Goal: Contribute content: Contribute content

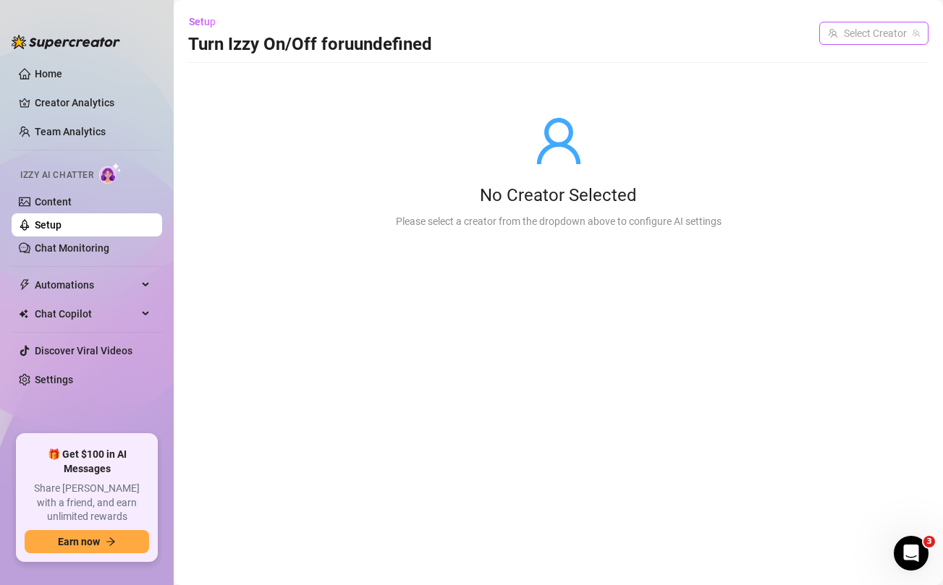
click at [860, 41] on input "search" at bounding box center [867, 33] width 79 height 22
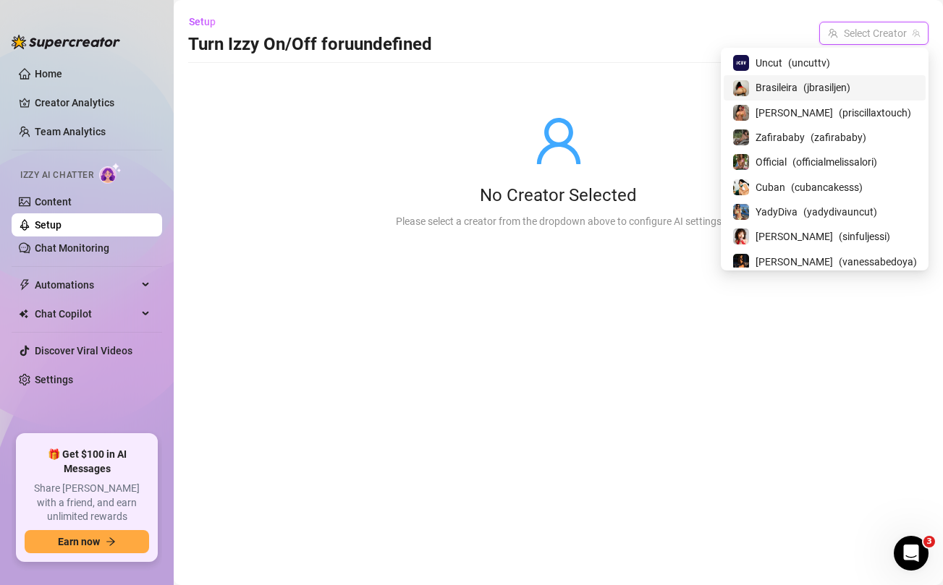
click at [812, 90] on span "( jbrasiljen )" at bounding box center [826, 88] width 47 height 16
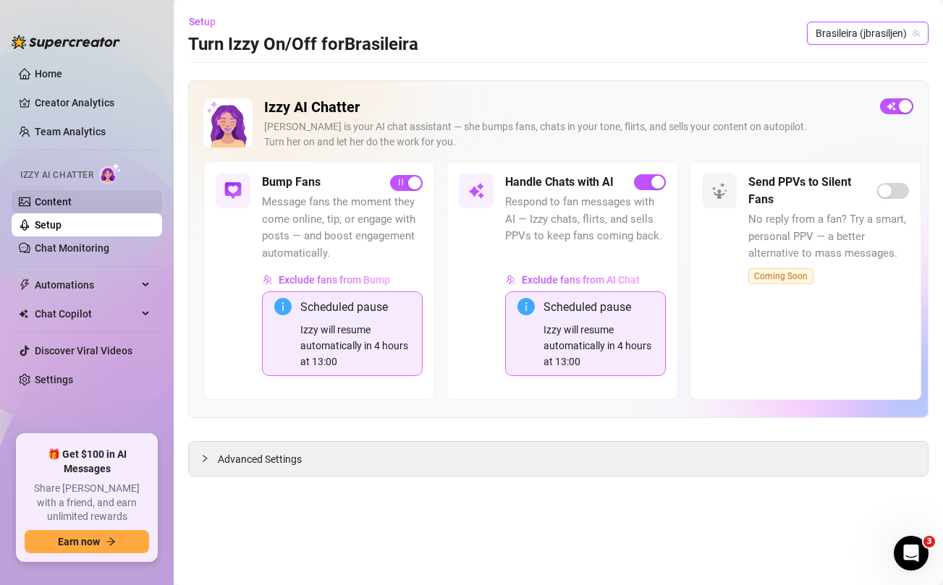
click at [54, 206] on link "Content" at bounding box center [53, 202] width 37 height 12
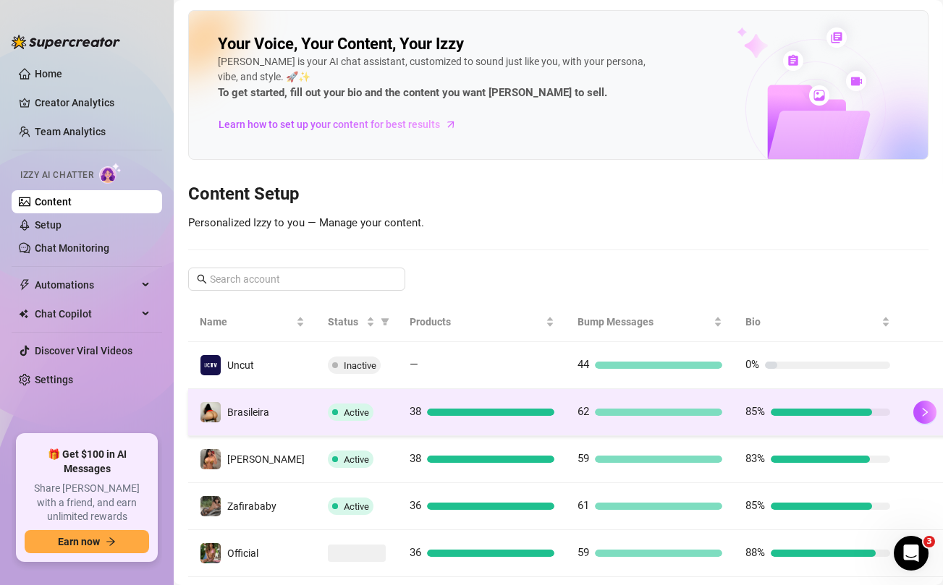
click at [373, 420] on td "Active" at bounding box center [357, 412] width 82 height 47
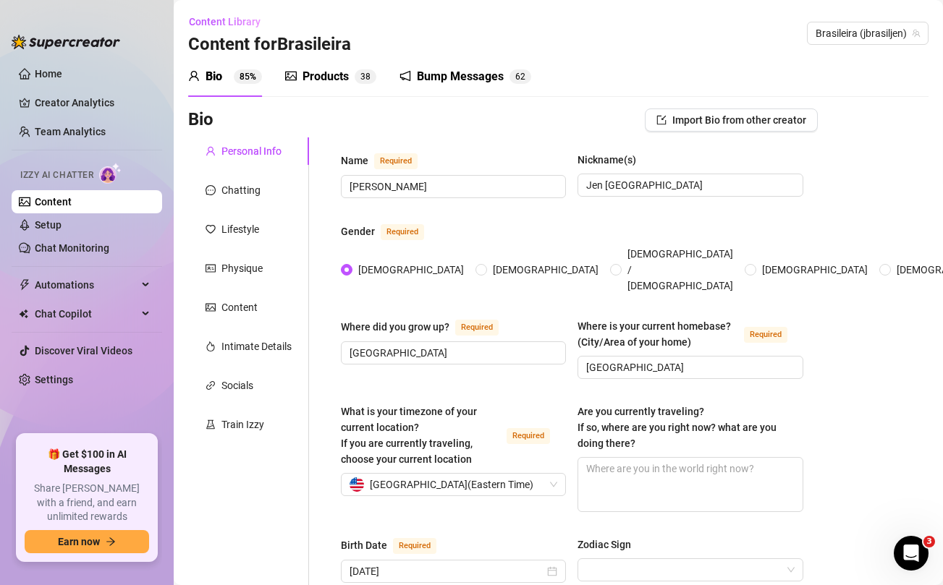
click at [323, 74] on div "Products" at bounding box center [326, 76] width 46 height 17
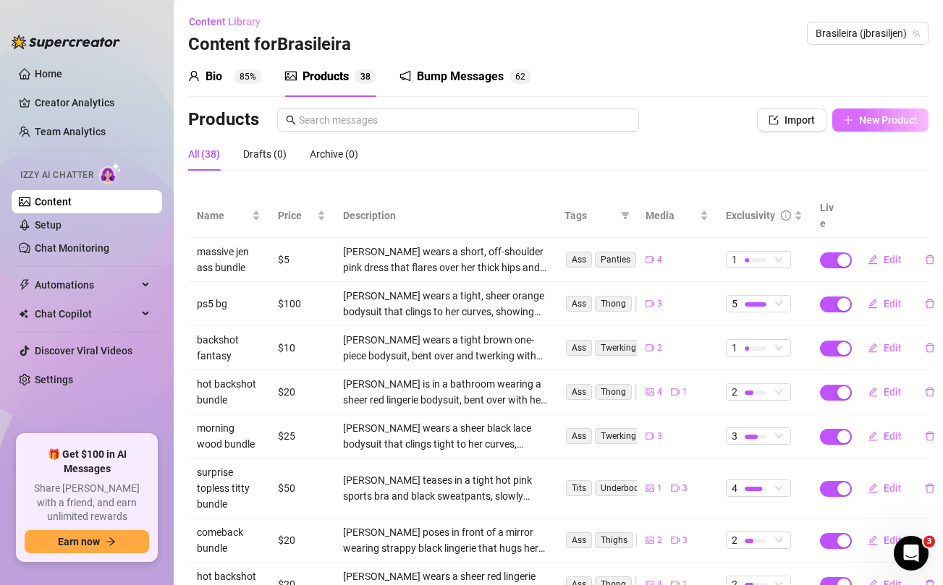
click at [881, 124] on span "New Product" at bounding box center [888, 120] width 59 height 12
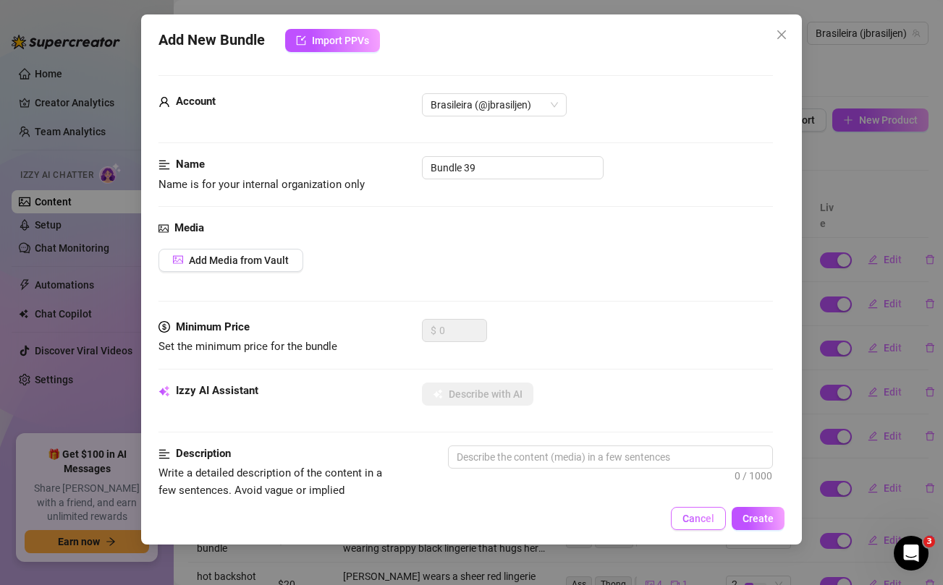
click at [695, 520] on span "Cancel" at bounding box center [698, 519] width 32 height 12
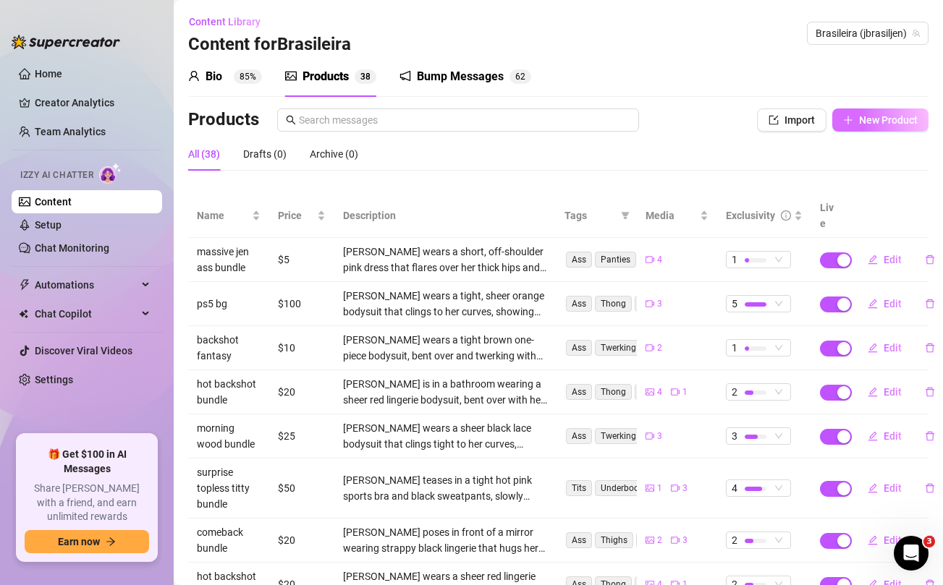
click at [869, 117] on span "New Product" at bounding box center [888, 120] width 59 height 12
type textarea "Type your message here..."
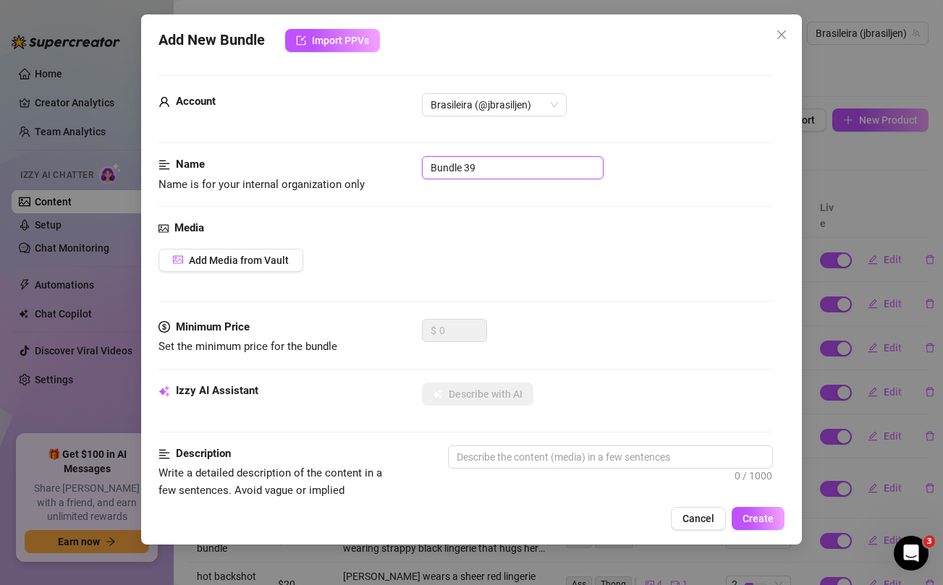
click at [501, 169] on input "Bundle 39" at bounding box center [513, 167] width 182 height 23
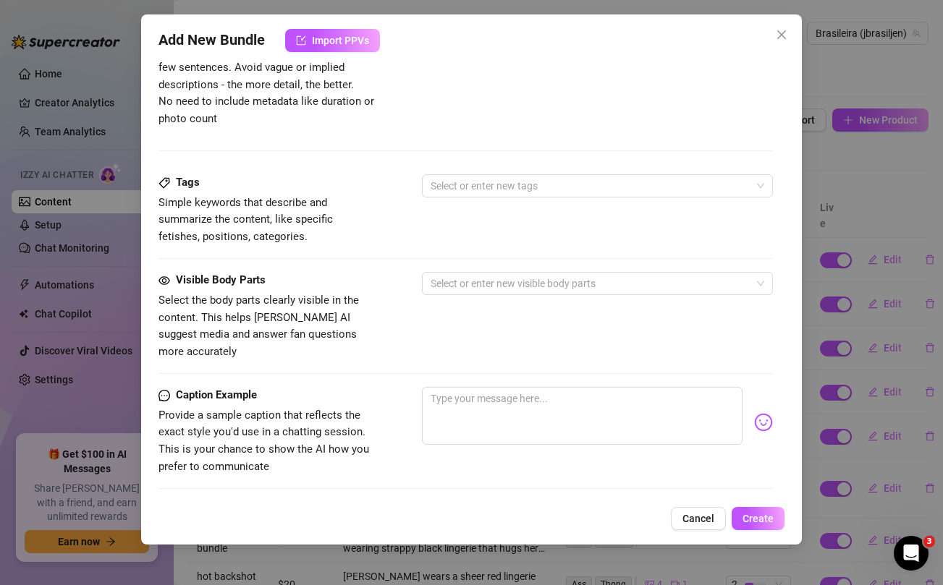
scroll to position [588, 0]
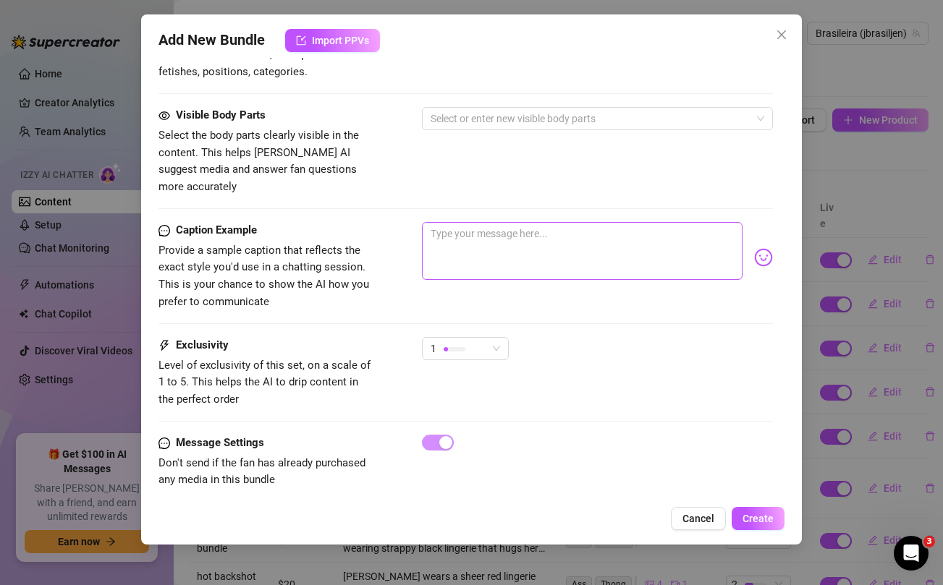
type input "fantasy bundle"
click at [494, 224] on textarea at bounding box center [582, 251] width 320 height 58
paste textarea "Brand new naughty bathroom scene 💦 ...this naughty schoolgiirl mini skirt wasn'…"
type textarea "Brand new naughty bathroom scene 💦 ...this naughty schoolgiirl mini skirt wasn'…"
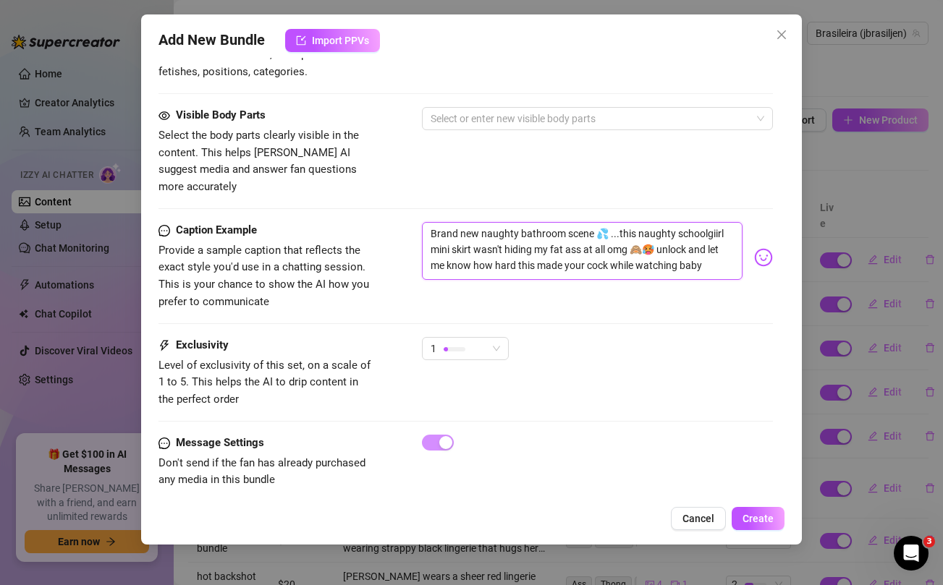
click at [702, 222] on textarea "Brand new naughty bathroom scene 💦 ...this naughty schoolgiirl mini skirt wasn'…" at bounding box center [582, 251] width 320 height 58
type textarea "Brand new naughty bathroom scene 💦 ...this naughty schoolgiirl mini skirt wasn'…"
click at [677, 156] on div "Visible Body Parts Select the body parts clearly visible in the content. This h…" at bounding box center [465, 151] width 614 height 88
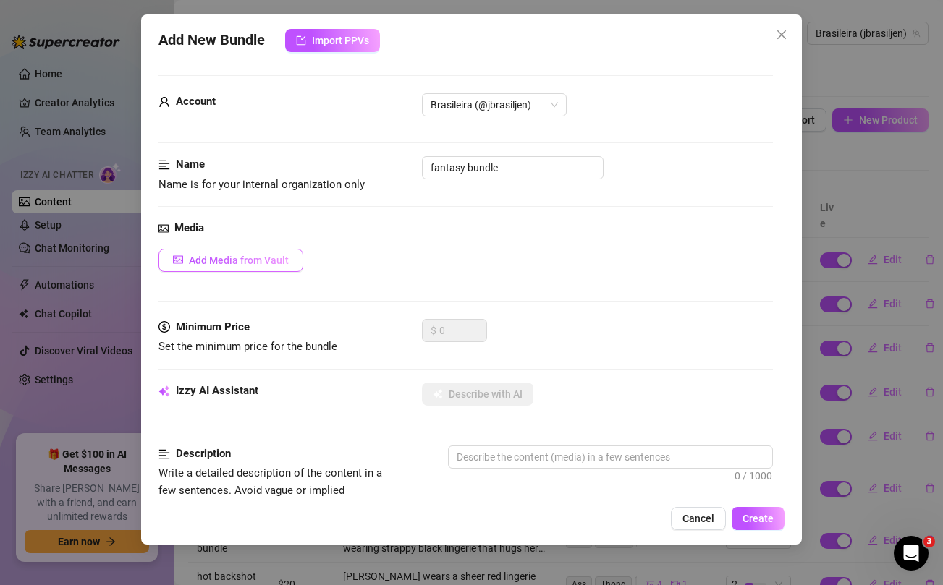
click at [266, 266] on button "Add Media from Vault" at bounding box center [230, 260] width 145 height 23
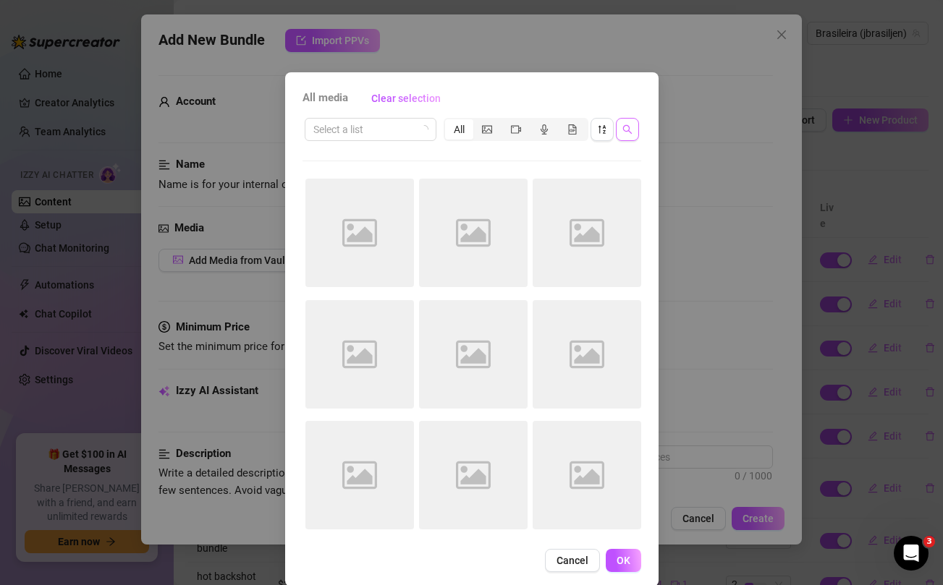
click at [627, 129] on icon "search" at bounding box center [627, 129] width 10 height 10
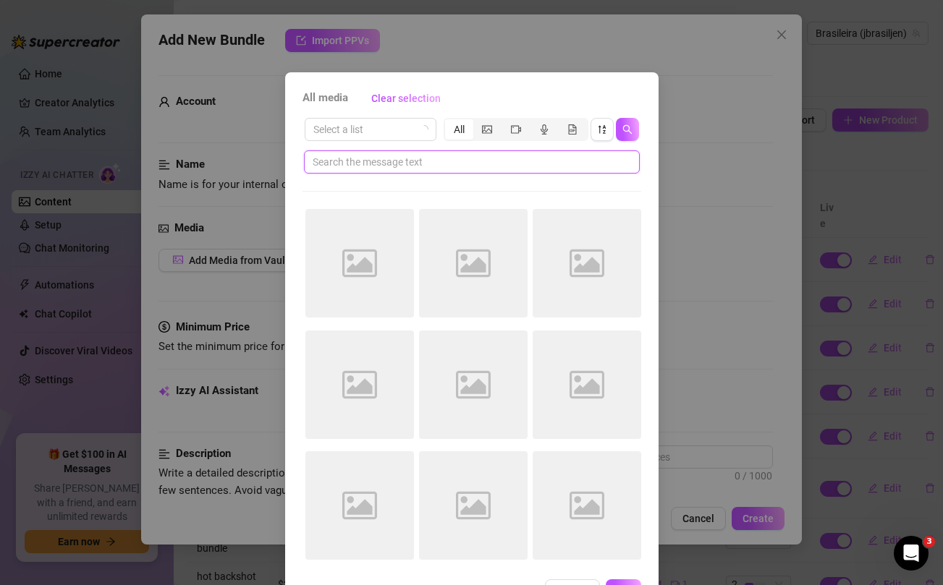
click at [430, 158] on input "text" at bounding box center [466, 162] width 307 height 16
paste input "schoolgiirl"
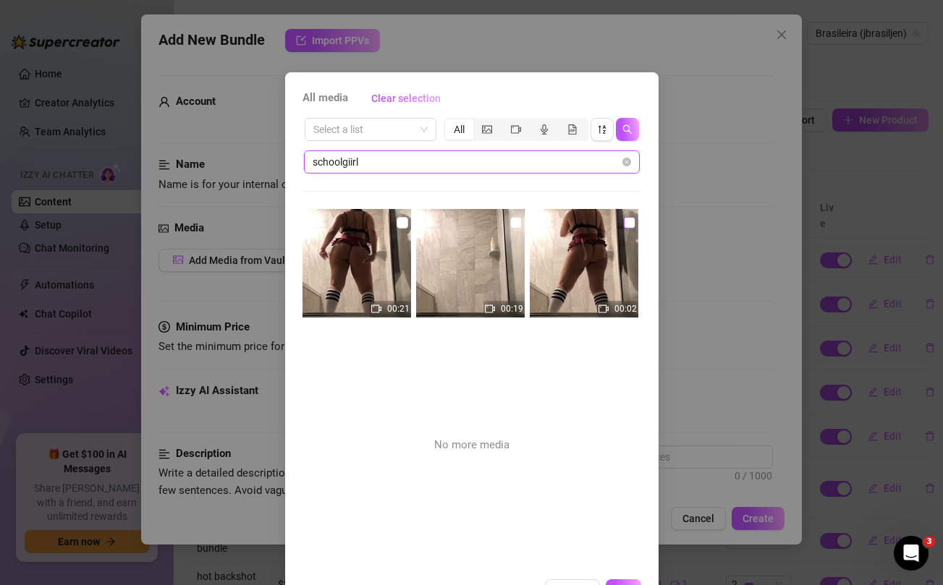
type input "schoolgiirl"
click at [632, 223] on input "checkbox" at bounding box center [630, 223] width 12 height 12
checkbox input "true"
click at [514, 227] on input "checkbox" at bounding box center [516, 223] width 12 height 12
checkbox input "true"
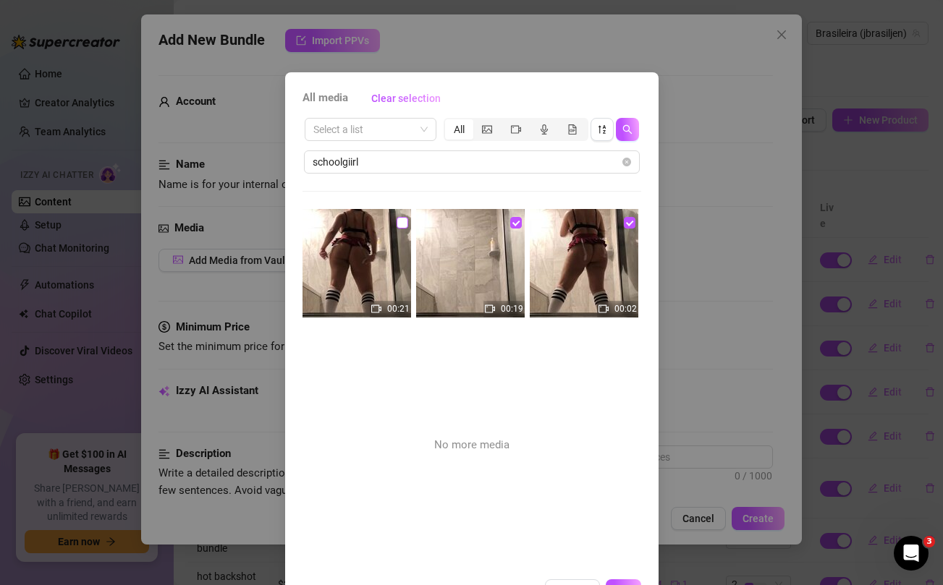
click at [399, 227] on input "checkbox" at bounding box center [403, 223] width 12 height 12
checkbox input "true"
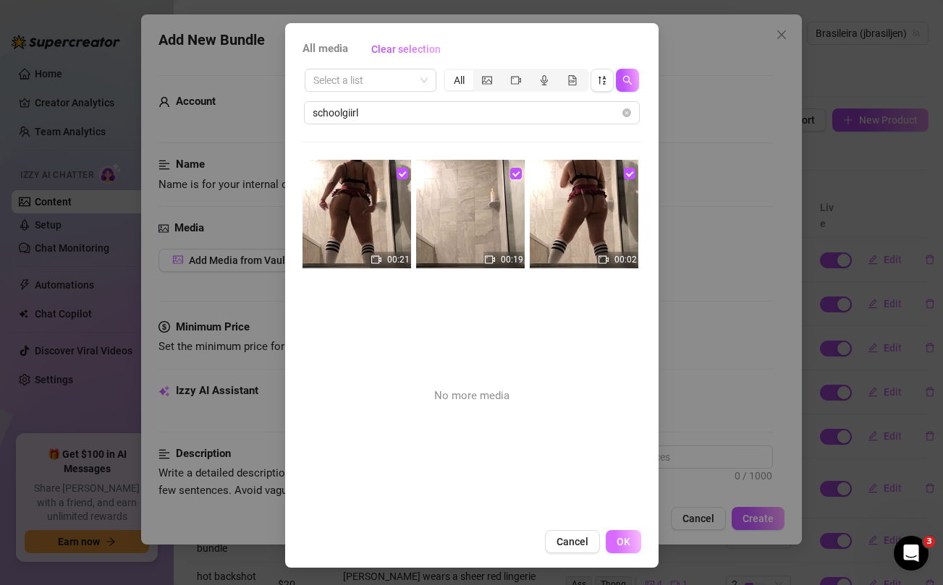
click at [626, 541] on span "OK" at bounding box center [624, 542] width 14 height 12
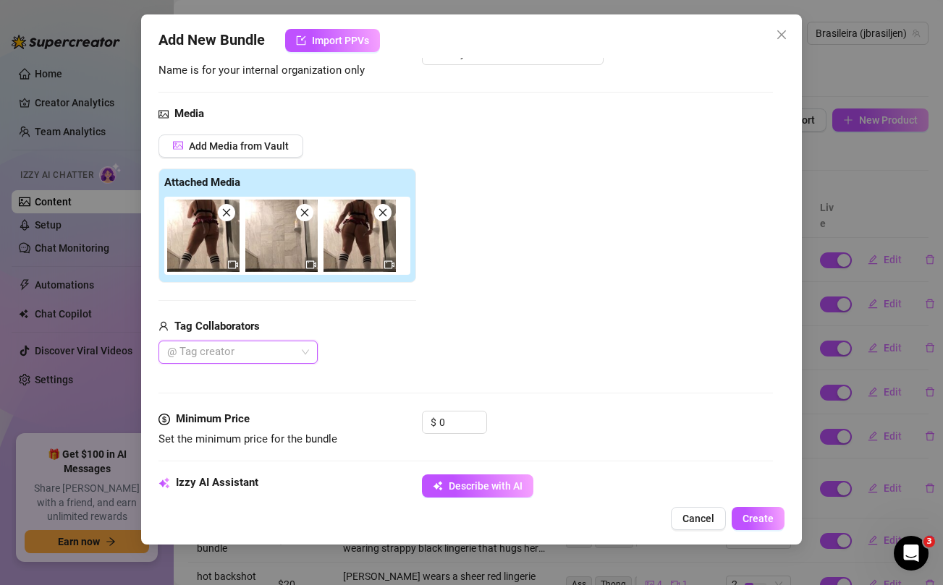
scroll to position [132, 0]
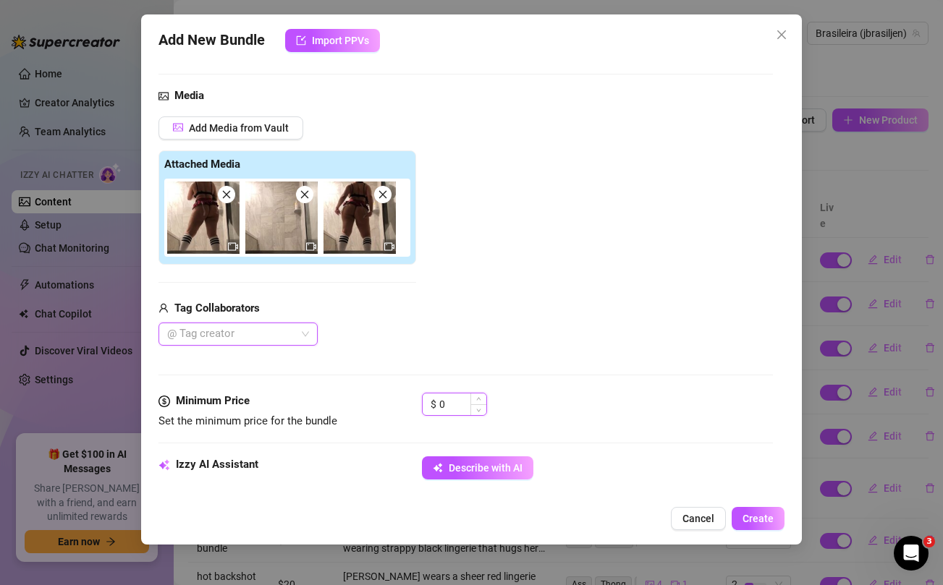
click at [444, 406] on input "0" at bounding box center [462, 405] width 47 height 22
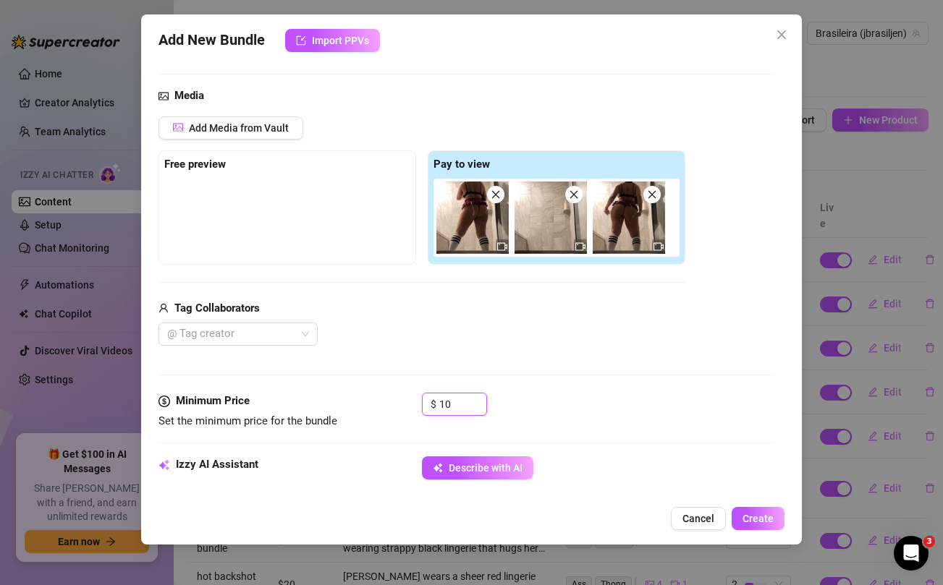
type input "10"
click at [472, 303] on div "Tag Collaborators" at bounding box center [421, 308] width 527 height 17
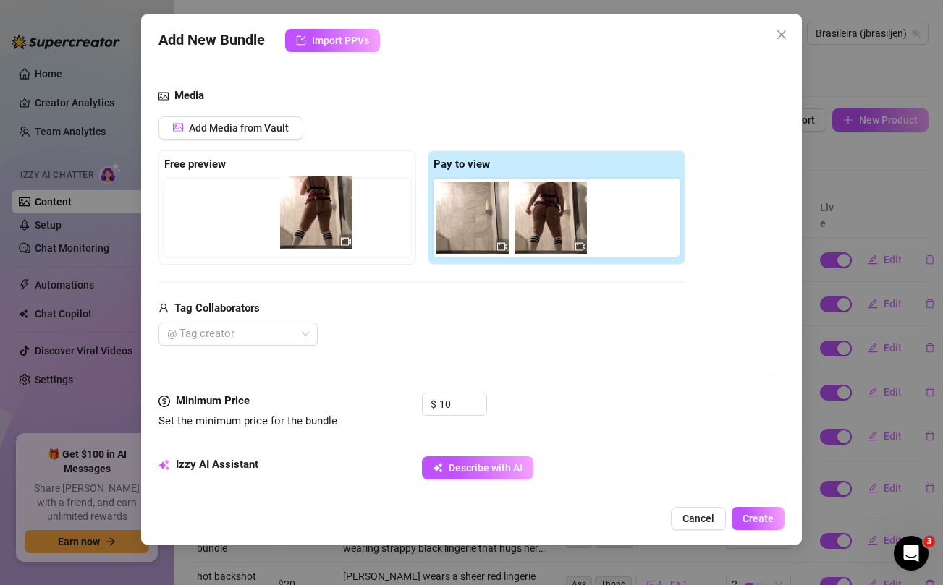
drag, startPoint x: 470, startPoint y: 211, endPoint x: 310, endPoint y: 206, distance: 160.0
click at [310, 206] on div "Free preview Pay to view" at bounding box center [421, 208] width 527 height 114
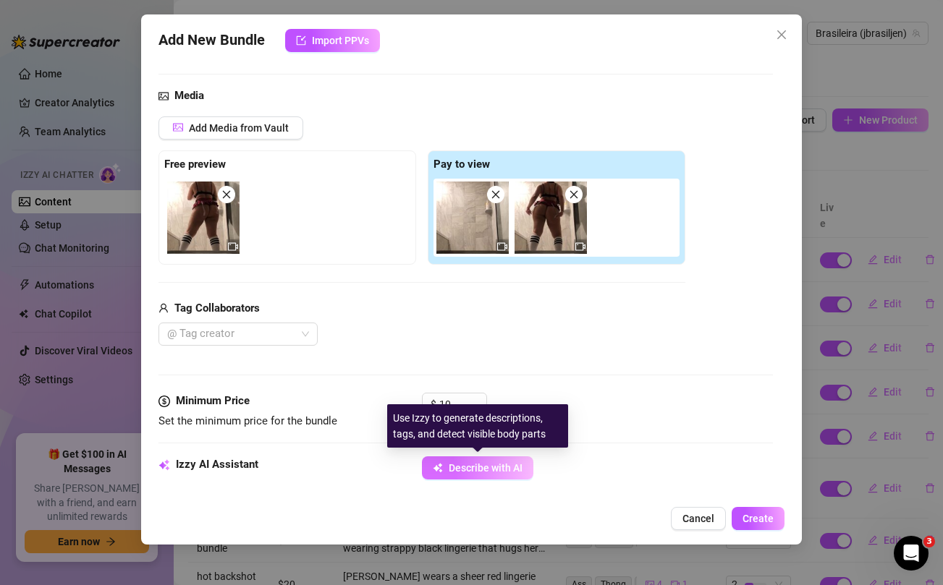
click at [474, 474] on button "Describe with AI" at bounding box center [477, 468] width 111 height 23
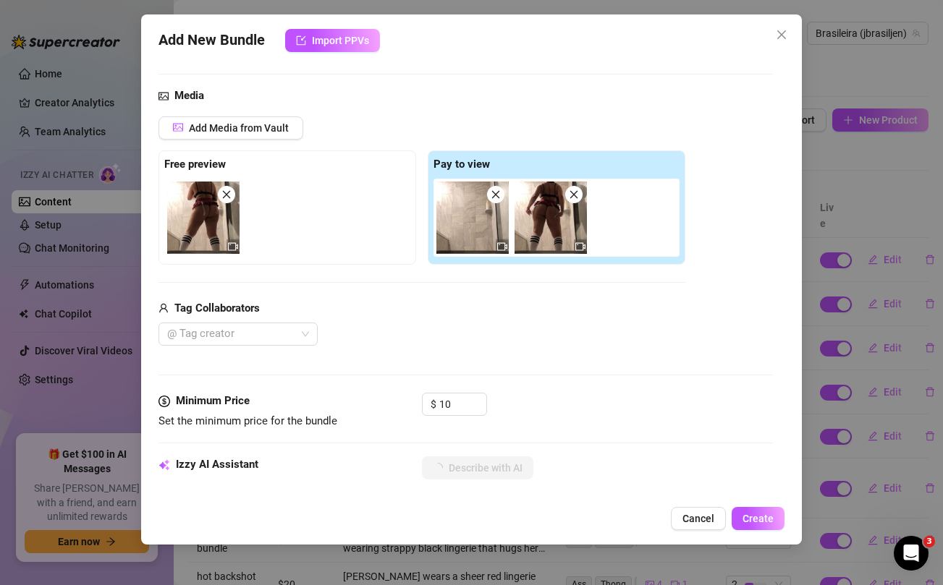
type textarea "[PERSON_NAME]"
type textarea "[PERSON_NAME] wears"
type textarea "[PERSON_NAME] wears a"
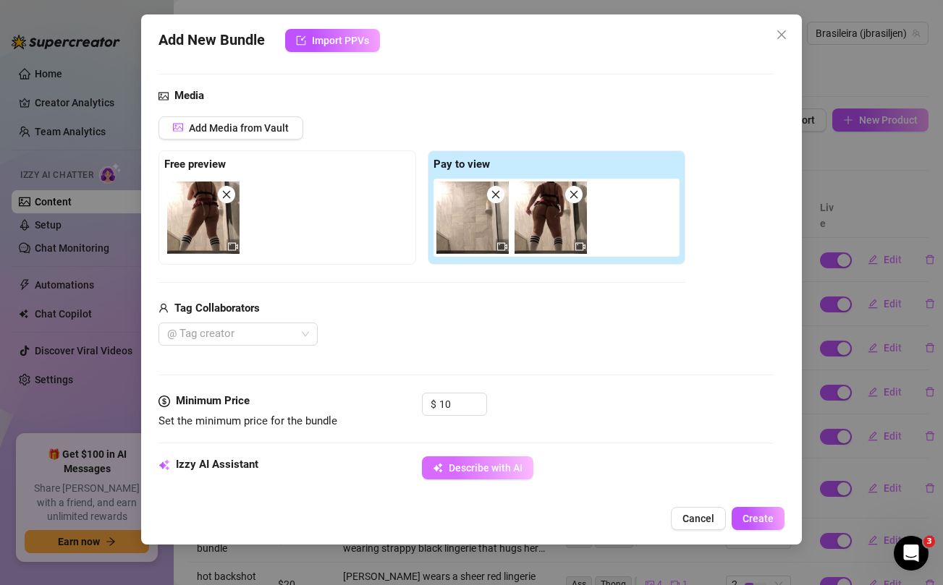
type textarea "[PERSON_NAME] wears a"
type textarea "[PERSON_NAME] wears a black"
type textarea "[PERSON_NAME] wears a black bra,"
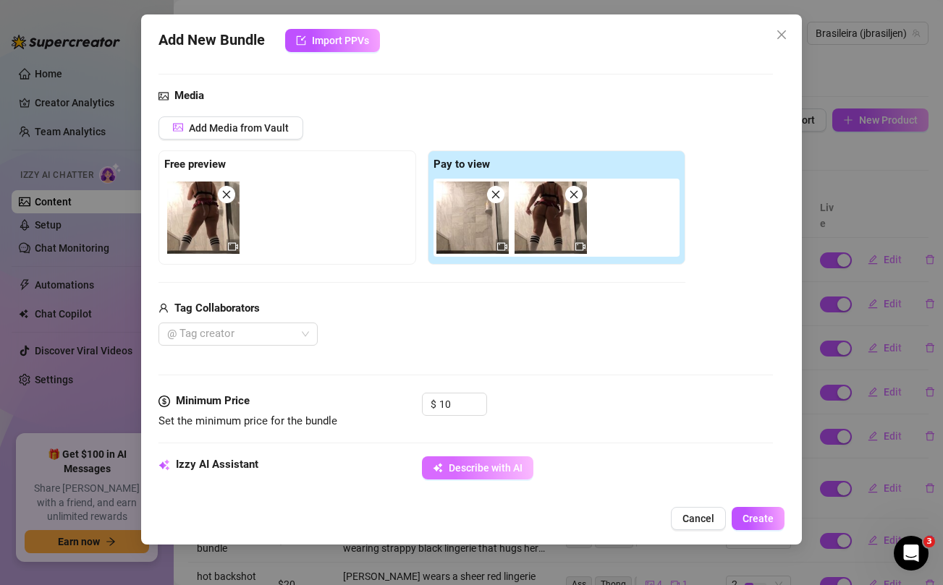
type textarea "[PERSON_NAME] wears a black bra, red"
type textarea "[PERSON_NAME] wears a black bra, red plaid"
type textarea "[PERSON_NAME] wears a black bra, red plaid mini"
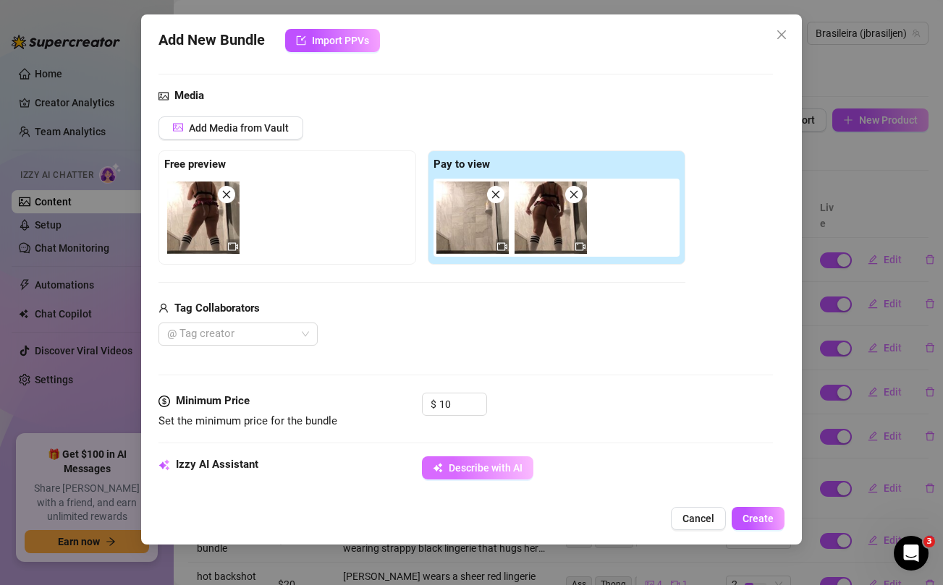
type textarea "[PERSON_NAME] wears a black bra, red plaid mini"
type textarea "[PERSON_NAME] wears a black bra, red plaid mini skirt,"
type textarea "[PERSON_NAME] wears a black bra, red plaid mini skirt, and"
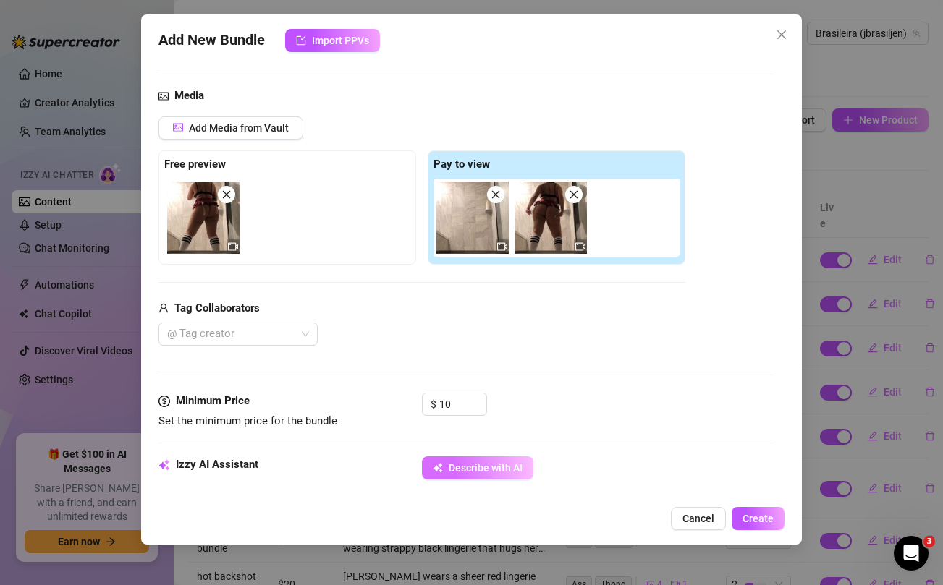
type textarea "[PERSON_NAME] wears a black bra, red plaid mini skirt, and thong"
type textarea "[PERSON_NAME] wears a black bra, red plaid mini skirt, and thong with"
type textarea "[PERSON_NAME] wears a black bra, red plaid mini skirt, and thong with white"
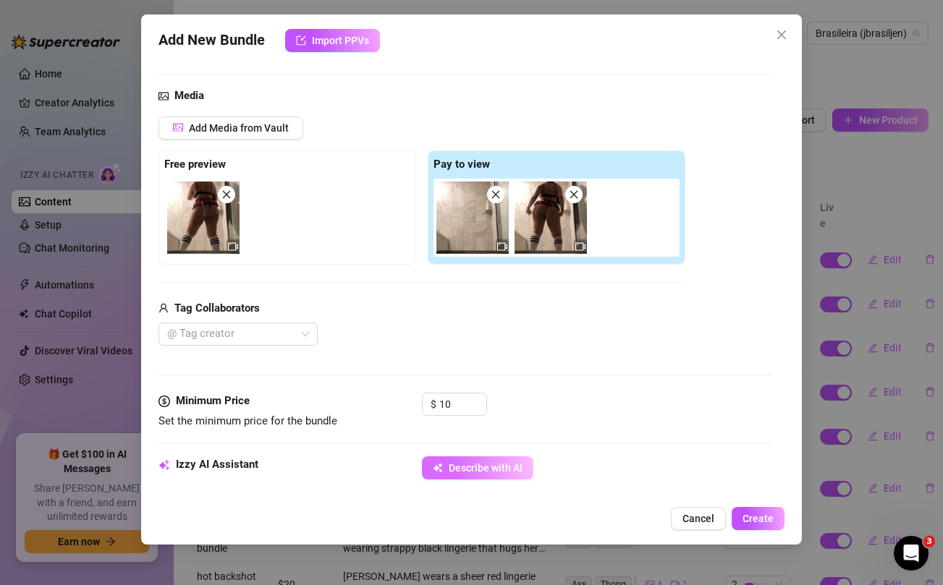
type textarea "[PERSON_NAME] wears a black bra, red plaid mini skirt, and thong with white"
type textarea "[PERSON_NAME] wears a black bra, red plaid mini skirt, and thong with white kne…"
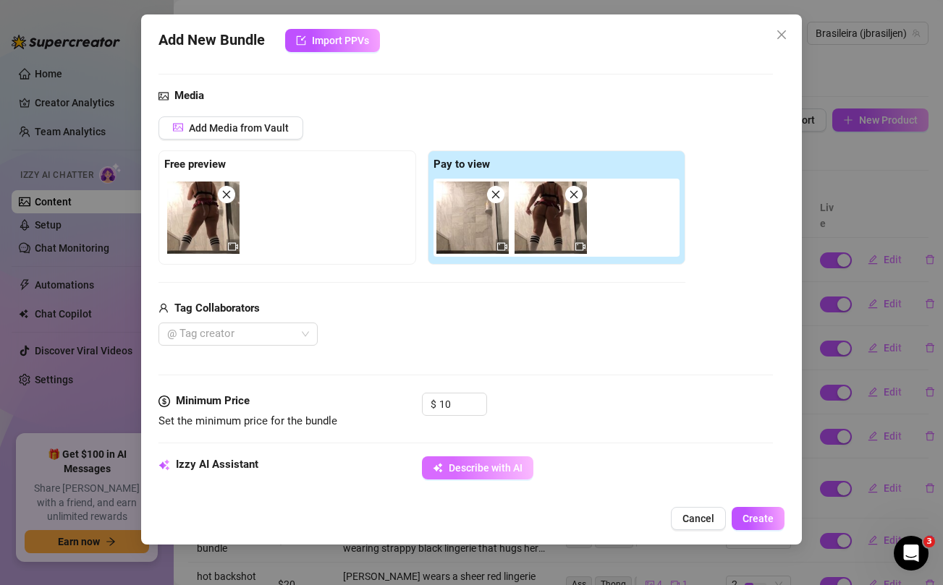
type textarea "[PERSON_NAME] wears a black bra, red plaid mini skirt, and thong with white kne…"
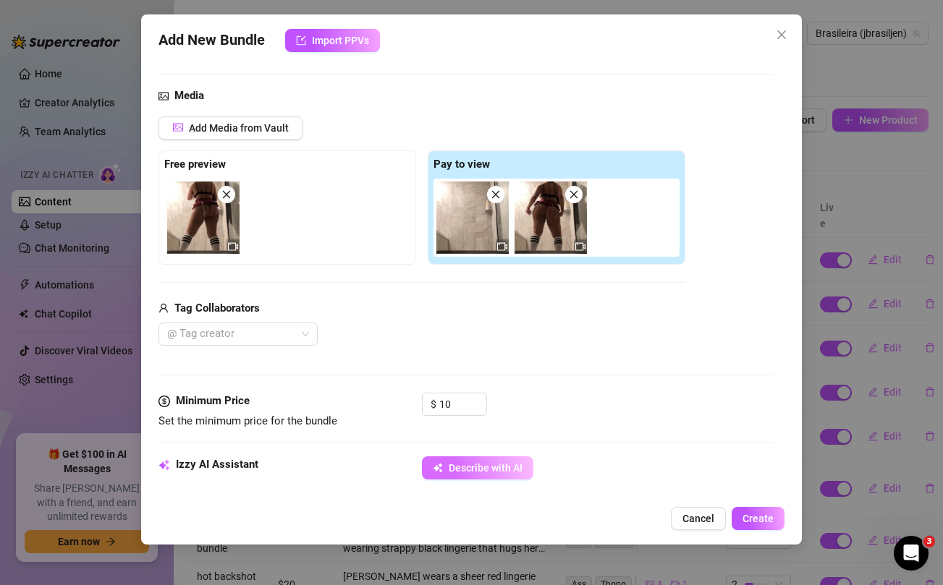
type textarea "[PERSON_NAME] wears a black bra, red plaid mini skirt, and thong with white kne…"
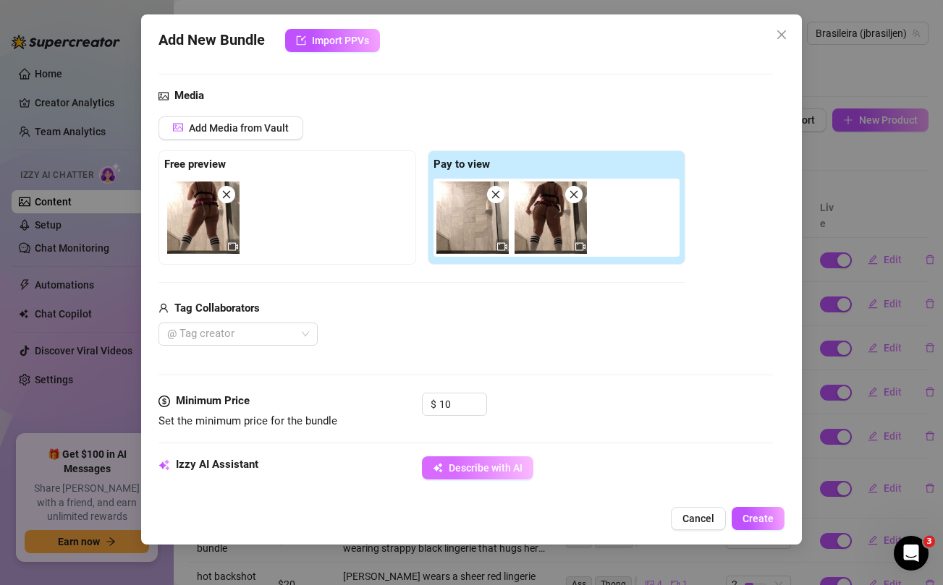
type textarea "[PERSON_NAME] wears a black bra, red plaid mini skirt, and thong with white kne…"
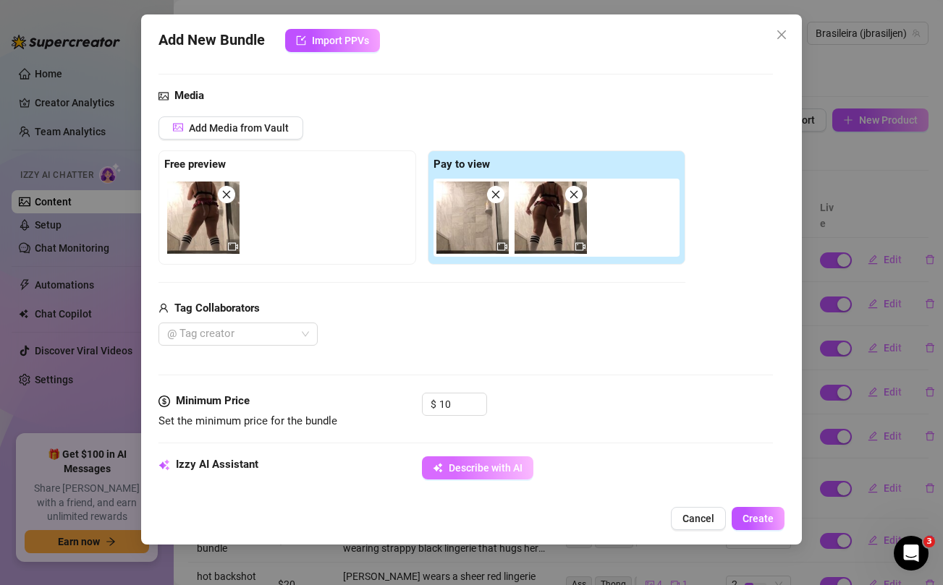
type textarea "[PERSON_NAME] wears a black bra, red plaid mini skirt, and thong with white kne…"
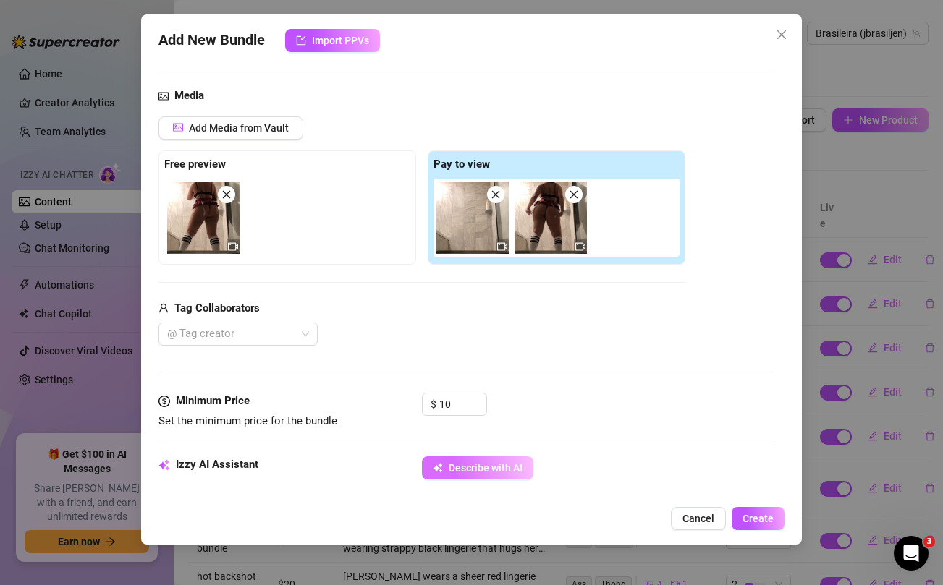
type textarea "[PERSON_NAME] wears a black bra, red plaid mini skirt, and thong with white kne…"
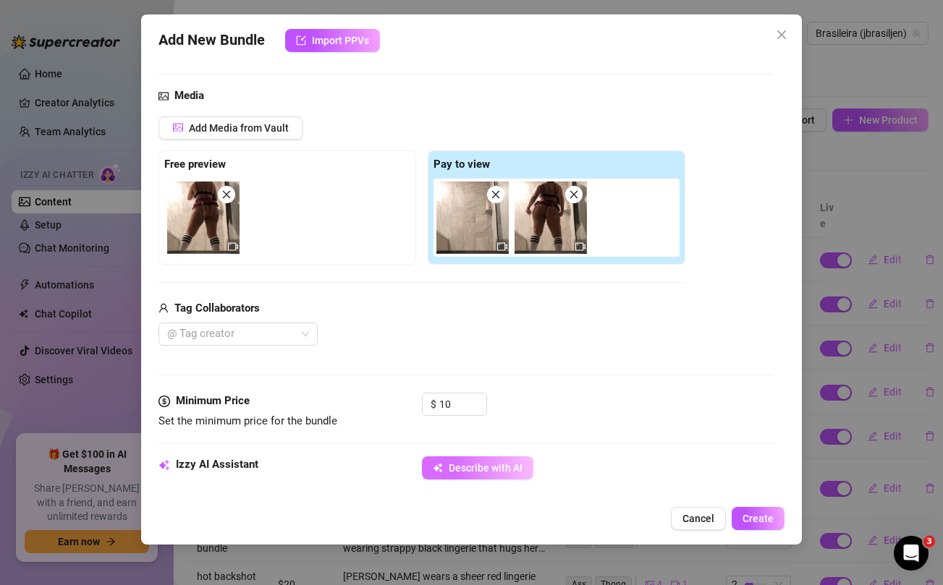
type textarea "[PERSON_NAME] wears a black bra, red plaid mini skirt, and thong with white kne…"
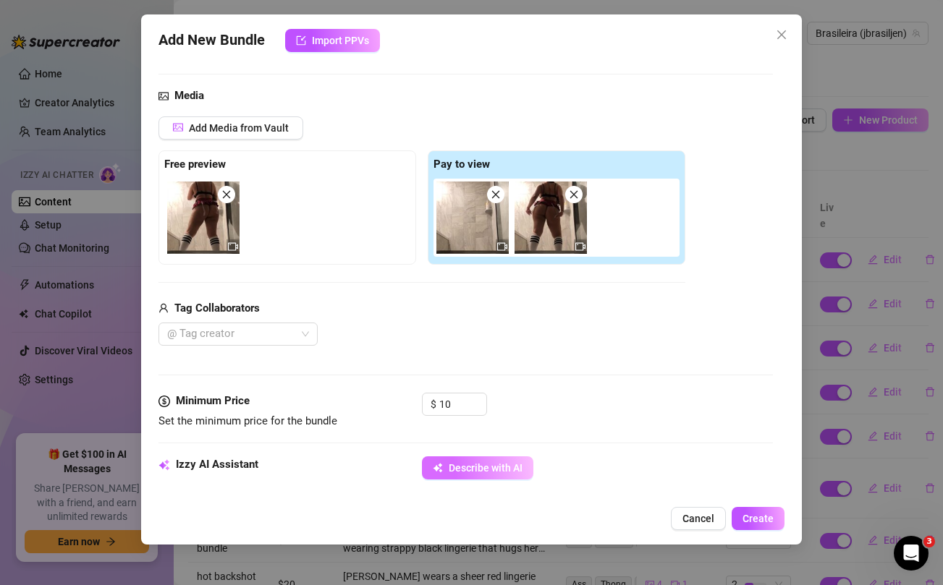
type textarea "[PERSON_NAME] wears a black bra, red plaid mini skirt, and thong with white kne…"
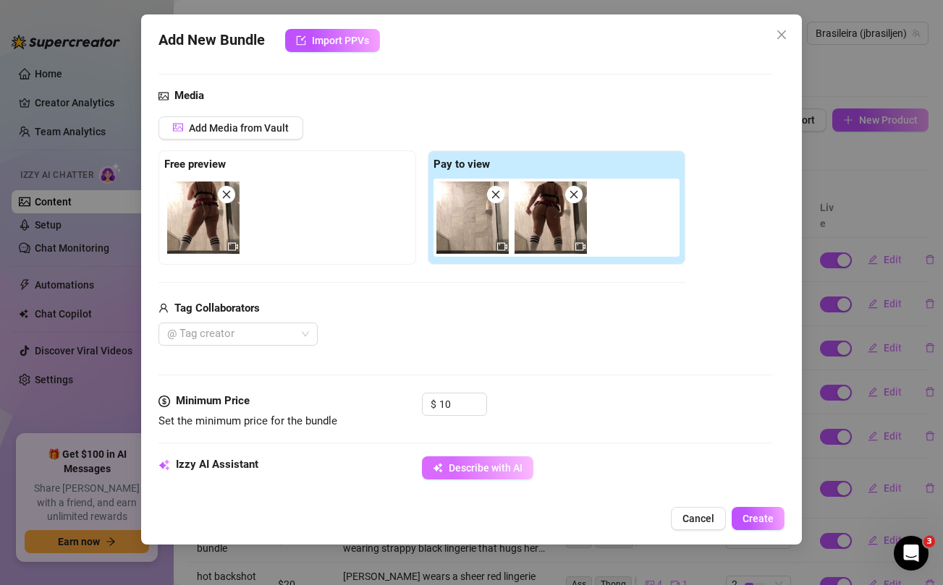
type textarea "[PERSON_NAME] wears a black bra, red plaid mini skirt, and thong with white kne…"
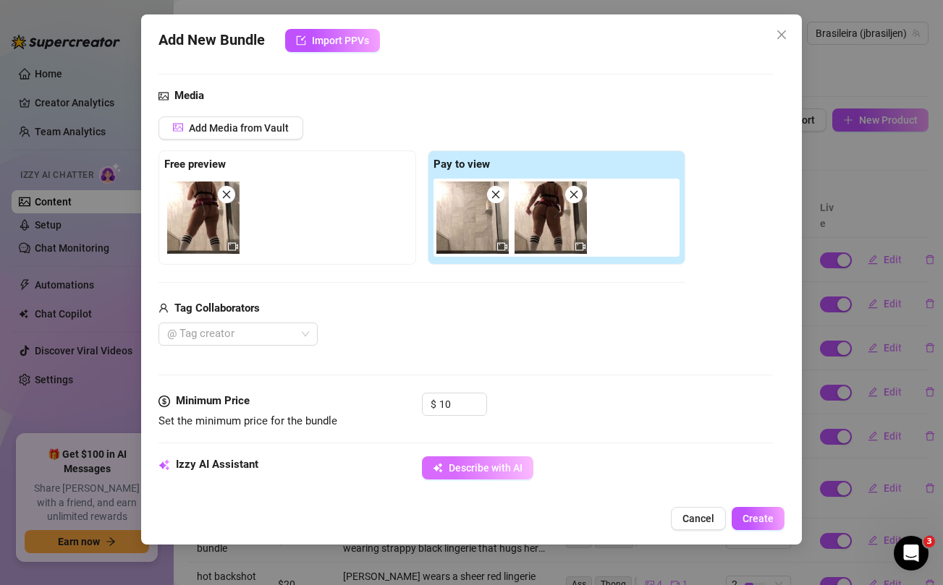
type textarea "[PERSON_NAME] wears a black bra, red plaid mini skirt, and thong with white kne…"
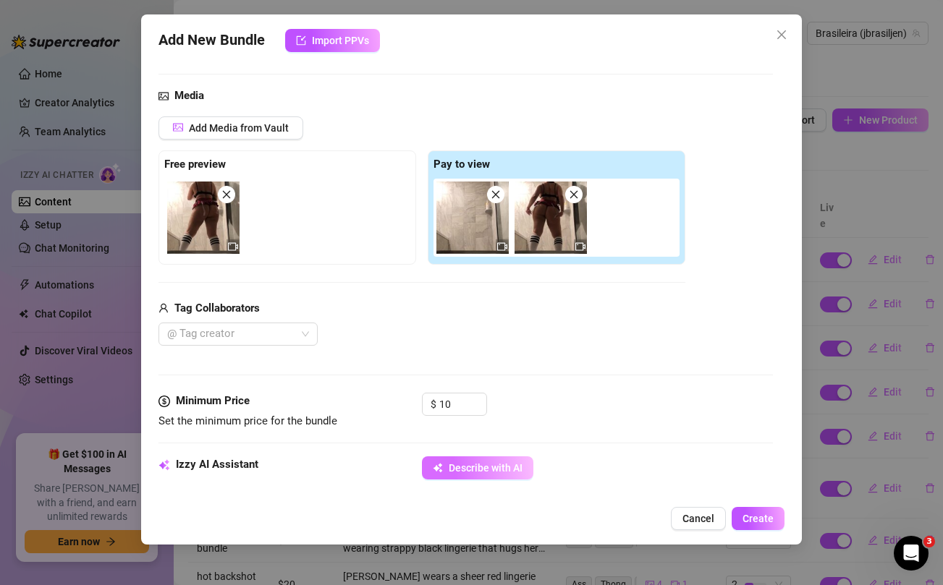
type textarea "[PERSON_NAME] wears a black bra, red plaid mini skirt, and thong with white kne…"
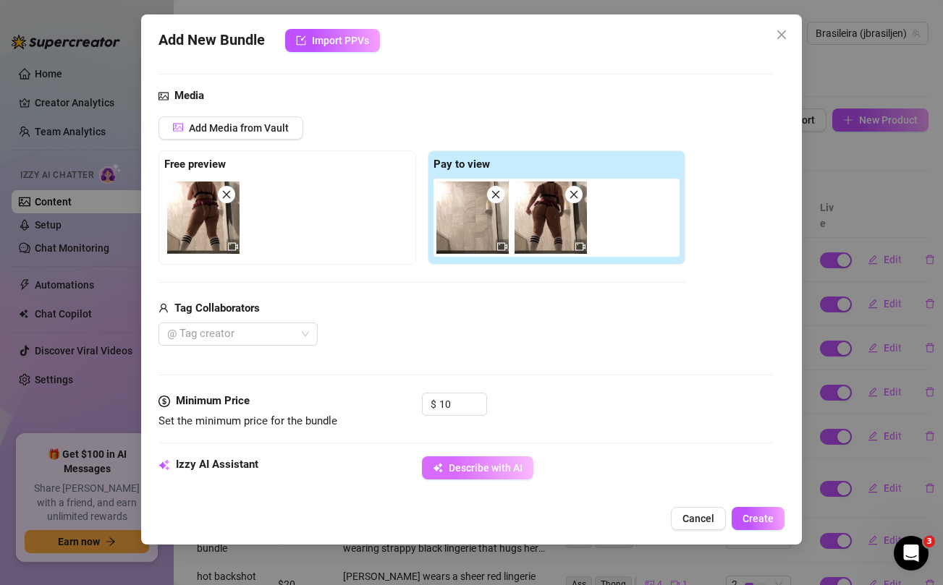
type textarea "[PERSON_NAME] wears a black bra, red plaid mini skirt, and thong with white kne…"
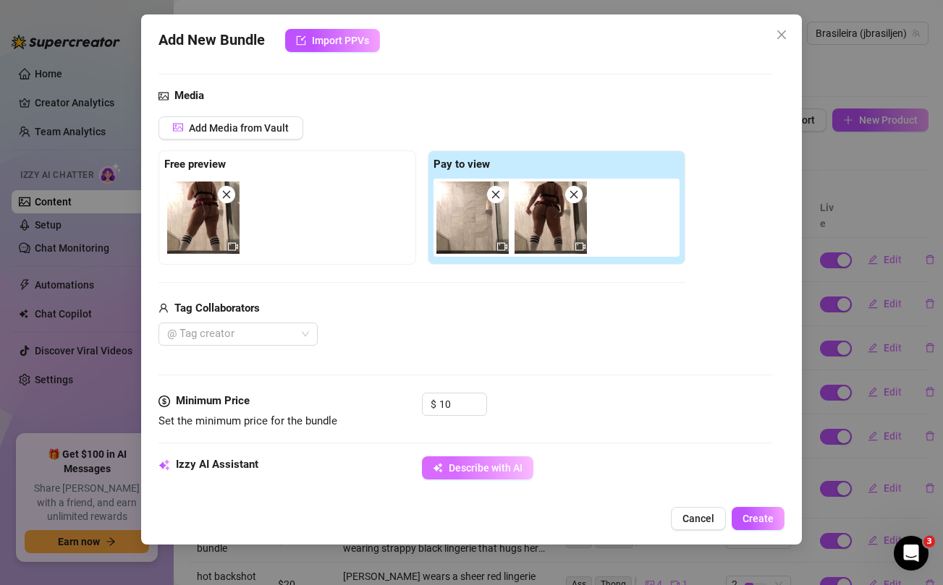
type textarea "[PERSON_NAME] wears a black bra, red plaid mini skirt, and thong with white kne…"
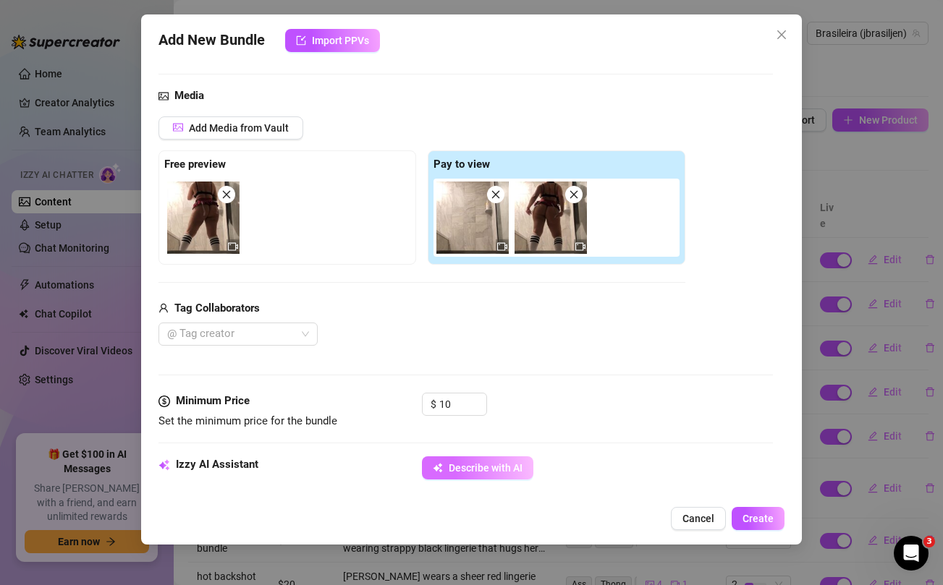
type textarea "[PERSON_NAME] wears a black bra, red plaid mini skirt, and thong with white kne…"
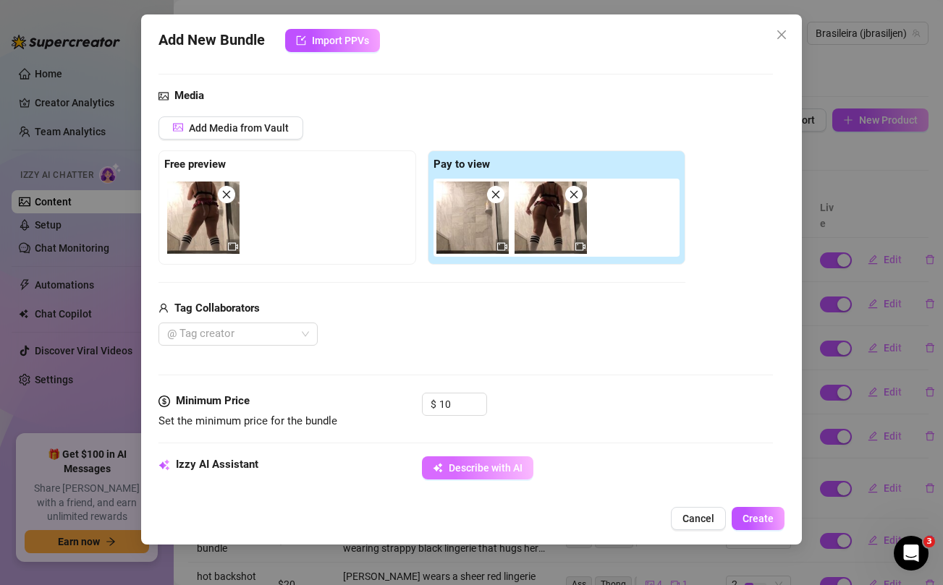
type textarea "[PERSON_NAME] wears a black bra, red plaid mini skirt, and thong with white kne…"
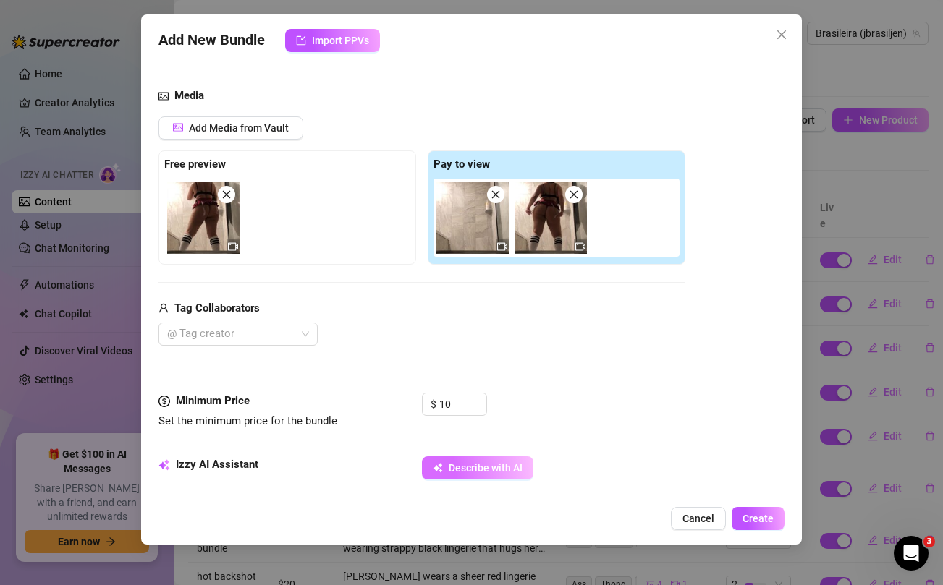
type textarea "[PERSON_NAME] wears a black bra, red plaid mini skirt, and thong with white kne…"
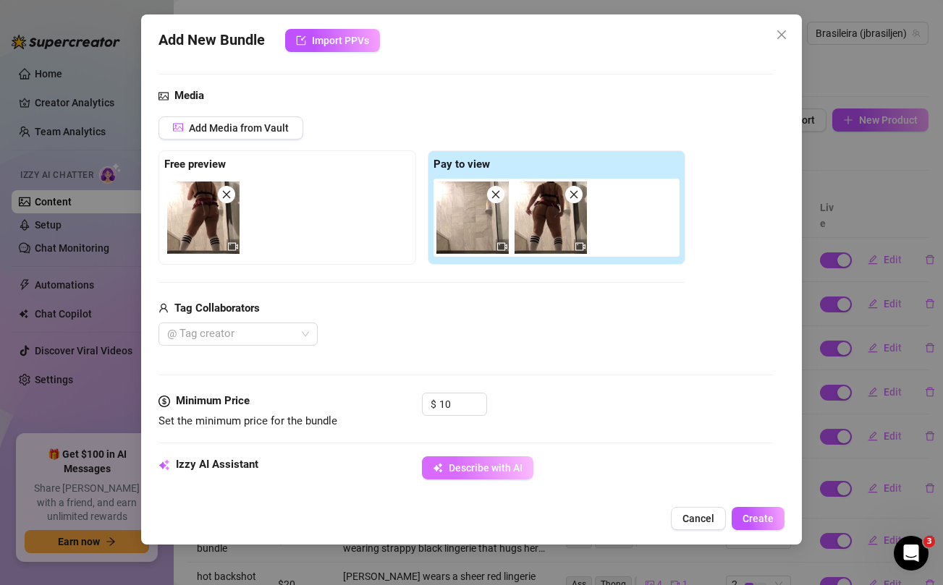
type textarea "[PERSON_NAME] wears a black bra, red plaid mini skirt, and thong with white kne…"
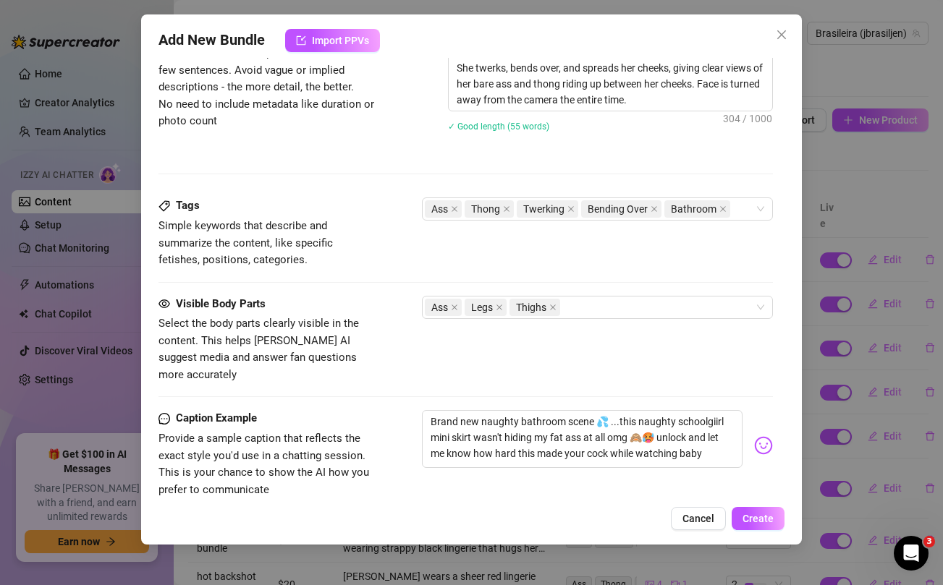
scroll to position [816, 0]
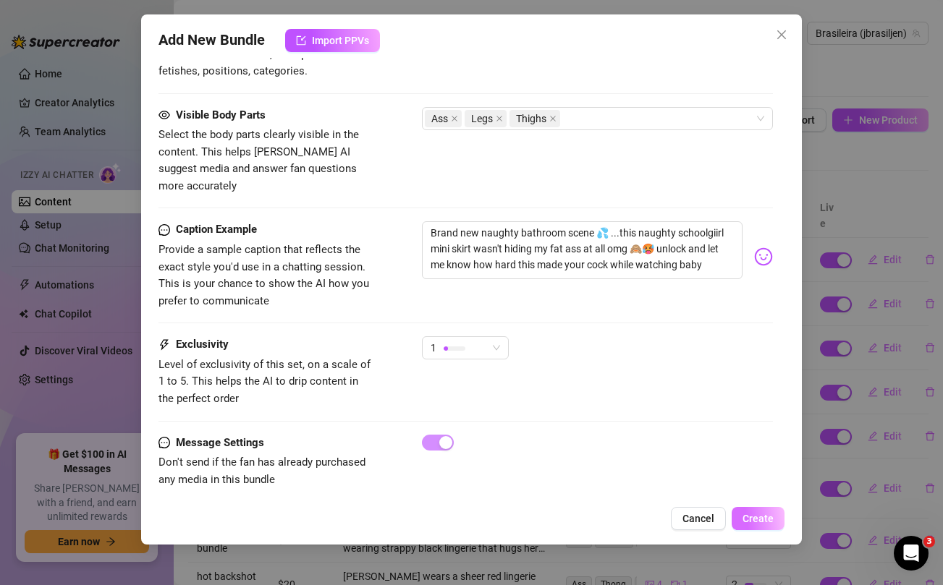
click at [756, 516] on span "Create" at bounding box center [758, 519] width 31 height 12
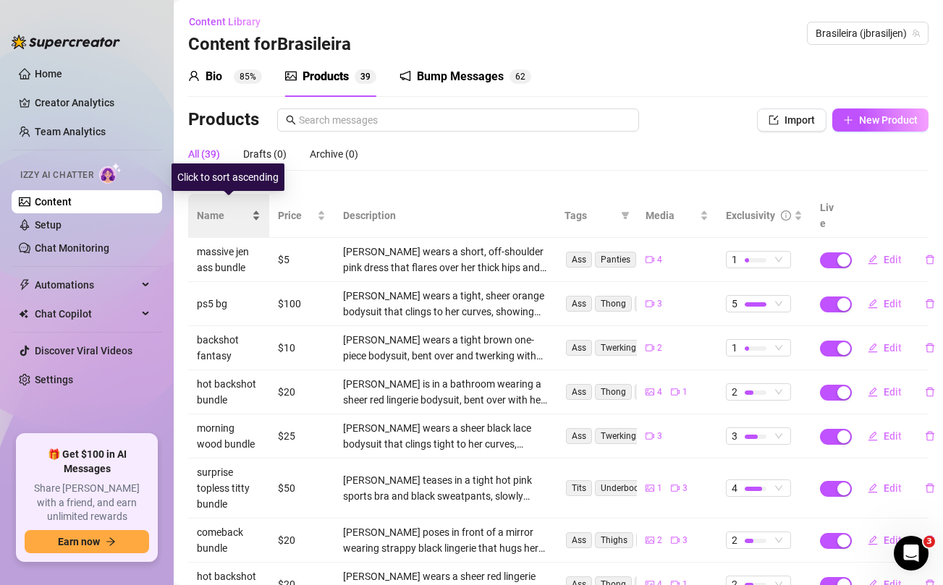
click at [217, 209] on span "Name" at bounding box center [223, 216] width 52 height 16
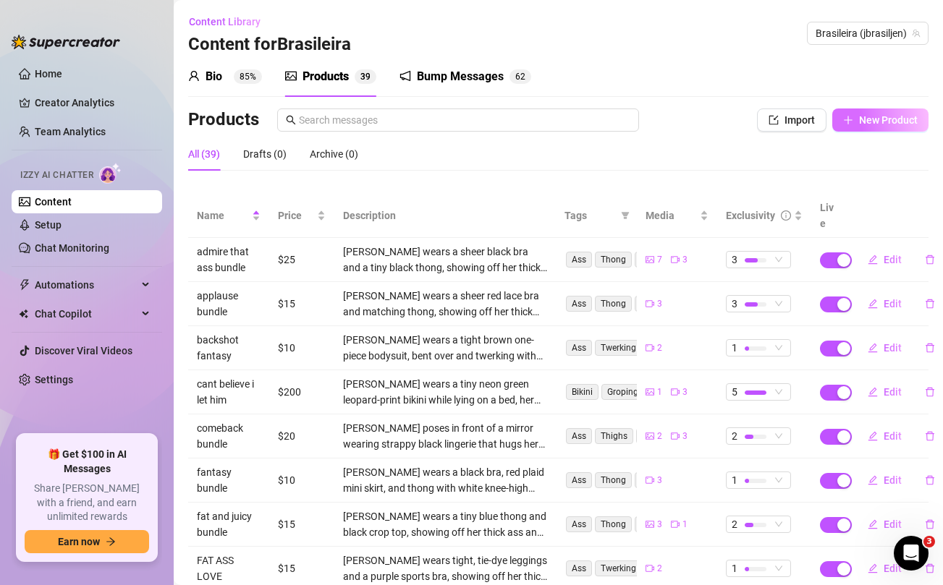
click at [894, 116] on span "New Product" at bounding box center [888, 120] width 59 height 12
type textarea "Type your message here..."
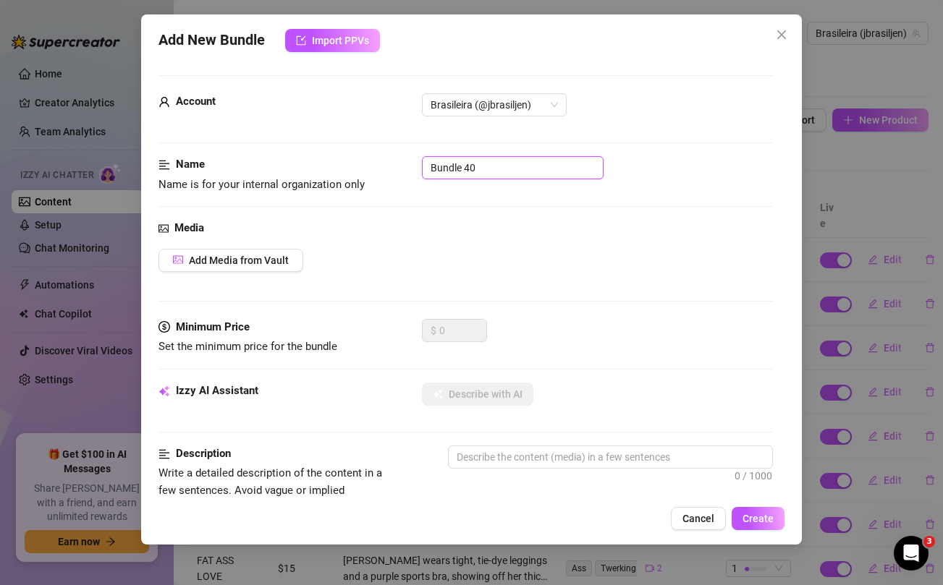
click at [539, 166] on input "Bundle 40" at bounding box center [513, 167] width 182 height 23
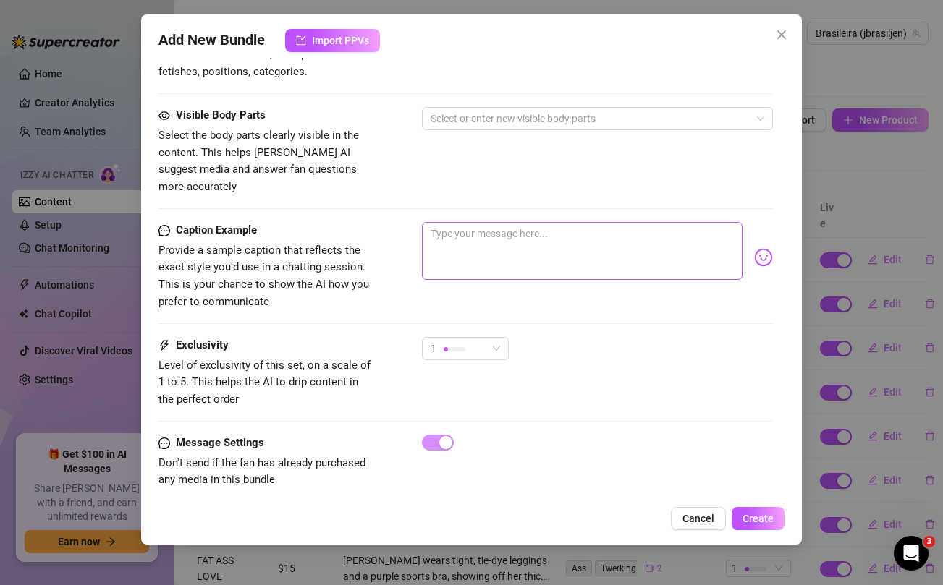
type input "bouncing juggs"
click at [529, 222] on textarea at bounding box center [582, 251] width 320 height 58
paste textarea "Bouncing titties and self play to start your day 😈"
type textarea "Bouncing titties and self play to start your day 😈"
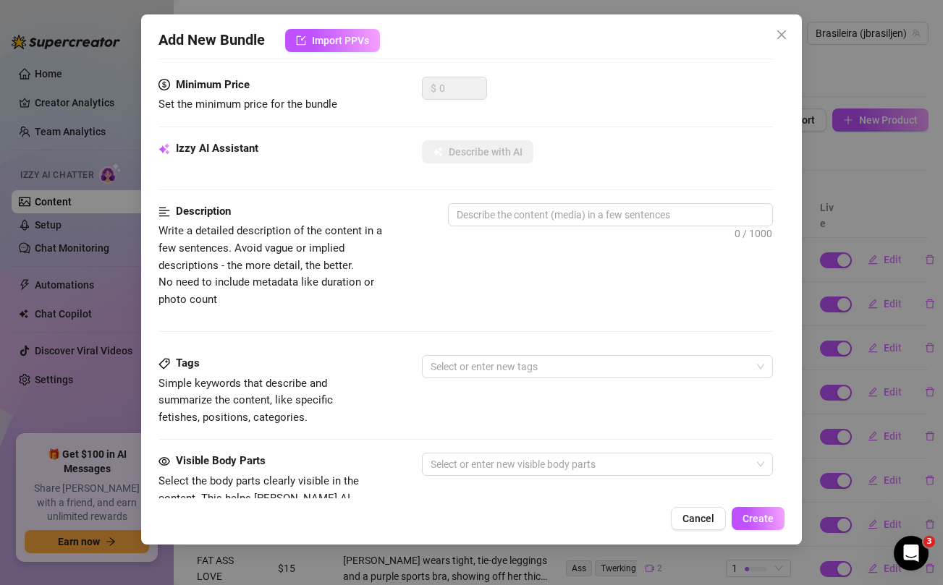
scroll to position [0, 0]
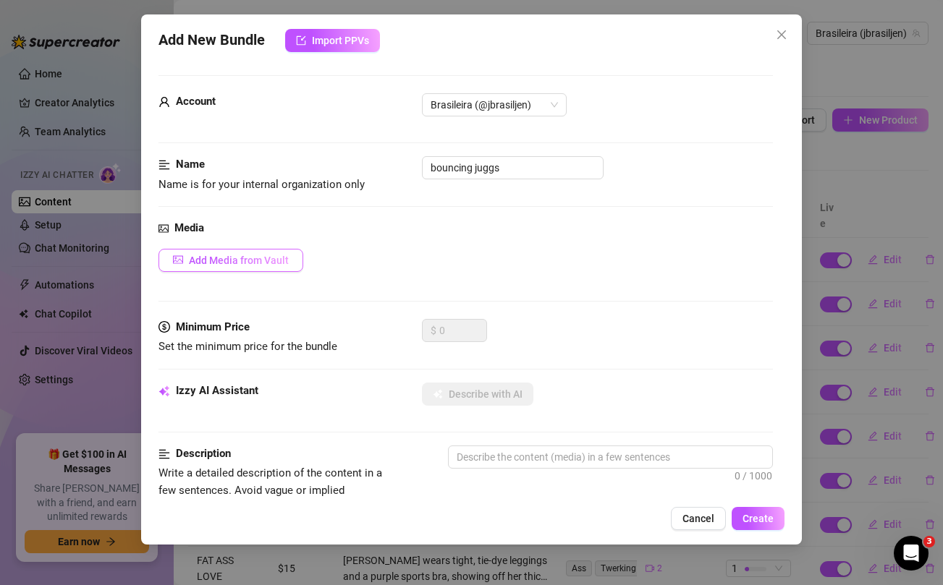
type textarea "Bouncing titties and self play to start your day 😈"
click at [257, 261] on span "Add Media from Vault" at bounding box center [239, 261] width 100 height 12
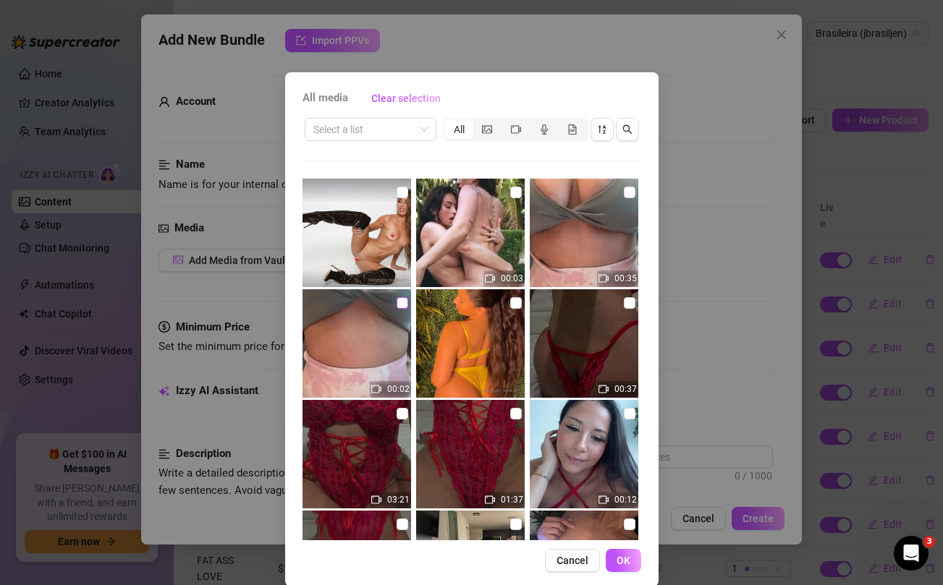
click at [402, 301] on input "checkbox" at bounding box center [403, 303] width 12 height 12
checkbox input "true"
click at [630, 191] on input "checkbox" at bounding box center [630, 193] width 12 height 12
checkbox input "true"
click at [629, 564] on span "OK" at bounding box center [624, 561] width 14 height 12
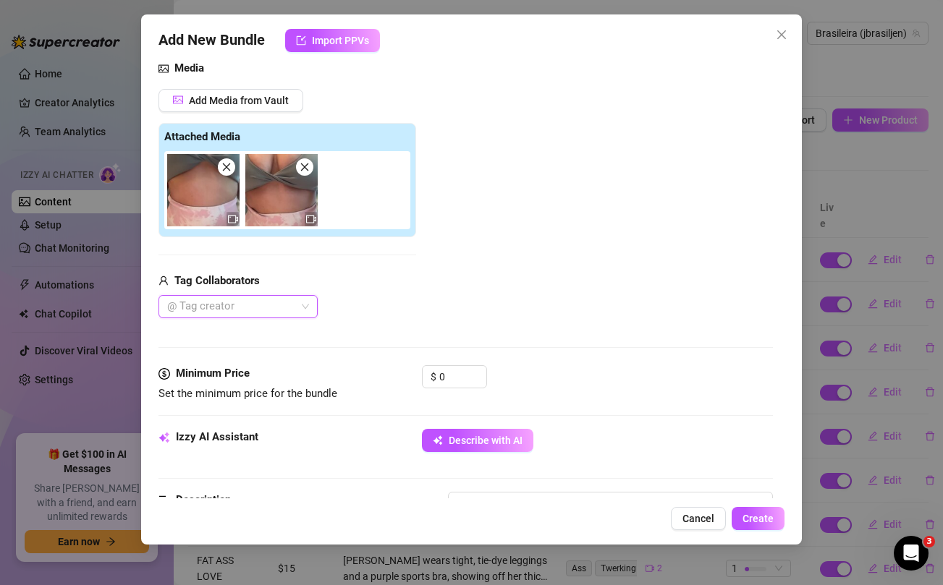
scroll to position [195, 0]
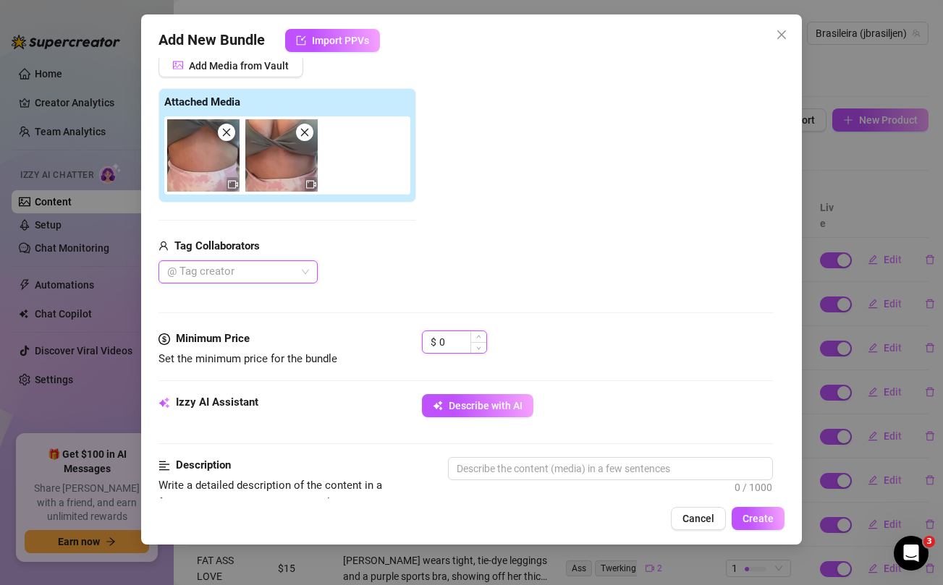
click at [452, 342] on input "0" at bounding box center [462, 342] width 47 height 22
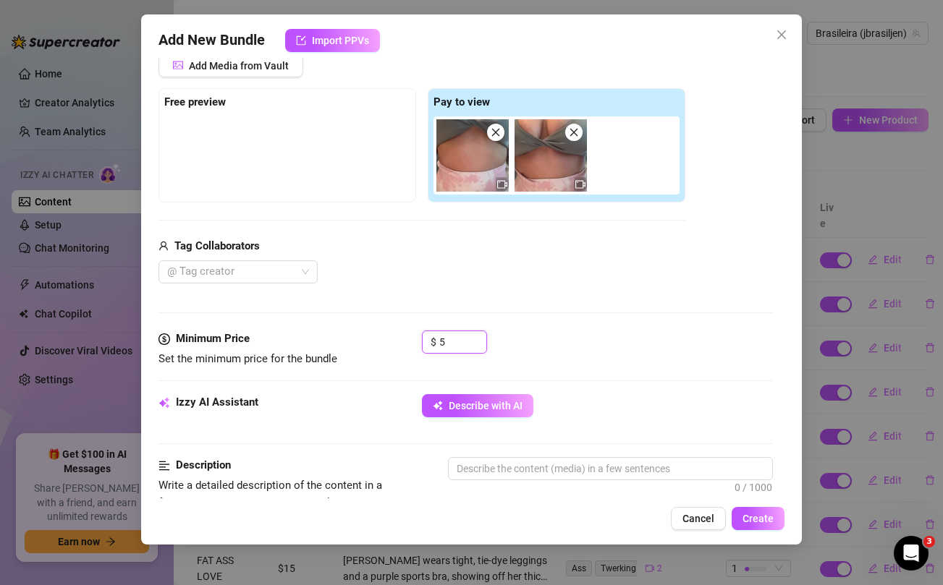
type input "5"
click at [463, 266] on div "@ Tag creator" at bounding box center [421, 272] width 527 height 23
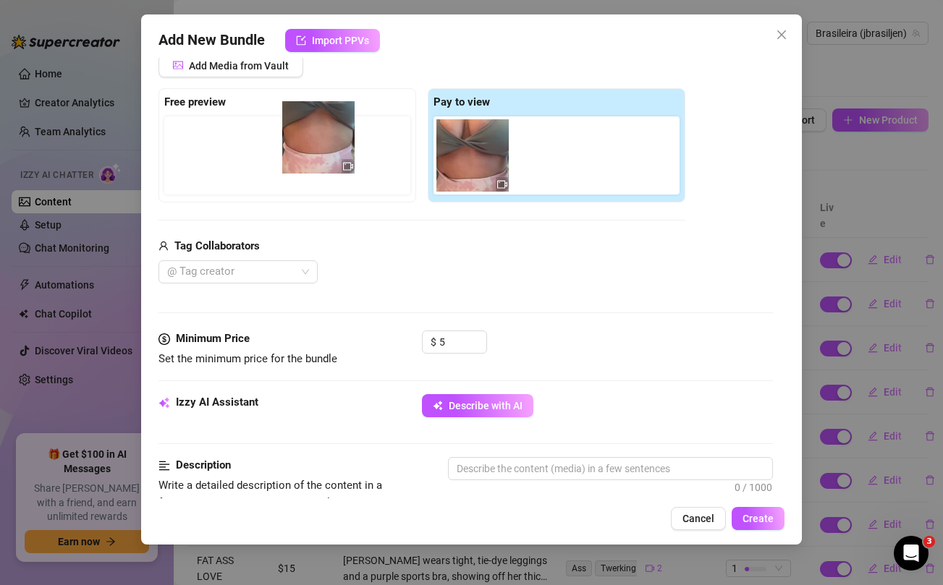
drag, startPoint x: 473, startPoint y: 138, endPoint x: 308, endPoint y: 120, distance: 166.7
click at [308, 120] on div "Free preview Pay to view" at bounding box center [421, 145] width 527 height 114
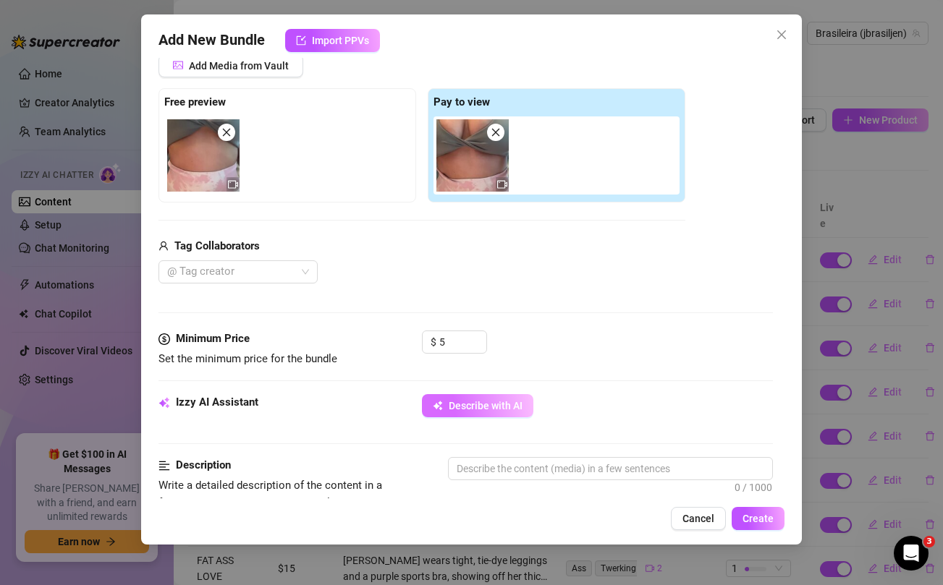
click at [493, 402] on span "Describe with AI" at bounding box center [486, 406] width 74 height 12
type textarea "[PERSON_NAME]"
type textarea "[PERSON_NAME] wears"
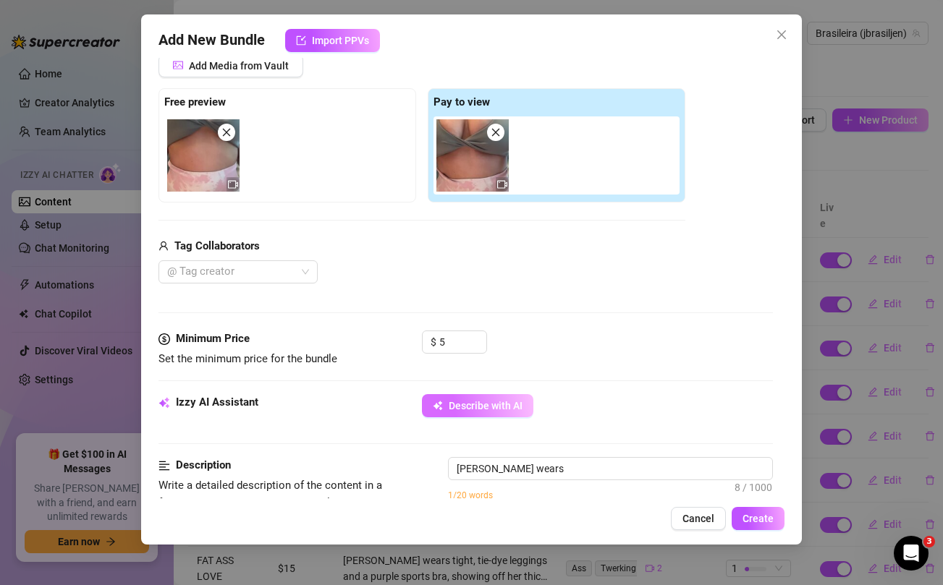
type textarea "[PERSON_NAME] wears a"
type textarea "[PERSON_NAME] wears a tight"
type textarea "[PERSON_NAME] wears a tight grey"
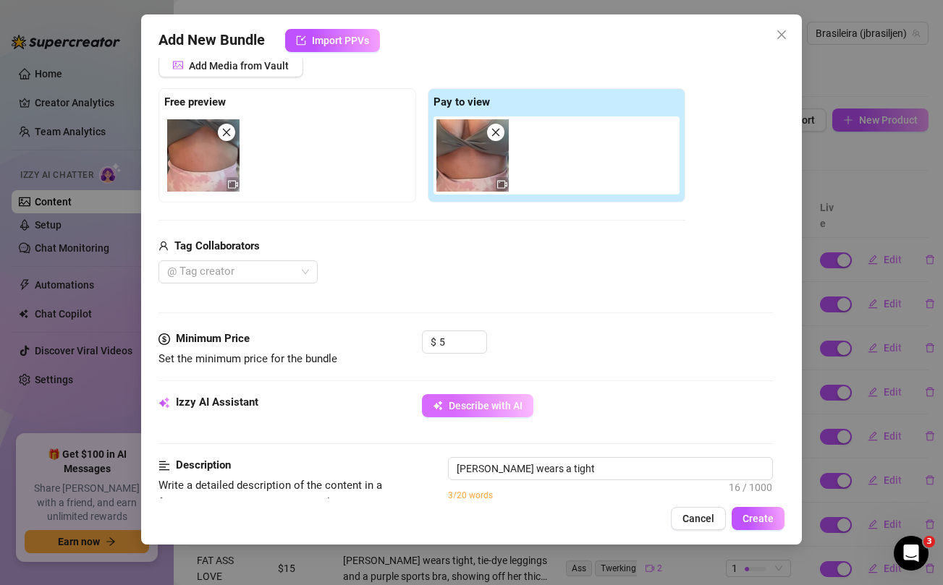
type textarea "[PERSON_NAME] wears a tight grey"
type textarea "[PERSON_NAME] wears a tight grey crop"
type textarea "[PERSON_NAME] wears a tight grey crop top"
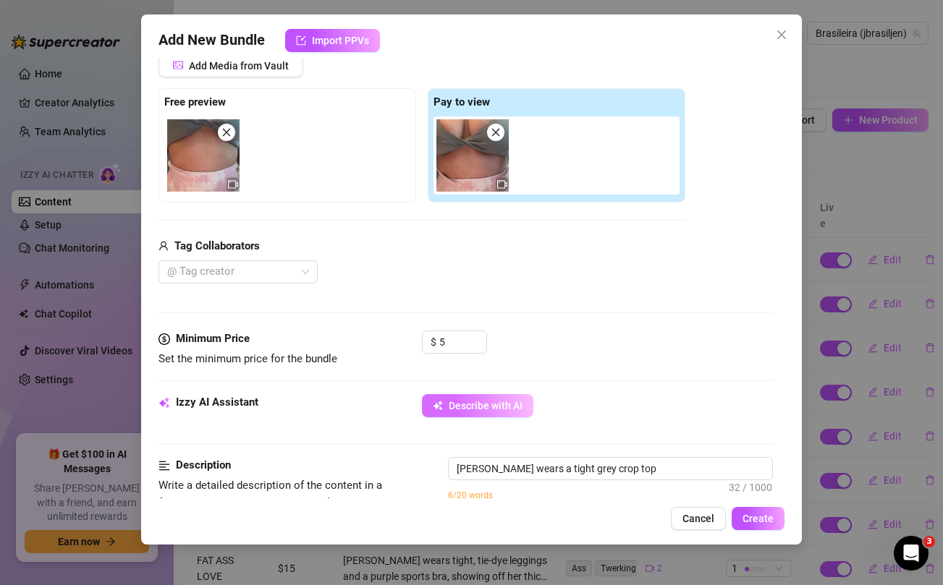
type textarea "[PERSON_NAME] wears a tight grey crop top and"
type textarea "[PERSON_NAME] wears a tight grey crop top and pink"
type textarea "[PERSON_NAME] wears a tight grey crop top and pink tie-dye"
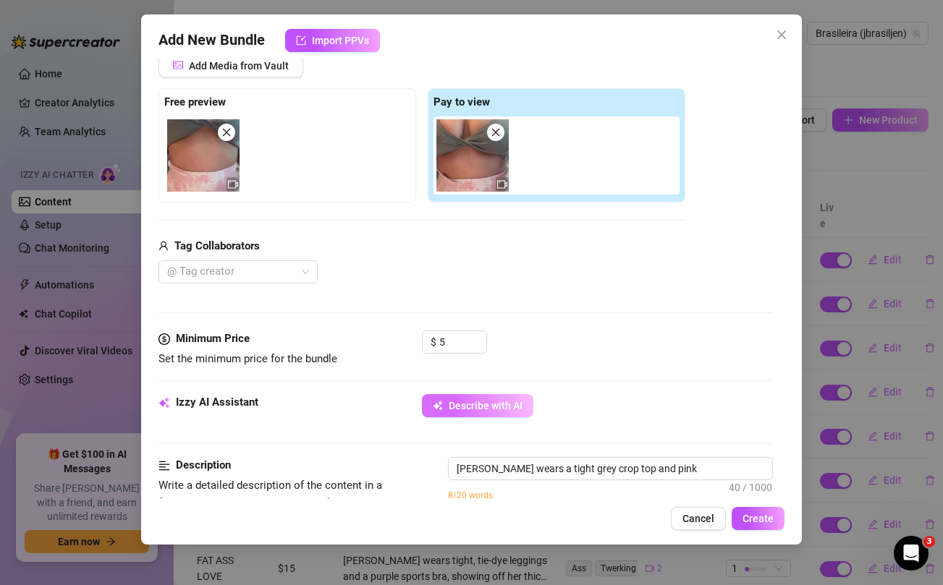
type textarea "[PERSON_NAME] wears a tight grey crop top and pink tie-dye"
type textarea "[PERSON_NAME] wears a tight grey crop top and pink tie-dye leggings,"
type textarea "[PERSON_NAME] wears a tight grey crop top and pink tie-dye leggings, teasing"
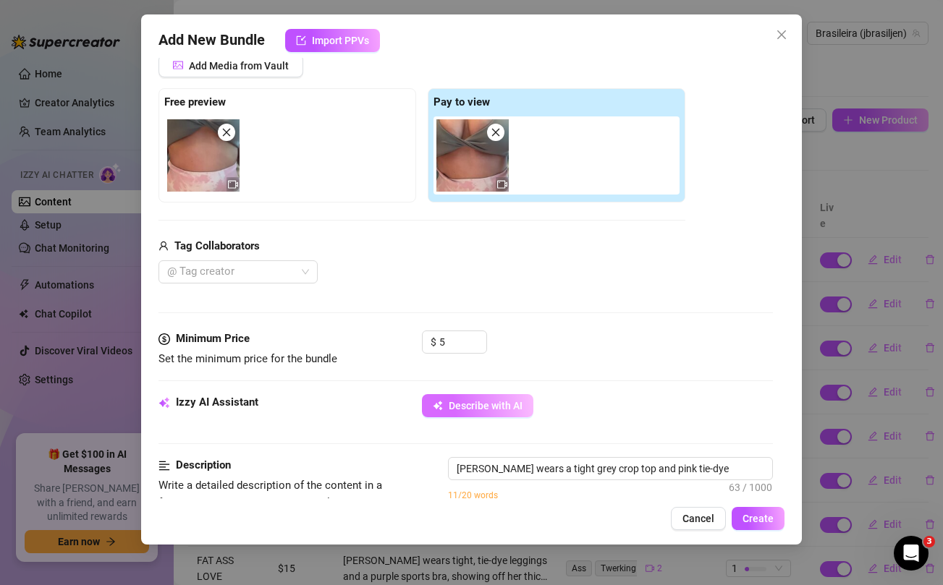
type textarea "[PERSON_NAME] wears a tight grey crop top and pink tie-dye leggings, teasing her"
type textarea "[PERSON_NAME] wears a tight grey crop top and pink tie-dye leggings, teasing he…"
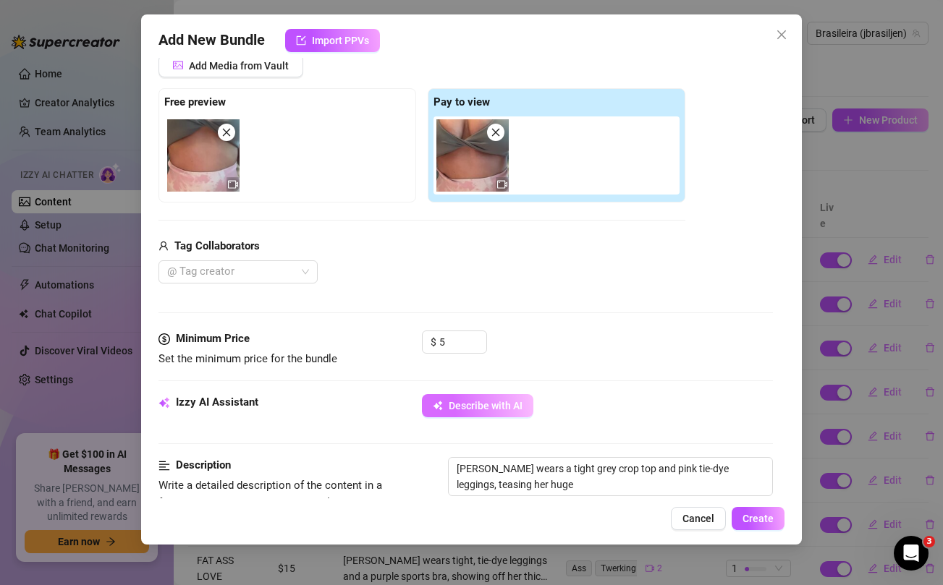
type textarea "[PERSON_NAME] wears a tight grey crop top and pink tie-dye leggings, teasing he…"
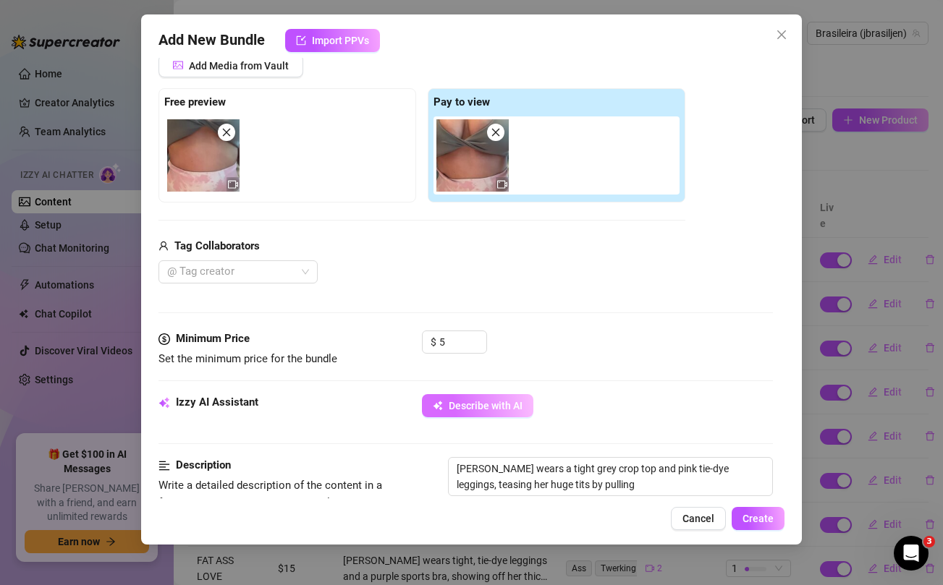
type textarea "[PERSON_NAME] wears a tight grey crop top and pink tie-dye leggings, teasing he…"
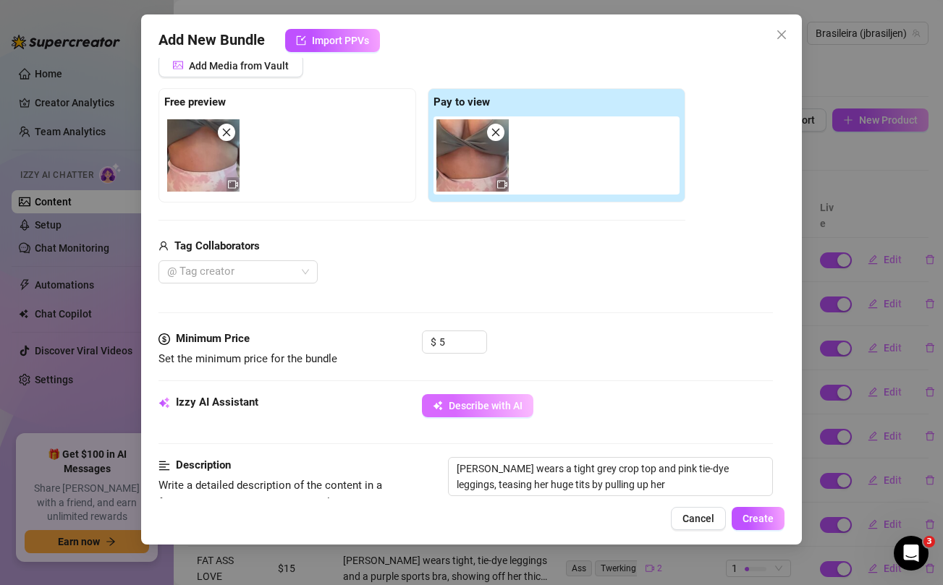
type textarea "[PERSON_NAME] wears a tight grey crop top and pink tie-dye leggings, teasing he…"
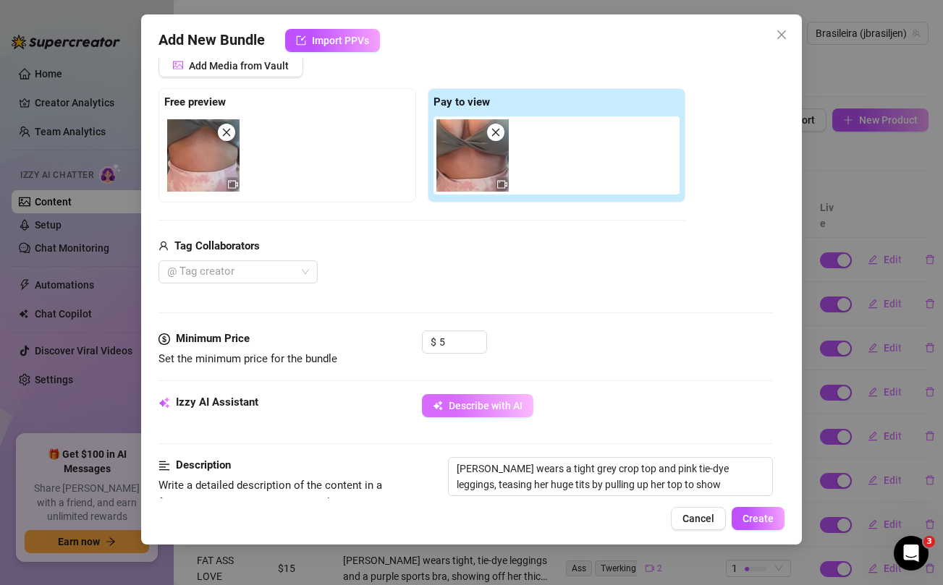
type textarea "[PERSON_NAME] wears a tight grey crop top and pink tie-dye leggings, teasing he…"
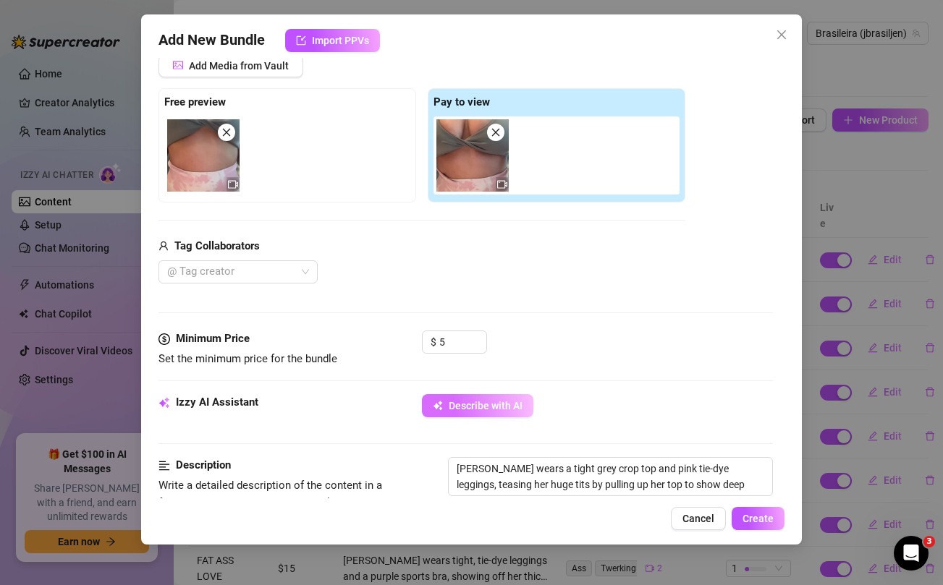
type textarea "[PERSON_NAME] wears a tight grey crop top and pink tie-dye leggings, teasing he…"
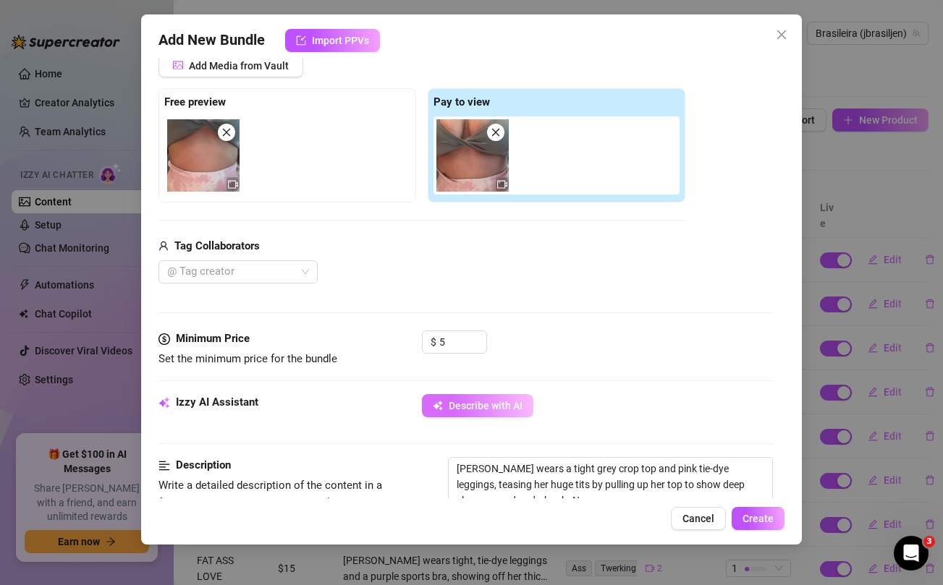
type textarea "[PERSON_NAME] wears a tight grey crop top and pink tie-dye leggings, teasing he…"
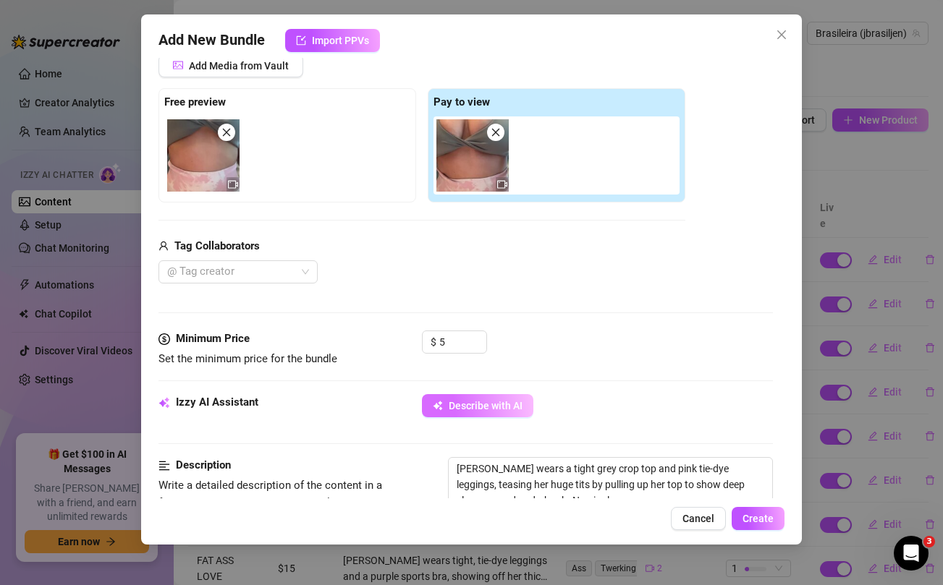
type textarea "[PERSON_NAME] wears a tight grey crop top and pink tie-dye leggings, teasing he…"
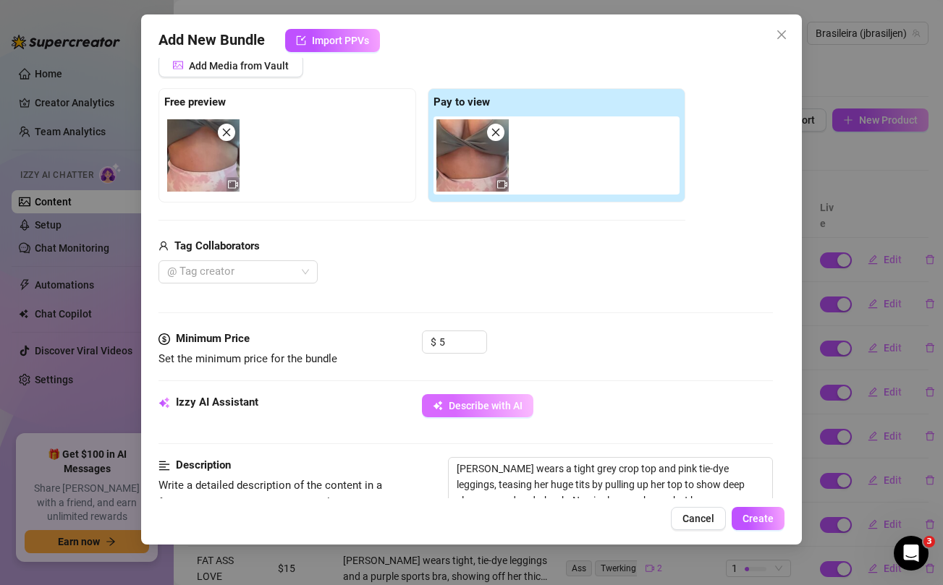
type textarea "[PERSON_NAME] wears a tight grey crop top and pink tie-dye leggings, teasing he…"
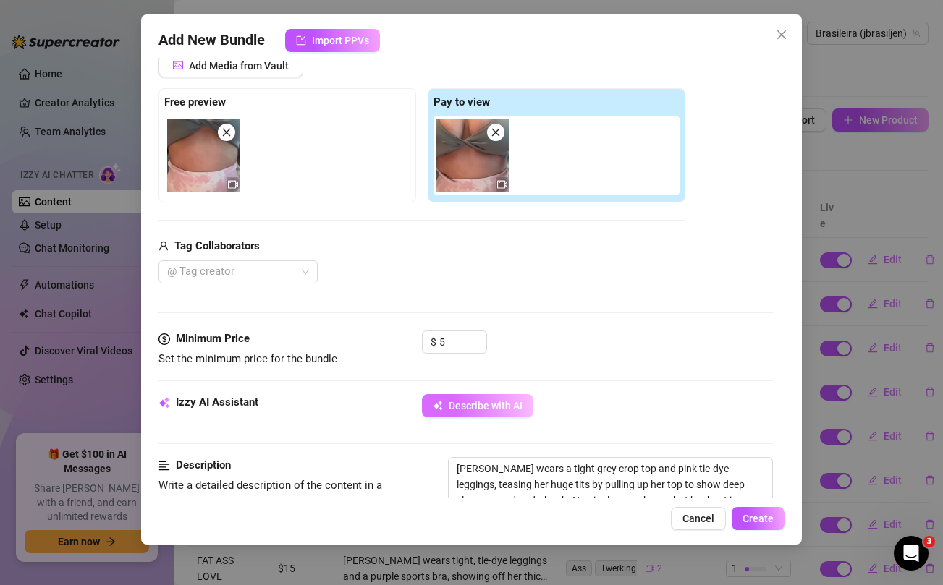
type textarea "[PERSON_NAME] wears a tight grey crop top and pink tie-dye leggings, teasing he…"
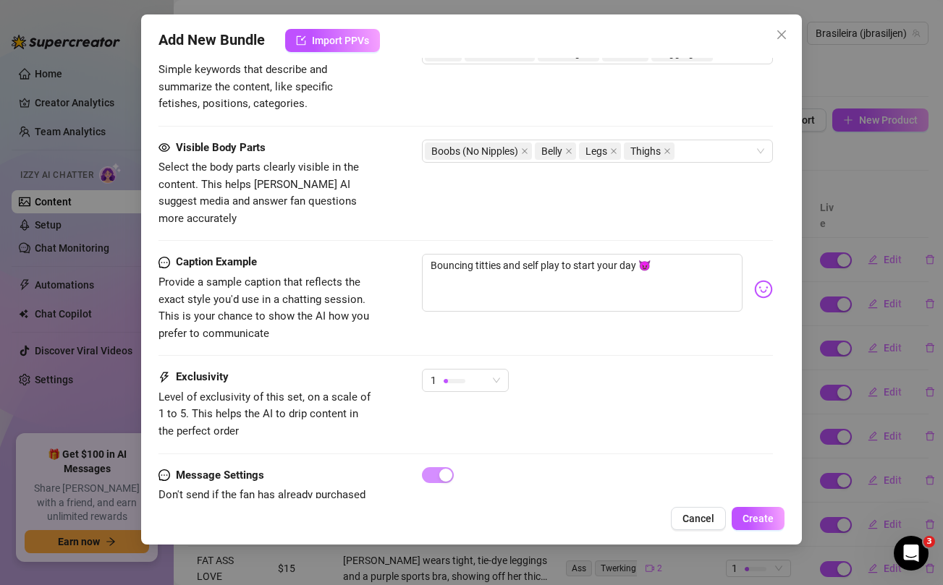
scroll to position [816, 0]
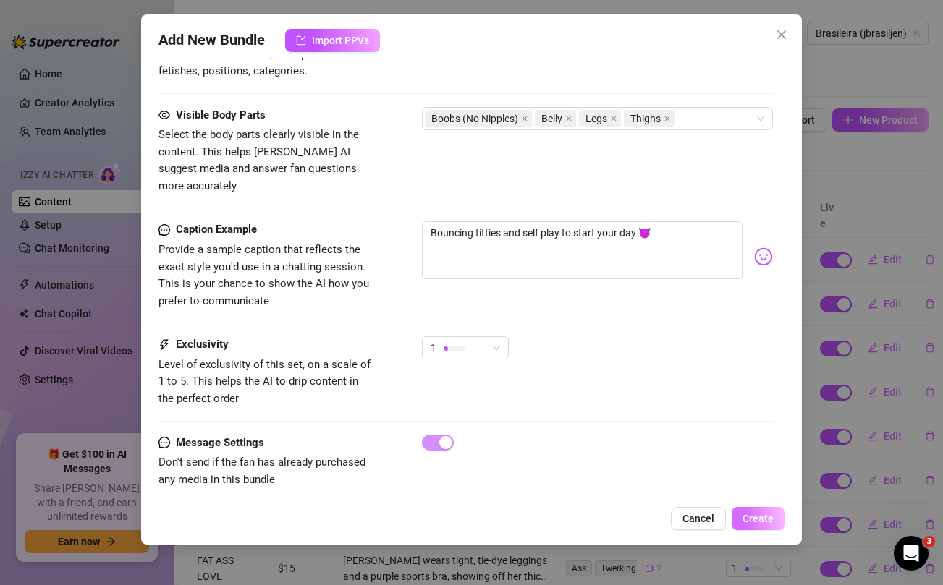
click at [763, 516] on span "Create" at bounding box center [758, 519] width 31 height 12
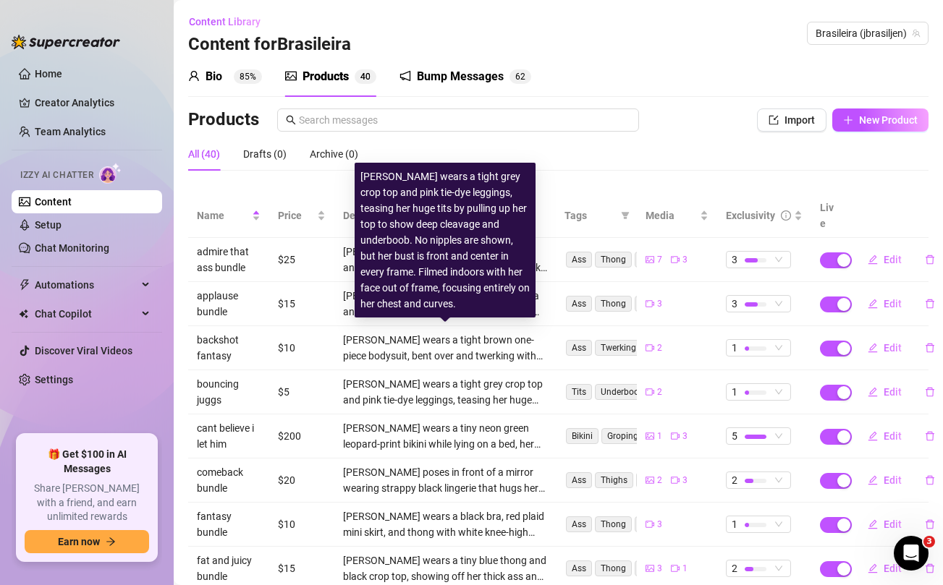
scroll to position [162, 0]
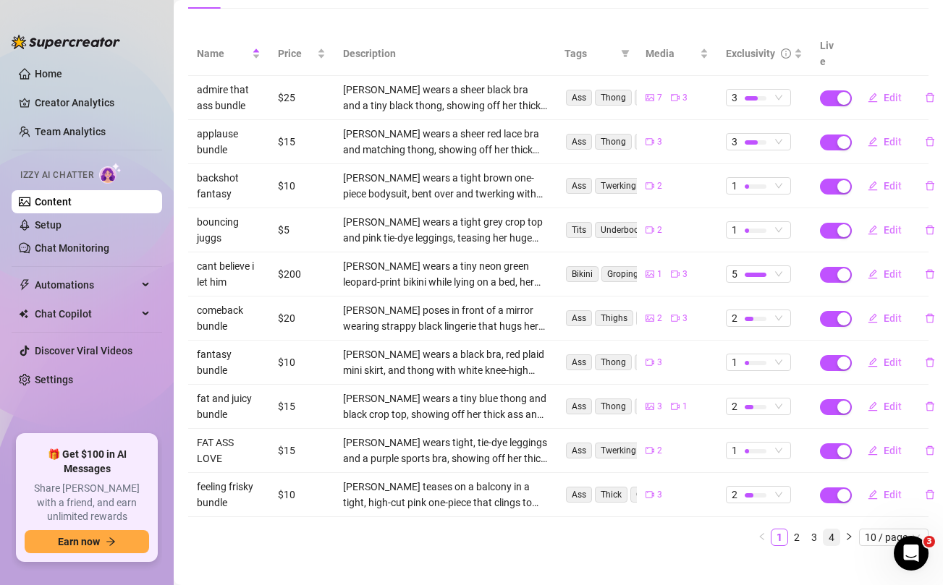
click at [832, 530] on link "4" at bounding box center [832, 538] width 16 height 16
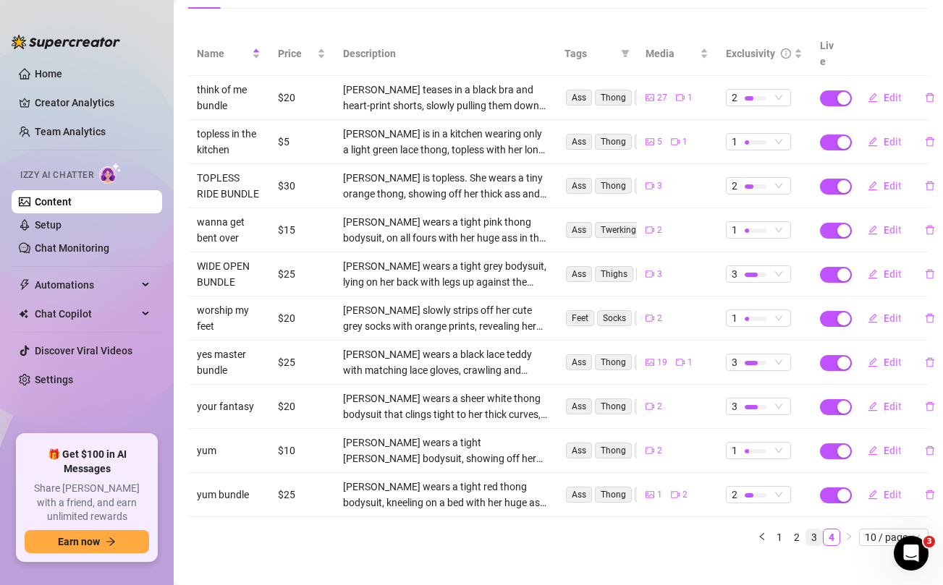
click at [815, 530] on link "3" at bounding box center [814, 538] width 16 height 16
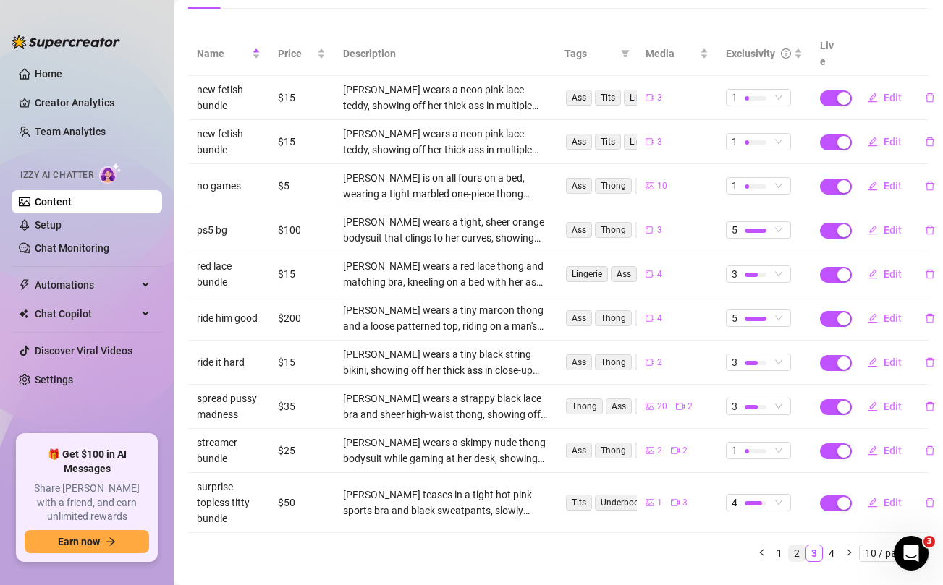
click at [799, 546] on link "2" at bounding box center [797, 554] width 16 height 16
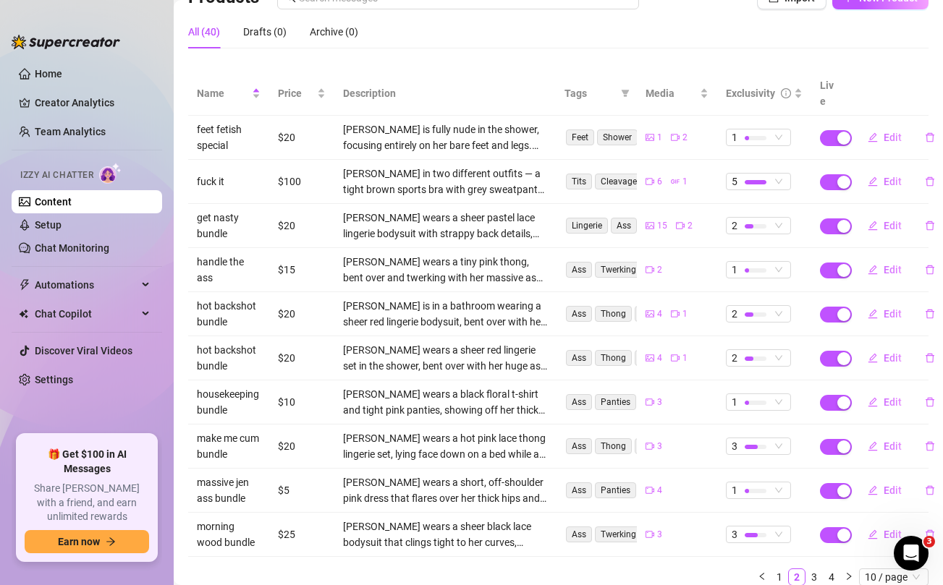
scroll to position [0, 0]
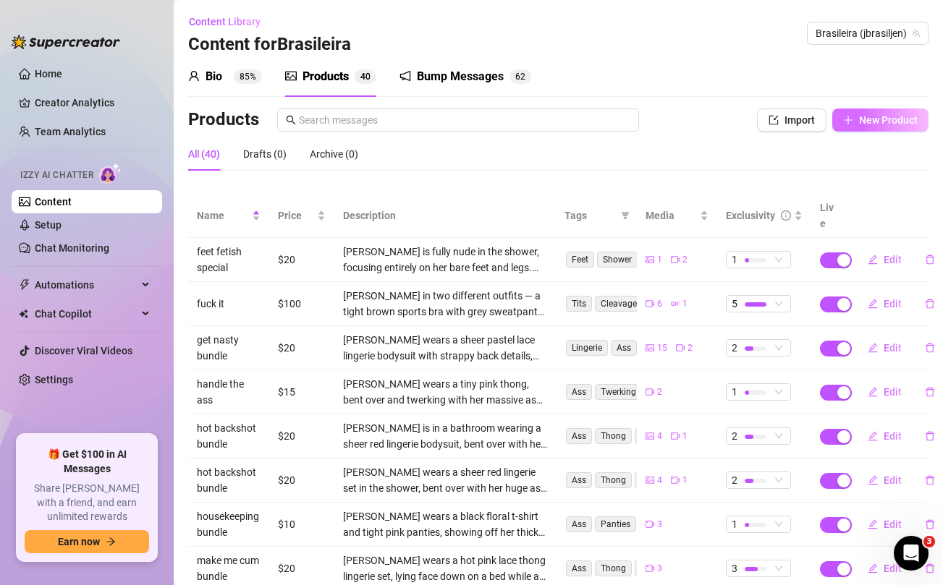
click at [884, 118] on span "New Product" at bounding box center [888, 120] width 59 height 12
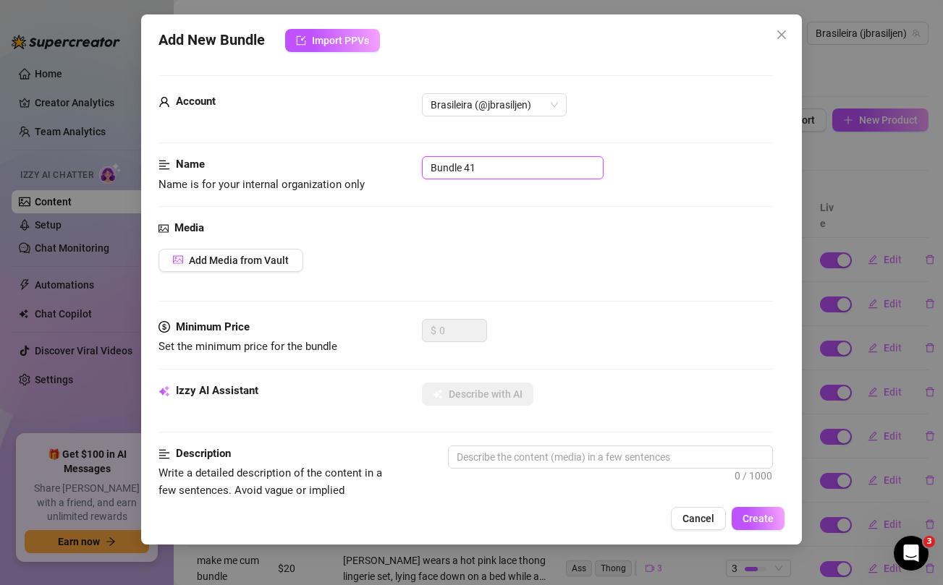
click at [578, 172] on input "Bundle 41" at bounding box center [513, 167] width 182 height 23
click at [596, 227] on div "Media" at bounding box center [465, 228] width 614 height 17
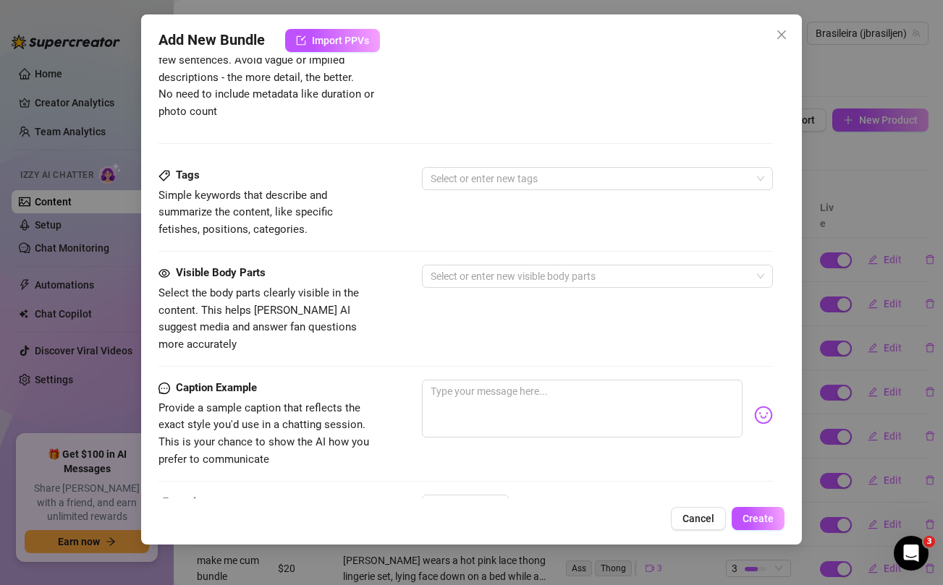
scroll to position [588, 0]
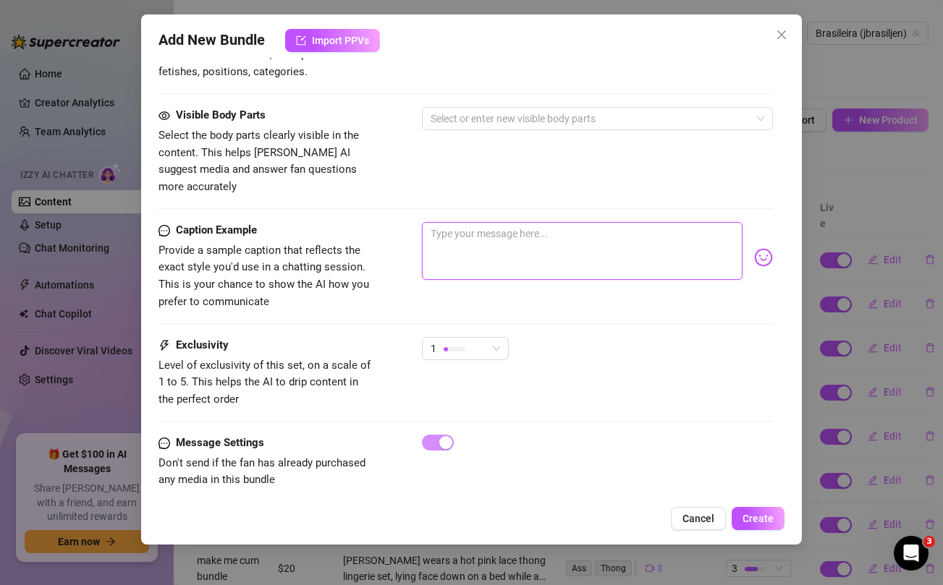
click at [576, 228] on textarea at bounding box center [582, 251] width 320 height 58
paste textarea "imagine finding me lonely in bed like this and i start raising my skirt slowly …"
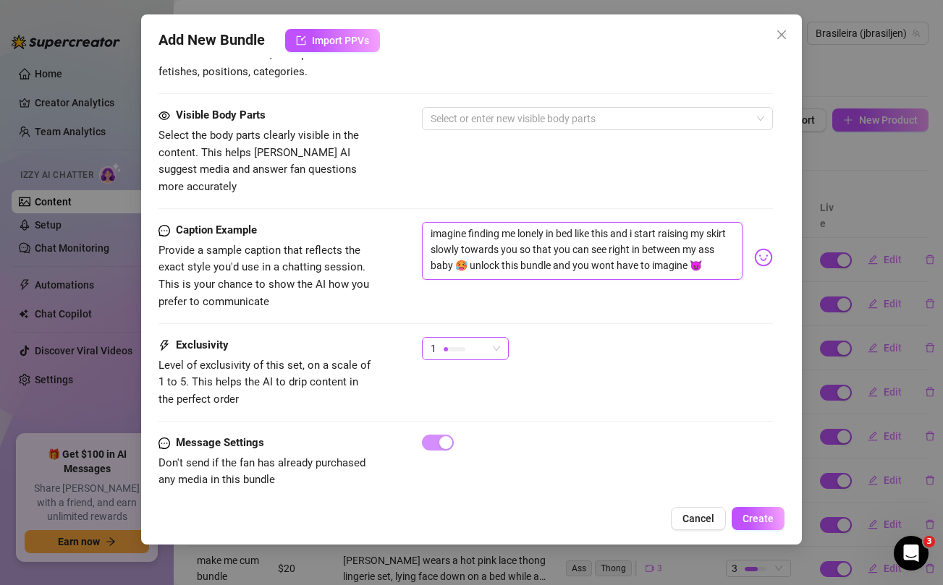
click at [479, 338] on div "1" at bounding box center [459, 349] width 56 height 22
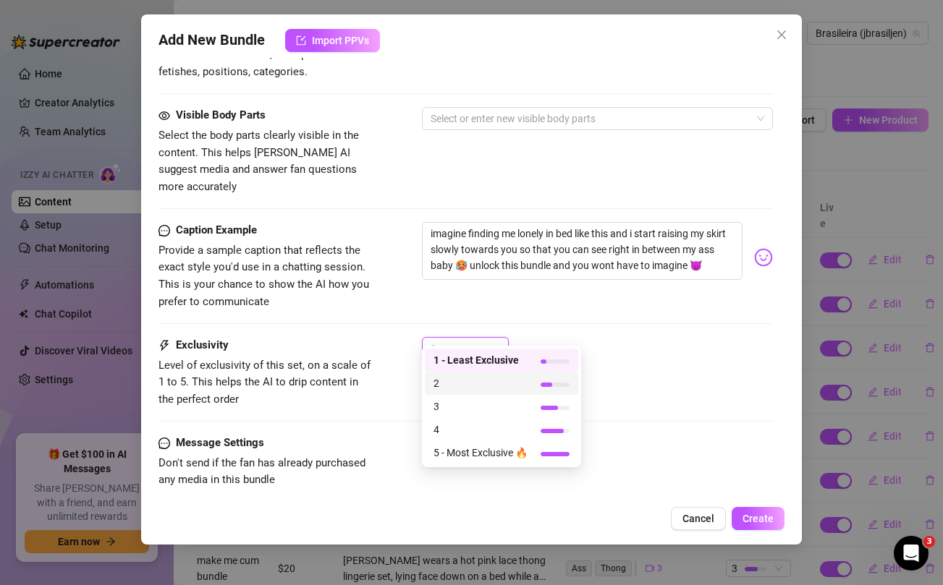
click at [459, 384] on span "2" at bounding box center [480, 384] width 94 height 16
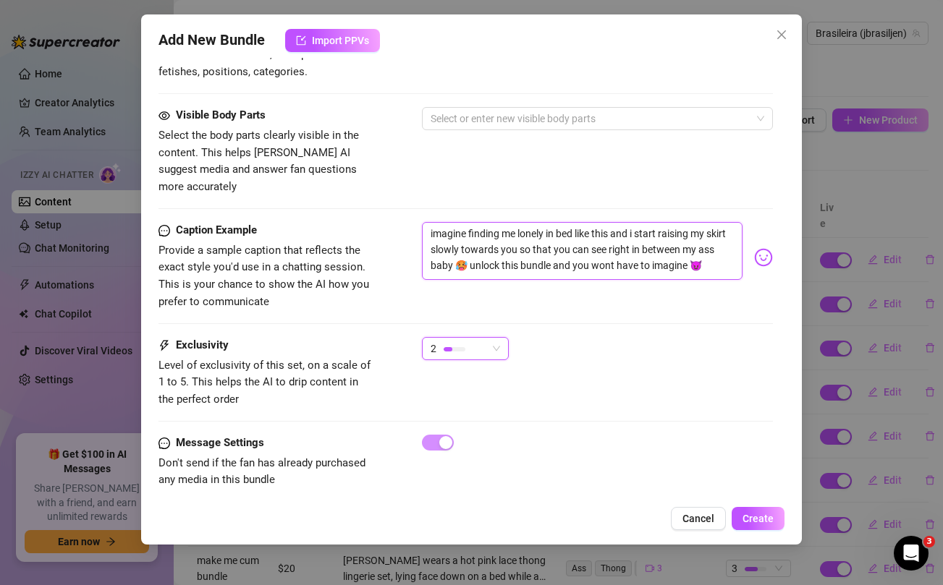
click at [674, 222] on textarea "imagine finding me lonely in bed like this and i start raising my skirt slowly …" at bounding box center [582, 251] width 320 height 58
click at [630, 168] on div "Visible Body Parts Select the body parts clearly visible in the content. This h…" at bounding box center [465, 151] width 614 height 88
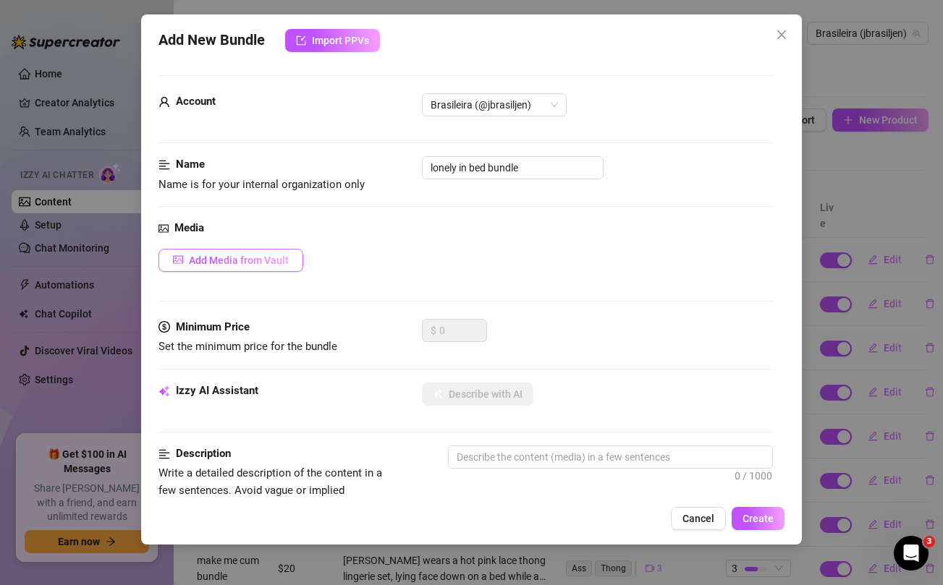
click at [278, 255] on span "Add Media from Vault" at bounding box center [239, 261] width 100 height 12
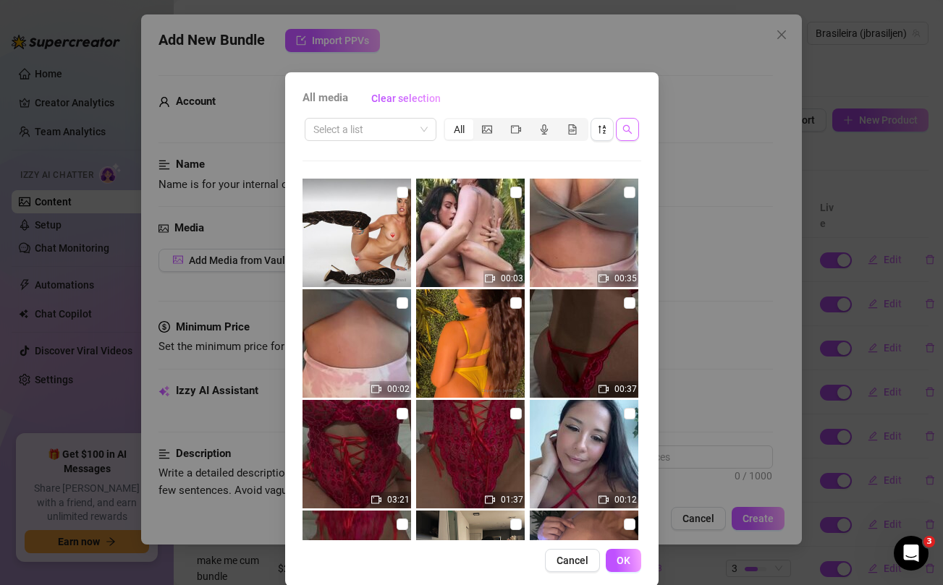
click at [623, 128] on icon "search" at bounding box center [626, 129] width 9 height 9
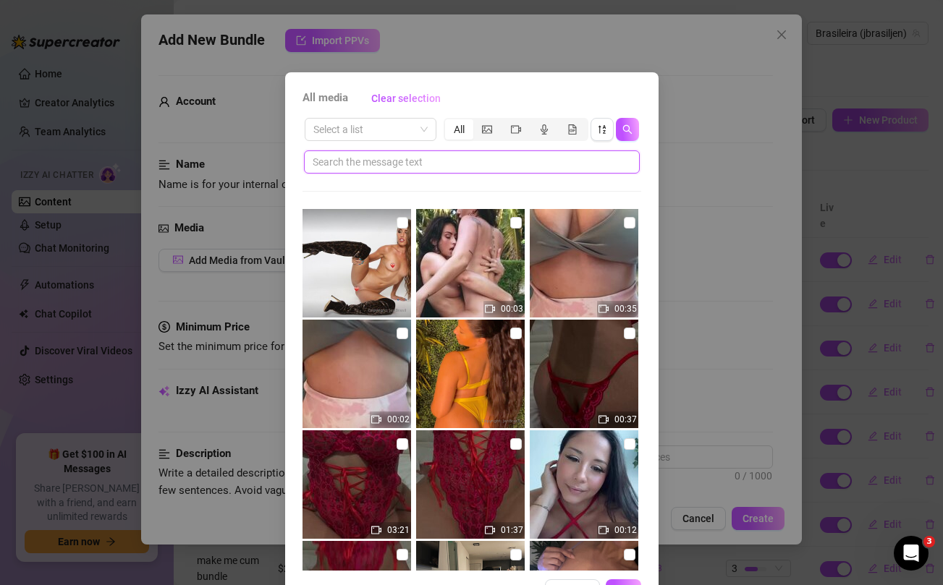
click at [477, 158] on input "text" at bounding box center [466, 162] width 307 height 16
paste input "raising"
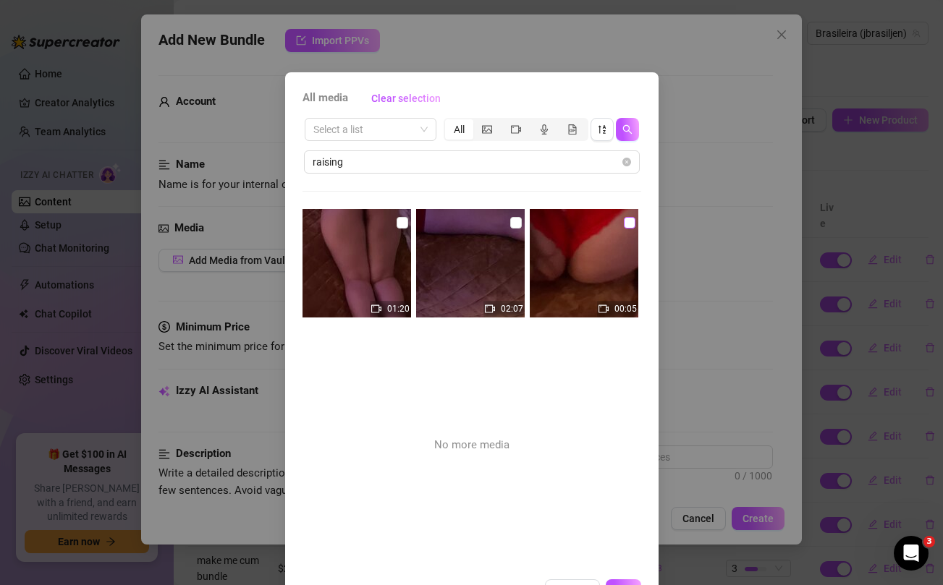
click at [629, 220] on input "checkbox" at bounding box center [630, 223] width 12 height 12
click at [513, 219] on input "checkbox" at bounding box center [516, 223] width 12 height 12
click at [399, 225] on input "checkbox" at bounding box center [403, 223] width 12 height 12
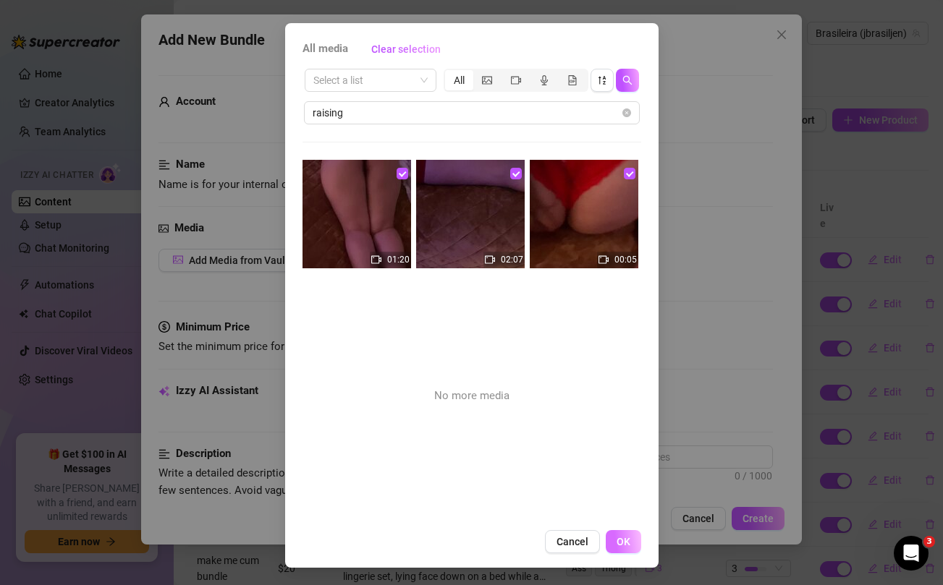
click at [623, 546] on span "OK" at bounding box center [624, 542] width 14 height 12
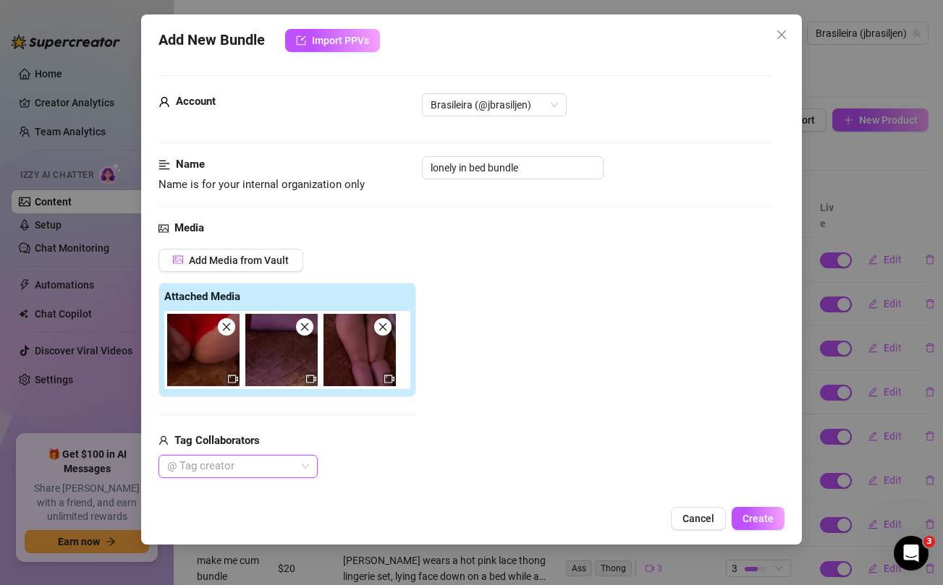
scroll to position [153, 0]
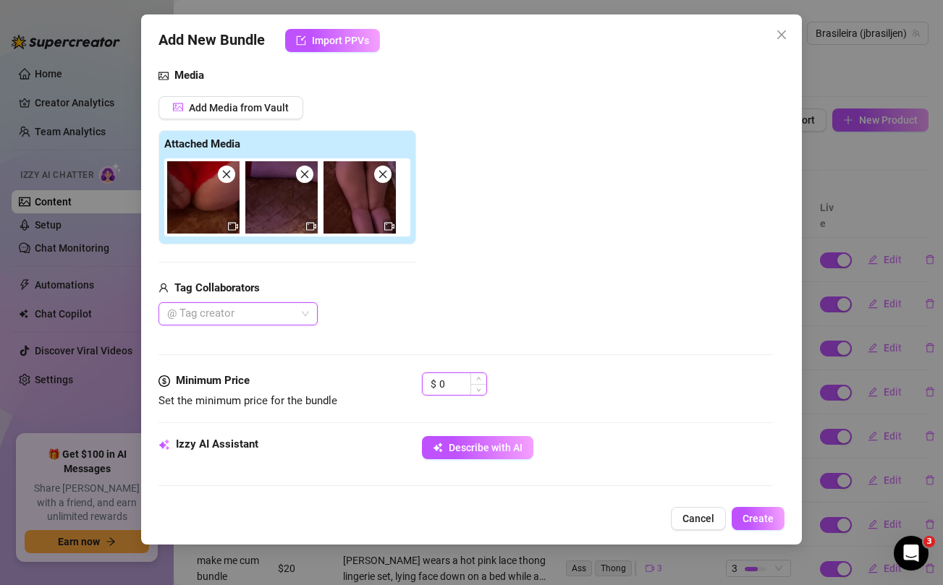
click at [454, 384] on input "0" at bounding box center [462, 384] width 47 height 22
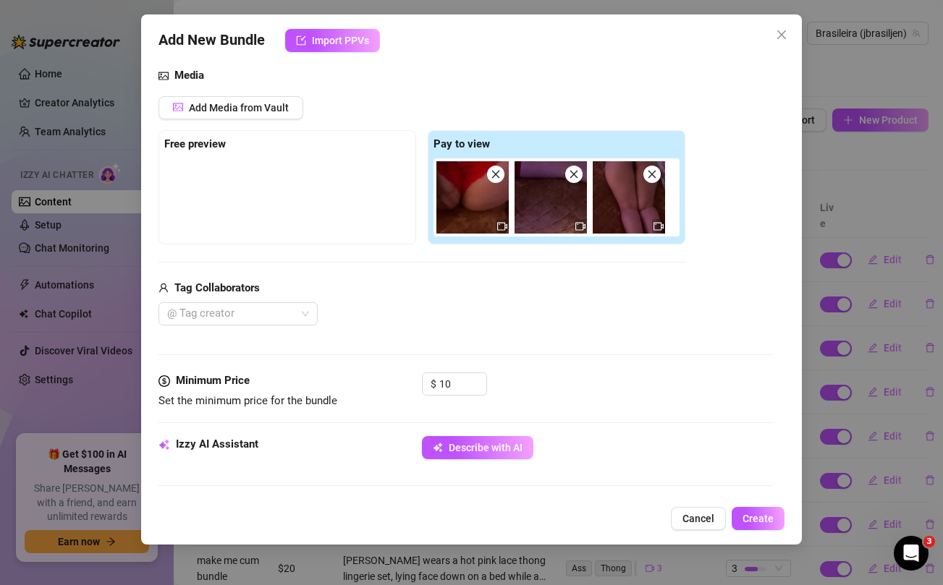
click at [456, 295] on div "Tag Collaborators" at bounding box center [421, 288] width 527 height 17
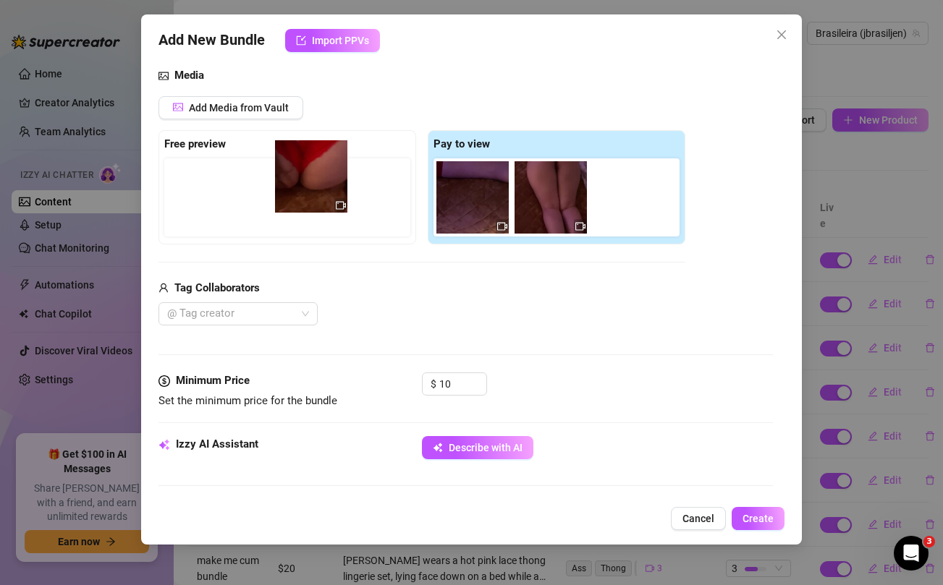
drag, startPoint x: 464, startPoint y: 193, endPoint x: 298, endPoint y: 172, distance: 167.0
click at [298, 172] on div "Free preview Pay to view" at bounding box center [421, 187] width 527 height 114
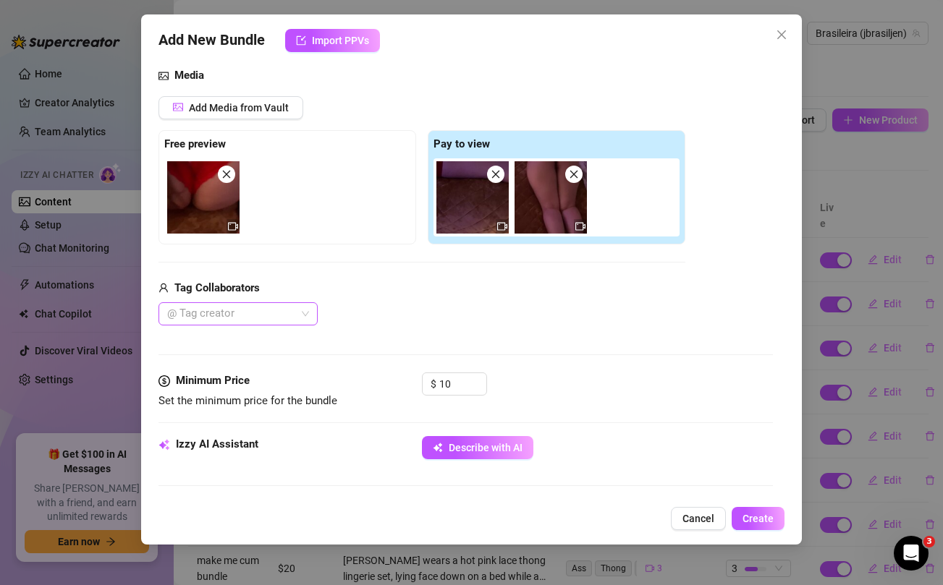
click at [266, 314] on div at bounding box center [230, 314] width 138 height 20
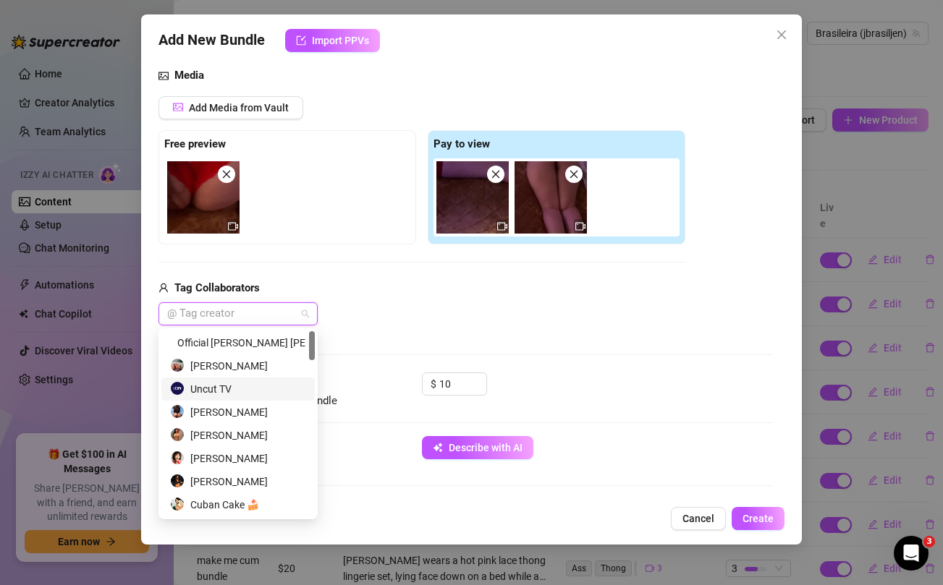
click at [229, 394] on div "Uncut TV" at bounding box center [238, 389] width 136 height 16
click at [490, 316] on div "Uncut TV" at bounding box center [421, 314] width 527 height 23
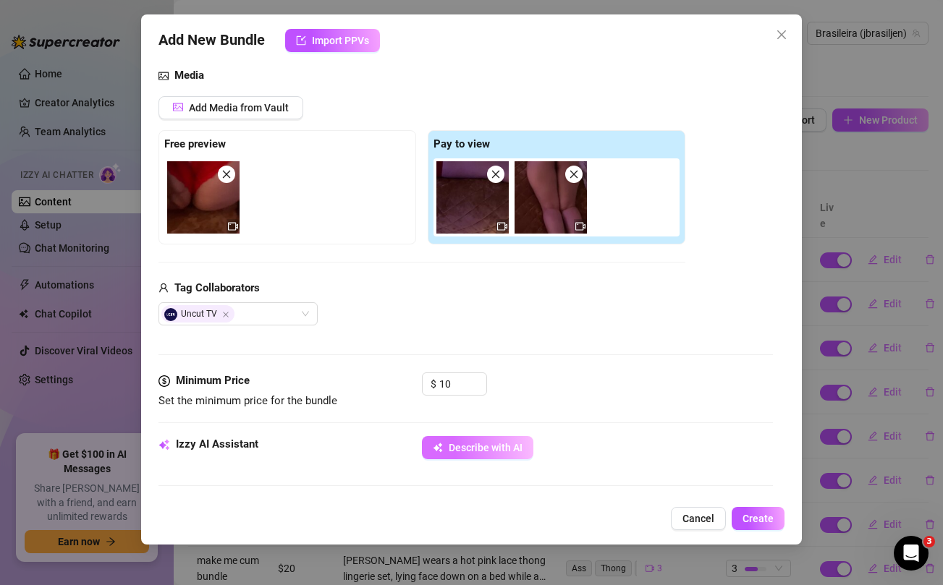
click at [480, 447] on span "Describe with AI" at bounding box center [486, 448] width 74 height 12
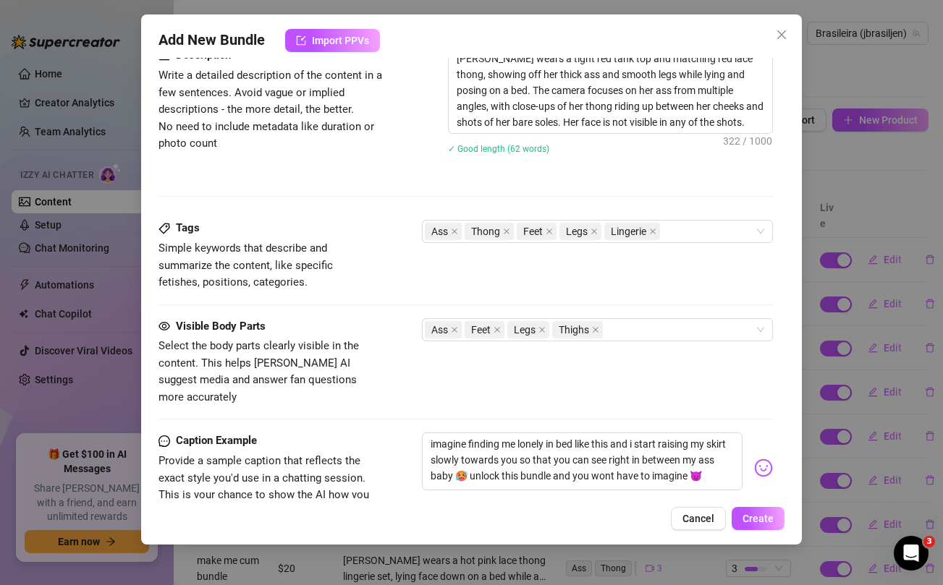
scroll to position [816, 0]
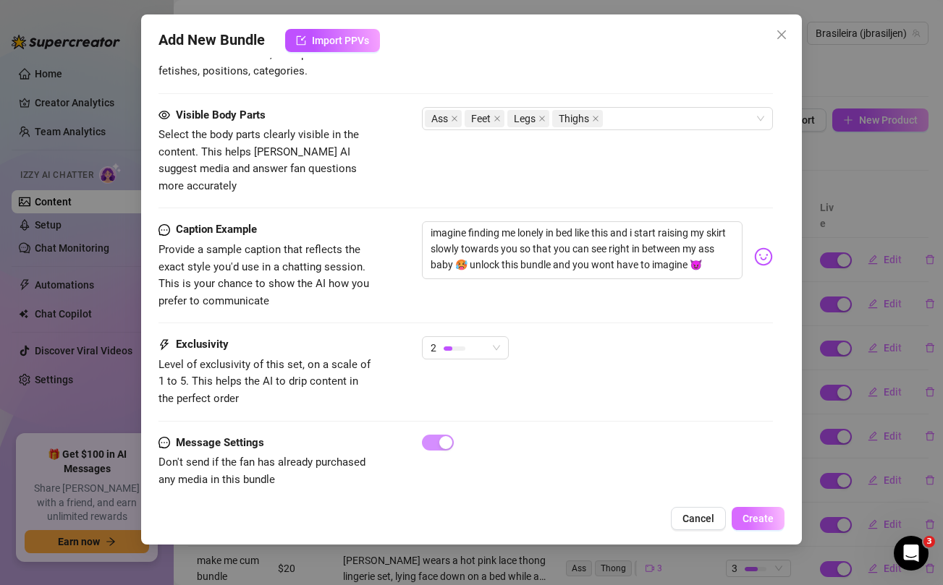
click at [758, 512] on button "Create" at bounding box center [758, 518] width 53 height 23
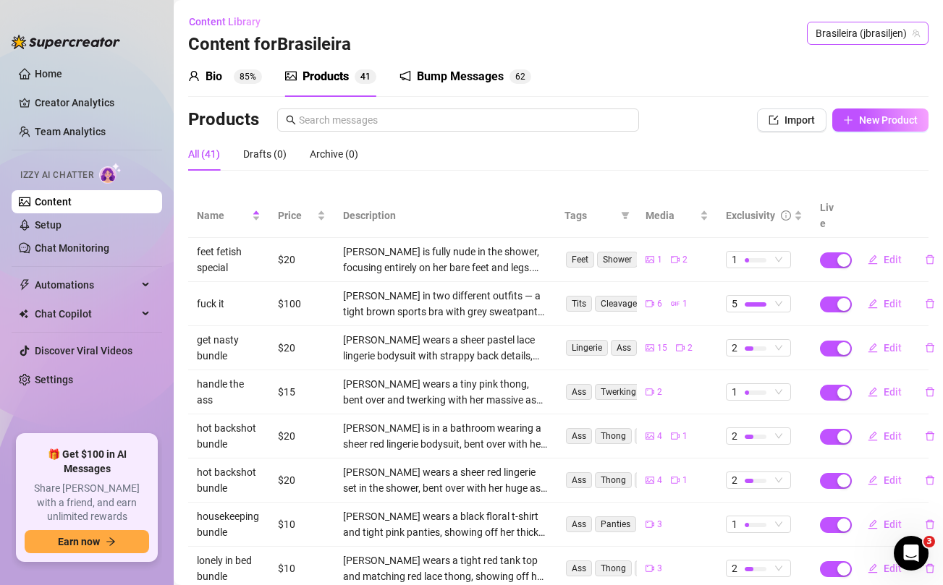
click at [875, 28] on span "Brasileira (jbrasiljen)" at bounding box center [868, 33] width 104 height 22
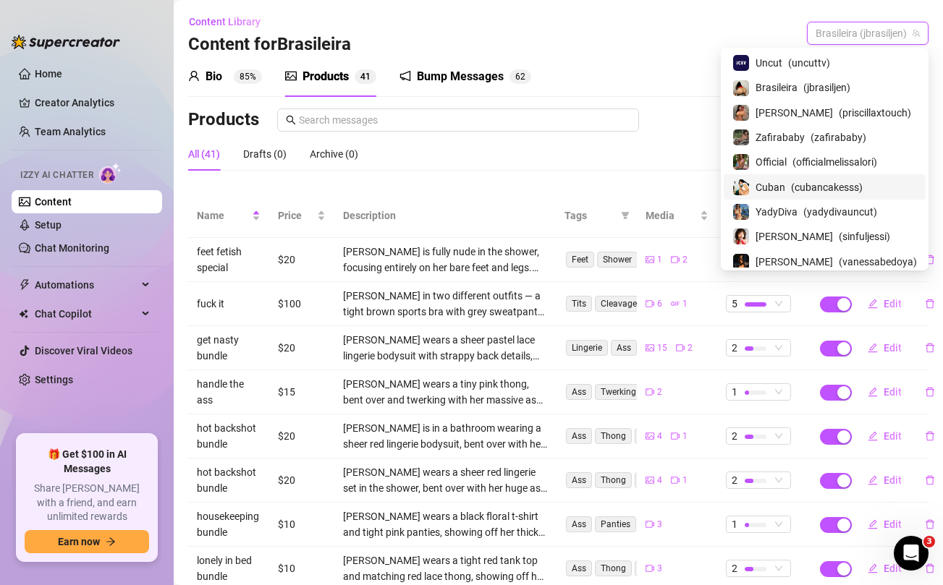
click at [790, 184] on div "Cuban ( cubancakesss )" at bounding box center [824, 186] width 185 height 17
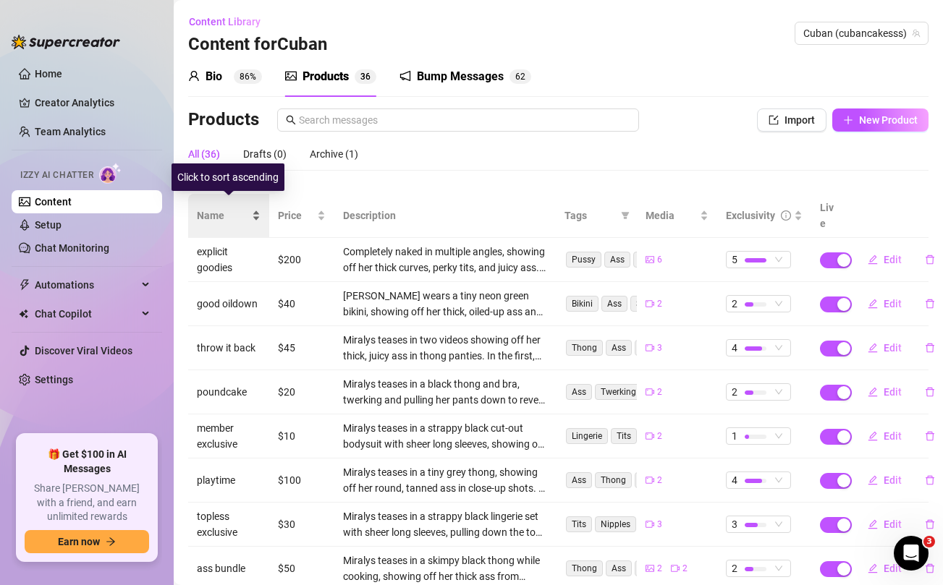
click at [218, 208] on span "Name" at bounding box center [223, 216] width 52 height 16
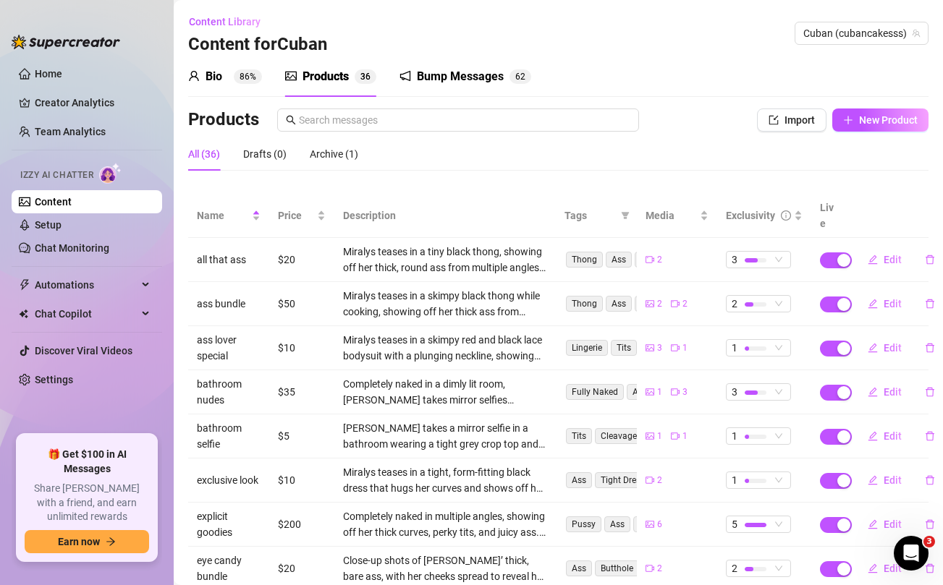
scroll to position [162, 0]
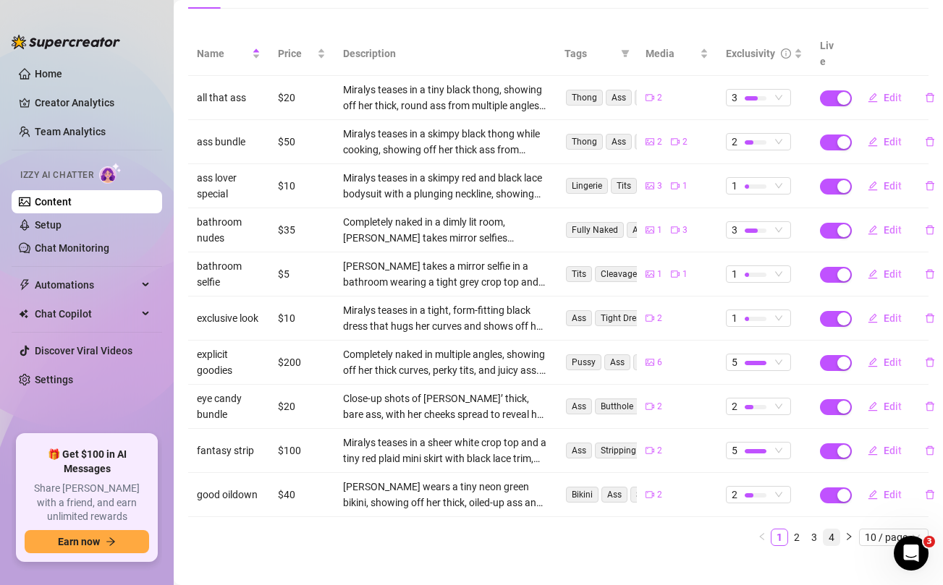
click at [830, 530] on link "4" at bounding box center [832, 538] width 16 height 16
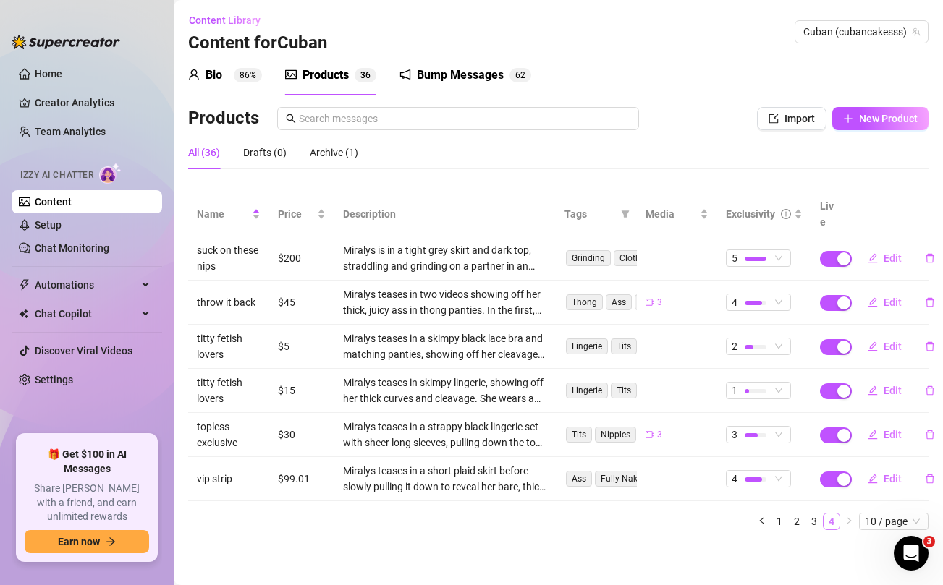
scroll to position [0, 0]
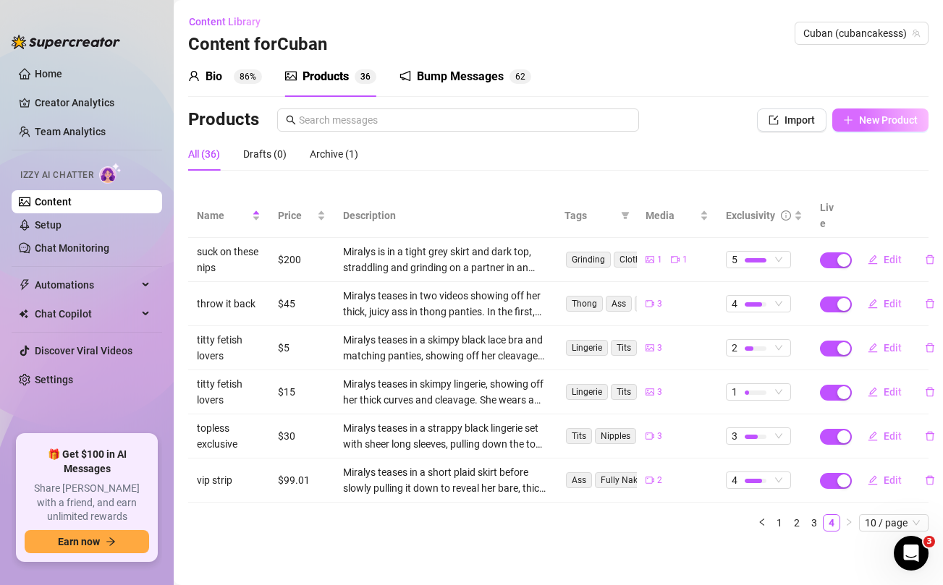
click at [879, 130] on button "New Product" at bounding box center [880, 120] width 96 height 23
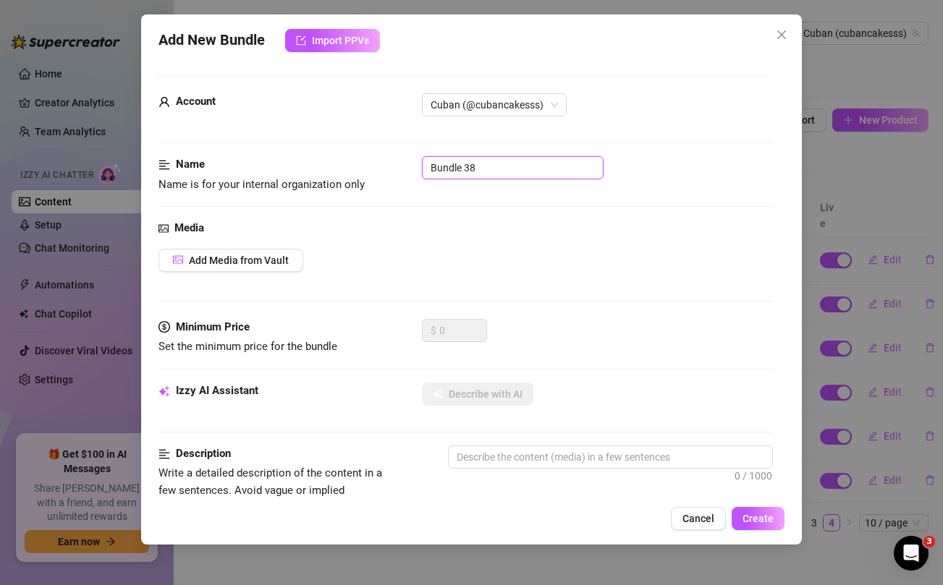
click at [541, 163] on input "Bundle 38" at bounding box center [513, 167] width 182 height 23
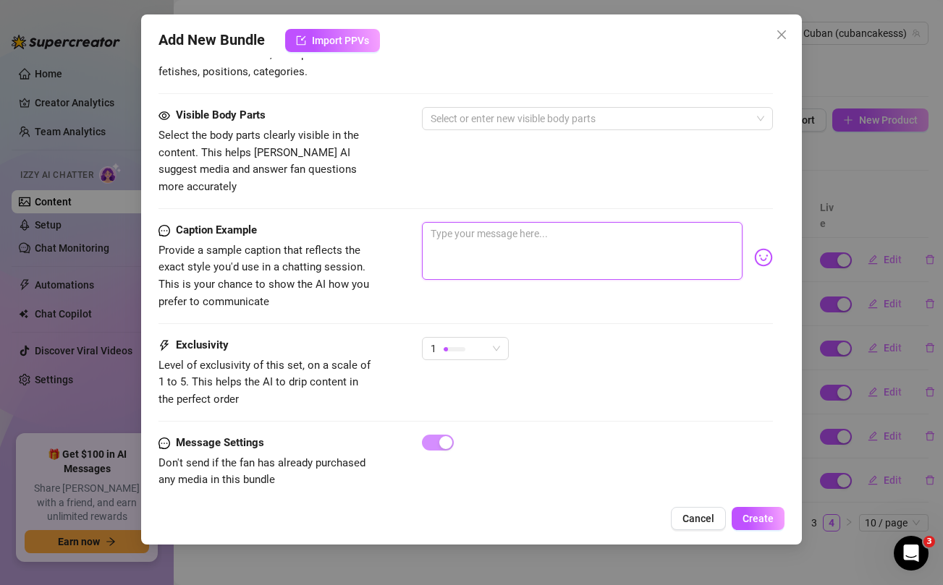
click at [517, 240] on textarea at bounding box center [582, 251] width 320 height 58
paste textarea "wet pussy surprise bundle 😻💦 i wanted this to be the first thing you see when y…"
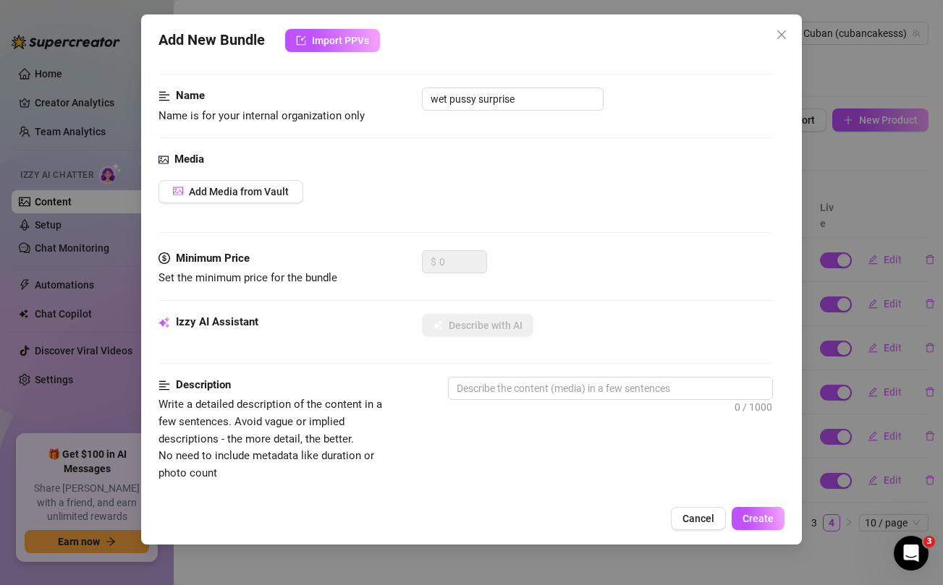
scroll to position [0, 0]
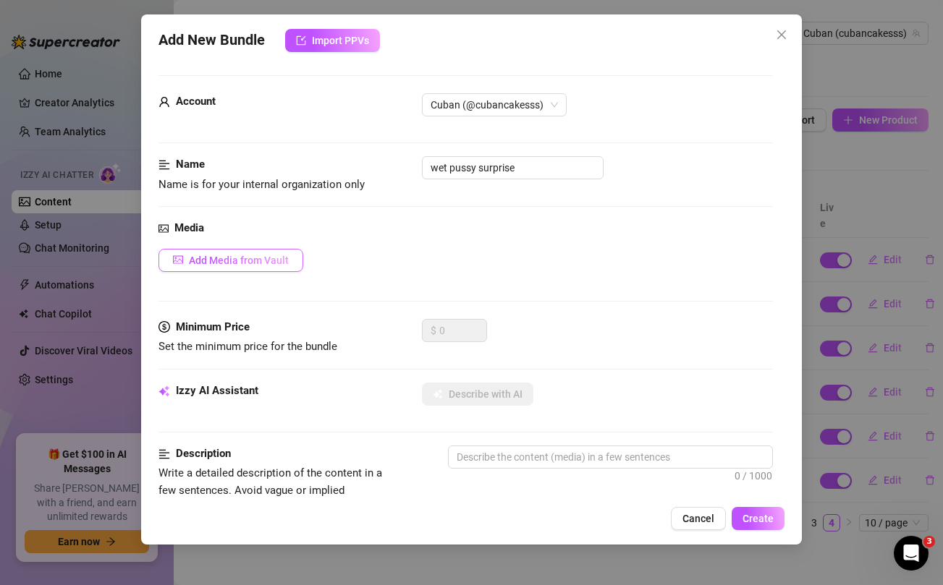
click at [252, 265] on span "Add Media from Vault" at bounding box center [239, 261] width 100 height 12
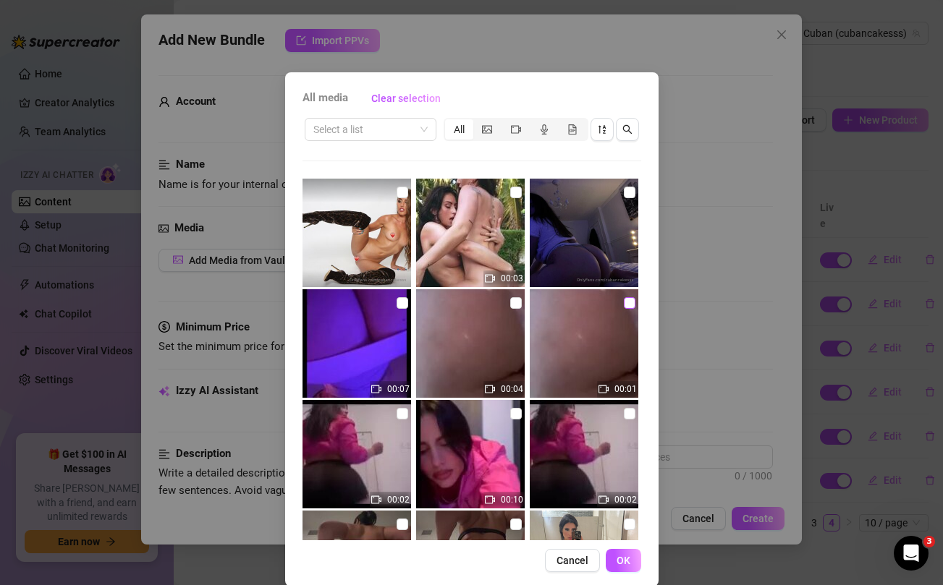
click at [627, 303] on input "checkbox" at bounding box center [630, 303] width 12 height 12
click at [515, 303] on input "checkbox" at bounding box center [516, 303] width 12 height 12
click at [399, 303] on input "checkbox" at bounding box center [403, 303] width 12 height 12
click at [628, 192] on input "checkbox" at bounding box center [630, 193] width 12 height 12
click at [630, 563] on button "OK" at bounding box center [623, 560] width 35 height 23
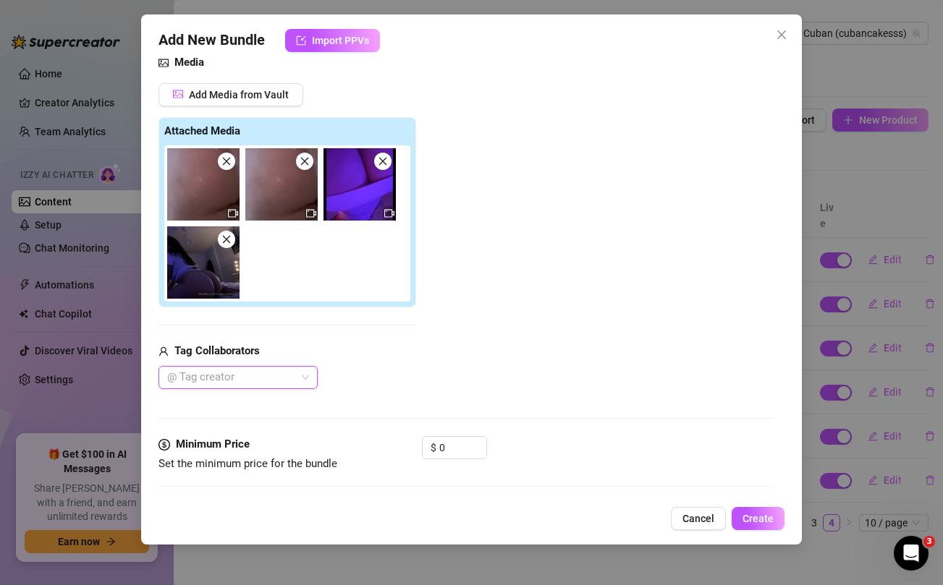
scroll to position [216, 0]
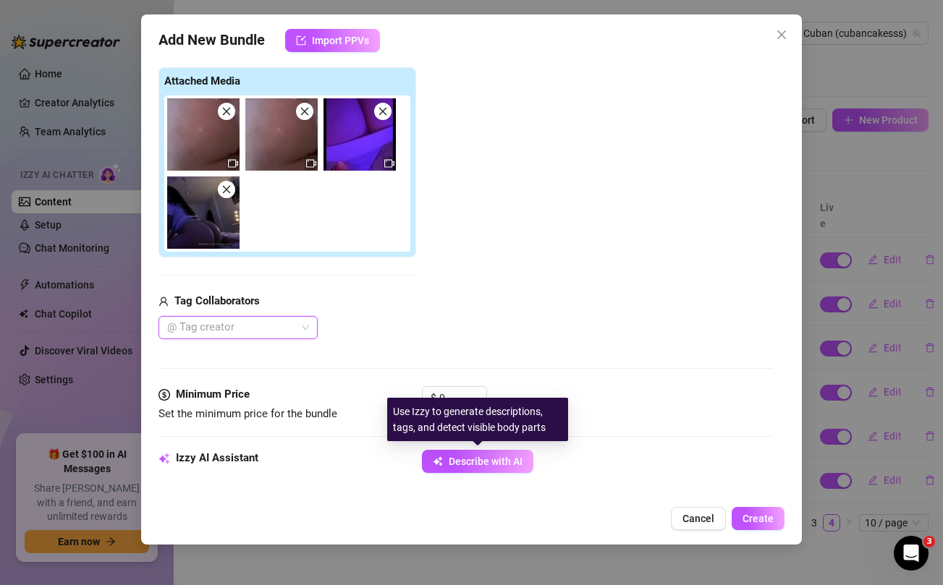
click at [448, 466] on button "Describe with AI" at bounding box center [477, 461] width 111 height 23
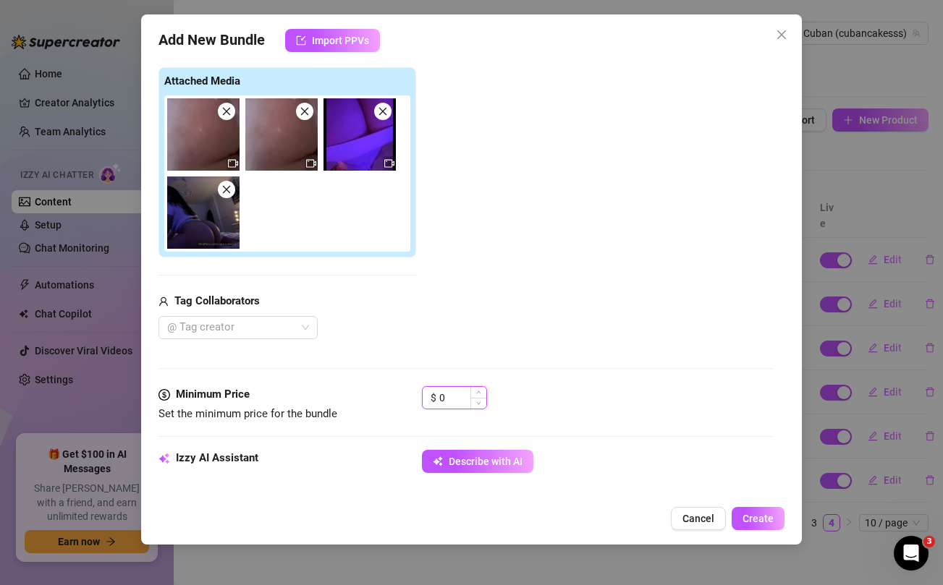
click at [454, 400] on input "0" at bounding box center [462, 398] width 47 height 22
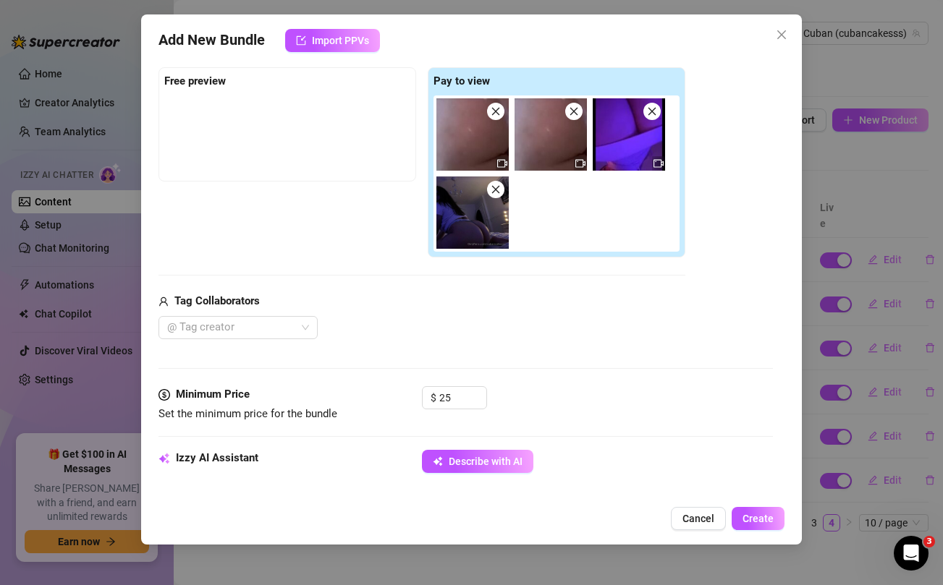
click at [533, 316] on div "@ Tag creator" at bounding box center [421, 327] width 527 height 23
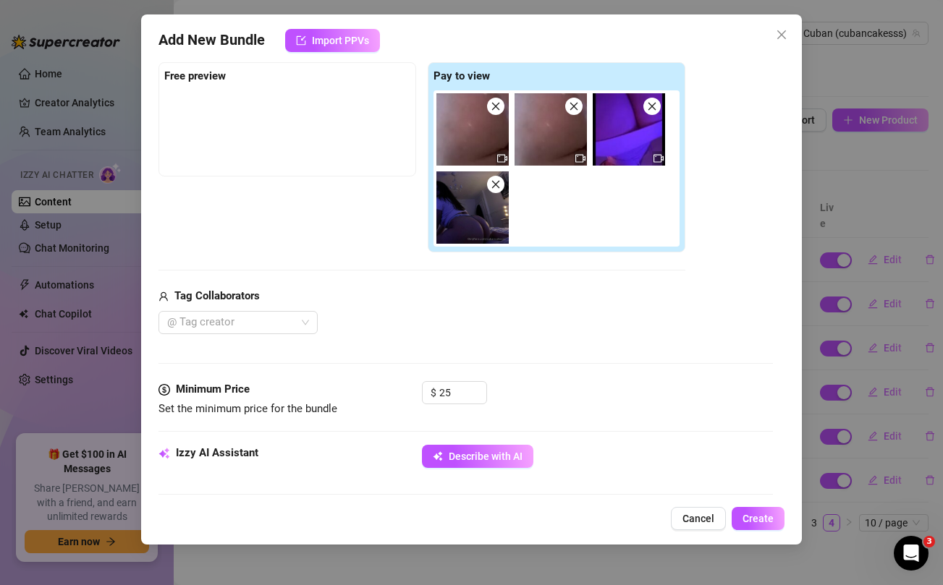
scroll to position [218, 0]
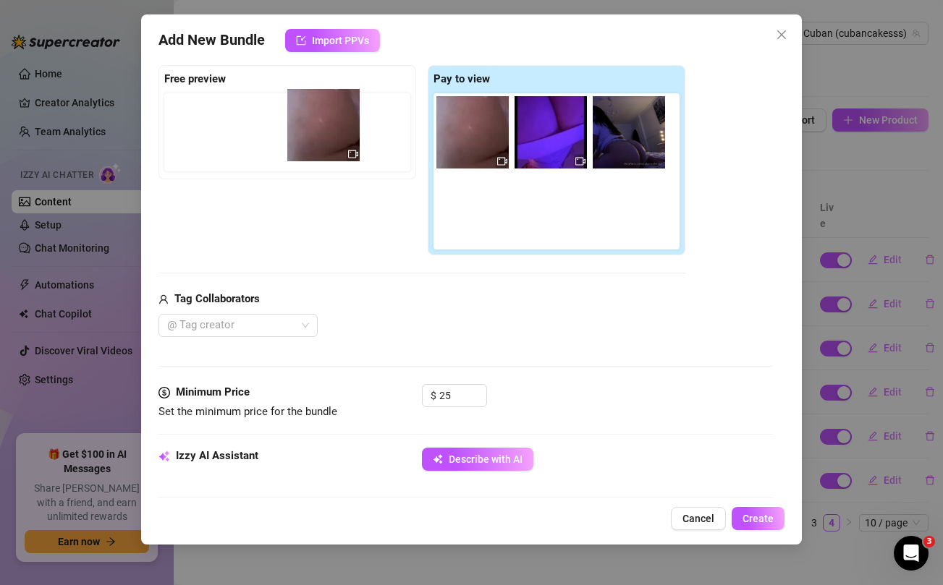
drag, startPoint x: 465, startPoint y: 122, endPoint x: 310, endPoint y: 115, distance: 155.0
click at [310, 115] on div "Free preview Pay to view" at bounding box center [421, 160] width 527 height 191
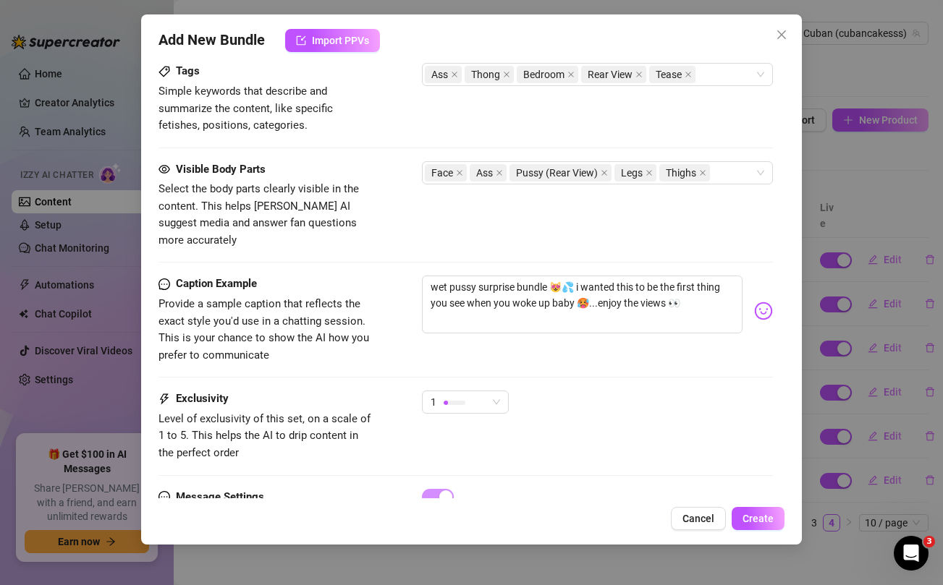
scroll to position [816, 0]
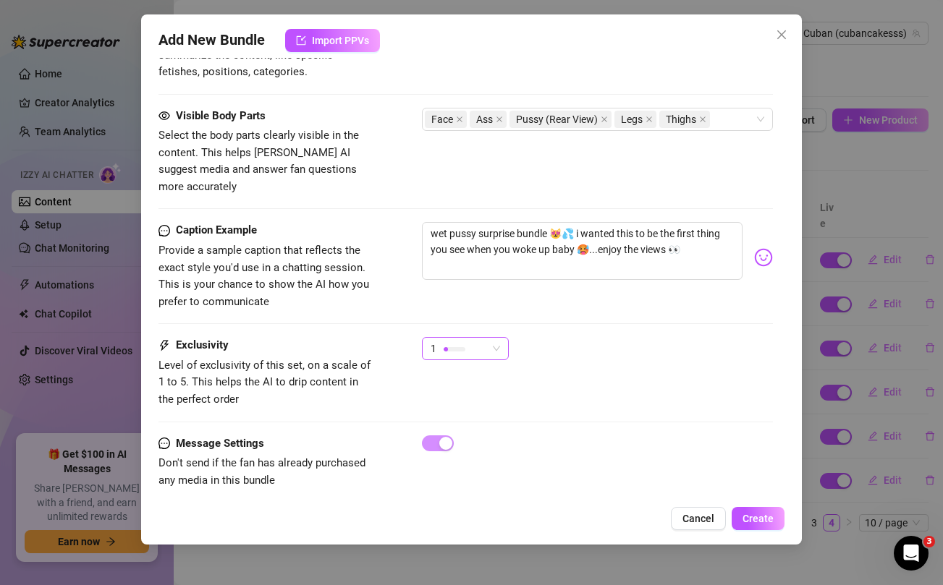
click at [488, 338] on span "1" at bounding box center [465, 349] width 69 height 22
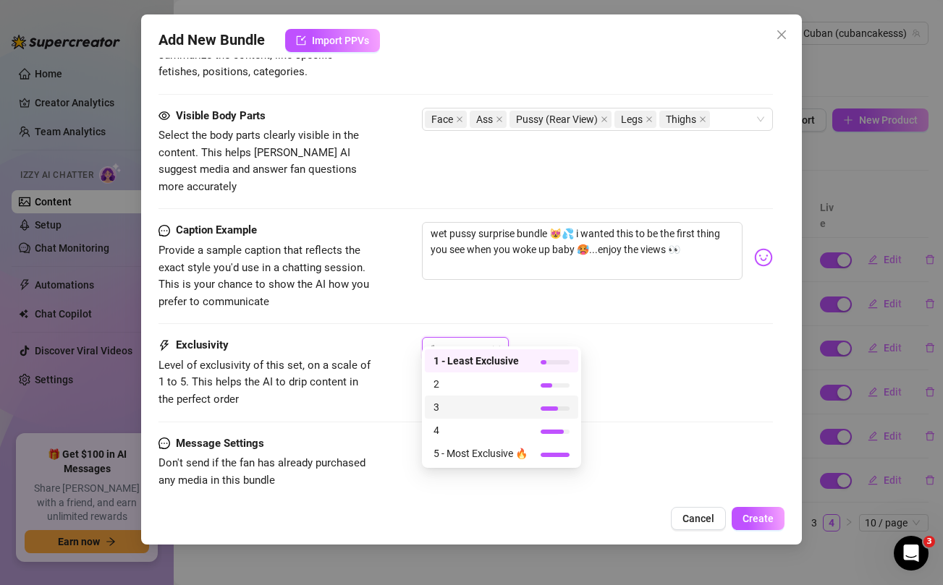
click at [464, 409] on span "3" at bounding box center [480, 407] width 94 height 16
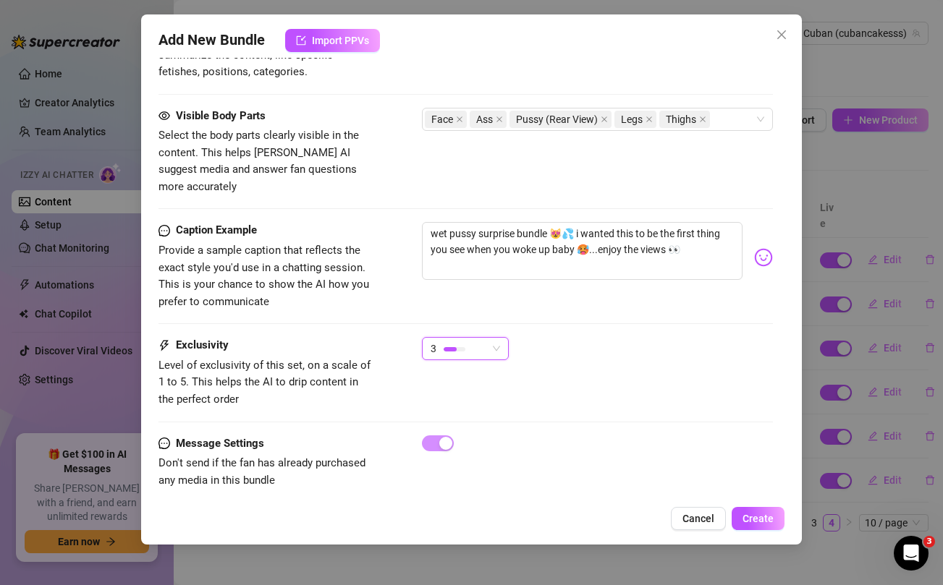
click at [652, 365] on div "Exclusivity Level of exclusivity of this set, on a scale of 1 to 5. This helps …" at bounding box center [465, 372] width 614 height 71
click at [750, 517] on span "Create" at bounding box center [758, 519] width 31 height 12
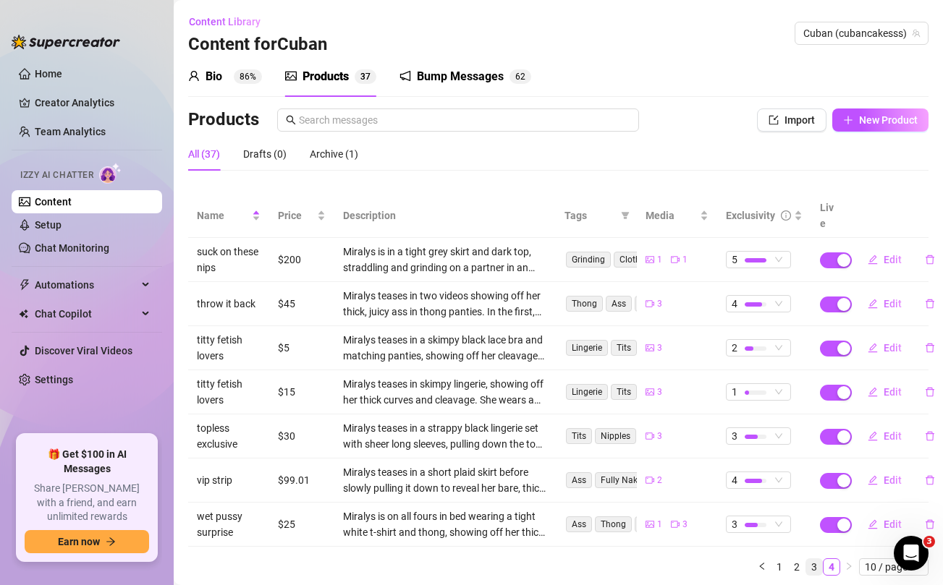
click at [811, 559] on link "3" at bounding box center [814, 567] width 16 height 16
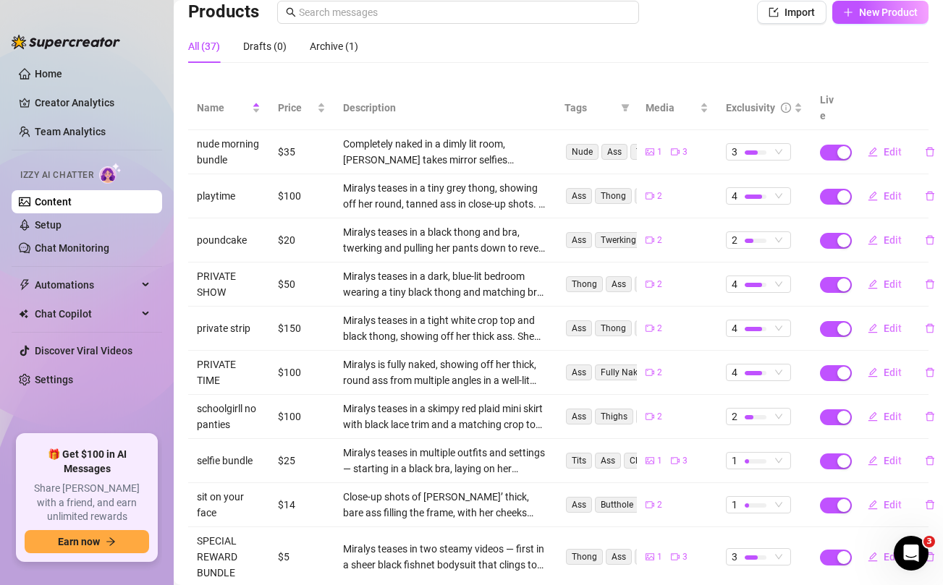
scroll to position [178, 0]
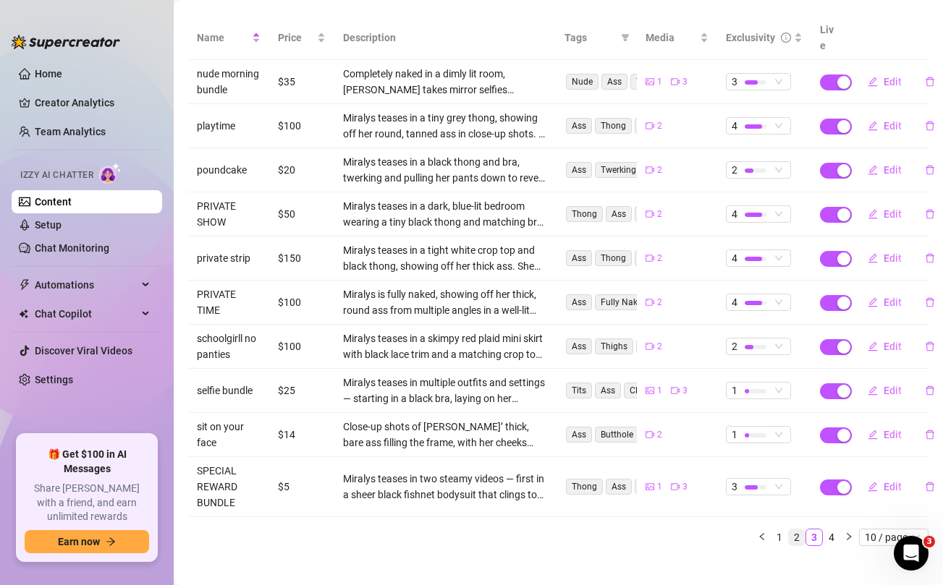
click at [798, 530] on link "2" at bounding box center [797, 538] width 16 height 16
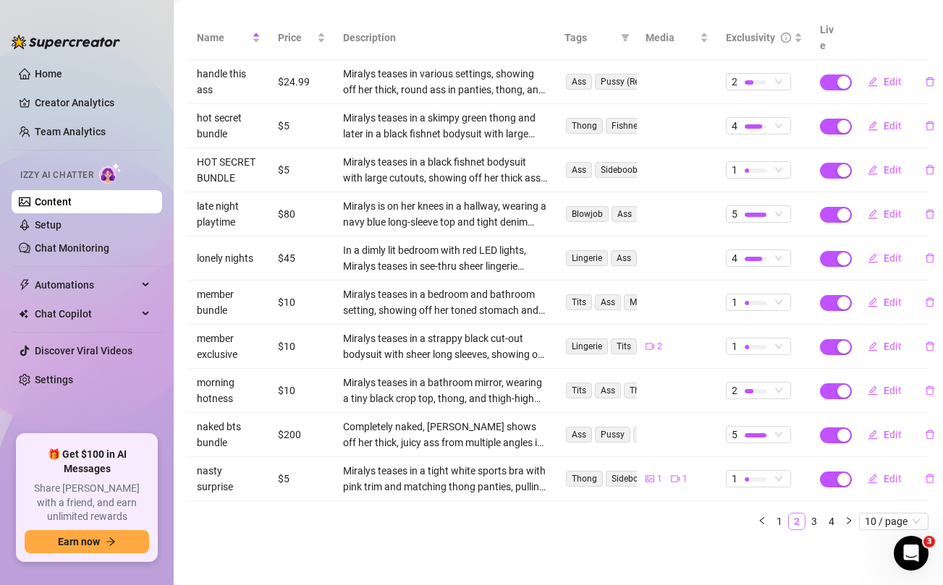
scroll to position [162, 0]
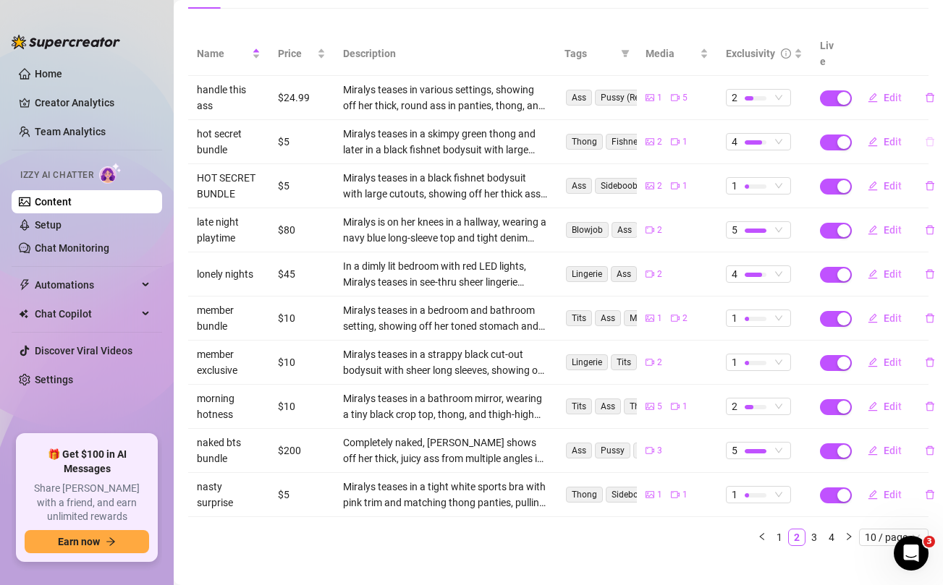
click at [928, 137] on icon "delete" at bounding box center [930, 142] width 10 height 10
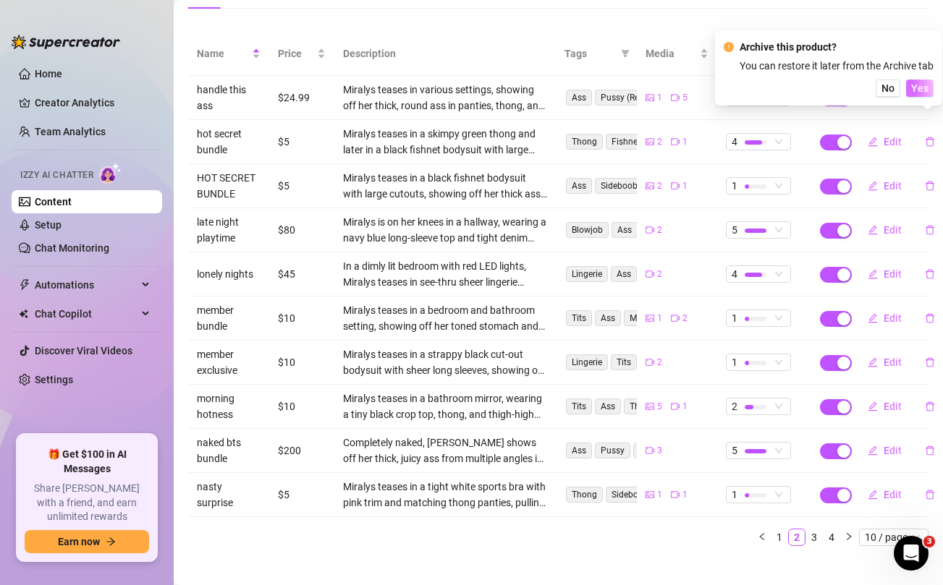
click at [921, 87] on span "Yes" at bounding box center [919, 89] width 17 height 12
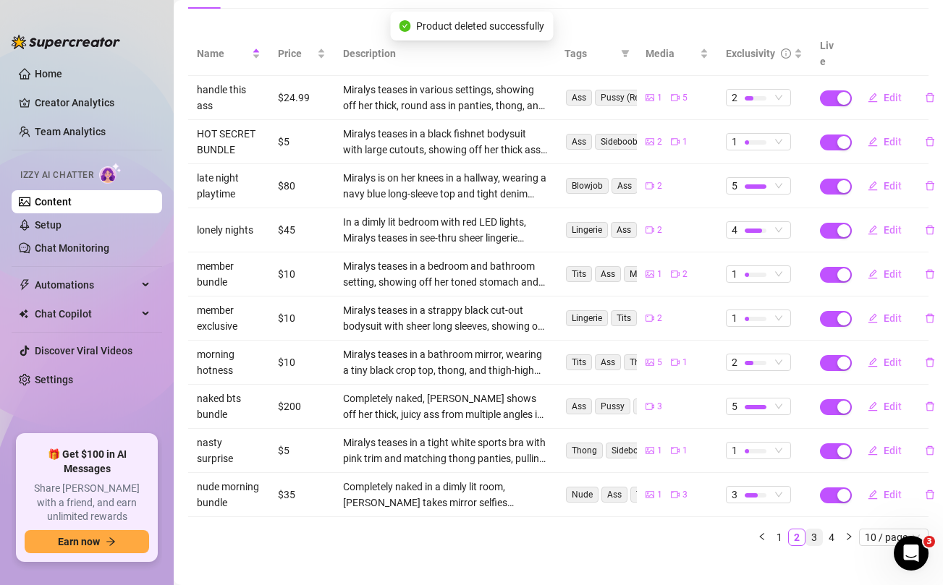
click at [818, 530] on link "3" at bounding box center [814, 538] width 16 height 16
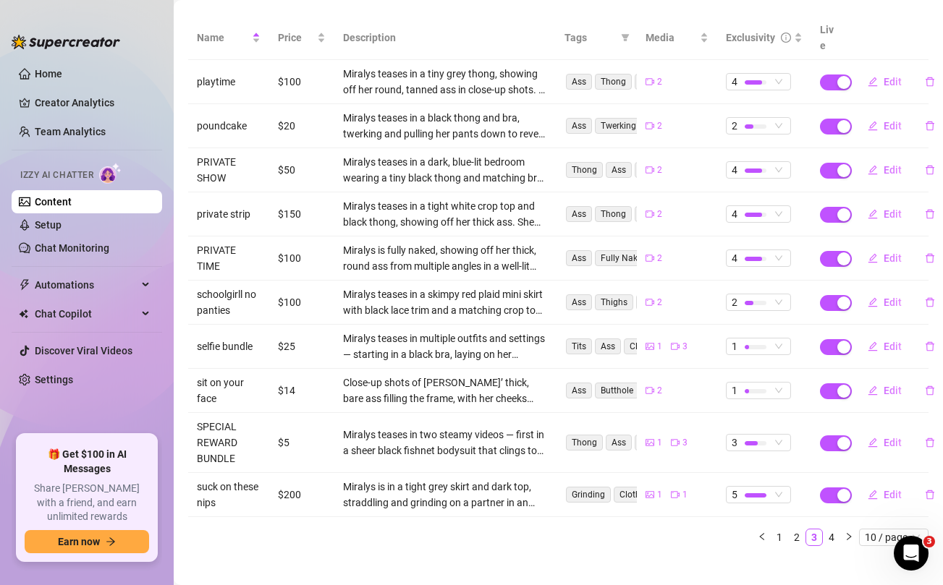
scroll to position [0, 0]
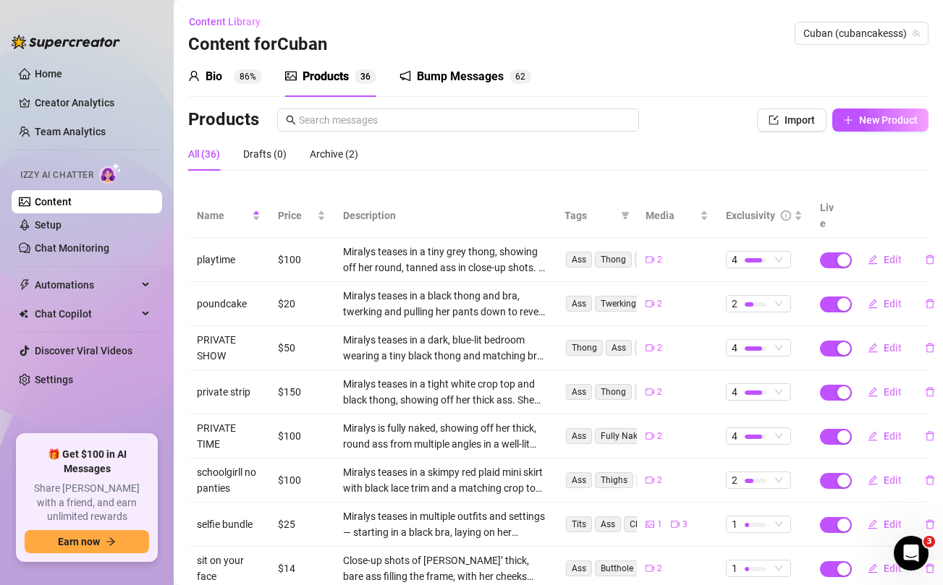
click at [893, 107] on div "Bio 86% Products 3 6 Bump Messages 6 2 Bio Import Bio from other creator Person…" at bounding box center [558, 396] width 740 height 680
click at [886, 119] on span "New Product" at bounding box center [888, 120] width 59 height 12
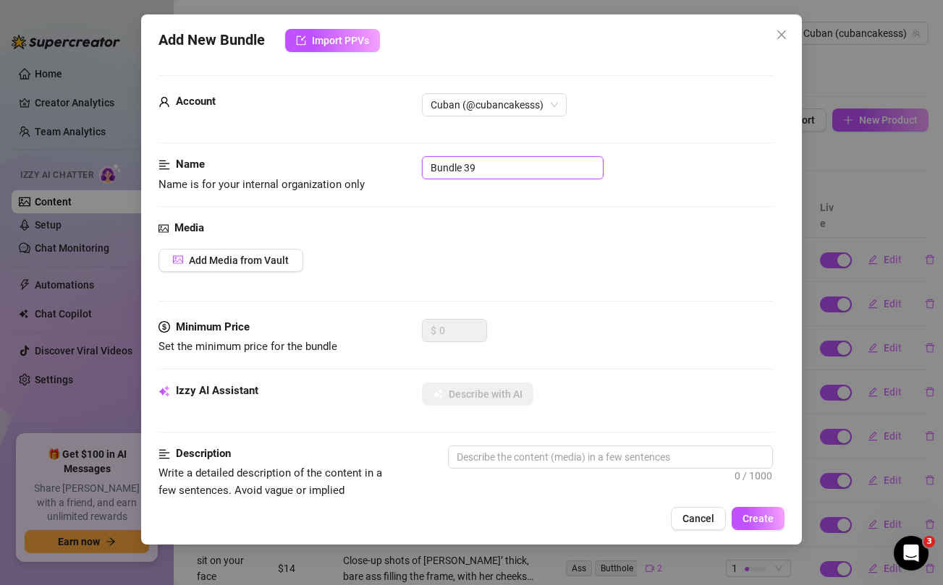
click at [504, 163] on input "Bundle 39" at bounding box center [513, 167] width 182 height 23
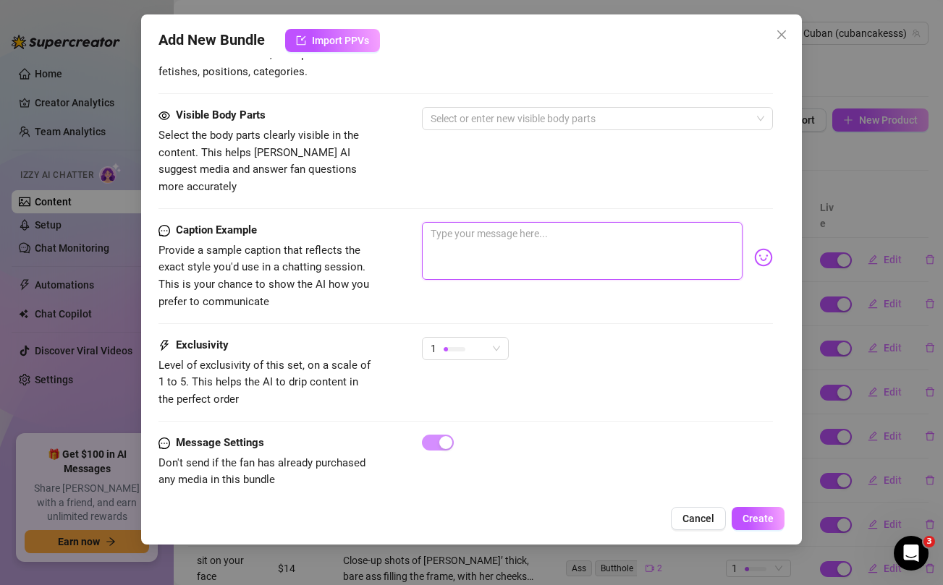
click at [523, 244] on textarea at bounding box center [582, 251] width 320 height 58
paste textarea "How i get when i'm excited 😏... unlock and let me know if you want more 💋"
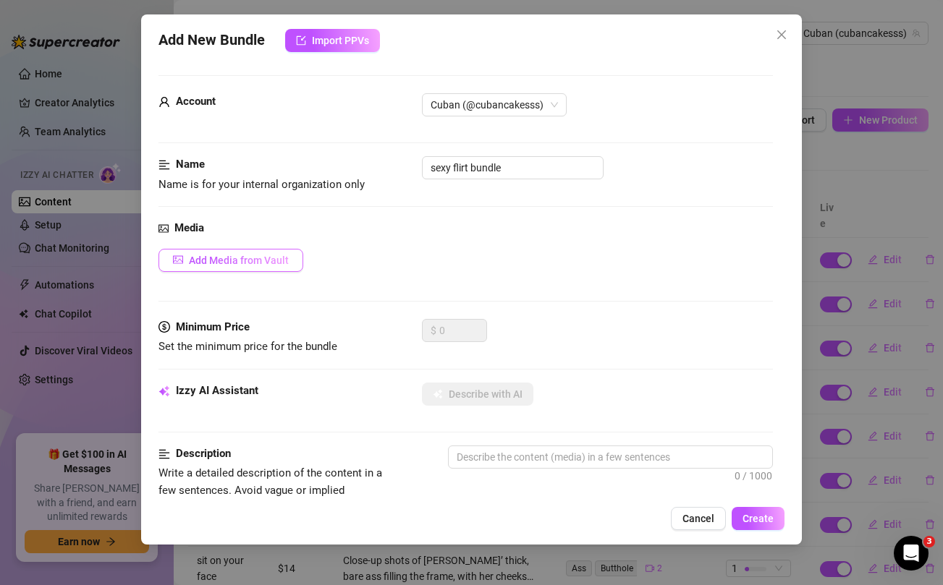
click at [277, 253] on button "Add Media from Vault" at bounding box center [230, 260] width 145 height 23
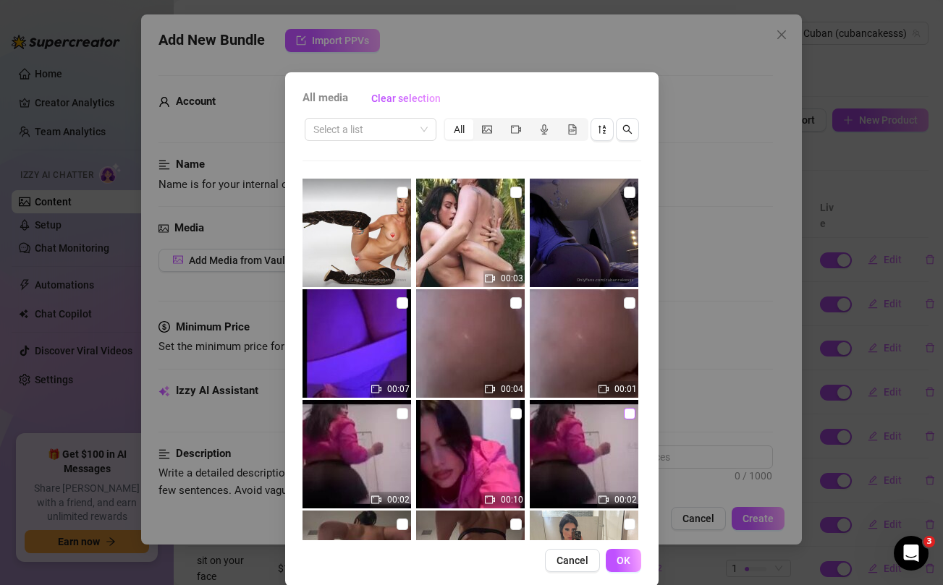
click at [628, 413] on input "checkbox" at bounding box center [630, 414] width 12 height 12
click at [519, 414] on input "checkbox" at bounding box center [516, 414] width 12 height 12
click at [394, 414] on img at bounding box center [357, 454] width 109 height 109
click at [629, 566] on span "OK" at bounding box center [624, 561] width 14 height 12
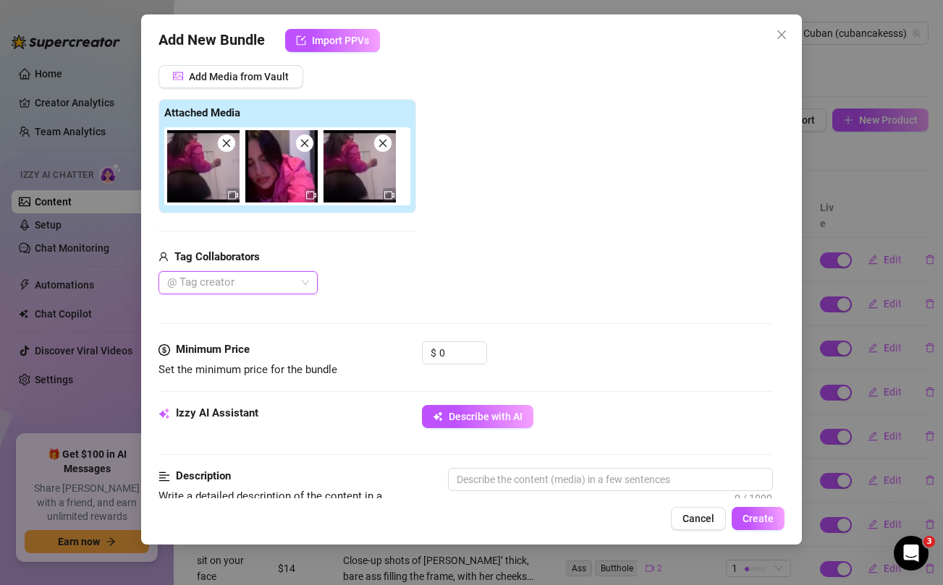
scroll to position [185, 0]
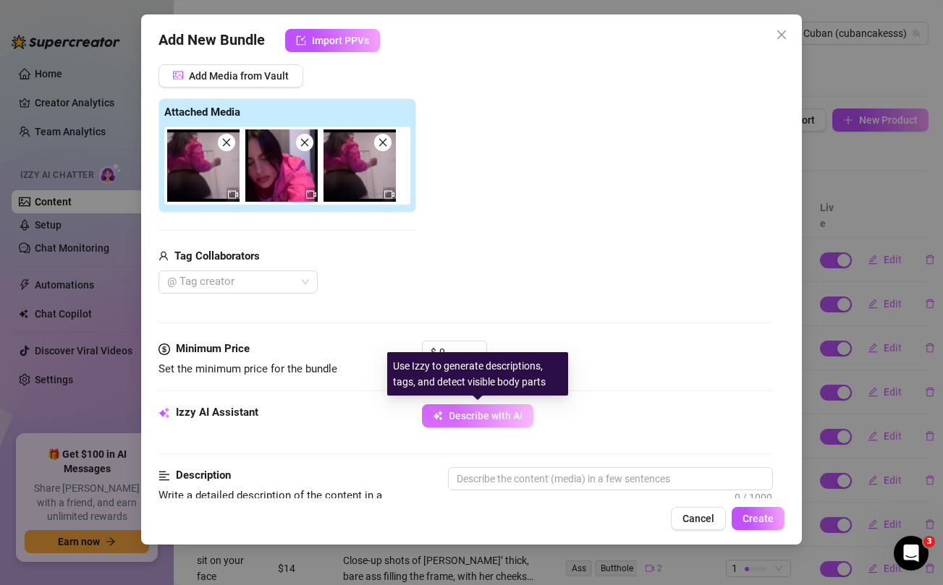
click at [472, 414] on span "Describe with AI" at bounding box center [486, 416] width 74 height 12
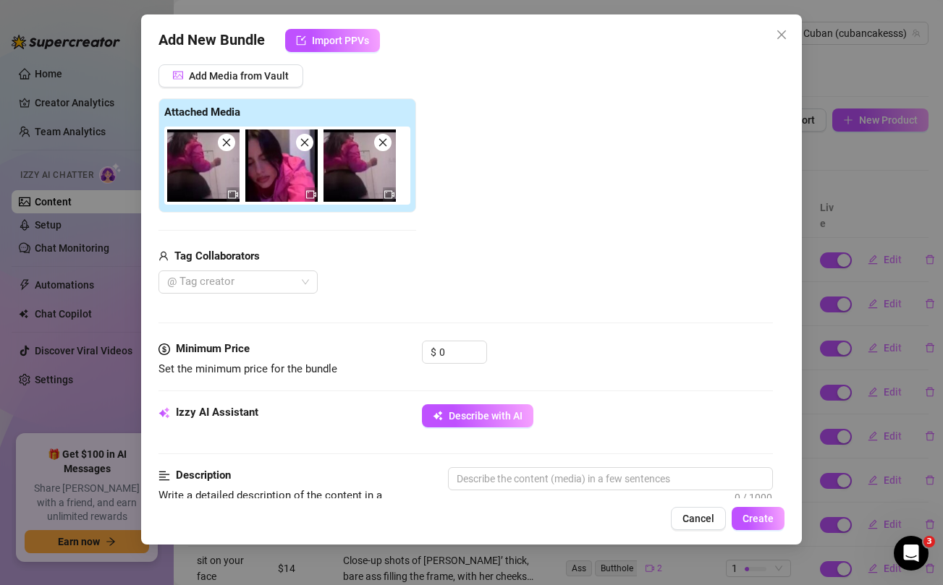
scroll to position [296, 0]
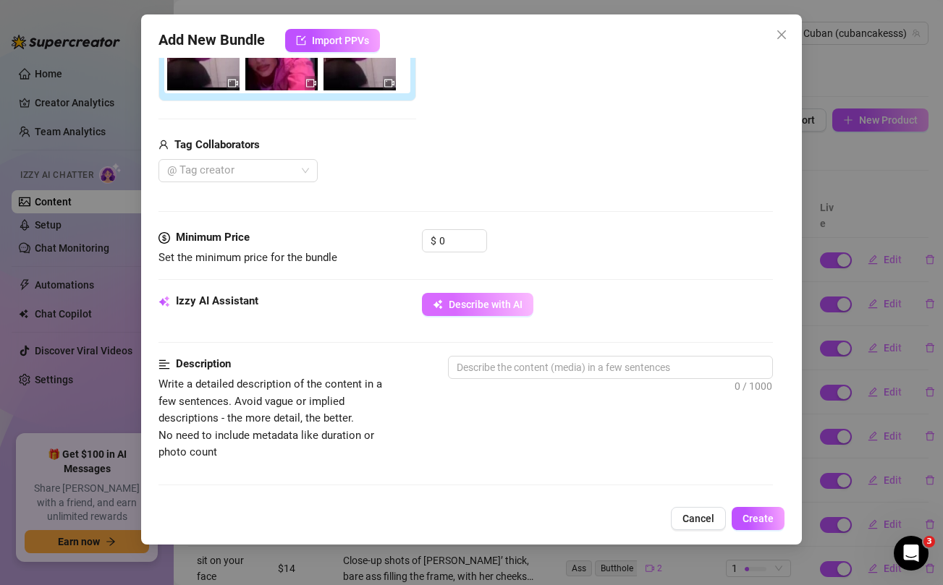
click at [466, 305] on span "Describe with AI" at bounding box center [486, 305] width 74 height 12
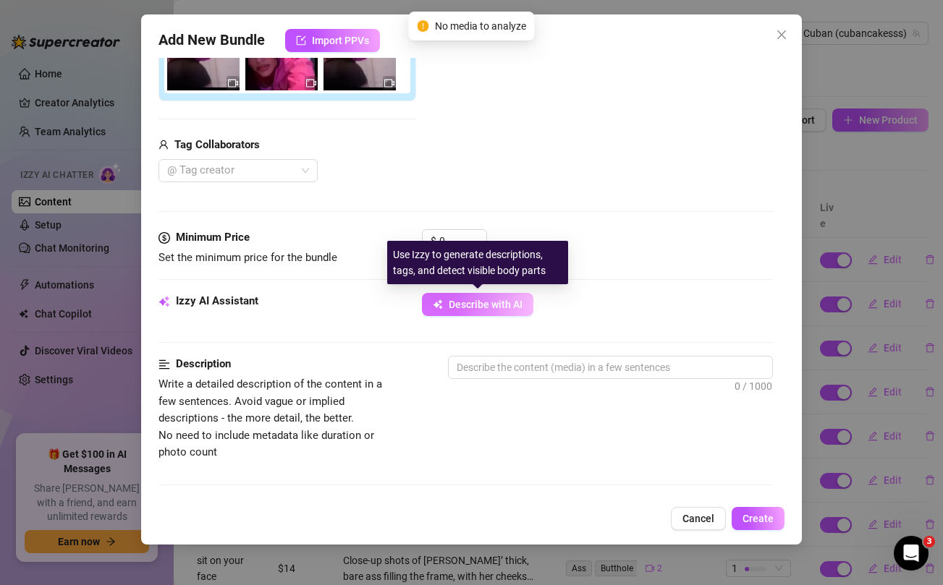
click at [494, 307] on span "Describe with AI" at bounding box center [486, 305] width 74 height 12
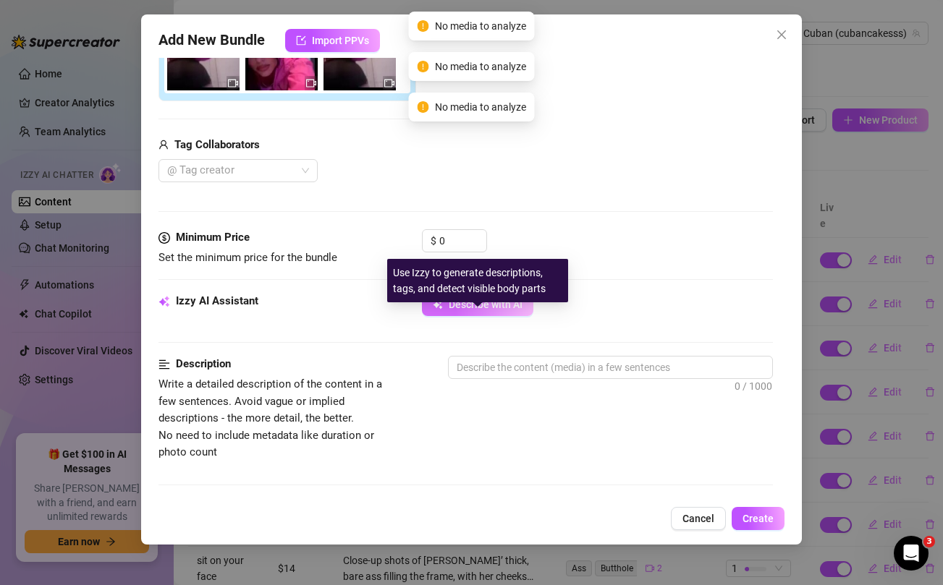
scroll to position [135, 0]
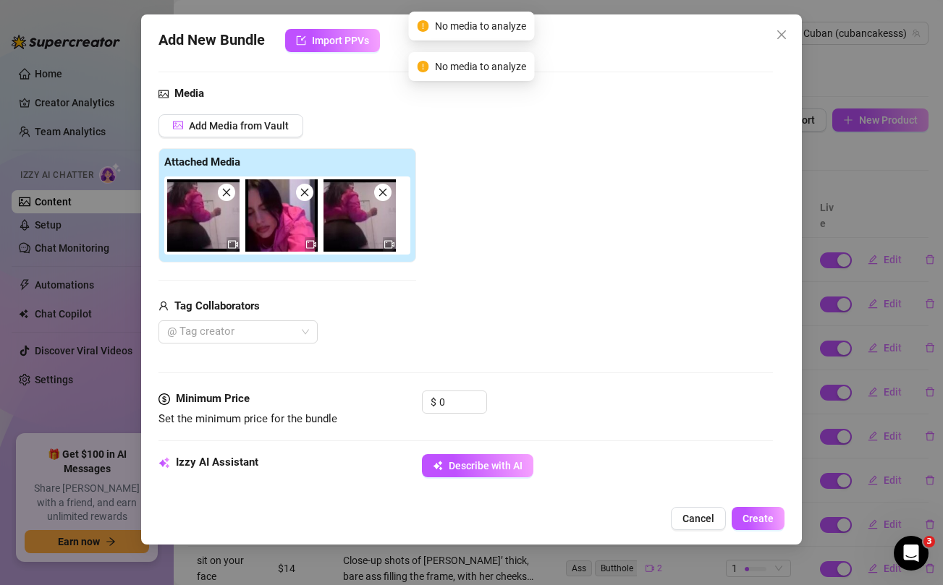
click at [227, 193] on icon "close" at bounding box center [227, 193] width 8 height 8
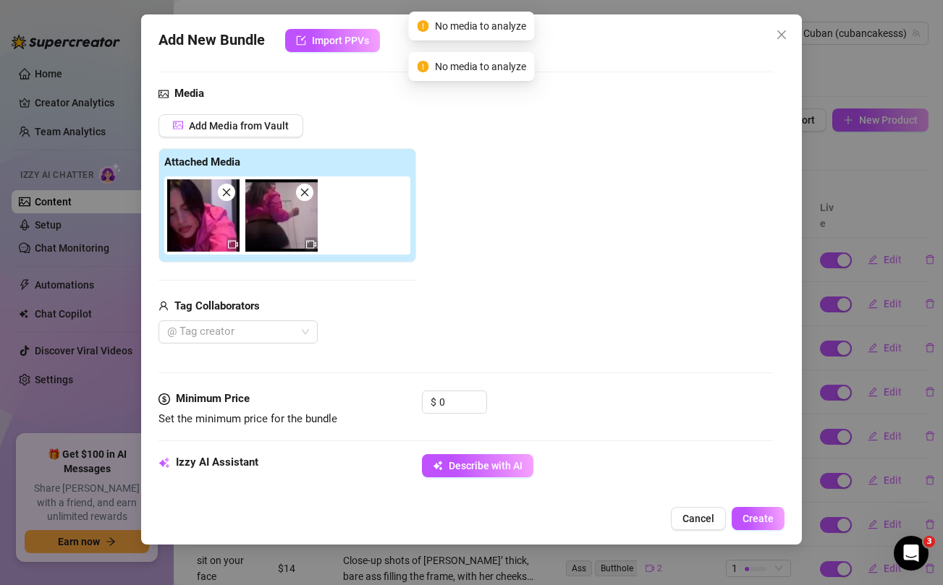
click at [227, 193] on icon "close" at bounding box center [227, 193] width 8 height 8
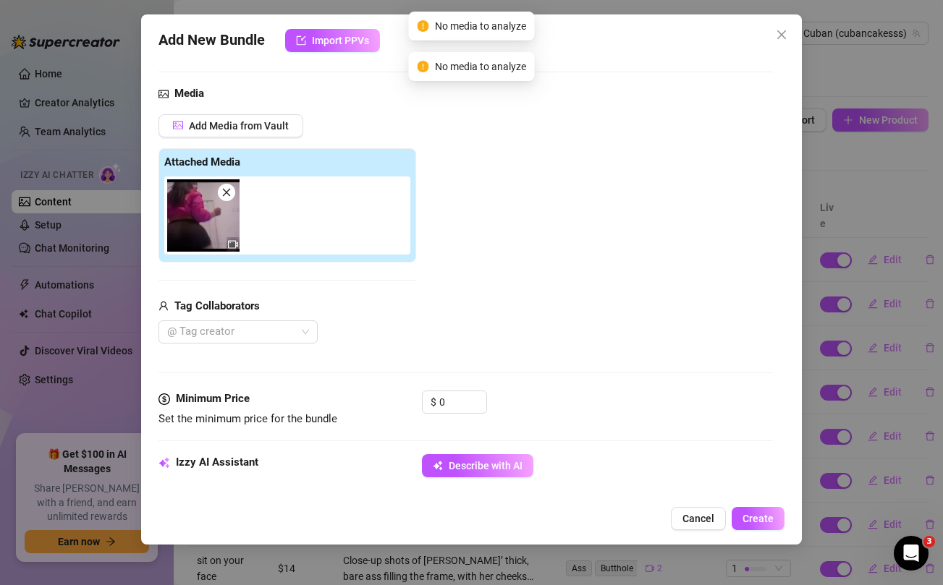
click at [227, 193] on icon "close" at bounding box center [227, 193] width 8 height 8
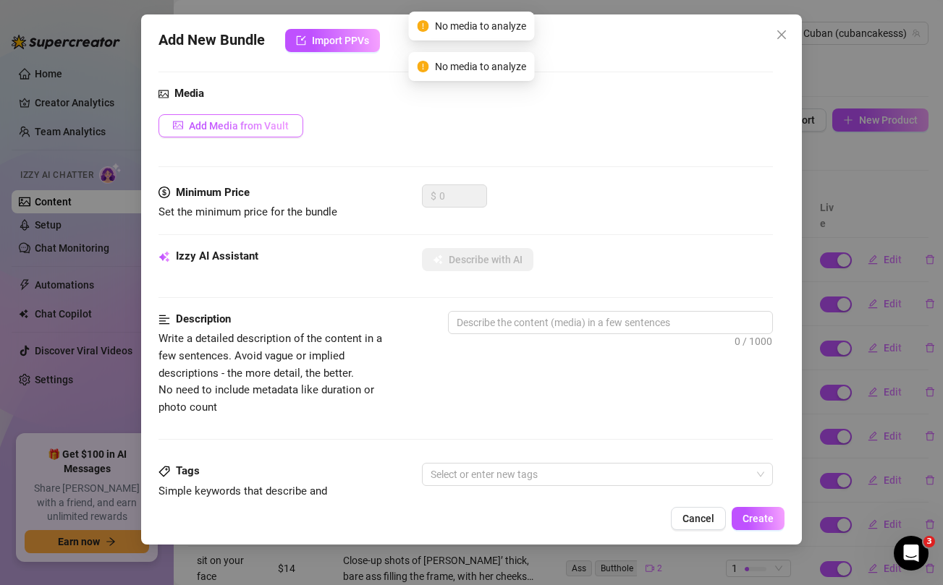
click at [249, 124] on span "Add Media from Vault" at bounding box center [239, 126] width 100 height 12
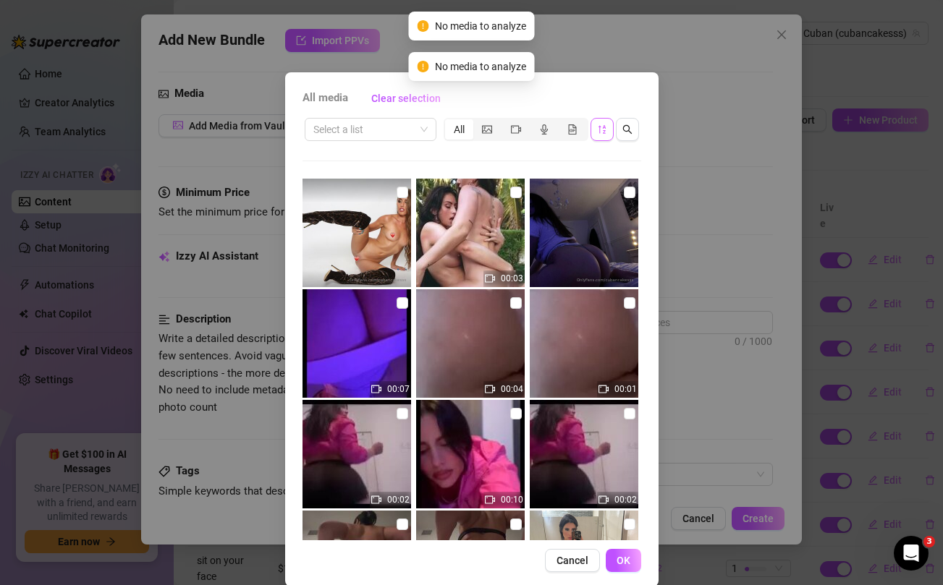
click at [600, 130] on icon "sort-descending" at bounding box center [602, 129] width 10 height 10
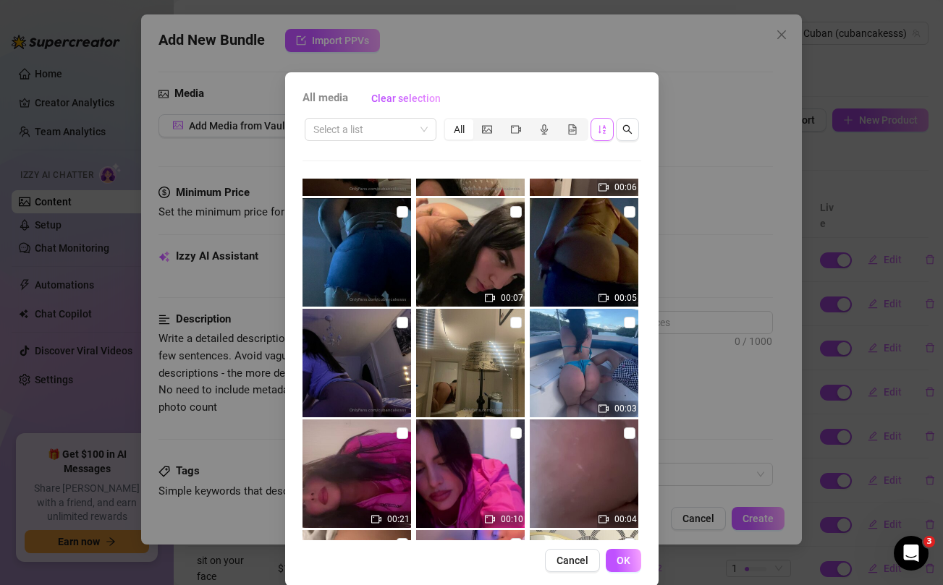
scroll to position [477, 0]
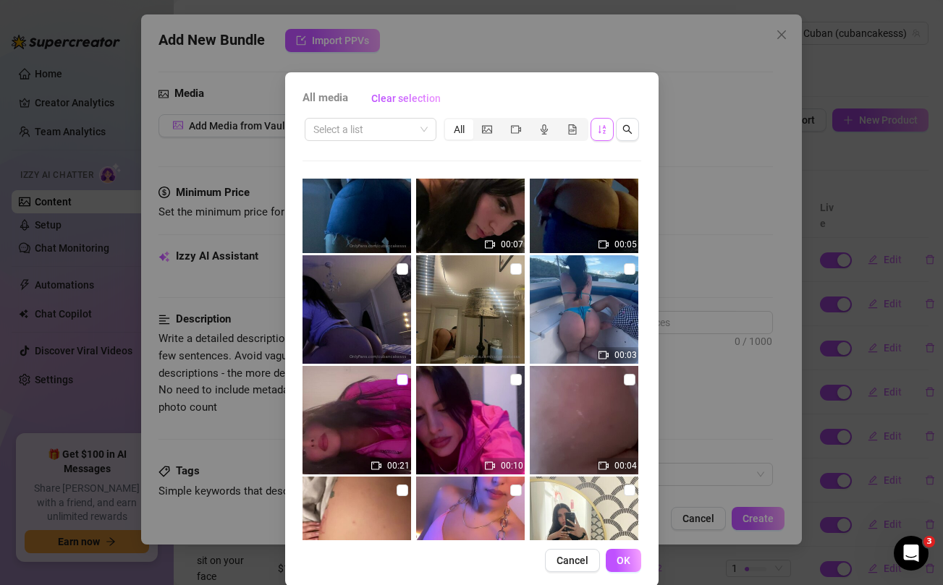
click at [399, 376] on input "checkbox" at bounding box center [403, 380] width 12 height 12
click at [517, 379] on input "checkbox" at bounding box center [516, 380] width 12 height 12
click at [627, 564] on span "OK" at bounding box center [624, 561] width 14 height 12
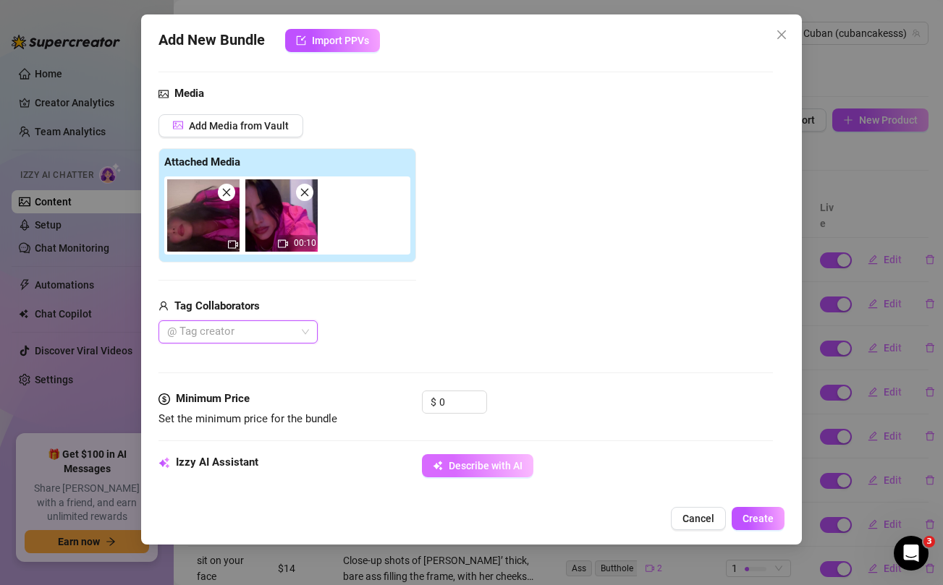
click at [460, 467] on span "Describe with AI" at bounding box center [486, 466] width 74 height 12
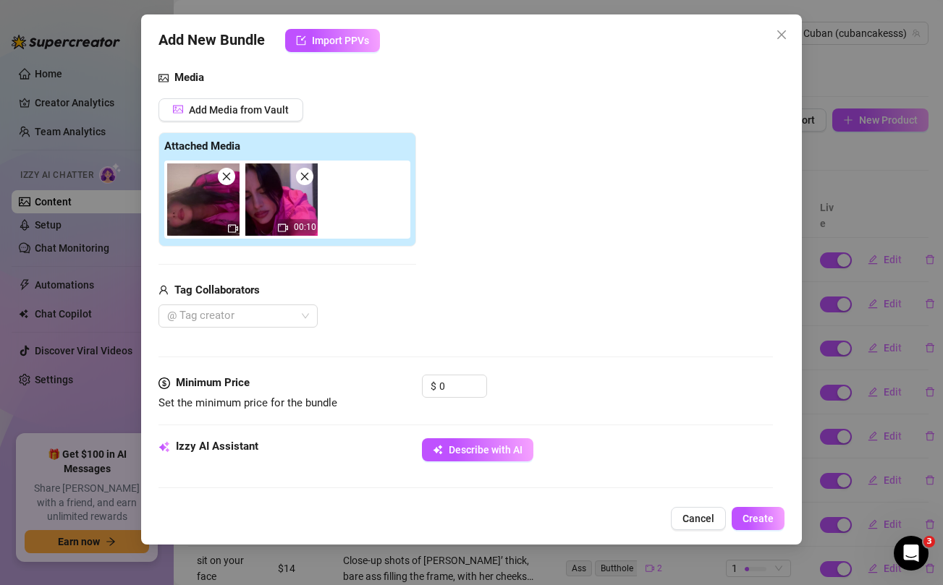
scroll to position [148, 0]
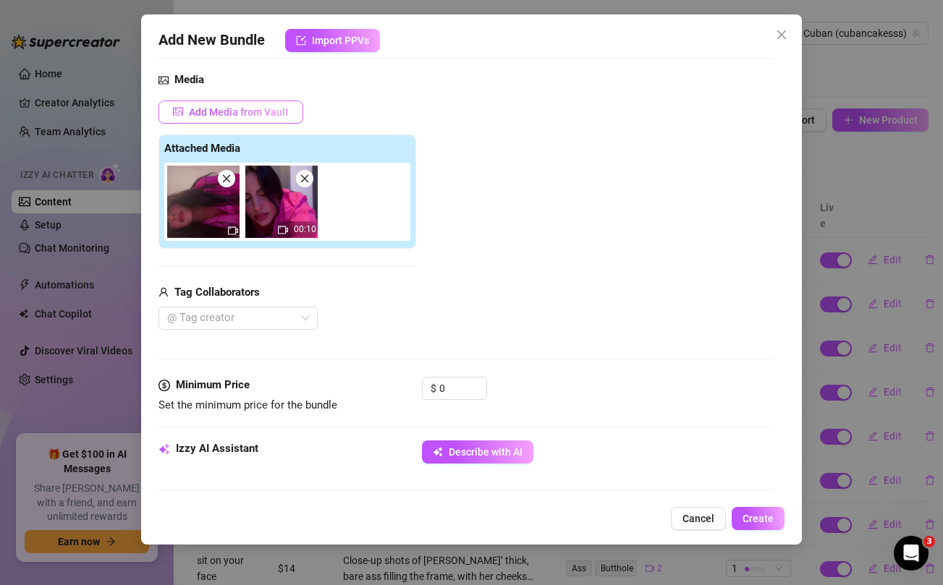
click at [276, 110] on span "Add Media from Vault" at bounding box center [239, 112] width 100 height 12
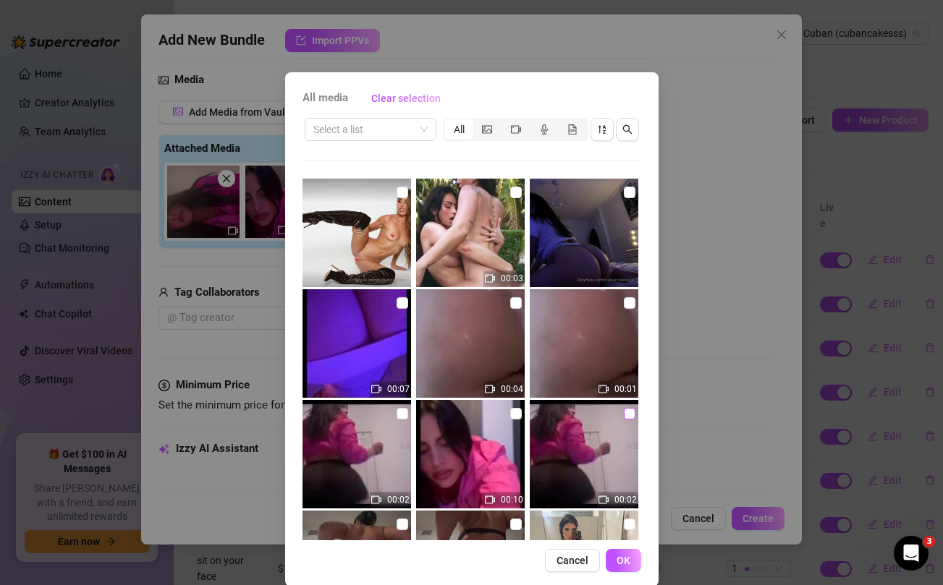
click at [630, 413] on input "checkbox" at bounding box center [630, 414] width 12 height 12
click at [628, 560] on span "OK" at bounding box center [624, 561] width 14 height 12
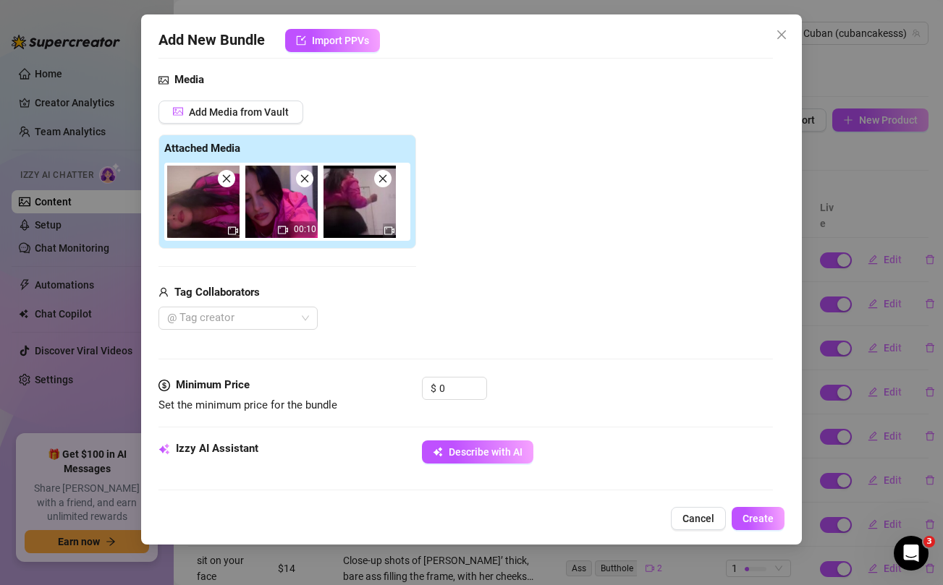
scroll to position [237, 0]
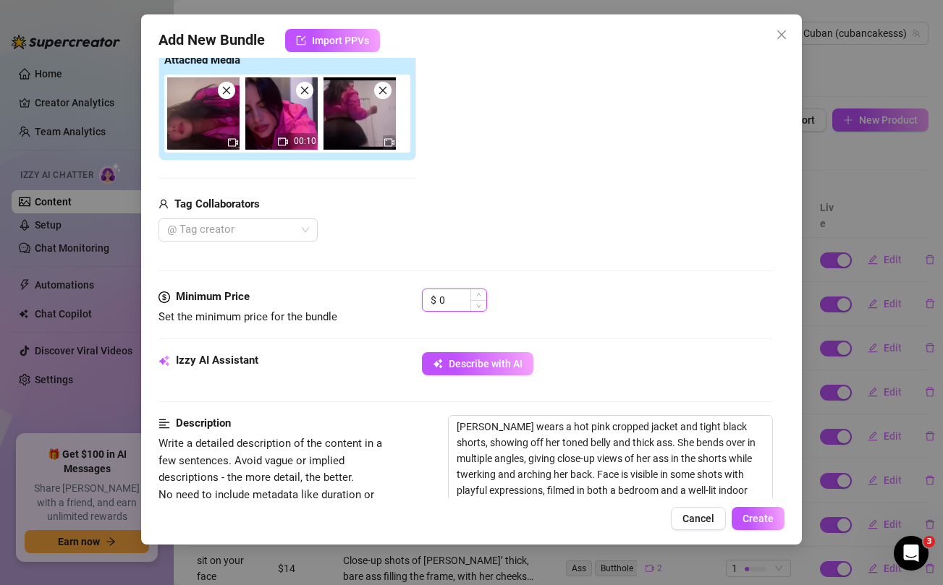
click at [450, 302] on input "0" at bounding box center [462, 300] width 47 height 22
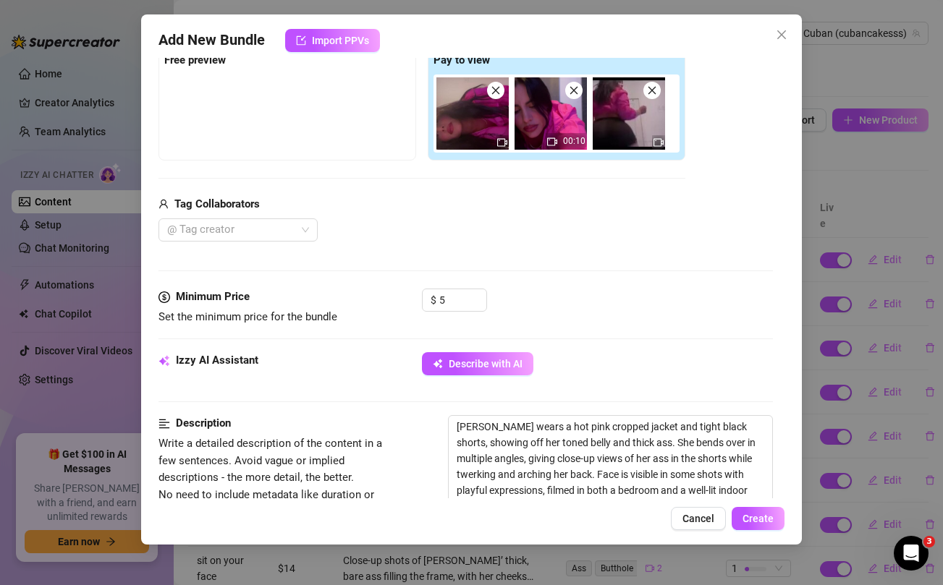
click at [496, 165] on div "Add Media from Vault Free preview Pay to view 00:10 Tag Collaborators @ Tag cre…" at bounding box center [421, 127] width 527 height 230
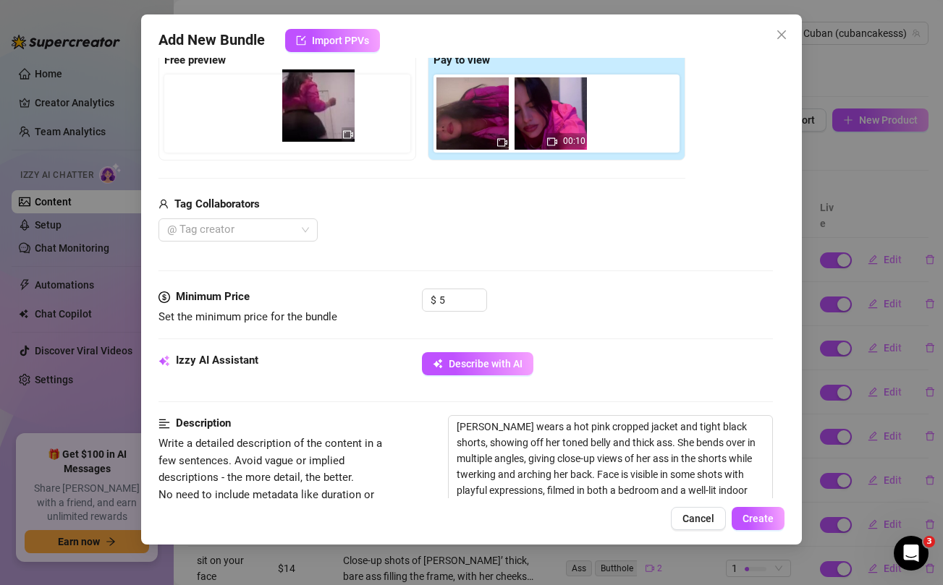
drag, startPoint x: 617, startPoint y: 122, endPoint x: 299, endPoint y: 114, distance: 318.5
click at [299, 114] on div "Free preview Pay to view 00:10" at bounding box center [421, 103] width 527 height 114
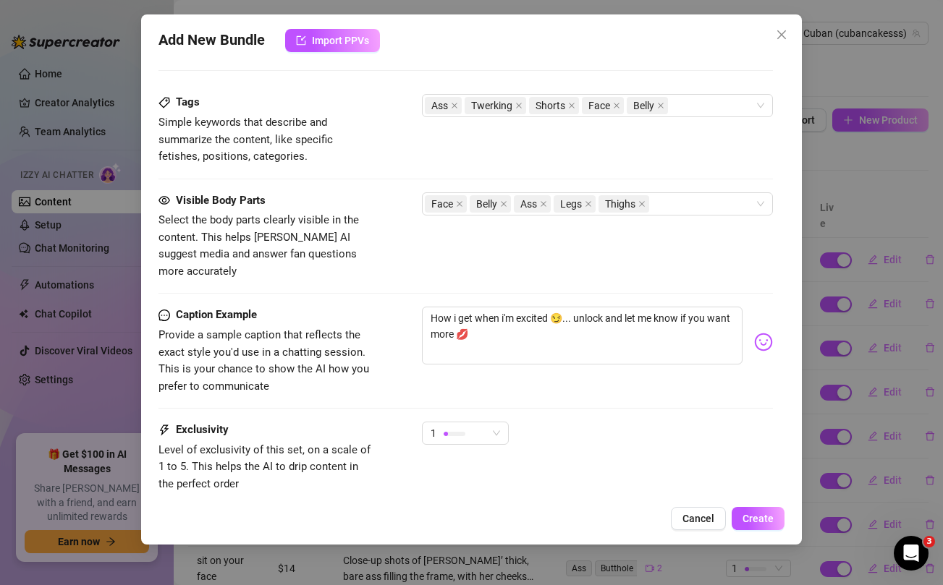
scroll to position [789, 0]
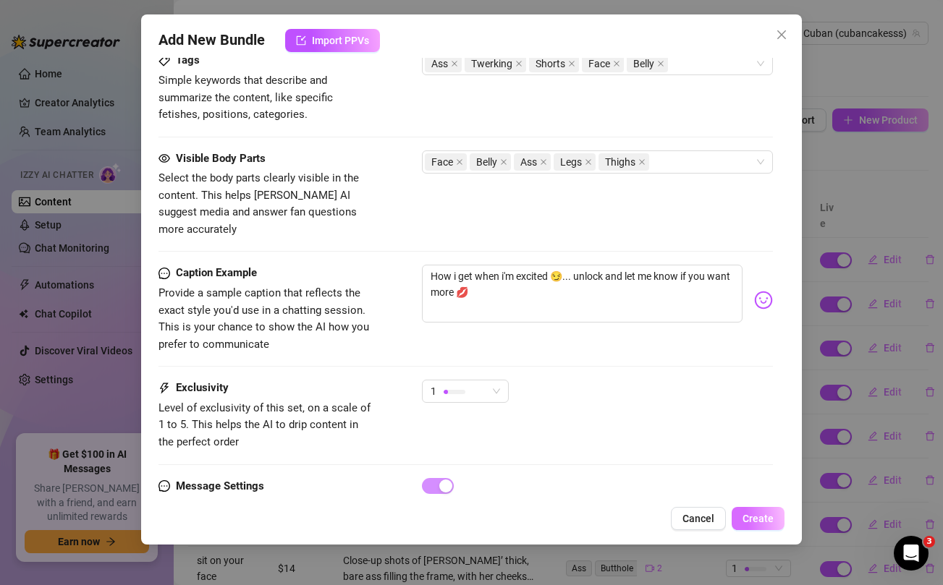
click at [758, 523] on span "Create" at bounding box center [758, 519] width 31 height 12
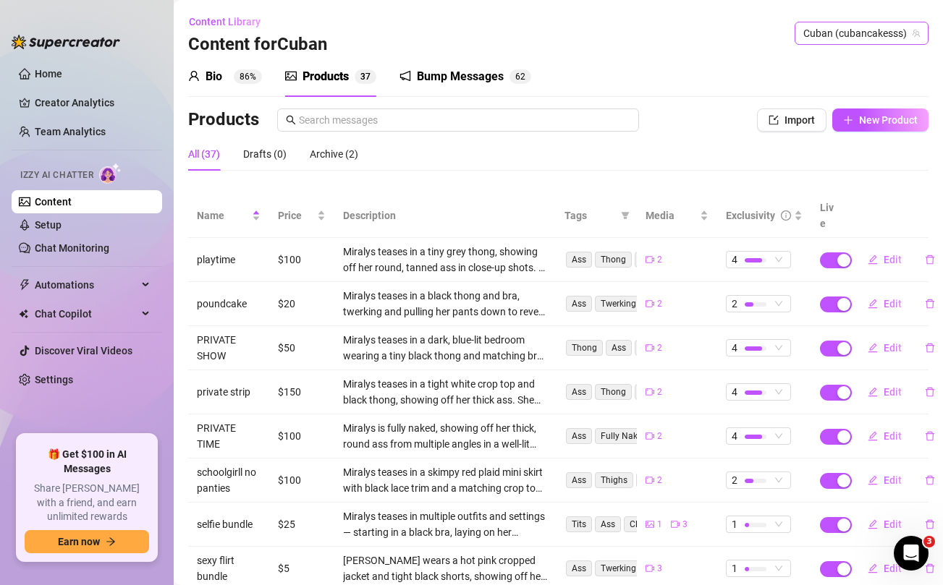
click at [890, 28] on span "Cuban (cubancakesss)" at bounding box center [861, 33] width 117 height 22
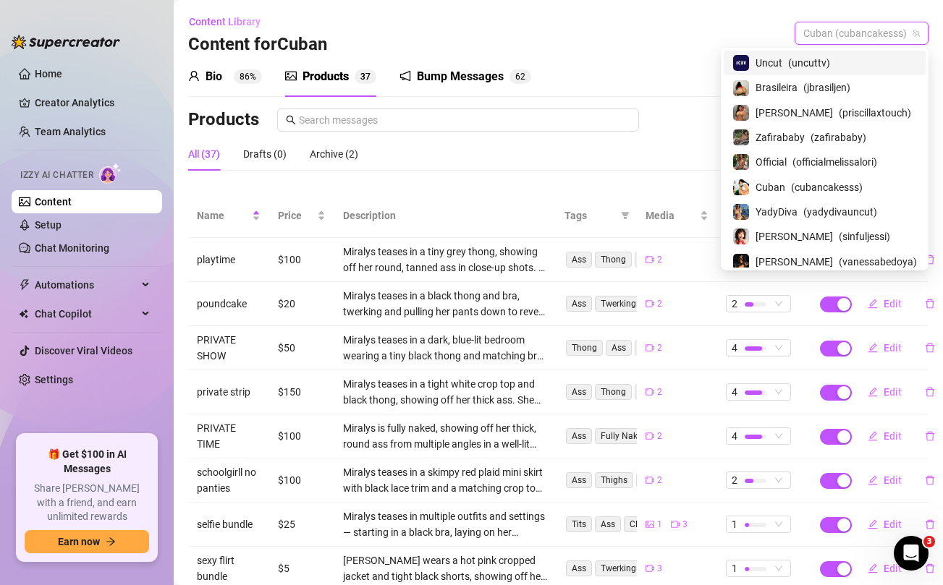
click at [410, 157] on div "All (37) Drafts (0) Archive (2)" at bounding box center [558, 154] width 740 height 33
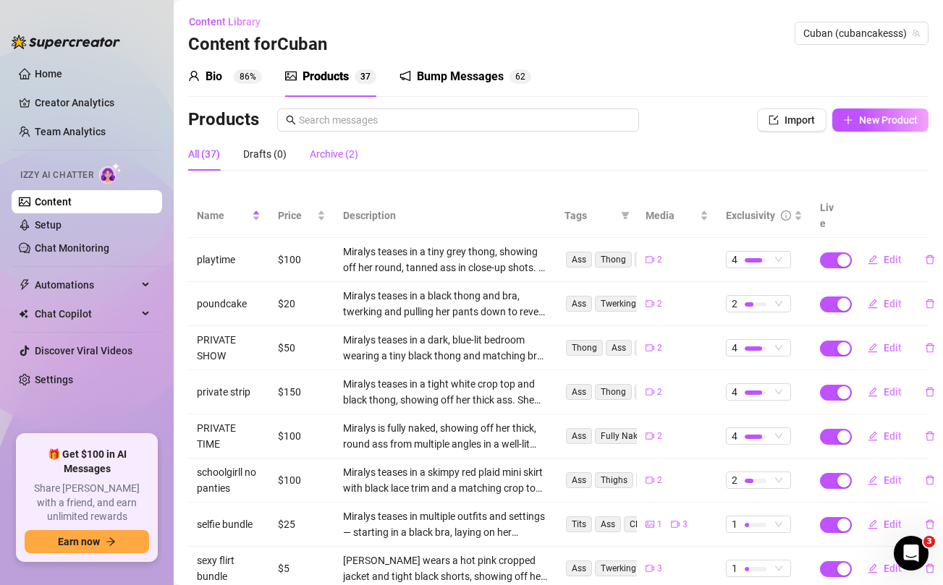
click at [337, 154] on div "Archive (2)" at bounding box center [334, 154] width 48 height 16
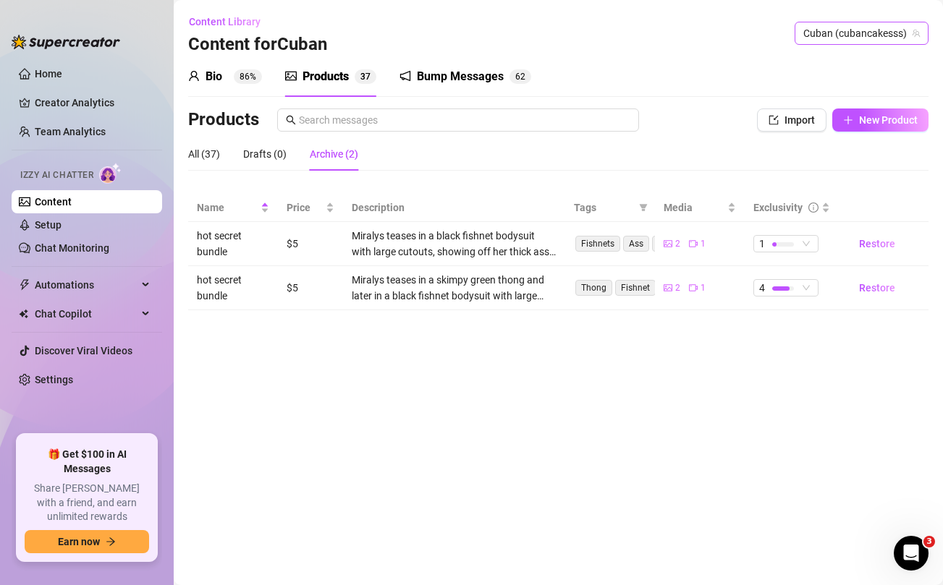
click at [879, 35] on span "Cuban (cubancakesss)" at bounding box center [861, 33] width 117 height 22
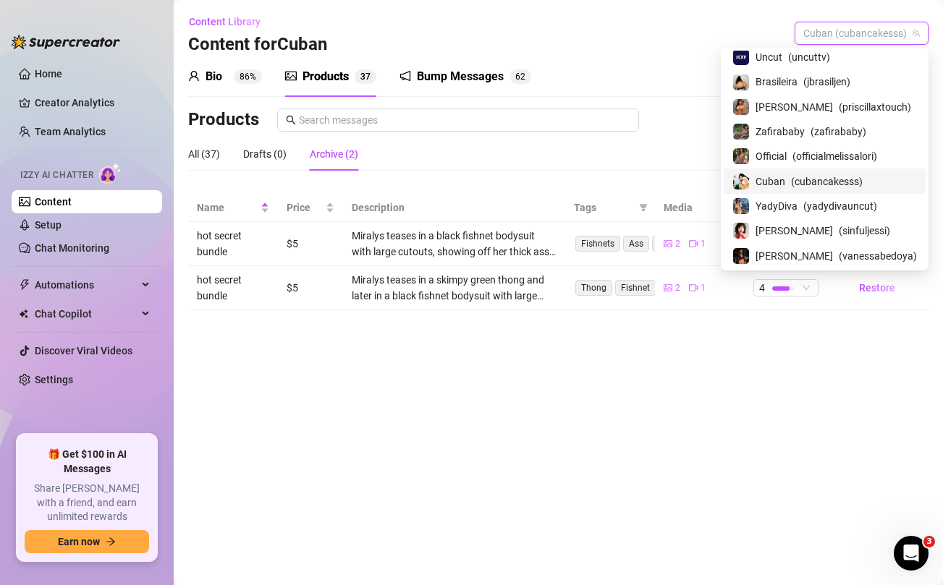
scroll to position [5, 0]
click at [780, 232] on span "[PERSON_NAME]" at bounding box center [794, 232] width 77 height 16
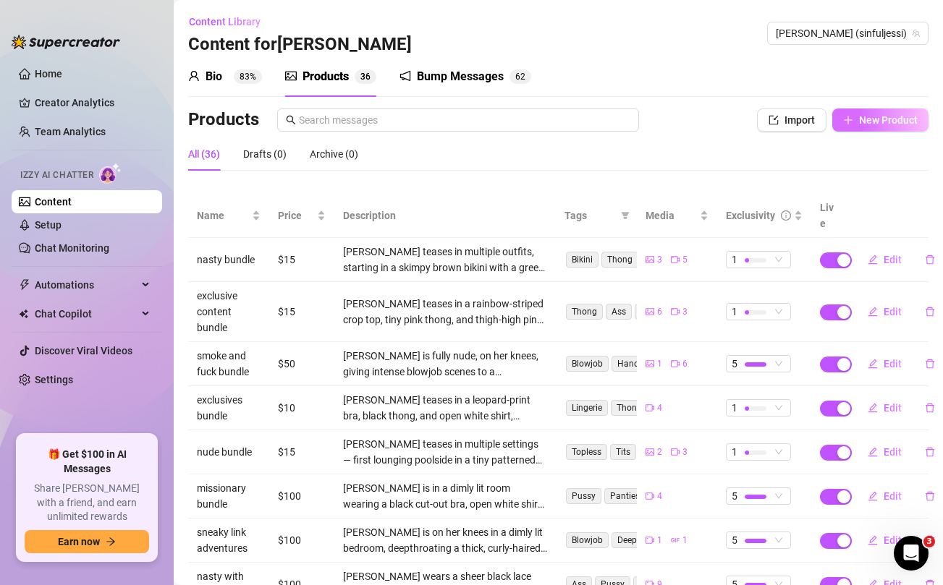
click at [887, 121] on span "New Product" at bounding box center [888, 120] width 59 height 12
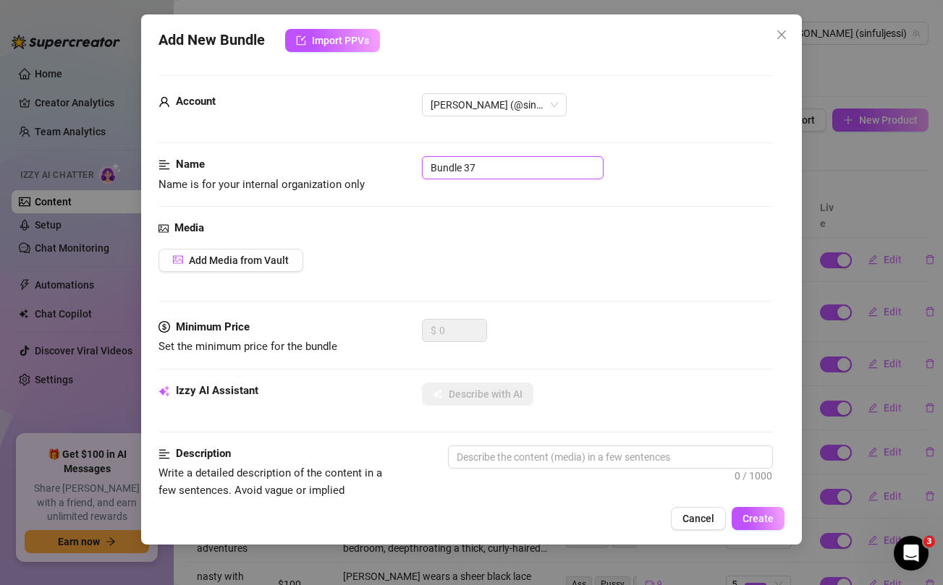
click at [461, 173] on input "Bundle 37" at bounding box center [513, 167] width 182 height 23
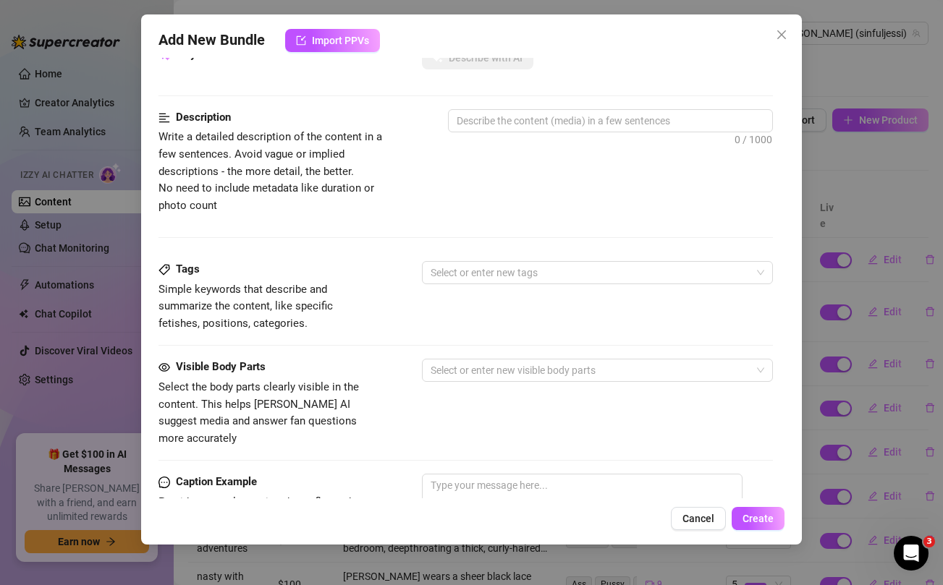
scroll to position [588, 0]
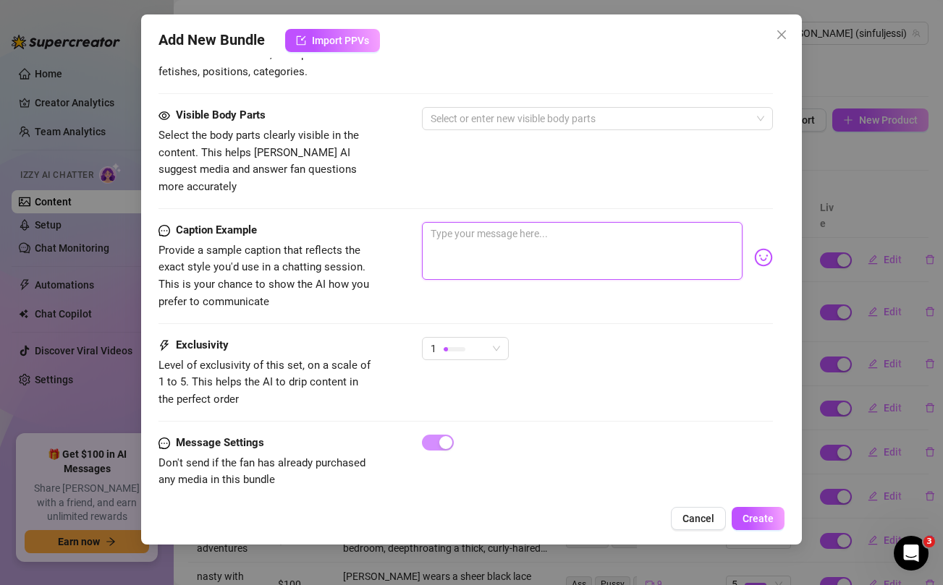
click at [486, 236] on textarea at bounding box center [582, 251] width 320 height 58
paste textarea "The moment that dick slides inside me 🤤🤤🤤 slid my panties to the side and fucke…"
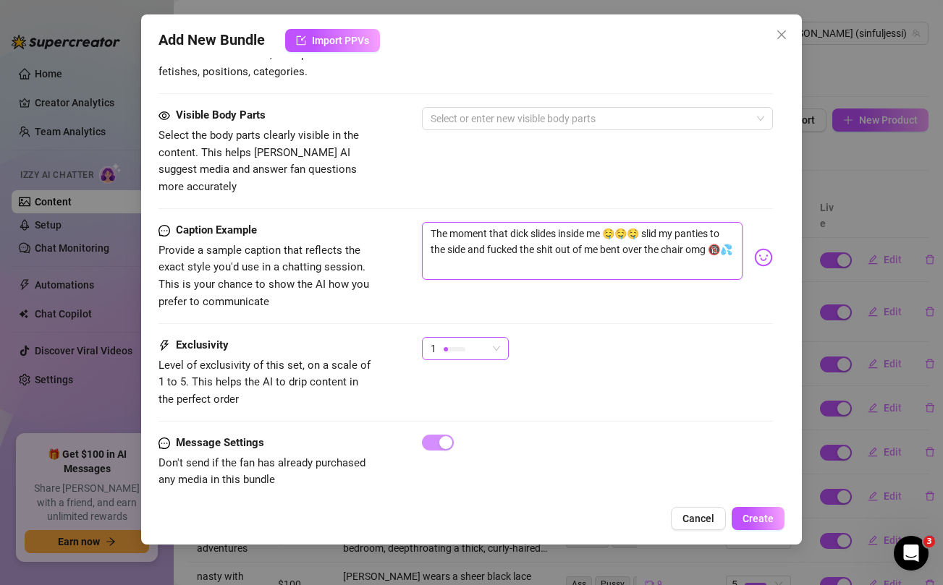
click at [481, 338] on div "1" at bounding box center [459, 349] width 56 height 22
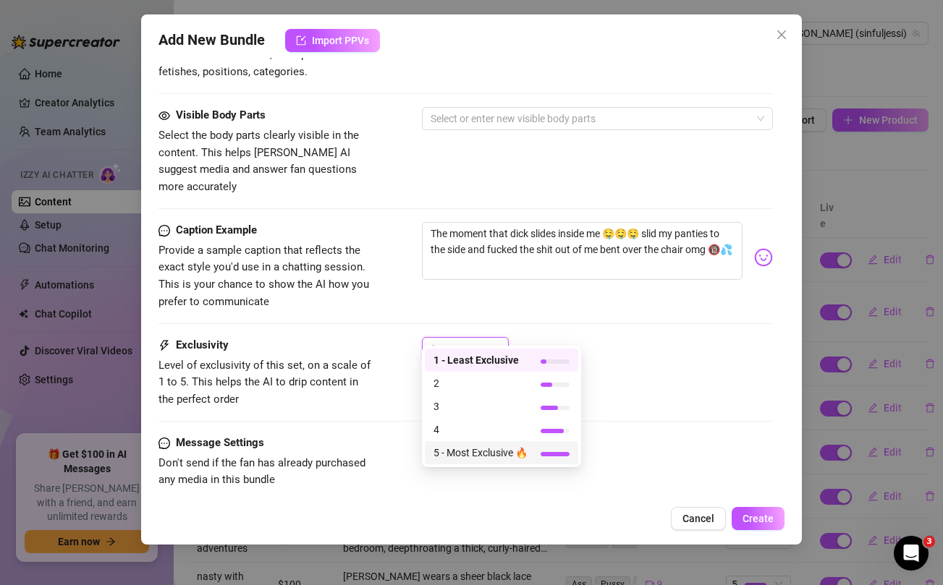
click at [470, 450] on span "5 - Most Exclusive 🔥" at bounding box center [480, 453] width 94 height 16
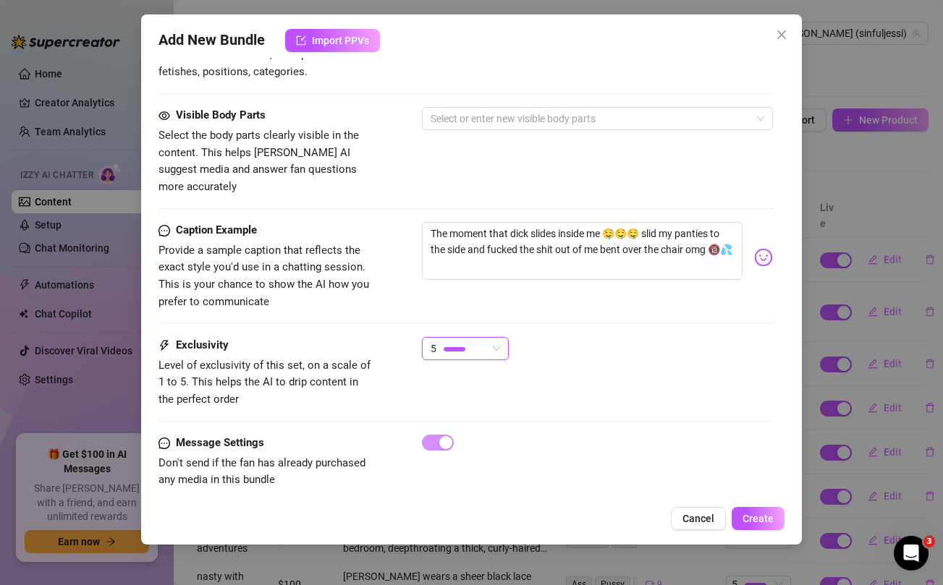
click at [465, 303] on div "Caption Example Provide a sample caption that reflects the exact style you'd us…" at bounding box center [465, 279] width 614 height 115
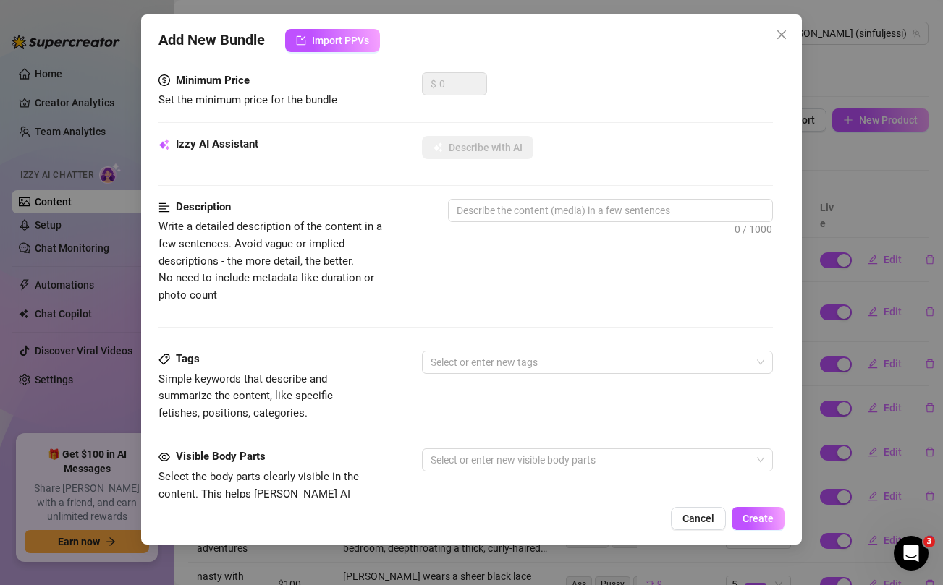
scroll to position [0, 0]
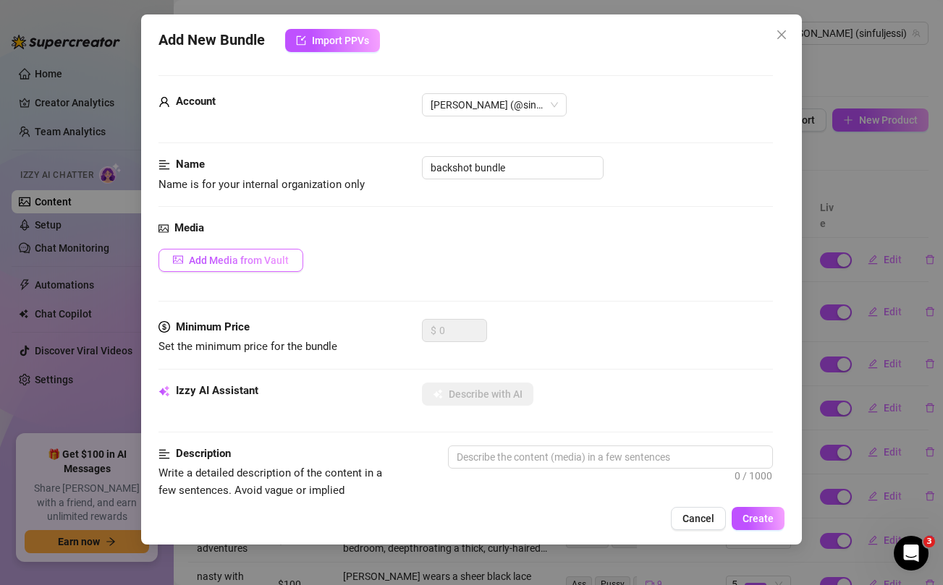
click at [254, 263] on span "Add Media from Vault" at bounding box center [239, 261] width 100 height 12
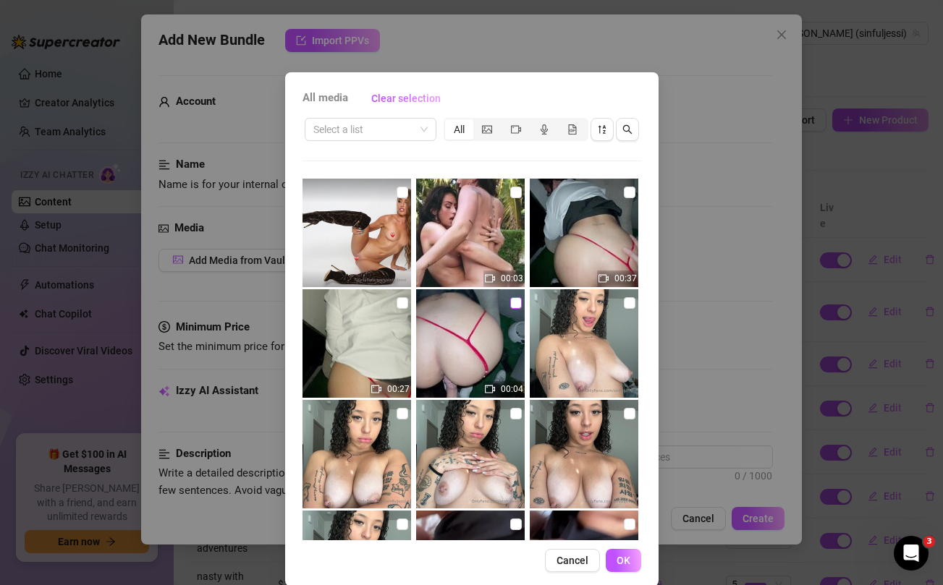
click at [515, 304] on input "checkbox" at bounding box center [516, 303] width 12 height 12
click at [400, 299] on input "checkbox" at bounding box center [403, 303] width 12 height 12
click at [629, 187] on input "checkbox" at bounding box center [630, 193] width 12 height 12
click at [630, 566] on button "OK" at bounding box center [623, 560] width 35 height 23
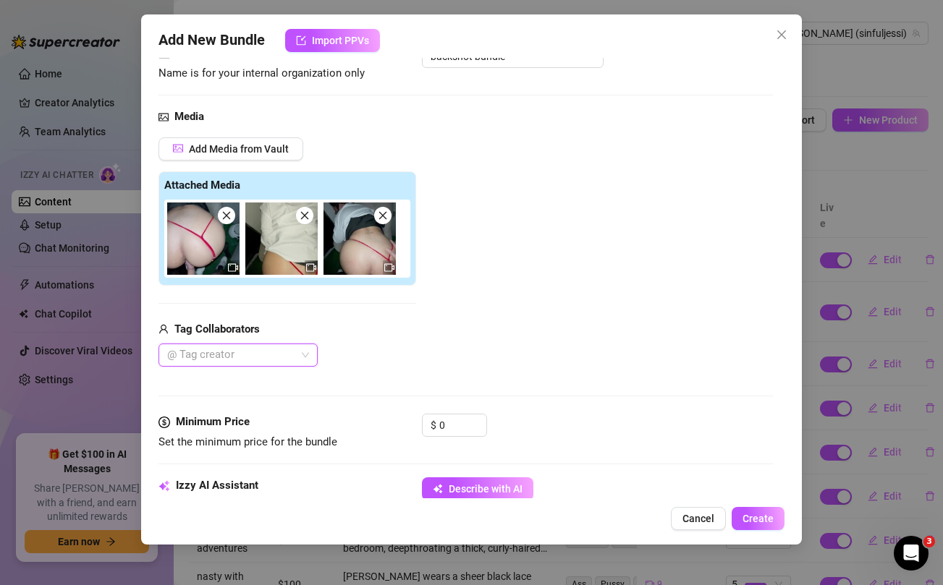
scroll to position [148, 0]
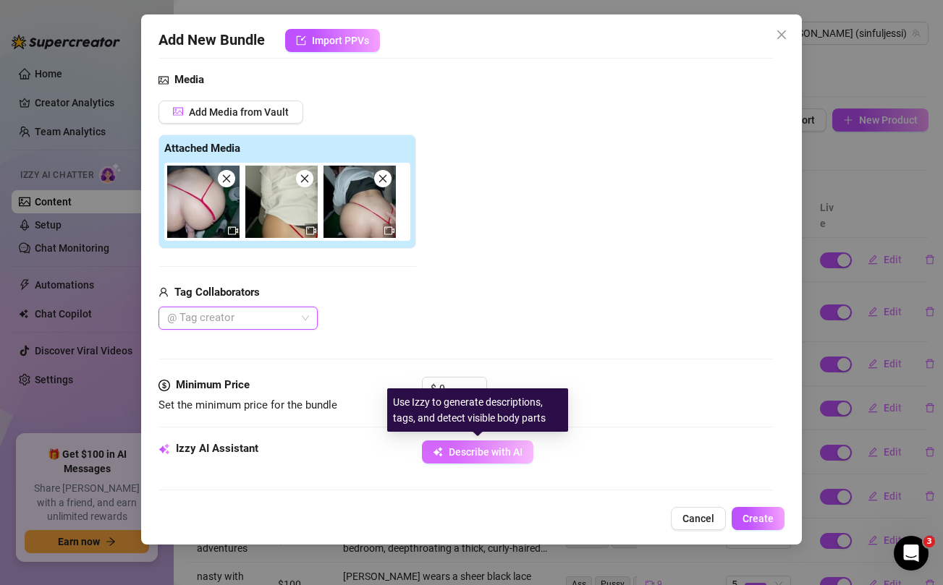
click at [454, 454] on span "Describe with AI" at bounding box center [486, 453] width 74 height 12
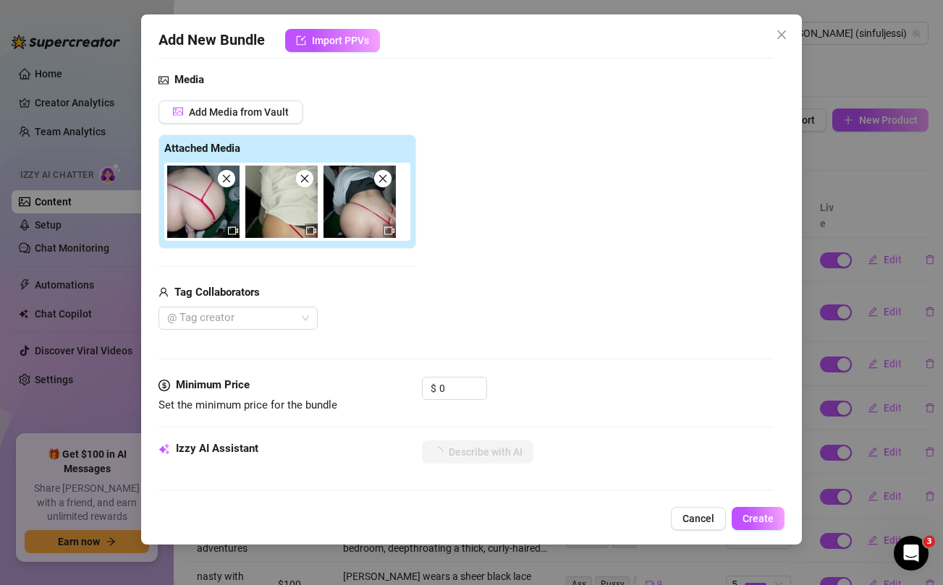
scroll to position [251, 0]
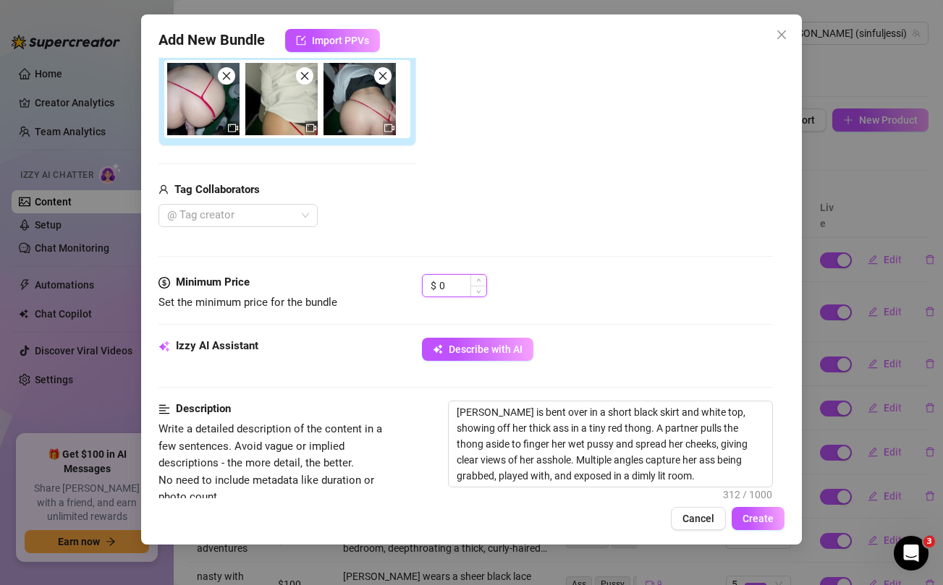
click at [460, 289] on input "0" at bounding box center [462, 286] width 47 height 22
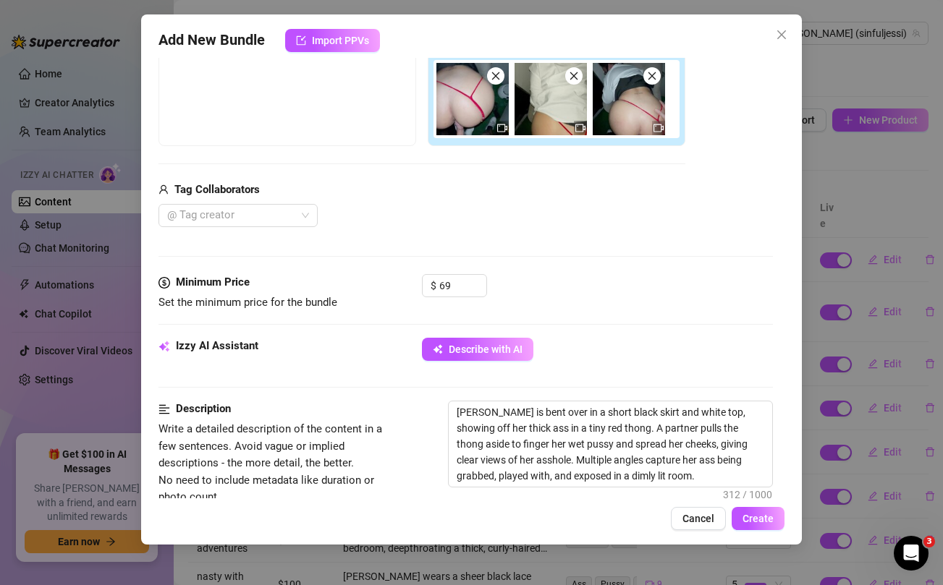
click at [479, 231] on div "Media Add Media from Vault Free preview Pay to view Tag Collaborators @ Tag cre…" at bounding box center [465, 121] width 614 height 305
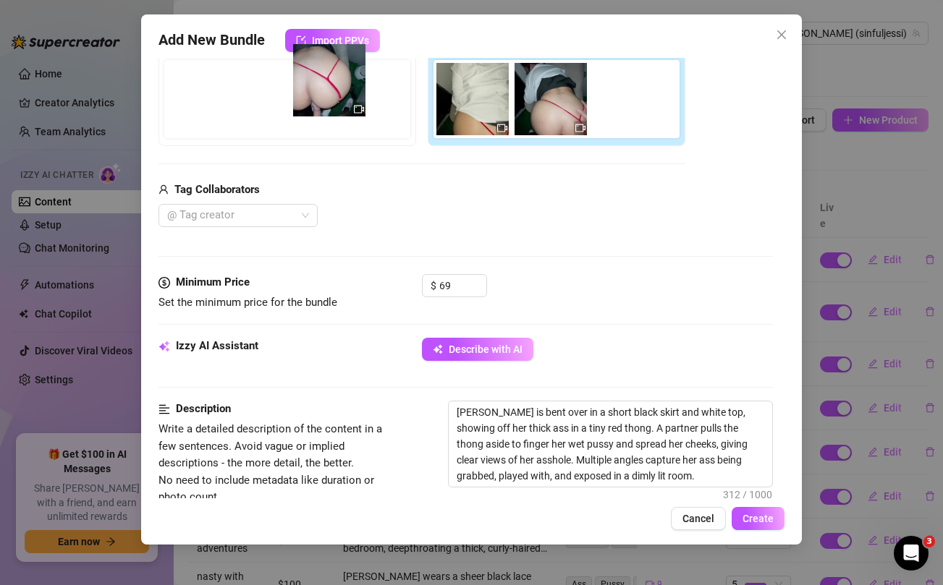
drag, startPoint x: 460, startPoint y: 109, endPoint x: 311, endPoint y: 90, distance: 150.3
click at [311, 90] on div "Free preview Pay to view" at bounding box center [421, 89] width 527 height 114
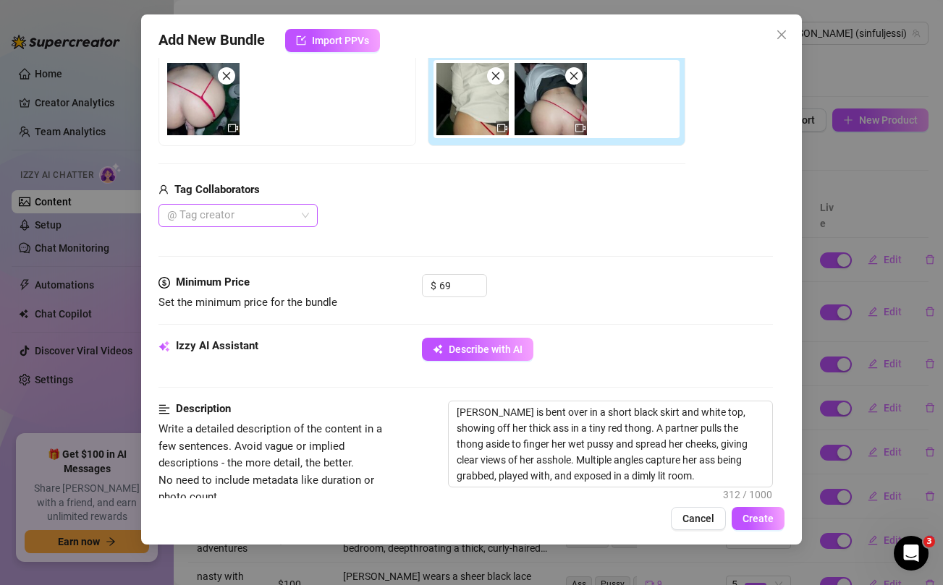
click at [287, 213] on div at bounding box center [230, 216] width 138 height 20
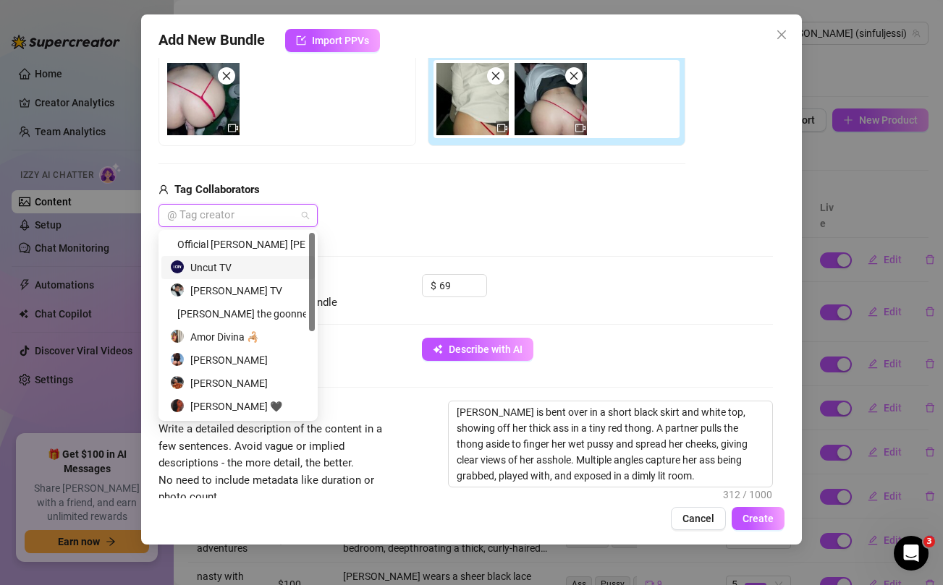
click at [232, 268] on div "Uncut TV" at bounding box center [238, 268] width 136 height 16
click at [483, 231] on div "Media Add Media from Vault Free preview Pay to view Tag Collaborators Uncut TV …" at bounding box center [465, 121] width 614 height 305
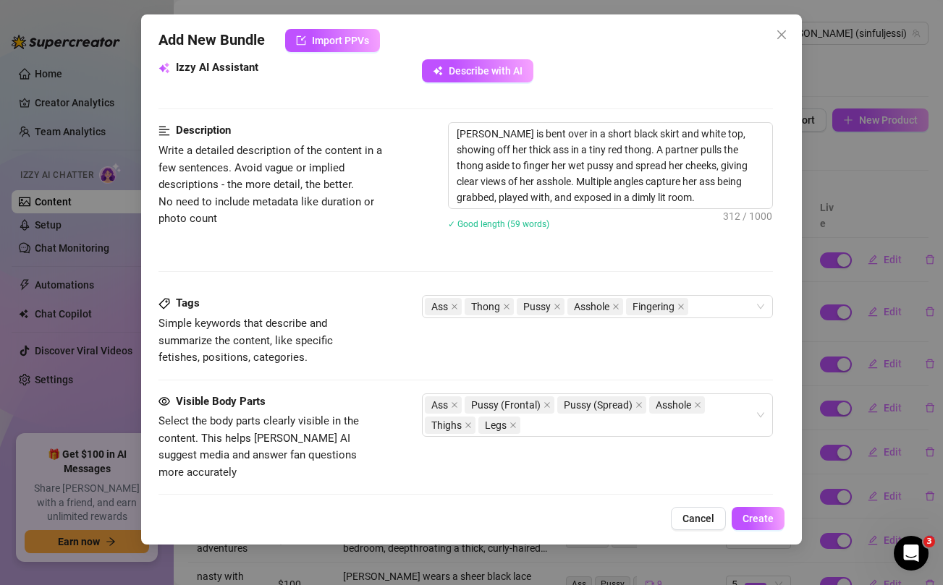
scroll to position [506, 0]
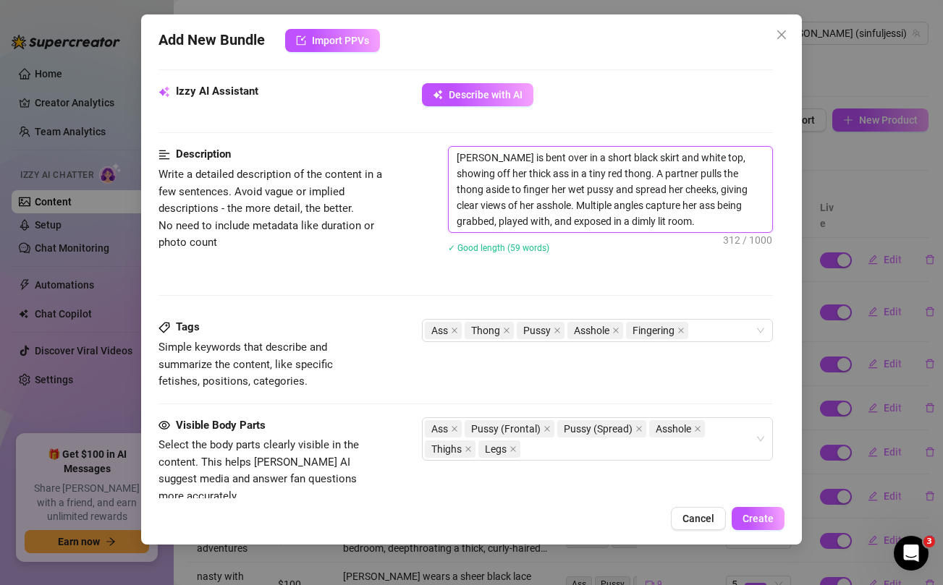
click at [514, 203] on textarea "[PERSON_NAME] is bent over in a short black skirt and white top, showing off he…" at bounding box center [610, 189] width 323 height 85
click at [703, 327] on div "Ass Thong Pussy Asshole Fingering" at bounding box center [589, 331] width 329 height 20
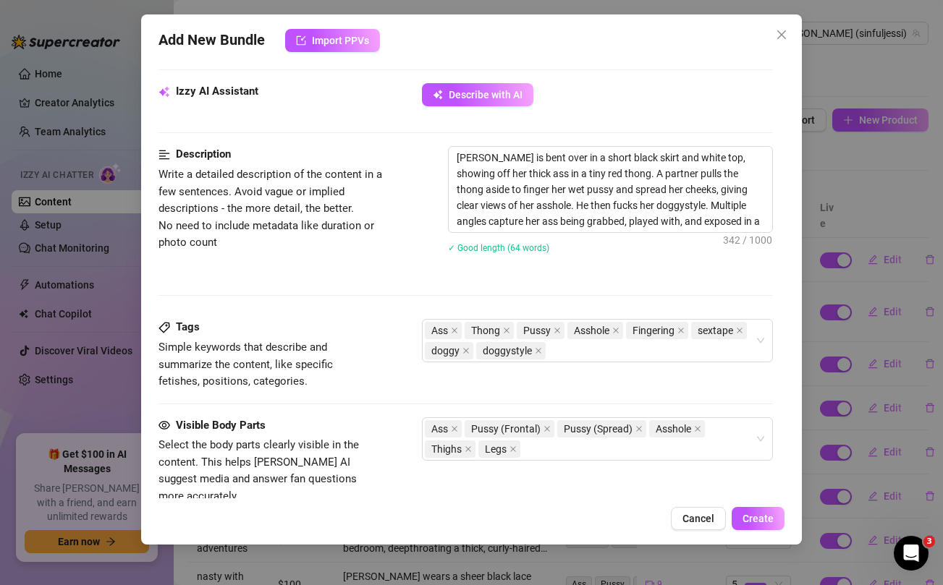
click at [457, 293] on div "Description Write a detailed description of the content in a few sentences. Avo…" at bounding box center [465, 232] width 614 height 173
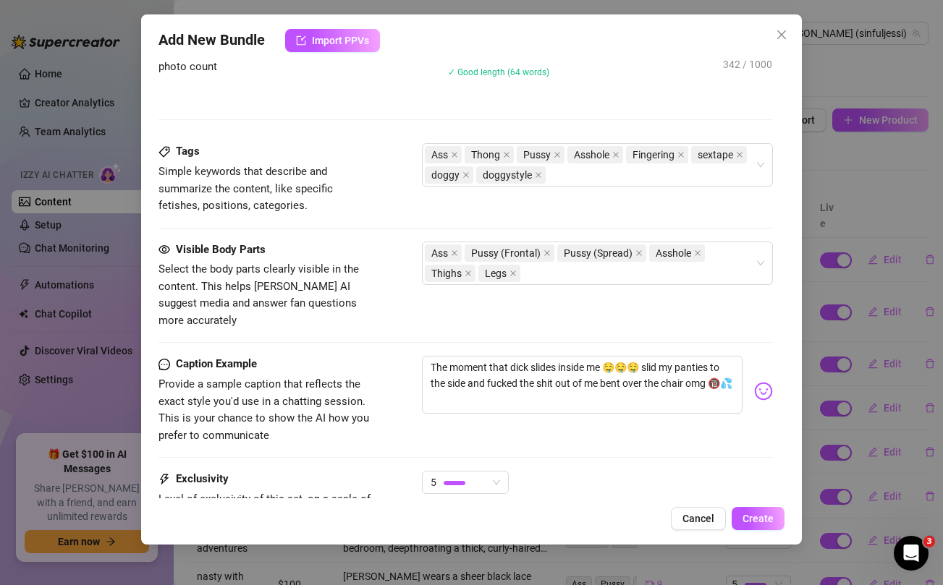
scroll to position [688, 0]
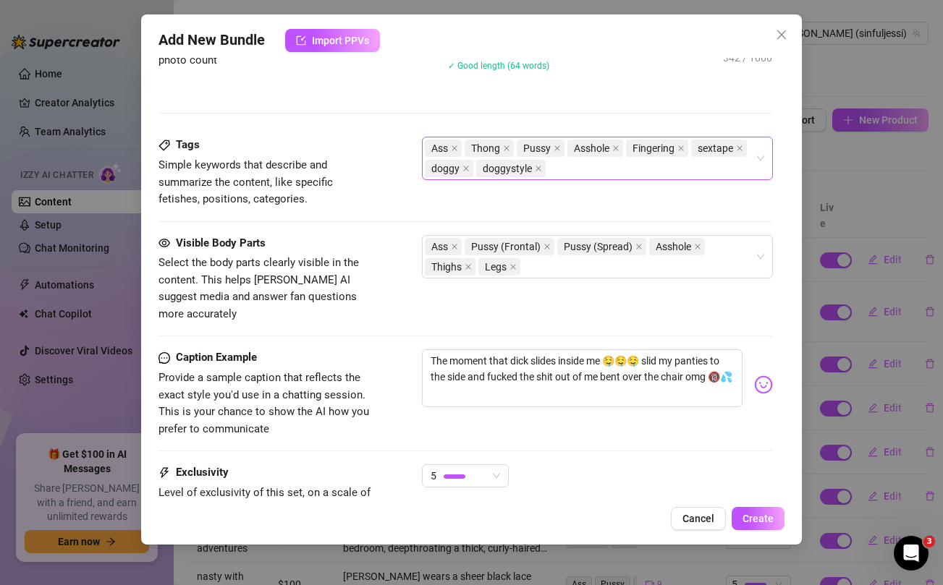
click at [571, 174] on div "Ass Thong Pussy Asshole Fingering sextape doggy doggystyle" at bounding box center [589, 158] width 329 height 41
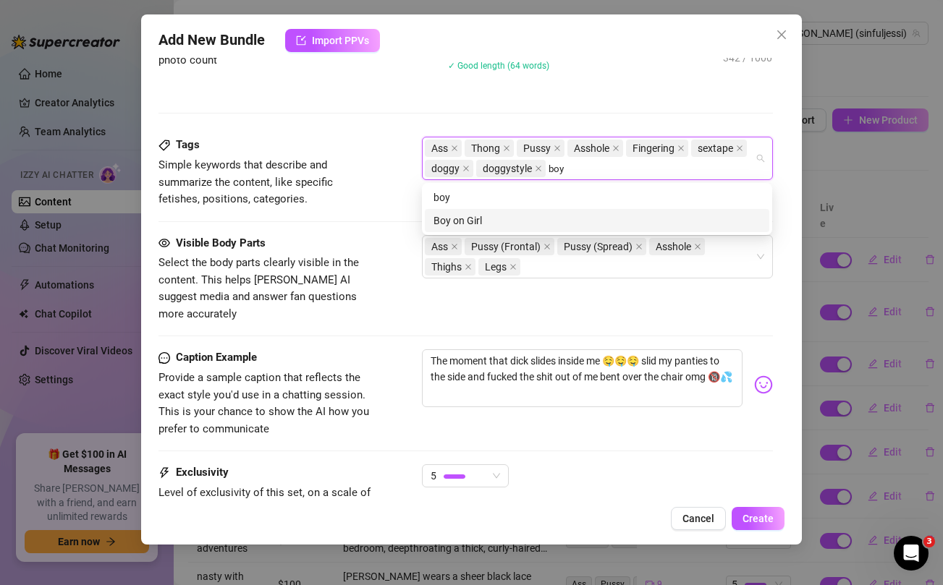
click at [465, 217] on div "Boy on Girl" at bounding box center [596, 221] width 327 height 16
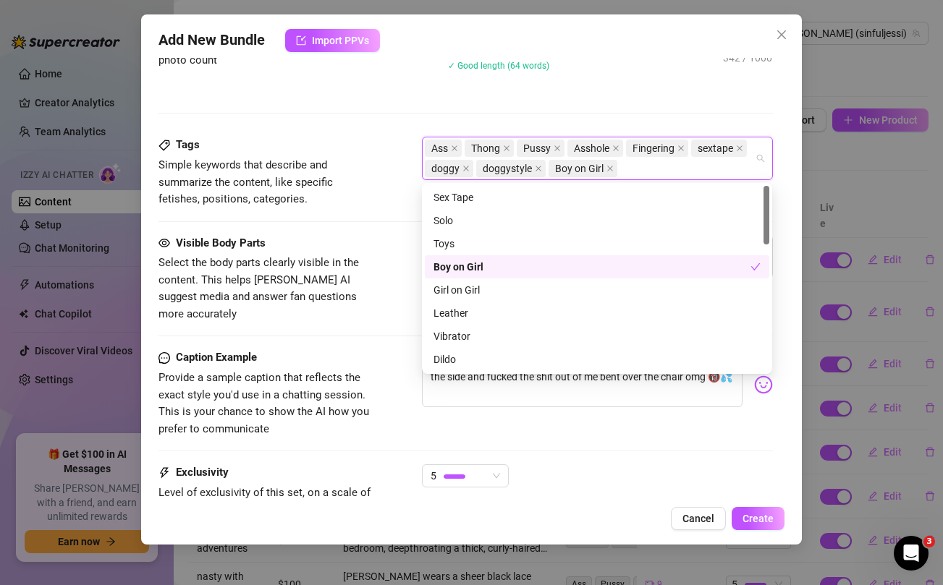
click at [381, 323] on div "Visible Body Parts Select the body parts clearly visible in the content. This h…" at bounding box center [465, 292] width 614 height 115
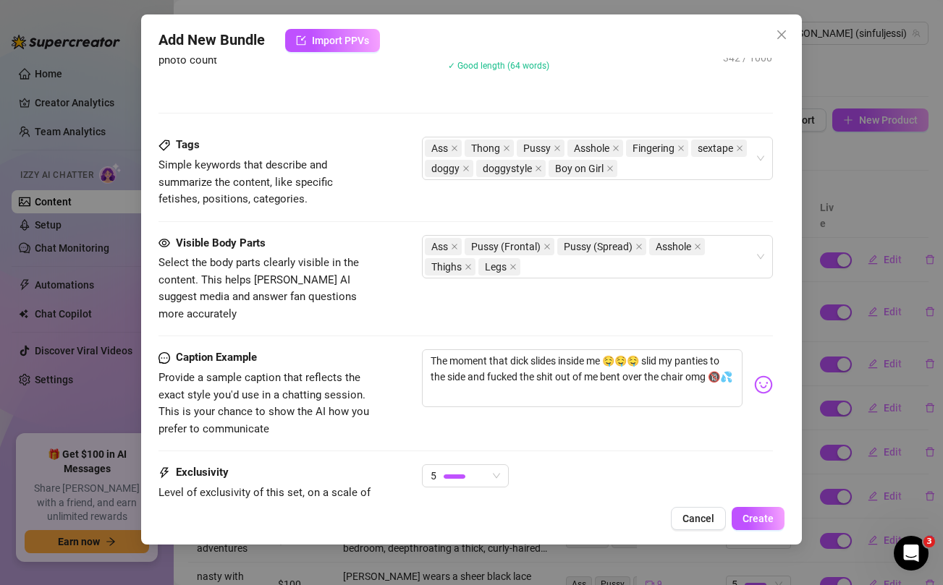
scroll to position [816, 0]
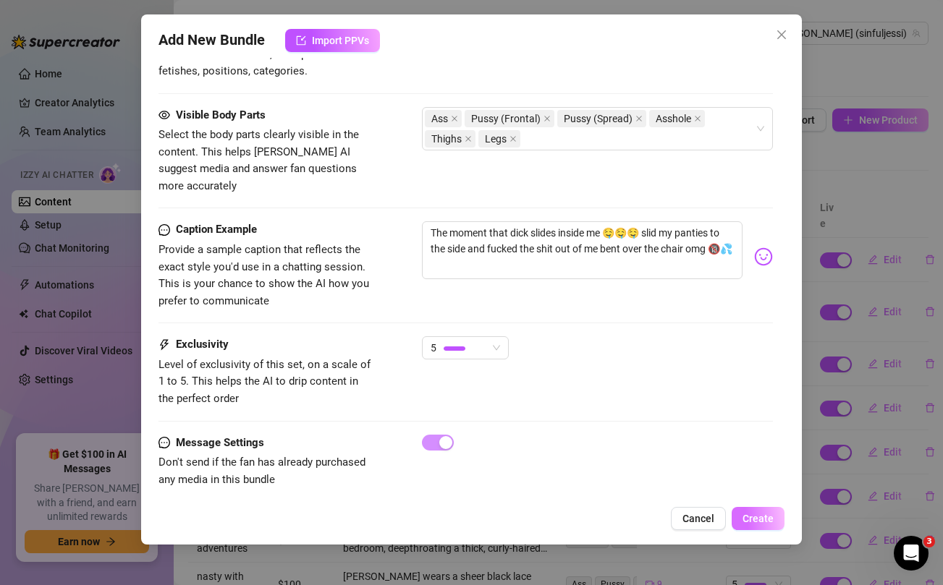
click at [758, 521] on span "Create" at bounding box center [758, 519] width 31 height 12
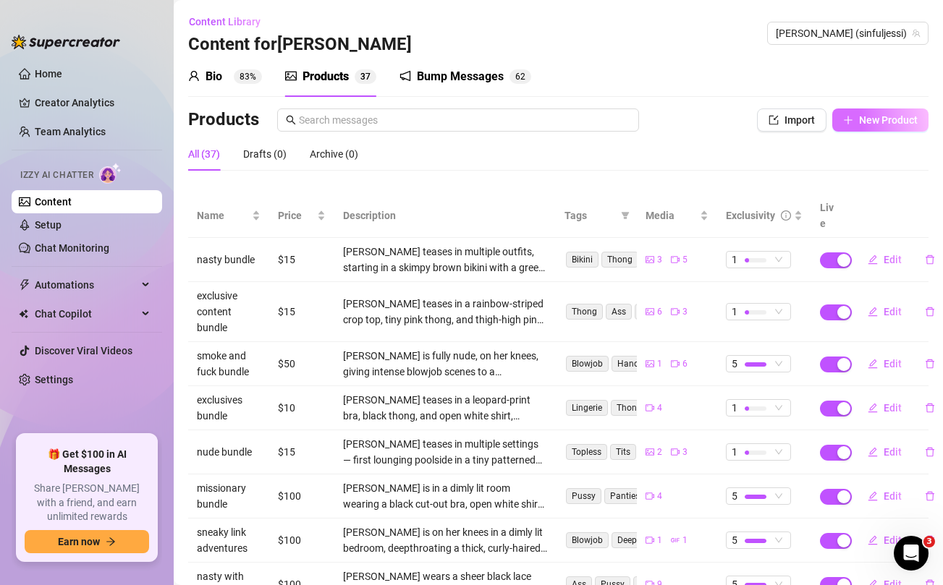
click at [879, 112] on button "New Product" at bounding box center [880, 120] width 96 height 23
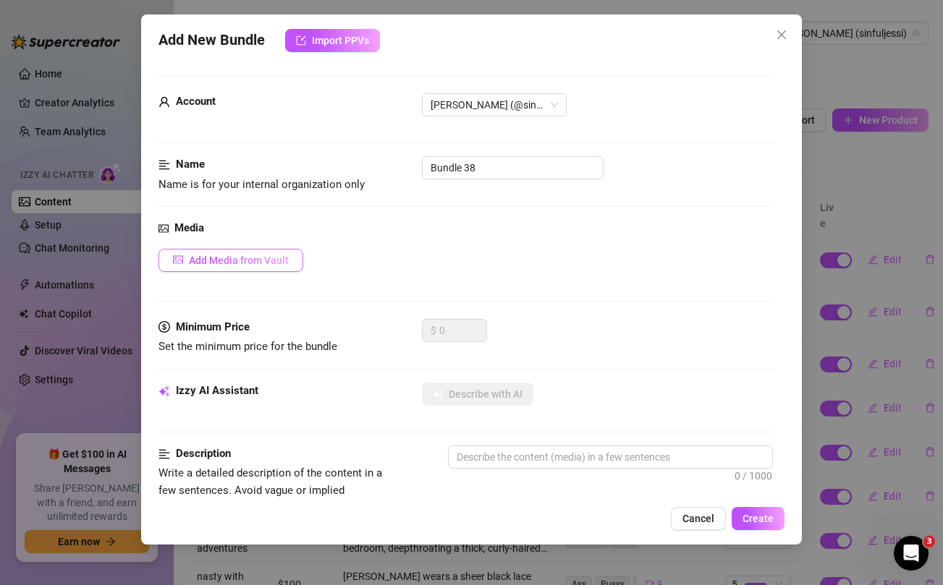
click at [242, 260] on span "Add Media from Vault" at bounding box center [239, 261] width 100 height 12
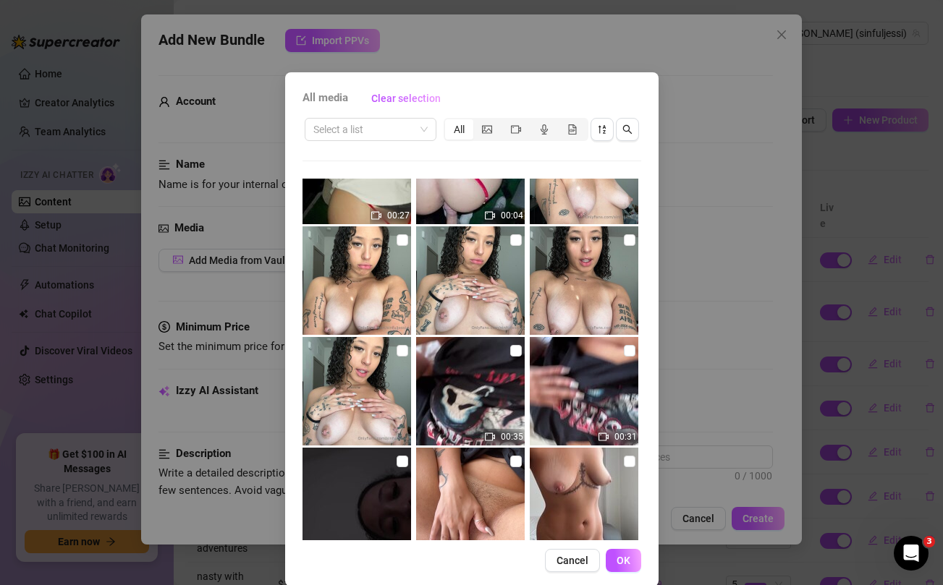
scroll to position [176, 0]
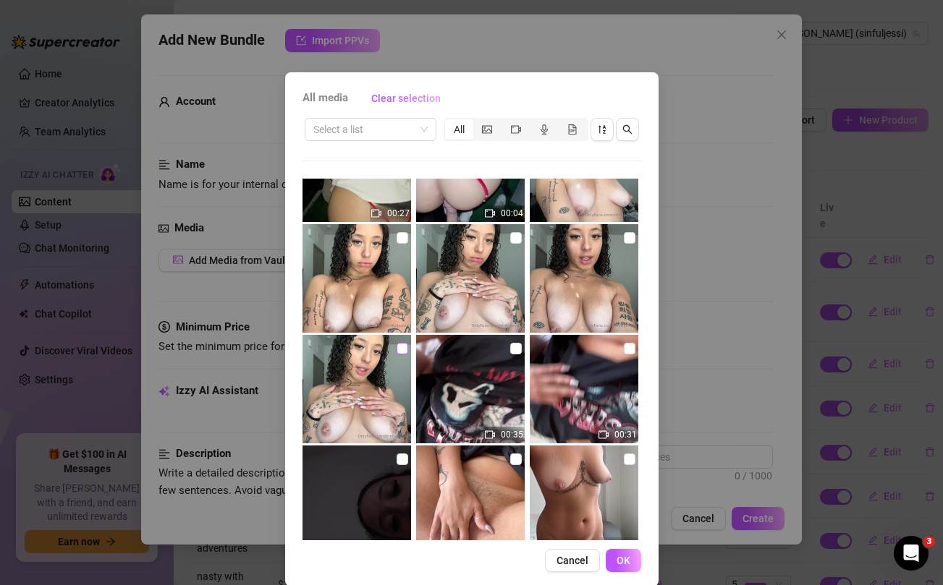
click at [400, 351] on input "checkbox" at bounding box center [403, 349] width 12 height 12
click at [401, 237] on input "checkbox" at bounding box center [403, 238] width 12 height 12
click at [519, 237] on input "checkbox" at bounding box center [516, 238] width 12 height 12
click at [627, 237] on input "checkbox" at bounding box center [630, 238] width 12 height 12
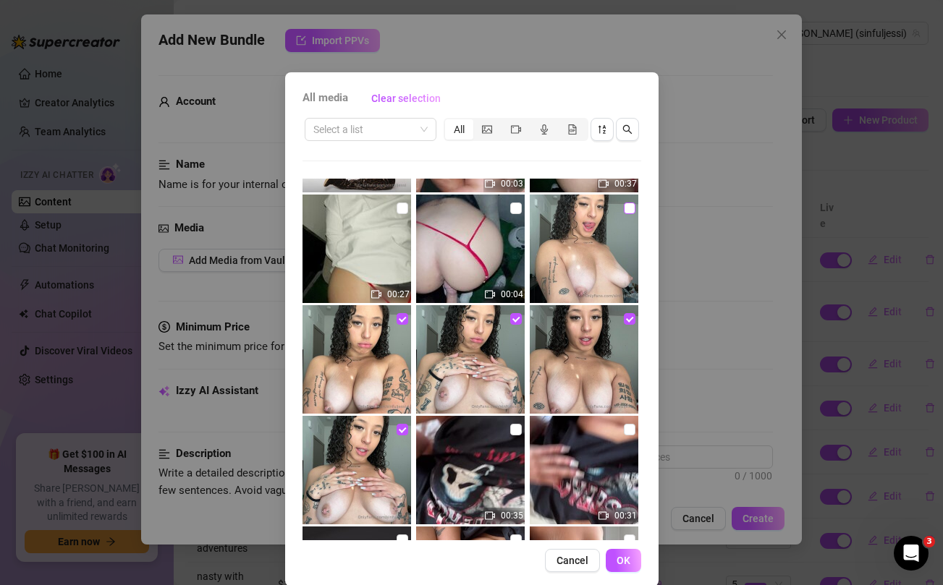
click at [628, 208] on input "checkbox" at bounding box center [630, 209] width 12 height 12
click at [620, 559] on span "OK" at bounding box center [624, 561] width 14 height 12
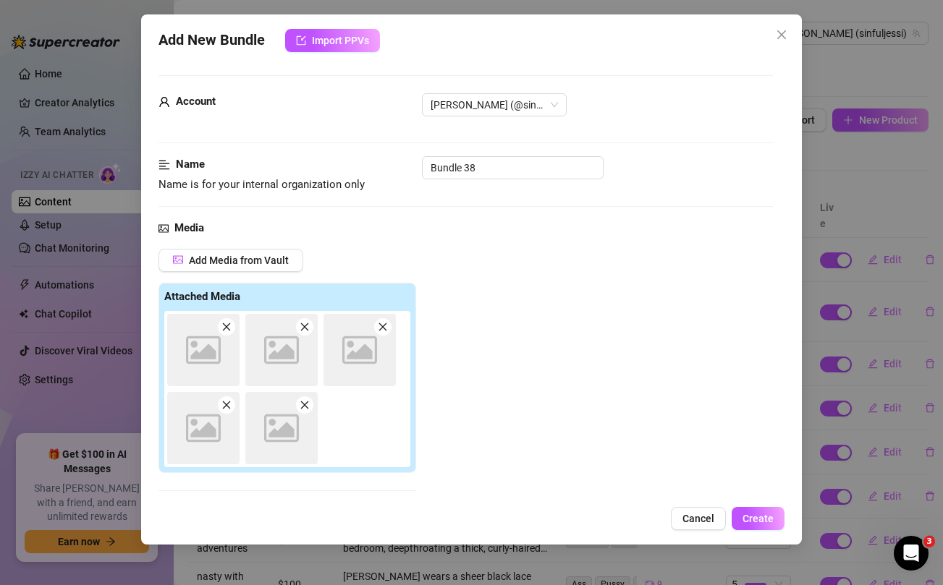
scroll to position [160, 0]
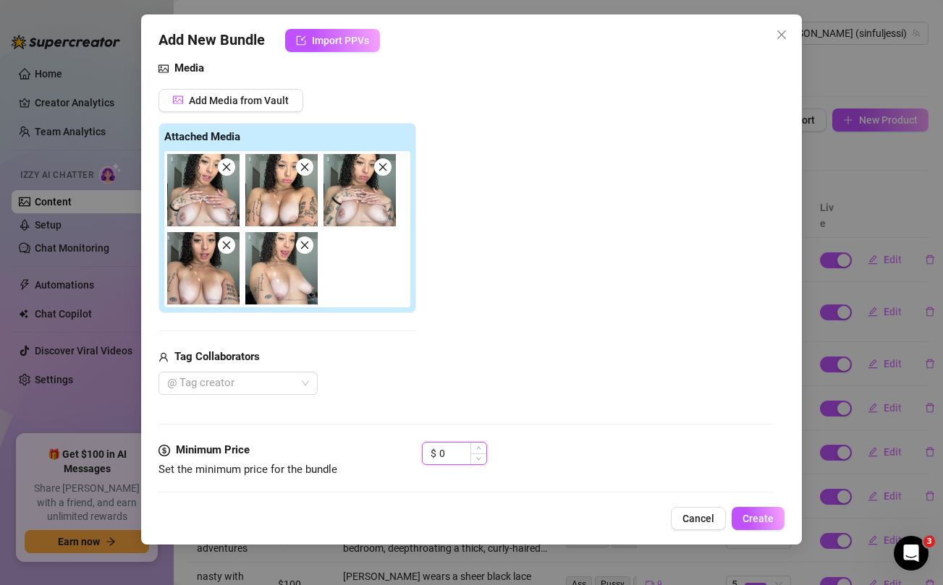
click at [449, 452] on input "0" at bounding box center [462, 454] width 47 height 22
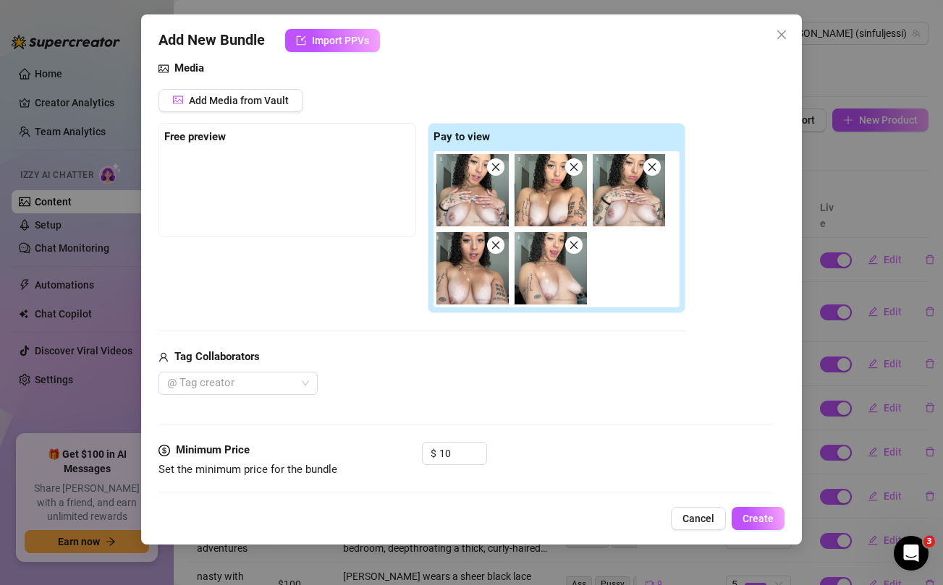
click at [456, 363] on div "Tag Collaborators" at bounding box center [421, 357] width 527 height 17
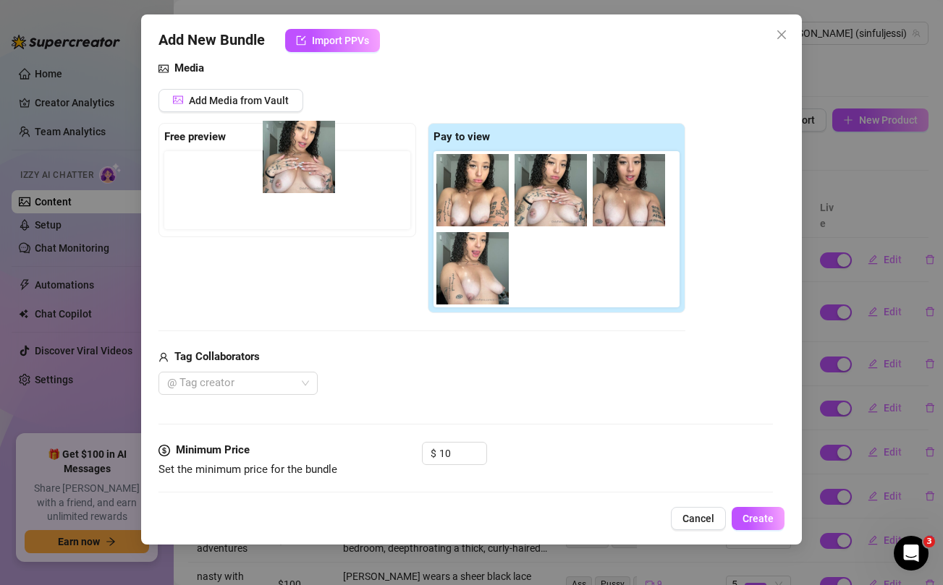
drag, startPoint x: 465, startPoint y: 205, endPoint x: 284, endPoint y: 172, distance: 183.2
click at [284, 172] on div "Free preview Pay to view" at bounding box center [421, 218] width 527 height 191
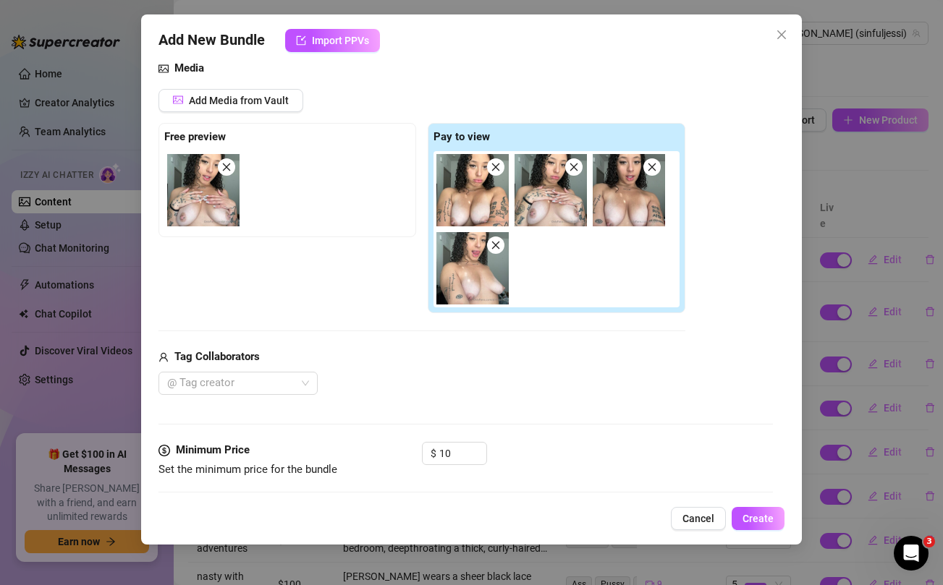
scroll to position [318, 0]
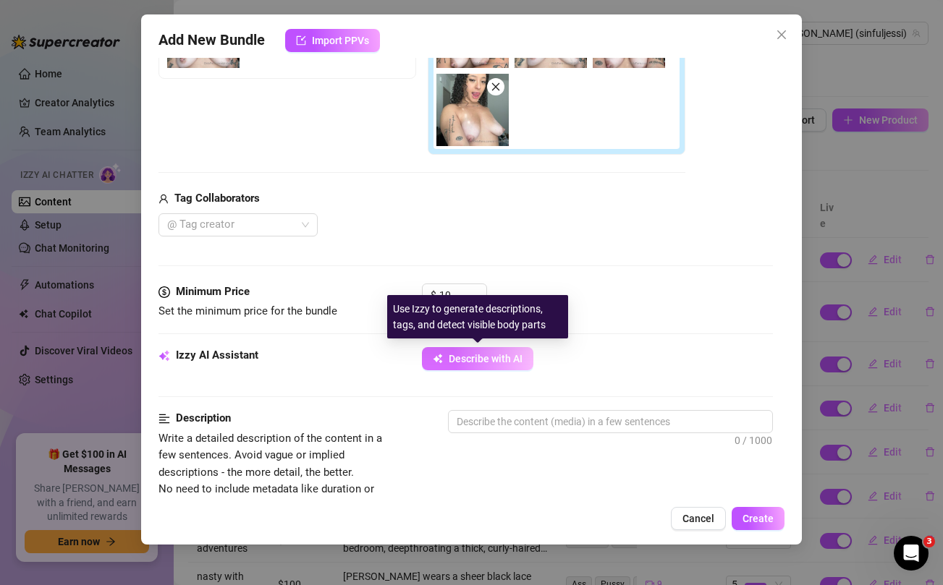
click at [478, 360] on span "Describe with AI" at bounding box center [486, 359] width 74 height 12
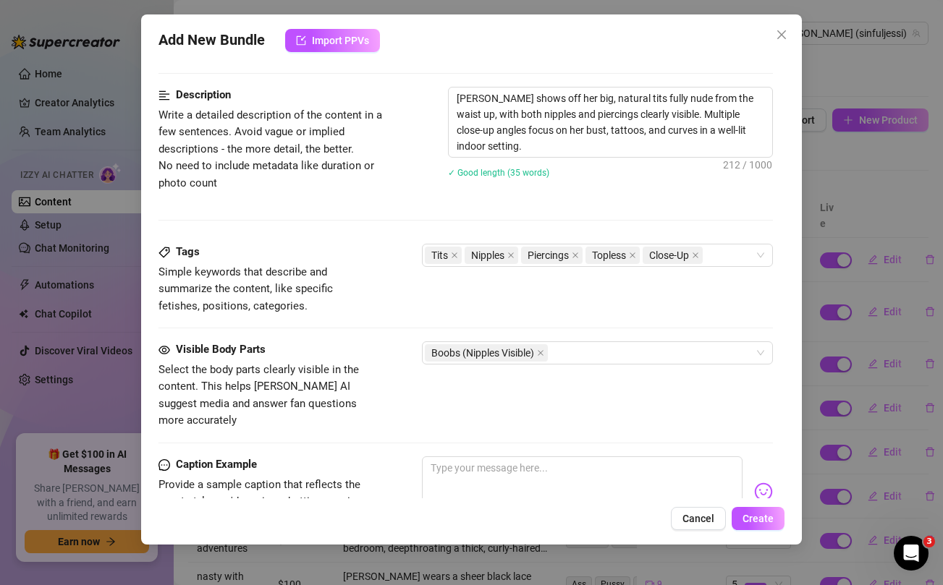
scroll to position [652, 0]
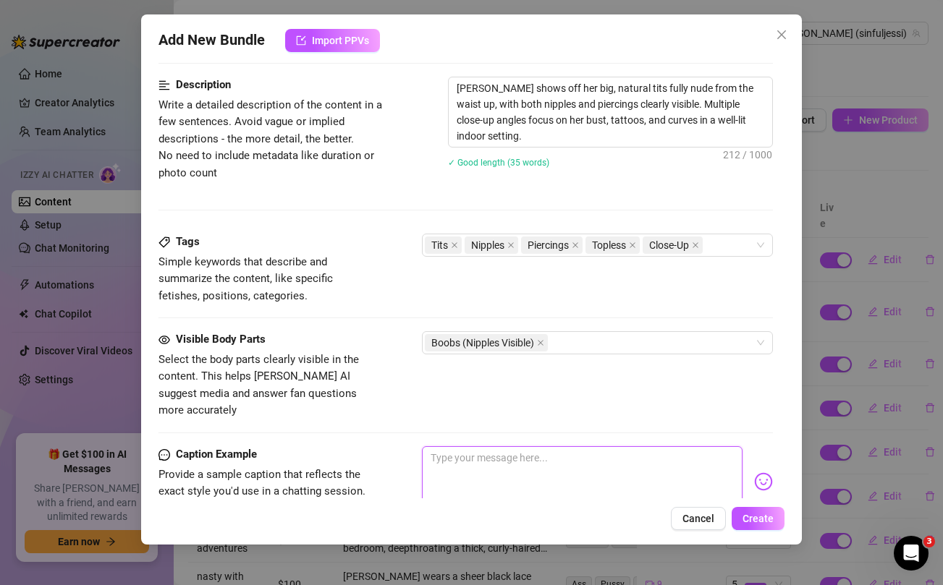
click at [472, 455] on textarea at bounding box center [582, 476] width 320 height 58
paste textarea "Brand new titty selfies for the titty lovers 👅🍒 ... if you have a titty fetish …"
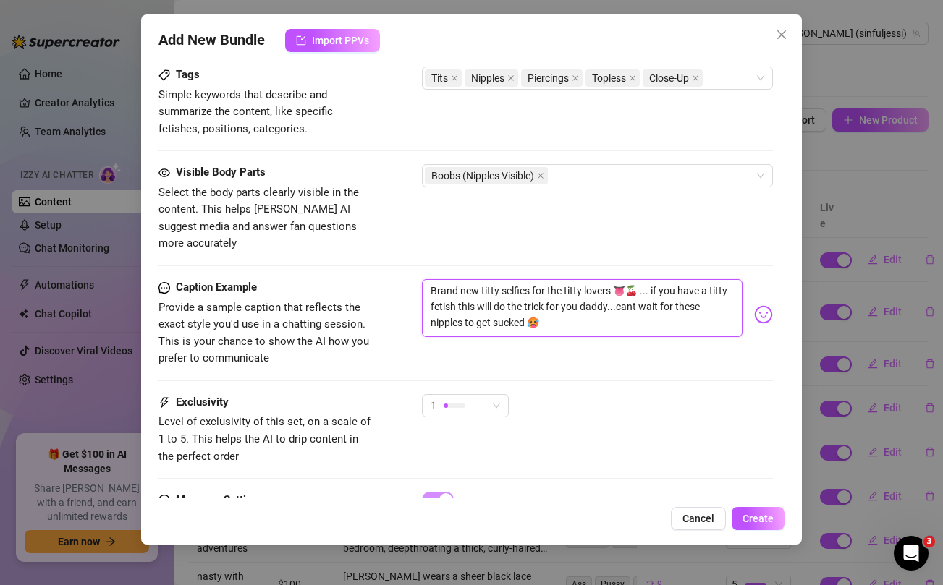
scroll to position [876, 0]
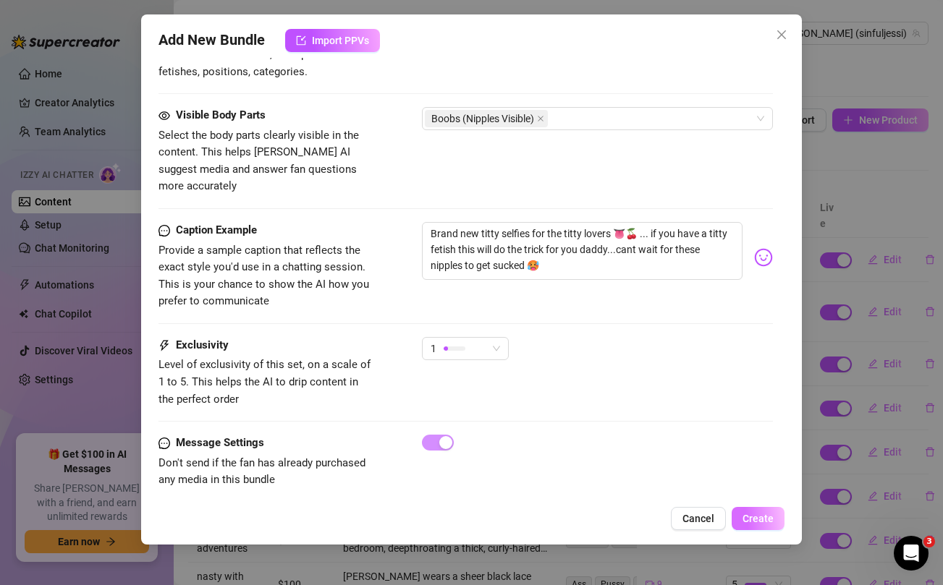
click at [769, 518] on span "Create" at bounding box center [758, 519] width 31 height 12
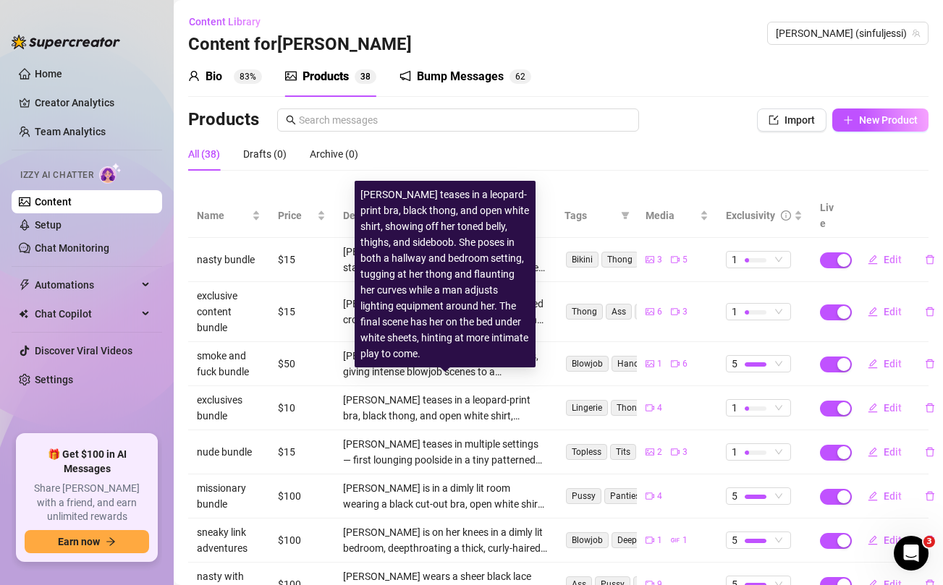
scroll to position [16, 0]
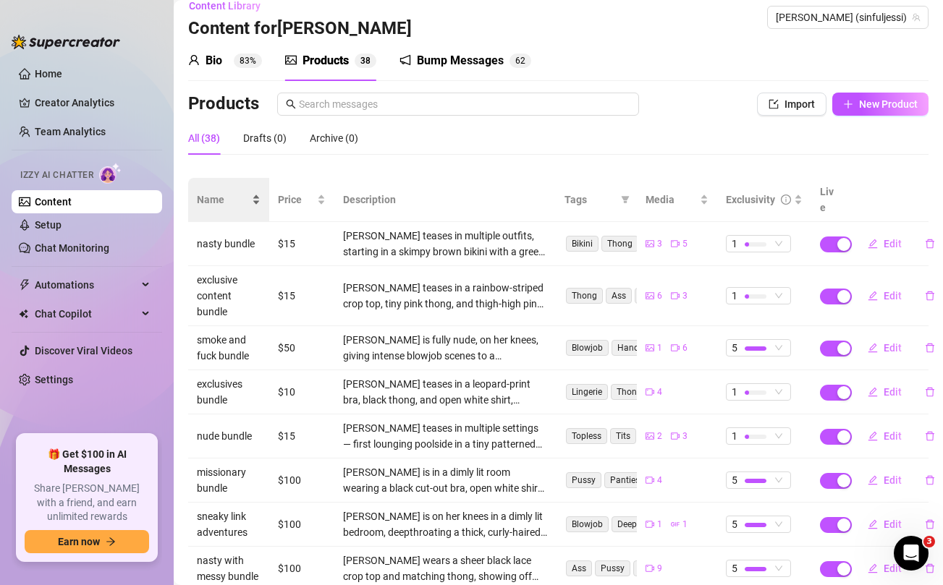
click at [208, 192] on span "Name" at bounding box center [223, 200] width 52 height 16
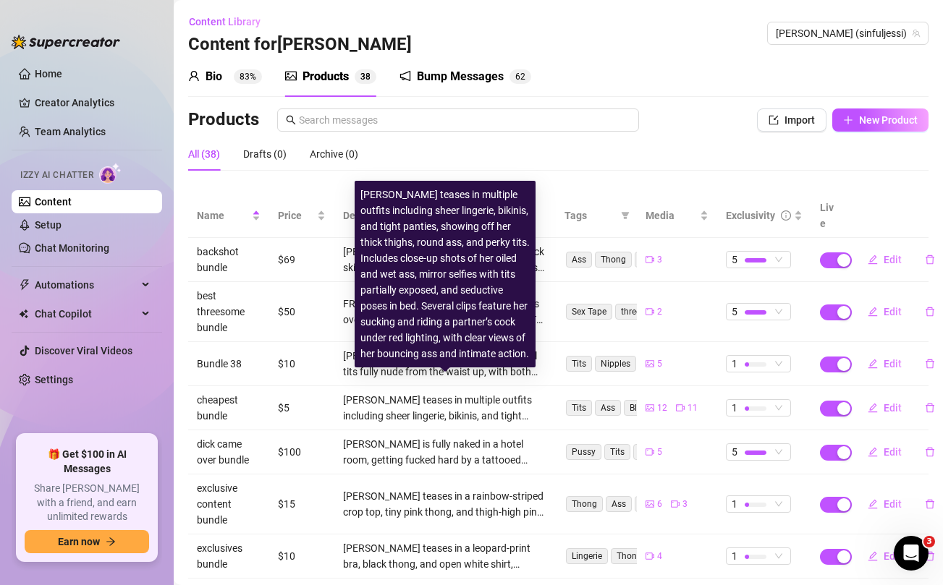
scroll to position [194, 0]
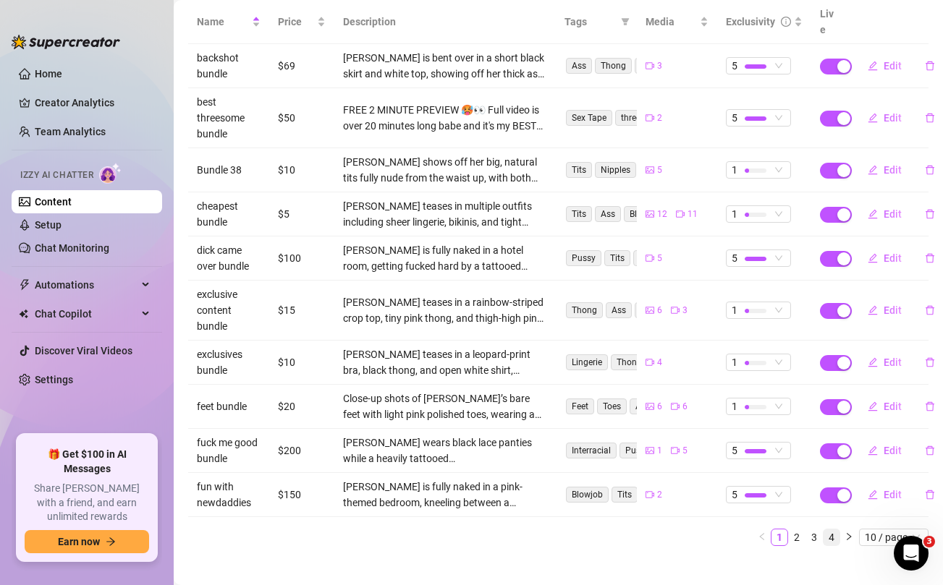
click at [827, 530] on link "4" at bounding box center [832, 538] width 16 height 16
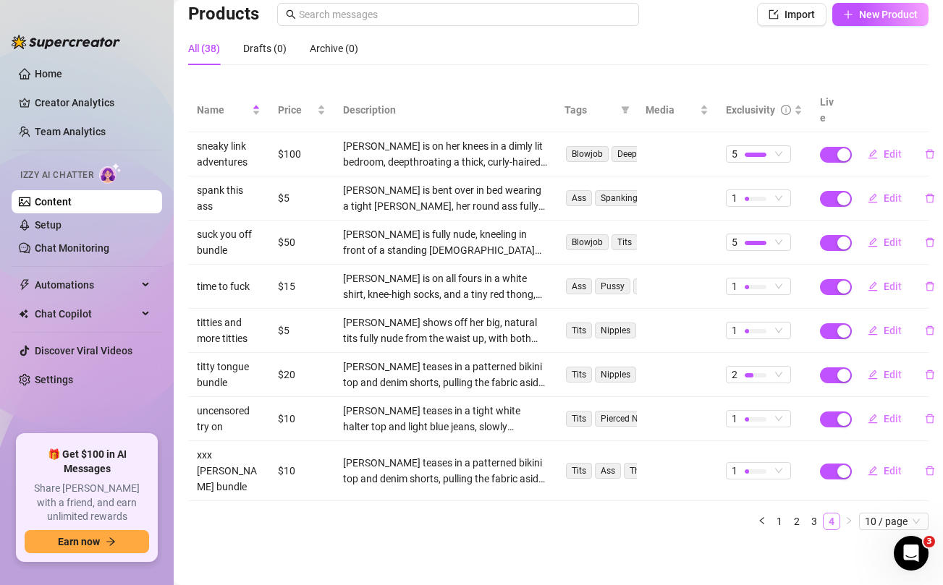
scroll to position [74, 0]
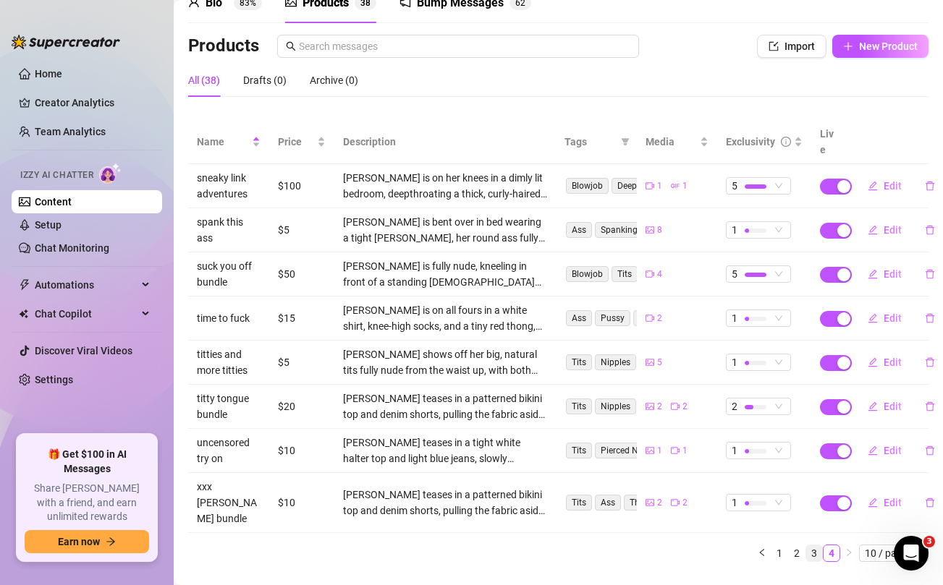
click at [816, 546] on link "3" at bounding box center [814, 554] width 16 height 16
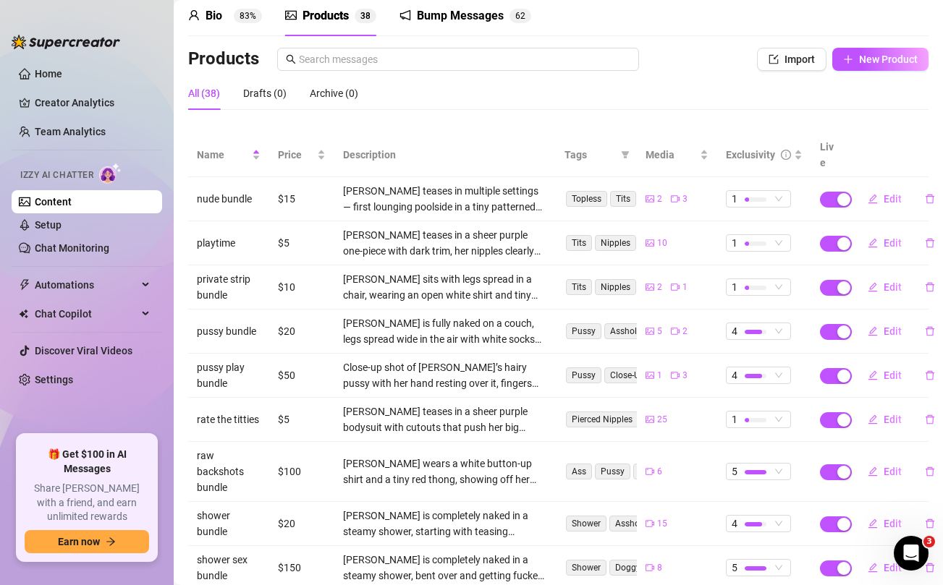
scroll to position [60, 0]
click at [872, 55] on span "New Product" at bounding box center [888, 60] width 59 height 12
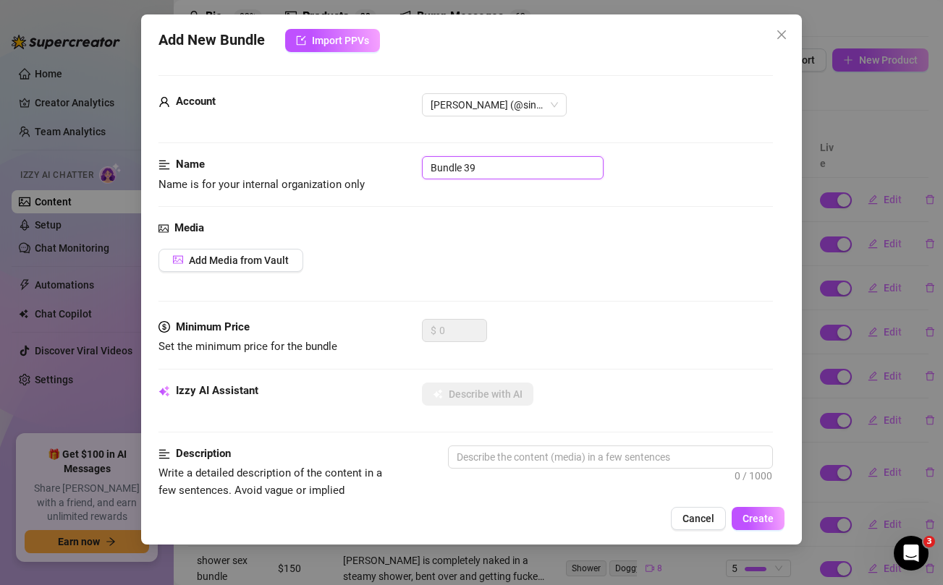
click at [541, 167] on input "Bundle 39" at bounding box center [513, 167] width 182 height 23
click at [542, 250] on div "Add Media from Vault" at bounding box center [465, 260] width 614 height 23
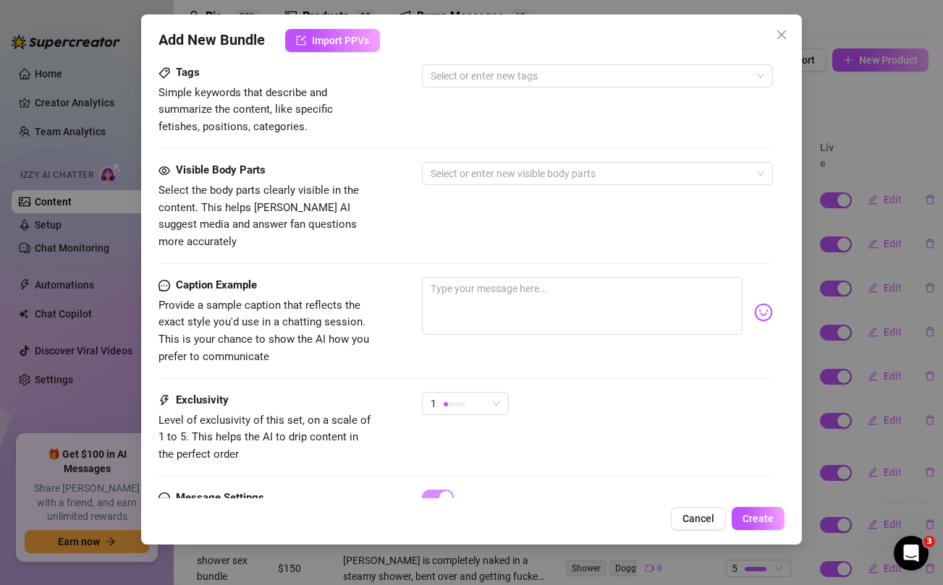
scroll to position [588, 0]
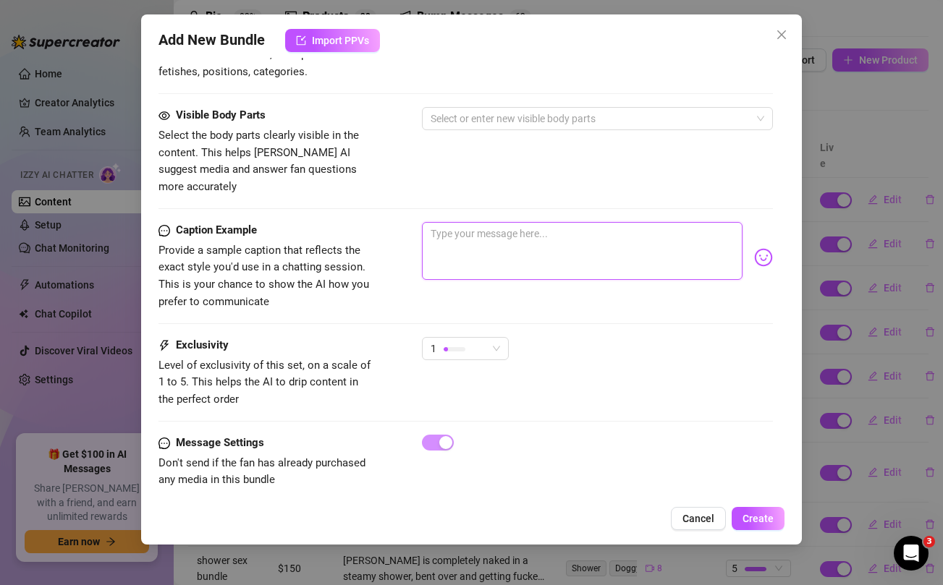
click at [519, 227] on textarea at bounding box center [582, 251] width 320 height 58
paste textarea "Wake up and let's get FILTHY in the shower babe 😜💦 My wet fat ass is bent over …"
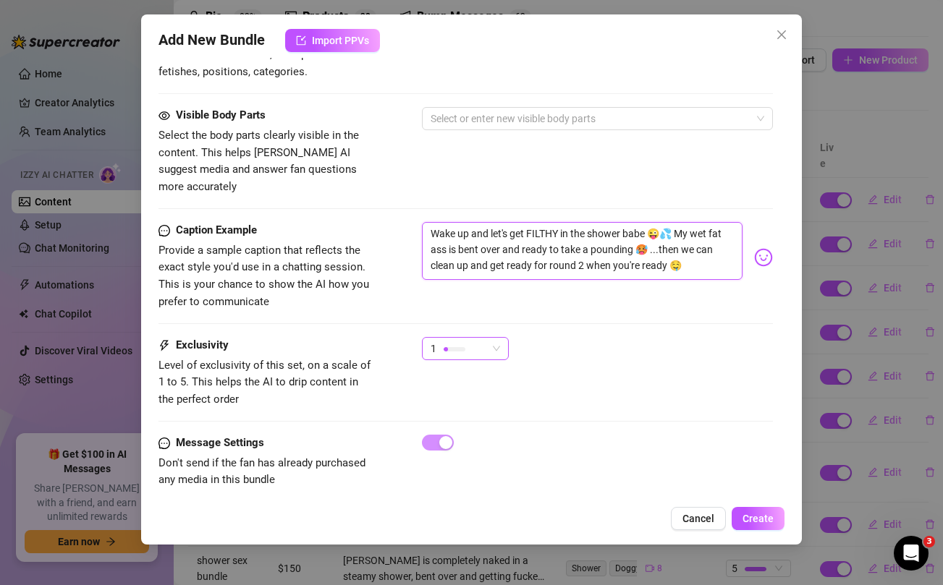
click at [503, 337] on div "1" at bounding box center [465, 348] width 87 height 23
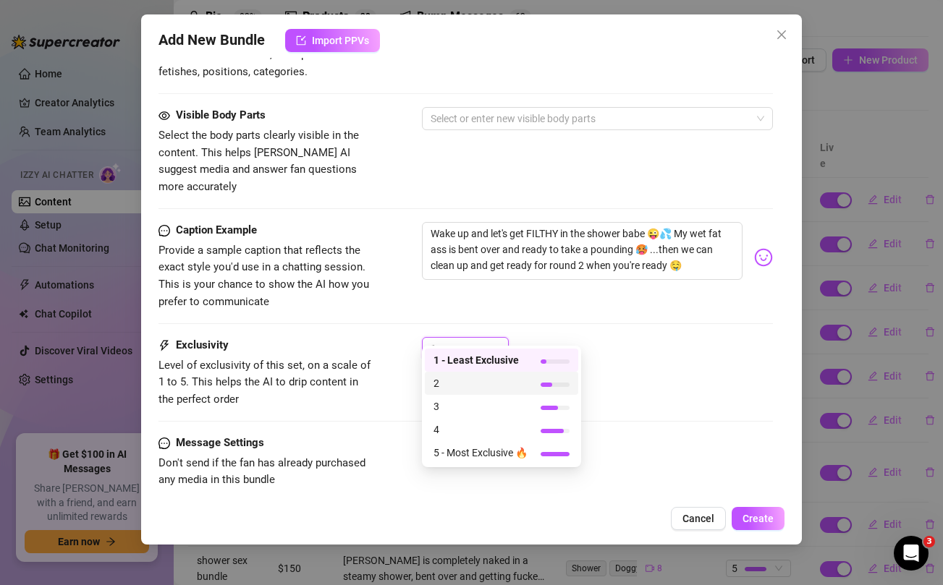
click at [491, 386] on span "2" at bounding box center [480, 384] width 94 height 16
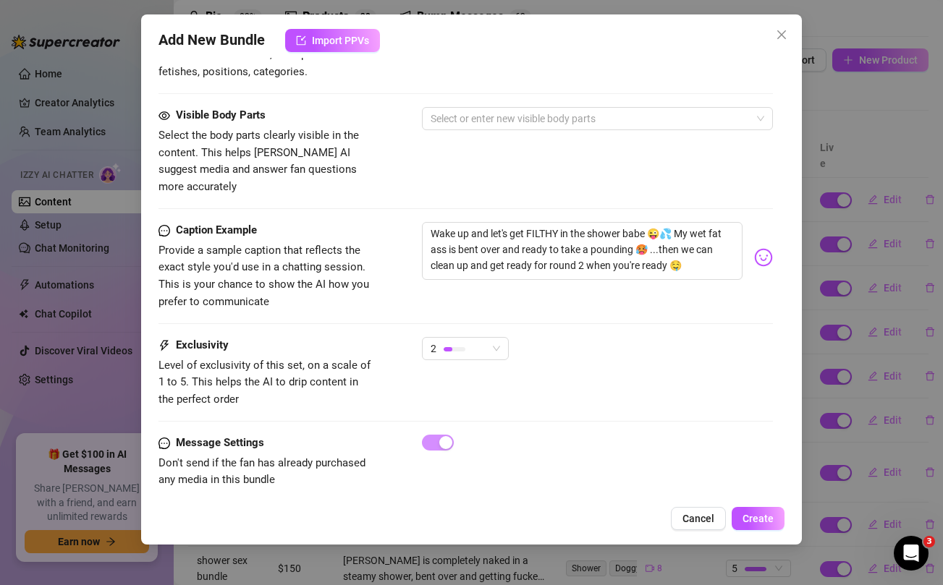
click at [618, 295] on div "Caption Example Provide a sample caption that reflects the exact style you'd us…" at bounding box center [465, 279] width 614 height 115
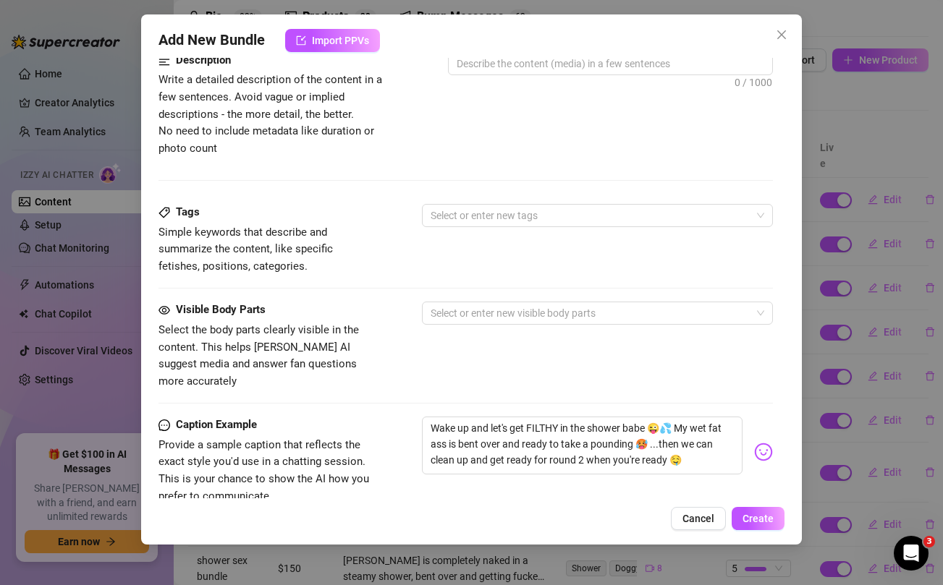
scroll to position [0, 0]
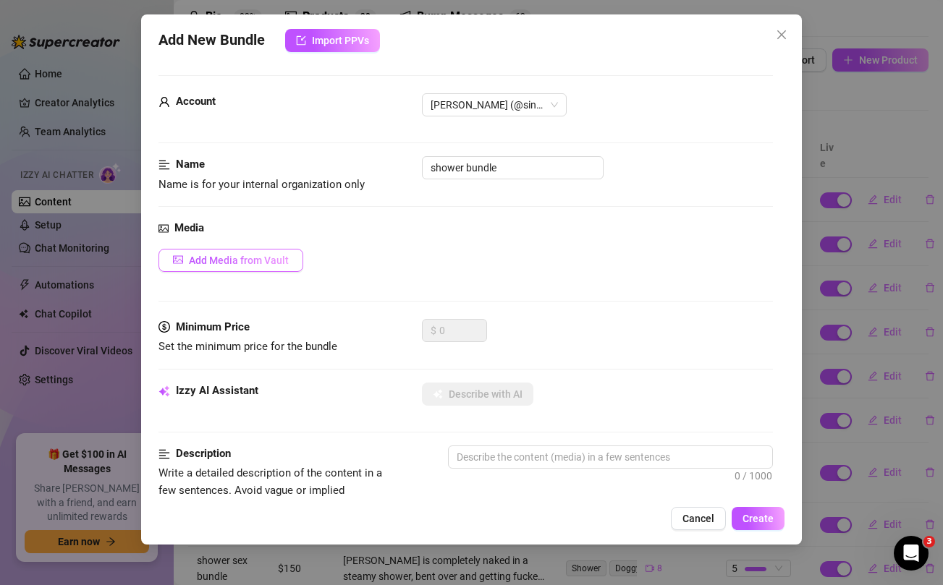
click at [250, 257] on span "Add Media from Vault" at bounding box center [239, 261] width 100 height 12
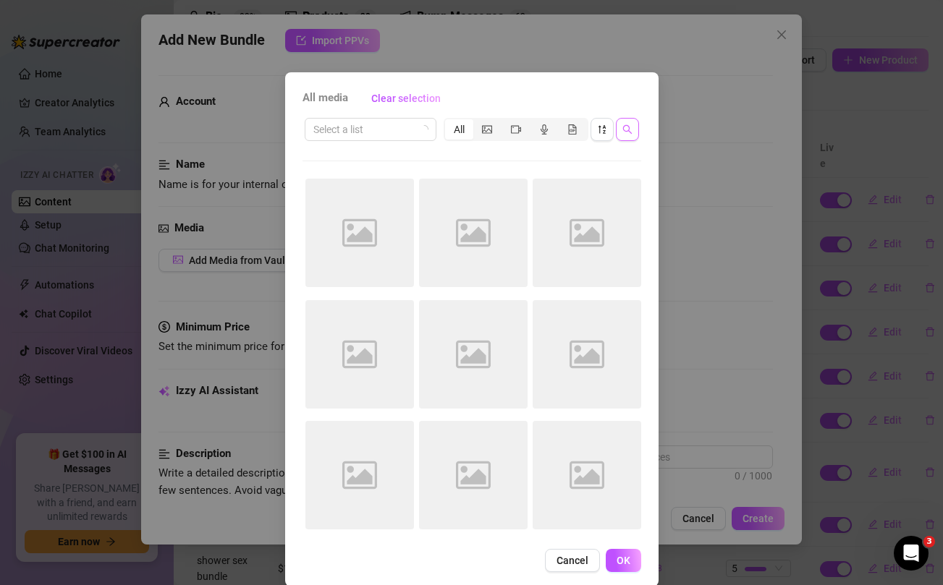
click at [624, 122] on button "button" at bounding box center [627, 129] width 23 height 23
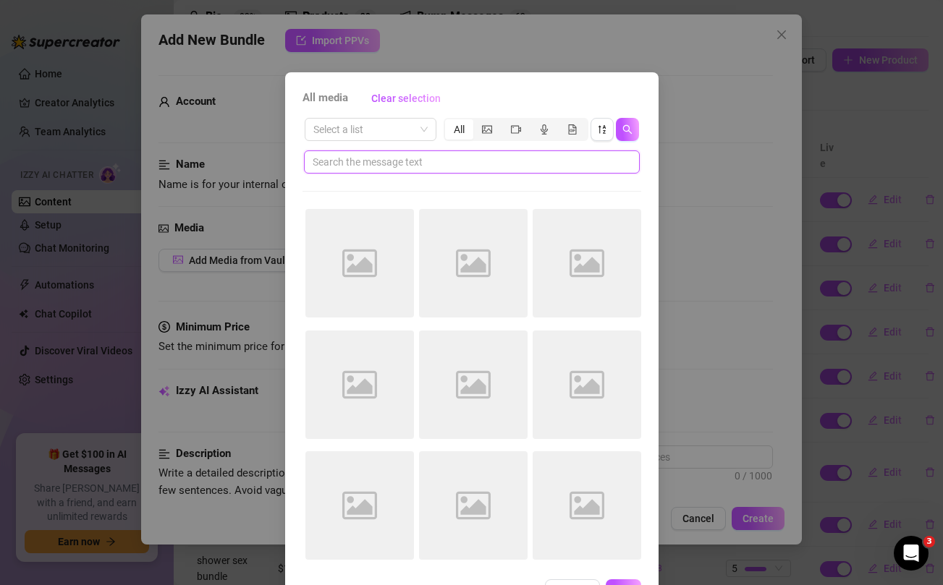
click at [477, 163] on input "text" at bounding box center [466, 162] width 307 height 16
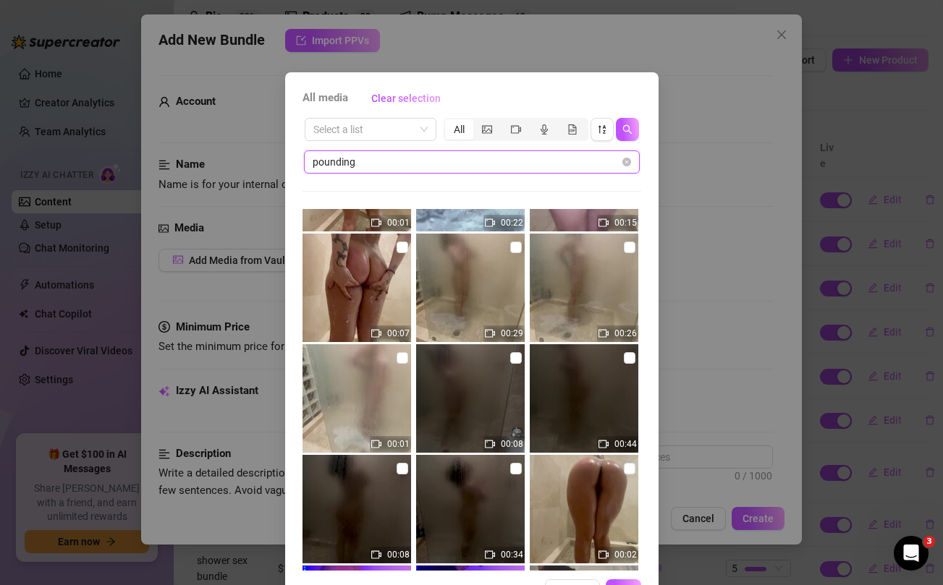
scroll to position [220, 0]
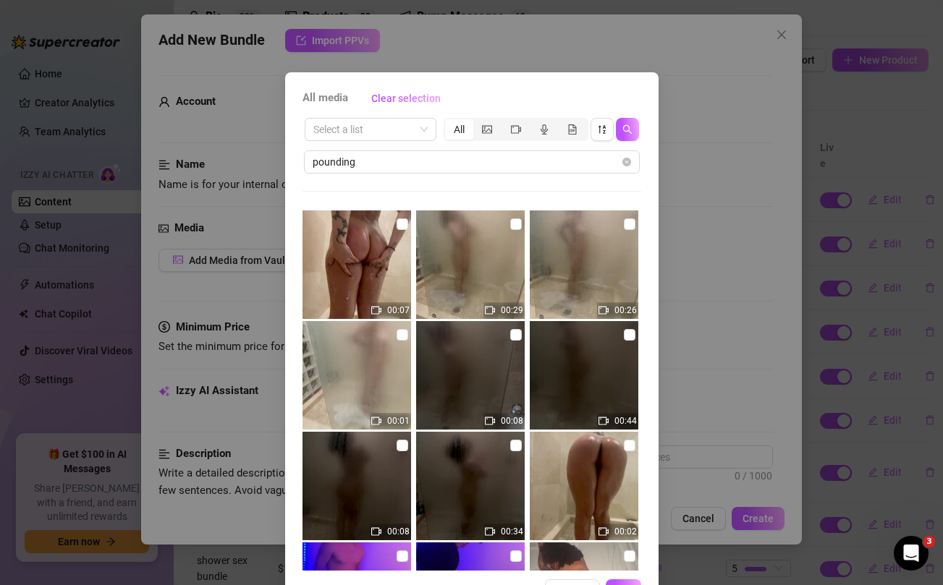
click at [803, 281] on div "All media Clear selection Select a list All pounding 00:37 00:01 00:01 00:01 00…" at bounding box center [471, 292] width 943 height 585
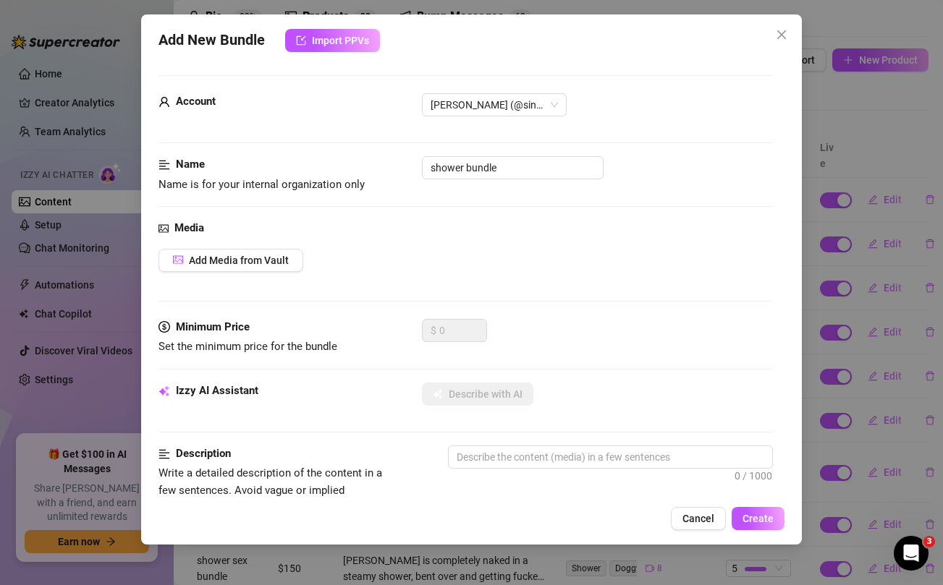
click at [882, 287] on div "Add New Bundle Import PPVs Account [PERSON_NAME] (@sinfuljessi) Name Name is fo…" at bounding box center [471, 292] width 943 height 585
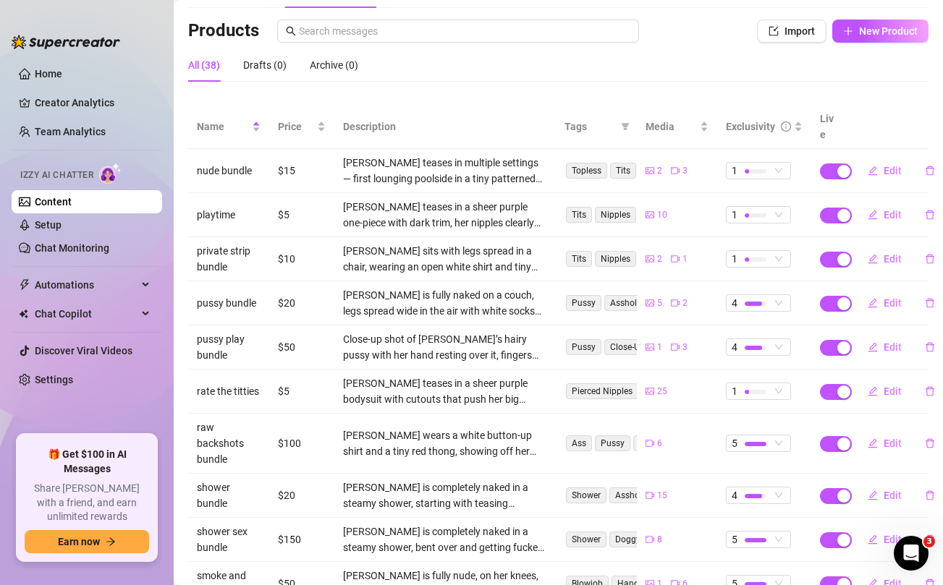
scroll to position [178, 0]
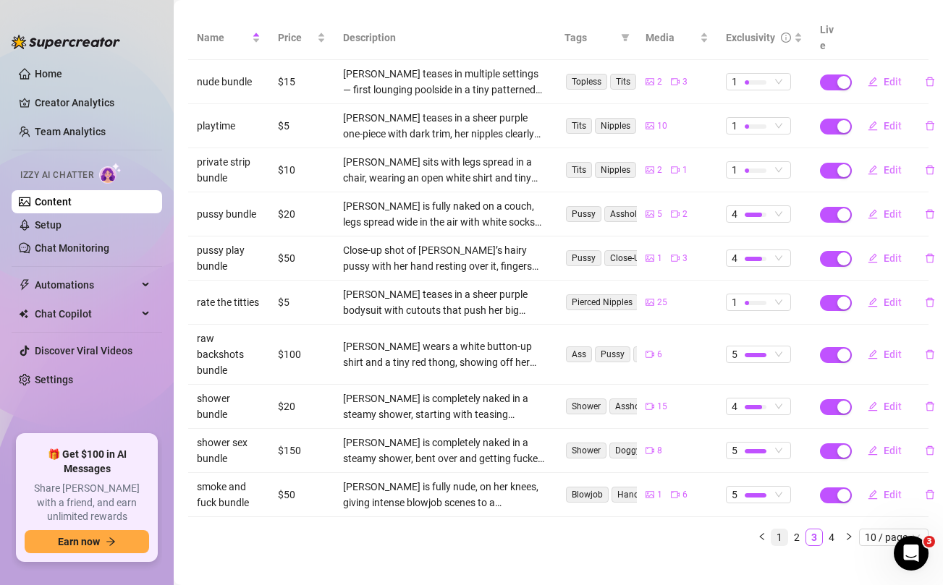
click at [777, 530] on link "1" at bounding box center [779, 538] width 16 height 16
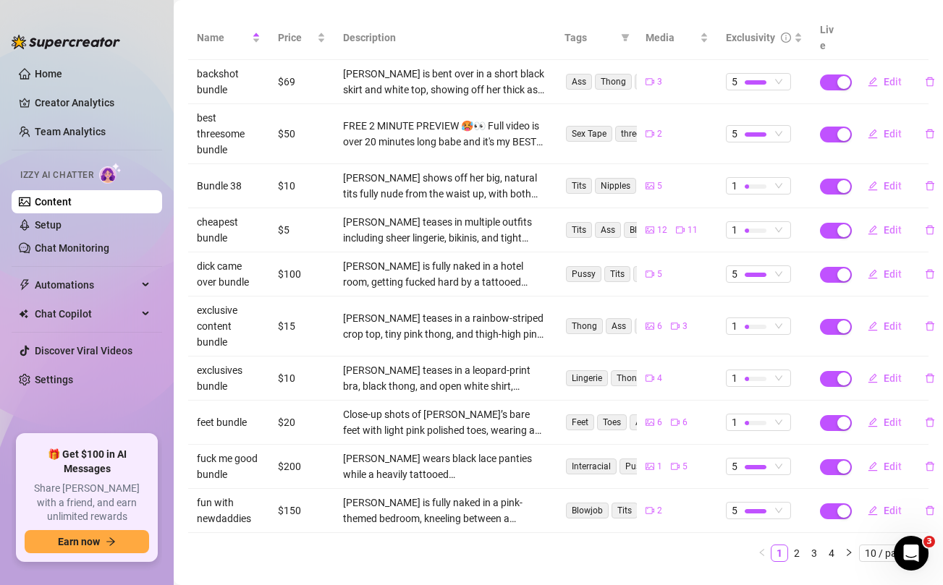
scroll to position [0, 0]
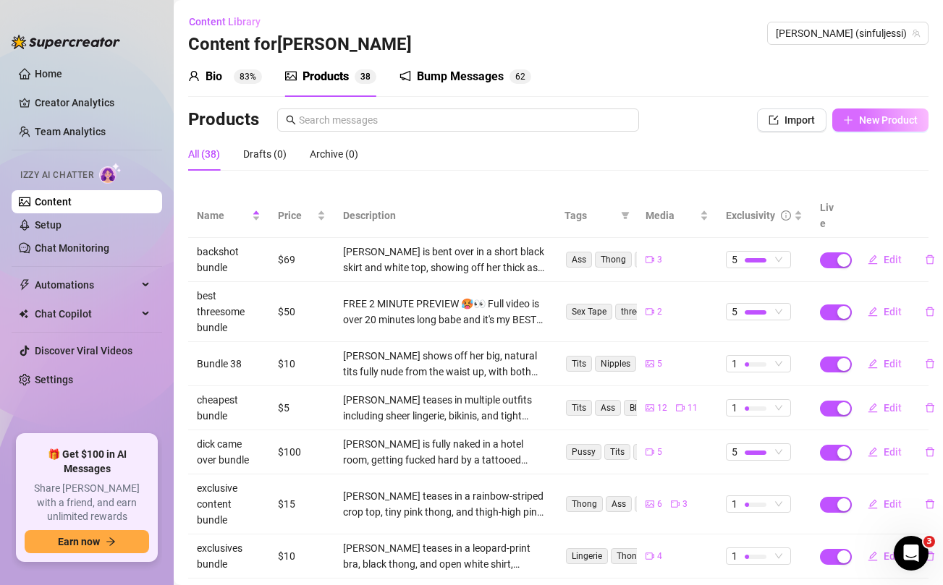
click at [874, 123] on span "New Product" at bounding box center [888, 120] width 59 height 12
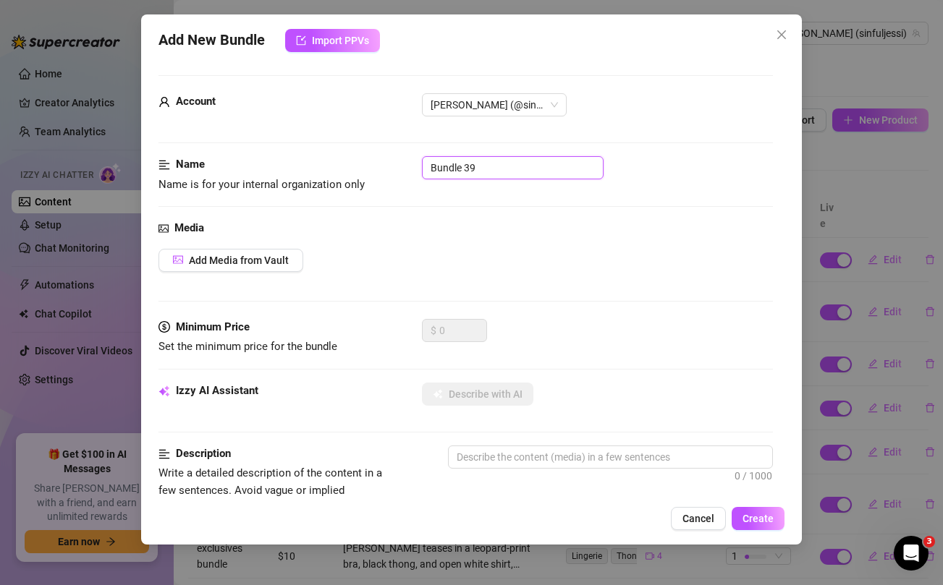
click at [519, 161] on input "Bundle 39" at bounding box center [513, 167] width 182 height 23
click at [575, 286] on div "Media Add Media from Vault" at bounding box center [465, 269] width 614 height 99
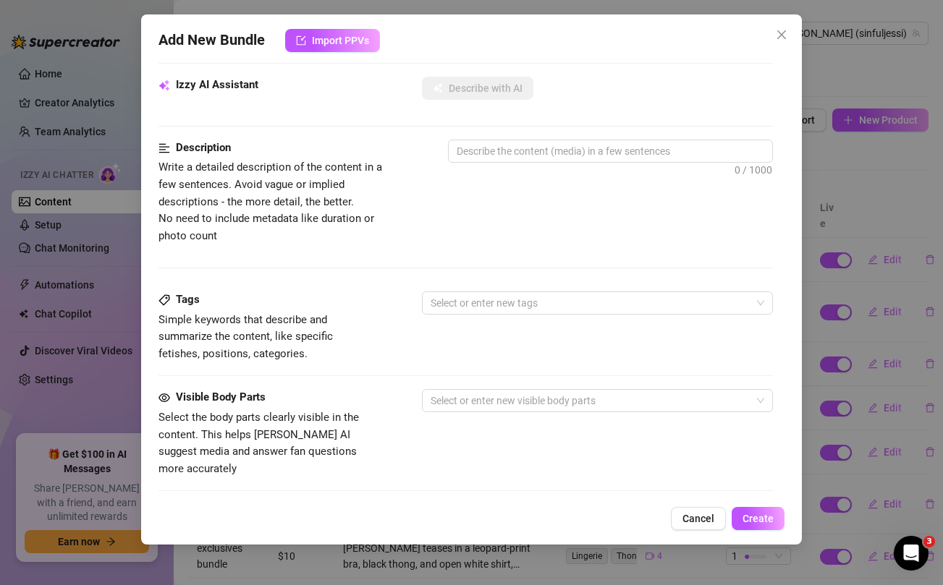
scroll to position [588, 0]
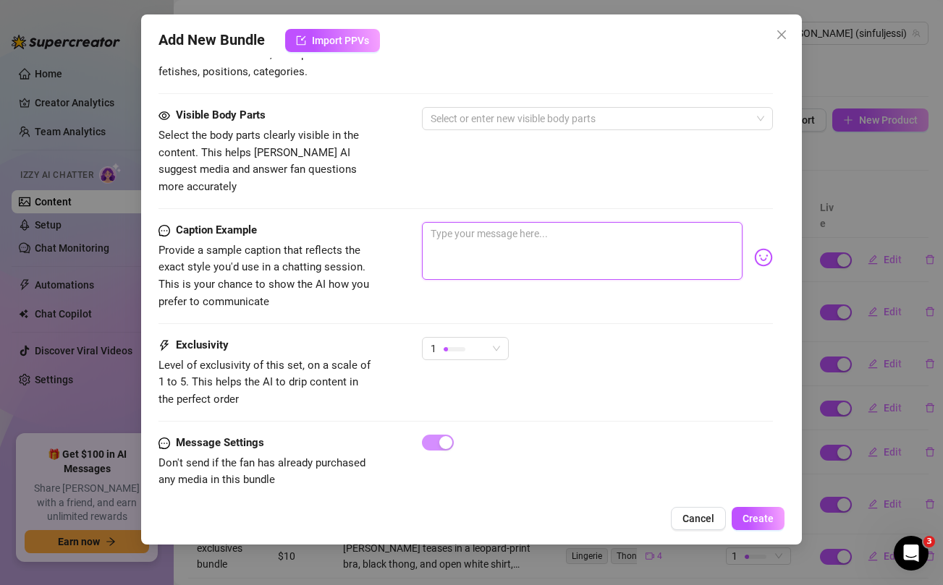
click at [559, 247] on textarea at bounding box center [582, 251] width 320 height 58
paste textarea "Making sure i keep your balls drained all weekend long daddy 👅💦 Unlock this $5 …"
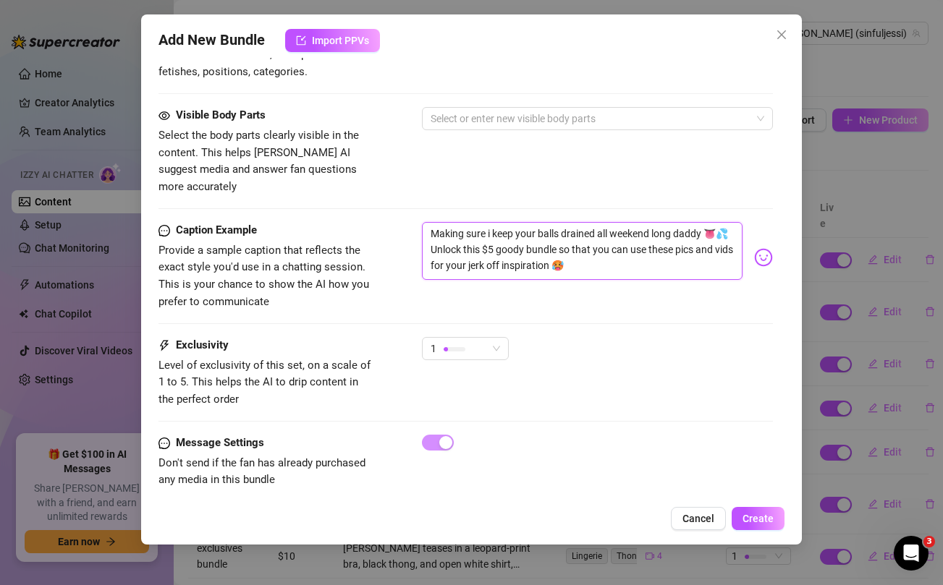
click at [578, 222] on textarea "Making sure i keep your balls drained all weekend long daddy 👅💦 Unlock this $5 …" at bounding box center [582, 251] width 320 height 58
click at [568, 187] on div "Visible Body Parts Select the body parts clearly visible in the content. This h…" at bounding box center [465, 164] width 614 height 115
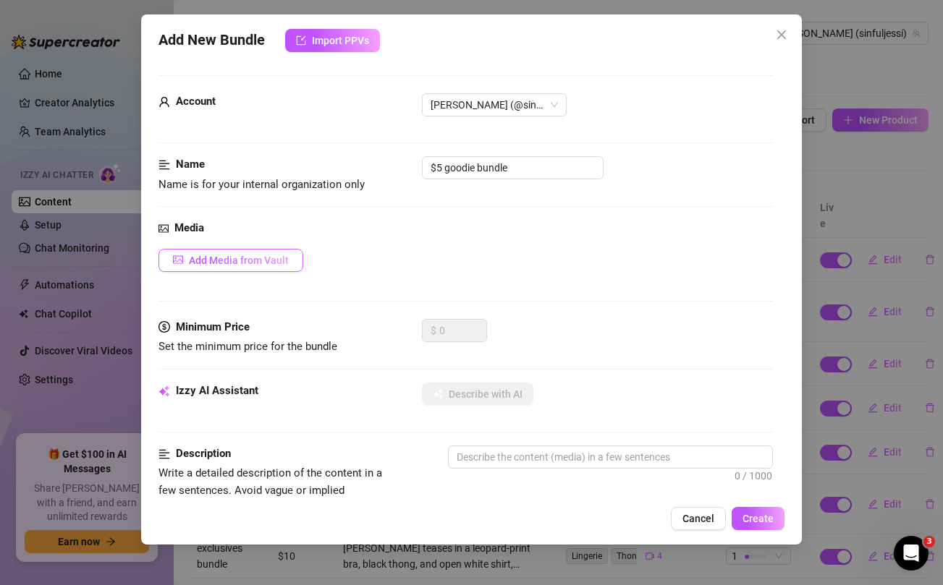
click at [266, 255] on span "Add Media from Vault" at bounding box center [239, 261] width 100 height 12
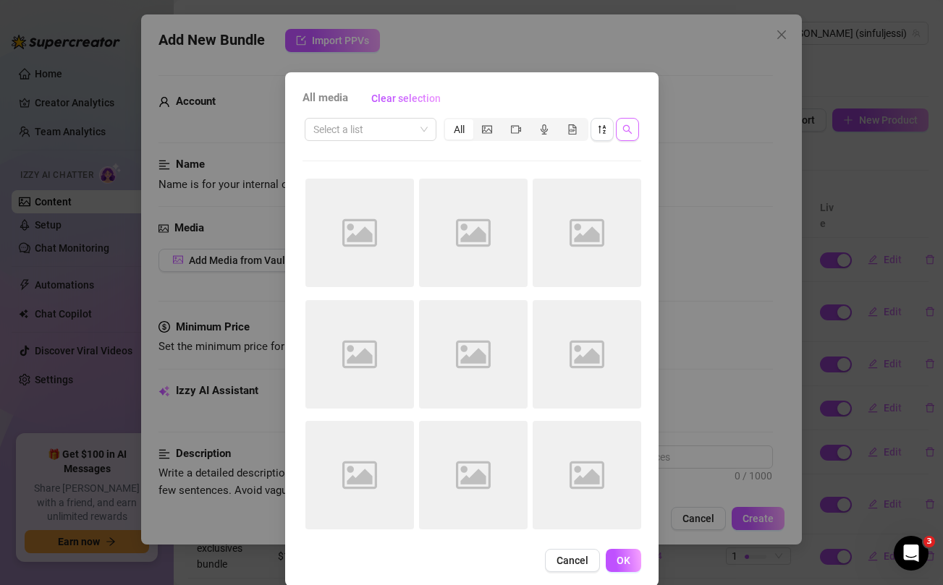
click at [630, 130] on icon "search" at bounding box center [627, 129] width 10 height 10
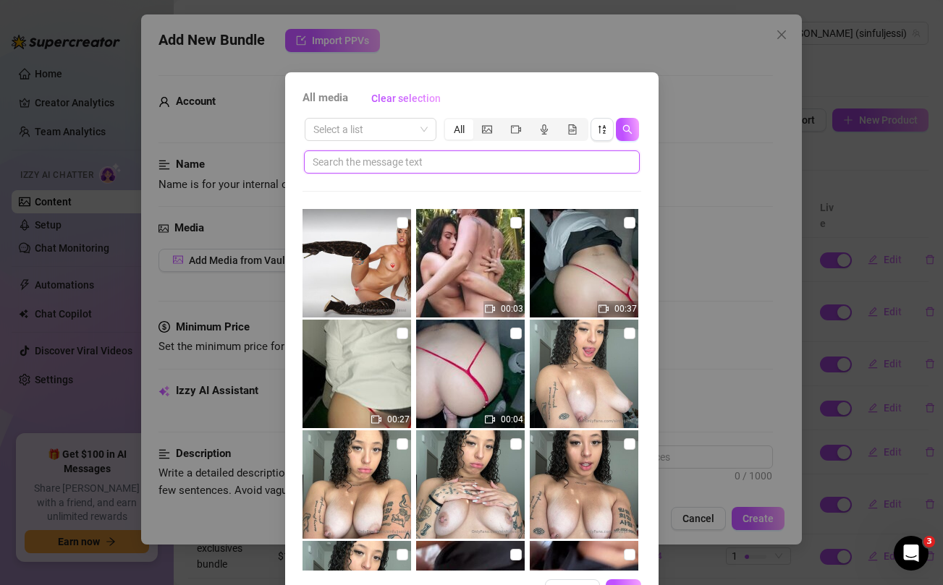
click at [515, 161] on input "text" at bounding box center [466, 162] width 307 height 16
paste input "drained"
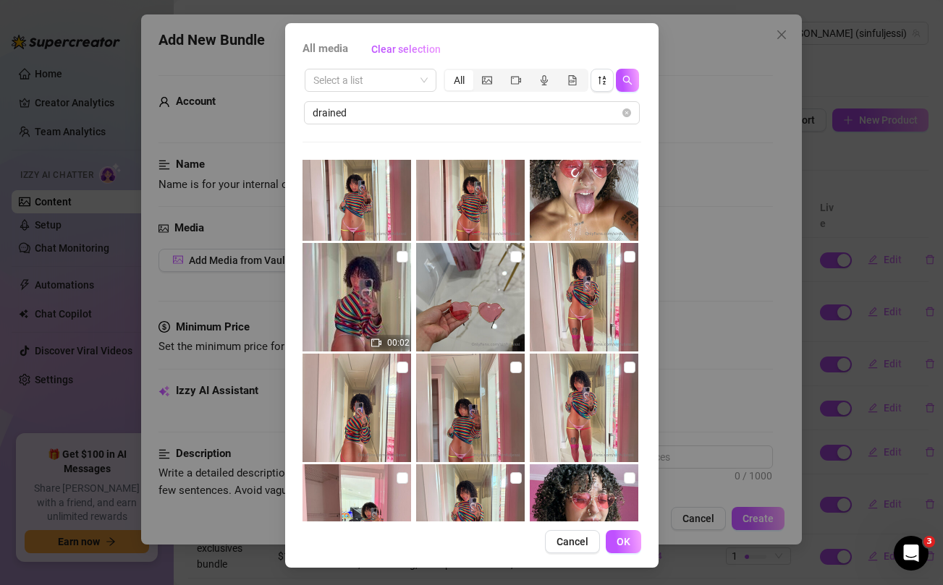
scroll to position [395, 0]
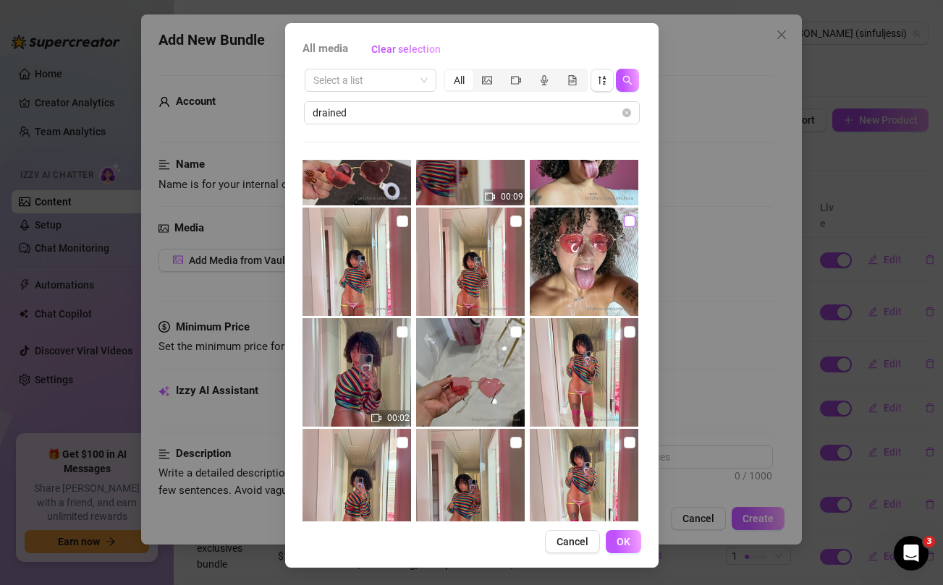
click at [625, 219] on input "checkbox" at bounding box center [630, 222] width 12 height 12
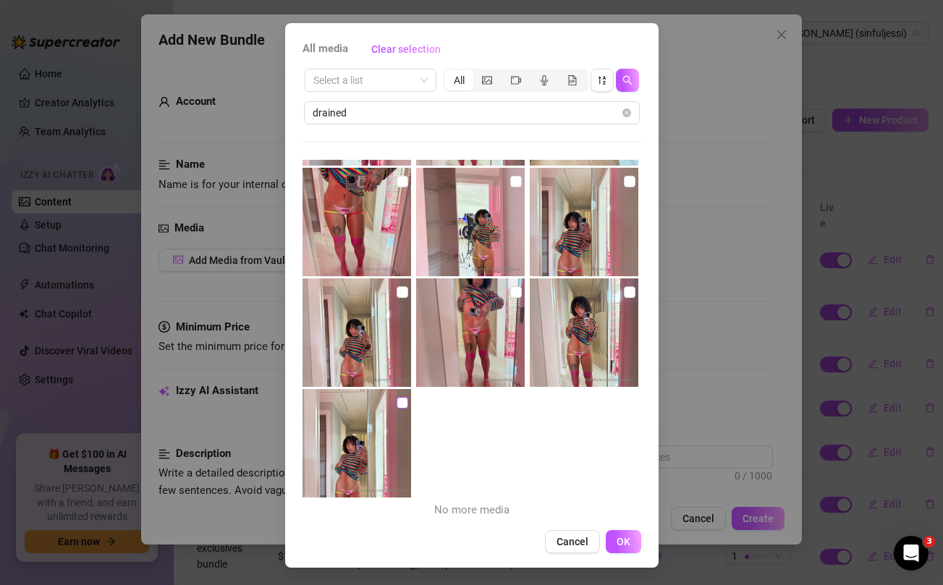
click at [399, 403] on input "checkbox" at bounding box center [403, 403] width 12 height 12
click at [399, 289] on input "checkbox" at bounding box center [403, 293] width 12 height 12
click at [518, 292] on input "checkbox" at bounding box center [516, 293] width 12 height 12
click at [629, 292] on input "checkbox" at bounding box center [630, 293] width 12 height 12
click at [629, 182] on input "checkbox" at bounding box center [630, 182] width 12 height 12
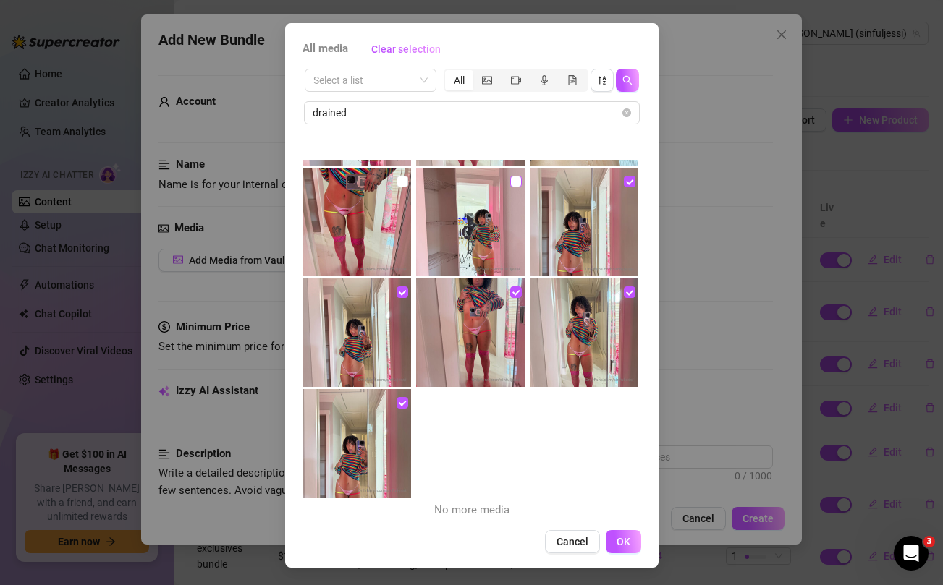
click at [516, 182] on input "checkbox" at bounding box center [516, 182] width 12 height 12
click at [401, 182] on input "checkbox" at bounding box center [403, 182] width 12 height 12
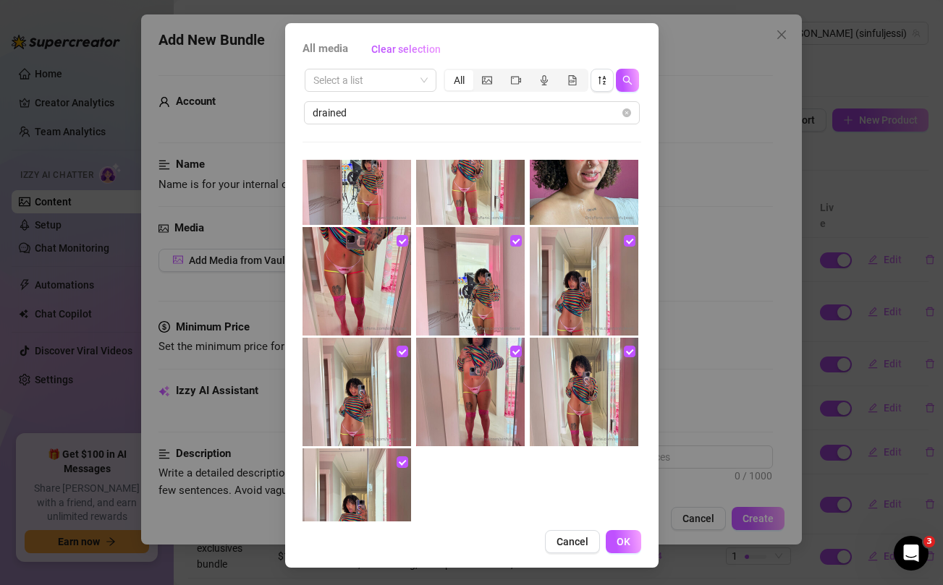
scroll to position [691, 0]
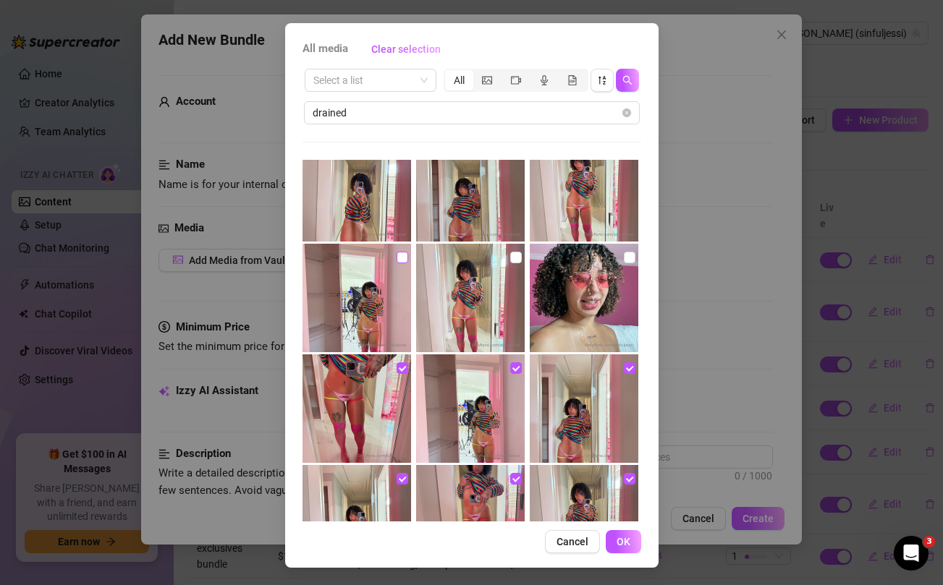
click at [399, 260] on input "checkbox" at bounding box center [403, 258] width 12 height 12
click at [514, 253] on input "checkbox" at bounding box center [516, 258] width 12 height 12
click at [633, 258] on input "checkbox" at bounding box center [630, 258] width 12 height 12
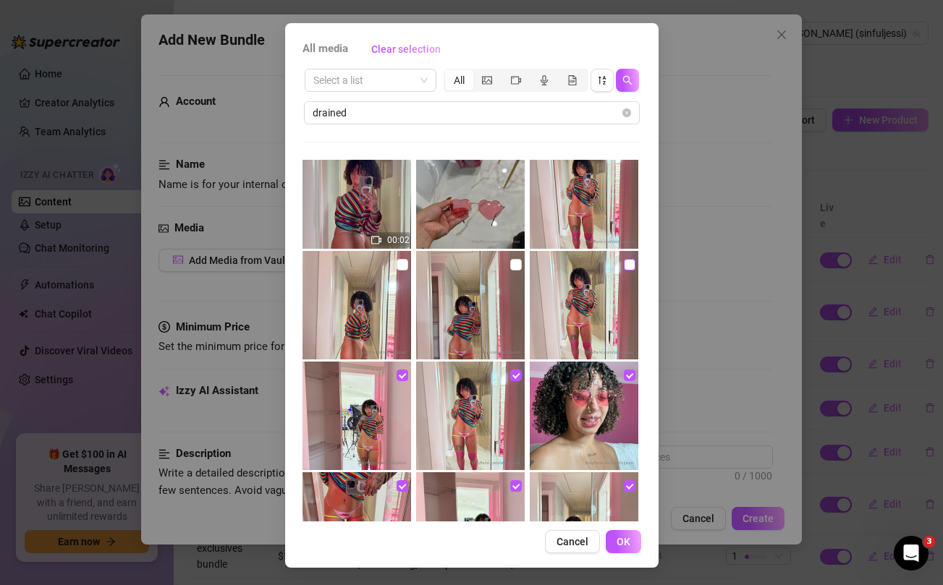
click at [627, 265] on input "checkbox" at bounding box center [630, 265] width 12 height 12
click at [513, 265] on input "checkbox" at bounding box center [516, 265] width 12 height 12
click at [394, 266] on img at bounding box center [357, 305] width 109 height 109
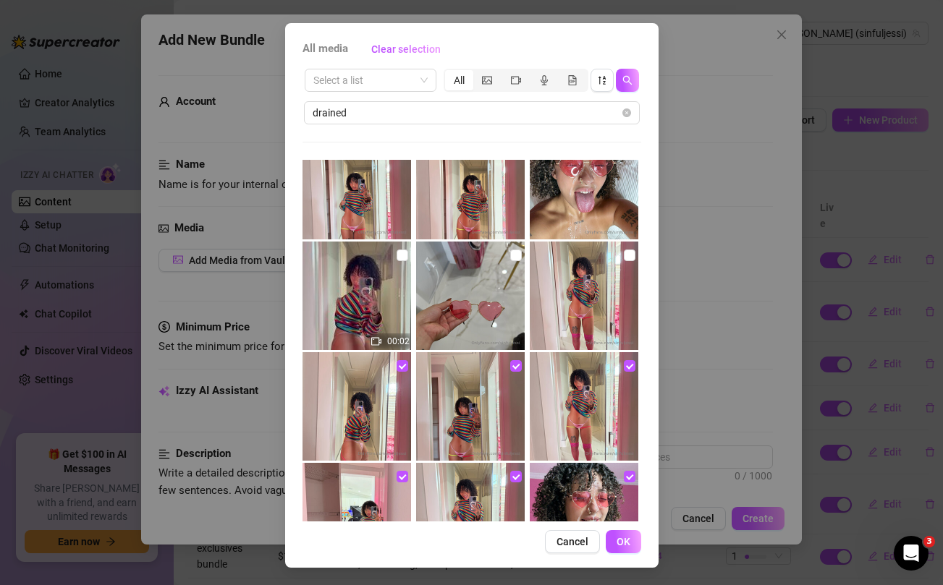
scroll to position [461, 0]
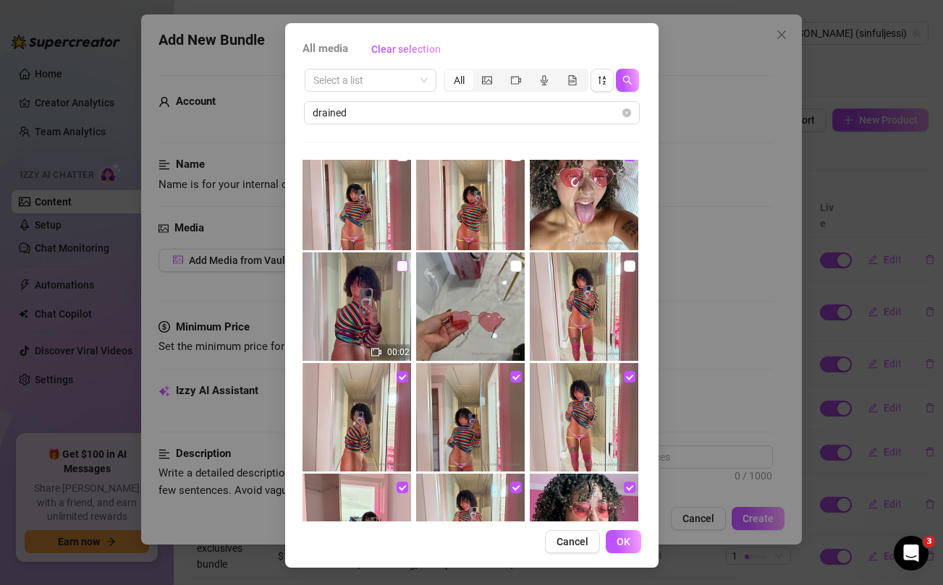
click at [402, 267] on input "checkbox" at bounding box center [403, 267] width 12 height 12
click at [517, 263] on input "checkbox" at bounding box center [516, 267] width 12 height 12
click at [630, 266] on input "checkbox" at bounding box center [630, 267] width 12 height 12
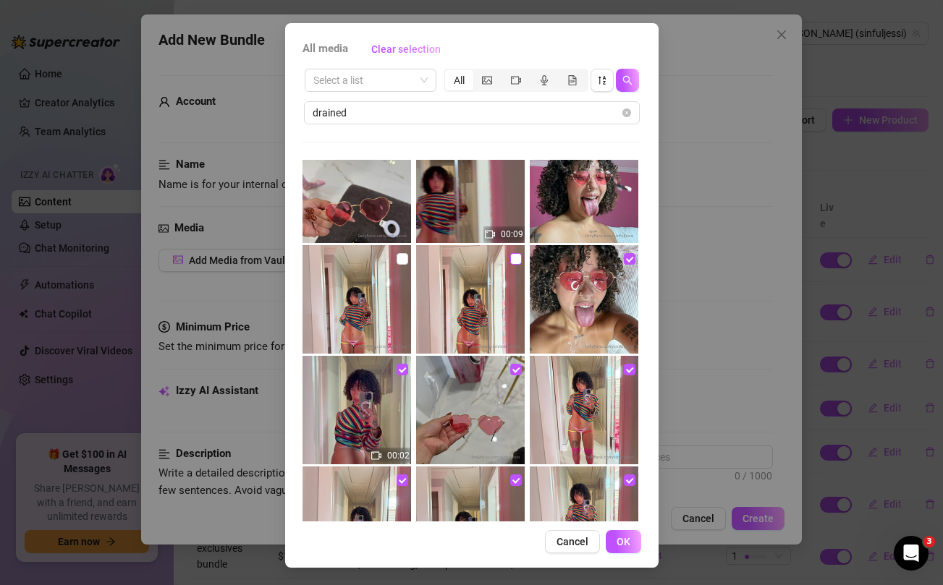
click at [517, 259] on input "checkbox" at bounding box center [516, 259] width 12 height 12
click at [399, 258] on input "checkbox" at bounding box center [403, 259] width 12 height 12
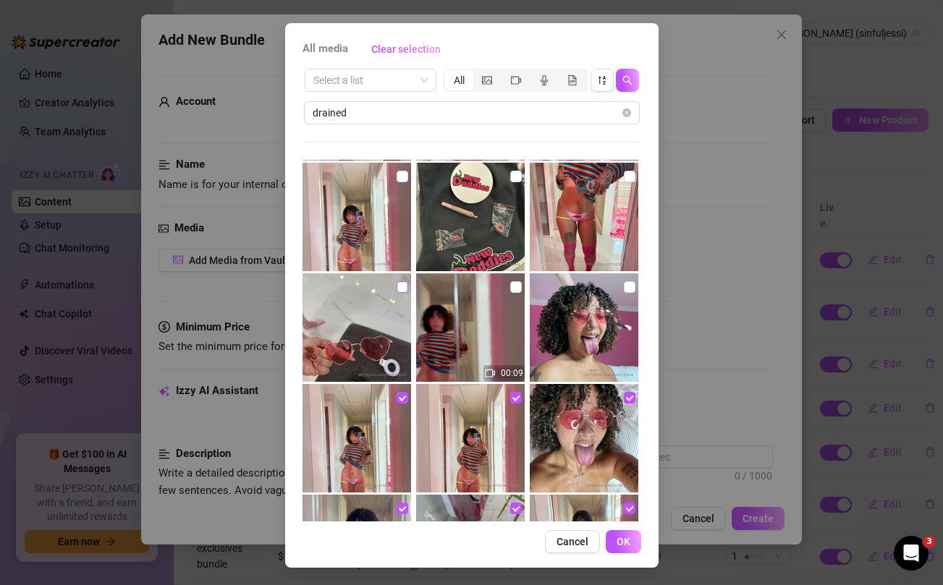
click at [404, 288] on input "checkbox" at bounding box center [403, 288] width 12 height 12
click at [517, 288] on input "checkbox" at bounding box center [516, 288] width 12 height 12
click at [630, 285] on input "checkbox" at bounding box center [630, 288] width 12 height 12
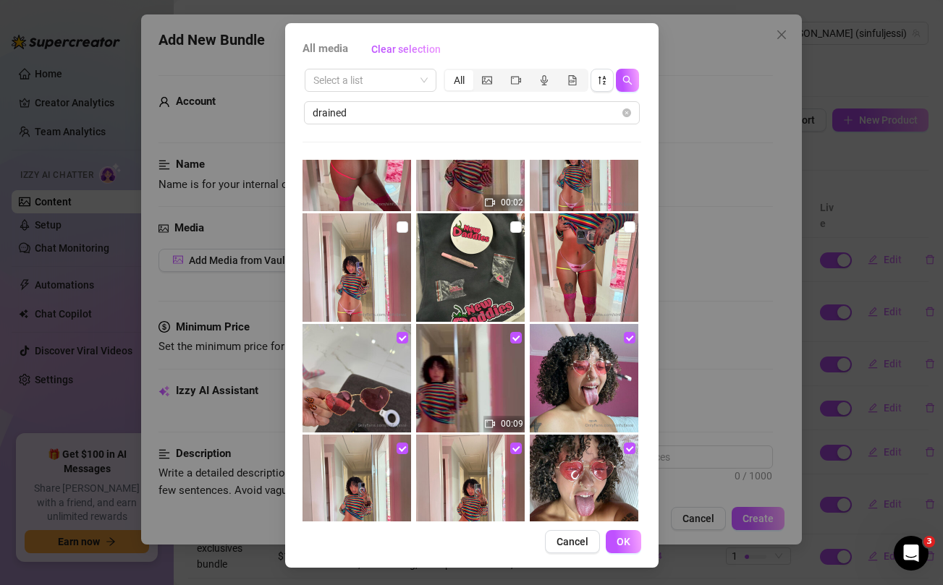
scroll to position [20, 0]
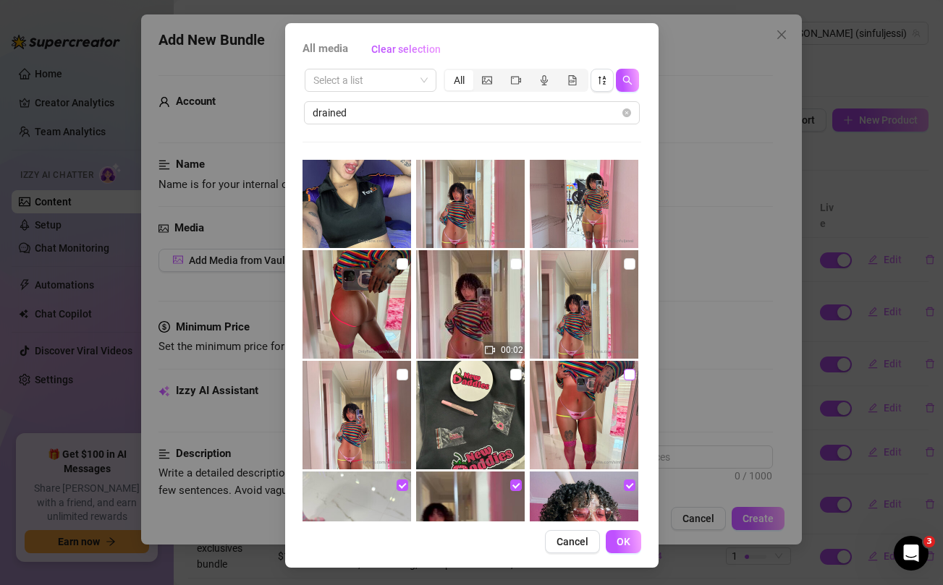
click at [627, 374] on input "checkbox" at bounding box center [630, 375] width 12 height 12
click at [515, 376] on input "checkbox" at bounding box center [516, 375] width 12 height 12
click at [402, 376] on input "checkbox" at bounding box center [403, 375] width 12 height 12
click at [403, 261] on input "checkbox" at bounding box center [403, 264] width 12 height 12
click at [516, 263] on input "checkbox" at bounding box center [516, 264] width 12 height 12
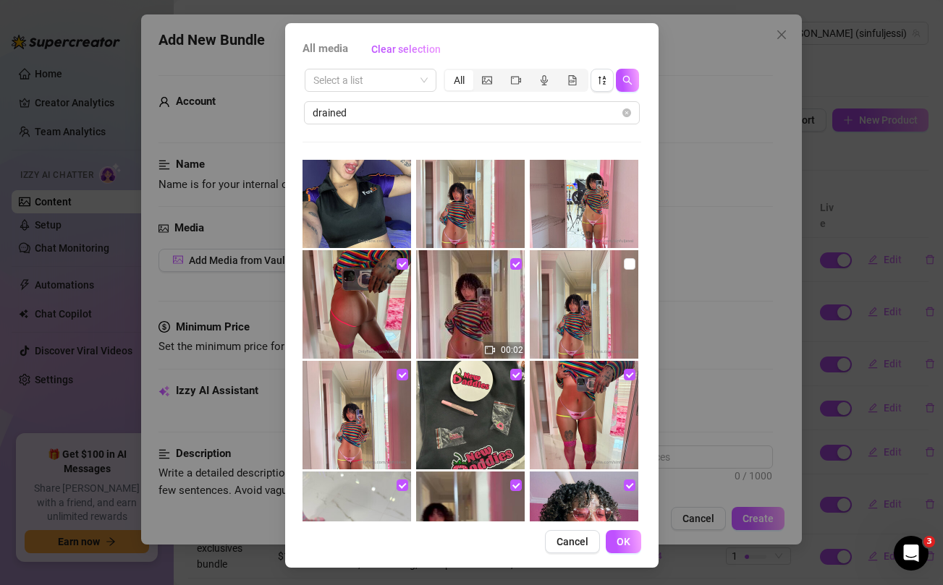
scroll to position [0, 0]
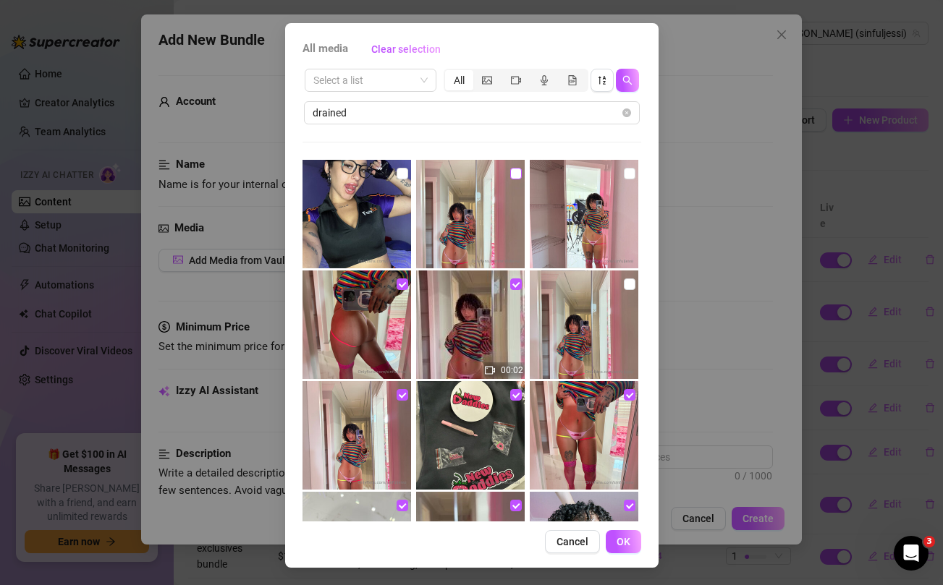
click at [518, 174] on input "checkbox" at bounding box center [516, 174] width 12 height 12
click at [627, 170] on input "checkbox" at bounding box center [630, 174] width 12 height 12
click at [629, 286] on input "checkbox" at bounding box center [630, 285] width 12 height 12
click at [628, 538] on span "OK" at bounding box center [624, 542] width 14 height 12
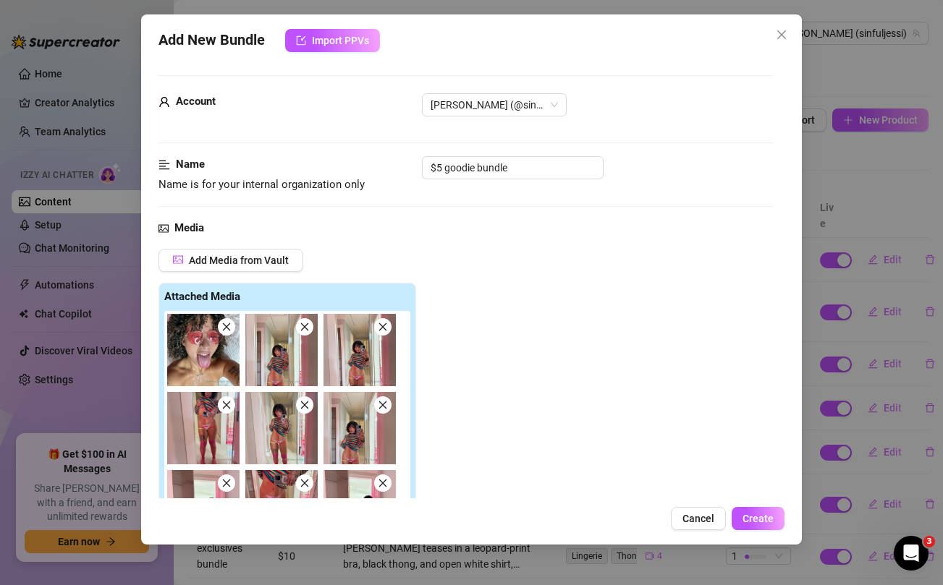
scroll to position [286, 0]
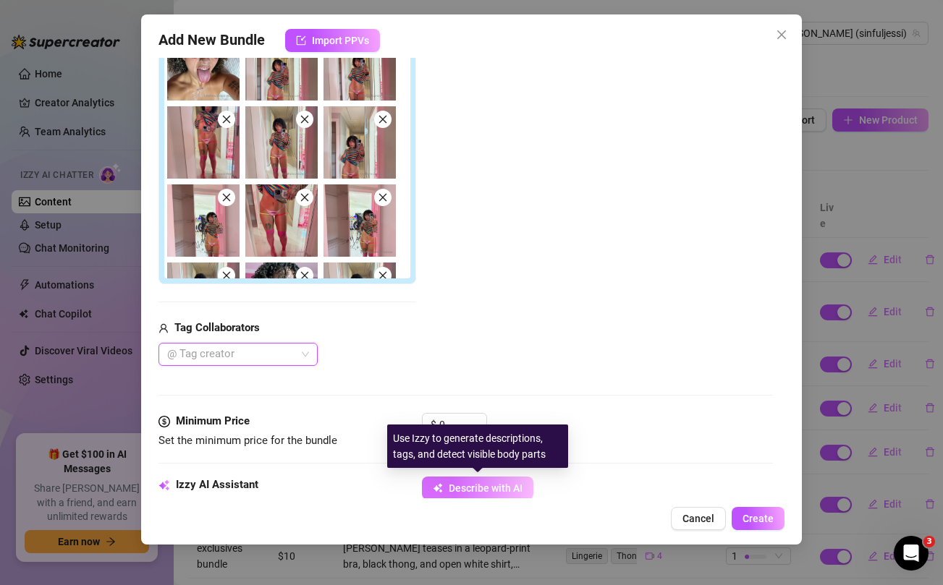
click at [502, 485] on span "Describe with AI" at bounding box center [486, 489] width 74 height 12
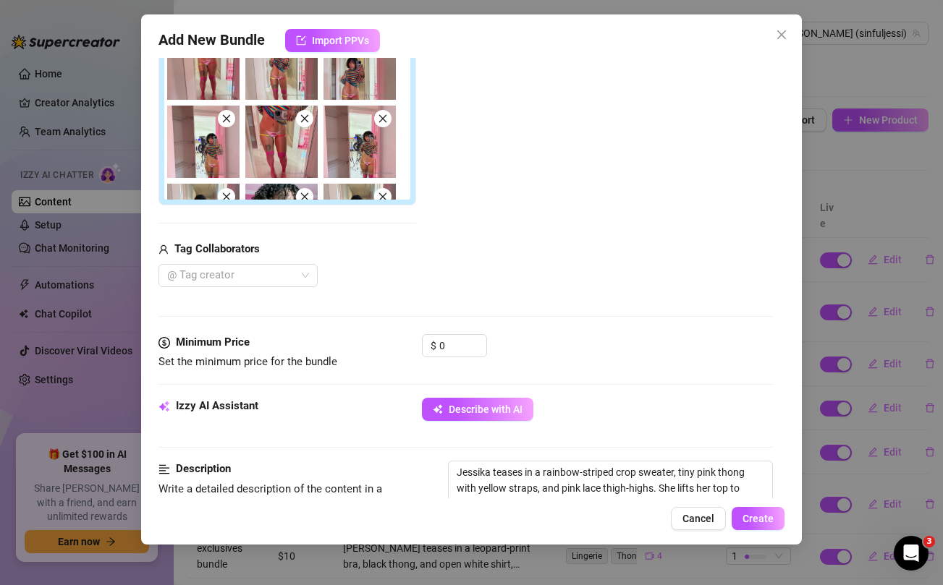
scroll to position [517, 0]
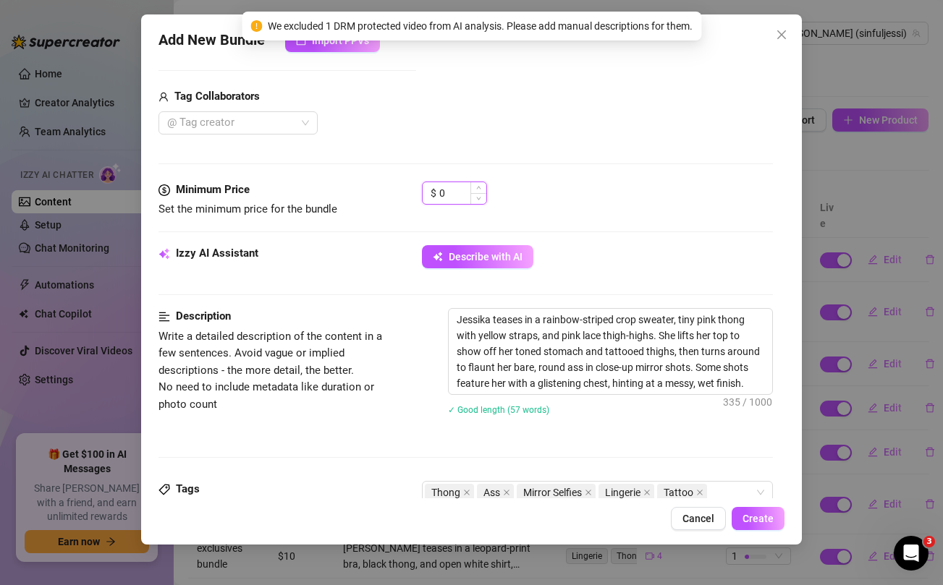
click at [460, 191] on input "0" at bounding box center [462, 193] width 47 height 22
click at [606, 183] on div "$ 5" at bounding box center [597, 200] width 350 height 36
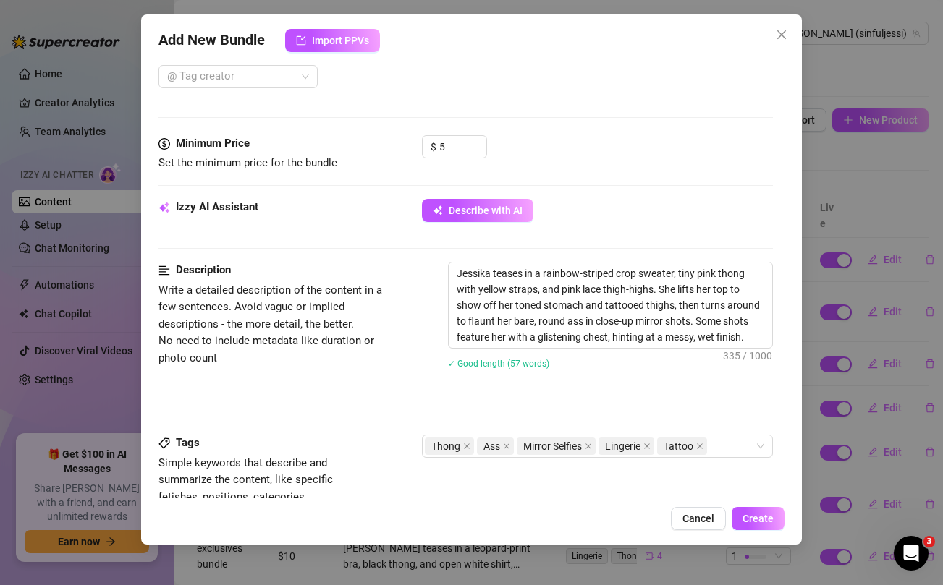
scroll to position [11, 0]
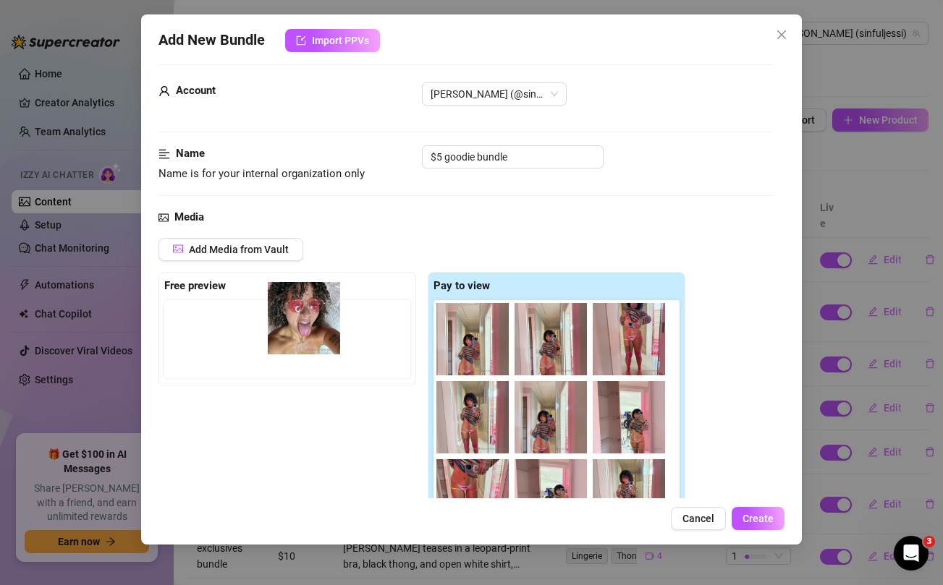
drag, startPoint x: 464, startPoint y: 330, endPoint x: 289, endPoint y: 309, distance: 176.4
click at [289, 309] on div "Free preview Pay to view" at bounding box center [421, 416] width 527 height 288
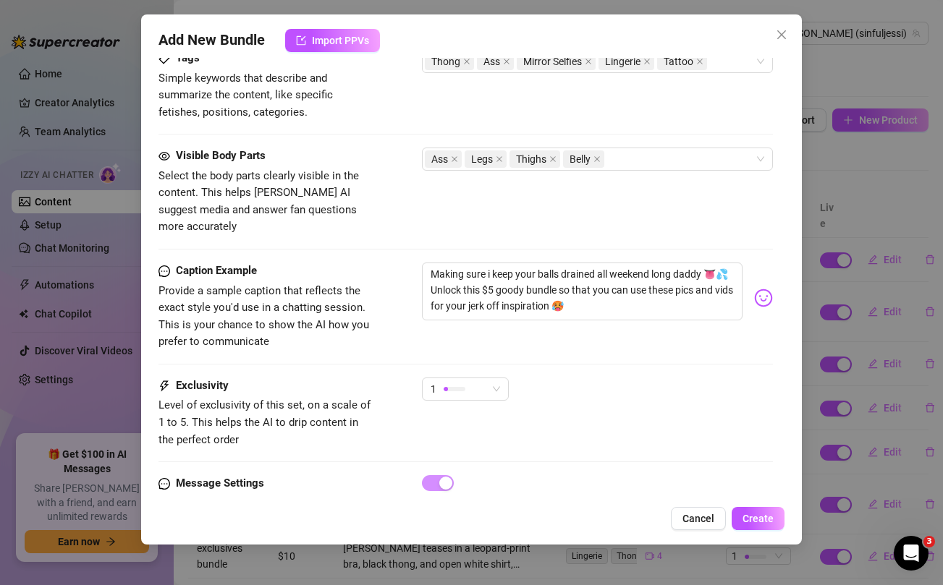
scroll to position [989, 0]
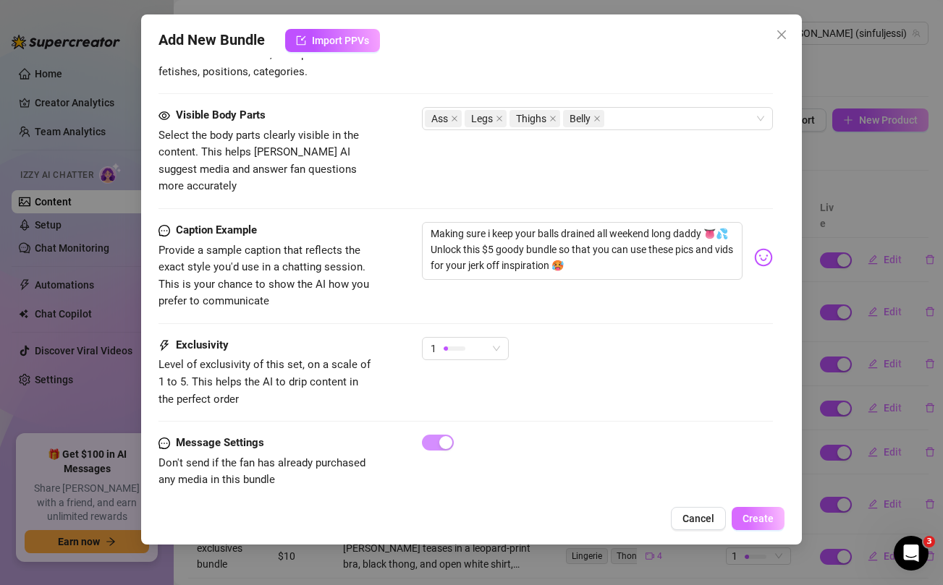
click at [753, 514] on span "Create" at bounding box center [758, 519] width 31 height 12
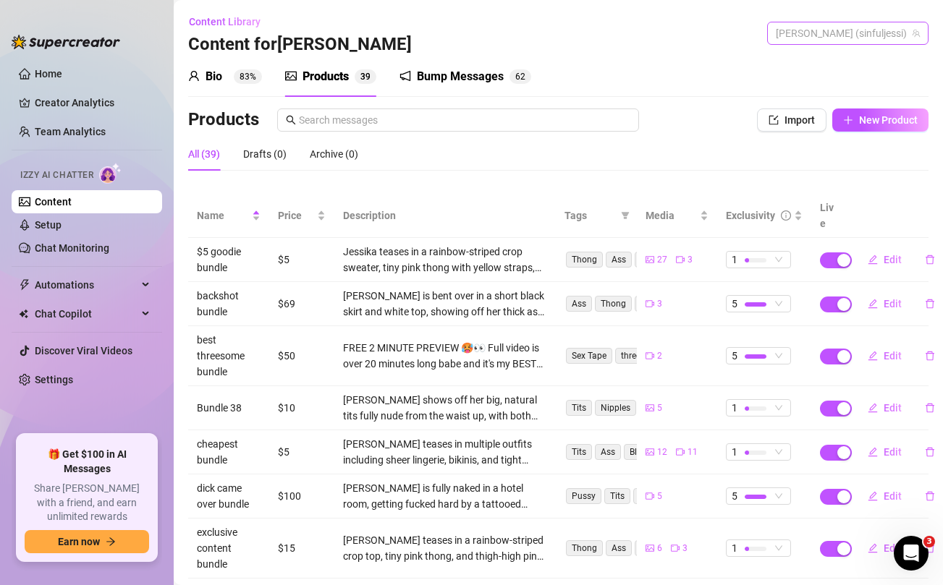
click at [830, 37] on span "[PERSON_NAME] (sinfuljessi)" at bounding box center [848, 33] width 144 height 22
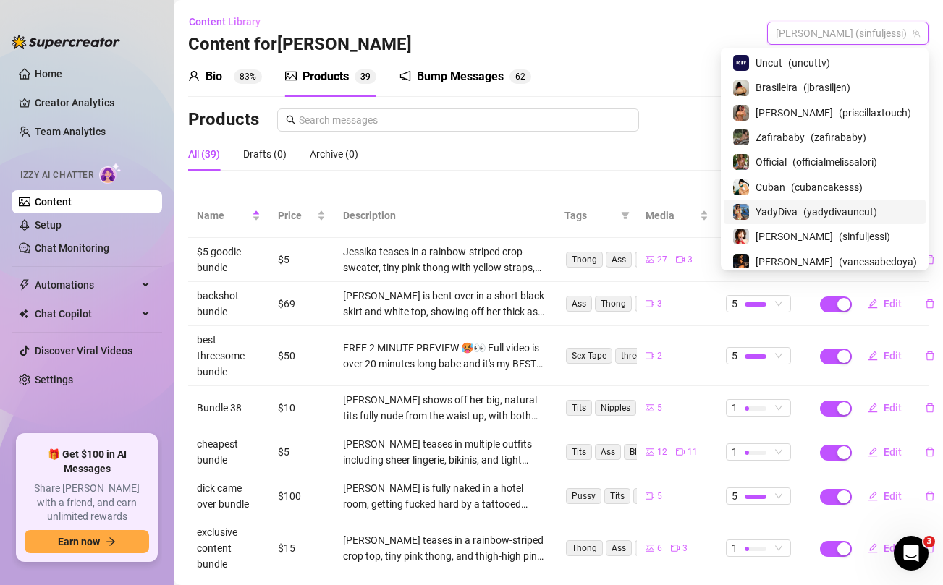
scroll to position [103, 0]
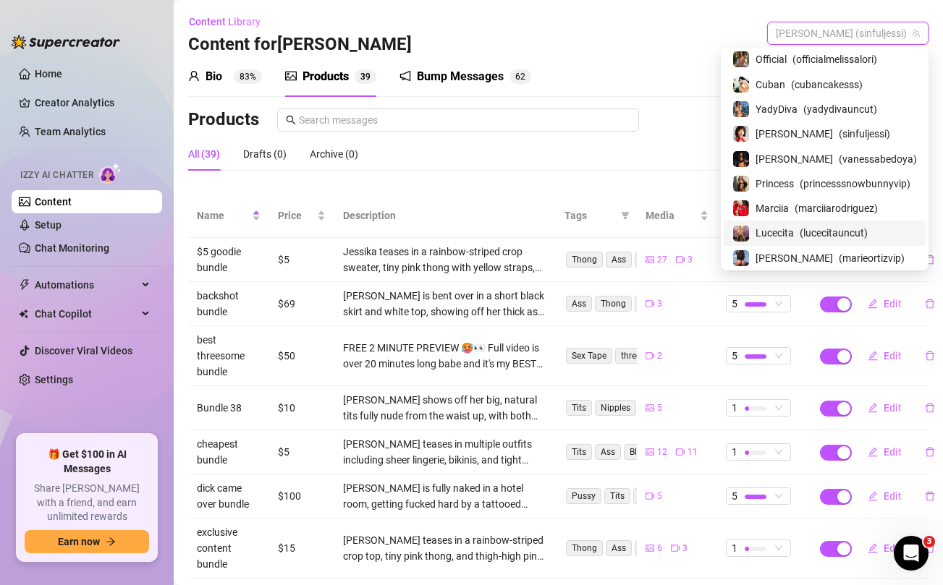
click at [785, 236] on span "Lucecita" at bounding box center [775, 233] width 38 height 16
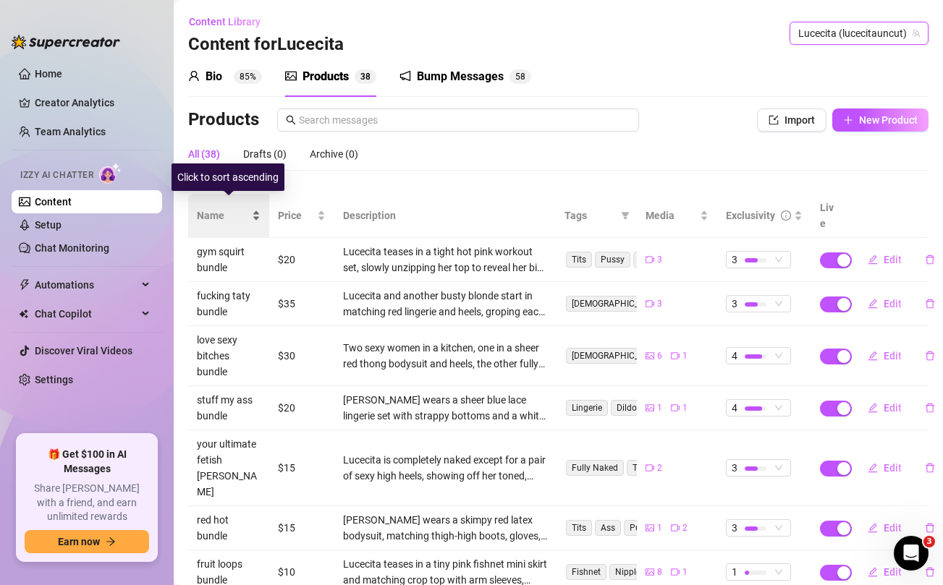
click at [221, 208] on span "Name" at bounding box center [223, 216] width 52 height 16
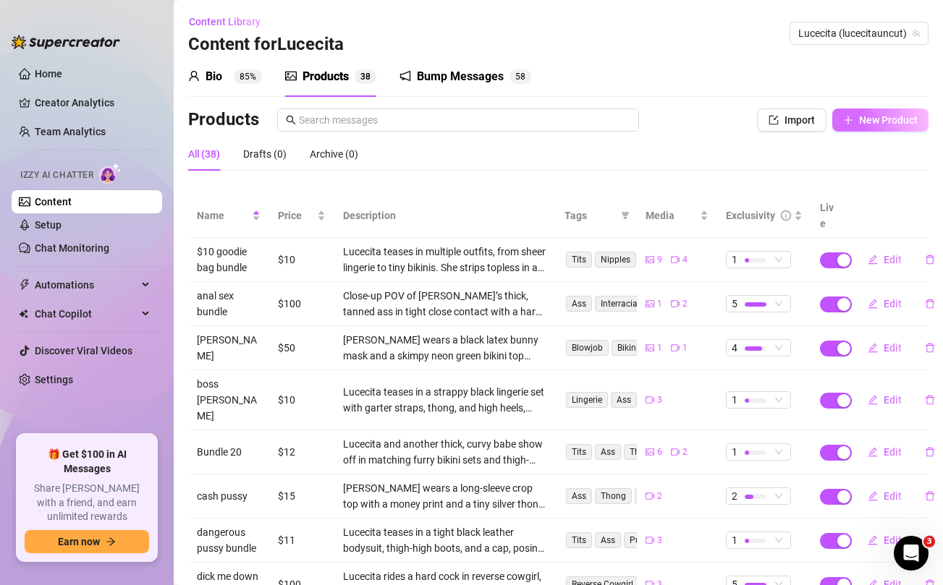
click at [884, 119] on span "New Product" at bounding box center [888, 120] width 59 height 12
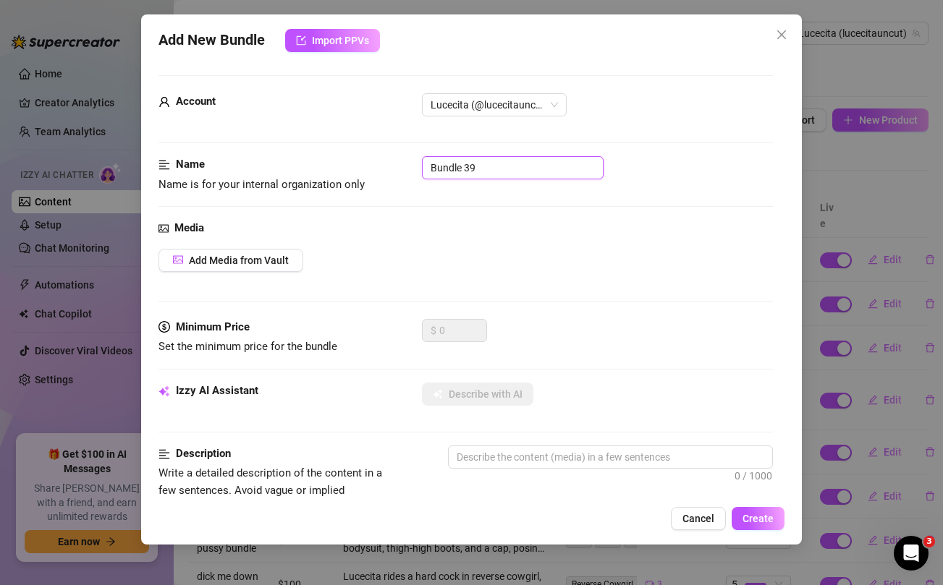
click at [497, 169] on input "Bundle 39" at bounding box center [513, 167] width 182 height 23
click at [537, 274] on div "Media Add Media from Vault" at bounding box center [465, 269] width 614 height 99
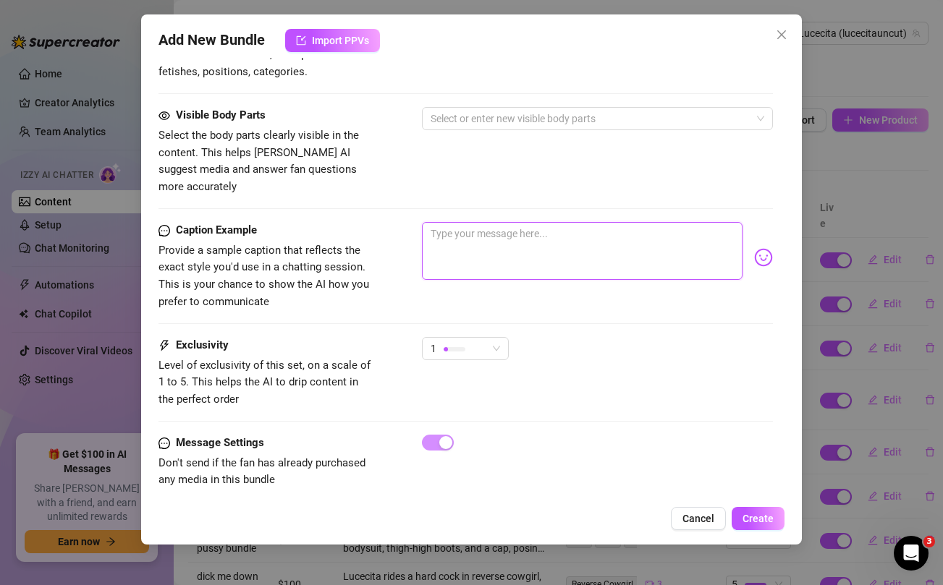
click at [519, 229] on textarea at bounding box center [582, 251] width 320 height 58
paste textarea "Built To Fuck Bundle 🔞💦 Playing with myself in the car, fucking my asshole with…"
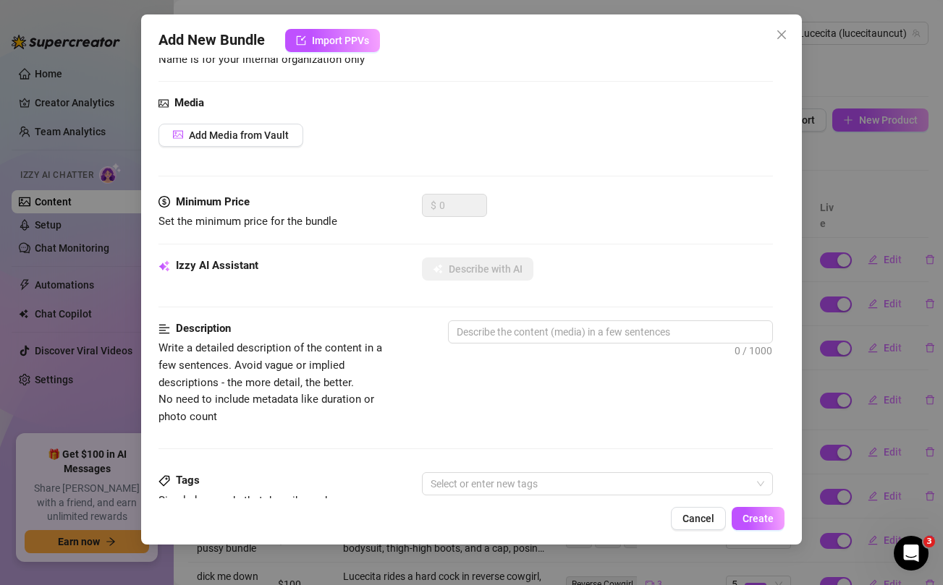
scroll to position [0, 0]
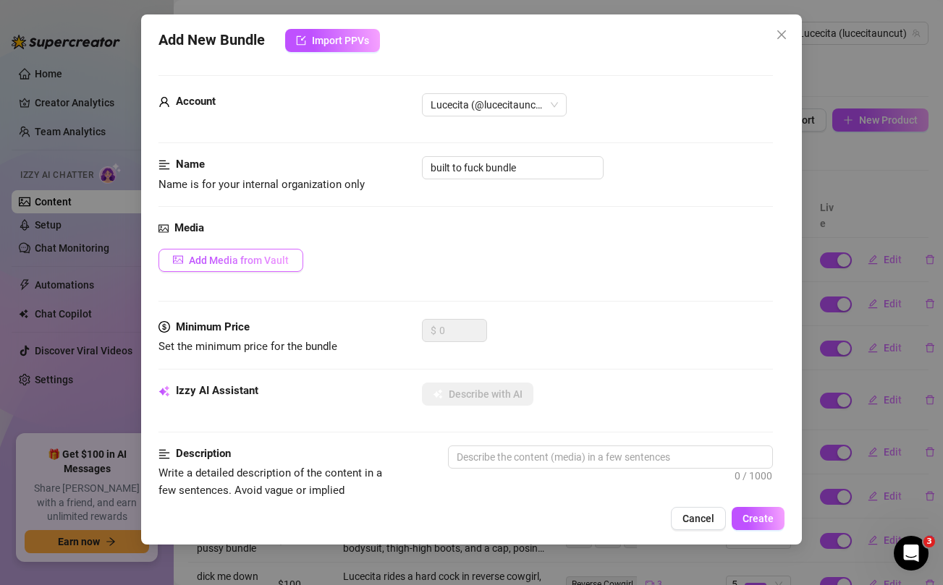
click at [250, 259] on span "Add Media from Vault" at bounding box center [239, 261] width 100 height 12
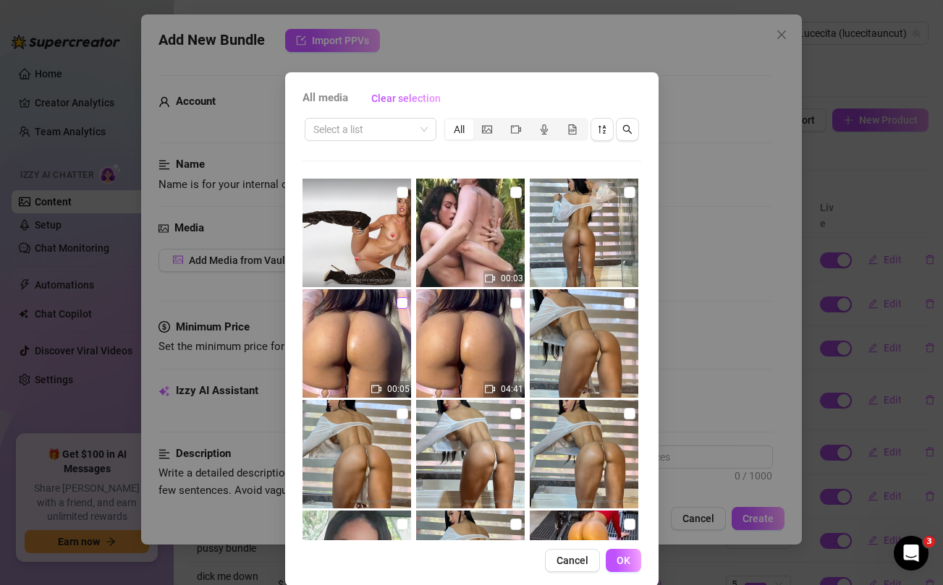
click at [403, 299] on input "checkbox" at bounding box center [403, 303] width 12 height 12
click at [516, 303] on input "checkbox" at bounding box center [516, 303] width 12 height 12
click at [631, 193] on input "checkbox" at bounding box center [630, 193] width 12 height 12
click at [630, 304] on input "checkbox" at bounding box center [630, 303] width 12 height 12
click at [629, 414] on input "checkbox" at bounding box center [630, 414] width 12 height 12
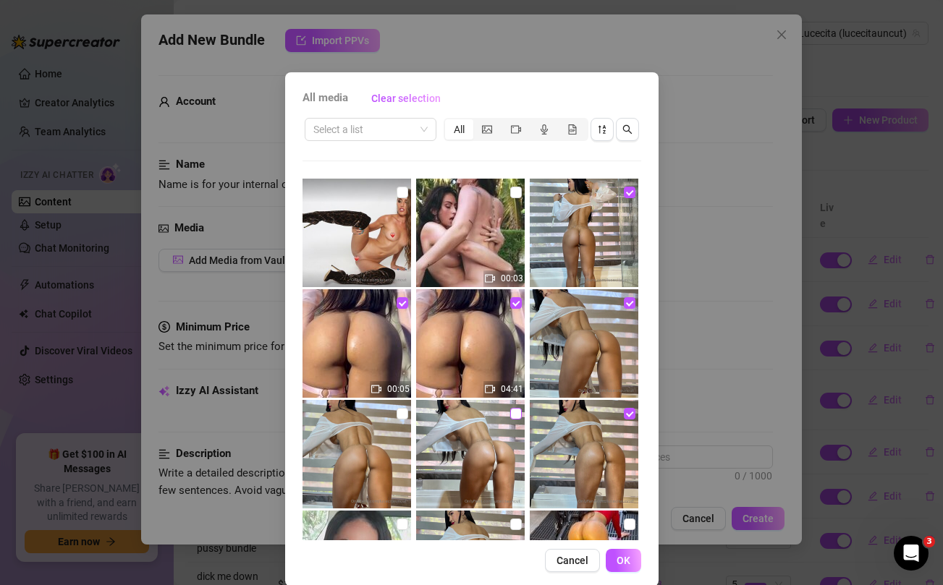
click at [515, 416] on input "checkbox" at bounding box center [516, 414] width 12 height 12
click at [400, 411] on input "checkbox" at bounding box center [403, 414] width 12 height 12
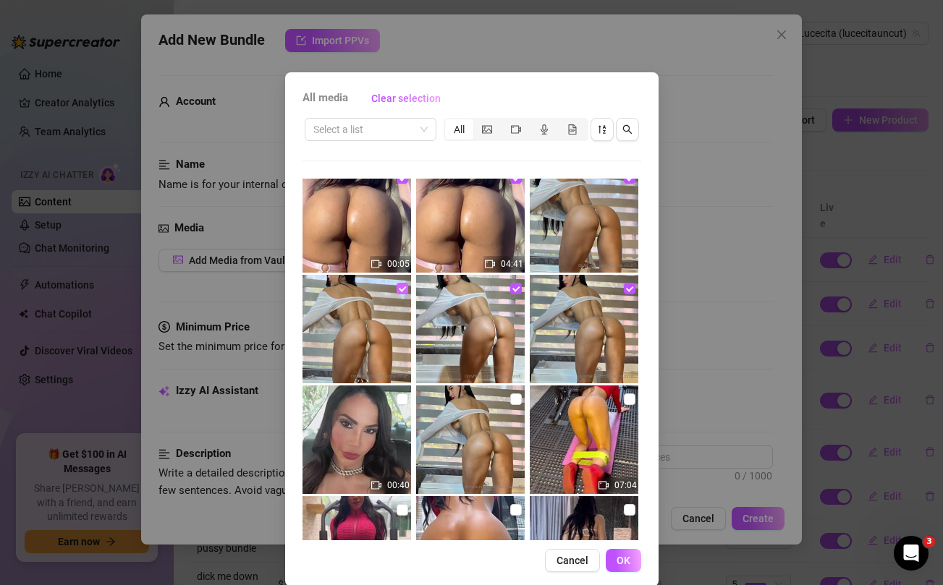
scroll to position [124, 0]
click at [403, 400] on input "checkbox" at bounding box center [403, 400] width 12 height 12
click at [519, 401] on input "checkbox" at bounding box center [516, 400] width 12 height 12
click at [628, 567] on button "OK" at bounding box center [623, 560] width 35 height 23
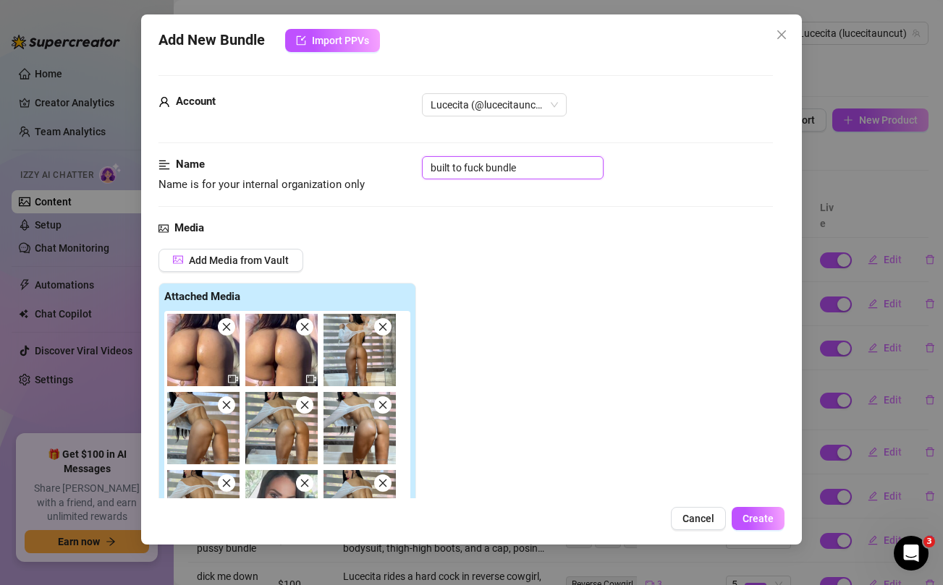
click at [469, 169] on input "built to fuck bundle" at bounding box center [513, 167] width 182 height 23
click at [475, 297] on div "Add Media from Vault Attached Media Tag Collaborators @ Tag creator" at bounding box center [465, 441] width 614 height 384
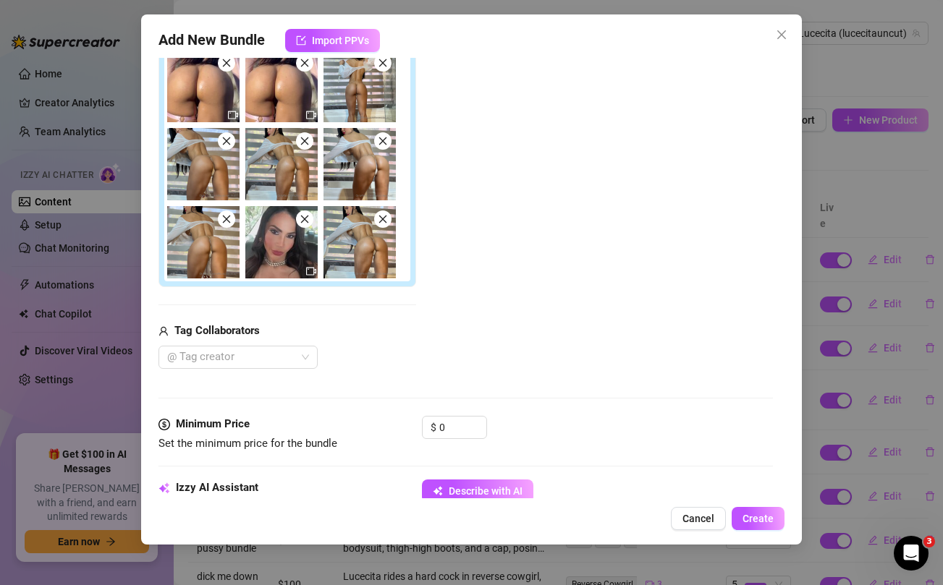
scroll to position [265, 0]
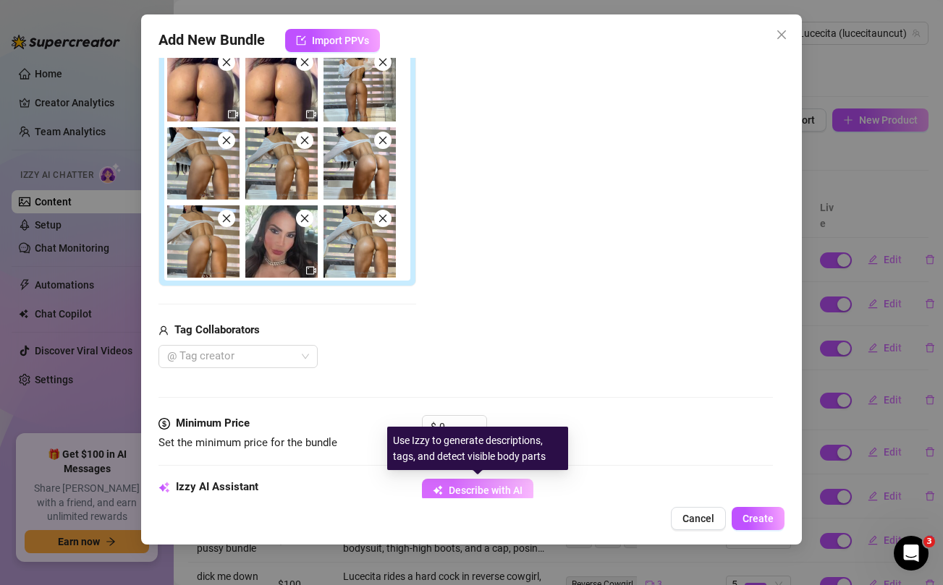
click at [491, 487] on span "Describe with AI" at bounding box center [486, 491] width 74 height 12
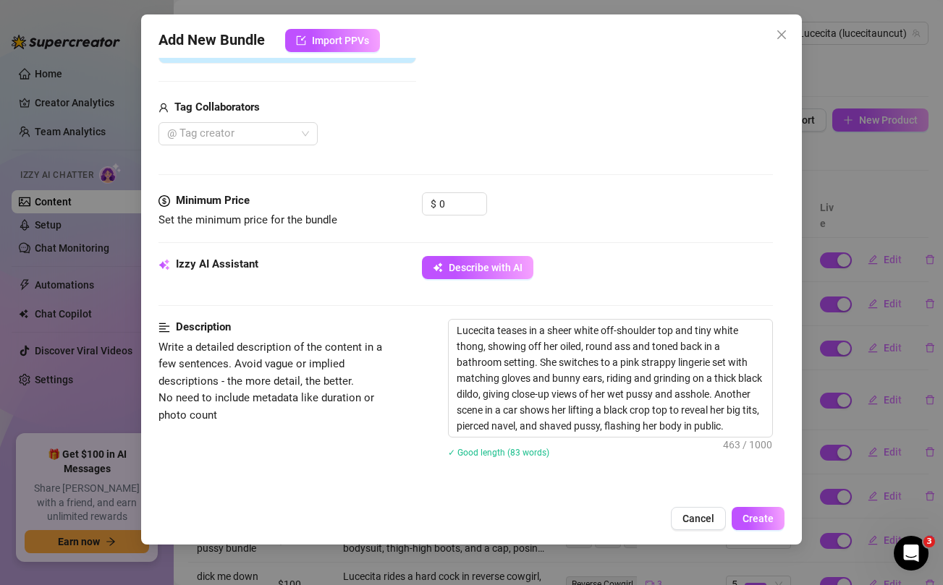
scroll to position [442, 0]
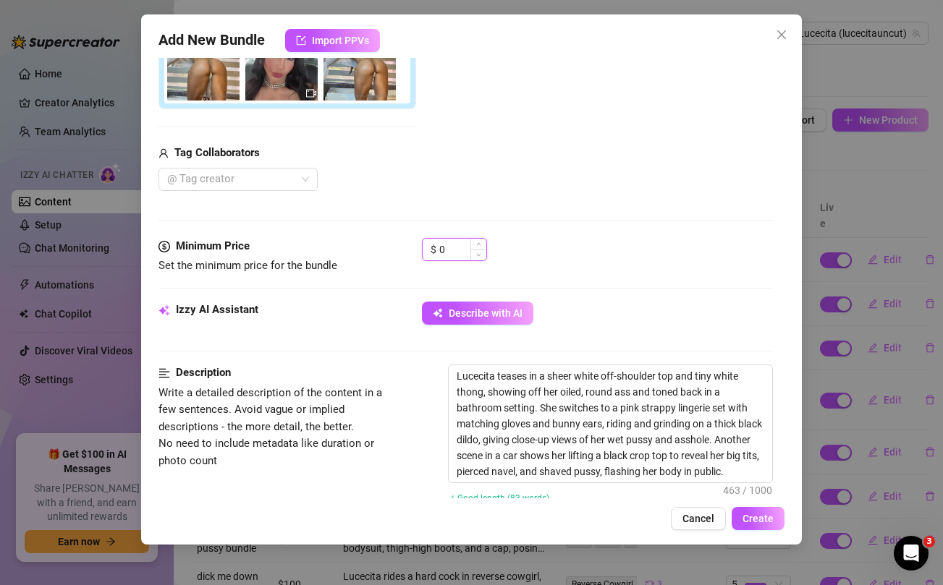
click at [455, 250] on input "0" at bounding box center [462, 250] width 47 height 22
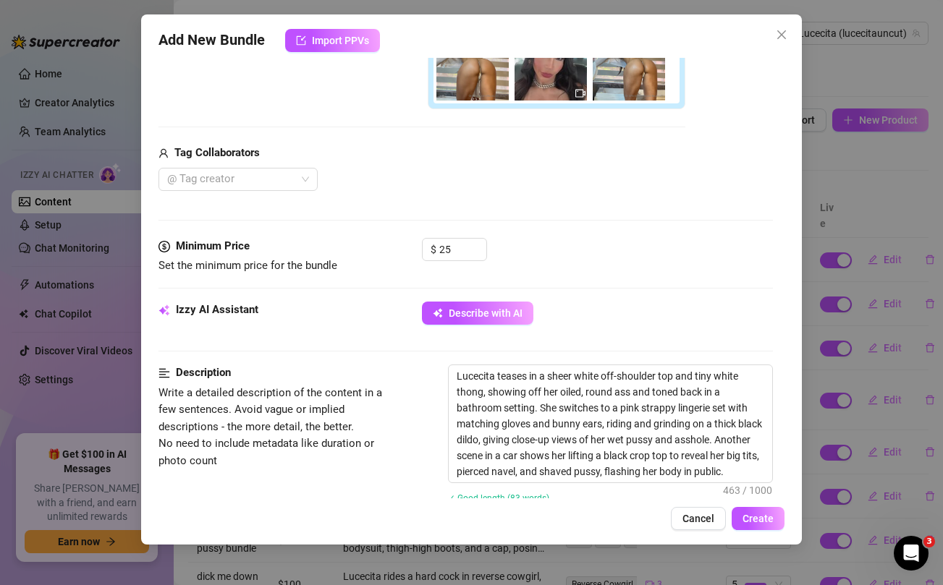
click at [478, 193] on div "Media Add Media from Vault Free preview Pay to view Tag Collaborators @ Tag cre…" at bounding box center [465, 8] width 614 height 460
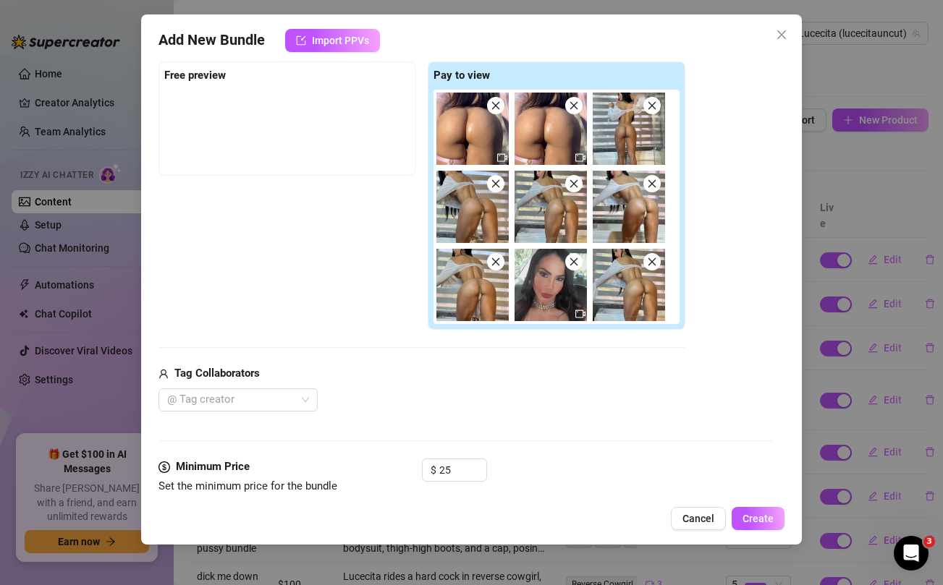
scroll to position [195, 0]
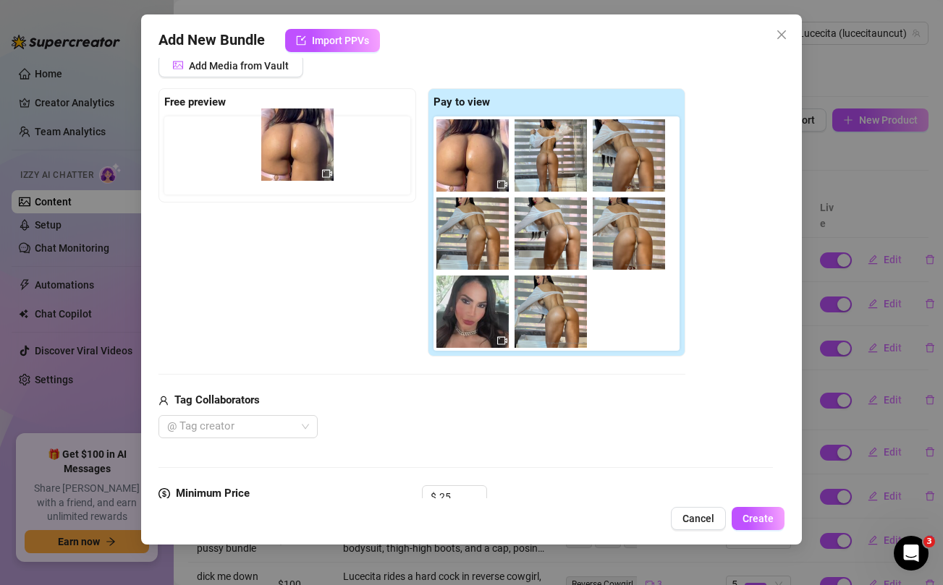
drag, startPoint x: 475, startPoint y: 158, endPoint x: 295, endPoint y: 147, distance: 179.8
click at [295, 147] on div "Free preview Pay to view" at bounding box center [421, 222] width 527 height 269
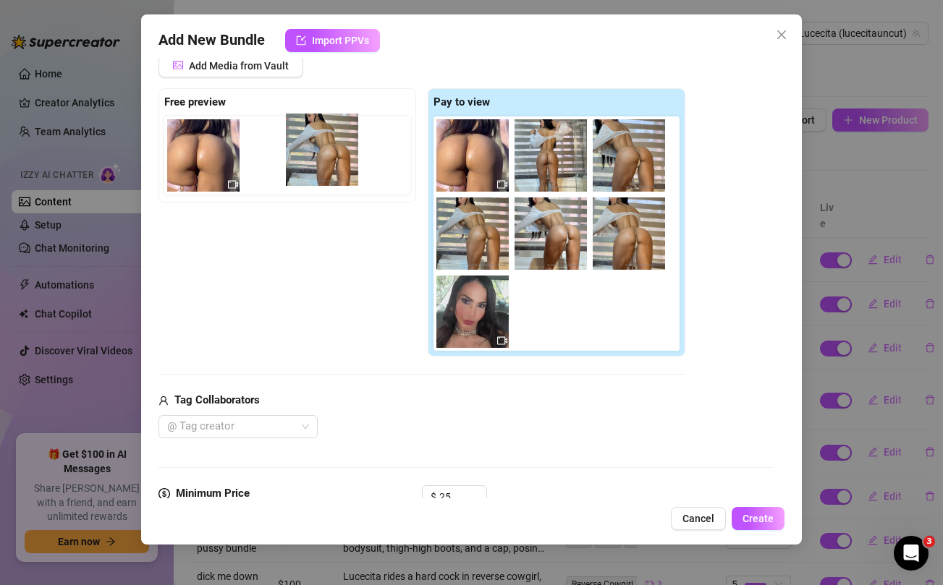
drag, startPoint x: 552, startPoint y: 308, endPoint x: 319, endPoint y: 143, distance: 285.5
click at [319, 143] on div "Free preview Pay to view" at bounding box center [421, 222] width 527 height 269
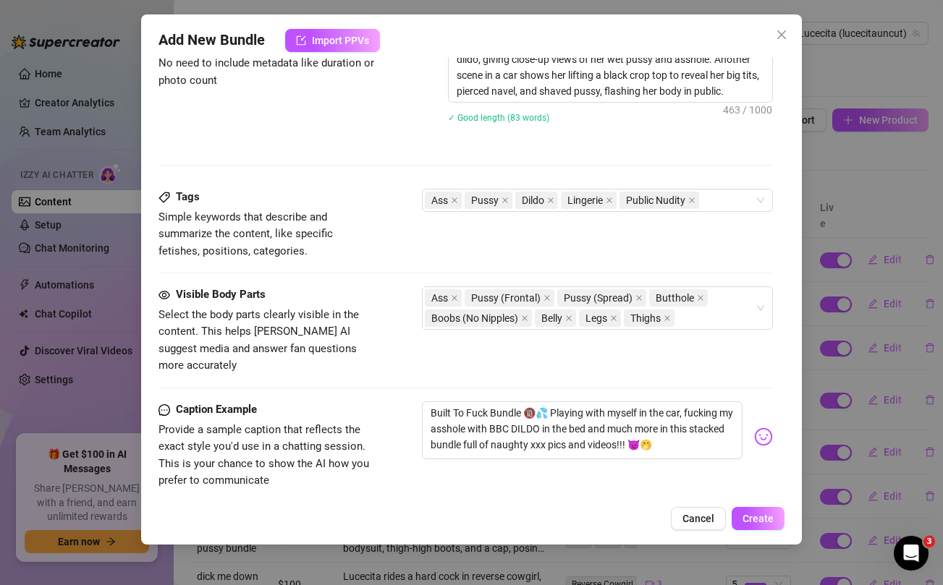
scroll to position [1002, 0]
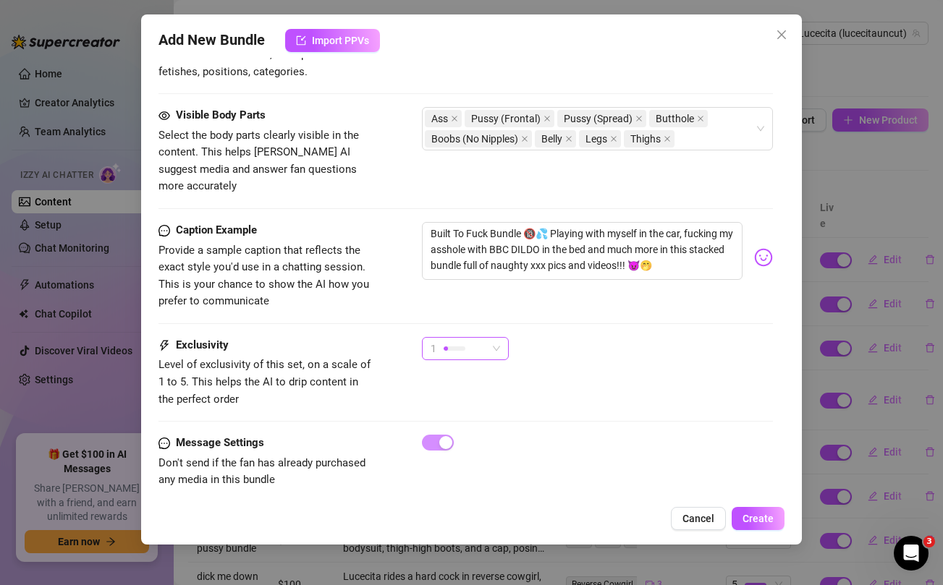
click at [465, 342] on div at bounding box center [455, 349] width 22 height 14
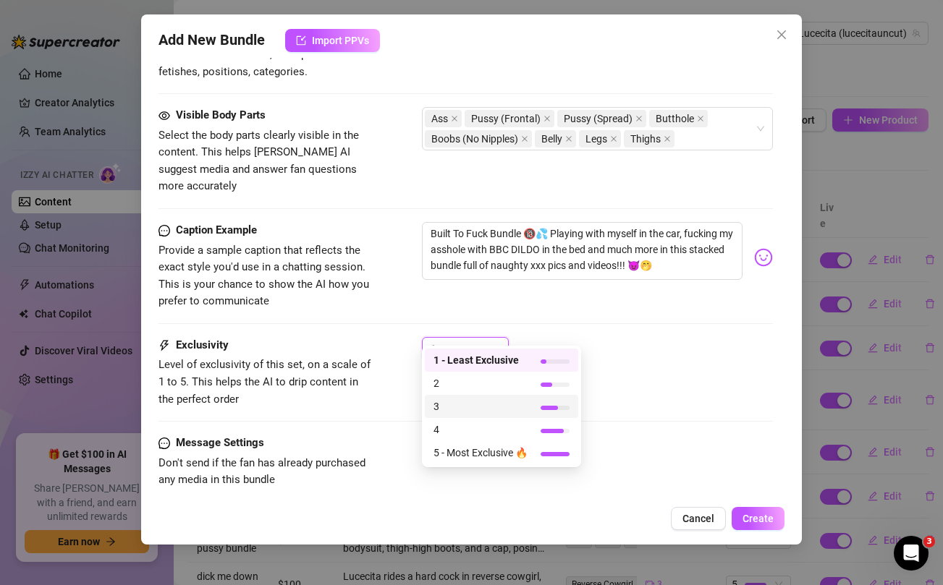
click at [460, 407] on span "3" at bounding box center [480, 407] width 94 height 16
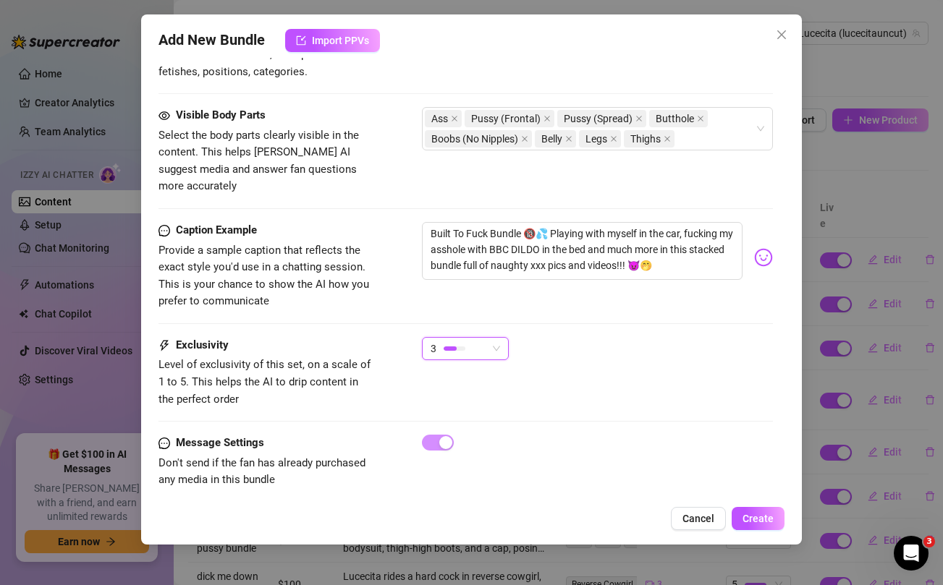
click at [688, 354] on div "3 3" at bounding box center [597, 355] width 350 height 36
click at [765, 523] on span "Create" at bounding box center [758, 519] width 31 height 12
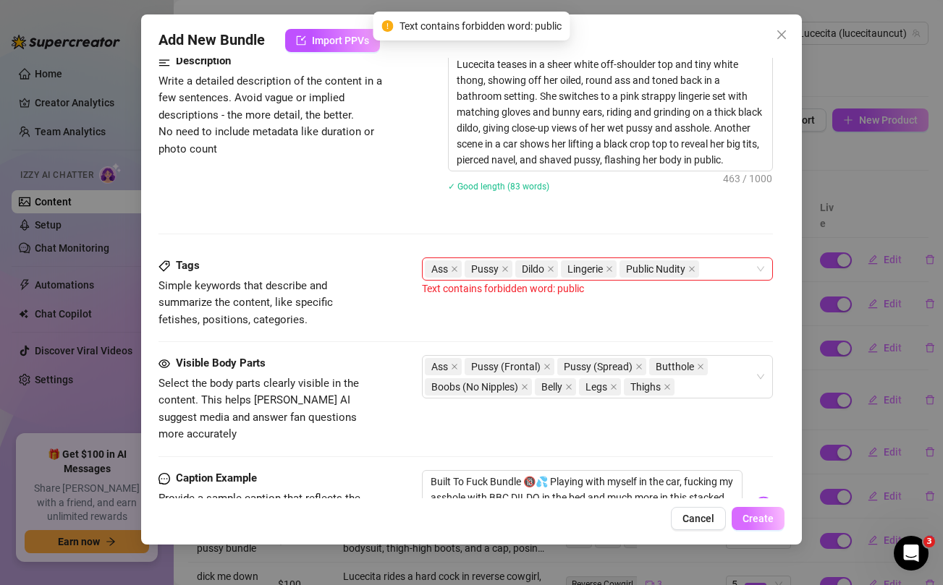
scroll to position [745, 0]
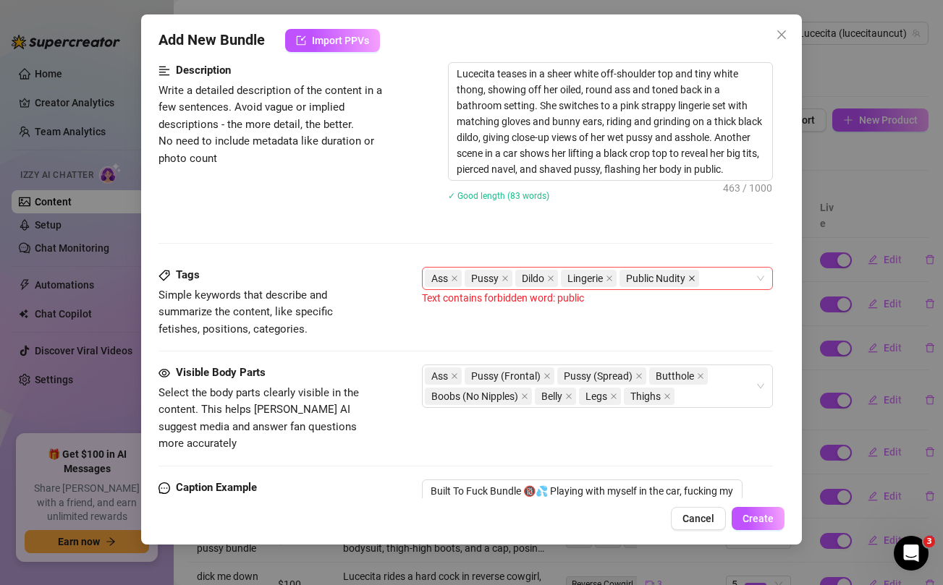
click at [695, 278] on icon "close" at bounding box center [691, 278] width 7 height 7
click at [747, 521] on span "Create" at bounding box center [758, 519] width 31 height 12
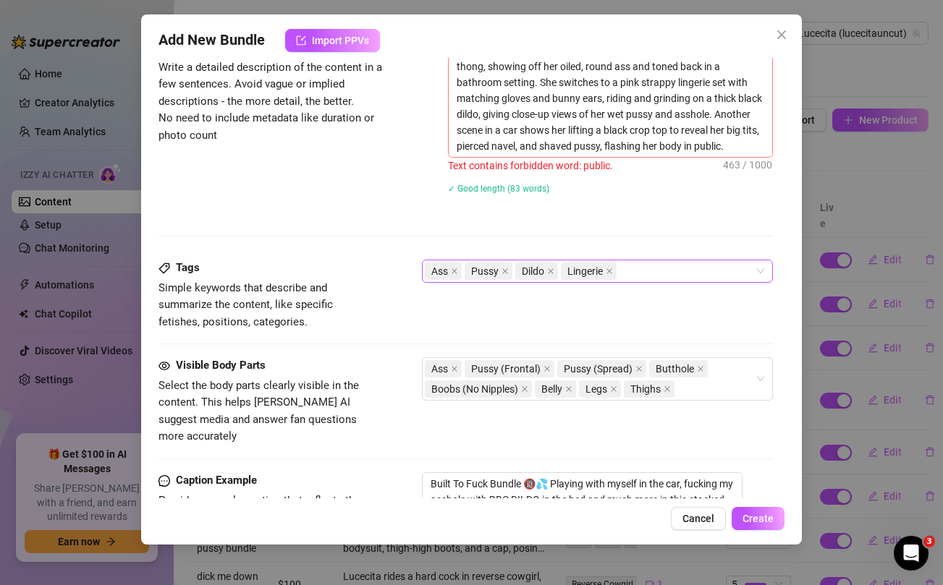
scroll to position [773, 0]
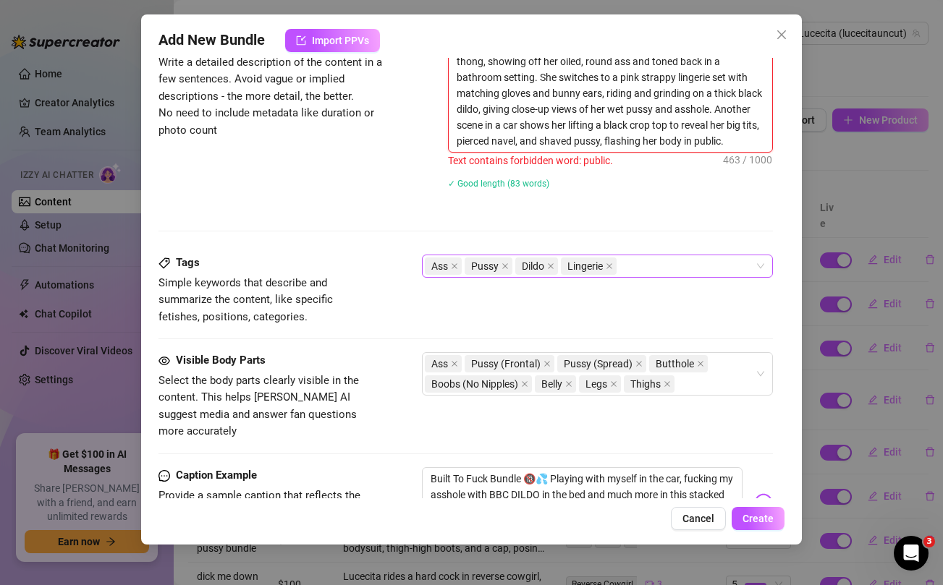
click at [707, 142] on textarea "Lucecita teases in a sheer white off-shoulder top and tiny white thong, showing…" at bounding box center [610, 93] width 323 height 117
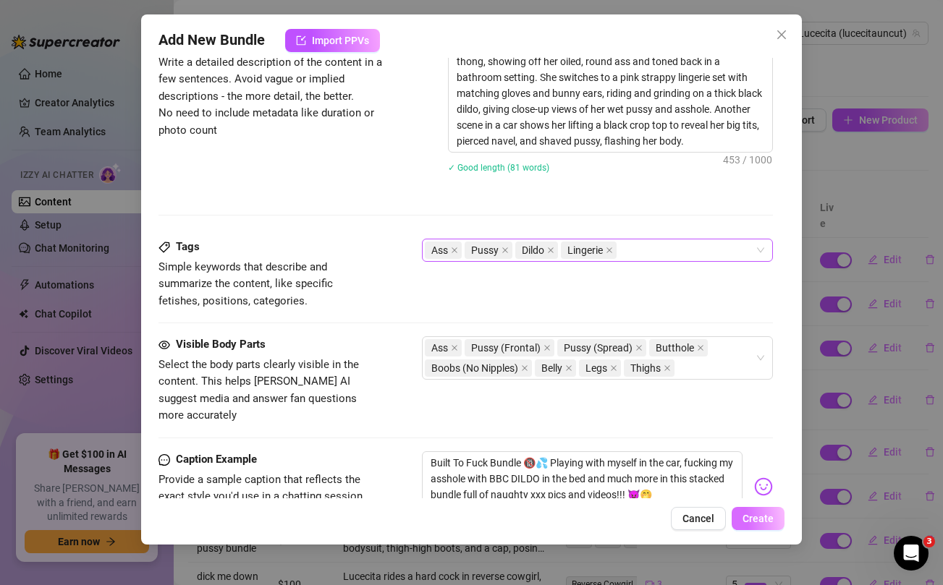
click at [761, 524] on span "Create" at bounding box center [758, 519] width 31 height 12
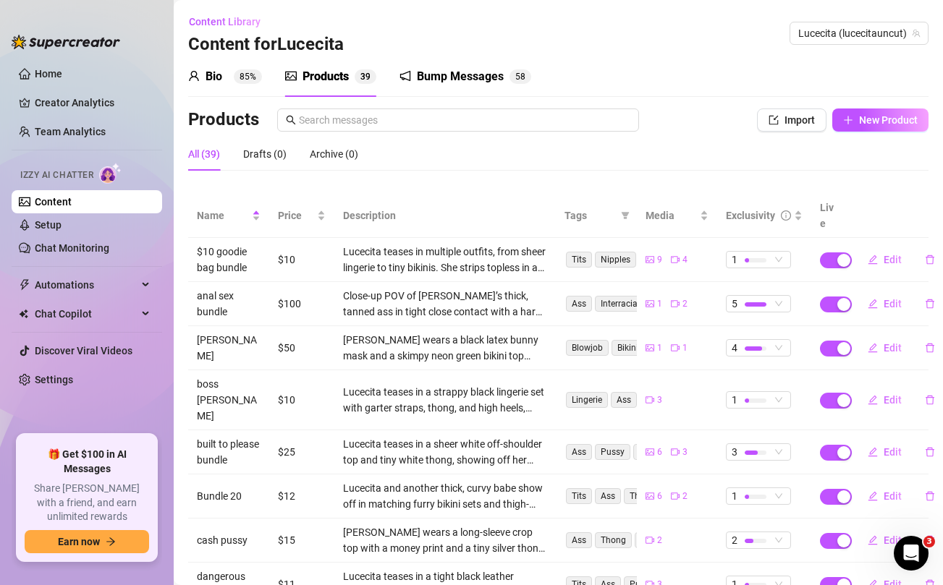
scroll to position [162, 0]
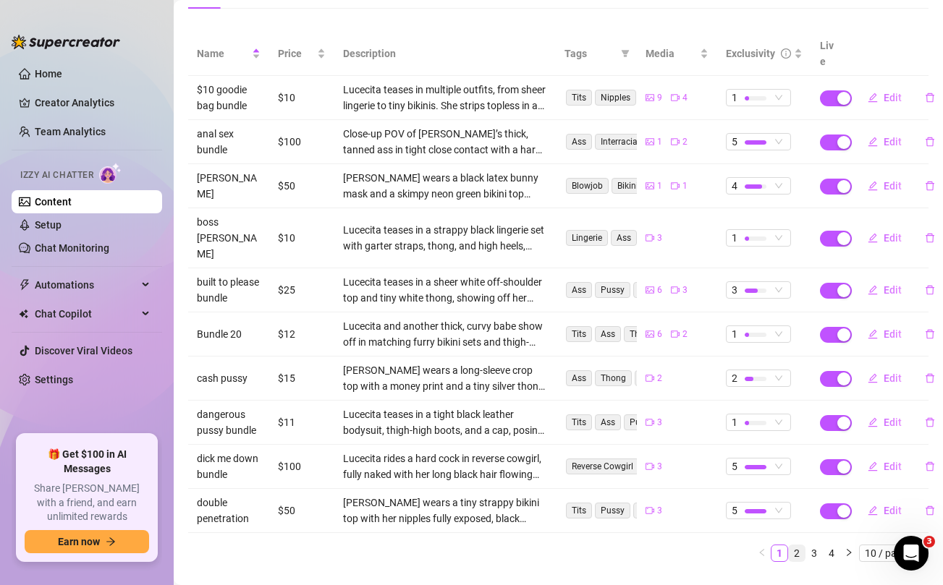
click at [799, 546] on link "2" at bounding box center [797, 554] width 16 height 16
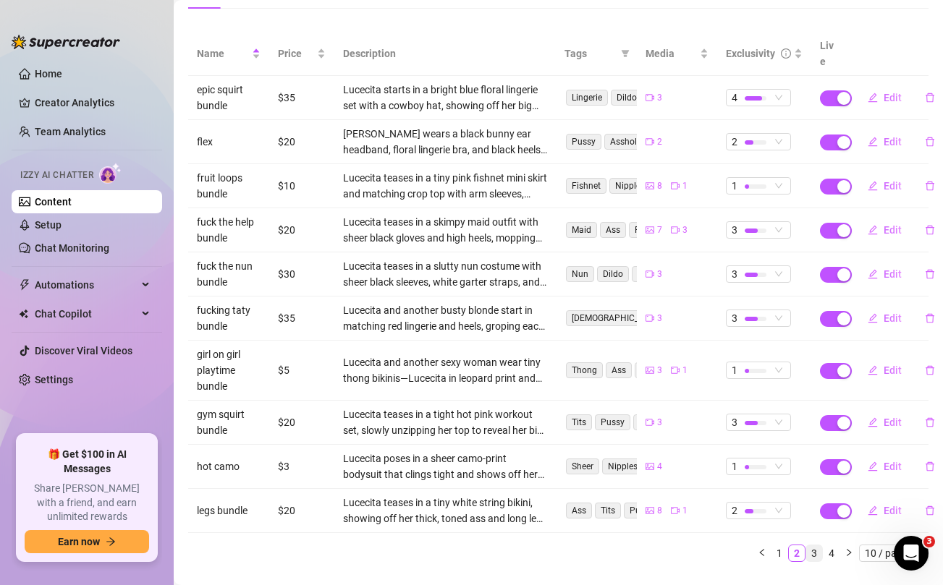
click at [815, 546] on link "3" at bounding box center [814, 554] width 16 height 16
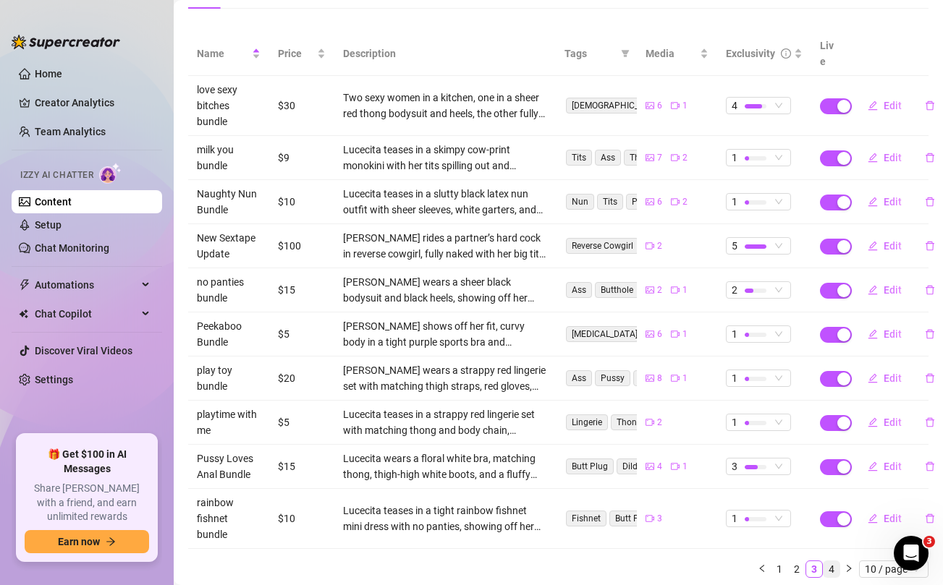
click at [833, 562] on link "4" at bounding box center [832, 570] width 16 height 16
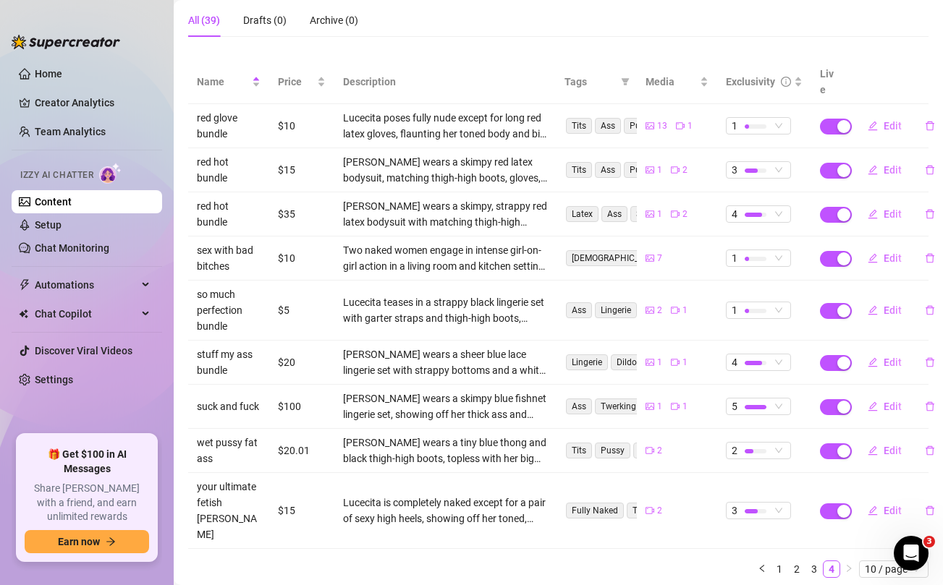
scroll to position [0, 0]
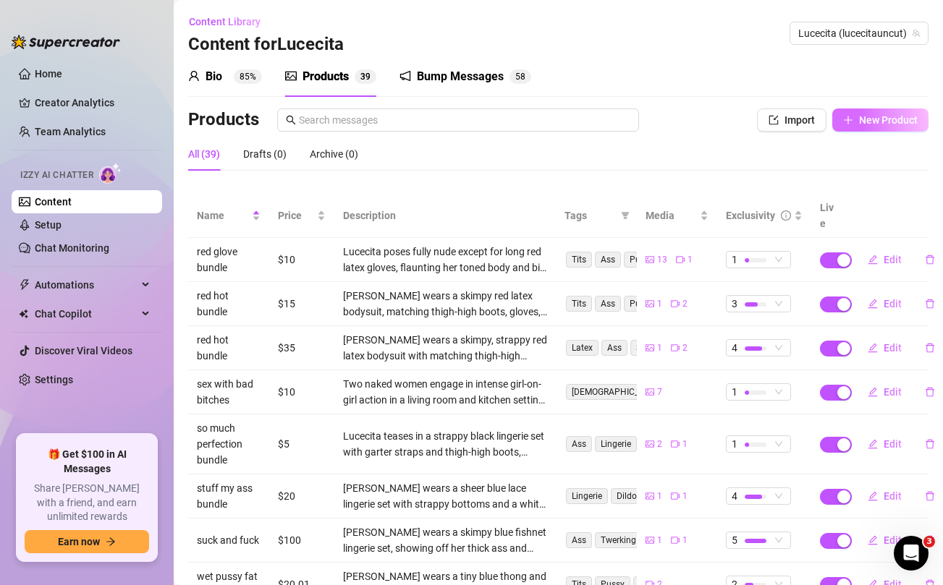
click at [871, 111] on button "New Product" at bounding box center [880, 120] width 96 height 23
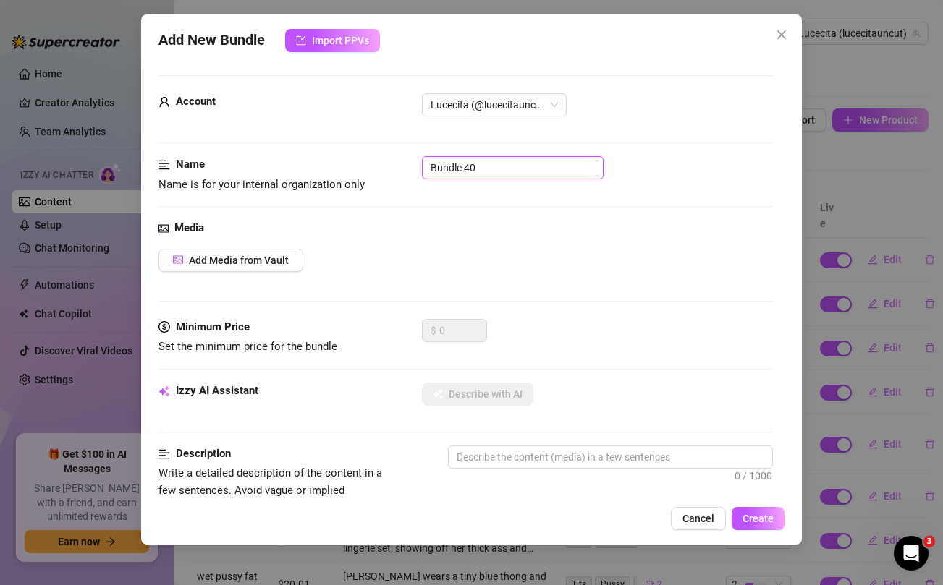
click at [507, 164] on input "Bundle 40" at bounding box center [513, 167] width 182 height 23
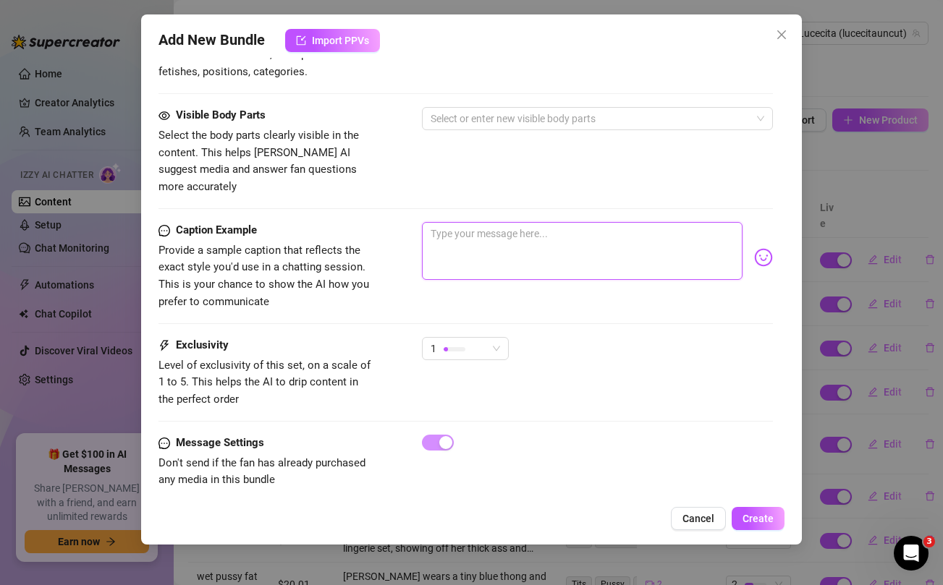
click at [526, 239] on textarea at bounding box center [582, 251] width 320 height 58
paste textarea "Forgot I had no panties on during this shoot and had my pussy out the whole tim…"
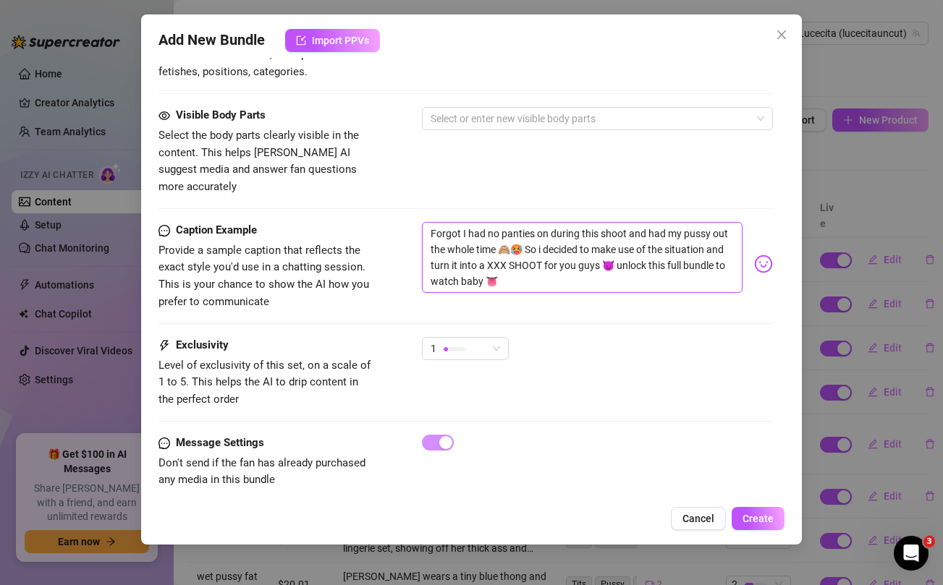
scroll to position [0, 0]
click at [684, 232] on textarea "Forgot I had no panties on during this shoot and had my pussy out the whole tim…" at bounding box center [582, 257] width 320 height 71
click at [622, 156] on div "Visible Body Parts Select the body parts clearly visible in the content. This h…" at bounding box center [465, 151] width 614 height 88
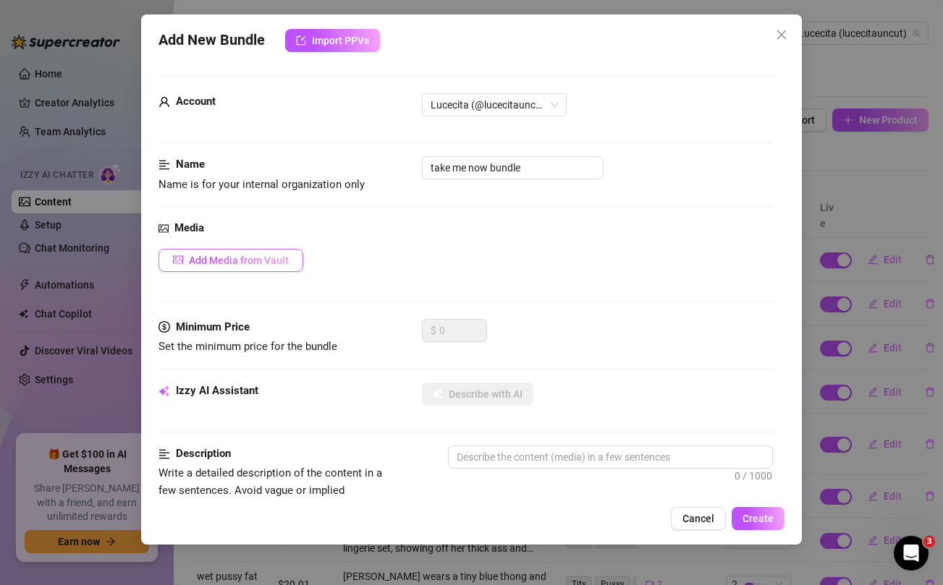
click at [253, 258] on span "Add Media from Vault" at bounding box center [239, 261] width 100 height 12
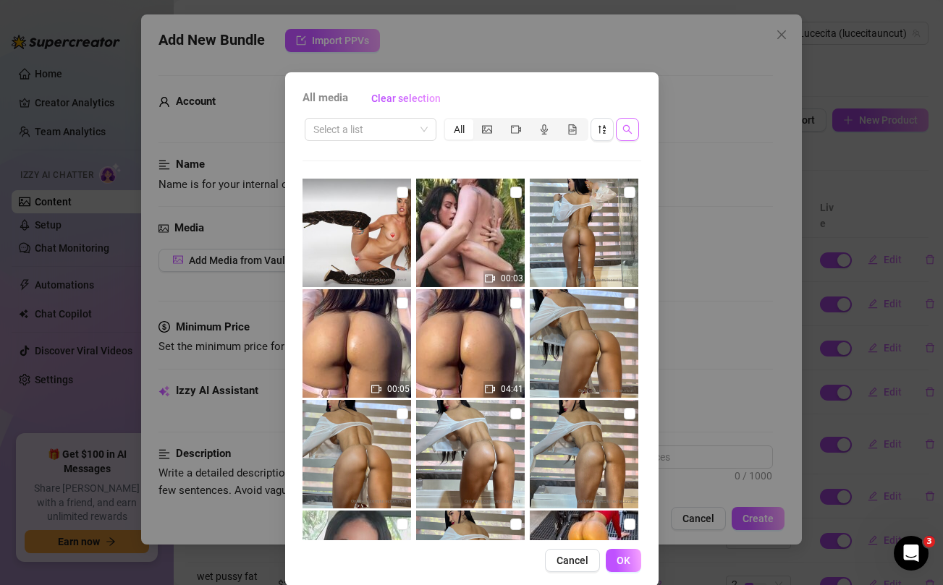
click at [630, 135] on span "button" at bounding box center [627, 130] width 10 height 12
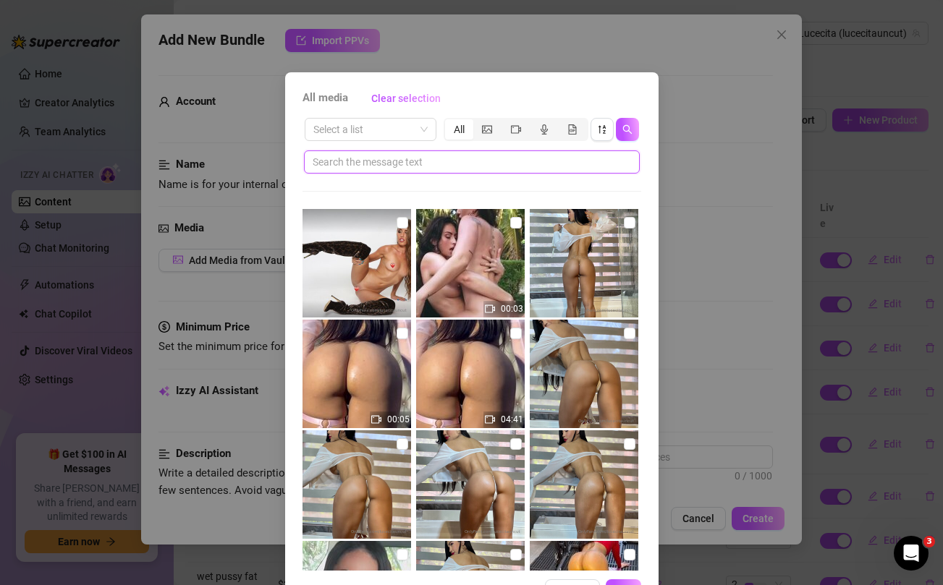
click at [540, 161] on input "text" at bounding box center [466, 162] width 307 height 16
paste input "situation"
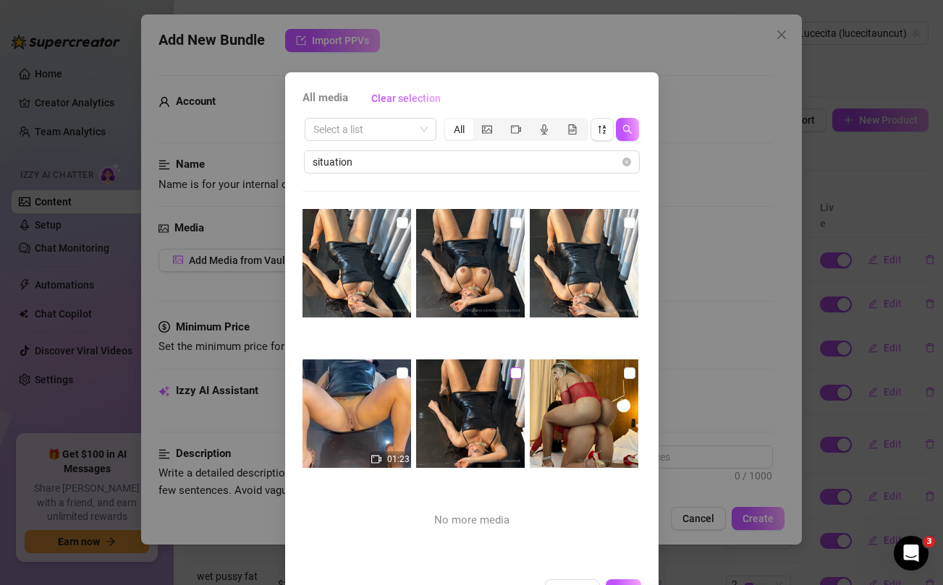
click at [517, 371] on input "checkbox" at bounding box center [516, 374] width 12 height 12
click at [401, 368] on input "checkbox" at bounding box center [403, 374] width 12 height 12
click at [402, 221] on input "checkbox" at bounding box center [403, 223] width 12 height 12
click at [515, 221] on input "checkbox" at bounding box center [516, 223] width 12 height 12
click at [624, 221] on input "checkbox" at bounding box center [630, 223] width 12 height 12
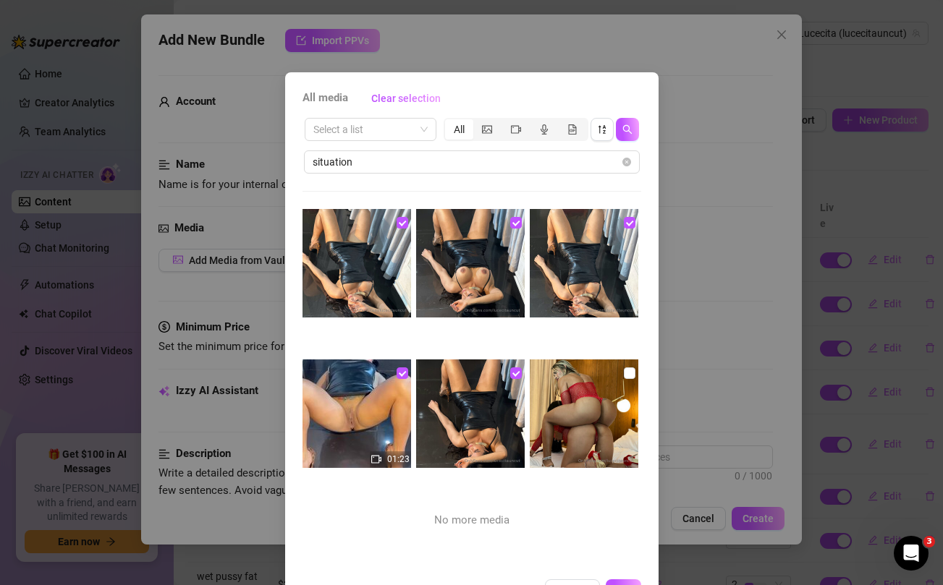
scroll to position [49, 0]
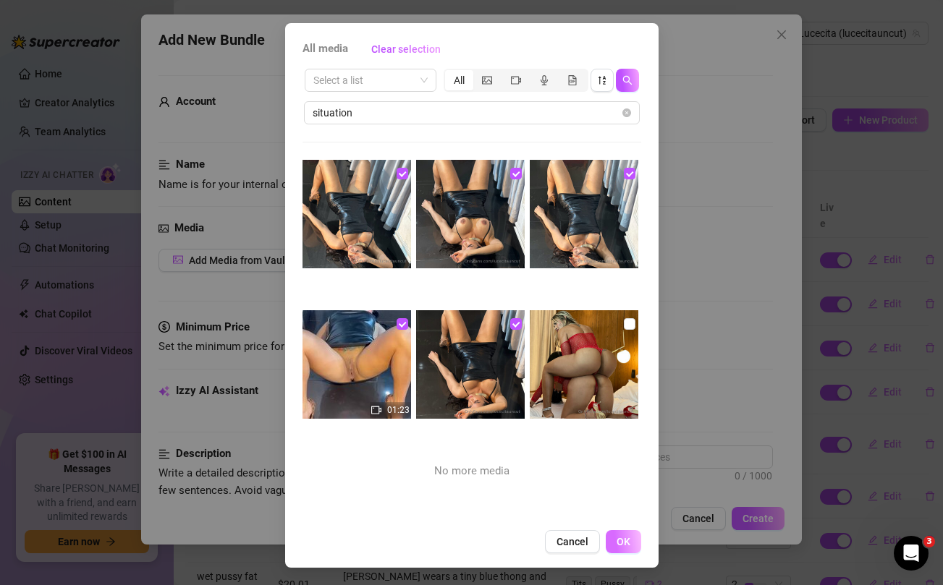
click at [627, 542] on span "OK" at bounding box center [624, 542] width 14 height 12
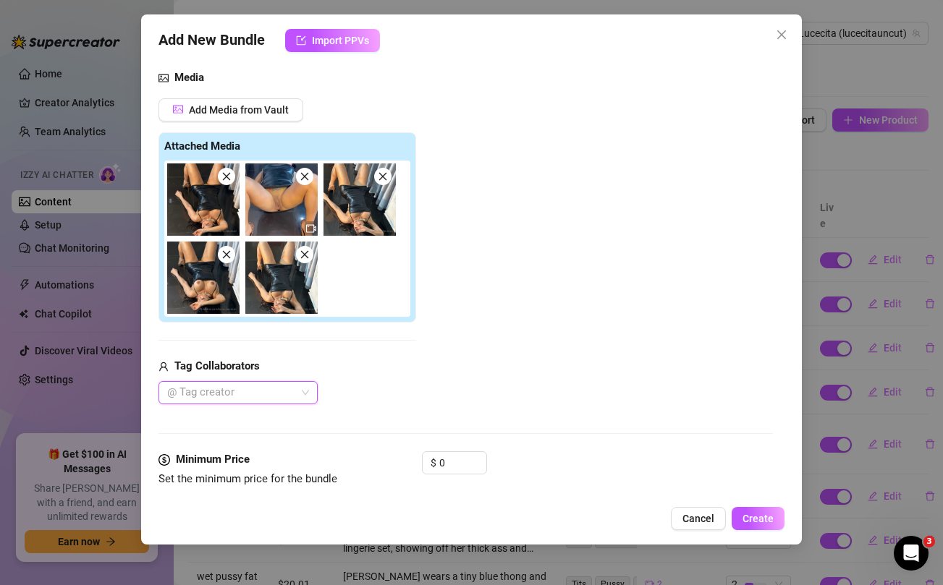
scroll to position [179, 0]
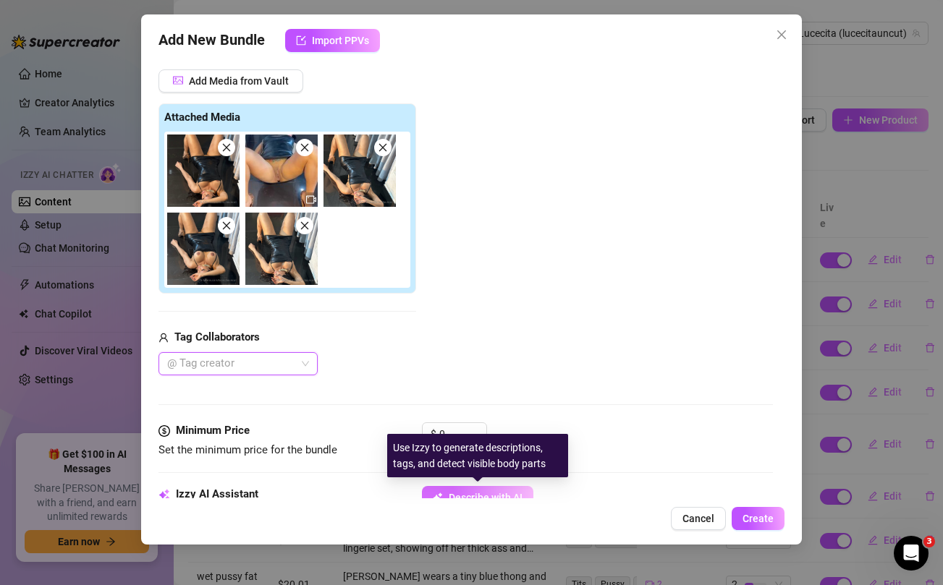
click at [477, 488] on button "Describe with AI" at bounding box center [477, 497] width 111 height 23
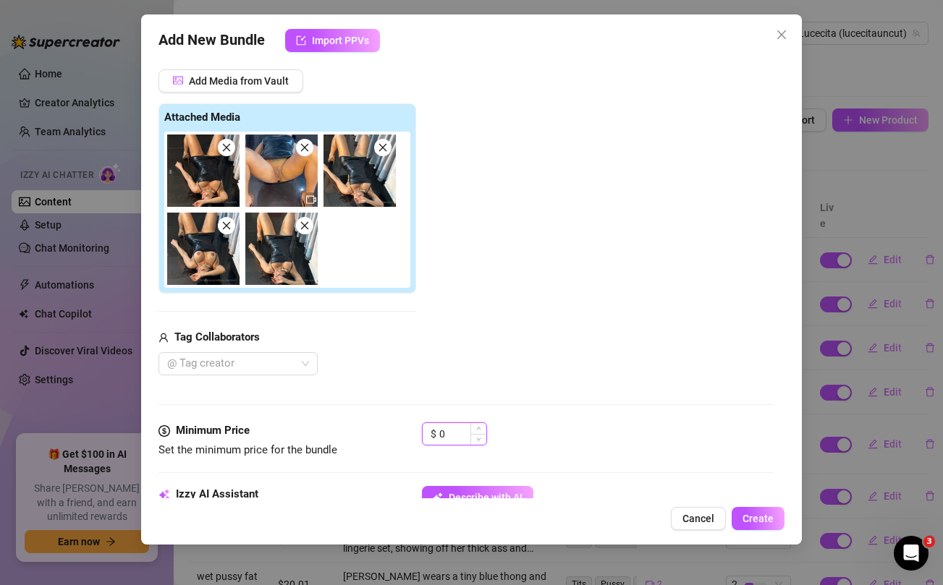
click at [449, 435] on input "0" at bounding box center [462, 434] width 47 height 22
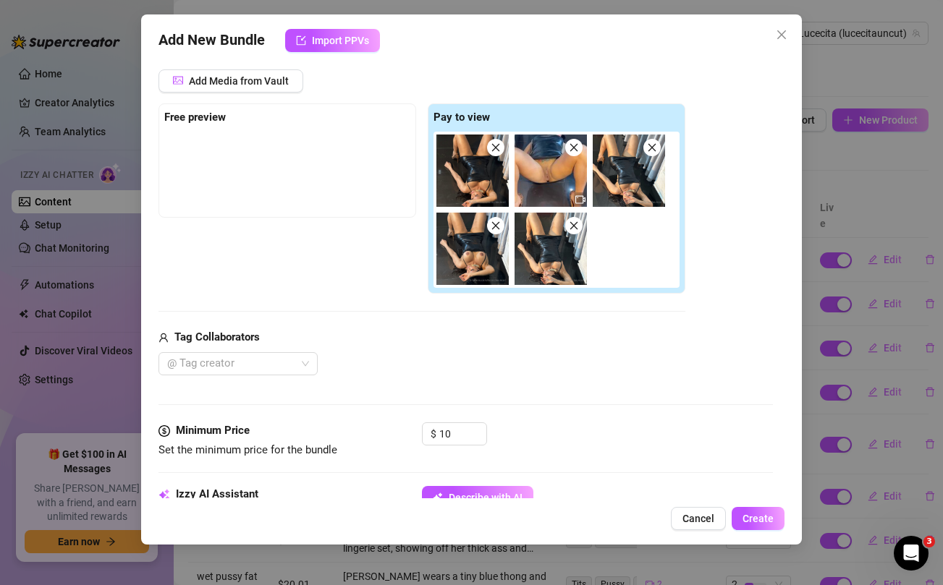
click at [514, 380] on div "Media Add Media from Vault Free preview Pay to view Tag Collaborators @ Tag cre…" at bounding box center [465, 232] width 614 height 382
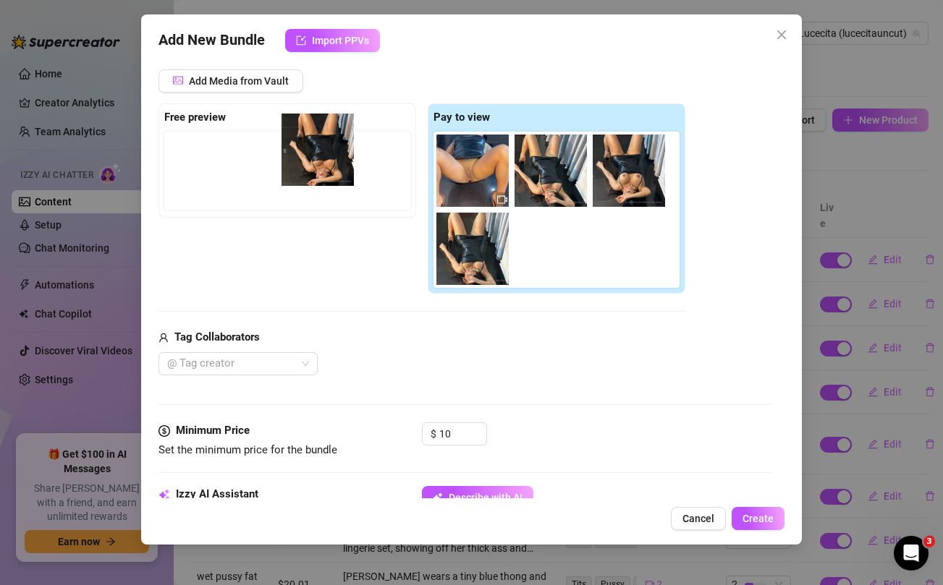
drag, startPoint x: 467, startPoint y: 160, endPoint x: 297, endPoint y: 140, distance: 170.5
click at [297, 140] on div "Free preview Pay to view" at bounding box center [421, 198] width 527 height 191
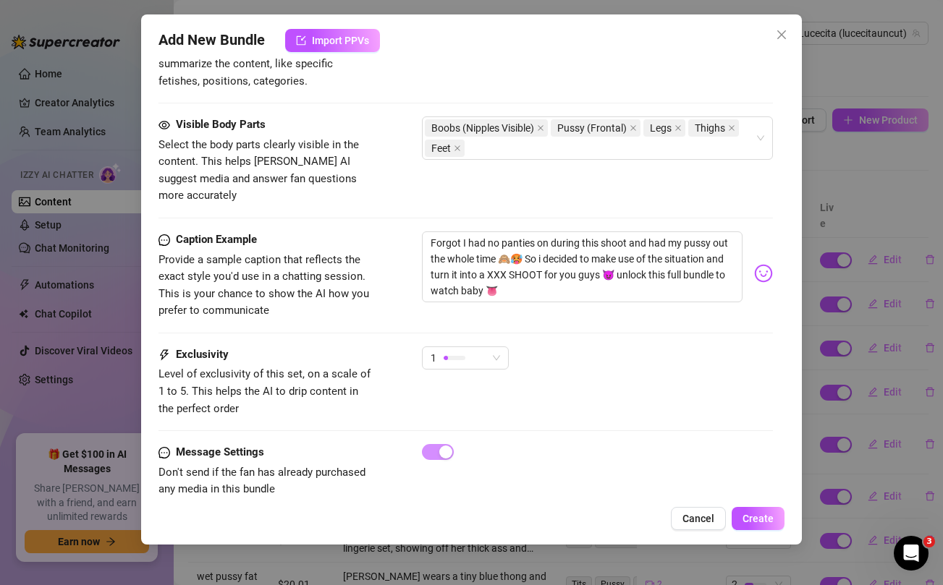
scroll to position [924, 0]
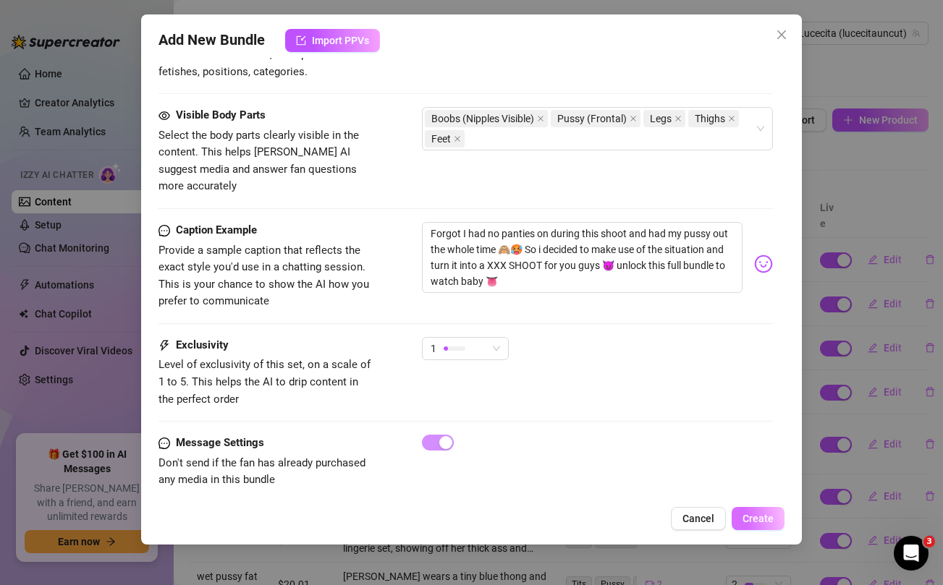
click at [763, 523] on span "Create" at bounding box center [758, 519] width 31 height 12
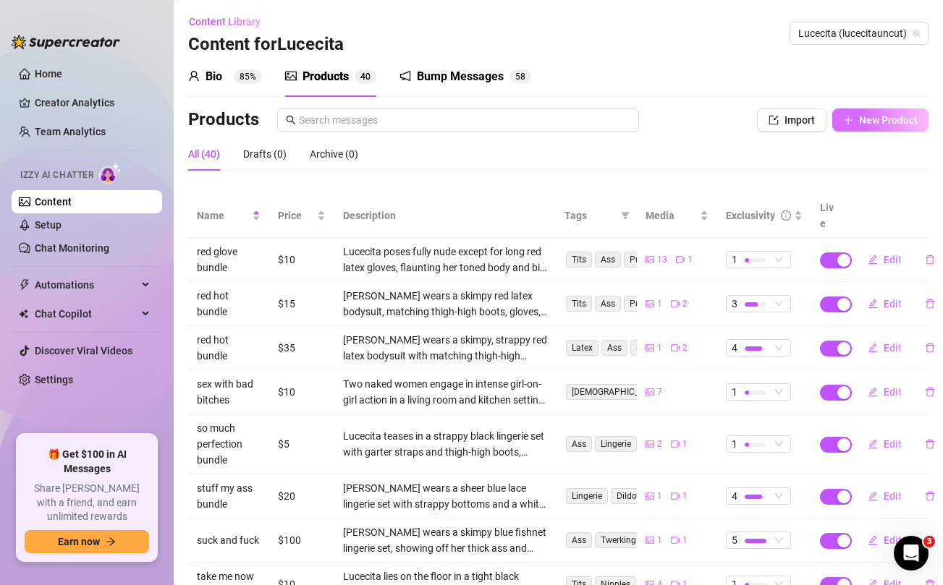
click at [883, 118] on span "New Product" at bounding box center [888, 120] width 59 height 12
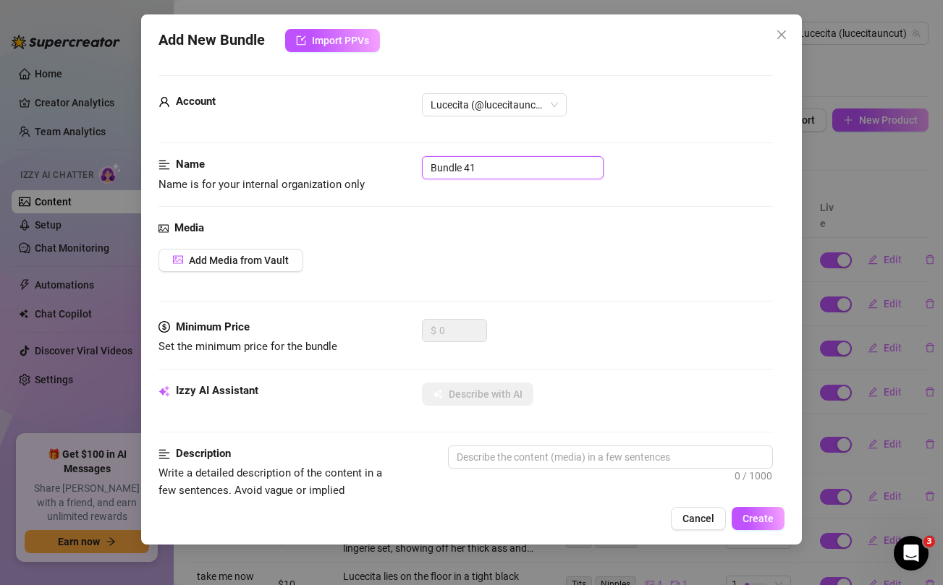
click at [535, 161] on input "Bundle 41" at bounding box center [513, 167] width 182 height 23
click at [584, 282] on div "Media Add Media from Vault" at bounding box center [465, 269] width 614 height 99
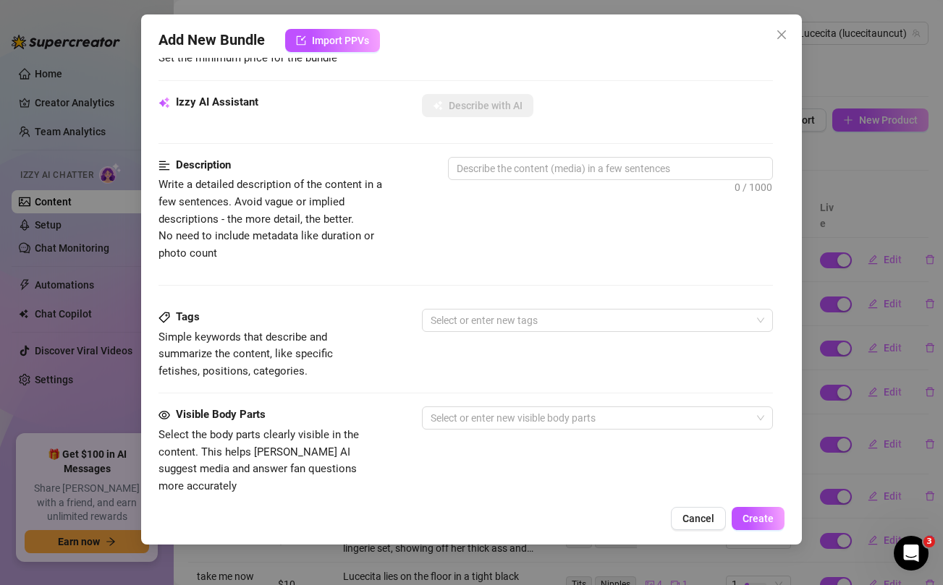
scroll to position [588, 0]
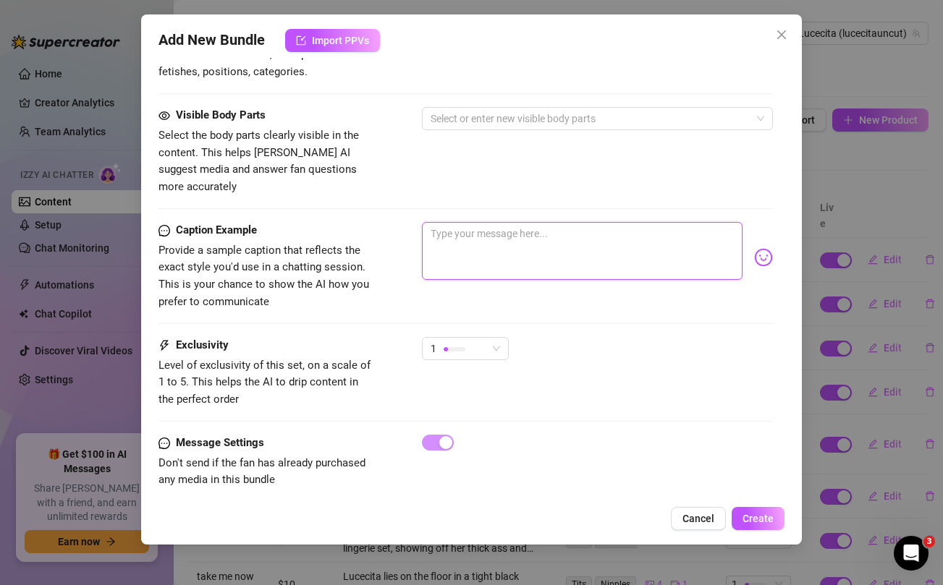
click at [572, 246] on textarea at bounding box center [582, 251] width 320 height 58
paste textarea "Waiting for you to come and FUCK me daddy 🥵..this ass and pussy is begging for …"
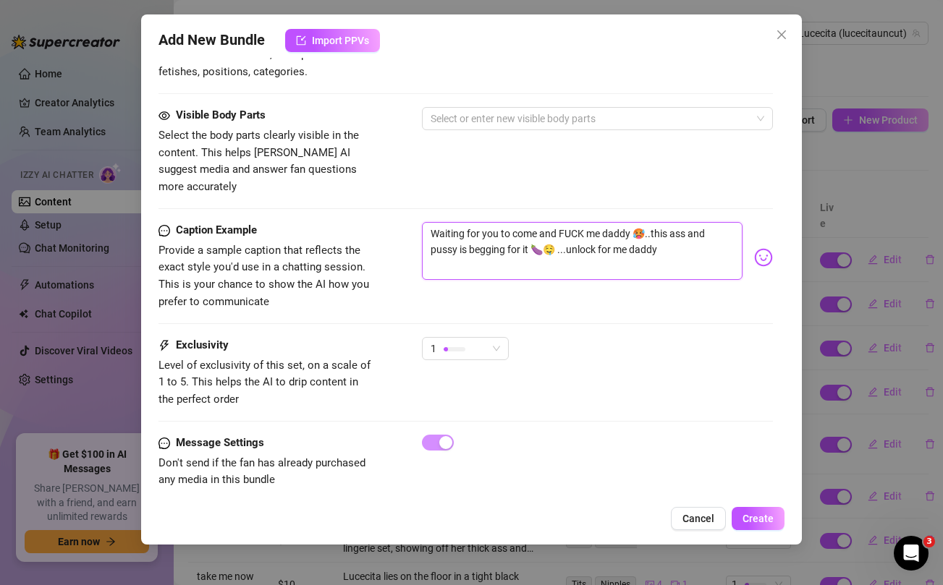
click at [454, 238] on textarea "Waiting for you to come and FUCK me daddy 🥵..this ass and pussy is begging for …" at bounding box center [582, 251] width 320 height 58
click at [452, 170] on div "Visible Body Parts Select the body parts clearly visible in the content. This h…" at bounding box center [465, 151] width 614 height 88
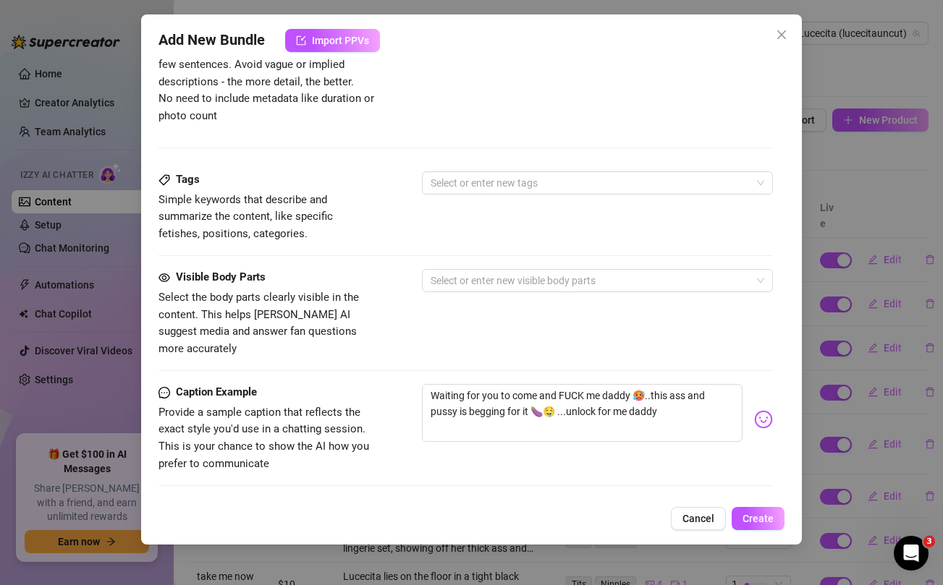
scroll to position [501, 0]
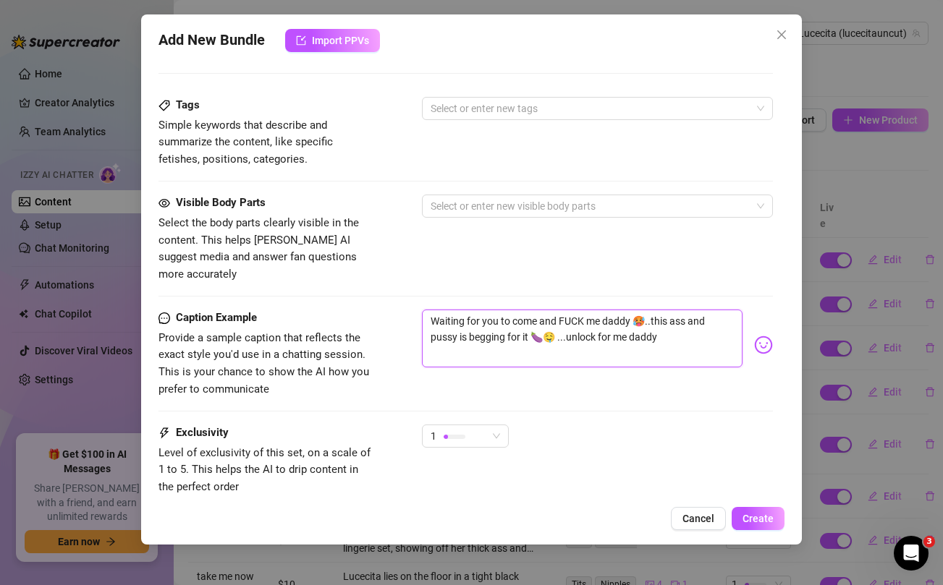
click at [456, 318] on textarea "Waiting for you to come and FUCK me daddy 🥵..this ass and pussy is begging for …" at bounding box center [582, 339] width 320 height 58
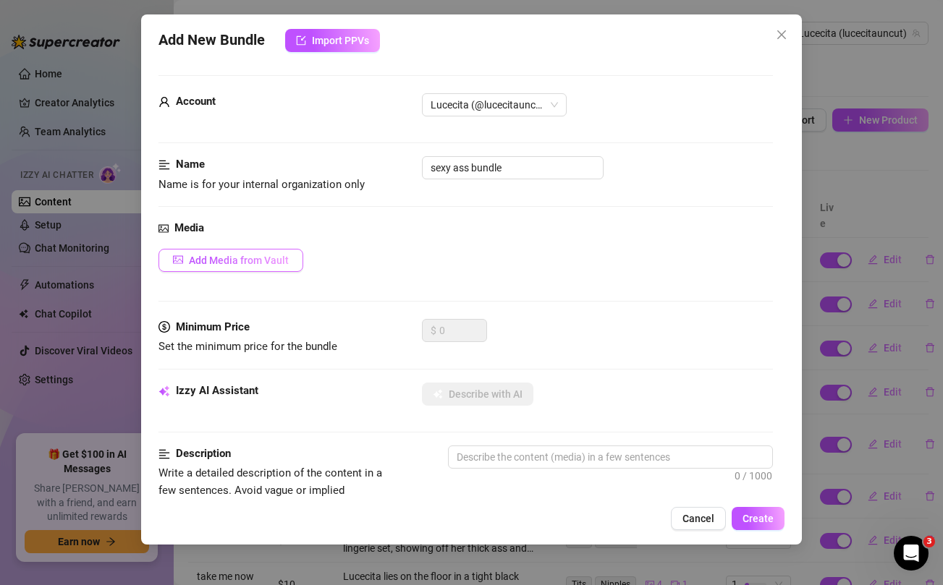
click at [267, 260] on span "Add Media from Vault" at bounding box center [239, 261] width 100 height 12
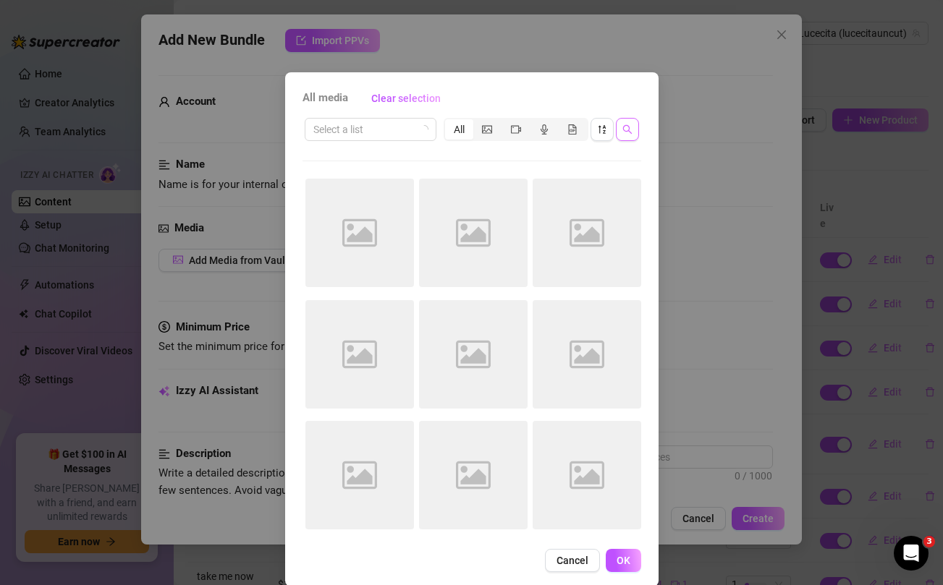
click at [629, 135] on span "button" at bounding box center [627, 130] width 10 height 12
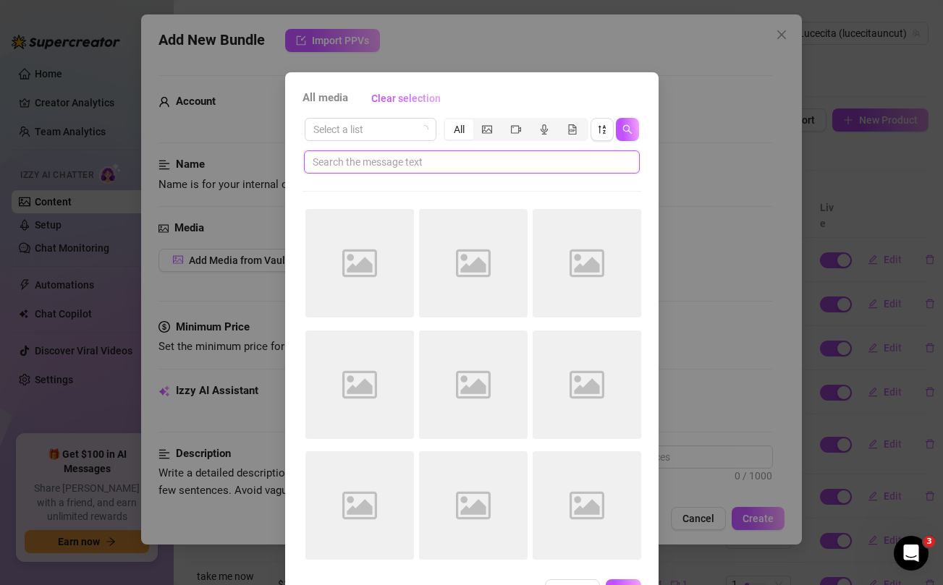
click at [425, 155] on input "text" at bounding box center [466, 162] width 307 height 16
paste input "begging"
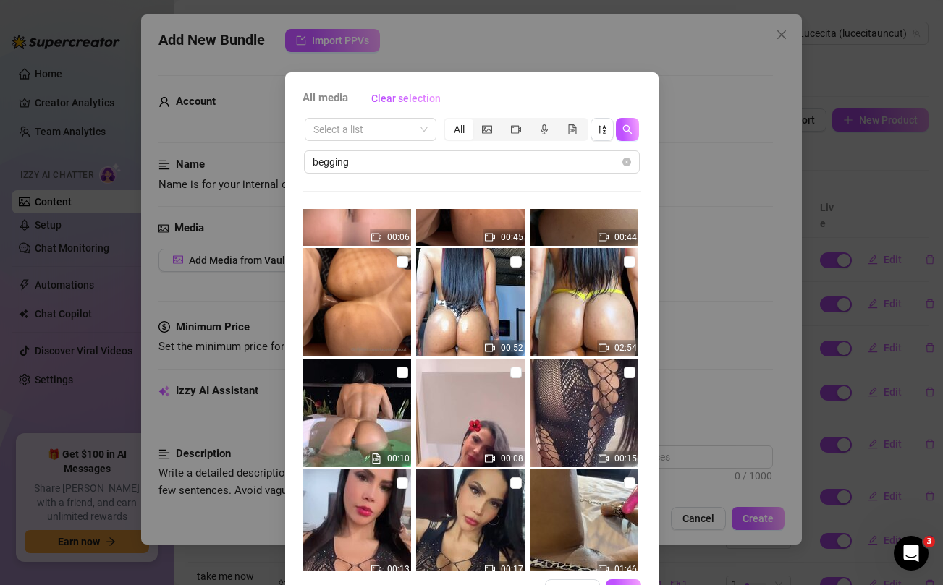
scroll to position [235, 0]
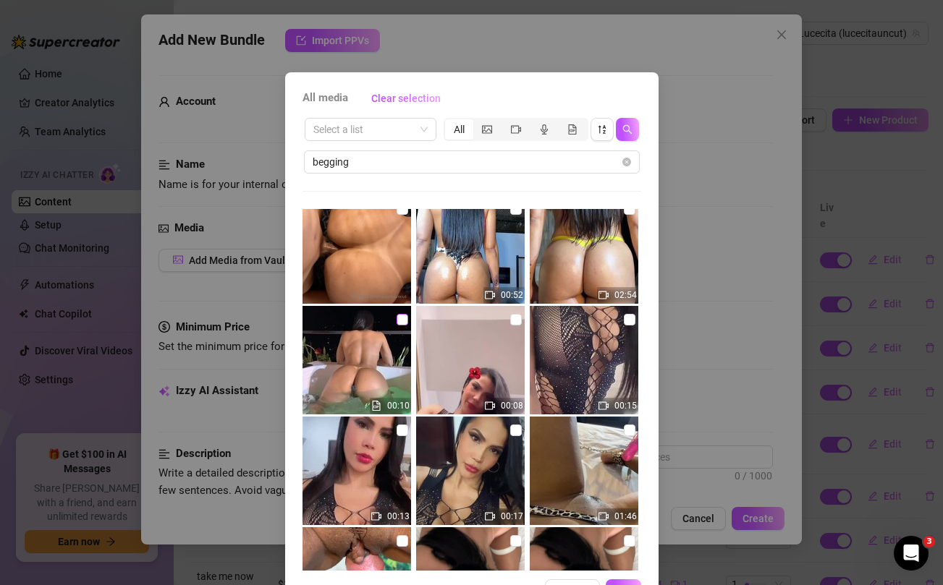
click at [399, 319] on input "checkbox" at bounding box center [403, 320] width 12 height 12
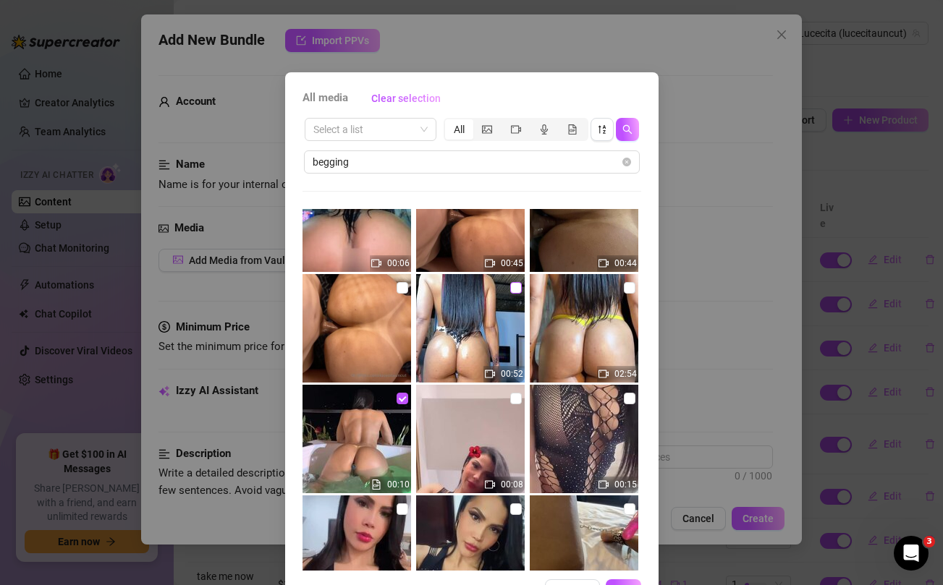
click at [514, 288] on input "checkbox" at bounding box center [516, 288] width 12 height 12
click at [628, 289] on input "checkbox" at bounding box center [630, 288] width 12 height 12
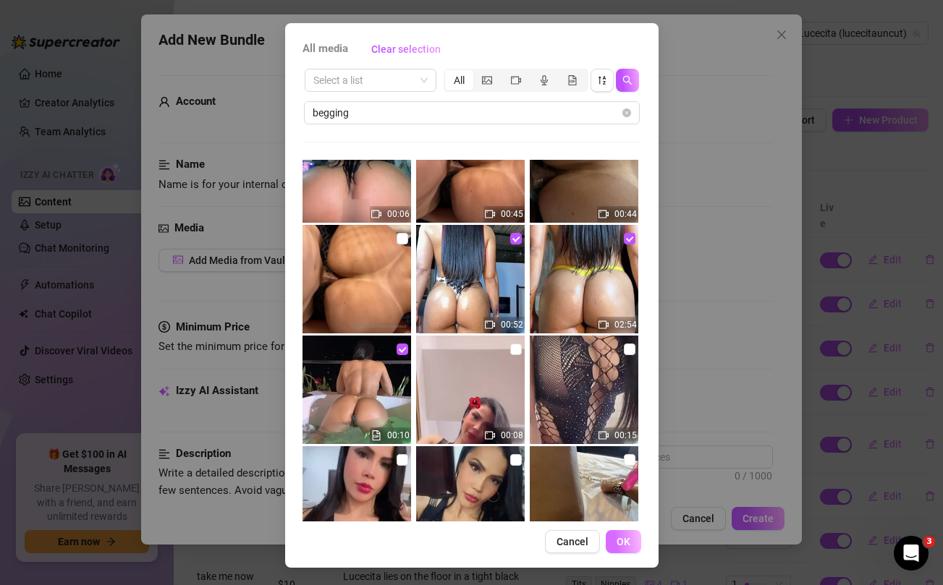
click at [624, 539] on span "OK" at bounding box center [624, 542] width 14 height 12
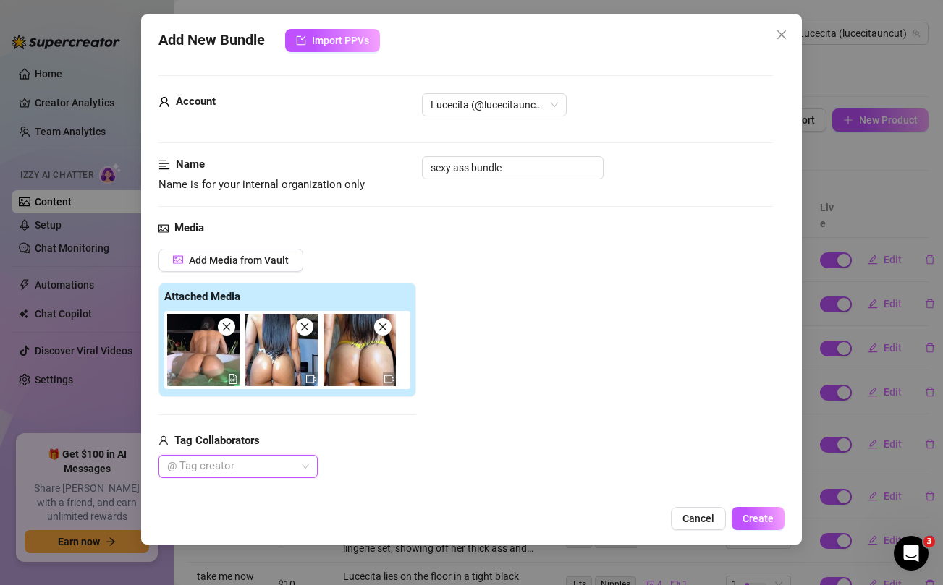
scroll to position [162, 0]
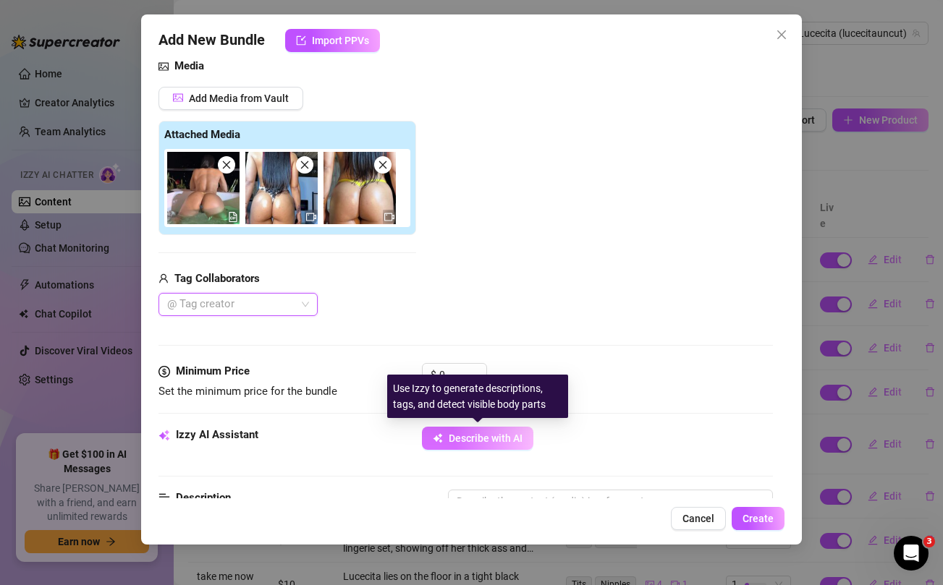
click at [470, 433] on span "Describe with AI" at bounding box center [486, 439] width 74 height 12
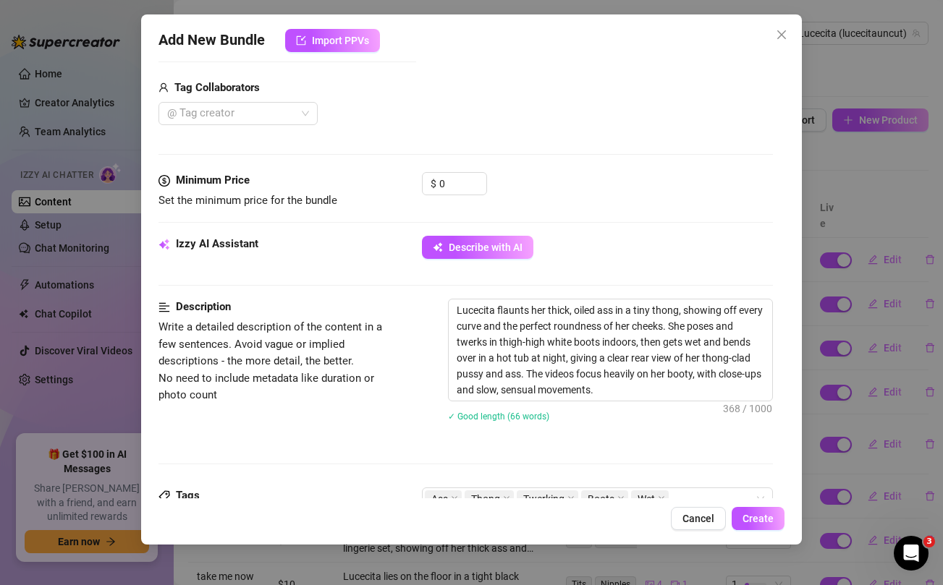
scroll to position [354, 0]
click at [458, 189] on input "0" at bounding box center [462, 183] width 47 height 22
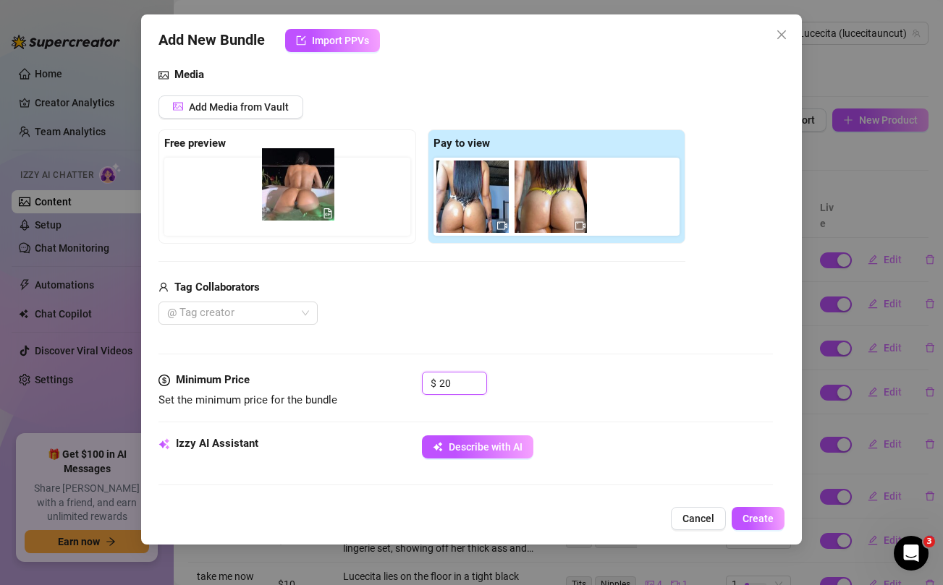
drag, startPoint x: 473, startPoint y: 199, endPoint x: 294, endPoint y: 187, distance: 179.9
click at [294, 187] on div "Free preview Pay to view" at bounding box center [421, 187] width 527 height 114
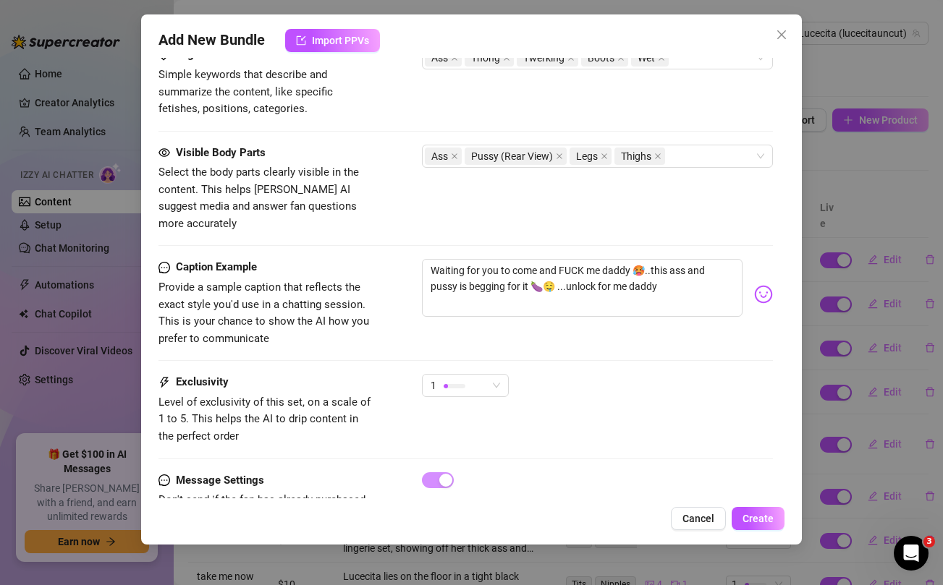
scroll to position [796, 0]
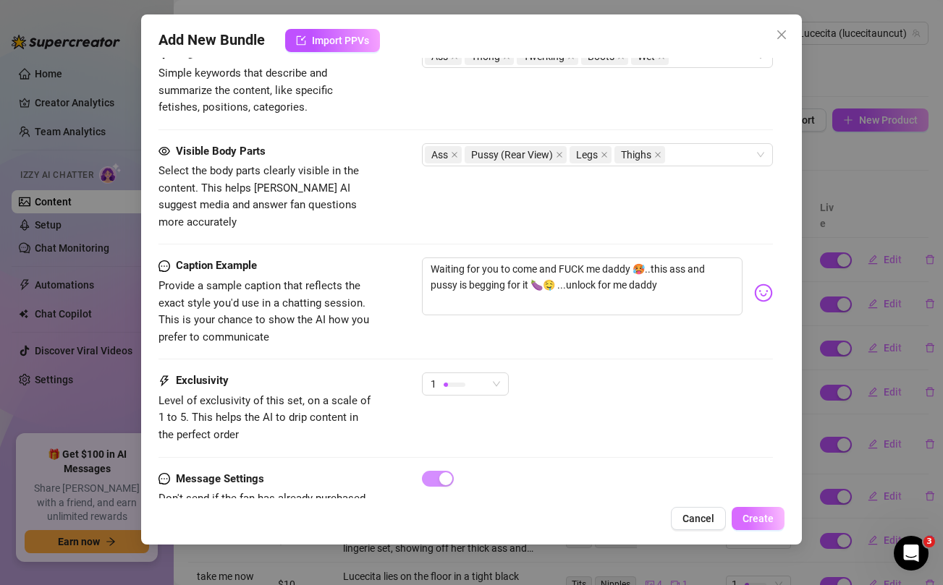
click at [748, 515] on span "Create" at bounding box center [758, 519] width 31 height 12
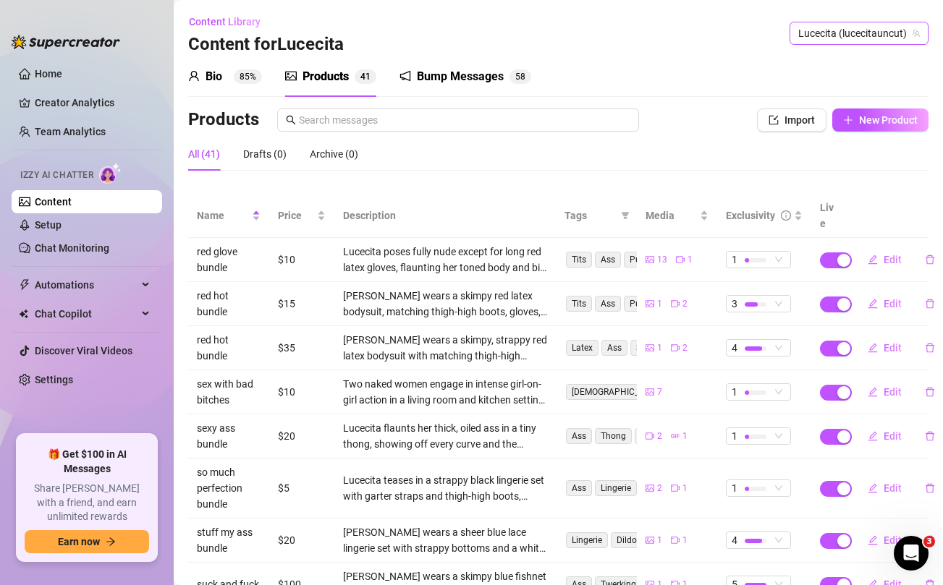
click at [813, 36] on span "Lucecita (lucecitauncut)" at bounding box center [859, 33] width 122 height 22
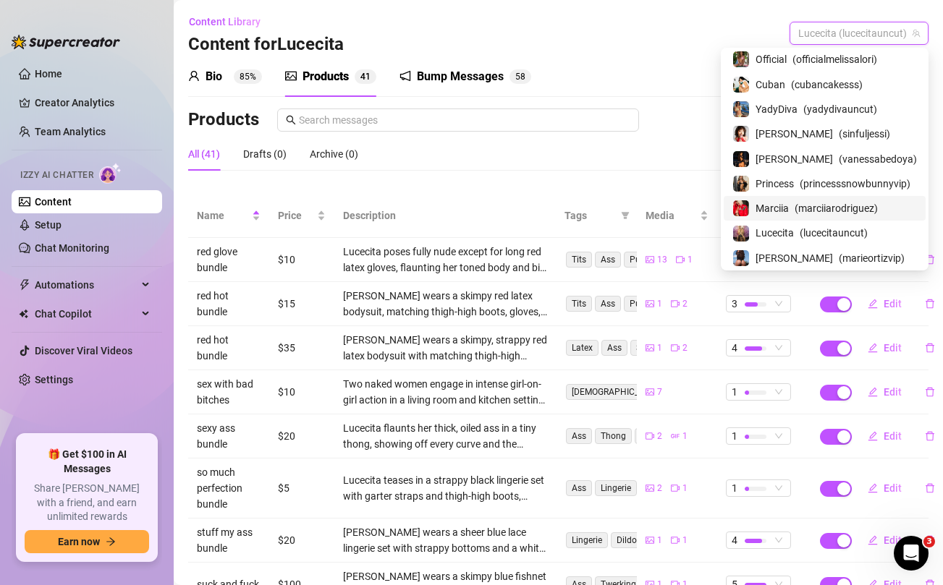
click at [789, 211] on span "Marciia" at bounding box center [772, 208] width 33 height 16
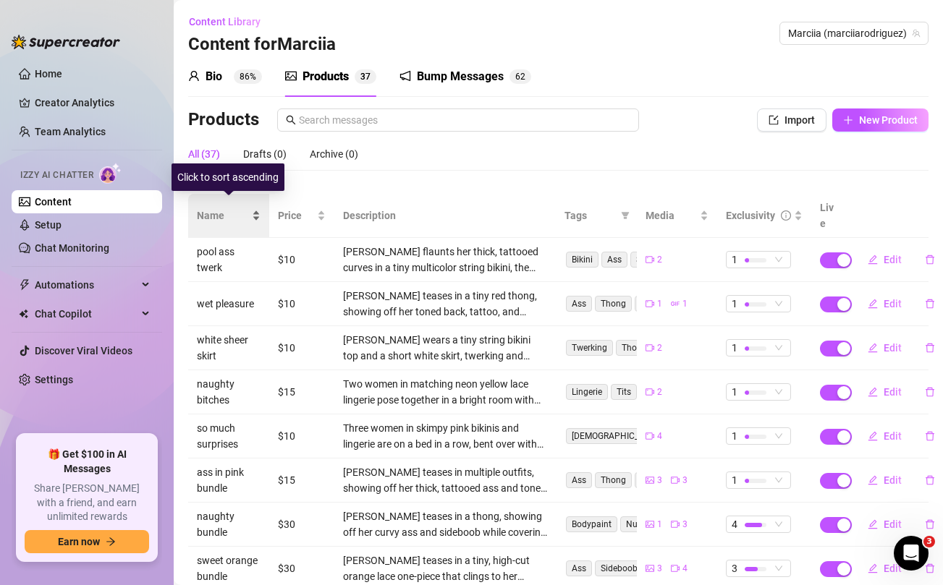
click at [219, 208] on span "Name" at bounding box center [223, 216] width 52 height 16
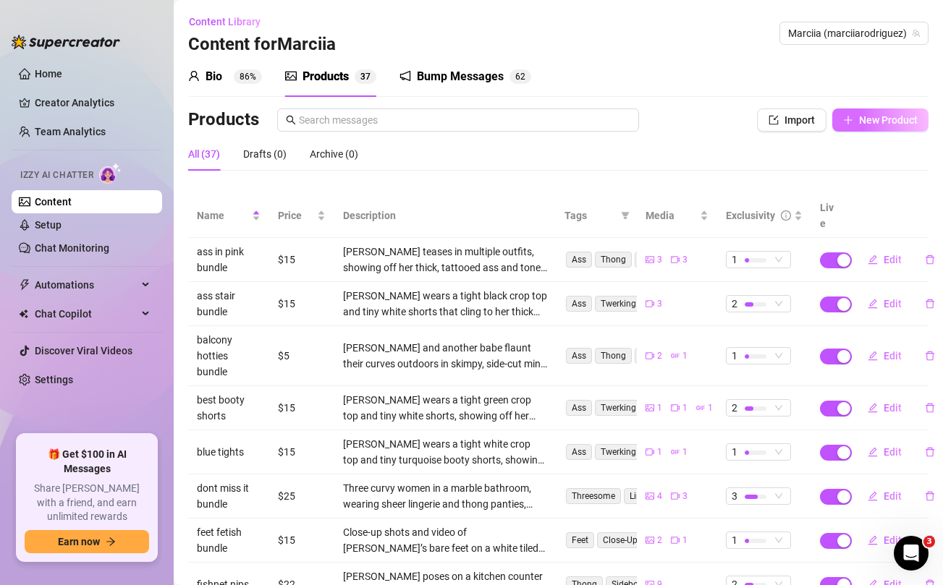
click at [894, 122] on span "New Product" at bounding box center [888, 120] width 59 height 12
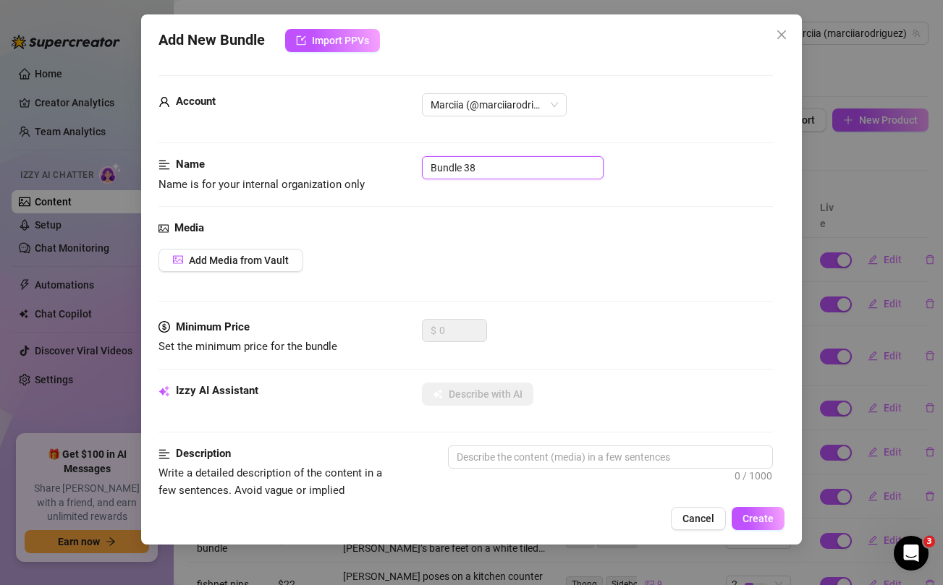
click at [455, 172] on input "Bundle 38" at bounding box center [513, 167] width 182 height 23
click at [278, 262] on span "Add Media from Vault" at bounding box center [239, 261] width 100 height 12
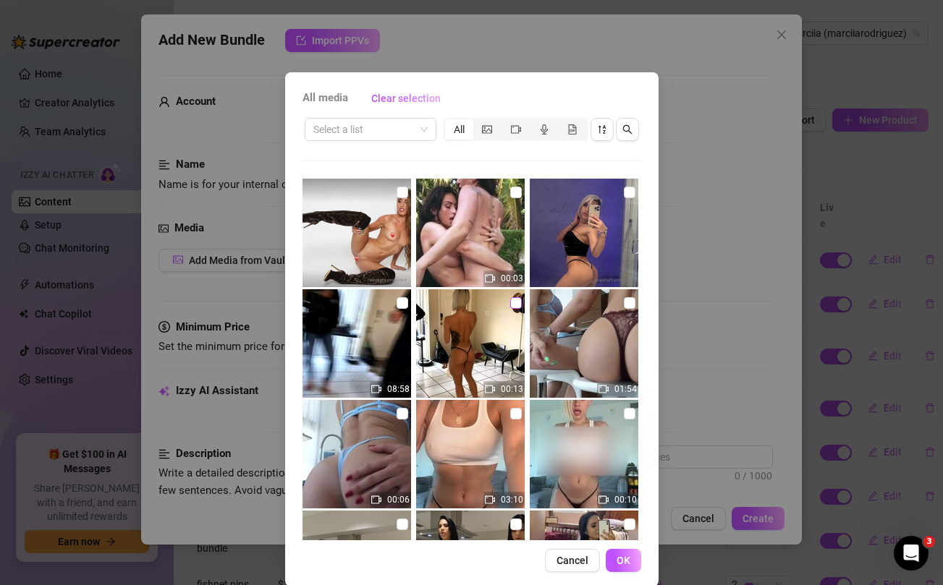
click at [515, 300] on input "checkbox" at bounding box center [516, 303] width 12 height 12
click at [404, 300] on input "checkbox" at bounding box center [403, 303] width 12 height 12
click at [635, 562] on button "OK" at bounding box center [623, 560] width 35 height 23
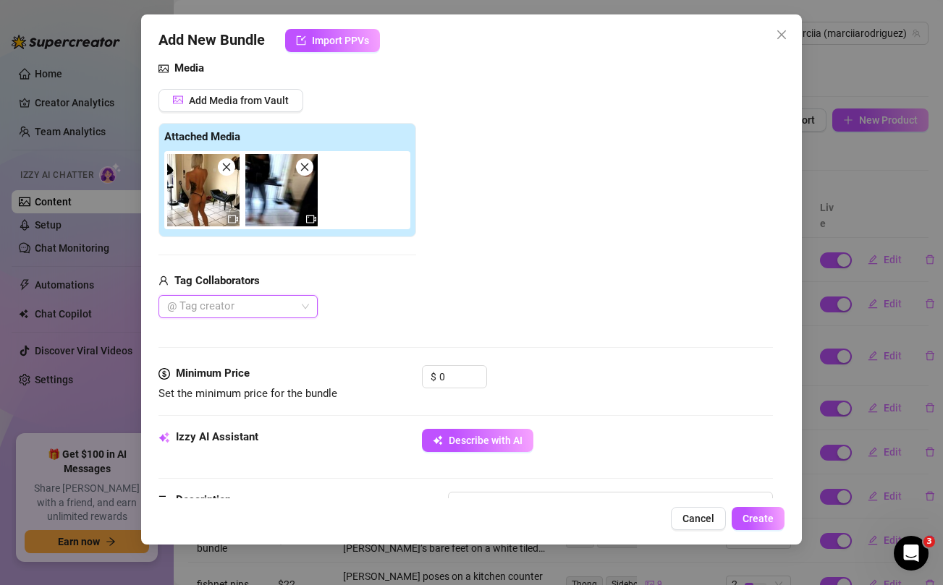
scroll to position [206, 0]
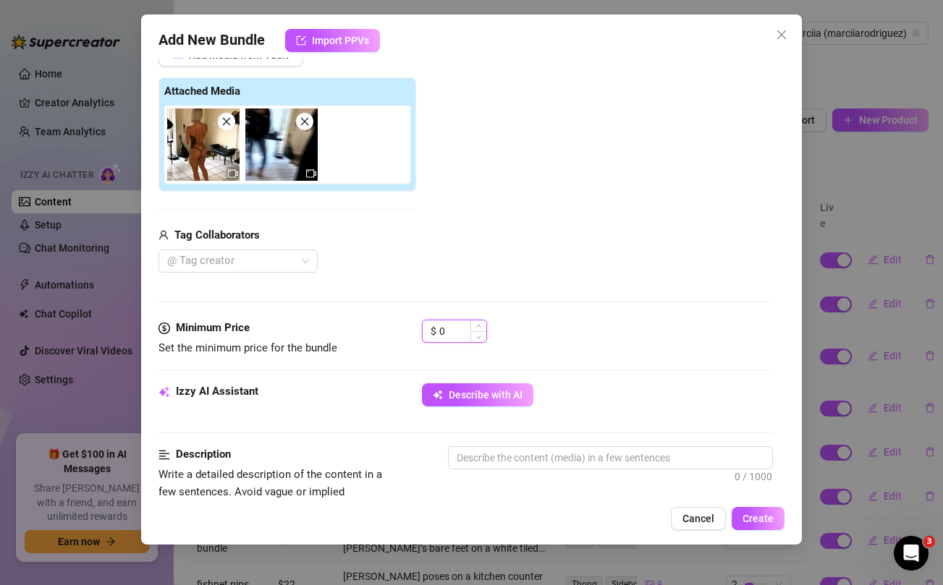
click at [457, 334] on input "0" at bounding box center [462, 332] width 47 height 22
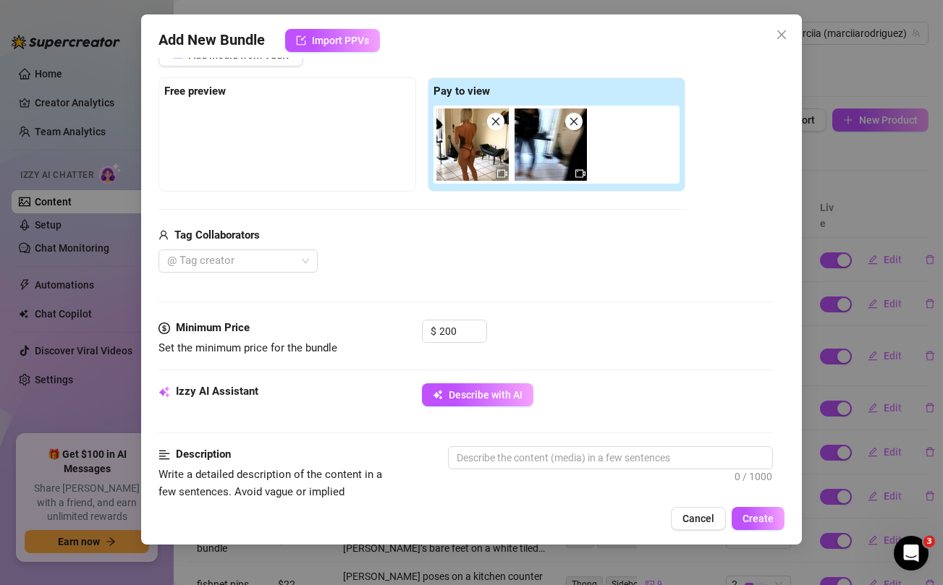
click at [447, 257] on div "@ Tag creator" at bounding box center [421, 261] width 527 height 23
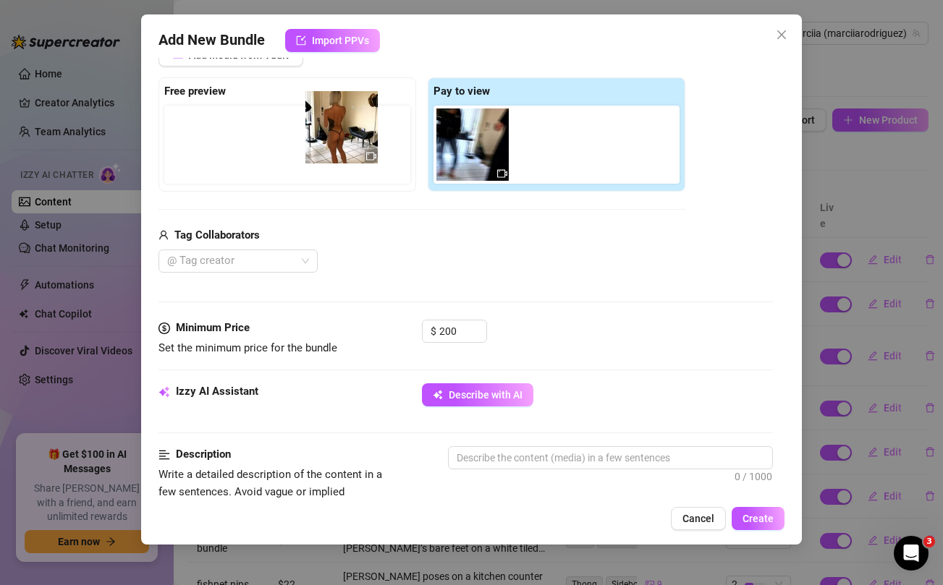
drag, startPoint x: 457, startPoint y: 132, endPoint x: 322, endPoint y: 114, distance: 135.7
click at [322, 114] on div "Free preview Pay to view" at bounding box center [421, 134] width 527 height 114
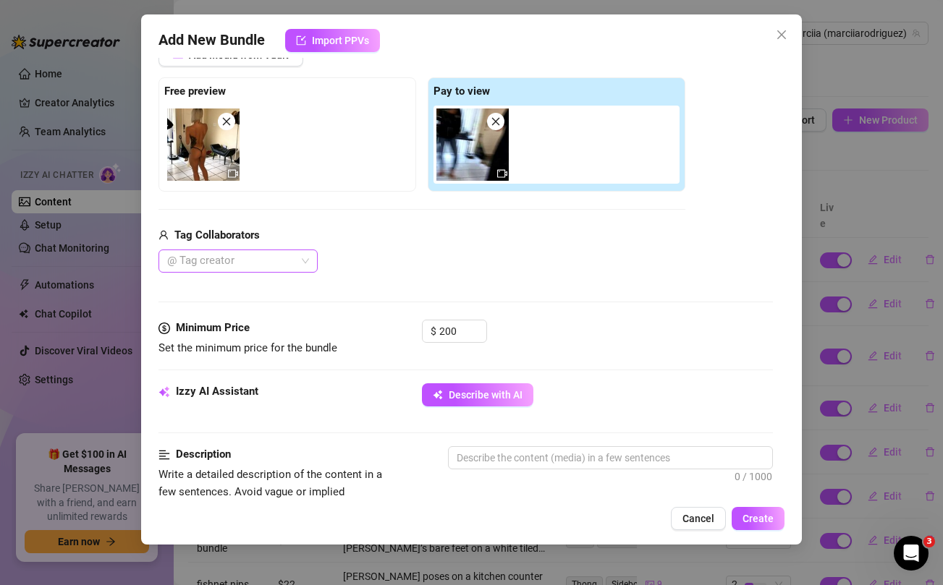
click at [263, 266] on div at bounding box center [230, 261] width 138 height 20
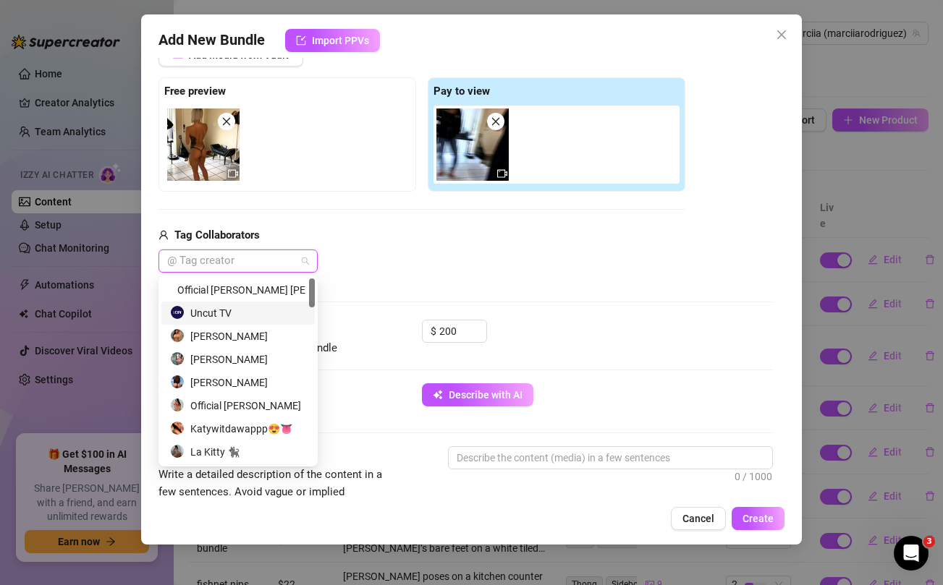
click at [218, 315] on div "Uncut TV" at bounding box center [238, 313] width 136 height 16
click at [453, 274] on div "Media Add Media from Vault Free preview Pay to view Tag Collaborators Uncut TV …" at bounding box center [465, 166] width 614 height 305
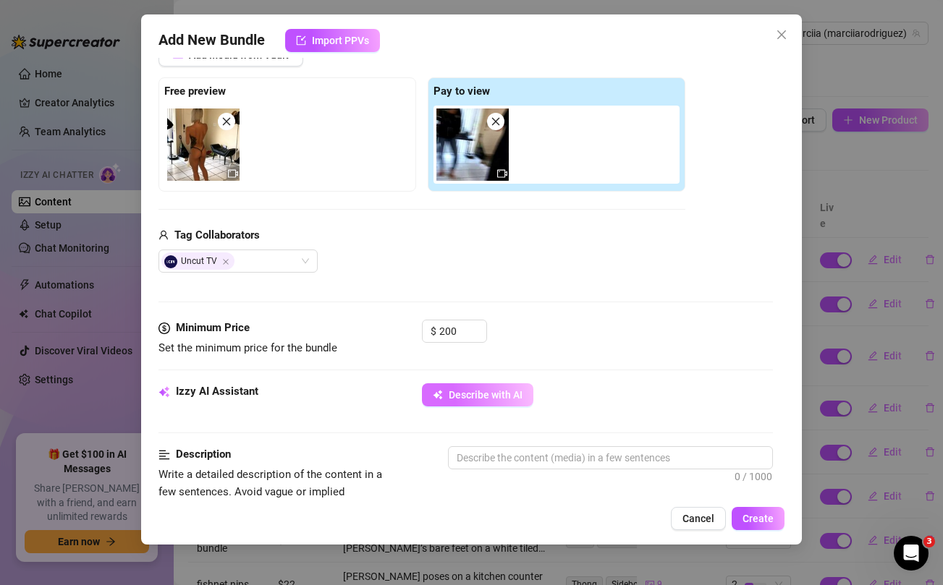
click at [468, 393] on span "Describe with AI" at bounding box center [486, 395] width 74 height 12
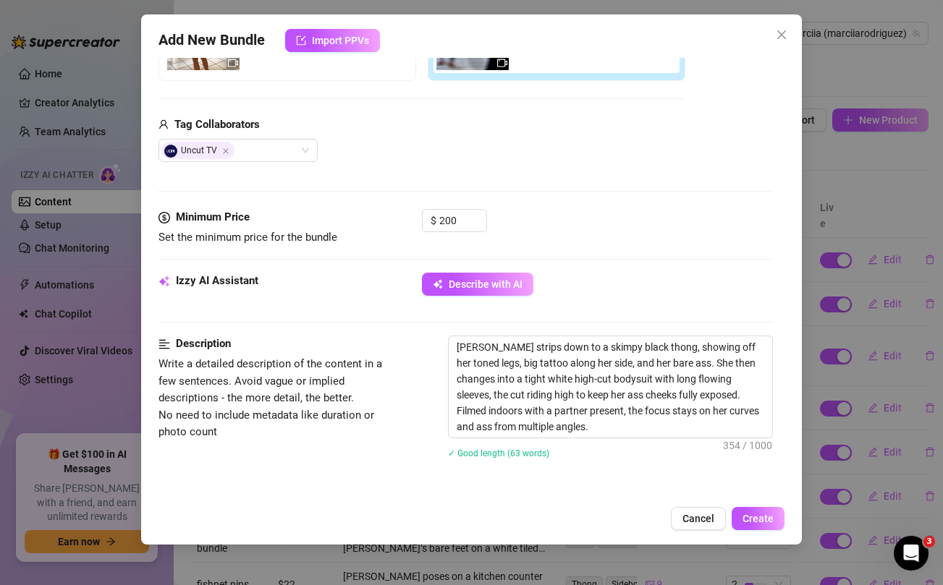
scroll to position [318, 0]
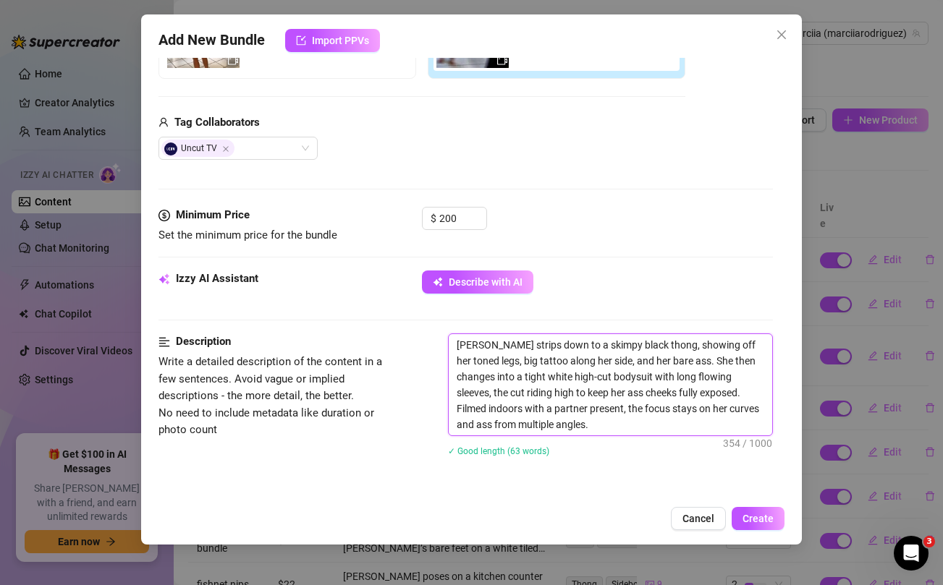
click at [557, 395] on textarea "[PERSON_NAME] strips down to a skimpy black thong, showing off her toned legs, …" at bounding box center [610, 384] width 323 height 101
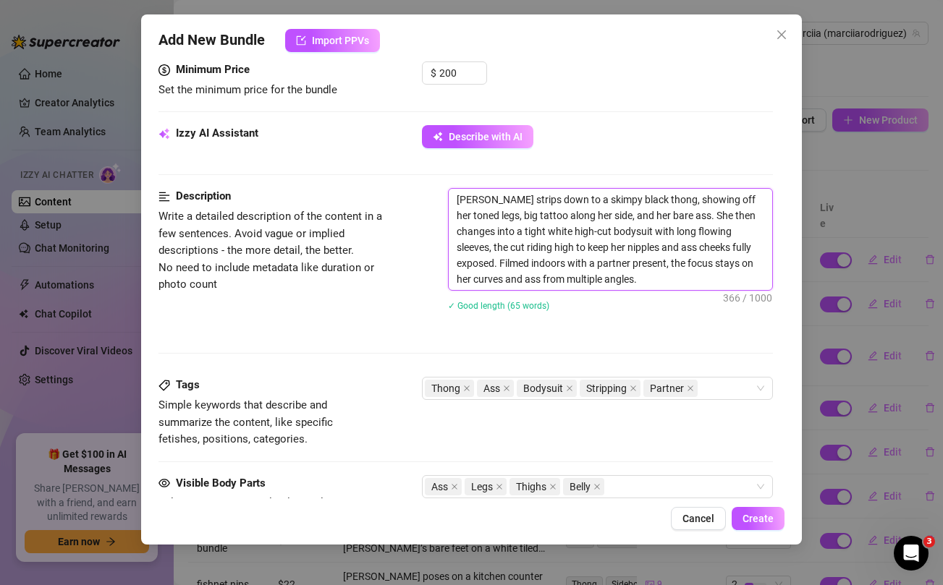
scroll to position [554, 0]
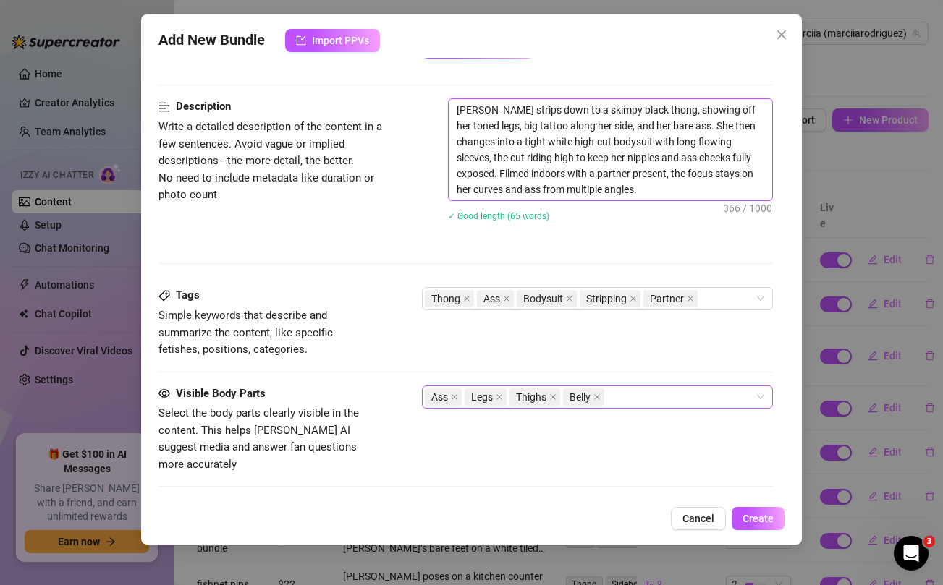
click at [641, 403] on div "Ass Legs Thighs Belly" at bounding box center [589, 397] width 329 height 20
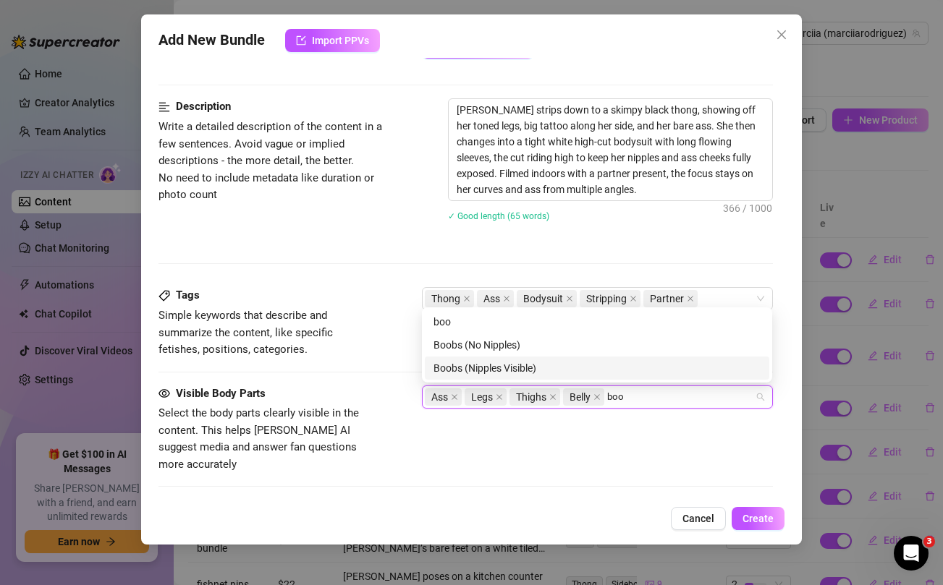
click at [525, 362] on div "Boobs (Nipples Visible)" at bounding box center [596, 368] width 327 height 16
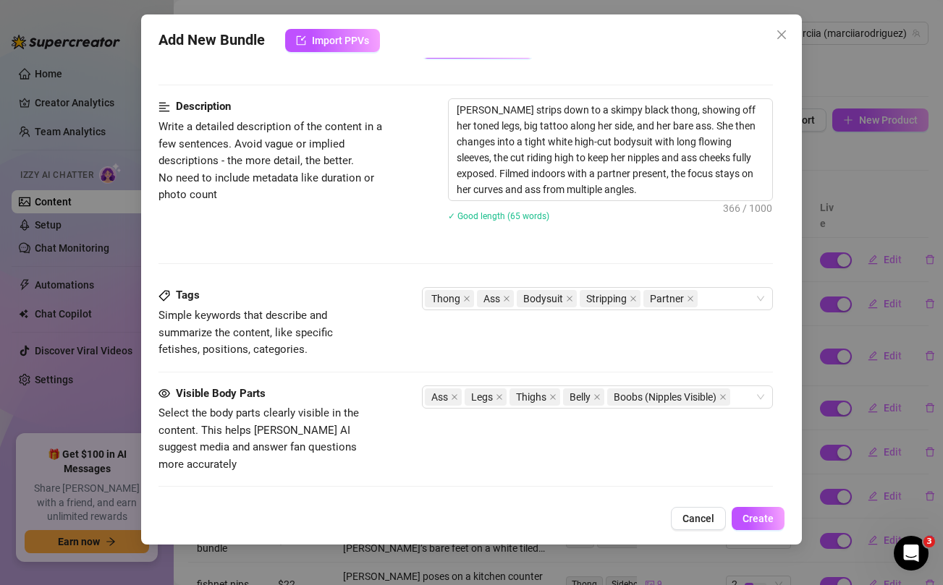
click at [397, 409] on div "Visible Body Parts Select the body parts clearly visible in the content. This h…" at bounding box center [465, 430] width 614 height 88
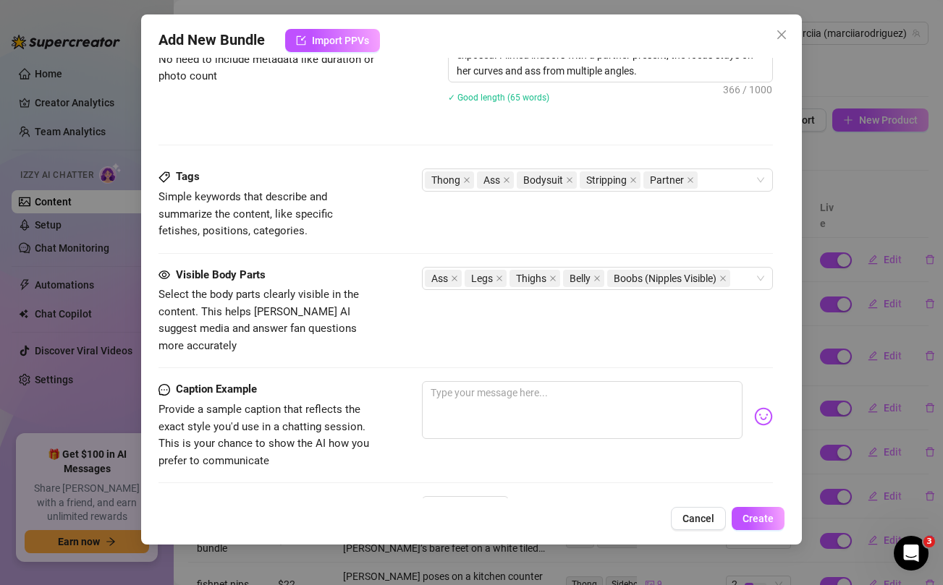
scroll to position [741, 0]
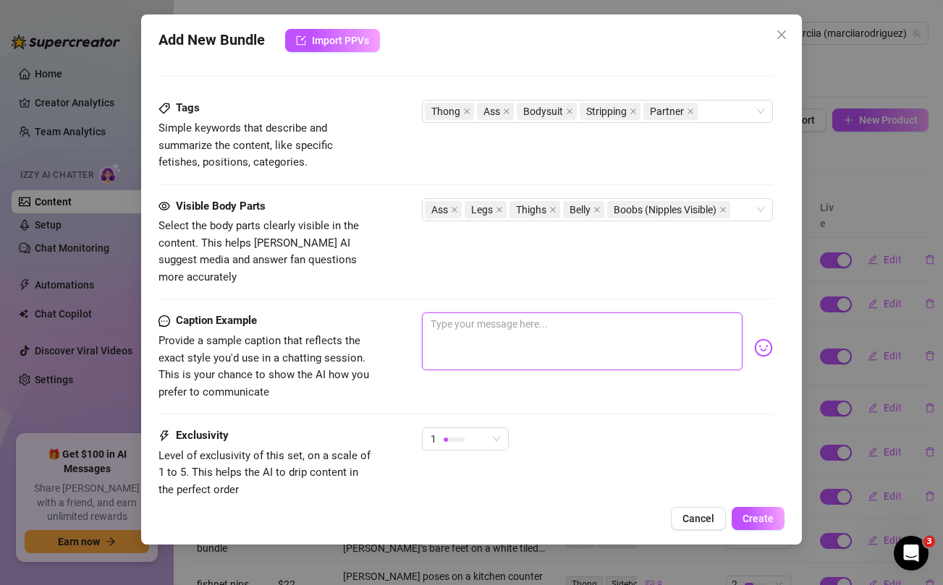
click at [515, 335] on textarea at bounding box center [582, 342] width 320 height 58
paste textarea "‼️ EXCLUSIVE NIPS STREAM ‼️ 🙈🔞 photographer went LIVE during my photoshoot and …"
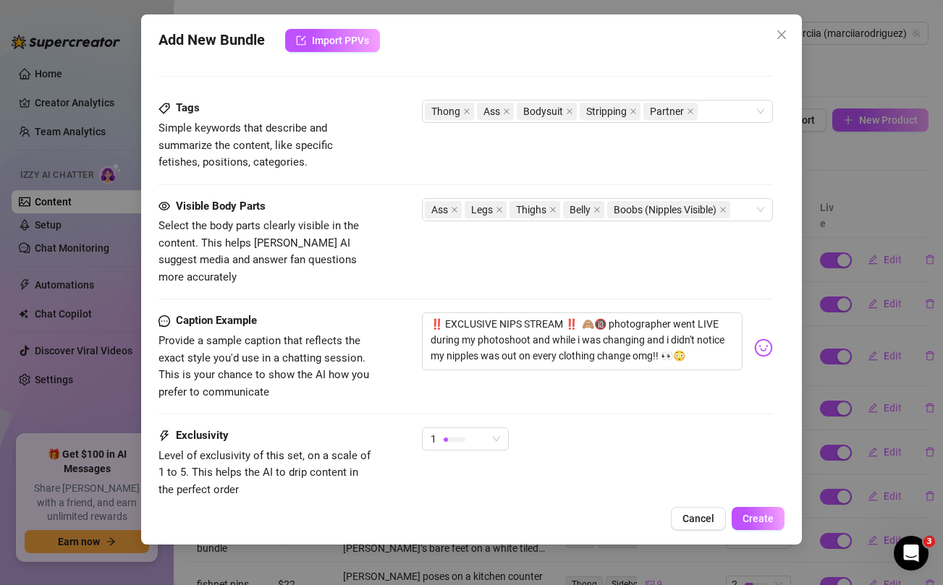
click at [471, 240] on div "Visible Body Parts Select the body parts clearly visible in the content. This h…" at bounding box center [465, 242] width 614 height 88
click at [491, 428] on span "1" at bounding box center [465, 439] width 69 height 22
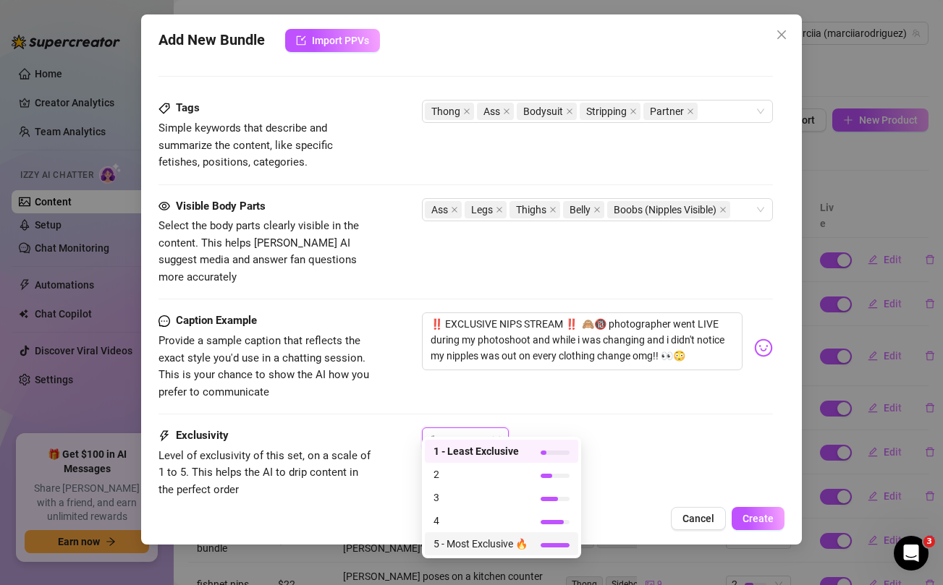
click at [467, 545] on span "5 - Most Exclusive 🔥" at bounding box center [480, 544] width 94 height 16
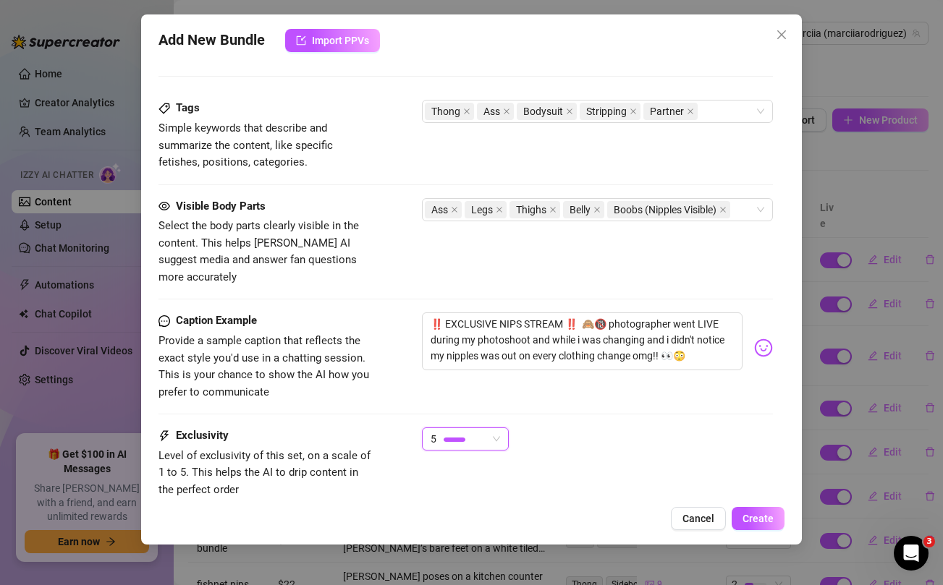
click at [685, 434] on div "5 5" at bounding box center [597, 446] width 350 height 36
click at [750, 523] on span "Create" at bounding box center [758, 519] width 31 height 12
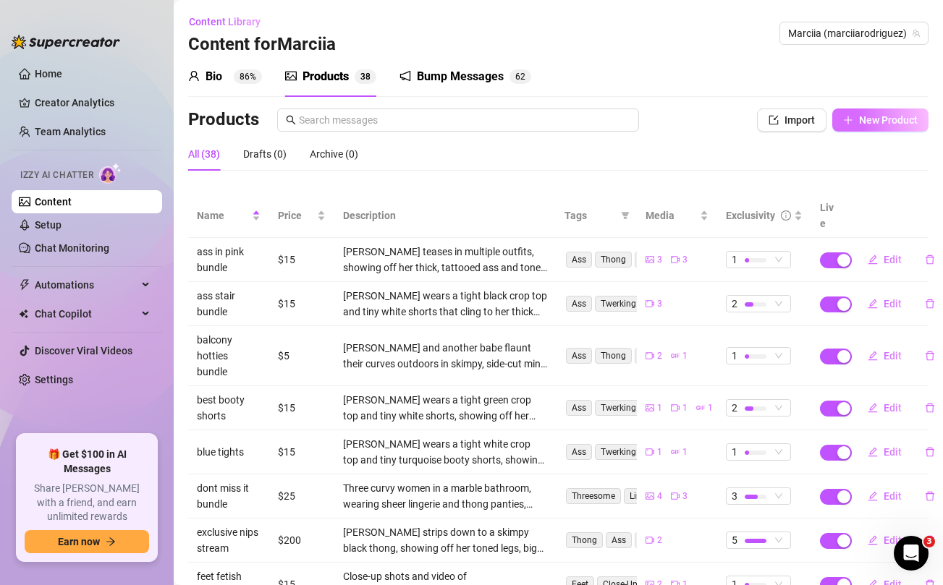
click at [889, 111] on button "New Product" at bounding box center [880, 120] width 96 height 23
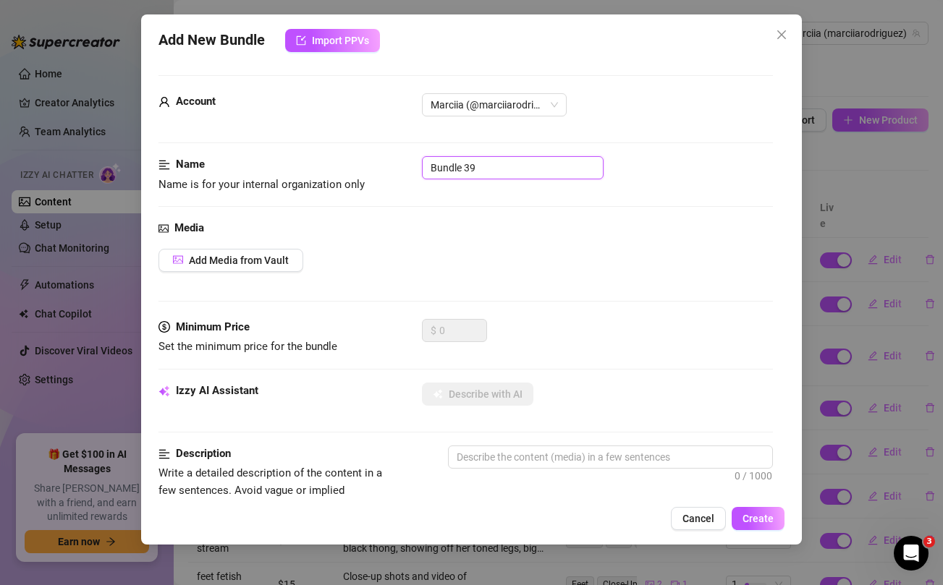
click at [504, 169] on input "Bundle 39" at bounding box center [513, 167] width 182 height 23
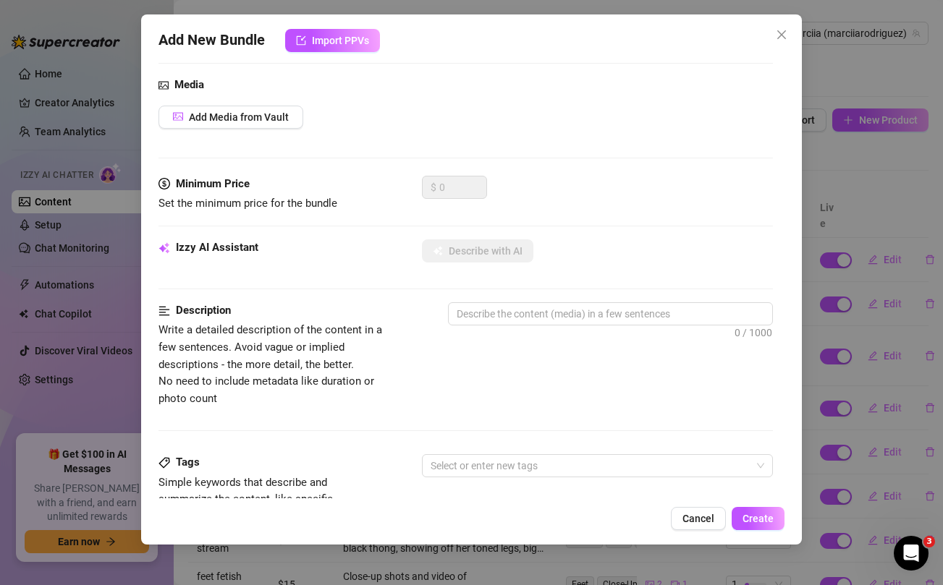
scroll to position [372, 0]
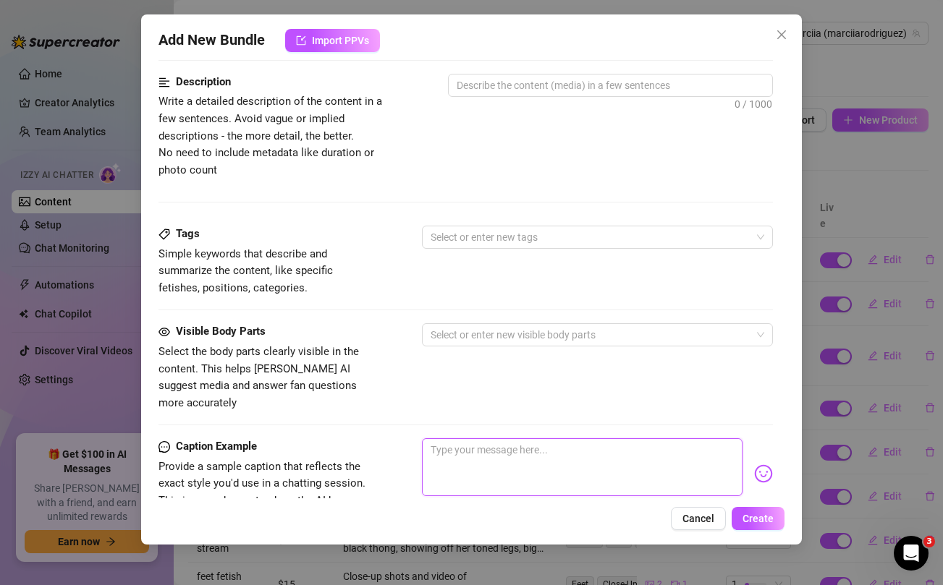
click at [548, 446] on textarea at bounding box center [582, 468] width 320 height 58
paste textarea "I need this ass massaged daily babe...unlock this bundle and let me know if you…"
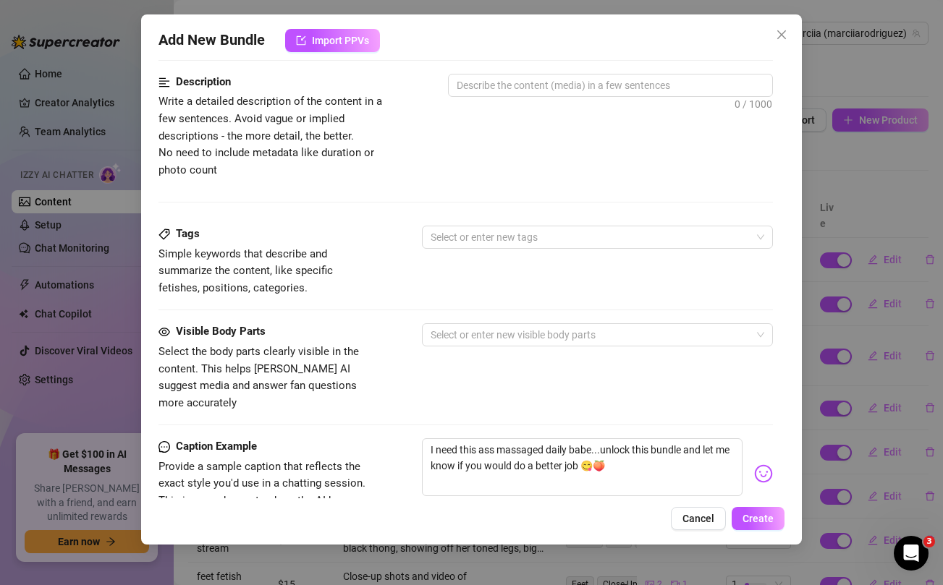
click at [431, 354] on div "Visible Body Parts Select the body parts clearly visible in the content. This h…" at bounding box center [465, 367] width 614 height 88
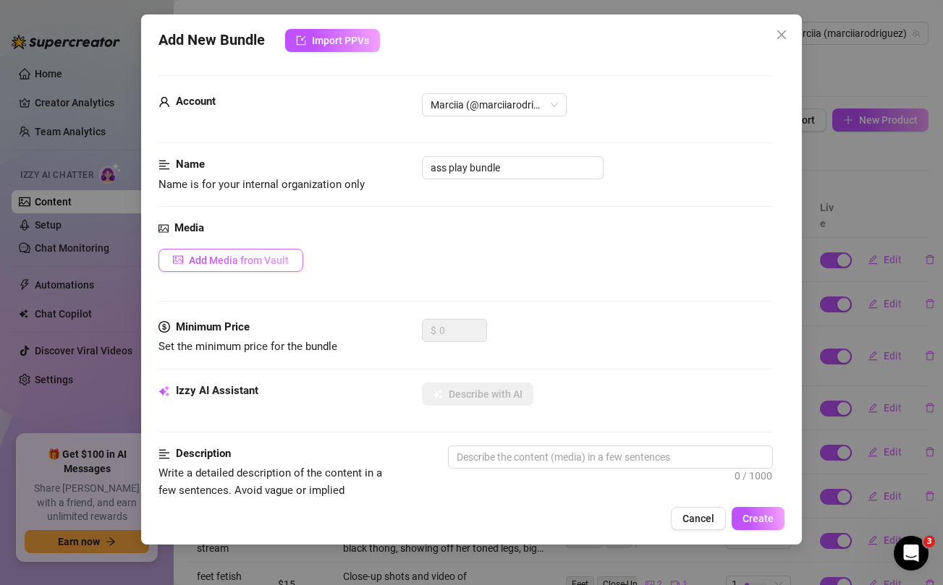
click at [273, 261] on span "Add Media from Vault" at bounding box center [239, 261] width 100 height 12
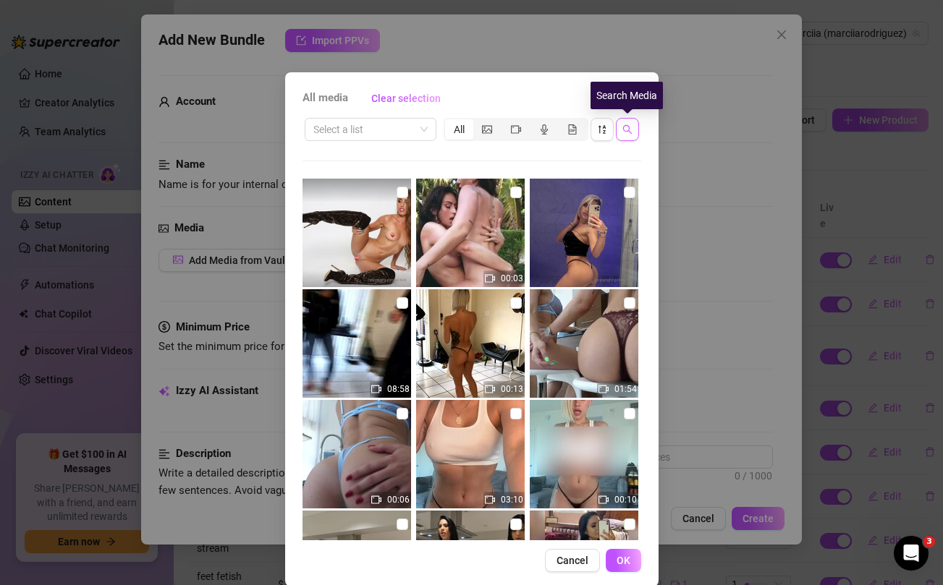
click at [631, 130] on icon "search" at bounding box center [627, 129] width 10 height 10
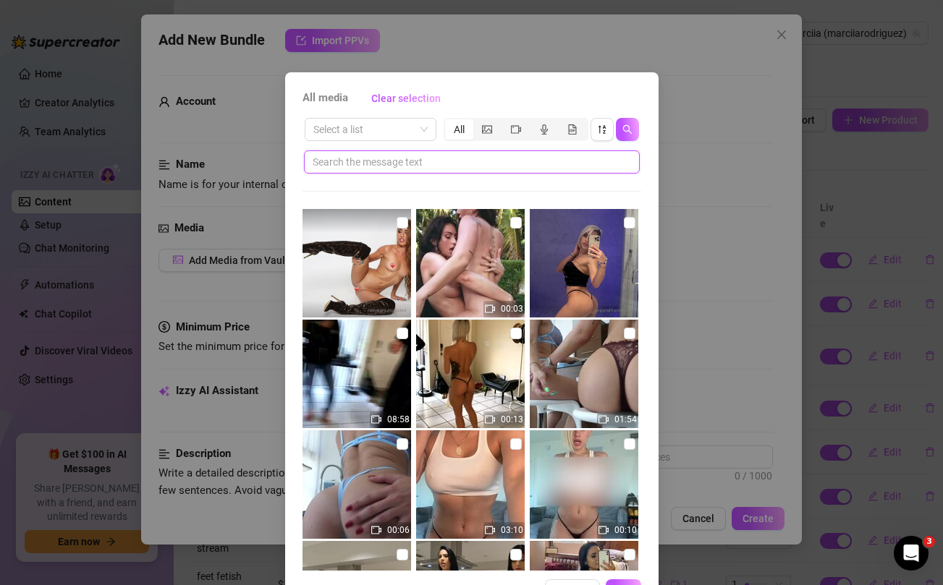
click at [494, 163] on input "text" at bounding box center [466, 162] width 307 height 16
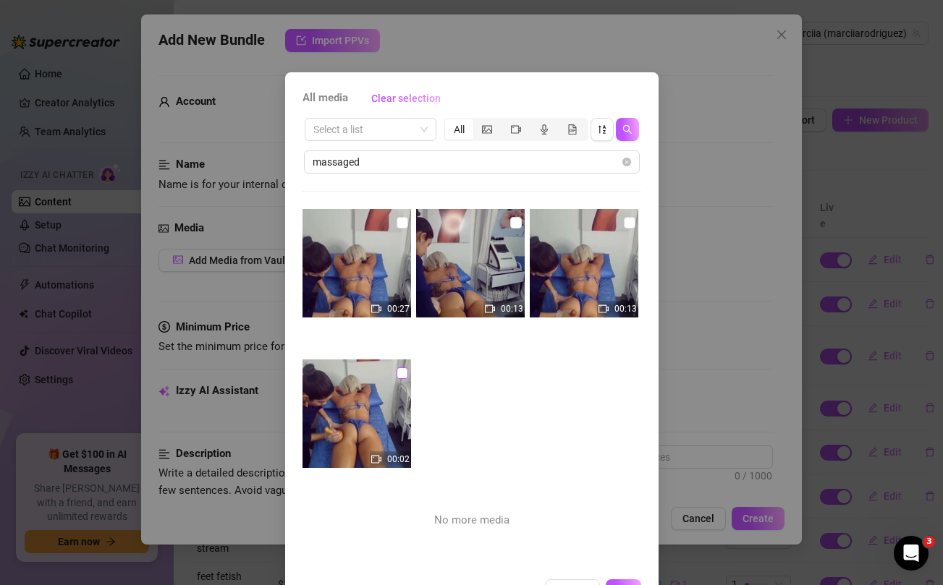
click at [405, 378] on label at bounding box center [403, 373] width 12 height 16
click at [405, 378] on input "checkbox" at bounding box center [403, 374] width 12 height 12
click at [402, 221] on input "checkbox" at bounding box center [403, 223] width 12 height 12
click at [515, 221] on input "checkbox" at bounding box center [516, 223] width 12 height 12
click at [630, 222] on input "checkbox" at bounding box center [630, 223] width 12 height 12
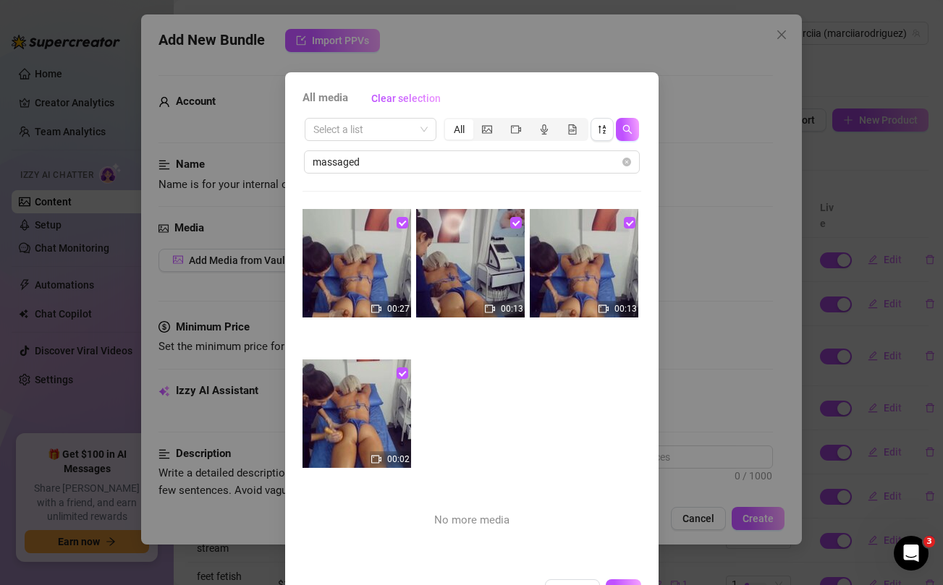
scroll to position [49, 0]
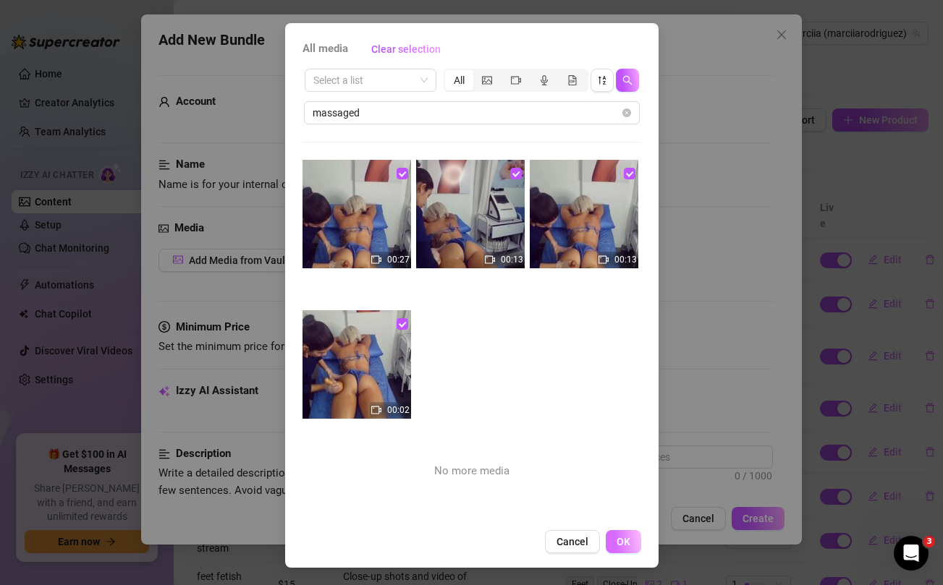
click at [631, 546] on button "OK" at bounding box center [623, 541] width 35 height 23
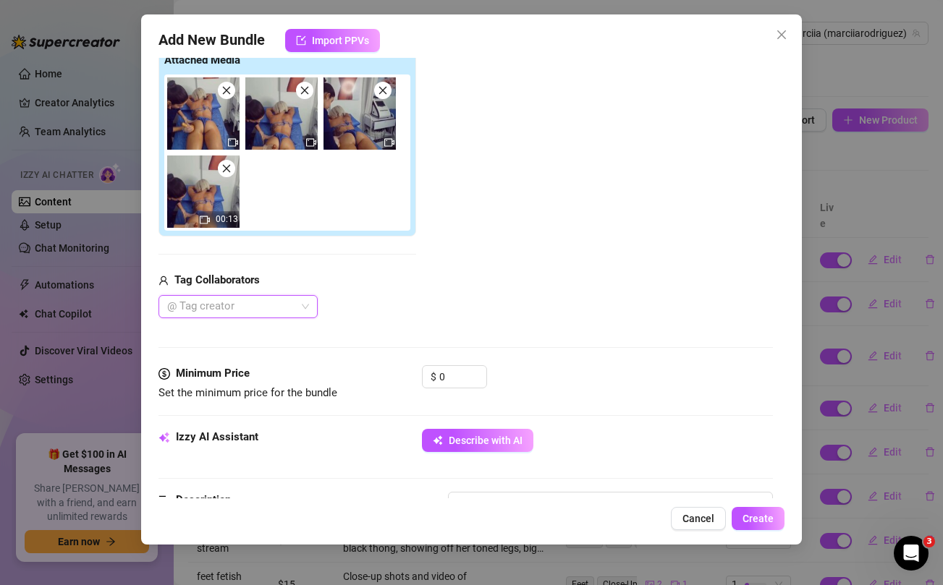
scroll to position [237, 0]
click at [488, 432] on button "Describe with AI" at bounding box center [477, 439] width 111 height 23
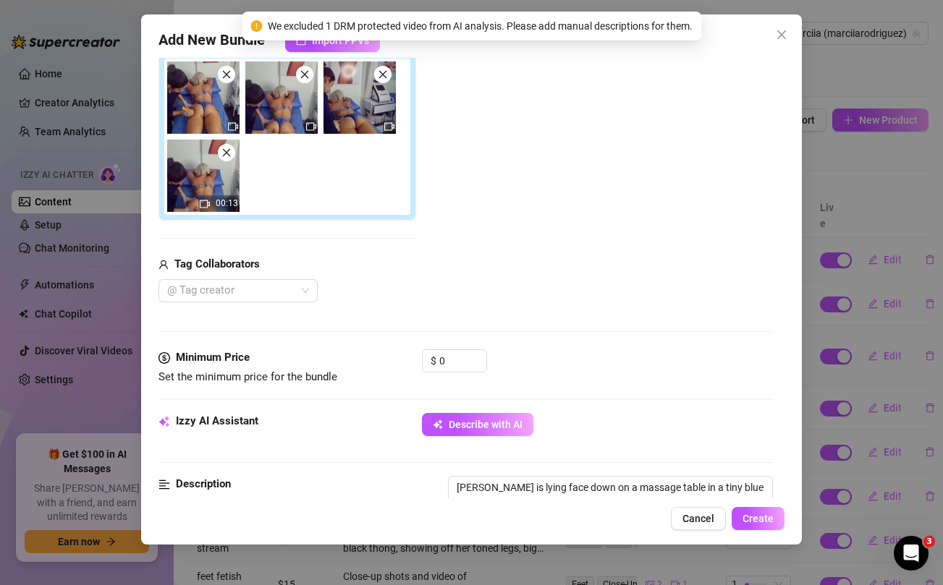
scroll to position [248, 0]
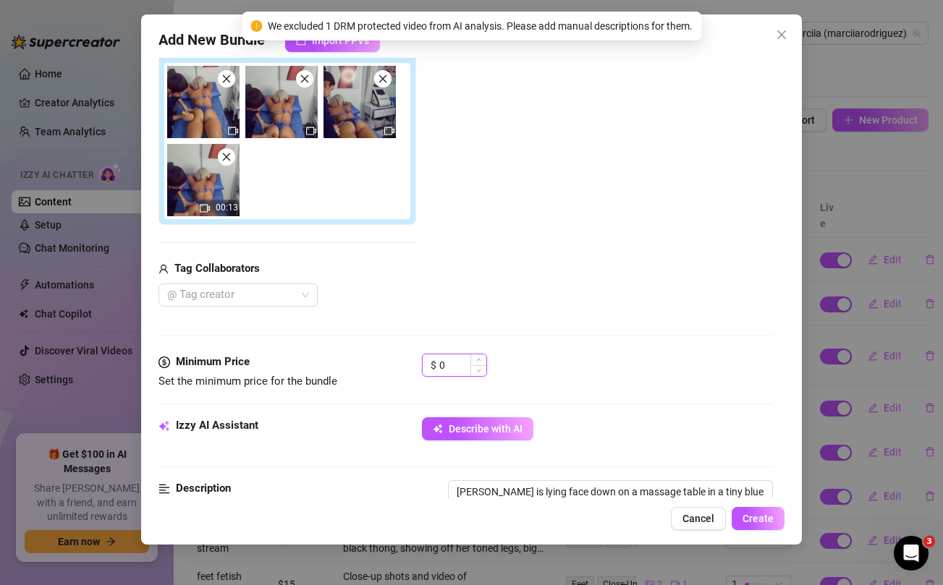
click at [445, 364] on input "0" at bounding box center [462, 366] width 47 height 22
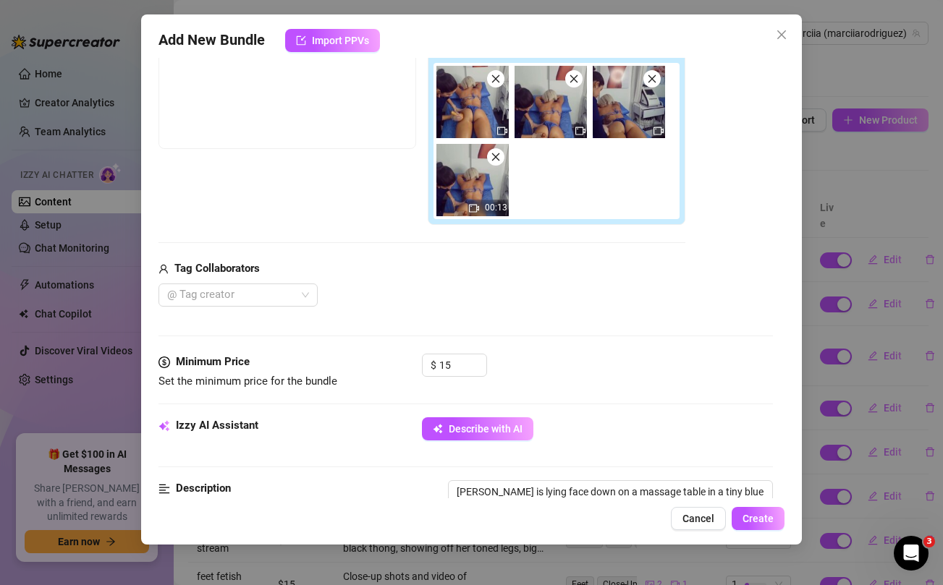
click at [485, 273] on div "Tag Collaborators" at bounding box center [421, 269] width 527 height 17
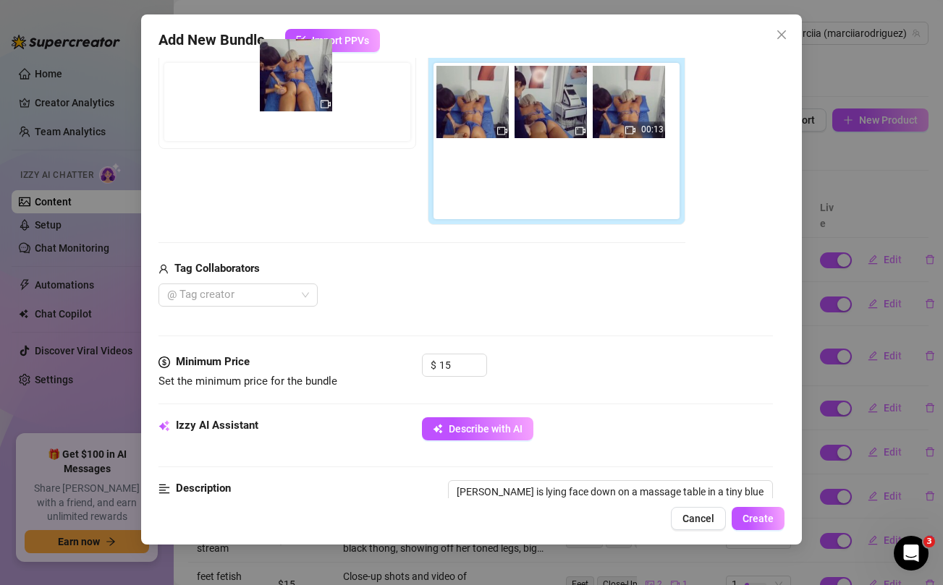
drag, startPoint x: 475, startPoint y: 117, endPoint x: 292, endPoint y: 90, distance: 185.0
click at [292, 90] on div "Free preview Pay to view 00:13" at bounding box center [421, 130] width 527 height 191
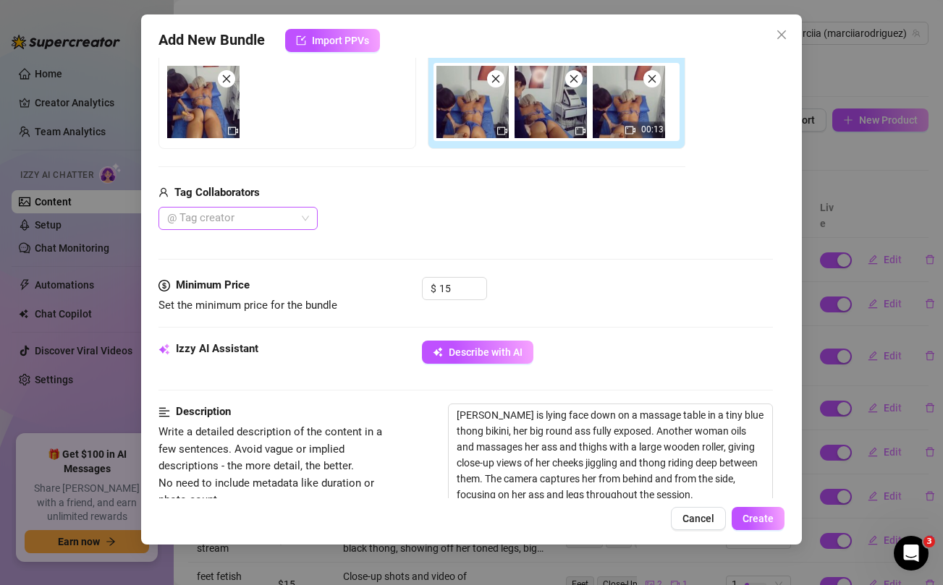
click at [284, 216] on div at bounding box center [230, 218] width 138 height 20
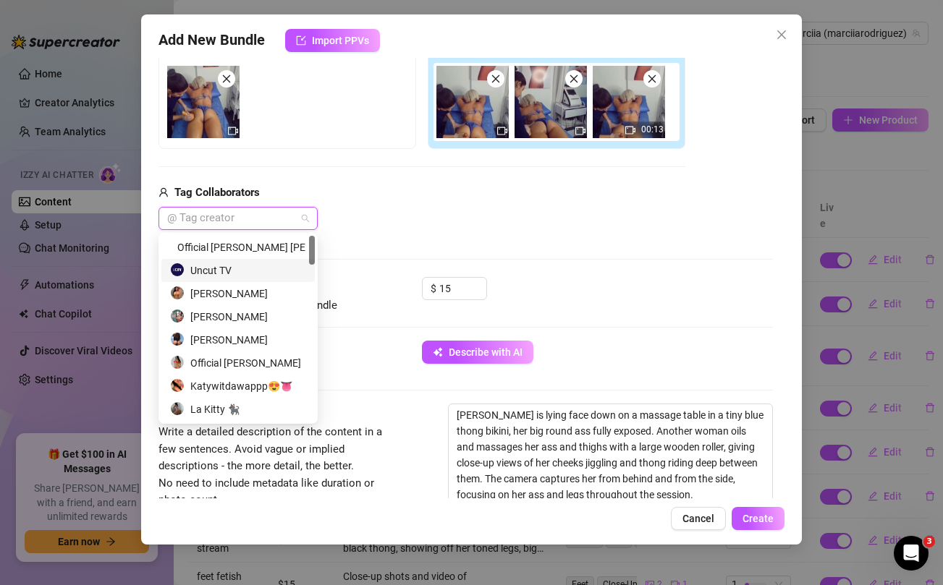
click at [226, 268] on div "Uncut TV" at bounding box center [238, 271] width 136 height 16
click at [447, 234] on div "Media Add Media from Vault Free preview Pay to view 00:13 Tag Collaborators Unc…" at bounding box center [465, 124] width 614 height 305
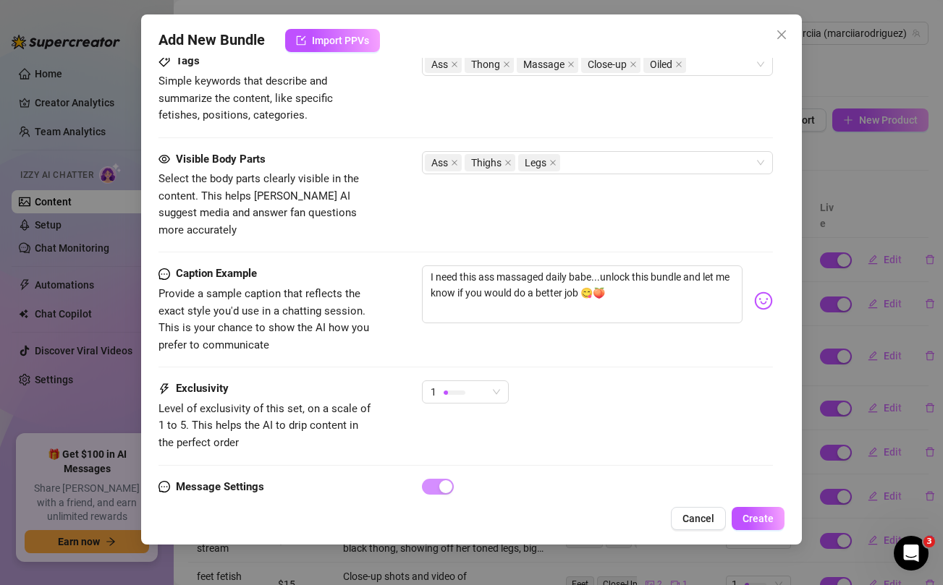
scroll to position [832, 0]
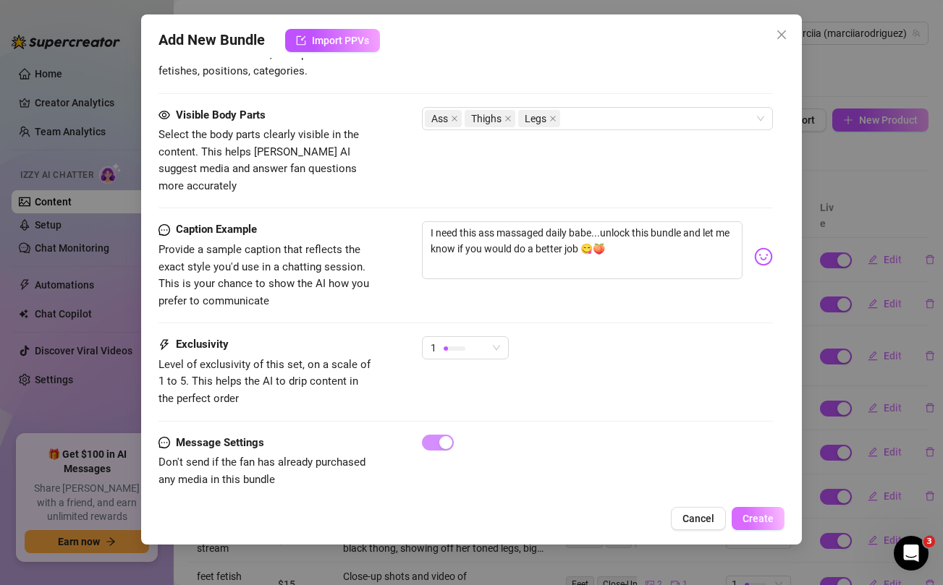
click at [766, 515] on span "Create" at bounding box center [758, 519] width 31 height 12
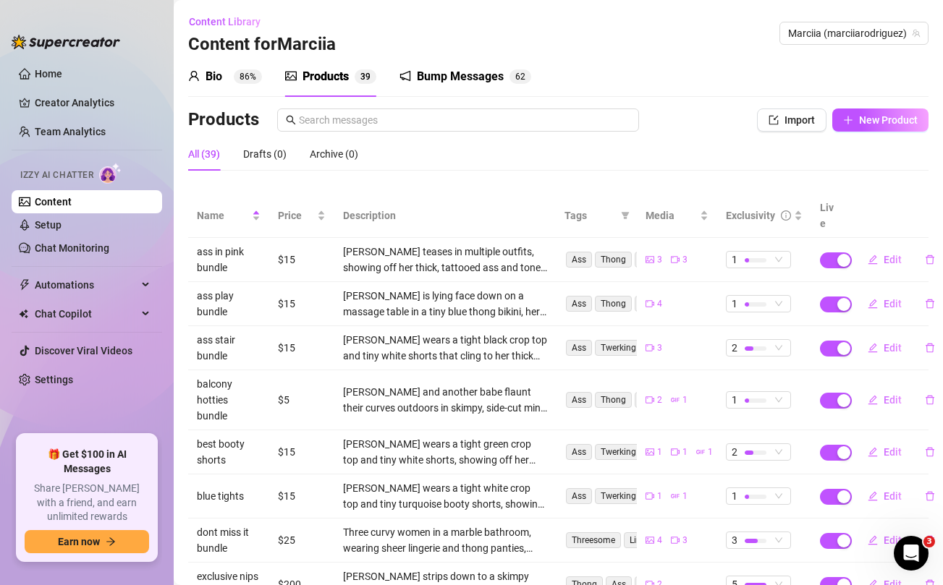
scroll to position [178, 0]
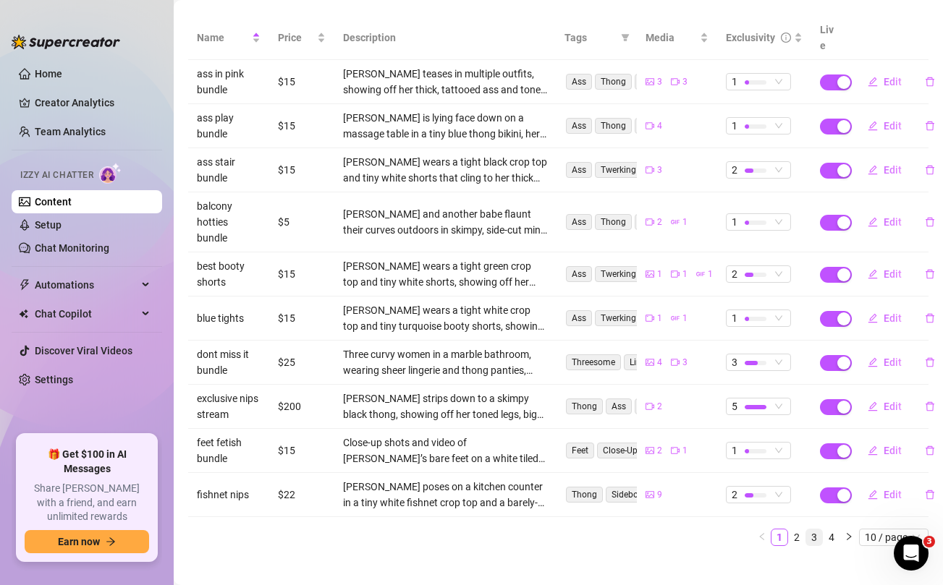
click at [816, 530] on link "3" at bounding box center [814, 538] width 16 height 16
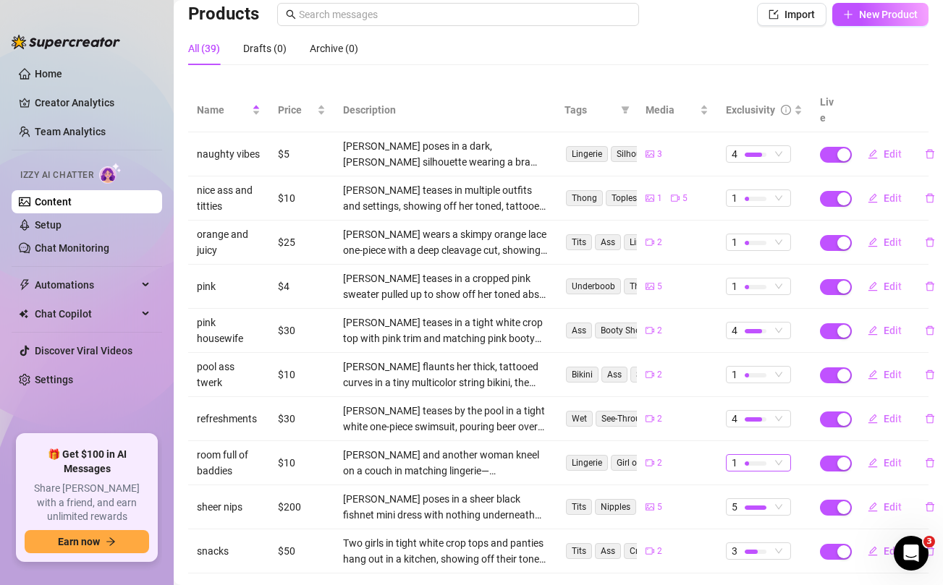
scroll to position [162, 0]
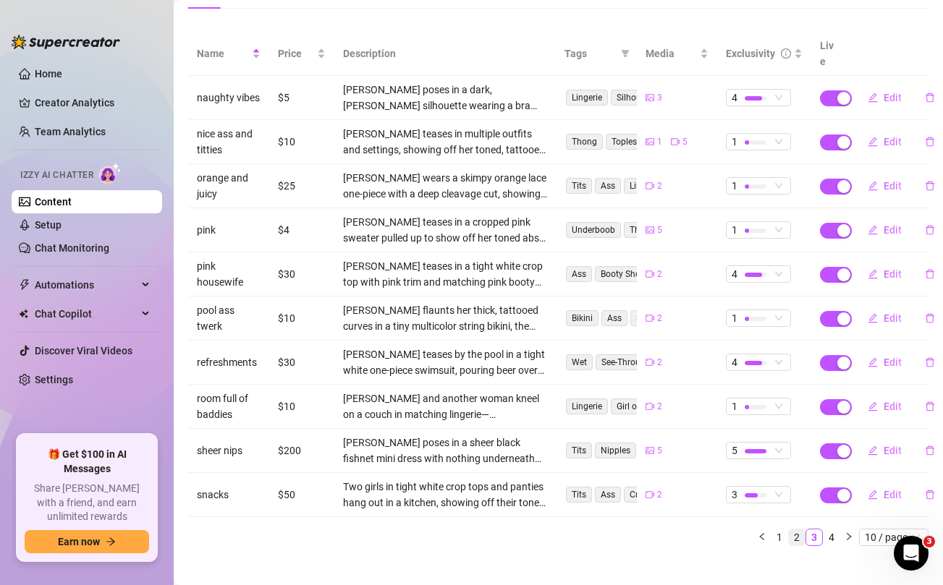
click at [801, 530] on link "2" at bounding box center [797, 538] width 16 height 16
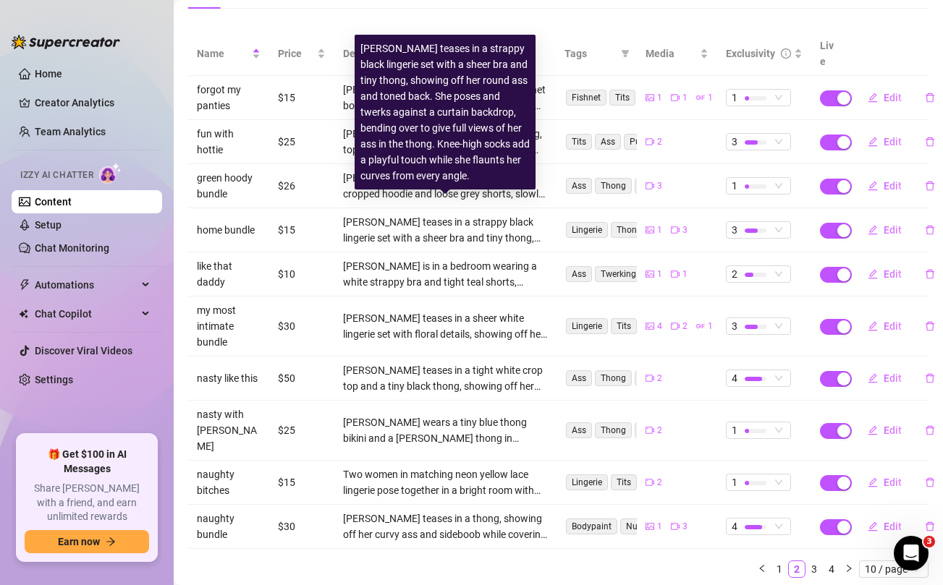
scroll to position [0, 0]
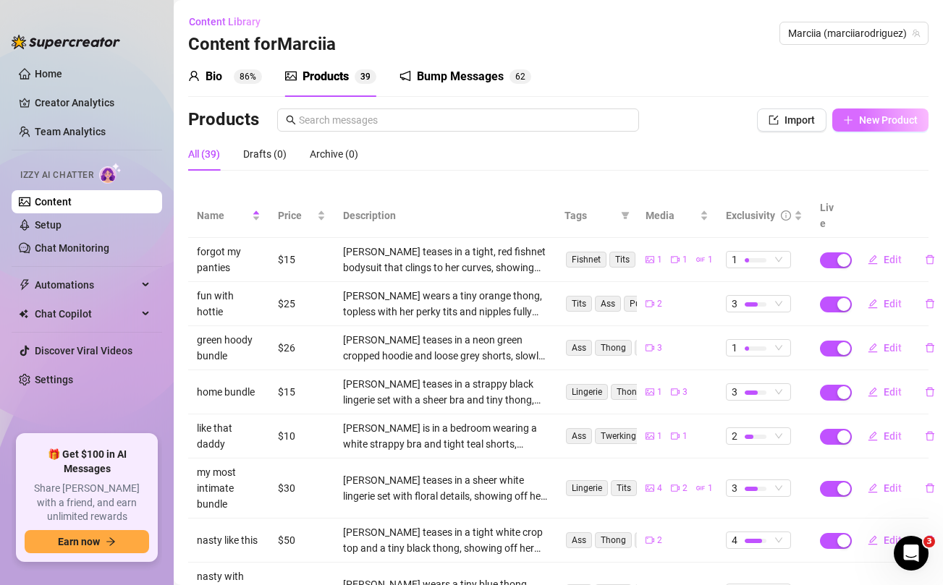
click at [883, 115] on span "New Product" at bounding box center [888, 120] width 59 height 12
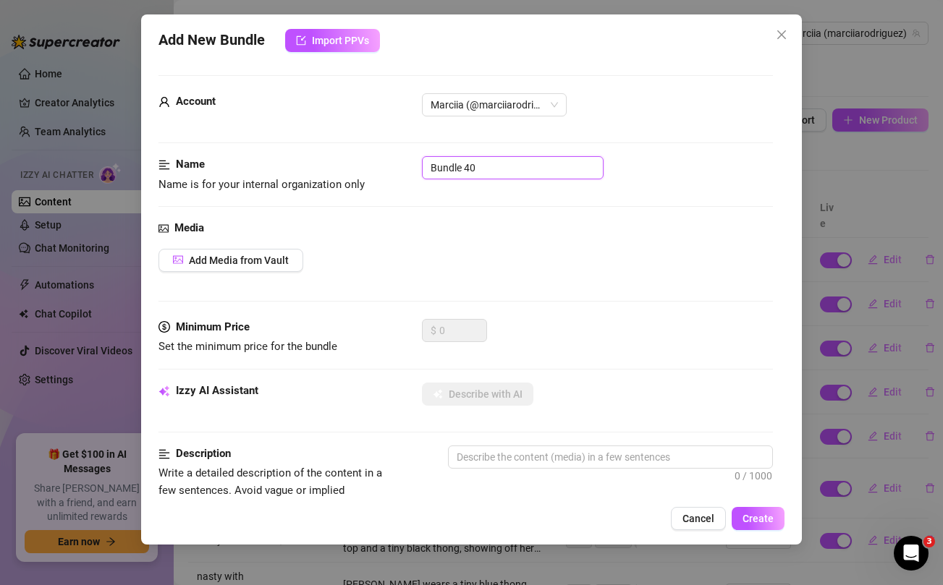
click at [488, 166] on input "Bundle 40" at bounding box center [513, 167] width 182 height 23
click at [504, 261] on div "Add Media from Vault" at bounding box center [465, 260] width 614 height 23
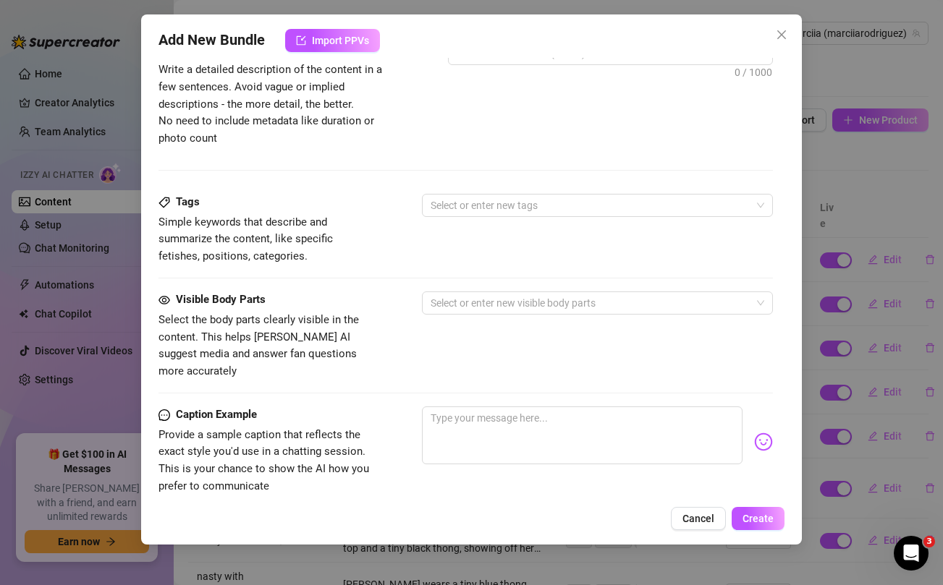
scroll to position [588, 0]
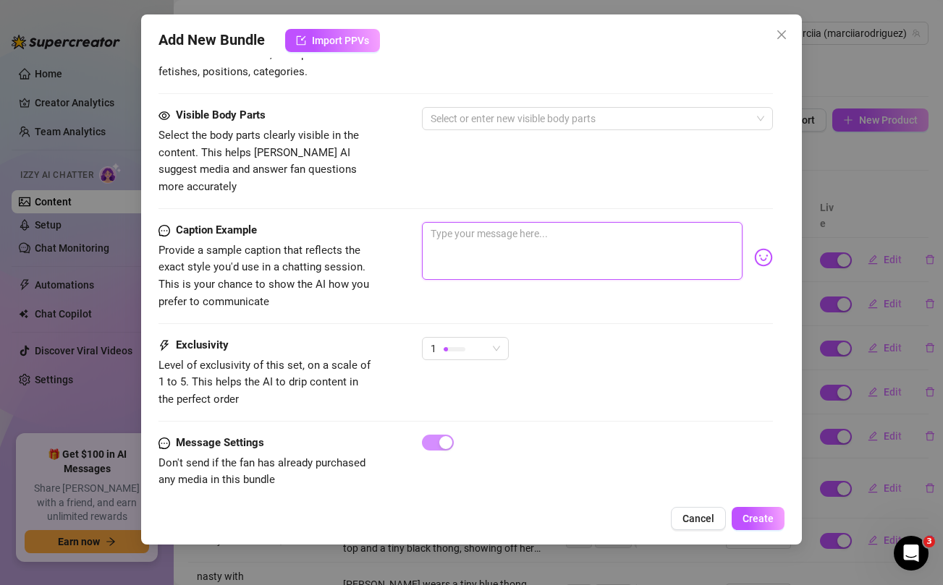
click at [511, 250] on textarea at bounding box center [582, 251] width 320 height 58
paste textarea "GG sale 👅!!! me and @asleenperezuncut wanted to end your day right! 🫢 CHEAPER T…"
click at [486, 229] on textarea "GG sale 👅!!! me and @asleenperezuncut wanted to end your day right! 🫢 CHEAPER T…" at bounding box center [582, 251] width 320 height 58
drag, startPoint x: 470, startPoint y: 218, endPoint x: 485, endPoint y: 217, distance: 14.5
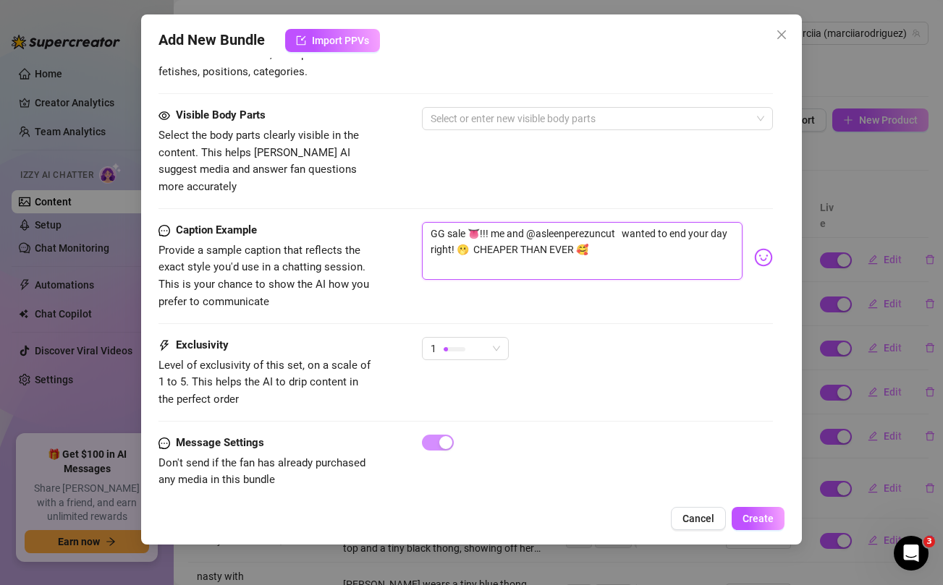
click at [485, 222] on textarea "GG sale 👅!!! me and @asleenperezuncut wanted to end your day right! 🫢 CHEAPER T…" at bounding box center [582, 251] width 320 height 58
click at [464, 175] on div "Visible Body Parts Select the body parts clearly visible in the content. This h…" at bounding box center [465, 151] width 614 height 88
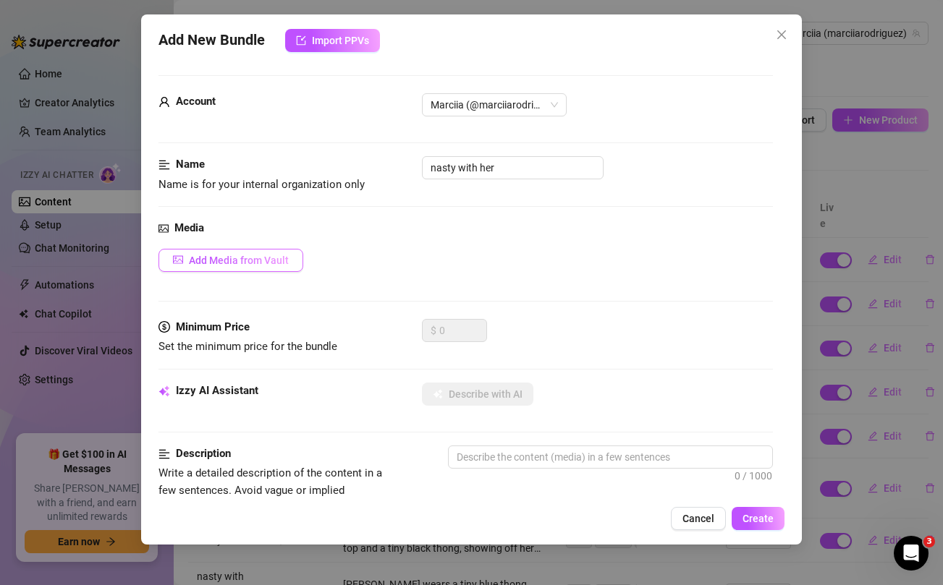
click at [262, 255] on span "Add Media from Vault" at bounding box center [239, 261] width 100 height 12
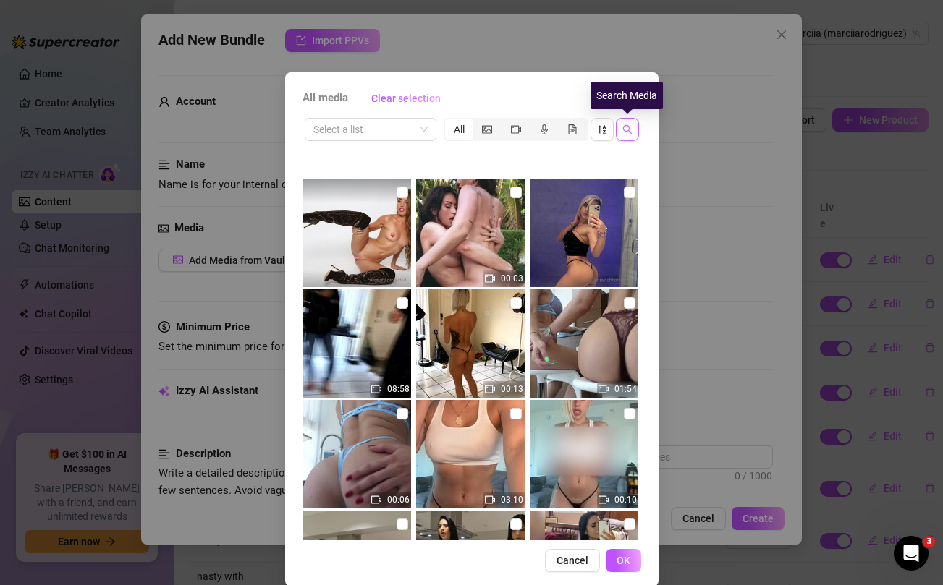
click at [626, 131] on icon "search" at bounding box center [626, 129] width 9 height 9
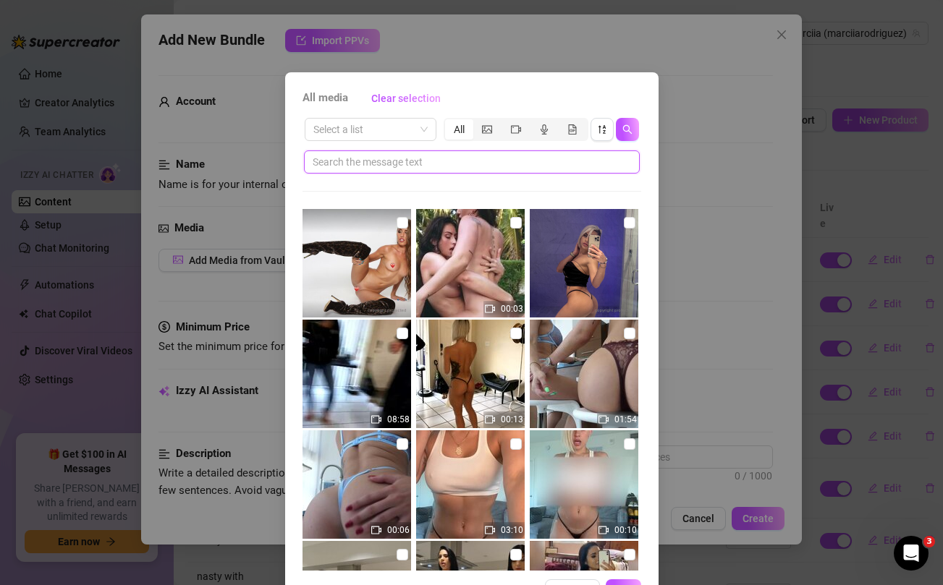
click at [533, 155] on input "text" at bounding box center [466, 162] width 307 height 16
paste input "👅!!!"
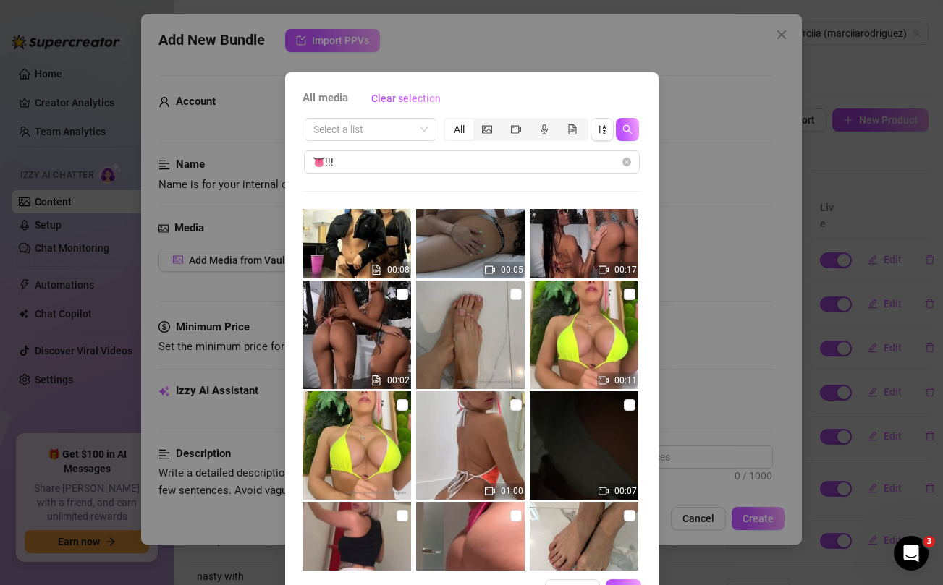
scroll to position [272, 0]
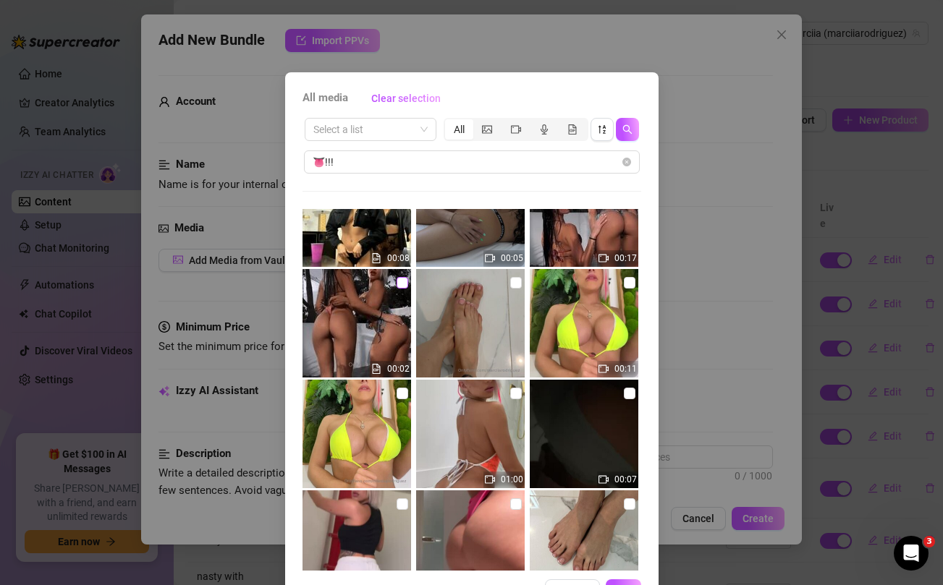
click at [405, 281] on input "checkbox" at bounding box center [403, 283] width 12 height 12
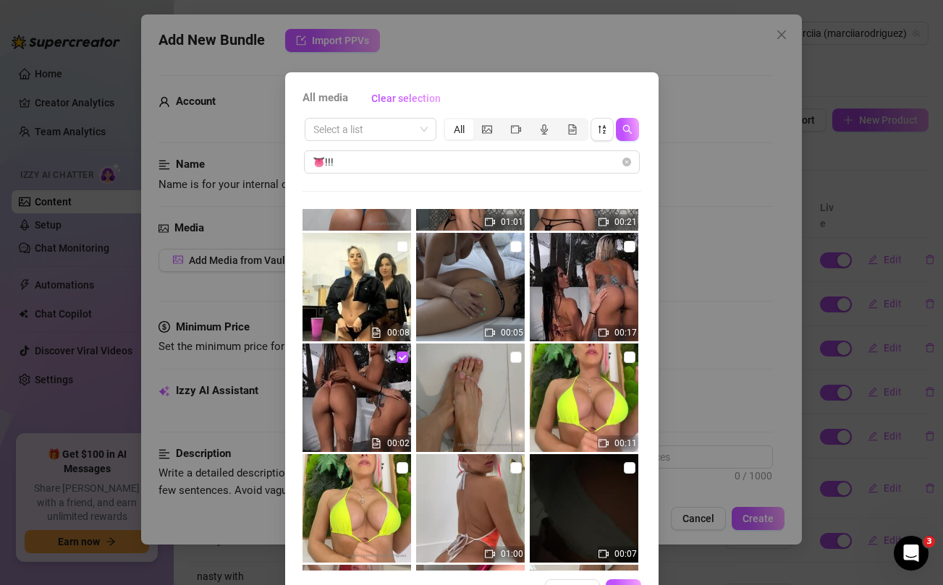
scroll to position [181, 0]
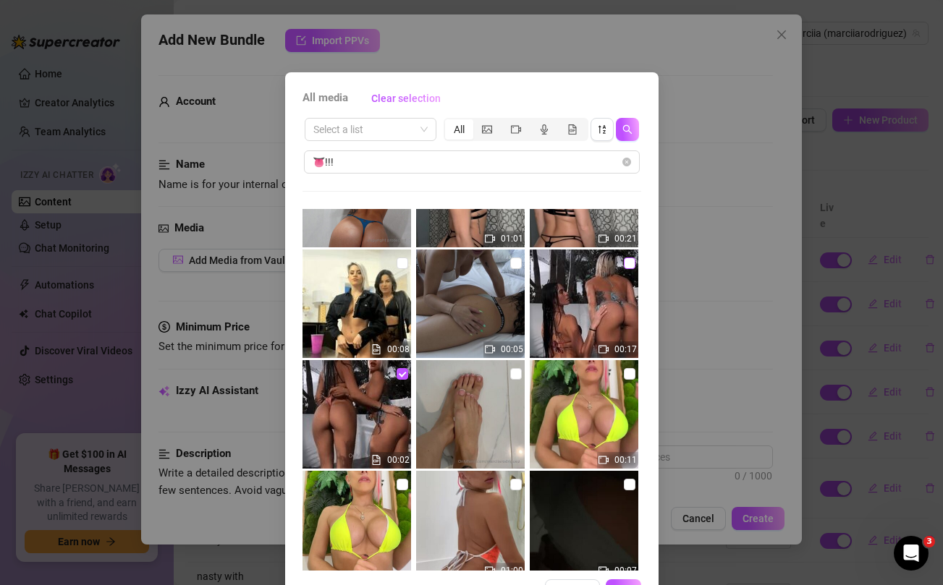
click at [627, 262] on input "checkbox" at bounding box center [630, 264] width 12 height 12
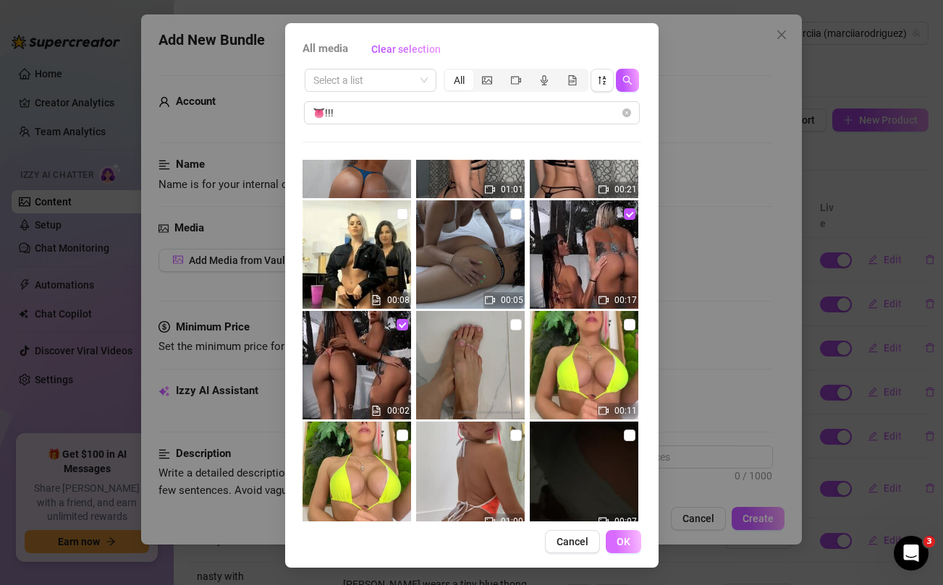
click at [627, 543] on span "OK" at bounding box center [624, 542] width 14 height 12
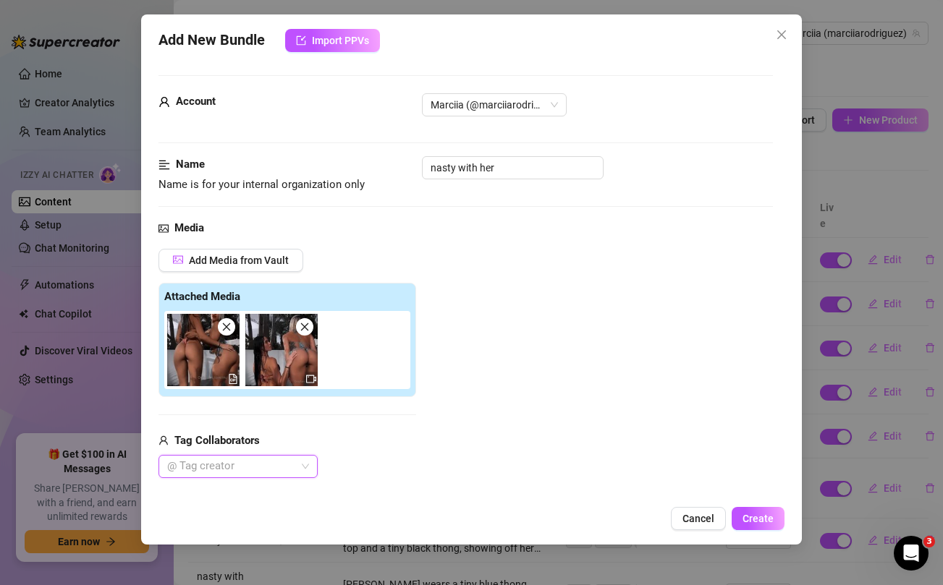
scroll to position [156, 0]
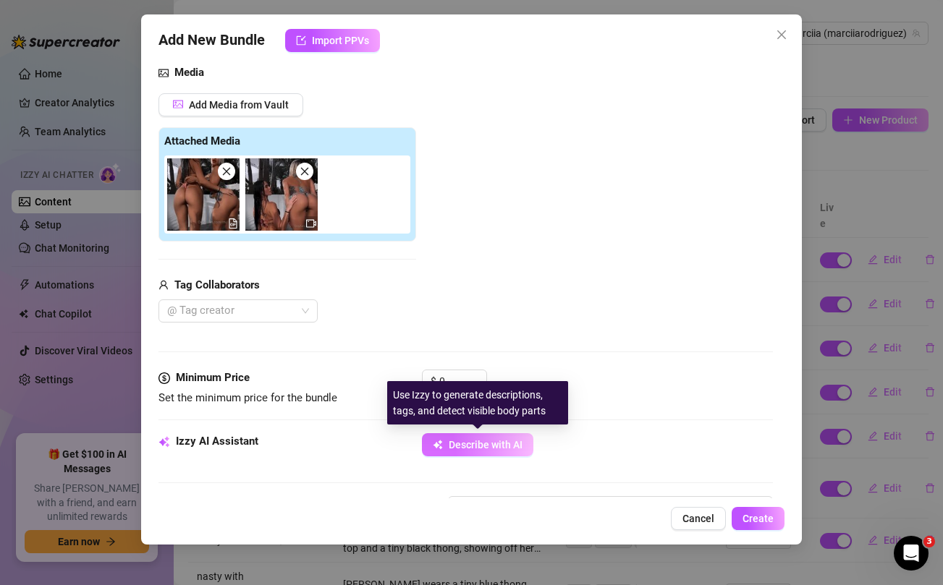
click at [447, 450] on button "Describe with AI" at bounding box center [477, 444] width 111 height 23
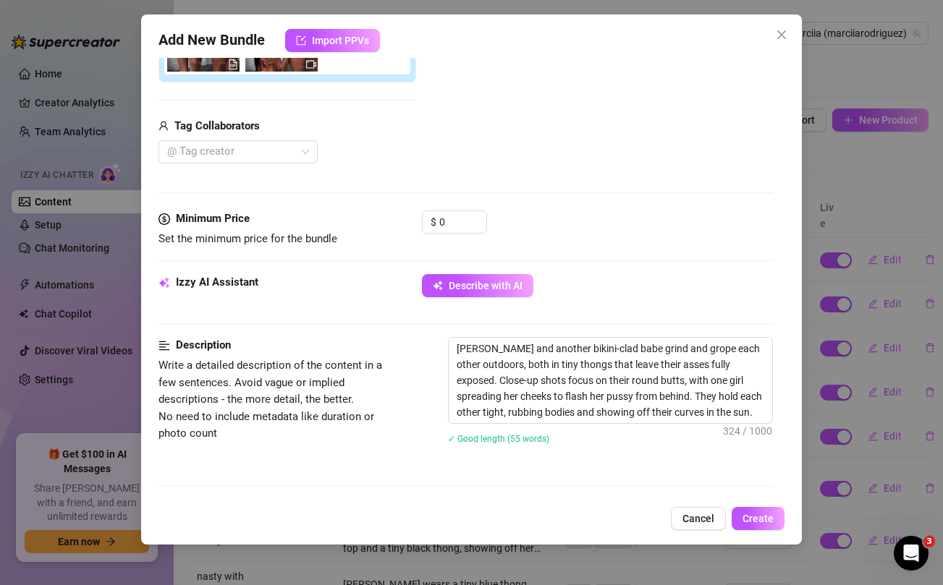
scroll to position [292, 0]
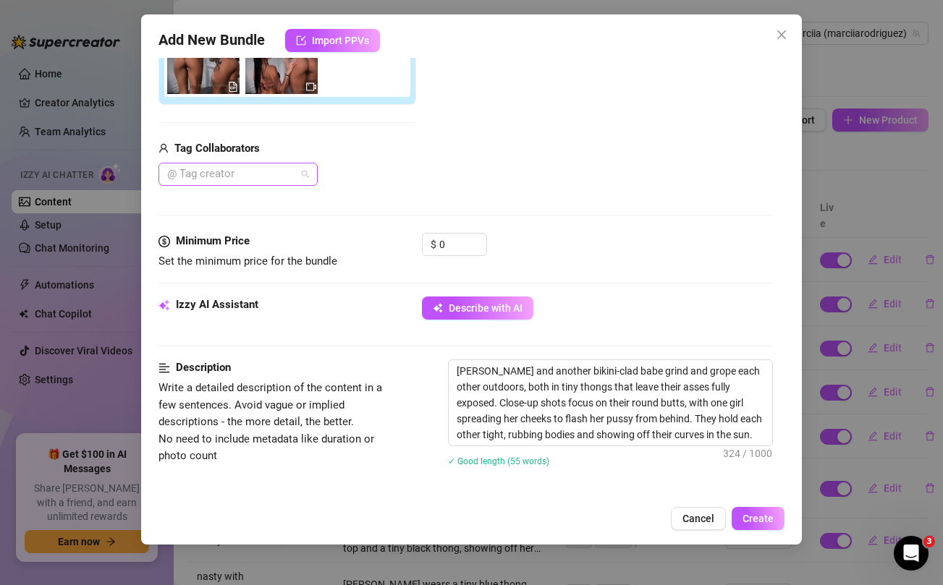
click at [243, 179] on div at bounding box center [230, 174] width 138 height 20
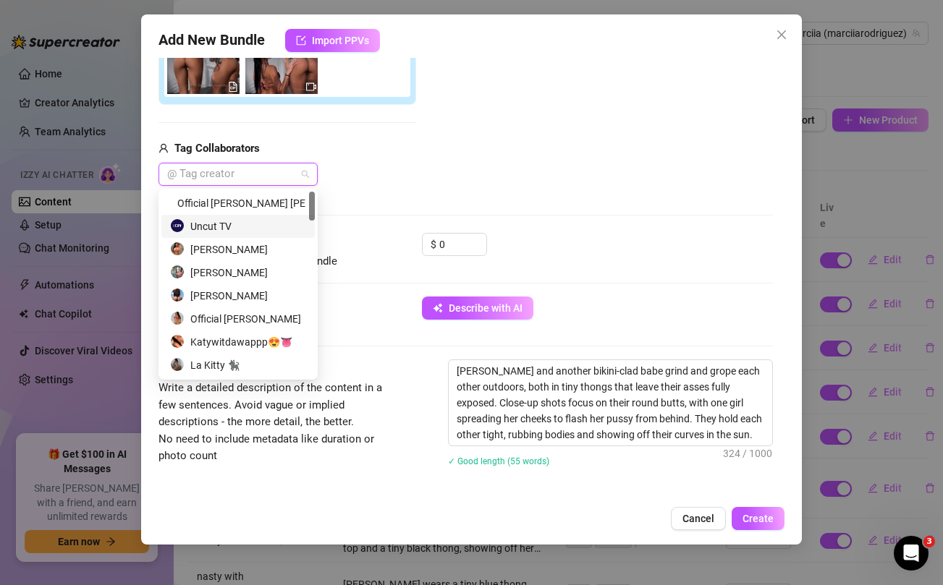
click at [228, 224] on div "Uncut TV" at bounding box center [238, 227] width 136 height 16
click at [456, 243] on input "0" at bounding box center [462, 245] width 47 height 22
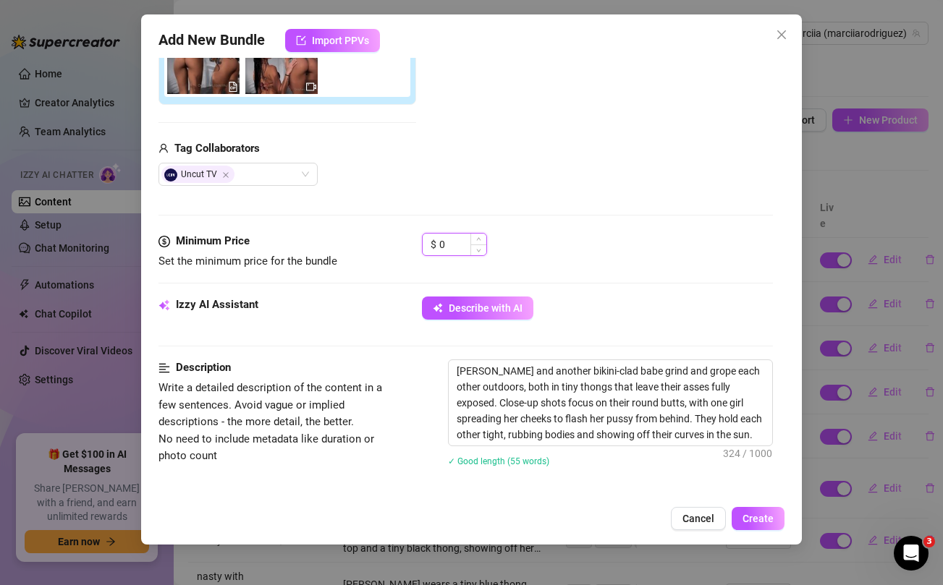
click at [456, 243] on input "0" at bounding box center [462, 245] width 47 height 22
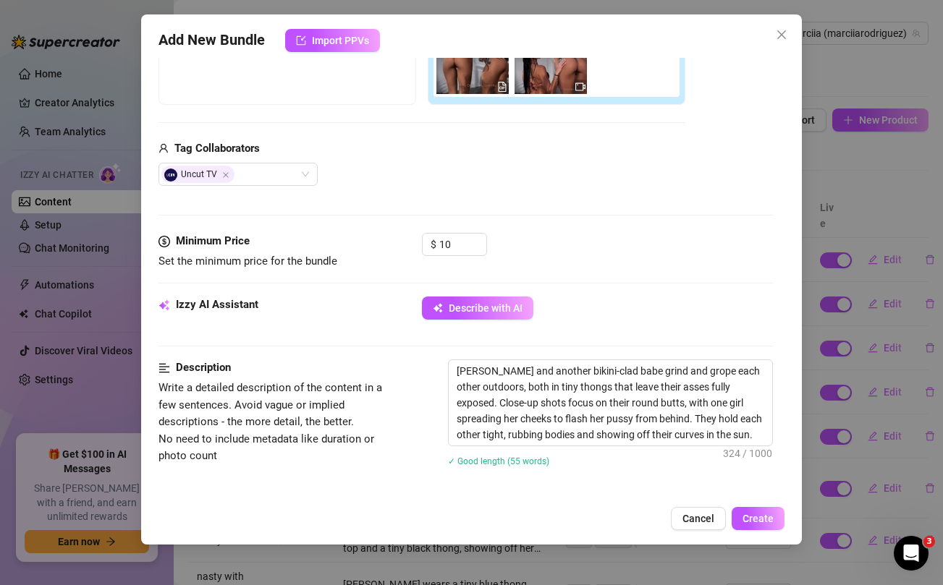
click at [487, 128] on div "Add Media from Vault Free preview Pay to view Tag Collaborators Uncut TV" at bounding box center [421, 72] width 527 height 230
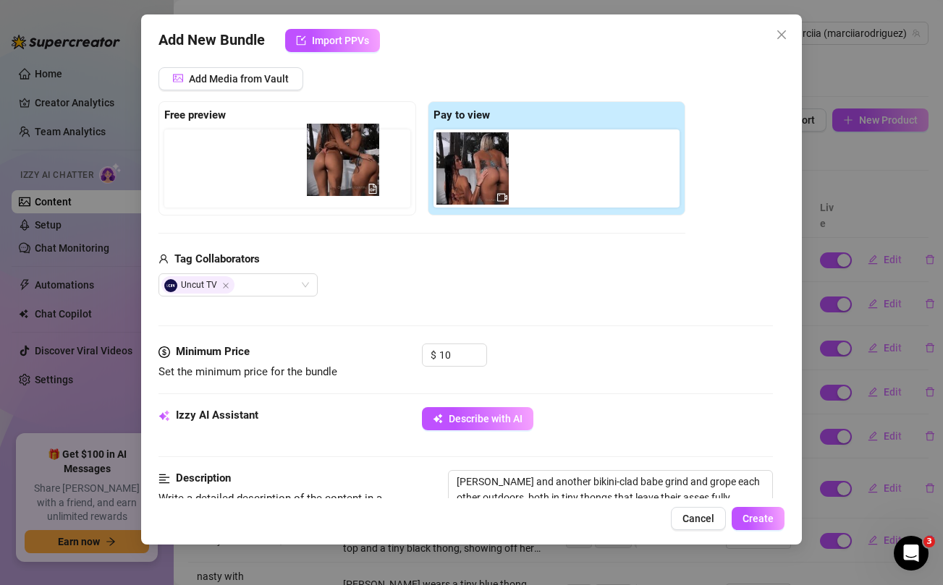
drag, startPoint x: 471, startPoint y: 172, endPoint x: 334, endPoint y: 164, distance: 137.1
click at [334, 164] on div "Free preview Pay to view" at bounding box center [421, 158] width 527 height 114
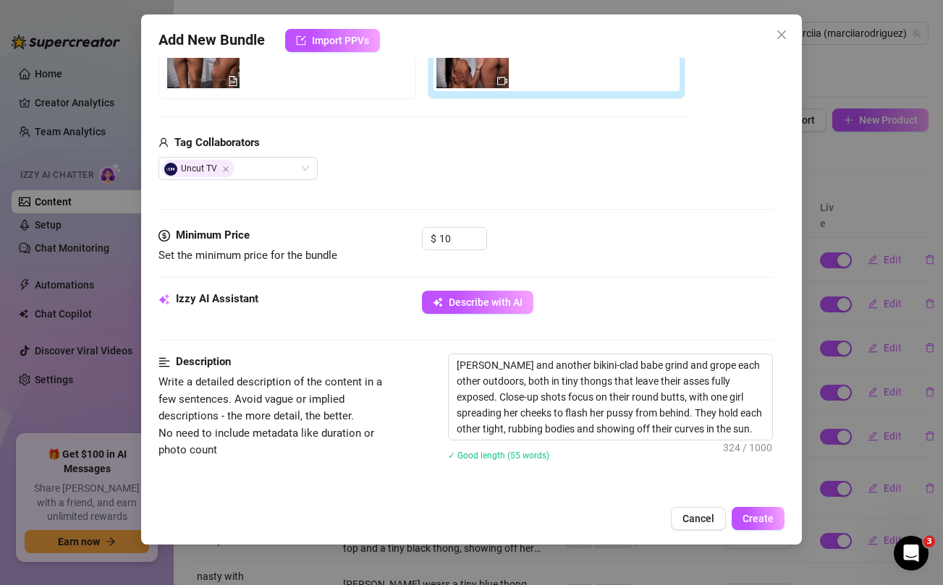
scroll to position [297, 0]
click at [575, 415] on textarea "[PERSON_NAME] and another bikini-clad babe grind and grope each other outdoors,…" at bounding box center [610, 397] width 323 height 85
click at [622, 308] on div "Describe with AI" at bounding box center [597, 303] width 350 height 23
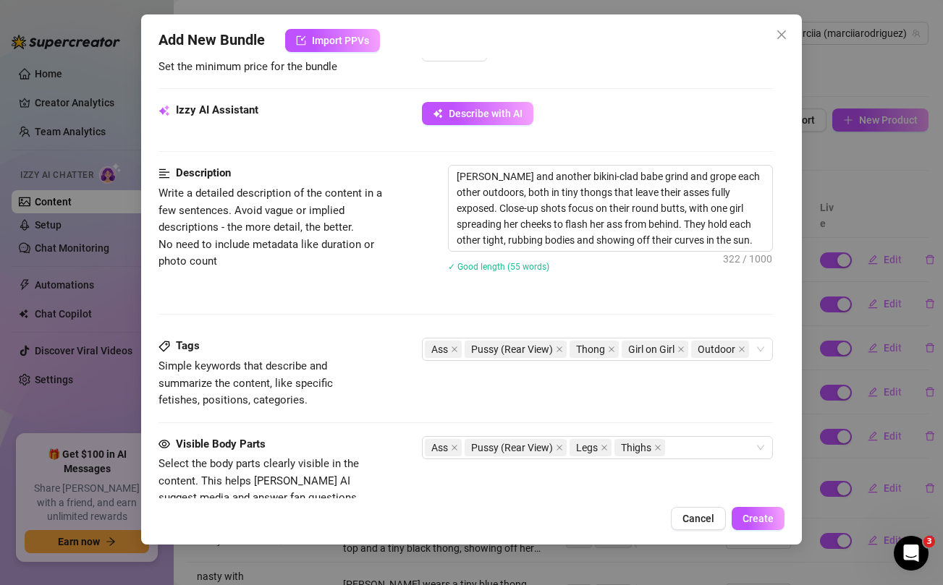
scroll to position [486, 0]
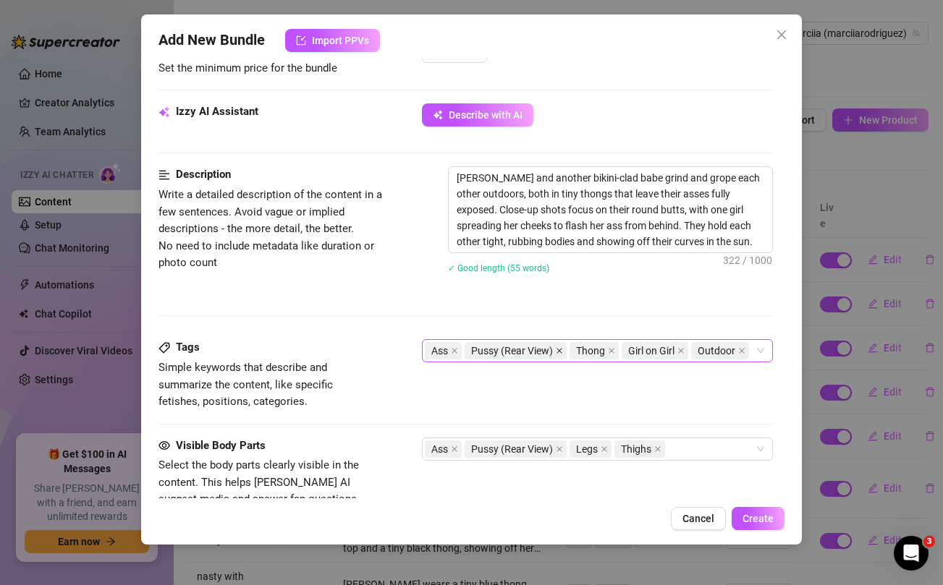
click at [557, 350] on icon "close" at bounding box center [559, 350] width 7 height 7
click at [559, 452] on icon "close" at bounding box center [559, 449] width 7 height 7
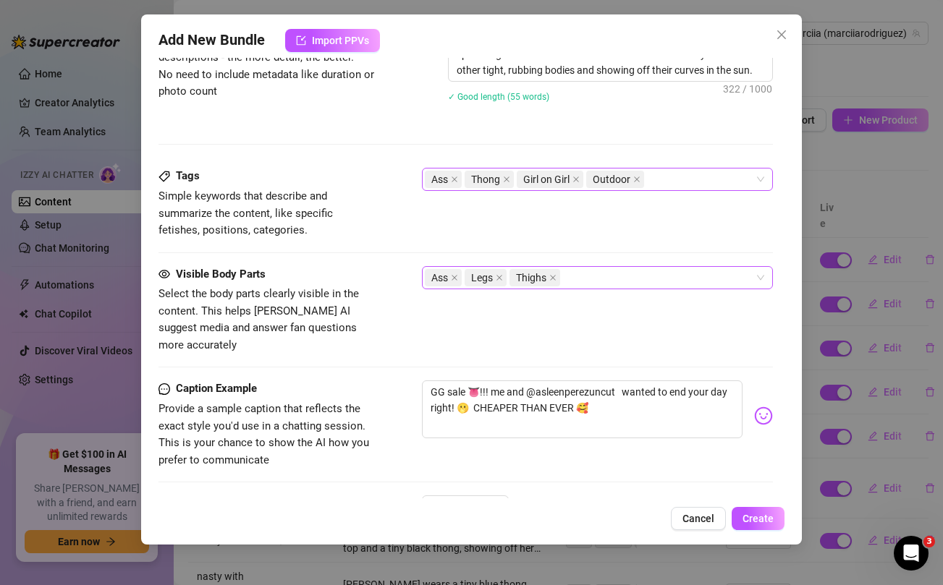
scroll to position [668, 0]
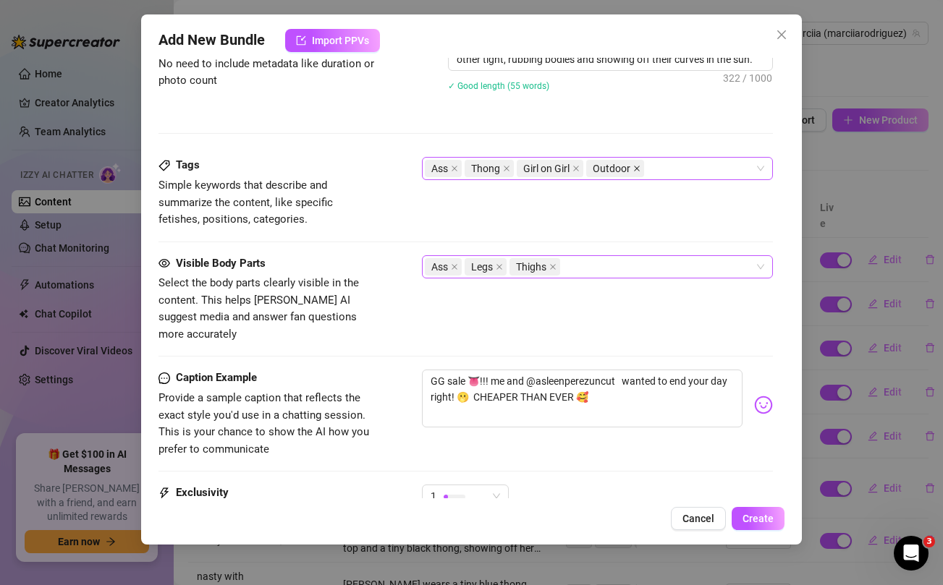
click at [638, 165] on icon "close" at bounding box center [636, 168] width 7 height 7
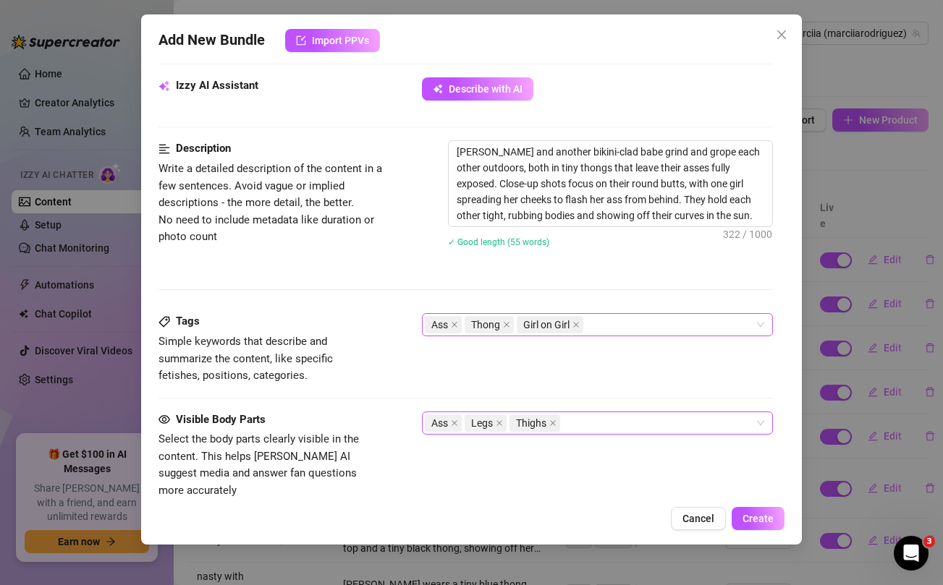
scroll to position [511, 0]
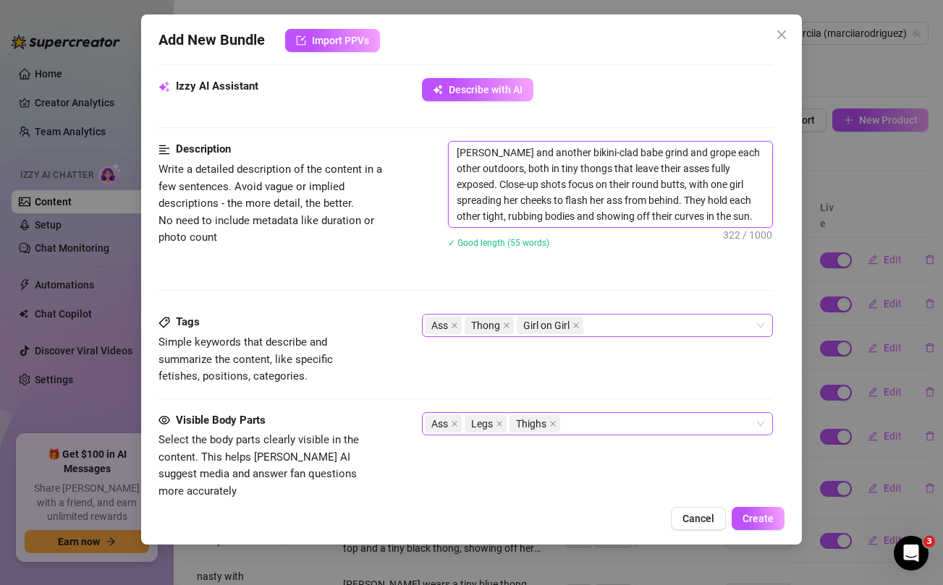
click at [477, 170] on textarea "[PERSON_NAME] and another bikini-clad babe grind and grope each other outdoors,…" at bounding box center [610, 184] width 323 height 85
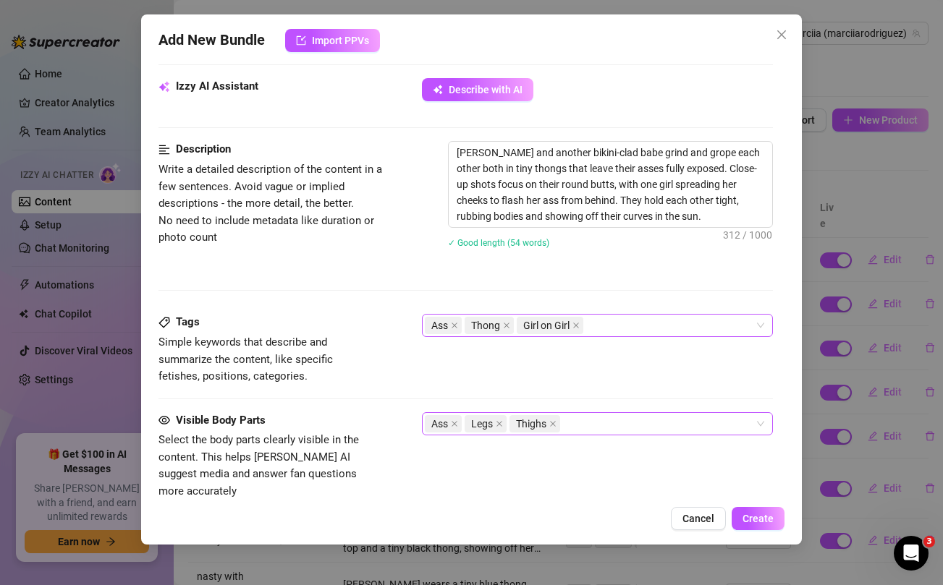
click at [397, 310] on div "Description Write a detailed description of the content in a few sentences. Avo…" at bounding box center [465, 227] width 614 height 173
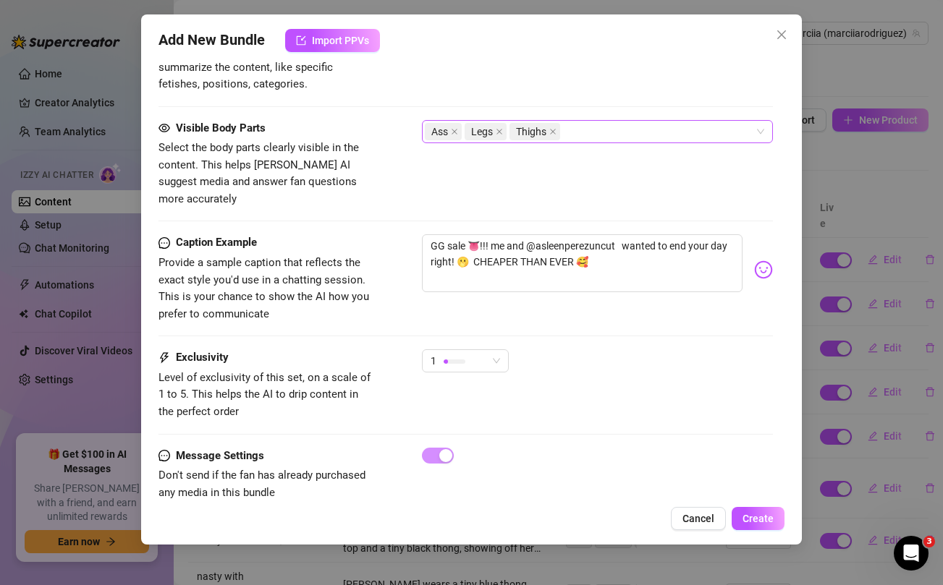
scroll to position [816, 0]
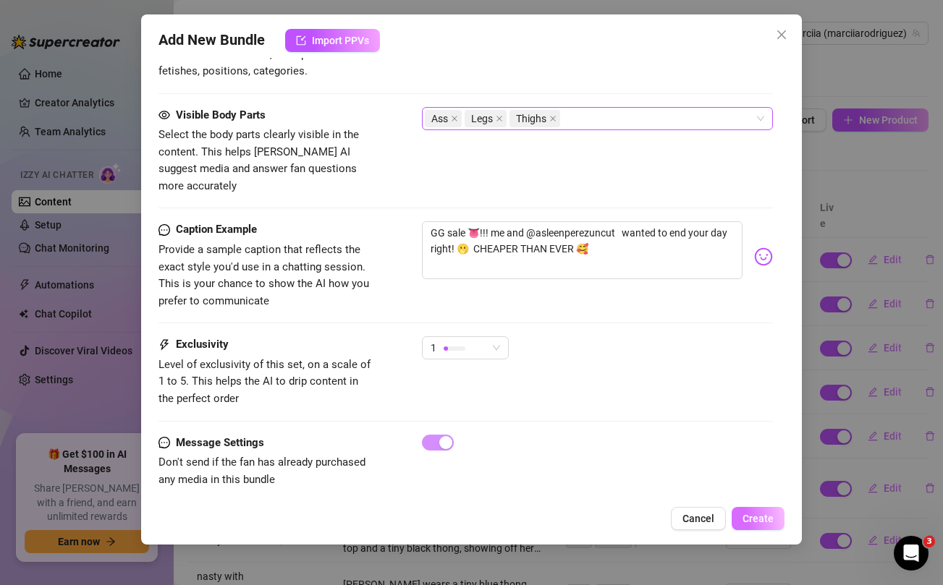
click at [756, 520] on span "Create" at bounding box center [758, 519] width 31 height 12
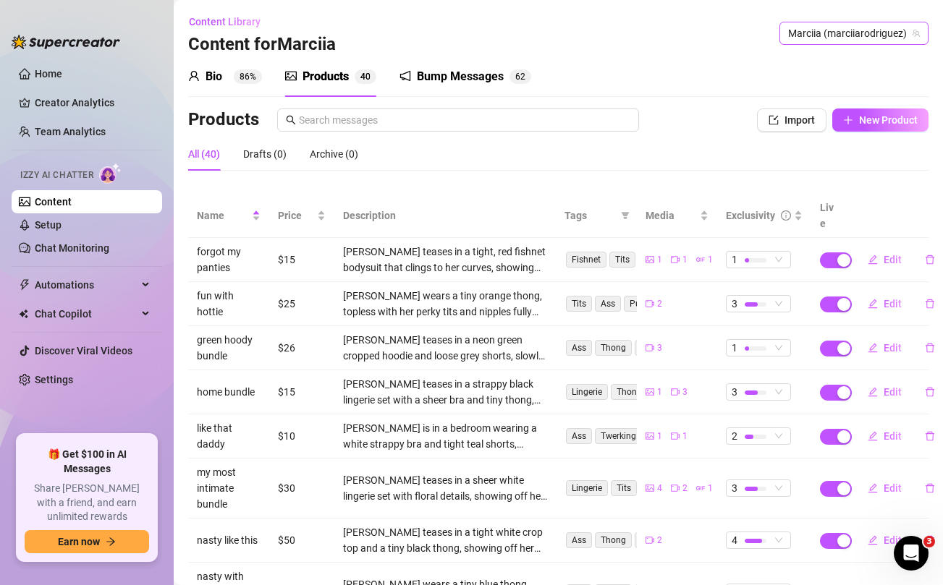
click at [849, 35] on span "Marciia (marciiarodriguez)" at bounding box center [854, 33] width 132 height 22
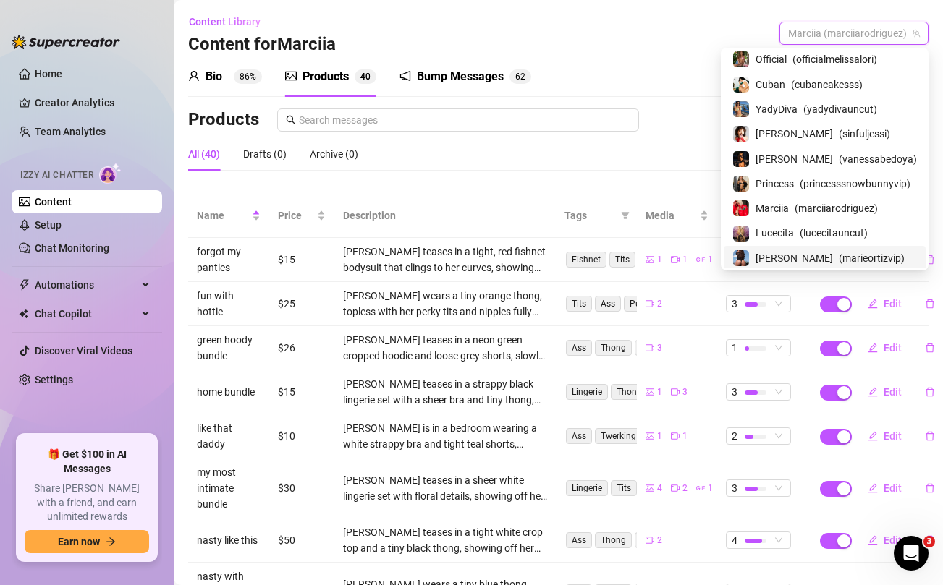
click at [772, 260] on span "[PERSON_NAME]" at bounding box center [794, 258] width 77 height 16
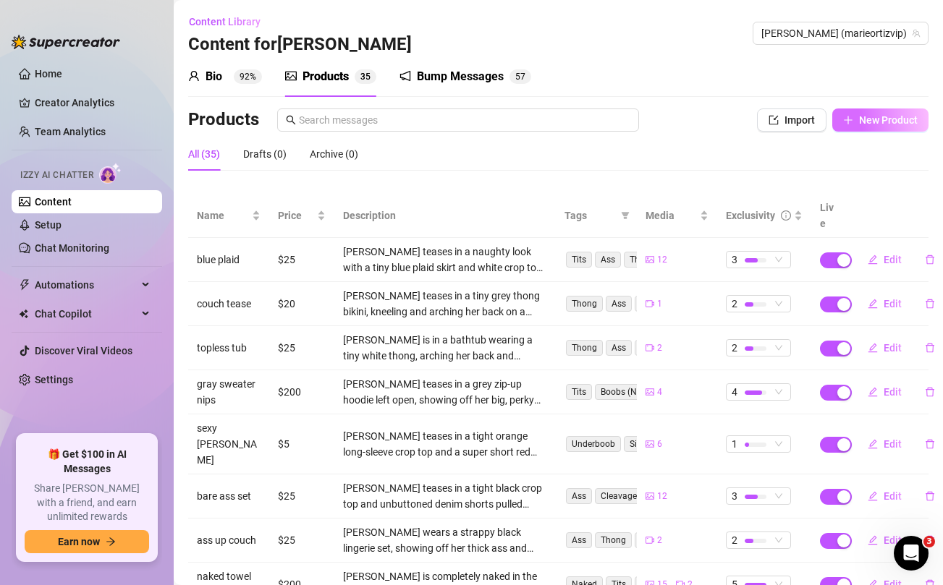
click at [874, 119] on span "New Product" at bounding box center [888, 120] width 59 height 12
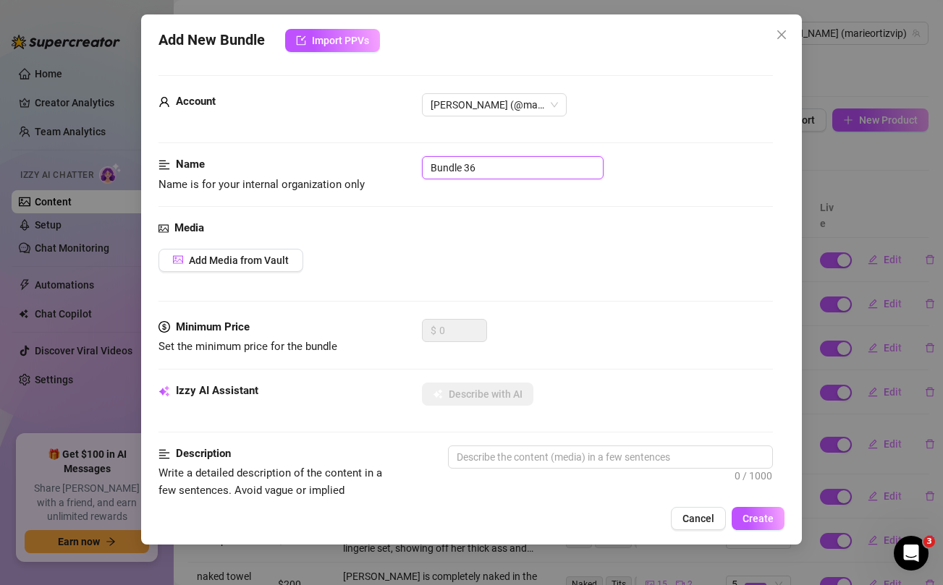
click at [456, 161] on input "Bundle 36" at bounding box center [513, 167] width 182 height 23
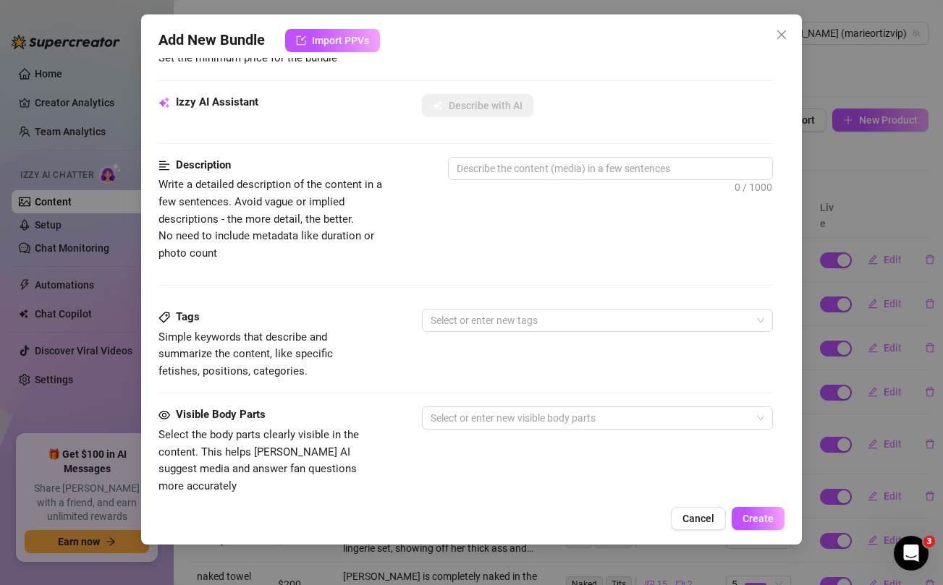
scroll to position [588, 0]
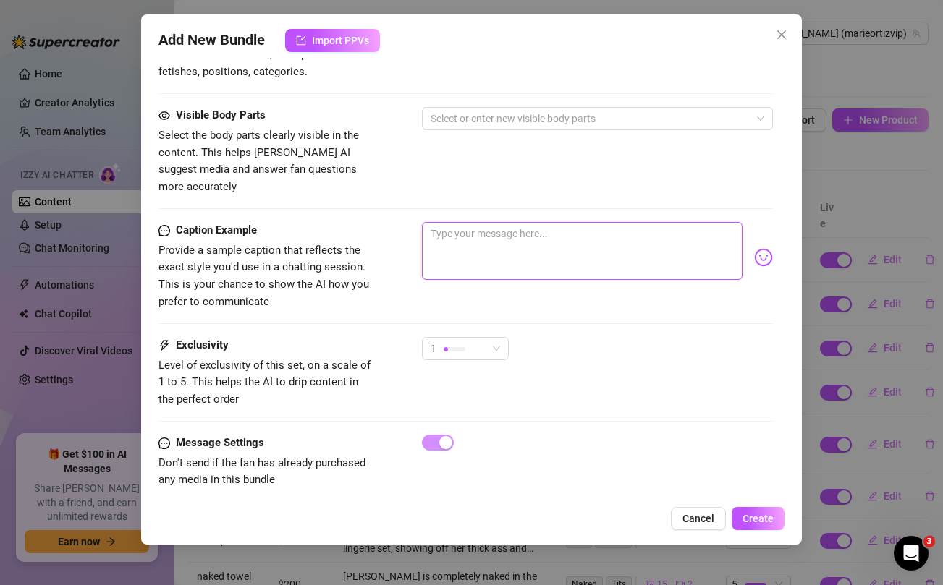
click at [494, 231] on textarea at bounding box center [582, 251] width 320 height 58
paste textarea "Would you let me straddle you like this chair babe??😈 unlock if you love my HD …"
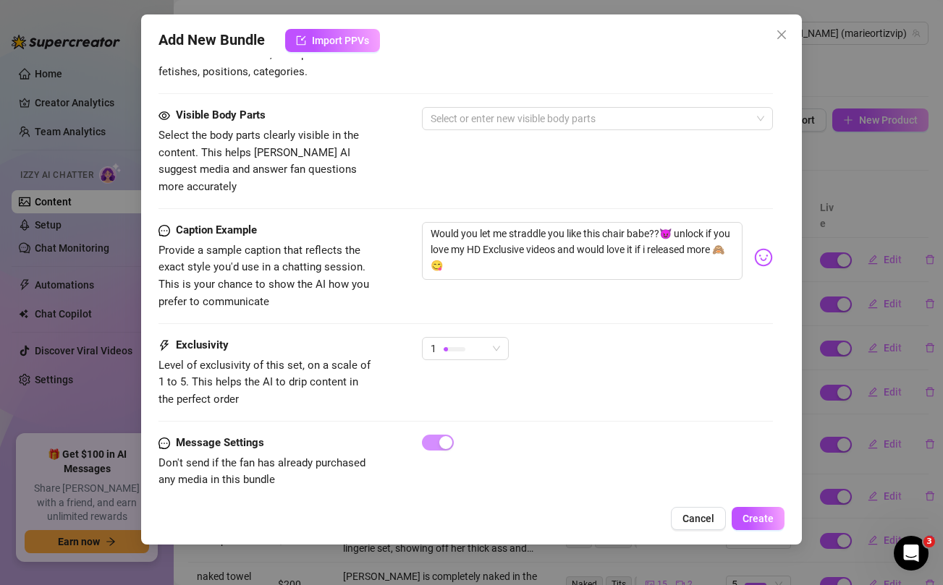
click at [430, 156] on div "Visible Body Parts Select the body parts clearly visible in the content. This h…" at bounding box center [465, 151] width 614 height 88
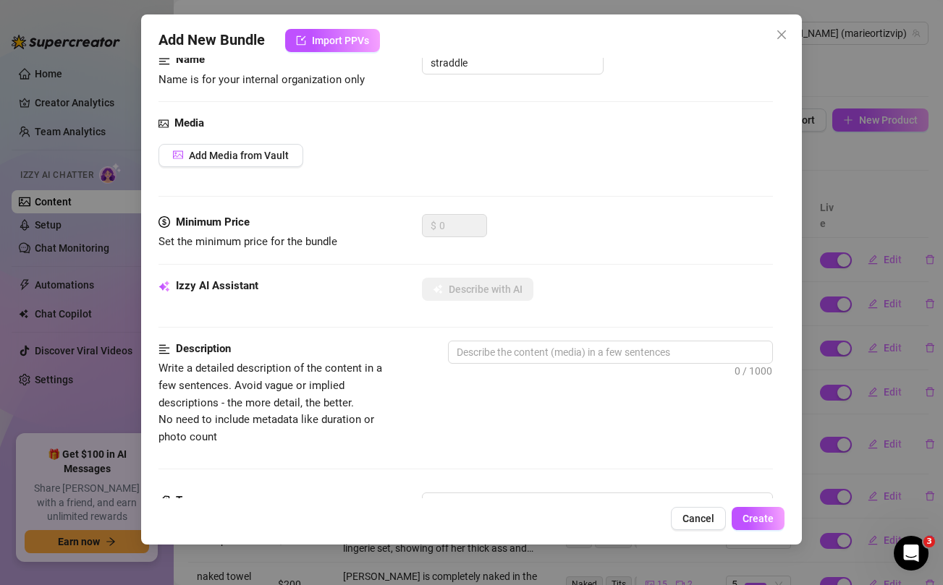
scroll to position [0, 0]
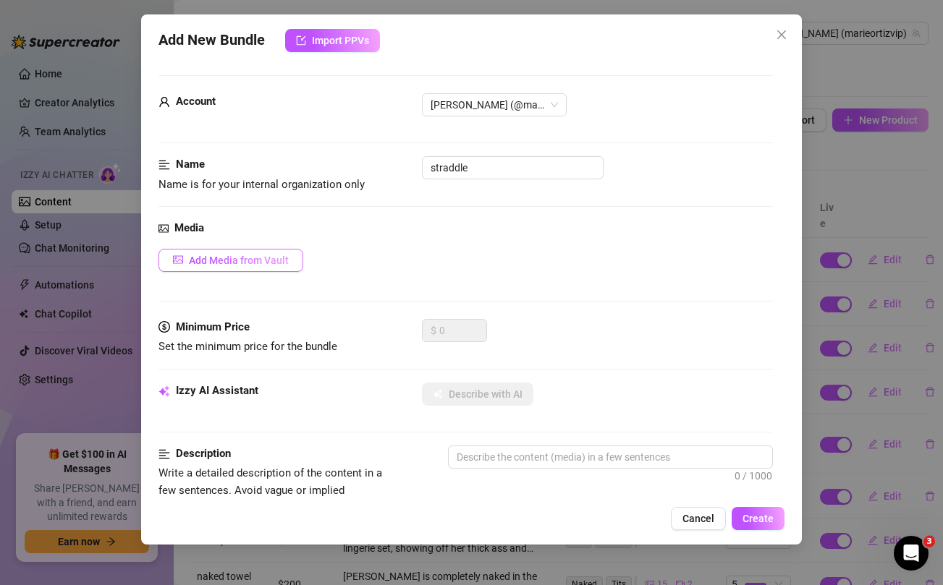
click at [268, 255] on span "Add Media from Vault" at bounding box center [239, 261] width 100 height 12
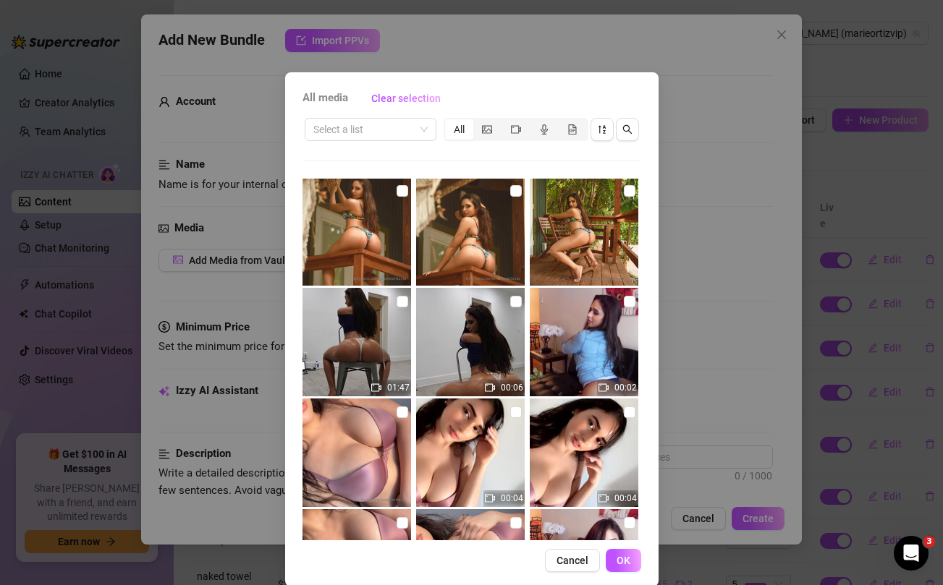
scroll to position [222, 0]
click at [516, 303] on input "checkbox" at bounding box center [516, 303] width 12 height 12
click at [404, 302] on input "checkbox" at bounding box center [403, 303] width 12 height 12
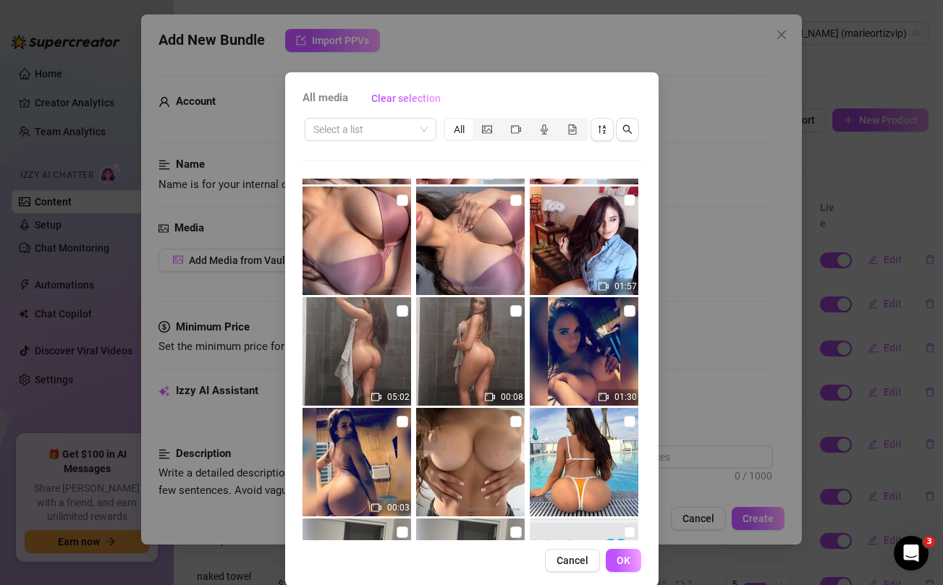
scroll to position [769, 0]
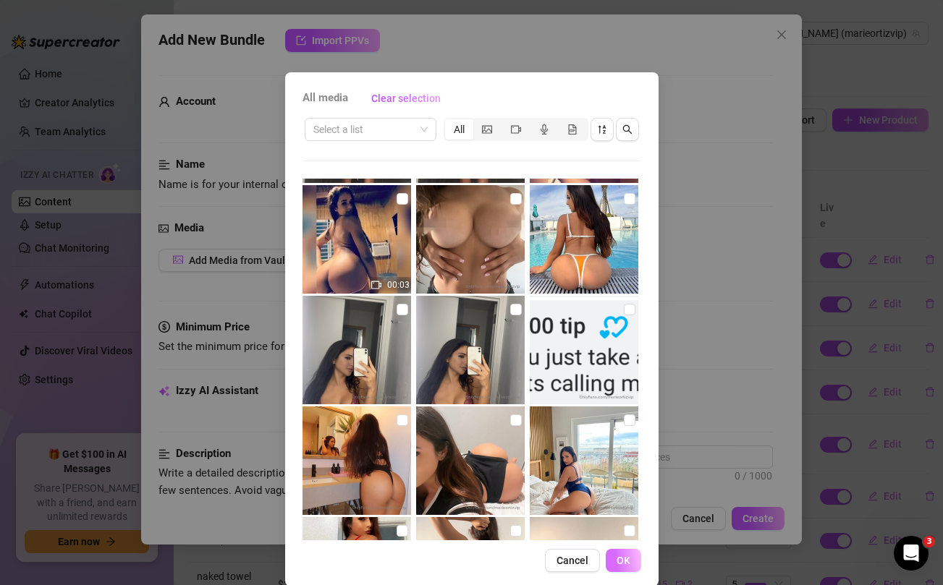
click at [622, 562] on span "OK" at bounding box center [624, 561] width 14 height 12
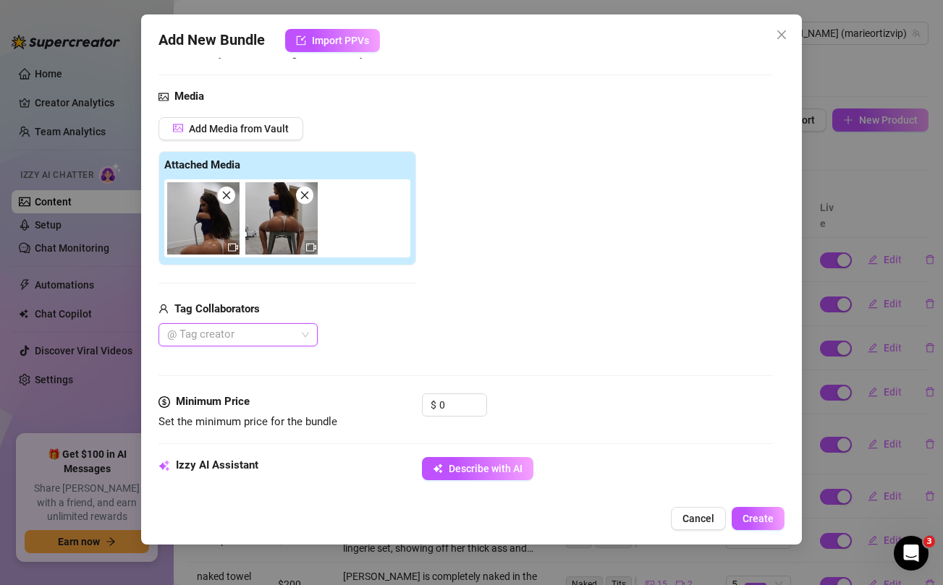
scroll to position [132, 0]
click at [449, 407] on input "0" at bounding box center [462, 405] width 47 height 22
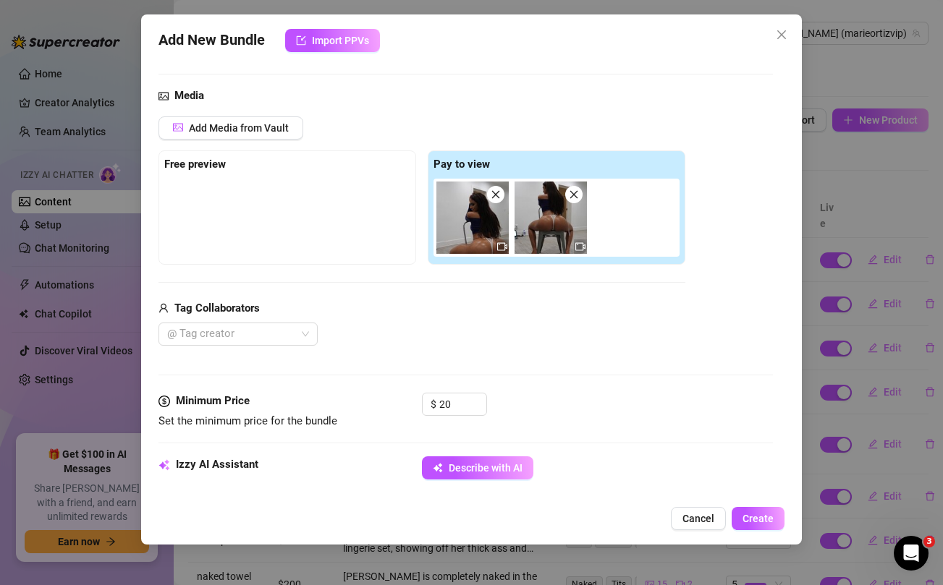
click at [559, 323] on div "@ Tag creator" at bounding box center [421, 334] width 527 height 23
click at [477, 458] on button "Describe with AI" at bounding box center [477, 468] width 111 height 23
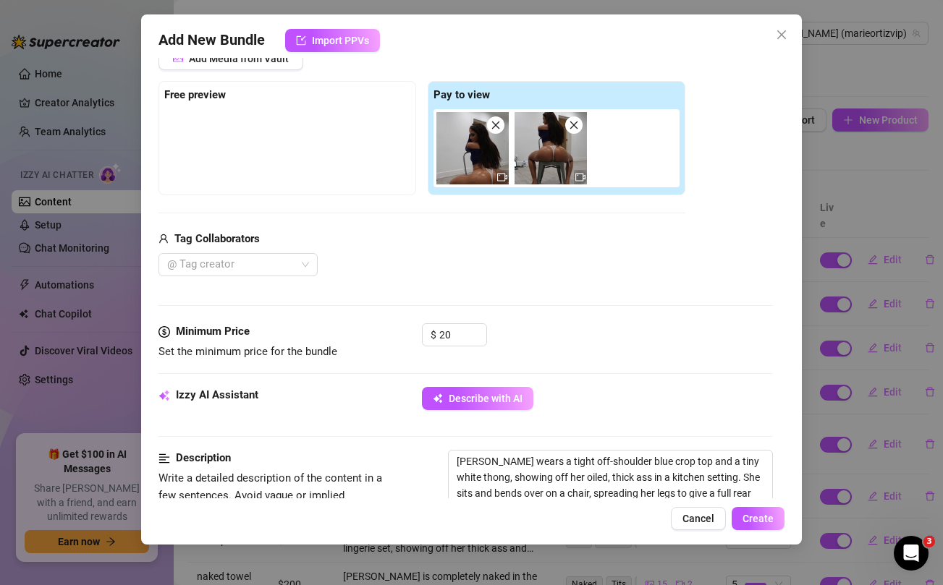
scroll to position [193, 0]
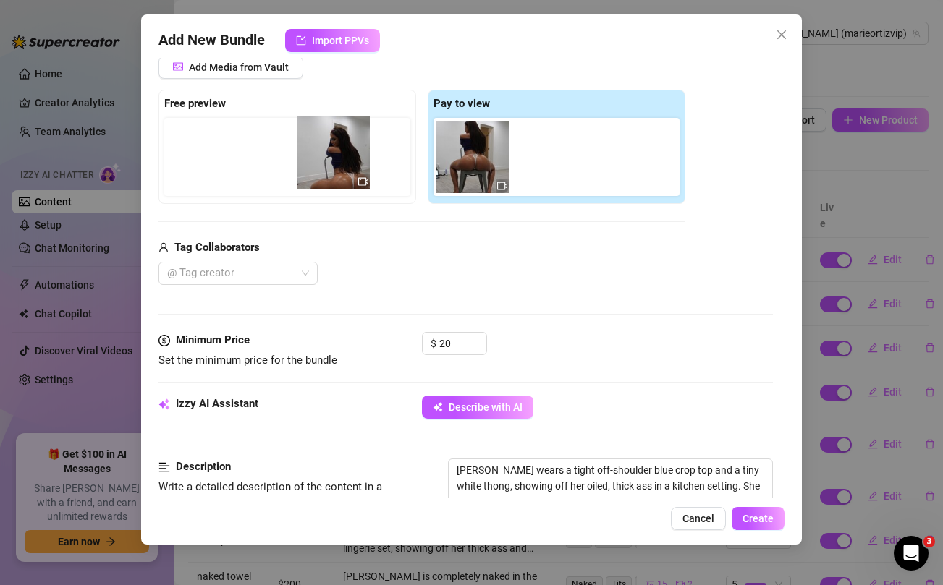
drag, startPoint x: 459, startPoint y: 148, endPoint x: 308, endPoint y: 143, distance: 151.3
click at [308, 143] on div "Free preview Pay to view" at bounding box center [421, 147] width 527 height 114
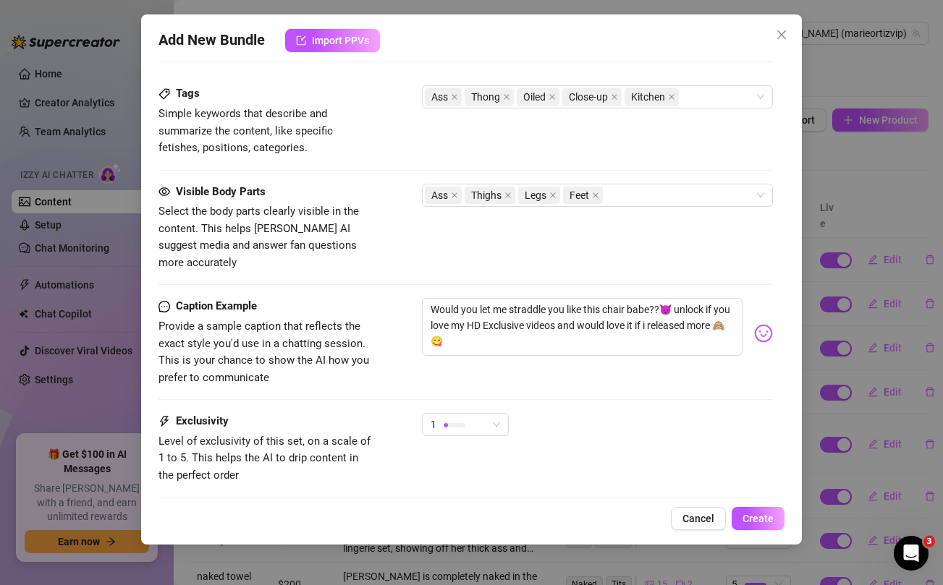
scroll to position [743, 0]
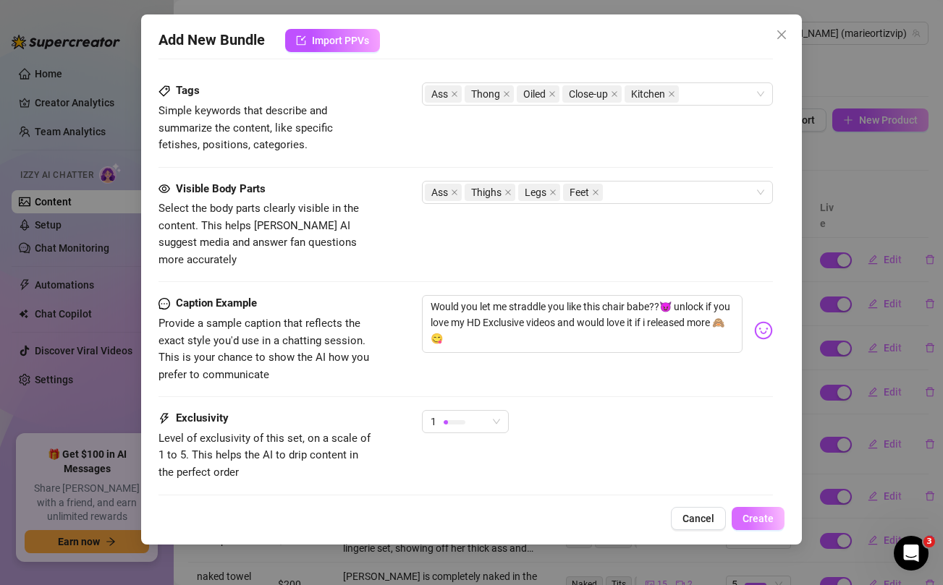
click at [751, 517] on span "Create" at bounding box center [758, 519] width 31 height 12
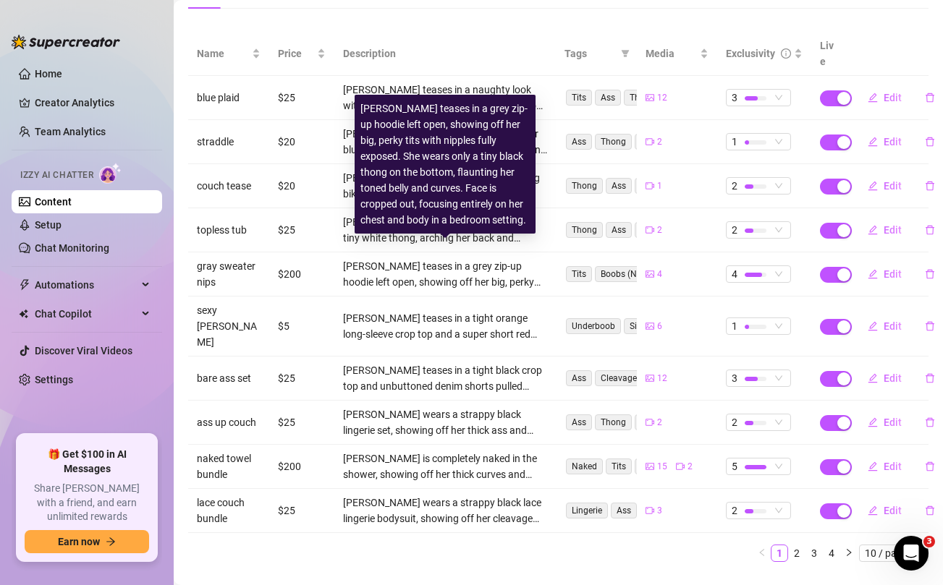
scroll to position [0, 0]
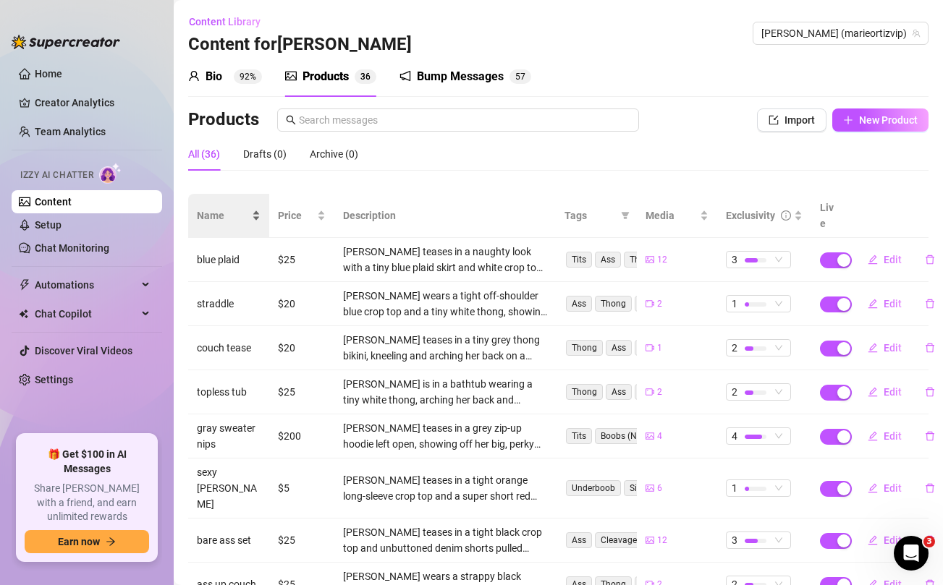
click at [218, 208] on span "Name" at bounding box center [223, 216] width 52 height 16
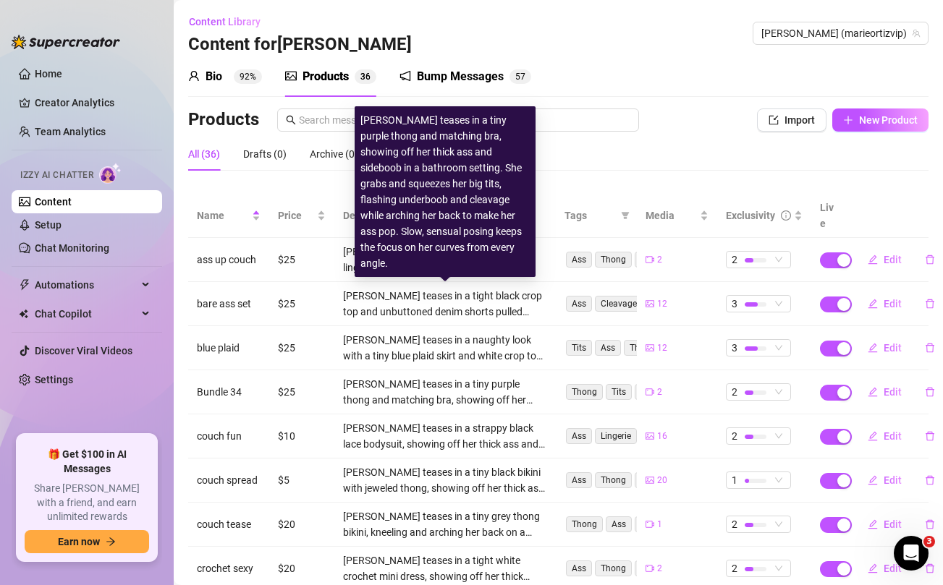
scroll to position [178, 0]
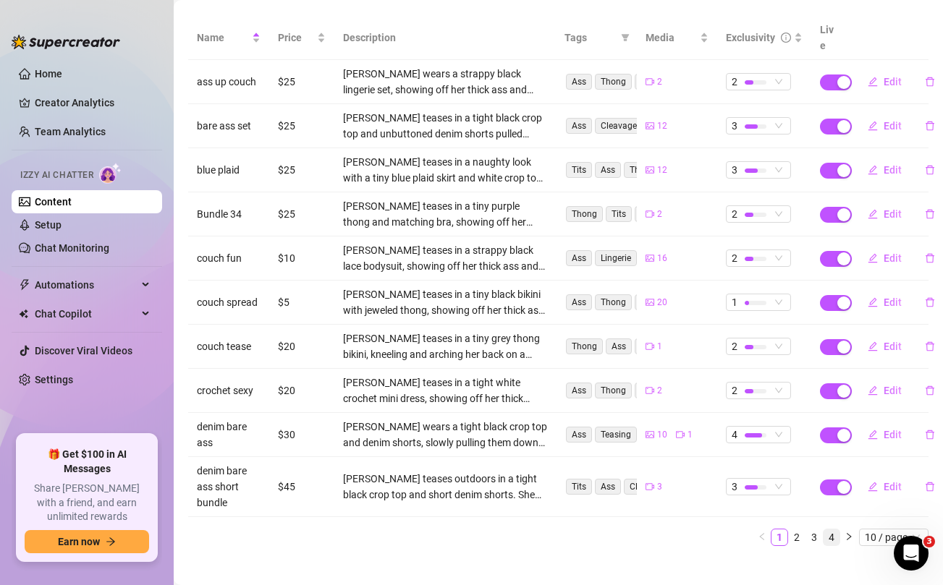
click at [833, 530] on link "4" at bounding box center [832, 538] width 16 height 16
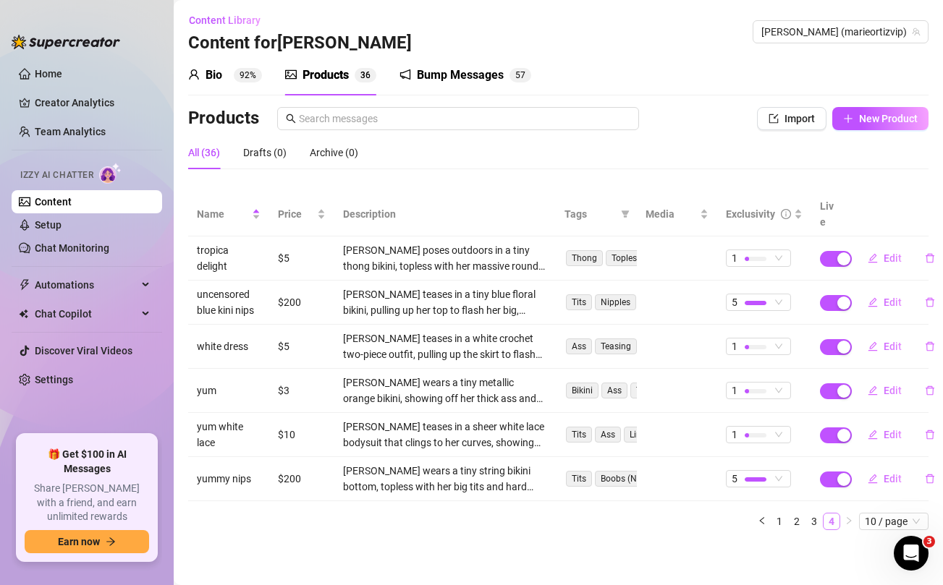
scroll to position [0, 0]
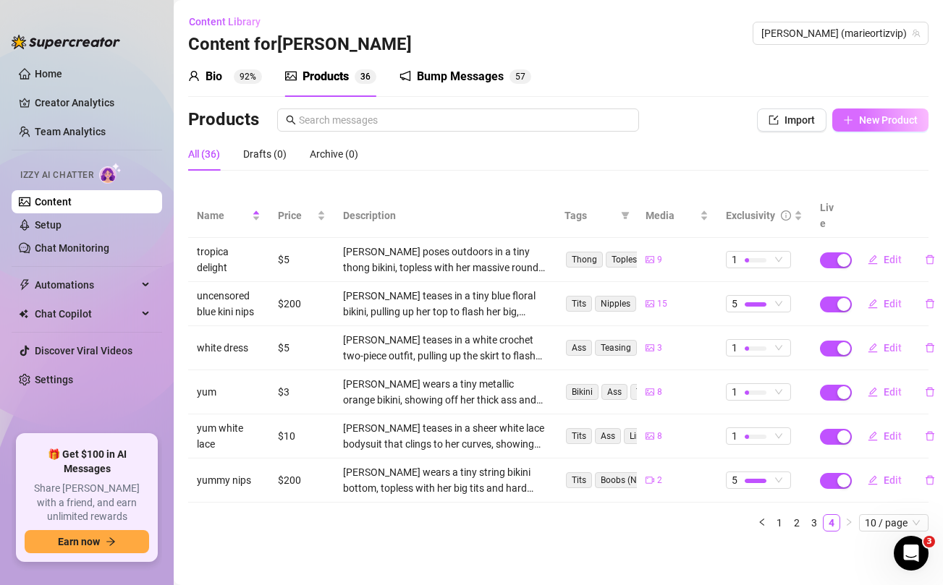
click at [870, 119] on span "New Product" at bounding box center [888, 120] width 59 height 12
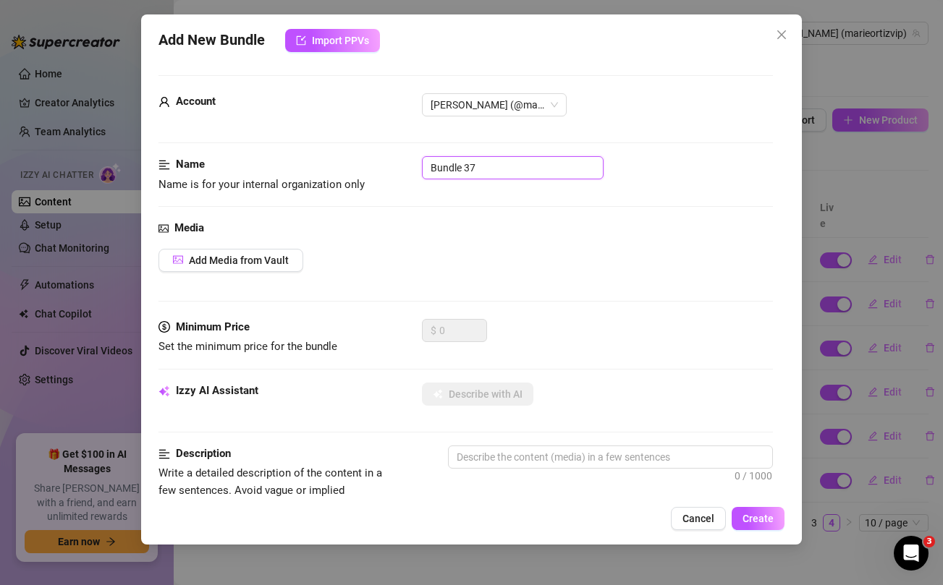
click at [483, 163] on input "Bundle 37" at bounding box center [513, 167] width 182 height 23
click at [478, 277] on div "Media Add Media from Vault" at bounding box center [465, 269] width 614 height 99
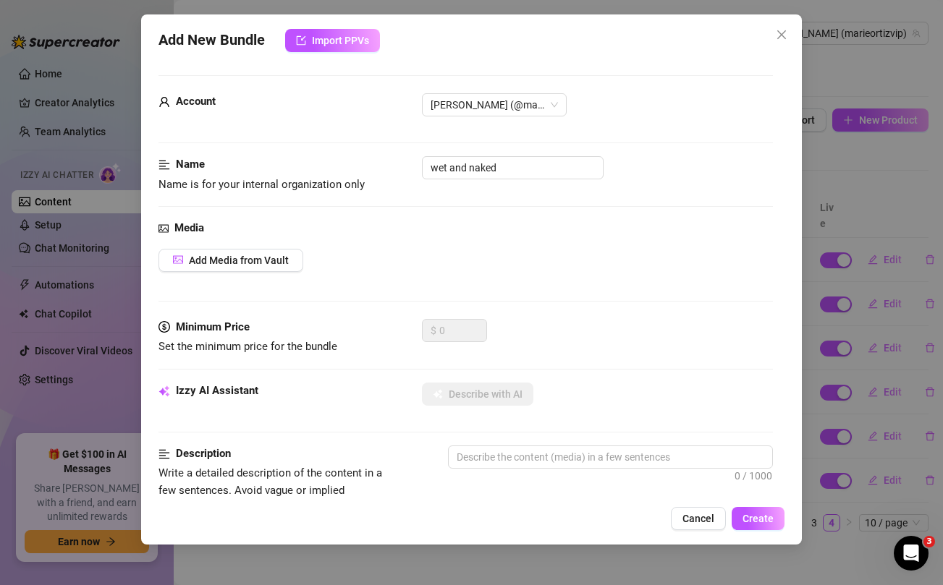
scroll to position [588, 0]
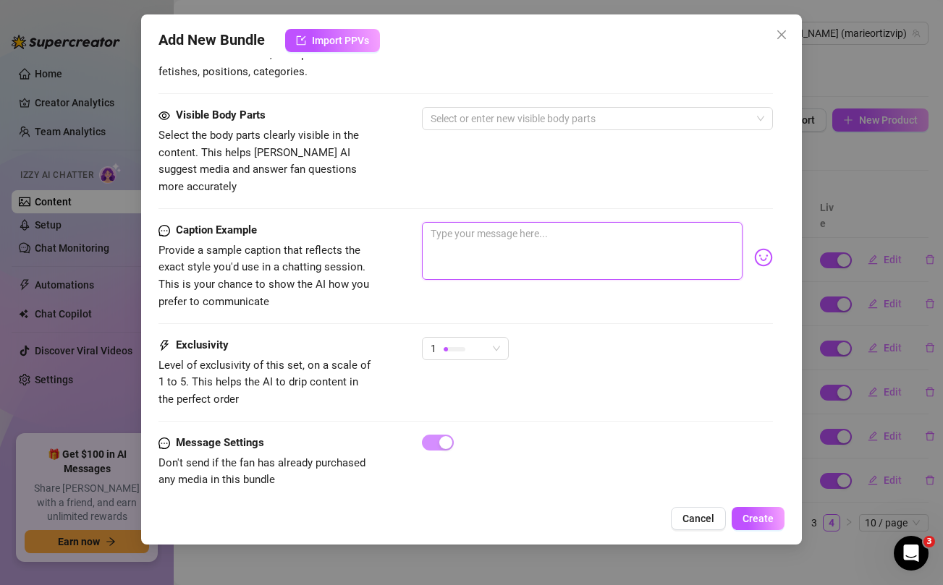
click at [487, 234] on textarea at bounding box center [582, 251] width 320 height 58
paste textarea "Wet & Naked Full Behind The Scenes EXCLUSIVE 🥵💦 @UNCUTTV had me buttnaked in th…"
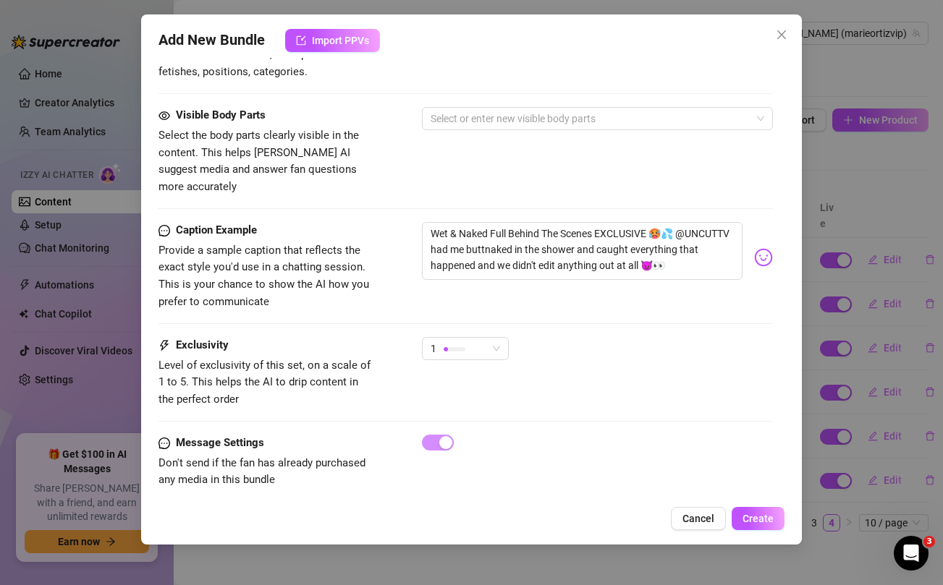
click at [399, 163] on div "Visible Body Parts Select the body parts clearly visible in the content. This h…" at bounding box center [465, 151] width 614 height 88
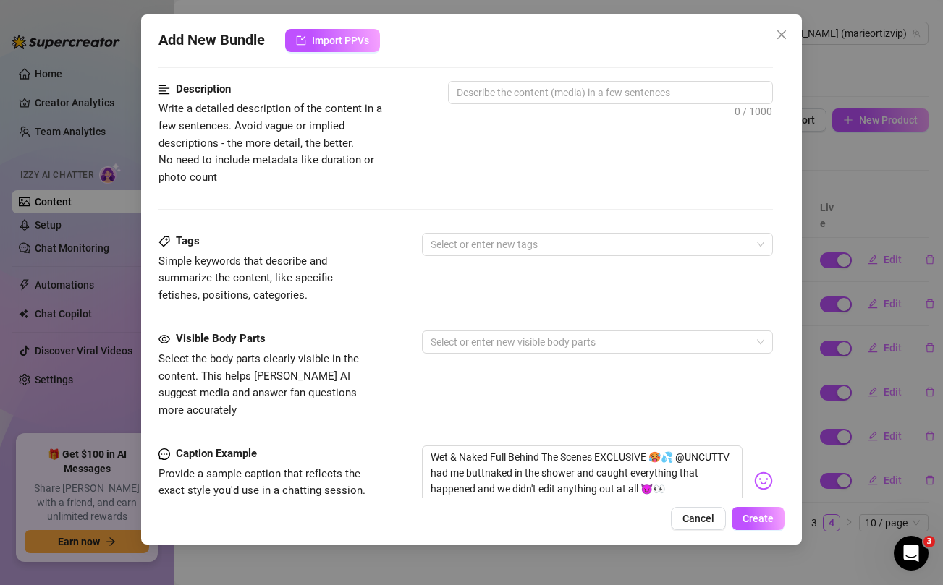
scroll to position [0, 0]
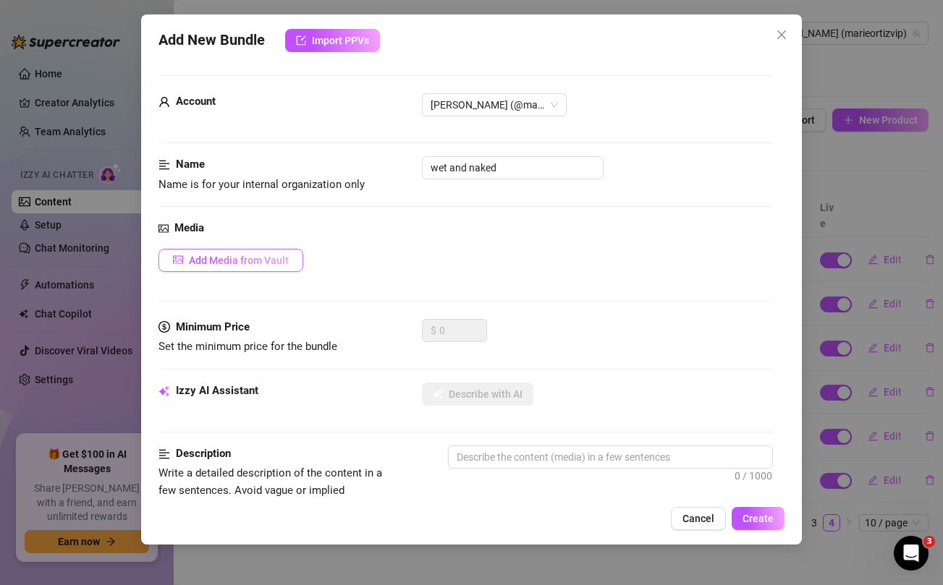
click at [226, 258] on span "Add Media from Vault" at bounding box center [239, 261] width 100 height 12
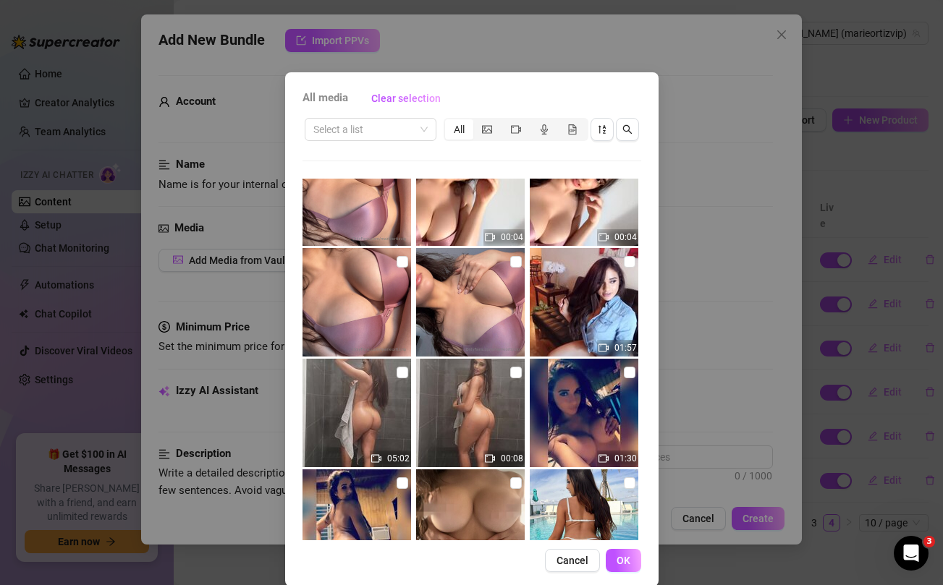
scroll to position [487, 0]
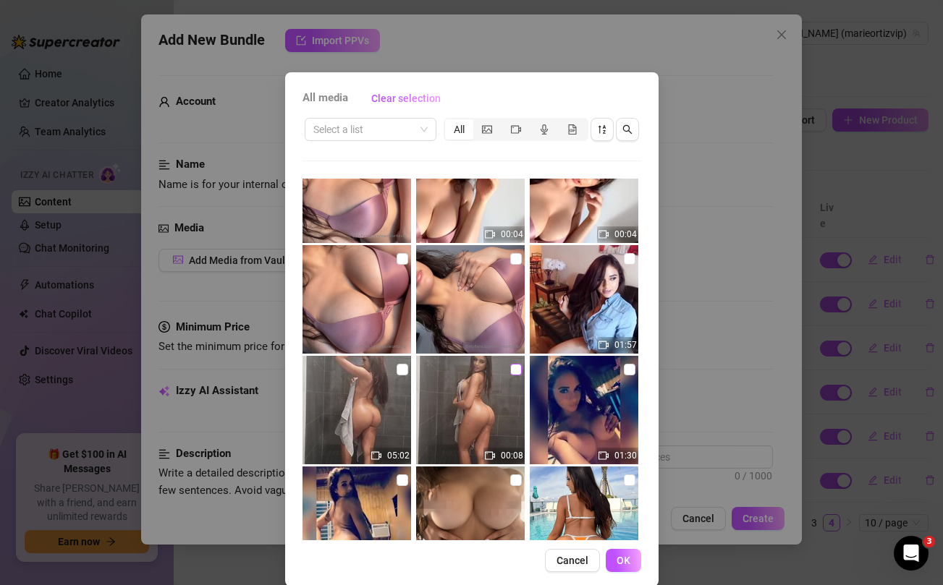
click at [512, 369] on input "checkbox" at bounding box center [516, 370] width 12 height 12
click at [404, 367] on input "checkbox" at bounding box center [403, 370] width 12 height 12
click at [632, 565] on button "OK" at bounding box center [623, 560] width 35 height 23
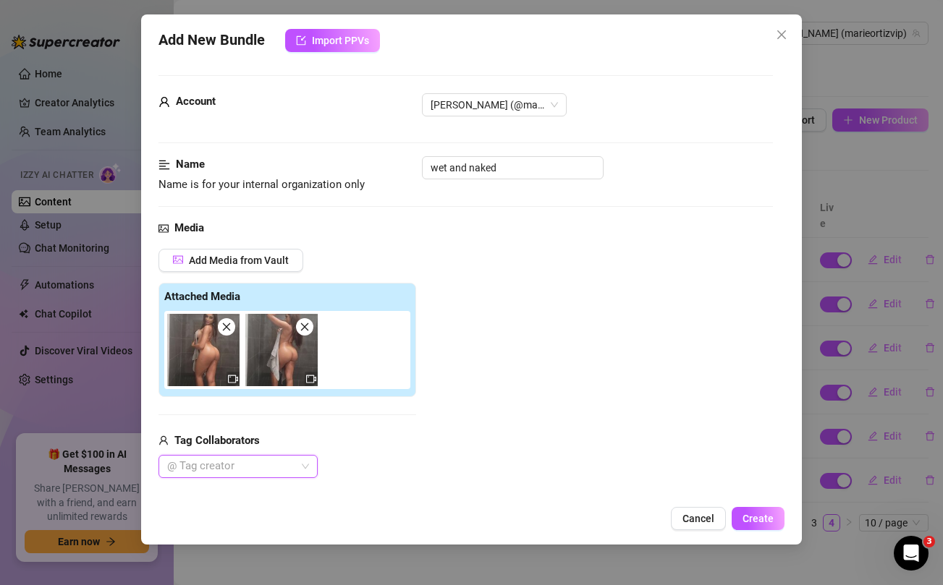
scroll to position [181, 0]
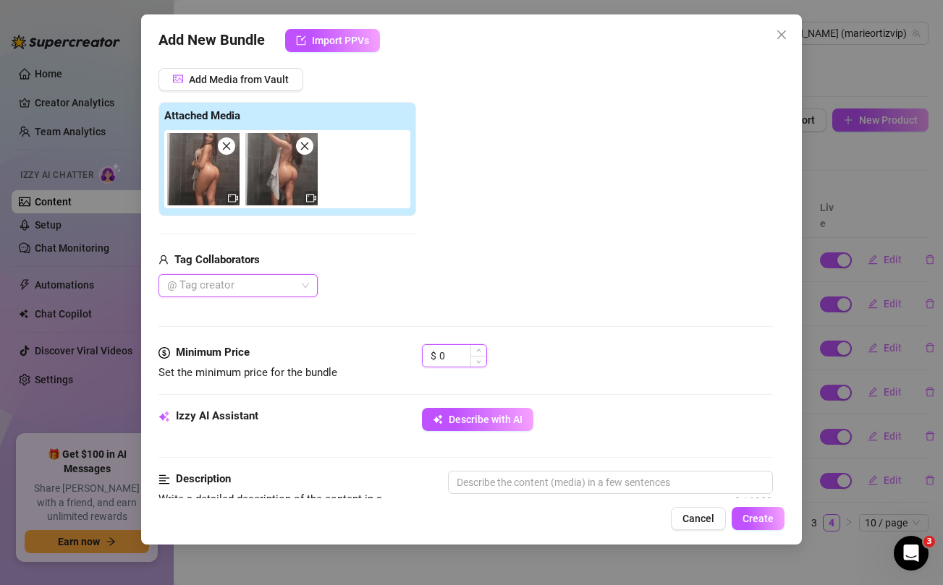
click at [451, 352] on input "0" at bounding box center [462, 356] width 47 height 22
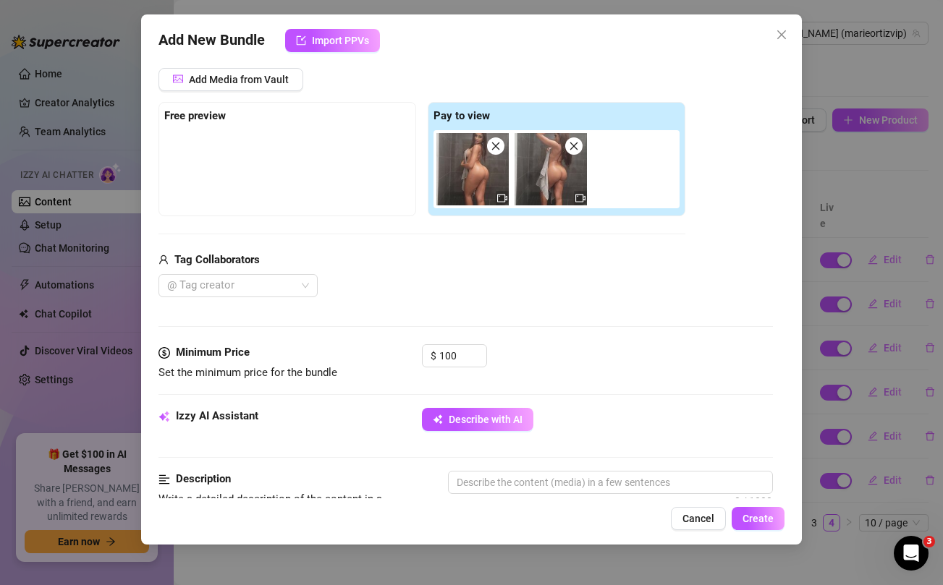
click at [551, 229] on div "Add Media from Vault Free preview Pay to view Tag Collaborators @ Tag creator" at bounding box center [421, 183] width 527 height 230
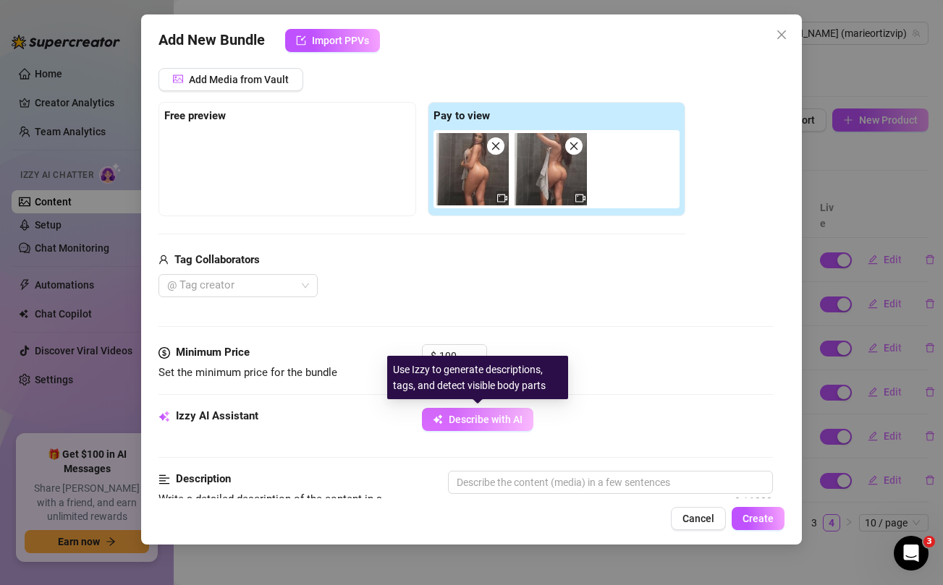
click at [491, 416] on span "Describe with AI" at bounding box center [486, 420] width 74 height 12
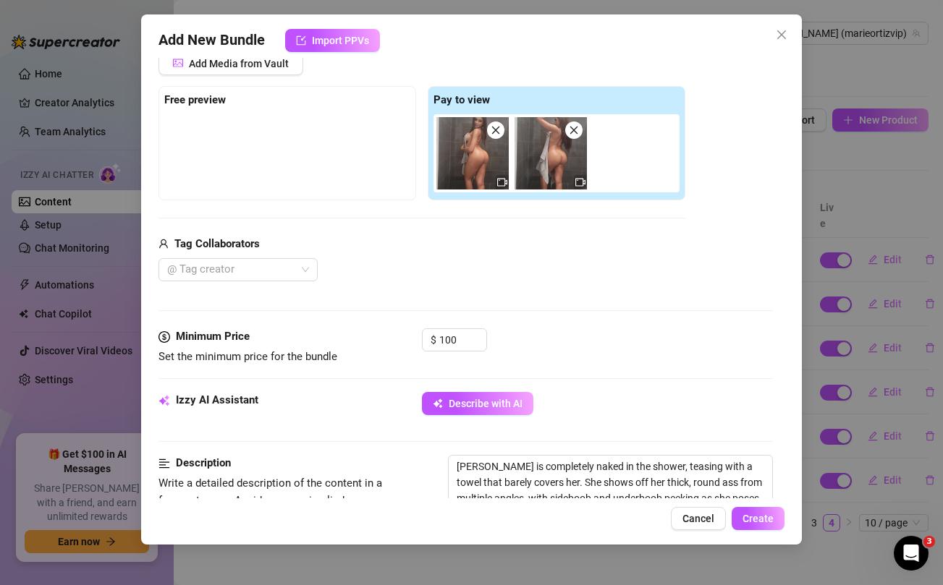
scroll to position [198, 0]
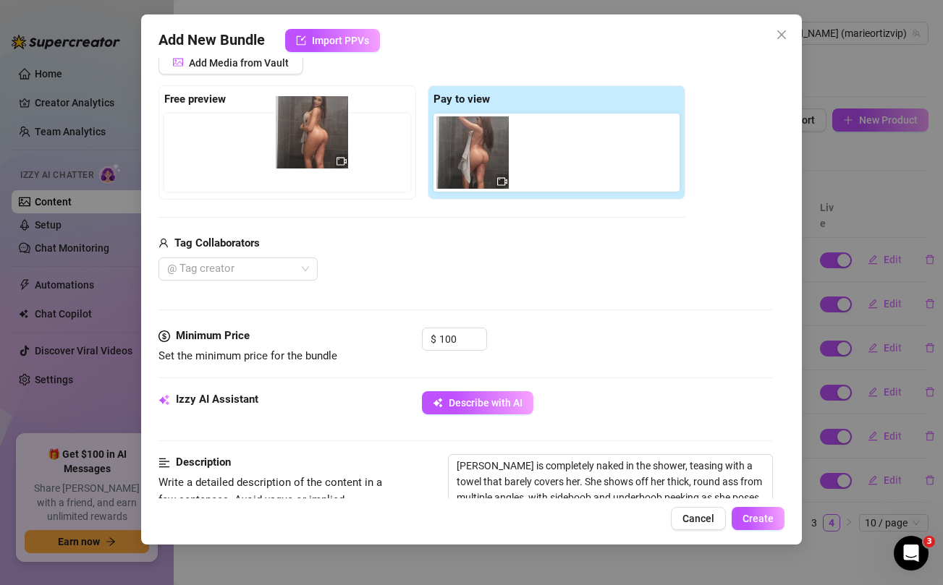
drag, startPoint x: 456, startPoint y: 170, endPoint x: 292, endPoint y: 150, distance: 165.5
click at [292, 150] on div "Free preview Pay to view" at bounding box center [421, 142] width 527 height 114
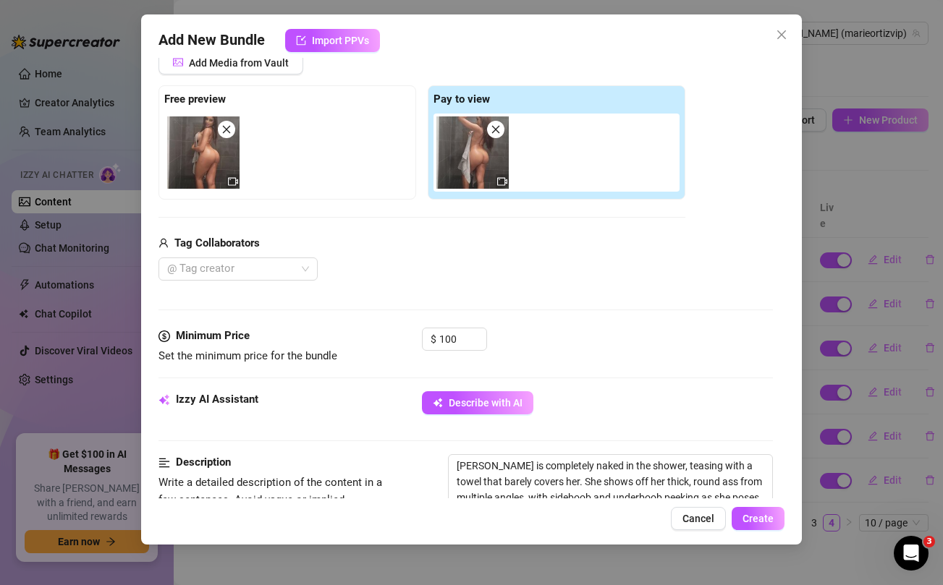
scroll to position [237, 0]
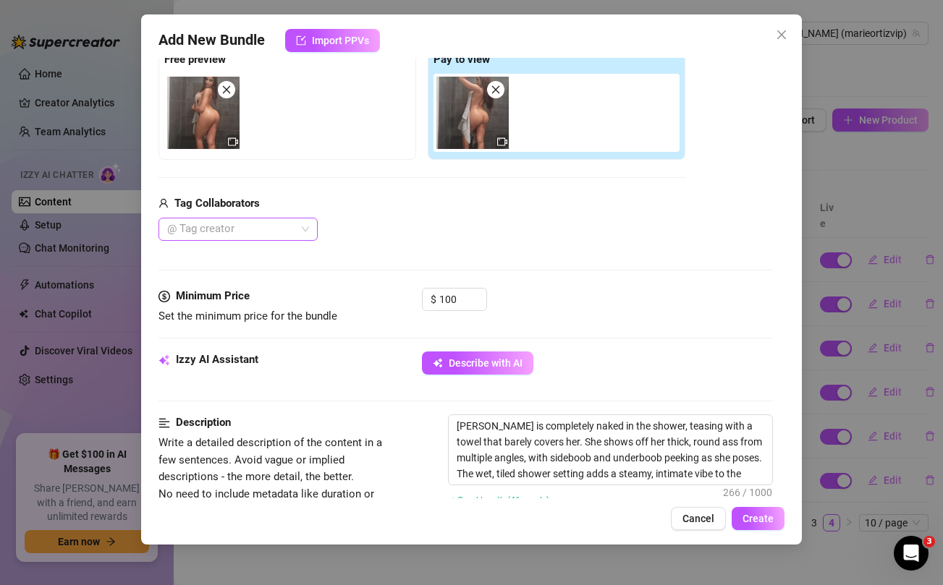
click at [289, 227] on div at bounding box center [230, 229] width 138 height 20
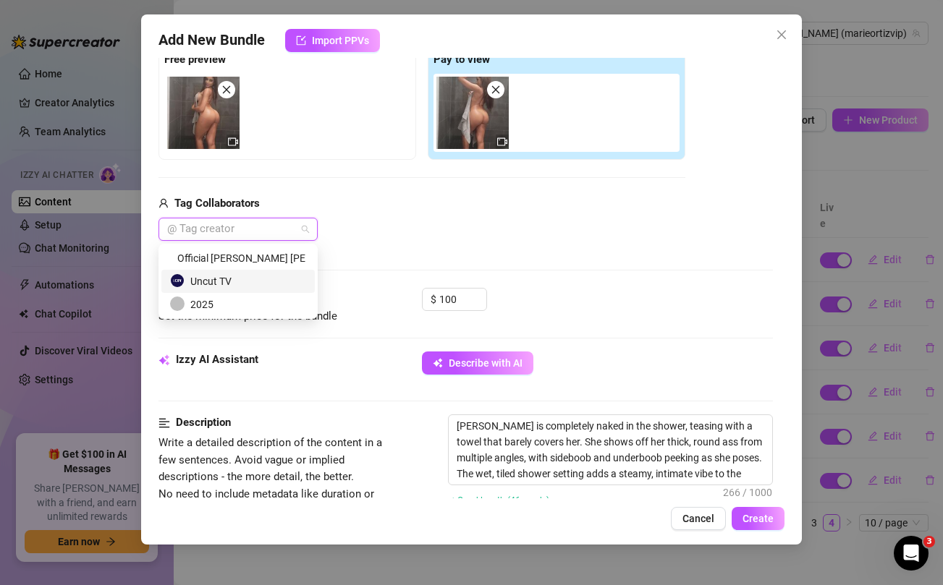
click at [231, 284] on div "Uncut TV" at bounding box center [238, 282] width 136 height 16
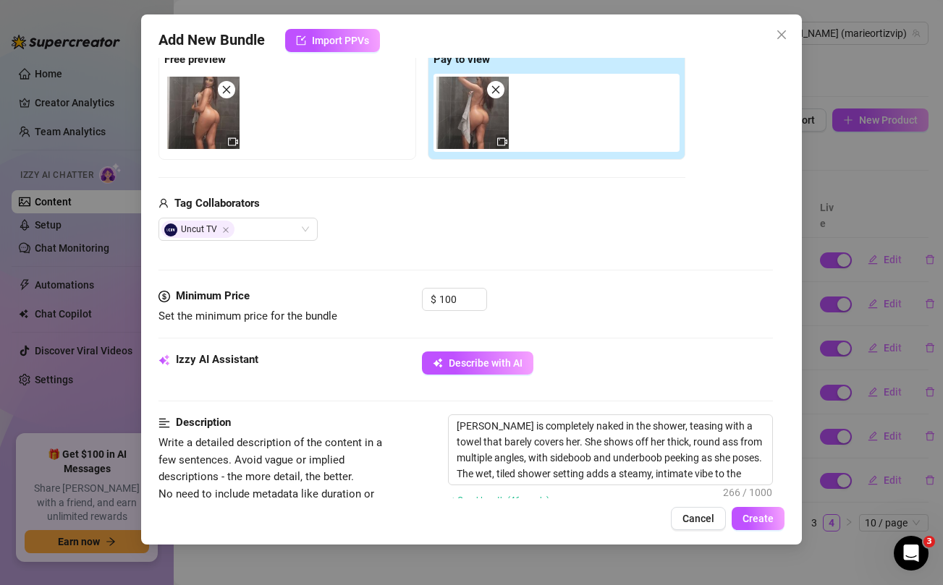
click at [496, 201] on div "Tag Collaborators" at bounding box center [421, 203] width 527 height 17
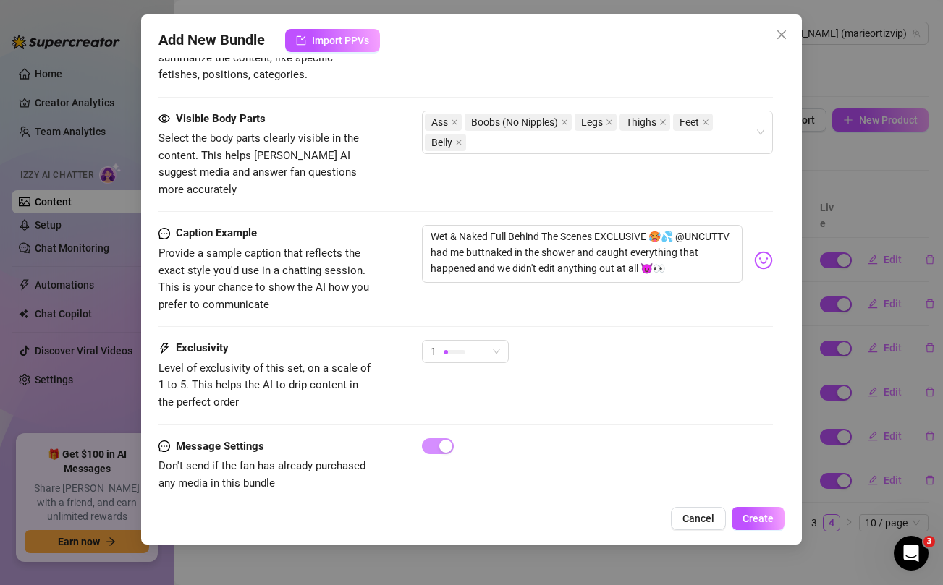
scroll to position [800, 0]
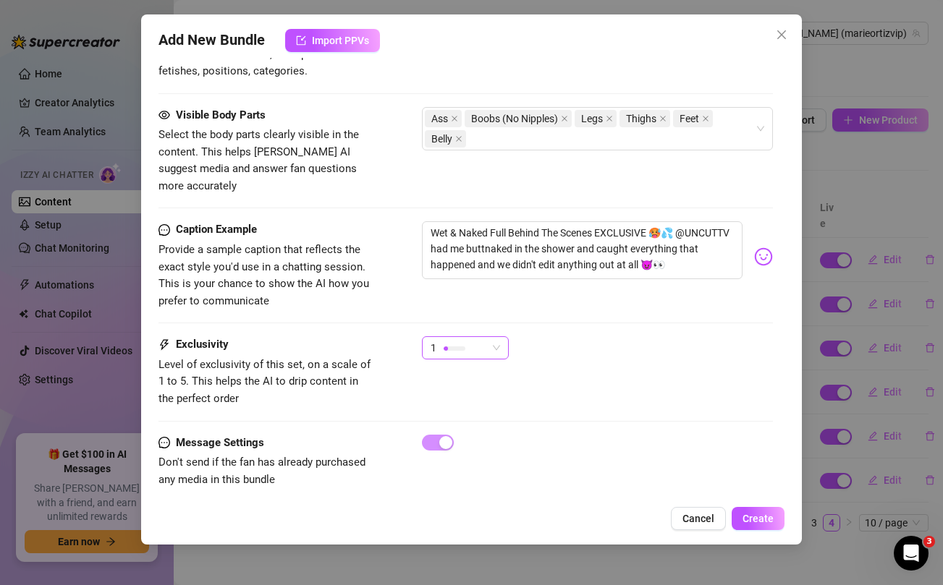
click at [467, 337] on div "1" at bounding box center [459, 348] width 56 height 22
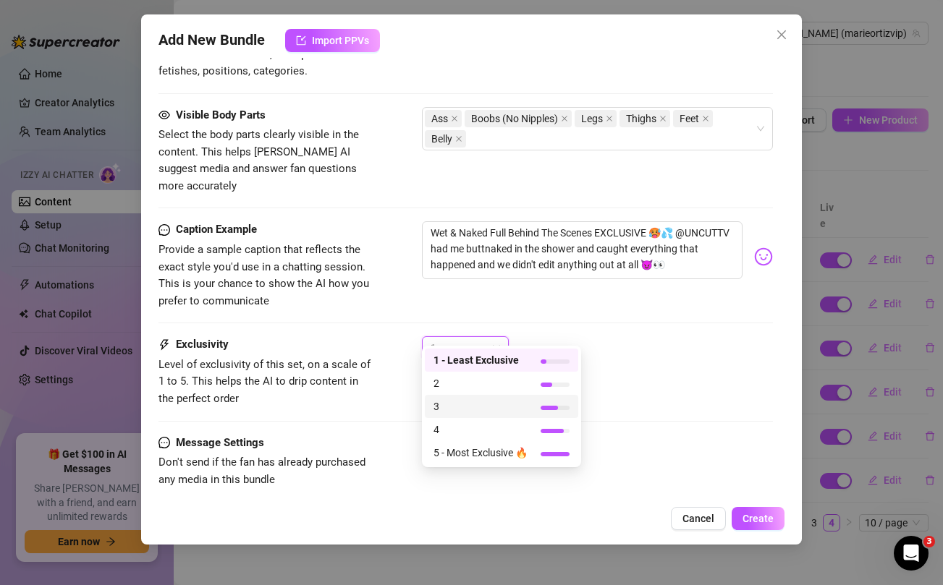
click at [447, 399] on span "3" at bounding box center [480, 407] width 94 height 16
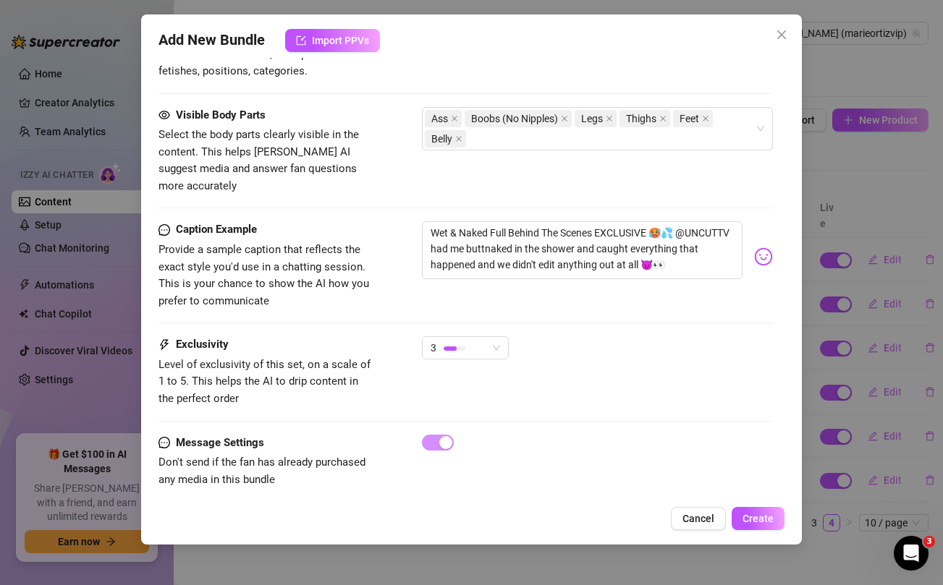
click at [695, 350] on div "3" at bounding box center [597, 355] width 350 height 36
click at [771, 524] on span "Create" at bounding box center [758, 519] width 31 height 12
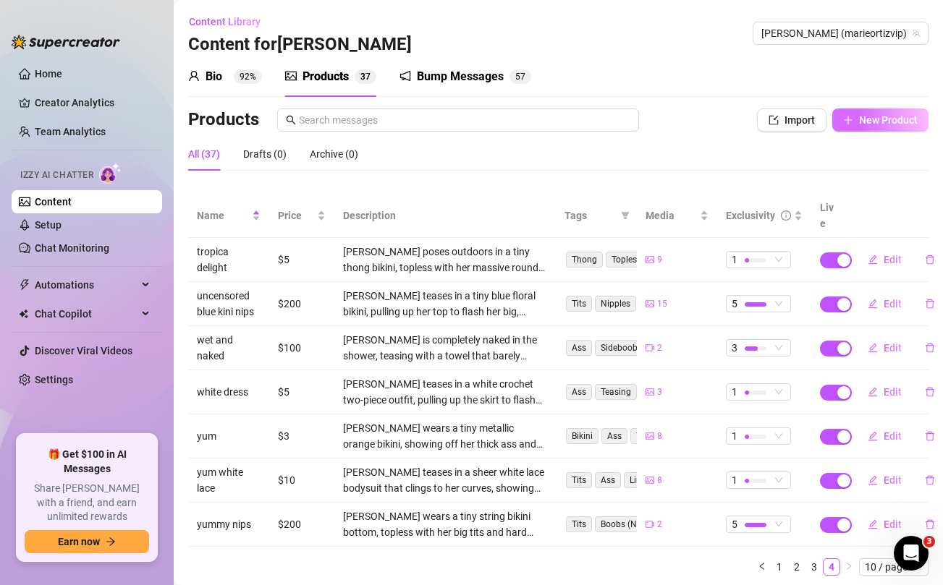
click at [892, 127] on button "New Product" at bounding box center [880, 120] width 96 height 23
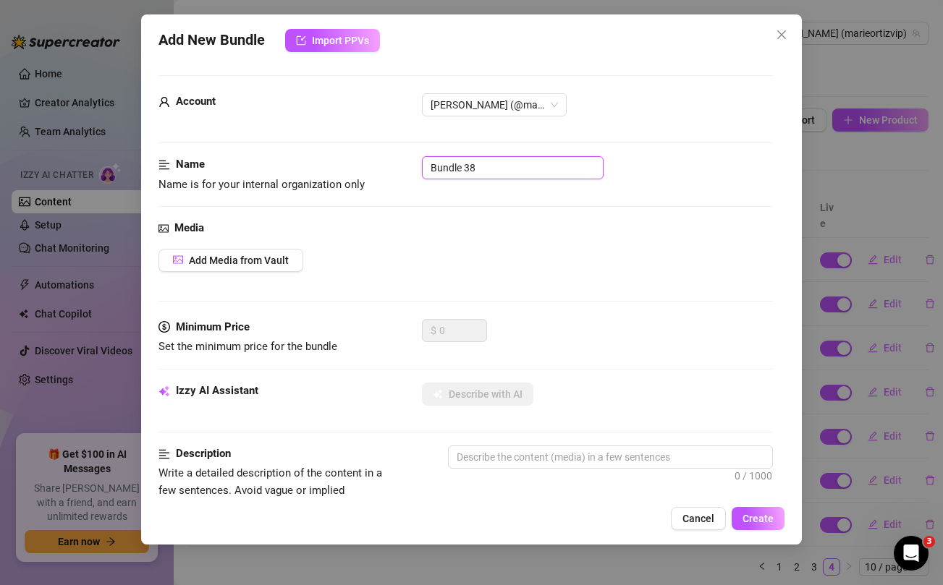
click at [525, 165] on input "Bundle 38" at bounding box center [513, 167] width 182 height 23
click at [534, 211] on div "Name Name is for your internal organization only in between" at bounding box center [465, 188] width 614 height 64
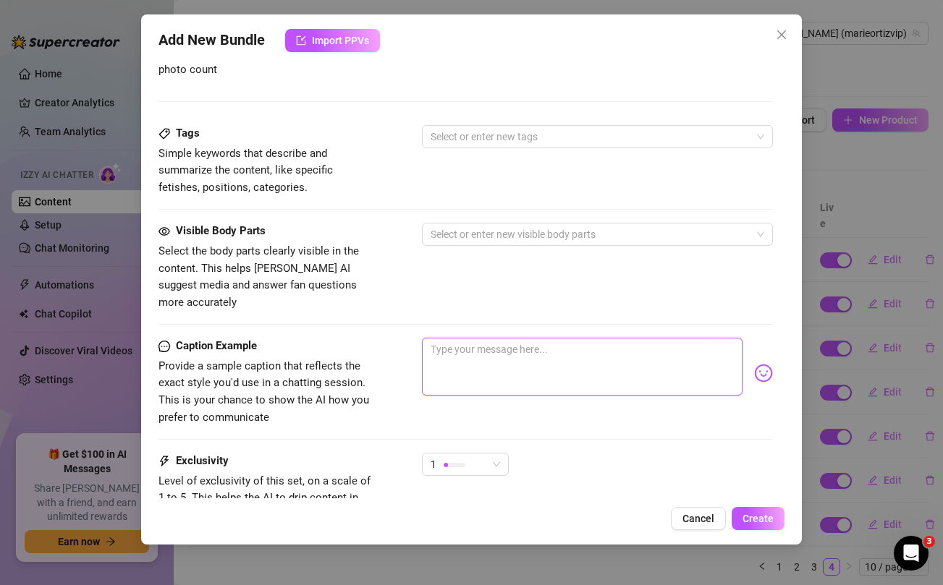
click at [493, 369] on textarea at bounding box center [582, 367] width 320 height 58
paste textarea "A little topless strip and self play video to start the morning 🙈🤭 I hope this …"
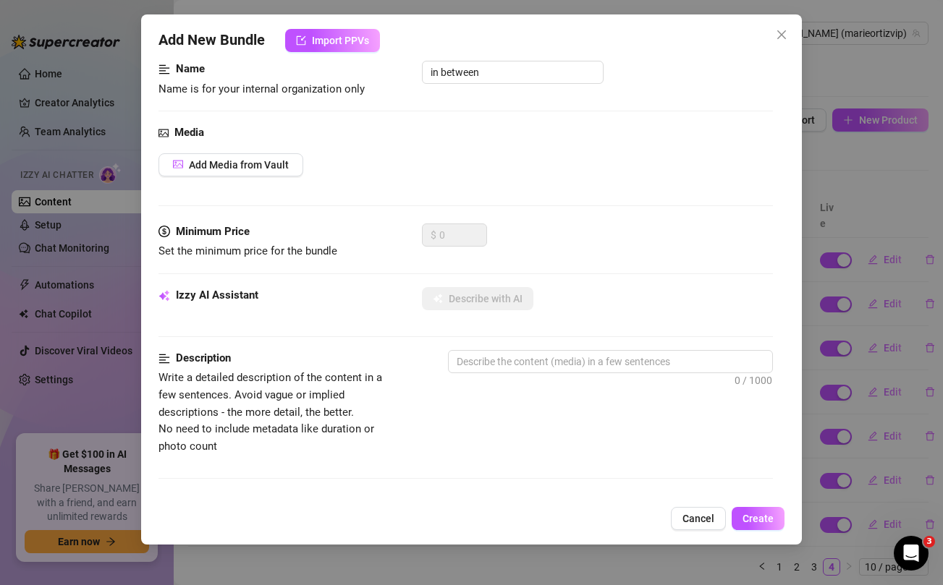
scroll to position [0, 0]
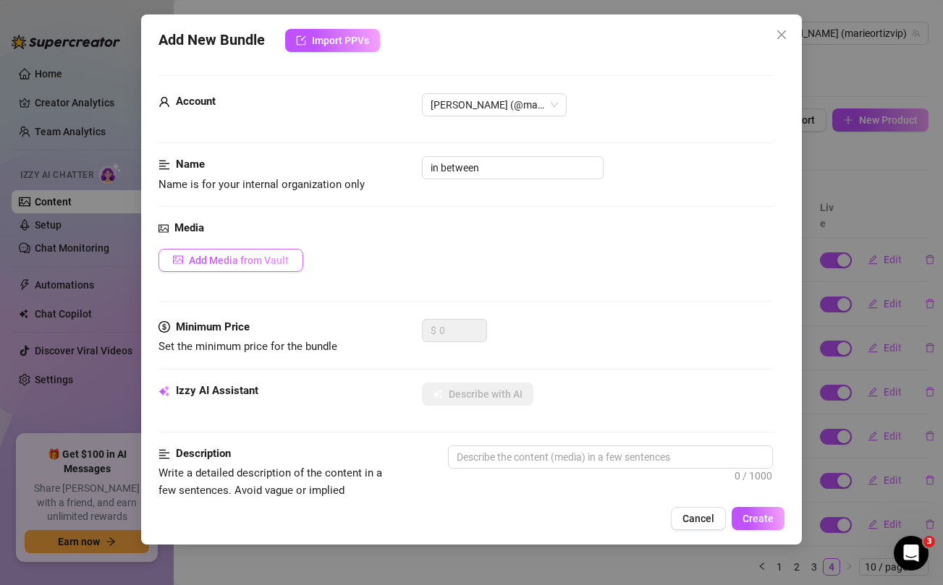
click at [268, 257] on span "Add Media from Vault" at bounding box center [239, 261] width 100 height 12
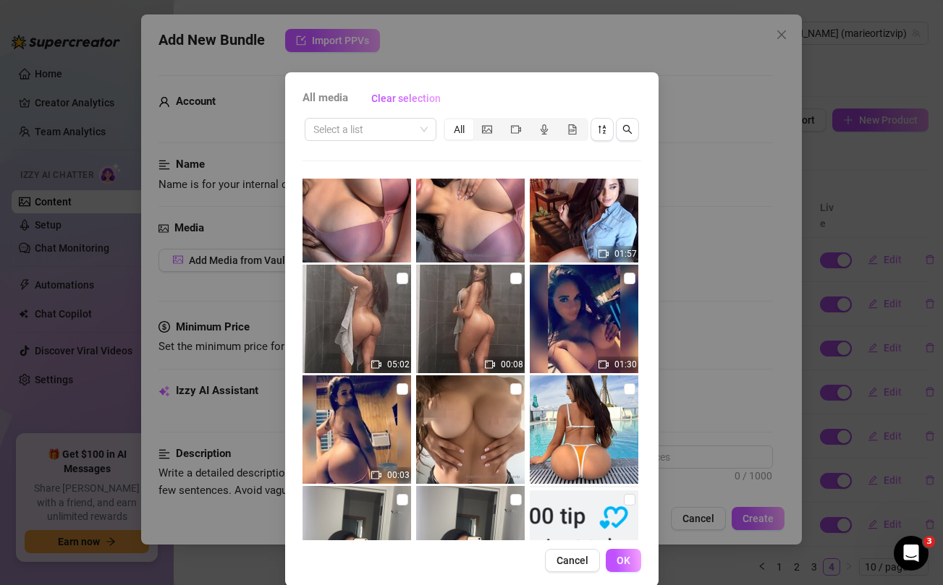
scroll to position [585, 0]
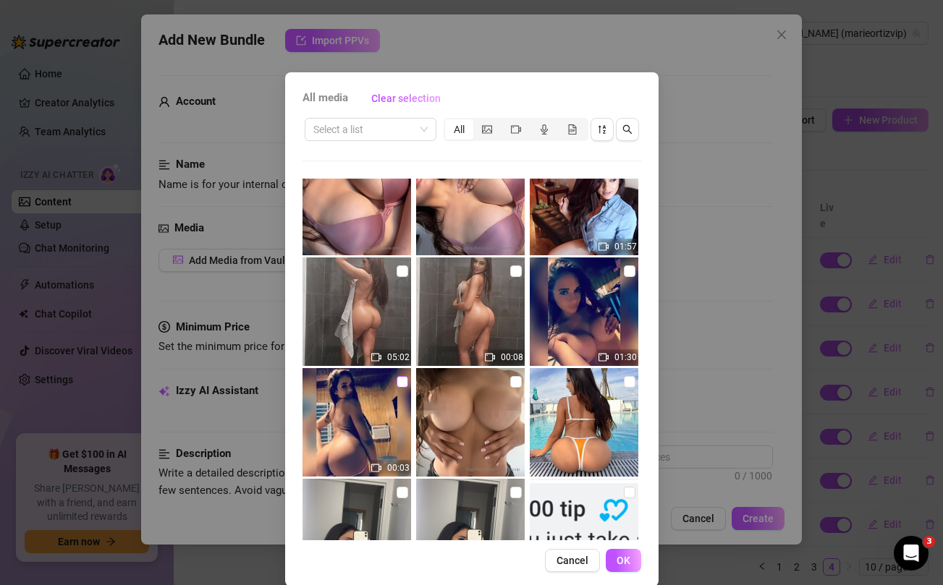
click at [402, 382] on input "checkbox" at bounding box center [403, 382] width 12 height 12
click at [626, 272] on input "checkbox" at bounding box center [630, 272] width 12 height 12
click at [626, 563] on span "OK" at bounding box center [624, 561] width 14 height 12
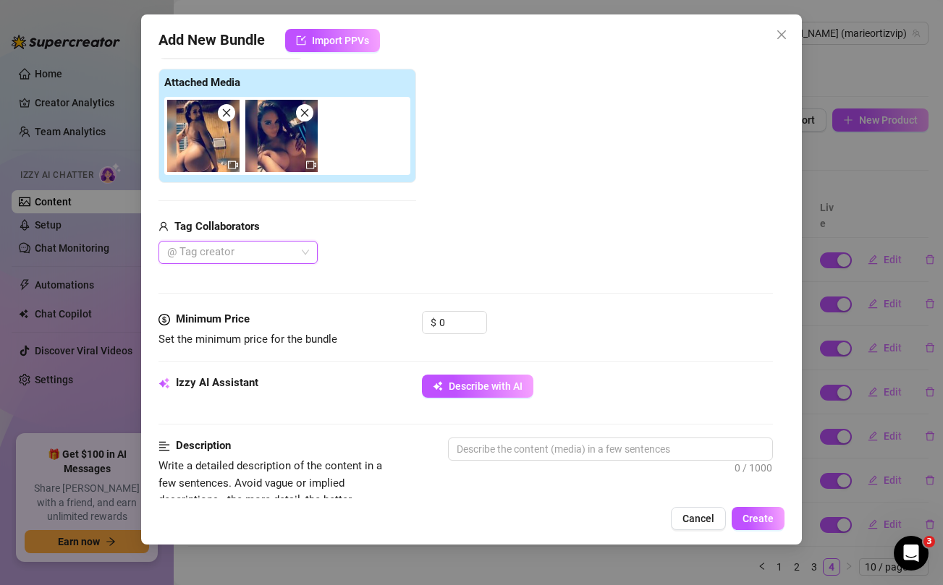
scroll to position [216, 0]
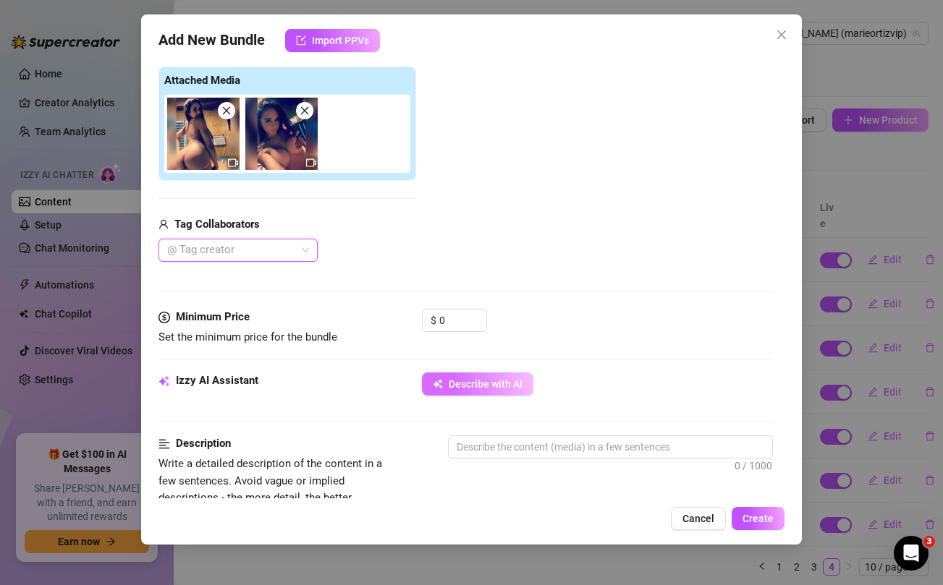
click at [495, 377] on button "Describe with AI" at bounding box center [477, 384] width 111 height 23
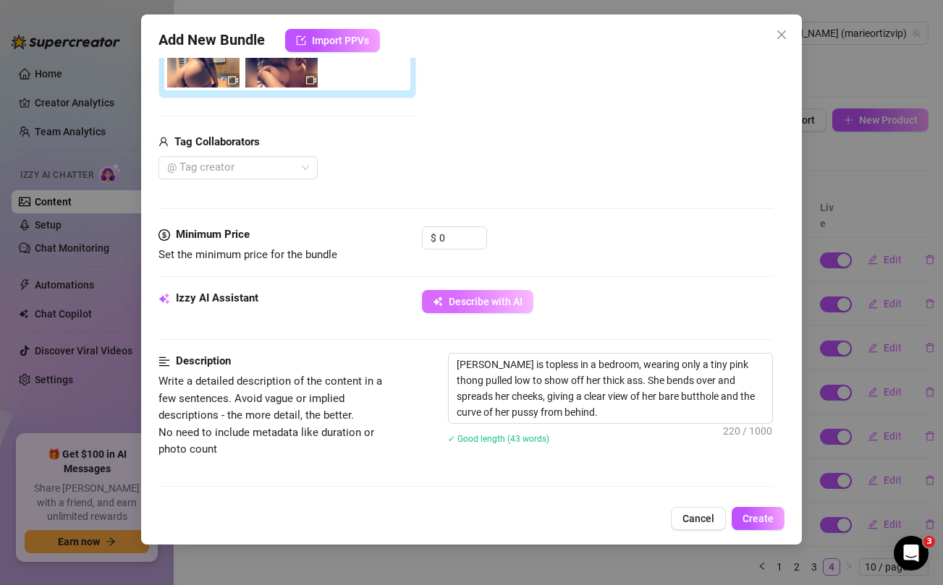
scroll to position [431, 0]
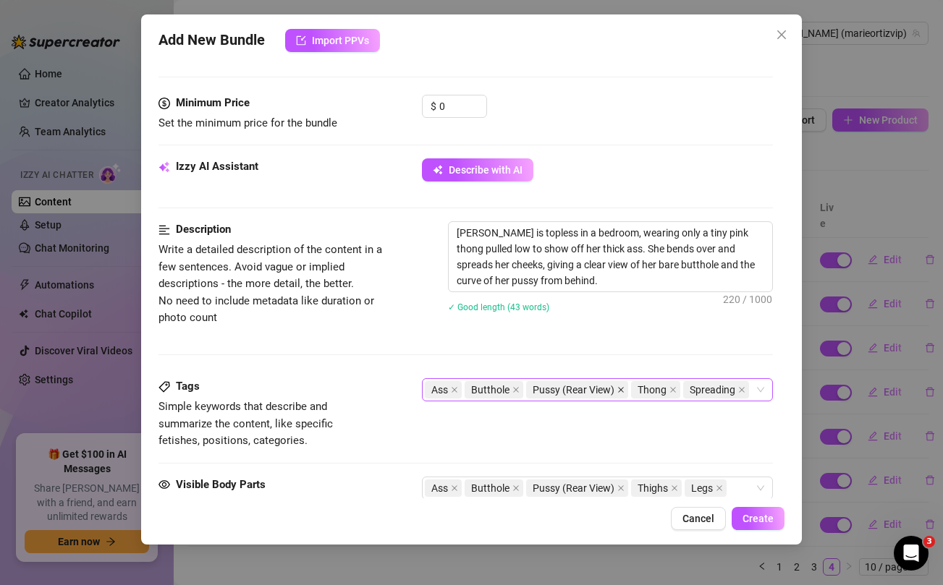
click at [619, 388] on icon "close" at bounding box center [622, 391] width 6 height 6
click at [619, 486] on icon "close" at bounding box center [620, 488] width 7 height 7
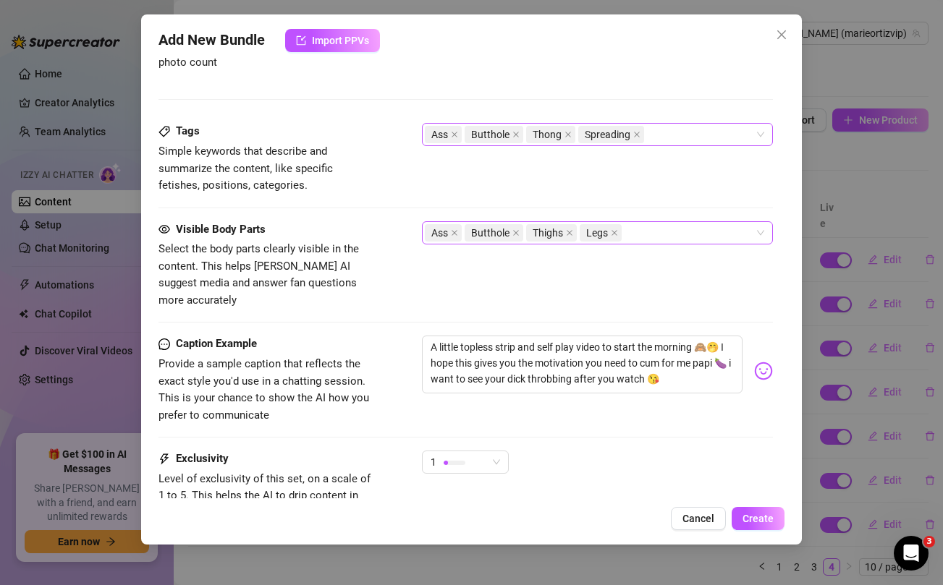
scroll to position [170, 0]
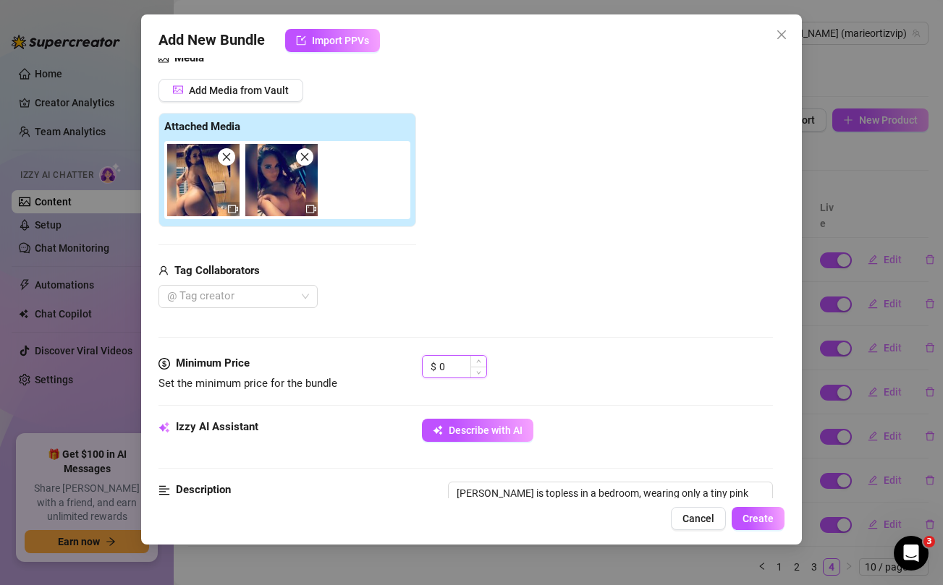
click at [449, 360] on input "0" at bounding box center [462, 367] width 47 height 22
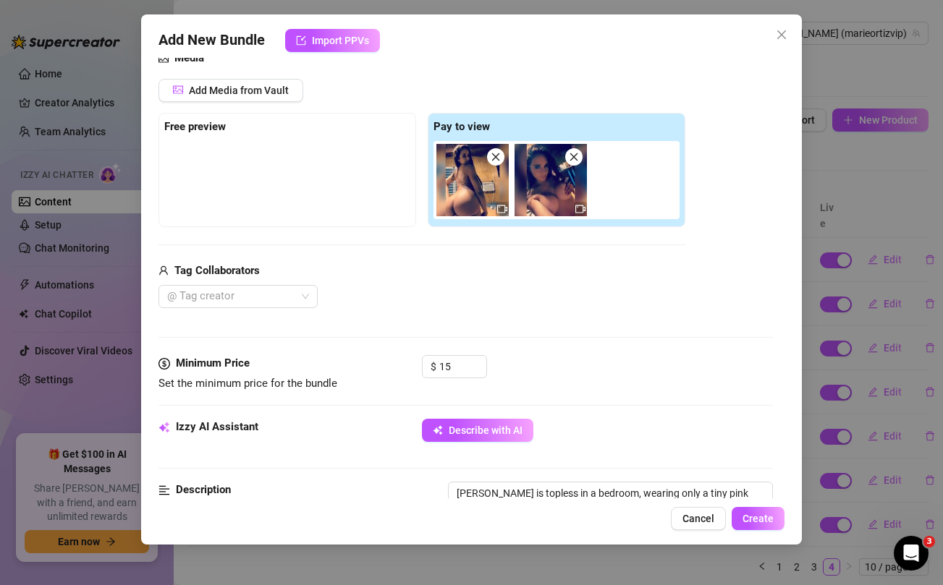
click at [483, 266] on div "Tag Collaborators" at bounding box center [421, 271] width 527 height 17
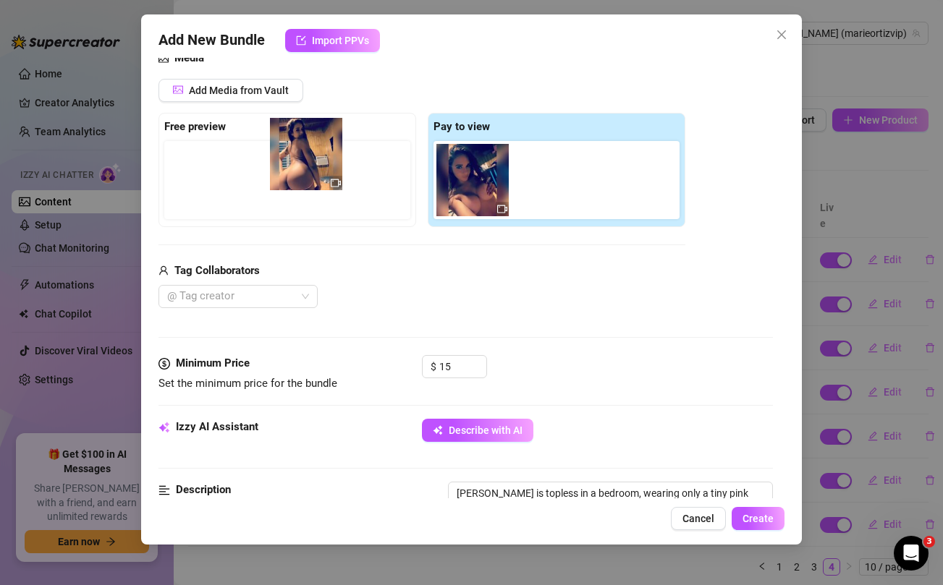
drag, startPoint x: 478, startPoint y: 208, endPoint x: 306, endPoint y: 182, distance: 173.5
click at [306, 182] on div "Free preview Pay to view" at bounding box center [421, 170] width 527 height 114
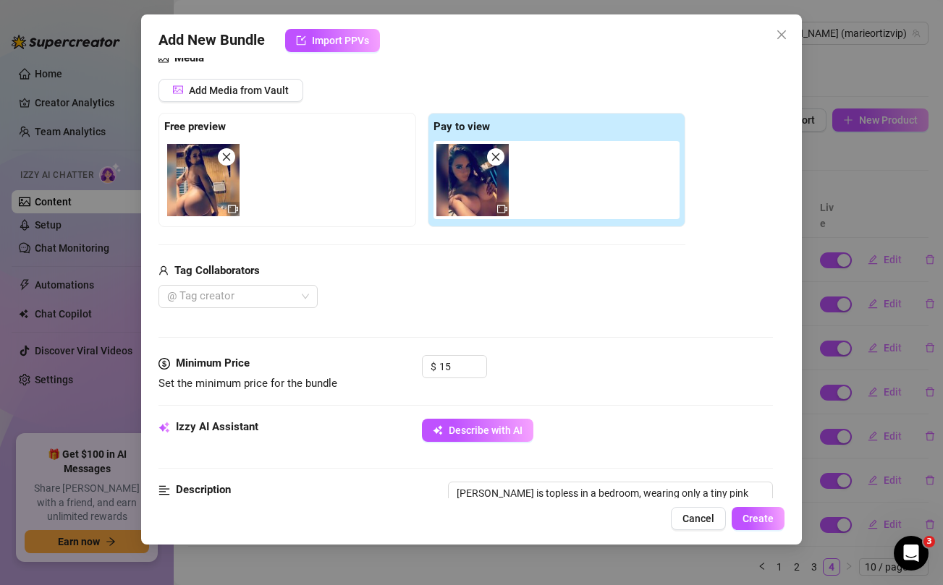
scroll to position [800, 0]
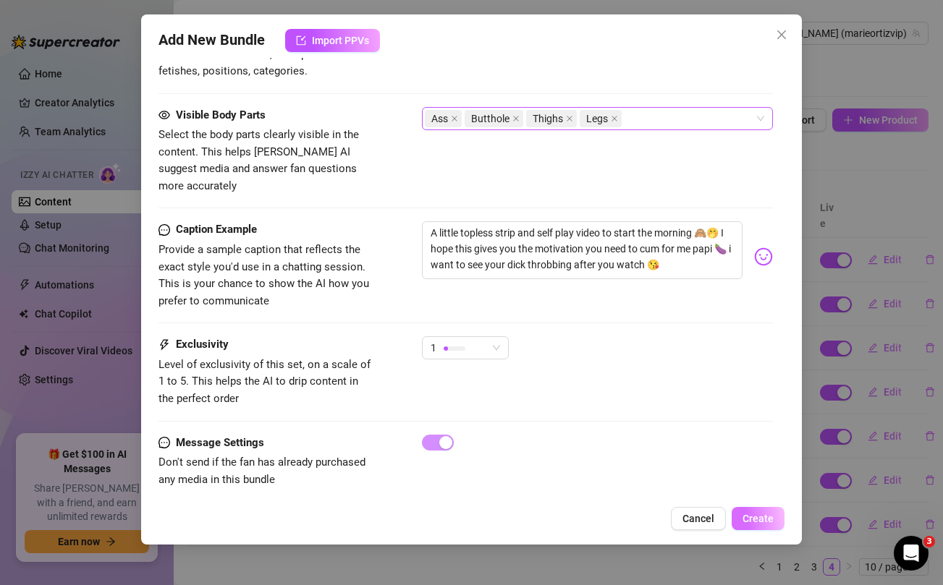
click at [760, 520] on span "Create" at bounding box center [758, 519] width 31 height 12
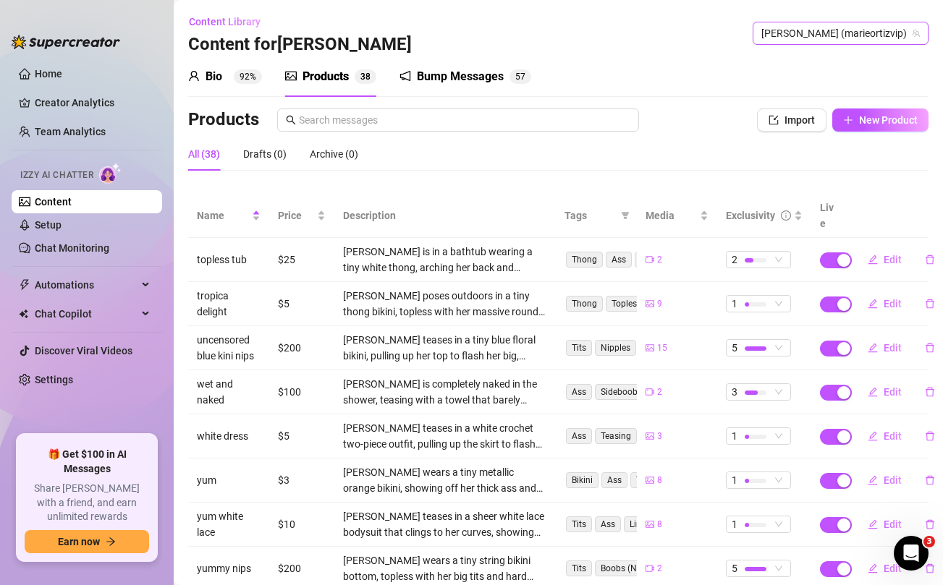
click at [858, 35] on span "[PERSON_NAME] (marieortizvip)" at bounding box center [840, 33] width 158 height 22
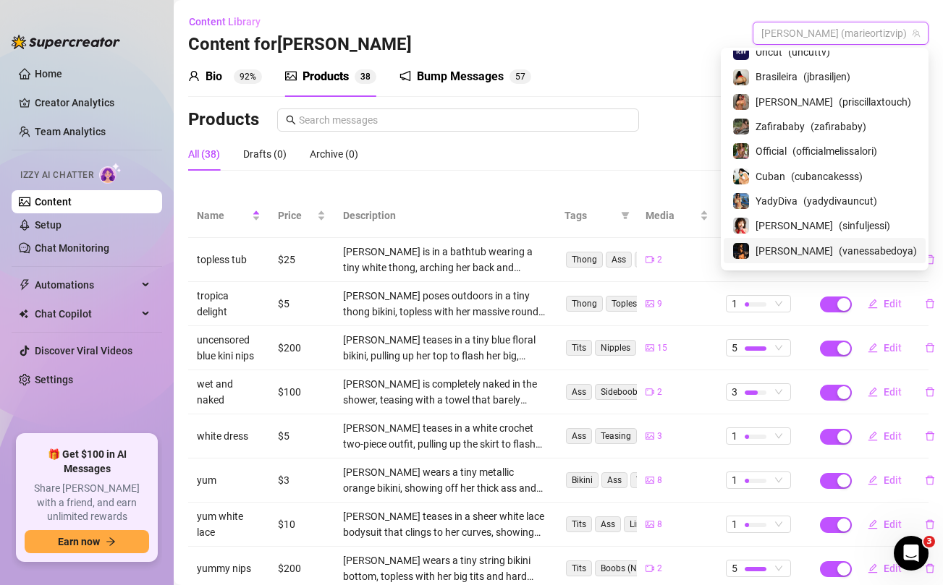
scroll to position [0, 0]
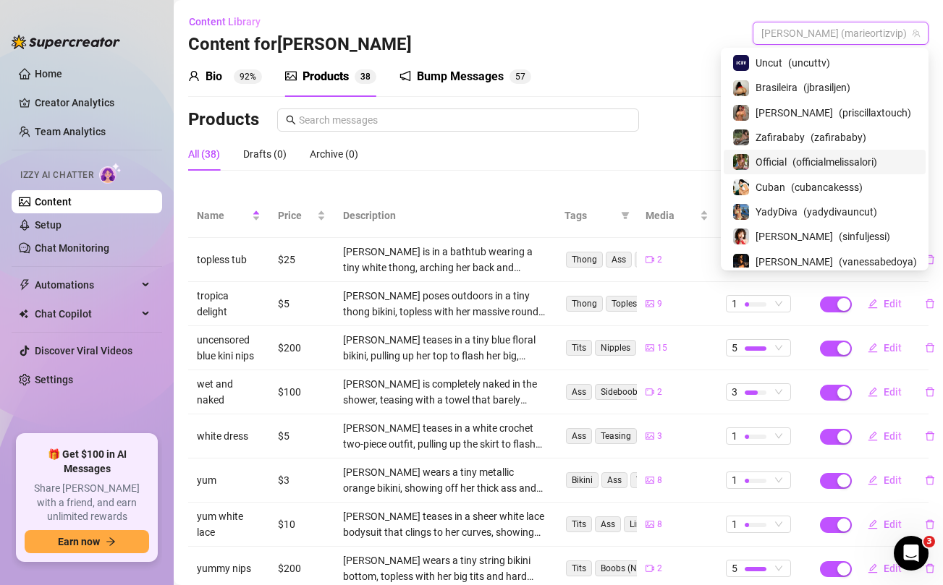
click at [787, 158] on span "Official" at bounding box center [771, 162] width 31 height 16
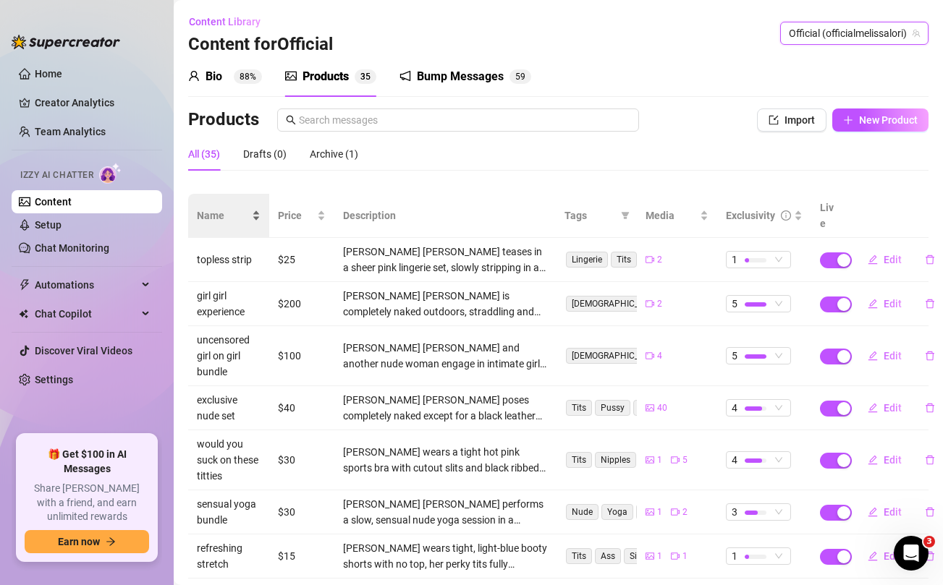
click at [217, 213] on span "Name" at bounding box center [223, 216] width 52 height 16
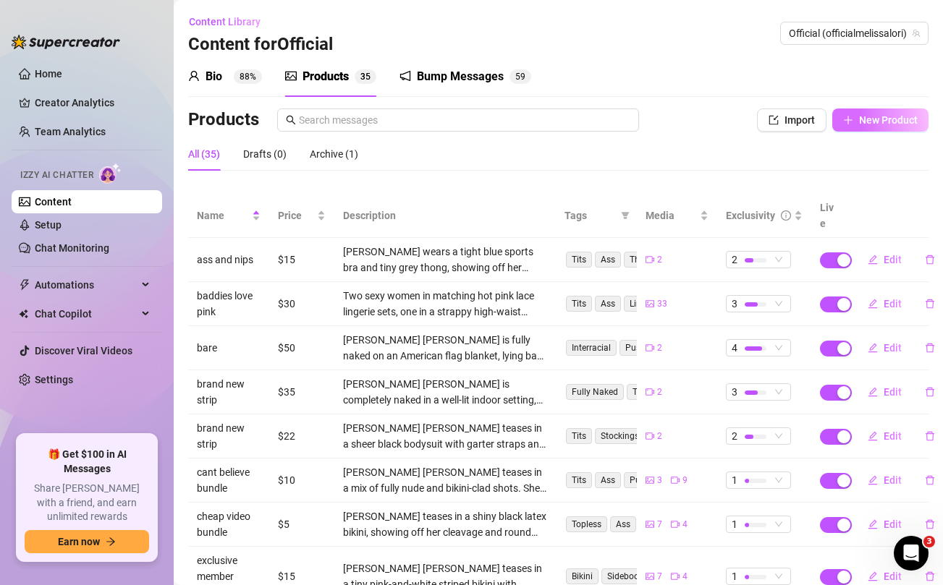
click at [893, 114] on span "New Product" at bounding box center [888, 120] width 59 height 12
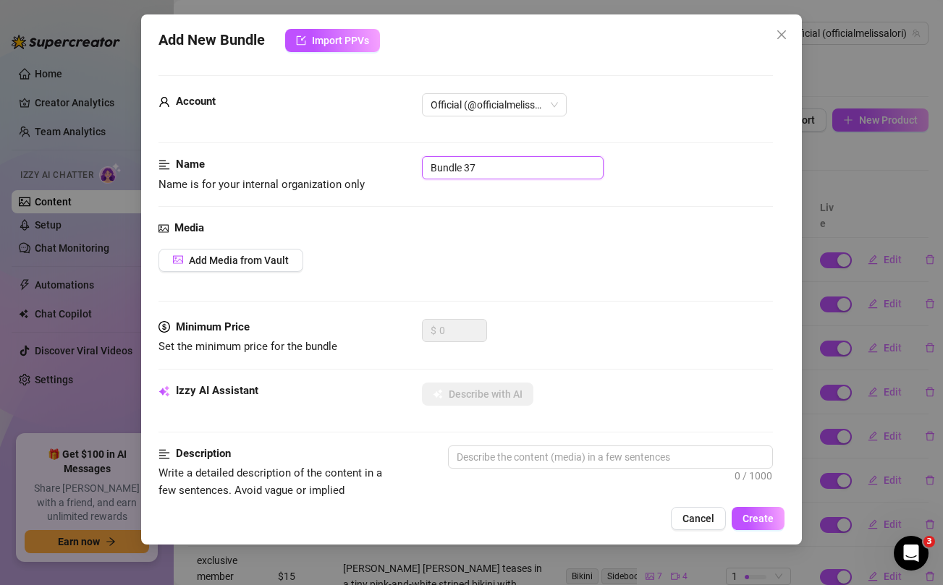
click at [505, 164] on input "Bundle 37" at bounding box center [513, 167] width 182 height 23
click at [520, 292] on div "Media Add Media from Vault" at bounding box center [465, 269] width 614 height 99
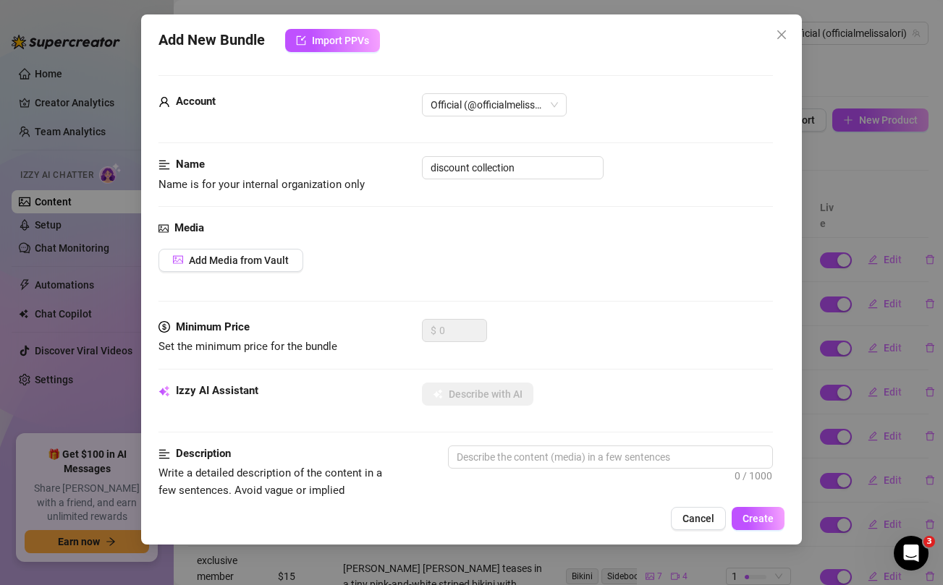
scroll to position [588, 0]
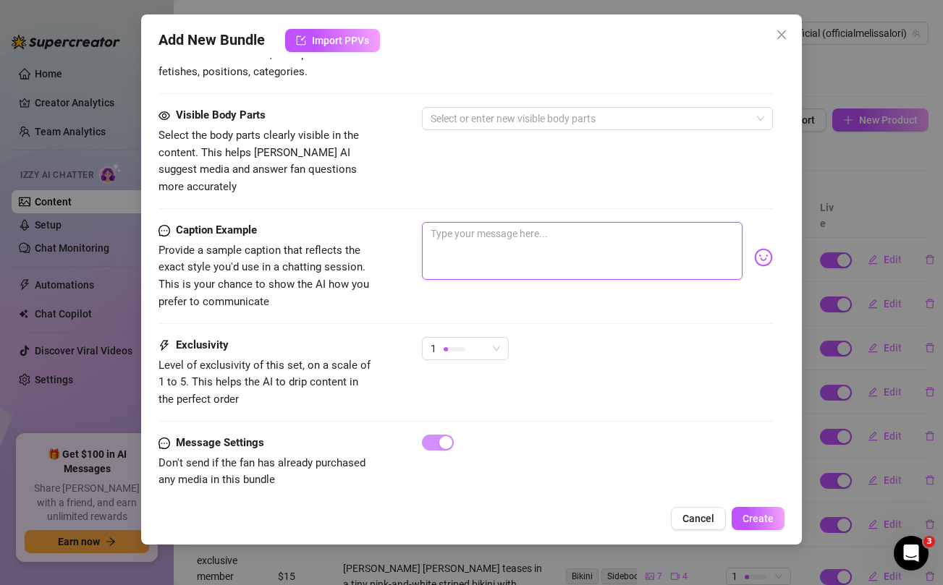
click at [519, 237] on textarea at bounding box center [582, 251] width 320 height 58
paste textarea "[DATE] DISCOUNT COLLECTION 🥰🥰 Full photoshoot collection of two different separ…"
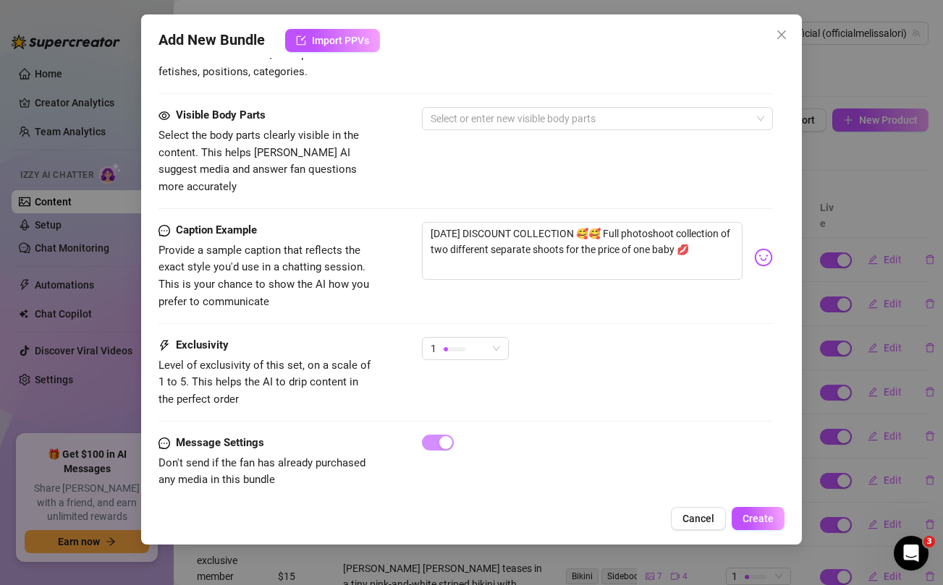
click at [437, 170] on div "Visible Body Parts Select the body parts clearly visible in the content. This h…" at bounding box center [465, 151] width 614 height 88
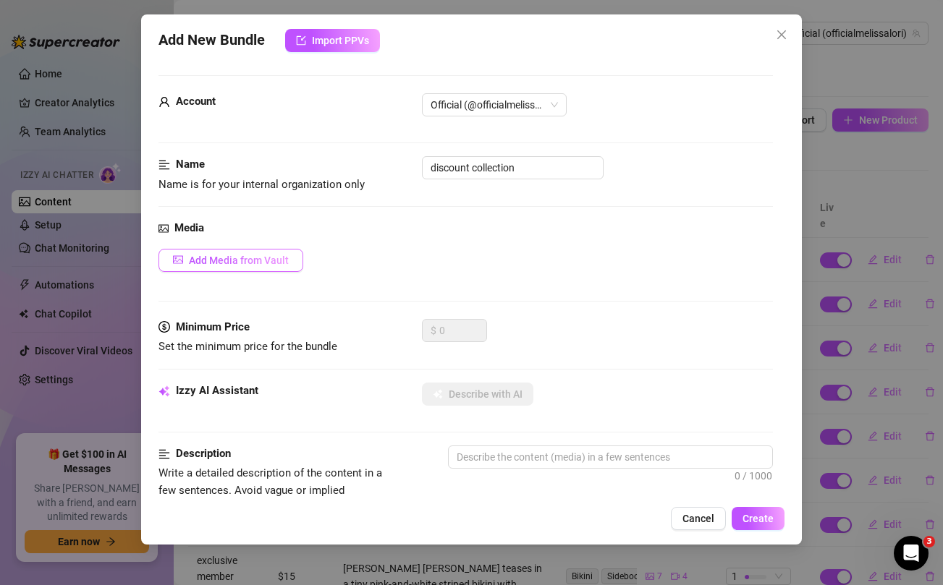
click at [256, 264] on span "Add Media from Vault" at bounding box center [239, 261] width 100 height 12
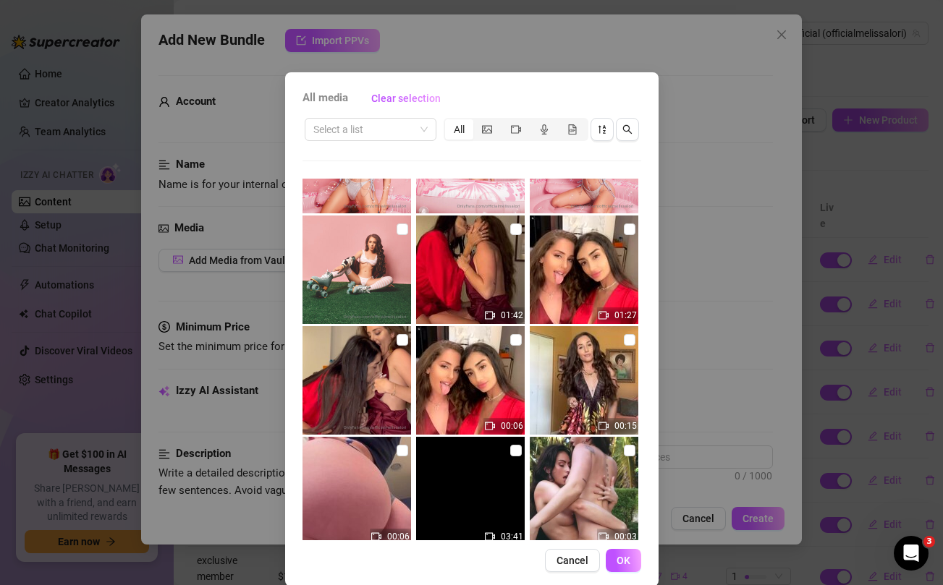
scroll to position [1405, 0]
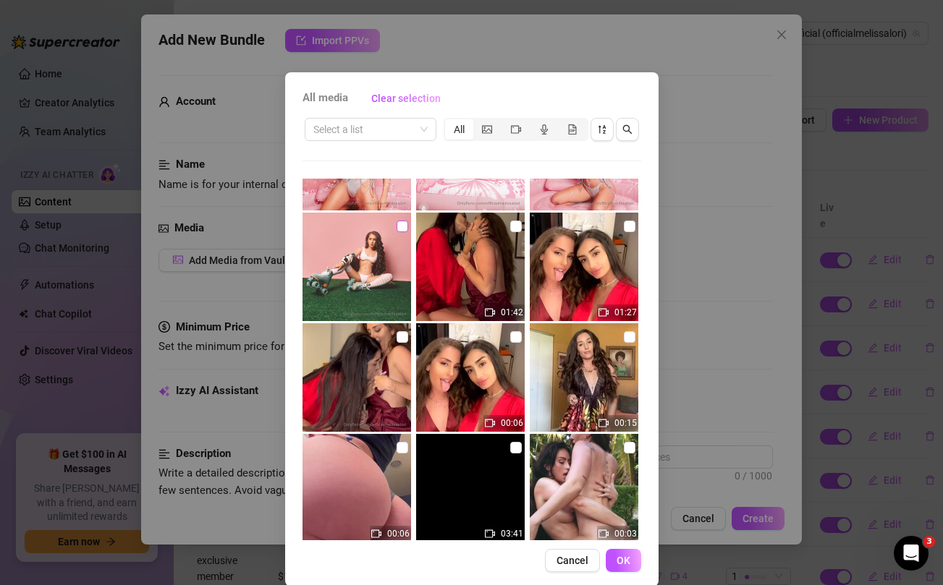
click at [401, 227] on input "checkbox" at bounding box center [403, 227] width 12 height 12
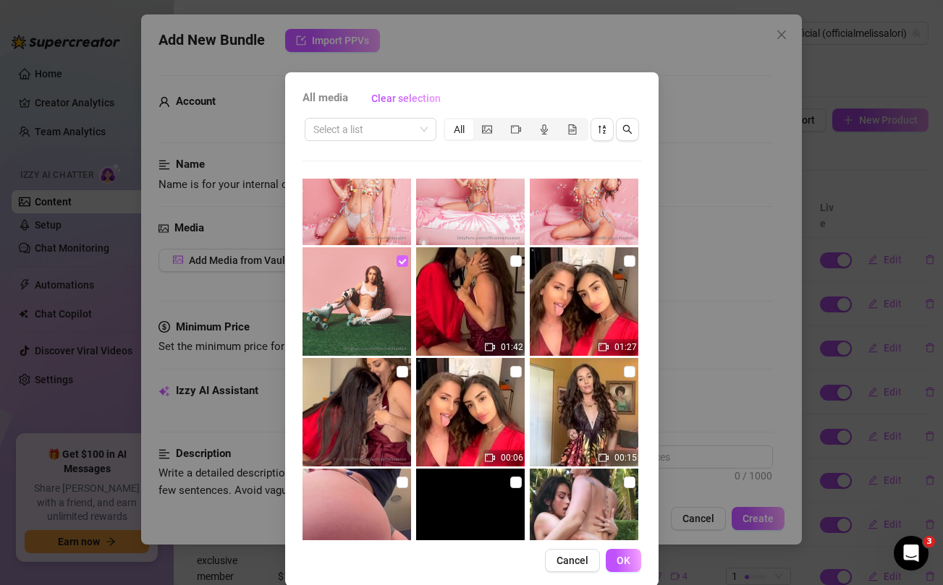
scroll to position [1194, 0]
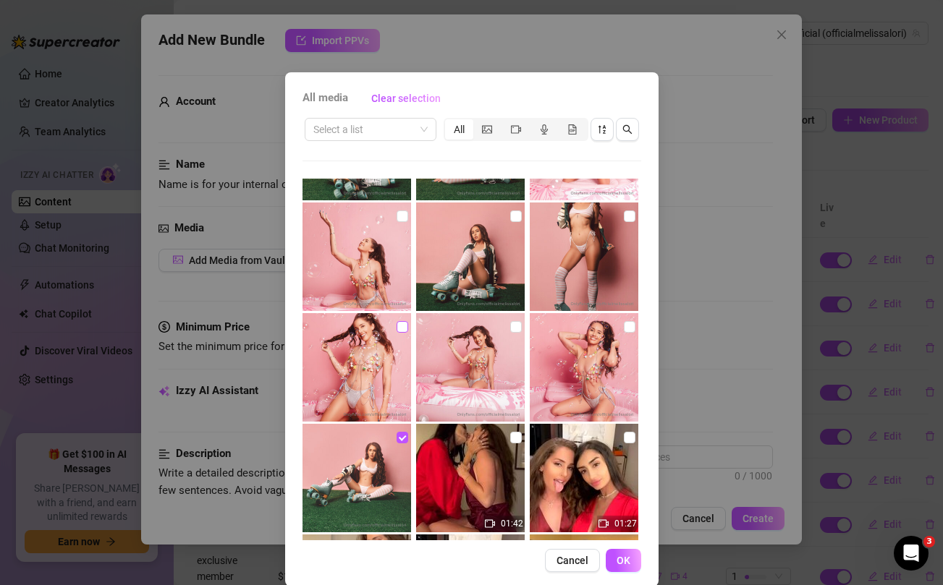
click at [403, 327] on input "checkbox" at bounding box center [403, 327] width 12 height 12
click at [517, 327] on input "checkbox" at bounding box center [516, 327] width 12 height 12
click at [629, 327] on input "checkbox" at bounding box center [630, 327] width 12 height 12
click at [629, 215] on input "checkbox" at bounding box center [630, 217] width 12 height 12
click at [517, 217] on input "checkbox" at bounding box center [516, 217] width 12 height 12
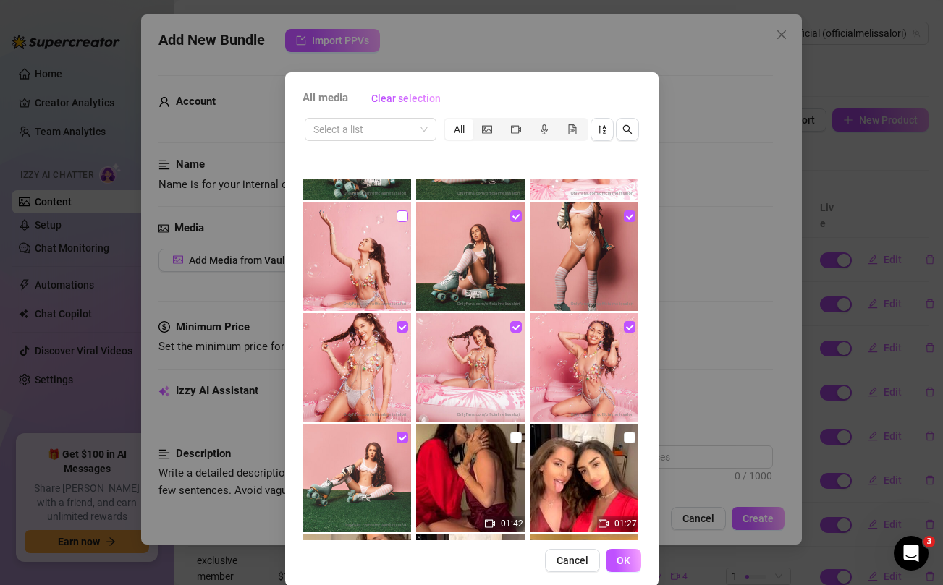
click at [404, 218] on input "checkbox" at bounding box center [403, 217] width 12 height 12
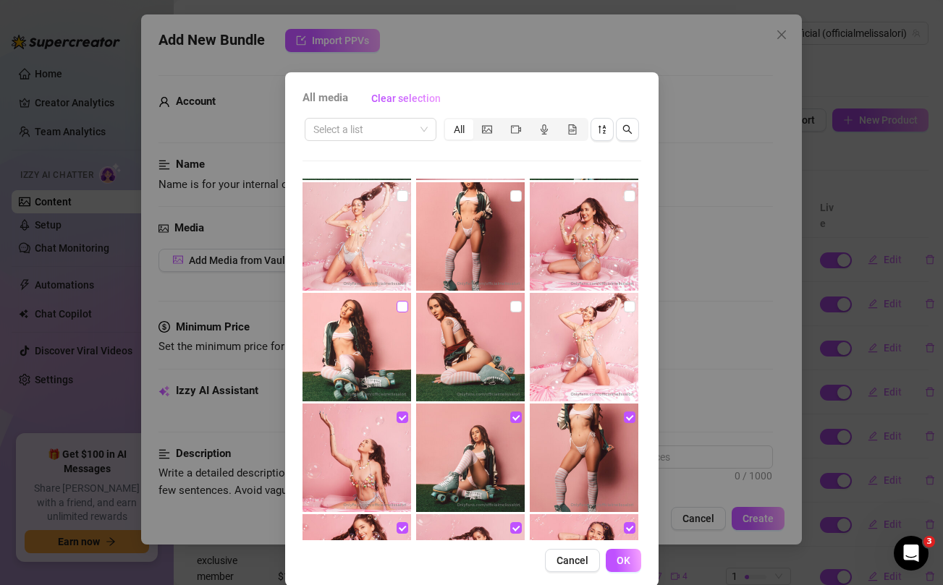
click at [401, 307] on input "checkbox" at bounding box center [403, 307] width 12 height 12
click at [517, 307] on input "checkbox" at bounding box center [516, 307] width 12 height 12
click at [628, 307] on input "checkbox" at bounding box center [630, 307] width 12 height 12
click at [628, 196] on input "checkbox" at bounding box center [630, 196] width 12 height 12
click at [515, 195] on input "checkbox" at bounding box center [516, 196] width 12 height 12
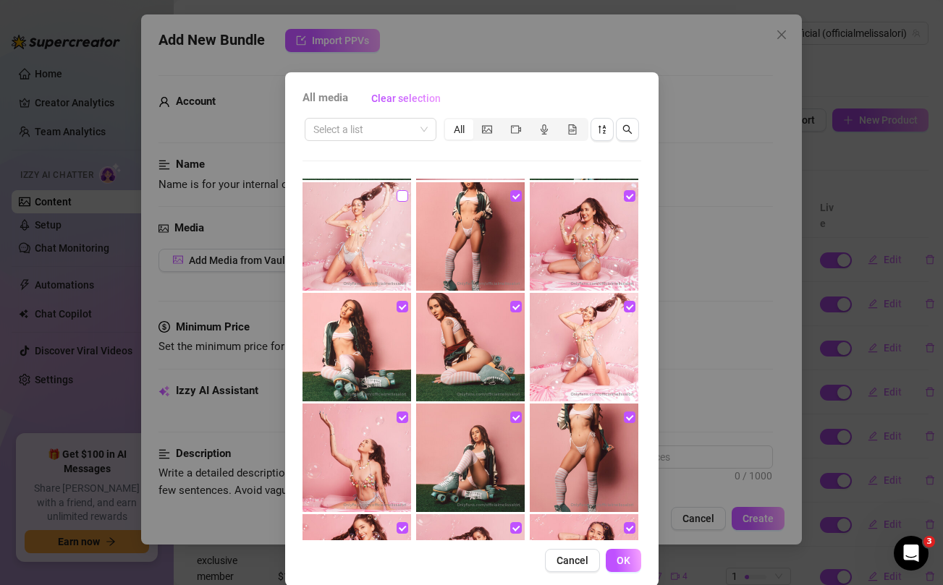
click at [401, 198] on input "checkbox" at bounding box center [403, 196] width 12 height 12
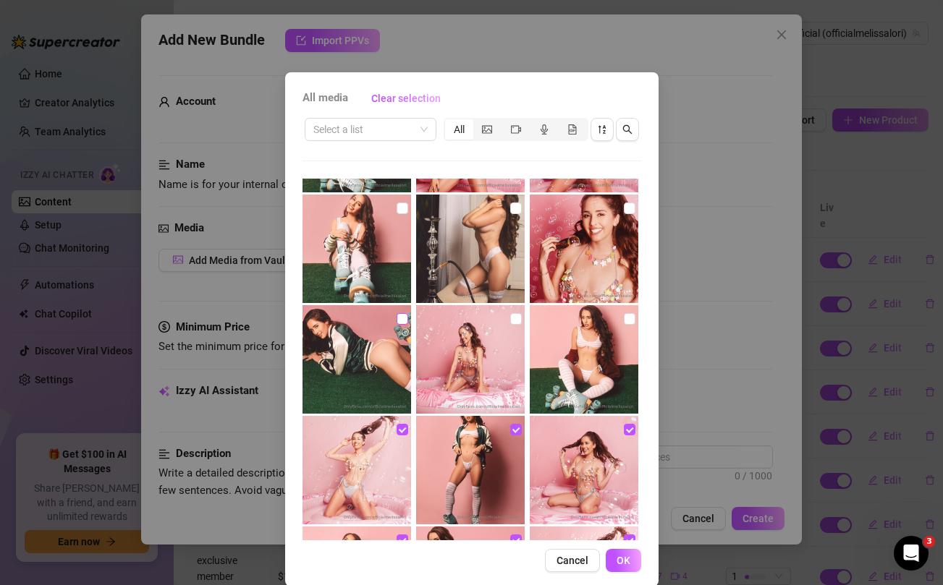
click at [405, 317] on input "checkbox" at bounding box center [403, 319] width 12 height 12
click at [516, 316] on input "checkbox" at bounding box center [516, 319] width 12 height 12
click at [629, 317] on input "checkbox" at bounding box center [630, 319] width 12 height 12
click at [625, 204] on input "checkbox" at bounding box center [630, 209] width 12 height 12
click at [515, 205] on input "checkbox" at bounding box center [516, 209] width 12 height 12
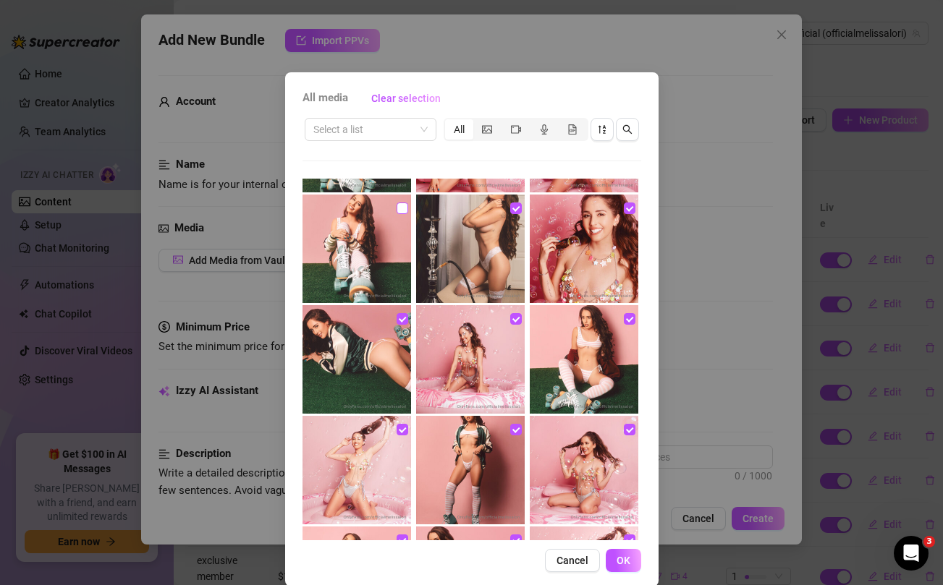
click at [399, 207] on input "checkbox" at bounding box center [403, 209] width 12 height 12
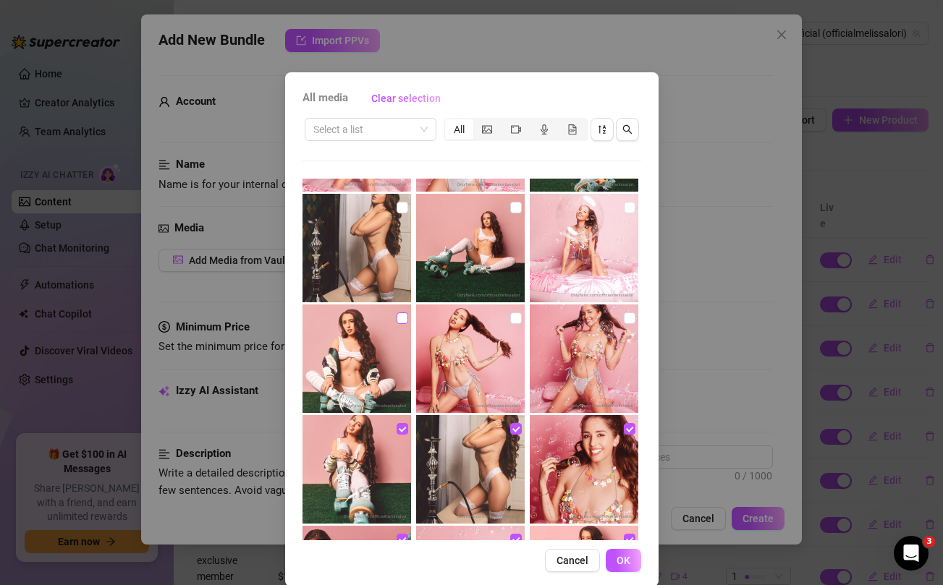
click at [401, 321] on input "checkbox" at bounding box center [403, 319] width 12 height 12
click at [513, 316] on input "checkbox" at bounding box center [516, 319] width 12 height 12
click at [630, 317] on input "checkbox" at bounding box center [630, 319] width 12 height 12
click at [629, 208] on input "checkbox" at bounding box center [630, 208] width 12 height 12
click at [517, 204] on input "checkbox" at bounding box center [516, 208] width 12 height 12
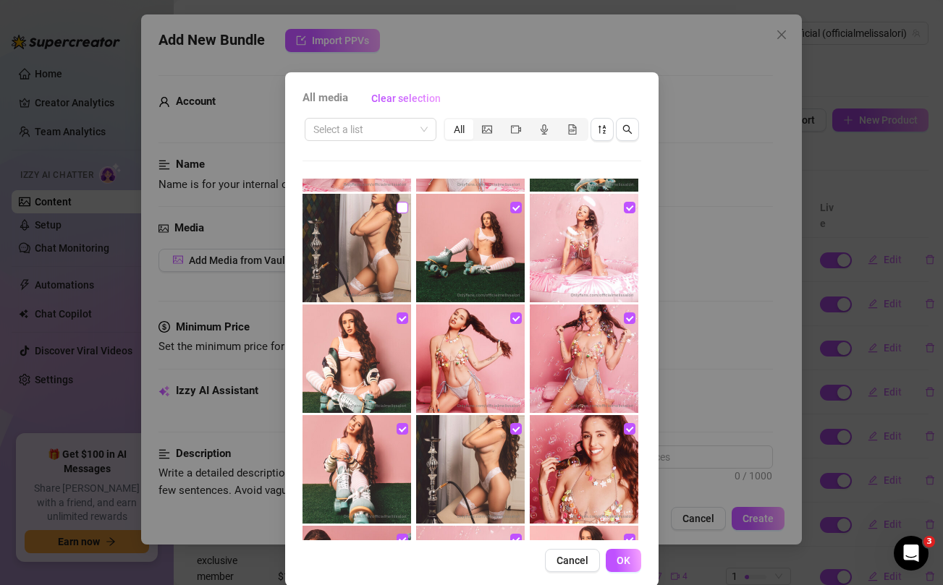
click at [397, 207] on input "checkbox" at bounding box center [403, 208] width 12 height 12
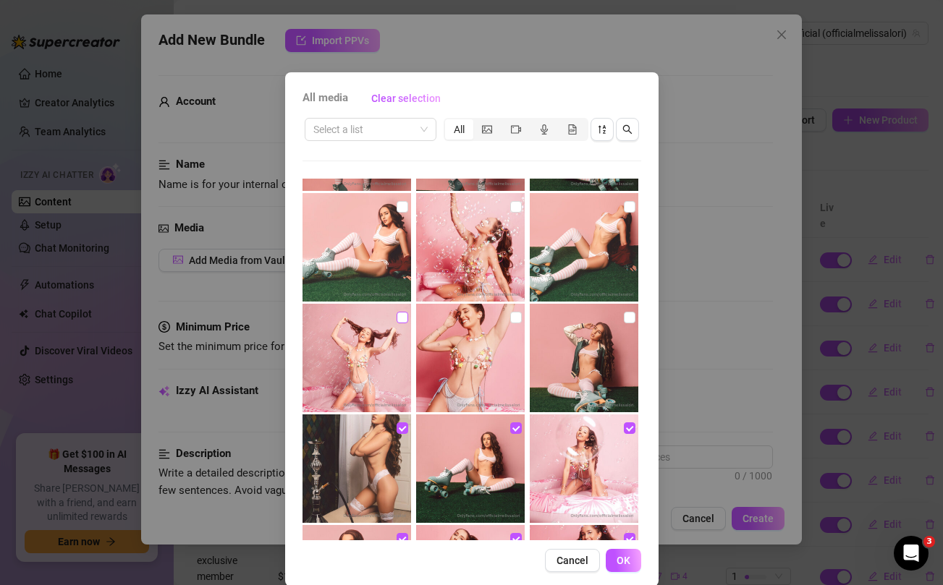
click at [402, 319] on input "checkbox" at bounding box center [403, 318] width 12 height 12
click at [517, 314] on input "checkbox" at bounding box center [516, 318] width 12 height 12
click at [627, 317] on input "checkbox" at bounding box center [630, 318] width 12 height 12
click at [626, 211] on input "checkbox" at bounding box center [630, 207] width 12 height 12
click at [517, 206] on input "checkbox" at bounding box center [516, 207] width 12 height 12
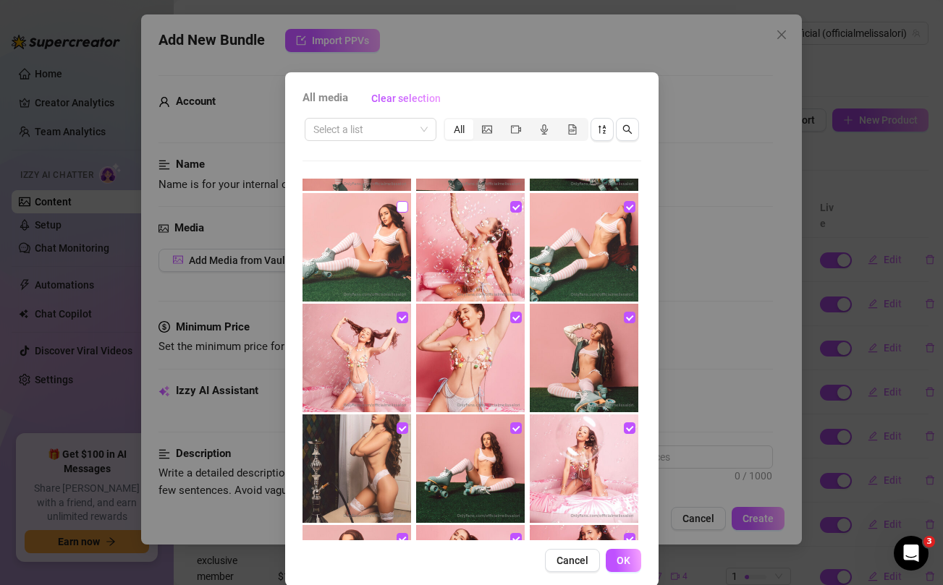
click at [401, 206] on input "checkbox" at bounding box center [403, 207] width 12 height 12
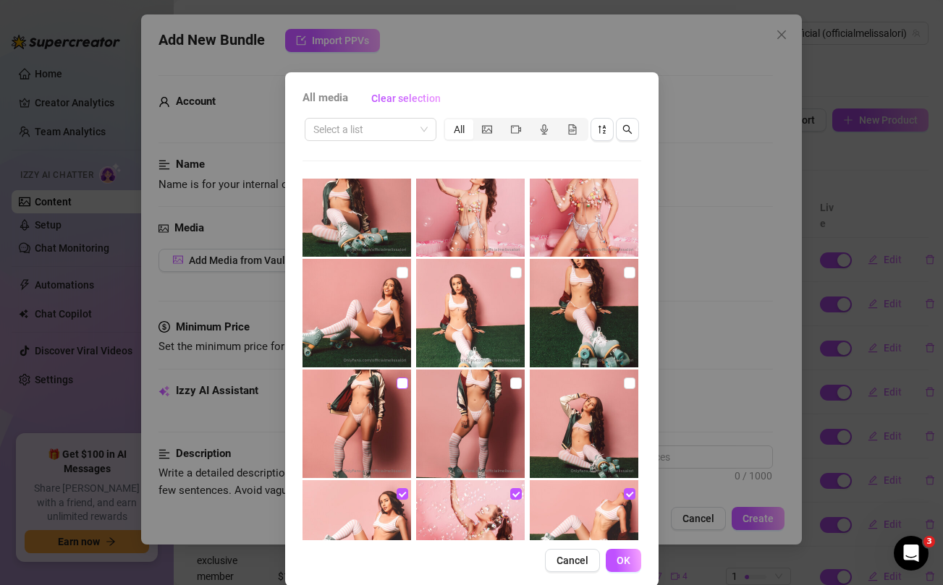
click at [401, 380] on input "checkbox" at bounding box center [403, 384] width 12 height 12
click at [517, 382] on input "checkbox" at bounding box center [516, 384] width 12 height 12
click at [629, 385] on input "checkbox" at bounding box center [630, 384] width 12 height 12
click at [624, 265] on label at bounding box center [630, 273] width 12 height 16
click at [624, 267] on input "checkbox" at bounding box center [630, 273] width 12 height 12
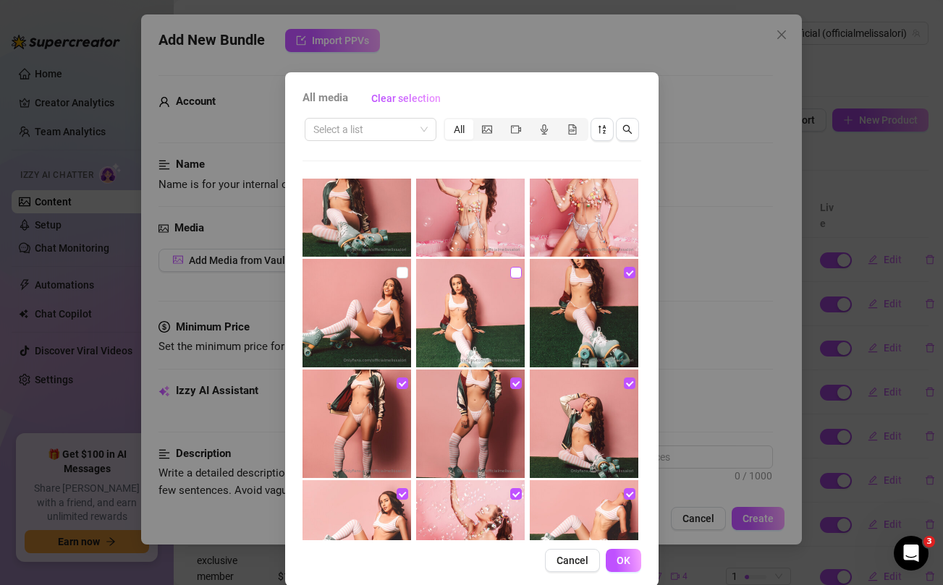
click at [510, 271] on input "checkbox" at bounding box center [516, 273] width 12 height 12
click at [397, 271] on input "checkbox" at bounding box center [403, 273] width 12 height 12
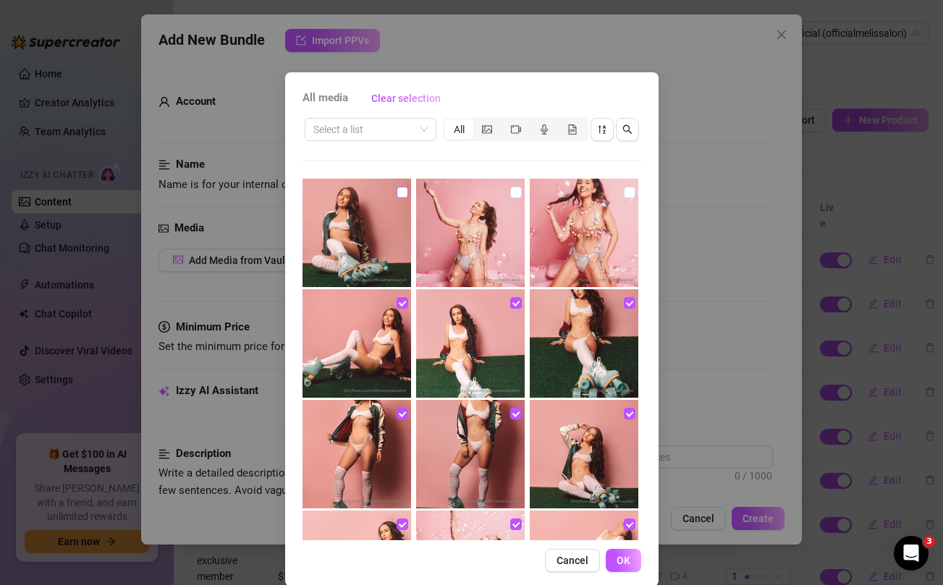
click at [403, 194] on input "checkbox" at bounding box center [403, 193] width 12 height 12
click at [515, 191] on input "checkbox" at bounding box center [516, 193] width 12 height 12
click at [629, 190] on input "checkbox" at bounding box center [630, 193] width 12 height 12
click at [624, 559] on span "OK" at bounding box center [624, 561] width 14 height 12
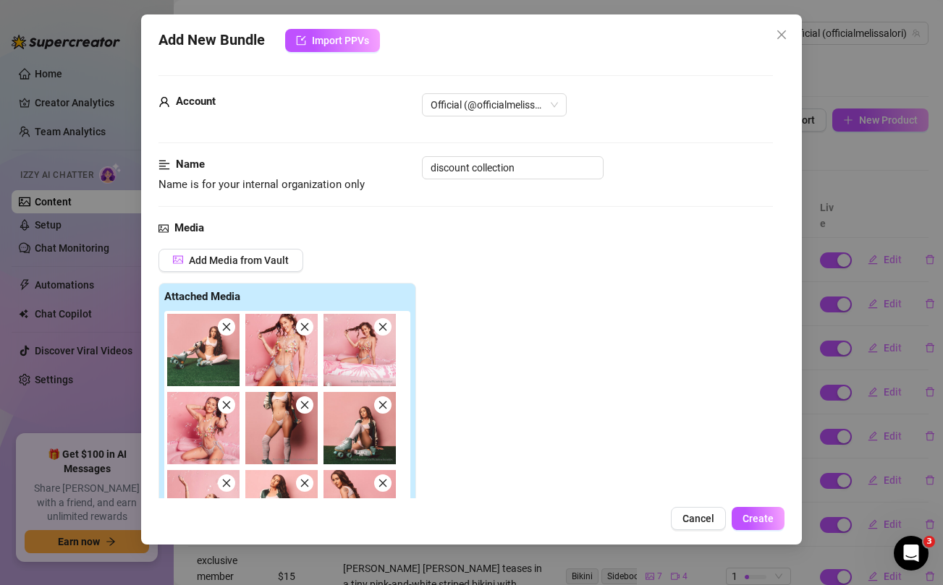
scroll to position [369, 0]
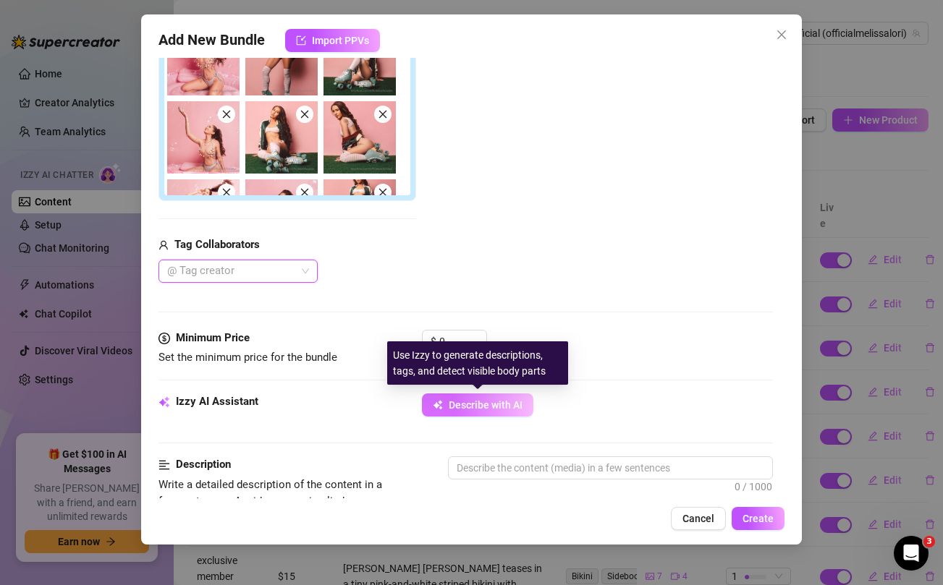
click at [496, 407] on span "Describe with AI" at bounding box center [486, 405] width 74 height 12
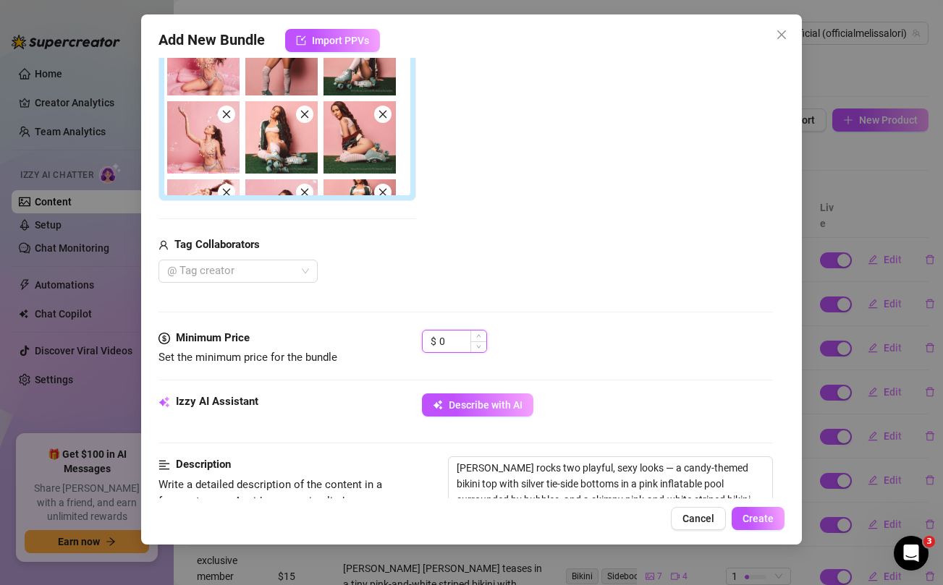
click at [459, 342] on input "0" at bounding box center [462, 342] width 47 height 22
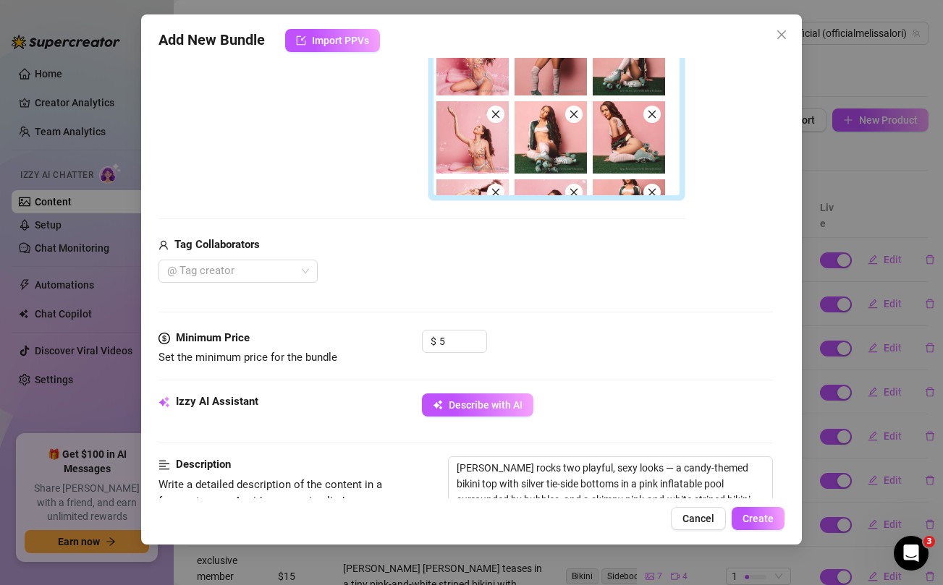
click at [472, 287] on div "Media Add Media from Vault Free preview Pay to view Tag Collaborators @ Tag cre…" at bounding box center [465, 90] width 614 height 479
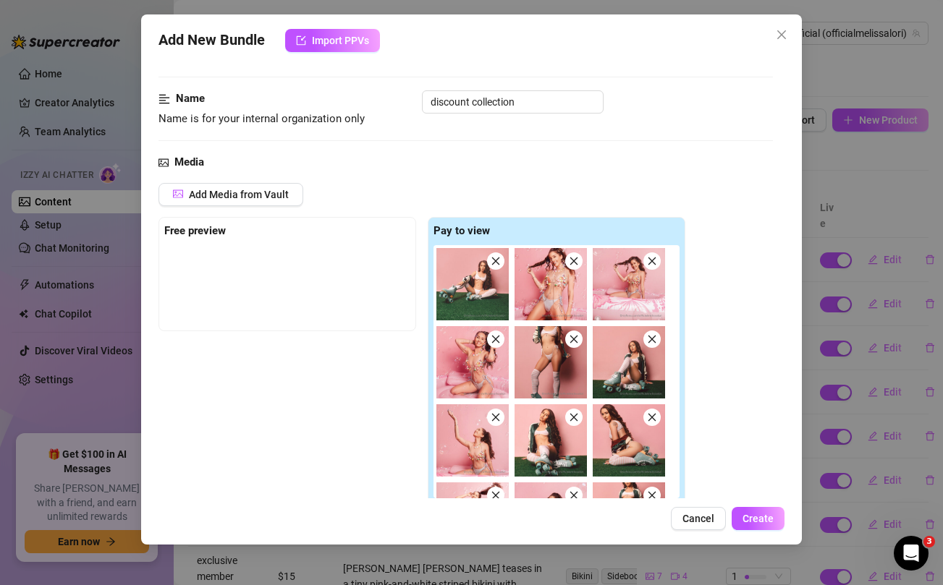
scroll to position [0, 0]
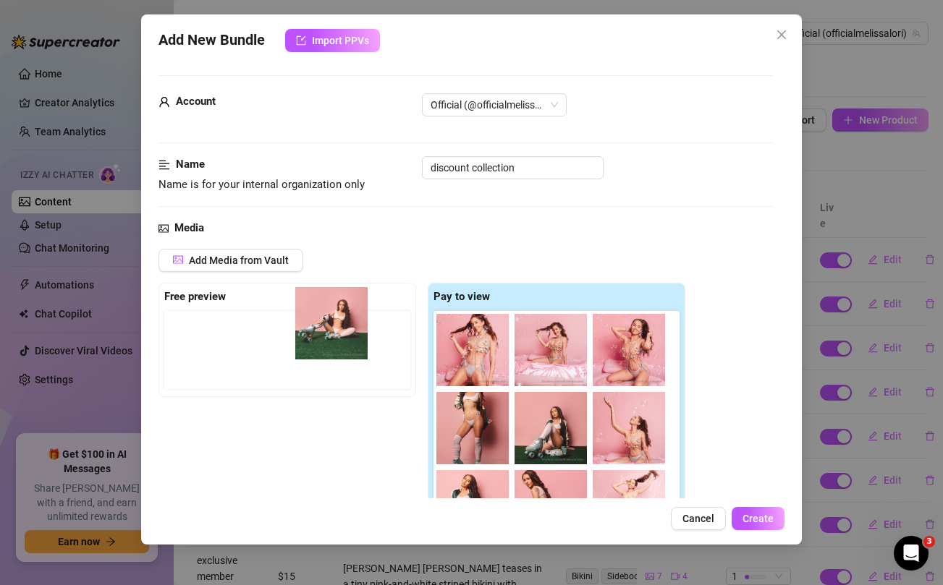
drag, startPoint x: 468, startPoint y: 345, endPoint x: 316, endPoint y: 318, distance: 154.3
click at [316, 318] on div "Free preview Pay to view" at bounding box center [421, 427] width 527 height 288
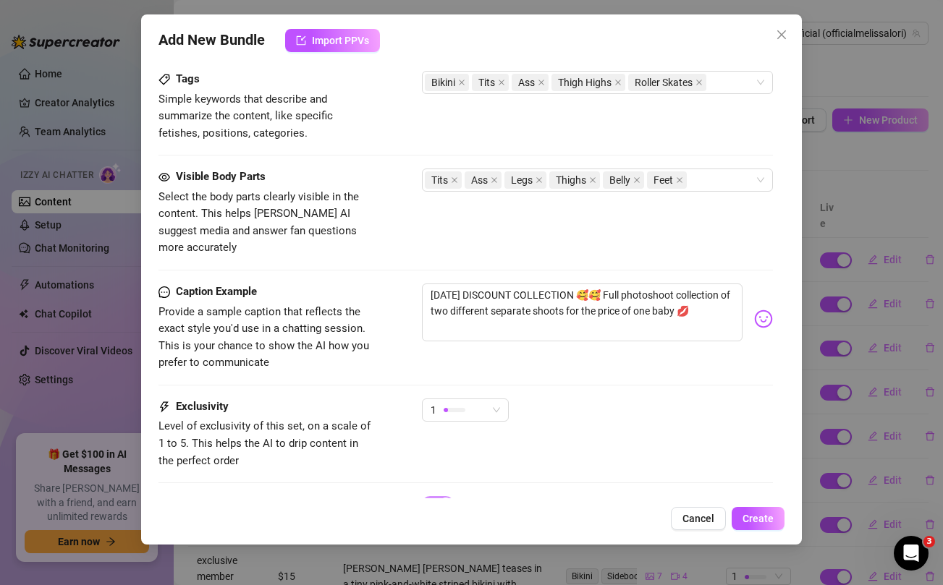
scroll to position [1037, 0]
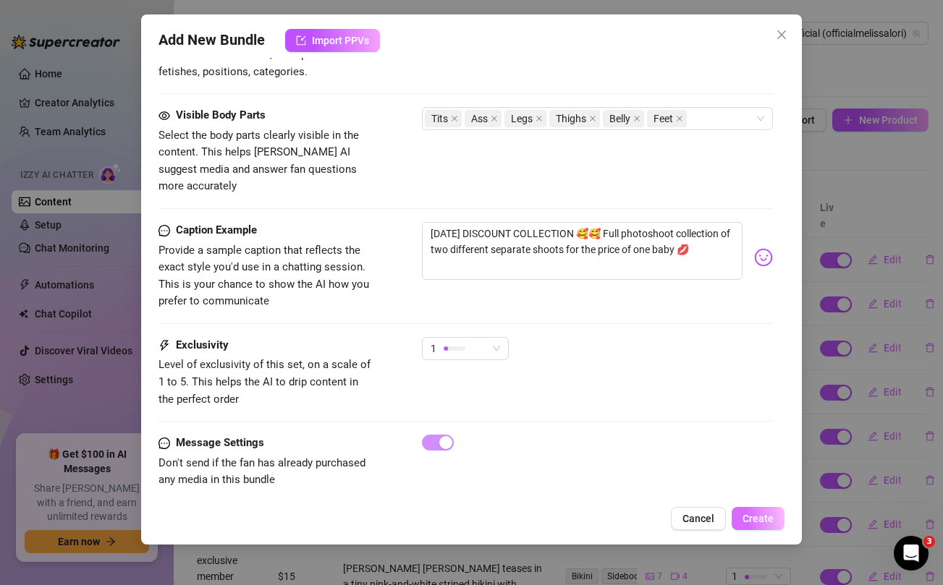
click at [753, 520] on span "Create" at bounding box center [758, 519] width 31 height 12
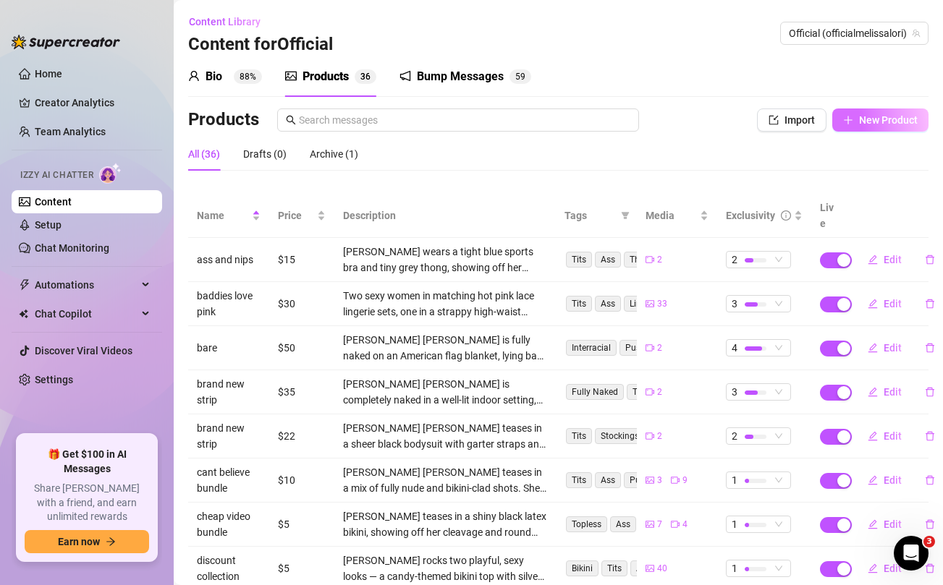
click at [884, 123] on span "New Product" at bounding box center [888, 120] width 59 height 12
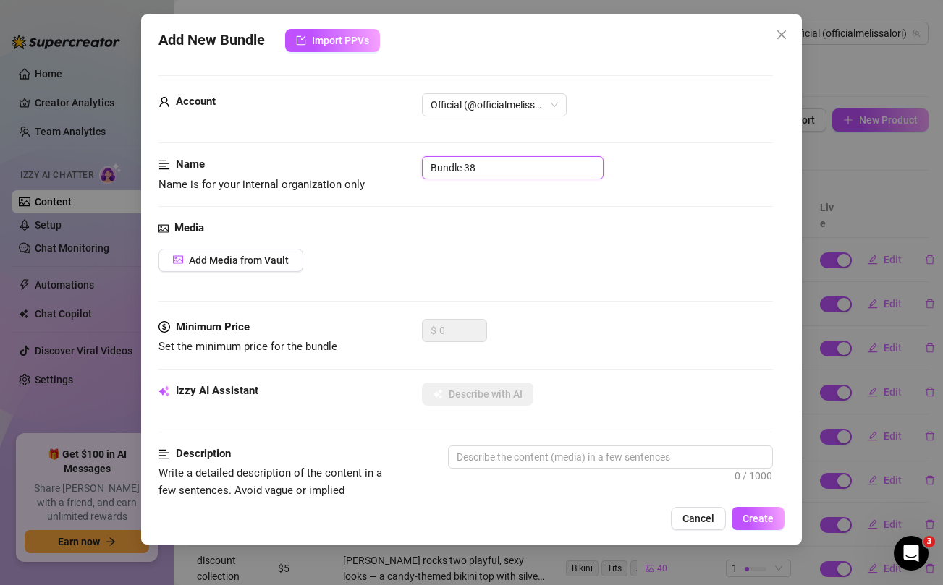
click at [465, 174] on input "Bundle 38" at bounding box center [513, 167] width 182 height 23
click at [260, 256] on span "Add Media from Vault" at bounding box center [239, 261] width 100 height 12
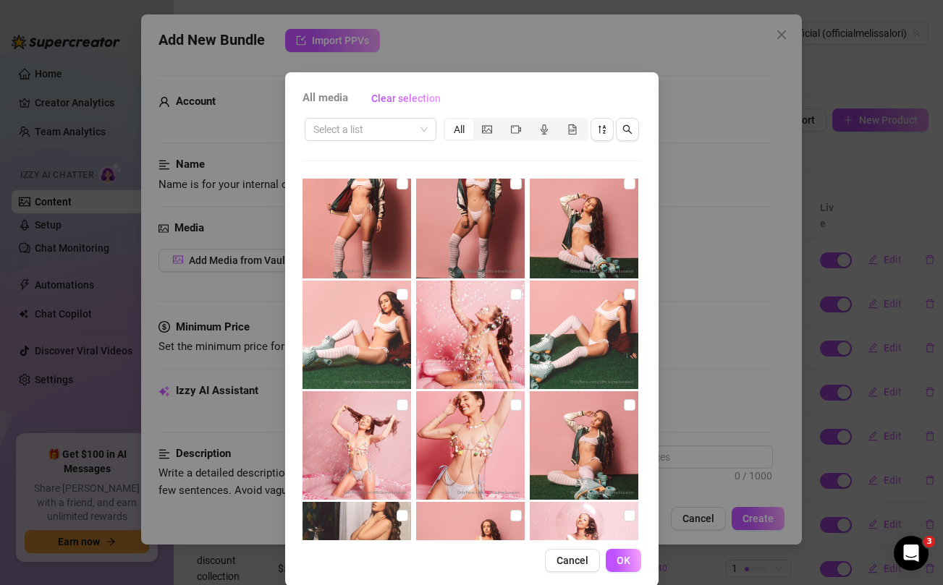
scroll to position [1472, 0]
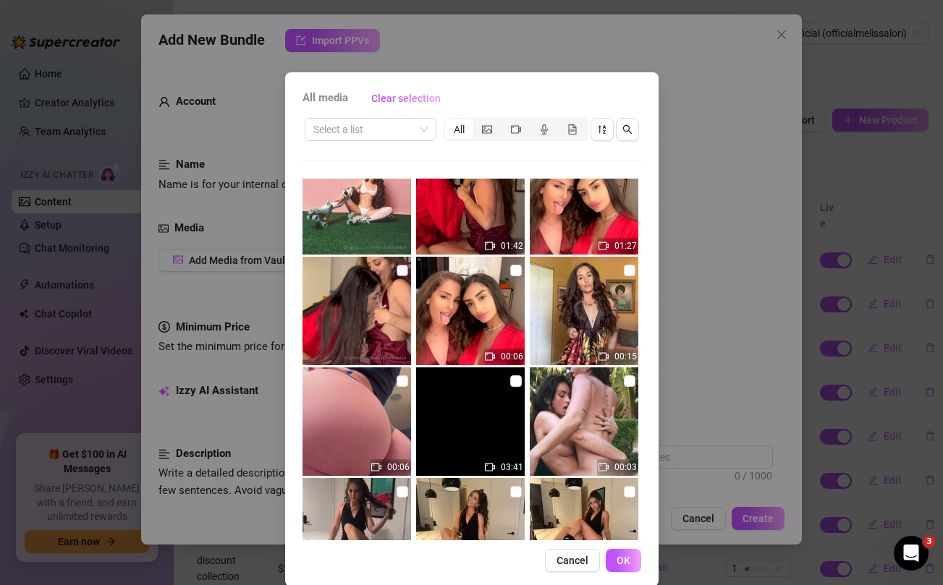
click at [403, 267] on input "checkbox" at bounding box center [403, 271] width 12 height 12
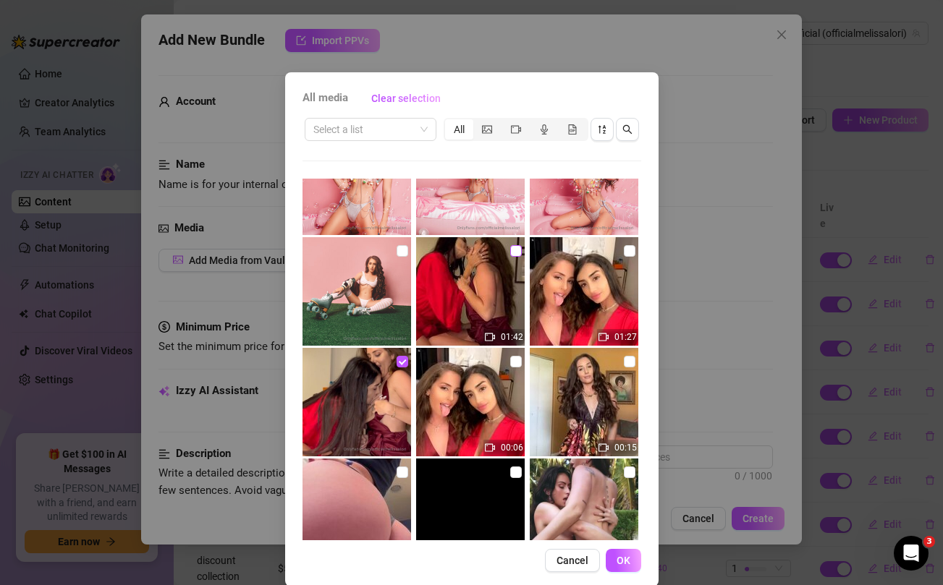
click at [515, 248] on input "checkbox" at bounding box center [516, 251] width 12 height 12
click at [629, 252] on input "checkbox" at bounding box center [630, 251] width 12 height 12
click at [620, 554] on button "OK" at bounding box center [623, 560] width 35 height 23
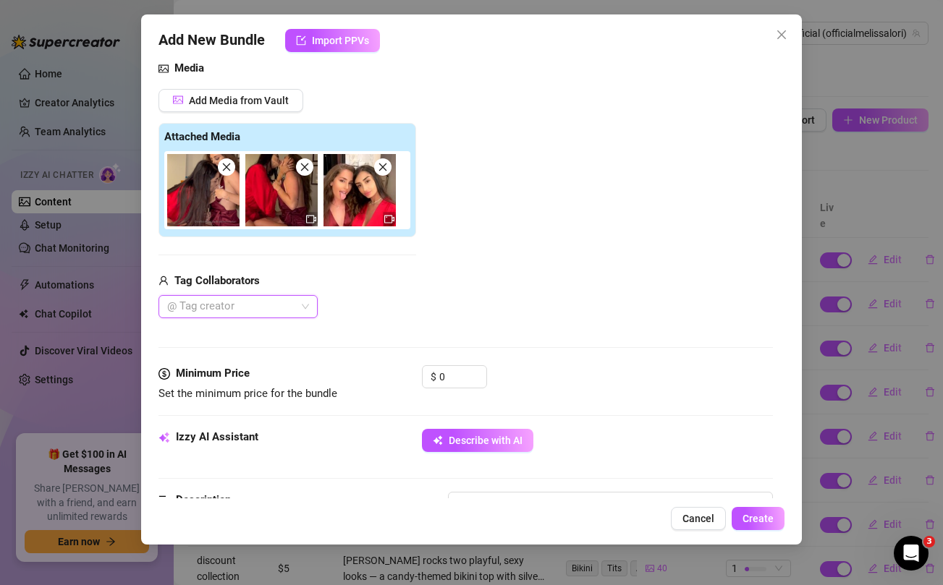
scroll to position [205, 0]
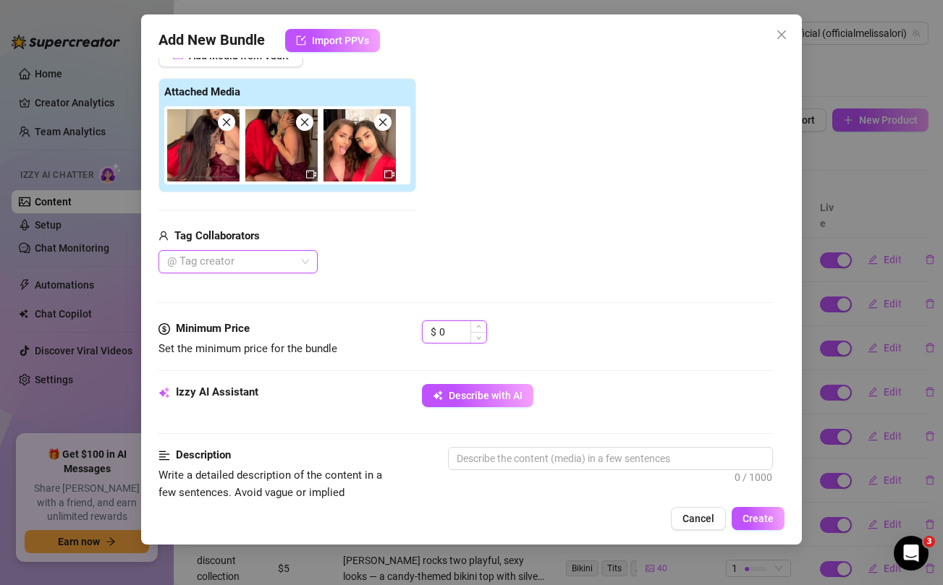
click at [455, 336] on input "0" at bounding box center [462, 332] width 47 height 22
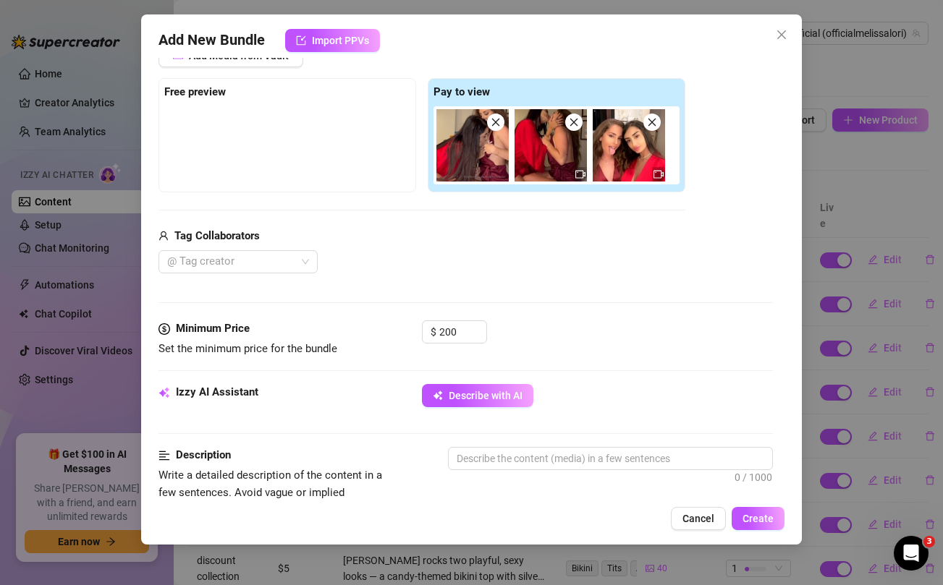
click at [468, 232] on div "Tag Collaborators" at bounding box center [421, 236] width 527 height 17
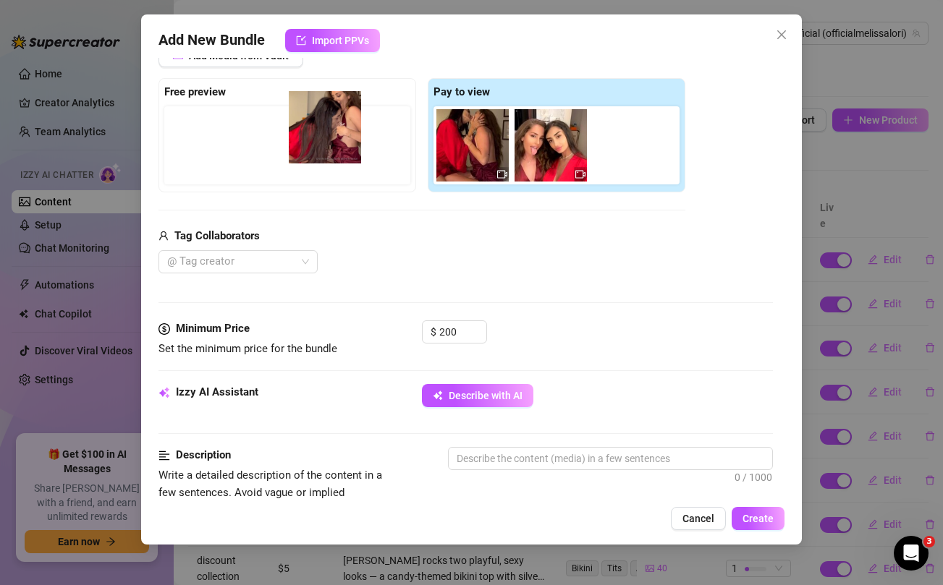
drag, startPoint x: 468, startPoint y: 155, endPoint x: 314, endPoint y: 137, distance: 154.5
click at [314, 137] on div "Free preview Pay to view" at bounding box center [421, 135] width 527 height 114
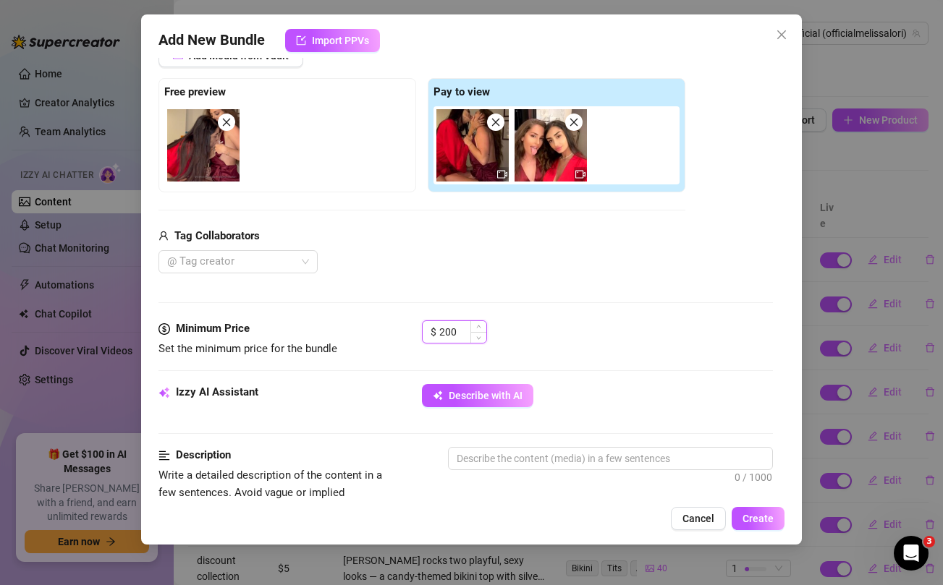
click at [454, 332] on input "200" at bounding box center [462, 332] width 47 height 22
click at [471, 275] on div "Media Add Media from Vault Free preview Pay to view Tag Collaborators @ Tag cre…" at bounding box center [465, 167] width 614 height 305
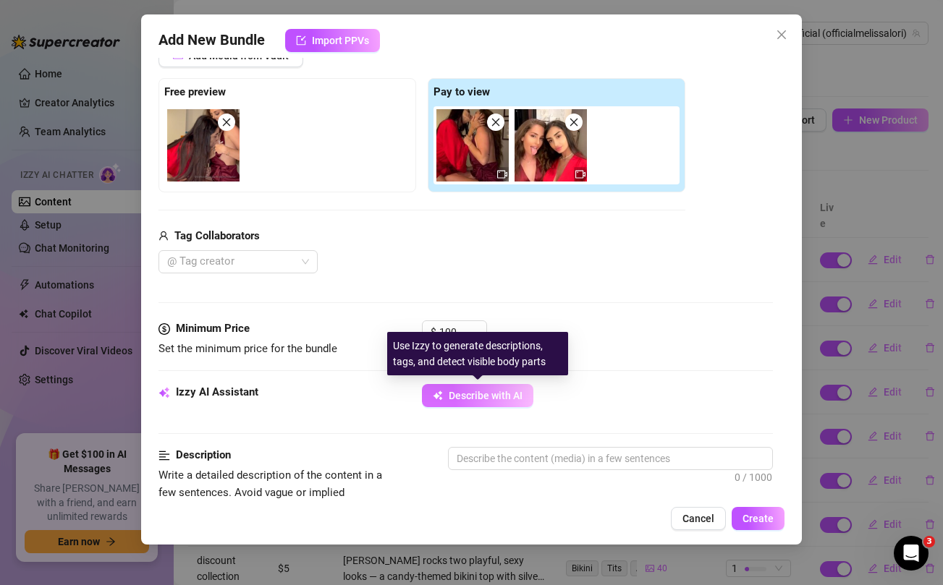
click at [464, 398] on span "Describe with AI" at bounding box center [486, 396] width 74 height 12
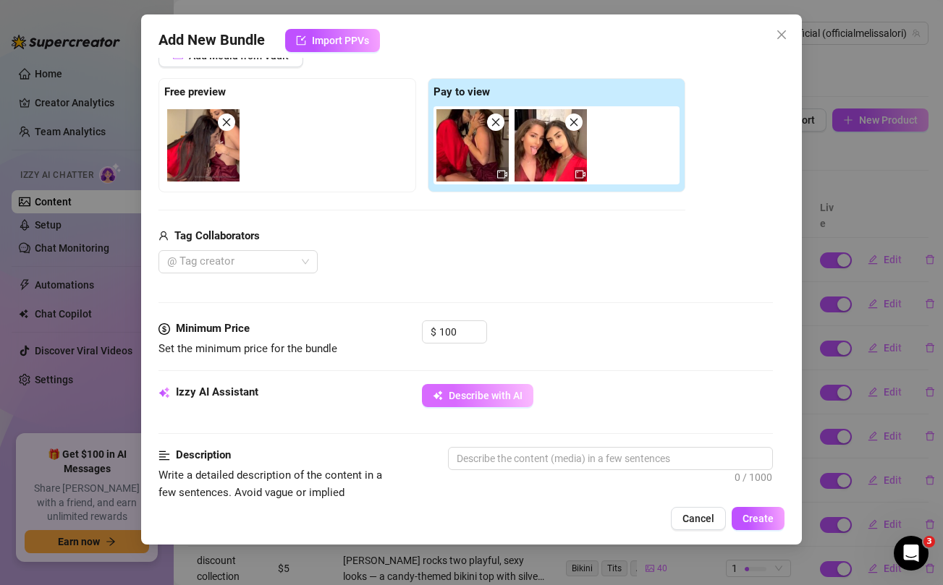
click at [505, 391] on span "Describe with AI" at bounding box center [486, 396] width 74 height 12
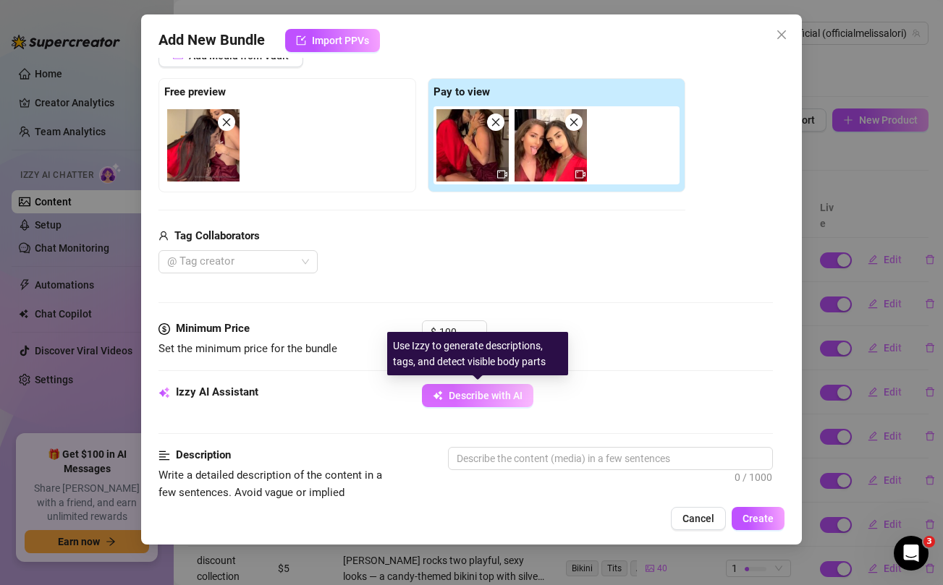
click at [510, 396] on span "Describe with AI" at bounding box center [486, 396] width 74 height 12
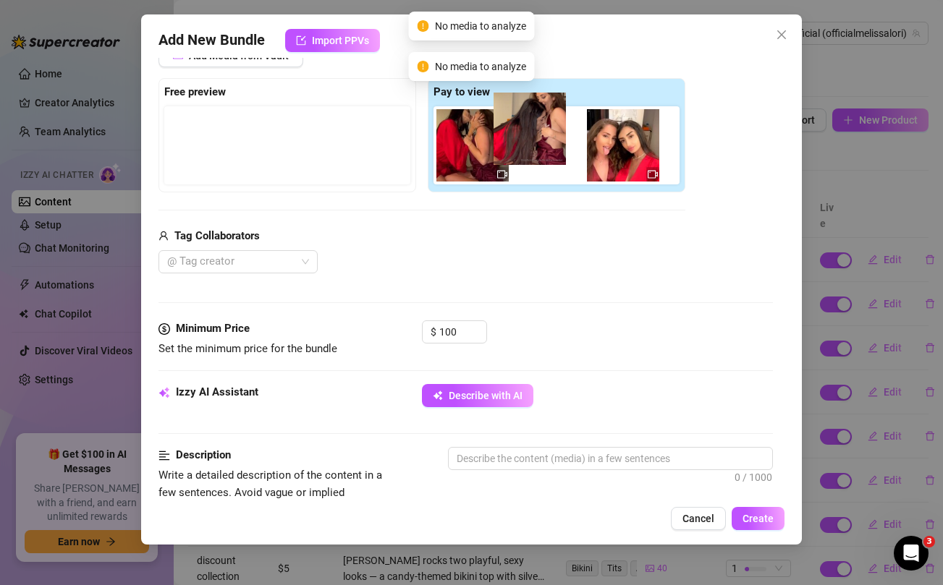
drag, startPoint x: 224, startPoint y: 165, endPoint x: 555, endPoint y: 150, distance: 331.8
click at [555, 150] on div "Free preview Pay to view" at bounding box center [421, 135] width 527 height 114
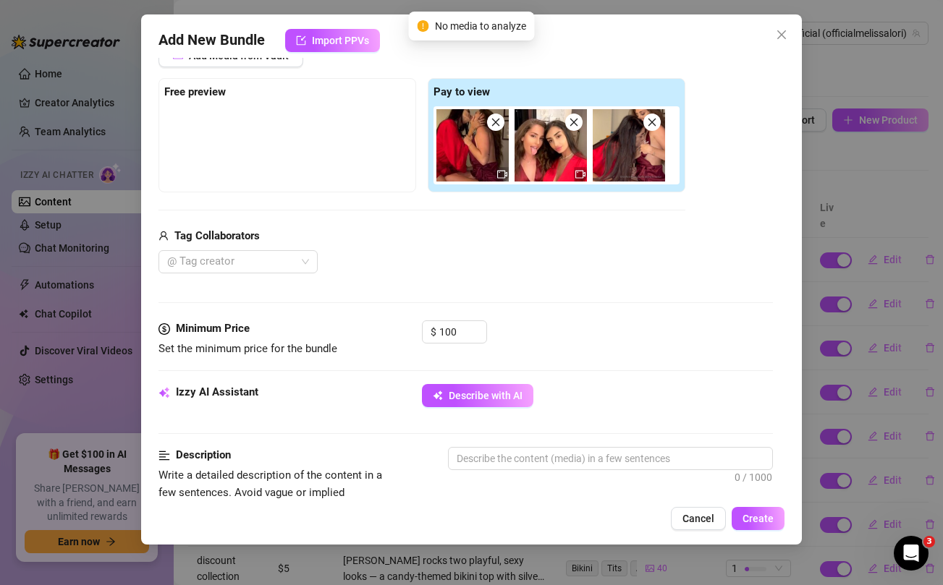
click at [467, 408] on div "Izzy AI Assistant Describe with AI" at bounding box center [465, 402] width 614 height 36
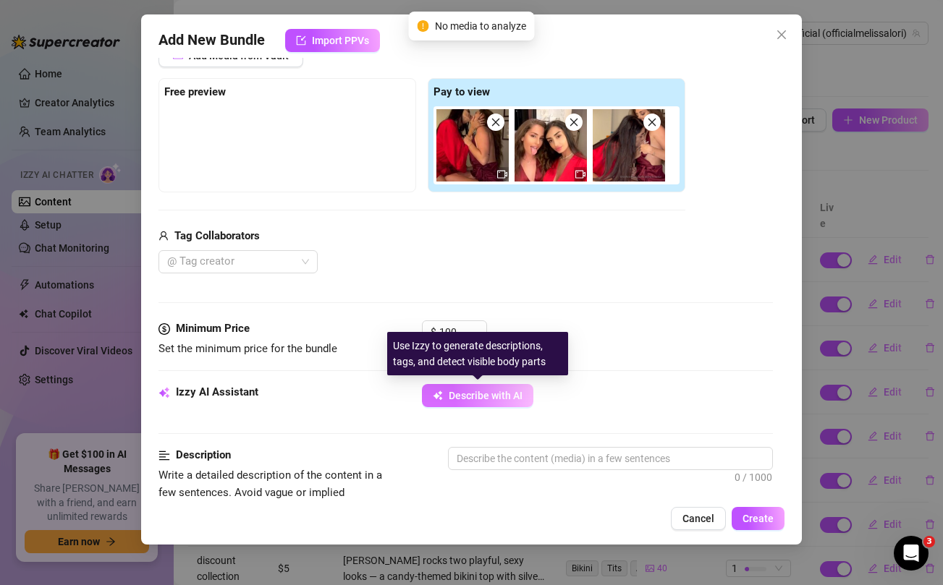
click at [474, 401] on span "Describe with AI" at bounding box center [486, 396] width 74 height 12
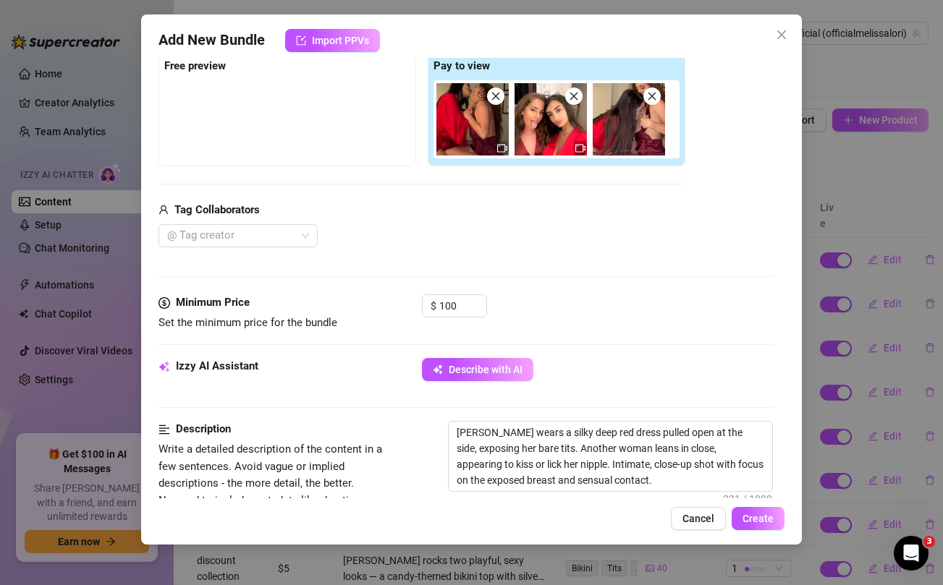
scroll to position [279, 0]
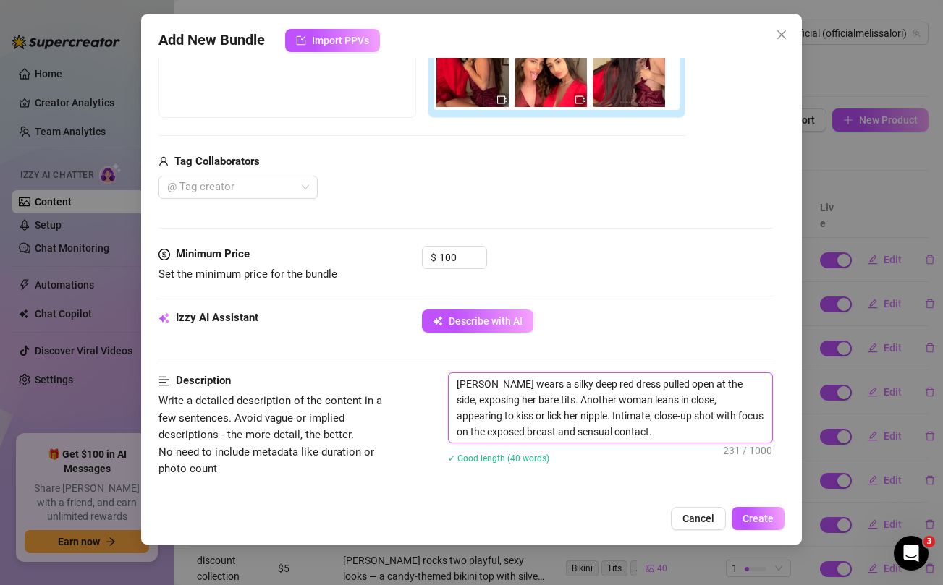
drag, startPoint x: 700, startPoint y: 402, endPoint x: 756, endPoint y: 400, distance: 56.5
click at [756, 400] on textarea "[PERSON_NAME] wears a silky deep red dress pulled open at the side, exposing he…" at bounding box center [610, 407] width 323 height 69
click at [716, 399] on textarea "[PERSON_NAME] wears a silky deep red dress pulled open at the side, exposing he…" at bounding box center [610, 407] width 323 height 69
click at [736, 402] on textarea "[PERSON_NAME] wears a silky deep red dress pulled open at the side, exposing he…" at bounding box center [610, 407] width 323 height 69
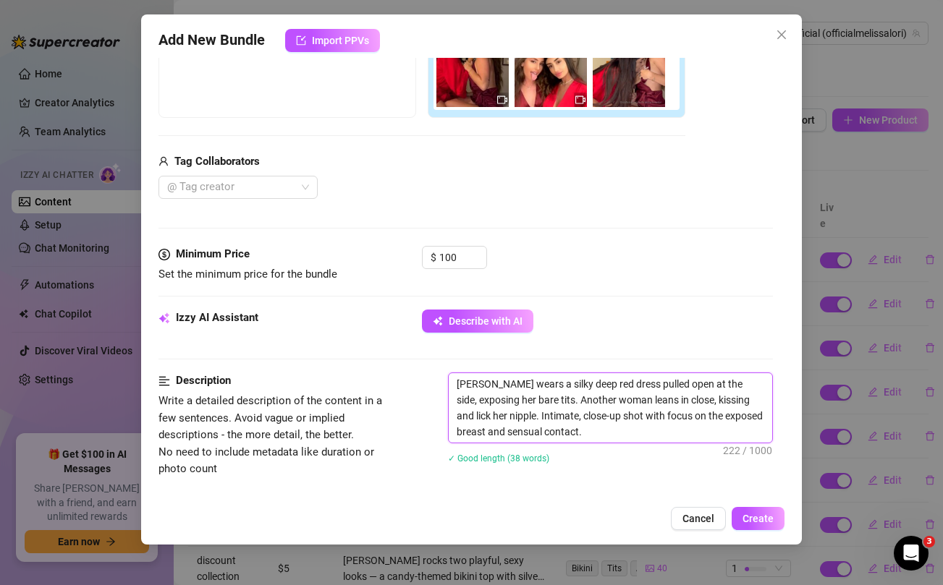
click at [472, 415] on textarea "[PERSON_NAME] wears a silky deep red dress pulled open at the side, exposing he…" at bounding box center [610, 407] width 323 height 69
click at [595, 430] on textarea "[PERSON_NAME] wears a silky deep red dress pulled open at the side, exposing he…" at bounding box center [610, 407] width 323 height 69
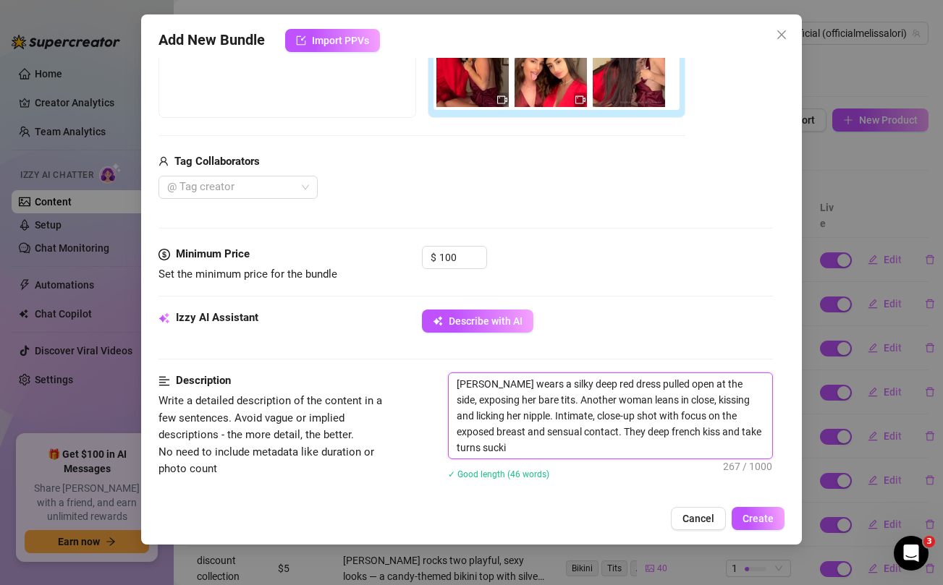
scroll to position [0, 0]
click at [271, 187] on div at bounding box center [230, 187] width 138 height 20
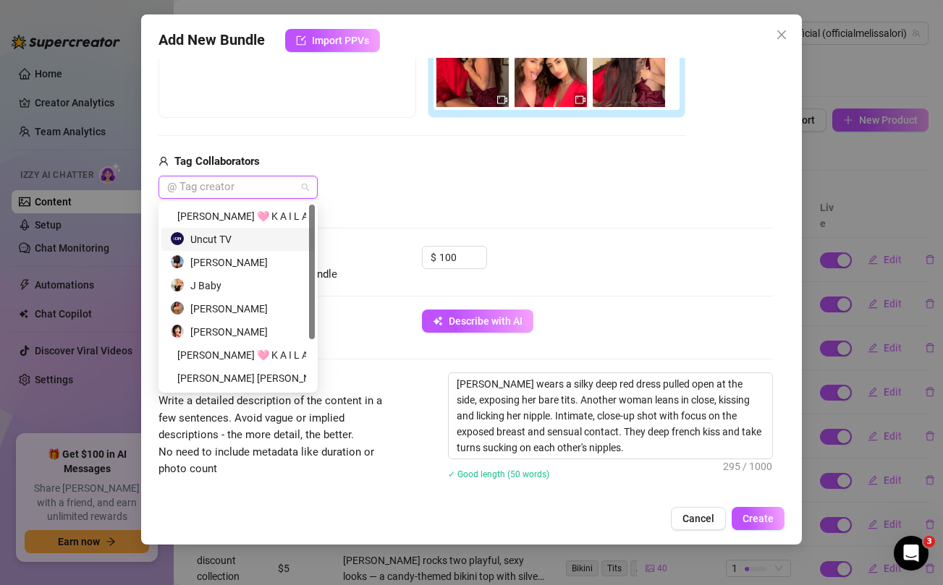
click at [222, 238] on div "Uncut TV" at bounding box center [238, 240] width 136 height 16
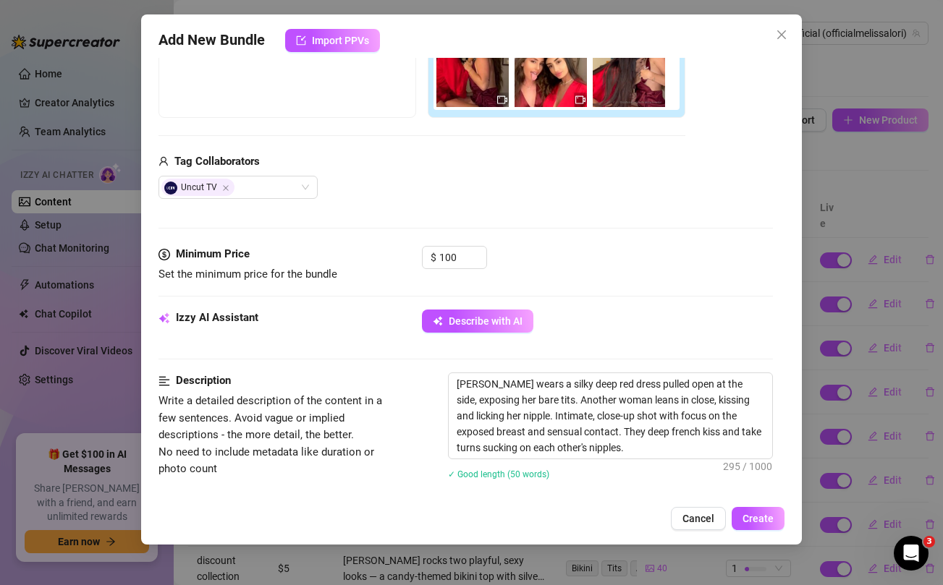
click at [439, 184] on div "Uncut TV" at bounding box center [421, 187] width 527 height 23
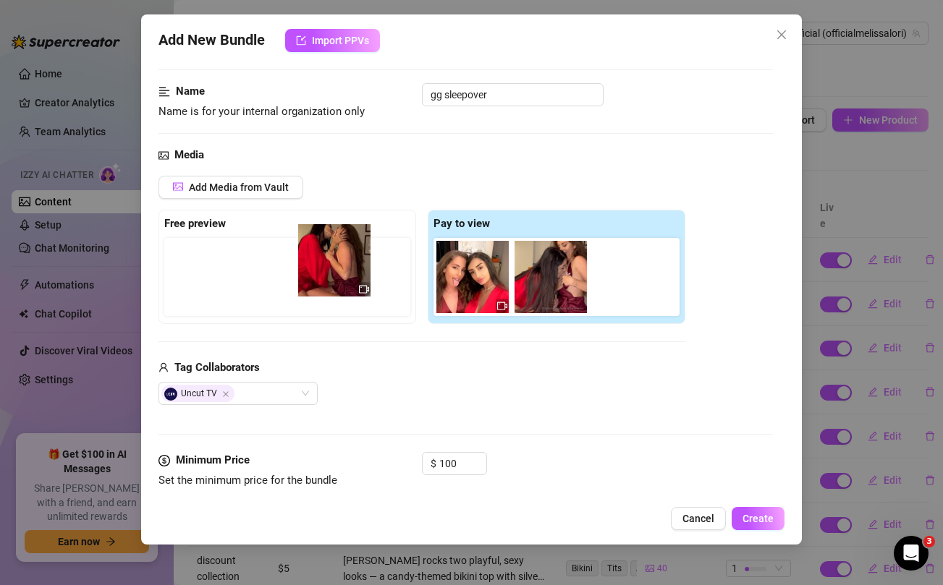
drag, startPoint x: 468, startPoint y: 281, endPoint x: 322, endPoint y: 264, distance: 147.1
click at [322, 264] on div "Free preview Pay to view" at bounding box center [421, 267] width 527 height 114
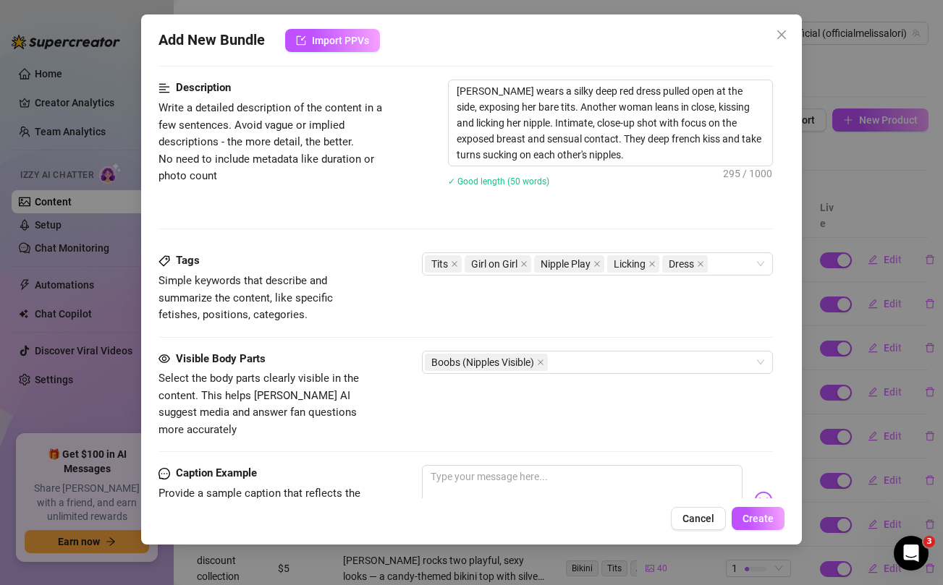
scroll to position [613, 0]
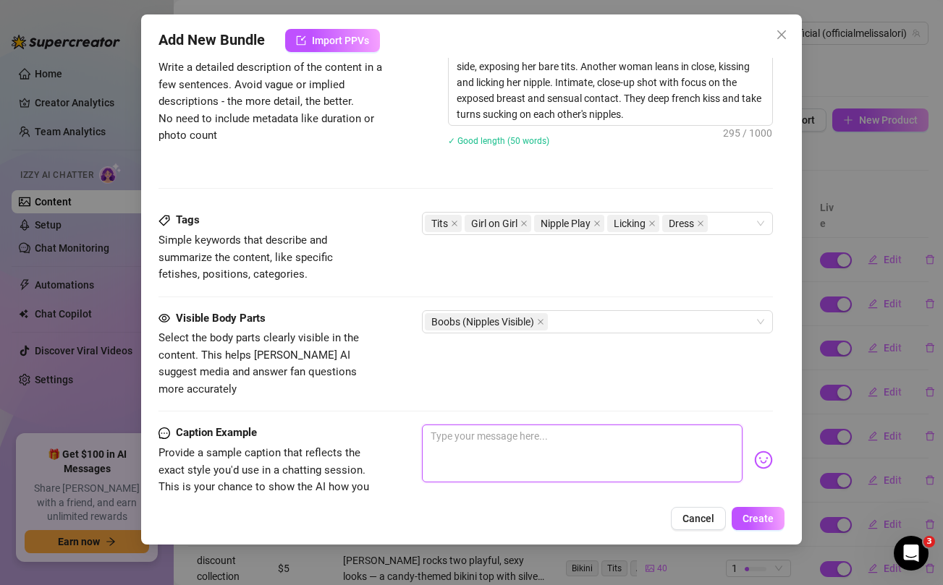
click at [496, 447] on textarea at bounding box center [582, 454] width 320 height 58
paste textarea "We had a GG Sleepover and it turned into a xxx video 🥵🙈 Watch us makeout and su…"
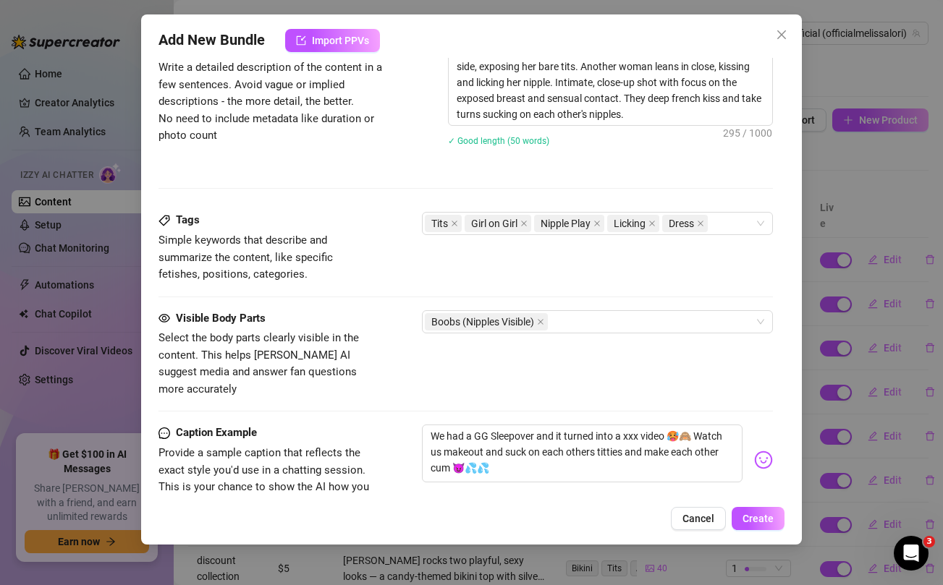
click at [525, 370] on div "Visible Body Parts Select the body parts clearly visible in the content. This h…" at bounding box center [465, 354] width 614 height 88
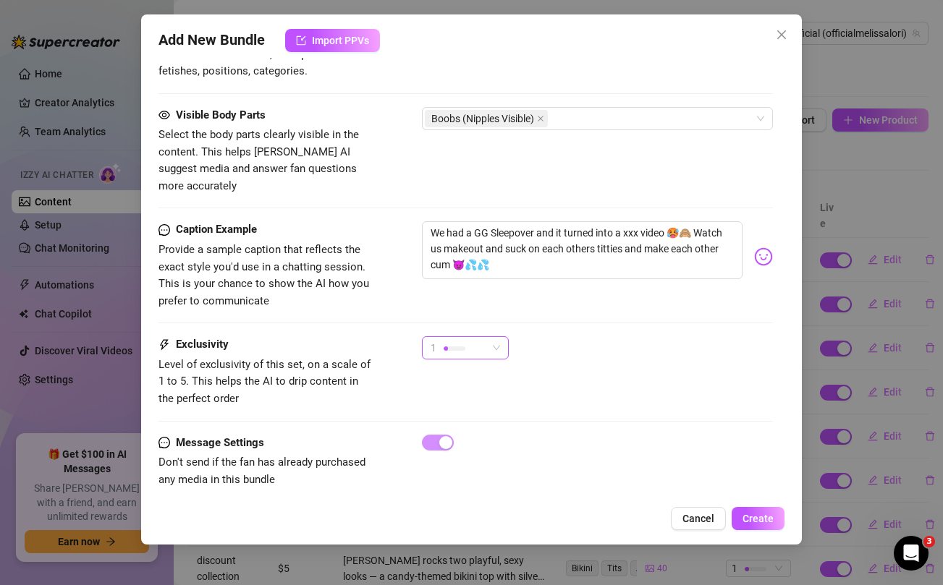
click at [480, 337] on div "1" at bounding box center [459, 348] width 56 height 22
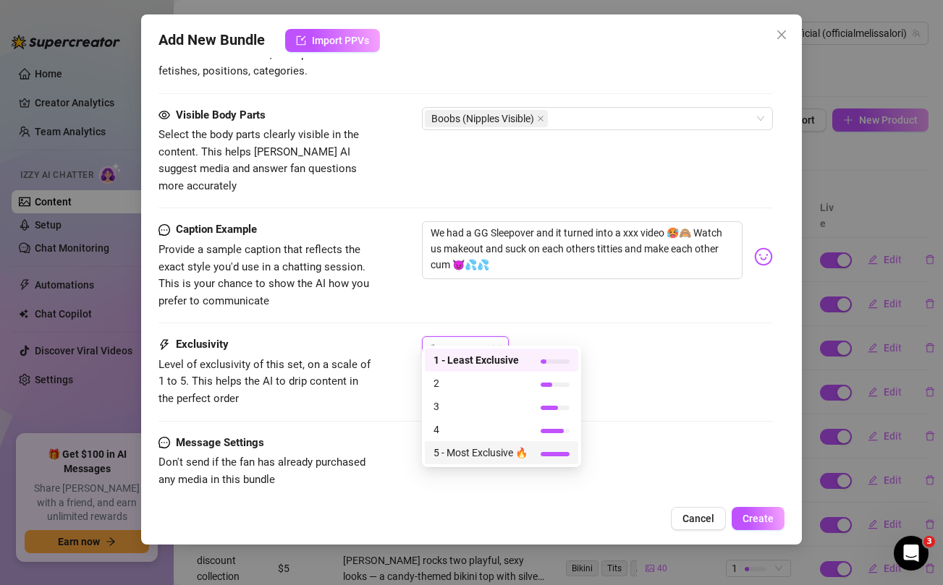
click at [479, 455] on span "5 - Most Exclusive 🔥" at bounding box center [480, 453] width 94 height 16
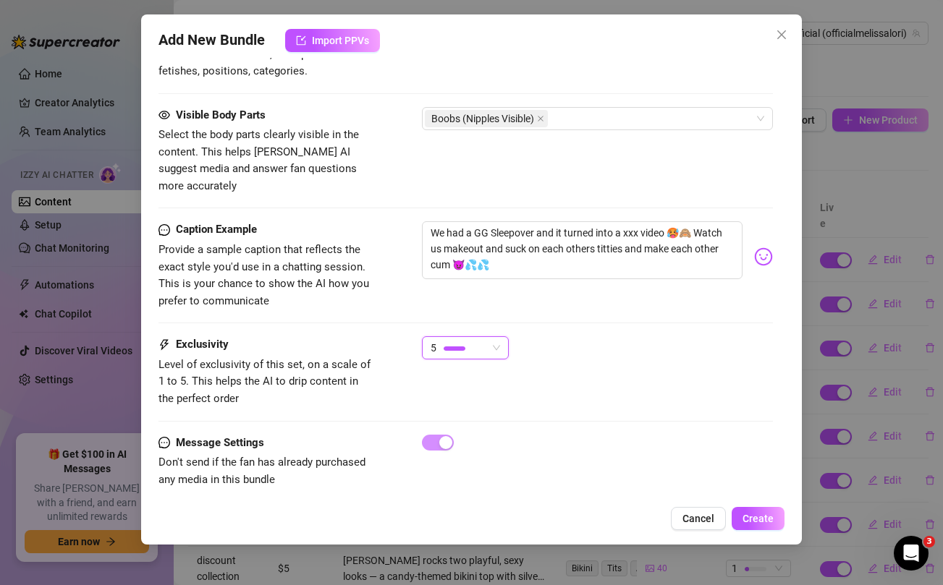
click at [744, 396] on div "Exclusivity Level of exclusivity of this set, on a scale of 1 to 5. This helps …" at bounding box center [465, 386] width 614 height 98
click at [761, 519] on span "Create" at bounding box center [758, 519] width 31 height 12
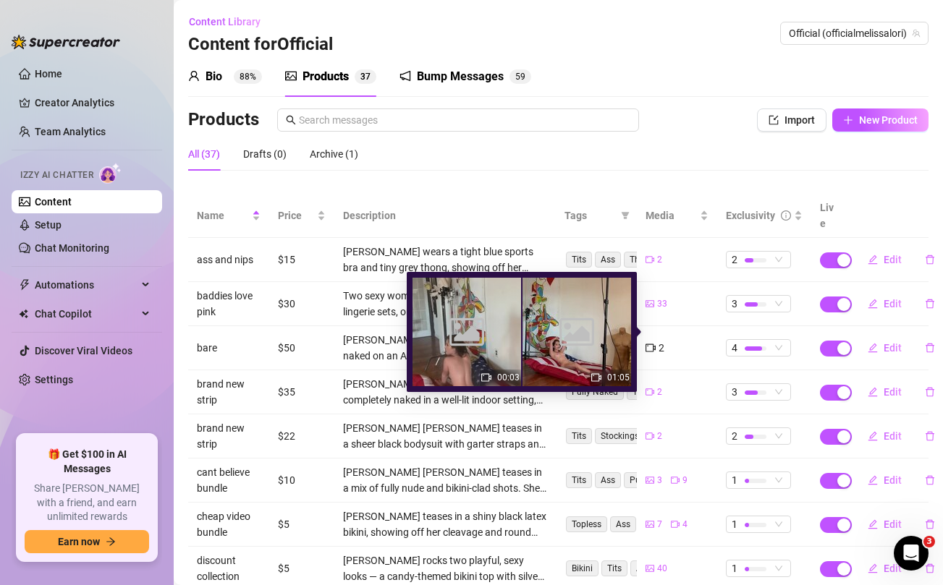
scroll to position [178, 0]
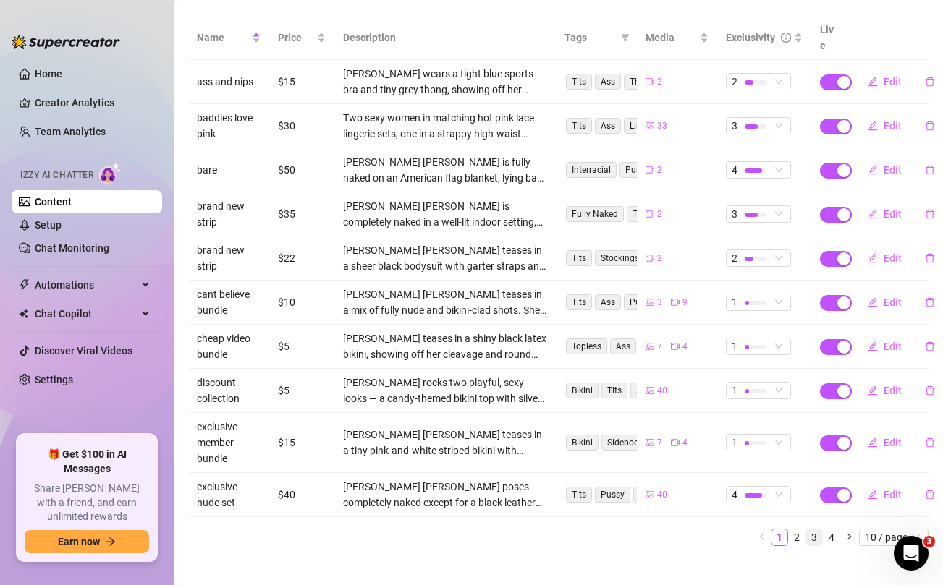
click at [815, 530] on link "3" at bounding box center [814, 538] width 16 height 16
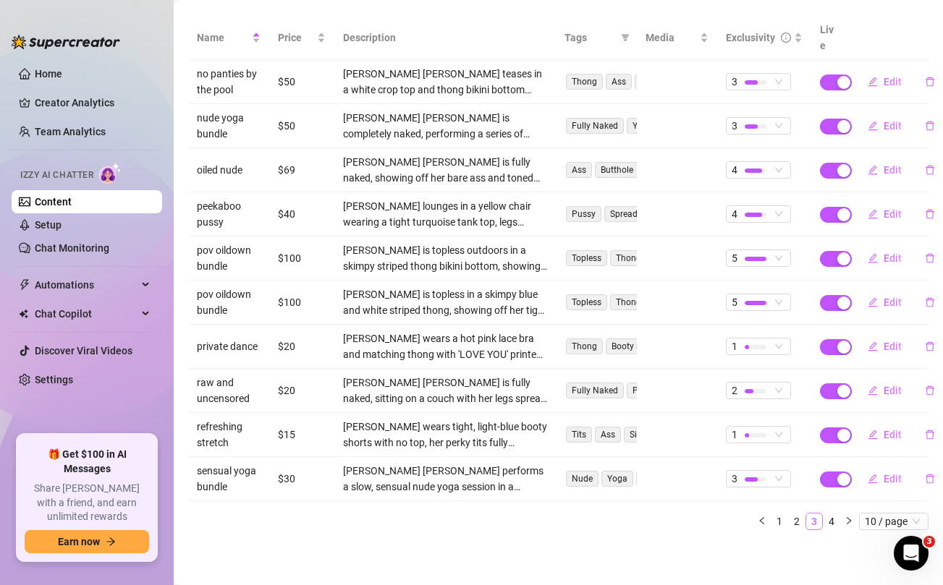
scroll to position [162, 0]
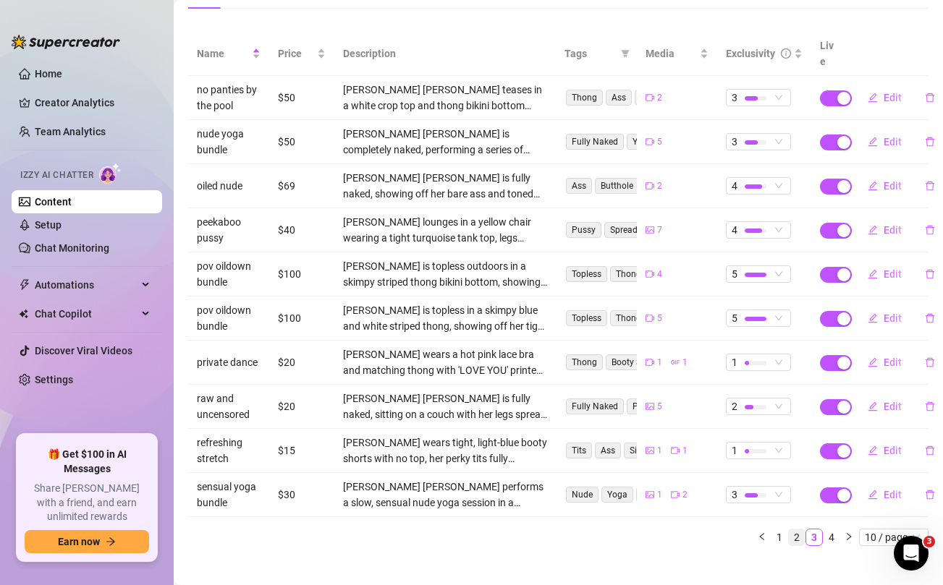
click at [798, 530] on link "2" at bounding box center [797, 538] width 16 height 16
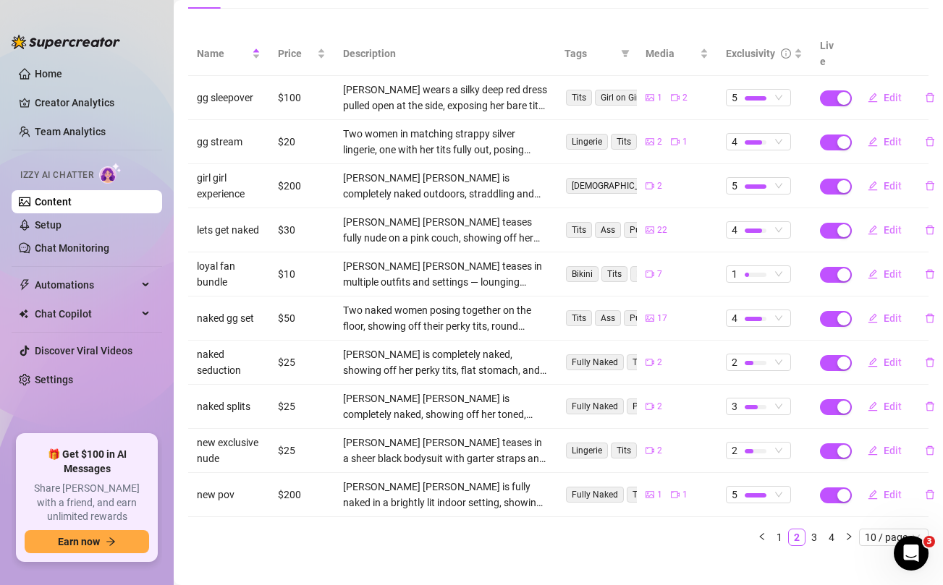
scroll to position [0, 0]
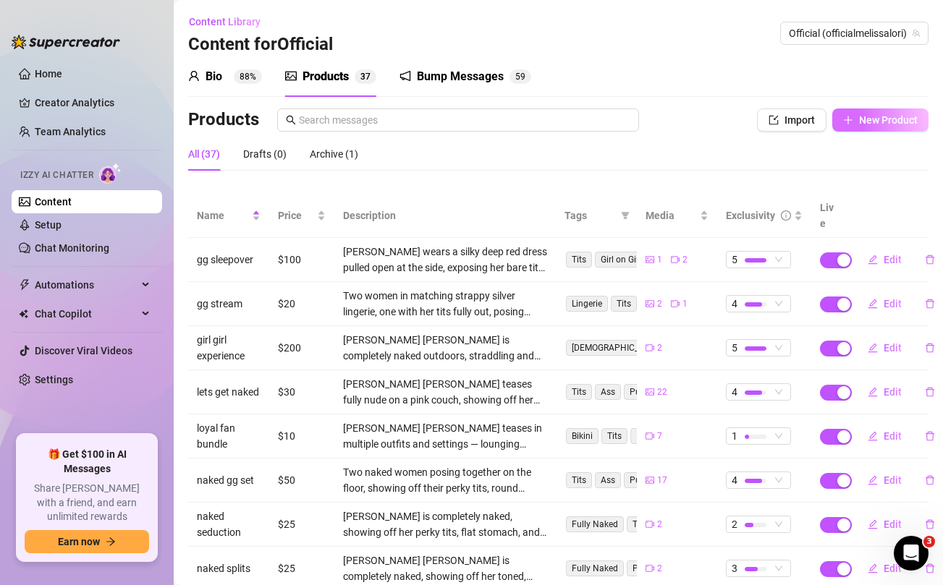
click at [879, 123] on span "New Product" at bounding box center [888, 120] width 59 height 12
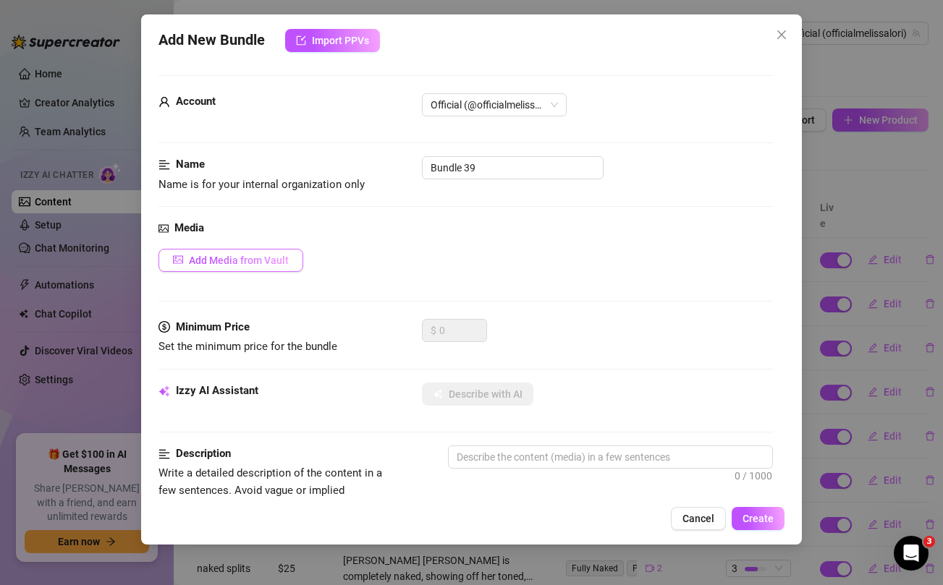
click at [257, 256] on span "Add Media from Vault" at bounding box center [239, 261] width 100 height 12
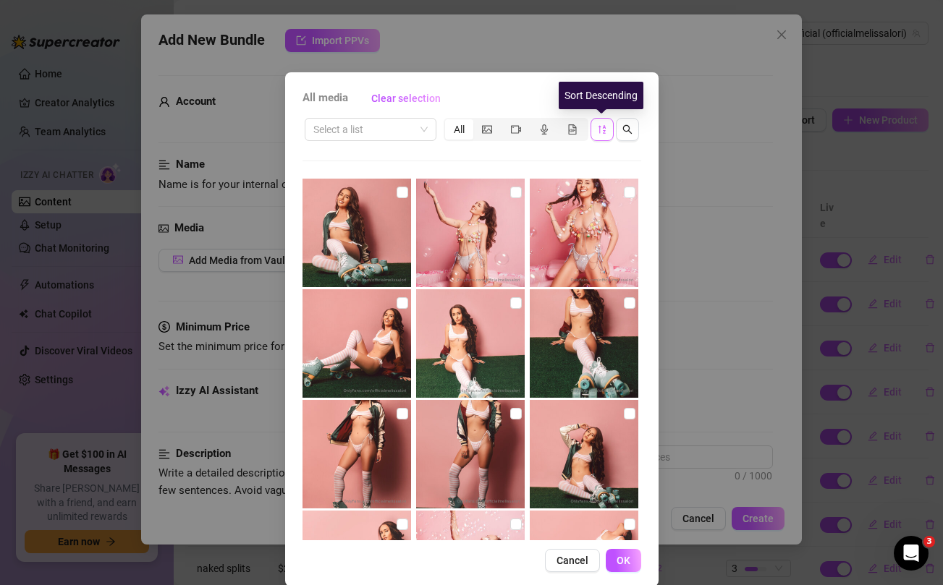
click at [597, 127] on icon "sort-descending" at bounding box center [602, 129] width 10 height 10
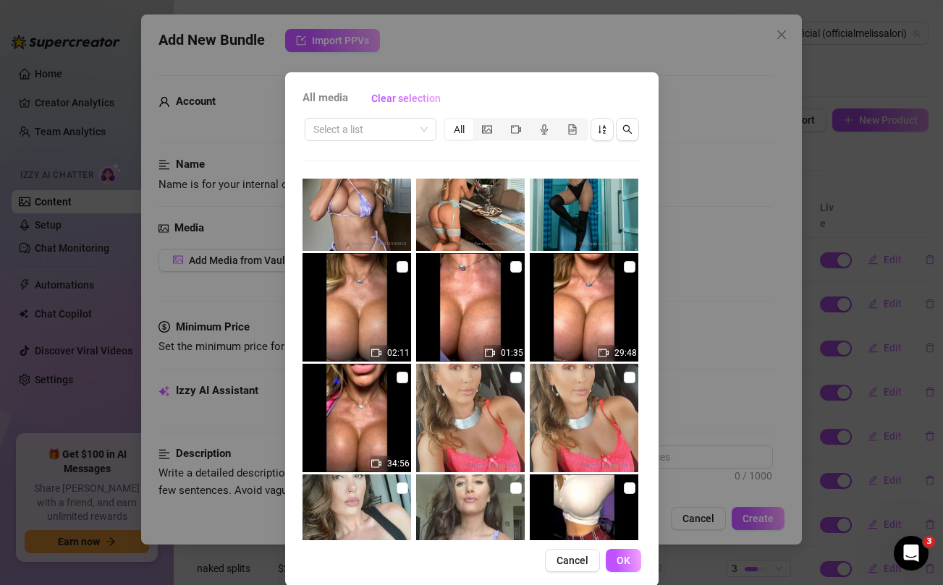
scroll to position [1218, 0]
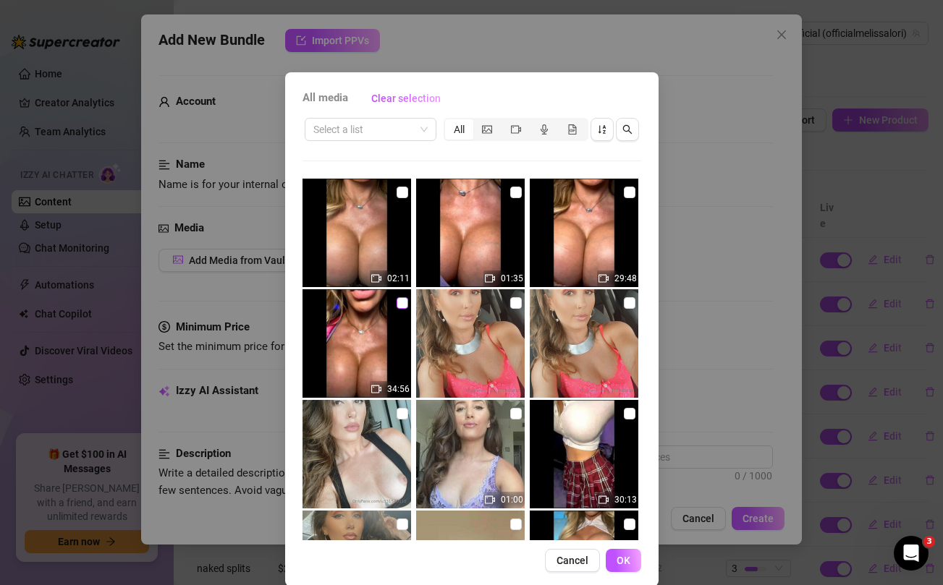
click at [399, 302] on input "checkbox" at bounding box center [403, 303] width 12 height 12
checkbox input "true"
click at [402, 190] on input "checkbox" at bounding box center [403, 193] width 12 height 12
checkbox input "true"
click at [517, 193] on input "checkbox" at bounding box center [516, 193] width 12 height 12
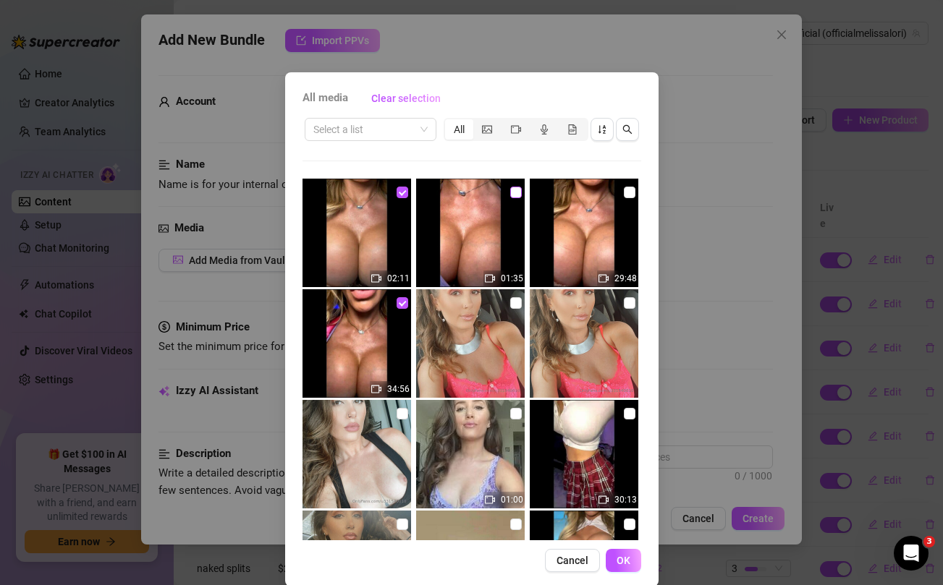
checkbox input "true"
click at [635, 191] on input "checkbox" at bounding box center [630, 193] width 12 height 12
checkbox input "true"
click at [617, 557] on span "OK" at bounding box center [624, 561] width 14 height 12
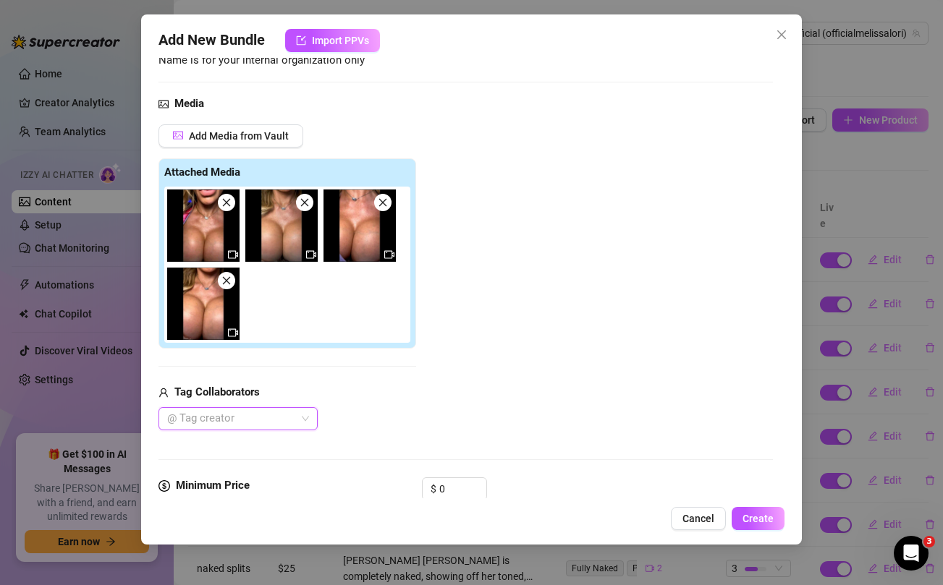
scroll to position [194, 0]
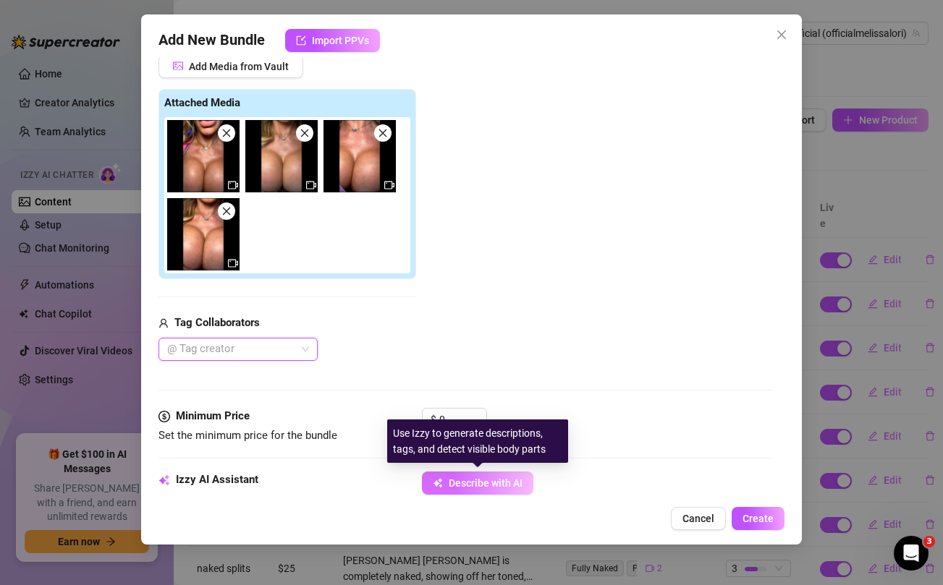
click at [462, 475] on button "Describe with AI" at bounding box center [477, 483] width 111 height 23
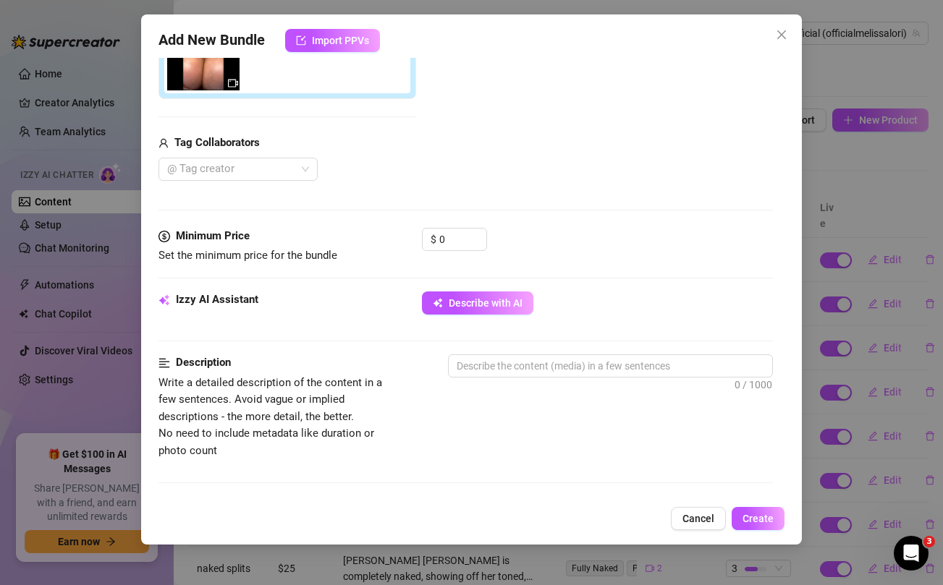
scroll to position [372, 0]
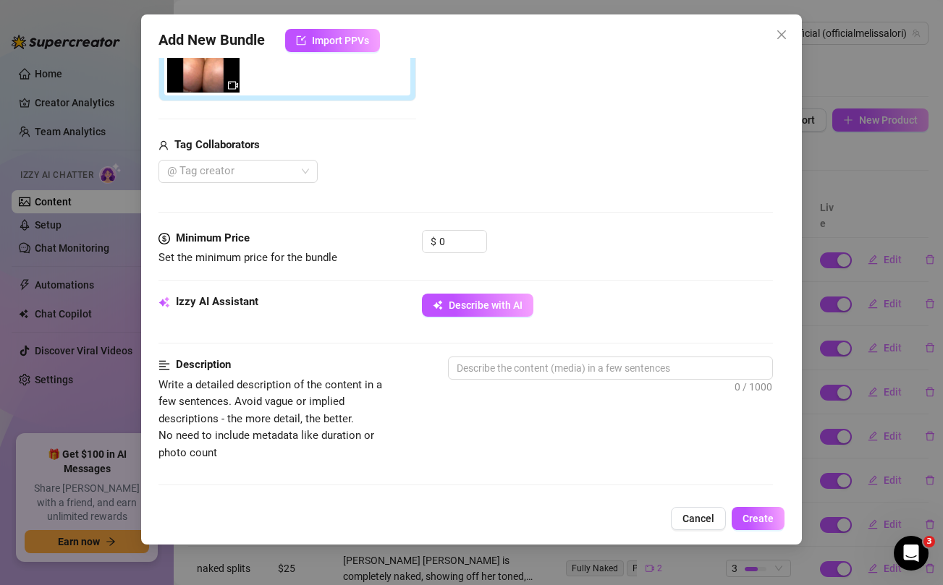
click at [437, 316] on button "Describe with AI" at bounding box center [477, 305] width 111 height 23
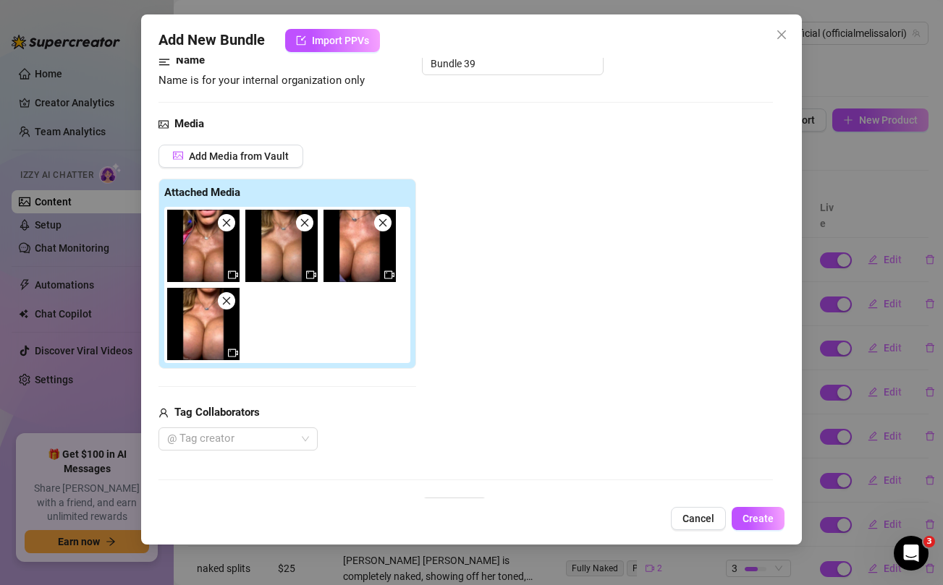
scroll to position [100, 0]
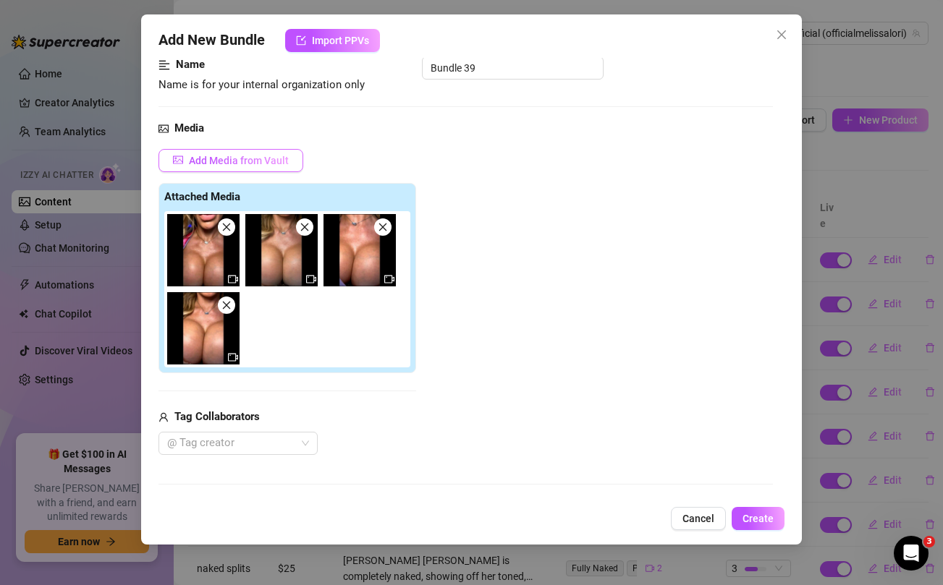
click at [268, 158] on span "Add Media from Vault" at bounding box center [239, 161] width 100 height 12
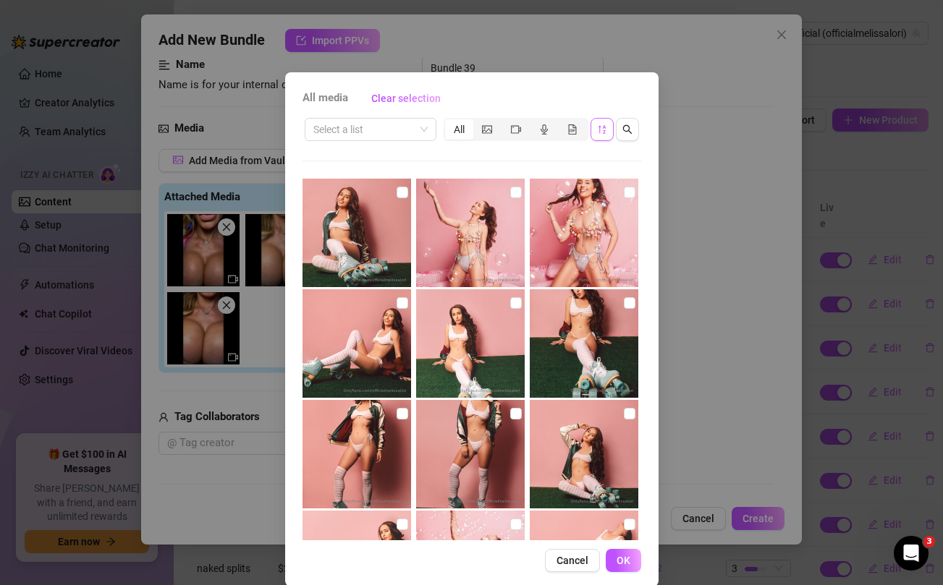
click at [600, 131] on icon "sort-descending" at bounding box center [602, 129] width 10 height 10
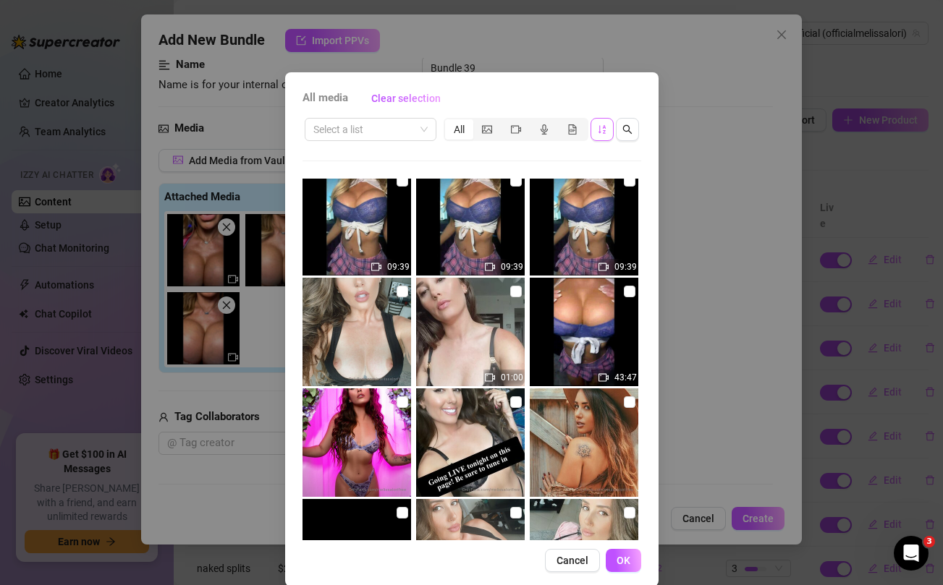
scroll to position [1671, 0]
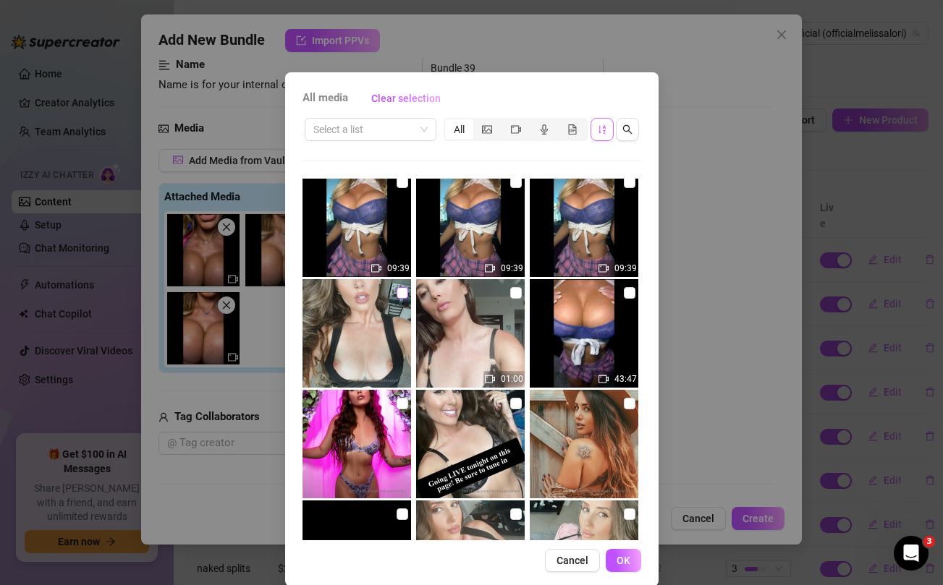
click at [402, 295] on input "checkbox" at bounding box center [403, 293] width 12 height 12
checkbox input "true"
click at [520, 295] on input "checkbox" at bounding box center [516, 293] width 12 height 12
checkbox input "true"
click at [629, 563] on span "OK" at bounding box center [624, 561] width 14 height 12
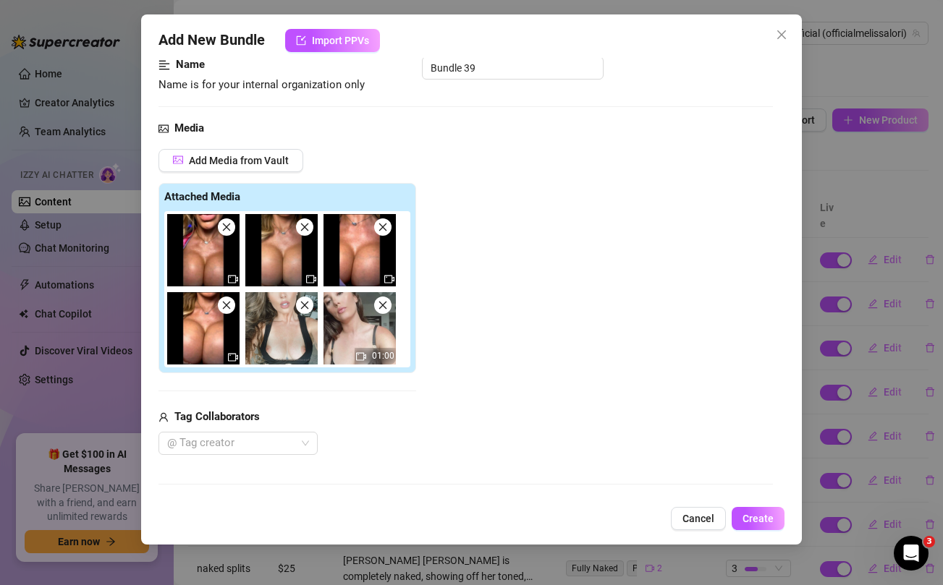
click at [229, 221] on span at bounding box center [226, 227] width 17 height 17
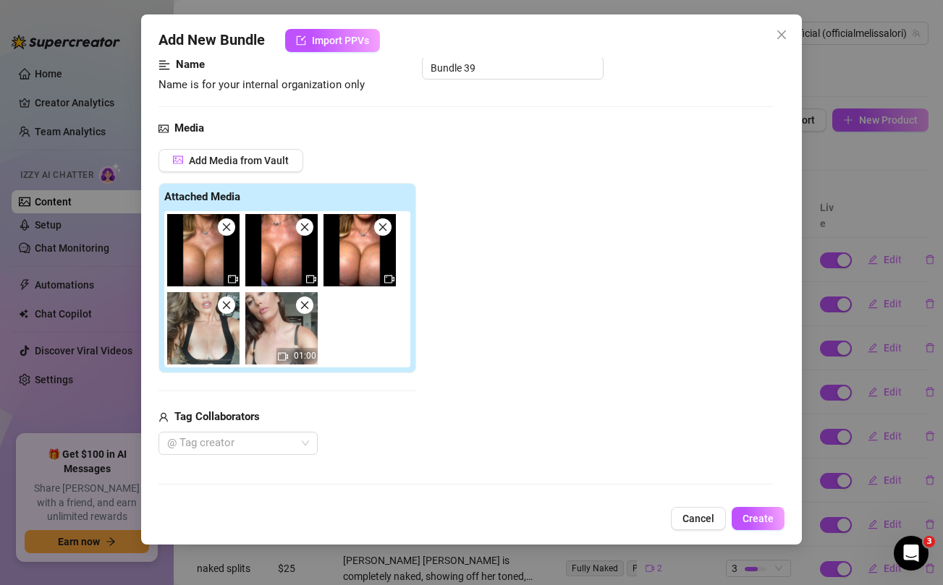
click at [227, 232] on span at bounding box center [226, 227] width 17 height 17
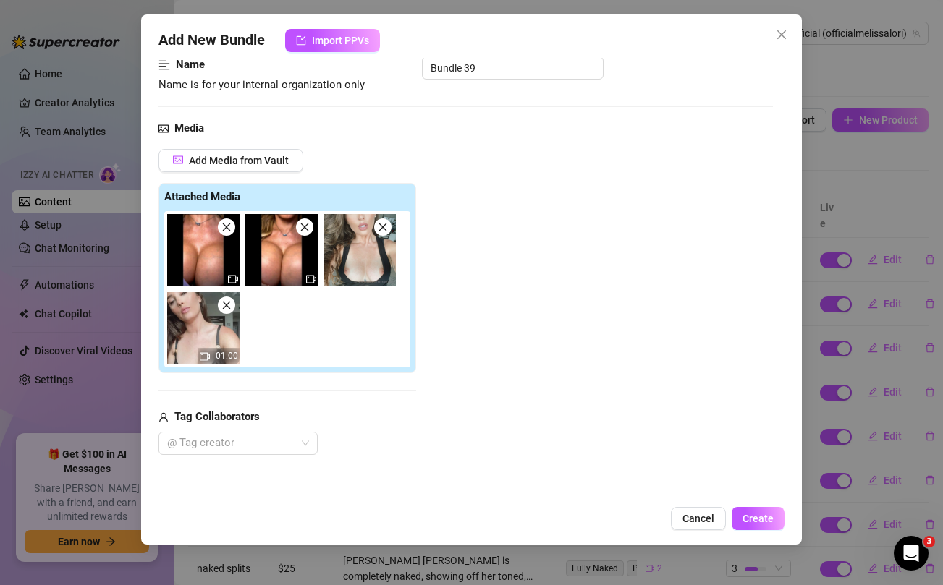
click at [227, 232] on span at bounding box center [226, 227] width 17 height 17
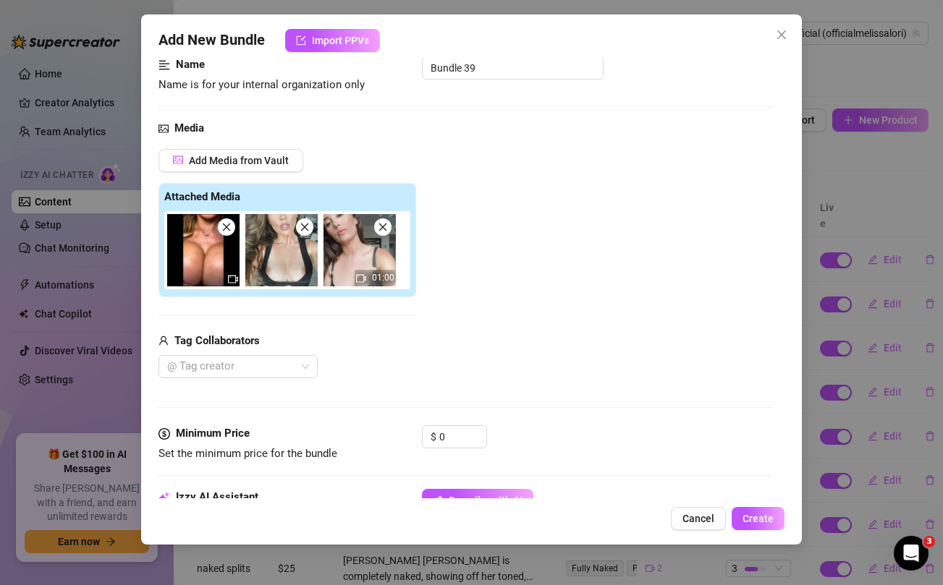
click at [227, 232] on span at bounding box center [226, 227] width 17 height 17
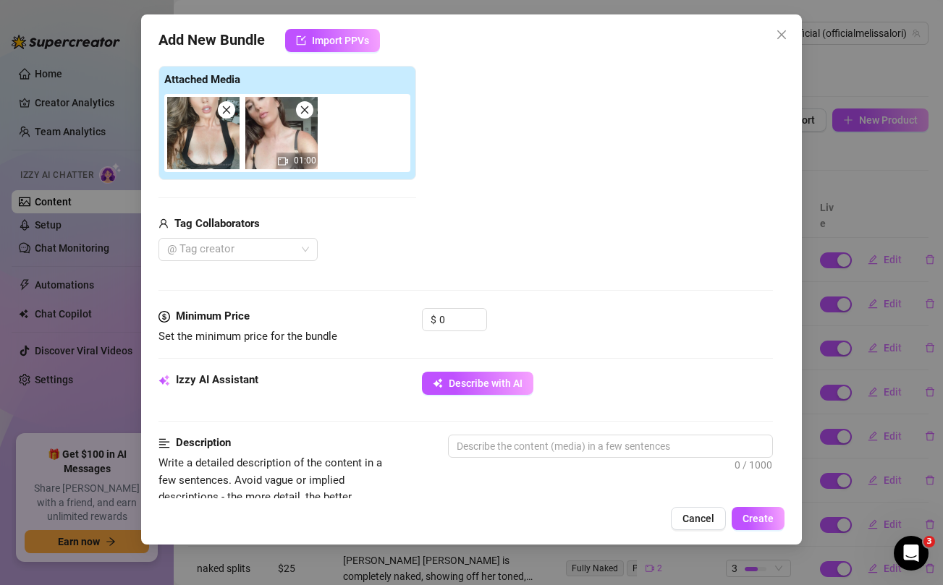
scroll to position [218, 0]
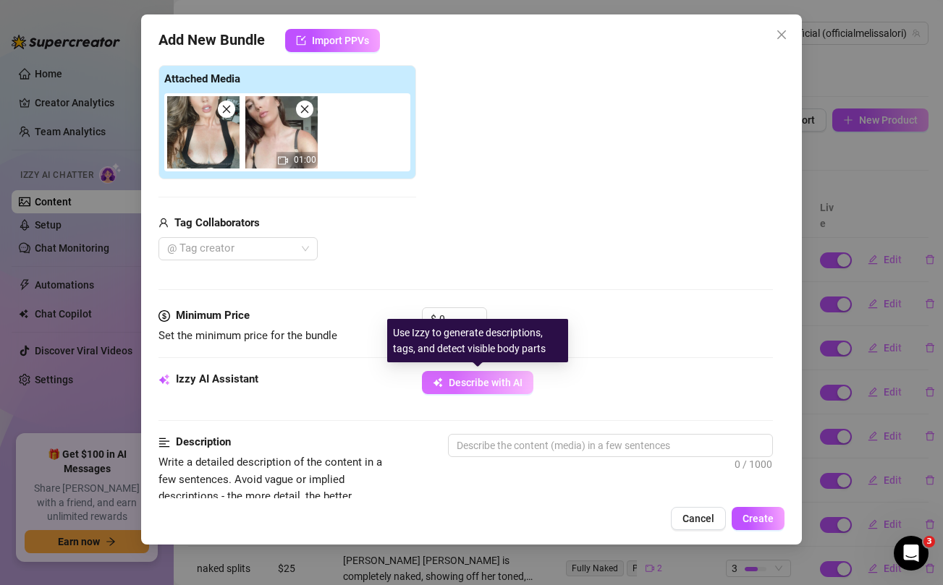
click at [479, 390] on button "Describe with AI" at bounding box center [477, 382] width 111 height 23
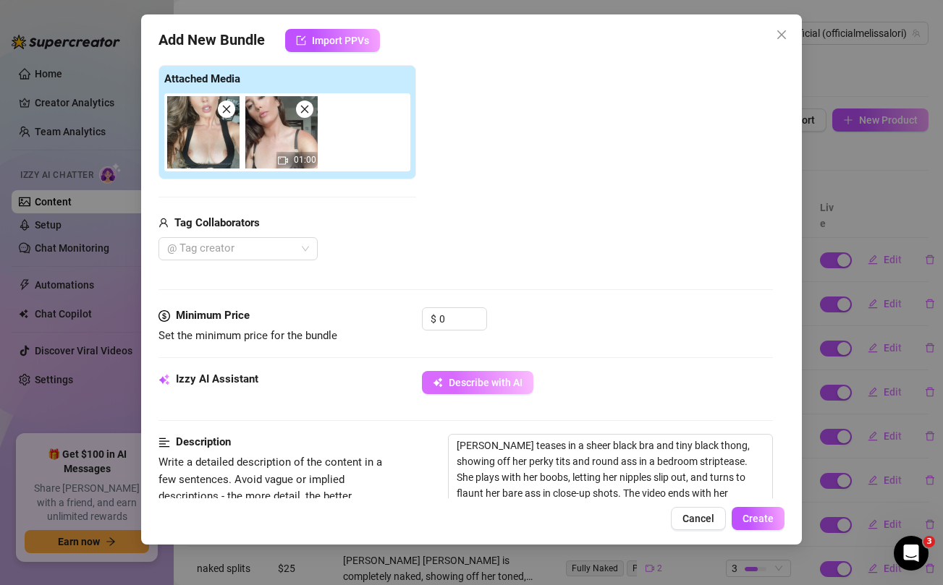
type textarea "Melissa teases in a sheer black bra and tiny black thong, showing off her perky…"
click at [449, 318] on input "0" at bounding box center [462, 319] width 47 height 22
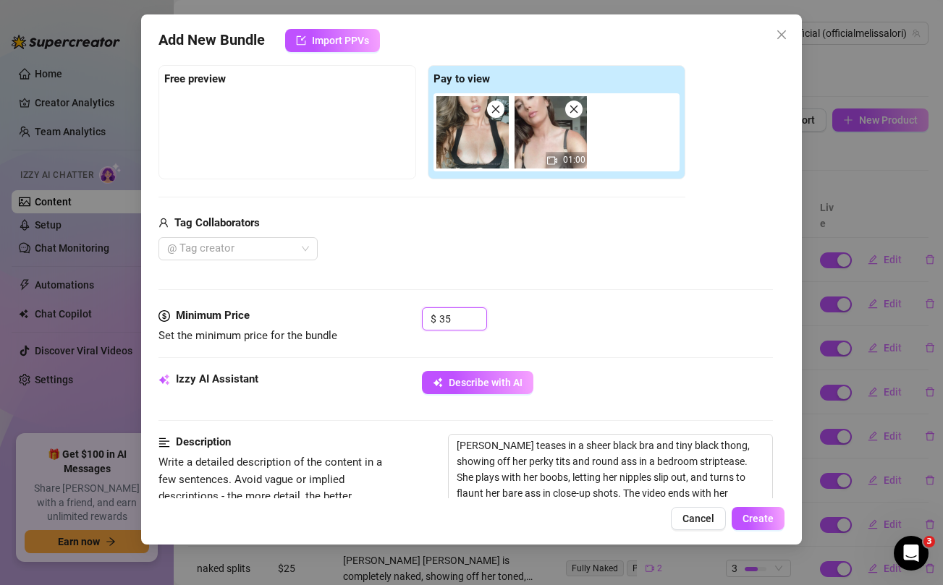
type input "35"
click at [482, 274] on div "Media Add Media from Vault Free preview Pay to view 01:00 Tag Collaborators @ T…" at bounding box center [465, 154] width 614 height 305
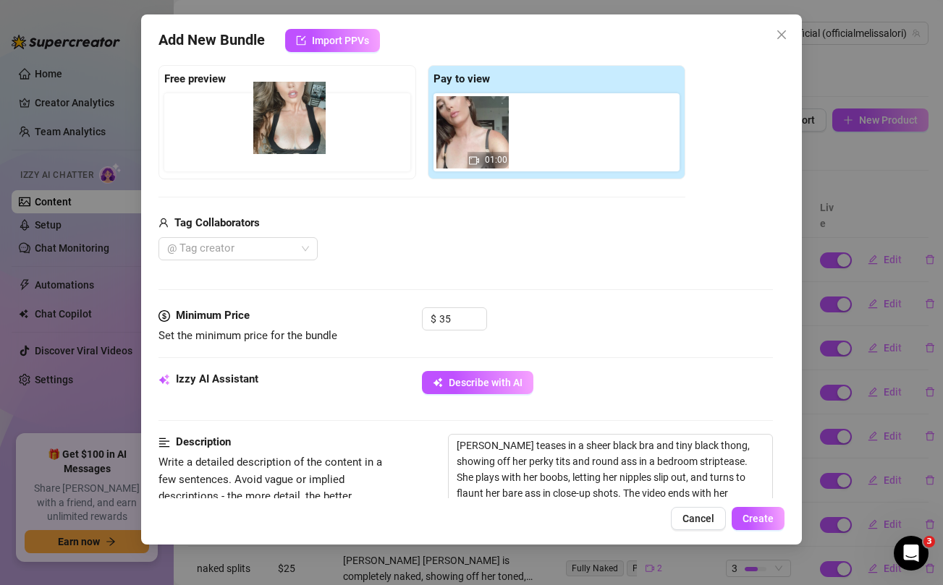
drag, startPoint x: 476, startPoint y: 144, endPoint x: 289, endPoint y: 130, distance: 188.0
click at [289, 130] on div "Free preview Pay to view 01:00" at bounding box center [421, 122] width 527 height 114
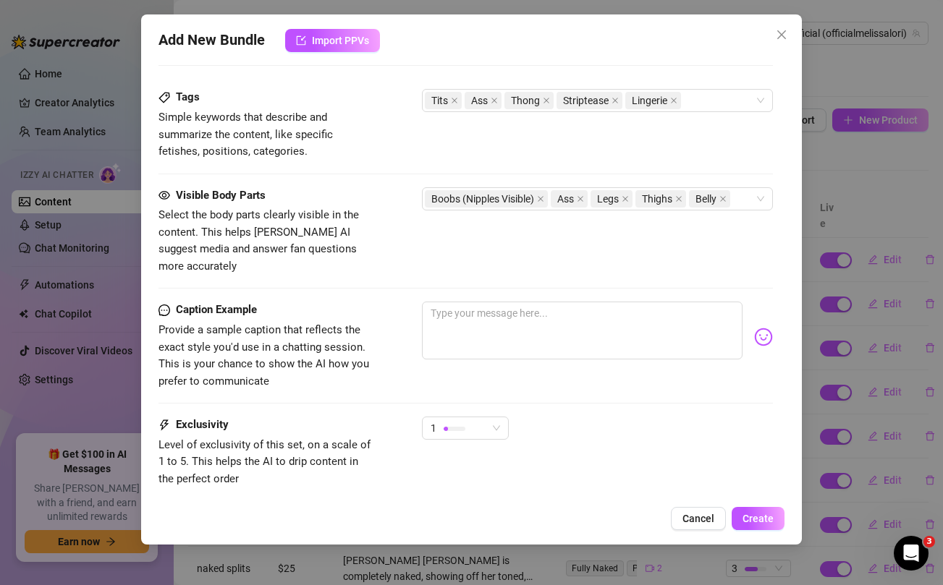
scroll to position [740, 0]
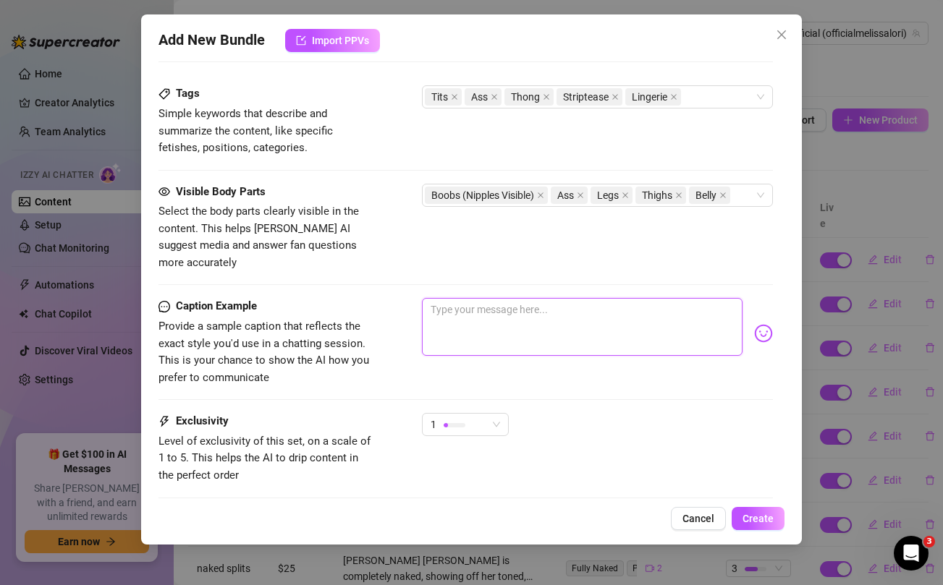
click at [486, 303] on textarea at bounding box center [582, 327] width 320 height 58
paste textarea "Just a little tease with these nips 👀 you know you want more… 😏💦"
type textarea "Just a little tease with these nips 👀 you know you want more… 😏💦"
click at [479, 414] on div "1" at bounding box center [459, 425] width 56 height 22
type textarea "Just a little tease with these nips 👀 you know you want more… 😏💦"
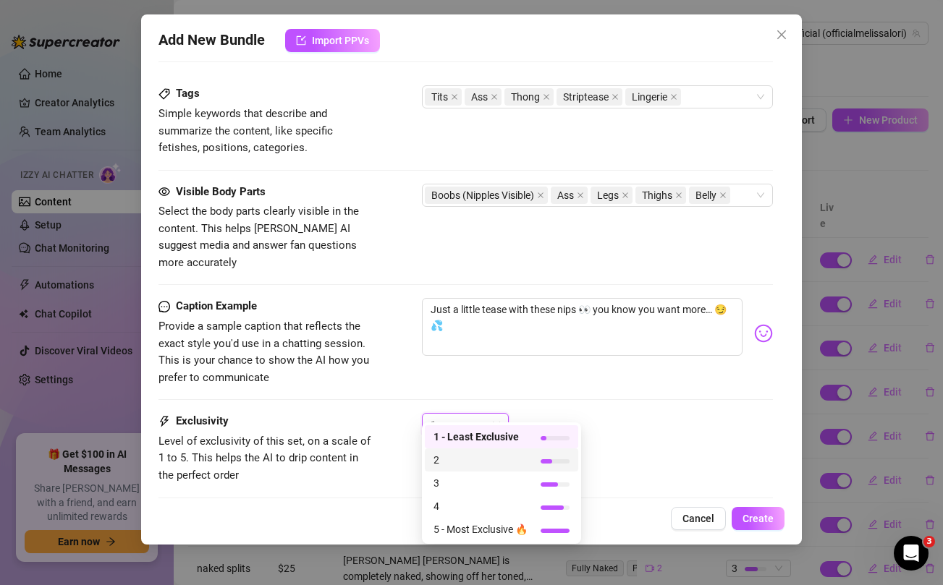
click at [439, 457] on span "2" at bounding box center [480, 460] width 94 height 16
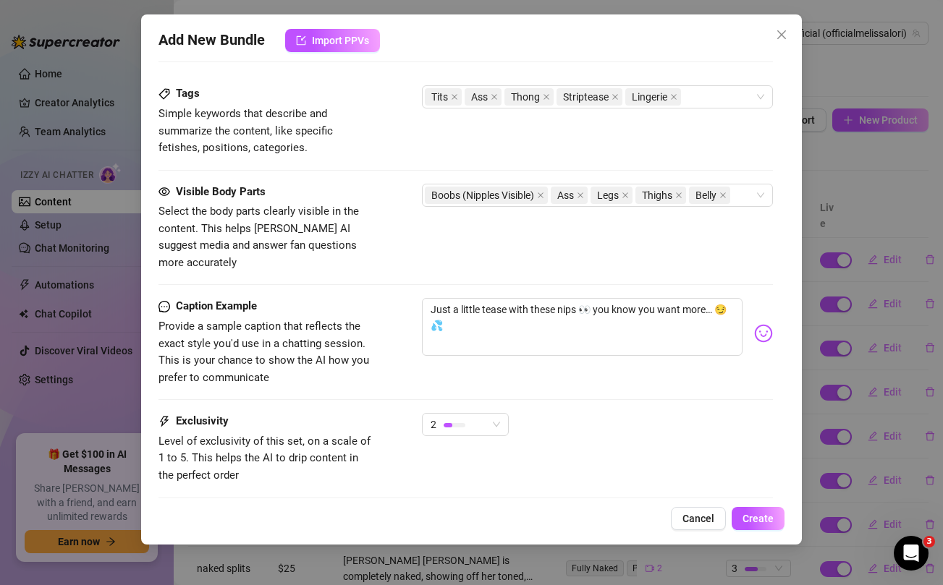
click at [677, 371] on div "Caption Example Provide a sample caption that reflects the exact style you'd us…" at bounding box center [465, 355] width 614 height 115
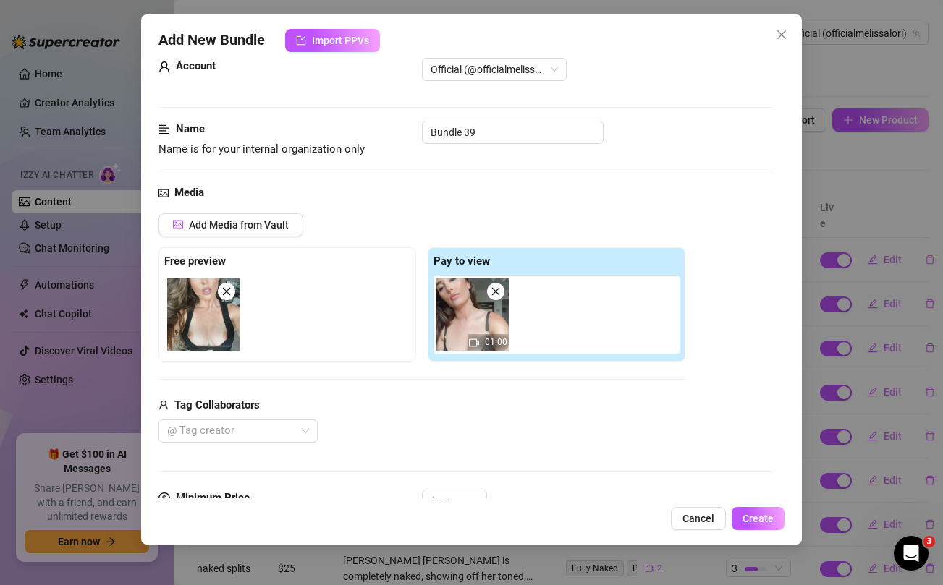
scroll to position [0, 0]
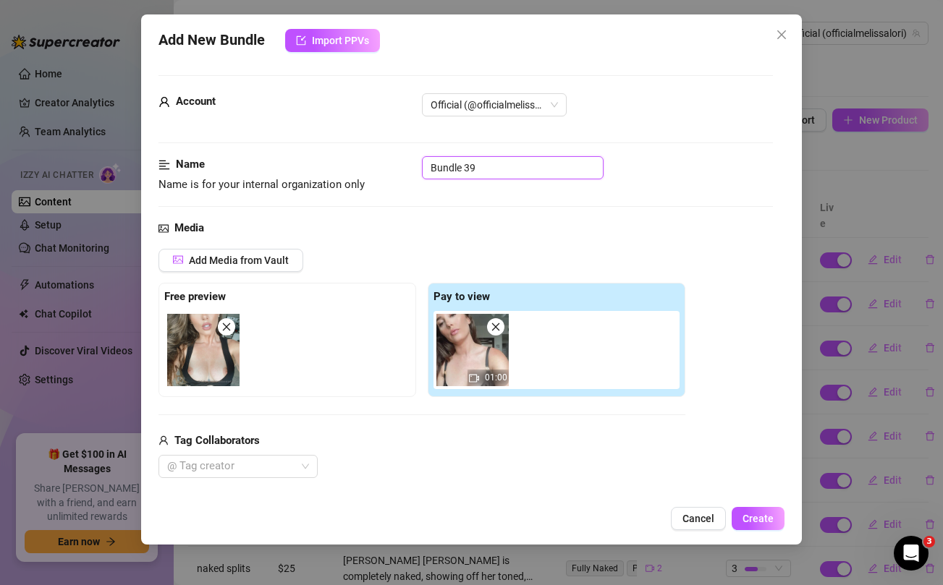
click at [465, 158] on input "Bundle 39" at bounding box center [513, 167] width 182 height 23
type input "nips black shirt"
click at [602, 217] on div "Name Name is for your internal organization only nips black shirt" at bounding box center [465, 188] width 614 height 64
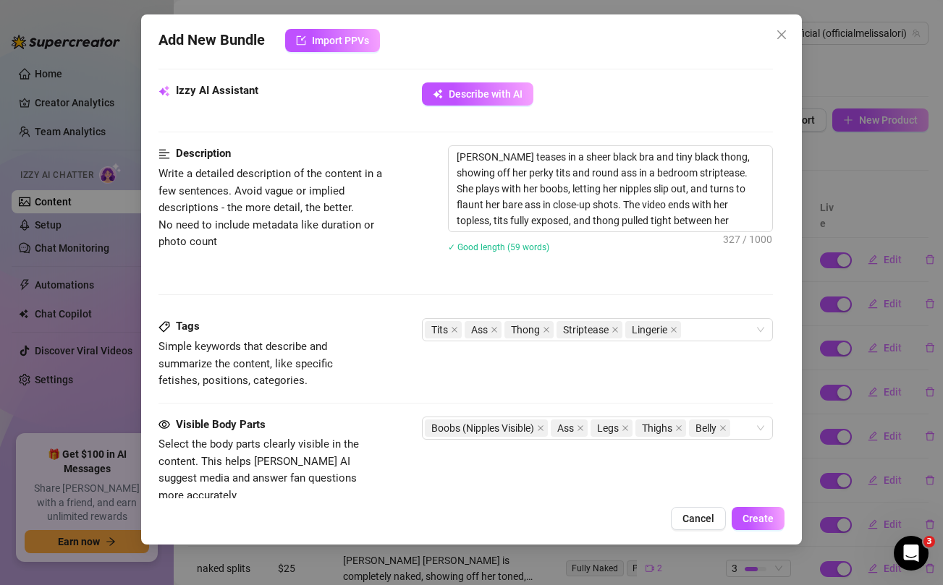
scroll to position [816, 0]
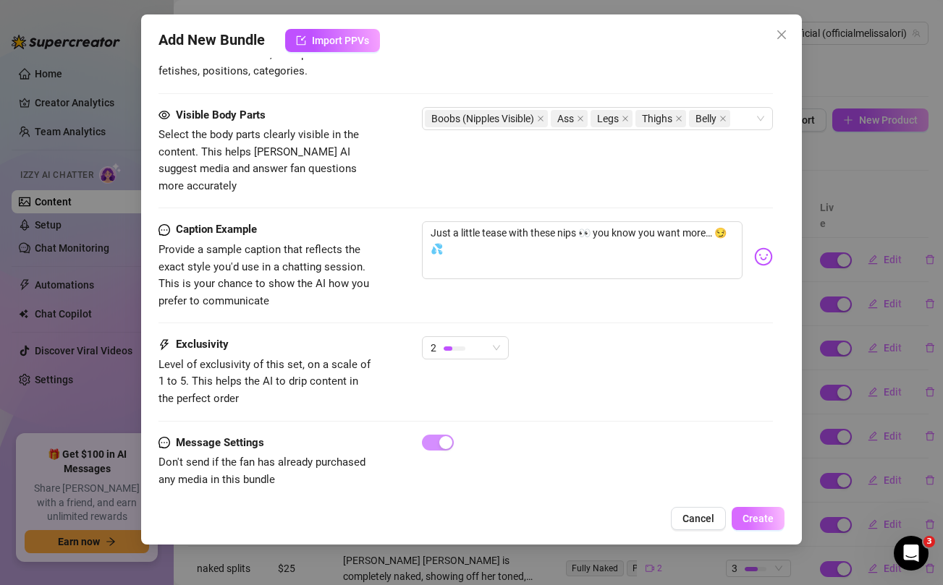
click at [750, 520] on span "Create" at bounding box center [758, 519] width 31 height 12
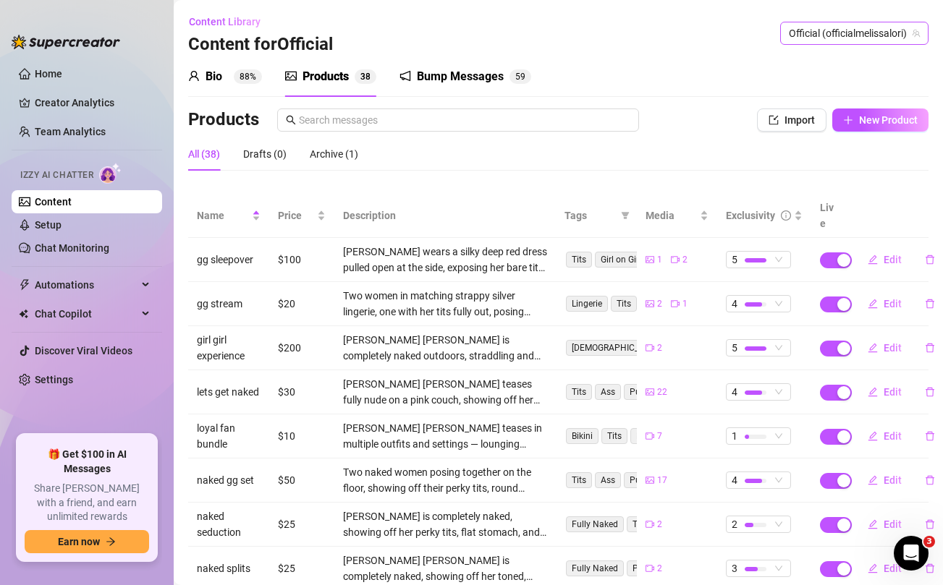
click at [880, 25] on span "Official (officialmelissalori)" at bounding box center [854, 33] width 131 height 22
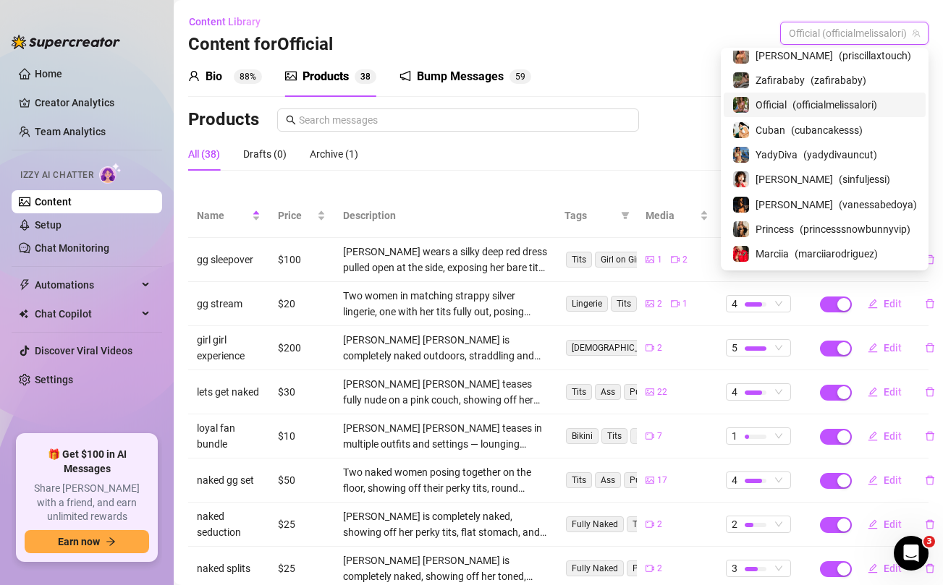
scroll to position [103, 0]
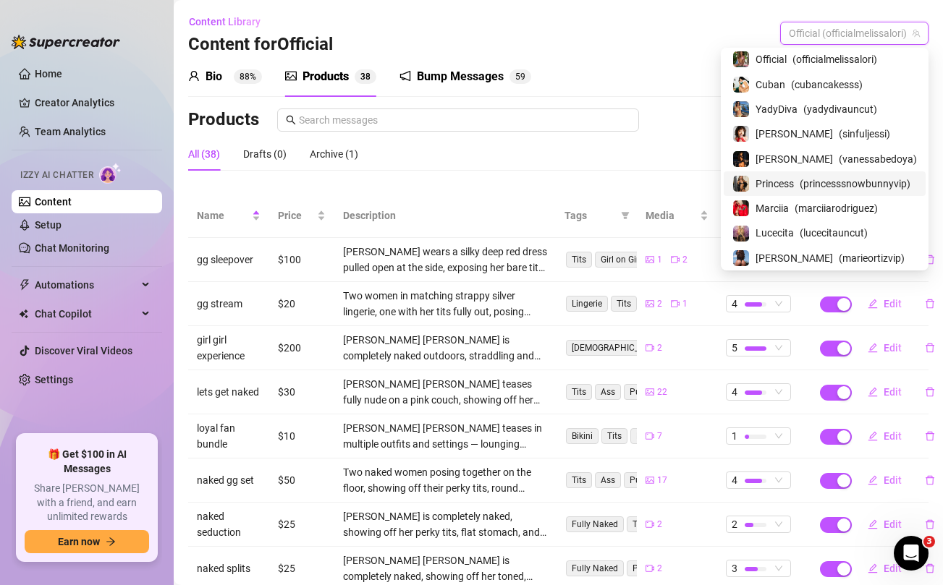
click at [781, 183] on span "Princess" at bounding box center [775, 184] width 38 height 16
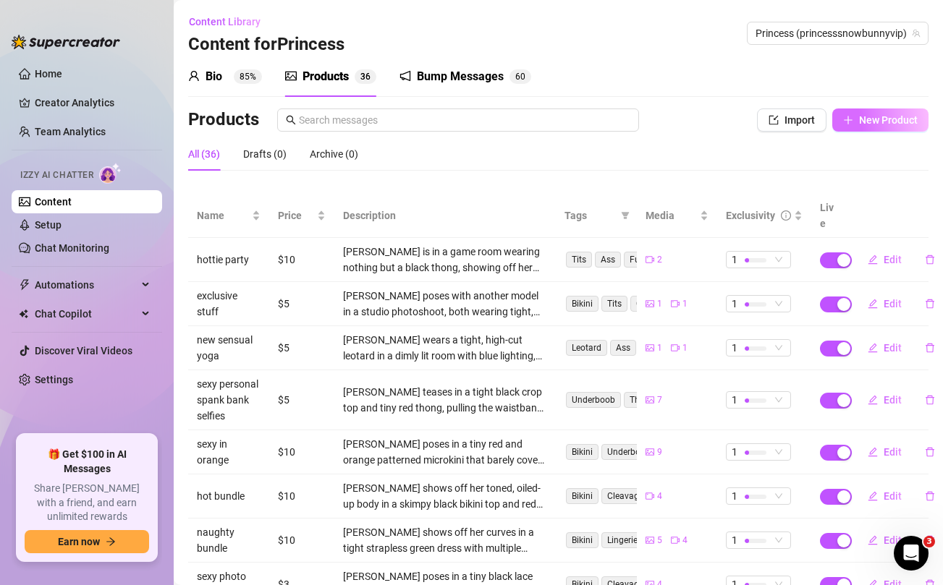
click at [881, 127] on button "New Product" at bounding box center [880, 120] width 96 height 23
type textarea "Type your message here..."
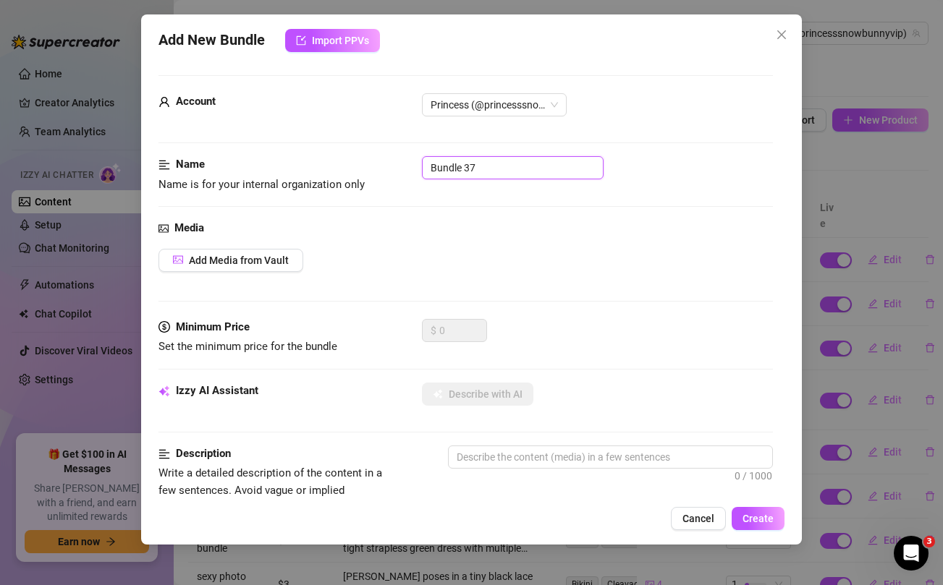
click at [533, 164] on input "Bundle 37" at bounding box center [513, 167] width 182 height 23
type input "all this ass"
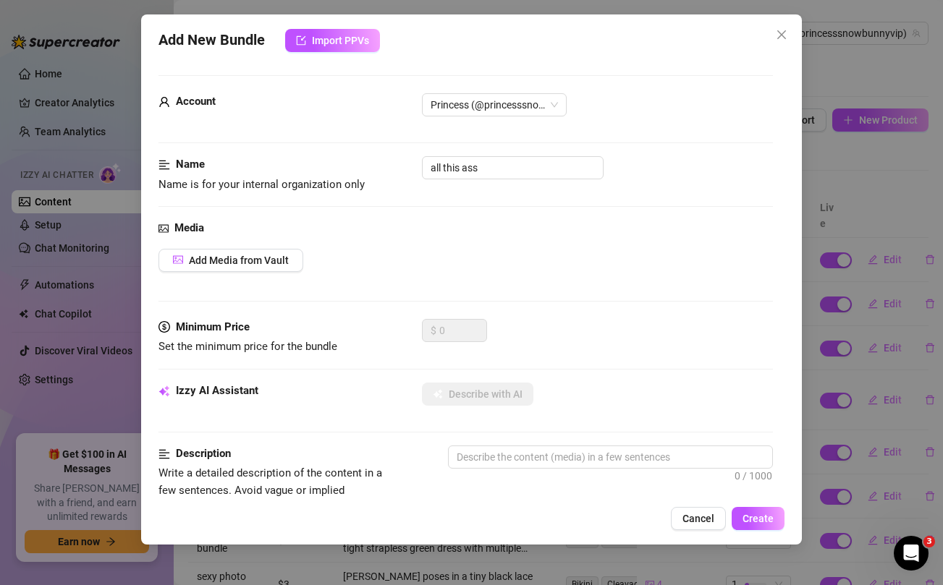
click at [531, 222] on div "Media" at bounding box center [465, 228] width 614 height 17
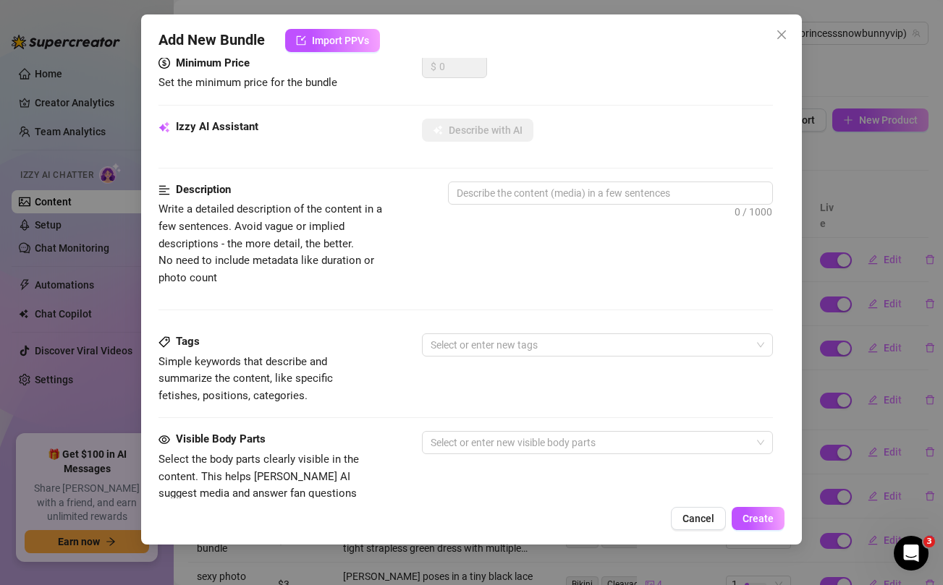
scroll to position [588, 0]
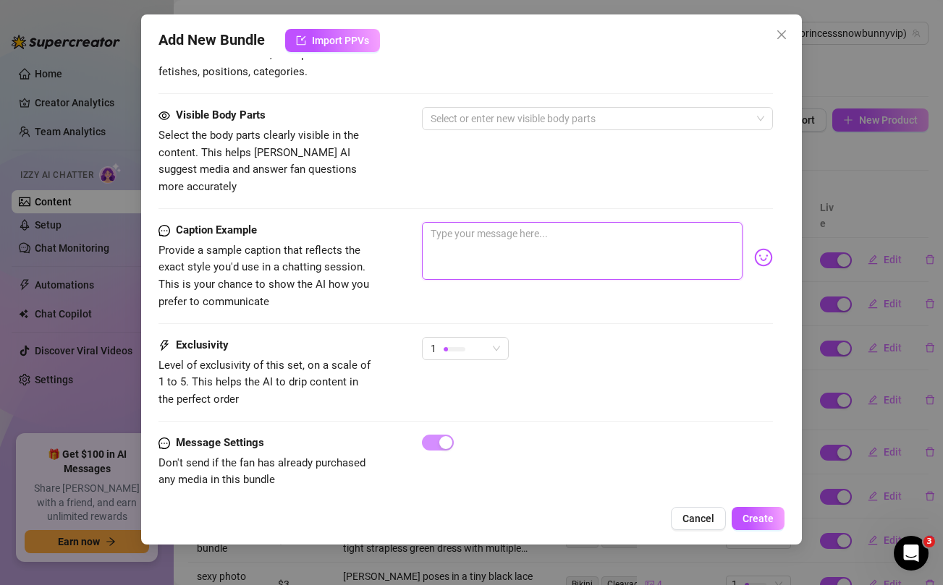
click at [516, 238] on textarea at bounding box center [582, 251] width 320 height 58
paste textarea "All this ass for you baby...unlock and come and get your daily dose 😋🍑"
type textarea "All this ass for you baby...unlock and come and get your daily dose 😋🍑"
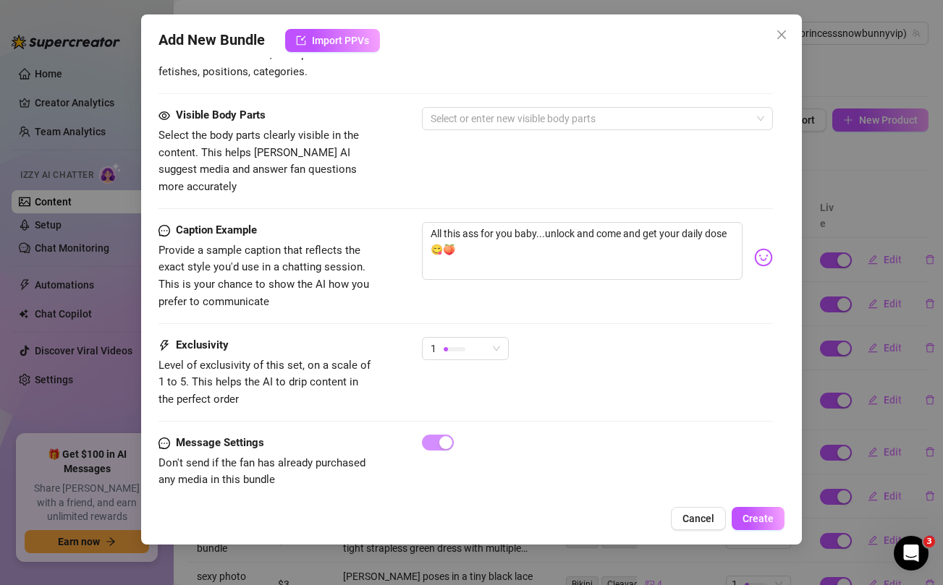
click at [454, 156] on div "Visible Body Parts Select the body parts clearly visible in the content. This h…" at bounding box center [465, 151] width 614 height 88
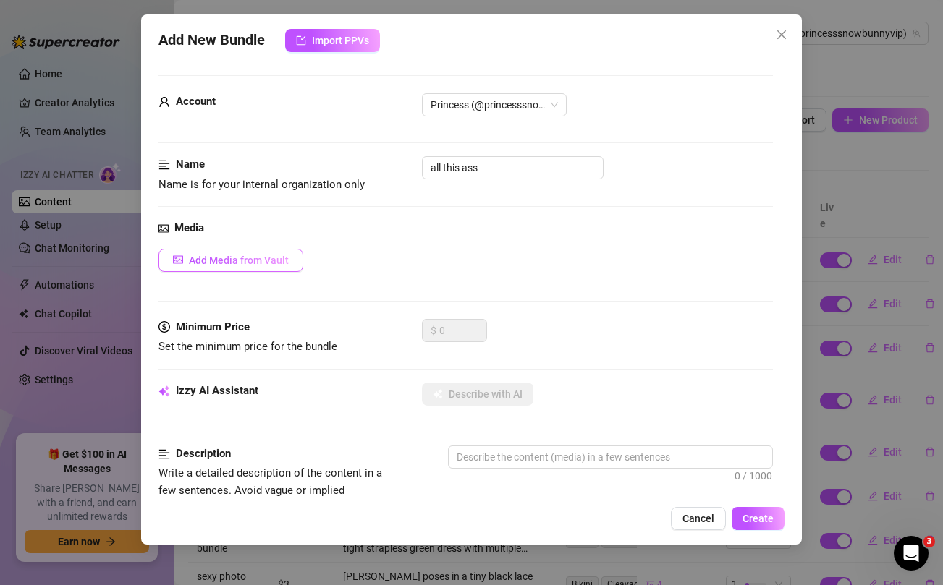
click at [268, 261] on span "Add Media from Vault" at bounding box center [239, 261] width 100 height 12
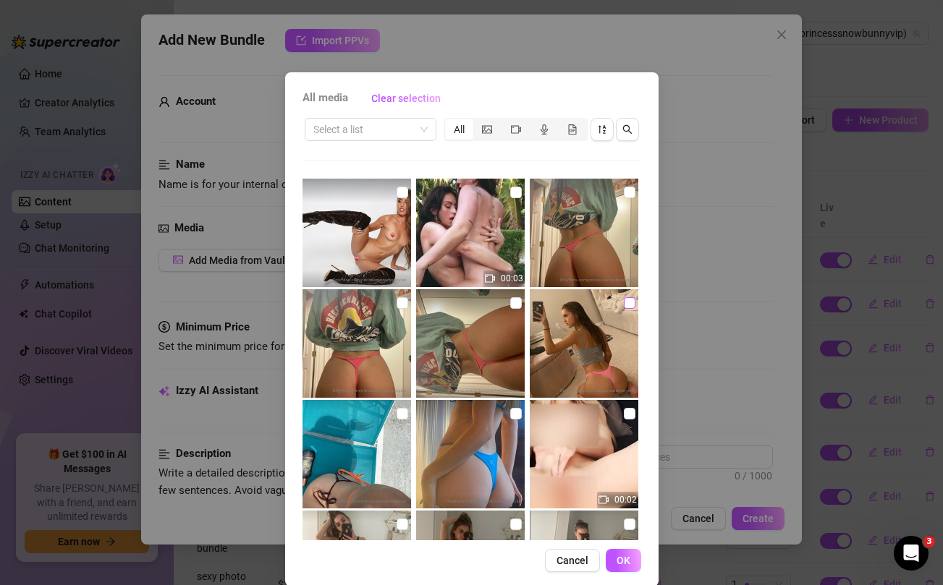
click at [630, 300] on input "checkbox" at bounding box center [630, 303] width 12 height 12
checkbox input "true"
click at [515, 303] on input "checkbox" at bounding box center [516, 303] width 12 height 12
checkbox input "true"
click at [399, 303] on input "checkbox" at bounding box center [403, 303] width 12 height 12
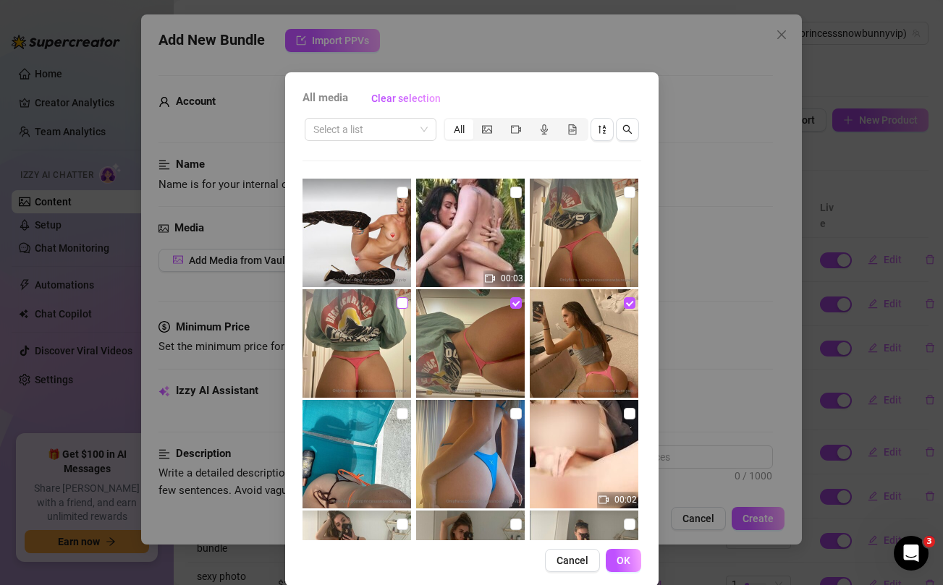
checkbox input "true"
click at [627, 193] on input "checkbox" at bounding box center [630, 193] width 12 height 12
checkbox input "true"
click at [515, 419] on input "checkbox" at bounding box center [516, 414] width 12 height 12
checkbox input "true"
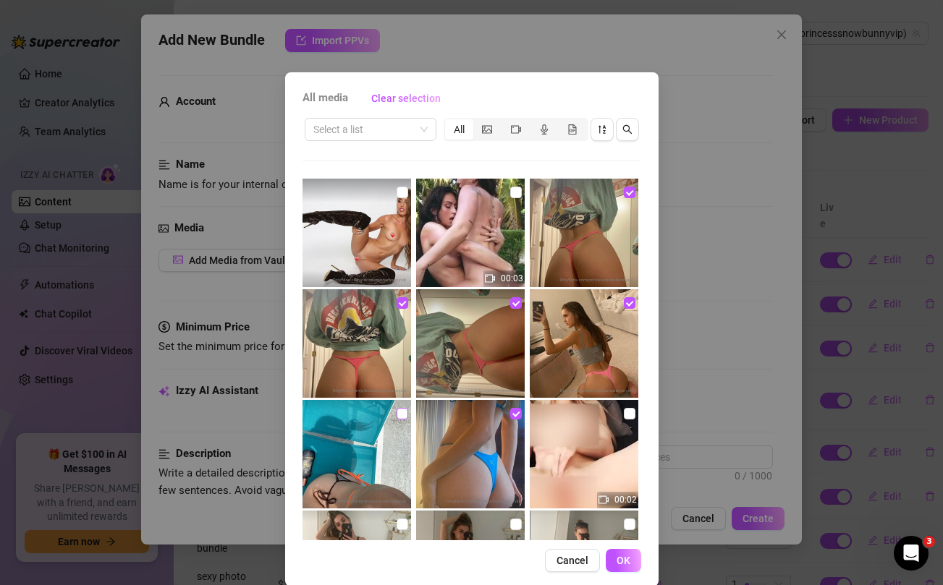
click at [402, 415] on input "checkbox" at bounding box center [403, 414] width 12 height 12
checkbox input "true"
click at [625, 561] on span "OK" at bounding box center [624, 561] width 14 height 12
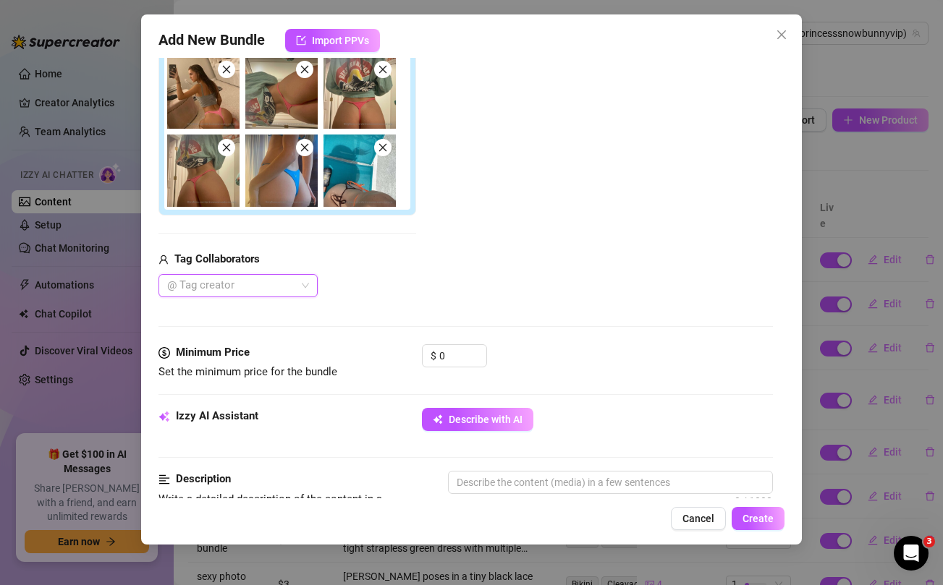
scroll to position [258, 0]
click at [451, 360] on input "0" at bounding box center [462, 355] width 47 height 22
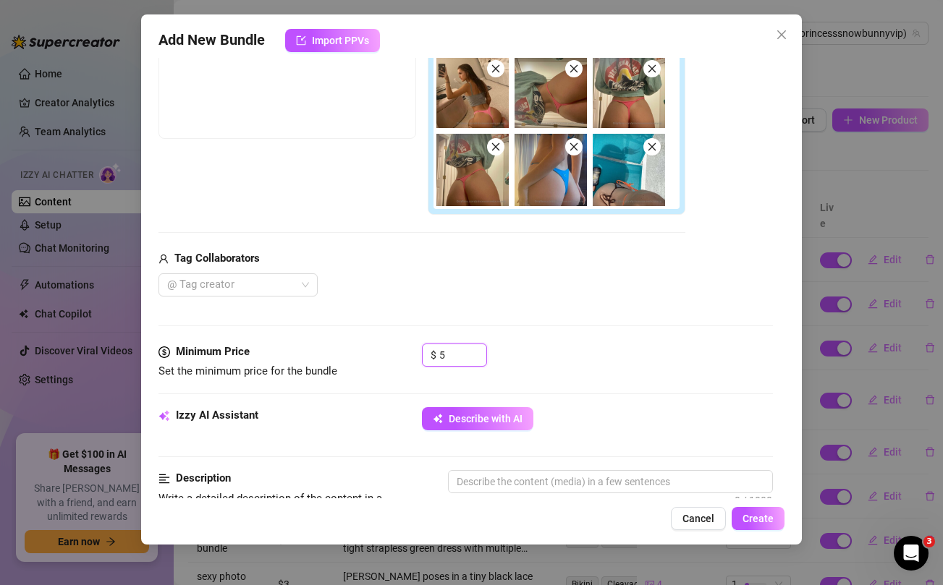
type input "5"
click at [481, 287] on div "@ Tag creator" at bounding box center [421, 285] width 527 height 23
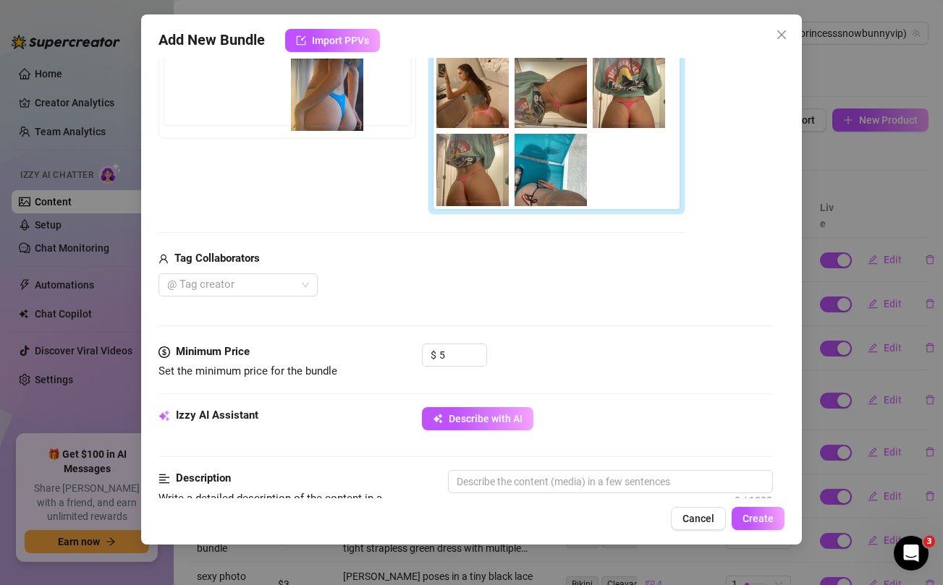
drag, startPoint x: 548, startPoint y: 180, endPoint x: 320, endPoint y: 104, distance: 240.3
click at [320, 104] on div "Free preview Pay to view" at bounding box center [421, 120] width 527 height 191
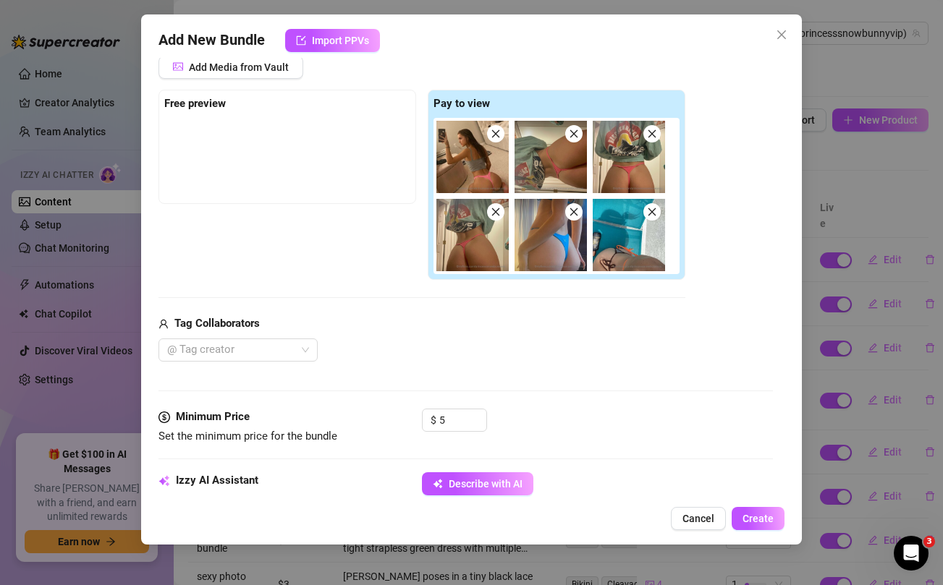
scroll to position [182, 0]
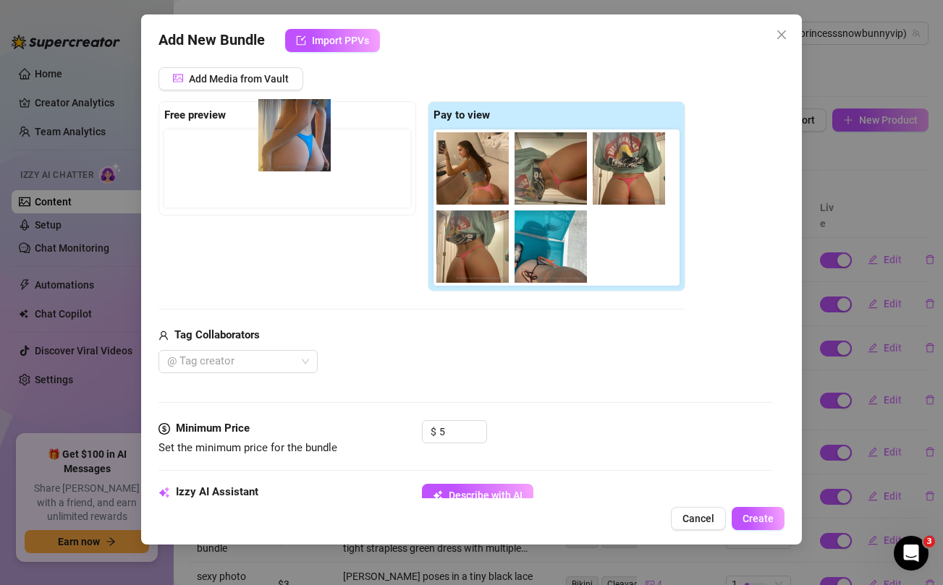
drag, startPoint x: 554, startPoint y: 262, endPoint x: 294, endPoint y: 151, distance: 283.4
click at [294, 151] on div "Free preview Pay to view" at bounding box center [421, 196] width 527 height 191
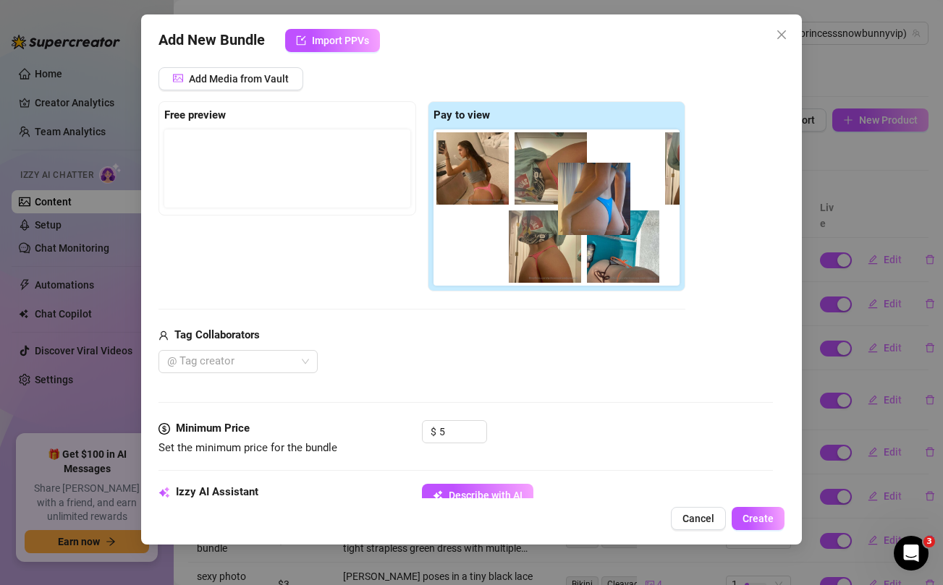
drag, startPoint x: 201, startPoint y: 154, endPoint x: 601, endPoint y: 185, distance: 401.4
click at [601, 185] on div "Free preview Pay to view" at bounding box center [421, 196] width 527 height 191
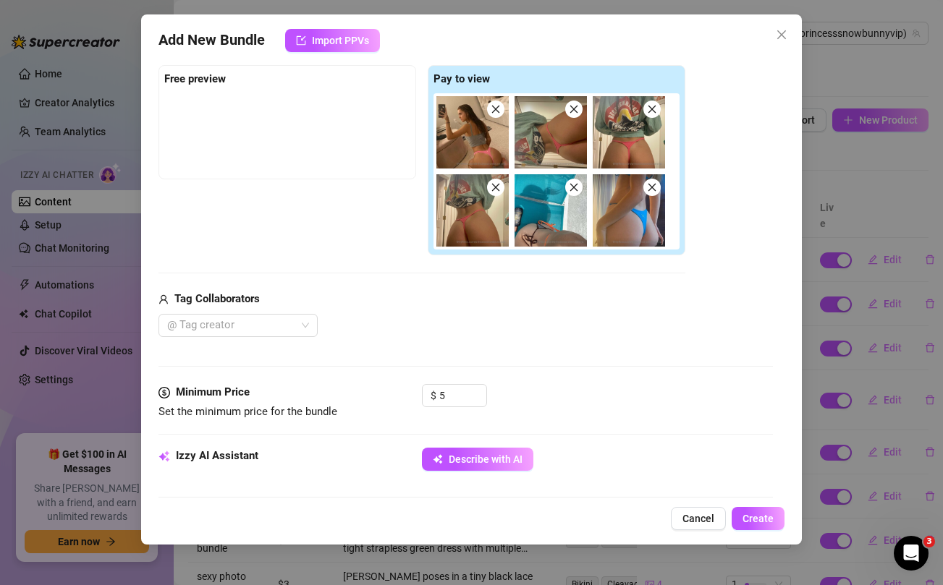
scroll to position [222, 0]
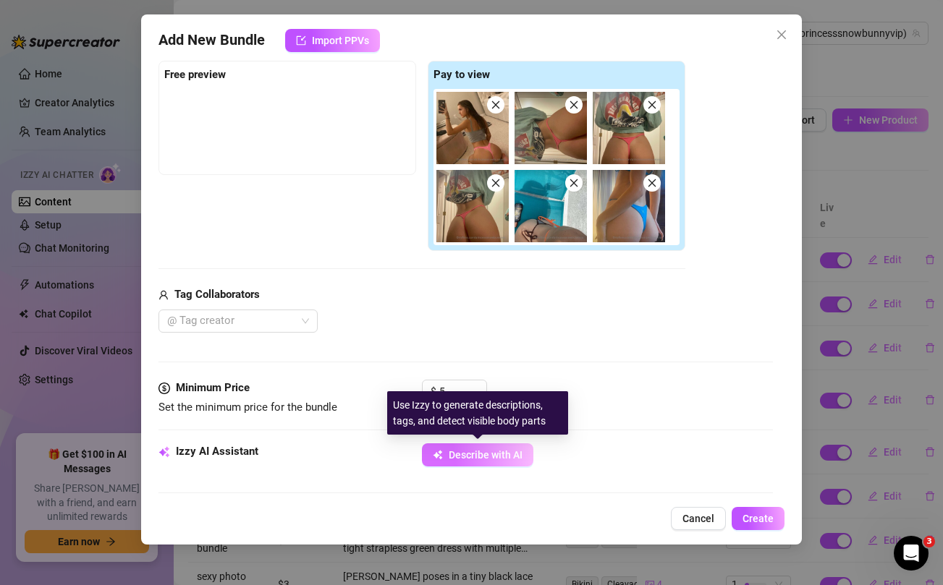
click at [491, 452] on span "Describe with AI" at bounding box center [486, 455] width 74 height 12
type textarea "Jordan"
type textarea "Jordan teases"
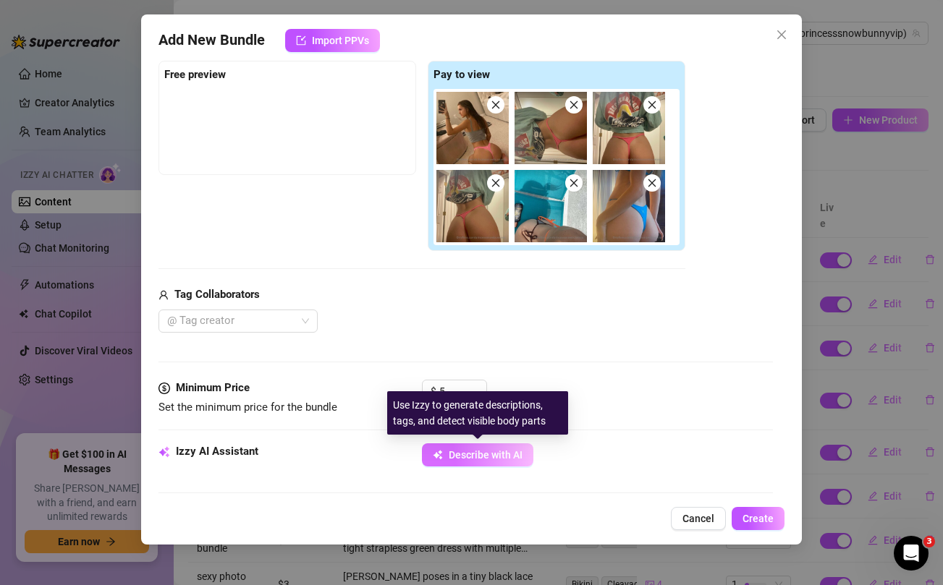
type textarea "Jordan teases in"
type textarea "Jordan teases in multiple"
type textarea "Jordan teases in multiple tiny"
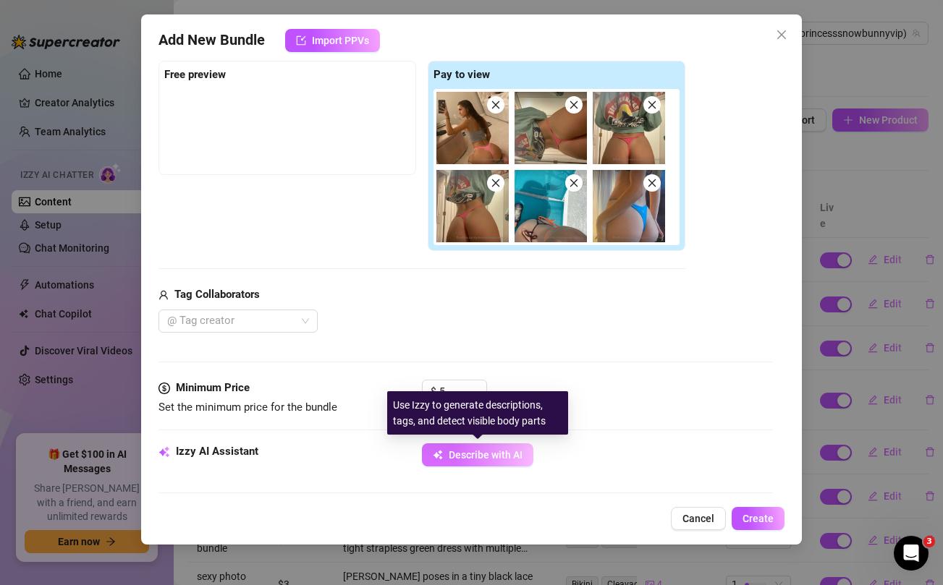
type textarea "Jordan teases in multiple tiny"
type textarea "Jordan teases in multiple tiny thongs,"
type textarea "Jordan teases in multiple tiny thongs, showing"
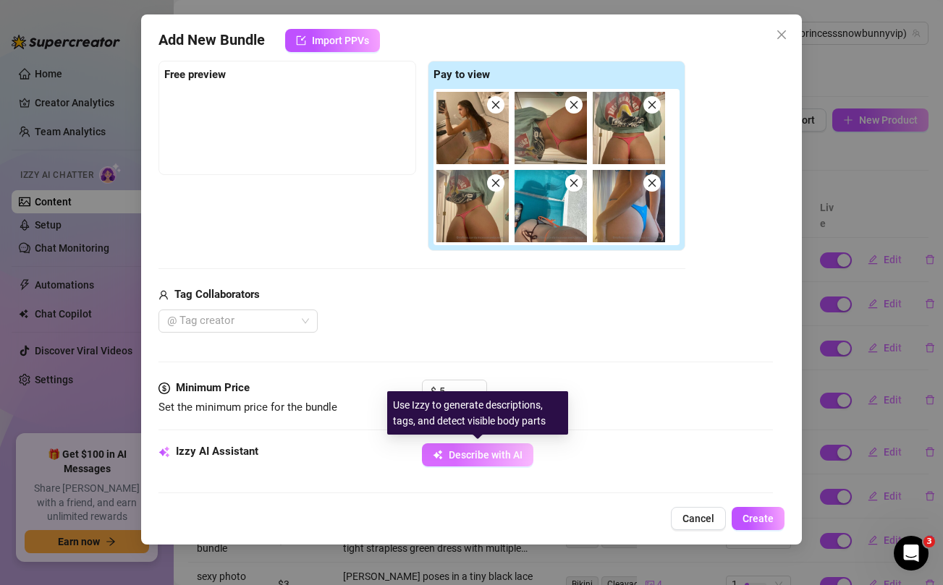
type textarea "Jordan teases in multiple tiny thongs, showing off"
type textarea "Jordan teases in multiple tiny thongs, showing off her"
type textarea "Jordan teases in multiple tiny thongs, showing off her round,"
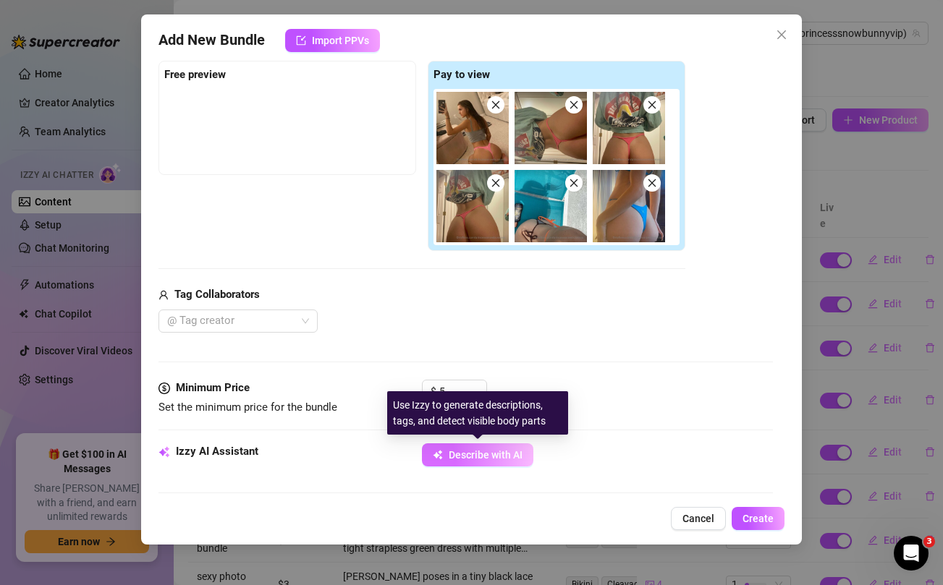
type textarea "Jordan teases in multiple tiny thongs, showing off her round,"
type textarea "Jordan teases in multiple tiny thongs, showing off her round, tight"
type textarea "Jordan teases in multiple tiny thongs, showing off her round, tight ass"
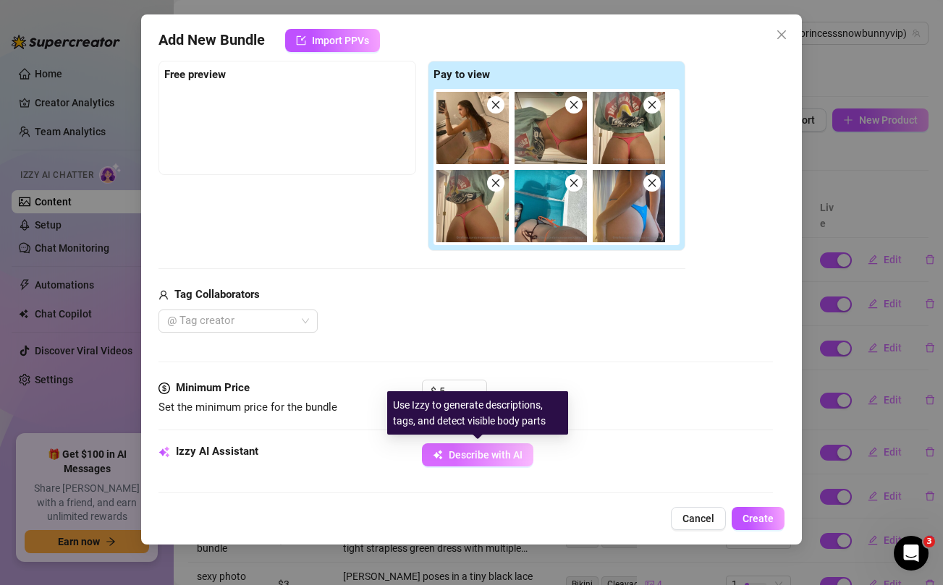
type textarea "Jordan teases in multiple tiny thongs, showing off her round, tight ass in"
type textarea "Jordan teases in multiple tiny thongs, showing off her round, tight ass in clos…"
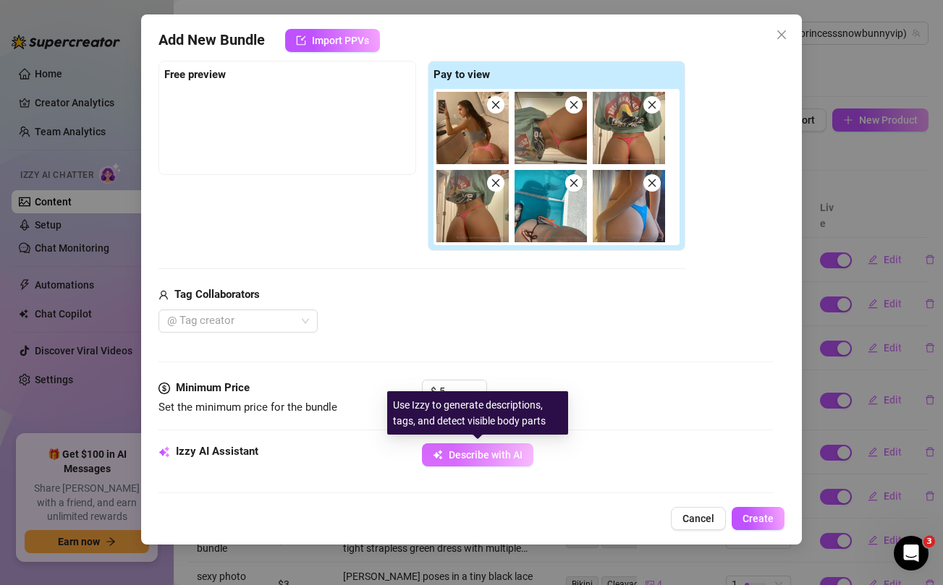
type textarea "Jordan teases in multiple tiny thongs, showing off her round, tight ass in clos…"
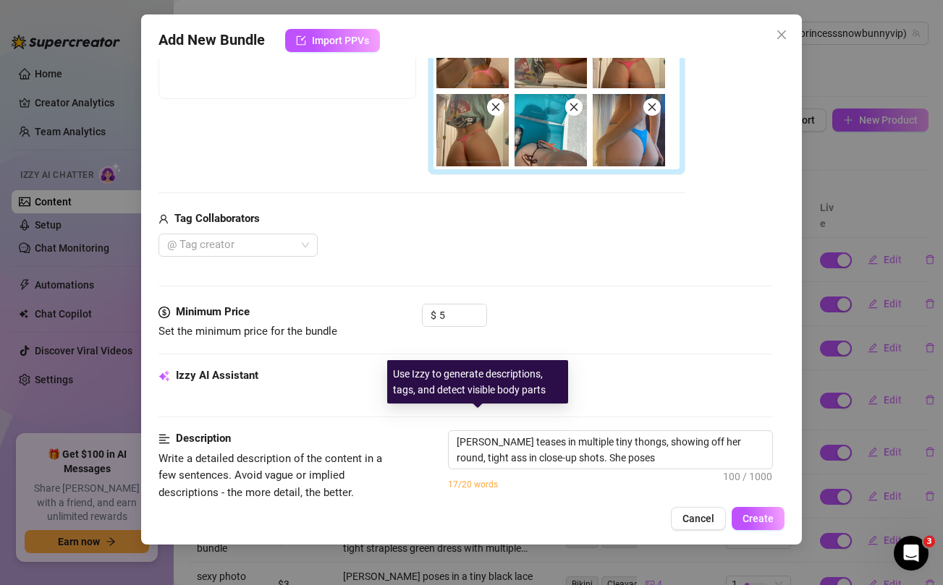
type textarea "Jordan teases in multiple tiny thongs, showing off her round, tight ass in clos…"
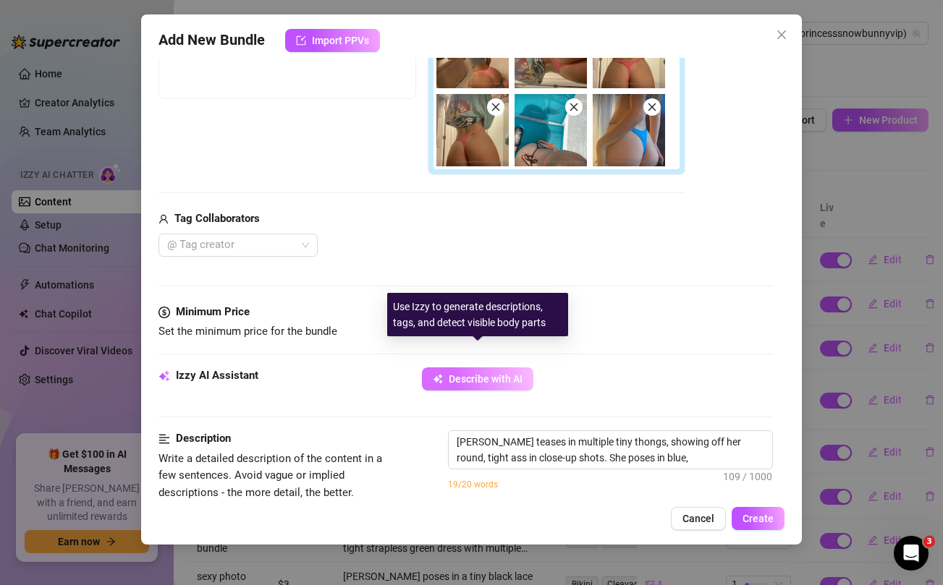
type textarea "Jordan teases in multiple tiny thongs, showing off her round, tight ass in clos…"
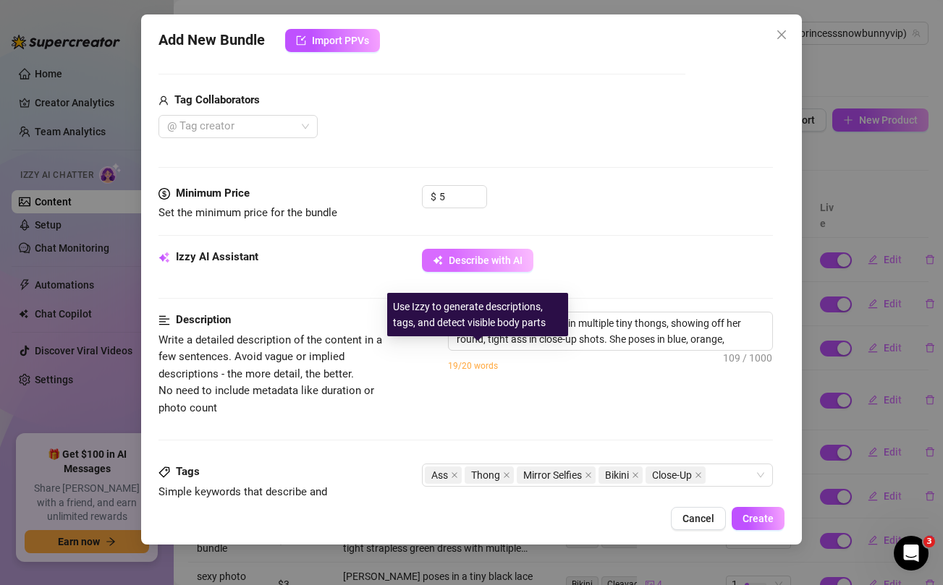
type textarea "Jordan teases in multiple tiny thongs, showing off her round, tight ass in clos…"
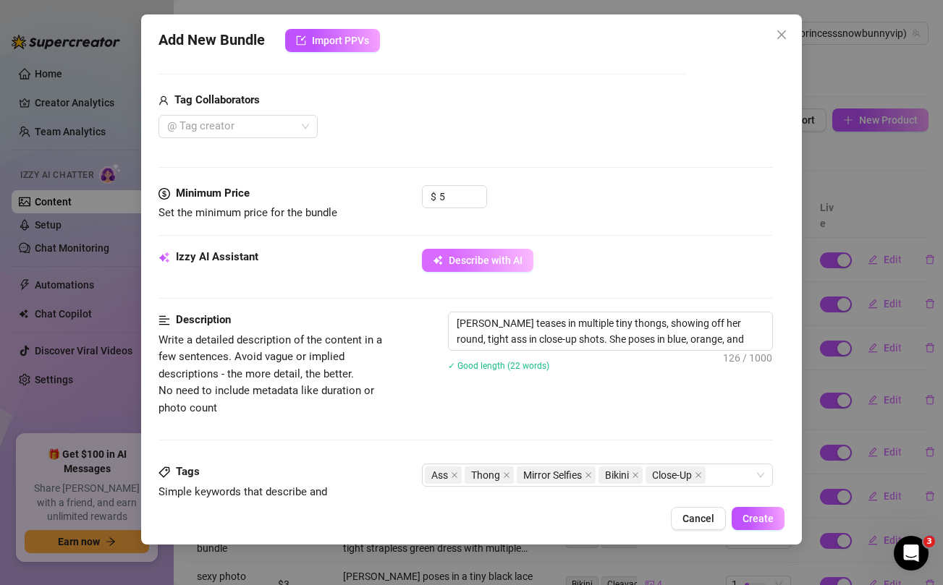
type textarea "Jordan teases in multiple tiny thongs, showing off her round, tight ass in clos…"
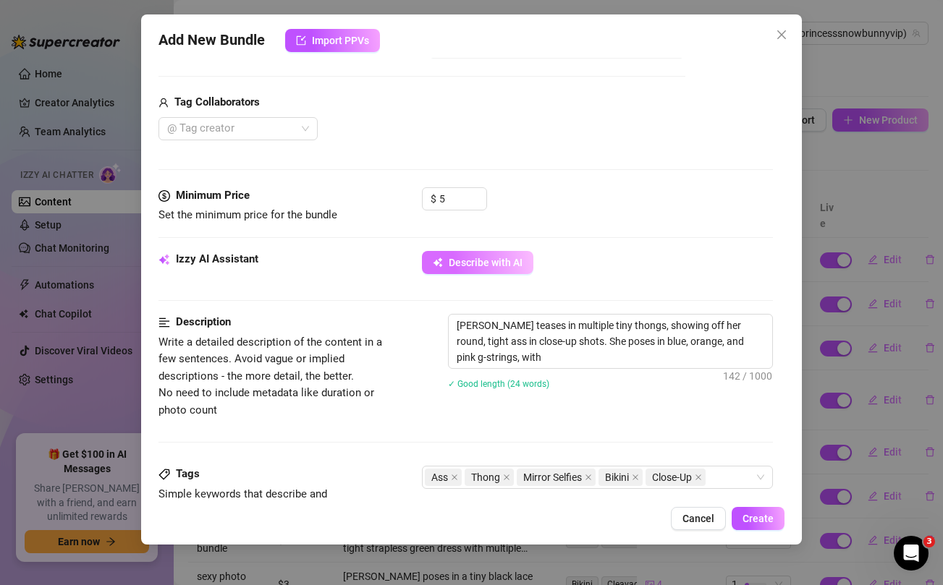
type textarea "Jordan teases in multiple tiny thongs, showing off her round, tight ass in clos…"
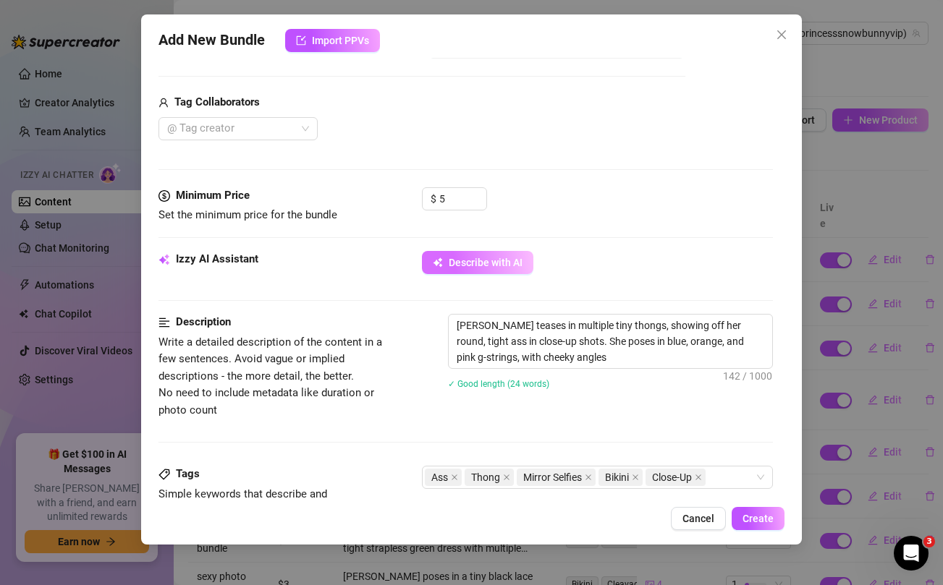
type textarea "Jordan teases in multiple tiny thongs, showing off her round, tight ass in clos…"
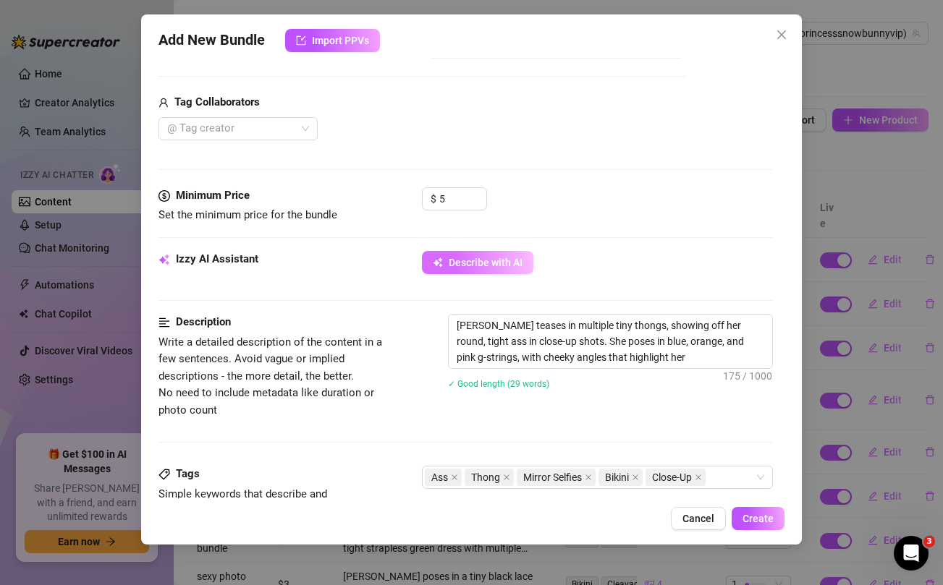
type textarea "Jordan teases in multiple tiny thongs, showing off her round, tight ass in clos…"
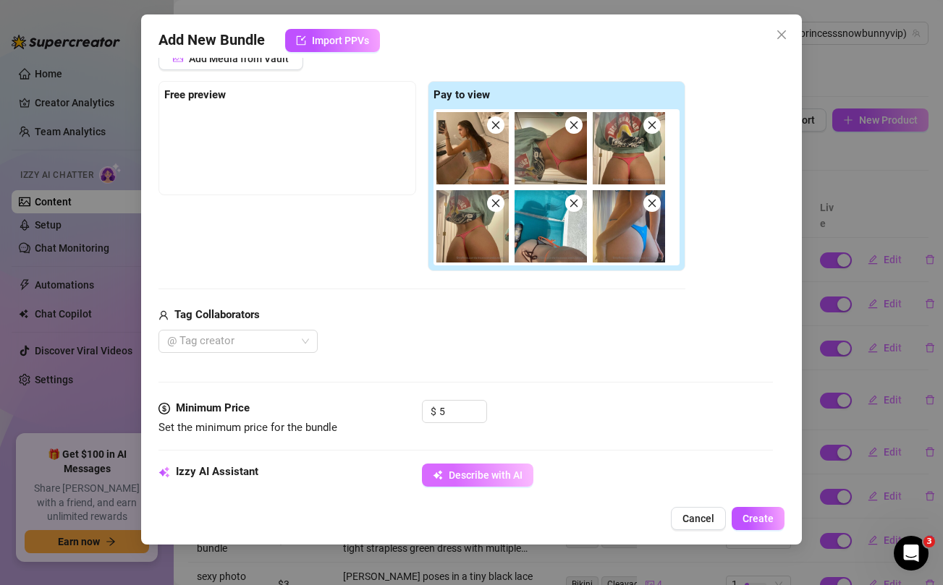
type textarea "Jordan teases in multiple tiny thongs, showing off her round, tight ass in clos…"
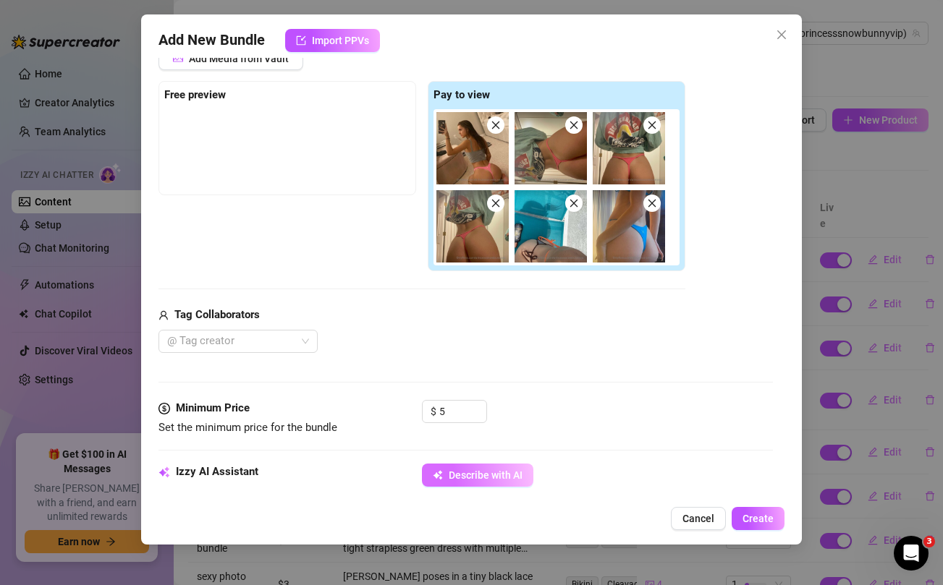
type textarea "Jordan teases in multiple tiny thongs, showing off her round, tight ass in clos…"
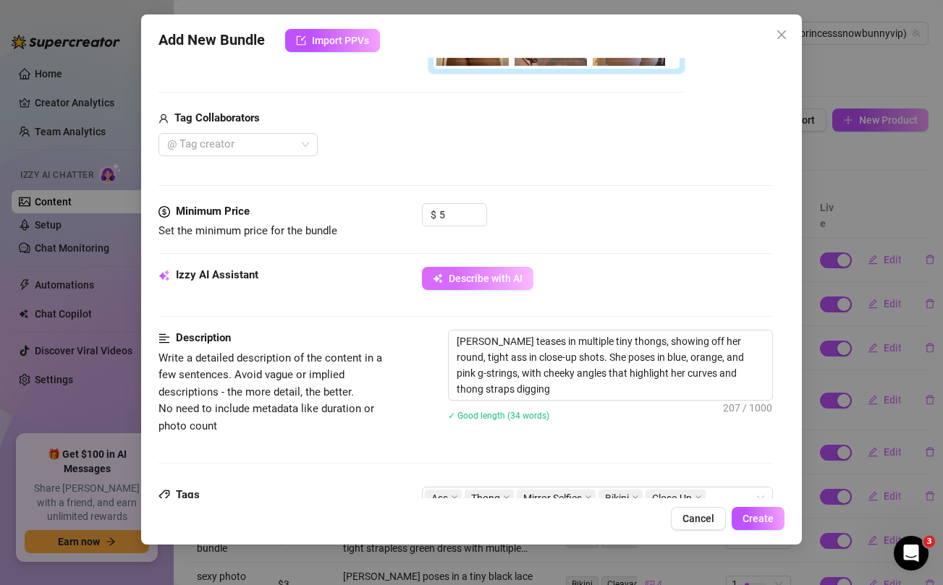
type textarea "Jordan teases in multiple tiny thongs, showing off her round, tight ass in clos…"
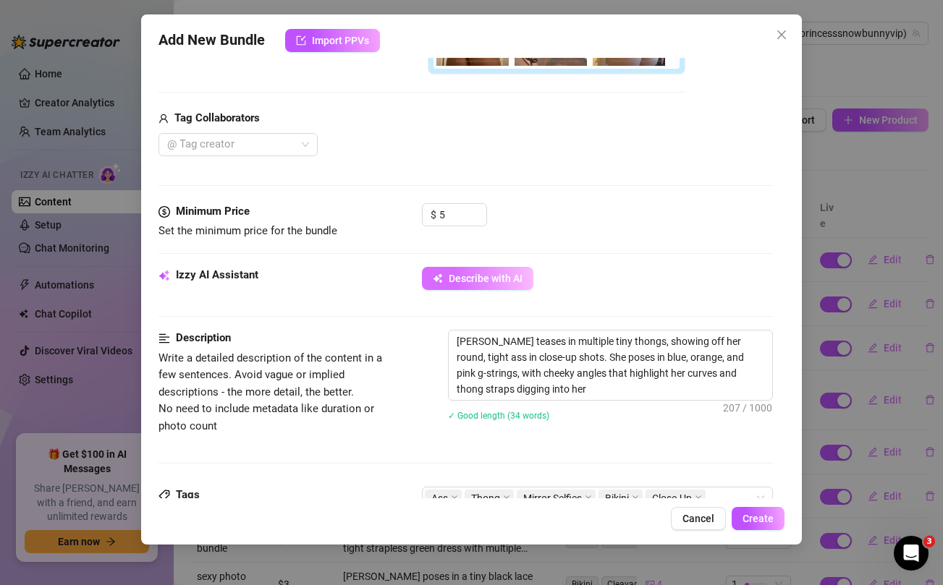
type textarea "Jordan teases in multiple tiny thongs, showing off her round, tight ass in clos…"
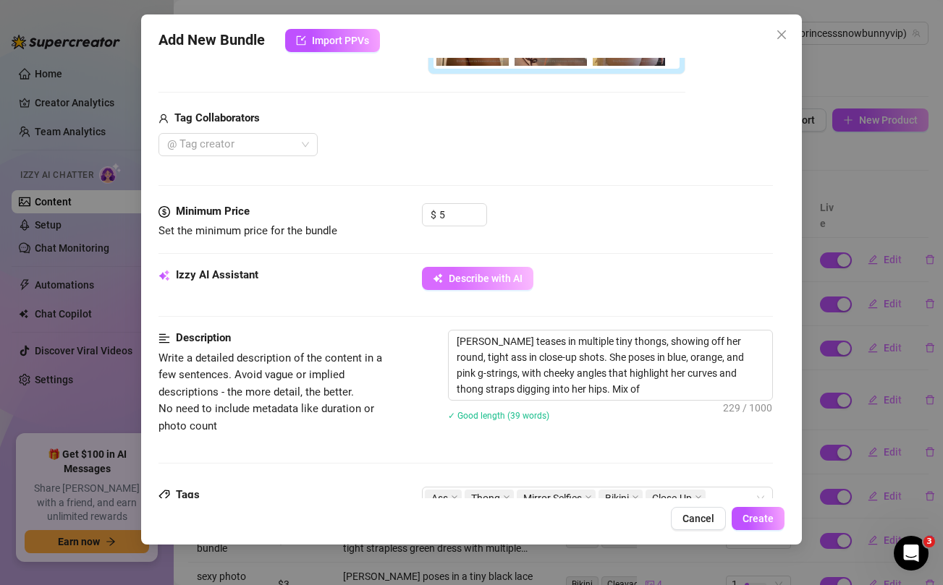
type textarea "Jordan teases in multiple tiny thongs, showing off her round, tight ass in clos…"
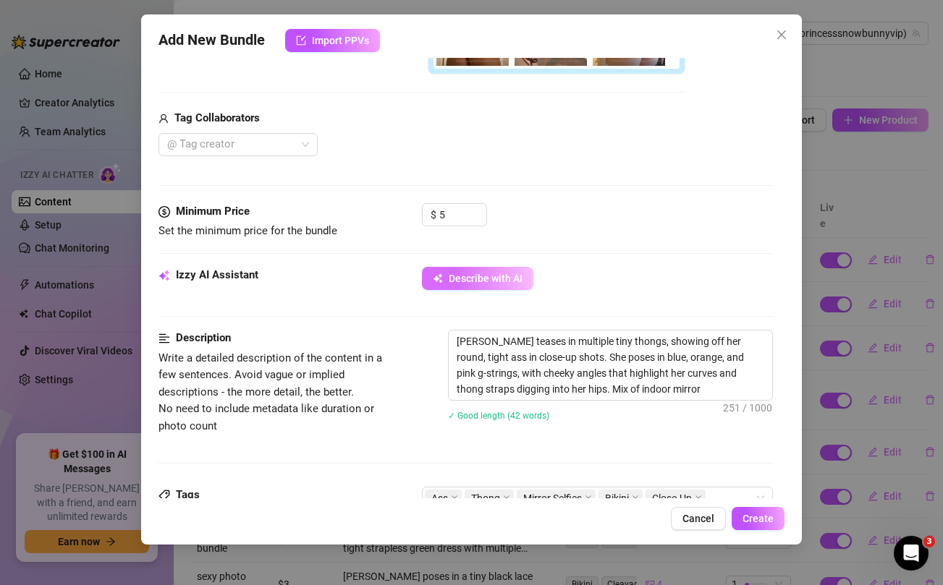
type textarea "Jordan teases in multiple tiny thongs, showing off her round, tight ass in clos…"
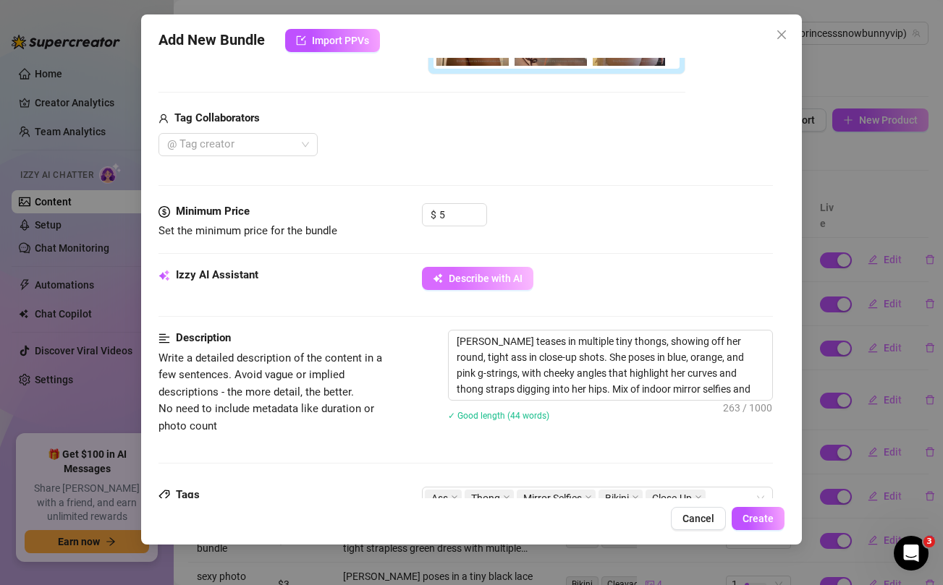
type textarea "Jordan teases in multiple tiny thongs, showing off her round, tight ass in clos…"
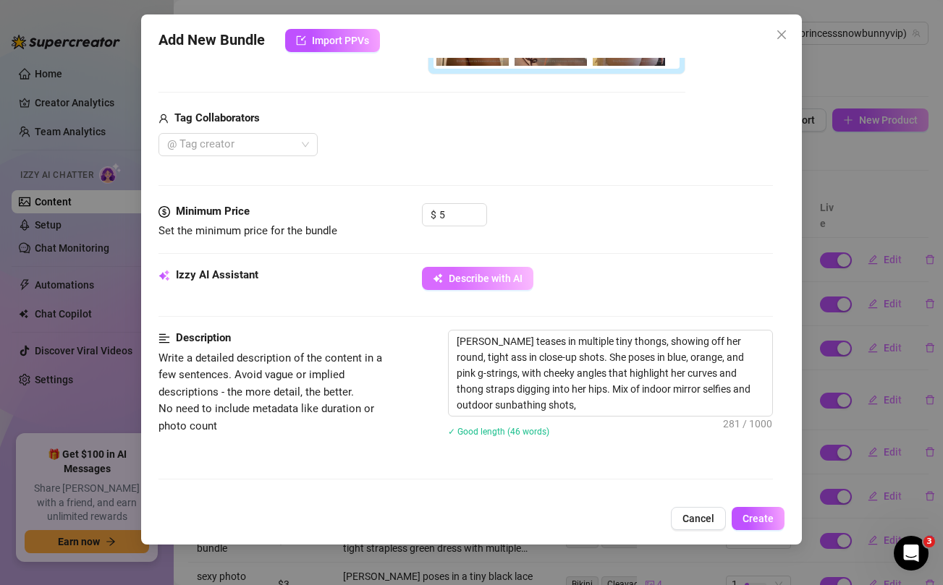
type textarea "Jordan teases in multiple tiny thongs, showing off her round, tight ass in clos…"
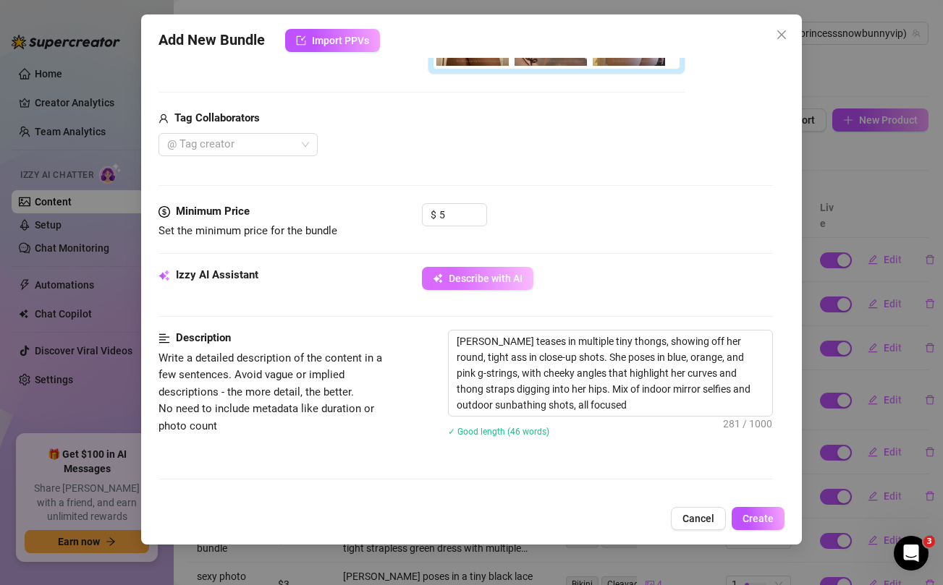
type textarea "Jordan teases in multiple tiny thongs, showing off her round, tight ass in clos…"
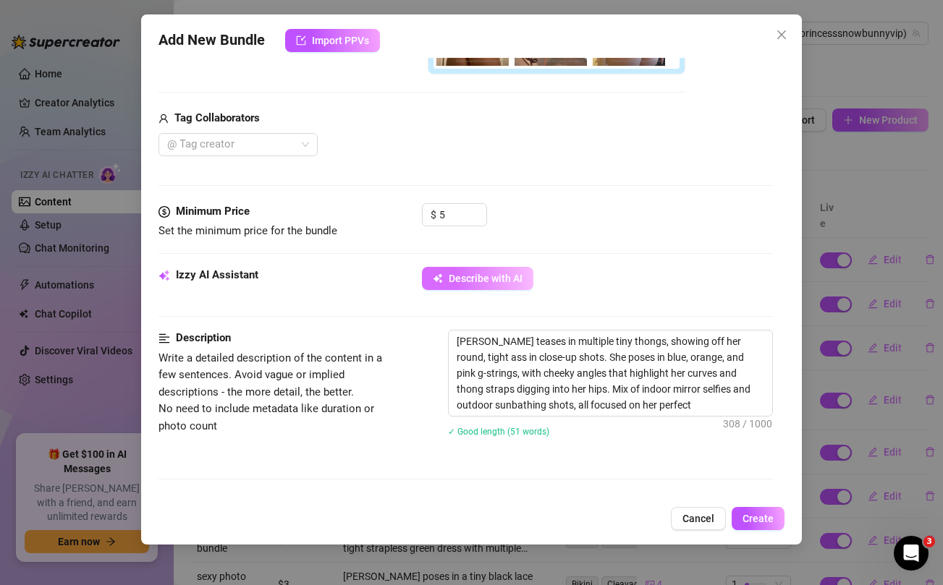
type textarea "Jordan teases in multiple tiny thongs, showing off her round, tight ass in clos…"
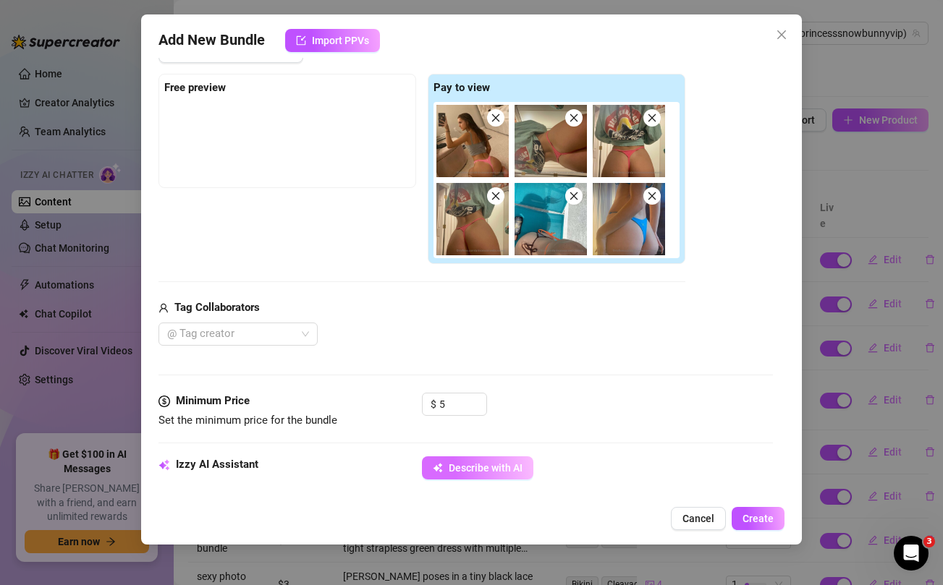
scroll to position [202, 0]
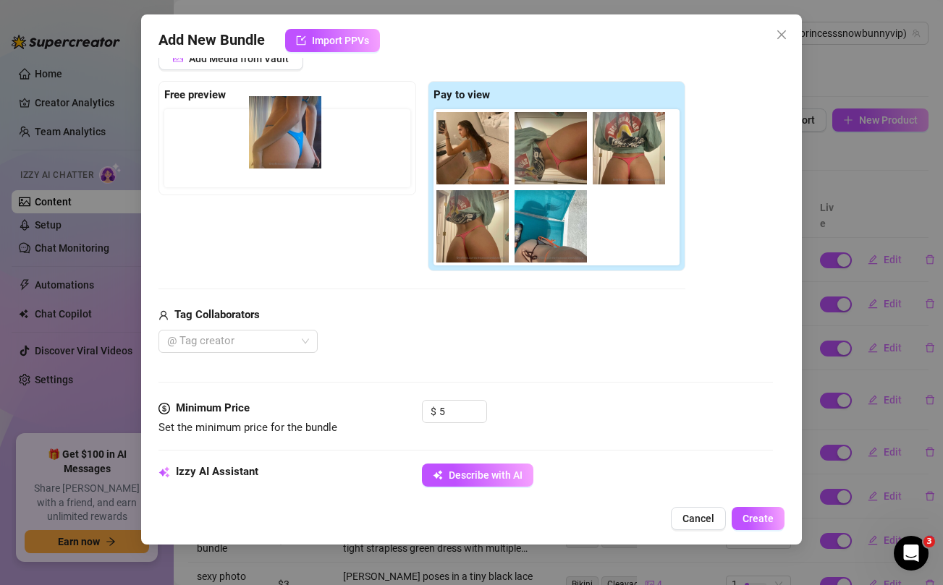
drag, startPoint x: 624, startPoint y: 220, endPoint x: 265, endPoint y: 126, distance: 371.1
click at [265, 126] on div "Free preview Pay to view" at bounding box center [421, 176] width 527 height 191
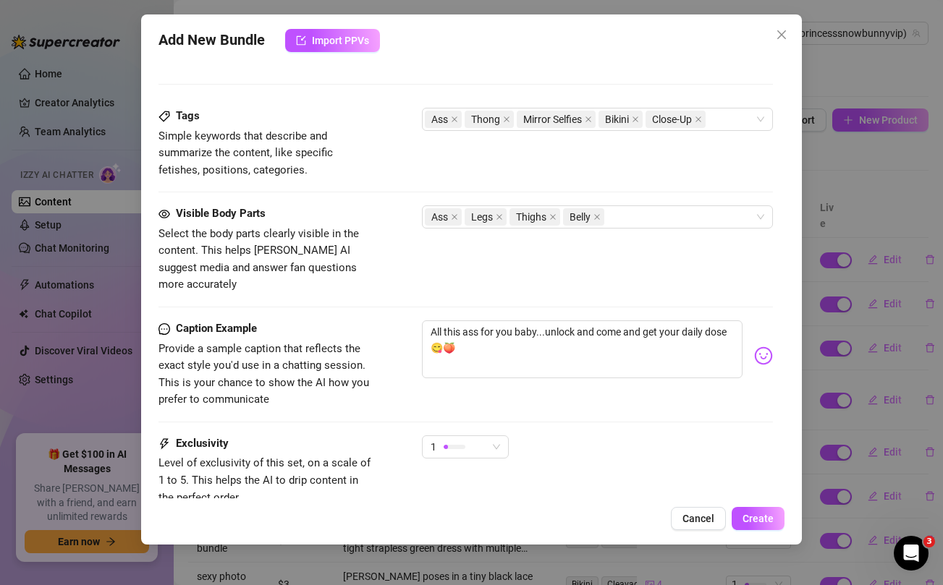
scroll to position [817, 0]
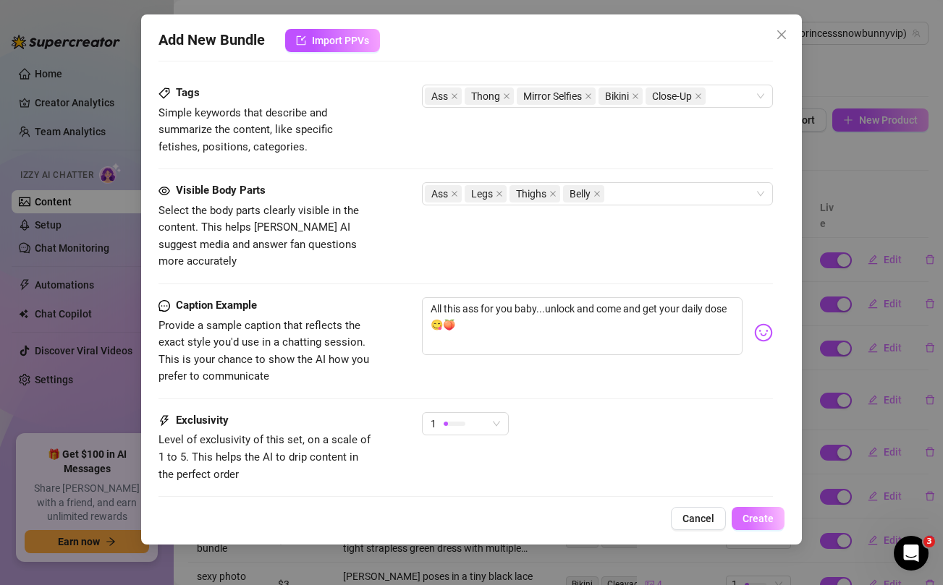
click at [756, 521] on span "Create" at bounding box center [758, 519] width 31 height 12
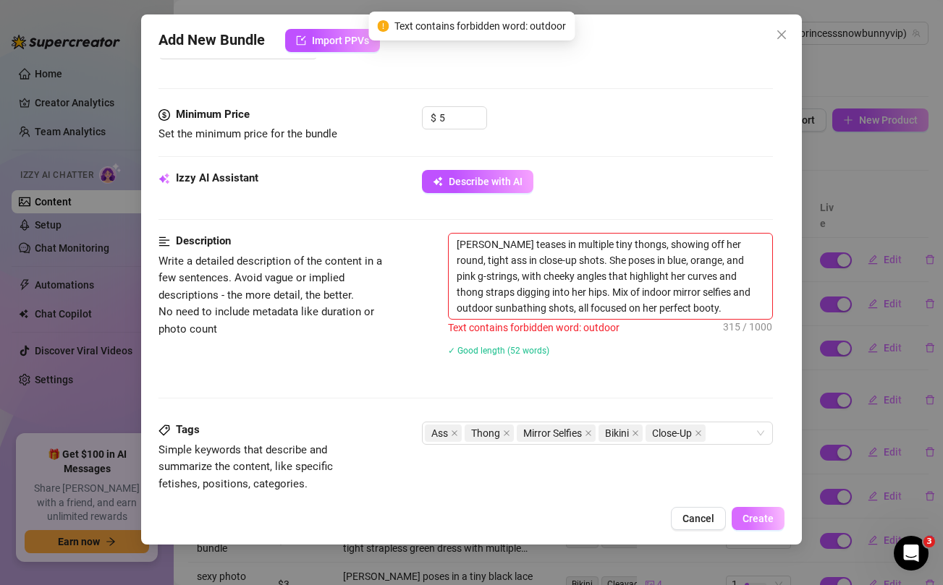
scroll to position [494, 0]
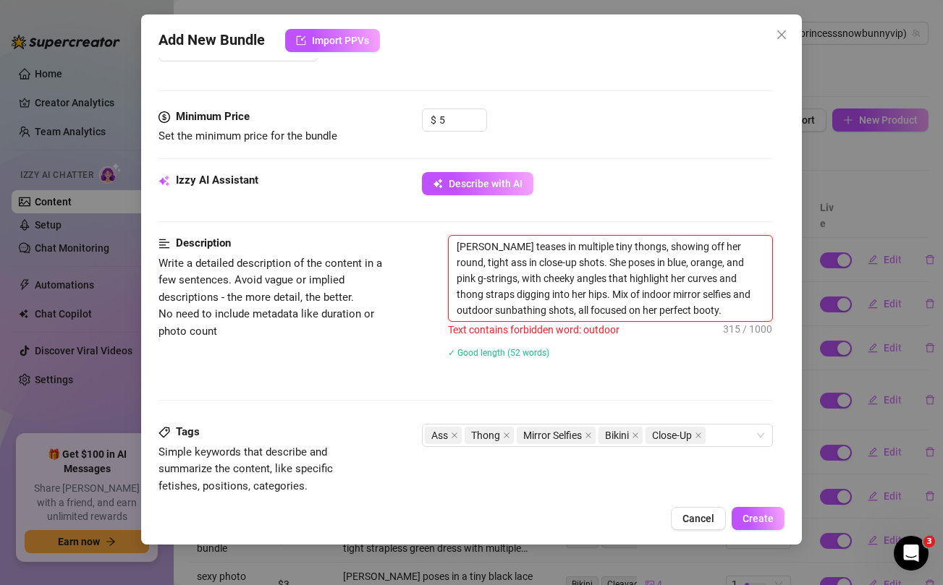
click at [719, 291] on textarea "Jordan teases in multiple tiny thongs, showing off her round, tight ass in clos…" at bounding box center [610, 278] width 323 height 85
type textarea "Jordan teases in multiple tiny thongs, showing off her round, tight ass in clos…"
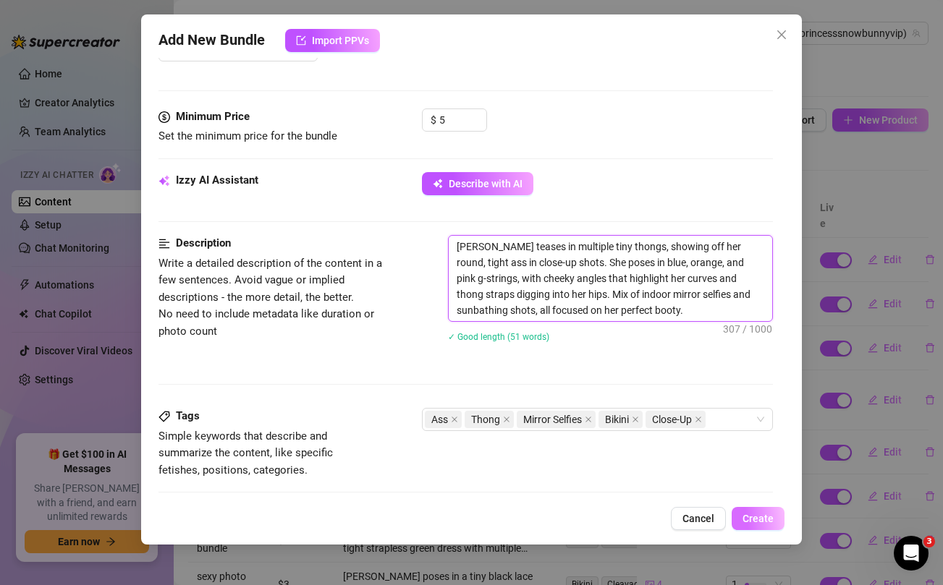
type textarea "Jordan teases in multiple tiny thongs, showing off her round, tight ass in clos…"
click at [761, 515] on span "Create" at bounding box center [758, 519] width 31 height 12
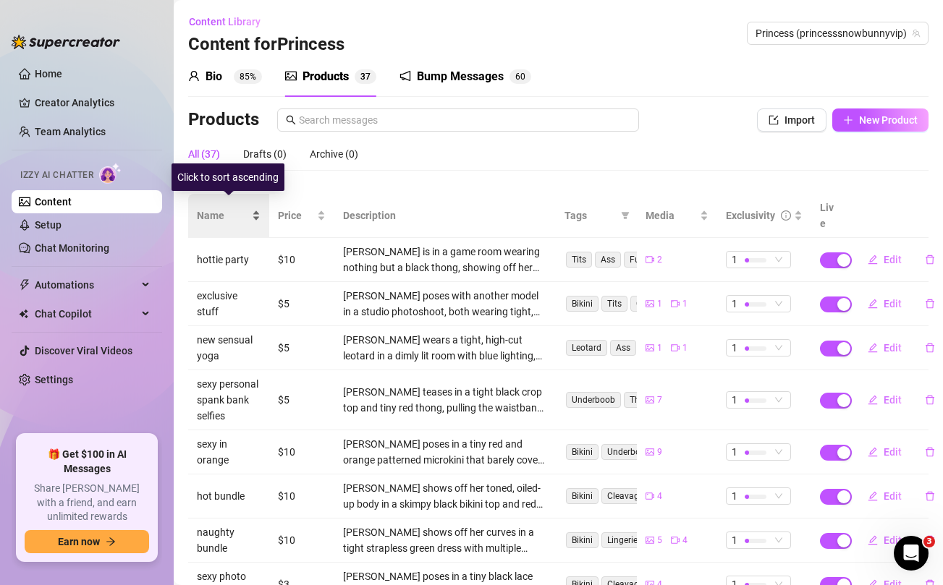
click at [217, 208] on span "Name" at bounding box center [223, 216] width 52 height 16
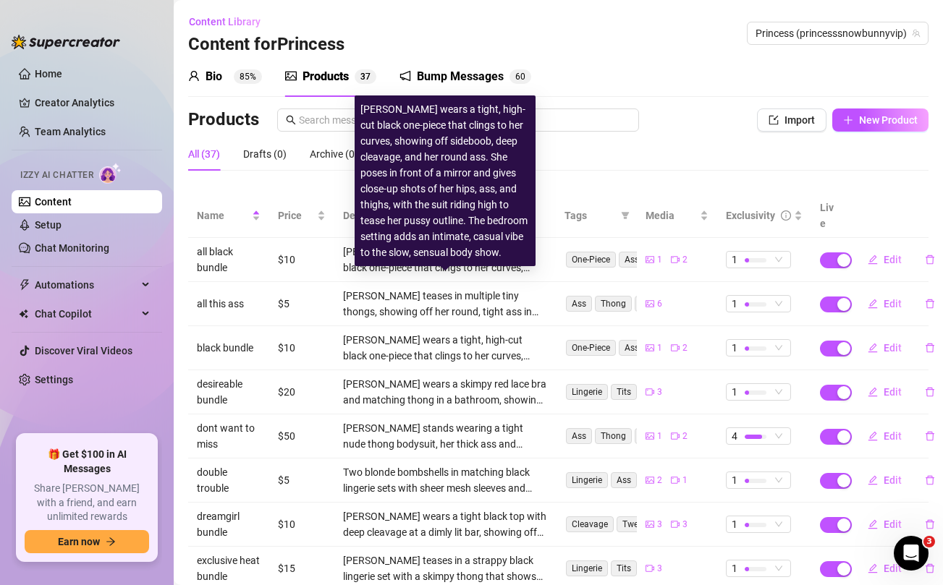
scroll to position [162, 0]
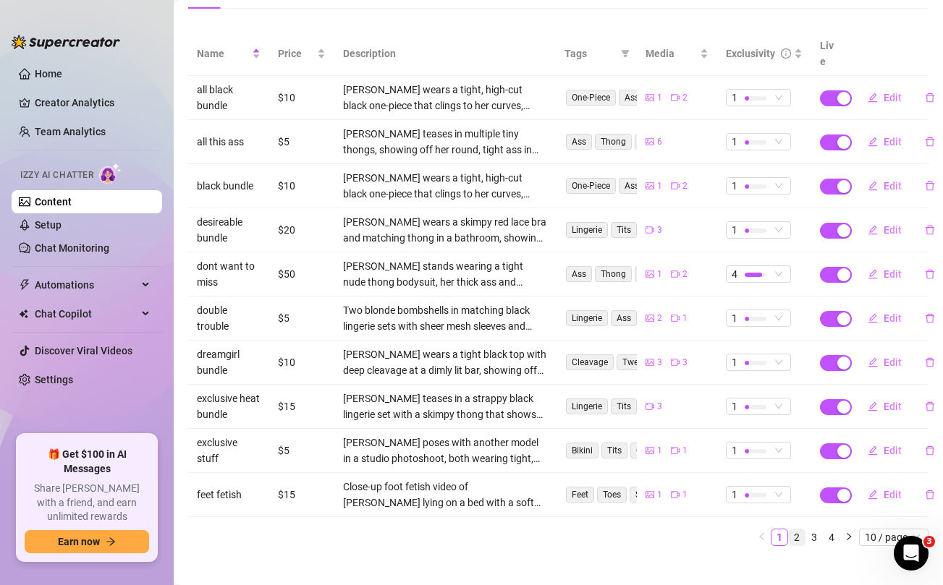
click at [800, 530] on link "2" at bounding box center [797, 538] width 16 height 16
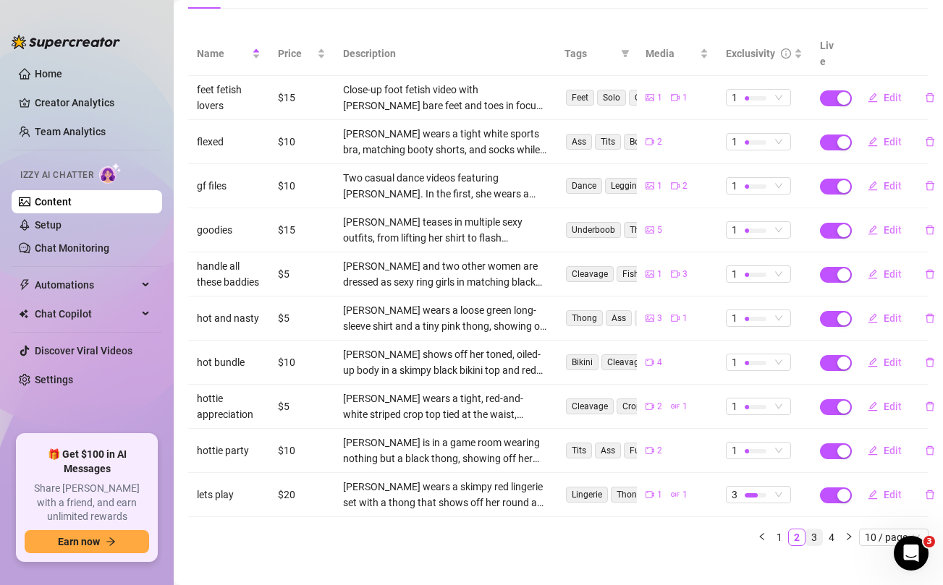
click at [817, 530] on link "3" at bounding box center [814, 538] width 16 height 16
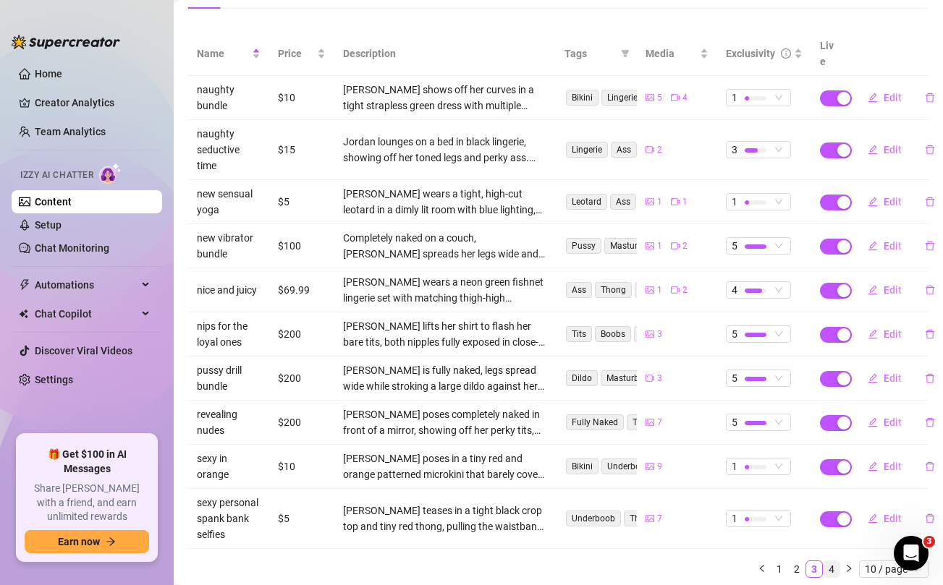
click at [832, 562] on link "4" at bounding box center [832, 570] width 16 height 16
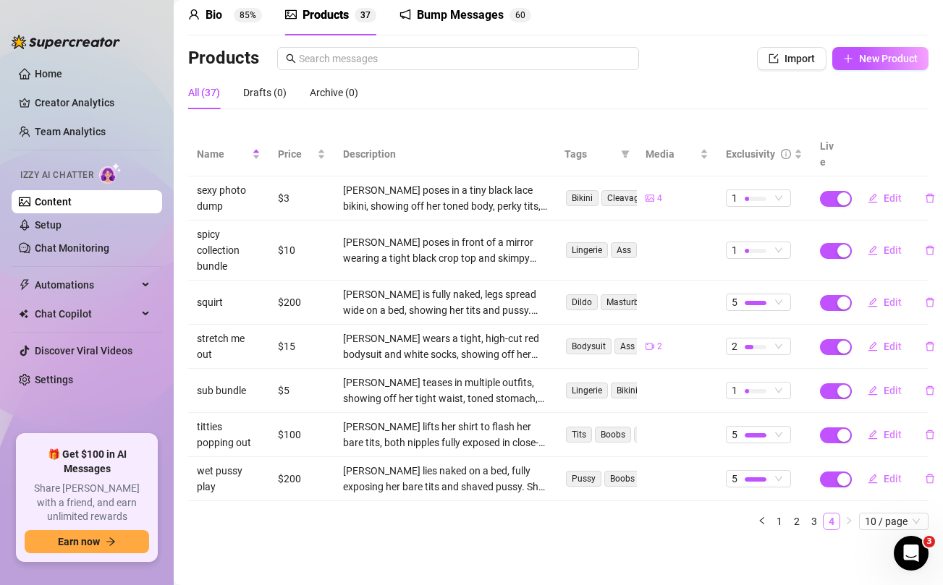
scroll to position [46, 0]
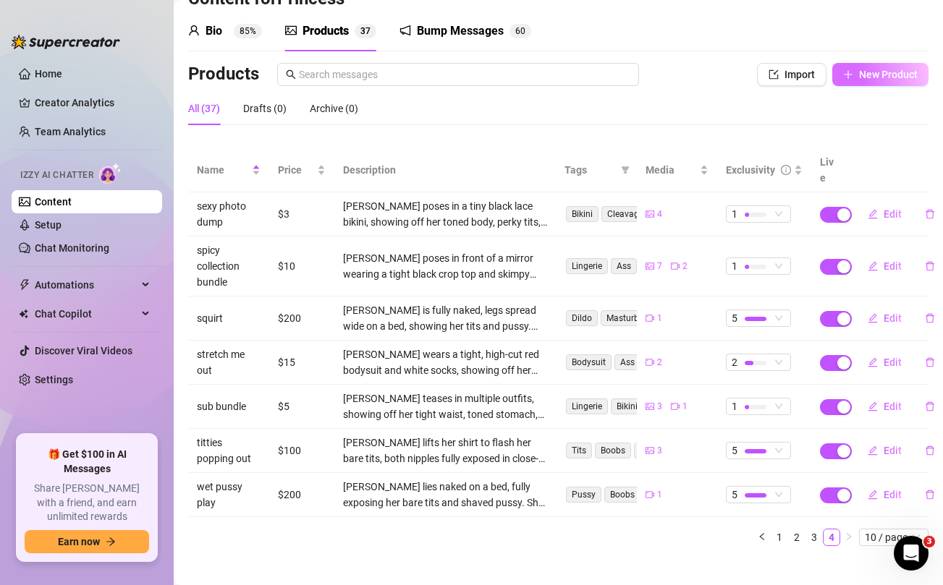
click at [884, 76] on span "New Product" at bounding box center [888, 75] width 59 height 12
type textarea "Type your message here..."
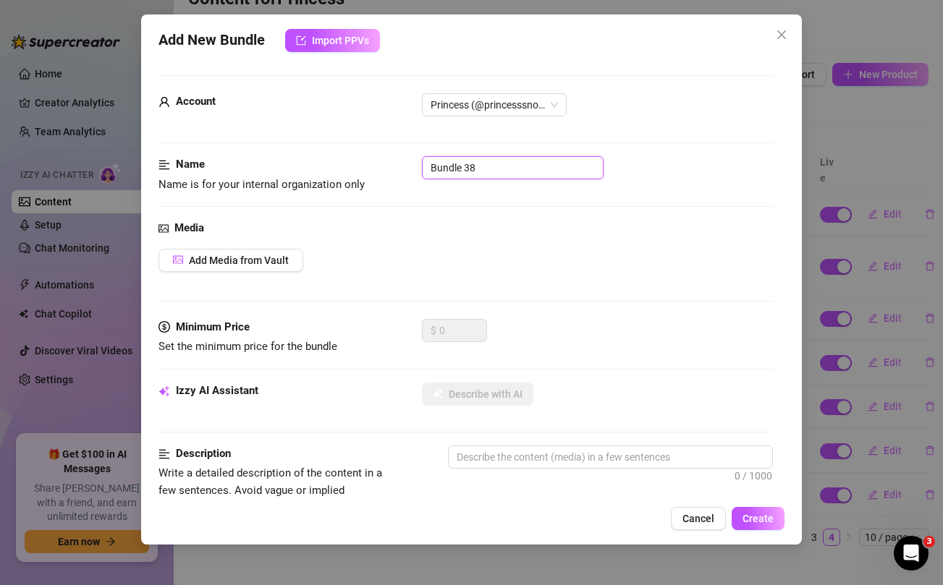
click at [528, 164] on input "Bundle 38" at bounding box center [513, 167] width 182 height 23
type input "goddess jordan bundle"
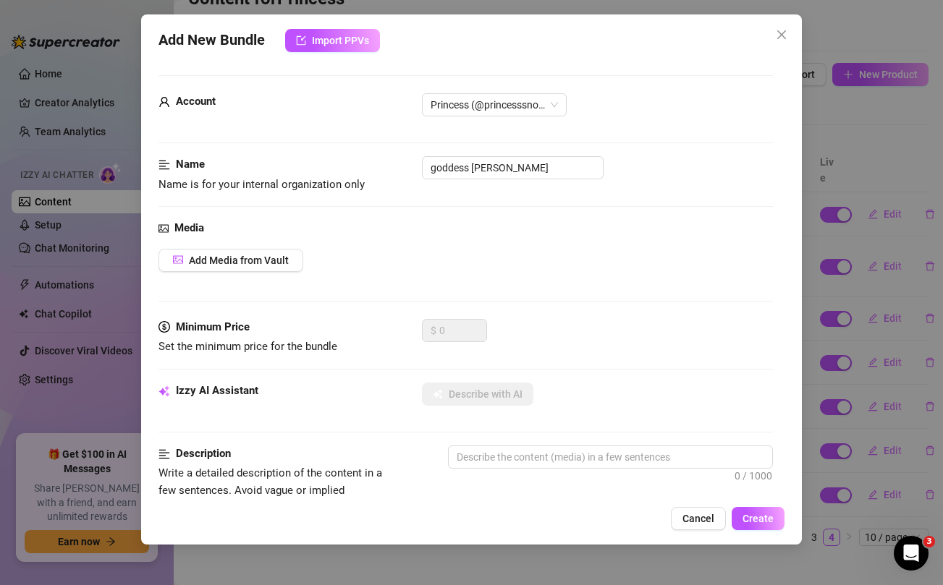
click at [562, 265] on div "Add Media from Vault" at bounding box center [465, 260] width 614 height 23
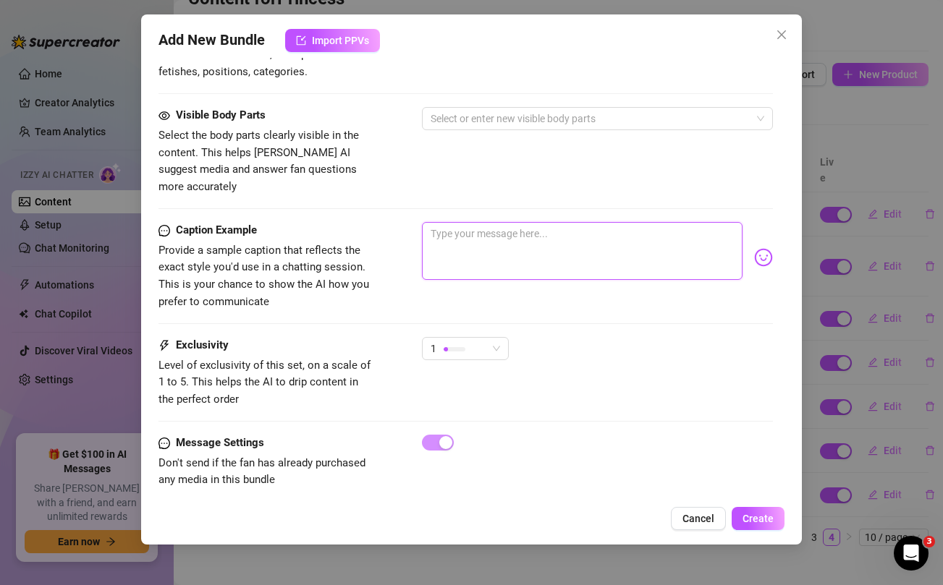
click at [538, 235] on textarea at bounding box center [582, 251] width 320 height 58
paste textarea "Your morning view just got a whole lot better 😈 This is just the beginning… wan…"
type textarea "Your morning view just got a whole lot better 😈 This is just the beginning… wan…"
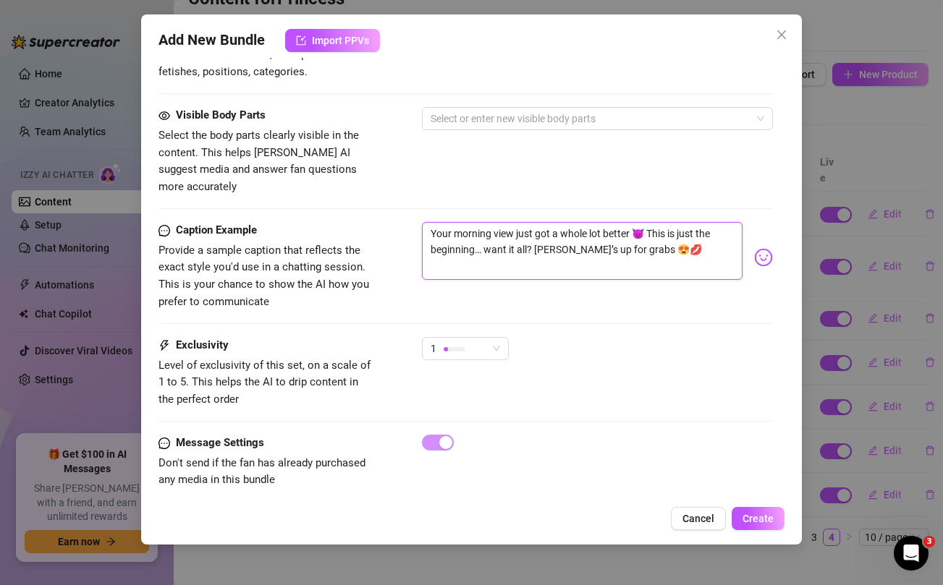
type textarea "Your morning view just got a whole lot better 😈 This is just the beginning… wan…"
click at [447, 164] on div "Visible Body Parts Select the body parts clearly visible in the content. This h…" at bounding box center [465, 151] width 614 height 88
click at [441, 228] on textarea "Your morning view just got a whole lot better 😈 This is just the beginning… wan…" at bounding box center [582, 251] width 320 height 58
click at [617, 232] on textarea "Your morning view just got a whole lot better 😈 This is just the beginning… wan…" at bounding box center [582, 251] width 320 height 58
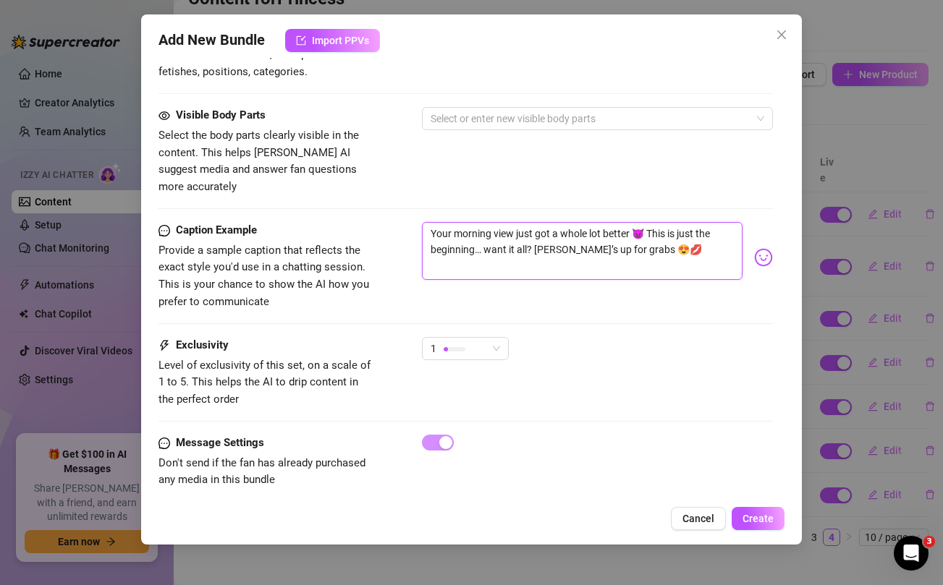
click at [617, 232] on textarea "Your morning view just got a whole lot better 😈 This is just the beginning… wan…" at bounding box center [582, 251] width 320 height 58
click at [574, 169] on div "Visible Body Parts Select the body parts clearly visible in the content. This h…" at bounding box center [465, 151] width 614 height 88
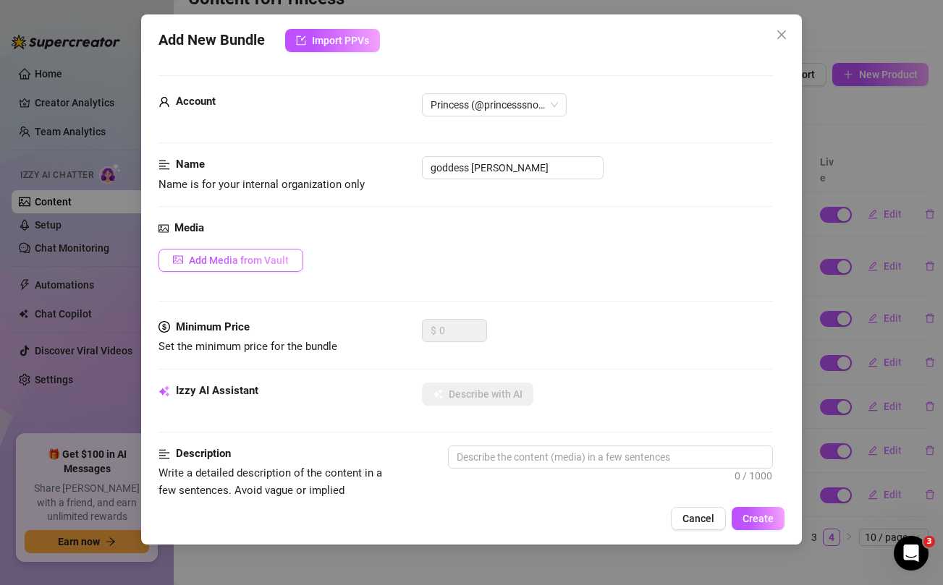
click at [258, 252] on button "Add Media from Vault" at bounding box center [230, 260] width 145 height 23
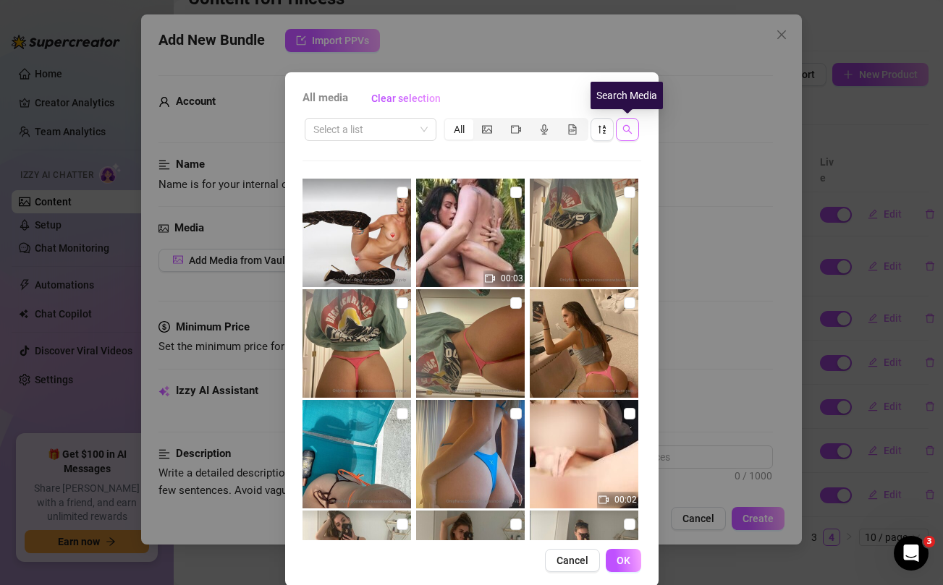
click at [627, 127] on icon "search" at bounding box center [627, 129] width 10 height 10
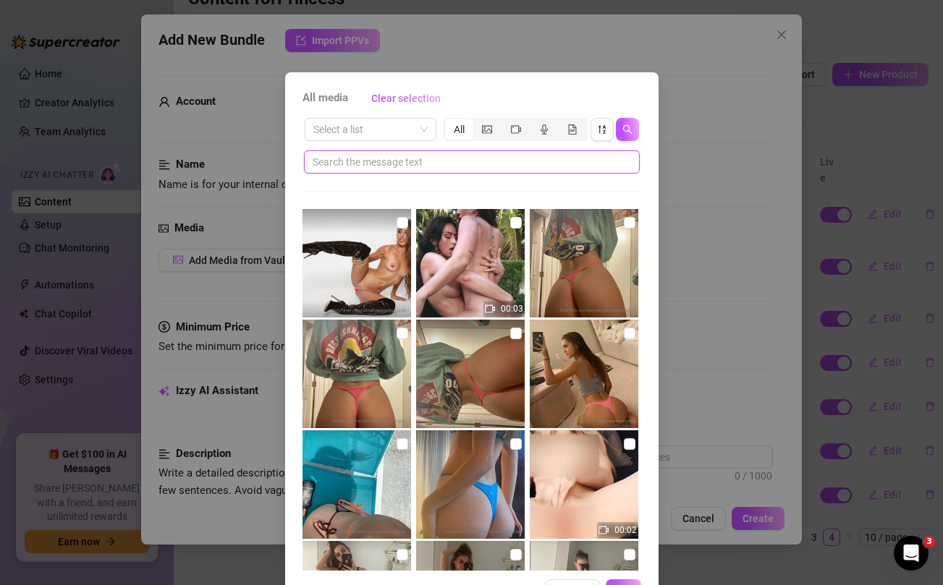
click at [512, 157] on input "text" at bounding box center [466, 162] width 307 height 16
paste input "grabs"
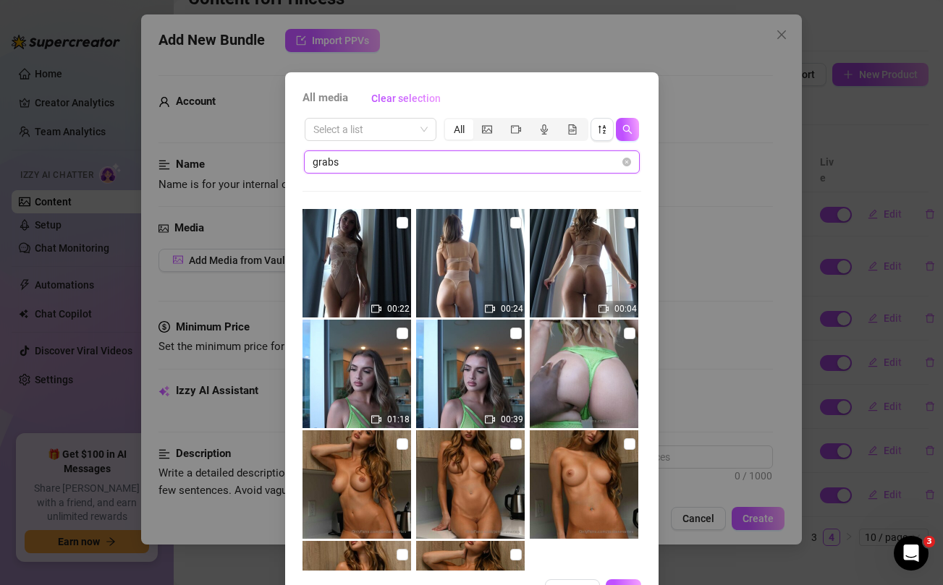
type input "grabs"
click at [631, 229] on label at bounding box center [630, 223] width 12 height 16
click at [631, 229] on input "checkbox" at bounding box center [630, 223] width 12 height 12
checkbox input "true"
click at [519, 224] on input "checkbox" at bounding box center [516, 223] width 12 height 12
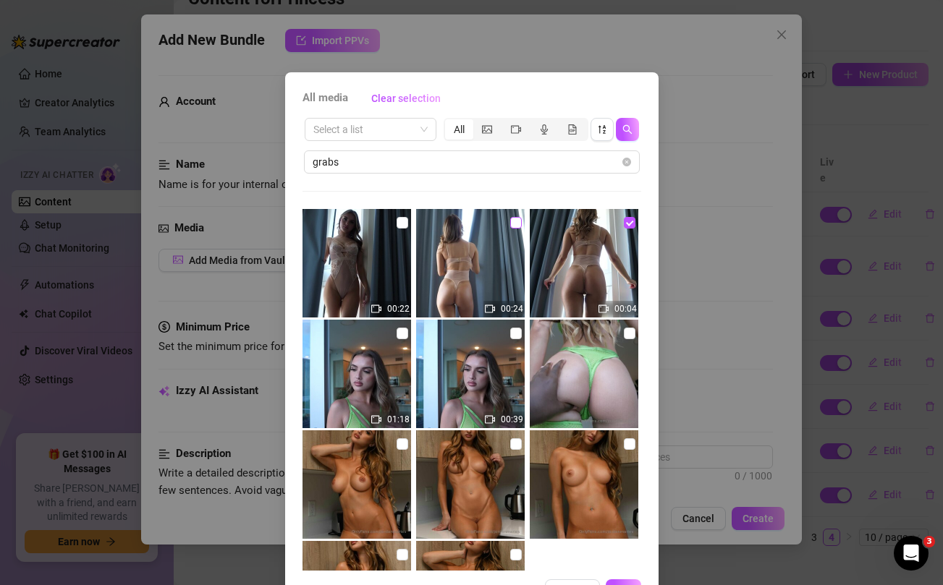
checkbox input "true"
click at [408, 221] on img at bounding box center [357, 263] width 109 height 109
checkbox input "true"
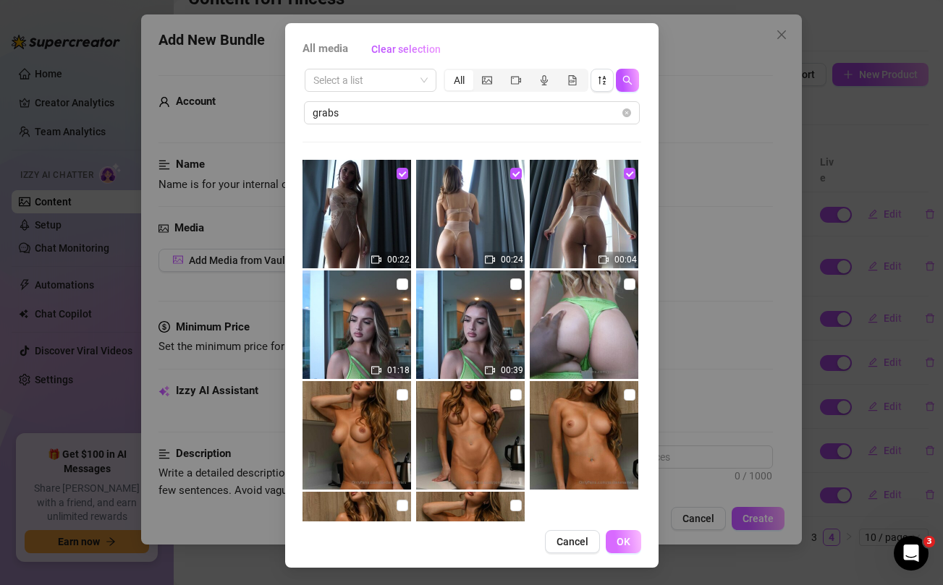
click at [620, 543] on span "OK" at bounding box center [624, 542] width 14 height 12
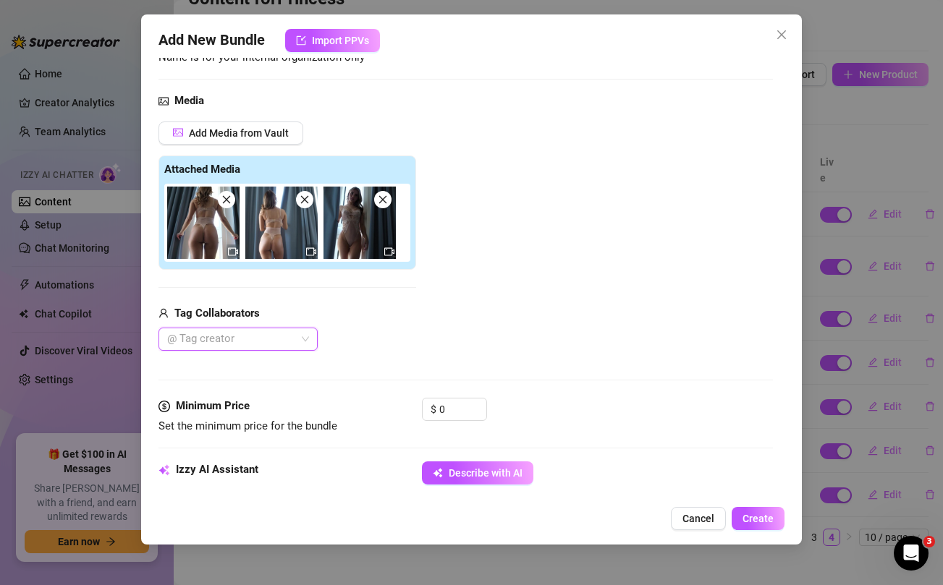
scroll to position [128, 0]
click at [452, 410] on input "0" at bounding box center [462, 409] width 47 height 22
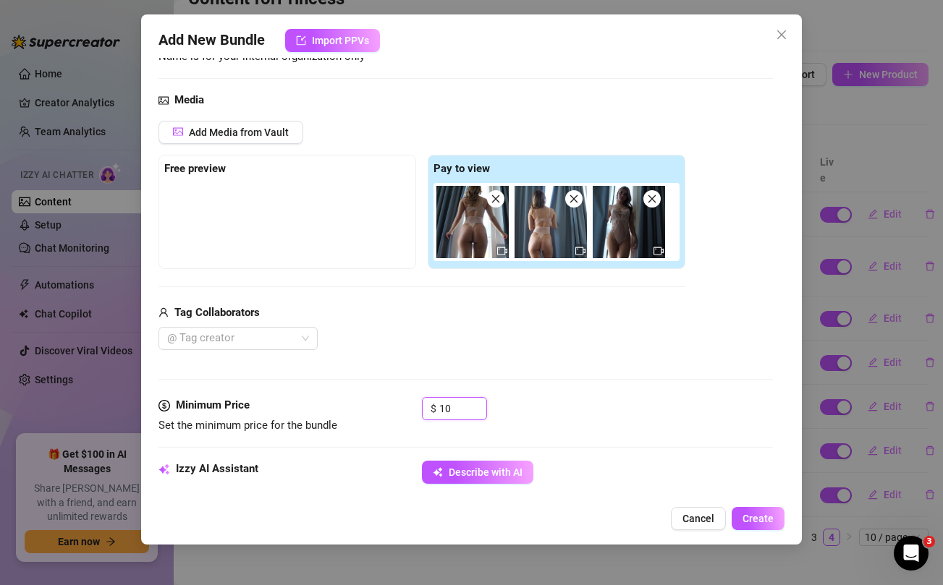
type input "10"
click at [486, 279] on div "Add Media from Vault Free preview Pay to view Tag Collaborators @ Tag creator" at bounding box center [421, 236] width 527 height 230
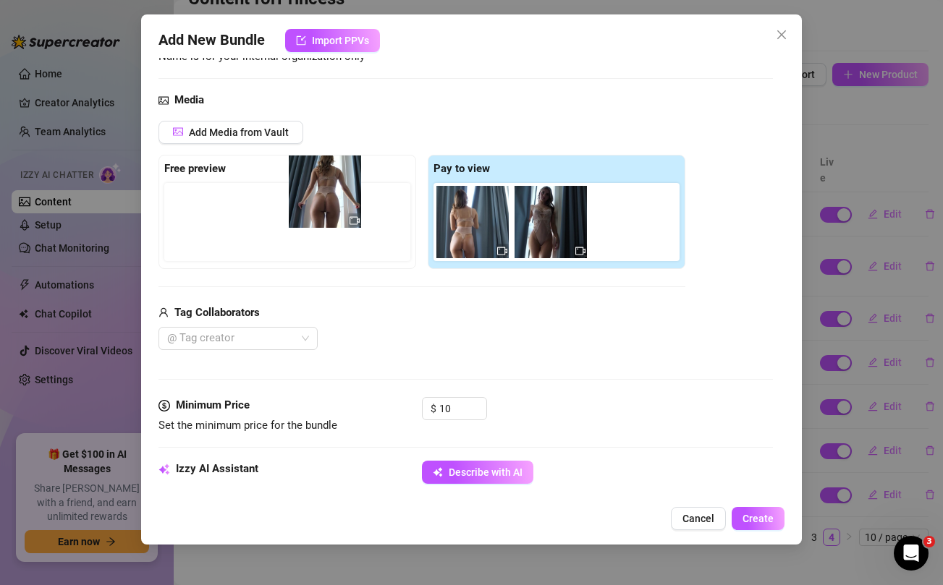
drag, startPoint x: 470, startPoint y: 233, endPoint x: 316, endPoint y: 203, distance: 157.1
click at [316, 203] on div "Free preview Pay to view" at bounding box center [421, 212] width 527 height 114
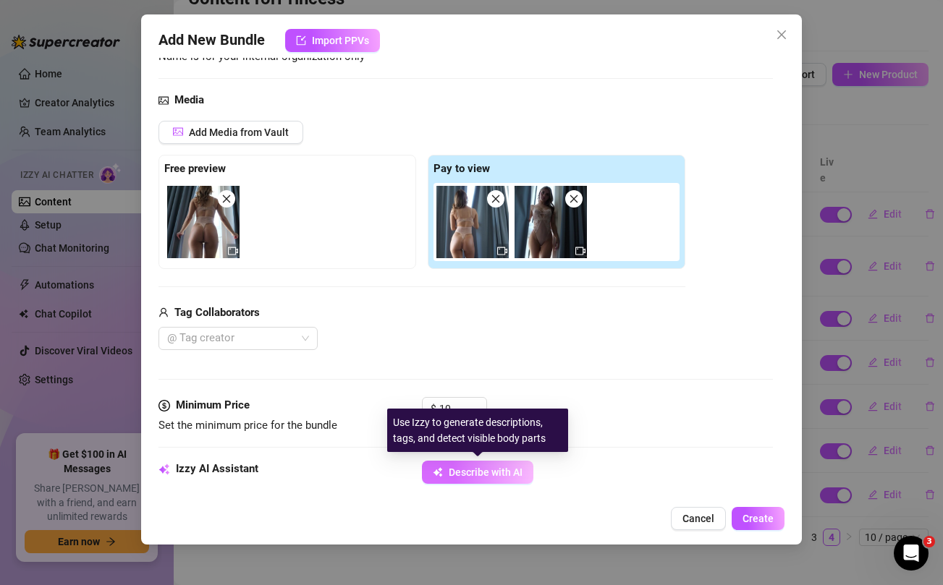
click at [506, 467] on span "Describe with AI" at bounding box center [486, 473] width 74 height 12
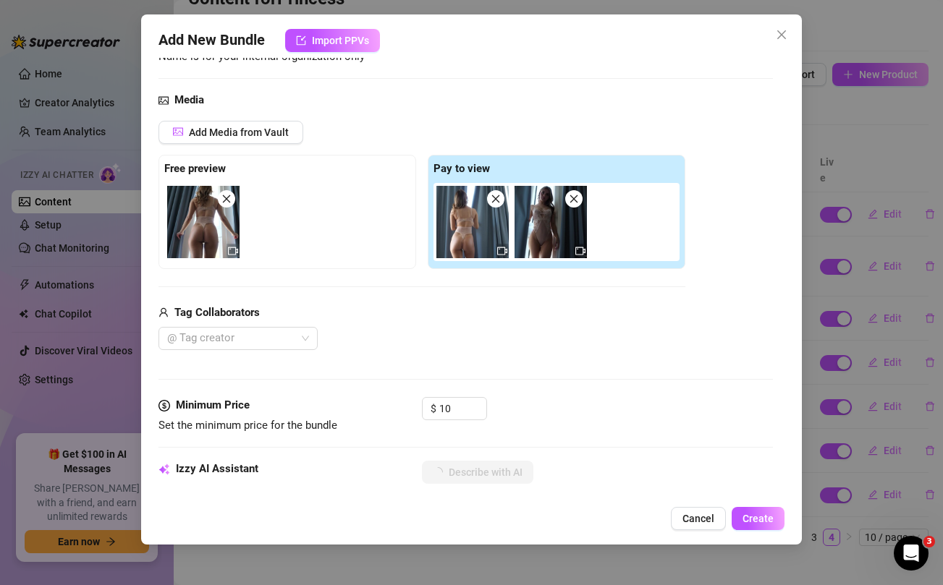
type textarea "Jordan"
type textarea "Jordan poses"
type textarea "Jordan poses in"
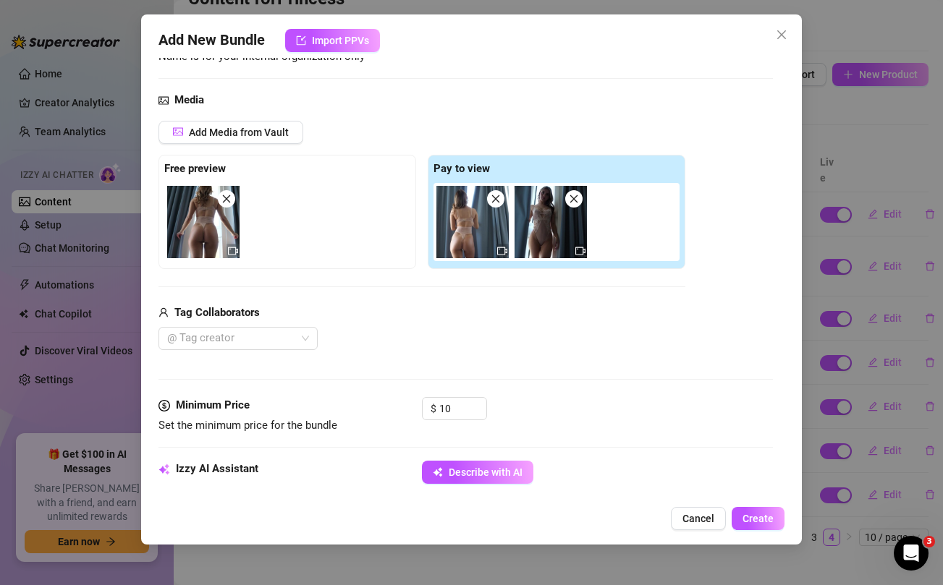
type textarea "Jordan poses in"
type textarea "Jordan poses in front"
type textarea "Jordan poses in front of"
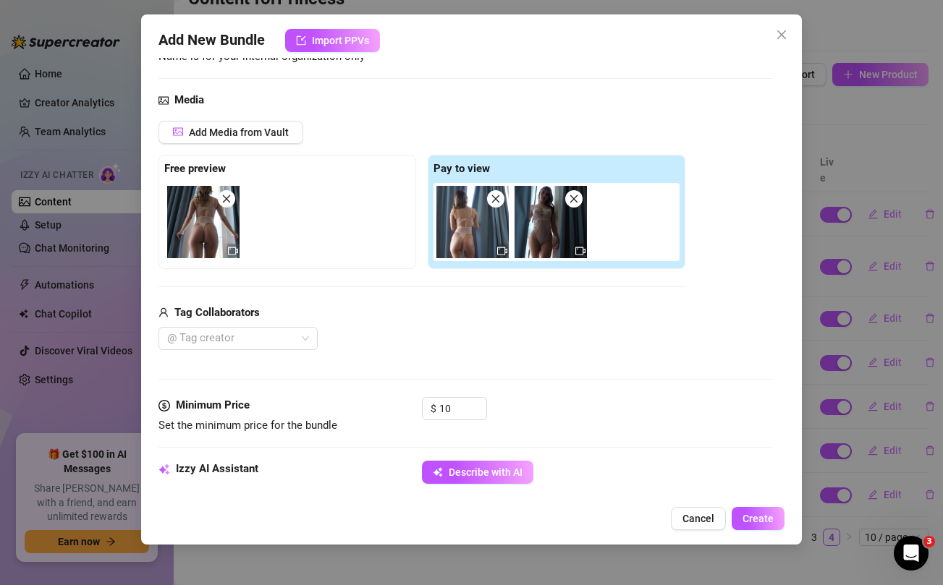
type textarea "Jordan poses in front of a"
type textarea "Jordan poses in front of a sunlit"
type textarea "Jordan poses in front of a sunlit window"
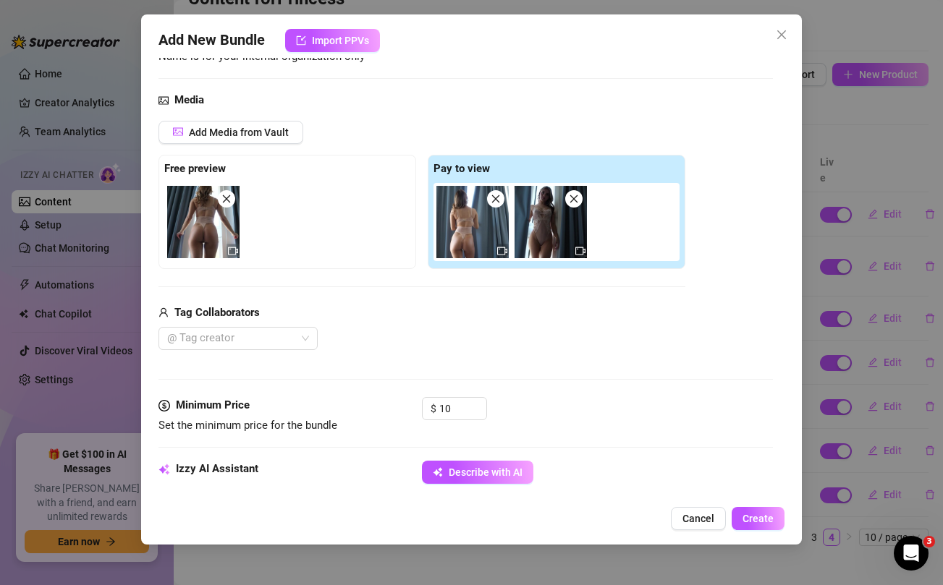
type textarea "Jordan poses in front of a sunlit window"
type textarea "Jordan poses in front of a sunlit window wearing"
type textarea "Jordan poses in front of a sunlit window wearing a"
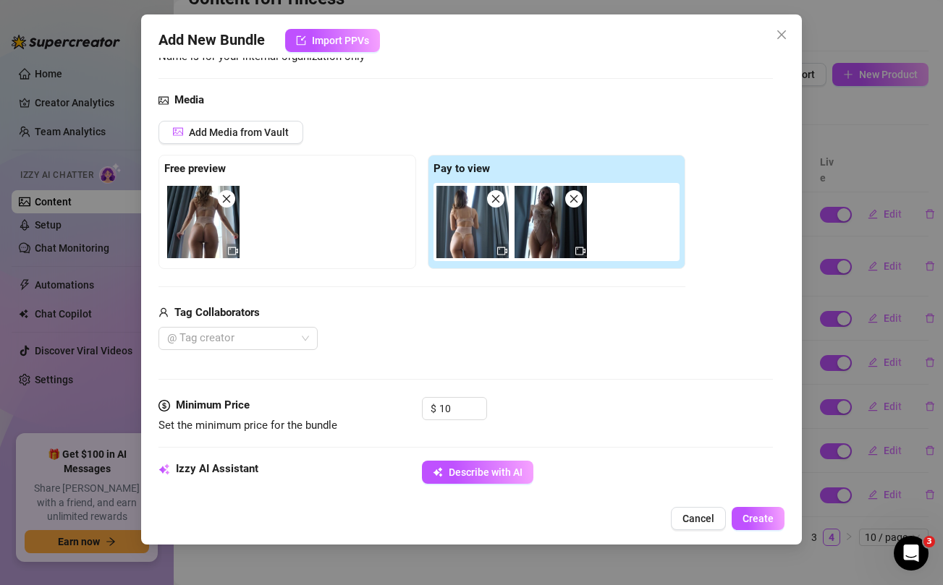
type textarea "Jordan poses in front of a sunlit window wearing a sheer,"
type textarea "Jordan poses in front of a sunlit window wearing a sheer, lacy"
type textarea "Jordan poses in front of a sunlit window wearing a sheer, lacy nude"
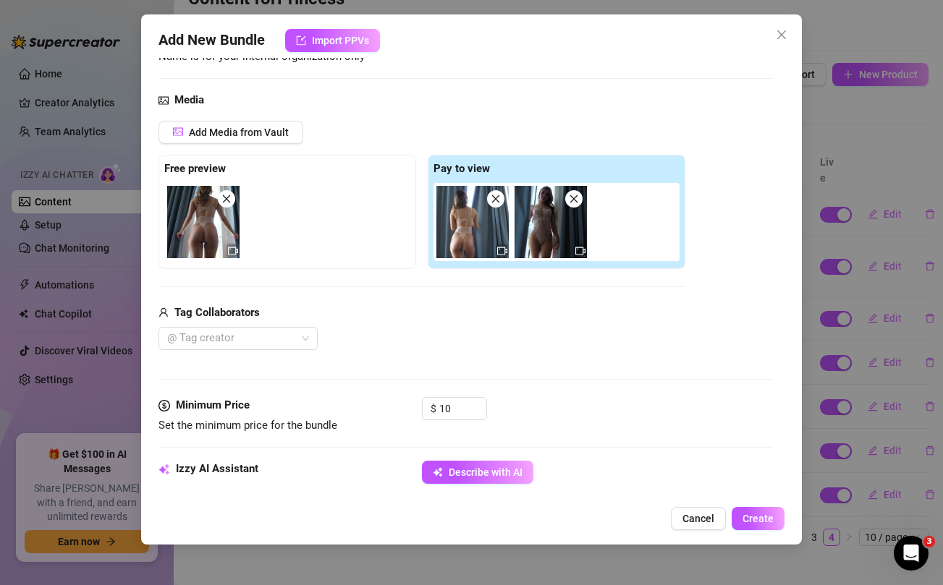
type textarea "Jordan poses in front of a sunlit window wearing a sheer, lacy nude"
type textarea "Jordan poses in front of a sunlit window wearing a sheer, lacy nude bodysuit"
type textarea "Jordan poses in front of a sunlit window wearing a sheer, lacy nude bodysuit th…"
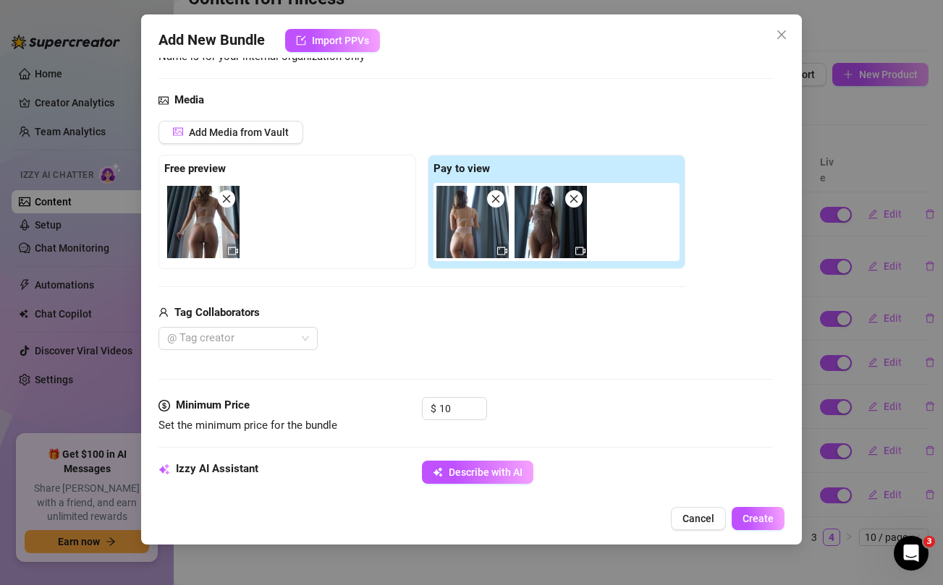
type textarea "Jordan poses in front of a sunlit window wearing a sheer, lacy nude bodysuit th…"
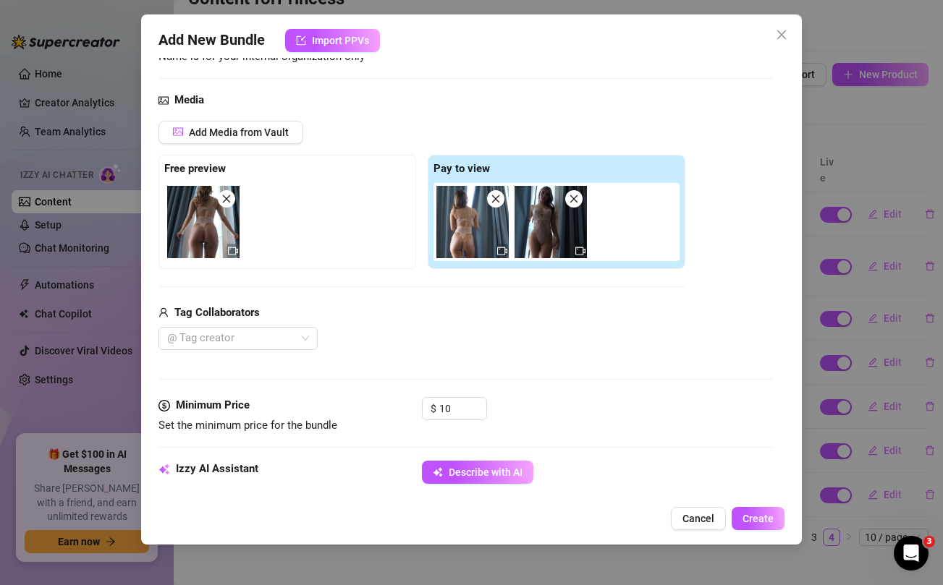
type textarea "Jordan poses in front of a sunlit window wearing a sheer, lacy nude bodysuit th…"
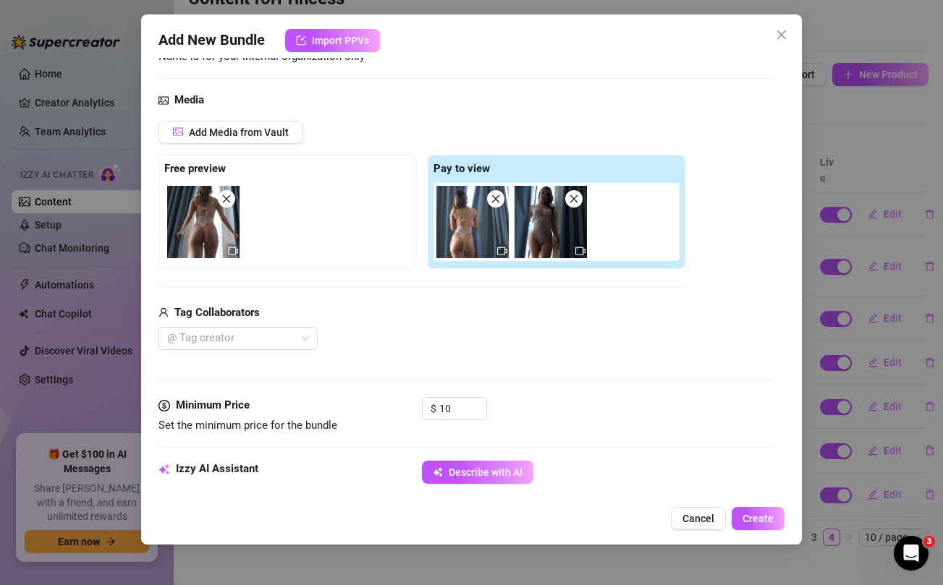
type textarea "Jordan poses in front of a sunlit window wearing a sheer, lacy nude bodysuit th…"
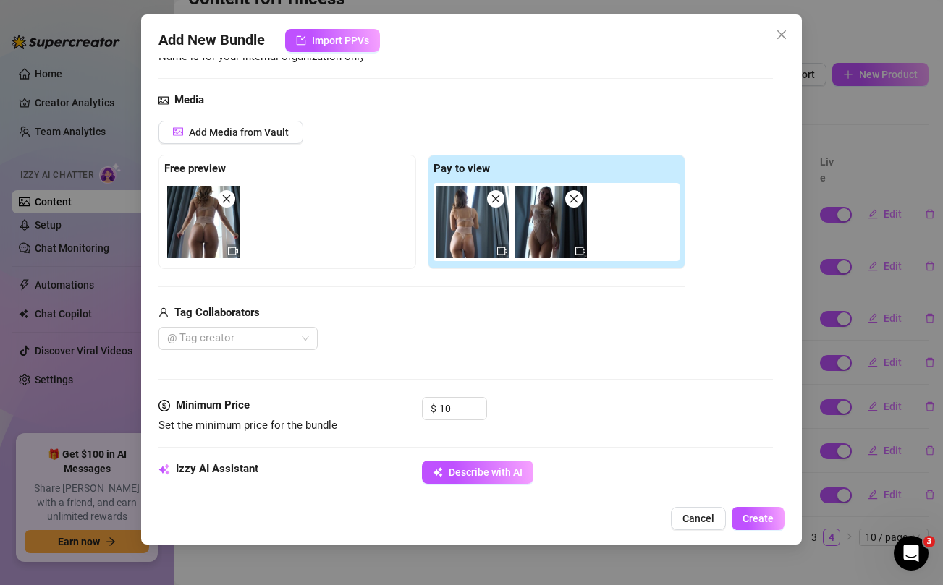
type textarea "Jordan poses in front of a sunlit window wearing a sheer, lacy nude bodysuit th…"
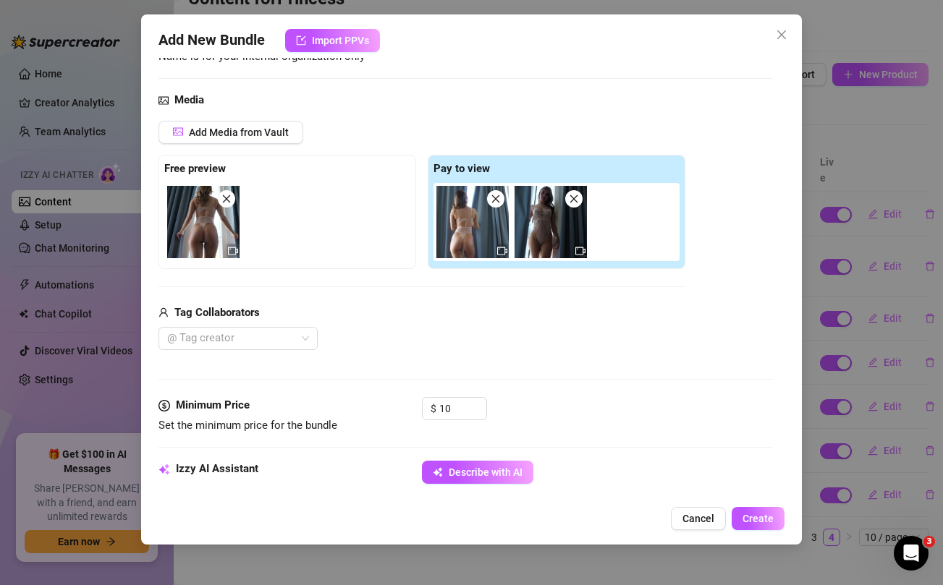
type textarea "Jordan poses in front of a sunlit window wearing a sheer, lacy nude bodysuit th…"
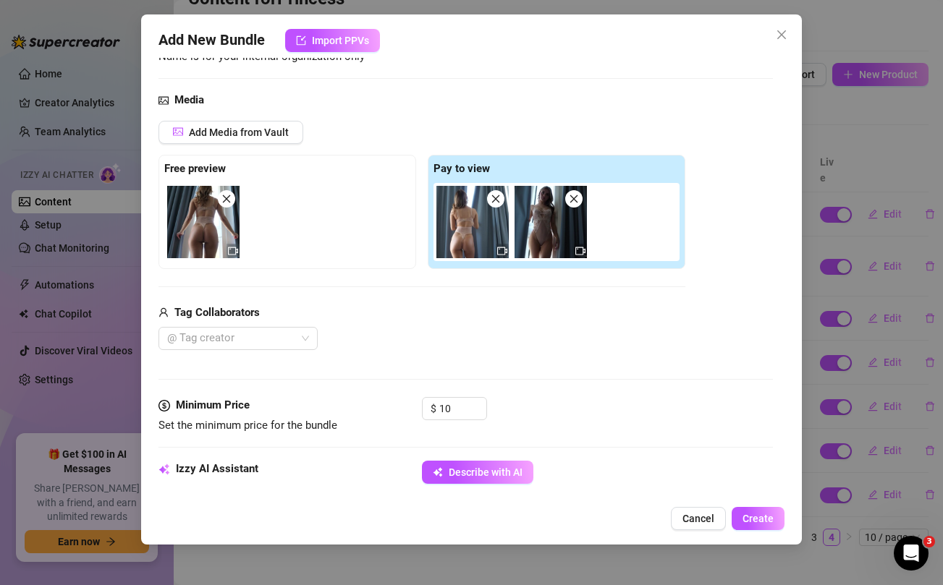
type textarea "Jordan poses in front of a sunlit window wearing a sheer, lacy nude bodysuit th…"
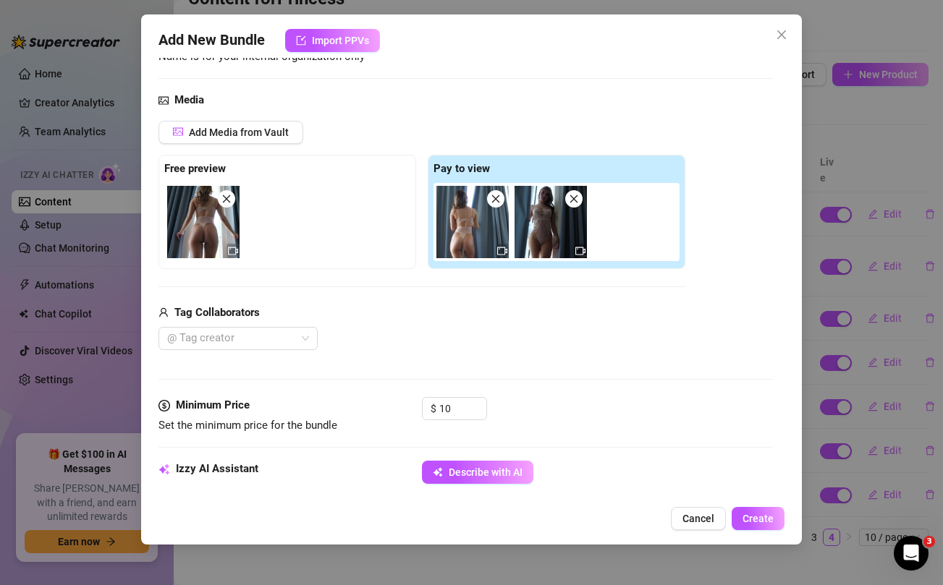
type textarea "Jordan poses in front of a sunlit window wearing a sheer, lacy nude bodysuit th…"
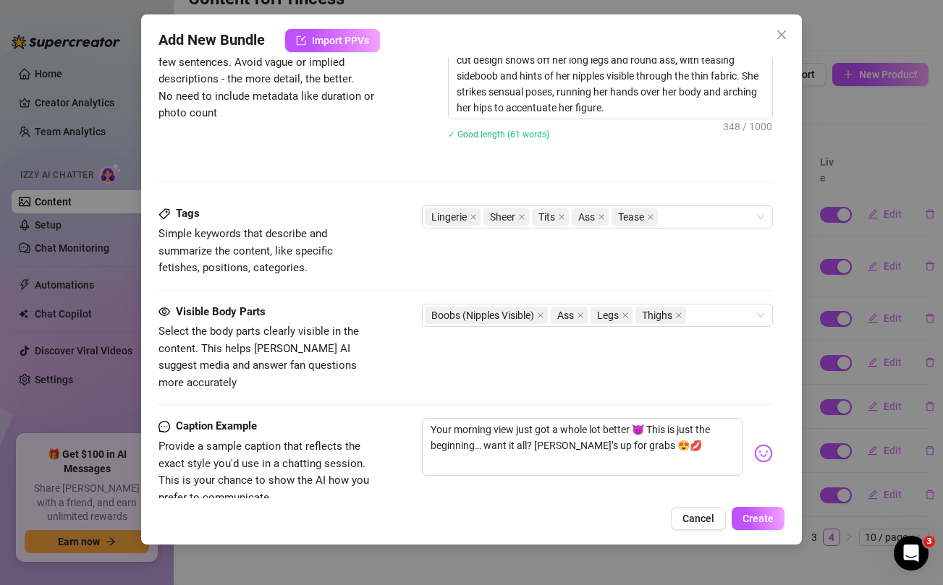
scroll to position [635, 0]
click at [543, 315] on icon "close" at bounding box center [541, 316] width 6 height 6
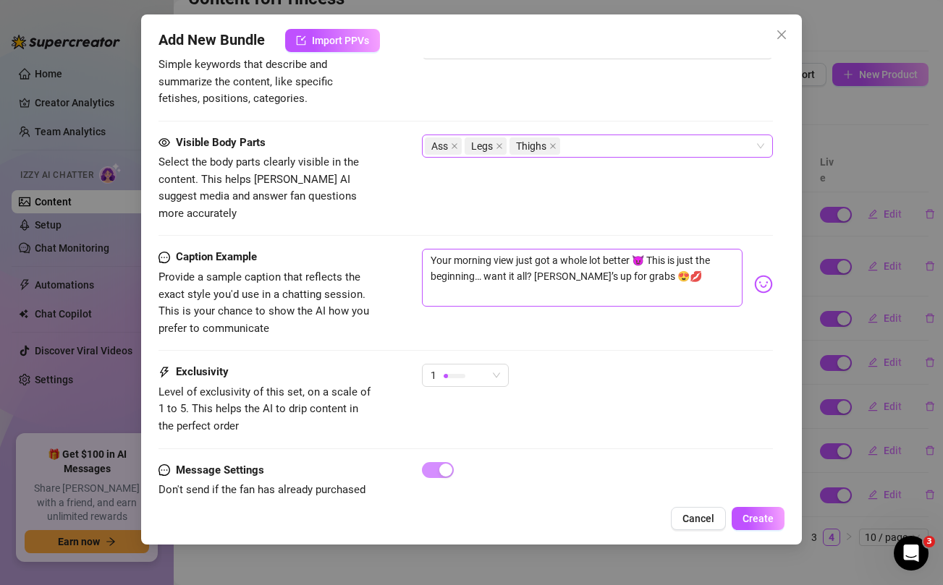
scroll to position [805, 0]
click at [756, 514] on span "Create" at bounding box center [758, 519] width 31 height 12
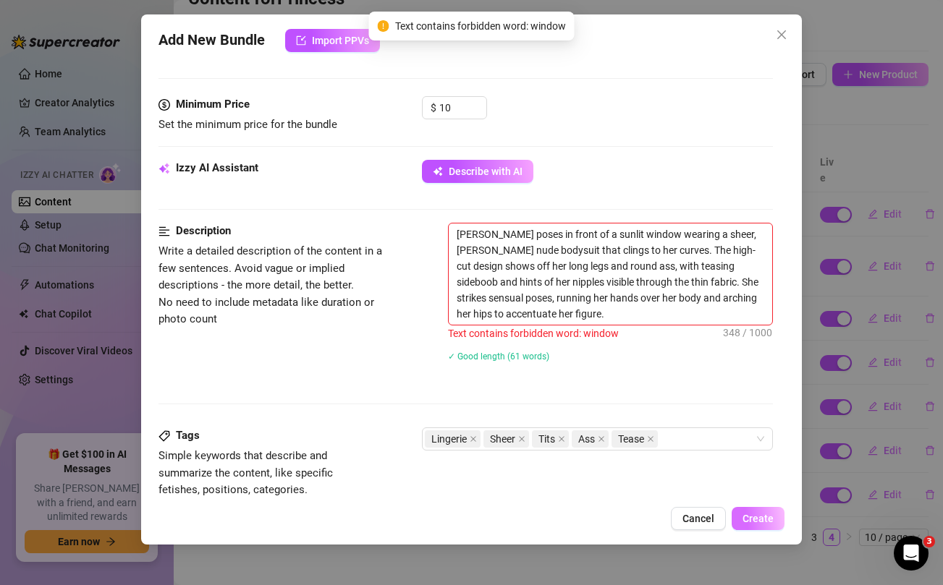
scroll to position [425, 0]
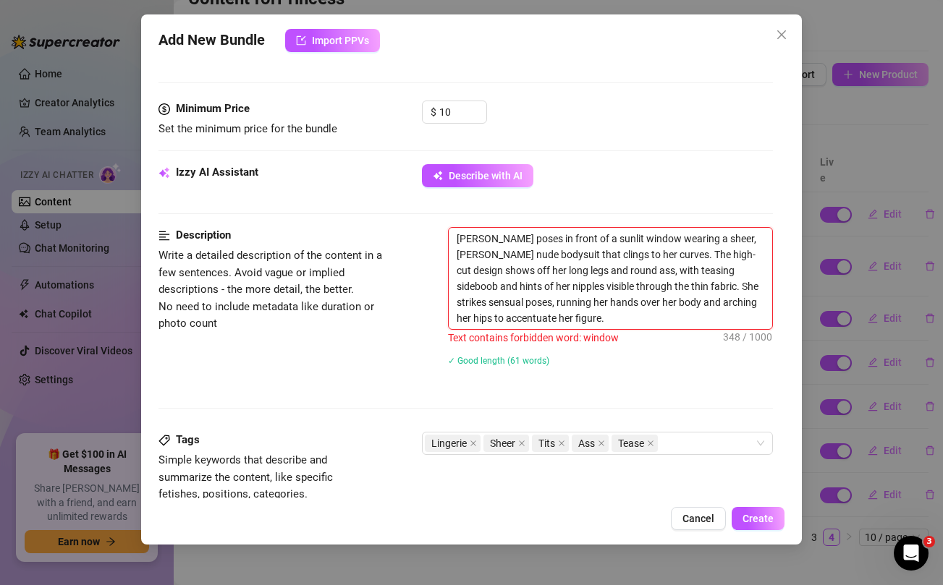
click at [613, 240] on textarea "Jordan poses in front of a sunlit window wearing a sheer, lacy nude bodysuit th…" at bounding box center [610, 278] width 323 height 101
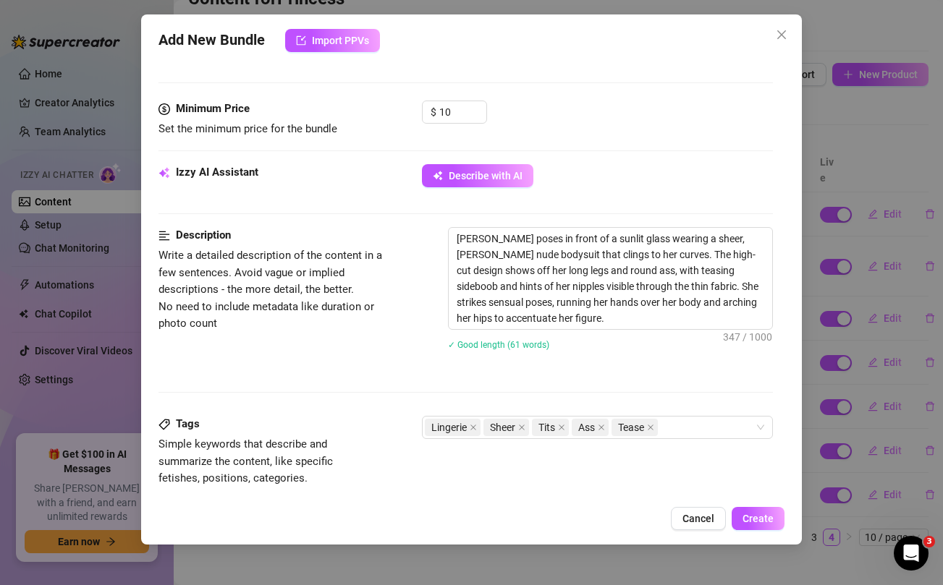
click at [617, 360] on div "Jordan poses in front of a sunlit glass wearing a sheer, lacy nude bodysuit tha…" at bounding box center [610, 298] width 324 height 142
click at [763, 523] on span "Create" at bounding box center [758, 519] width 31 height 12
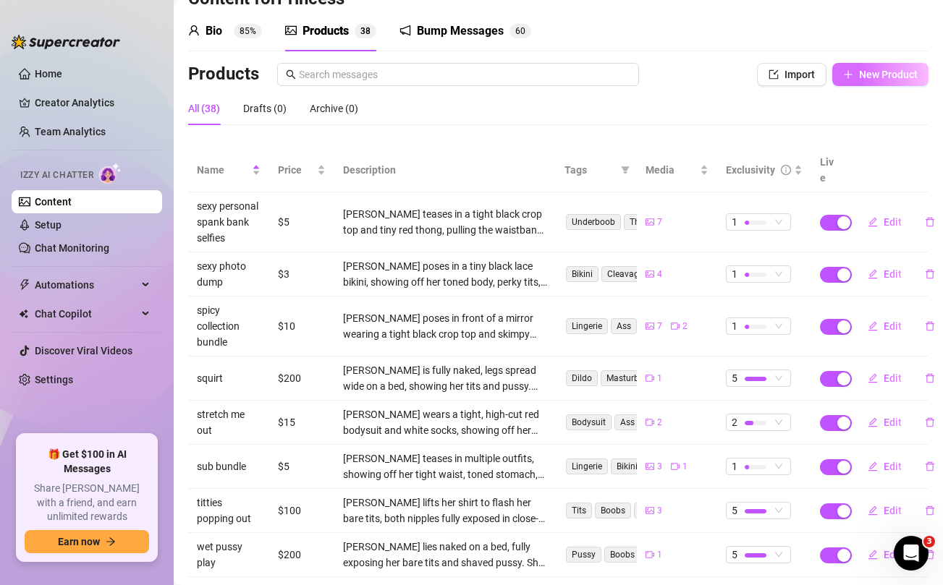
click at [866, 69] on span "New Product" at bounding box center [888, 75] width 59 height 12
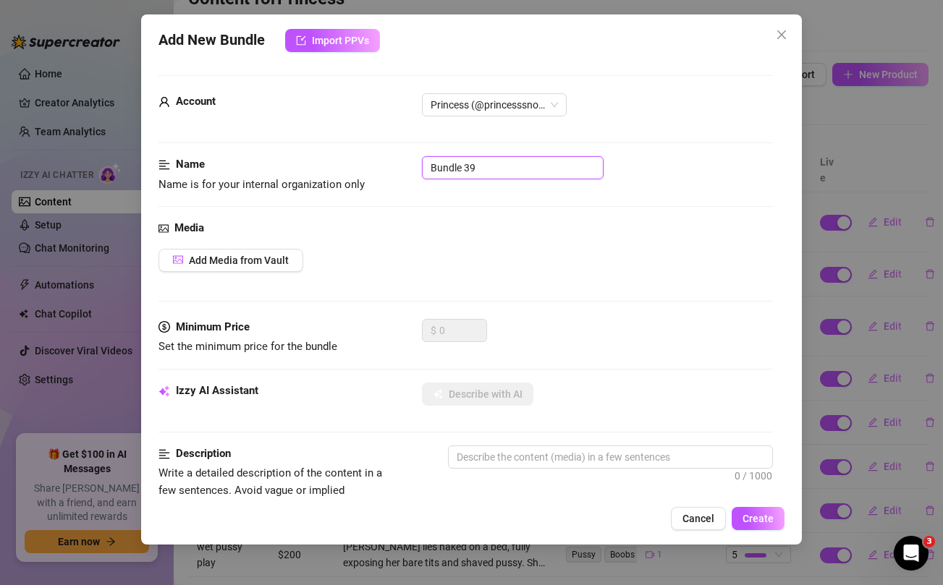
click at [484, 164] on input "Bundle 39" at bounding box center [513, 167] width 182 height 23
click at [480, 250] on div "Add Media from Vault" at bounding box center [465, 260] width 614 height 23
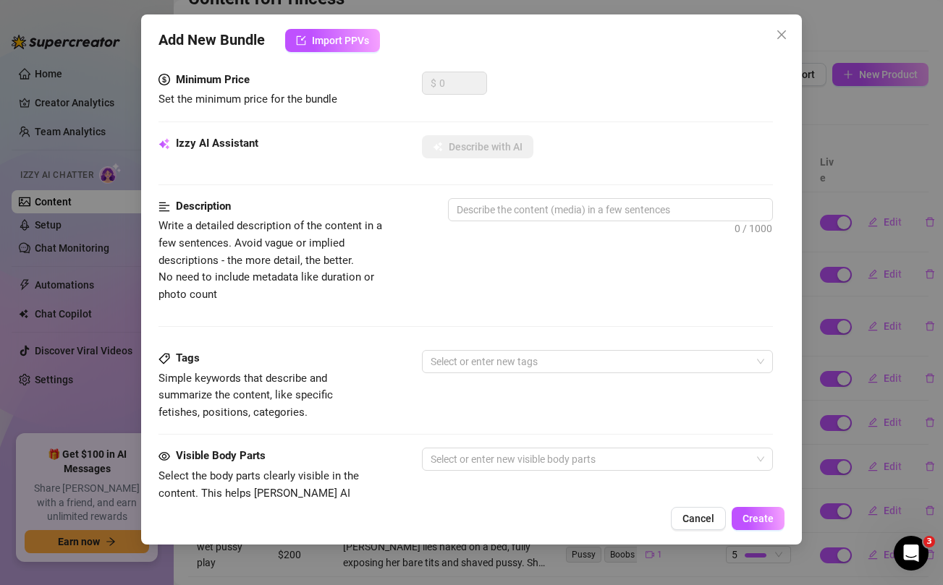
scroll to position [588, 0]
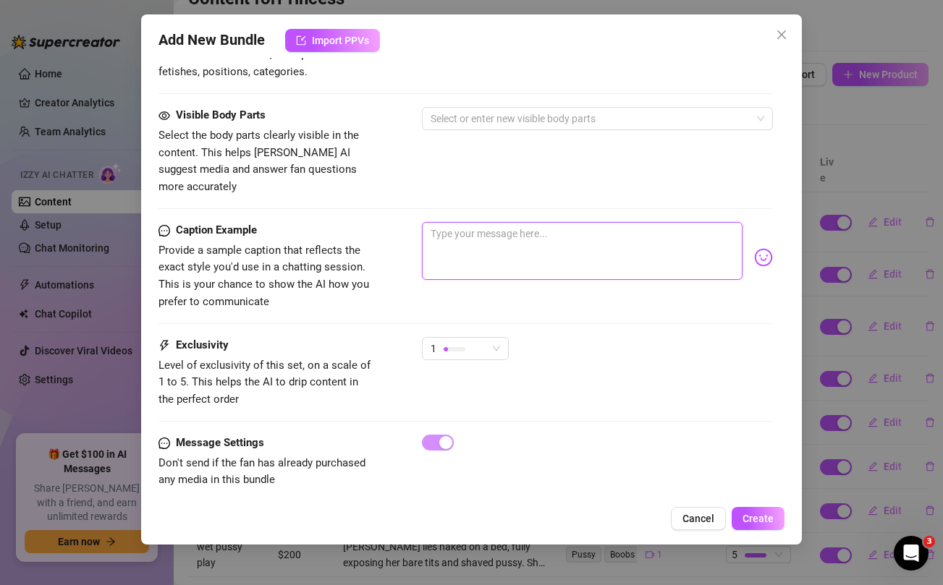
click at [492, 231] on textarea at bounding box center [582, 251] width 320 height 58
paste textarea "MY FIRST ANAL EXPERIENCE!!!! Recorded and showing it in full for you guys only …"
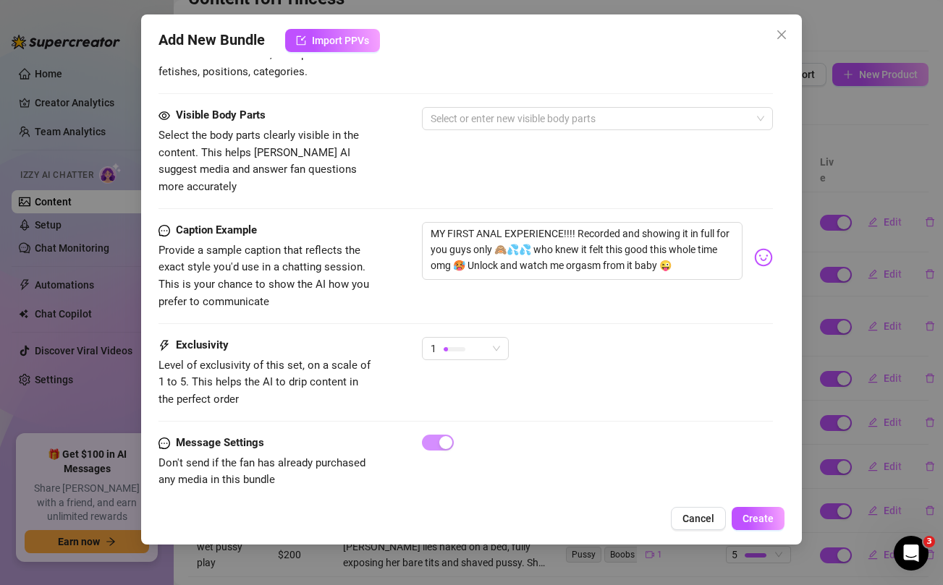
click at [420, 139] on div "Visible Body Parts Select the body parts clearly visible in the content. This h…" at bounding box center [465, 151] width 614 height 88
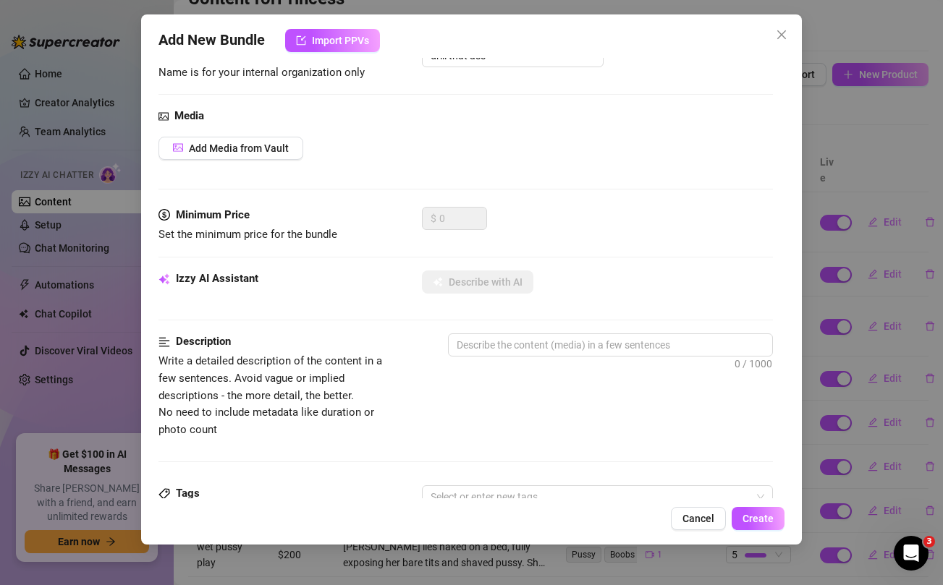
scroll to position [0, 0]
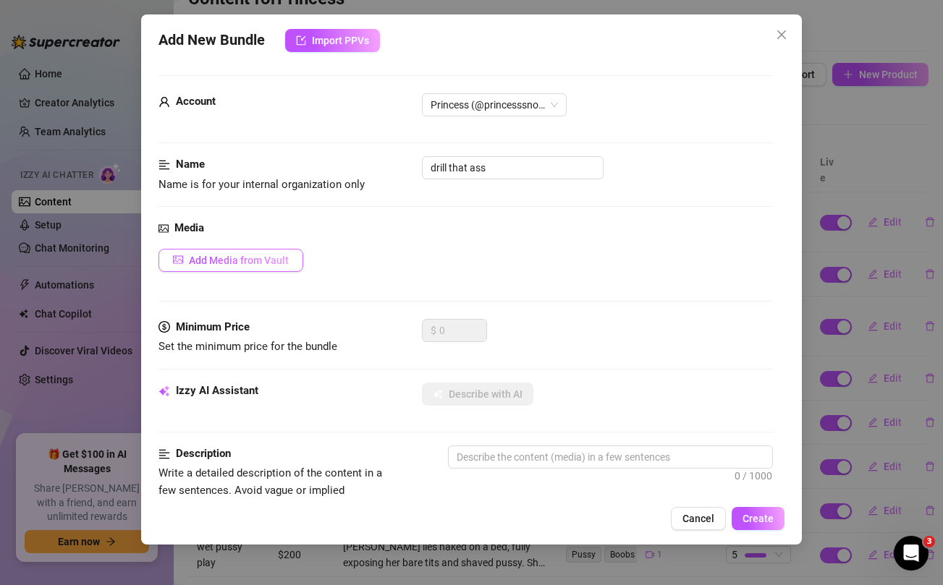
click at [256, 256] on span "Add Media from Vault" at bounding box center [239, 261] width 100 height 12
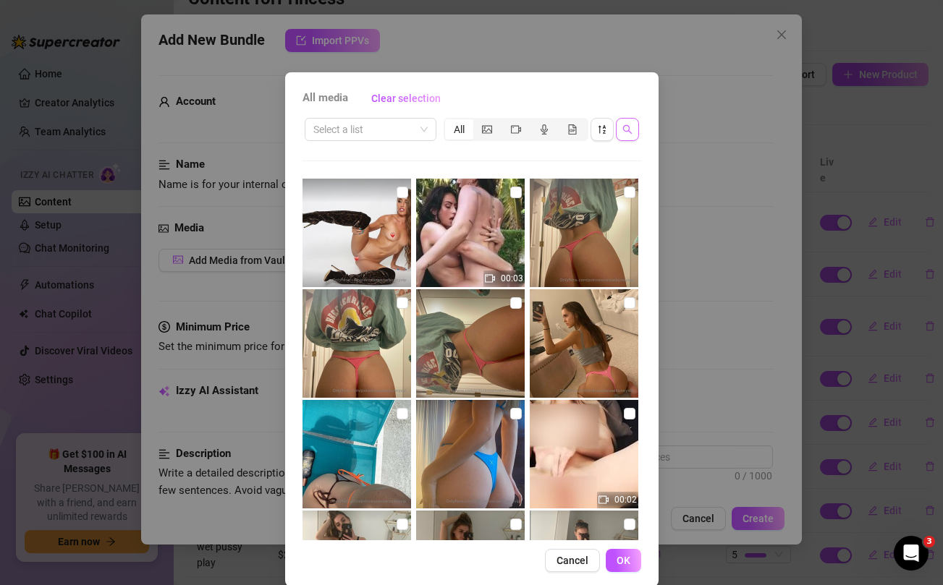
click at [623, 137] on button "button" at bounding box center [627, 129] width 23 height 23
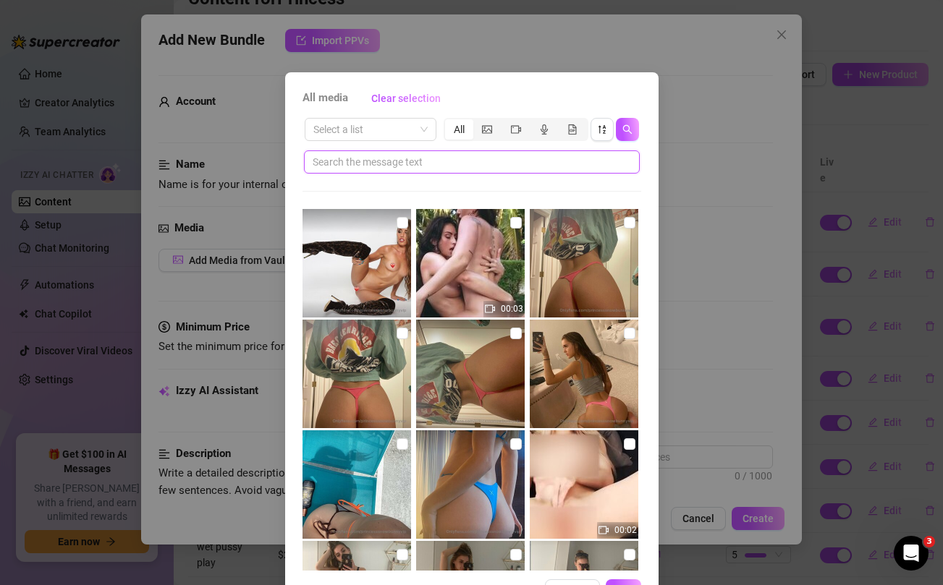
click at [495, 161] on input "text" at bounding box center [466, 162] width 307 height 16
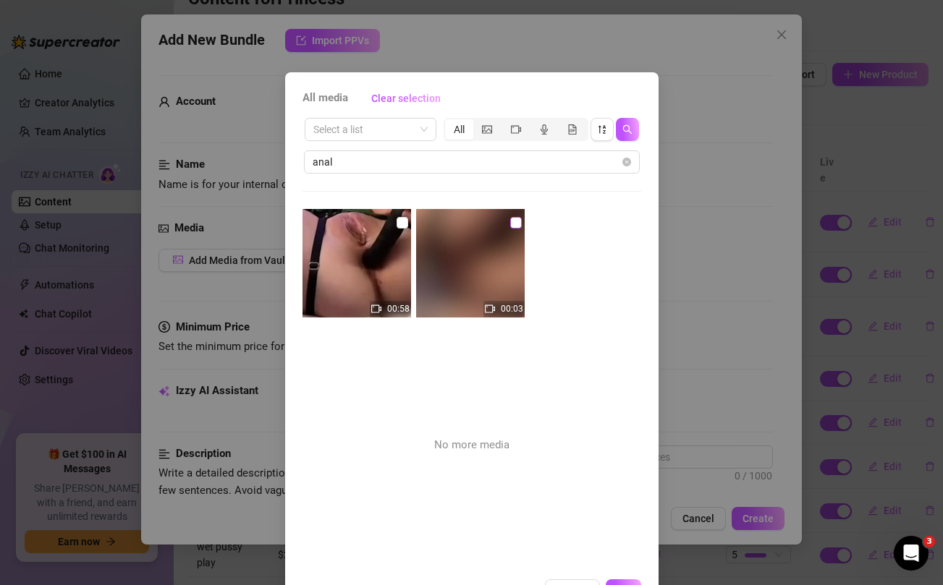
click at [512, 221] on input "checkbox" at bounding box center [516, 223] width 12 height 12
click at [401, 221] on input "checkbox" at bounding box center [403, 223] width 12 height 12
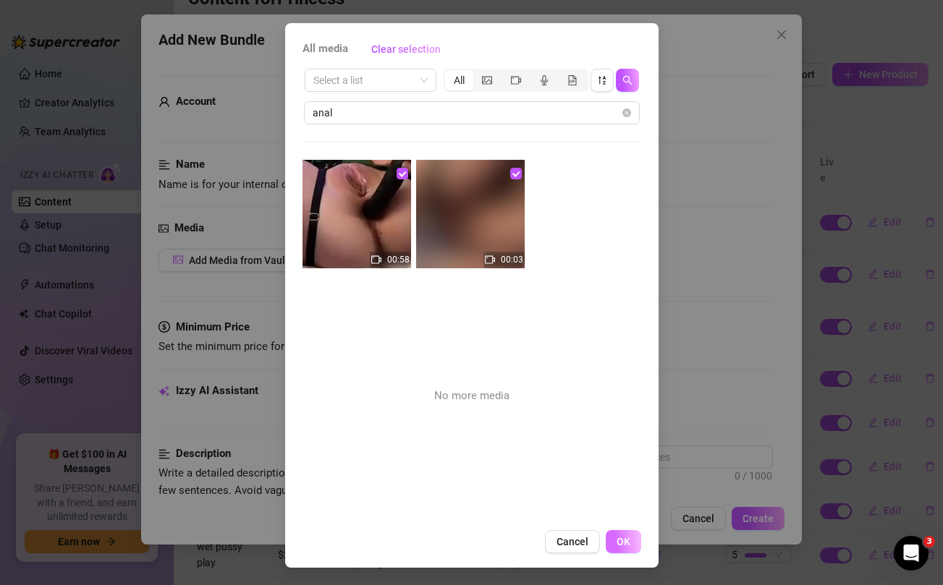
click at [631, 551] on button "OK" at bounding box center [623, 541] width 35 height 23
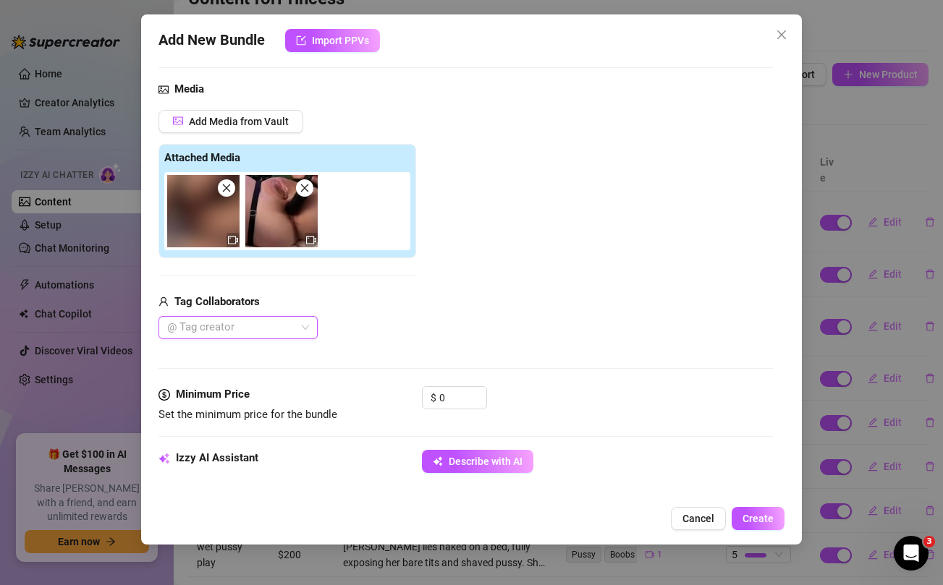
scroll to position [168, 0]
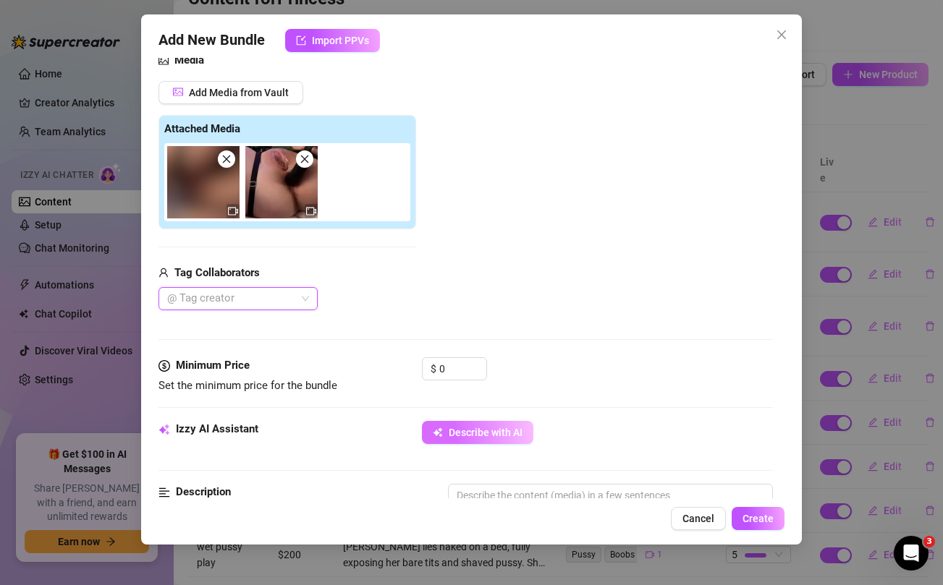
click at [459, 431] on span "Describe with AI" at bounding box center [486, 433] width 74 height 12
click at [481, 434] on span "Describe with AI" at bounding box center [486, 433] width 74 height 12
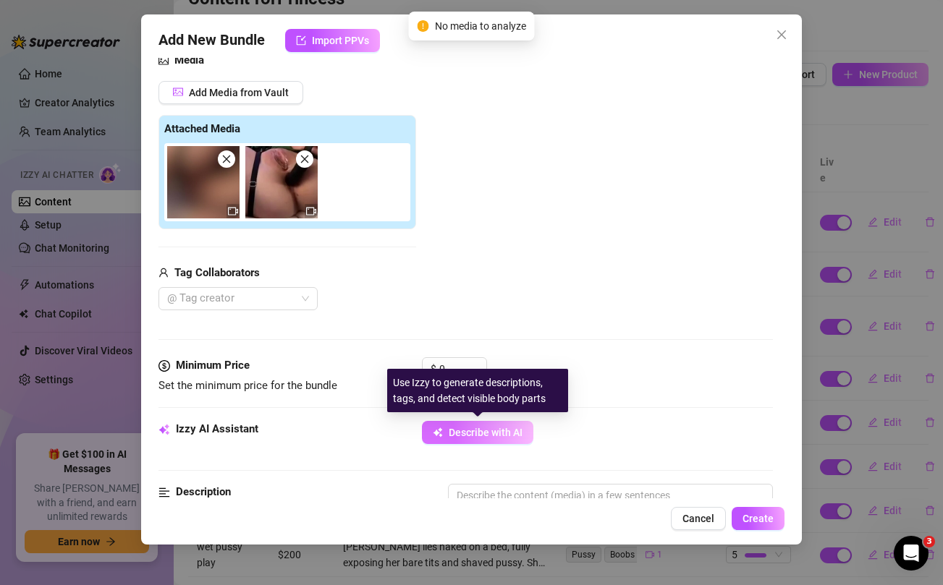
click at [481, 434] on span "Describe with AI" at bounding box center [486, 433] width 74 height 12
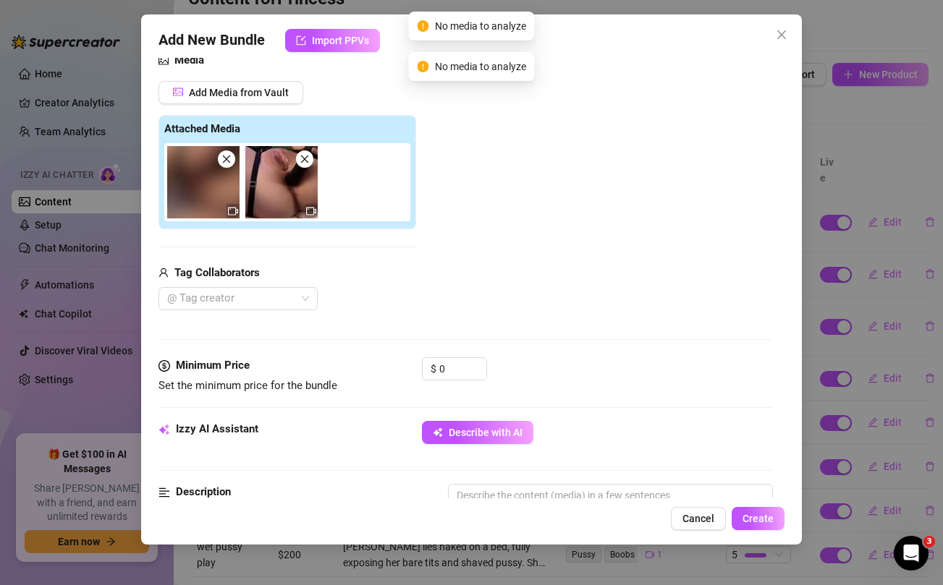
click at [918, 148] on div "Add New Bundle Import PPVs Account Princess (@princesssnowbunnyvip) Name Name i…" at bounding box center [471, 292] width 943 height 585
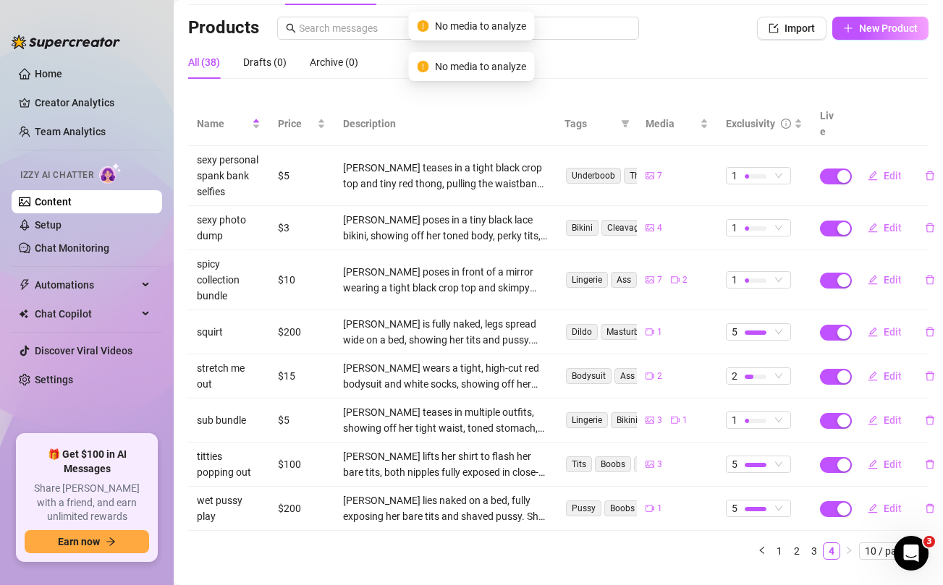
scroll to position [100, 0]
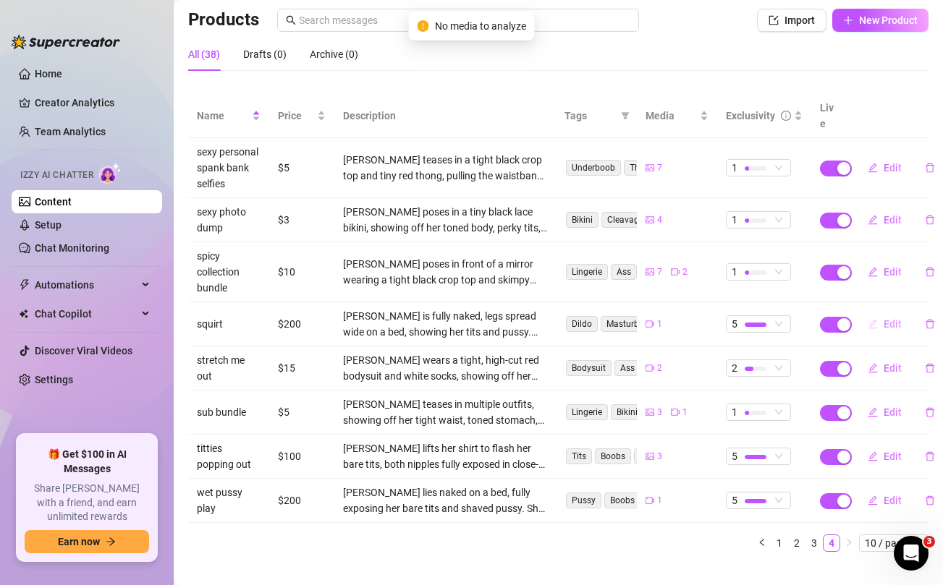
click at [891, 318] on span "Edit" at bounding box center [893, 324] width 18 height 12
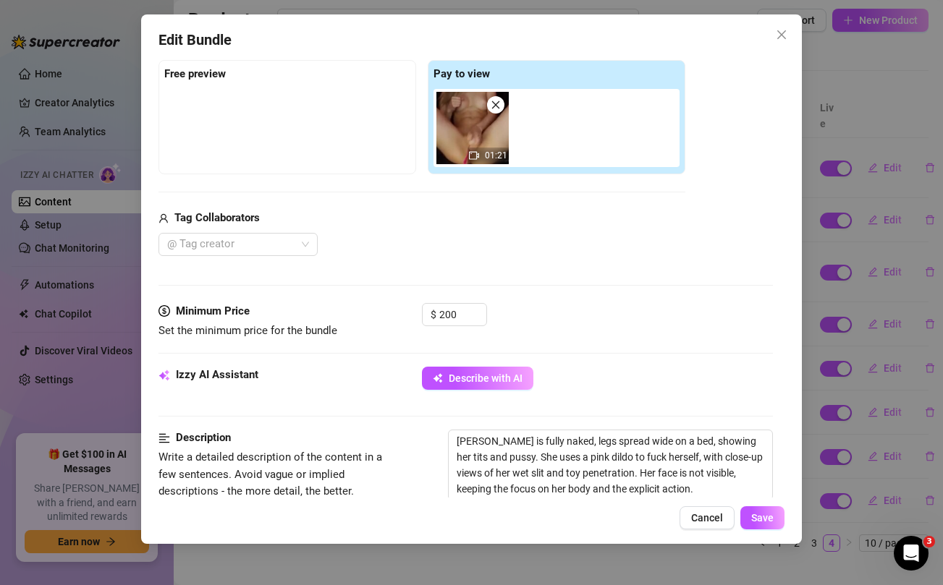
scroll to position [255, 0]
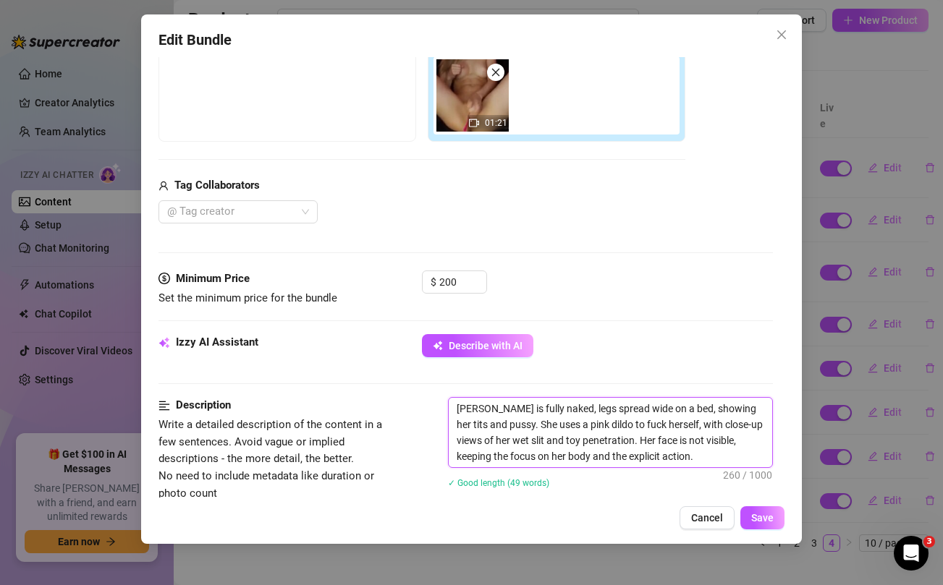
click at [579, 441] on textarea "Jordan Savage is fully naked, legs spread wide on a bed, showing her tits and p…" at bounding box center [610, 432] width 323 height 69
click at [849, 46] on div "Edit Bundle Account Princess (@princesssnowbunnyvip) Name Name is for your inte…" at bounding box center [471, 292] width 943 height 585
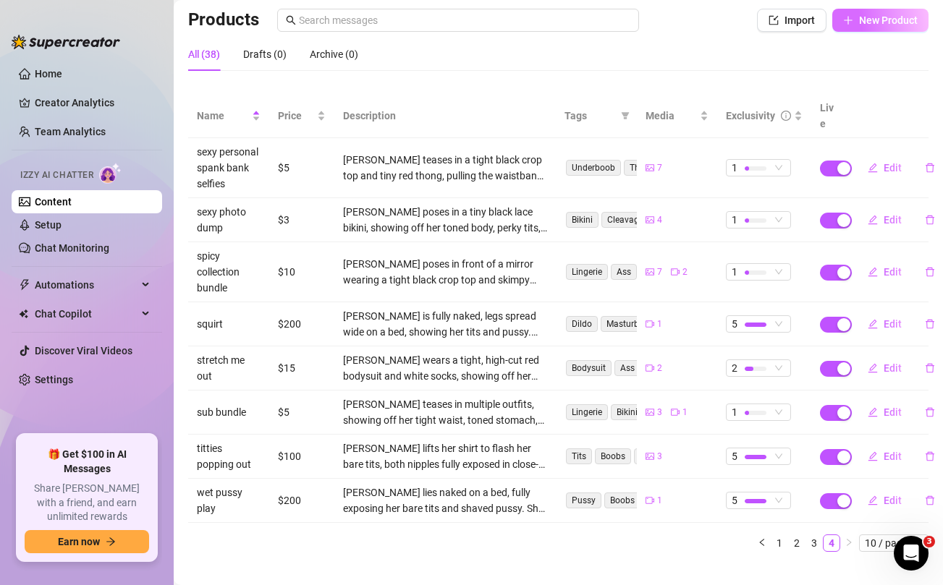
click at [870, 19] on span "New Product" at bounding box center [888, 20] width 59 height 12
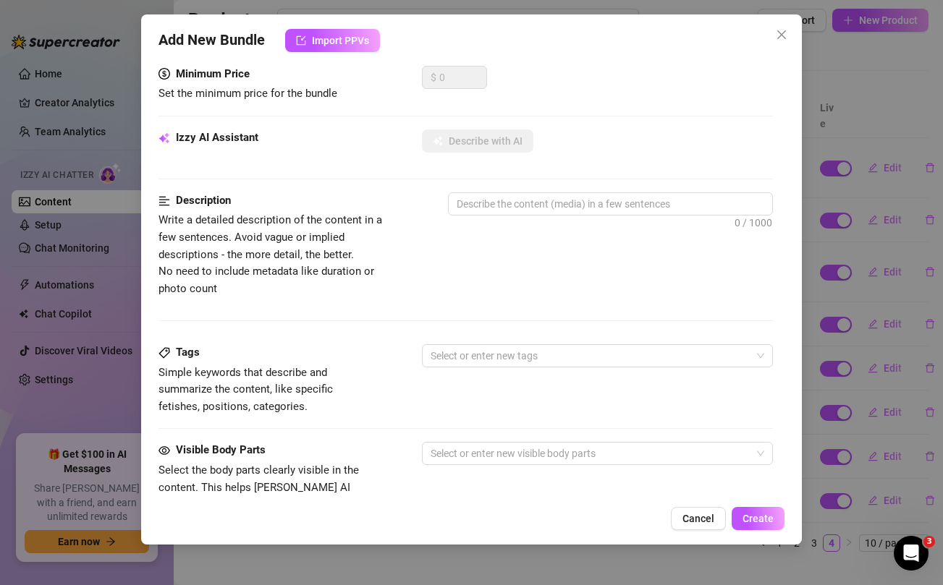
scroll to position [255, 0]
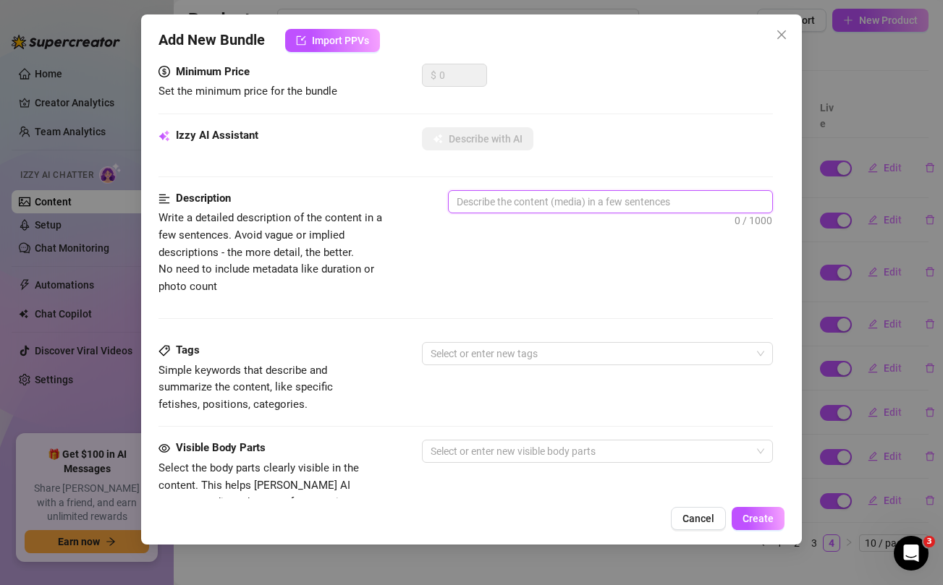
click at [528, 205] on textarea at bounding box center [610, 202] width 323 height 22
paste textarea "Jordan Savage is fully naked, legs spread wide on a bed, showing her tits and p…"
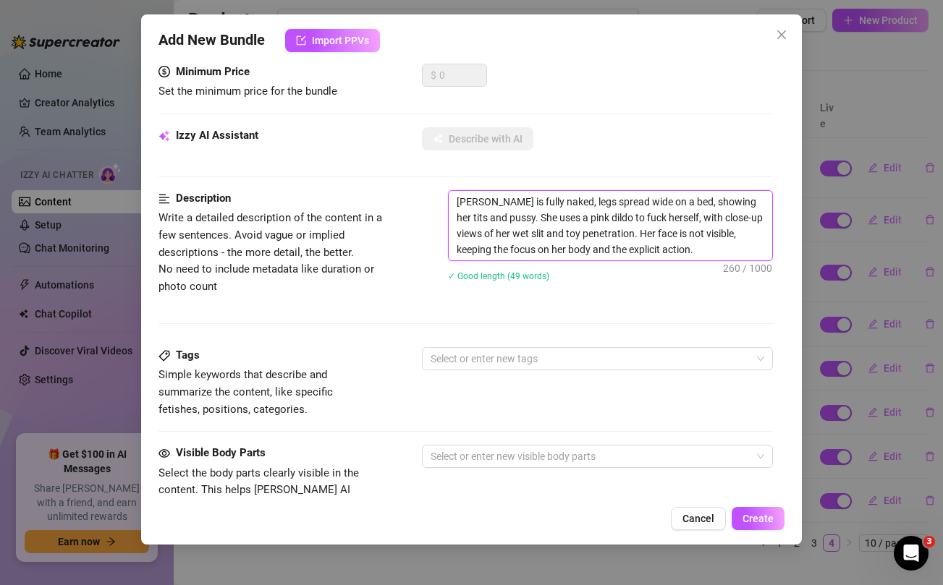
scroll to position [0, 0]
click at [380, 173] on div "Izzy AI Assistant Describe with AI" at bounding box center [465, 158] width 614 height 63
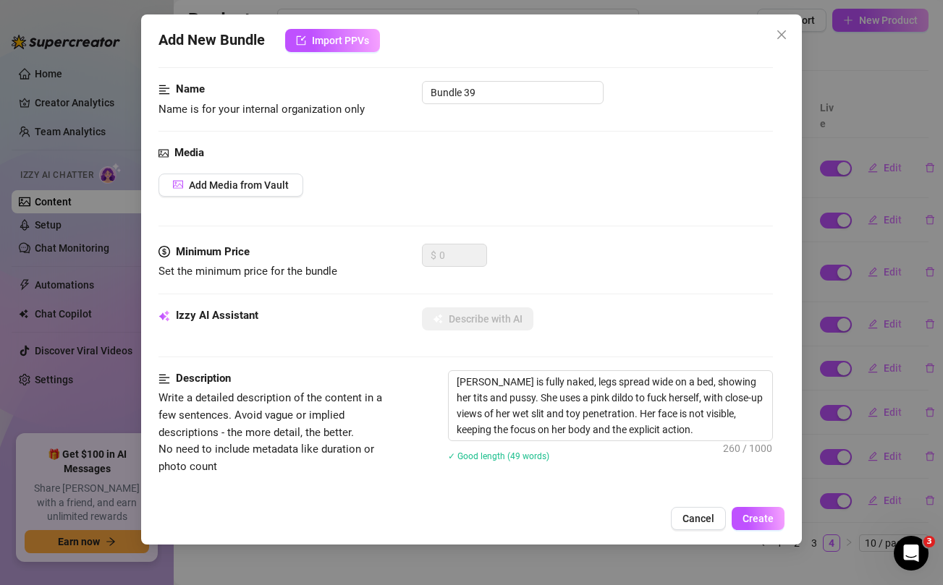
scroll to position [69, 0]
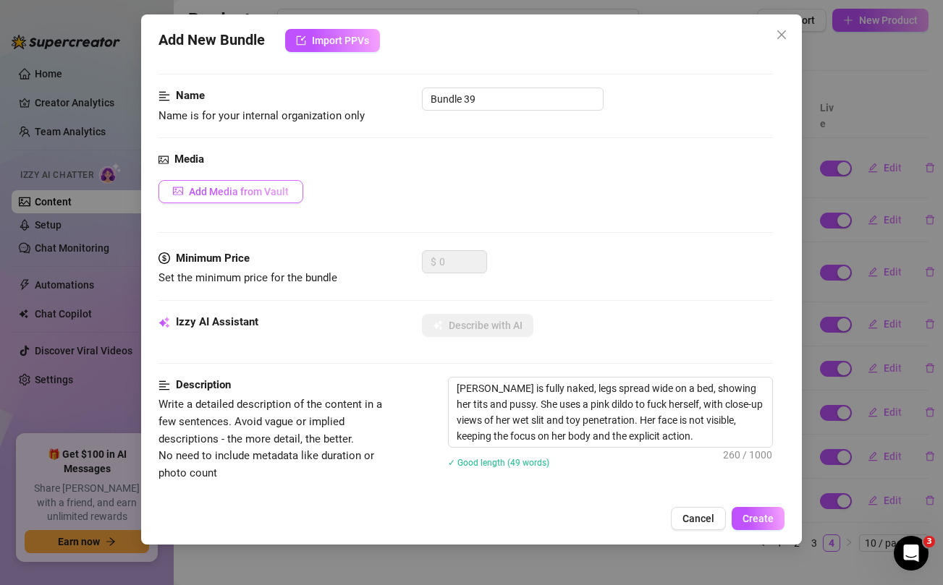
click at [266, 190] on span "Add Media from Vault" at bounding box center [239, 192] width 100 height 12
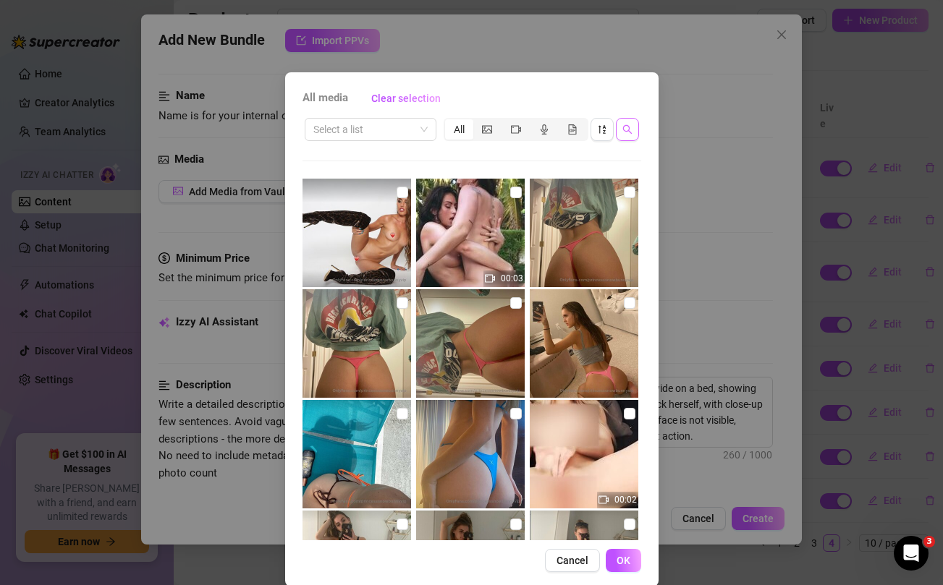
click at [629, 130] on icon "search" at bounding box center [626, 129] width 9 height 9
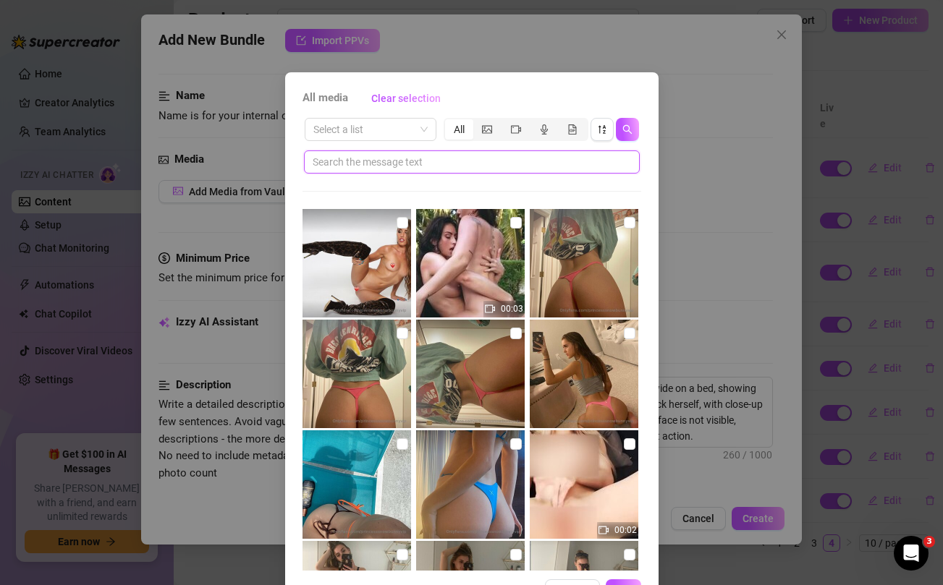
click at [493, 169] on input "text" at bounding box center [466, 162] width 307 height 16
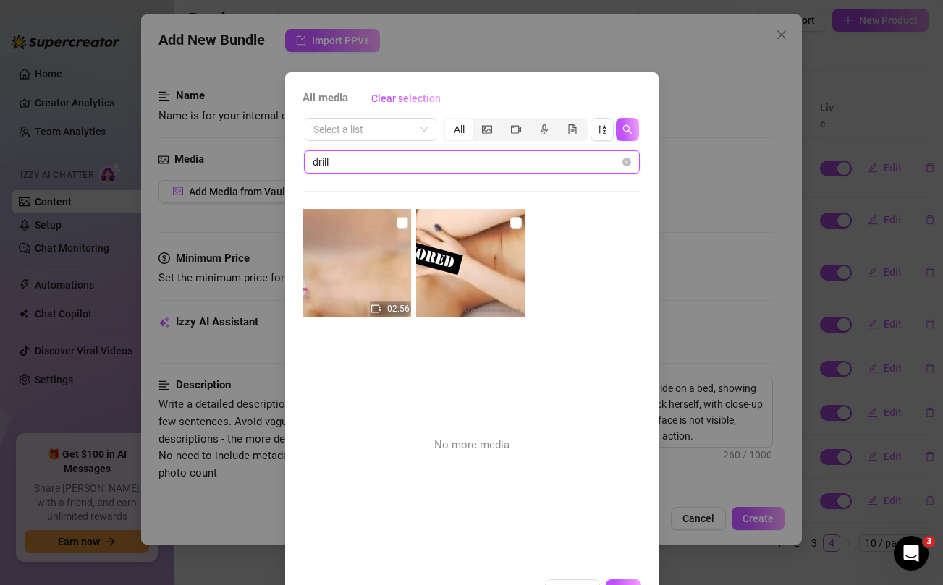
click at [443, 166] on input "drill" at bounding box center [466, 162] width 307 height 16
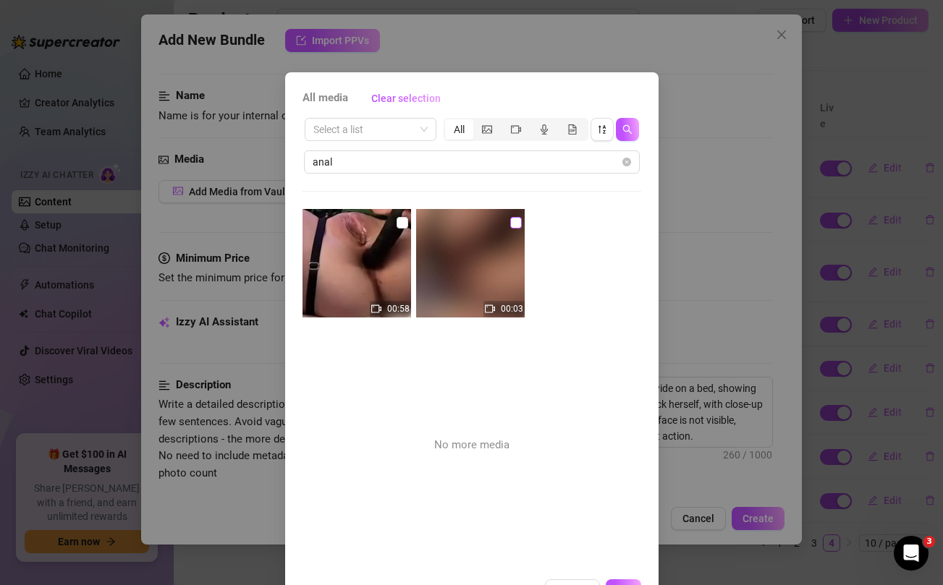
click at [520, 226] on input "checkbox" at bounding box center [516, 223] width 12 height 12
click at [402, 223] on input "checkbox" at bounding box center [403, 223] width 12 height 12
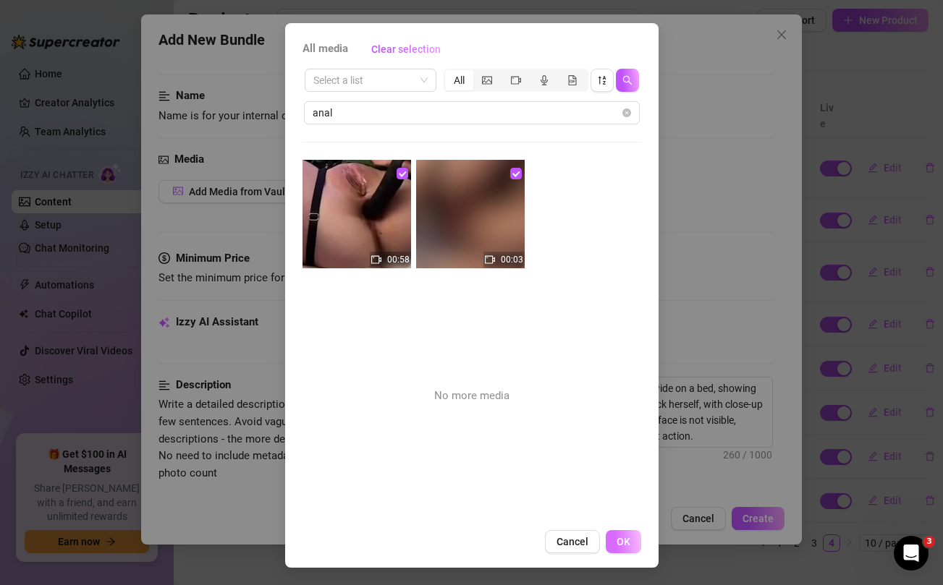
click at [627, 536] on button "OK" at bounding box center [623, 541] width 35 height 23
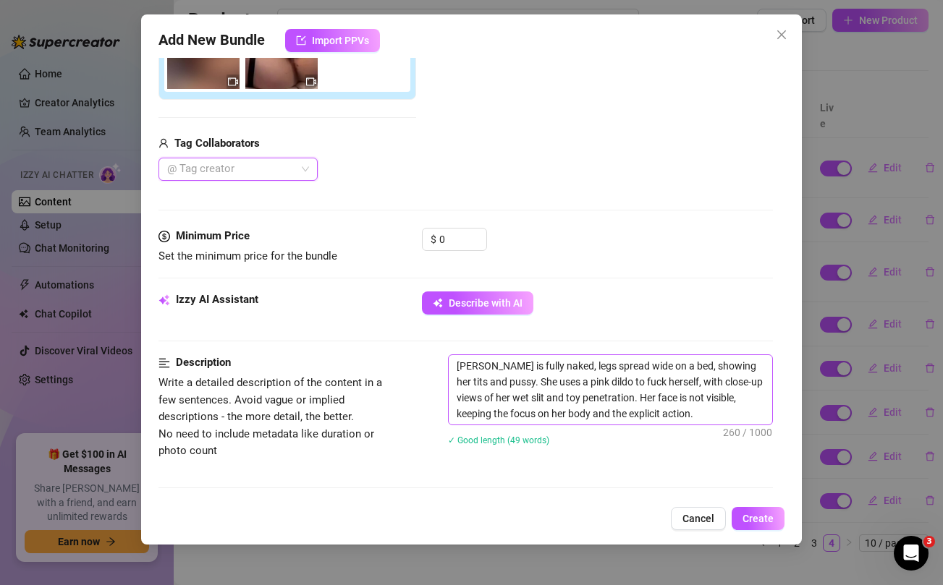
scroll to position [268, 0]
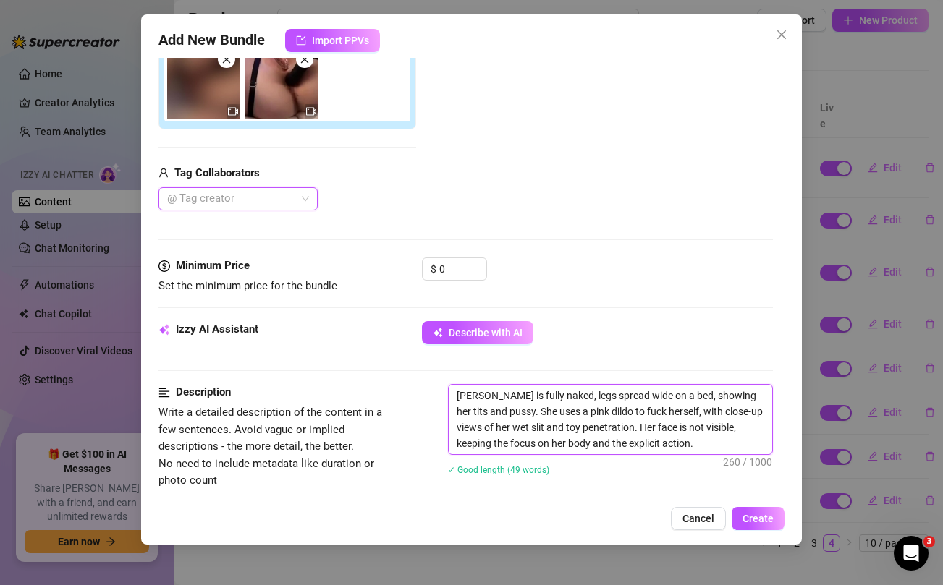
click at [601, 410] on textarea "Jordan Savage is fully naked, legs spread wide on a bed, showing her tits and p…" at bounding box center [610, 419] width 323 height 69
click at [708, 415] on textarea "Jordan Savage is fully naked, legs spread wide on a bed, showing her tits and p…" at bounding box center [610, 419] width 323 height 69
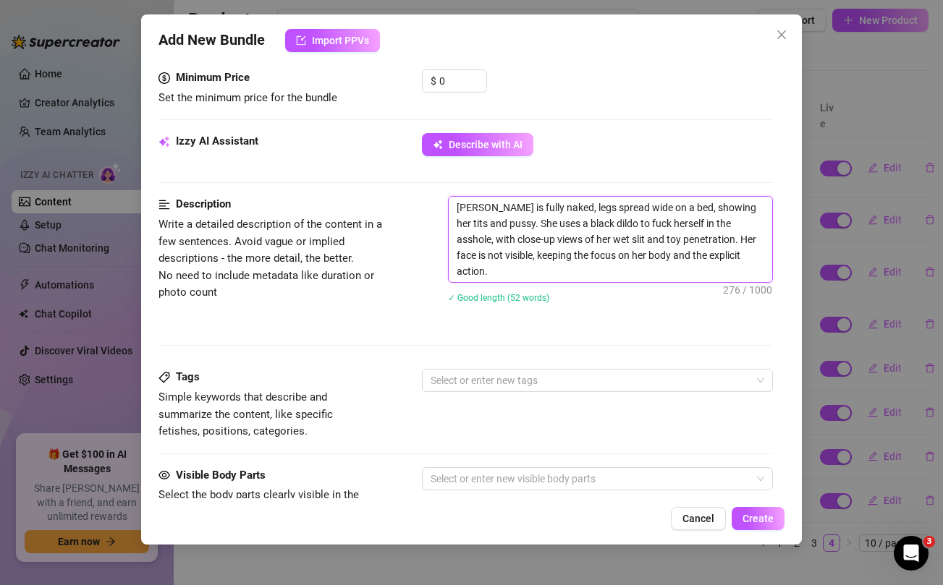
scroll to position [460, 0]
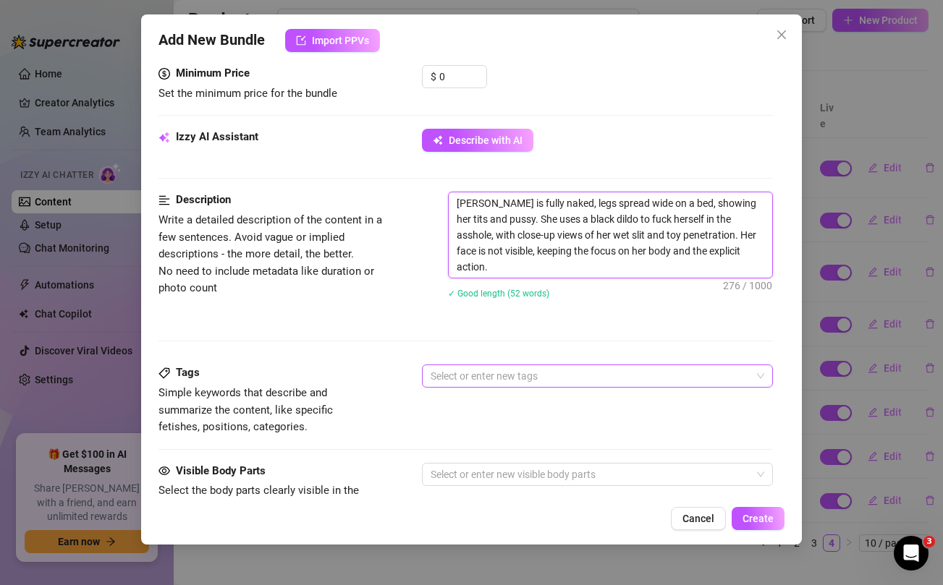
click at [580, 376] on div at bounding box center [589, 376] width 329 height 20
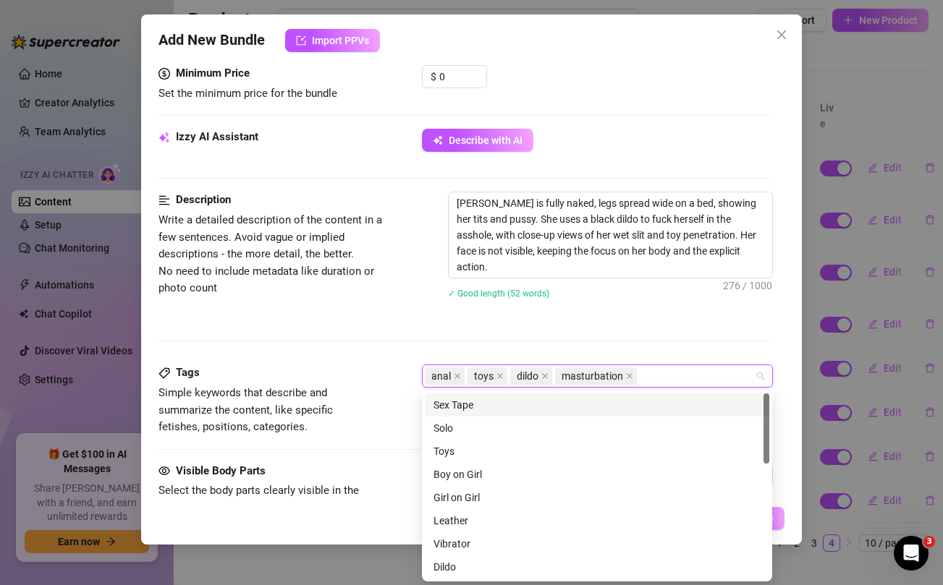
click at [336, 319] on div "Description Write a detailed description of the content in a few sentences. Avo…" at bounding box center [465, 278] width 614 height 173
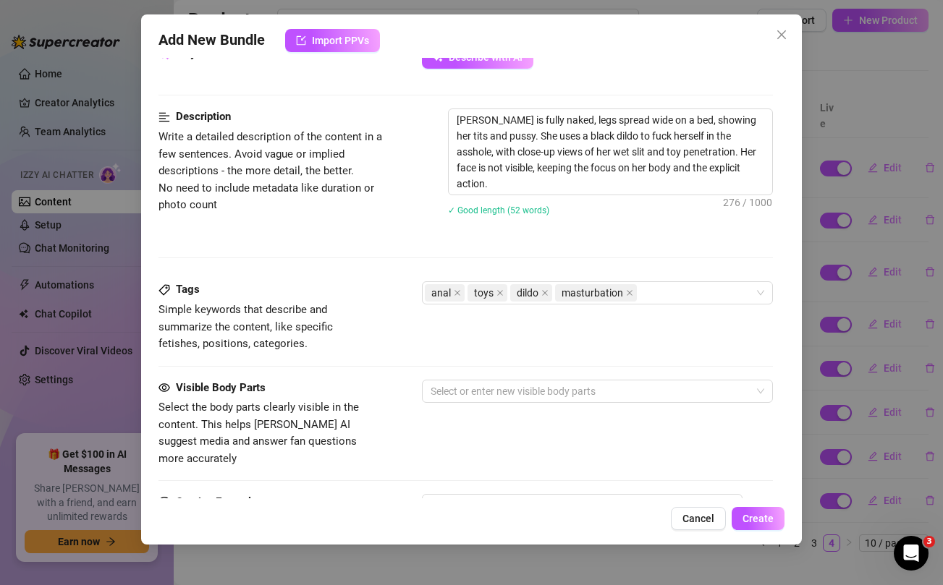
scroll to position [543, 0]
click at [661, 294] on div "anal toys dildo masturbation" at bounding box center [589, 294] width 329 height 20
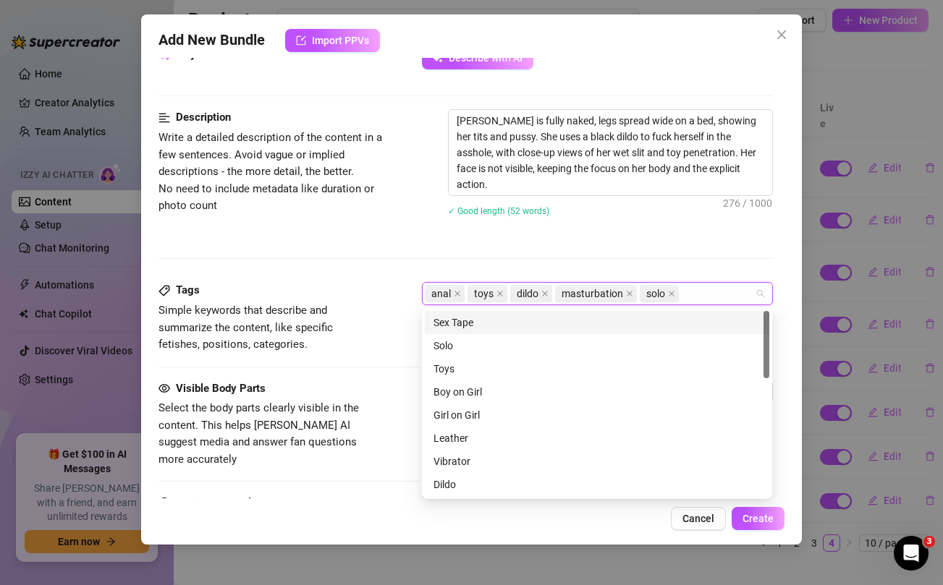
click at [379, 258] on div at bounding box center [465, 258] width 614 height 1
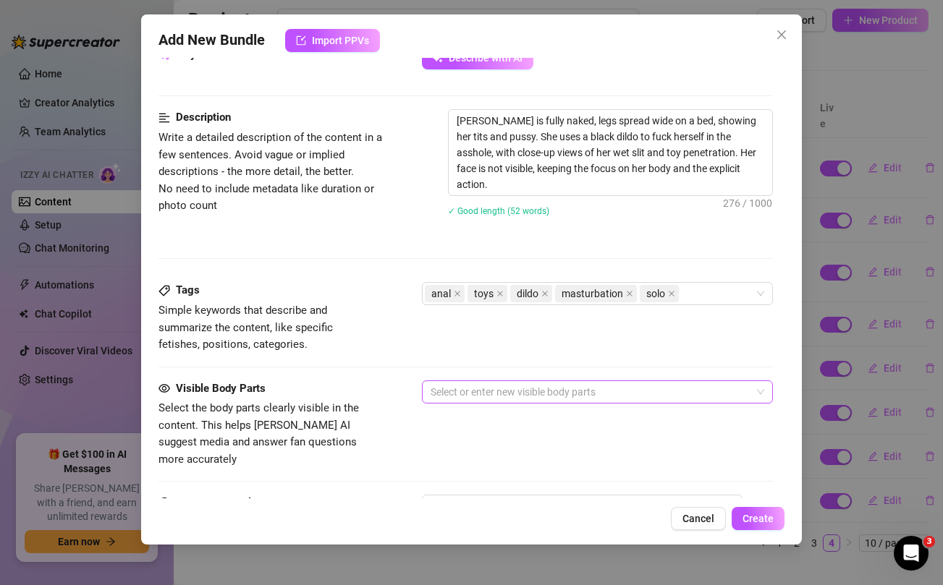
click at [462, 392] on div at bounding box center [589, 392] width 329 height 20
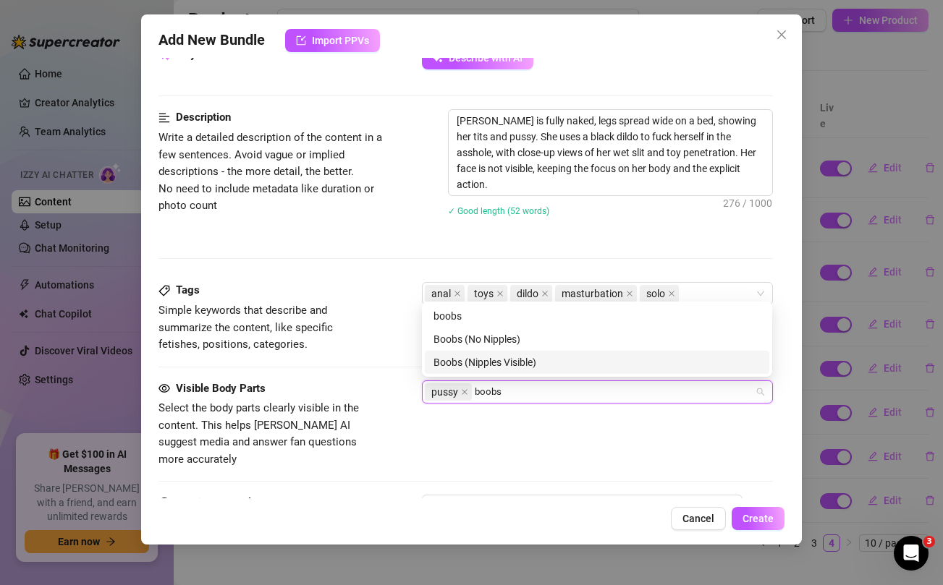
click at [475, 360] on div "Boobs (Nipples Visible)" at bounding box center [596, 363] width 327 height 16
click at [444, 359] on div "Butthole" at bounding box center [596, 363] width 327 height 16
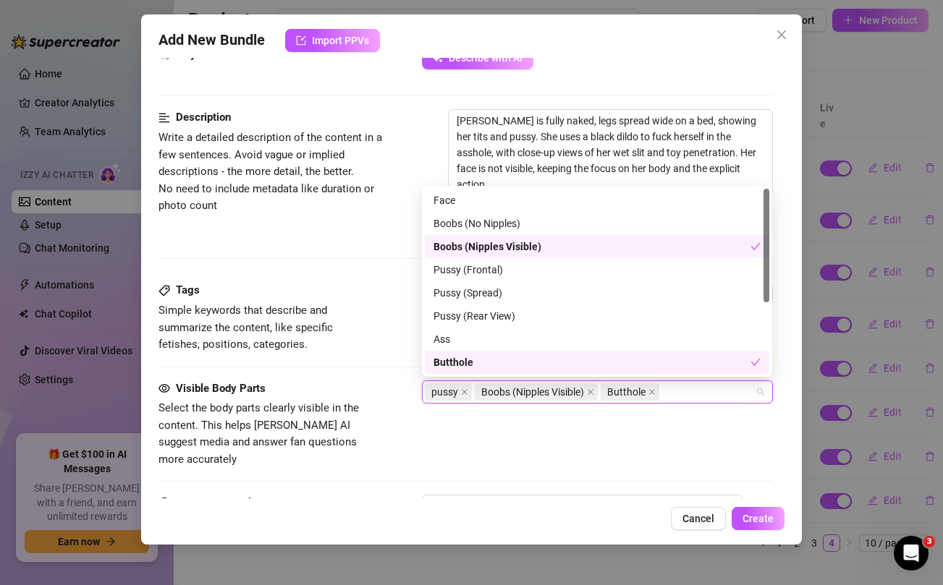
click at [378, 354] on div "Tags Simple keywords that describe and summarize the content, like specific fet…" at bounding box center [465, 331] width 614 height 98
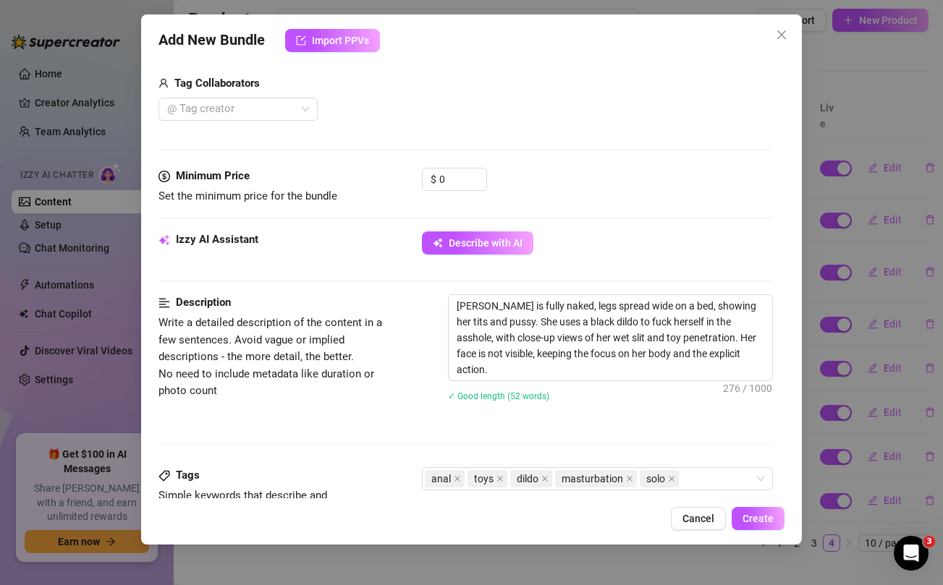
scroll to position [315, 0]
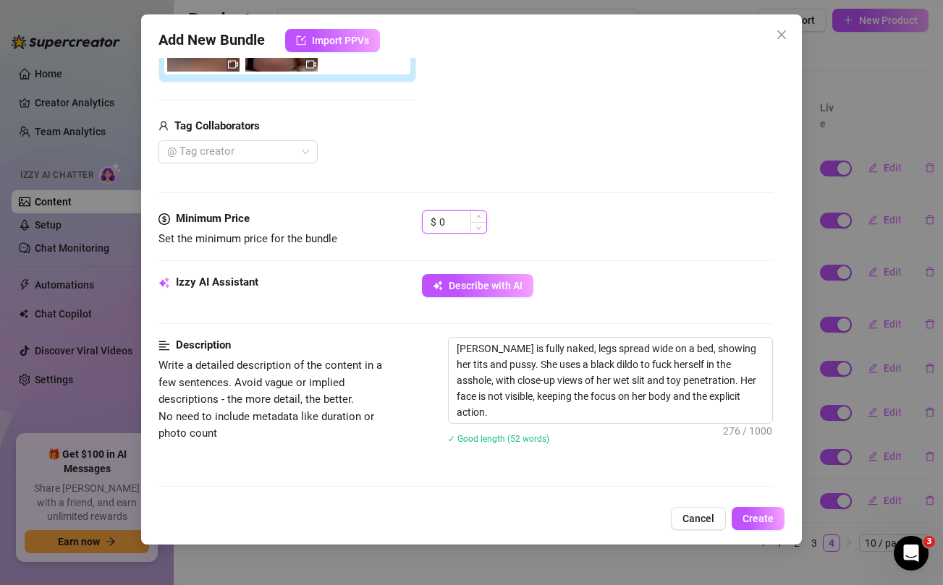
click at [455, 221] on input "0" at bounding box center [462, 222] width 47 height 22
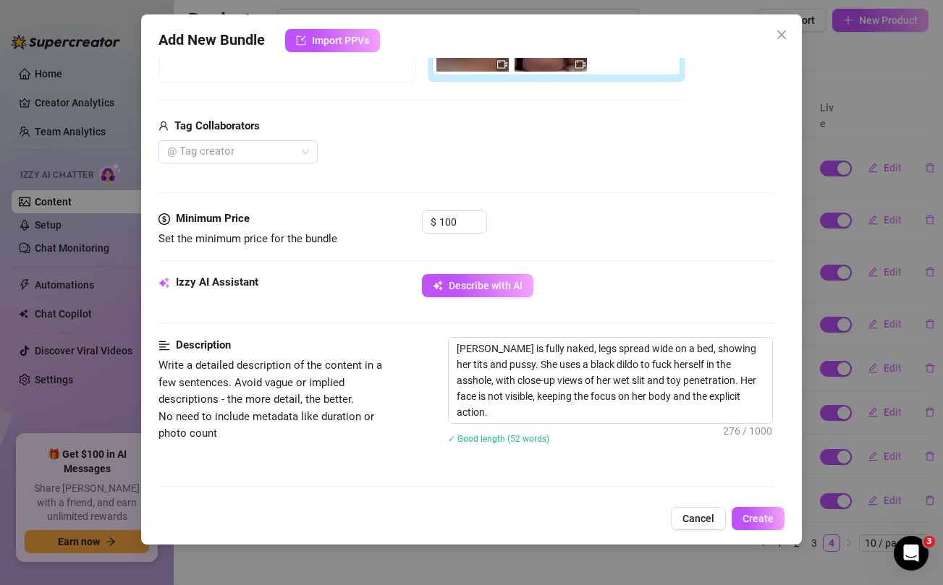
click at [467, 143] on div "@ Tag creator" at bounding box center [421, 151] width 527 height 23
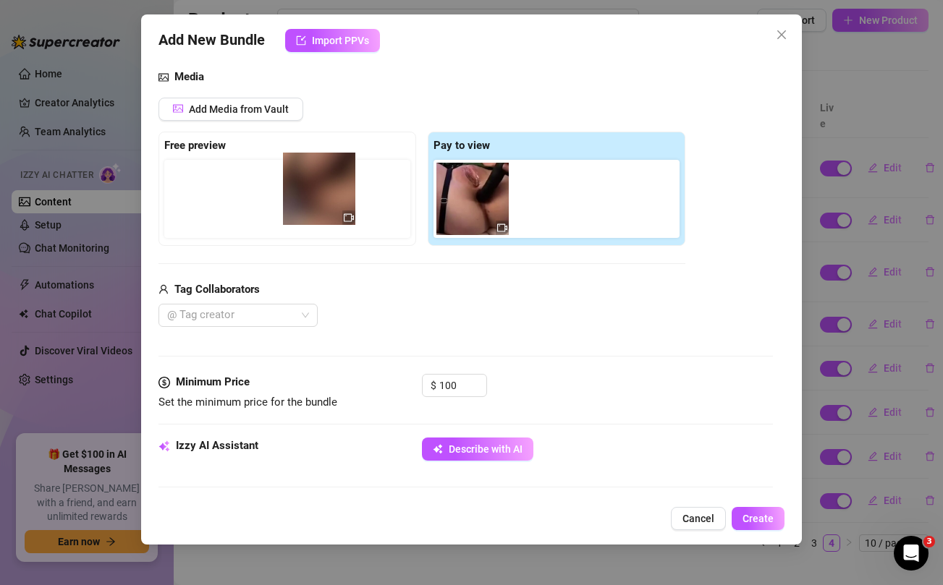
drag, startPoint x: 462, startPoint y: 183, endPoint x: 297, endPoint y: 173, distance: 166.0
click at [297, 173] on div "Free preview Pay to view" at bounding box center [421, 189] width 527 height 114
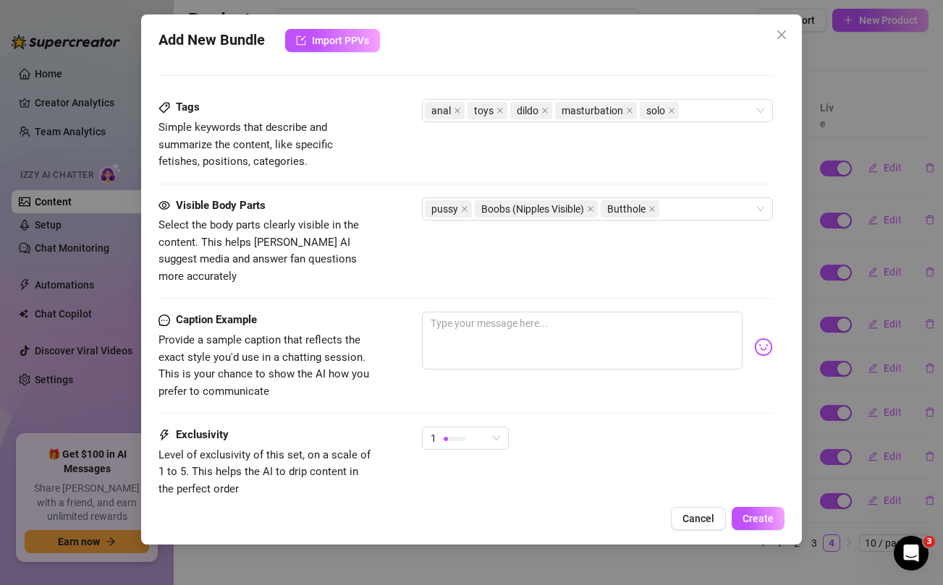
scroll to position [728, 0]
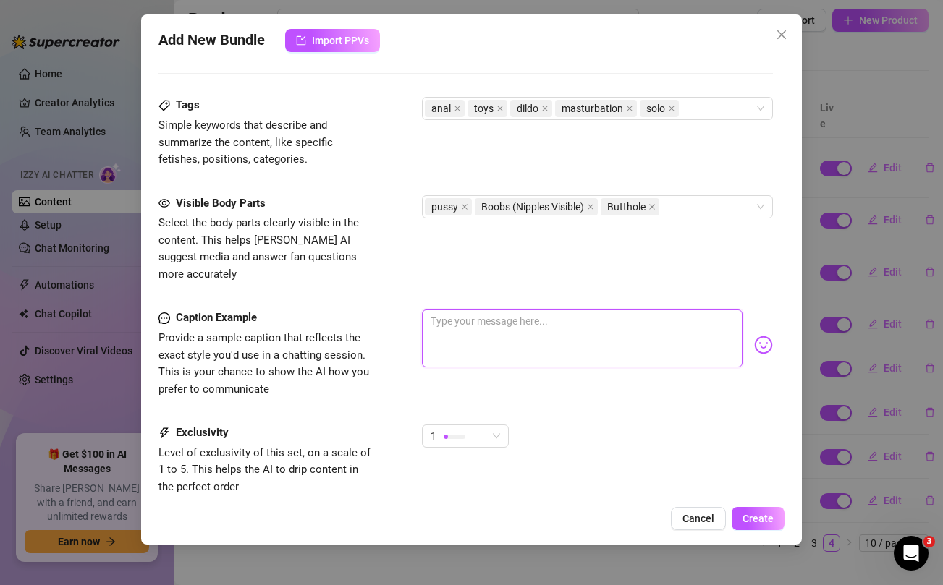
click at [504, 310] on textarea at bounding box center [582, 339] width 320 height 58
paste textarea "MY FIRST ANAL EXPERIENCE!!!! Recorded and showing it in full for you guys only …"
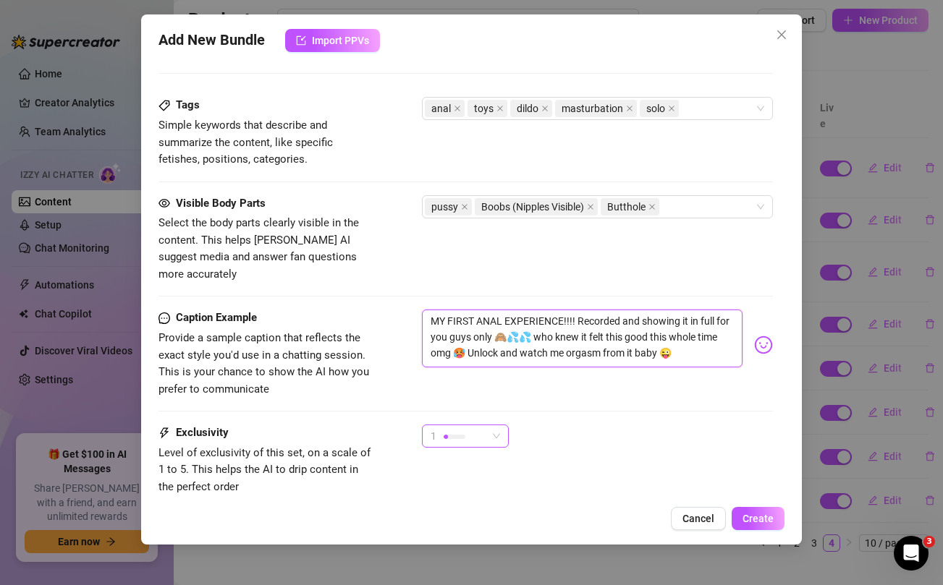
click at [496, 430] on span "1" at bounding box center [465, 437] width 69 height 22
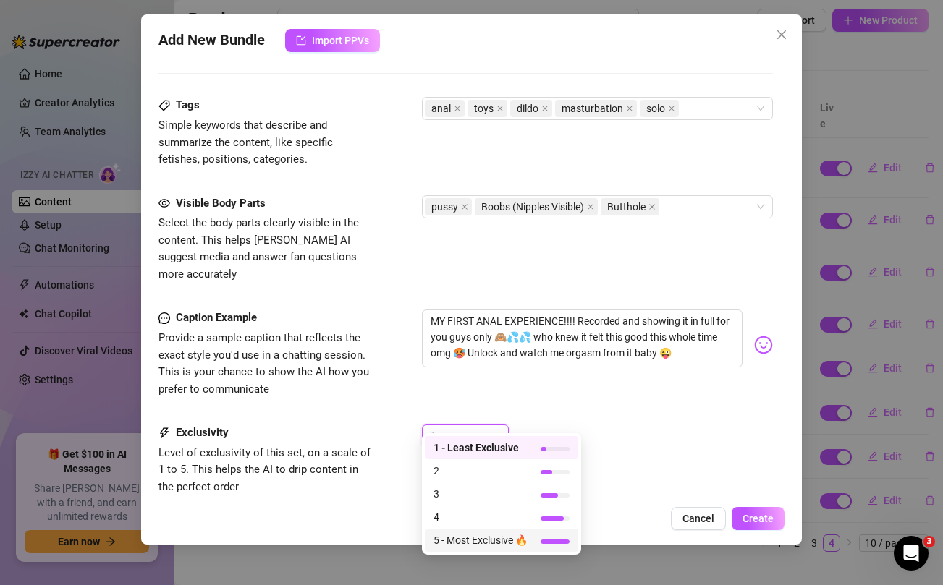
click at [465, 543] on span "5 - Most Exclusive 🔥" at bounding box center [480, 541] width 94 height 16
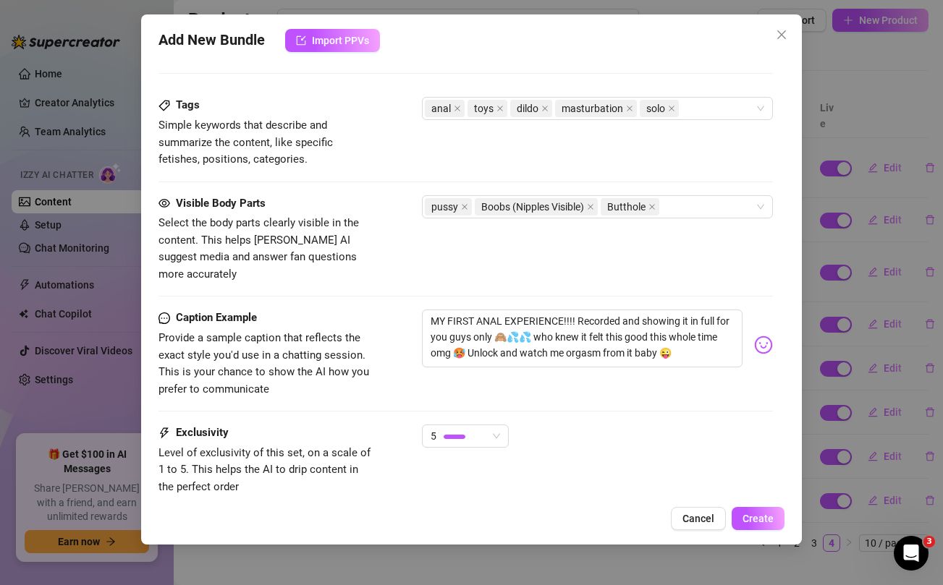
click at [706, 447] on div "Exclusivity Level of exclusivity of this set, on a scale of 1 to 5. This helps …" at bounding box center [465, 460] width 614 height 71
click at [737, 515] on button "Create" at bounding box center [758, 518] width 53 height 23
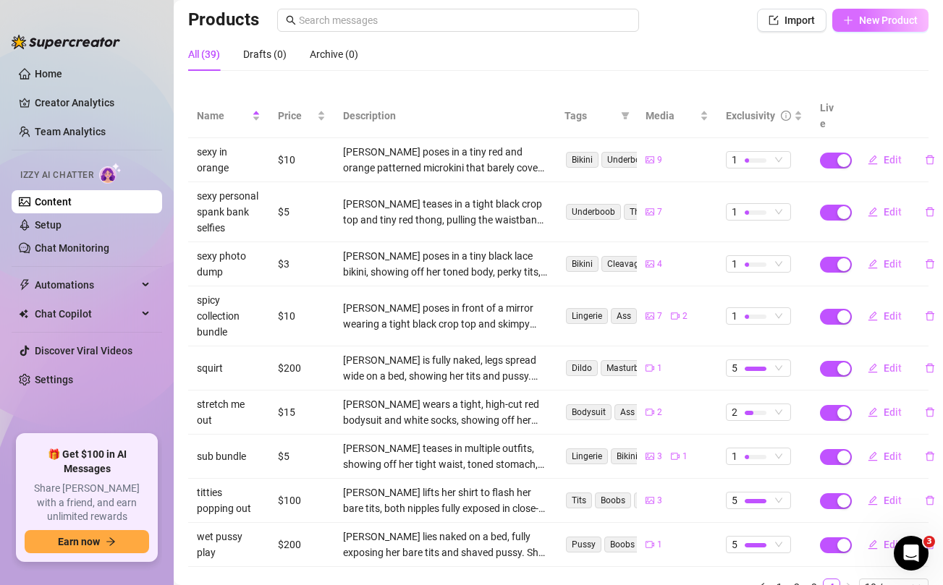
click at [900, 25] on span "New Product" at bounding box center [888, 20] width 59 height 12
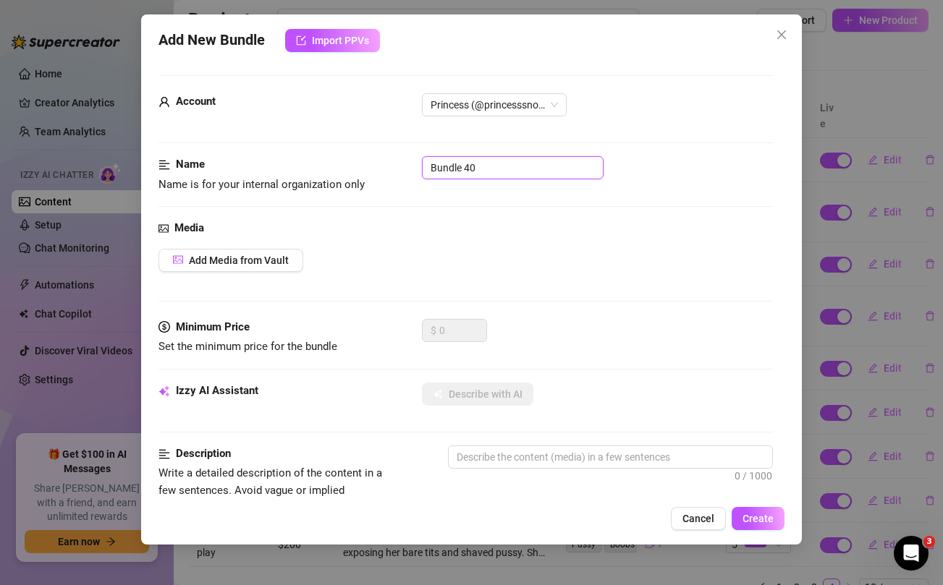
click at [509, 164] on input "Bundle 40" at bounding box center [513, 167] width 182 height 23
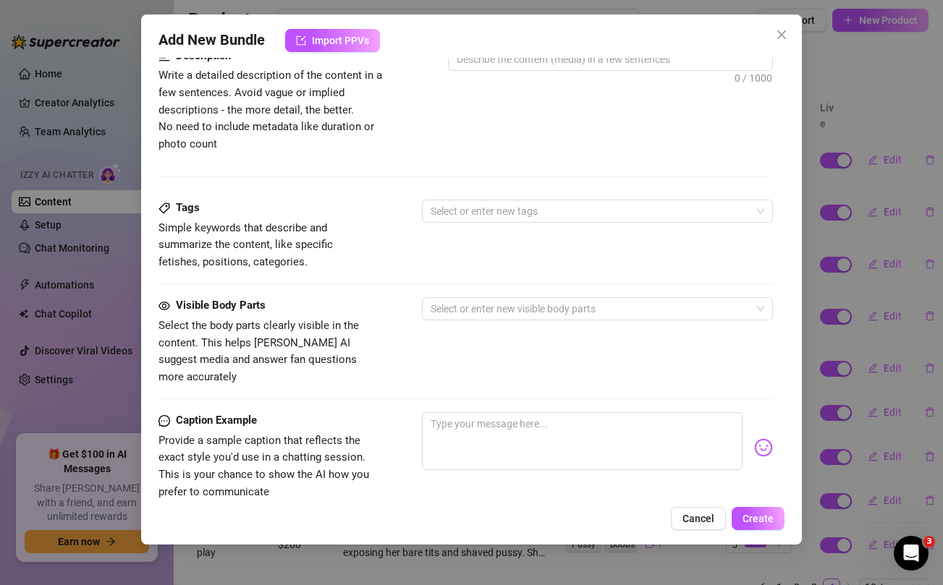
scroll to position [588, 0]
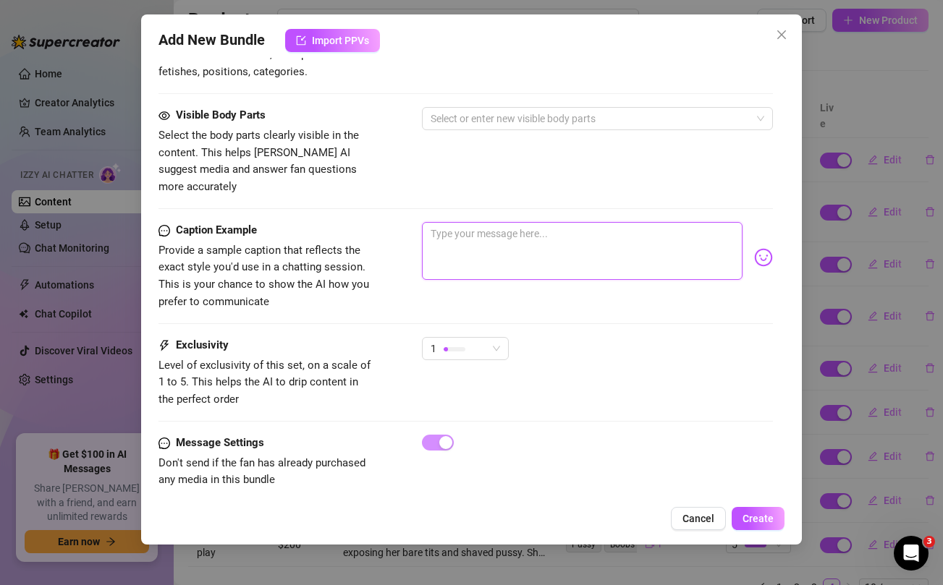
click at [523, 245] on textarea at bounding box center [582, 251] width 320 height 58
paste textarea "Here's your weekend members bundle baby ... unlock and let me give you a quick …"
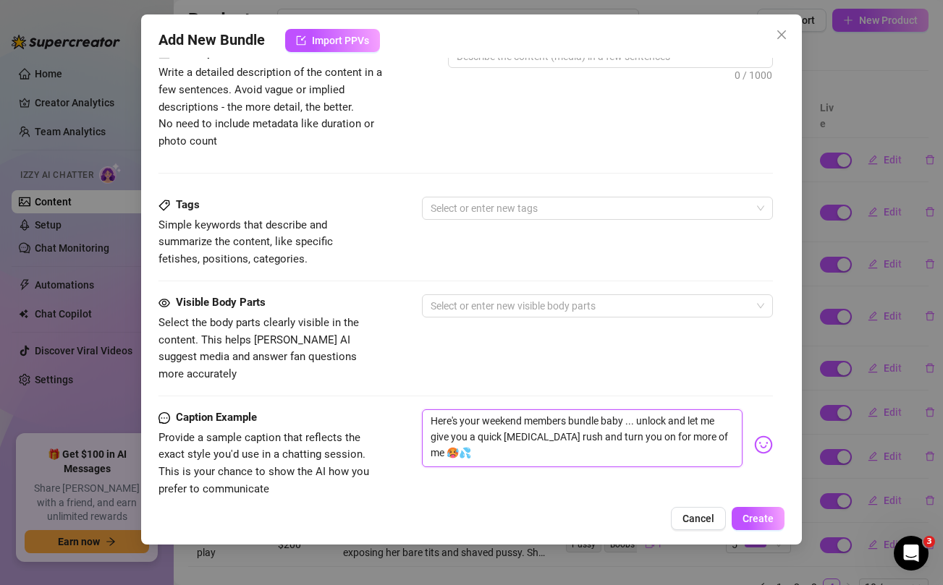
scroll to position [0, 0]
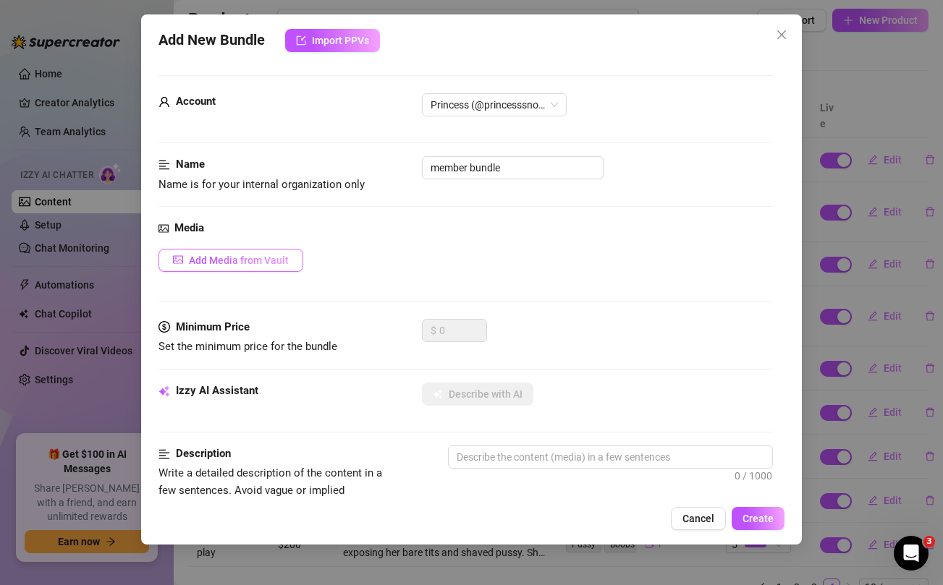
click at [209, 262] on span "Add Media from Vault" at bounding box center [239, 261] width 100 height 12
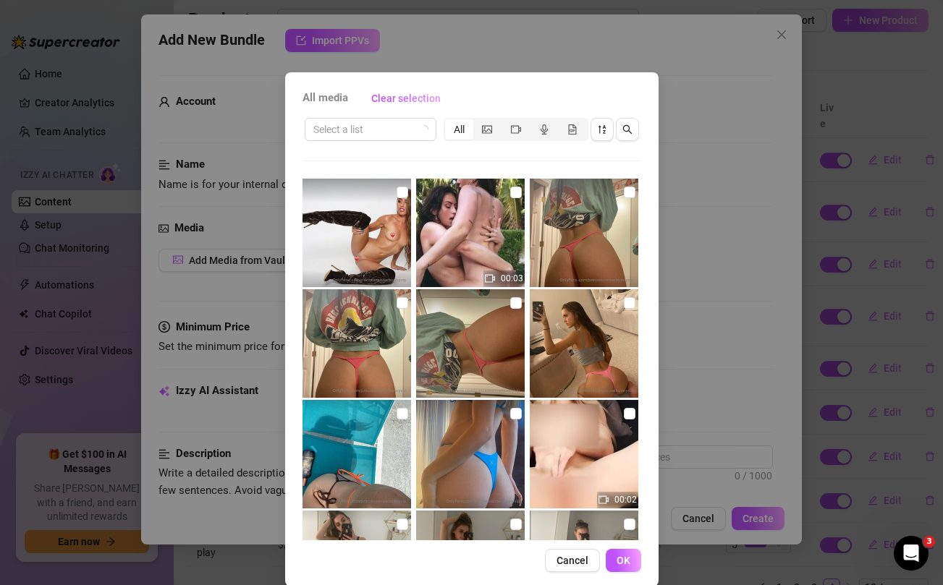
click at [859, 142] on div "All media Clear selection Select a list All 00:03 00:02 00:03 00:01 Cancel OK" at bounding box center [471, 292] width 943 height 585
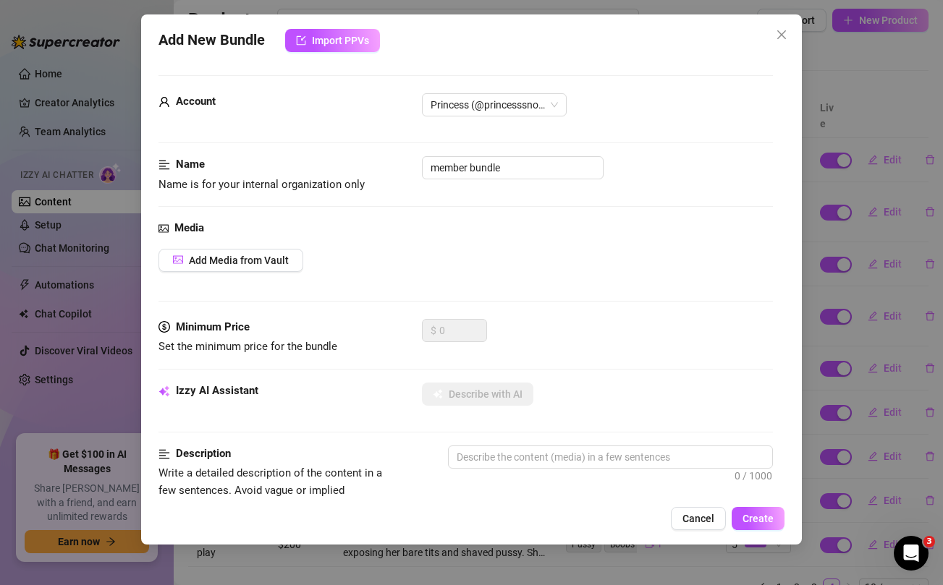
click at [856, 64] on div "Add New Bundle Import PPVs Account Princess (@princesssnowbunnyvip) Name Name i…" at bounding box center [471, 292] width 943 height 585
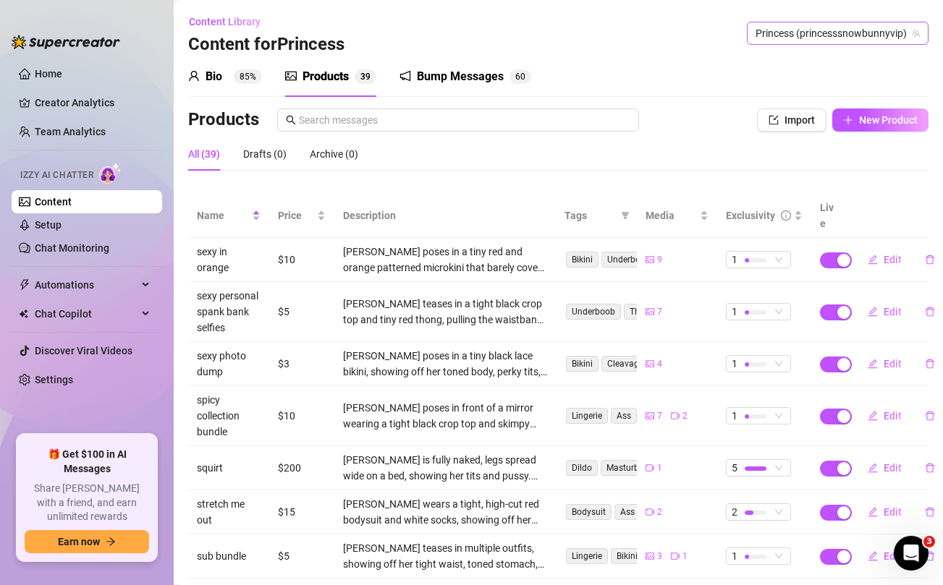
click at [837, 34] on span "Princess (princesssnowbunnyvip)" at bounding box center [838, 33] width 164 height 22
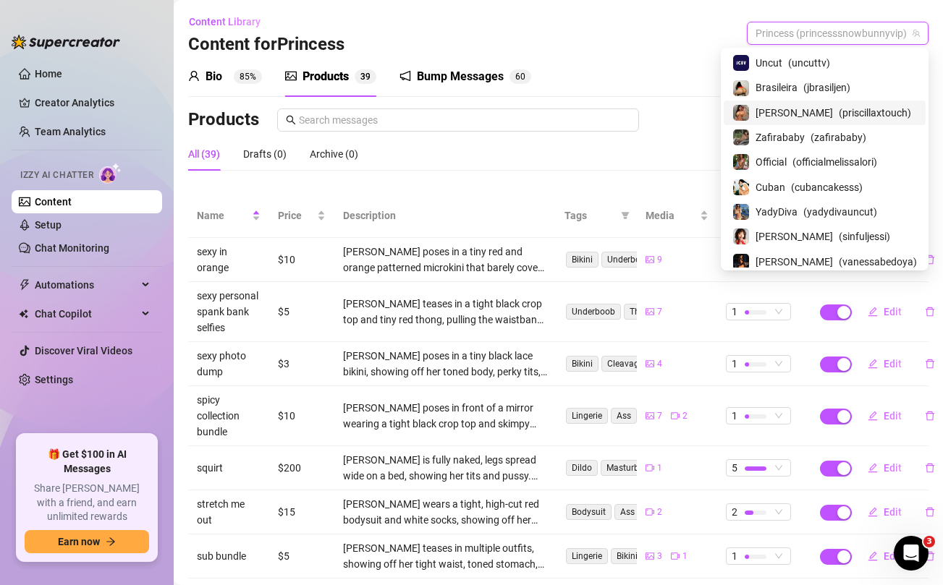
click at [798, 110] on div "Priscilla ( priscillaxtouch )" at bounding box center [824, 112] width 185 height 17
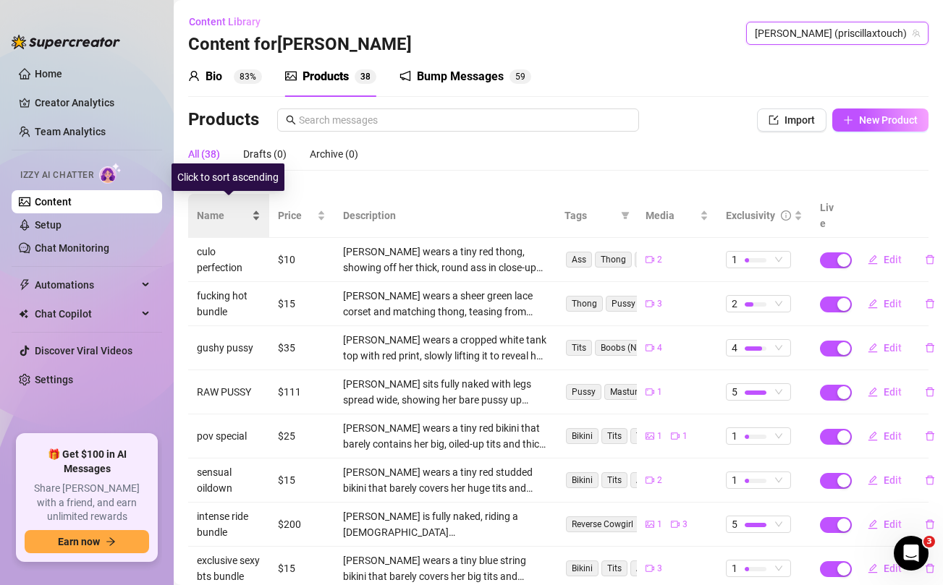
click at [211, 208] on span "Name" at bounding box center [223, 216] width 52 height 16
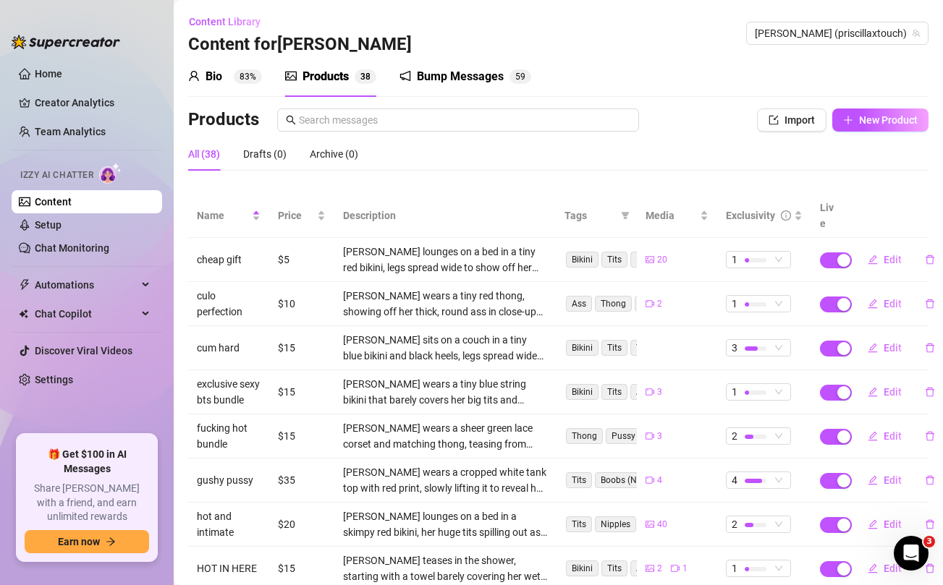
scroll to position [178, 0]
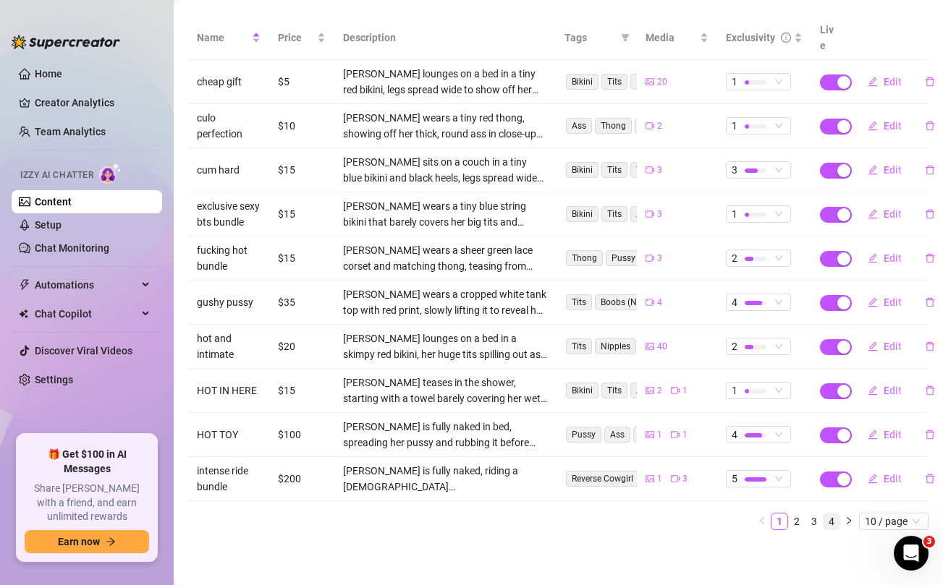
click at [835, 523] on link "4" at bounding box center [832, 522] width 16 height 16
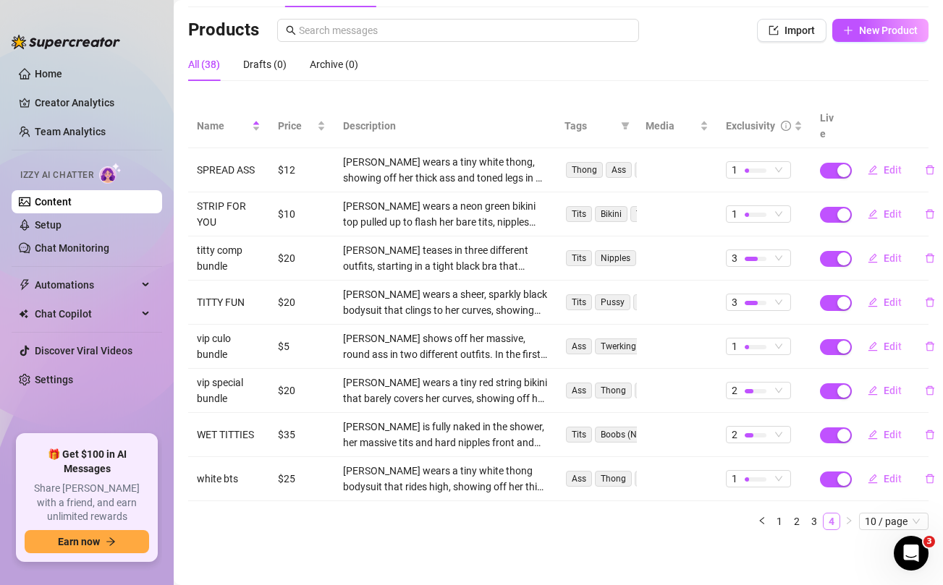
scroll to position [74, 0]
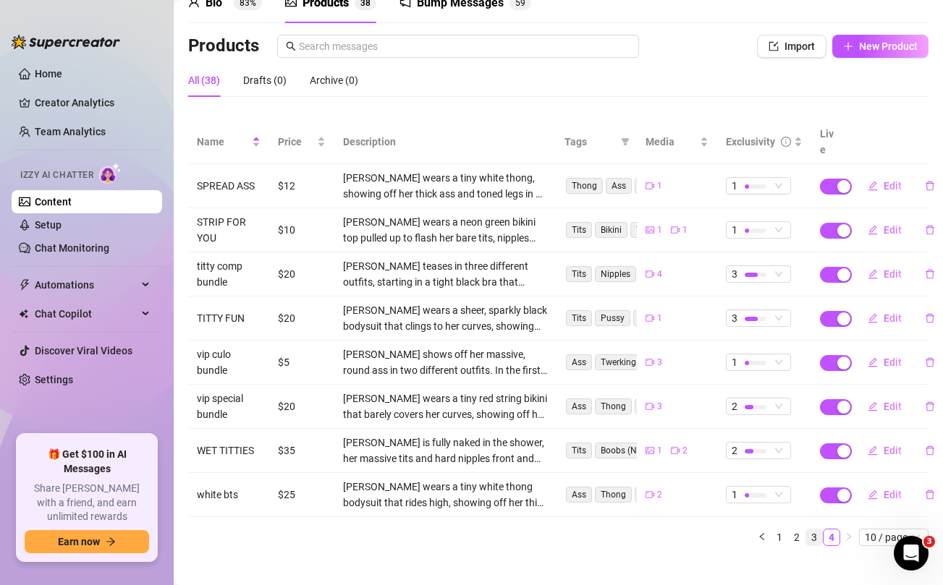
click at [810, 530] on link "3" at bounding box center [814, 538] width 16 height 16
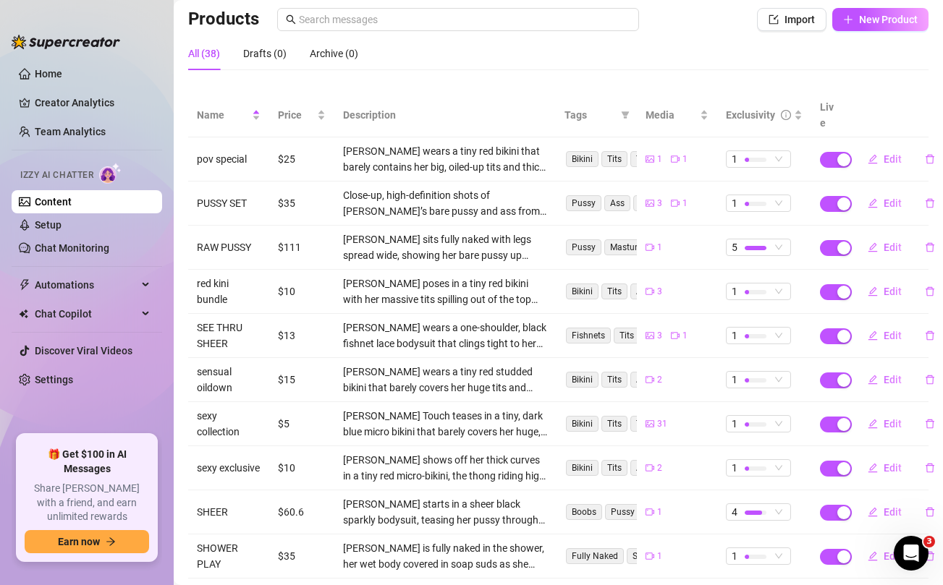
scroll to position [162, 0]
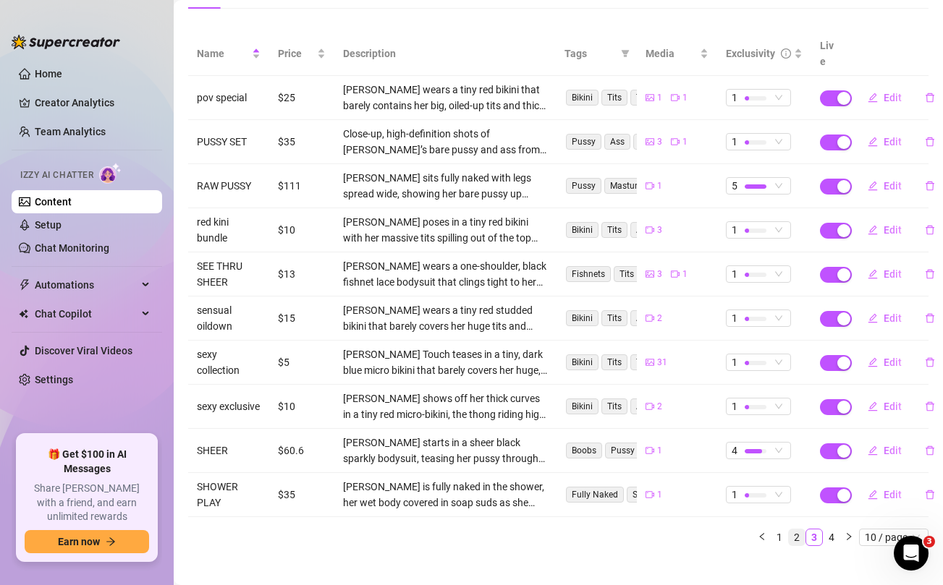
click at [794, 530] on link "2" at bounding box center [797, 538] width 16 height 16
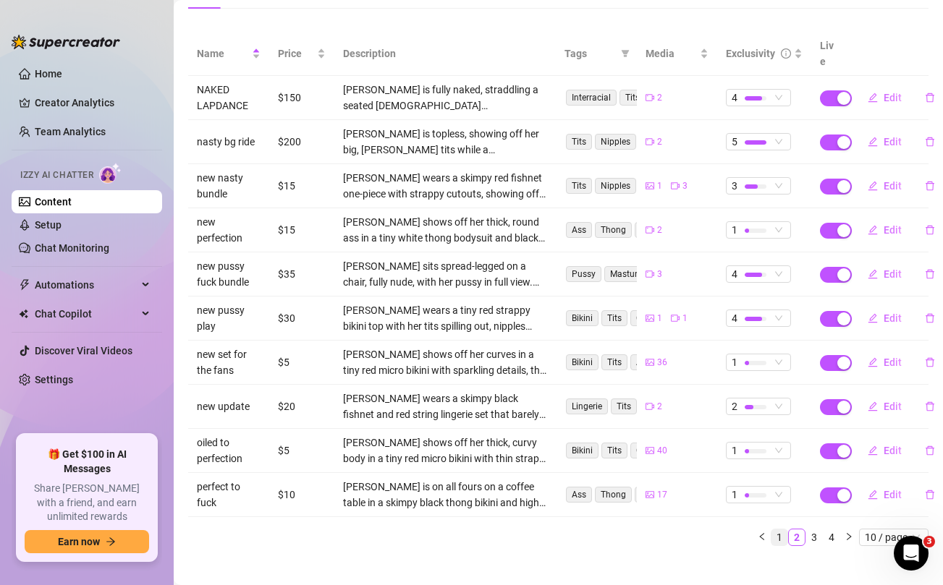
click at [783, 530] on link "1" at bounding box center [779, 538] width 16 height 16
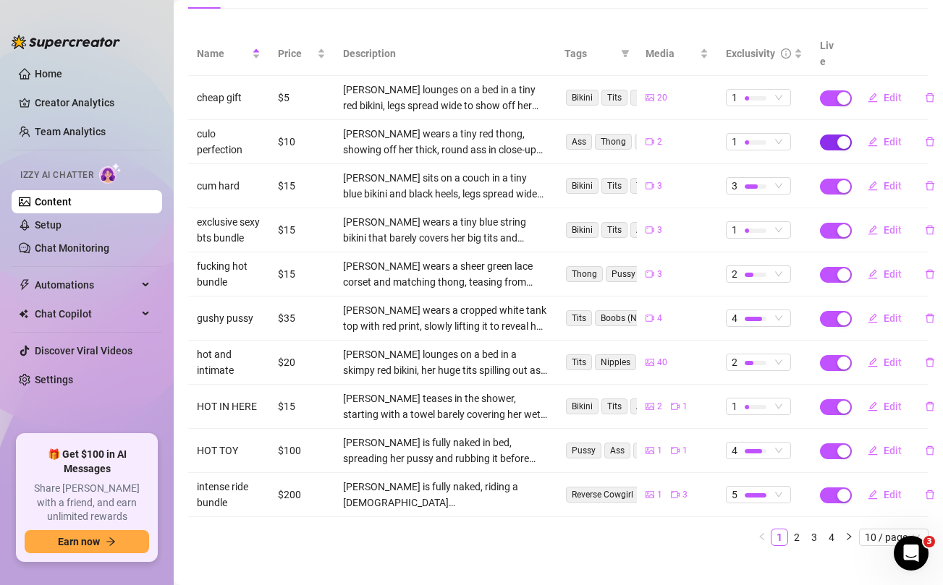
scroll to position [0, 0]
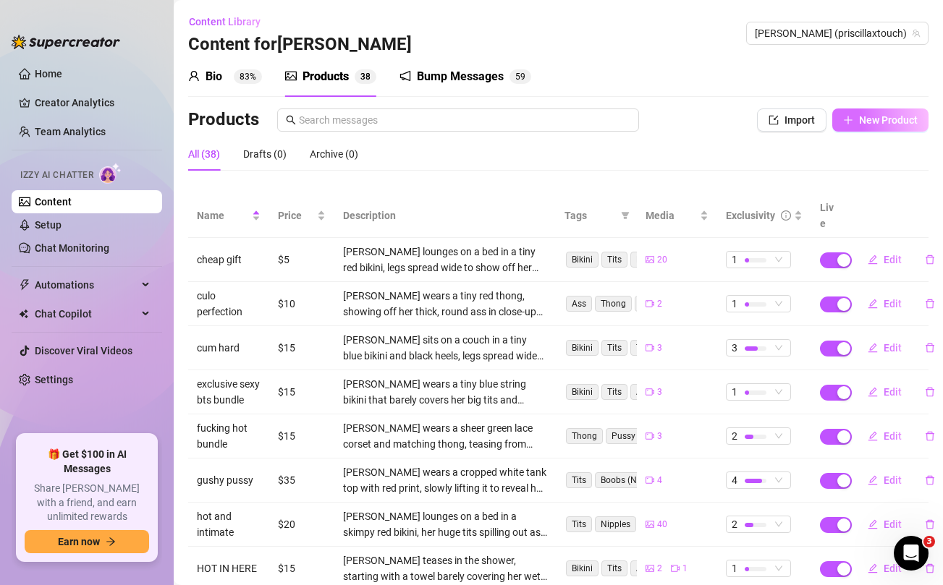
click at [863, 124] on span "New Product" at bounding box center [888, 120] width 59 height 12
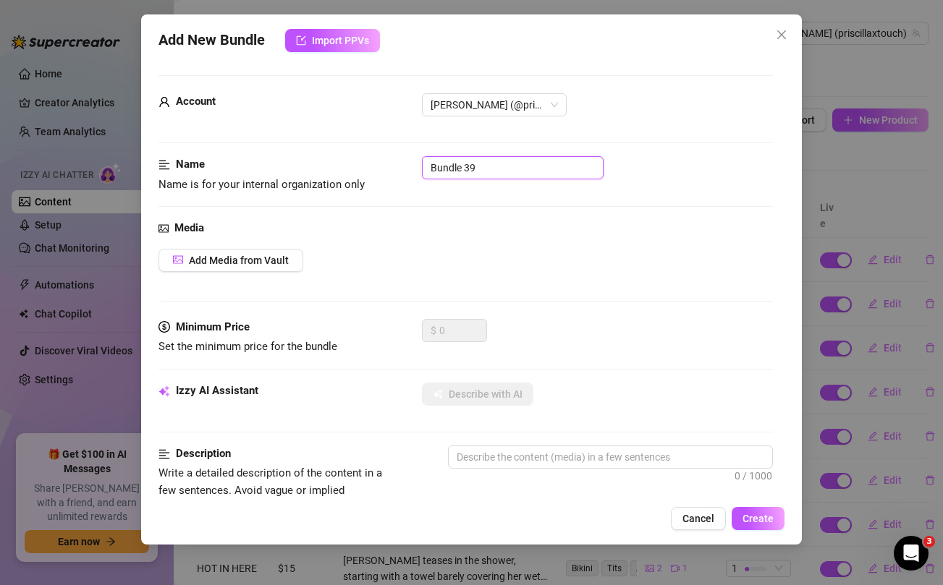
click at [470, 160] on input "Bundle 39" at bounding box center [513, 167] width 182 height 23
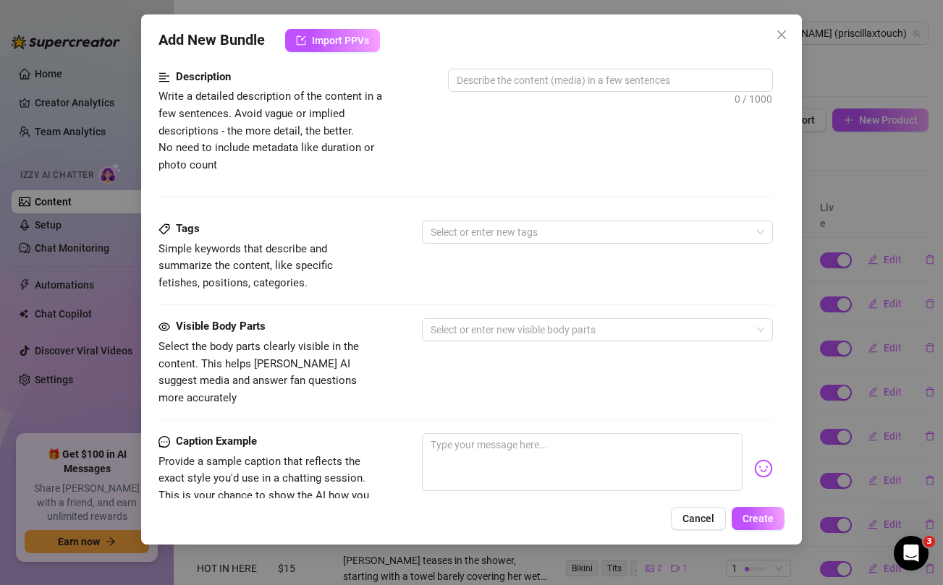
scroll to position [588, 0]
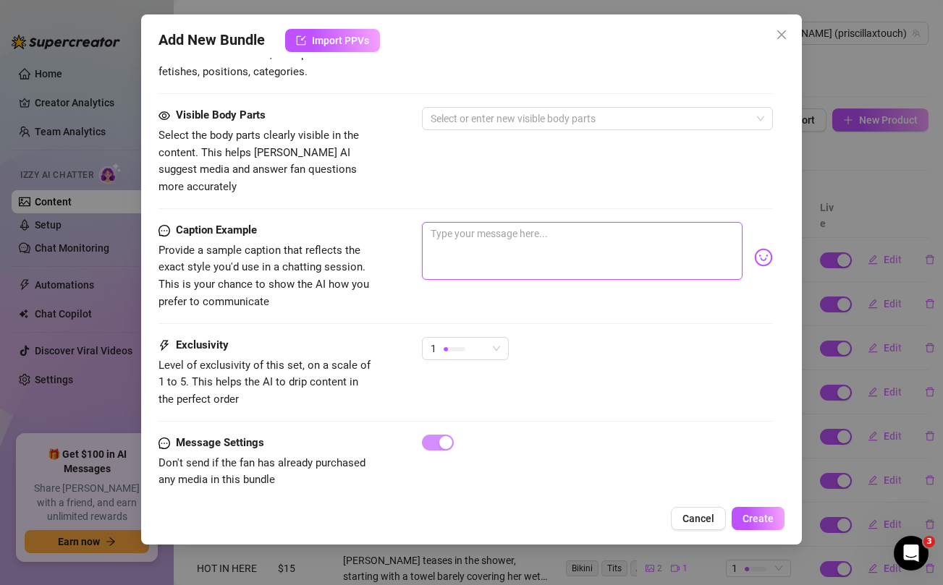
click at [487, 234] on textarea at bounding box center [582, 251] width 320 height 58
paste textarea "Here's your weekend members bundle baby ... unlock and let me give you a quick …"
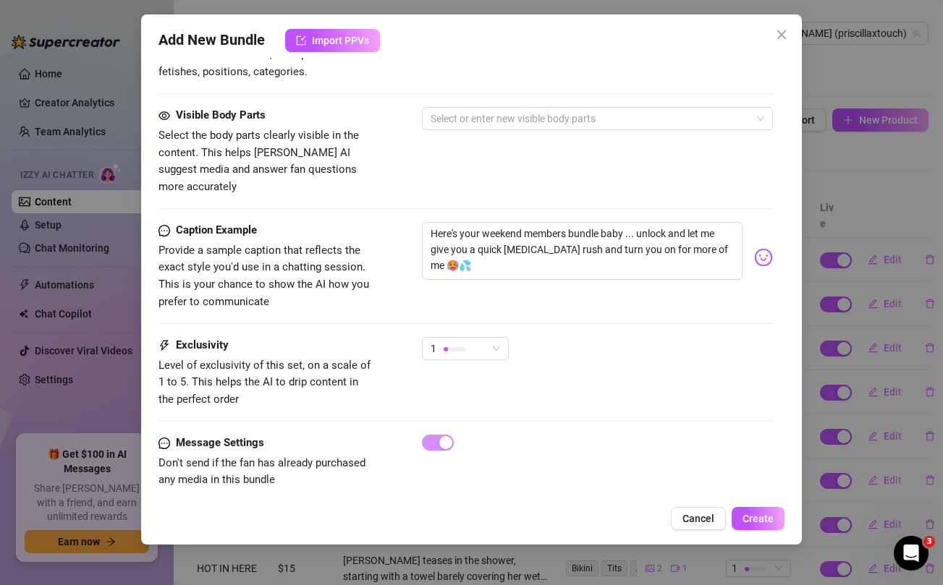
click at [408, 151] on div "Visible Body Parts Select the body parts clearly visible in the content. This h…" at bounding box center [465, 151] width 614 height 88
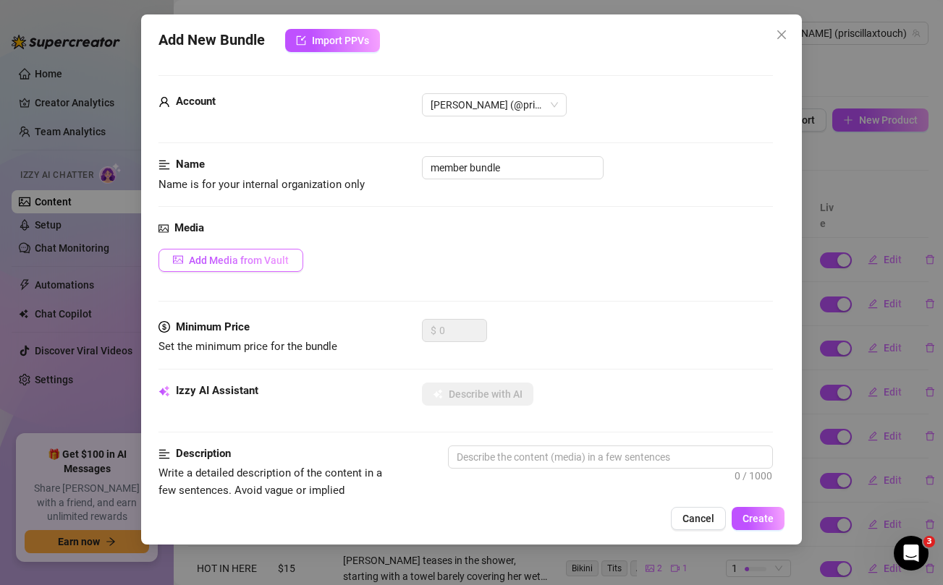
click at [219, 261] on span "Add Media from Vault" at bounding box center [239, 261] width 100 height 12
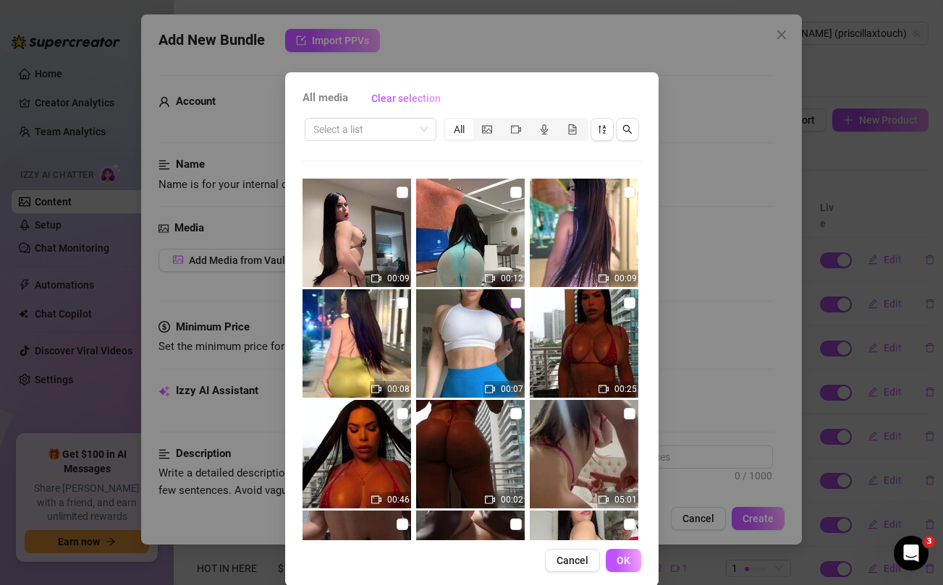
click at [517, 301] on input "checkbox" at bounding box center [516, 303] width 12 height 12
click at [399, 300] on input "checkbox" at bounding box center [403, 303] width 12 height 12
click at [402, 190] on input "checkbox" at bounding box center [403, 193] width 12 height 12
click at [512, 192] on input "checkbox" at bounding box center [516, 193] width 12 height 12
click at [628, 190] on input "checkbox" at bounding box center [630, 193] width 12 height 12
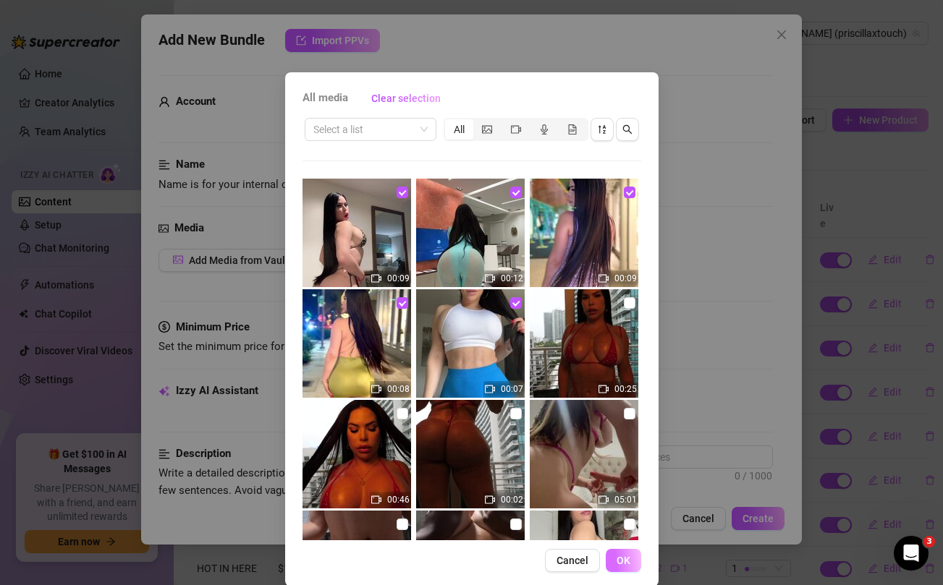
click at [627, 562] on span "OK" at bounding box center [624, 561] width 14 height 12
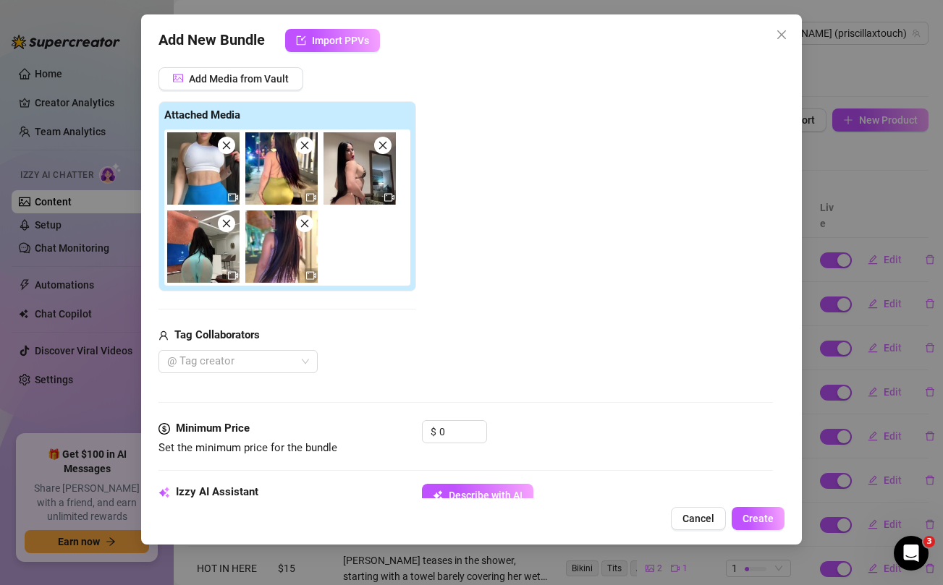
scroll to position [215, 0]
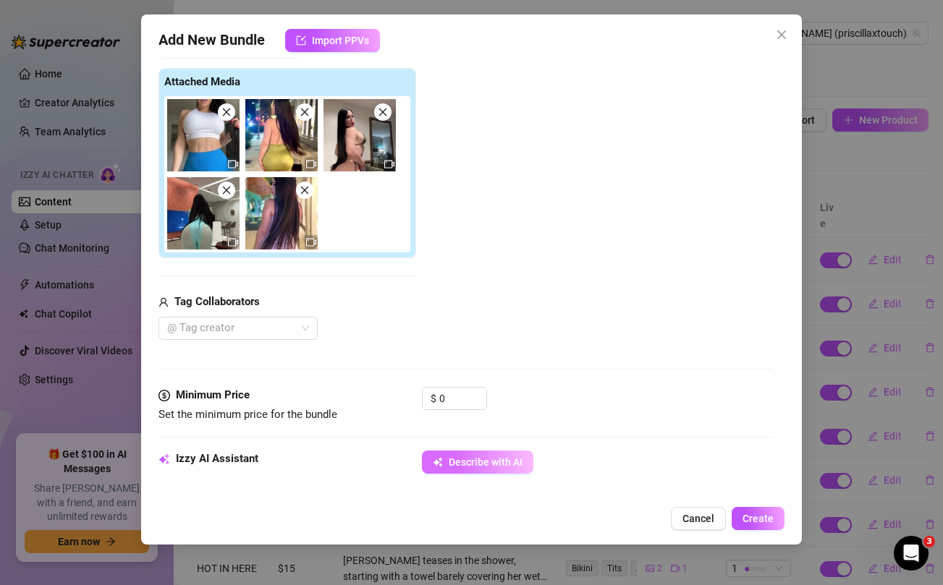
click at [493, 458] on span "Describe with AI" at bounding box center [486, 463] width 74 height 12
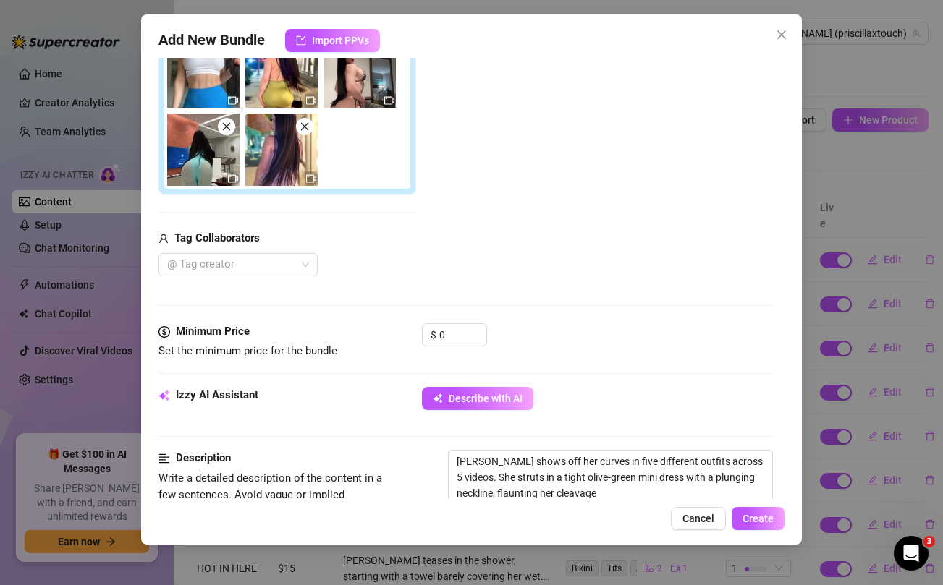
scroll to position [420, 0]
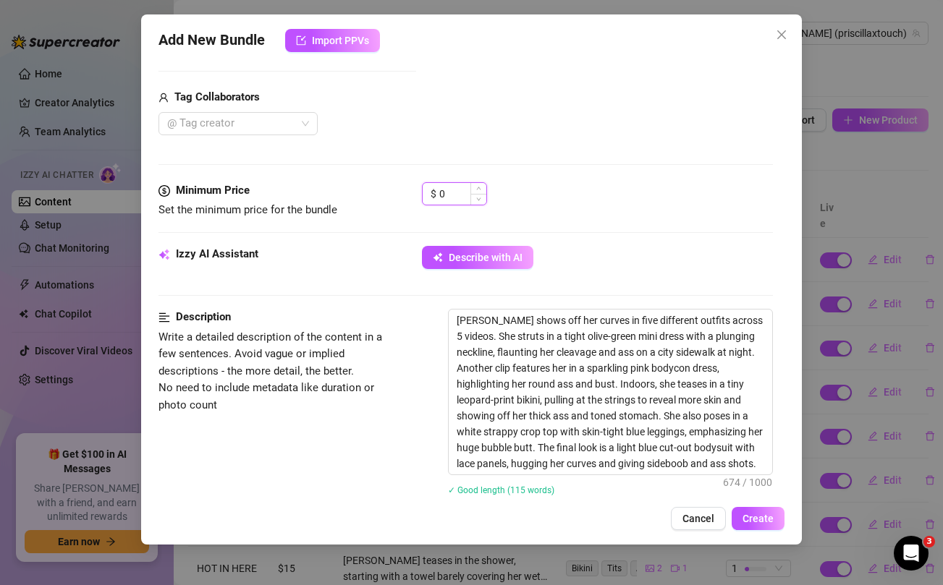
click at [445, 195] on input "0" at bounding box center [462, 194] width 47 height 22
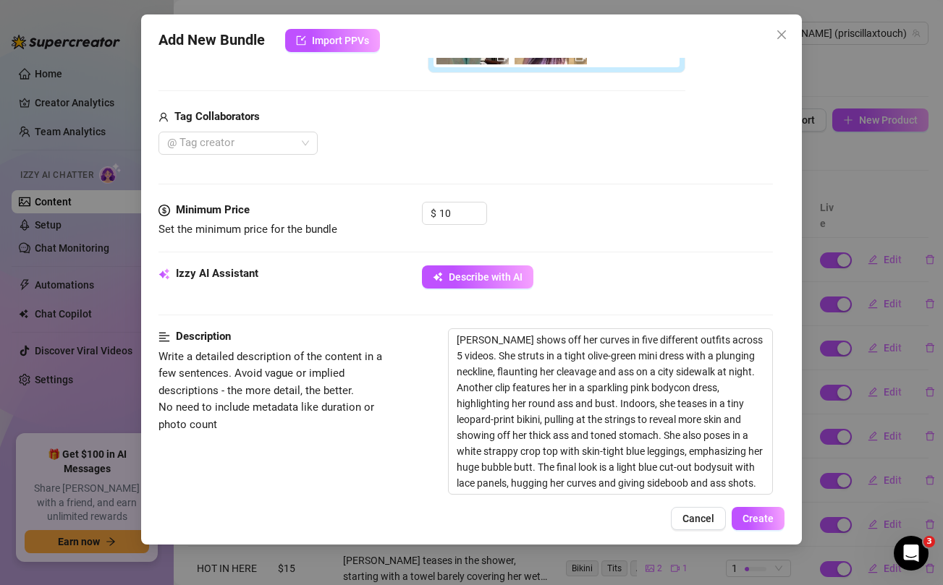
scroll to position [0, 0]
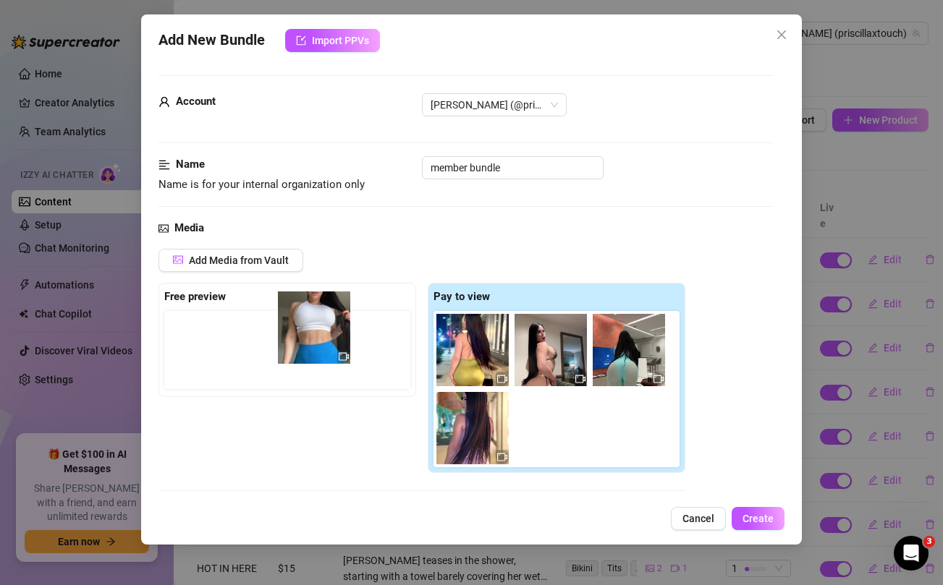
drag, startPoint x: 468, startPoint y: 360, endPoint x: 303, endPoint y: 337, distance: 166.6
click at [303, 337] on div "Free preview Pay to view" at bounding box center [421, 378] width 527 height 191
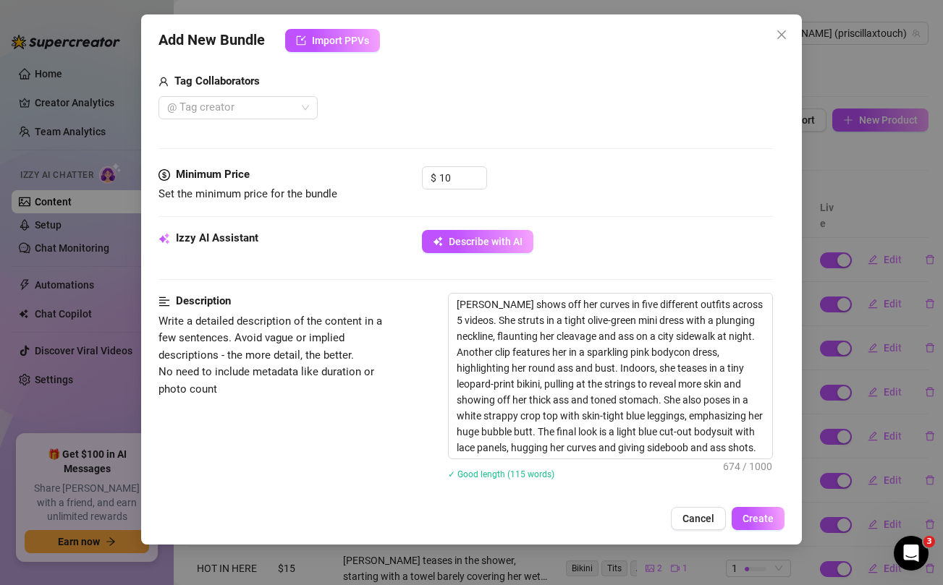
scroll to position [972, 0]
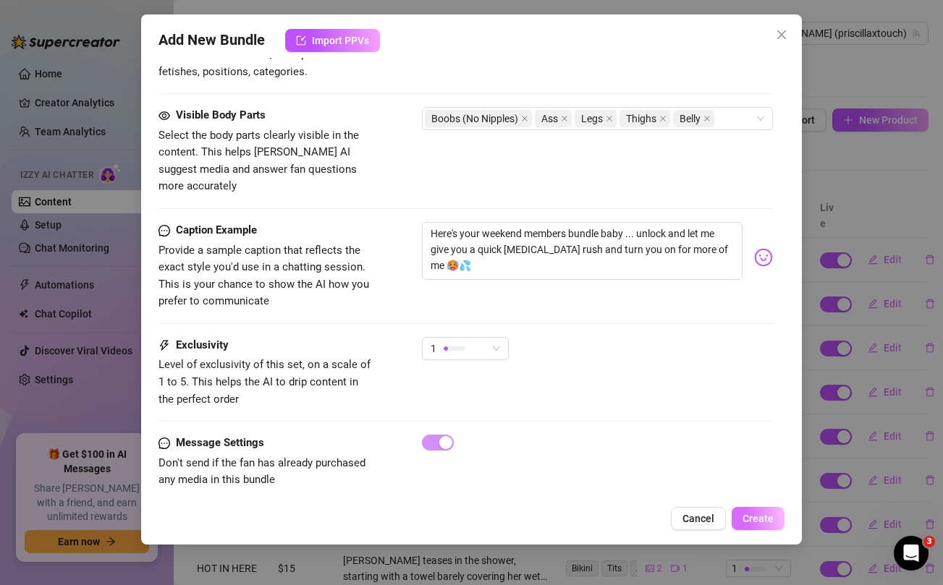
click at [768, 524] on span "Create" at bounding box center [758, 519] width 31 height 12
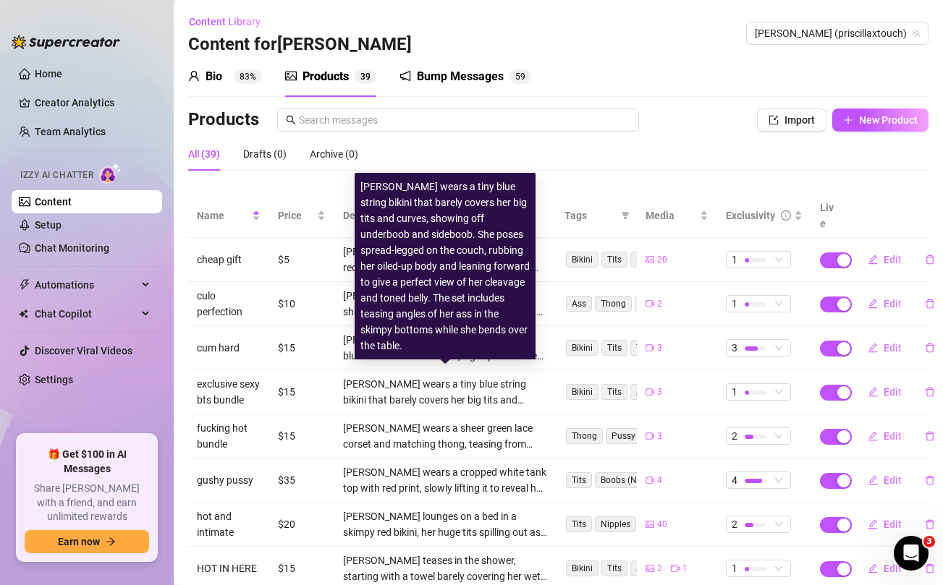
scroll to position [178, 0]
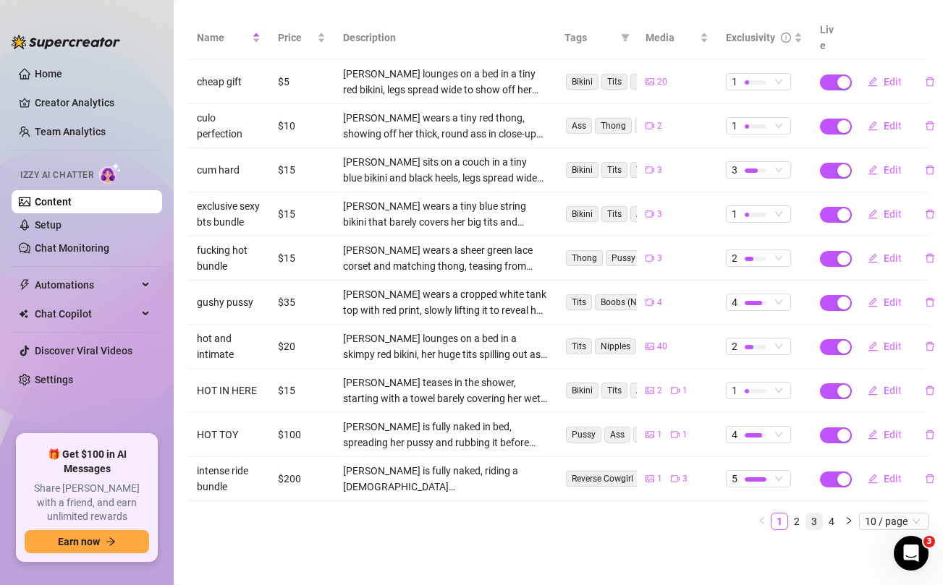
click at [815, 522] on link "3" at bounding box center [814, 522] width 16 height 16
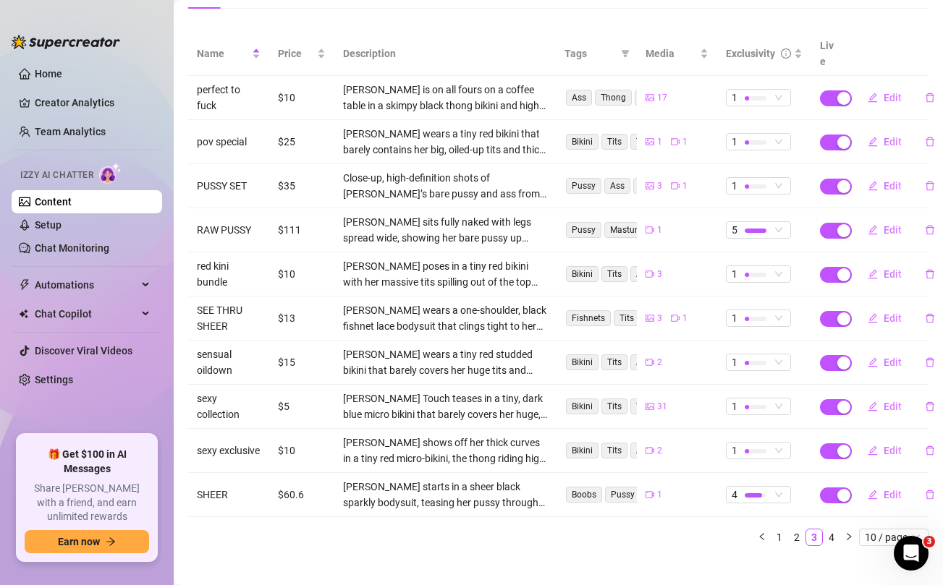
scroll to position [0, 0]
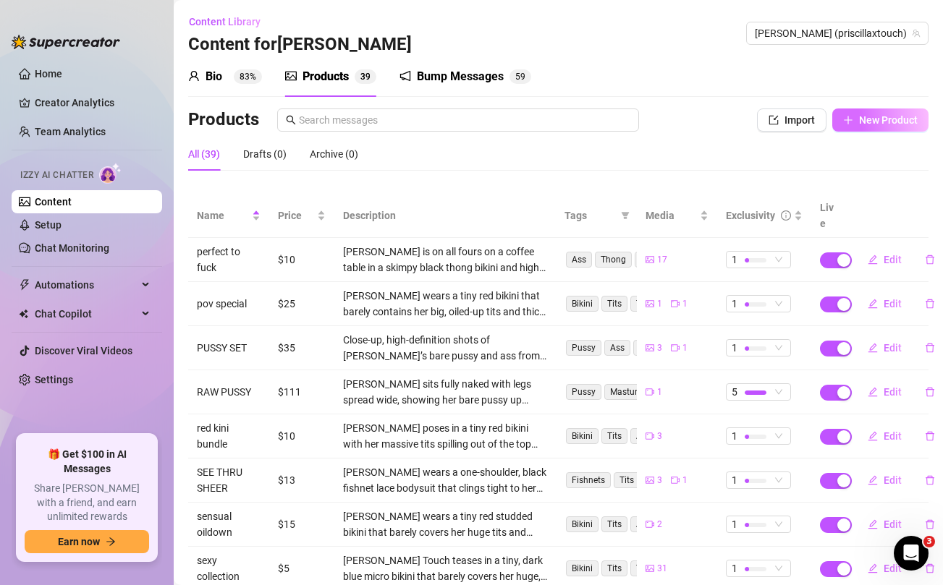
click at [902, 124] on span "New Product" at bounding box center [888, 120] width 59 height 12
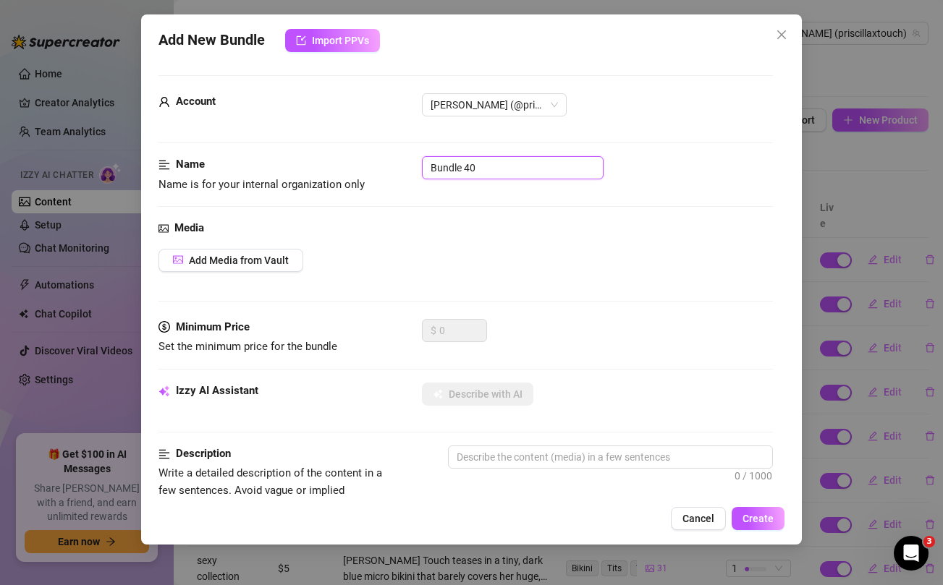
click at [525, 179] on input "Bundle 40" at bounding box center [513, 167] width 182 height 23
click at [591, 256] on div "Add Media from Vault" at bounding box center [465, 260] width 614 height 23
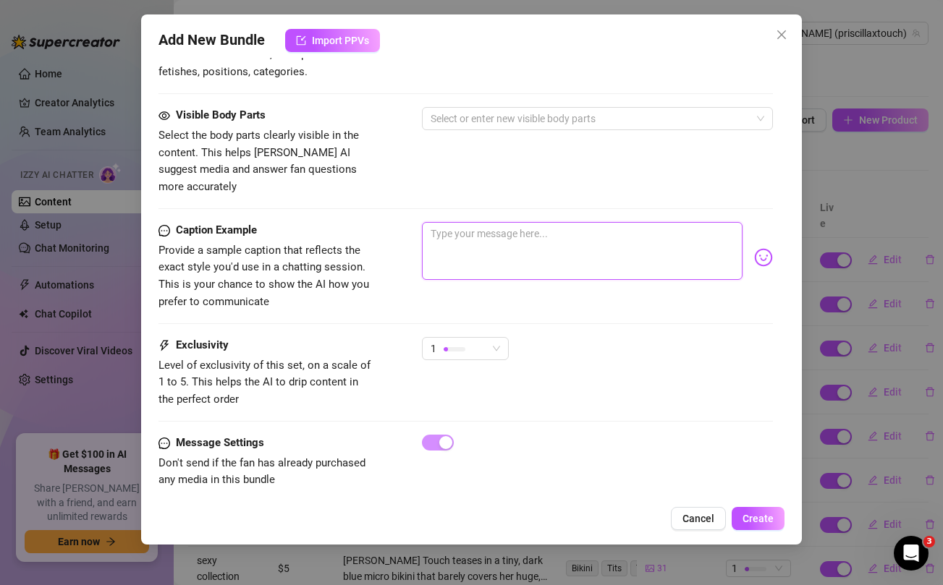
click at [581, 237] on textarea at bounding box center [582, 251] width 320 height 58
paste textarea "🚨‼️ WET AND NASTY SOLO PLAY ‼️ 🚨💦 My newest and naughtiest solo pussy play vide…"
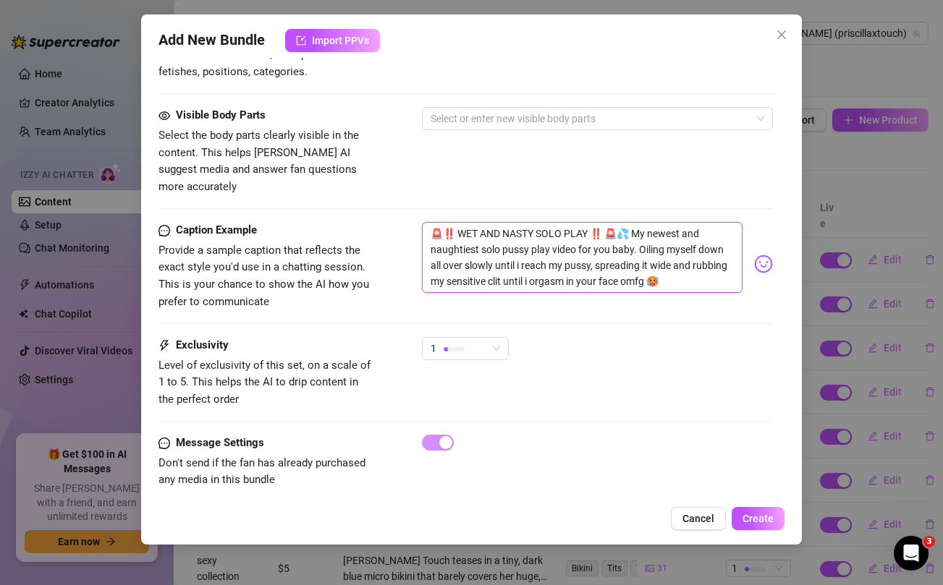
scroll to position [0, 0]
click at [491, 145] on div "Visible Body Parts Select the body parts clearly visible in the content. This h…" at bounding box center [465, 151] width 614 height 88
click at [655, 222] on textarea "🚨‼️ WET AND NASTY SOLO PLAY ‼️ 🚨💦 My newest and naughtiest solo pussy play vide…" at bounding box center [582, 257] width 320 height 71
click at [631, 162] on div "Visible Body Parts Select the body parts clearly visible in the content. This h…" at bounding box center [465, 151] width 614 height 88
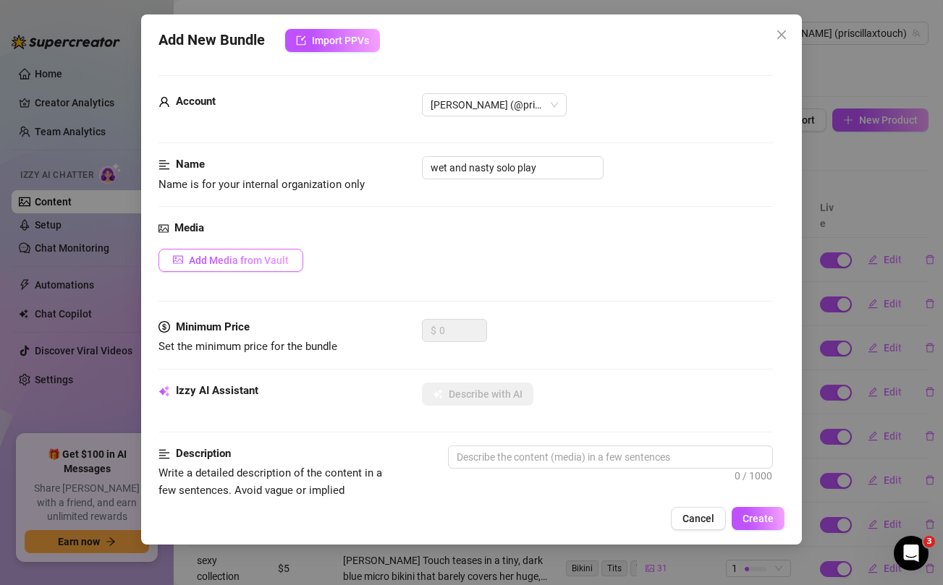
click at [241, 260] on span "Add Media from Vault" at bounding box center [239, 261] width 100 height 12
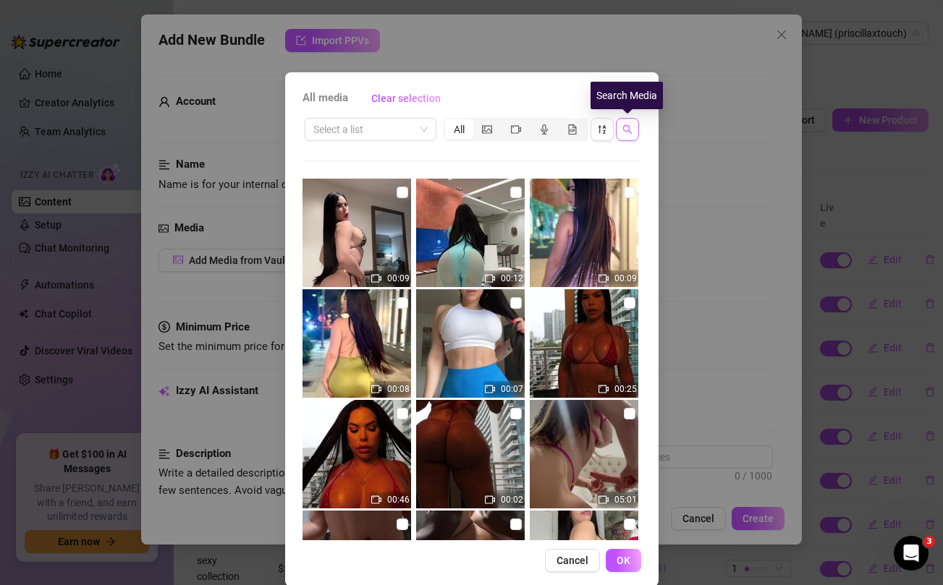
click at [629, 132] on icon "search" at bounding box center [627, 129] width 10 height 10
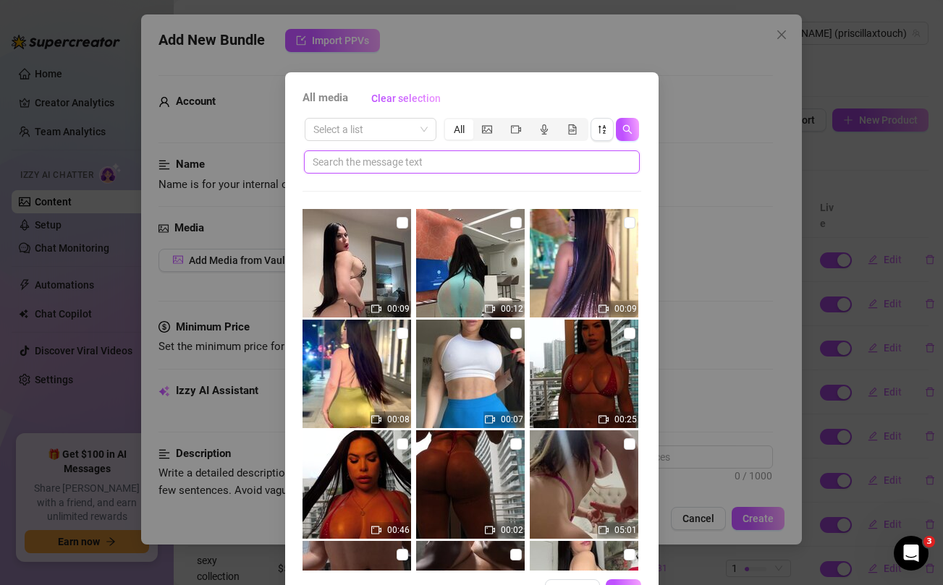
click at [523, 164] on input "text" at bounding box center [466, 162] width 307 height 16
paste input "newest"
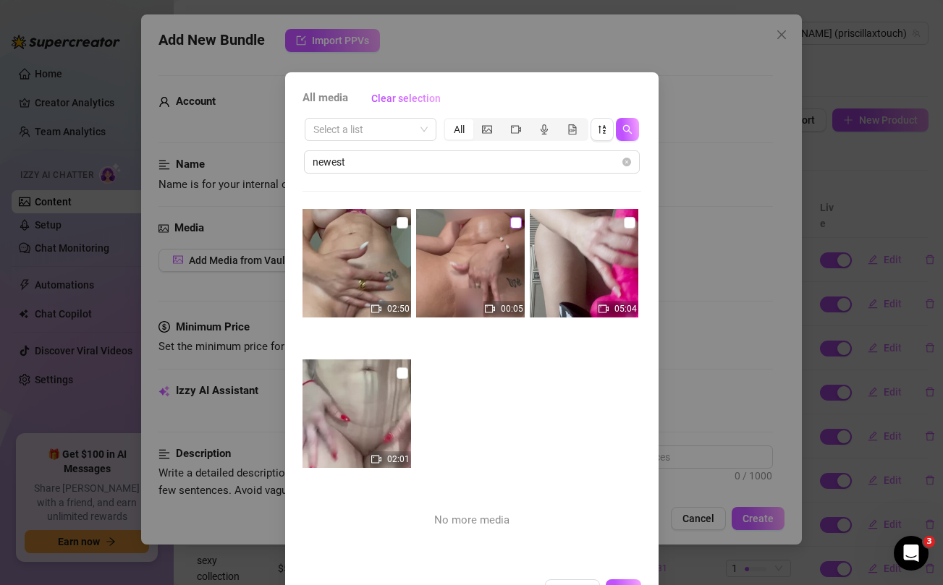
click at [516, 221] on input "checkbox" at bounding box center [516, 223] width 12 height 12
click at [404, 219] on input "checkbox" at bounding box center [403, 223] width 12 height 12
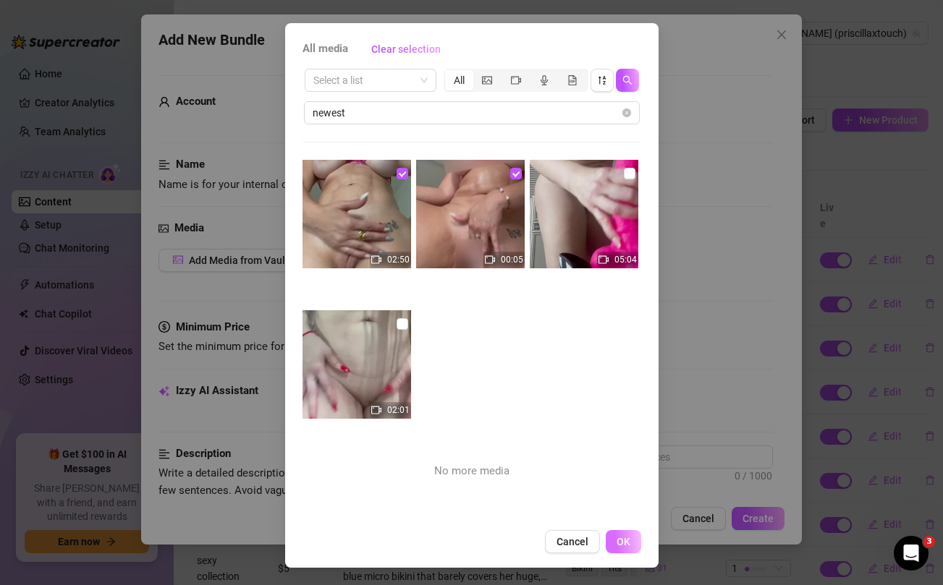
click at [619, 550] on button "OK" at bounding box center [623, 541] width 35 height 23
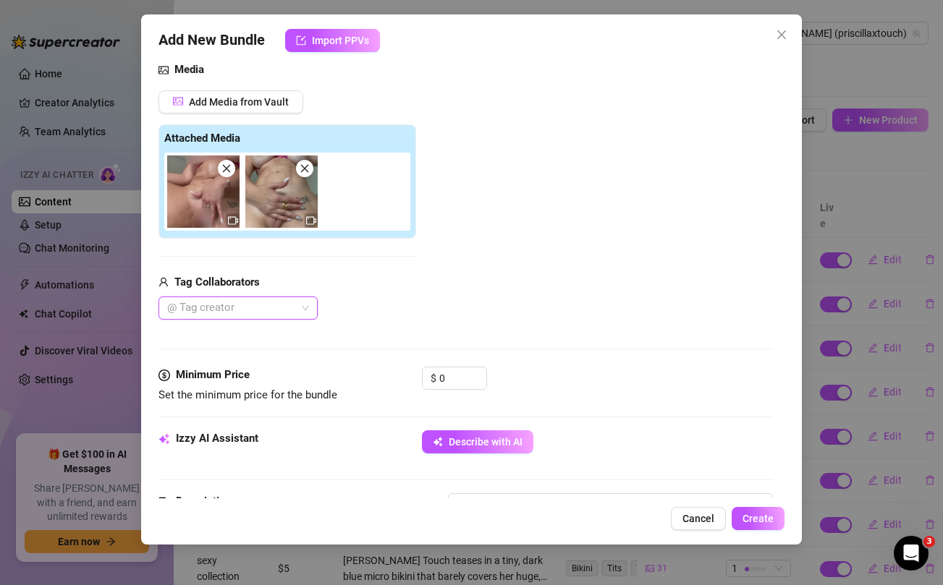
scroll to position [215, 0]
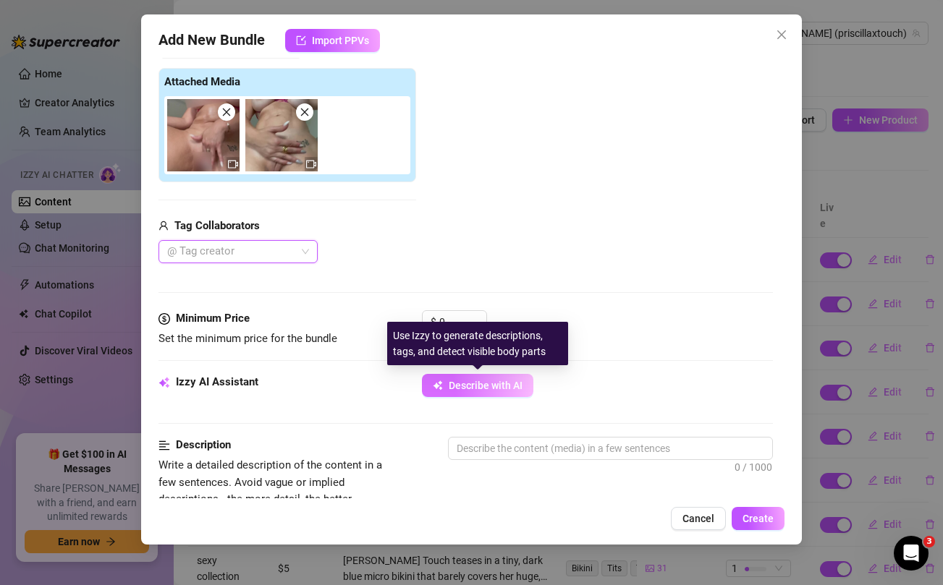
click at [442, 387] on icon "button" at bounding box center [438, 386] width 10 height 10
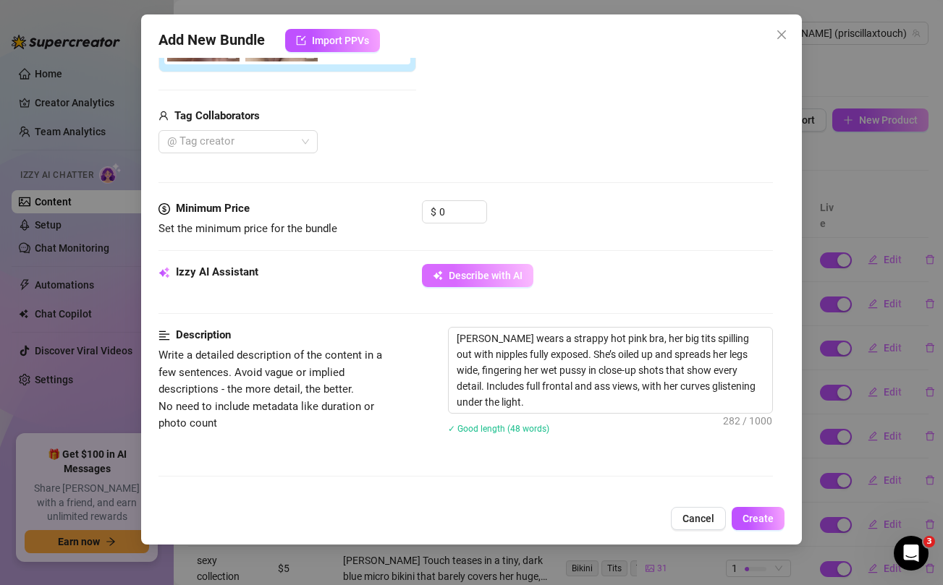
scroll to position [329, 0]
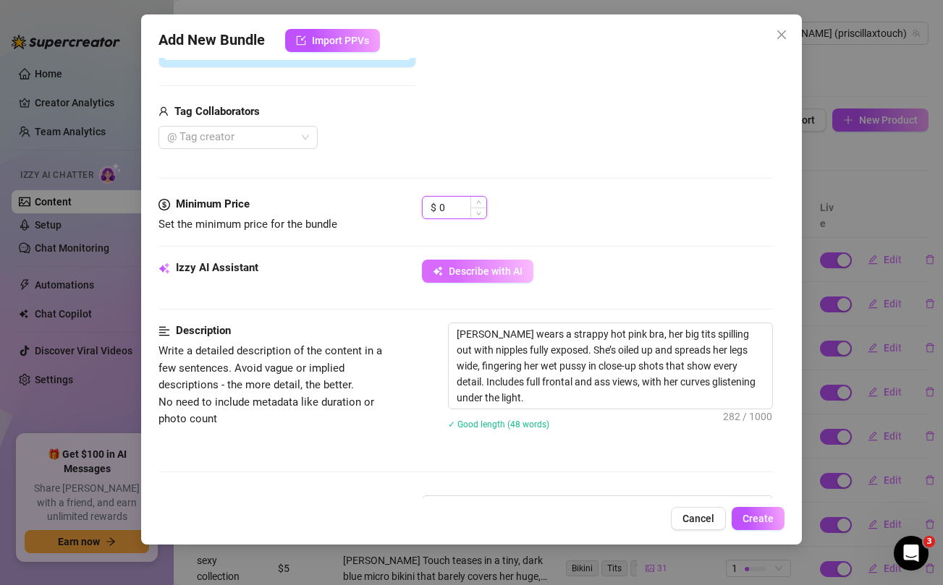
click at [454, 211] on input "0" at bounding box center [462, 208] width 47 height 22
click at [462, 100] on div "Add Media from Vault Free preview Pay to view Tag Collaborators @ Tag creator" at bounding box center [421, 35] width 527 height 230
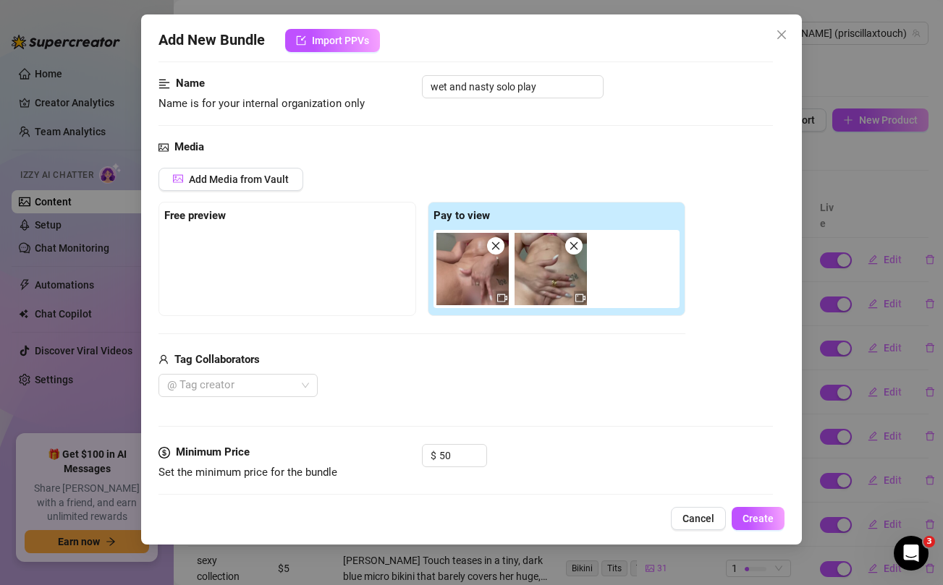
scroll to position [80, 0]
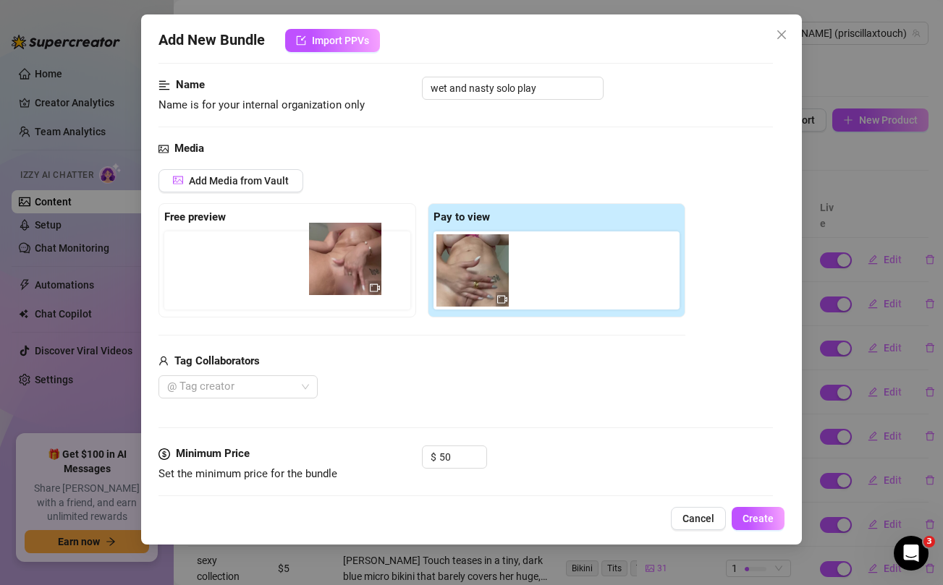
drag, startPoint x: 466, startPoint y: 265, endPoint x: 322, endPoint y: 253, distance: 144.5
click at [322, 253] on div "Free preview Pay to view" at bounding box center [421, 260] width 527 height 114
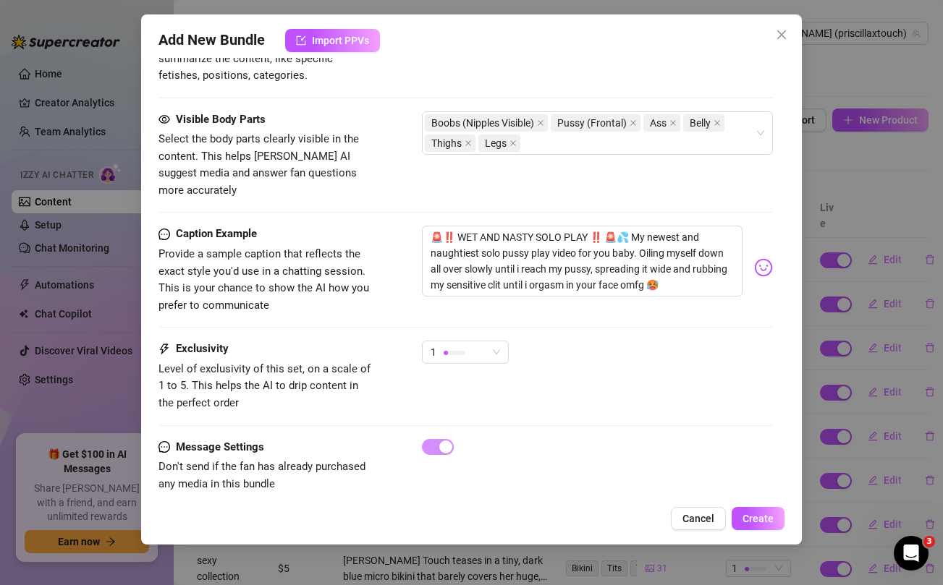
scroll to position [813, 0]
click at [487, 341] on span "1" at bounding box center [465, 352] width 69 height 22
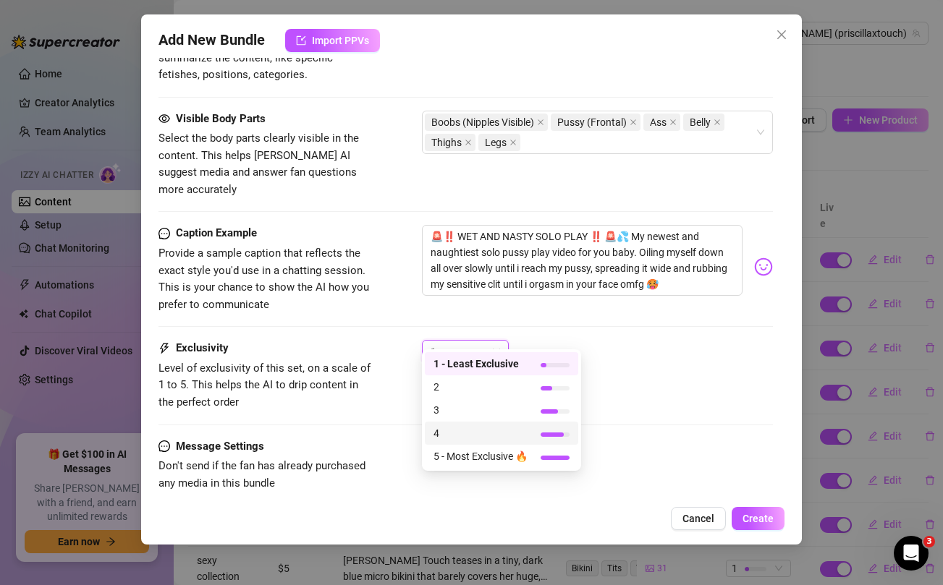
click at [467, 437] on span "4" at bounding box center [480, 434] width 94 height 16
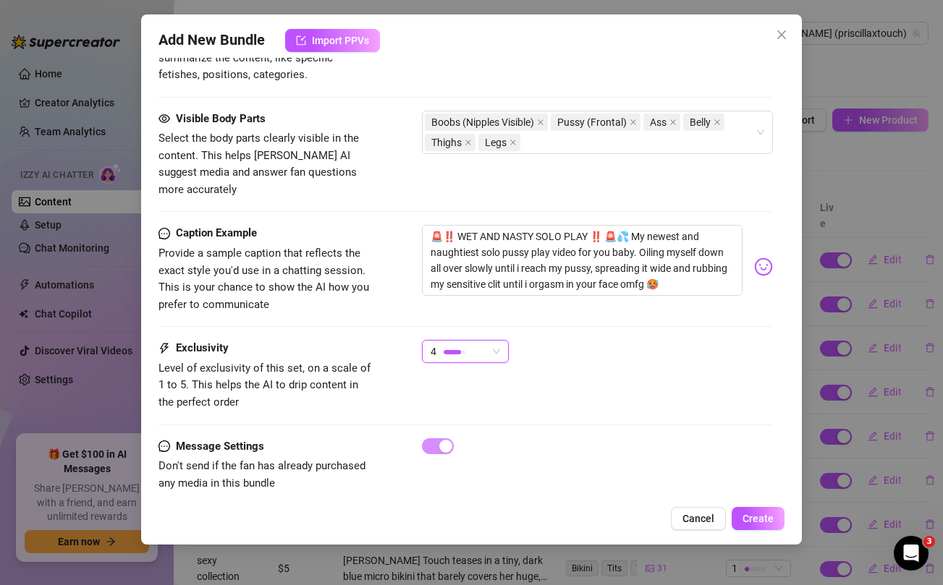
click at [704, 360] on div "Exclusivity Level of exclusivity of this set, on a scale of 1 to 5. This helps …" at bounding box center [465, 375] width 614 height 71
click at [758, 515] on span "Create" at bounding box center [758, 519] width 31 height 12
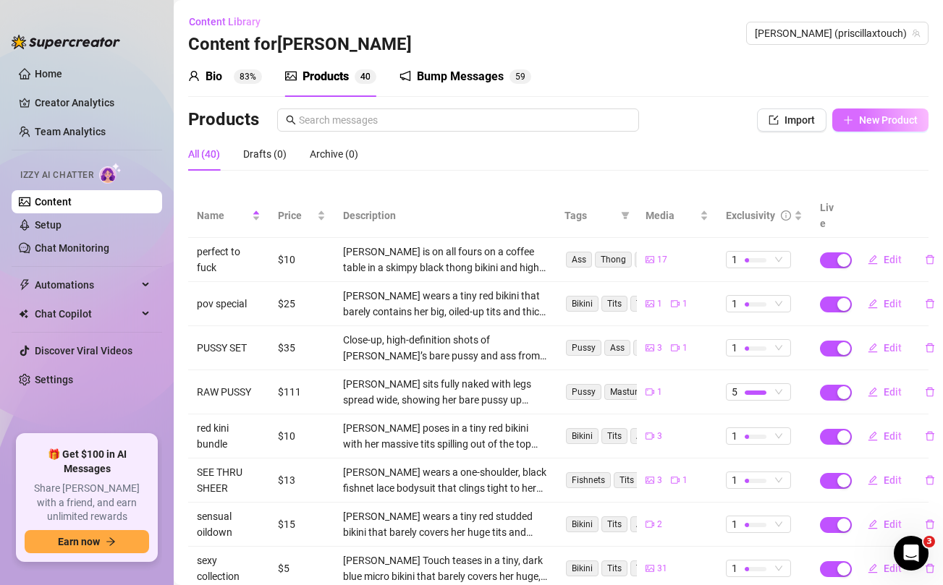
click at [876, 127] on button "New Product" at bounding box center [880, 120] width 96 height 23
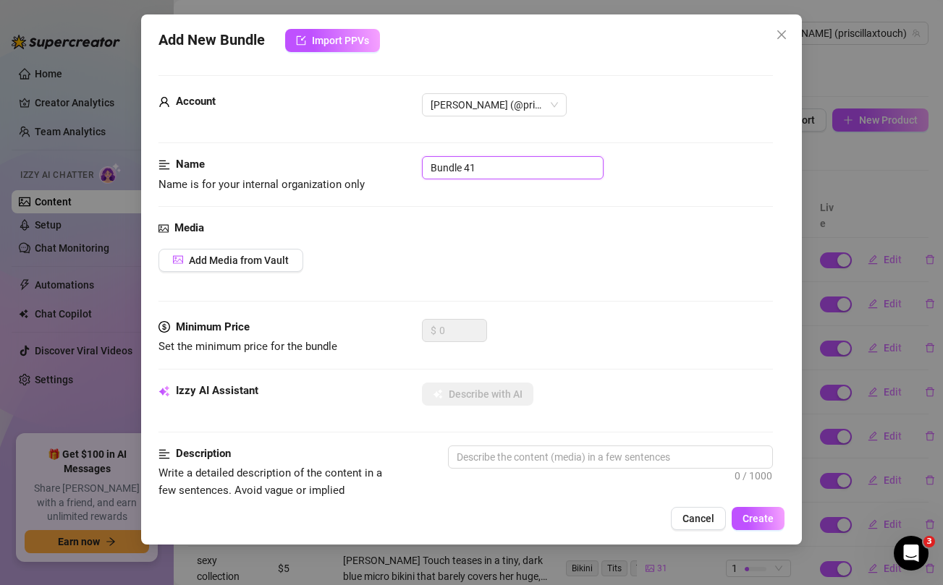
click at [486, 166] on input "Bundle 41" at bounding box center [513, 167] width 182 height 23
click at [514, 248] on div "Media Add Media from Vault" at bounding box center [465, 269] width 614 height 99
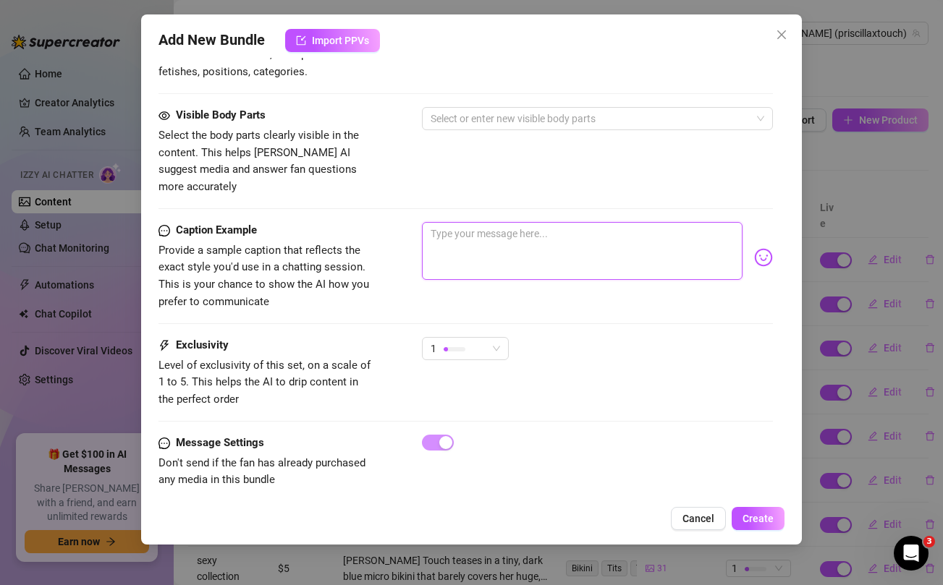
click at [509, 230] on textarea at bounding box center [582, 251] width 320 height 58
paste textarea "🔥 NEW CALIENTE BUNDLE 🔥 ready to let me drain your balls today papi?? 🥵 Unlock …"
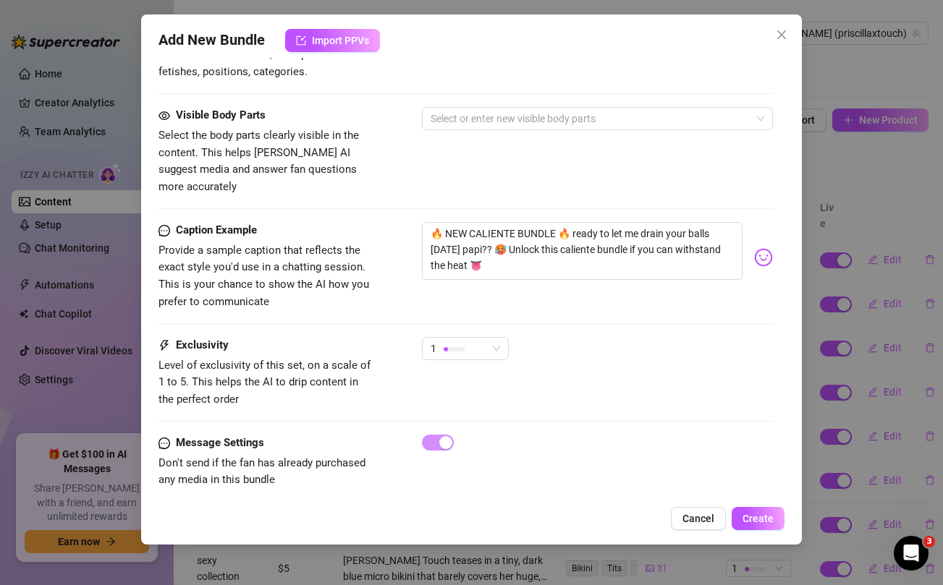
click at [459, 138] on div "Visible Body Parts Select the body parts clearly visible in the content. This h…" at bounding box center [465, 151] width 614 height 88
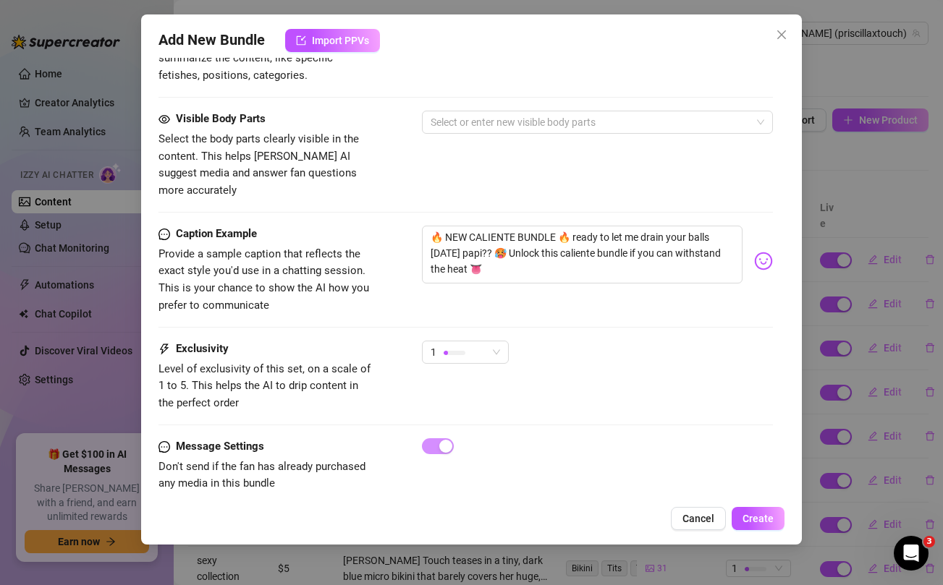
scroll to position [0, 0]
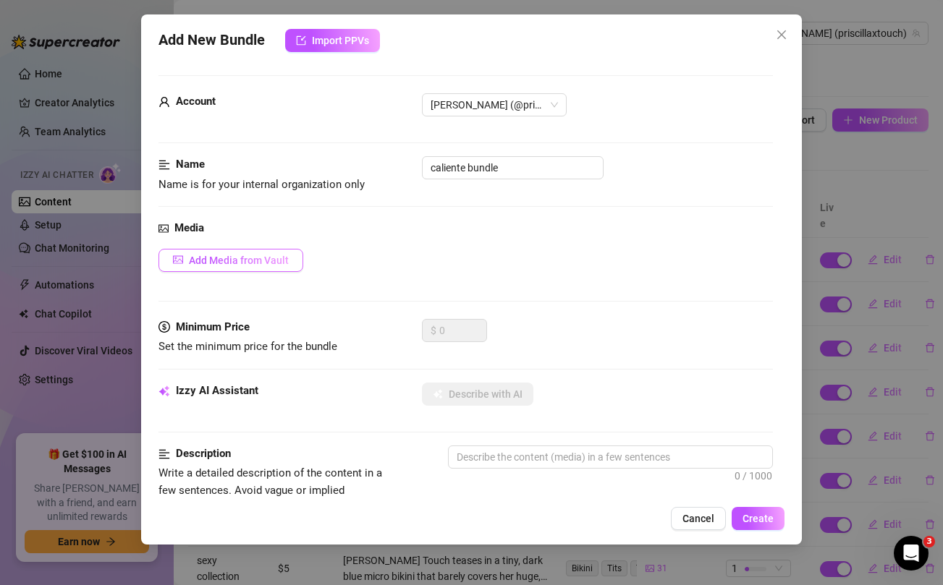
click at [233, 255] on span "Add Media from Vault" at bounding box center [239, 261] width 100 height 12
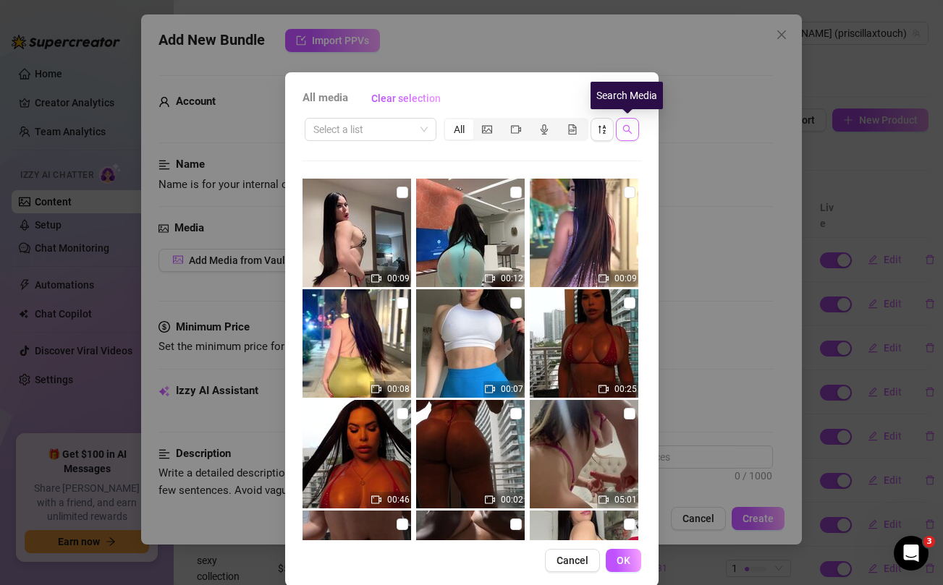
click at [625, 135] on button "button" at bounding box center [627, 129] width 23 height 23
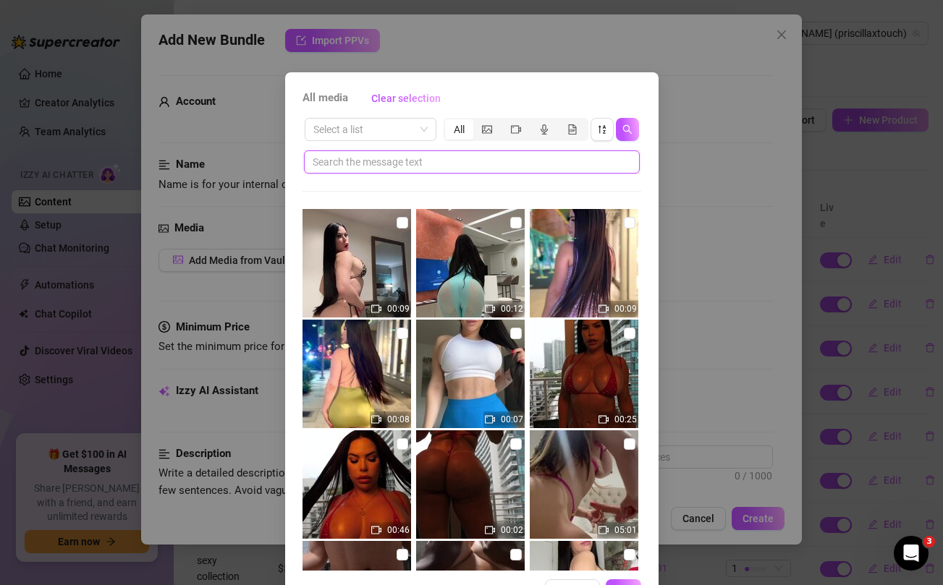
click at [541, 164] on input "text" at bounding box center [466, 162] width 307 height 16
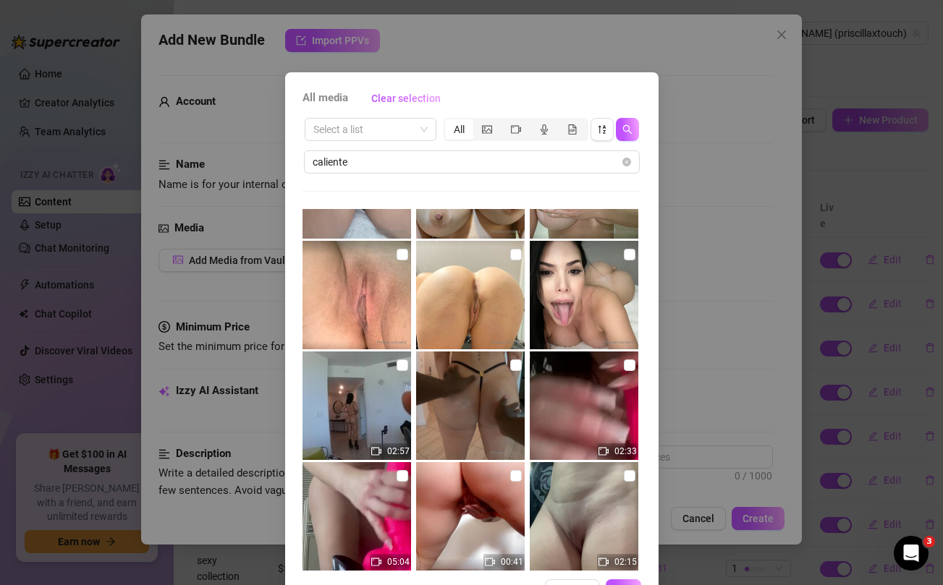
scroll to position [402, 0]
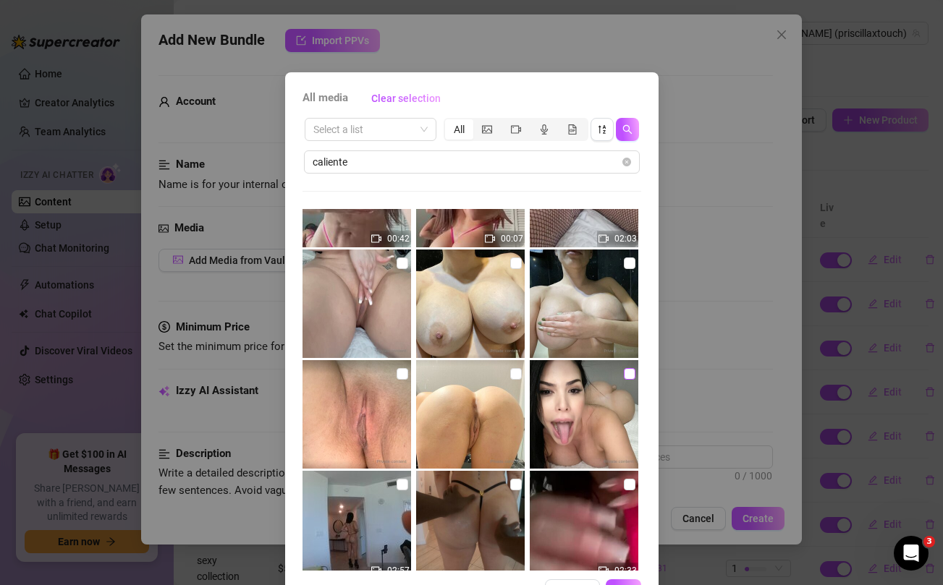
click at [628, 372] on input "checkbox" at bounding box center [630, 374] width 12 height 12
click at [512, 374] on input "checkbox" at bounding box center [516, 374] width 12 height 12
click at [402, 371] on input "checkbox" at bounding box center [403, 374] width 12 height 12
click at [405, 259] on input "checkbox" at bounding box center [403, 264] width 12 height 12
click at [520, 258] on input "checkbox" at bounding box center [516, 264] width 12 height 12
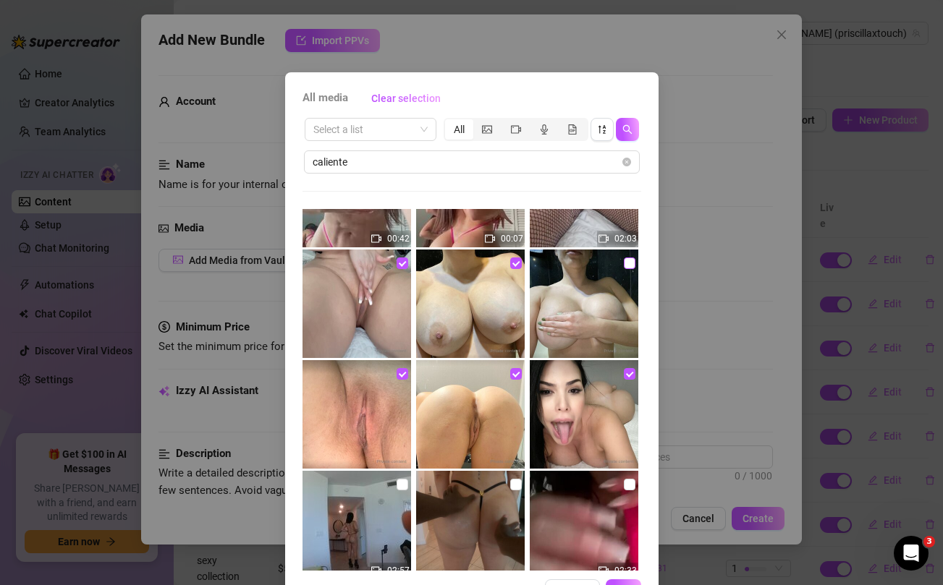
click at [626, 263] on input "checkbox" at bounding box center [630, 264] width 12 height 12
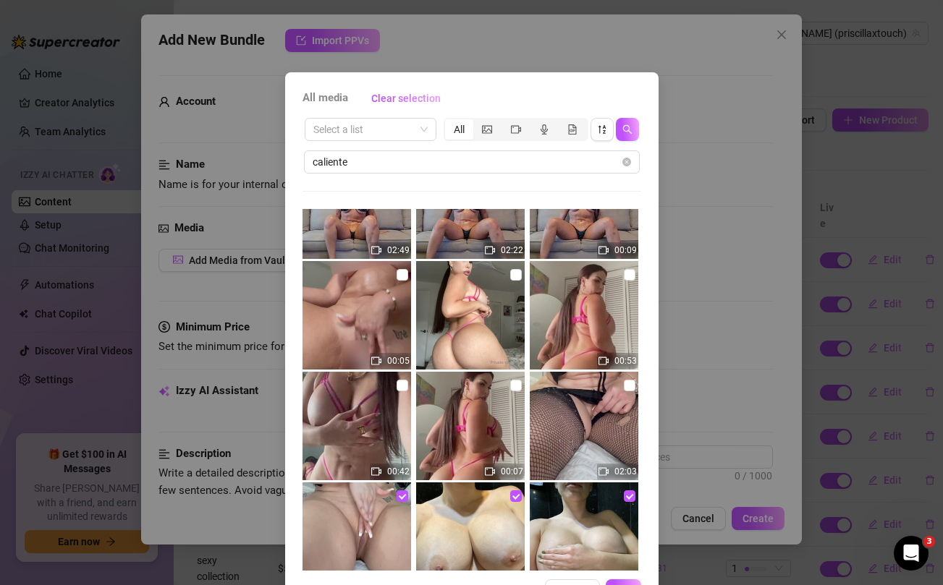
scroll to position [169, 0]
click at [514, 389] on input "checkbox" at bounding box center [516, 387] width 12 height 12
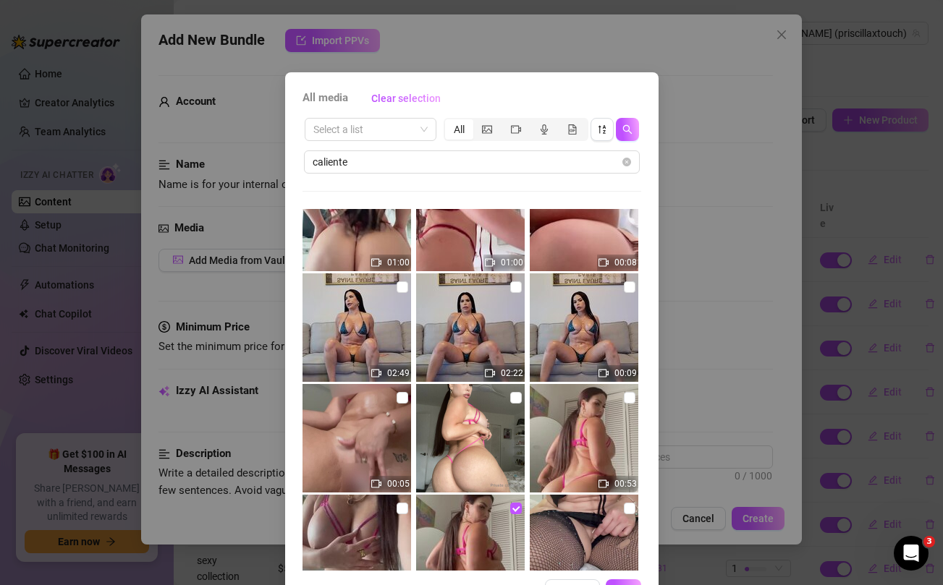
scroll to position [0, 0]
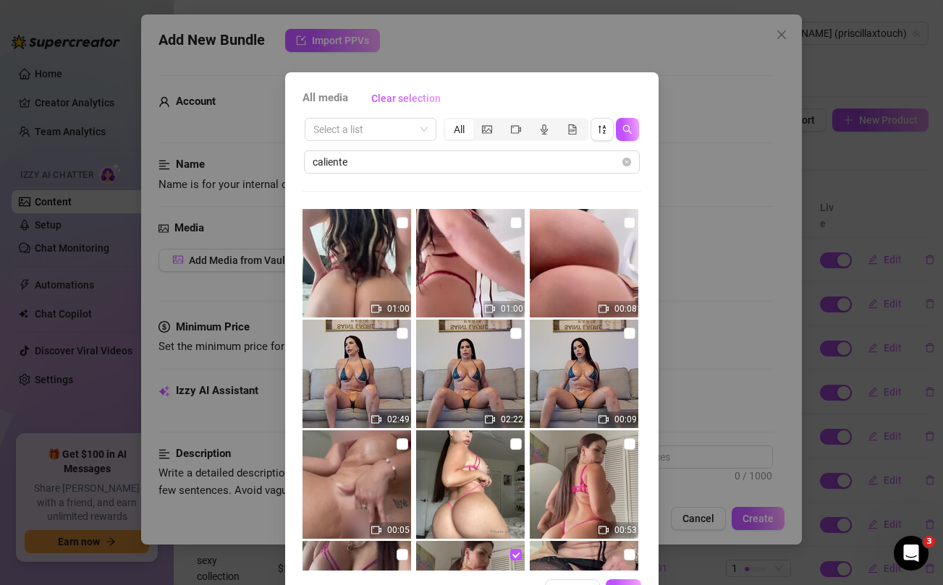
click at [772, 211] on div "All media Clear selection Select a list All caliente 01:00 01:00 00:08 02:49 02…" at bounding box center [471, 292] width 943 height 585
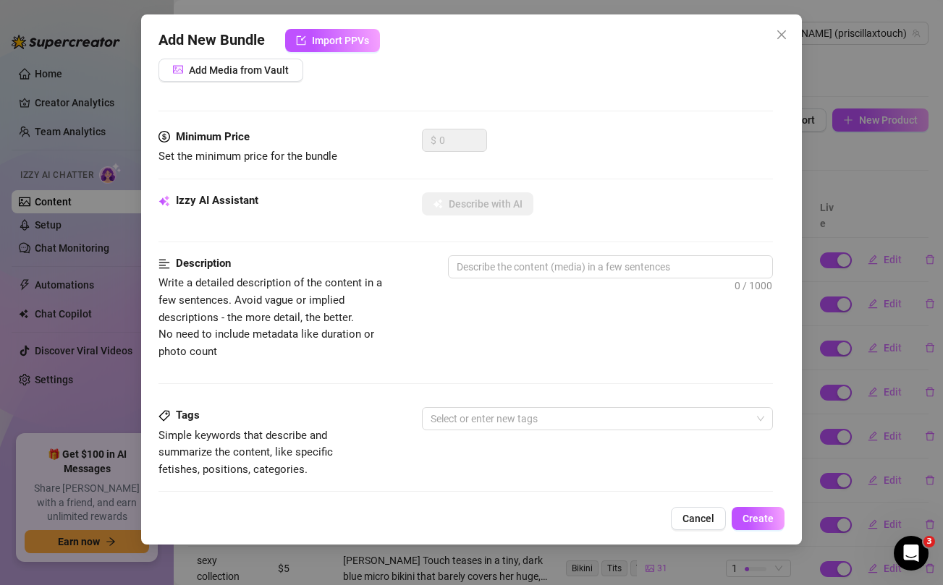
scroll to position [588, 0]
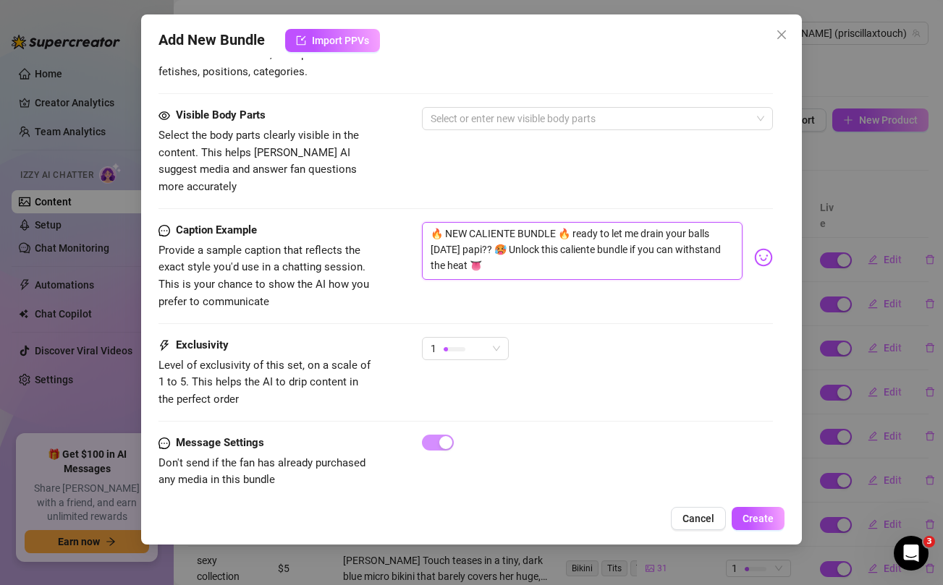
click at [609, 227] on textarea "🔥 NEW CALIENTE BUNDLE 🔥 ready to let me drain your balls today papi?? 🥵 Unlock …" at bounding box center [582, 251] width 320 height 58
paste textarea "tell me how much you want it papi 😜 ..i was so horny while making this for you.…"
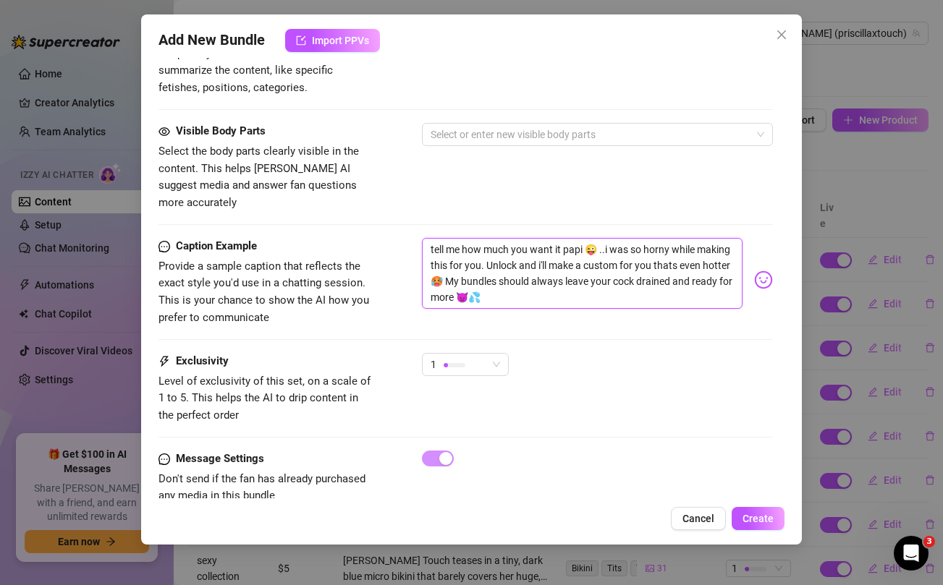
scroll to position [567, 0]
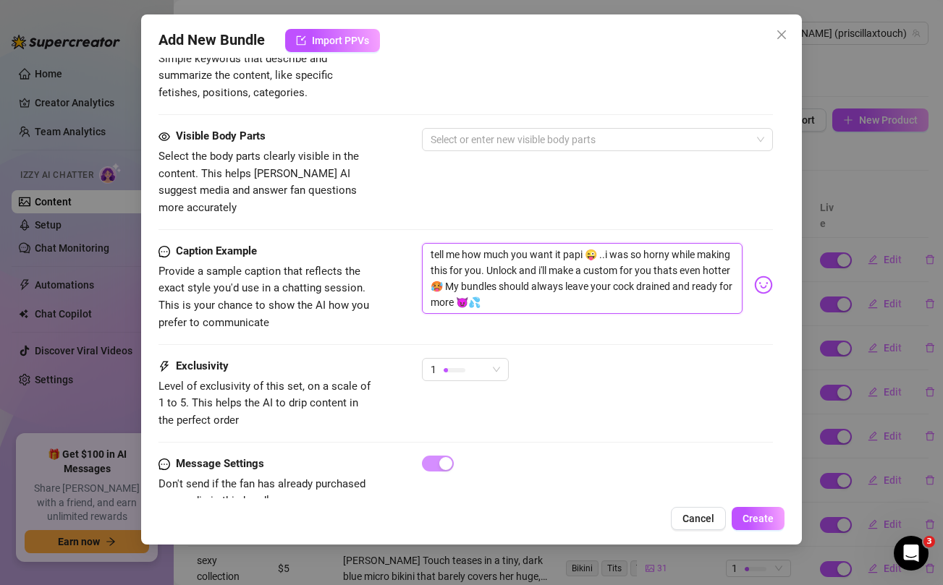
click at [656, 269] on textarea "tell me how much you want it papi 😜 ..i was so horny while making this for you.…" at bounding box center [582, 278] width 320 height 71
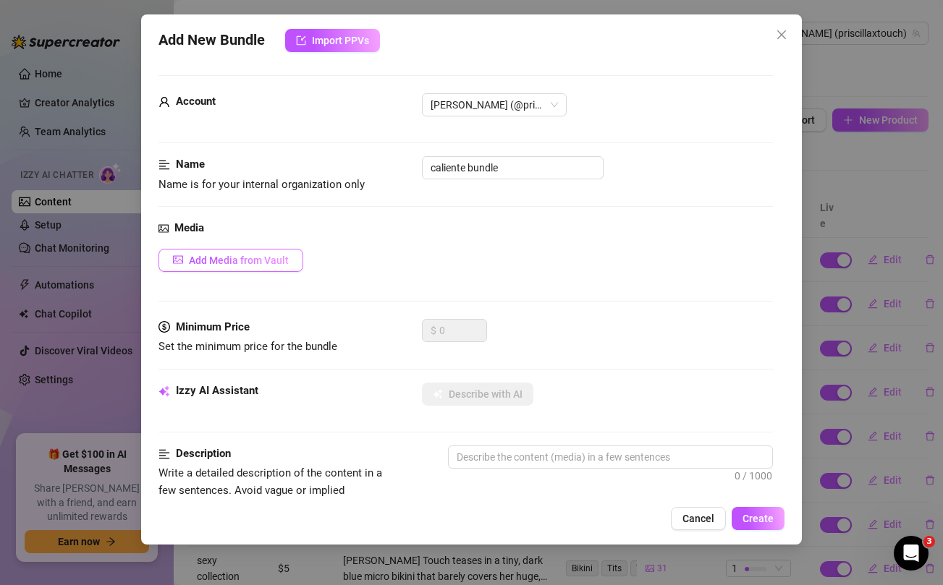
click at [264, 261] on span "Add Media from Vault" at bounding box center [239, 261] width 100 height 12
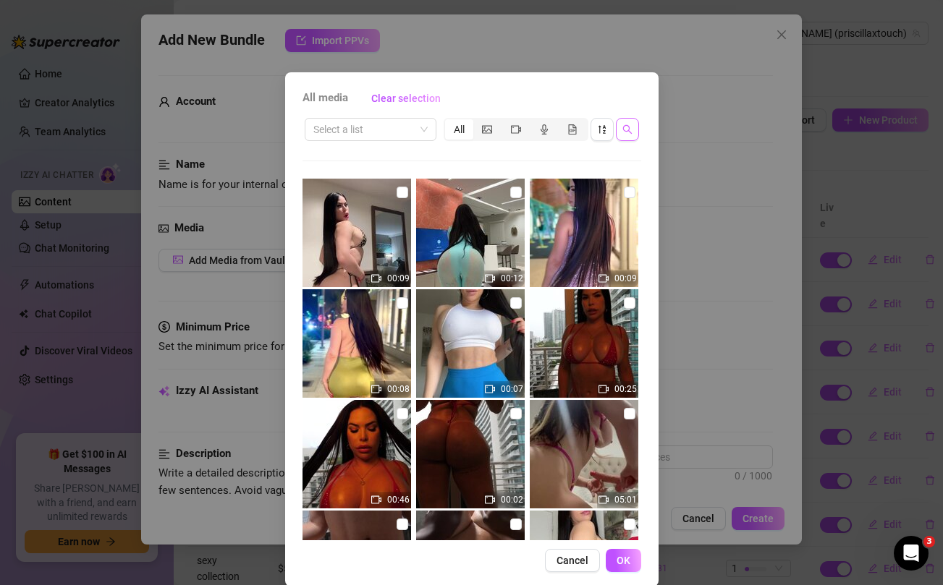
click at [629, 135] on span "button" at bounding box center [627, 130] width 10 height 12
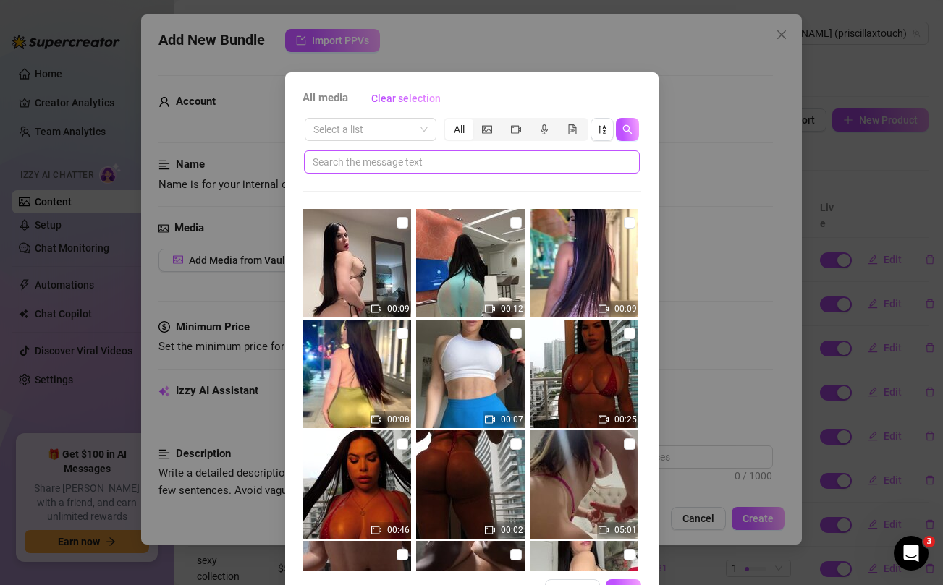
click at [525, 171] on span at bounding box center [472, 162] width 336 height 23
click at [525, 166] on input "text" at bounding box center [466, 162] width 307 height 16
paste input "drained"
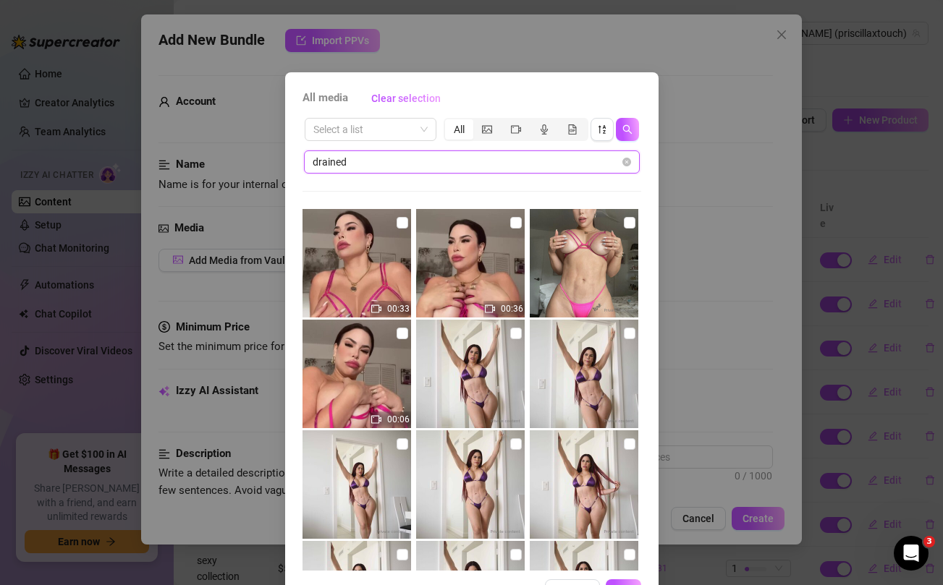
click at [493, 158] on input "drained" at bounding box center [466, 162] width 307 height 16
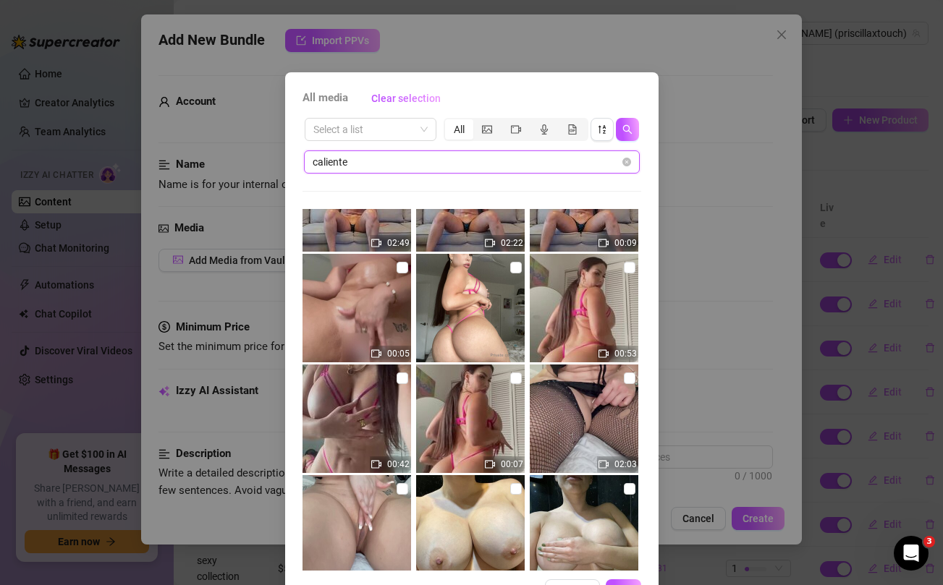
scroll to position [179, 0]
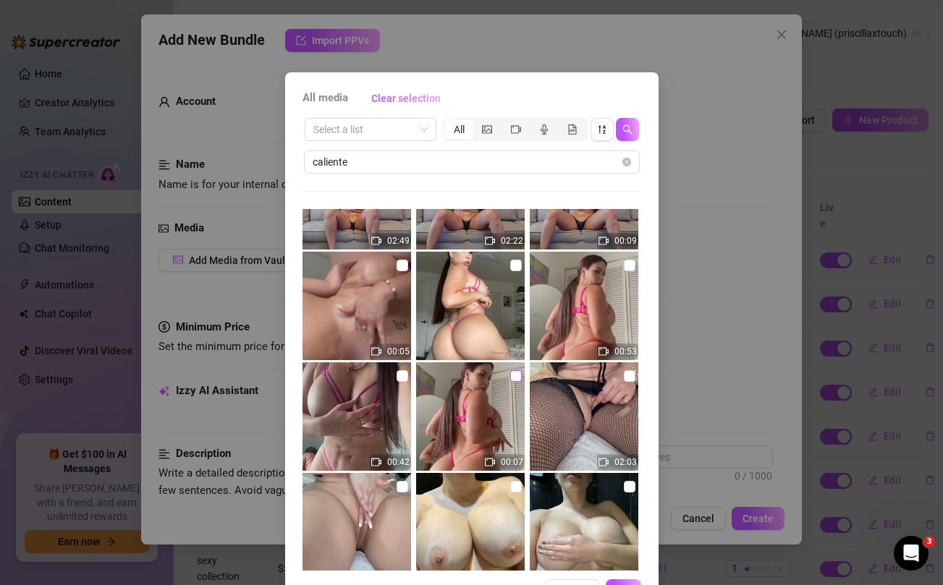
click at [515, 376] on input "checkbox" at bounding box center [516, 377] width 12 height 12
click at [401, 375] on input "checkbox" at bounding box center [403, 377] width 12 height 12
click at [516, 268] on input "checkbox" at bounding box center [516, 266] width 12 height 12
click at [625, 264] on input "checkbox" at bounding box center [630, 266] width 12 height 12
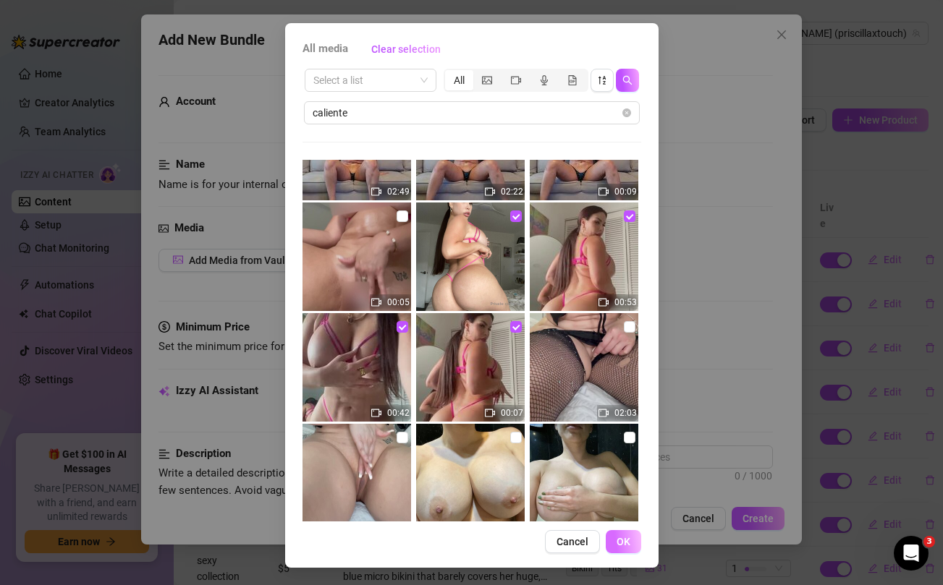
click at [622, 538] on span "OK" at bounding box center [624, 542] width 14 height 12
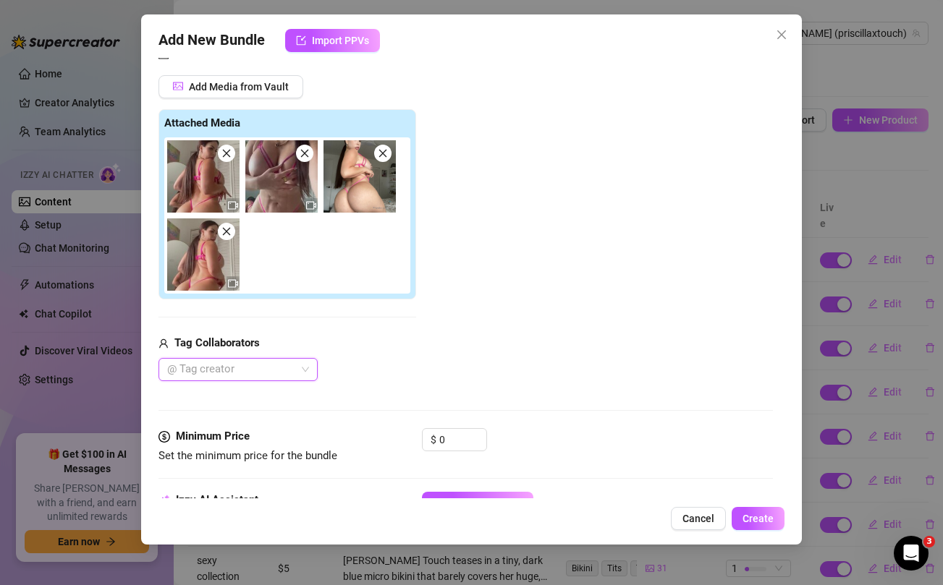
scroll to position [247, 0]
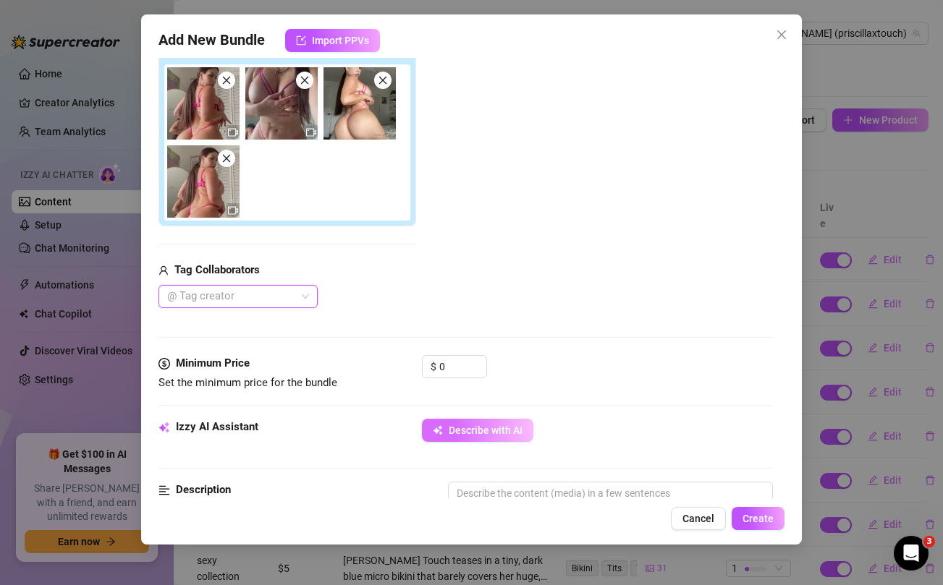
click at [475, 438] on button "Describe with AI" at bounding box center [477, 430] width 111 height 23
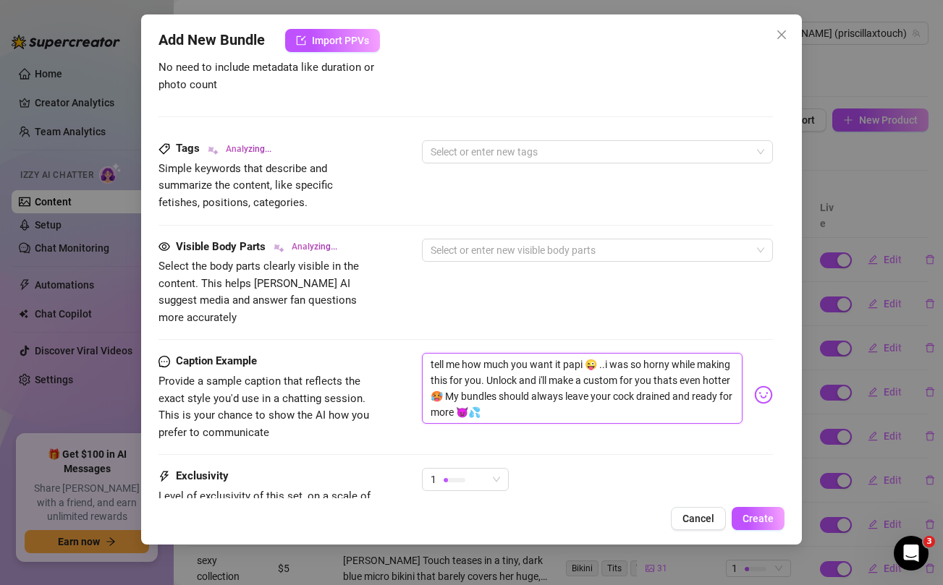
click at [465, 355] on textarea "tell me how much you want it papi 😜 ..i was so horny while making this for you.…" at bounding box center [582, 388] width 320 height 71
paste textarea "🔥 NEW CALIENTE BUNDLE 🔥 ready to let me drain your balls today papi?? 🥵 Unlock …"
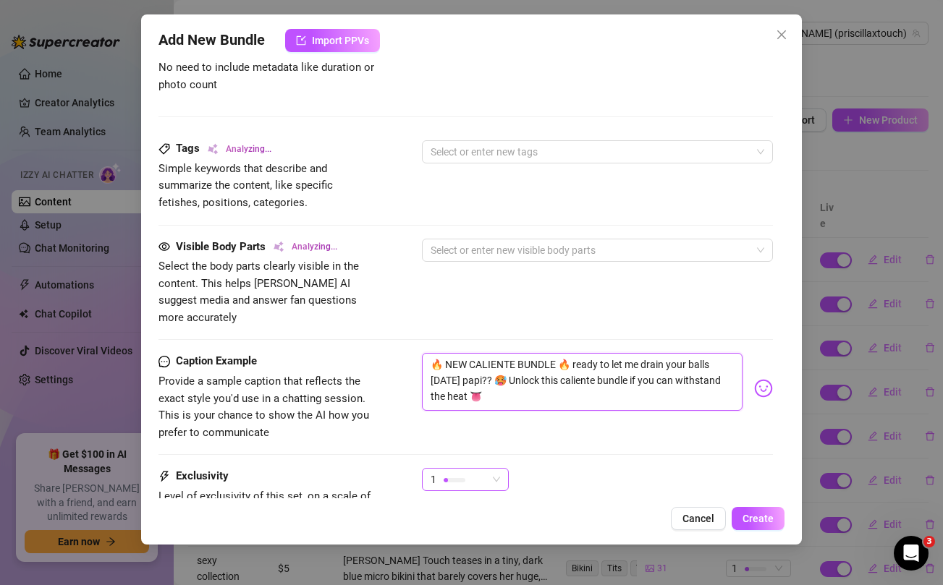
click at [486, 469] on div "1" at bounding box center [459, 480] width 56 height 22
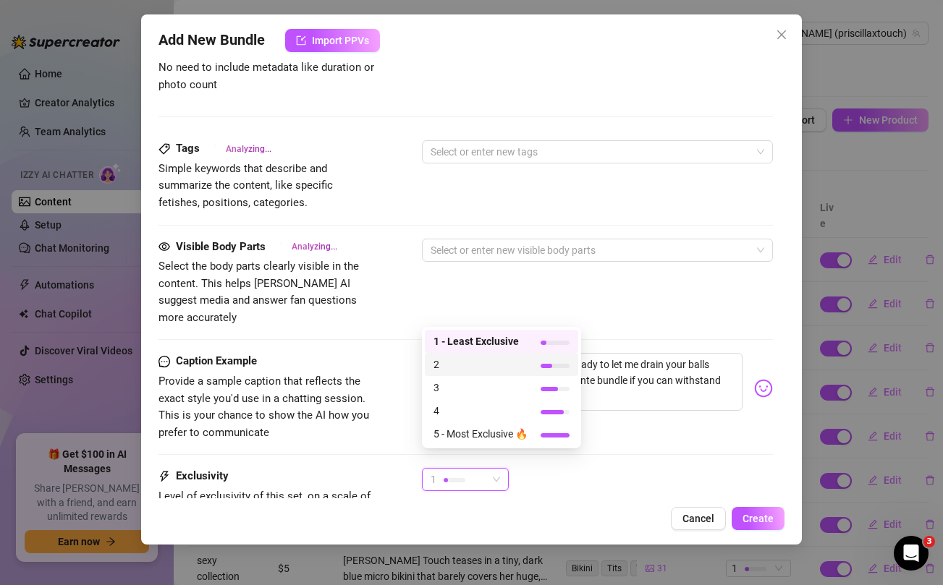
click at [451, 360] on span "2" at bounding box center [480, 365] width 94 height 16
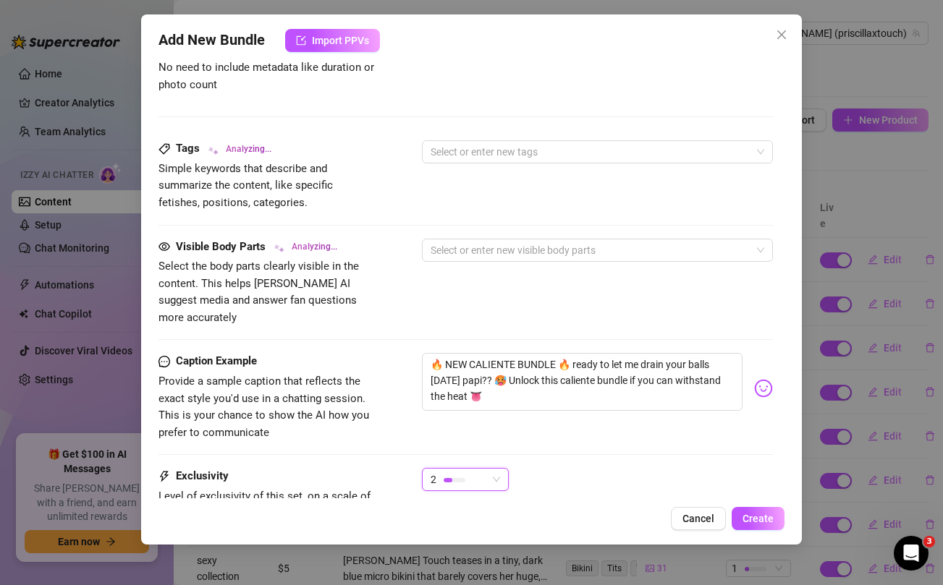
click at [392, 284] on div "Visible Body Parts Analyzing... Select the body parts clearly visible in the co…" at bounding box center [465, 283] width 614 height 88
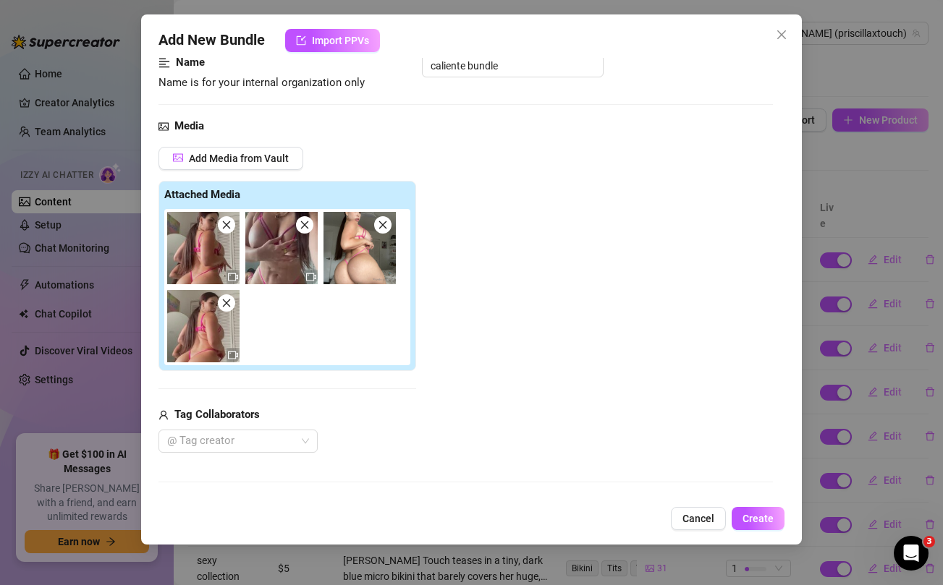
scroll to position [321, 0]
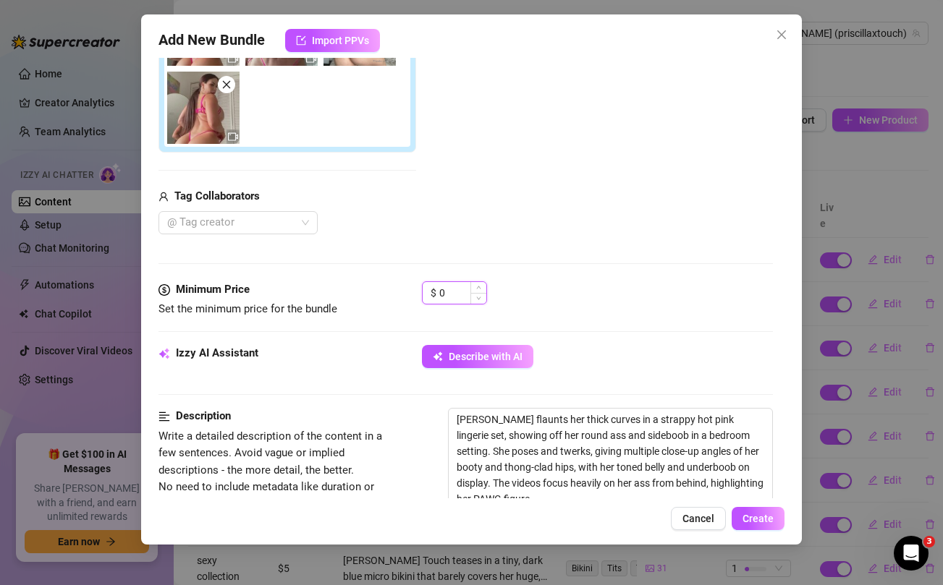
click at [449, 293] on input "0" at bounding box center [462, 293] width 47 height 22
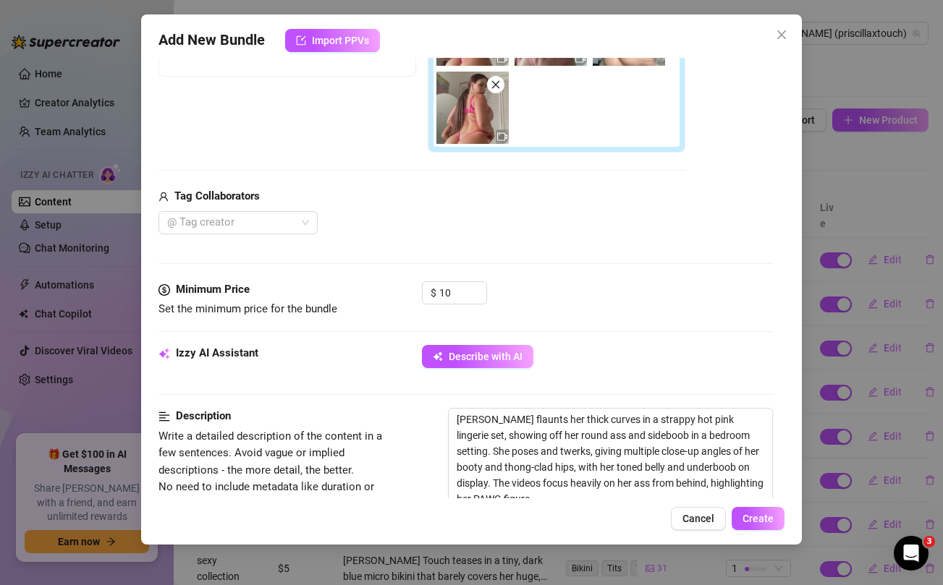
click at [480, 246] on div "Media Add Media from Vault Free preview Pay to view Tag Collaborators @ Tag cre…" at bounding box center [465, 90] width 614 height 382
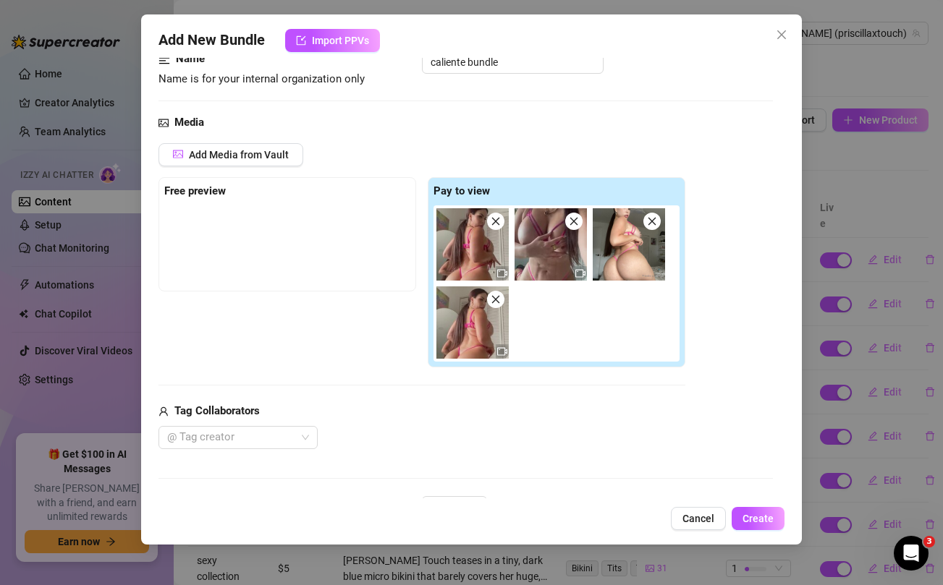
scroll to position [104, 0]
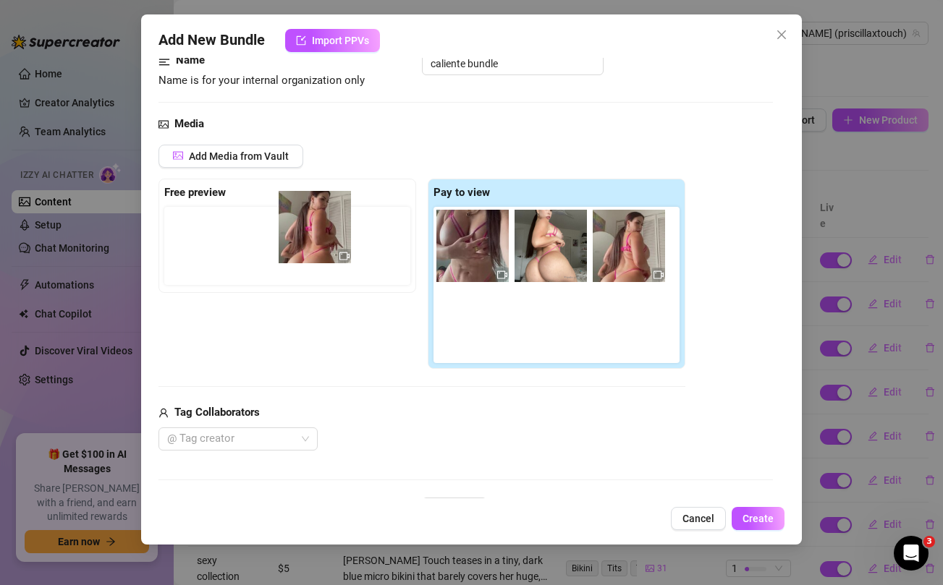
drag, startPoint x: 468, startPoint y: 250, endPoint x: 306, endPoint y: 231, distance: 163.2
click at [306, 231] on div "Free preview Pay to view" at bounding box center [421, 274] width 527 height 191
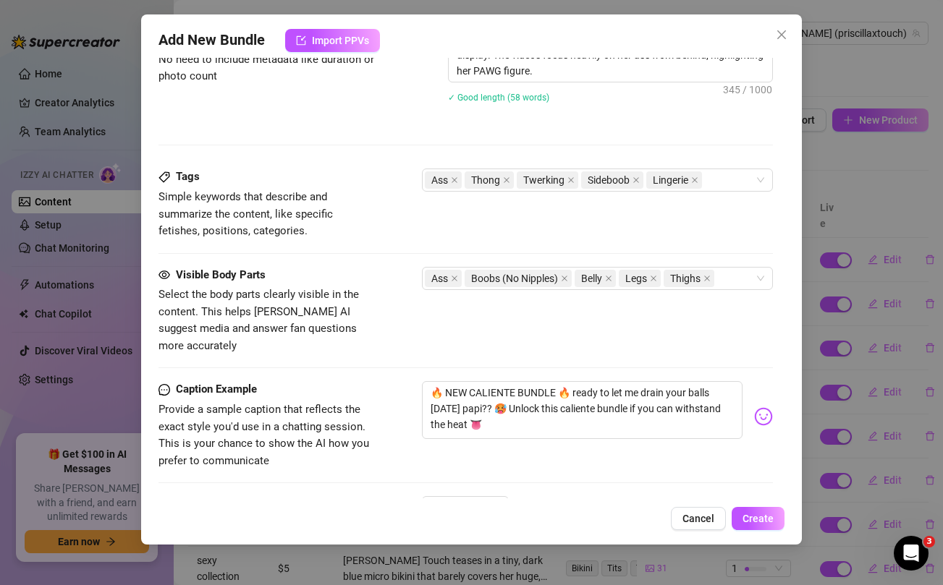
scroll to position [832, 0]
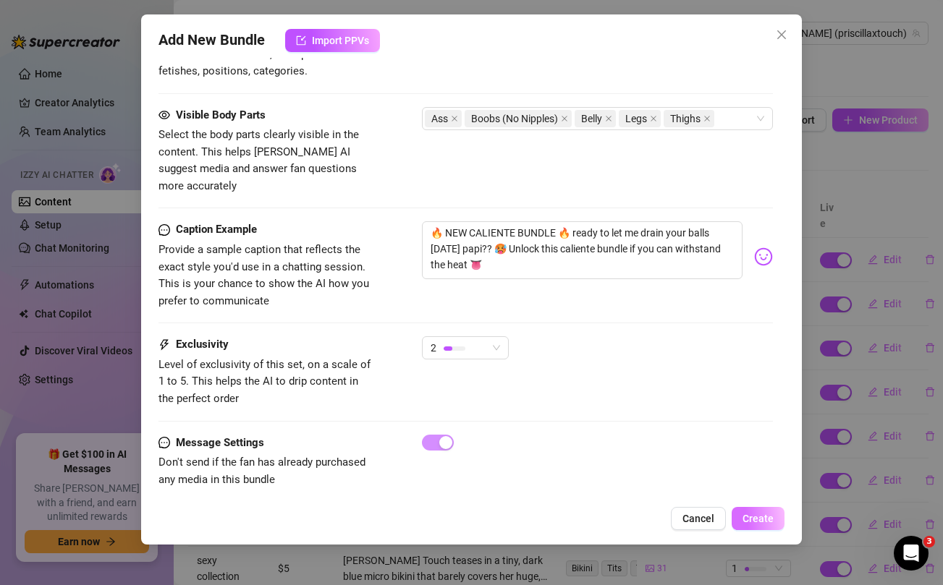
click at [755, 514] on span "Create" at bounding box center [758, 519] width 31 height 12
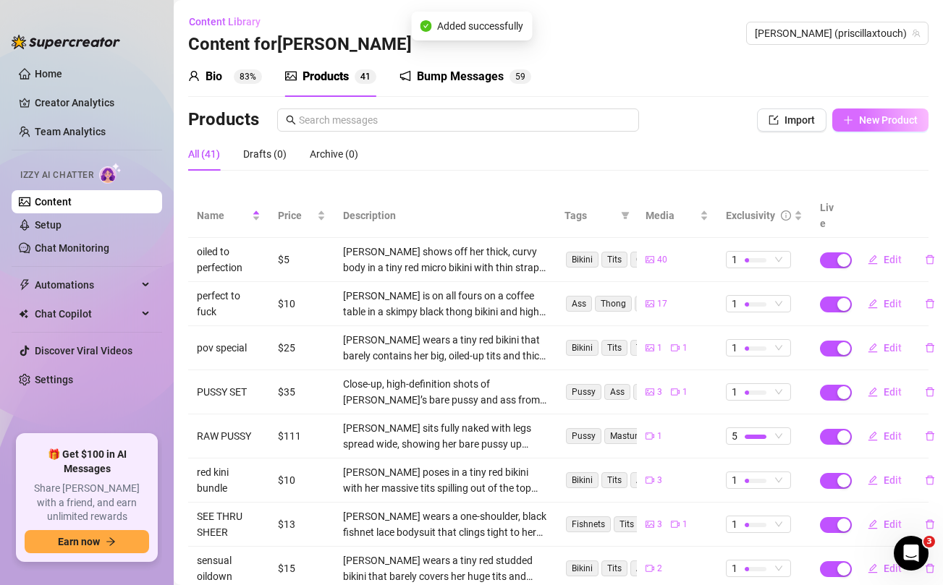
click at [872, 125] on span "New Product" at bounding box center [888, 120] width 59 height 12
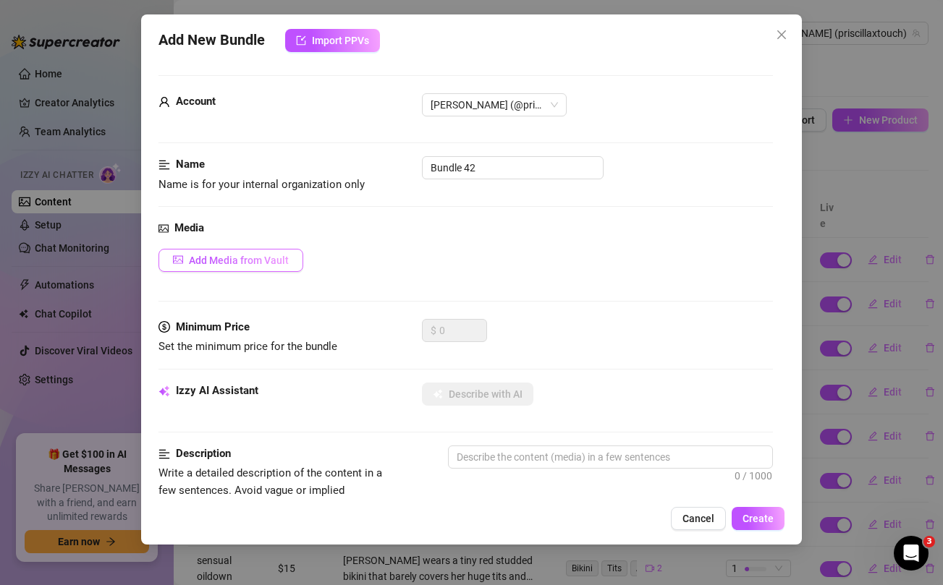
click at [248, 263] on span "Add Media from Vault" at bounding box center [239, 261] width 100 height 12
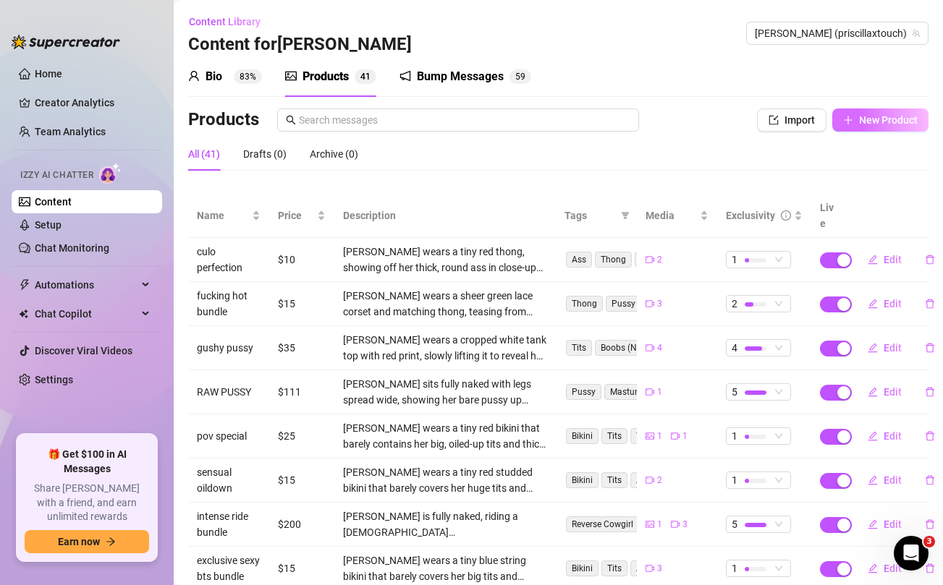
click at [893, 122] on span "New Product" at bounding box center [888, 120] width 59 height 12
type textarea "Type your message here..."
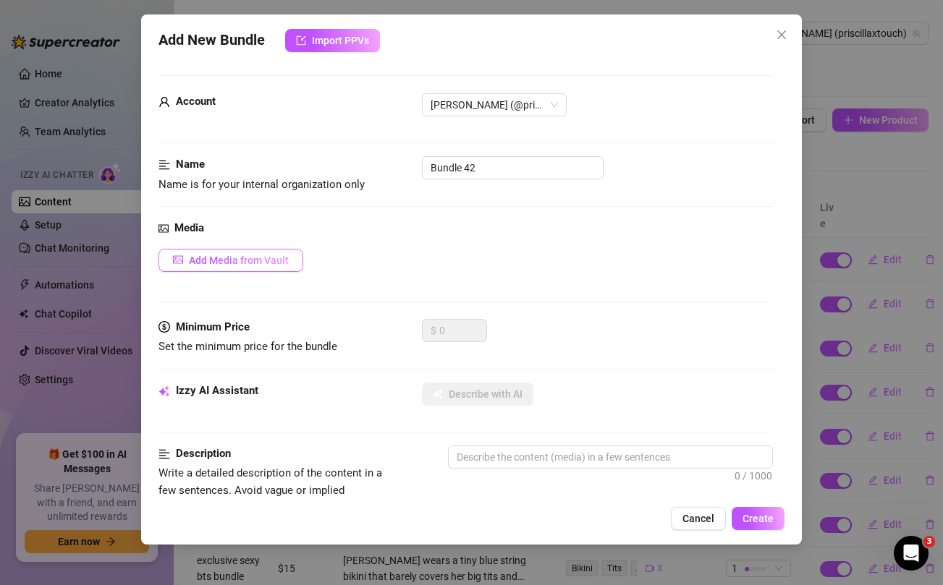
click at [244, 266] on button "Add Media from Vault" at bounding box center [230, 260] width 145 height 23
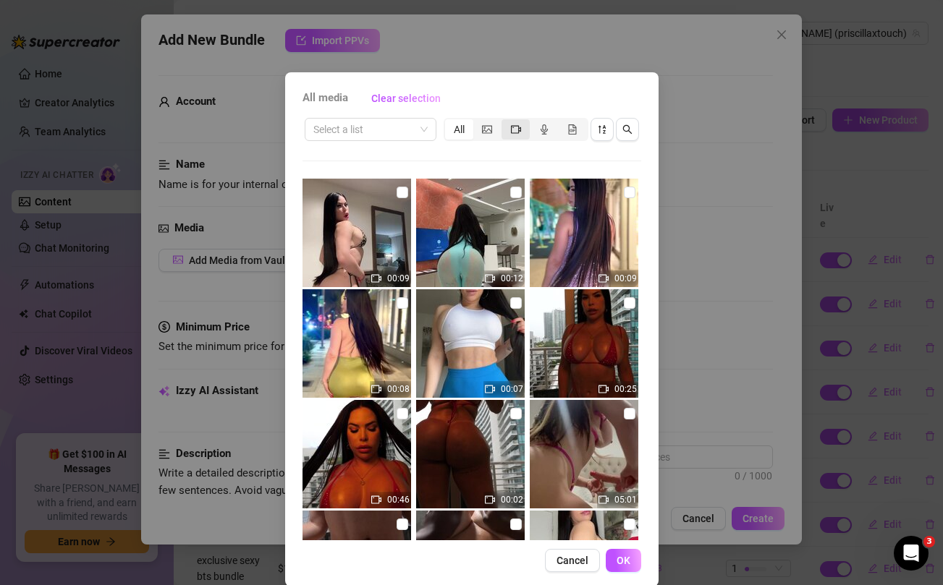
click at [512, 127] on icon "video-camera" at bounding box center [516, 129] width 10 height 10
click at [505, 122] on input "segmented control" at bounding box center [505, 122] width 0 height 0
click at [483, 129] on icon "picture" at bounding box center [487, 129] width 10 height 10
click at [477, 122] on input "segmented control" at bounding box center [477, 122] width 0 height 0
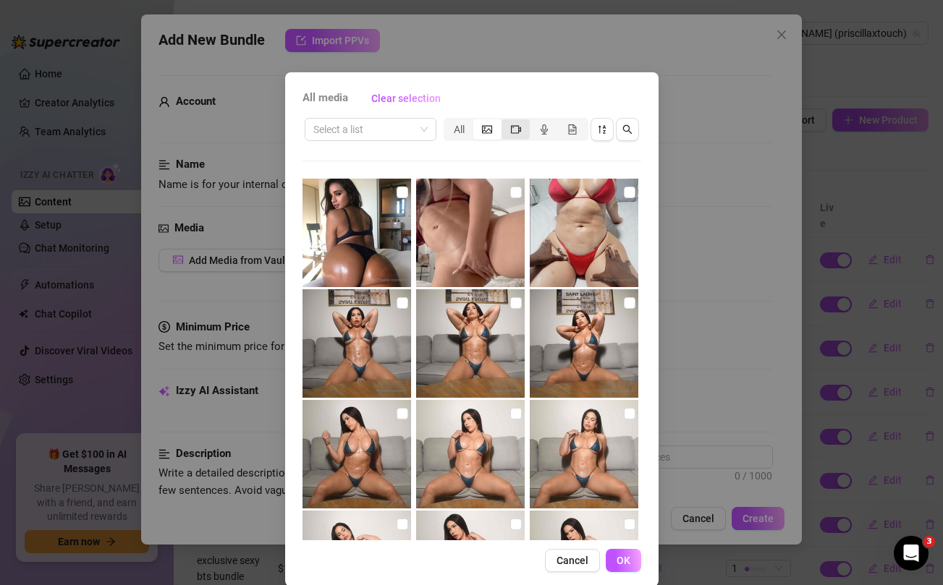
click at [521, 132] on div "segmented control" at bounding box center [516, 129] width 28 height 20
click at [505, 122] on input "segmented control" at bounding box center [505, 122] width 0 height 0
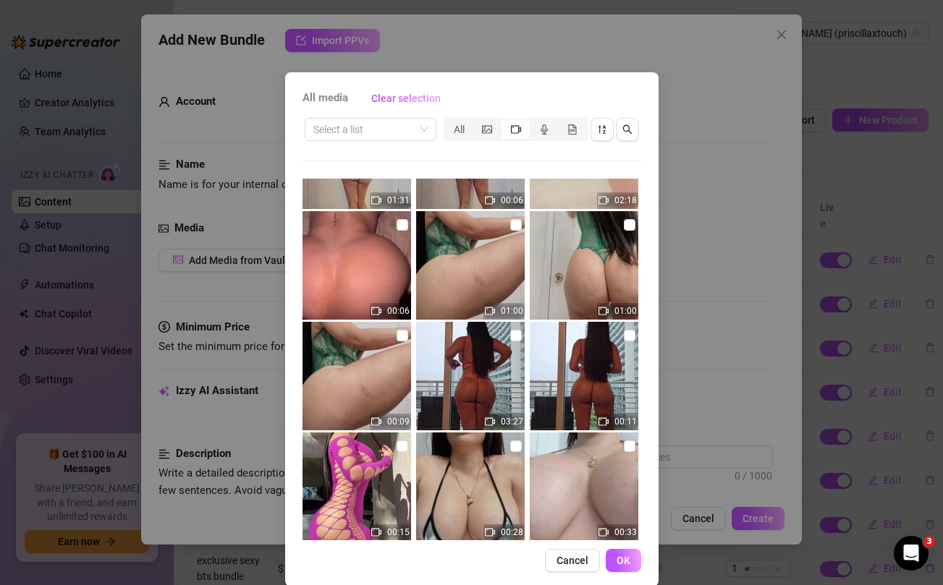
scroll to position [1200, 0]
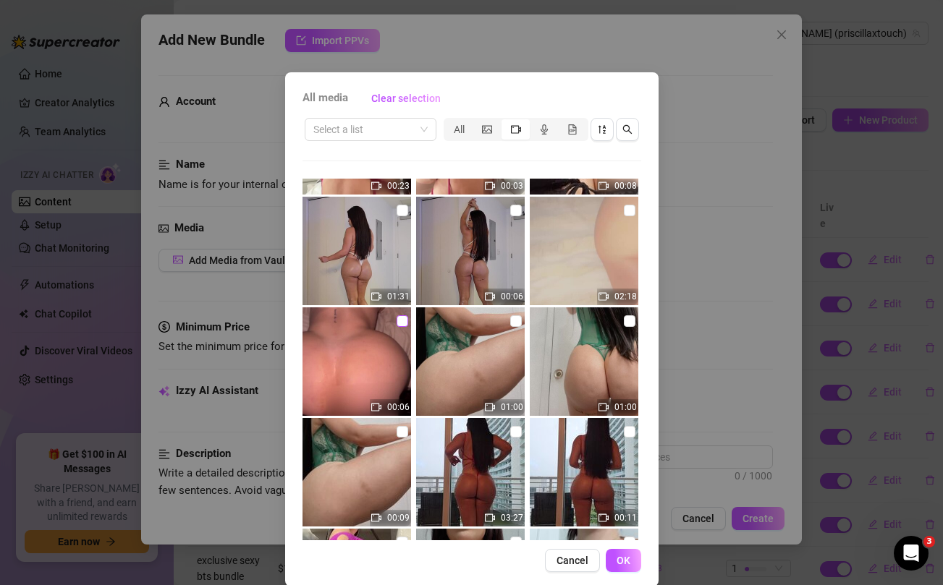
click at [403, 318] on input "checkbox" at bounding box center [403, 322] width 12 height 12
checkbox input "true"
click at [630, 205] on input "checkbox" at bounding box center [630, 211] width 12 height 12
checkbox input "true"
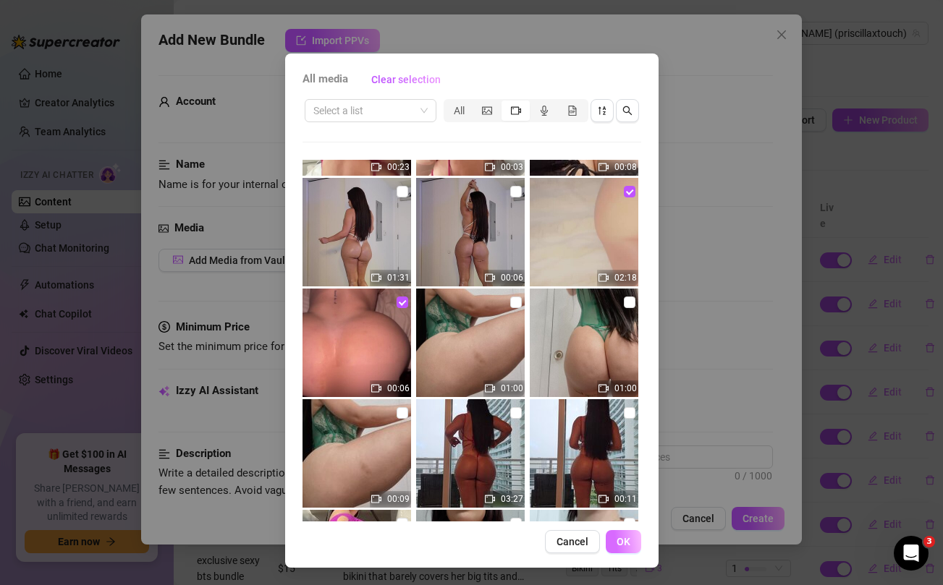
click at [622, 537] on span "OK" at bounding box center [624, 542] width 14 height 12
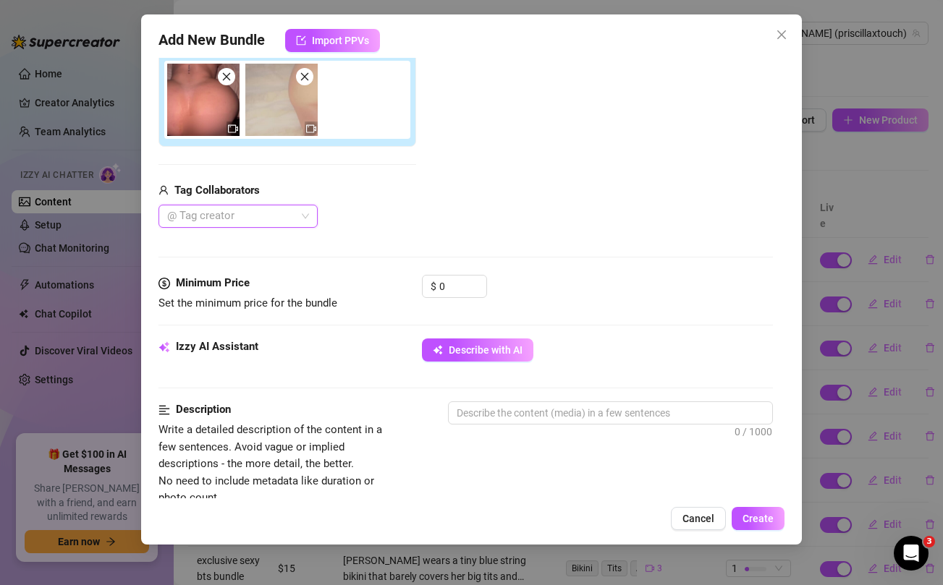
scroll to position [251, 0]
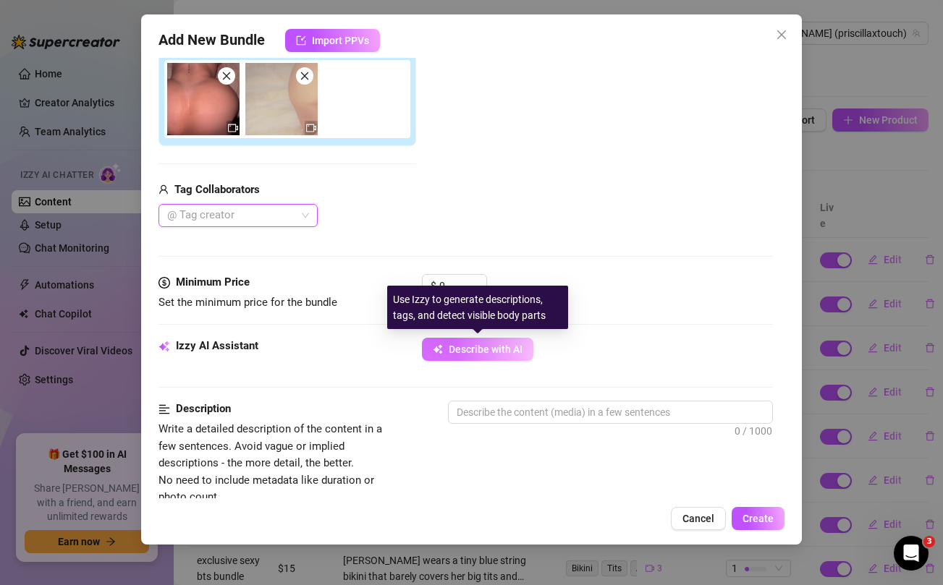
click at [487, 349] on span "Describe with AI" at bounding box center [486, 350] width 74 height 12
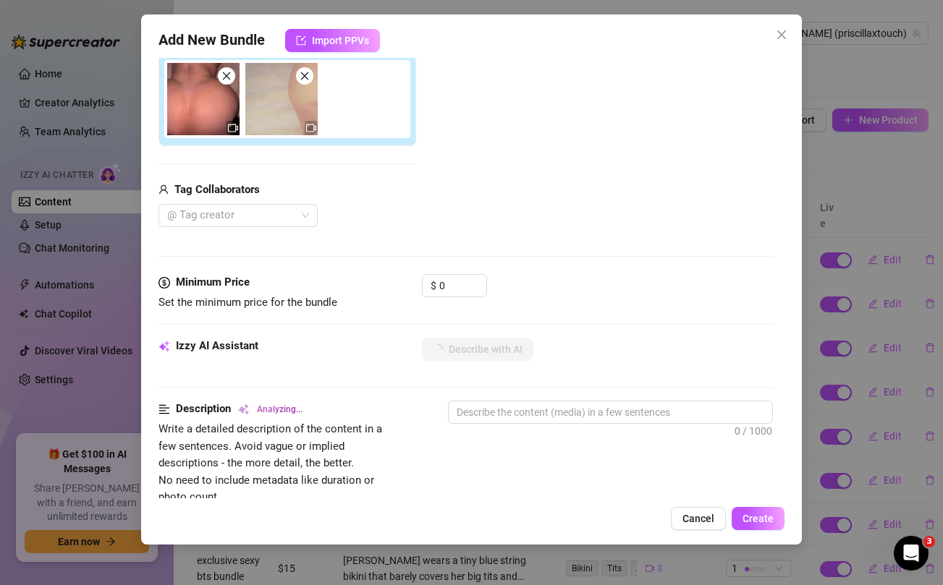
type textarea "[PERSON_NAME]"
type textarea "Priscilla is"
type textarea "Priscilla is completely"
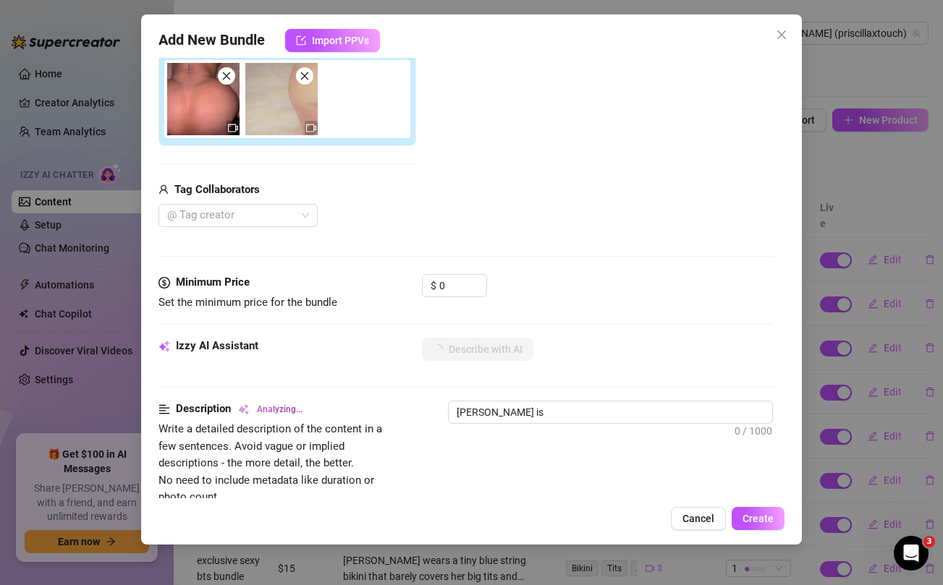
type textarea "Priscilla is completely"
type textarea "Priscilla is completely naked"
type textarea "Priscilla is completely naked in"
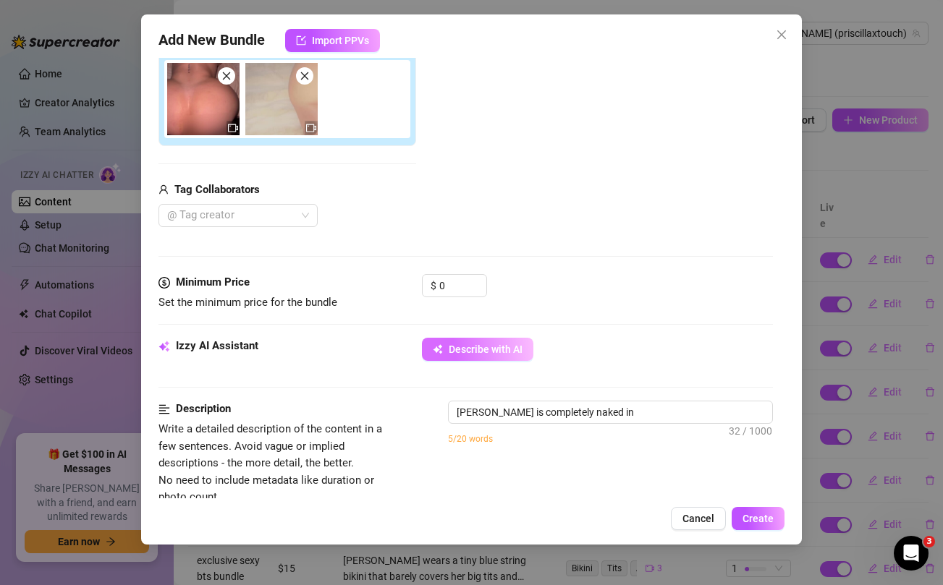
type textarea "Priscilla is completely naked in bed,"
type textarea "Priscilla is completely naked in bed, showing"
type textarea "Priscilla is completely naked in bed, showing off"
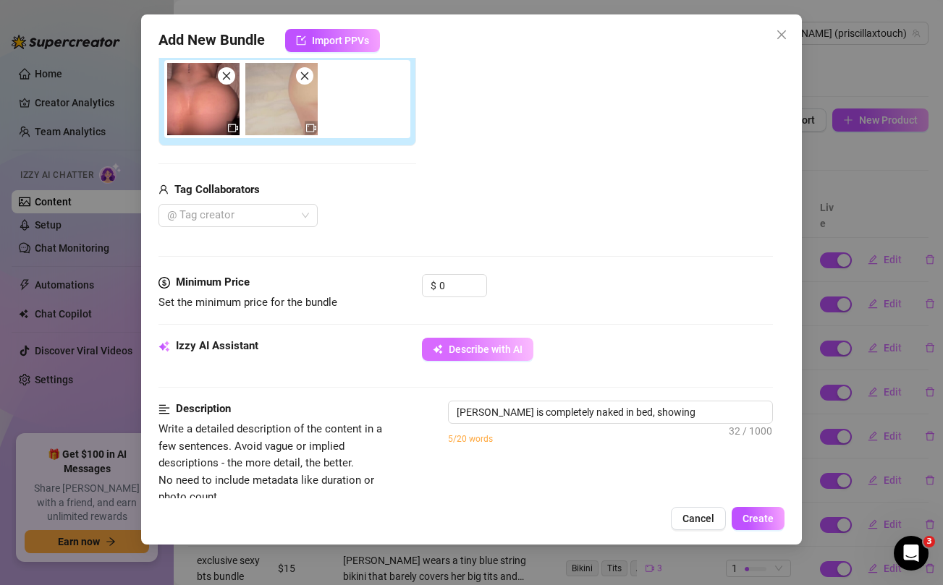
type textarea "Priscilla is completely naked in bed, showing off"
type textarea "Priscilla is completely naked in bed, showing off her"
type textarea "Priscilla is completely naked in bed, showing off her thick"
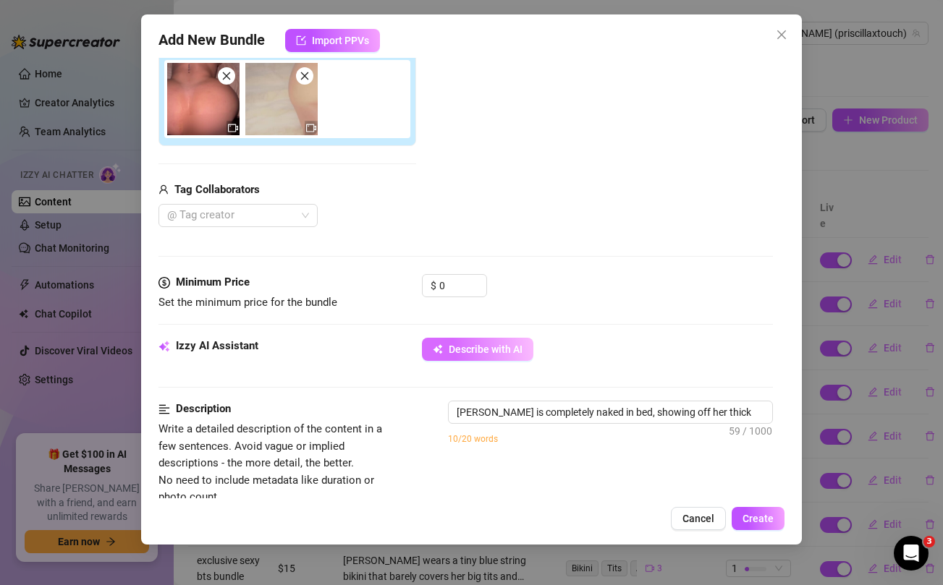
type textarea "Priscilla is completely naked in bed, showing off her thick ass"
type textarea "Priscilla is completely naked in bed, showing off her thick ass and"
type textarea "Priscilla is completely naked in bed, showing off her thick ass and tattoos"
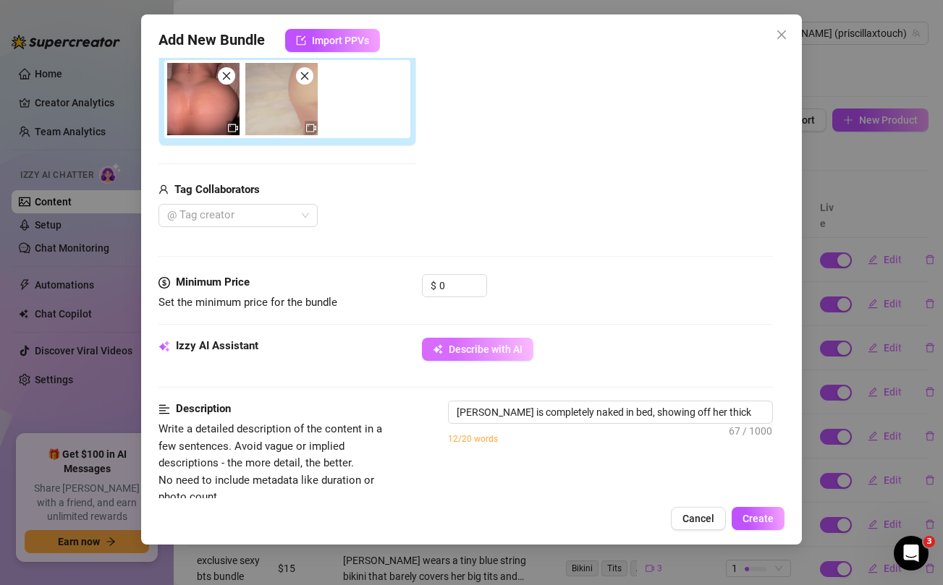
type textarea "Priscilla is completely naked in bed, showing off her thick ass and tattoos"
type textarea "Priscilla is completely naked in bed, showing off her thick ass and tattoos whi…"
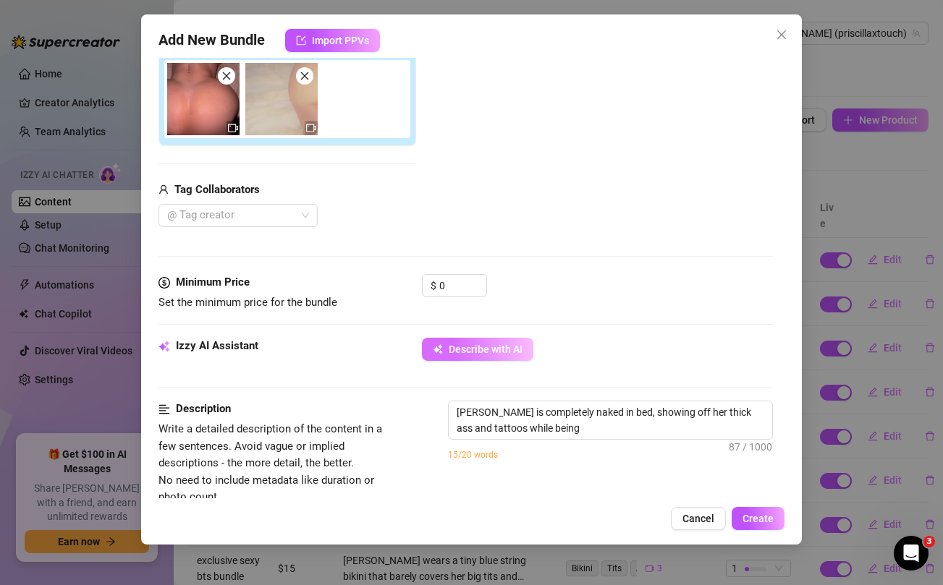
type textarea "Priscilla is completely naked in bed, showing off her thick ass and tattoos whi…"
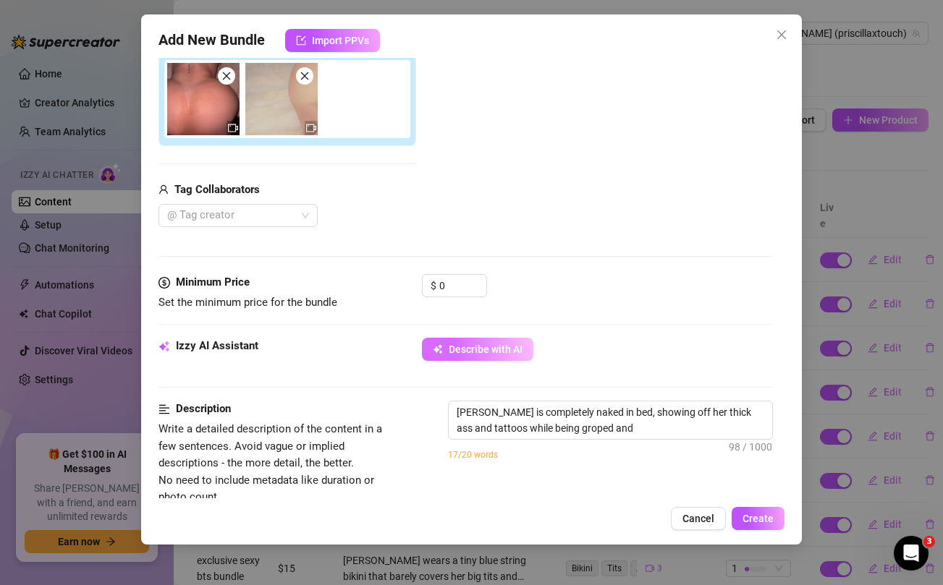
type textarea "Priscilla is completely naked in bed, showing off her thick ass and tattoos whi…"
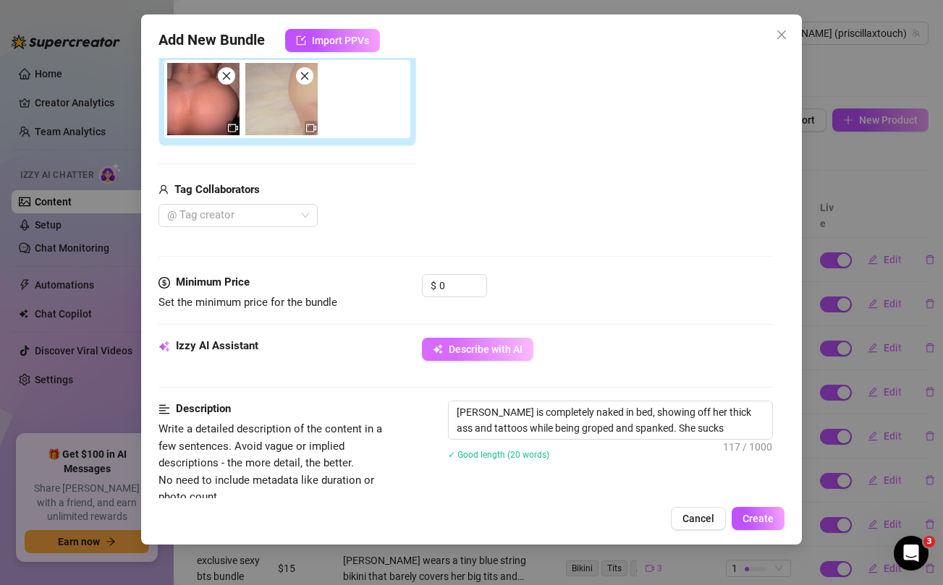
type textarea "Priscilla is completely naked in bed, showing off her thick ass and tattoos whi…"
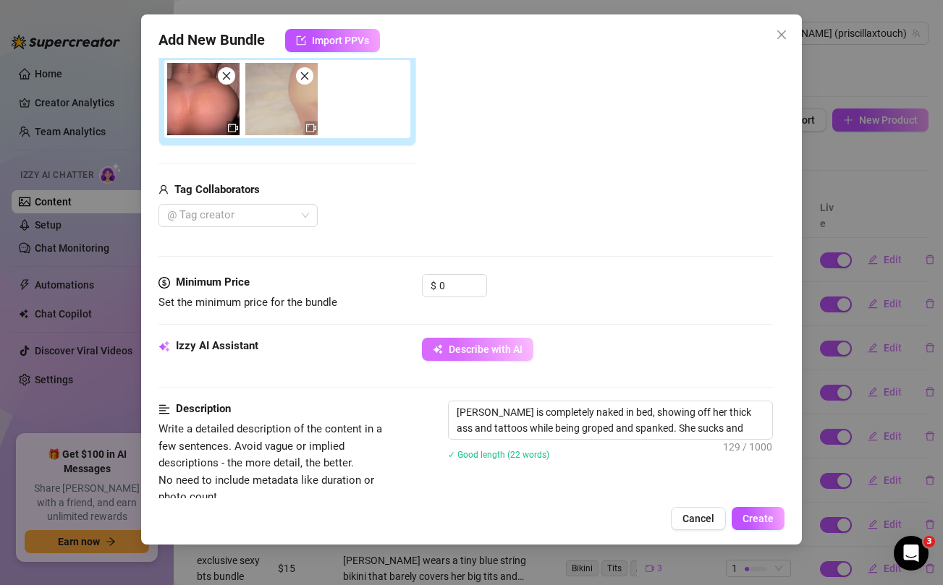
type textarea "Priscilla is completely naked in bed, showing off her thick ass and tattoos whi…"
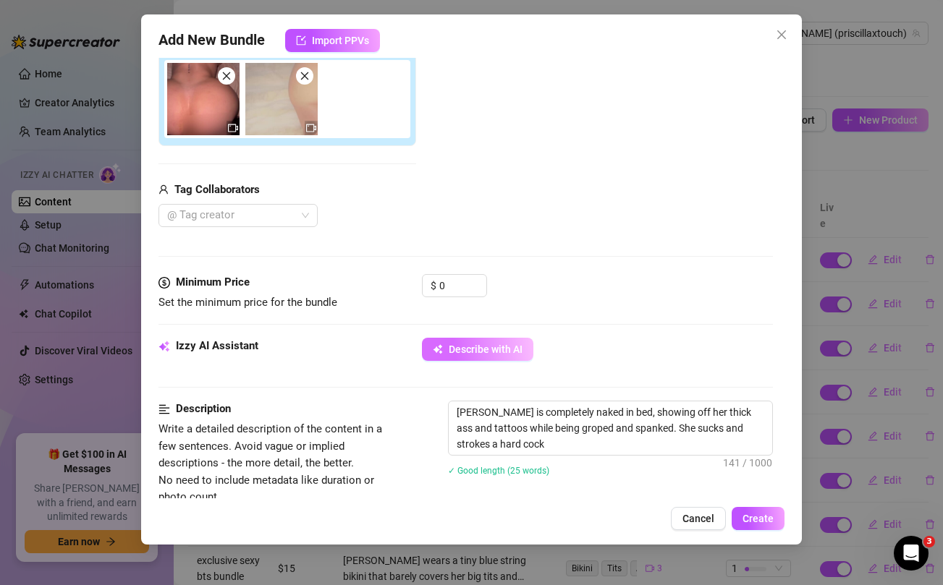
type textarea "Priscilla is completely naked in bed, showing off her thick ass and tattoos whi…"
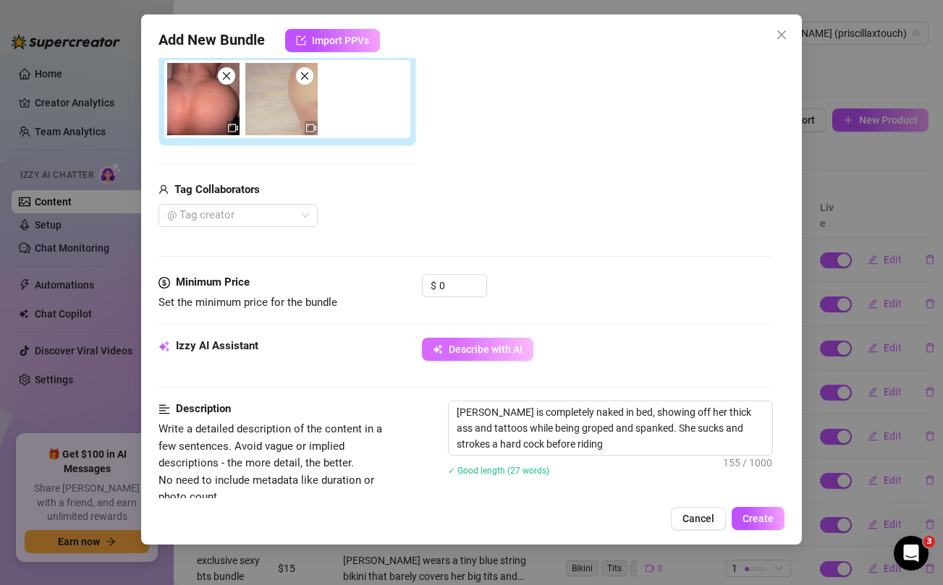
type textarea "Priscilla is completely naked in bed, showing off her thick ass and tattoos whi…"
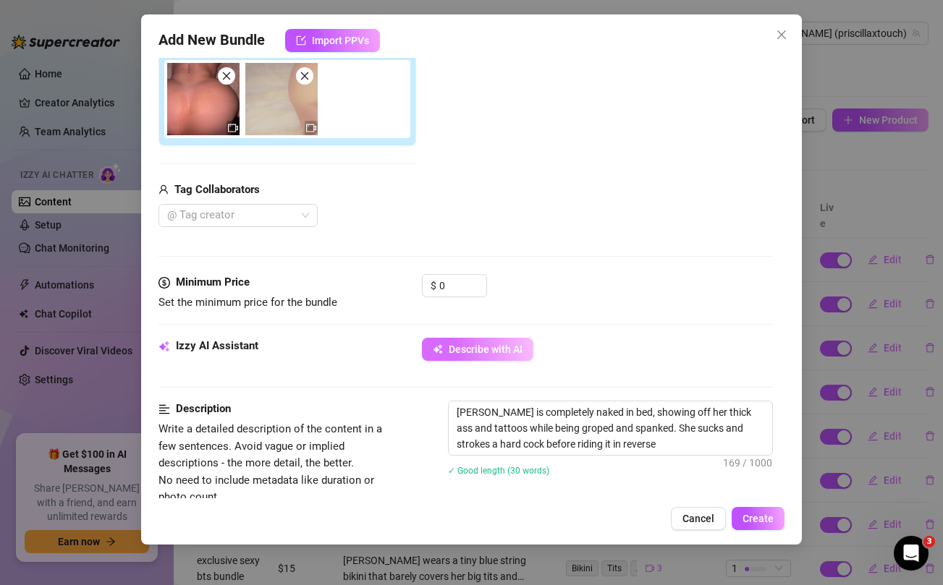
type textarea "Priscilla is completely naked in bed, showing off her thick ass and tattoos whi…"
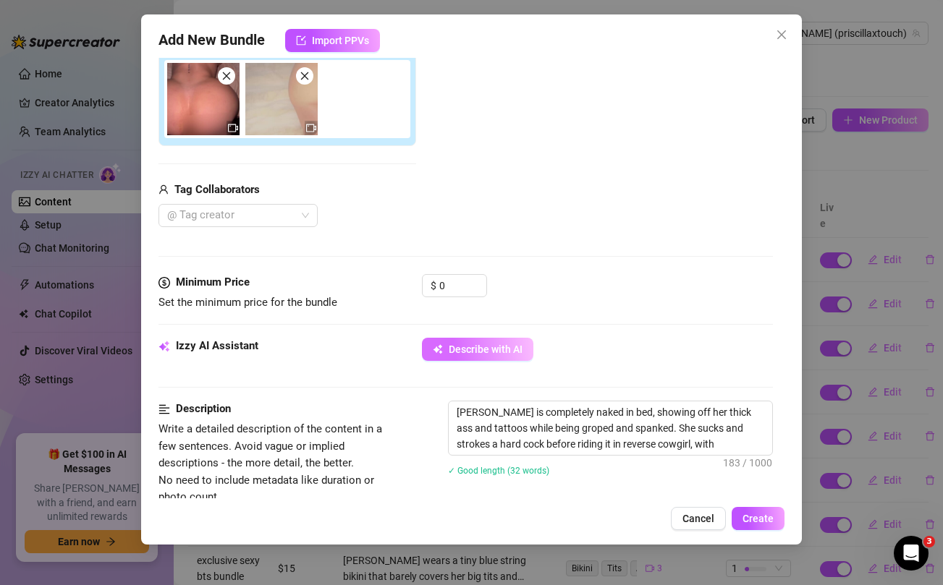
type textarea "Priscilla is completely naked in bed, showing off her thick ass and tattoos whi…"
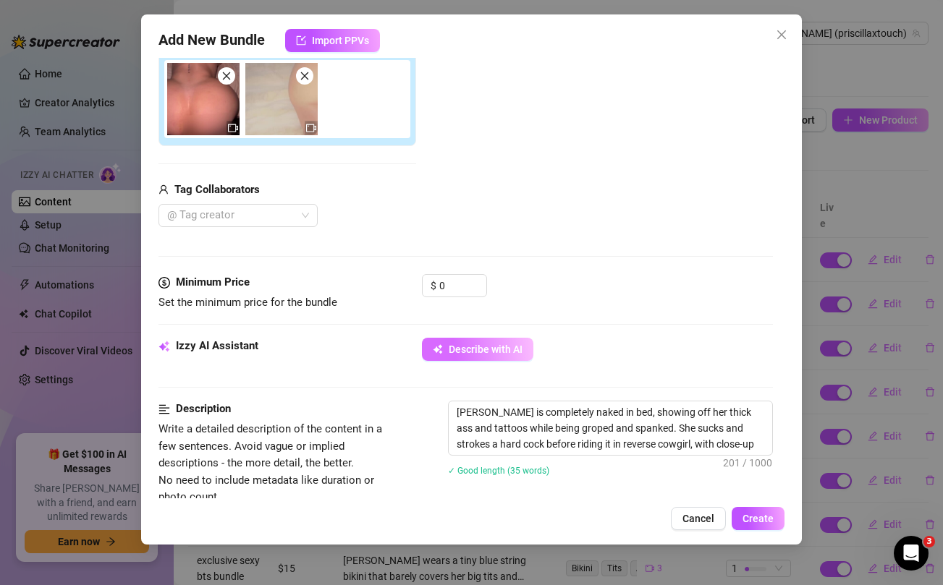
type textarea "Priscilla is completely naked in bed, showing off her thick ass and tattoos whi…"
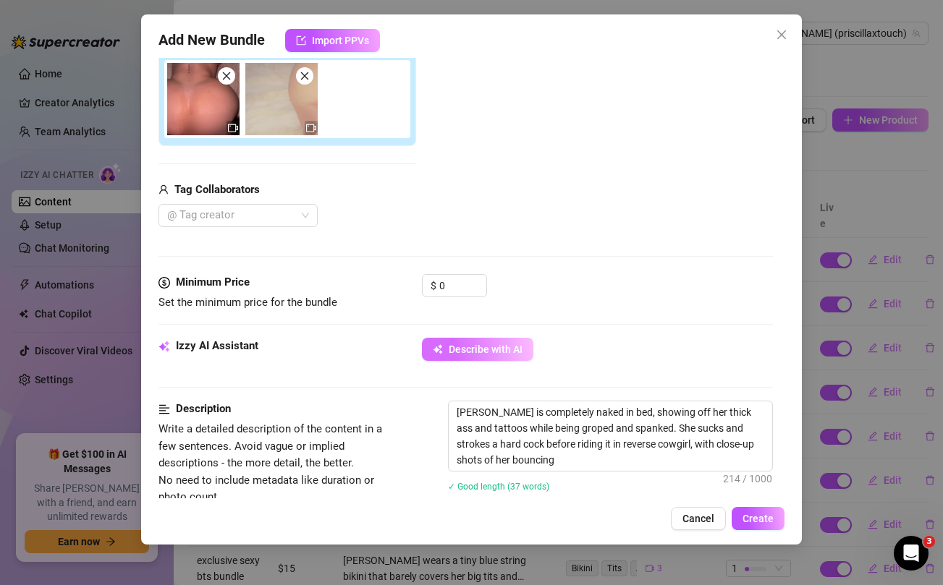
type textarea "Priscilla is completely naked in bed, showing off her thick ass and tattoos whi…"
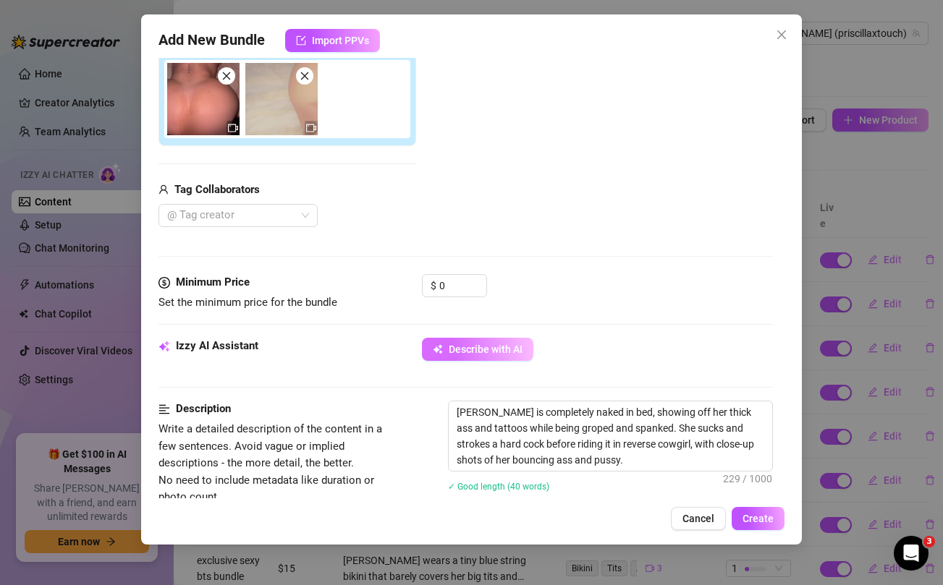
type textarea "Priscilla is completely naked in bed, showing off her thick ass and tattoos whi…"
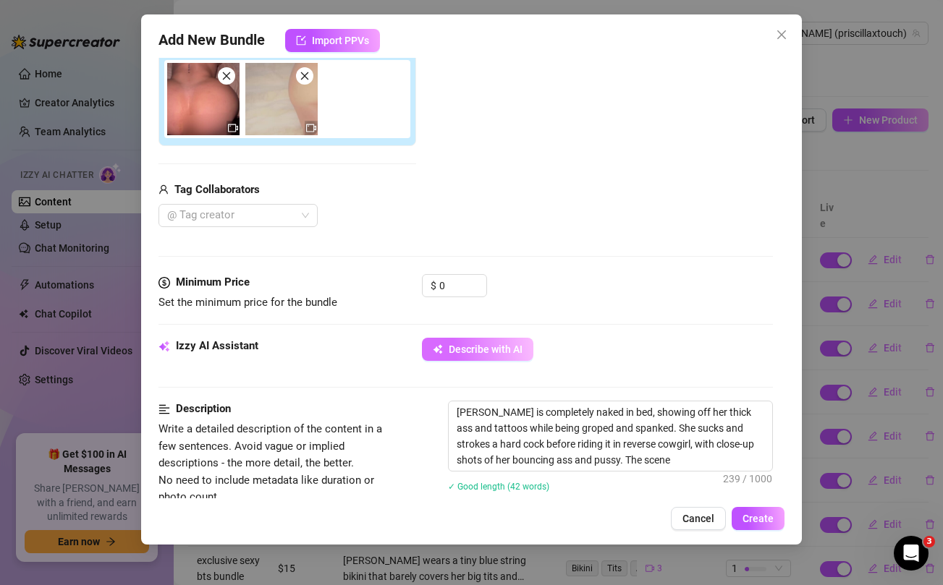
type textarea "Priscilla is completely naked in bed, showing off her thick ass and tattoos whi…"
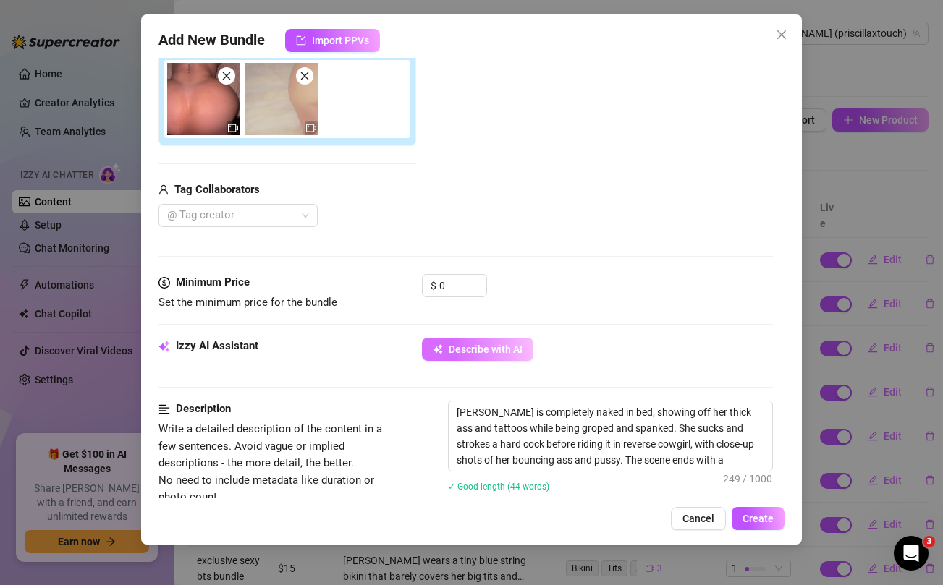
type textarea "Priscilla is completely naked in bed, showing off her thick ass and tattoos whi…"
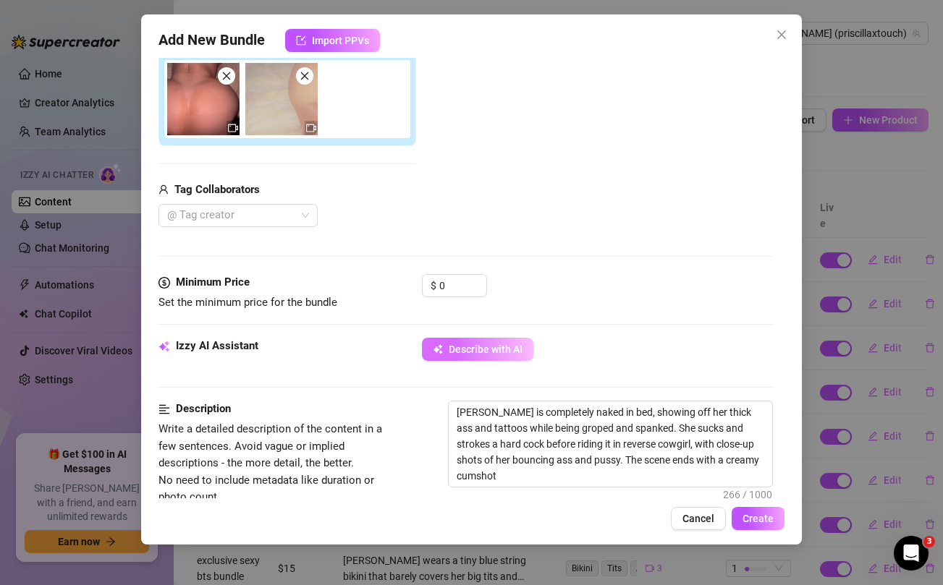
type textarea "Priscilla is completely naked in bed, showing off her thick ass and tattoos whi…"
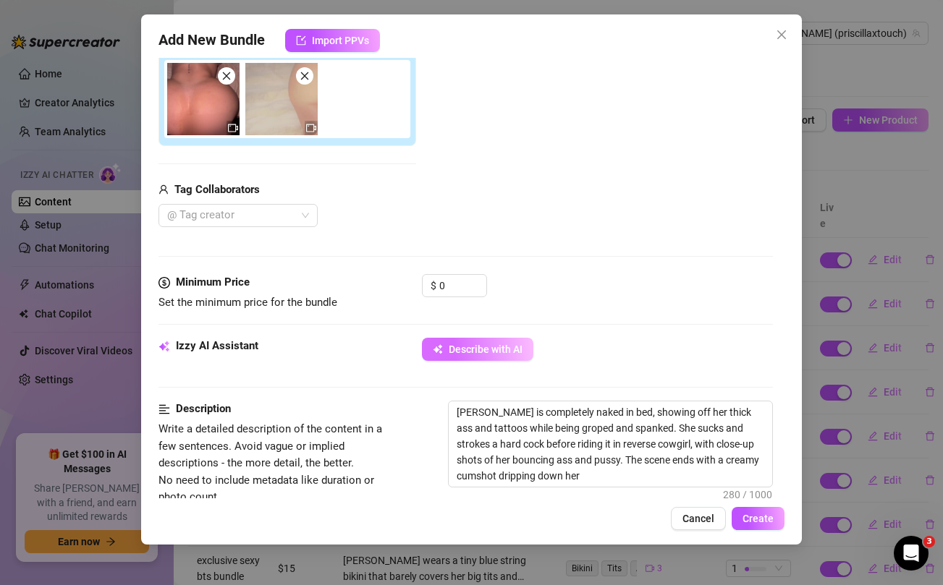
type textarea "Priscilla is completely naked in bed, showing off her thick ass and tattoos whi…"
click at [294, 219] on div at bounding box center [230, 216] width 138 height 20
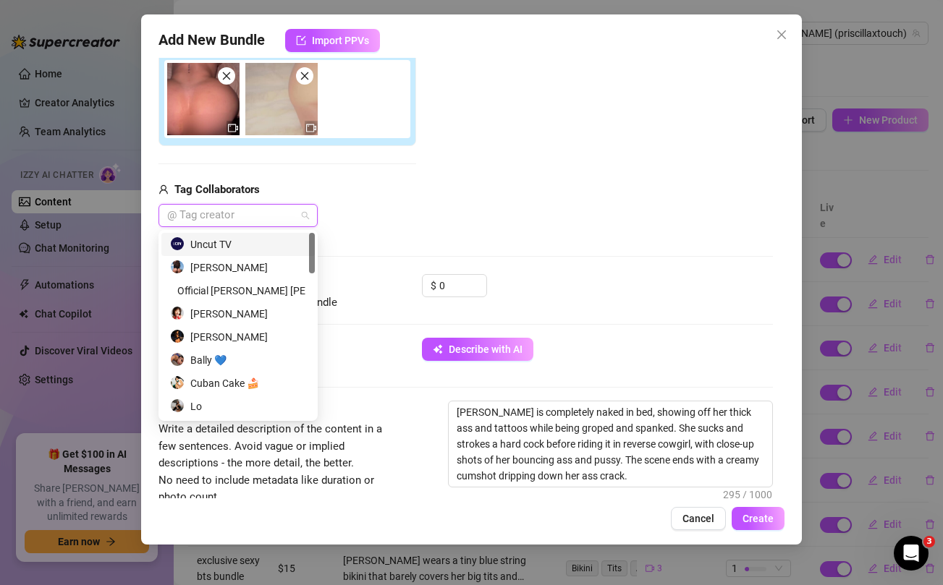
click at [266, 249] on div "Uncut TV" at bounding box center [238, 245] width 136 height 16
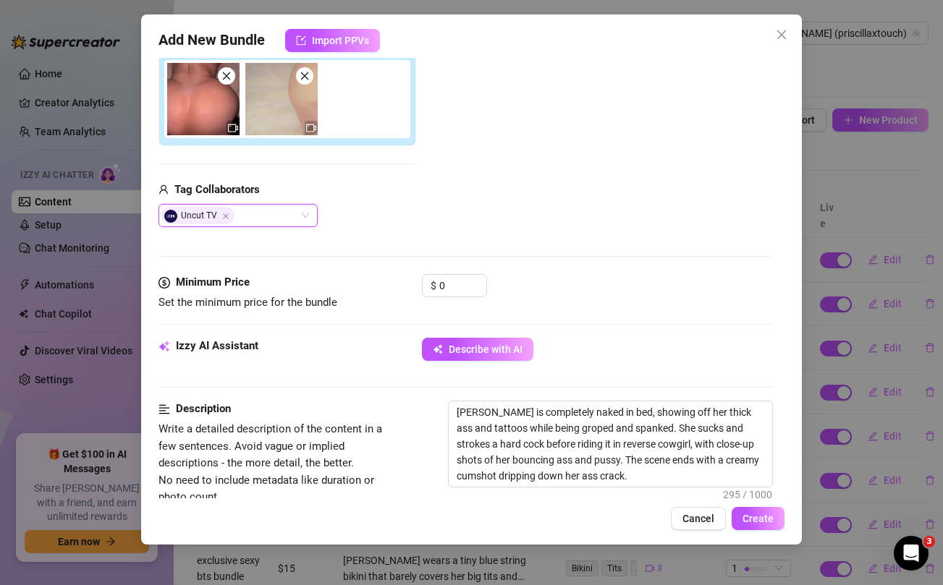
click at [506, 202] on div "Add Media from Vault Attached Media Tag Collaborators Uncut TV Uncut TV" at bounding box center [465, 113] width 614 height 230
click at [451, 287] on input "0" at bounding box center [462, 286] width 47 height 22
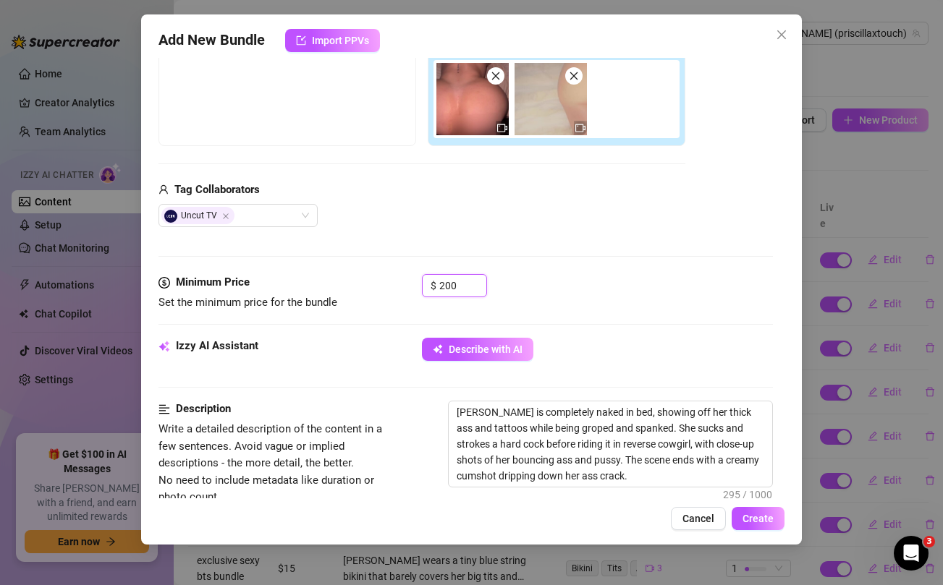
type input "200"
click at [460, 231] on div "Media Add Media from Vault Free preview Pay to view Tag Collaborators Uncut TV" at bounding box center [465, 121] width 614 height 305
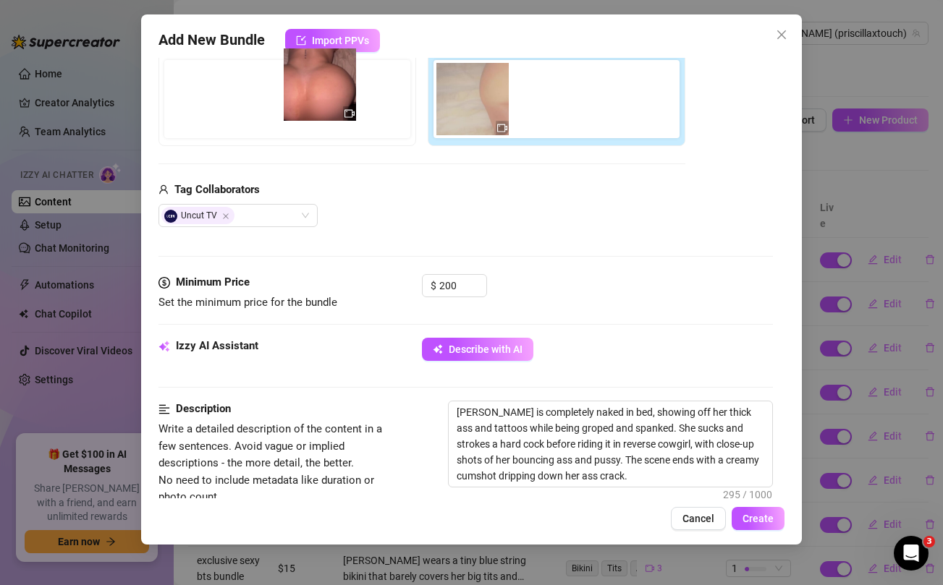
drag, startPoint x: 457, startPoint y: 88, endPoint x: 300, endPoint y: 73, distance: 157.7
click at [300, 73] on div "Free preview Pay to view" at bounding box center [421, 89] width 527 height 114
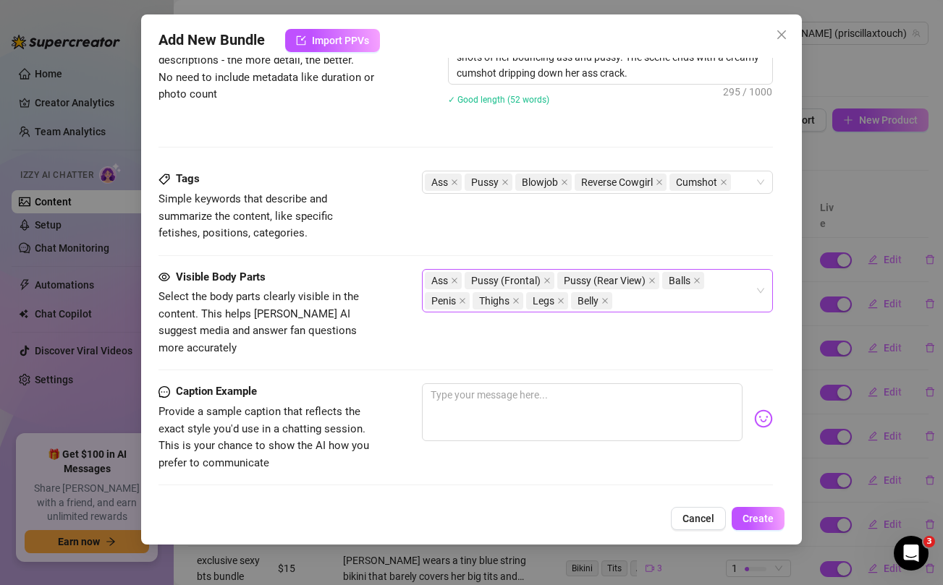
scroll to position [662, 0]
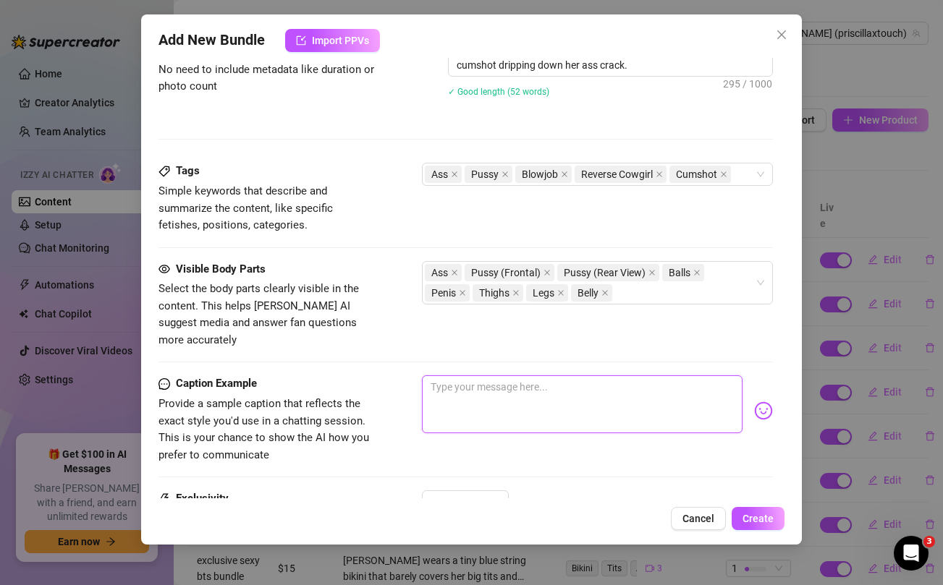
click at [491, 376] on textarea at bounding box center [582, 405] width 320 height 58
paste textarea "Wet, messy, & nasty 😈 this sextape got me taking it deep doggy 💦🍑"
type textarea "Wet, messy, & nasty 😈 this sextape got me taking it deep doggy 💦🍑"
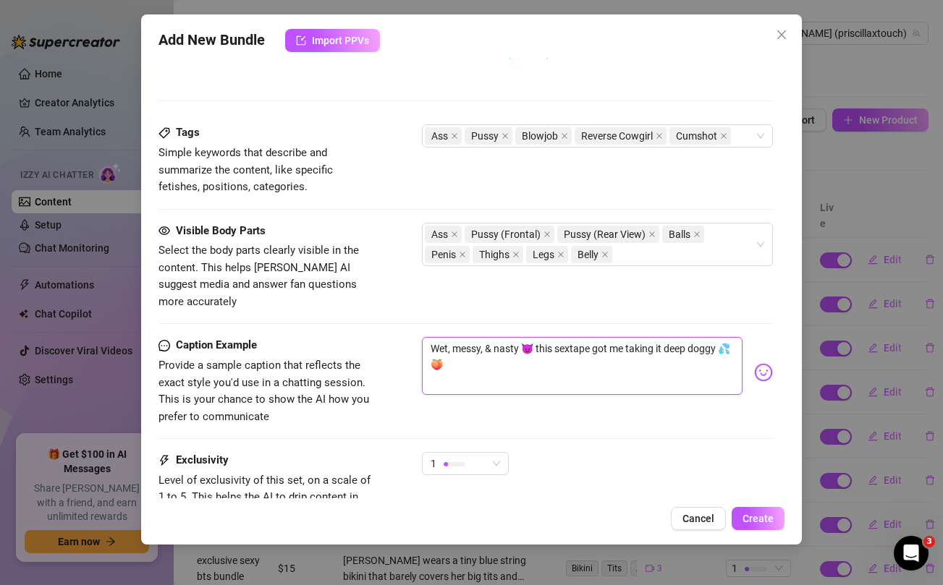
scroll to position [708, 0]
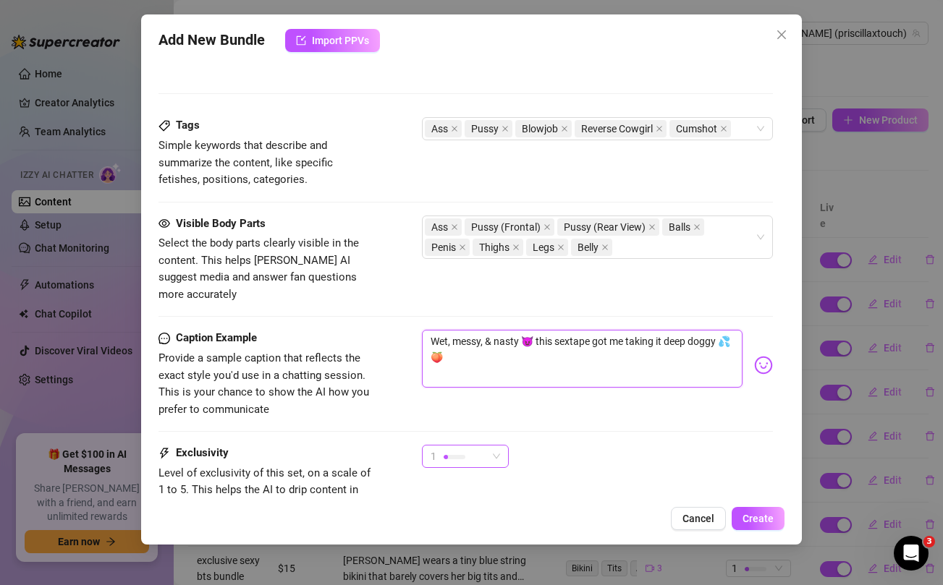
click at [491, 447] on span "1" at bounding box center [465, 457] width 69 height 22
type textarea "Wet, messy, & nasty 😈 this sextape got me taking it deep doggy 💦🍑"
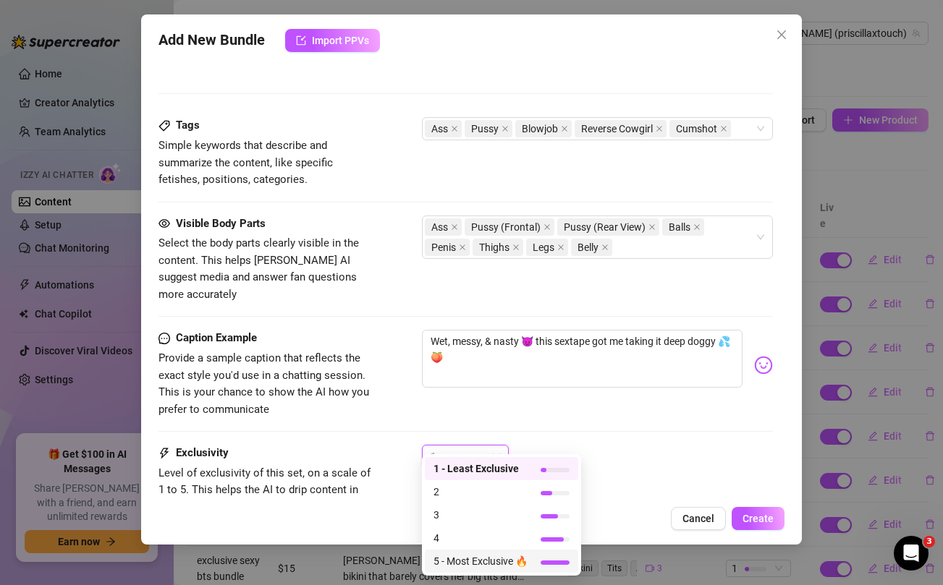
click at [502, 567] on span "5 - Most Exclusive 🔥" at bounding box center [480, 562] width 94 height 16
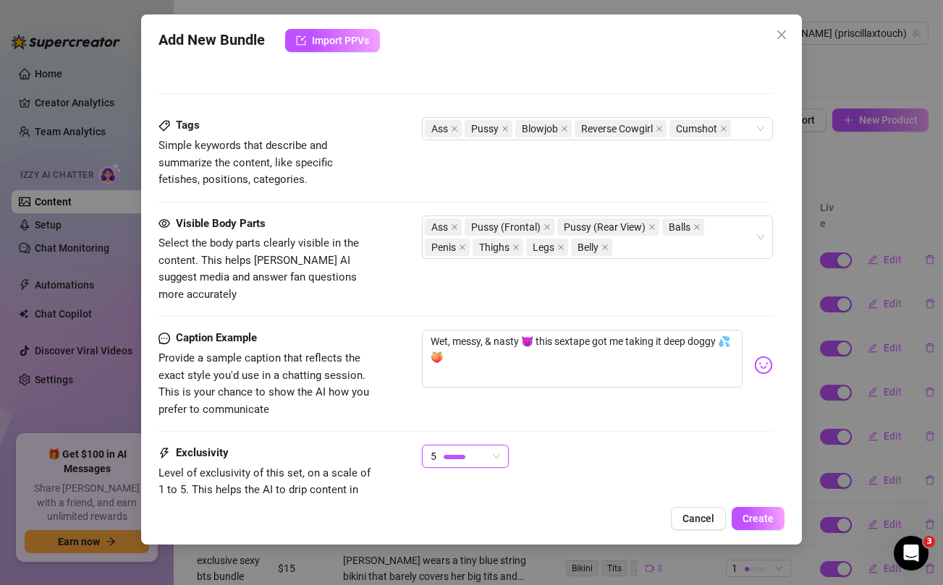
click at [656, 407] on div "Caption Example Provide a sample caption that reflects the exact style you'd us…" at bounding box center [465, 387] width 614 height 115
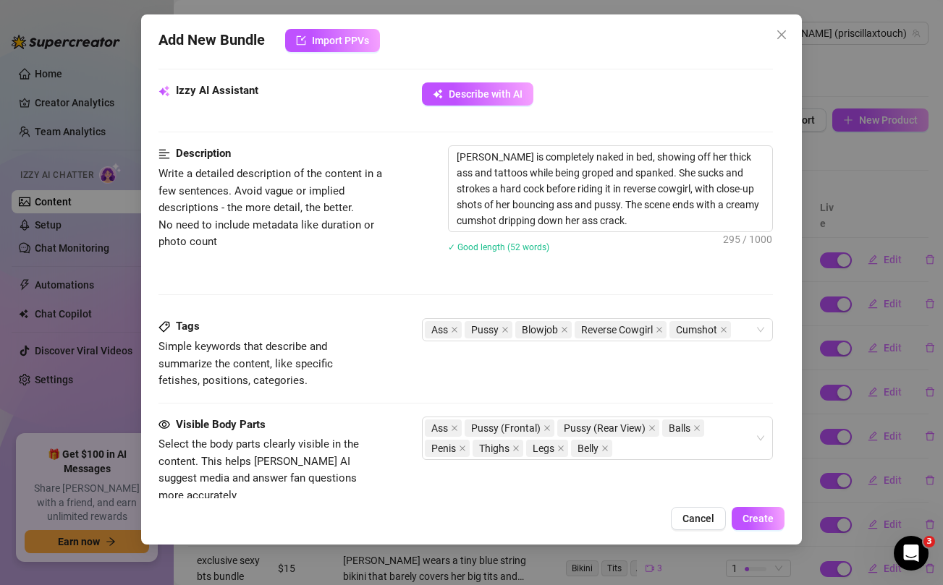
scroll to position [504, 0]
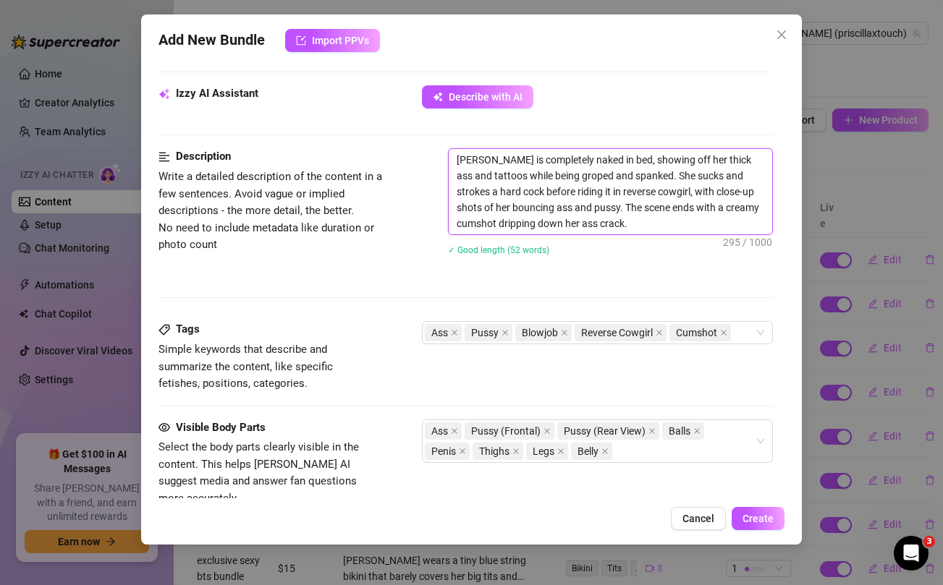
drag, startPoint x: 533, startPoint y: 193, endPoint x: 649, endPoint y: 190, distance: 115.8
click at [649, 190] on textarea "Priscilla is completely naked in bed, showing off her thick ass and tattoos whi…" at bounding box center [610, 191] width 323 height 85
type textarea "Priscilla is completely naked in bed, showing off her thick ass and tattoos whi…"
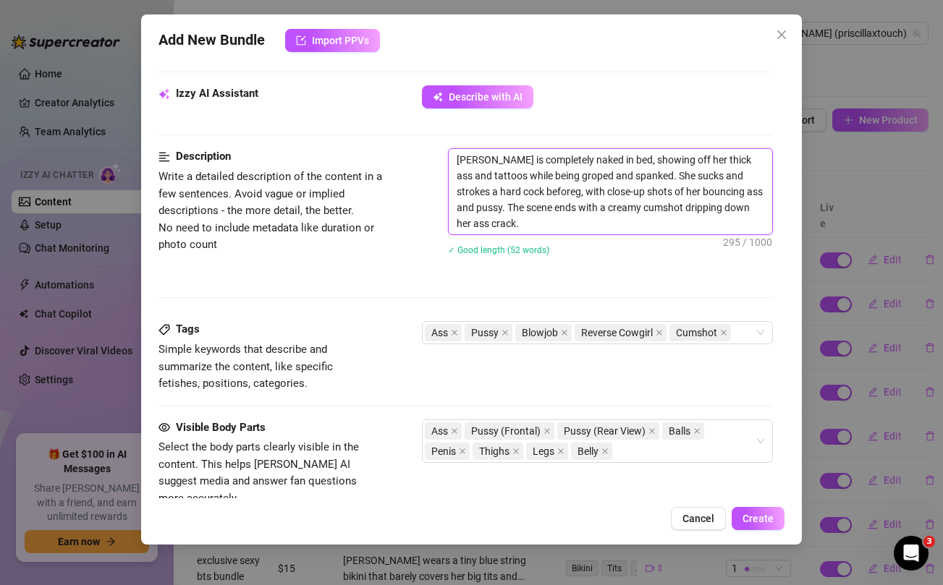
type textarea "Priscilla is completely naked in bed, showing off her thick ass and tattoos whi…"
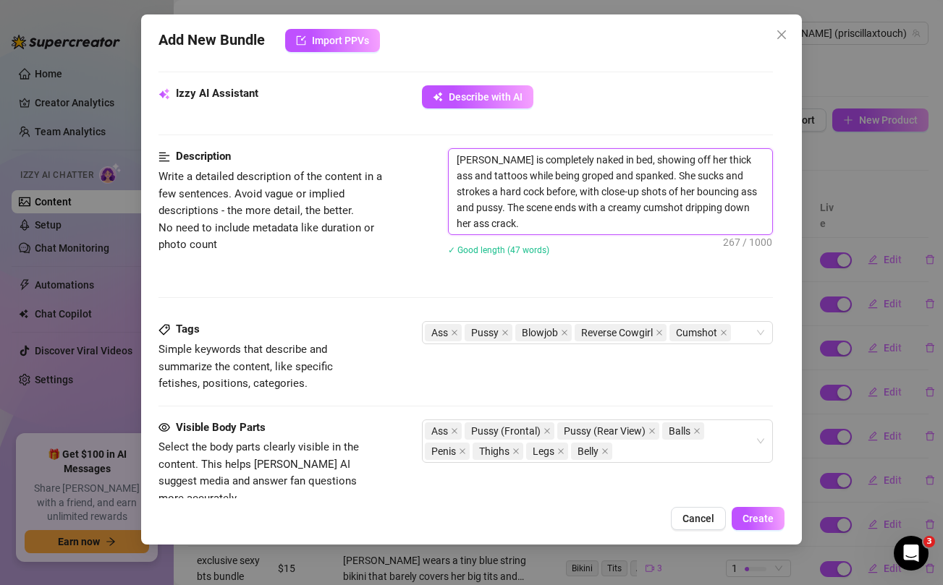
type textarea "Priscilla is completely naked in bed, showing off her thick ass and tattoos whi…"
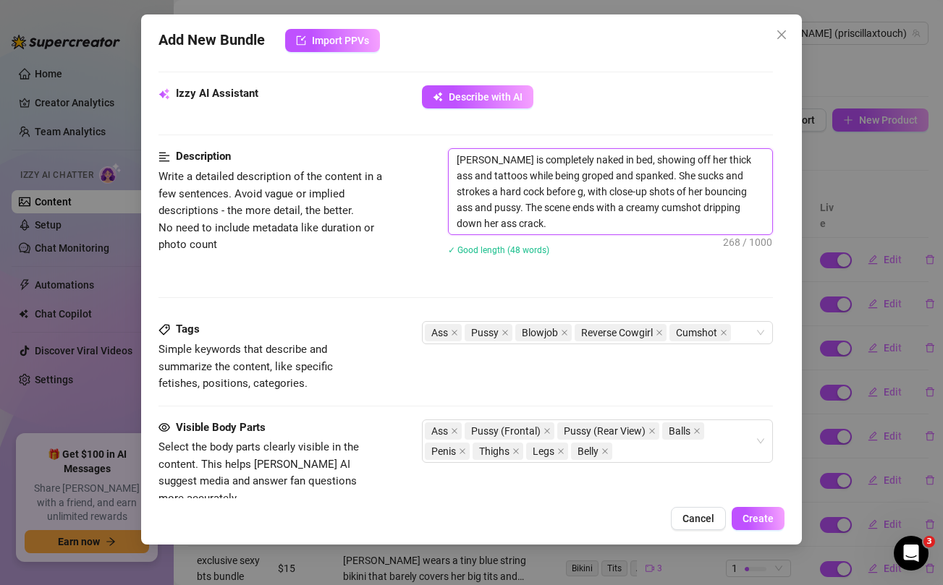
type textarea "Priscilla is completely naked in bed, showing off her thick ass and tattoos whi…"
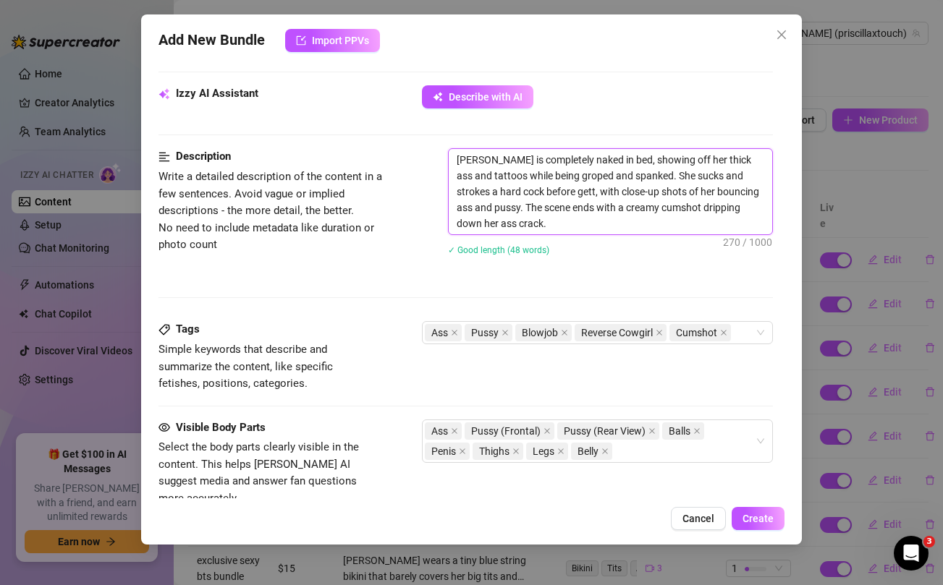
type textarea "Priscilla is completely naked in bed, showing off her thick ass and tattoos whi…"
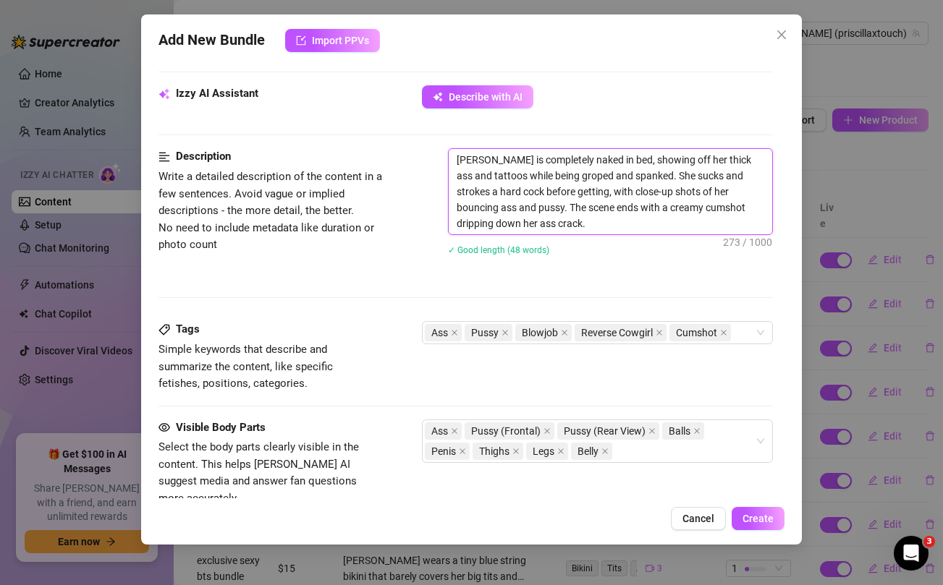
type textarea "Priscilla is completely naked in bed, showing off her thick ass and tattoos whi…"
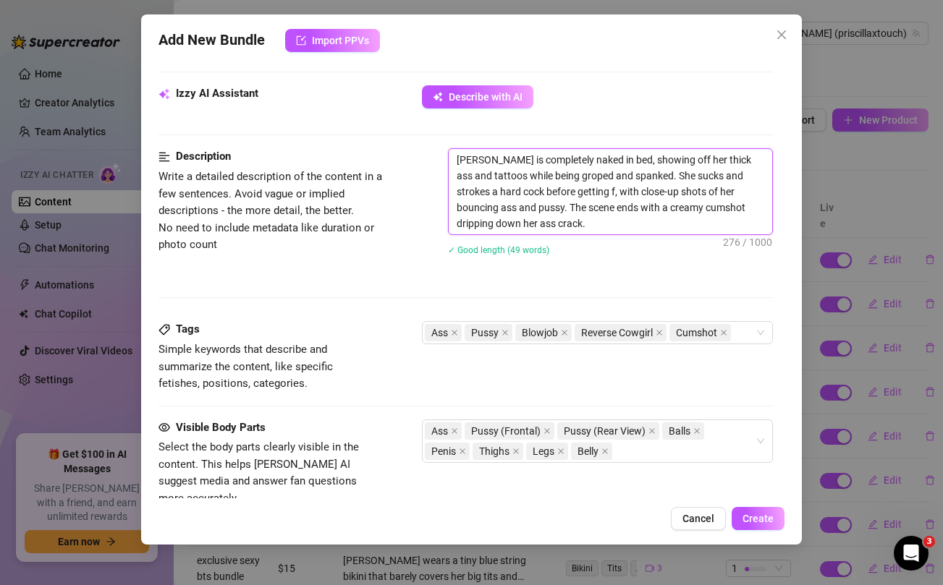
type textarea "Priscilla is completely naked in bed, showing off her thick ass and tattoos whi…"
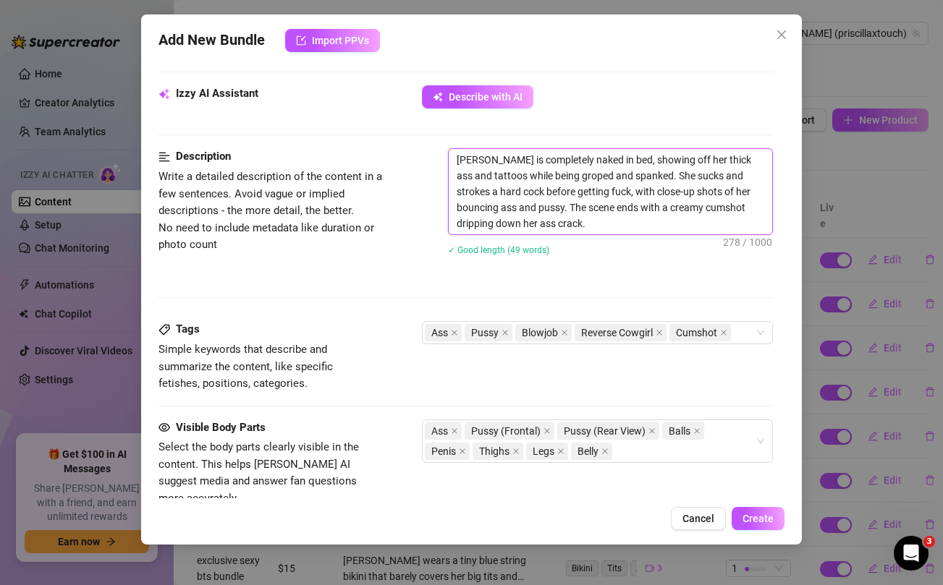
type textarea "Priscilla is completely naked in bed, showing off her thick ass and tattoos whi…"
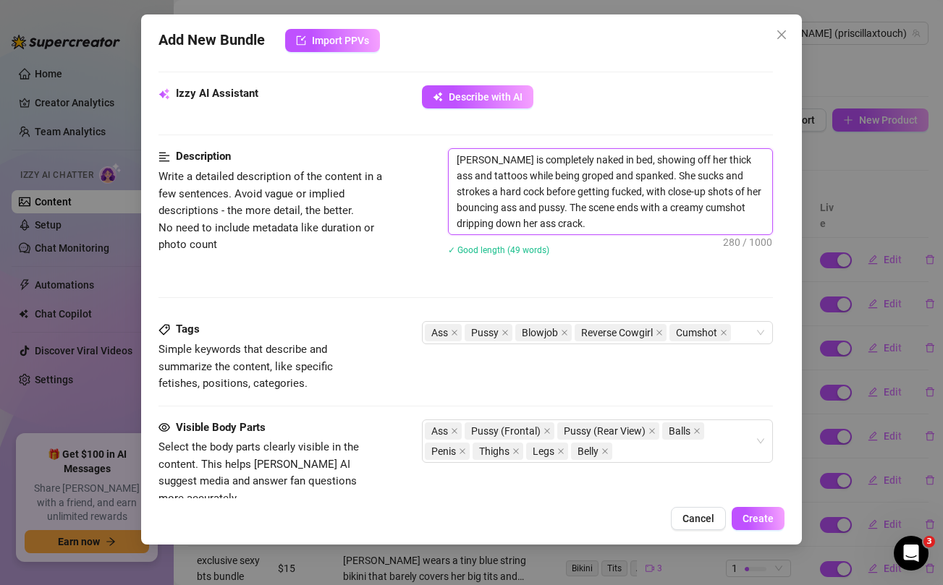
type textarea "Priscilla is completely naked in bed, showing off her thick ass and tattoos whi…"
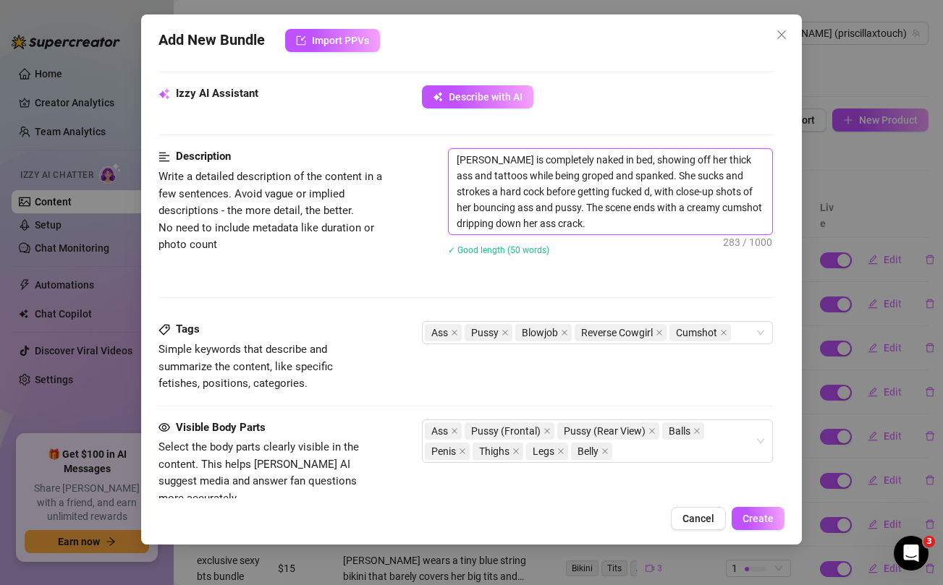
type textarea "Priscilla is completely naked in bed, showing off her thick ass and tattoos whi…"
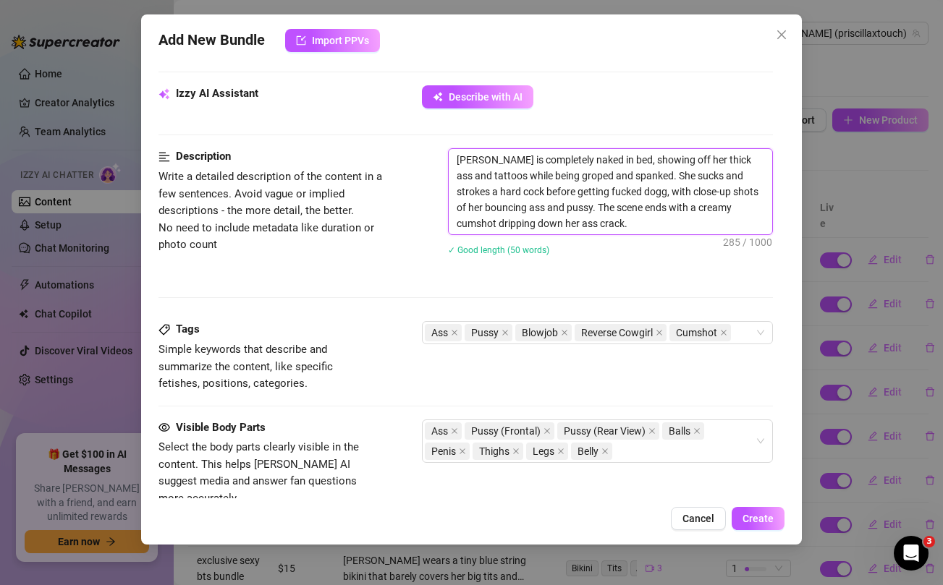
type textarea "Priscilla is completely naked in bed, showing off her thick ass and tattoos whi…"
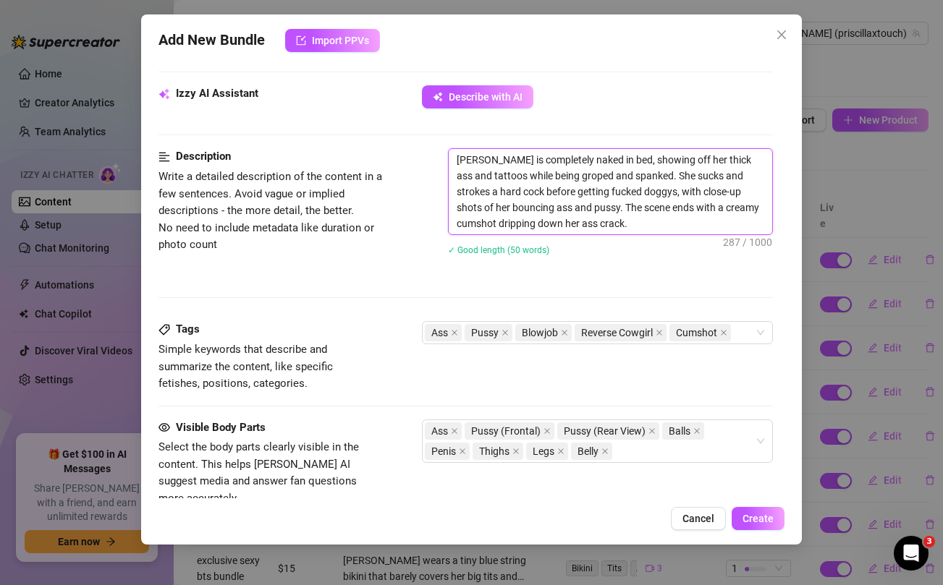
type textarea "Priscilla is completely naked in bed, showing off her thick ass and tattoos whi…"
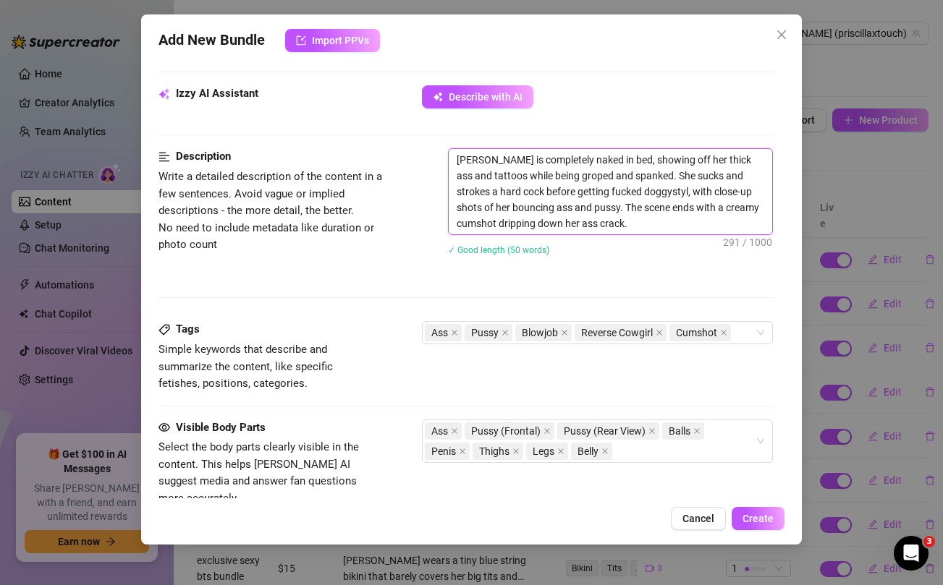
type textarea "Priscilla is completely naked in bed, showing off her thick ass and tattoos whi…"
click at [588, 256] on div "✓ Good length (50 words)" at bounding box center [610, 250] width 324 height 16
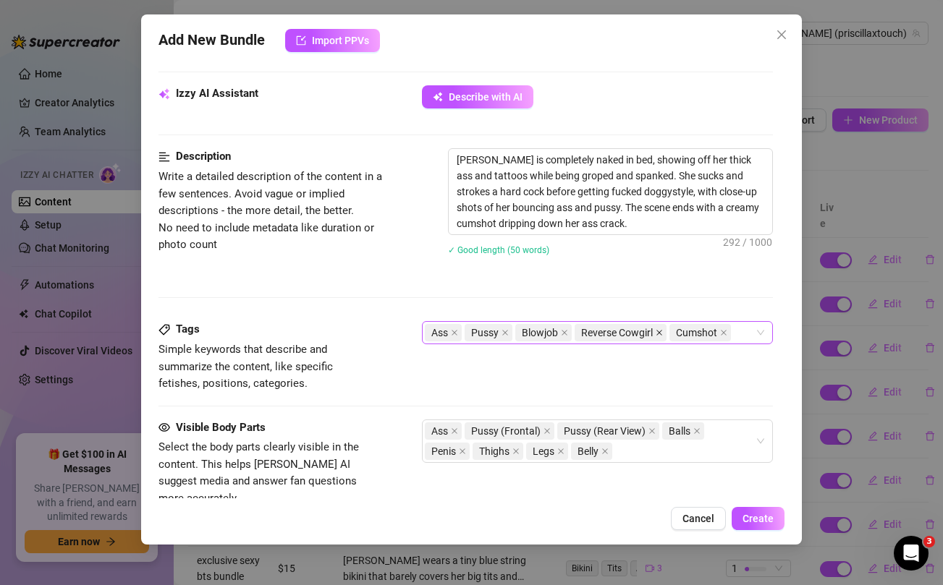
click at [658, 332] on icon "close" at bounding box center [659, 332] width 7 height 7
click at [672, 336] on div "Ass Pussy Blowjob Cumshot" at bounding box center [589, 333] width 329 height 20
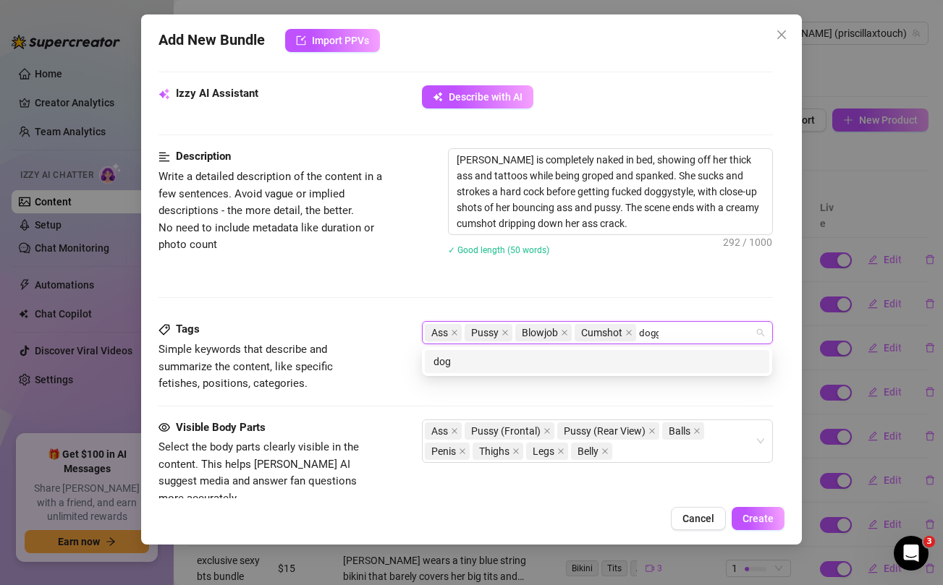
type input "doggy"
click at [546, 367] on div "doggy" at bounding box center [596, 362] width 327 height 16
type input "doggystyle"
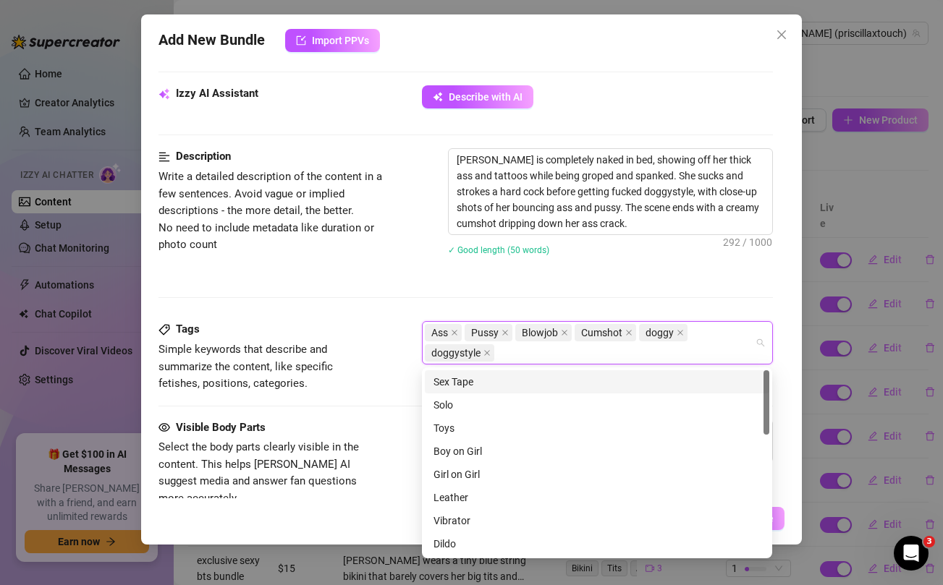
click at [392, 282] on div "Description Write a detailed description of the content in a few sentences. Avo…" at bounding box center [465, 234] width 614 height 173
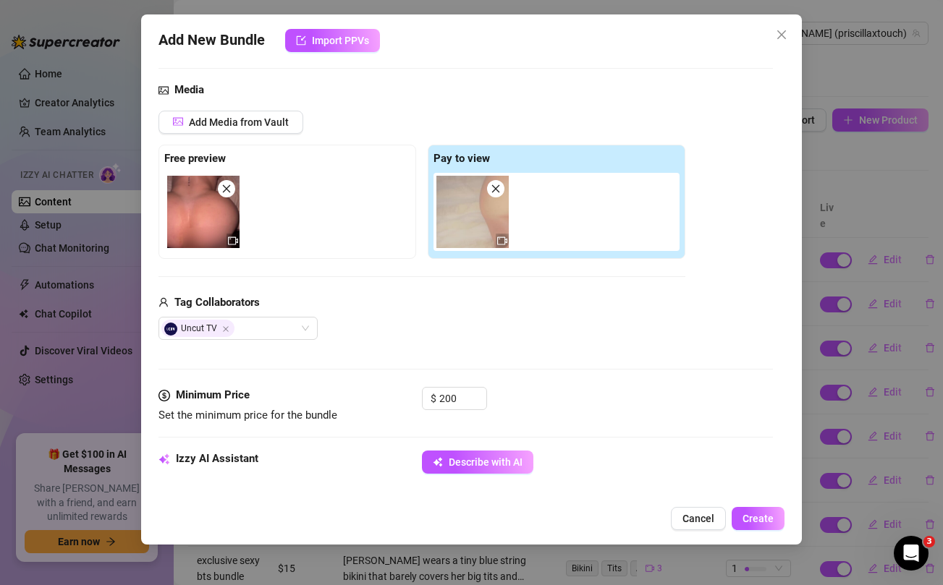
scroll to position [0, 0]
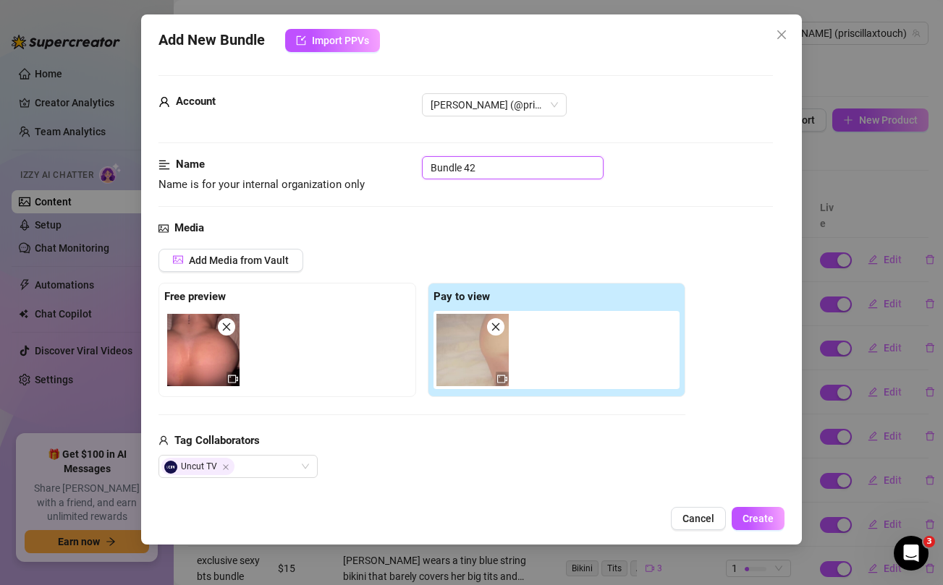
click at [466, 173] on input "Bundle 42" at bounding box center [513, 167] width 182 height 23
type input "priscilla sextape"
click at [605, 239] on div "Media Add Media from Vault Free preview Pay to view Tag Collaborators Uncut TV" at bounding box center [465, 372] width 614 height 305
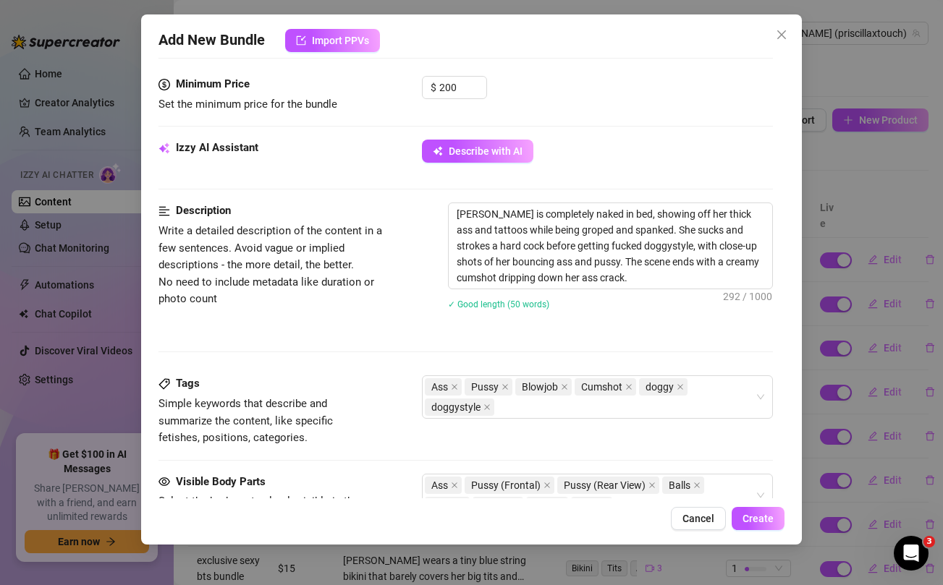
scroll to position [816, 0]
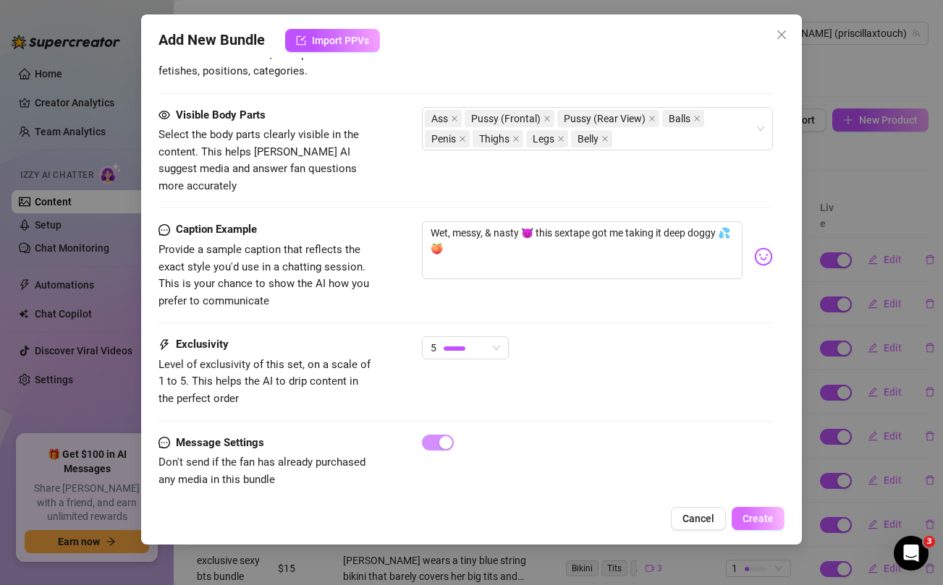
click at [763, 517] on span "Create" at bounding box center [758, 519] width 31 height 12
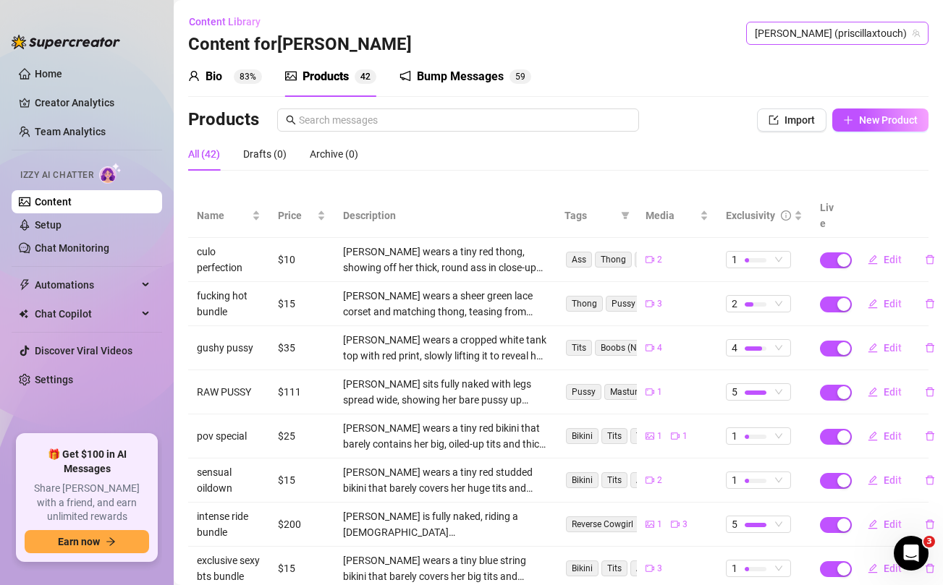
click at [830, 33] on span "Priscilla (priscillaxtouch)" at bounding box center [837, 33] width 165 height 22
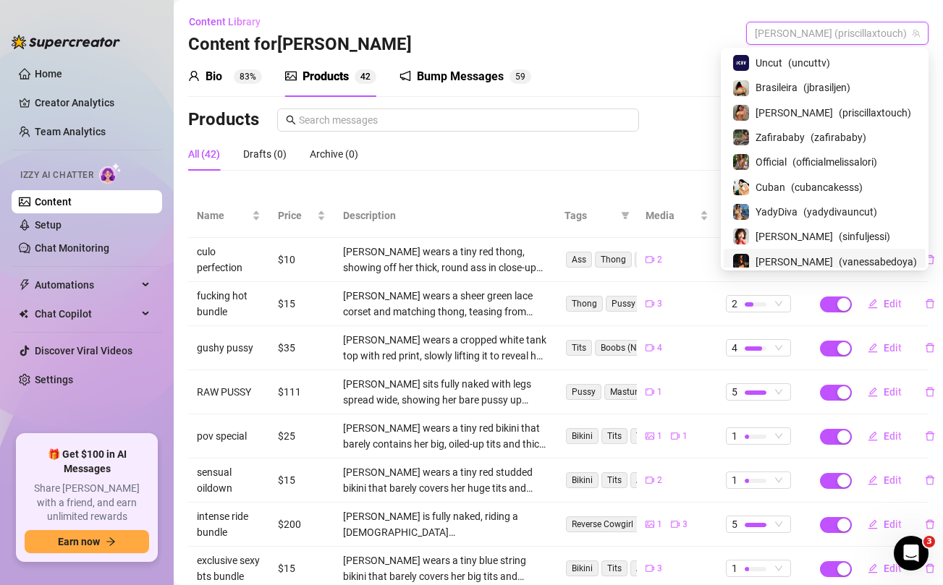
click at [781, 257] on span "[PERSON_NAME]" at bounding box center [794, 262] width 77 height 16
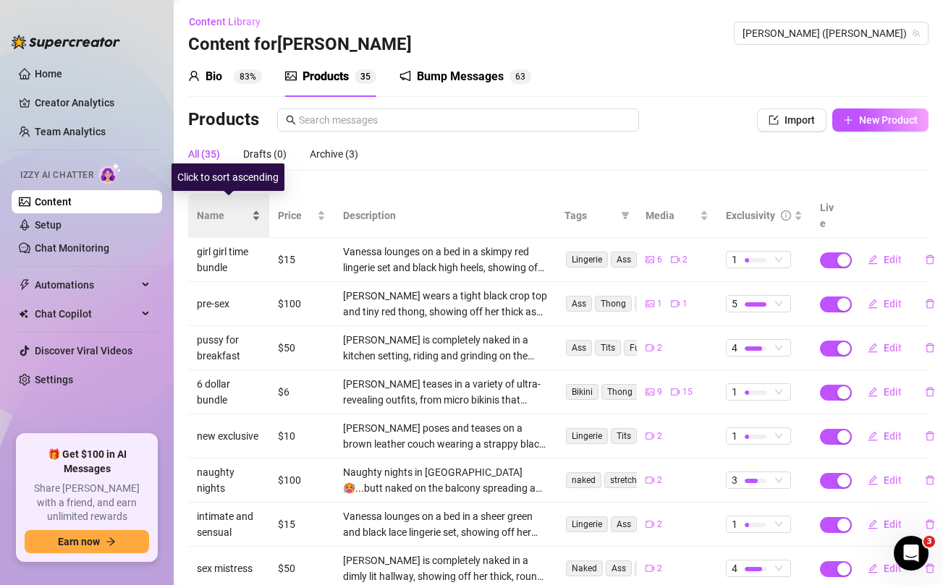
click at [216, 208] on span "Name" at bounding box center [223, 216] width 52 height 16
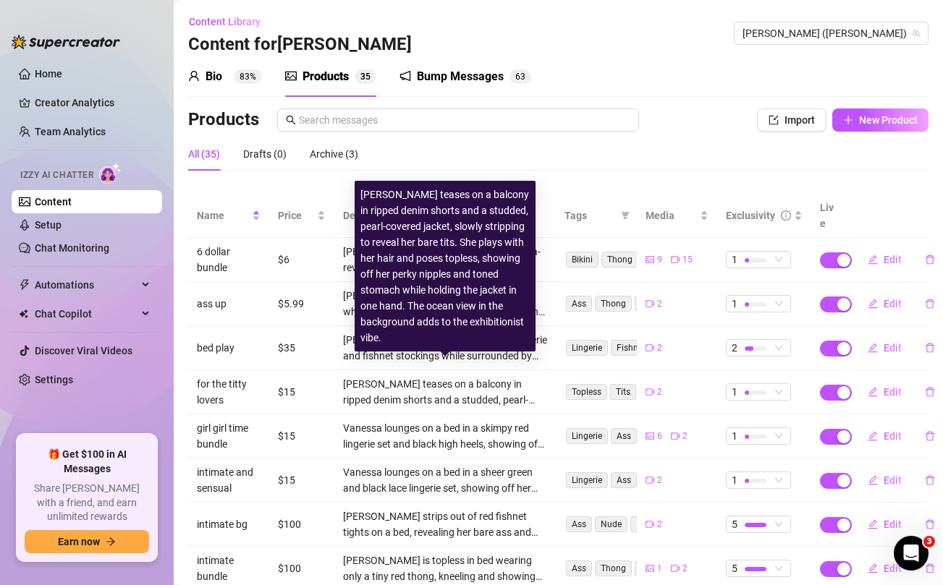
scroll to position [162, 0]
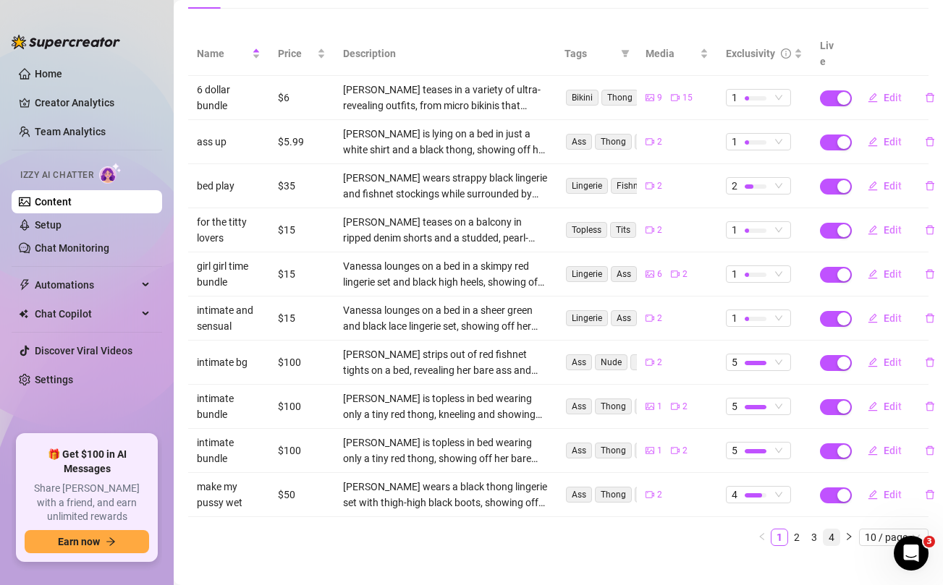
click at [830, 530] on link "4" at bounding box center [832, 538] width 16 height 16
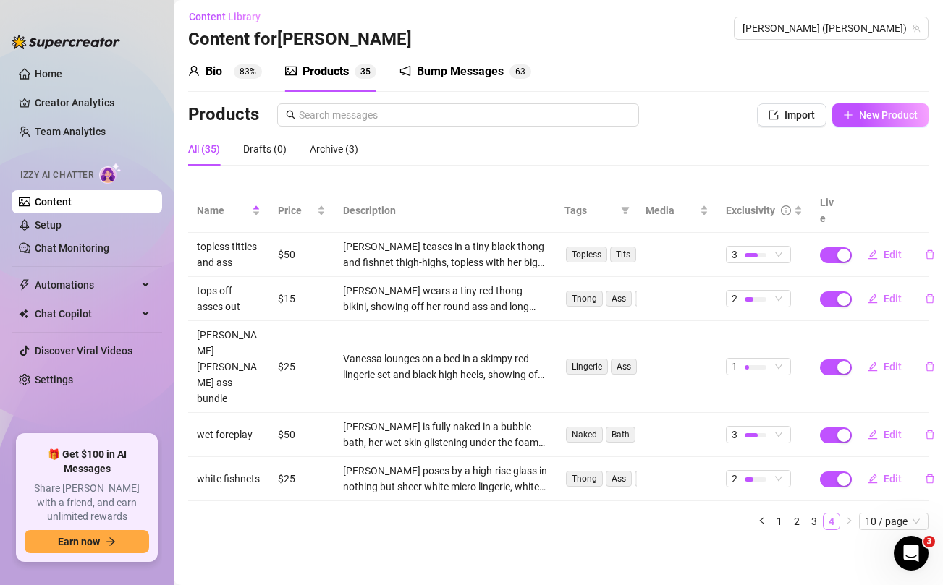
scroll to position [0, 0]
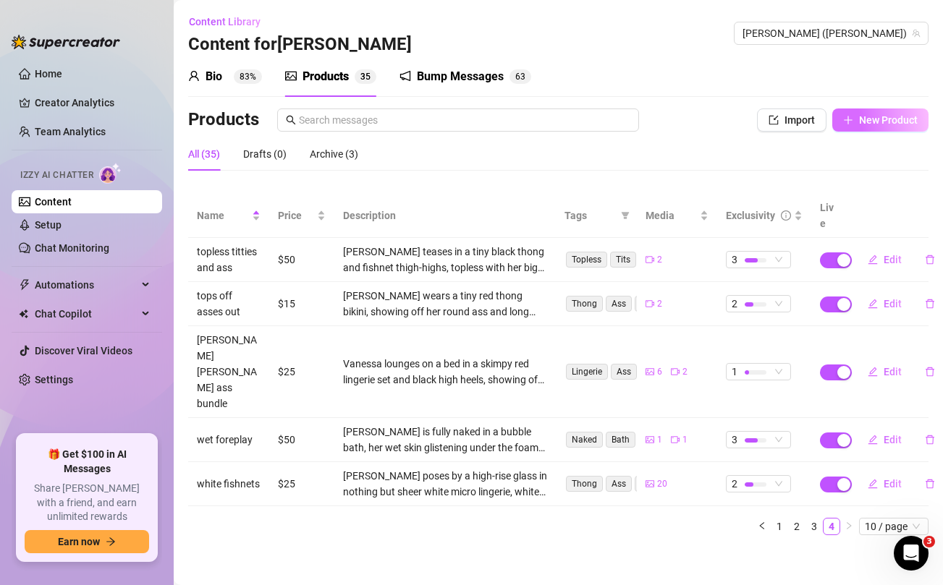
click at [883, 125] on span "New Product" at bounding box center [888, 120] width 59 height 12
type textarea "Type your message here..."
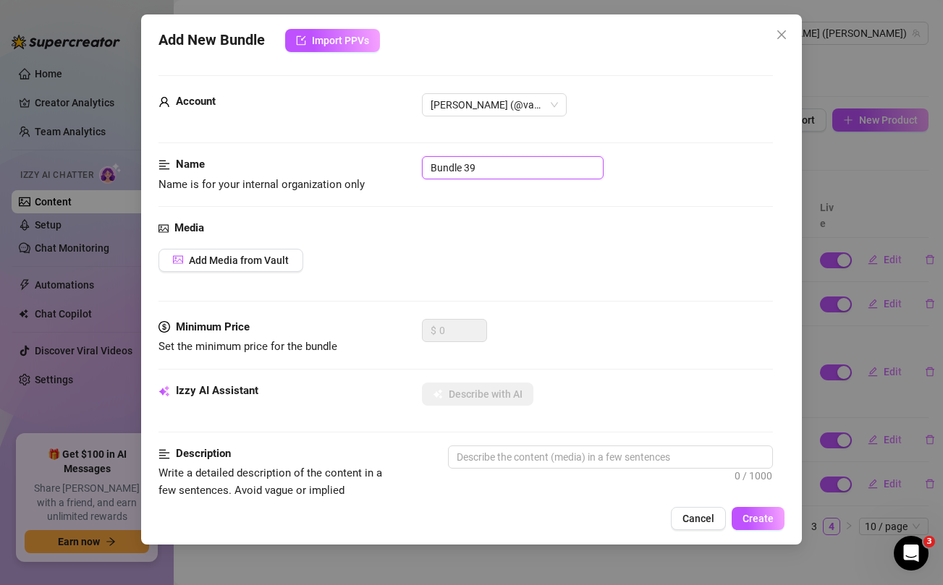
click at [466, 164] on input "Bundle 39" at bounding box center [513, 167] width 182 height 23
type input "wet and naughty bundle"
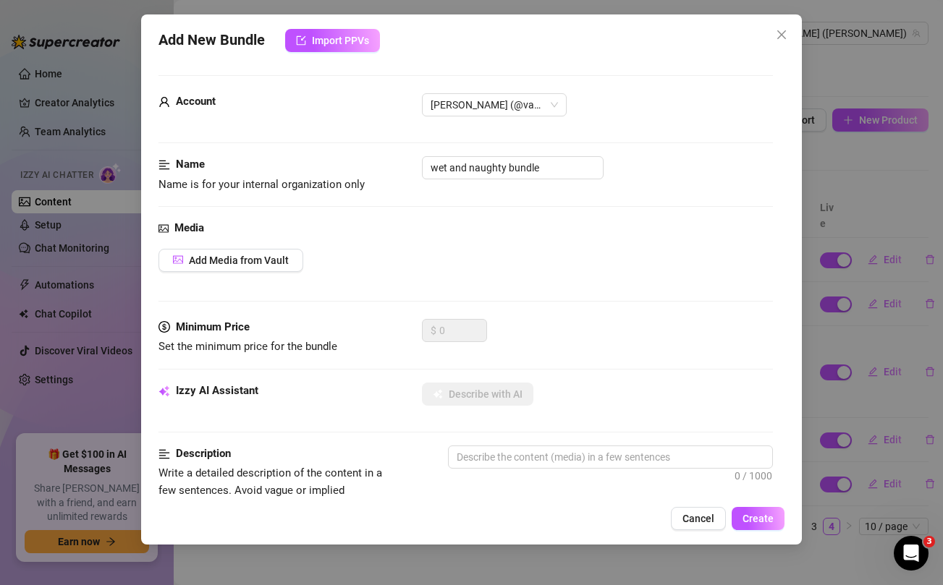
click at [486, 245] on div "Media Add Media from Vault" at bounding box center [465, 269] width 614 height 99
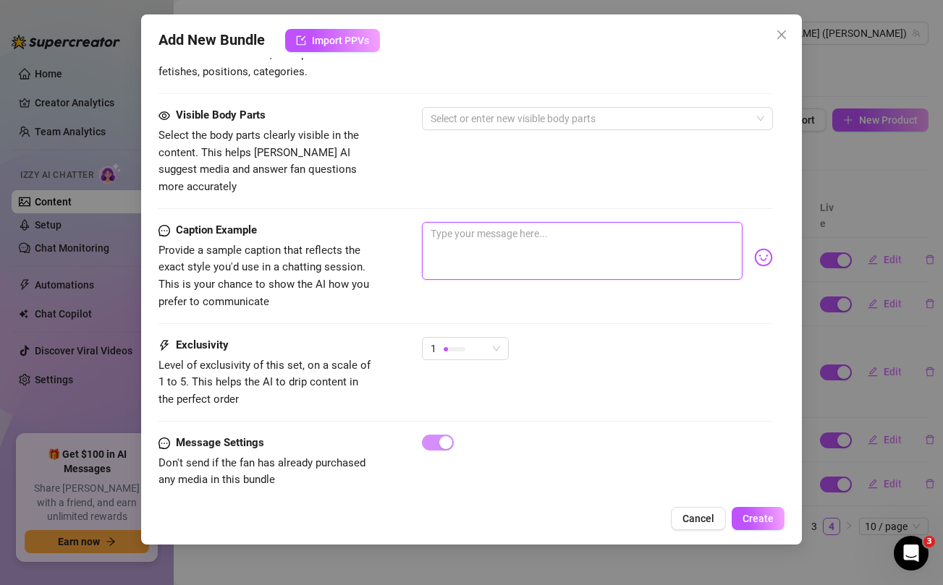
click at [483, 237] on textarea at bounding box center [582, 251] width 320 height 58
paste textarea "Wet & Naughty Bundle 😋 showing off my "assets" in the jacuzzi for you daddy...g…"
type textarea "Wet & Naughty Bundle 😋 showing off my "assets" in the jacuzzi for you daddy...g…"
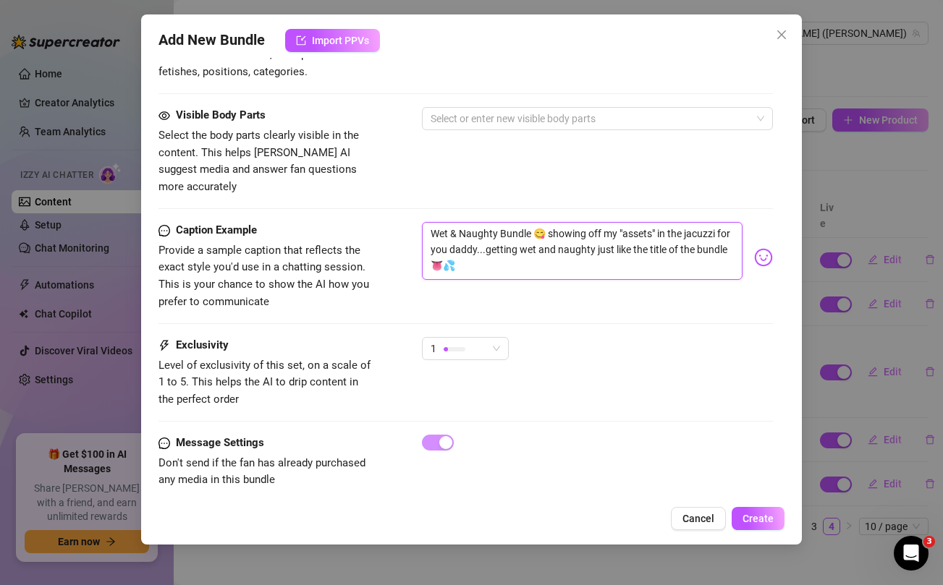
scroll to position [0, 0]
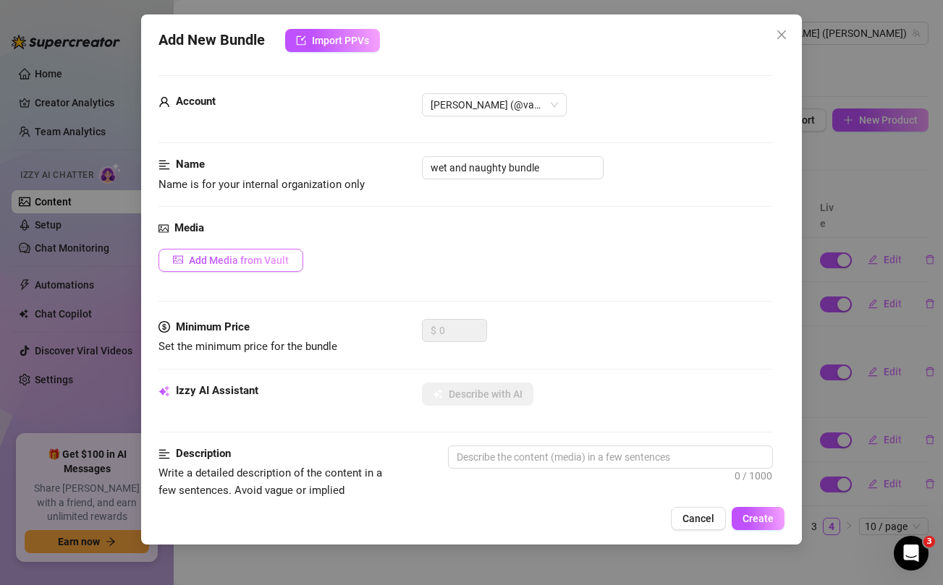
type textarea "Wet & Naughty Bundle 😋 showing off my "assets" in the jacuzzi for you daddy...g…"
click at [271, 261] on span "Add Media from Vault" at bounding box center [239, 261] width 100 height 12
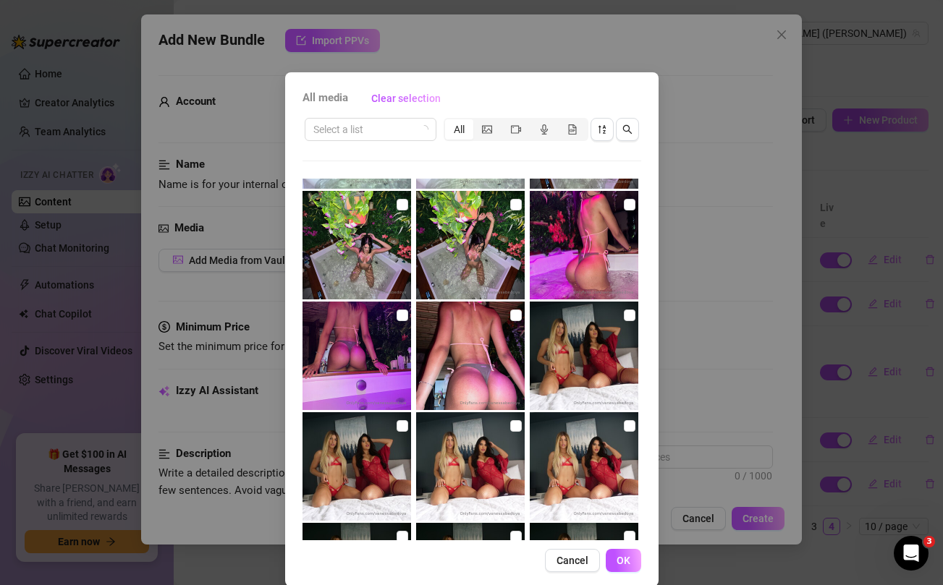
scroll to position [210, 0]
click at [517, 314] on input "checkbox" at bounding box center [516, 315] width 12 height 12
checkbox input "true"
click at [401, 314] on input "checkbox" at bounding box center [403, 315] width 12 height 12
checkbox input "true"
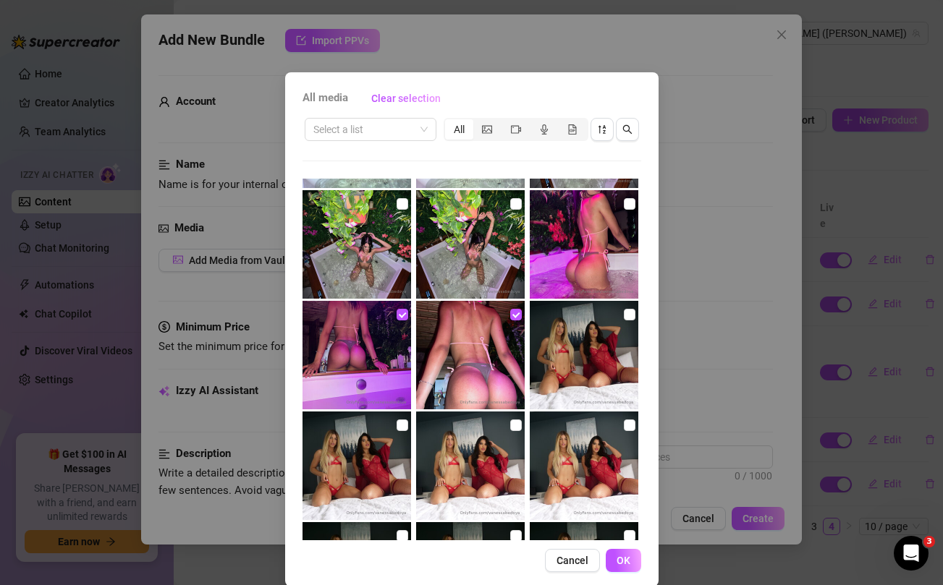
scroll to position [138, 0]
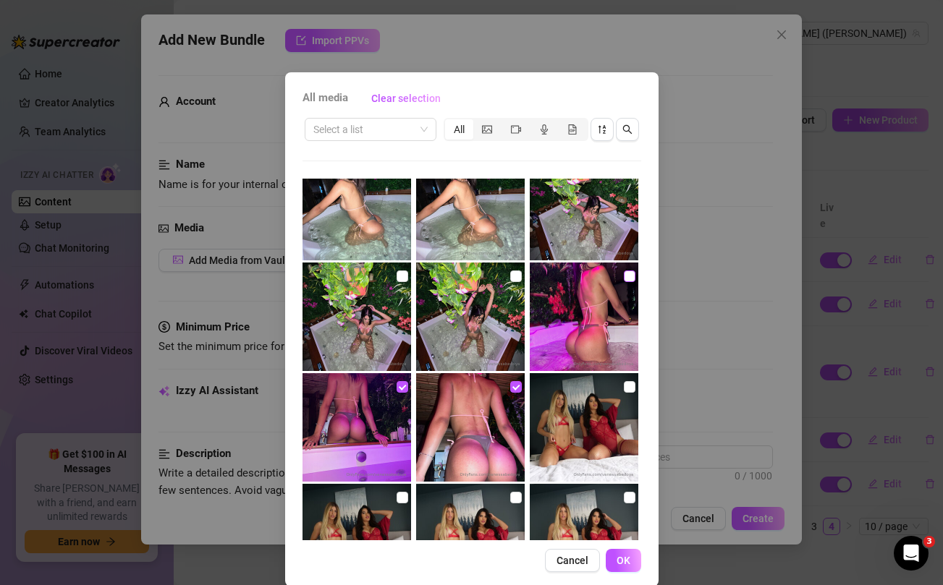
click at [629, 275] on input "checkbox" at bounding box center [630, 277] width 12 height 12
checkbox input "true"
click at [518, 276] on input "checkbox" at bounding box center [516, 277] width 12 height 12
checkbox input "true"
click at [404, 278] on input "checkbox" at bounding box center [403, 277] width 12 height 12
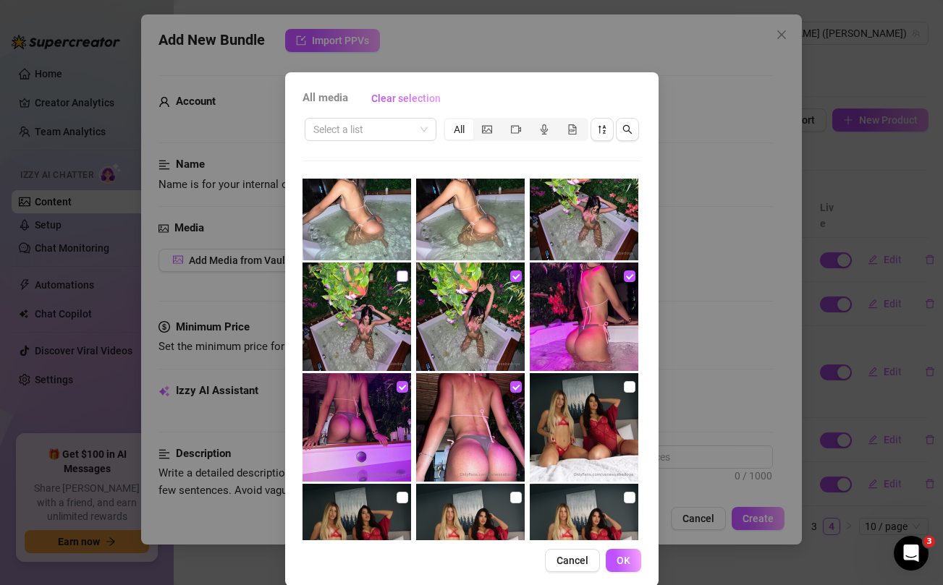
checkbox input "true"
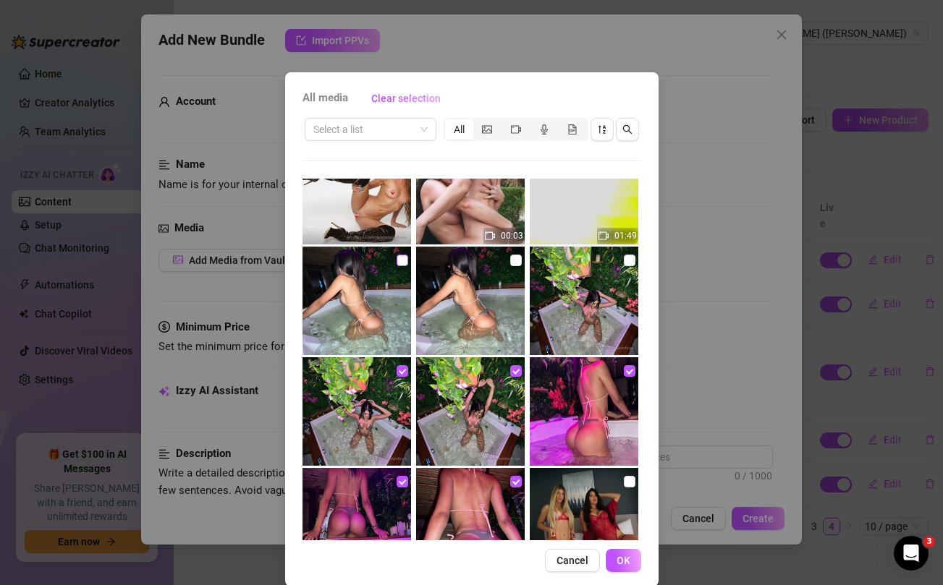
click at [405, 266] on input "checkbox" at bounding box center [403, 261] width 12 height 12
checkbox input "true"
click at [515, 261] on input "checkbox" at bounding box center [516, 261] width 12 height 12
checkbox input "true"
click at [626, 258] on input "checkbox" at bounding box center [630, 261] width 12 height 12
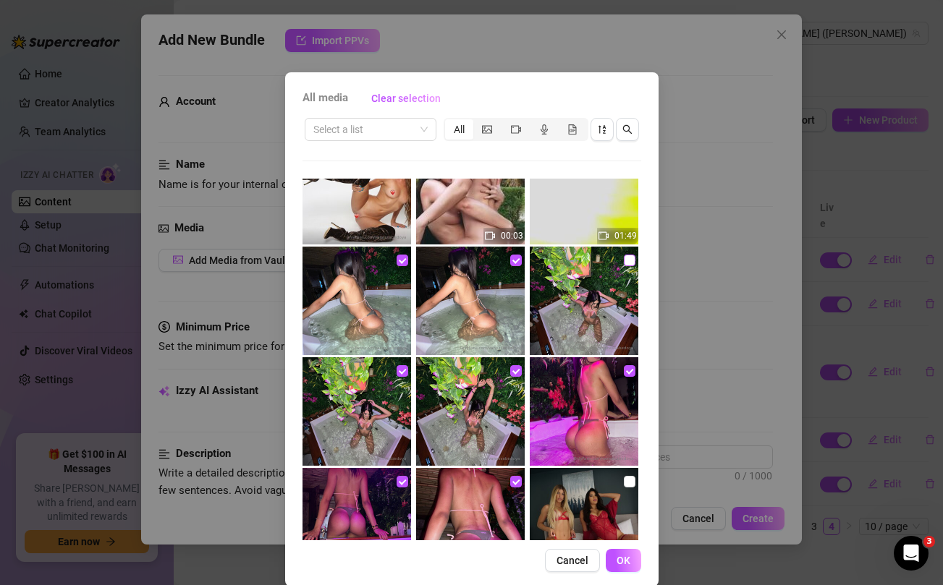
checkbox input "true"
click at [621, 557] on span "OK" at bounding box center [624, 561] width 14 height 12
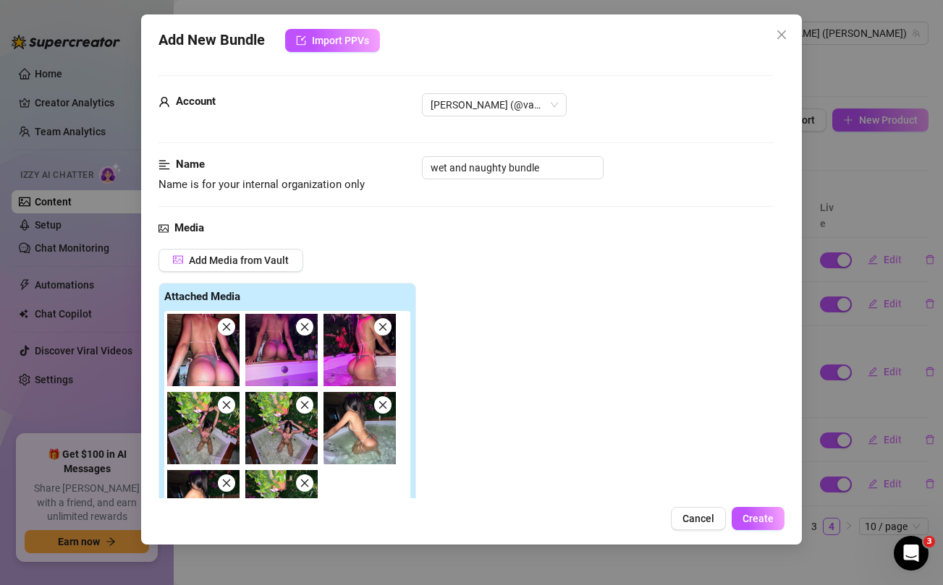
scroll to position [316, 0]
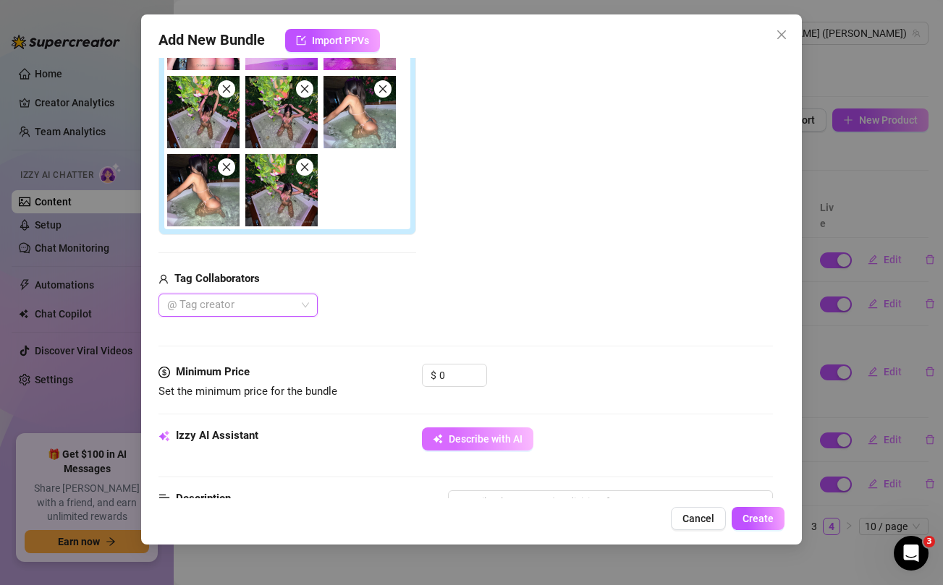
click at [476, 433] on span "Describe with AI" at bounding box center [486, 439] width 74 height 12
type textarea "[PERSON_NAME]"
type textarea "Vanessa flaunts"
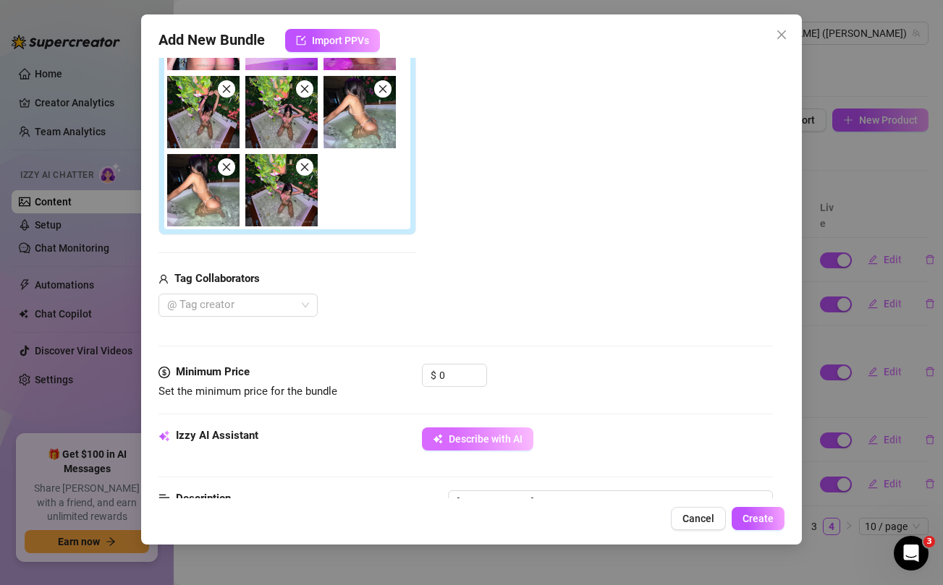
type textarea "Vanessa flaunts her"
type textarea "Vanessa flaunts her tight,"
type textarea "Vanessa flaunts her tight, round"
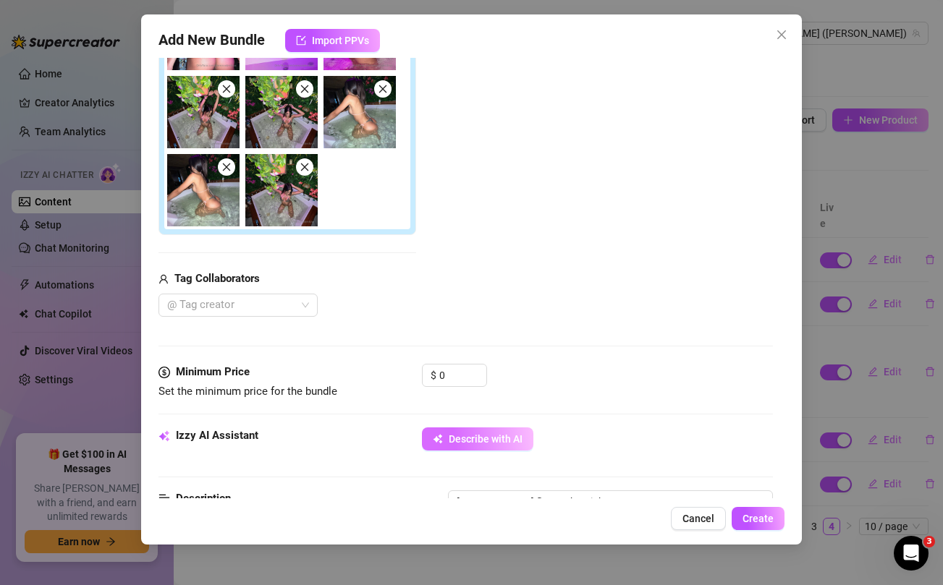
type textarea "Vanessa flaunts her tight, round"
type textarea "Vanessa flaunts her tight, round ass"
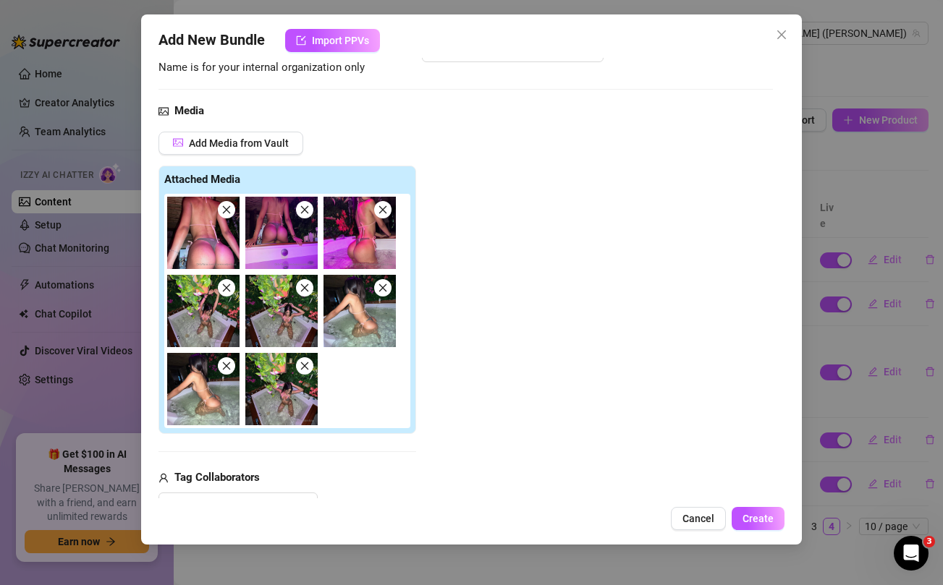
scroll to position [113, 0]
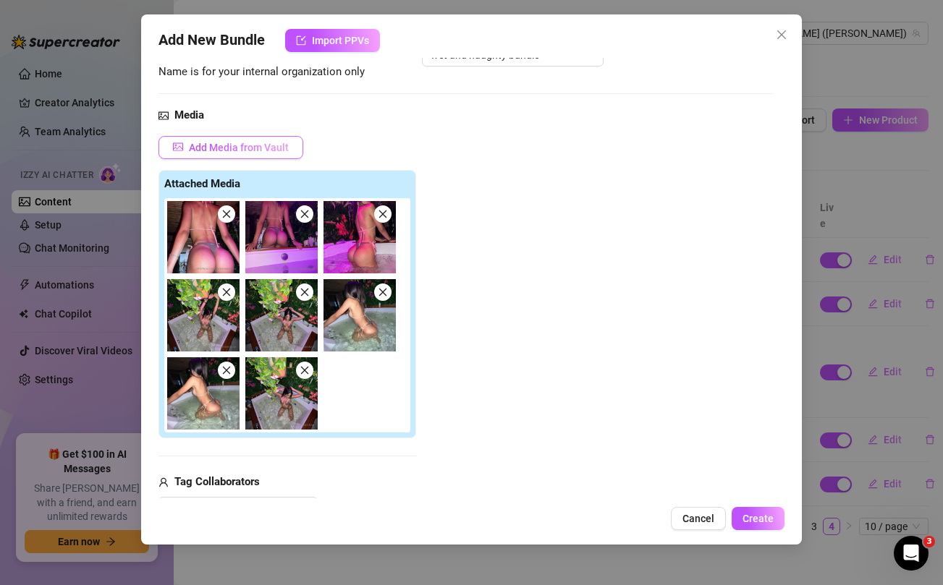
click at [255, 154] on button "Add Media from Vault" at bounding box center [230, 147] width 145 height 23
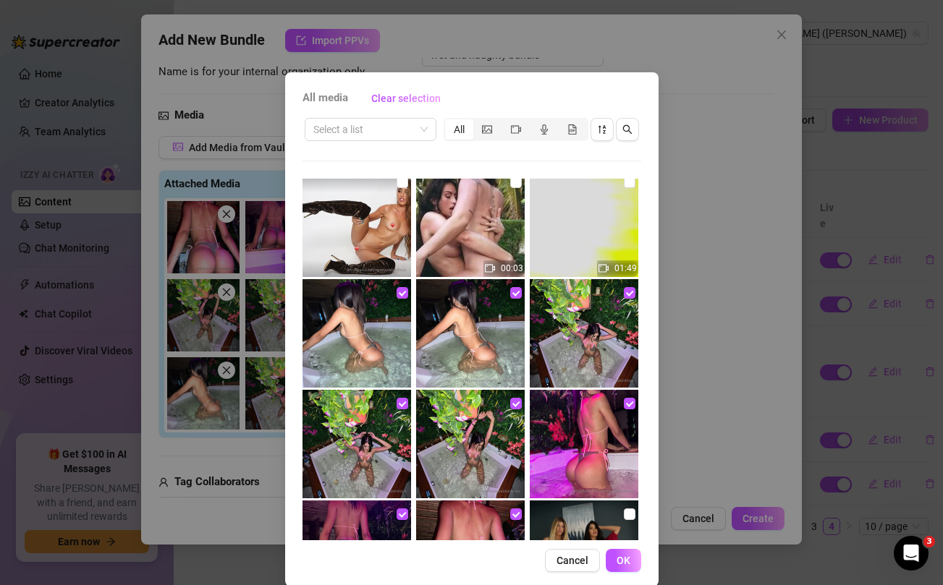
scroll to position [0, 0]
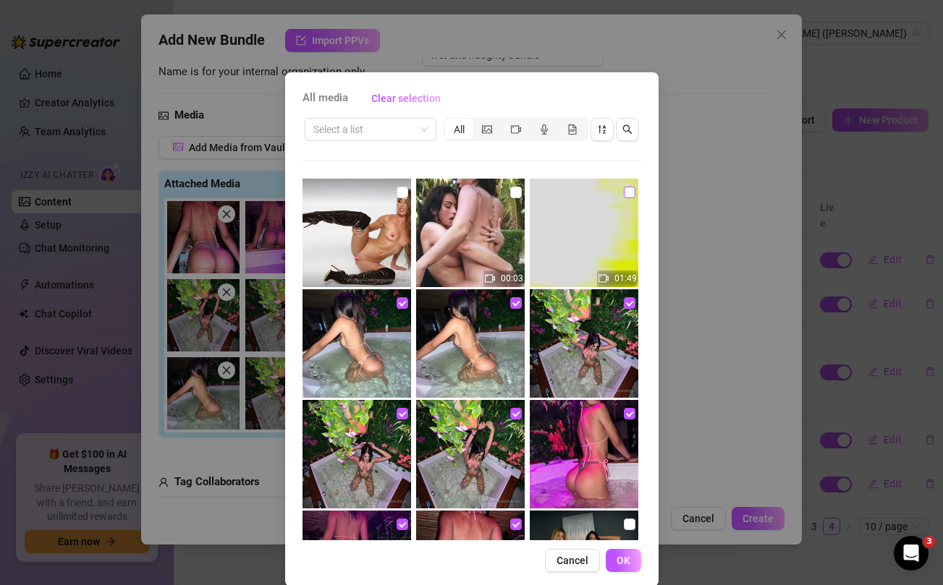
click at [630, 193] on input "checkbox" at bounding box center [630, 193] width 12 height 12
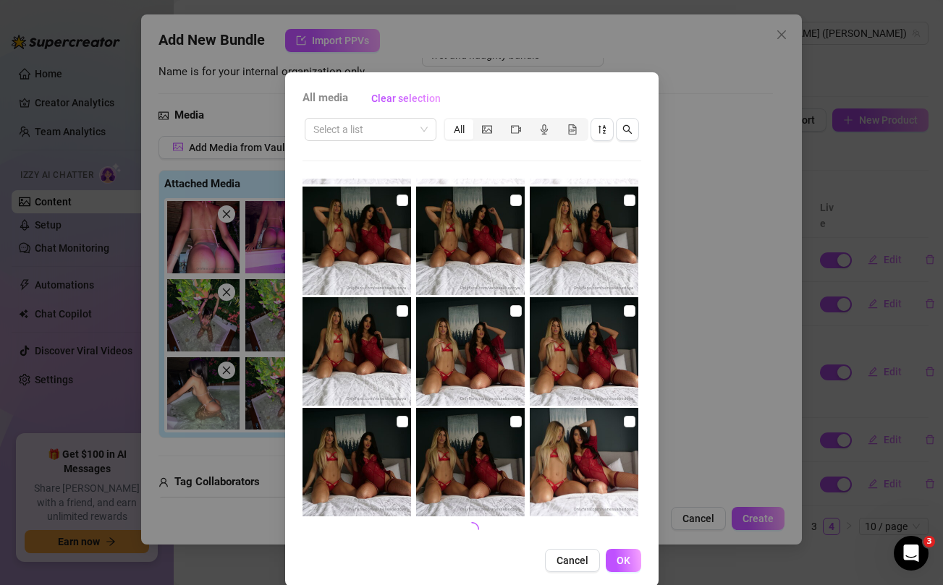
scroll to position [19, 0]
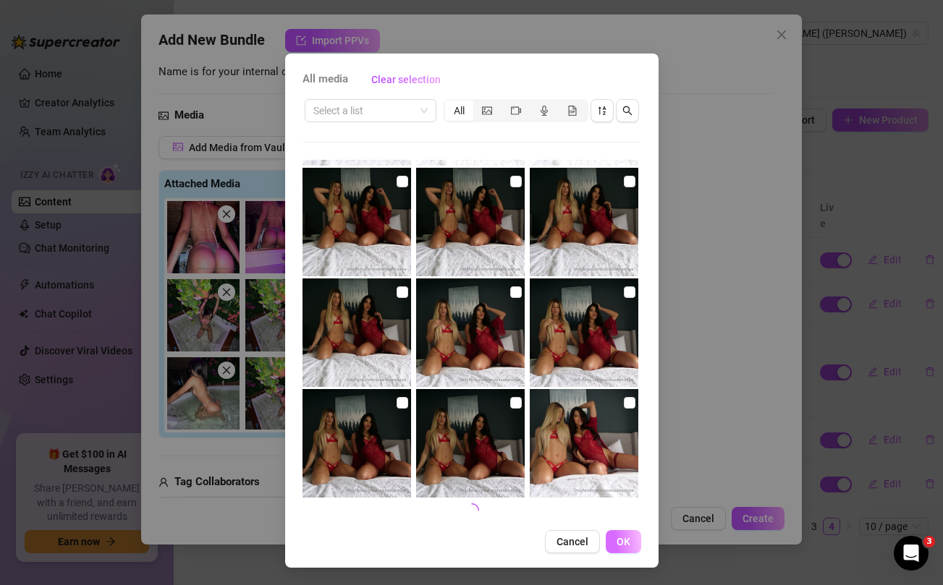
click at [625, 538] on span "OK" at bounding box center [624, 542] width 14 height 12
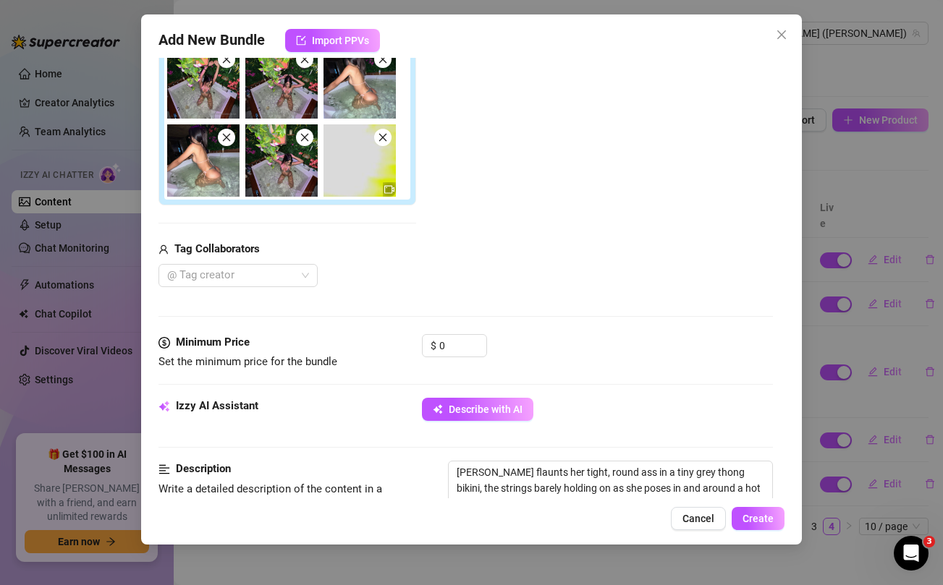
scroll to position [356, 0]
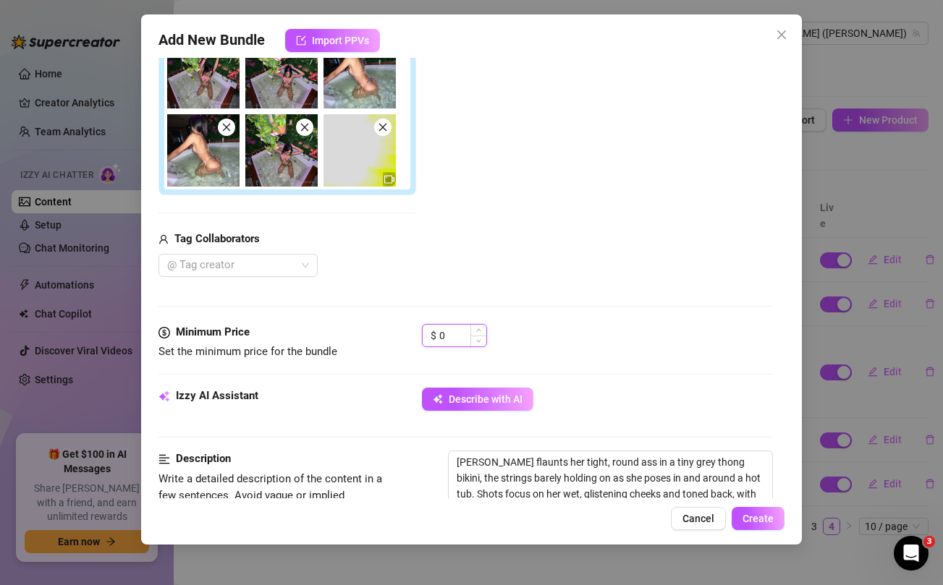
click at [460, 340] on input "0" at bounding box center [462, 336] width 47 height 22
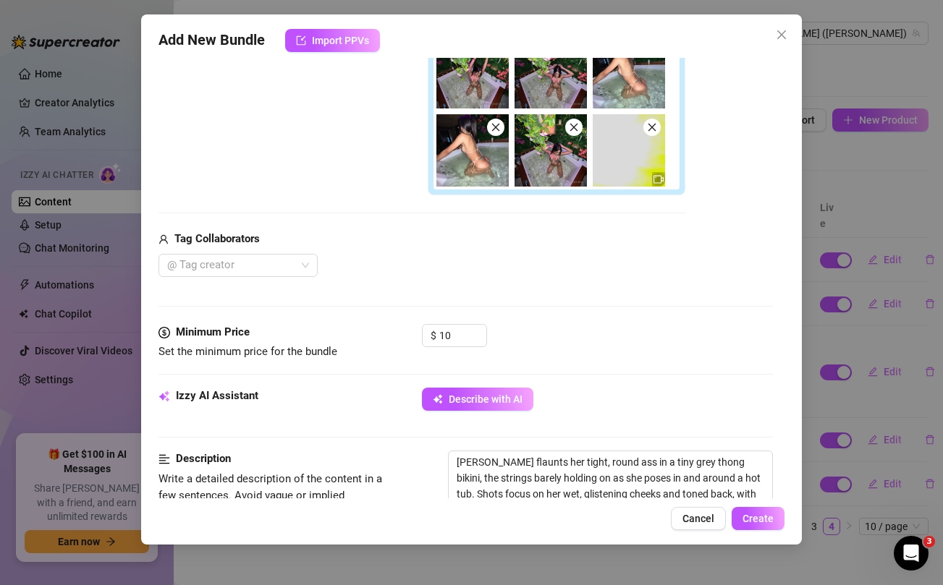
click at [483, 242] on div "Tag Collaborators" at bounding box center [421, 239] width 527 height 17
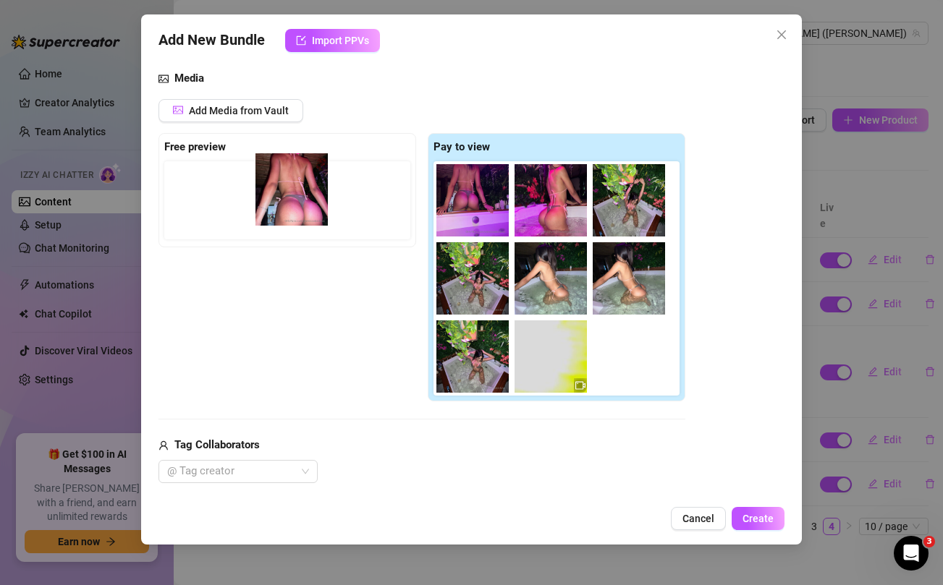
drag, startPoint x: 477, startPoint y: 199, endPoint x: 292, endPoint y: 188, distance: 184.9
click at [292, 188] on div "Free preview Pay to view" at bounding box center [421, 267] width 527 height 269
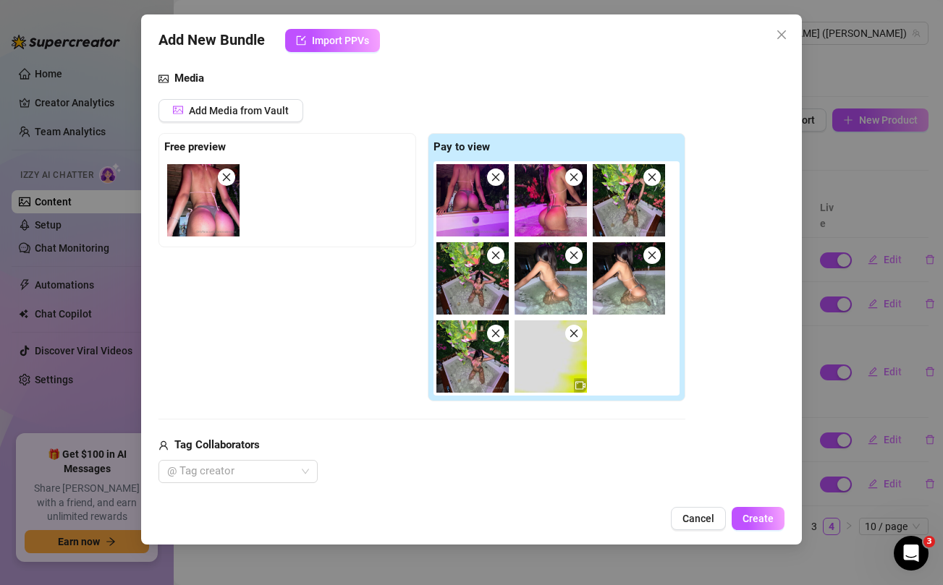
scroll to position [502, 0]
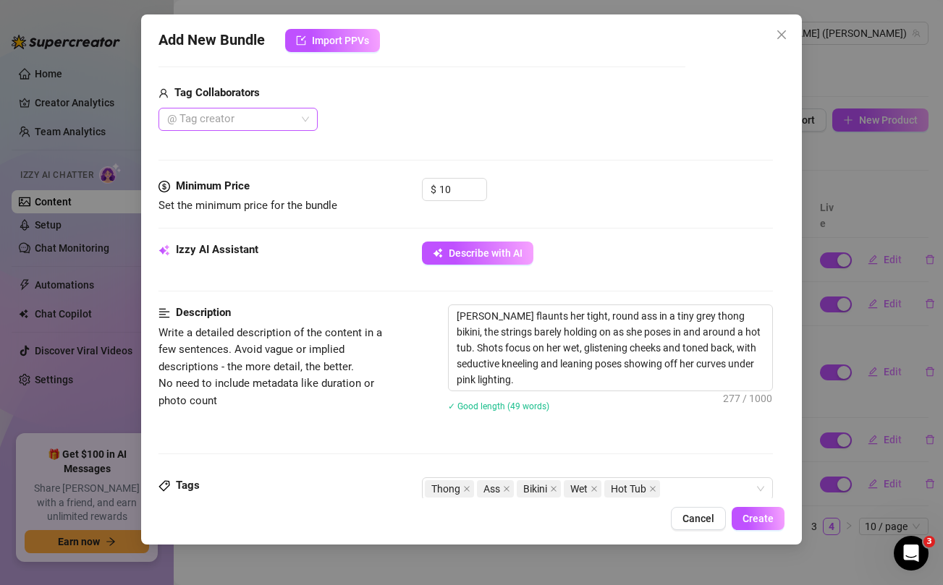
click at [261, 118] on div at bounding box center [230, 119] width 138 height 20
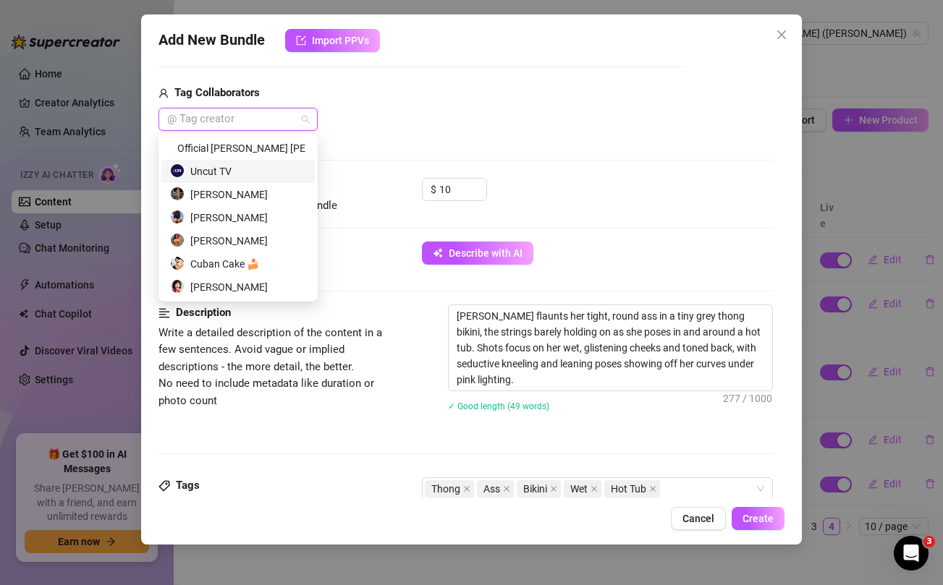
click at [217, 171] on div "Uncut TV" at bounding box center [238, 172] width 136 height 16
click at [460, 127] on div "Uncut TV" at bounding box center [421, 119] width 527 height 23
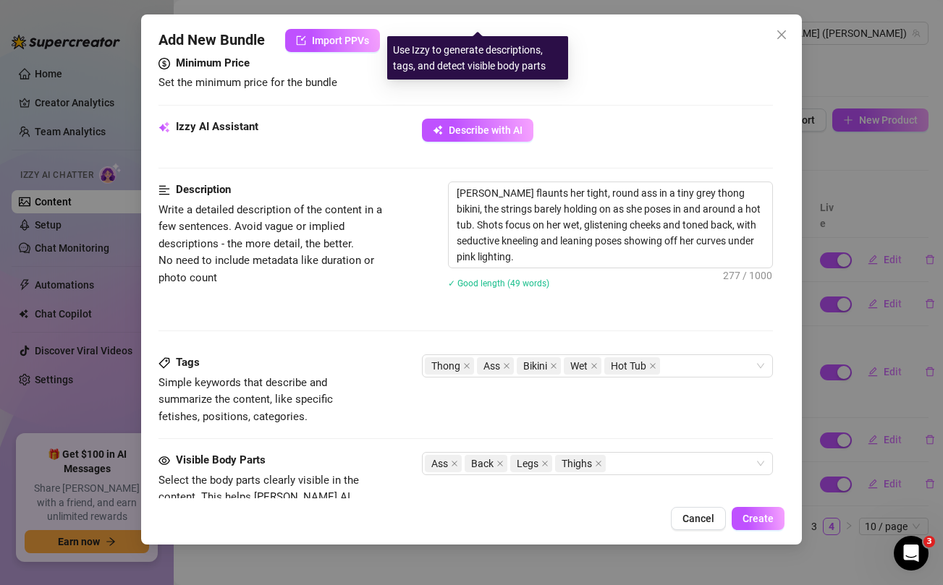
scroll to position [928, 0]
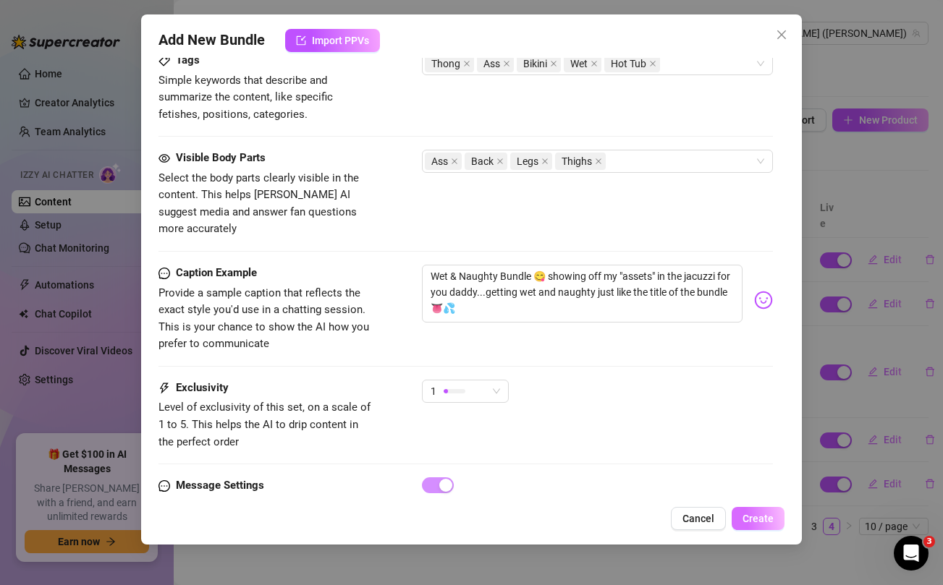
click at [748, 517] on span "Create" at bounding box center [758, 519] width 31 height 12
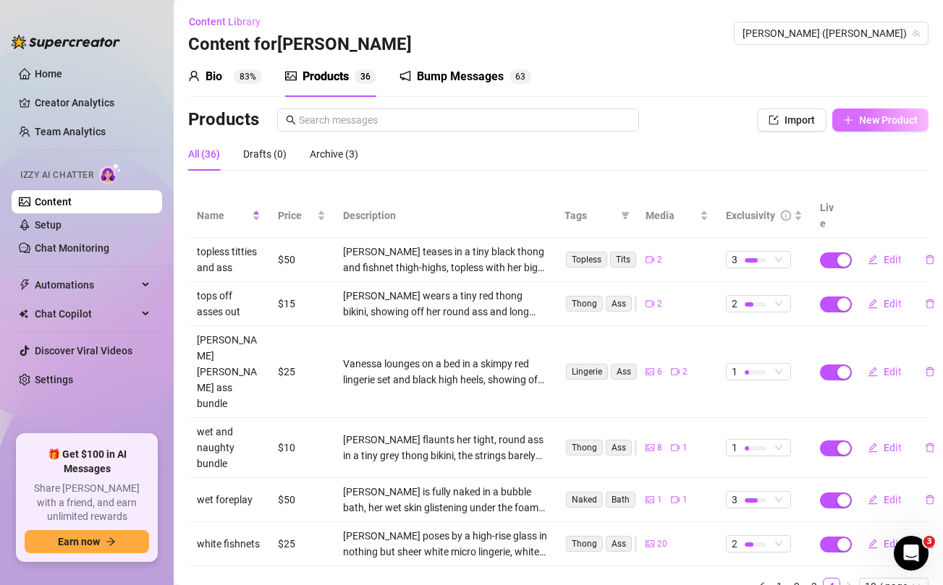
click at [897, 121] on span "New Product" at bounding box center [888, 120] width 59 height 12
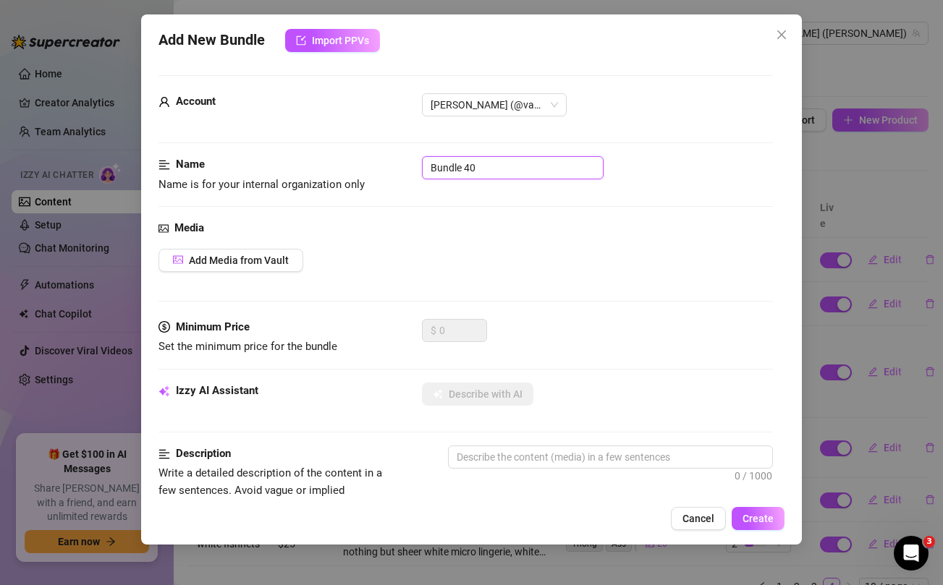
click at [497, 162] on input "Bundle 40" at bounding box center [513, 167] width 182 height 23
click at [496, 258] on div "Add Media from Vault" at bounding box center [465, 260] width 614 height 23
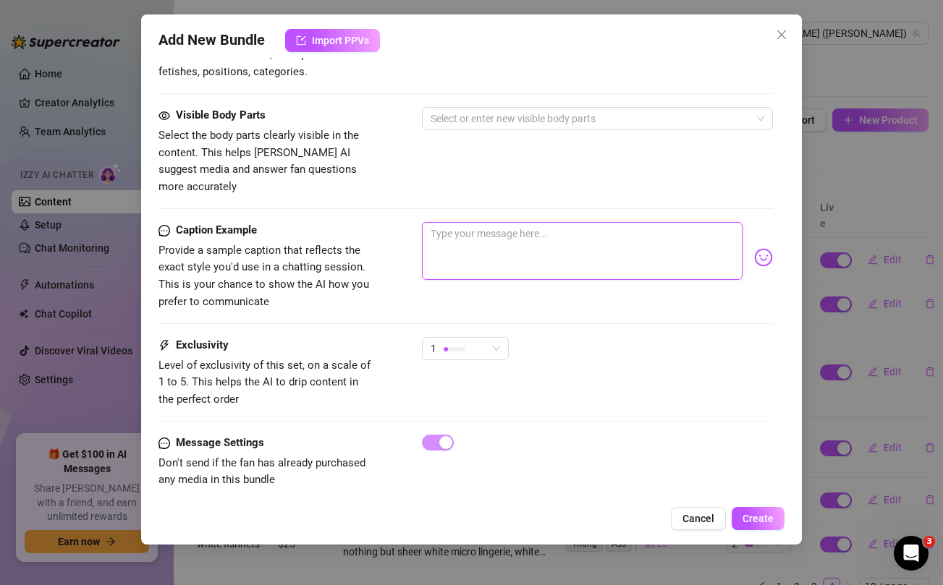
click at [491, 227] on textarea at bounding box center [582, 251] width 320 height 58
paste textarea "Baddie Sleepover 😈 with Claudia ... unlock and add this to your collection baby…"
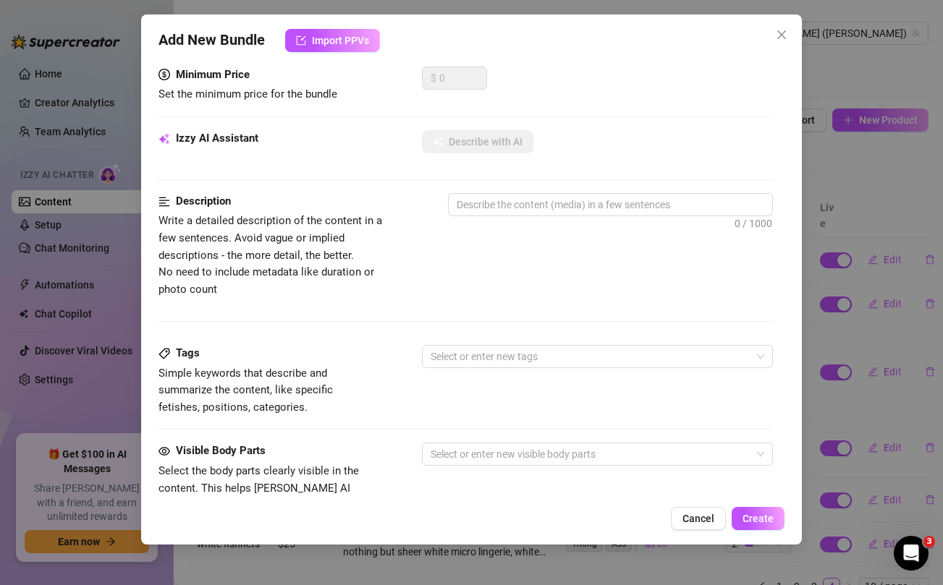
scroll to position [0, 0]
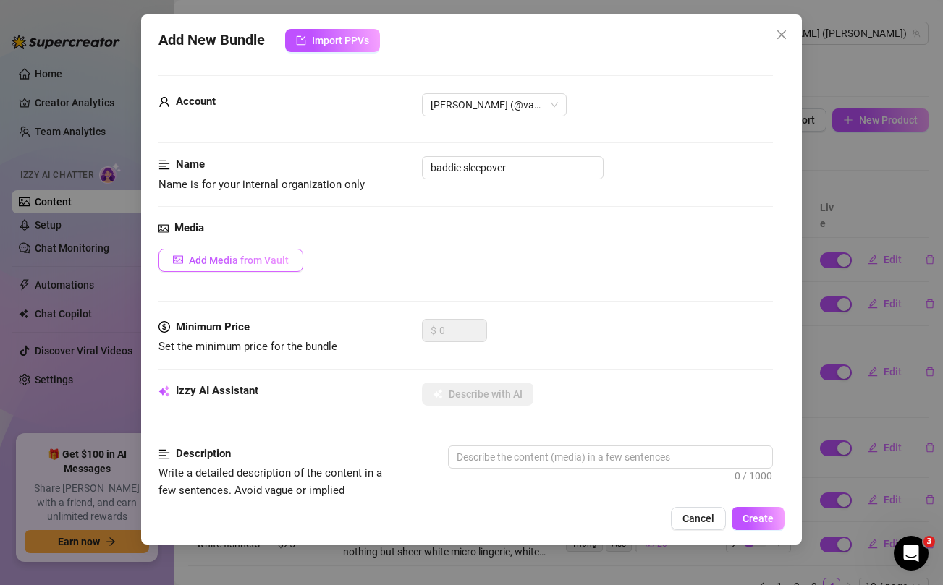
click at [281, 258] on span "Add Media from Vault" at bounding box center [239, 261] width 100 height 12
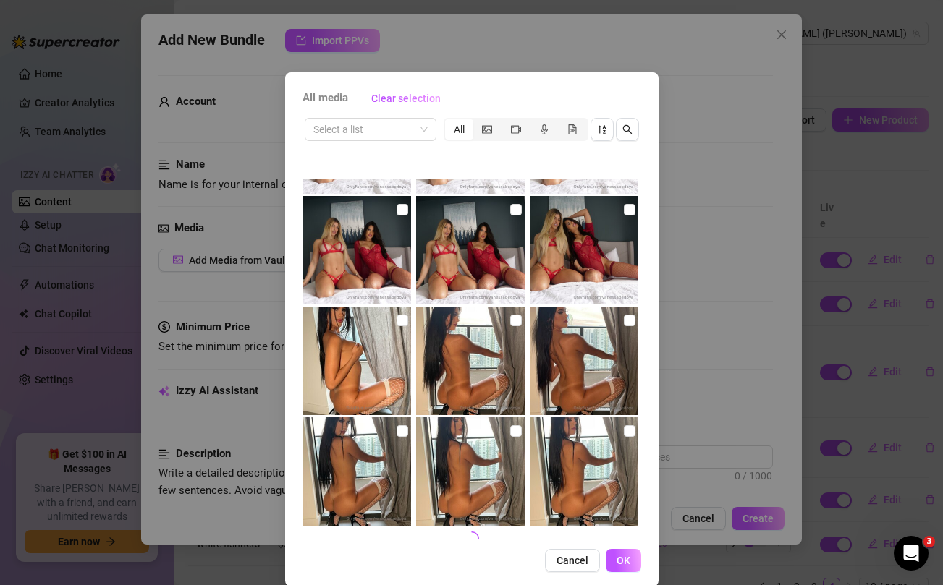
scroll to position [1322, 0]
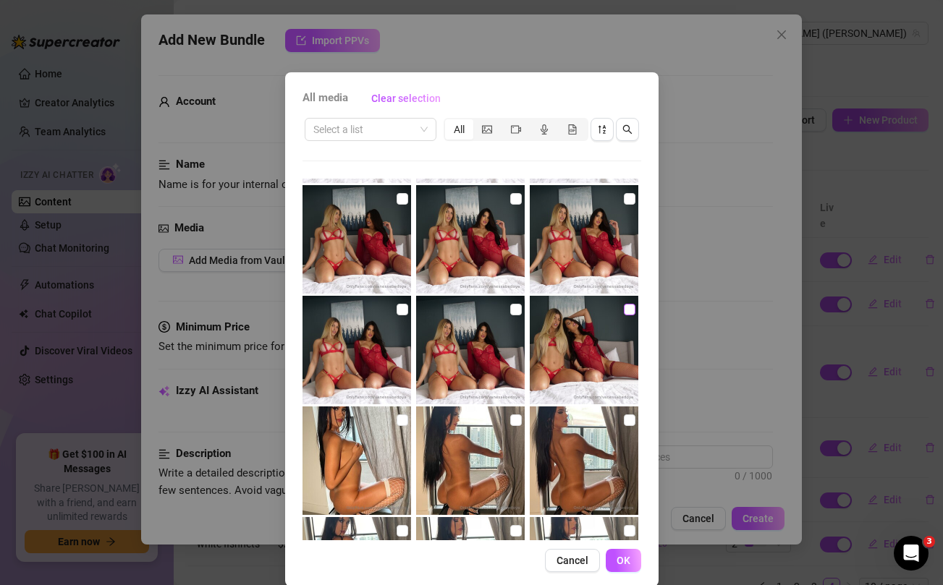
click at [630, 311] on input "checkbox" at bounding box center [630, 310] width 12 height 12
click at [517, 308] on input "checkbox" at bounding box center [516, 310] width 12 height 12
click at [402, 309] on input "checkbox" at bounding box center [403, 310] width 12 height 12
click at [405, 199] on input "checkbox" at bounding box center [403, 199] width 12 height 12
click at [517, 201] on input "checkbox" at bounding box center [516, 199] width 12 height 12
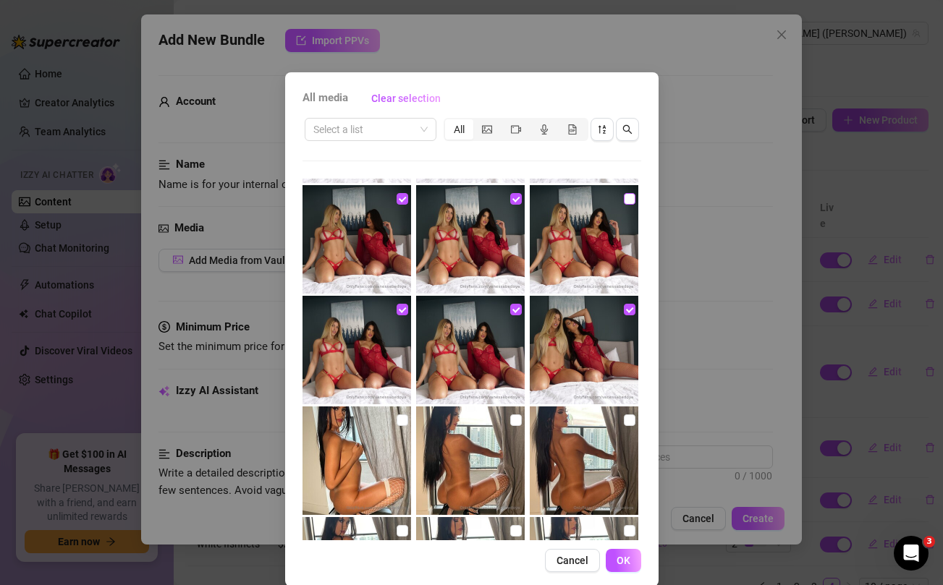
click at [629, 199] on input "checkbox" at bounding box center [630, 199] width 12 height 12
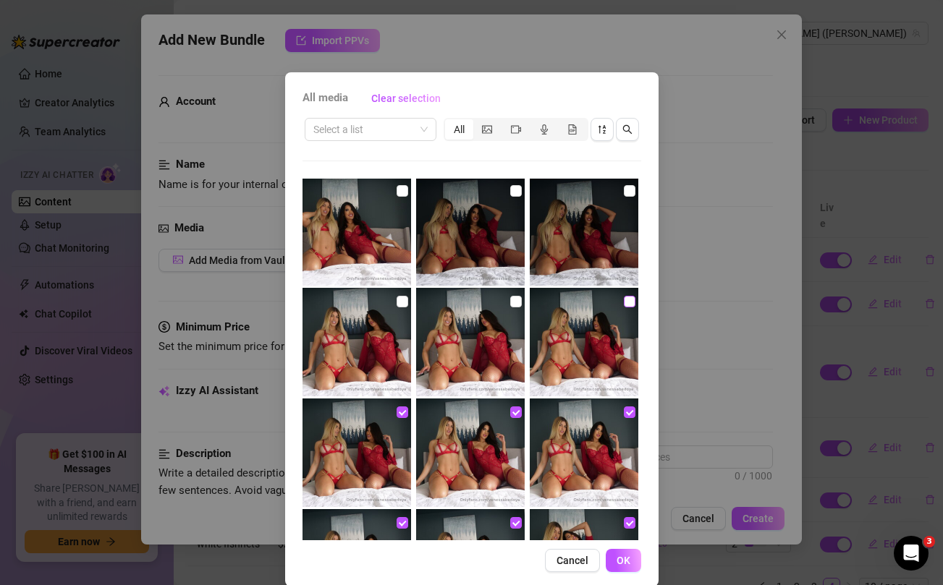
click at [628, 303] on input "checkbox" at bounding box center [630, 302] width 12 height 12
click at [517, 300] on input "checkbox" at bounding box center [516, 302] width 12 height 12
click at [398, 298] on input "checkbox" at bounding box center [403, 302] width 12 height 12
click at [401, 190] on input "checkbox" at bounding box center [403, 191] width 12 height 12
click at [512, 190] on input "checkbox" at bounding box center [516, 191] width 12 height 12
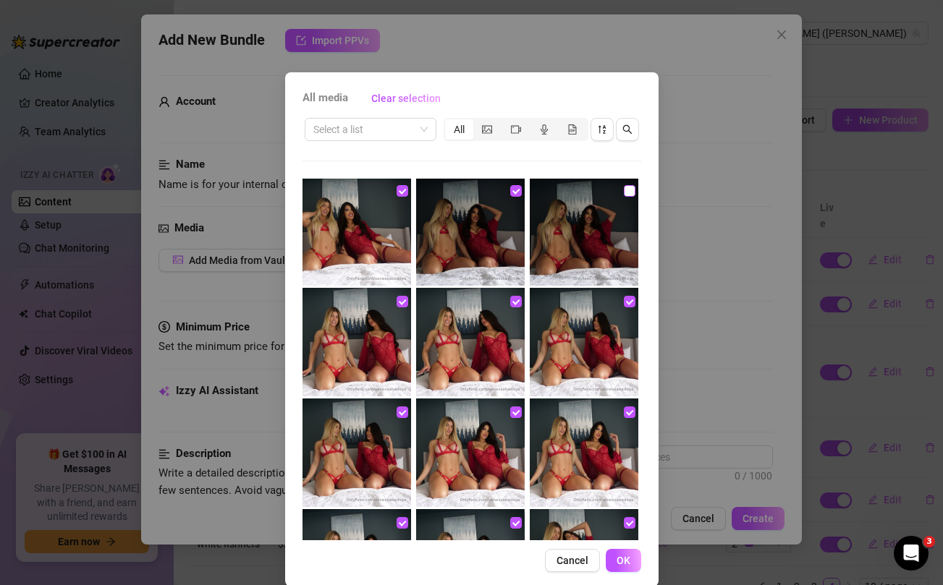
click at [627, 193] on input "checkbox" at bounding box center [630, 191] width 12 height 12
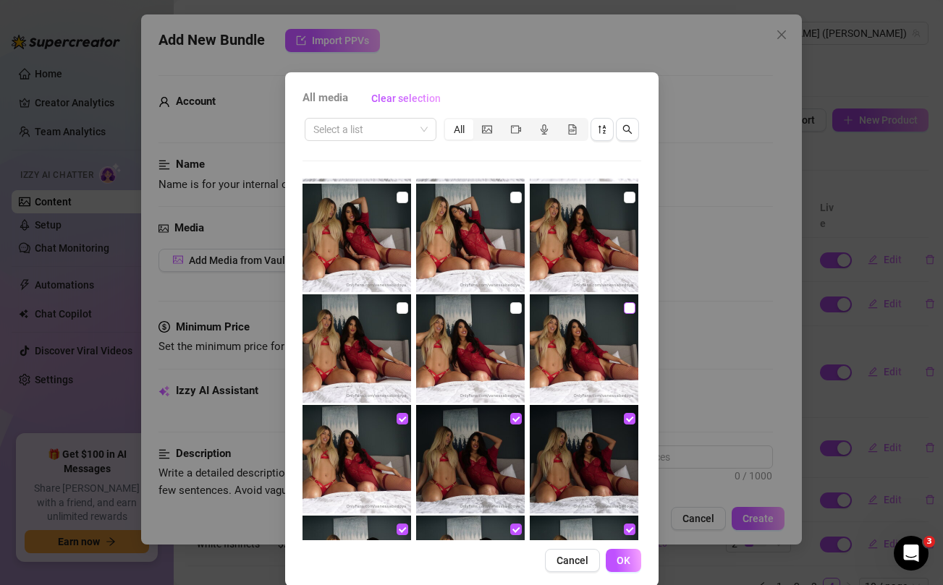
click at [630, 310] on input "checkbox" at bounding box center [630, 309] width 12 height 12
click at [520, 307] on input "checkbox" at bounding box center [516, 309] width 12 height 12
click at [399, 307] on input "checkbox" at bounding box center [403, 309] width 12 height 12
click at [405, 193] on input "checkbox" at bounding box center [403, 198] width 12 height 12
click at [520, 197] on input "checkbox" at bounding box center [516, 198] width 12 height 12
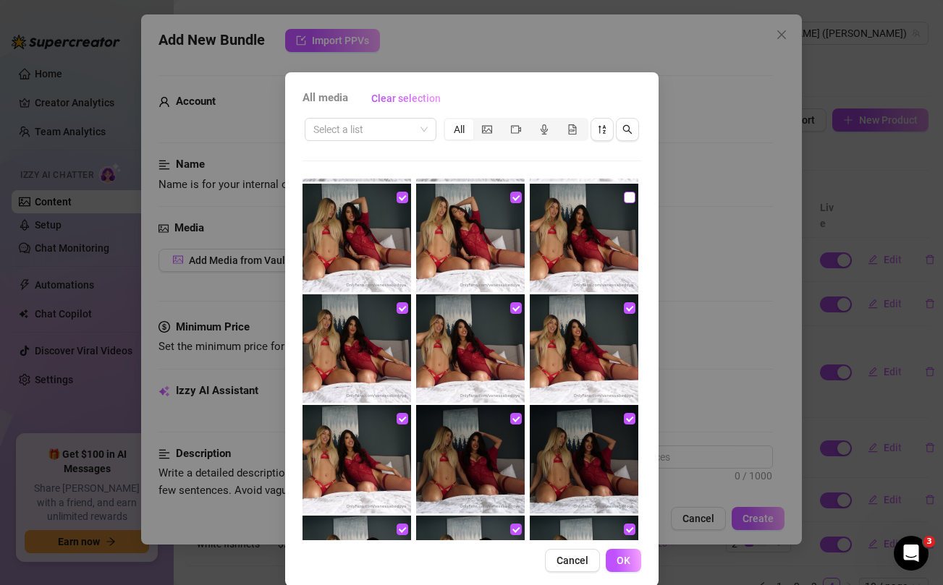
click at [630, 200] on input "checkbox" at bounding box center [630, 198] width 12 height 12
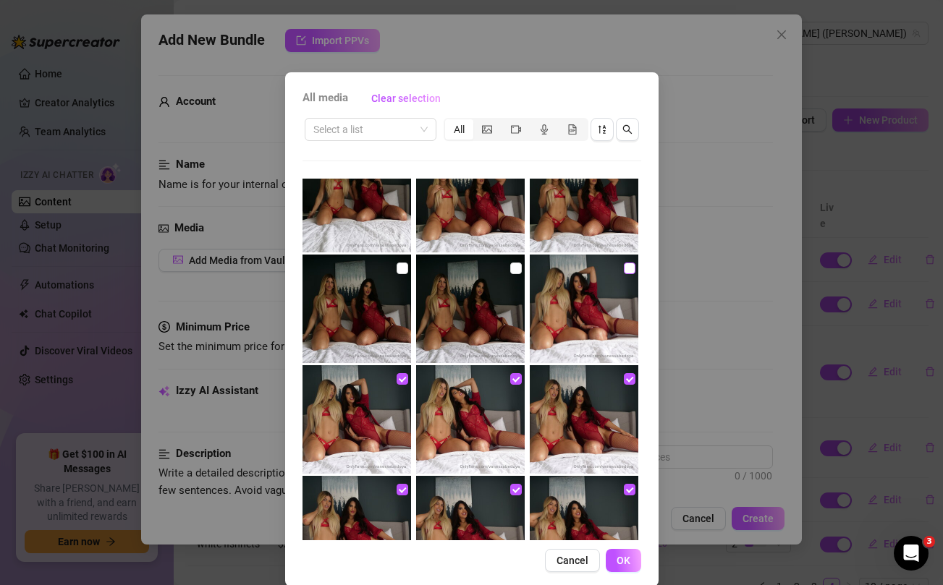
click at [628, 272] on input "checkbox" at bounding box center [630, 269] width 12 height 12
click at [517, 266] on input "checkbox" at bounding box center [516, 269] width 12 height 12
click at [402, 268] on input "checkbox" at bounding box center [403, 269] width 12 height 12
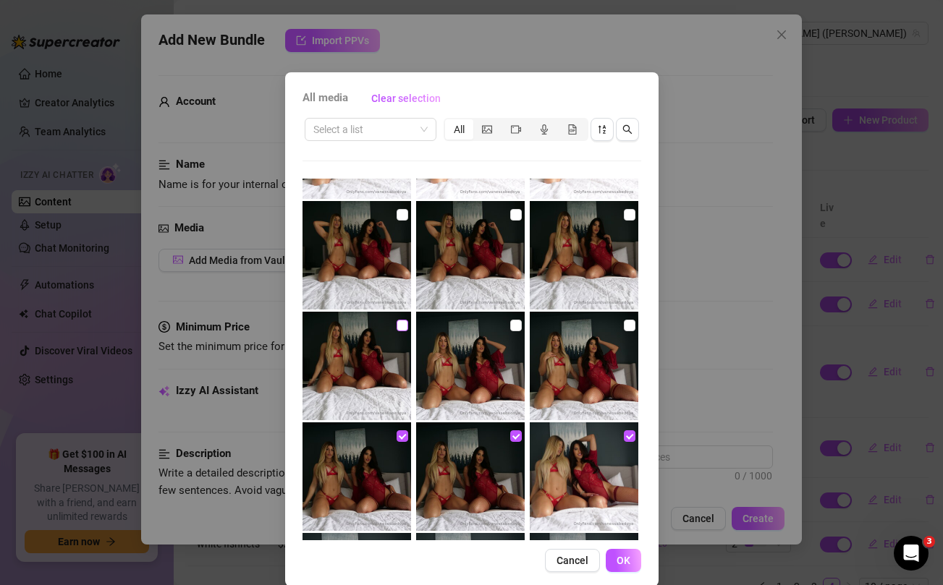
click at [402, 324] on input "checkbox" at bounding box center [403, 326] width 12 height 12
click at [517, 328] on input "checkbox" at bounding box center [516, 326] width 12 height 12
click at [626, 324] on input "checkbox" at bounding box center [630, 326] width 12 height 12
click at [627, 218] on input "checkbox" at bounding box center [630, 215] width 12 height 12
click at [515, 217] on input "checkbox" at bounding box center [516, 215] width 12 height 12
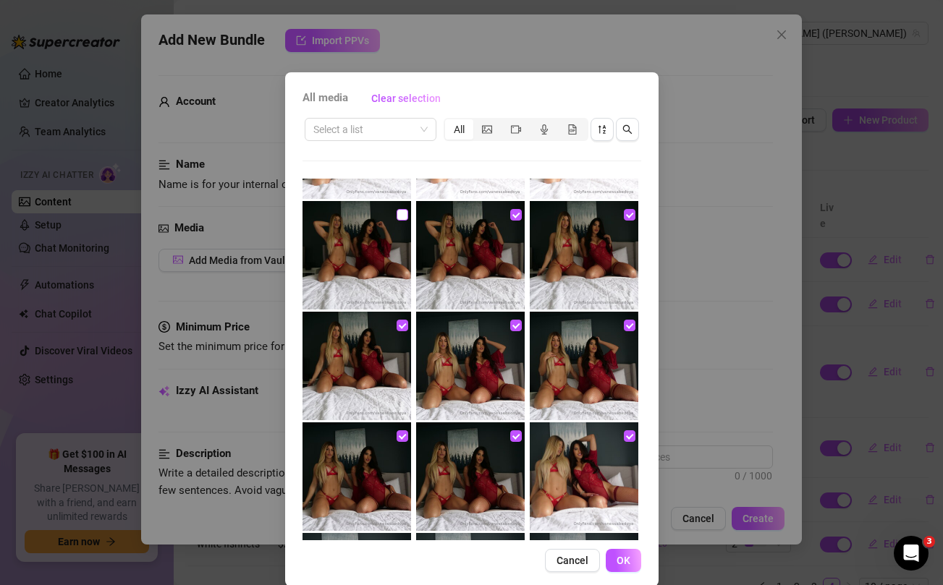
click at [397, 210] on input "checkbox" at bounding box center [403, 215] width 12 height 12
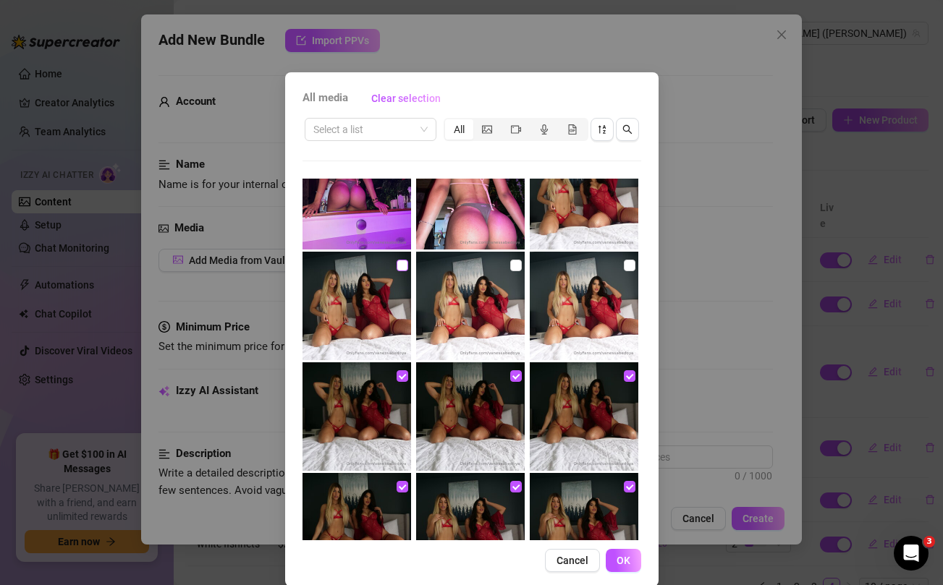
click at [397, 266] on input "checkbox" at bounding box center [403, 266] width 12 height 12
click at [516, 263] on input "checkbox" at bounding box center [516, 266] width 12 height 12
click at [627, 264] on input "checkbox" at bounding box center [630, 266] width 12 height 12
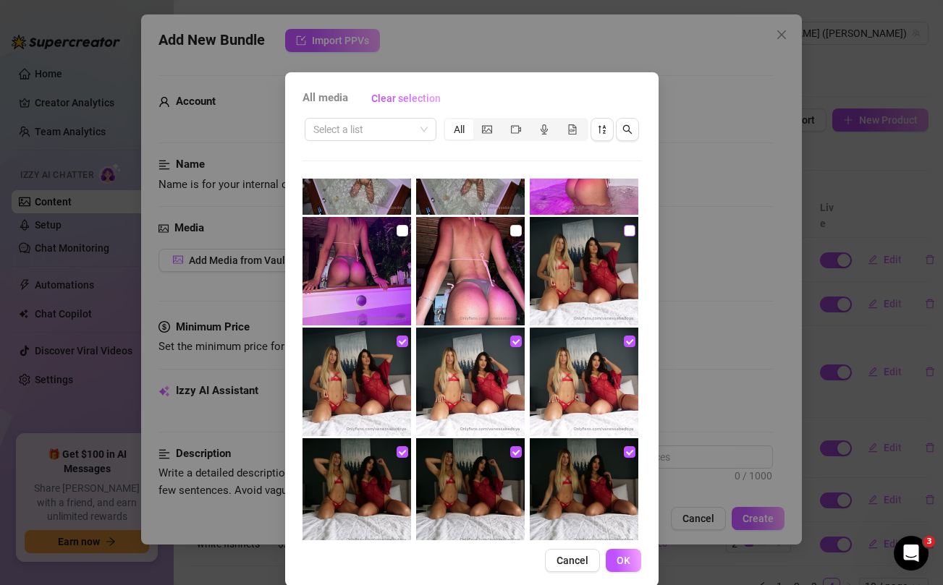
click at [627, 229] on input "checkbox" at bounding box center [630, 231] width 12 height 12
click at [626, 555] on span "OK" at bounding box center [624, 561] width 14 height 12
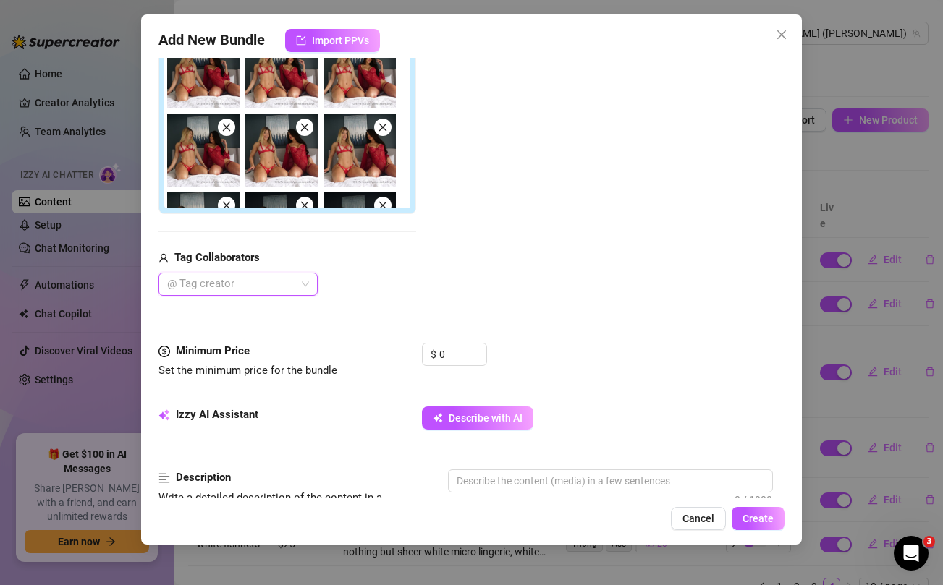
scroll to position [357, 0]
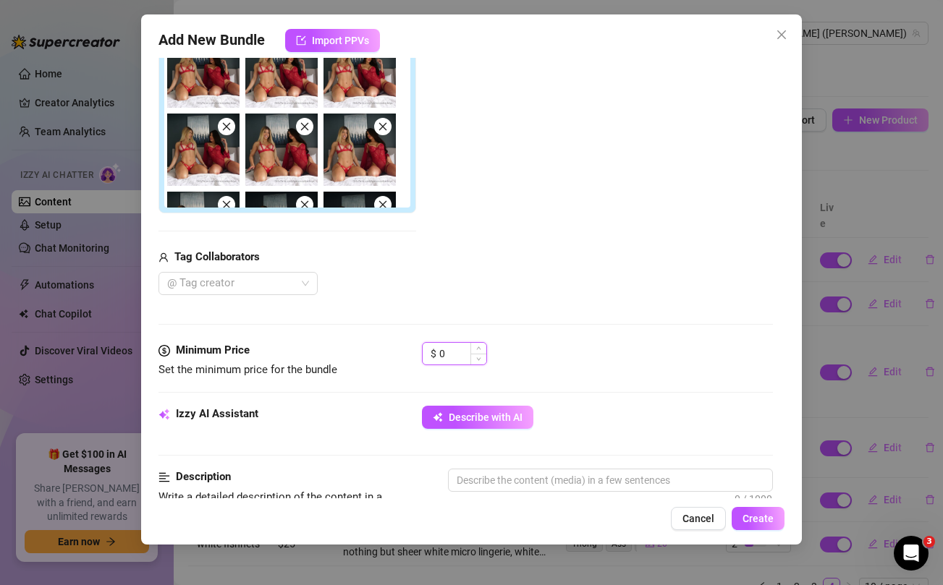
click at [451, 350] on input "0" at bounding box center [462, 354] width 47 height 22
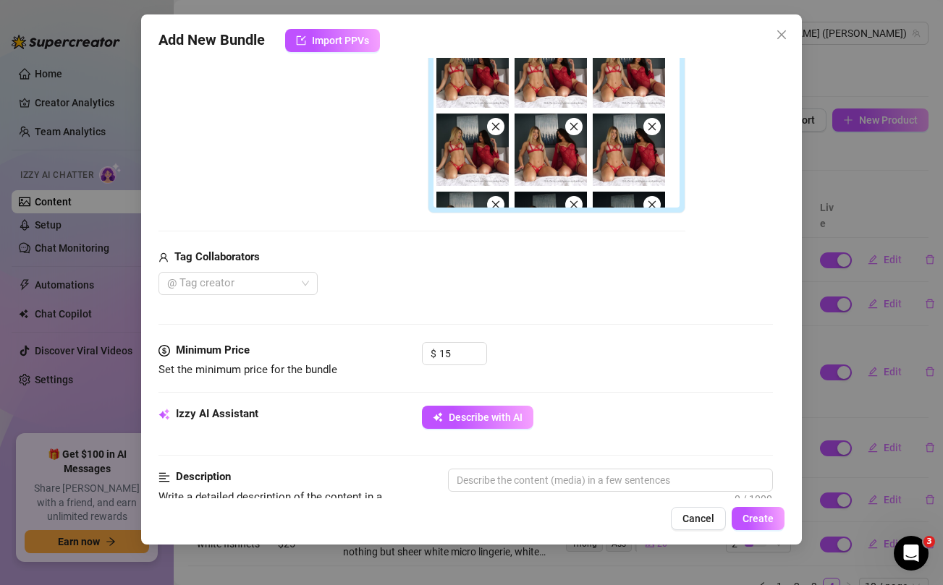
click at [463, 287] on div "@ Tag creator" at bounding box center [421, 283] width 527 height 23
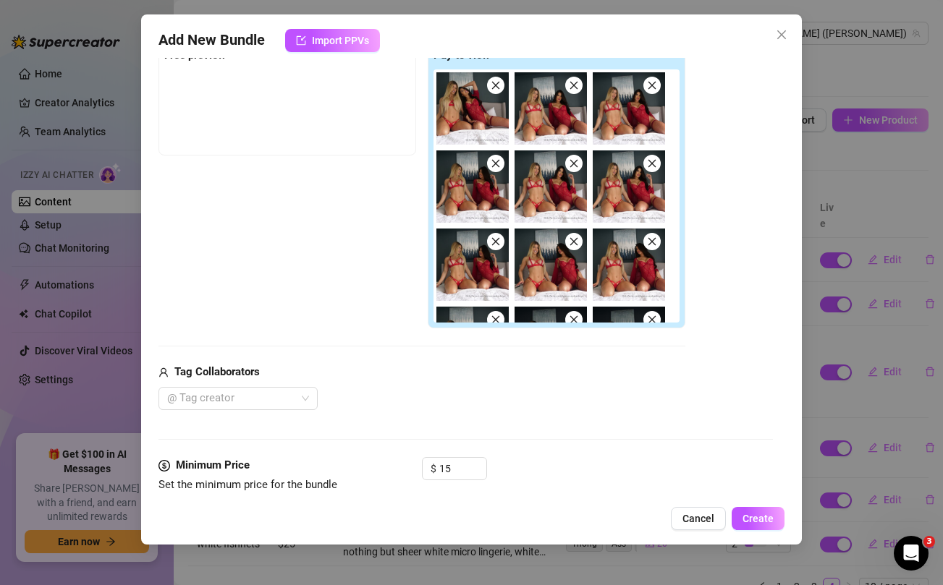
scroll to position [120, 0]
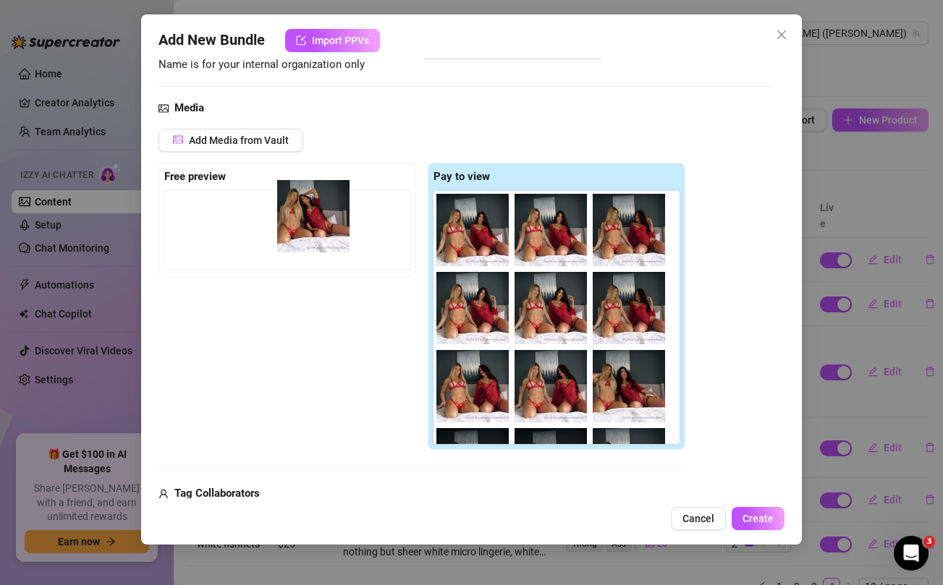
drag, startPoint x: 457, startPoint y: 226, endPoint x: 292, endPoint y: 212, distance: 166.3
click at [292, 212] on div "Free preview Pay to view" at bounding box center [421, 307] width 527 height 288
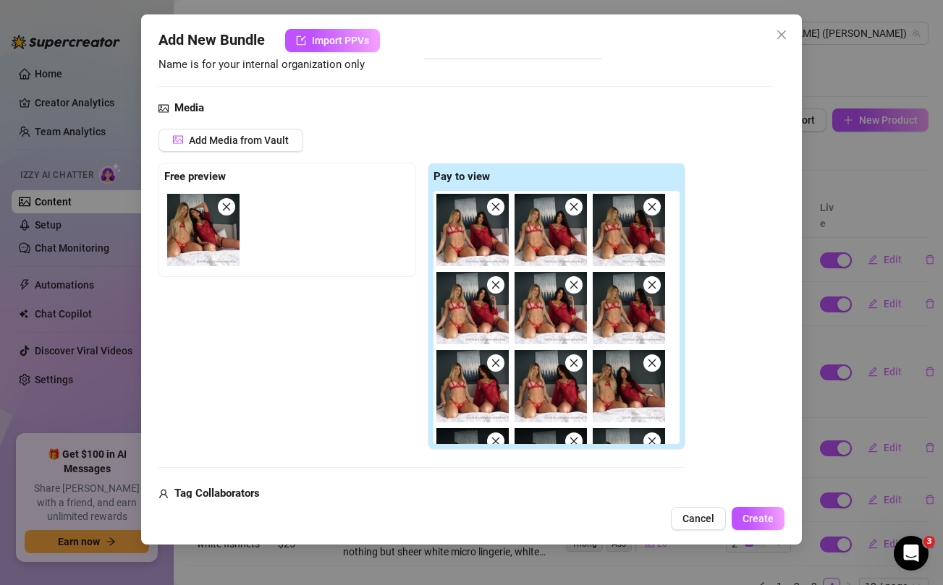
scroll to position [376, 0]
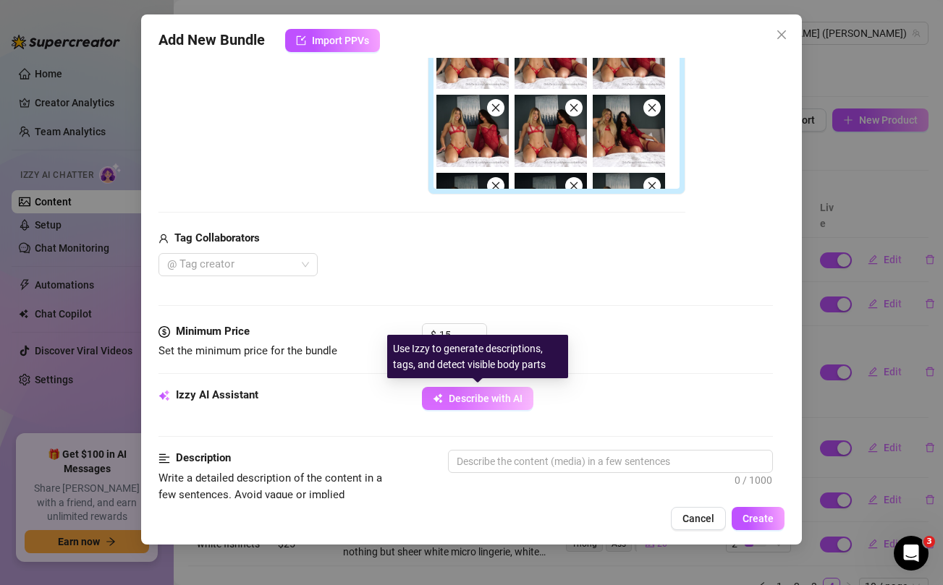
click at [458, 405] on button "Describe with AI" at bounding box center [477, 398] width 111 height 23
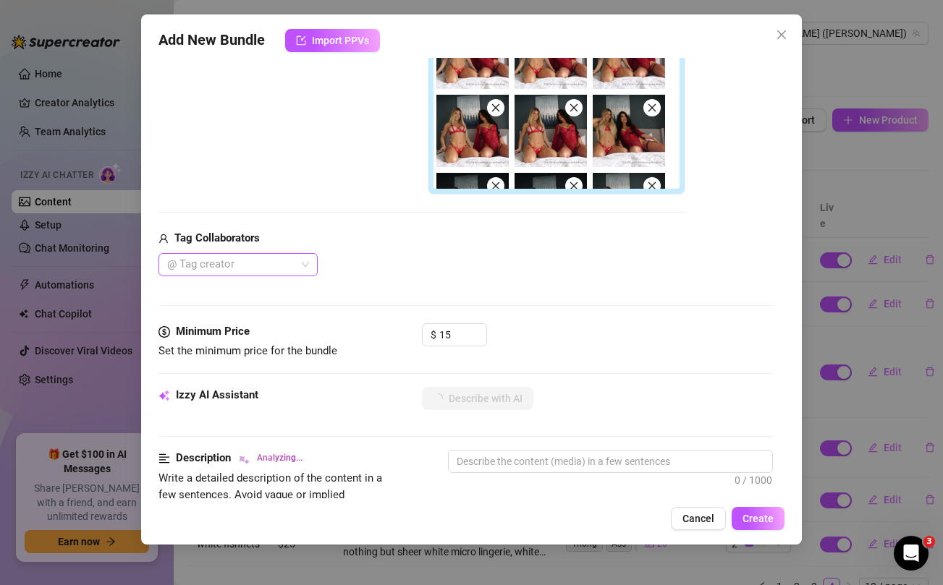
click at [269, 274] on div at bounding box center [230, 265] width 138 height 20
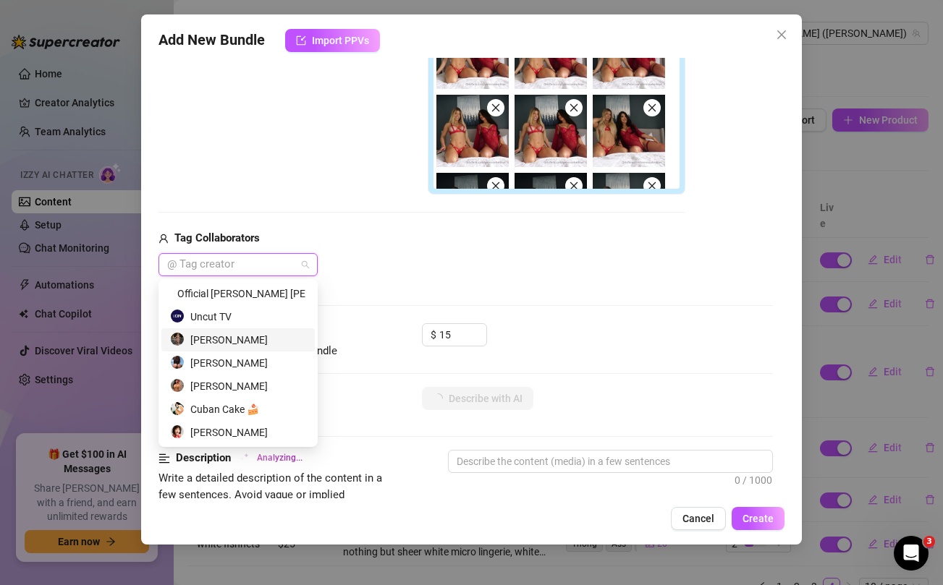
click at [242, 339] on div "Claudia Mustelier" at bounding box center [238, 340] width 136 height 16
click at [449, 276] on div "Media Add Media from Vault Free preview Pay to view Tag Collaborators Claudia M…" at bounding box center [465, 83] width 614 height 479
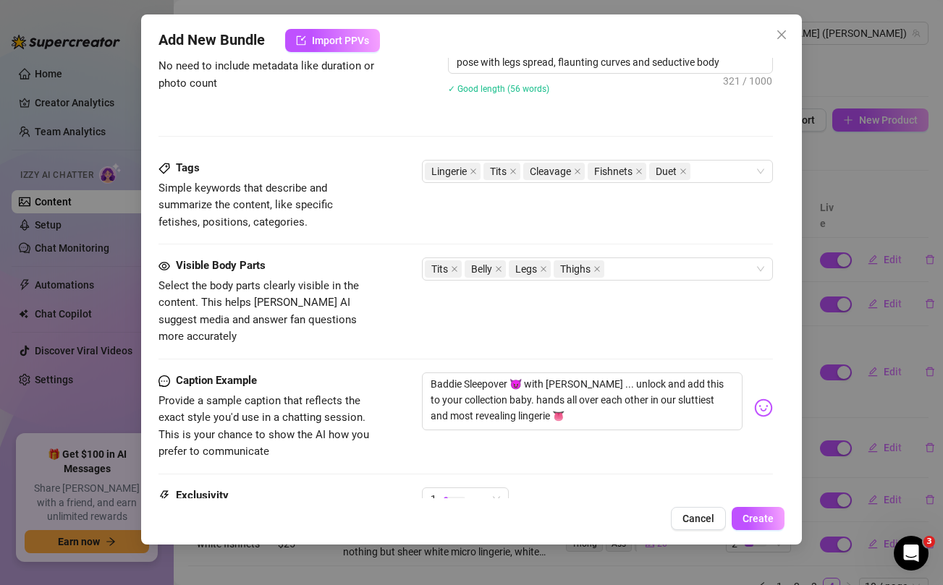
scroll to position [989, 0]
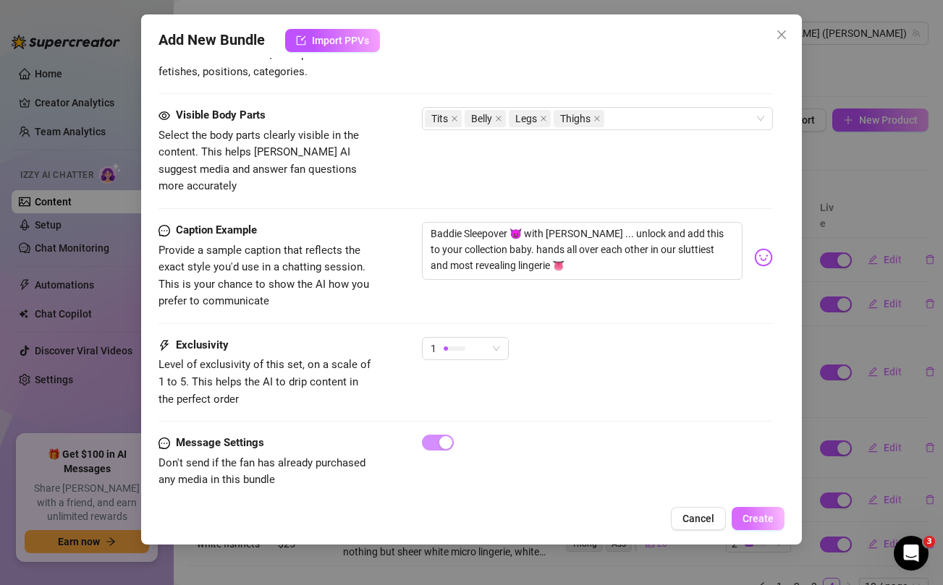
click at [742, 509] on button "Create" at bounding box center [758, 518] width 53 height 23
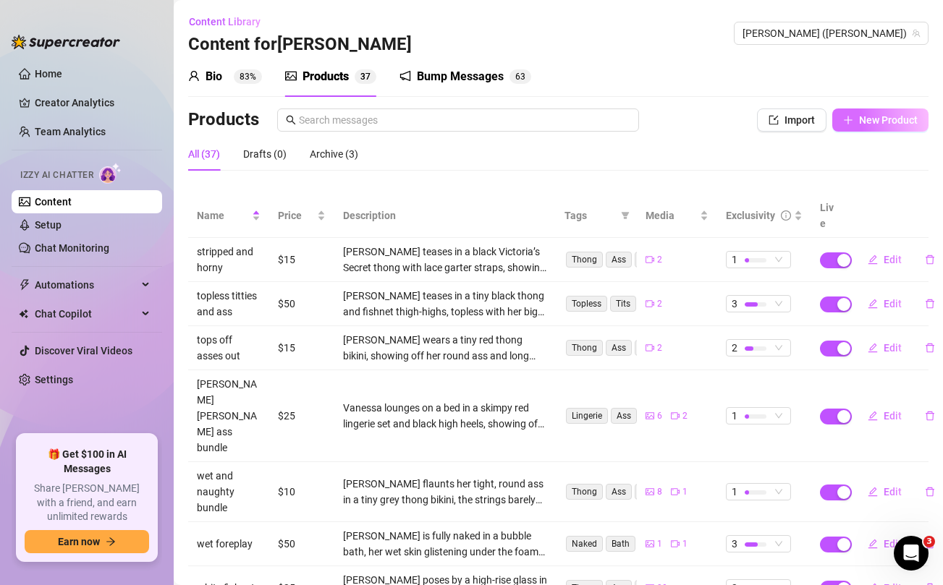
click at [873, 124] on span "New Product" at bounding box center [888, 120] width 59 height 12
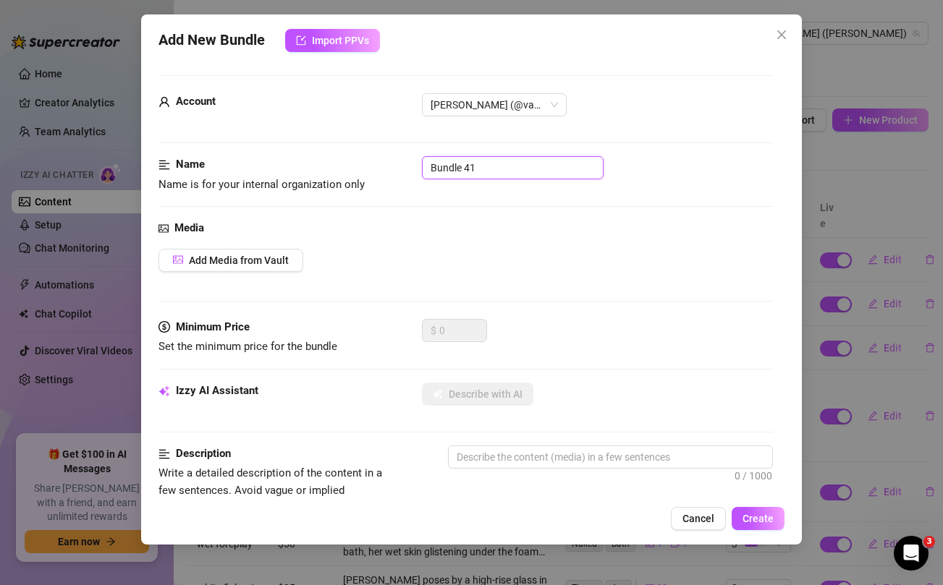
click at [525, 169] on input "Bundle 41" at bounding box center [513, 167] width 182 height 23
click at [564, 304] on div "Media Add Media from Vault" at bounding box center [465, 269] width 614 height 99
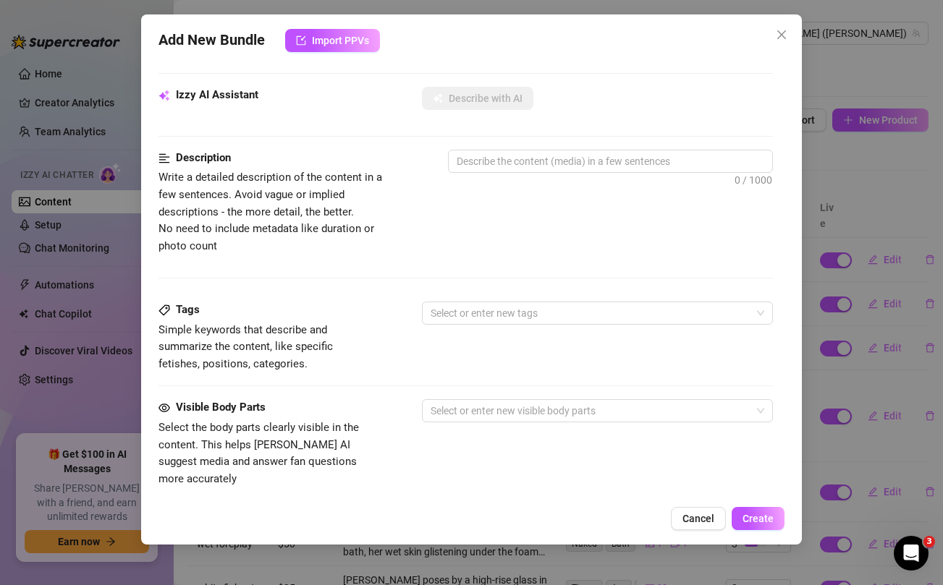
scroll to position [588, 0]
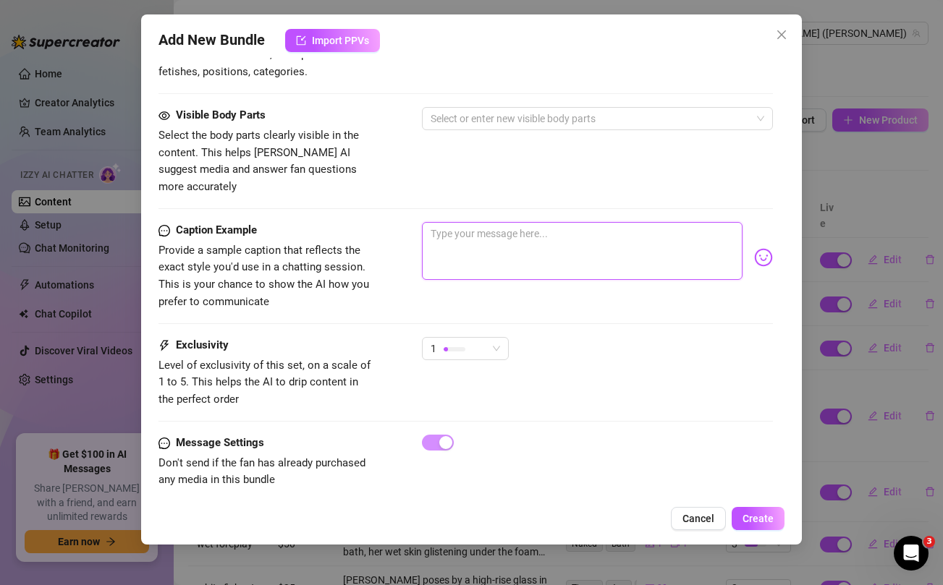
click at [543, 242] on textarea at bounding box center [582, 251] width 320 height 58
paste textarea "Things got really SPICY during my collab with @Uncuttv 🌶️🥵 ...Unlock if you wan…"
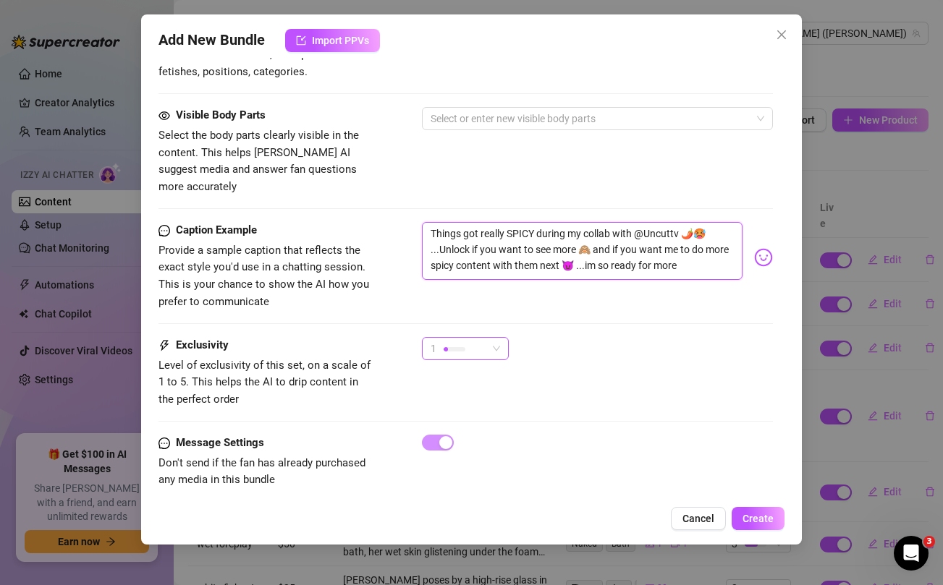
click at [481, 338] on div "1" at bounding box center [459, 349] width 56 height 22
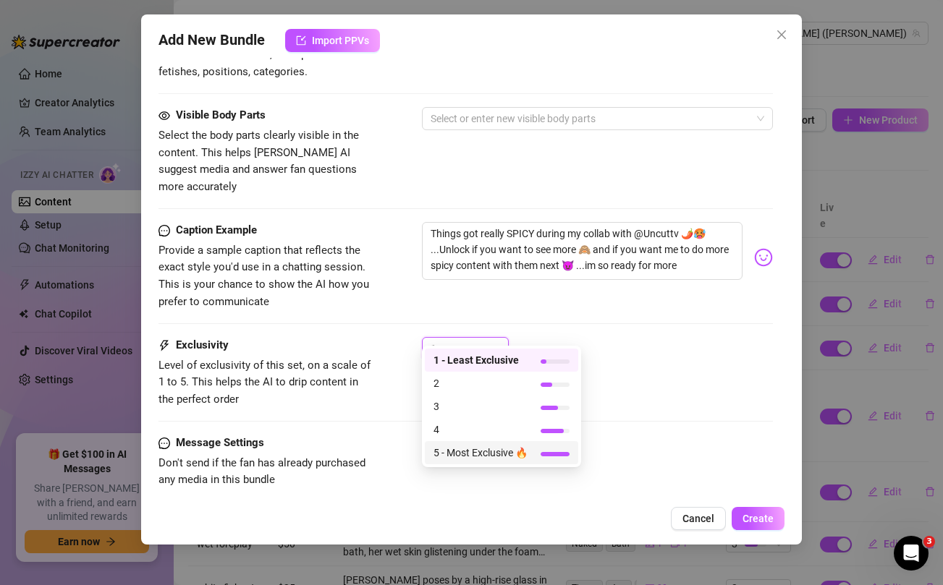
click at [473, 452] on span "5 - Most Exclusive 🔥" at bounding box center [480, 453] width 94 height 16
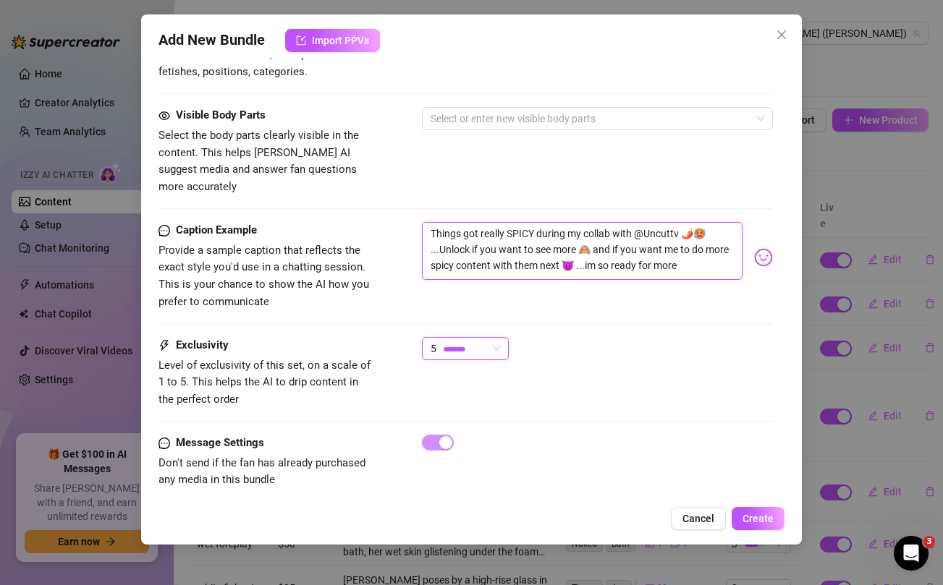
click at [520, 222] on textarea "Things got really SPICY during my collab with @Uncuttv 🌶️🥵 ...Unlock if you wan…" at bounding box center [582, 251] width 320 height 58
click at [455, 176] on div "Visible Body Parts Select the body parts clearly visible in the content. This h…" at bounding box center [465, 151] width 614 height 88
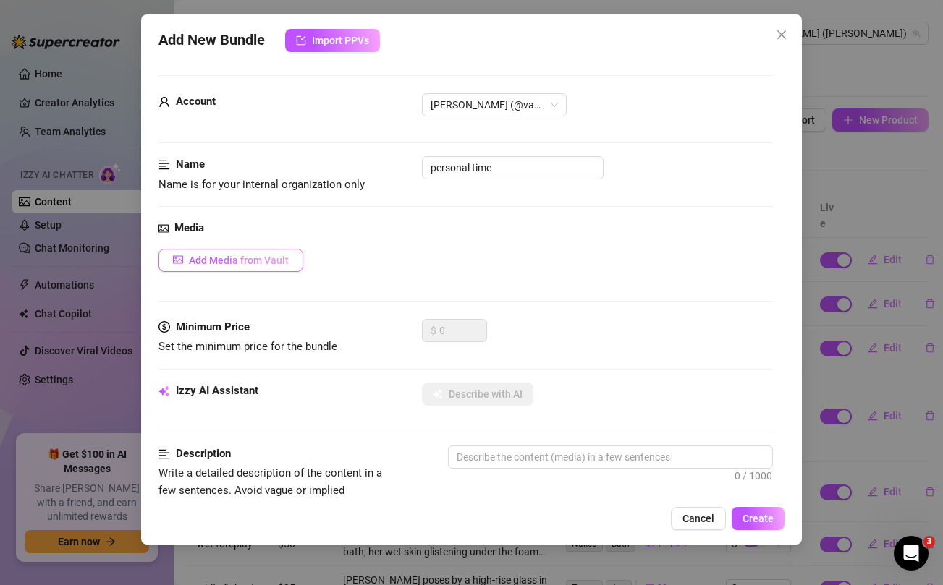
click at [267, 270] on button "Add Media from Vault" at bounding box center [230, 260] width 145 height 23
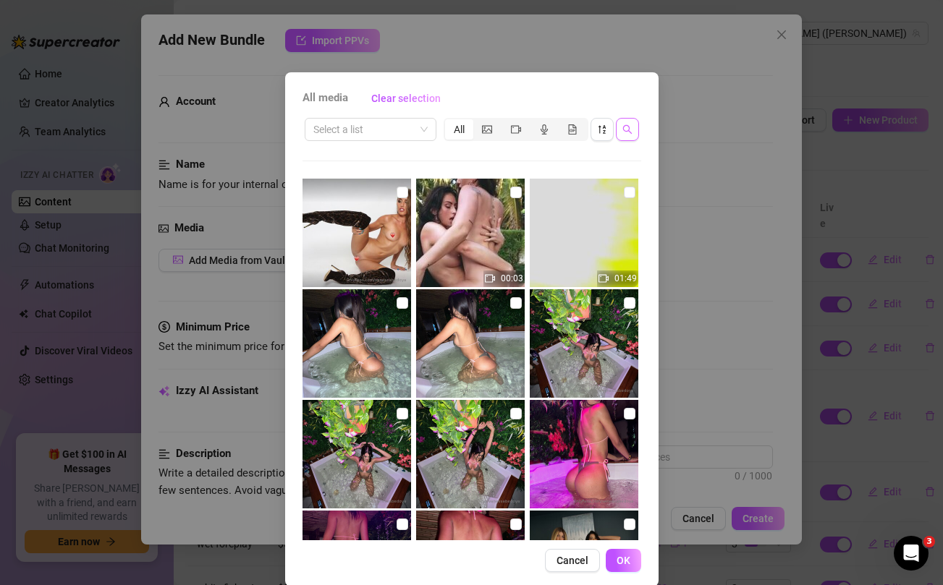
click at [624, 133] on icon "search" at bounding box center [627, 129] width 10 height 10
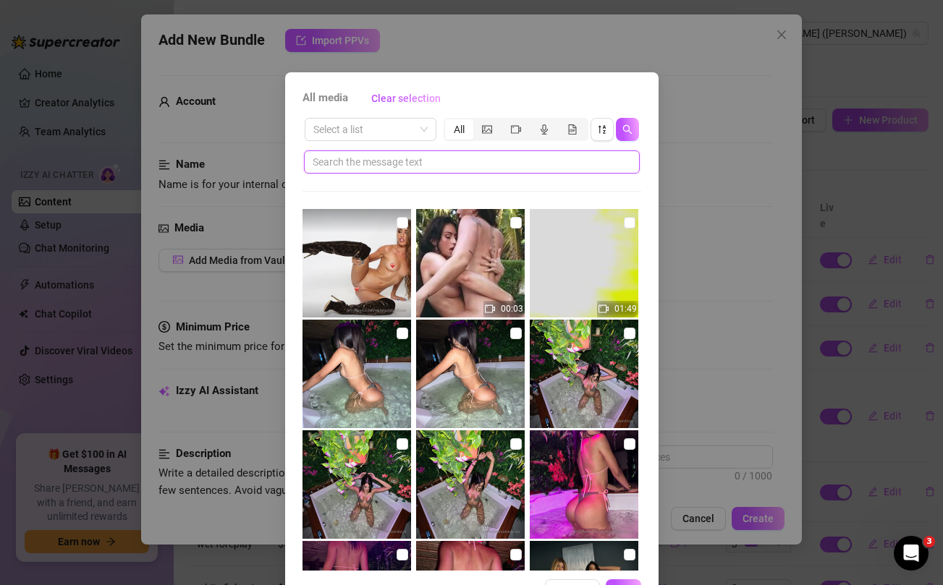
click at [523, 161] on input "text" at bounding box center [466, 162] width 307 height 16
paste input "SPICY"
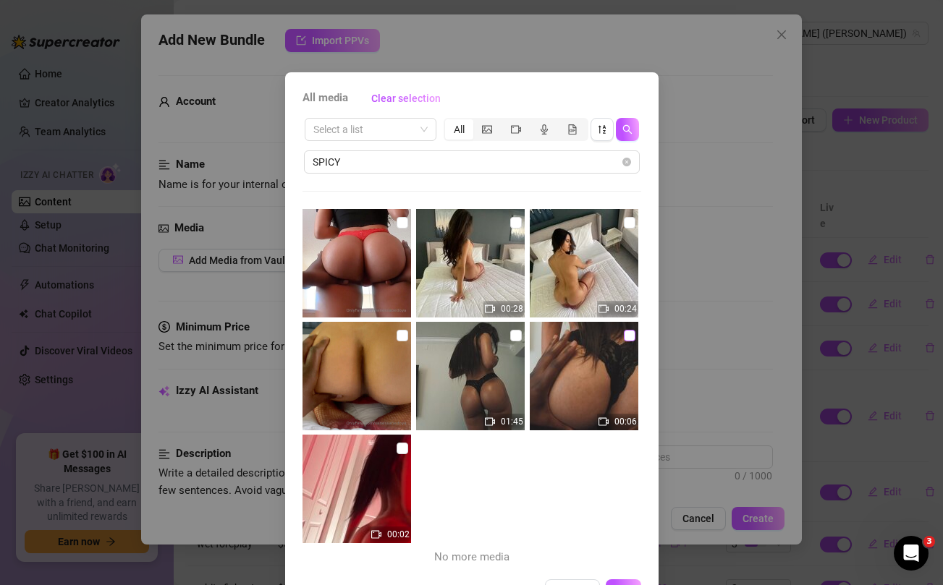
click at [628, 337] on input "checkbox" at bounding box center [630, 336] width 12 height 12
click at [514, 334] on input "checkbox" at bounding box center [516, 336] width 12 height 12
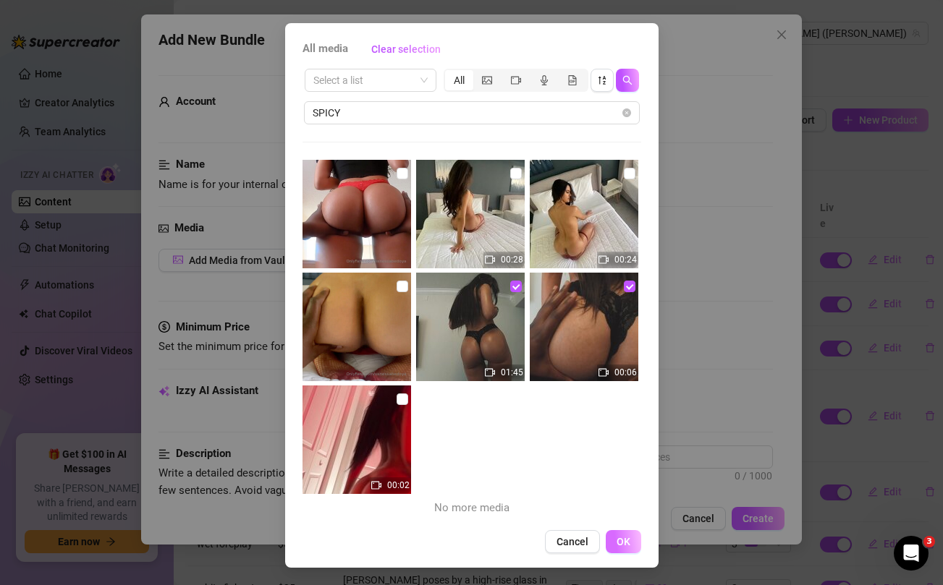
click at [621, 545] on span "OK" at bounding box center [624, 542] width 14 height 12
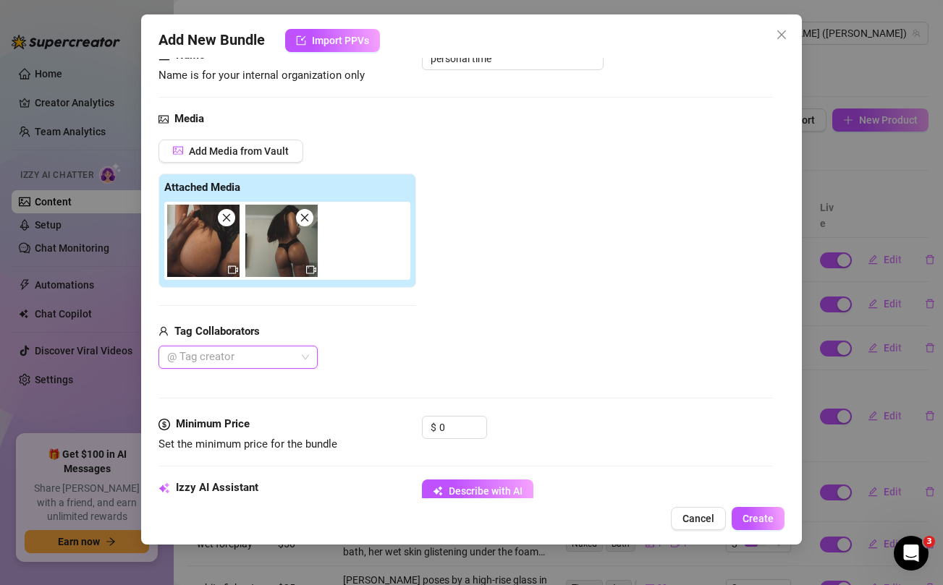
scroll to position [132, 0]
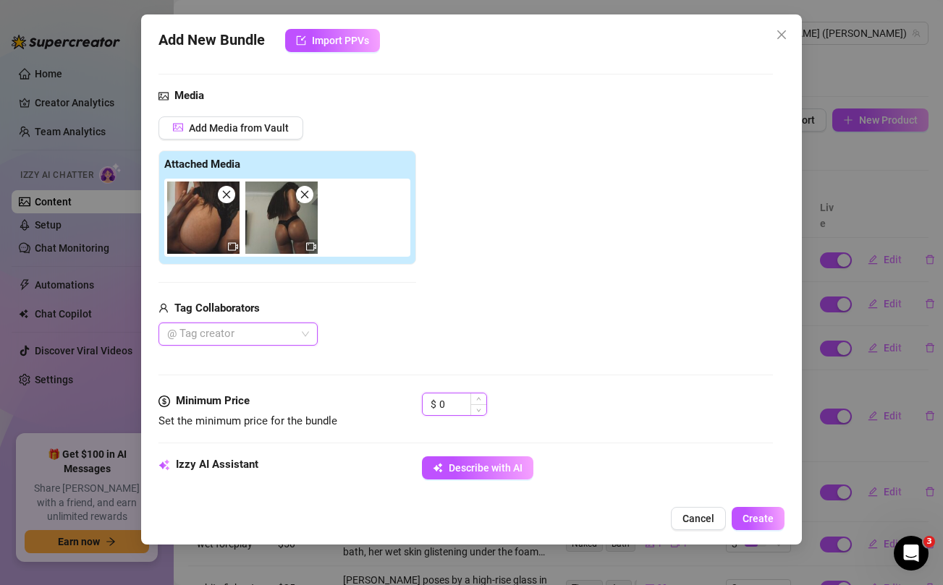
click at [452, 400] on input "0" at bounding box center [462, 405] width 47 height 22
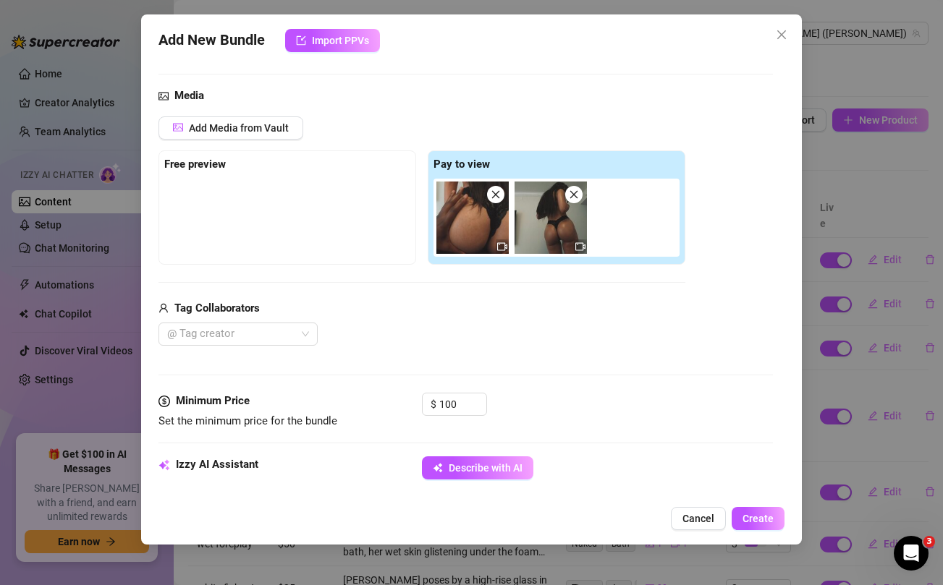
click at [484, 297] on div "Add Media from Vault Free preview Pay to view Tag Collaborators @ Tag creator" at bounding box center [421, 232] width 527 height 230
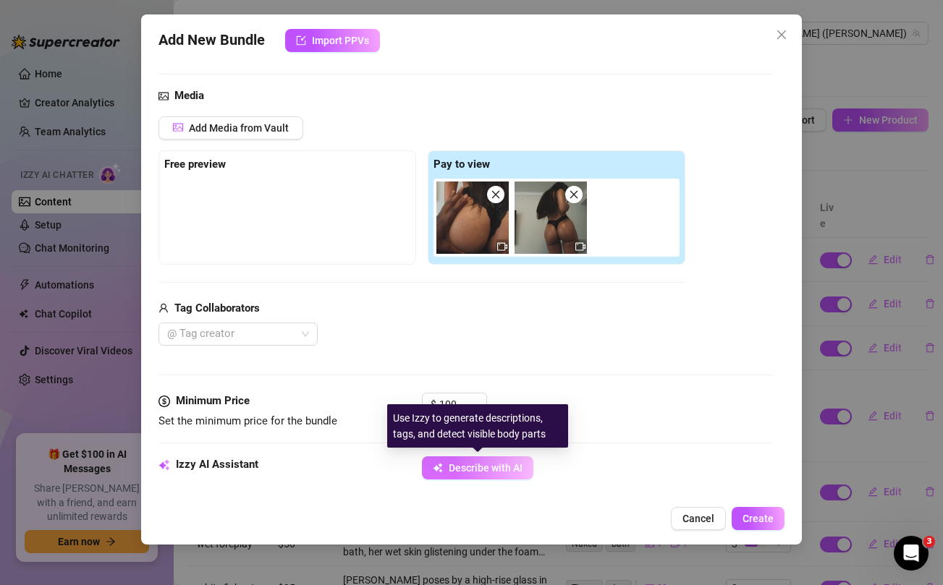
click at [453, 473] on span "Describe with AI" at bounding box center [486, 468] width 74 height 12
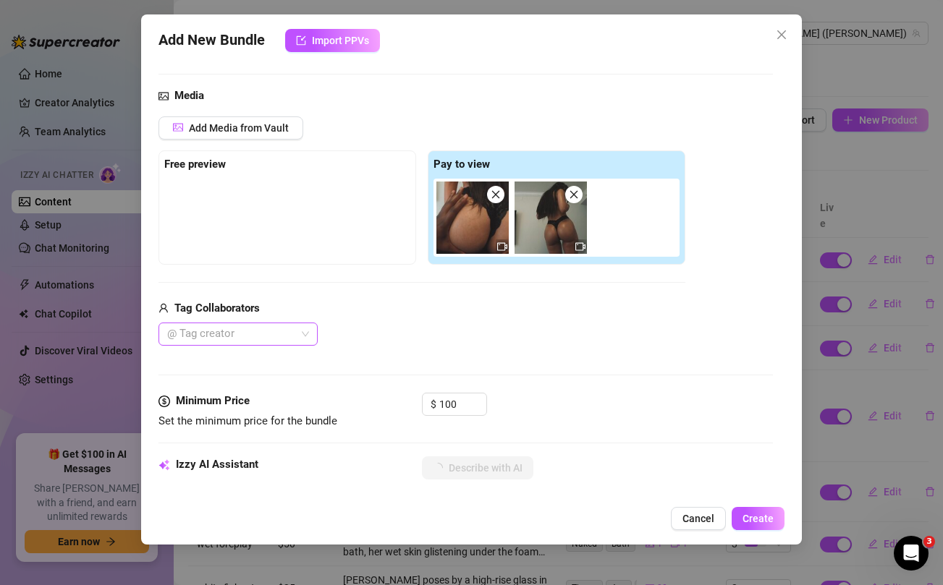
click at [293, 338] on div at bounding box center [230, 334] width 138 height 20
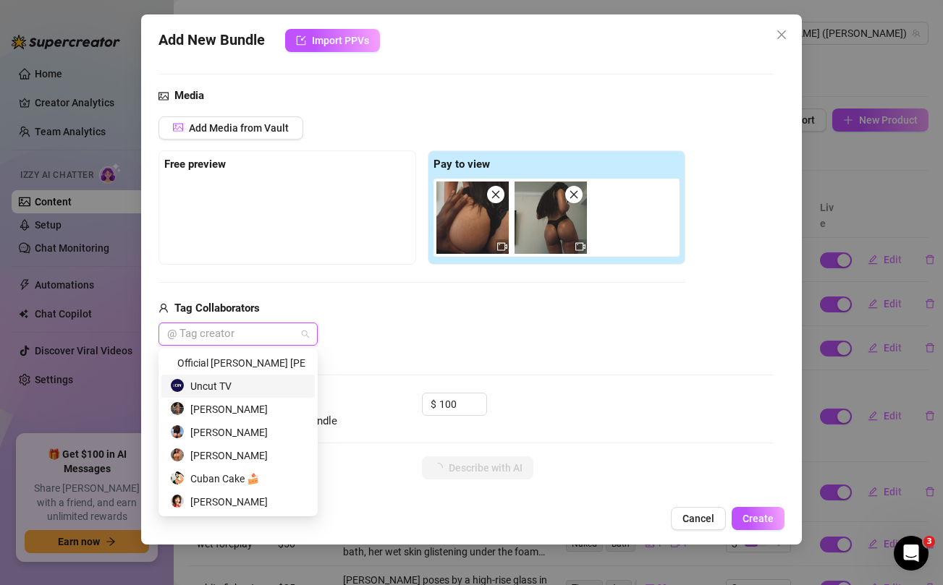
click at [227, 384] on div "Uncut TV" at bounding box center [238, 386] width 136 height 16
click at [449, 310] on div "Tag Collaborators" at bounding box center [421, 308] width 527 height 17
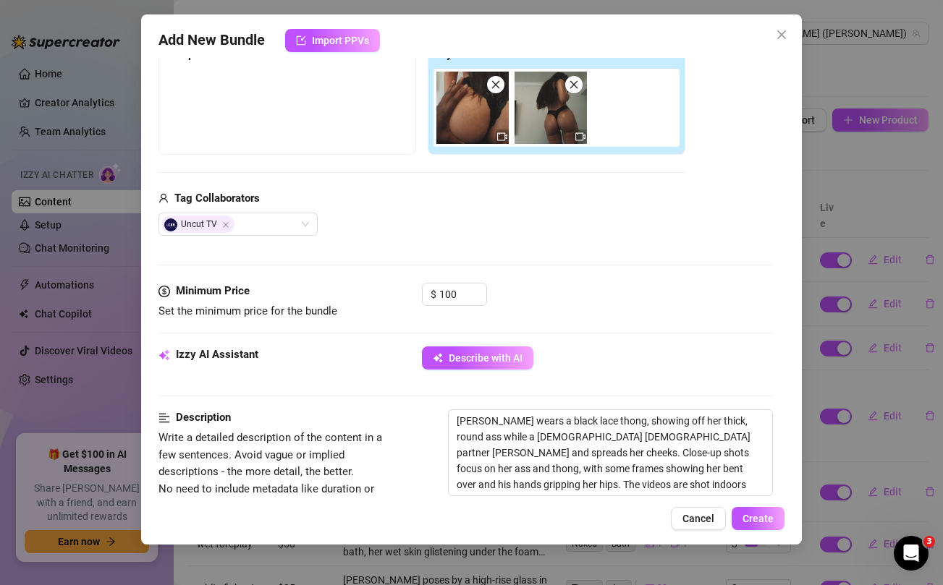
scroll to position [238, 0]
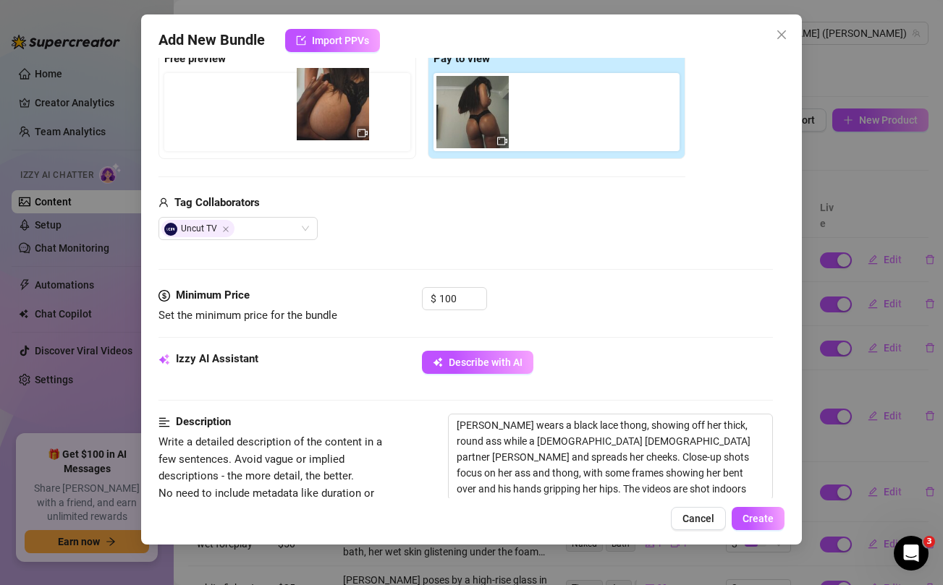
drag, startPoint x: 451, startPoint y: 122, endPoint x: 307, endPoint y: 114, distance: 144.2
click at [307, 114] on div "Free preview Pay to view" at bounding box center [421, 102] width 527 height 114
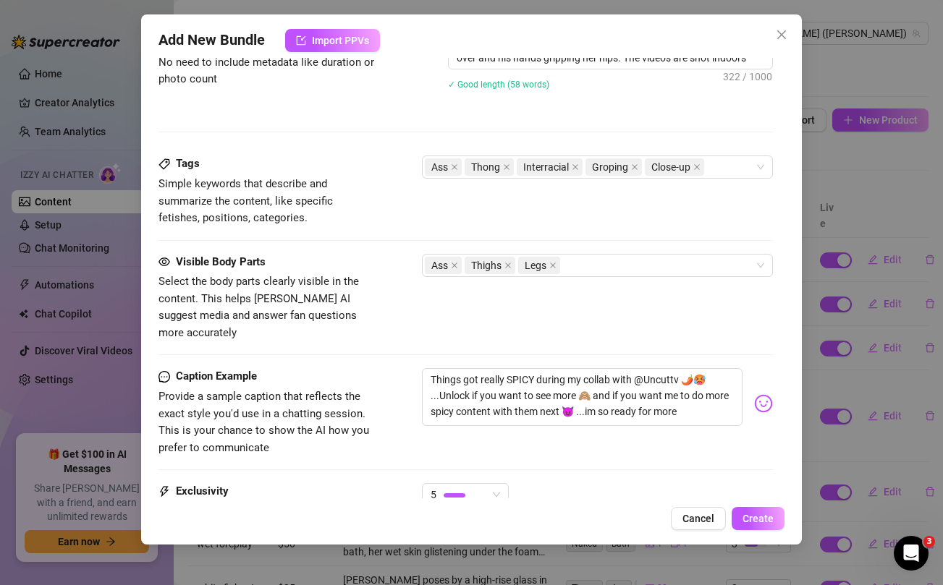
scroll to position [816, 0]
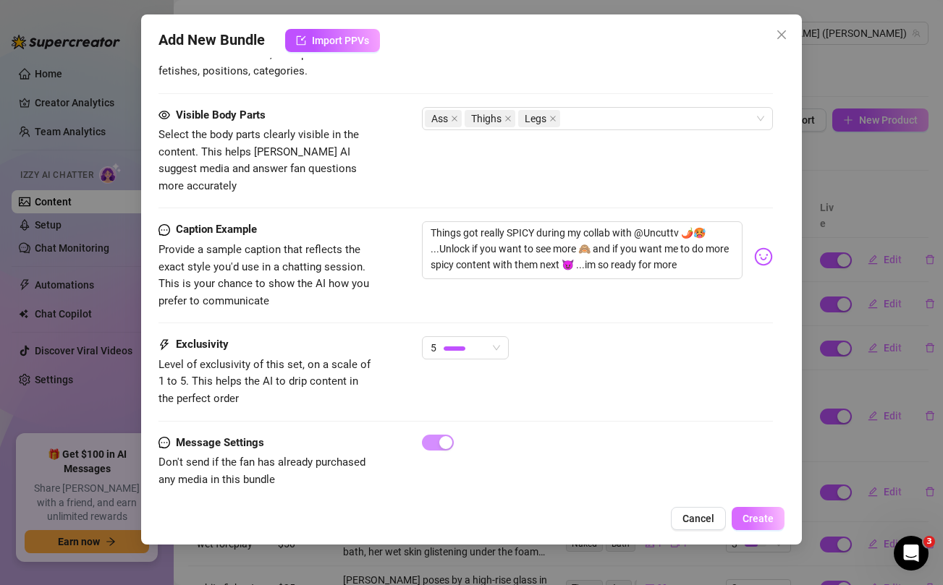
click at [771, 523] on span "Create" at bounding box center [758, 519] width 31 height 12
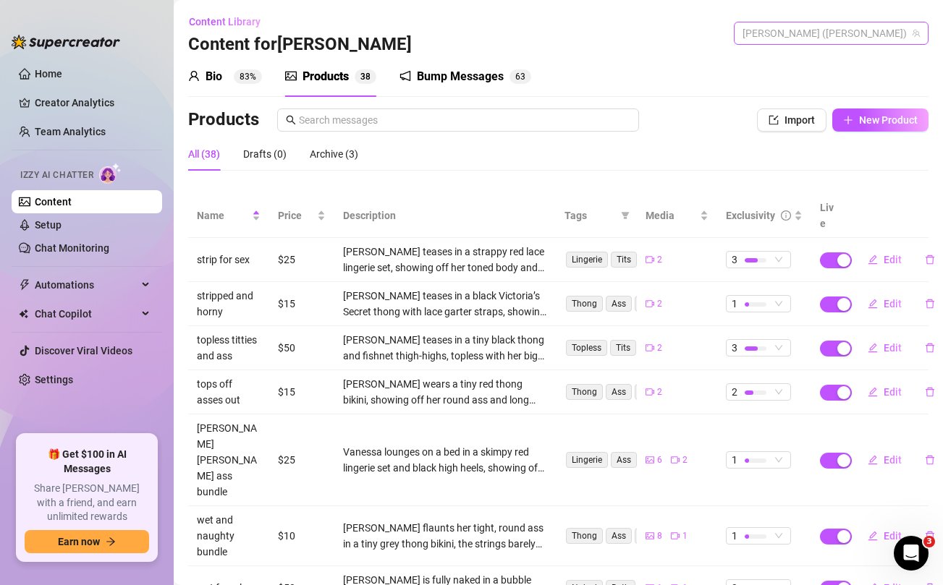
click at [873, 33] on span "Vanessa (vanessabedoya)" at bounding box center [831, 33] width 177 height 22
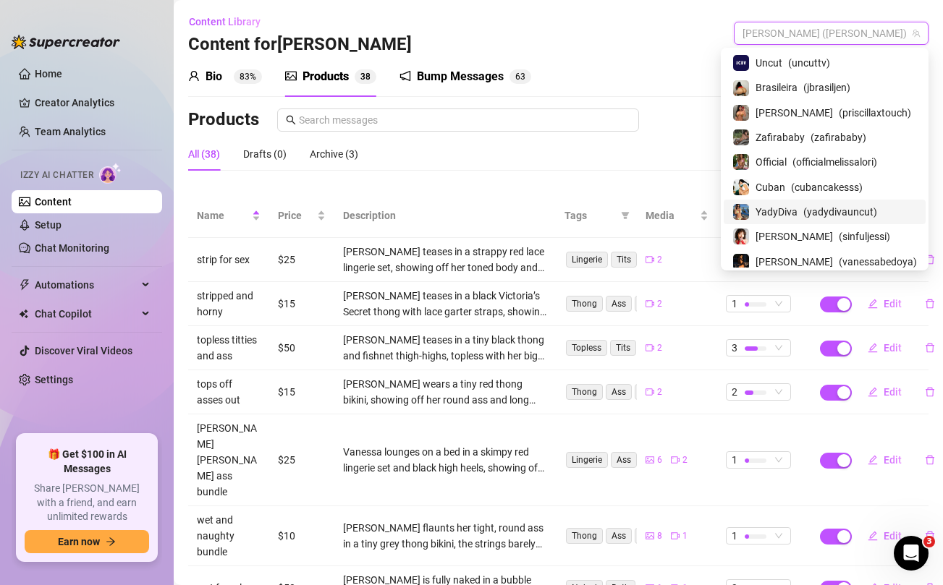
scroll to position [103, 0]
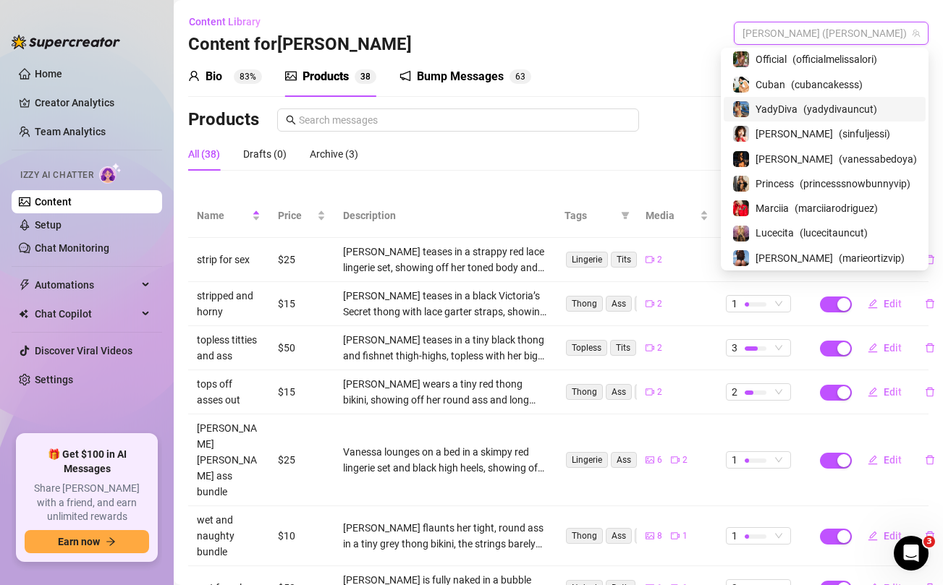
click at [791, 109] on span "YadyDiva" at bounding box center [777, 109] width 42 height 16
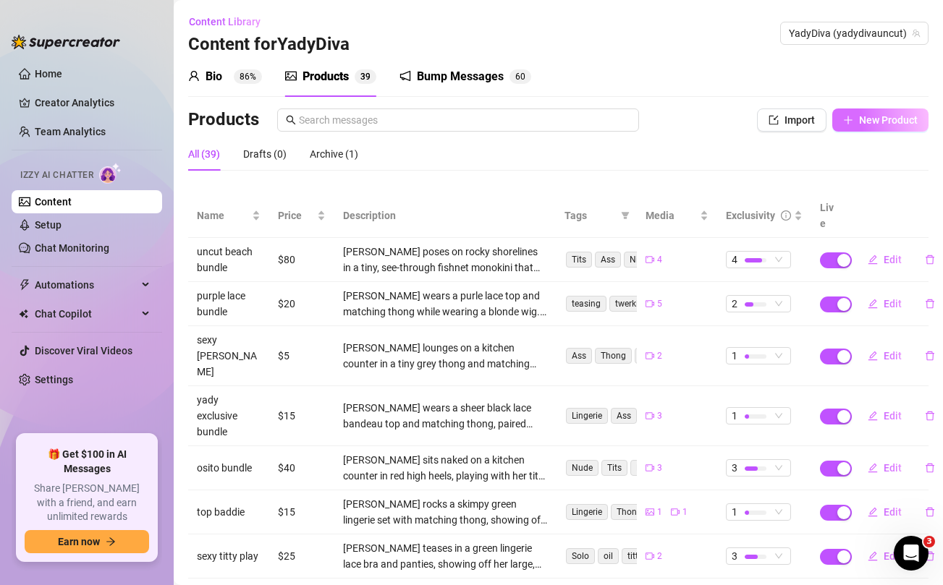
click at [894, 117] on span "New Product" at bounding box center [888, 120] width 59 height 12
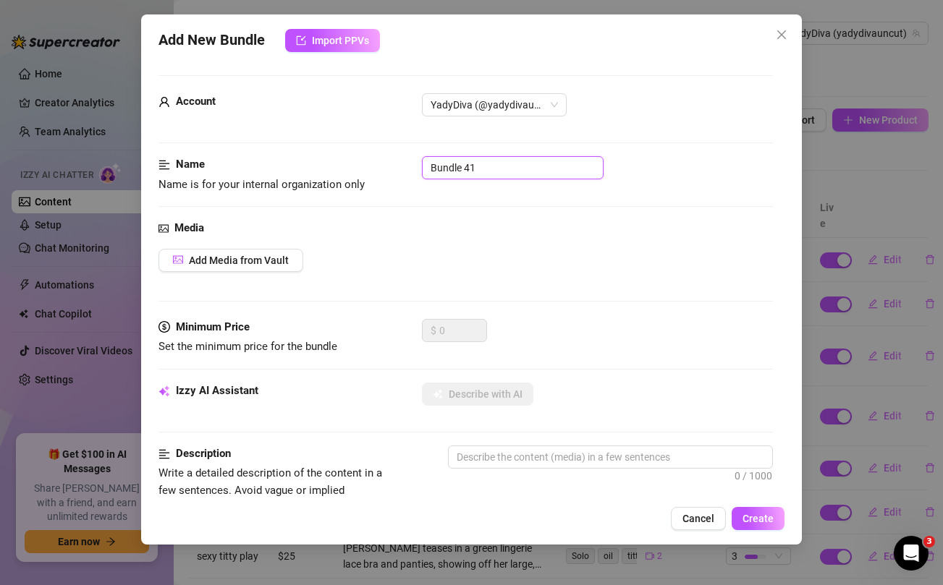
click at [516, 172] on input "Bundle 41" at bounding box center [513, 167] width 182 height 23
click at [558, 229] on div "Media" at bounding box center [465, 228] width 614 height 17
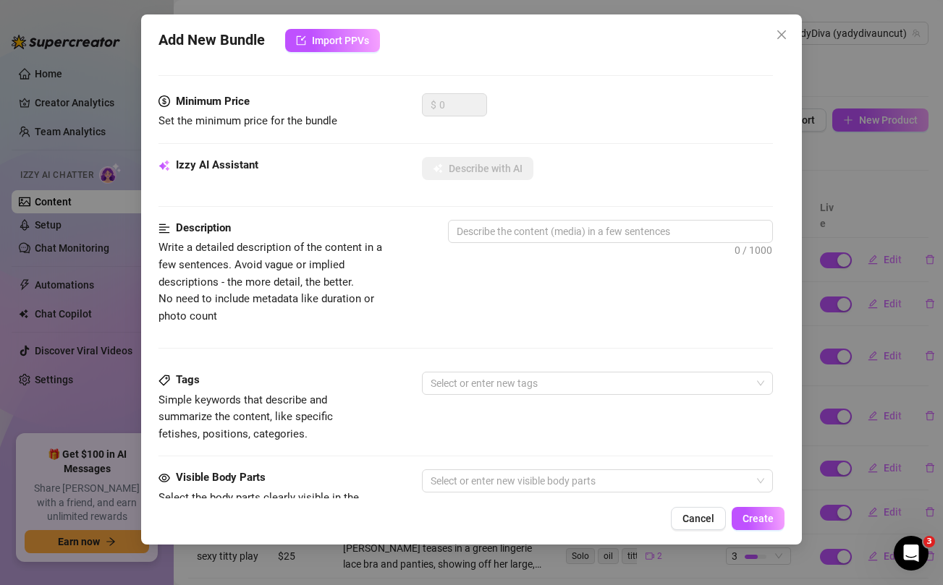
scroll to position [588, 0]
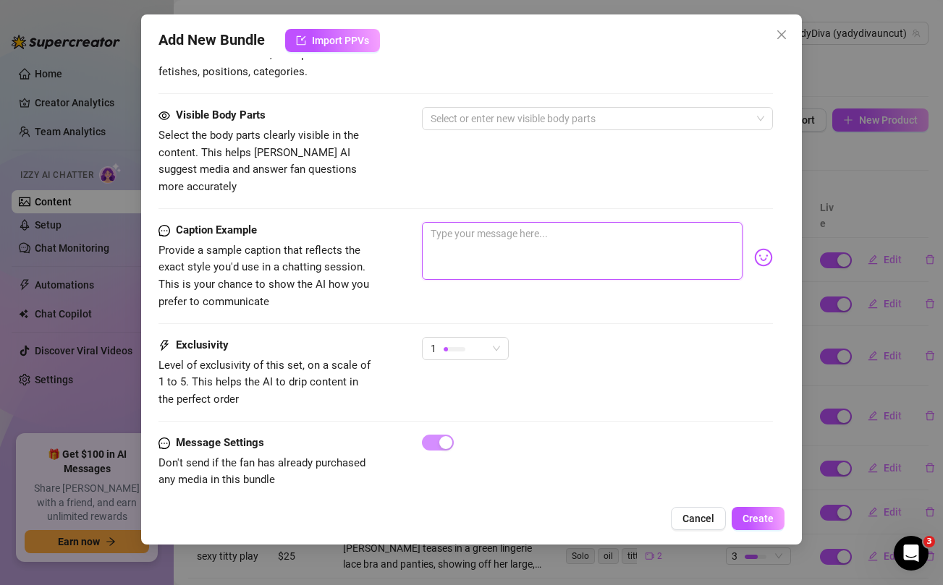
click at [518, 230] on textarea at bounding box center [582, 251] width 320 height 58
paste textarea "VIP BTS BUNDLE 🙈🥵 Here's one of my most exclusive bts videos babe with @Uncuttv…"
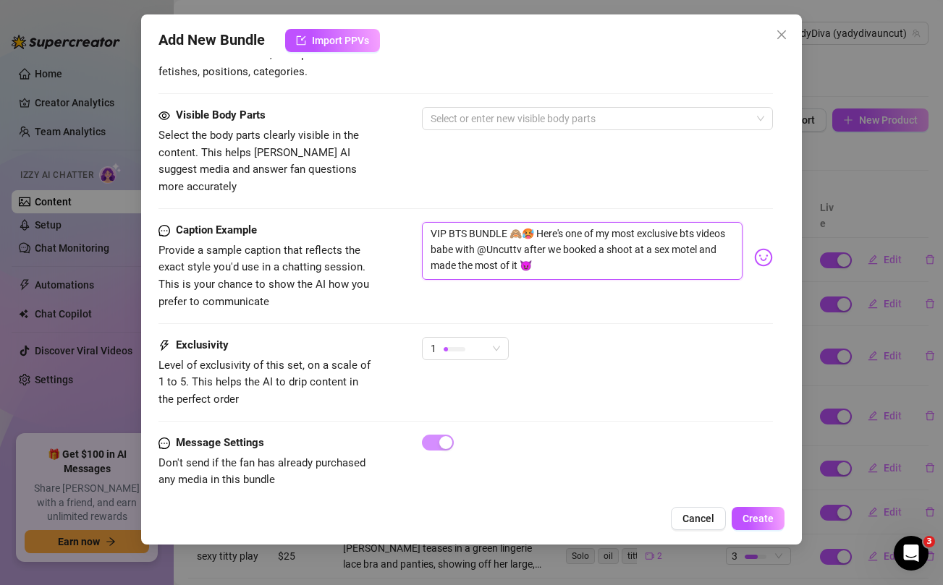
scroll to position [0, 0]
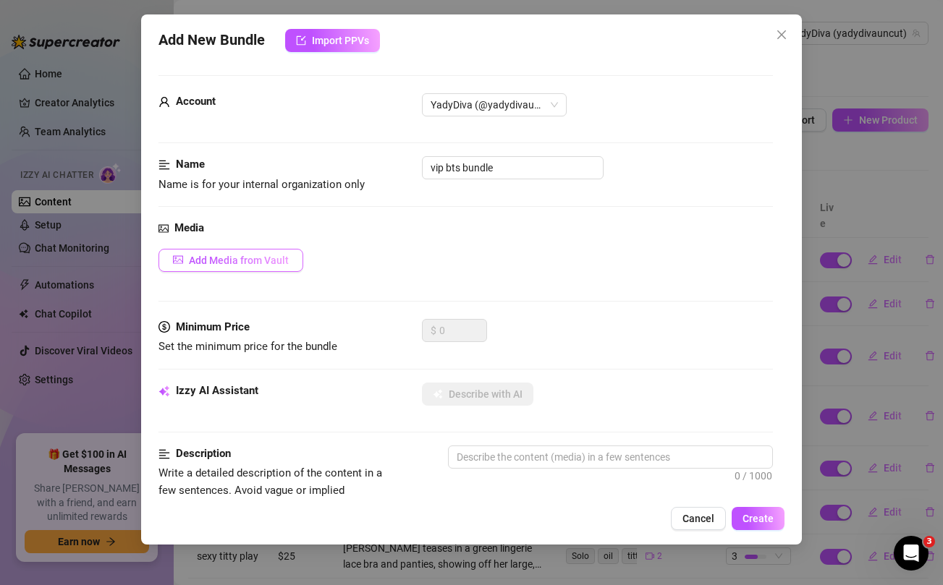
click at [254, 263] on span "Add Media from Vault" at bounding box center [239, 261] width 100 height 12
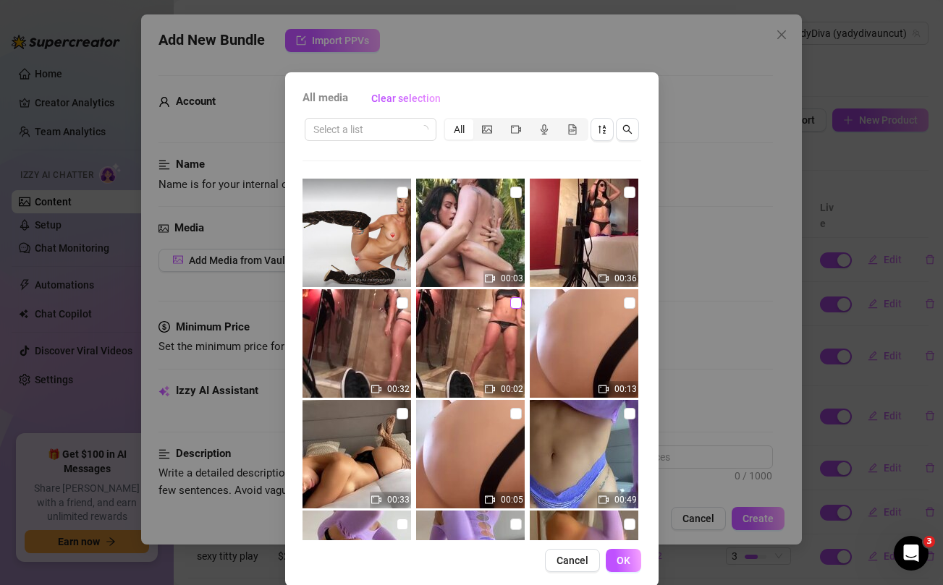
click at [515, 308] on input "checkbox" at bounding box center [516, 303] width 12 height 12
click at [401, 303] on input "checkbox" at bounding box center [403, 303] width 12 height 12
click at [633, 192] on input "checkbox" at bounding box center [630, 193] width 12 height 12
click at [632, 562] on button "OK" at bounding box center [623, 560] width 35 height 23
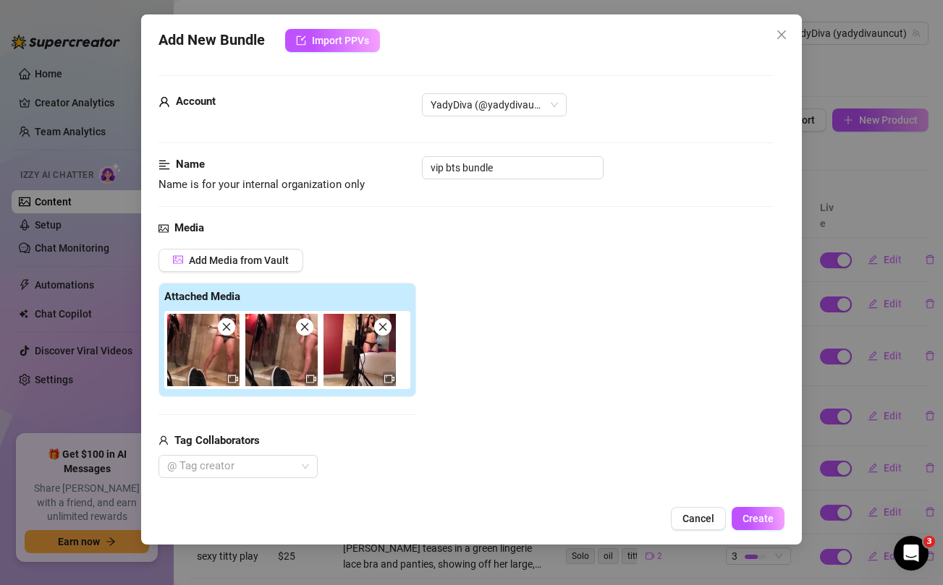
scroll to position [213, 0]
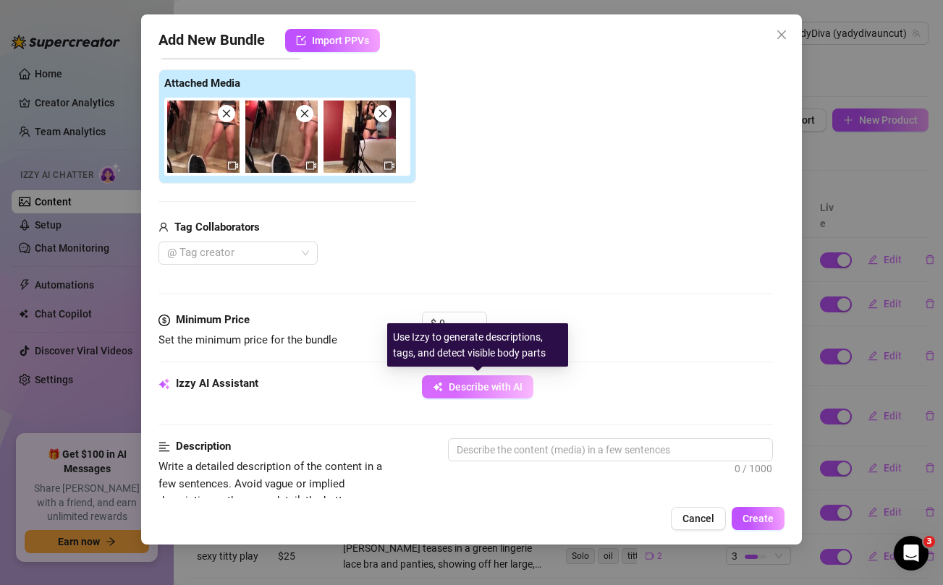
click at [496, 384] on span "Describe with AI" at bounding box center [486, 387] width 74 height 12
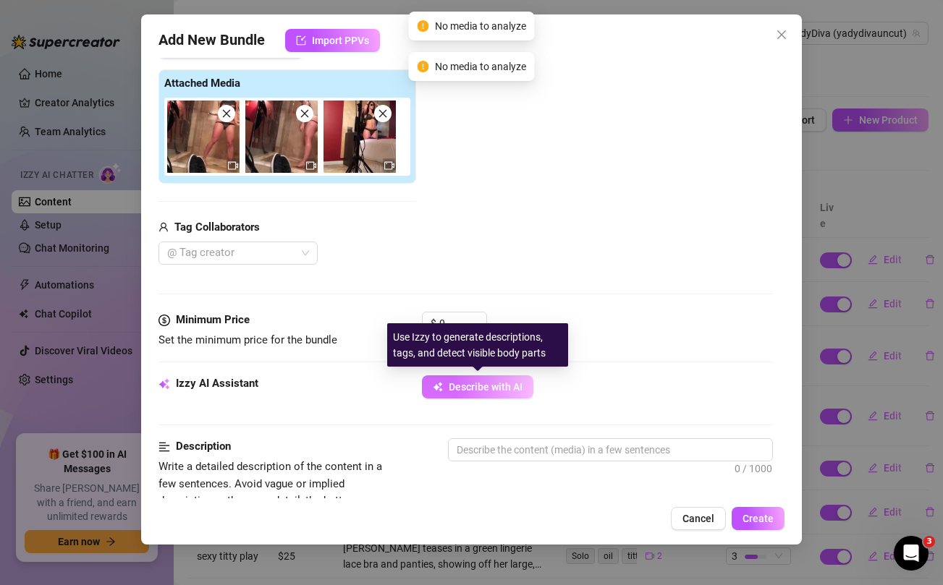
click at [496, 384] on span "Describe with AI" at bounding box center [486, 387] width 74 height 12
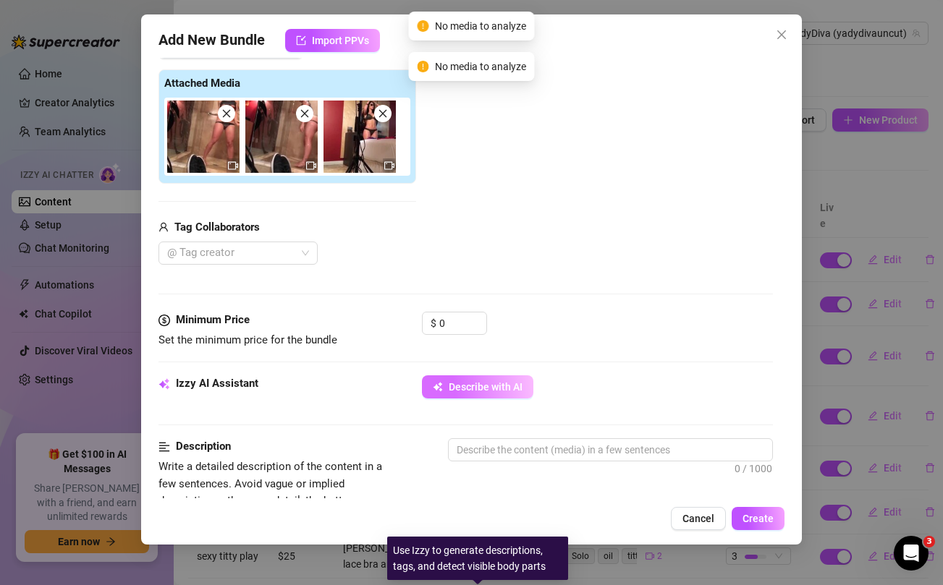
scroll to position [0, 0]
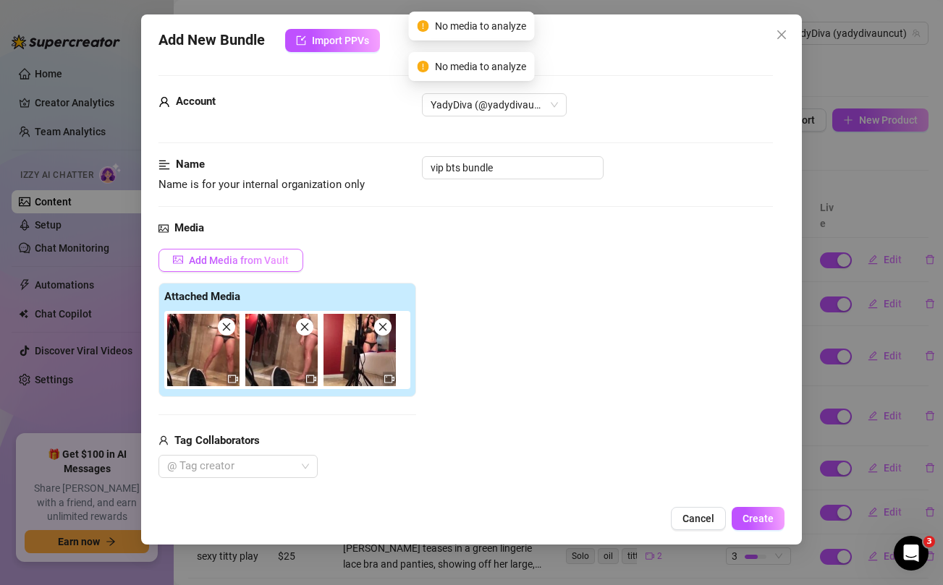
click at [240, 258] on span "Add Media from Vault" at bounding box center [239, 261] width 100 height 12
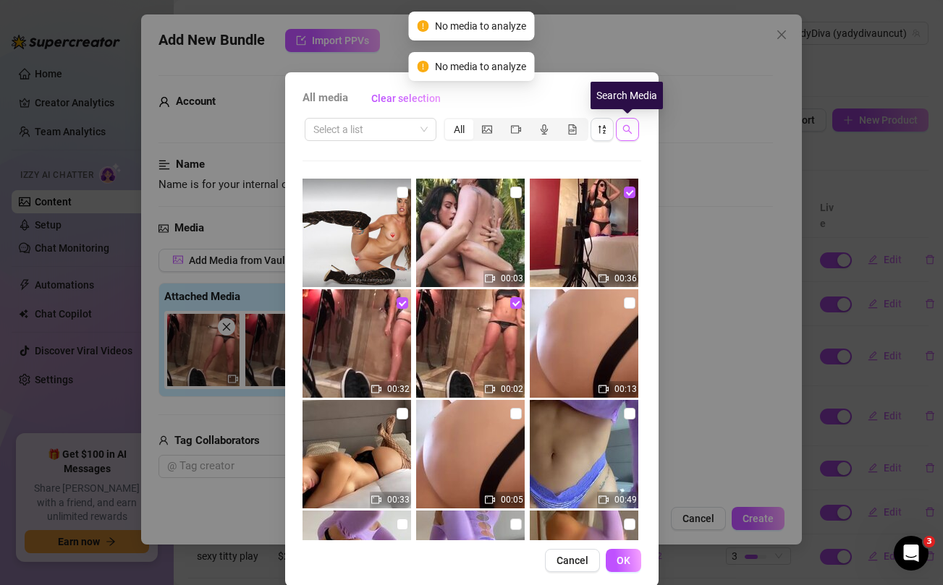
click at [637, 130] on button "button" at bounding box center [627, 129] width 23 height 23
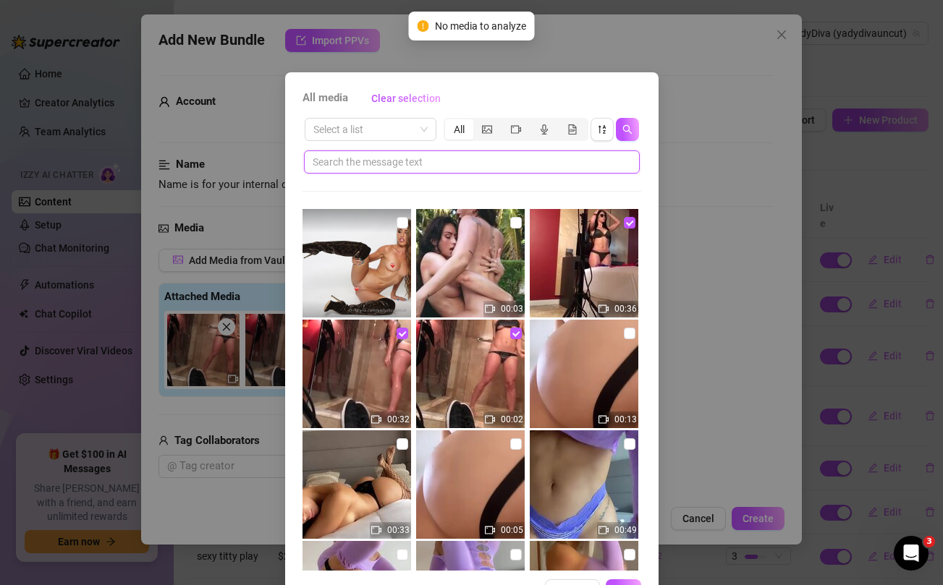
click at [440, 169] on input "text" at bounding box center [466, 162] width 307 height 16
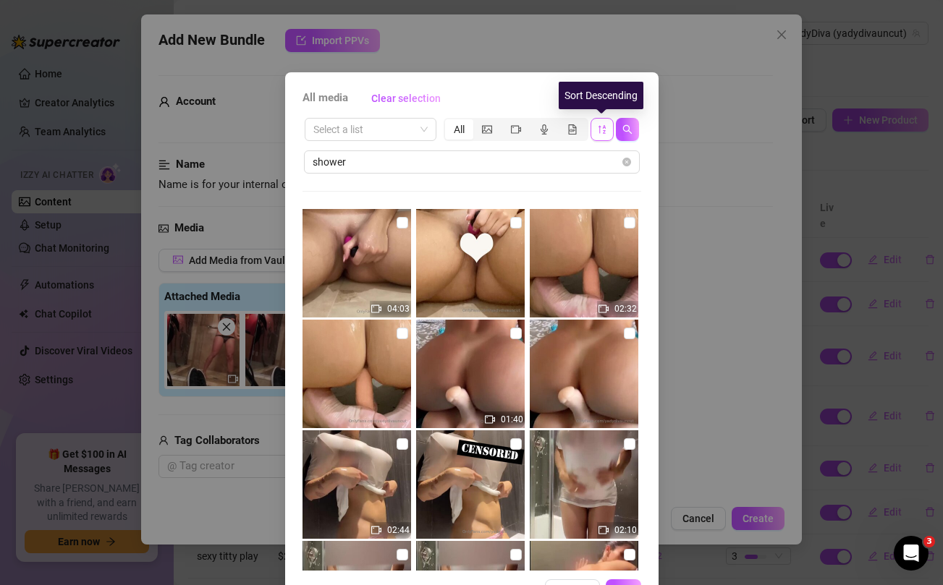
click at [603, 129] on icon "sort-descending" at bounding box center [602, 129] width 10 height 10
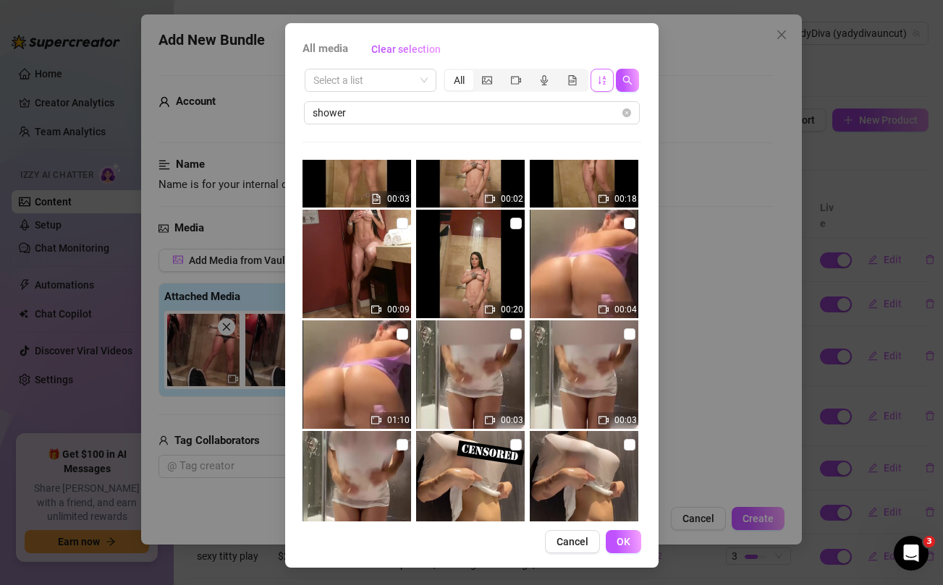
scroll to position [2825, 0]
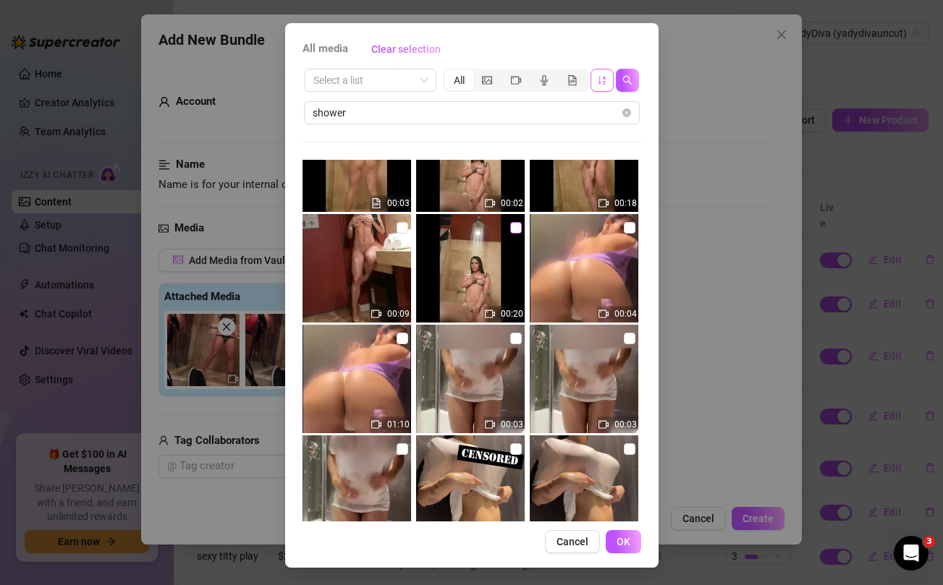
click at [516, 225] on input "checkbox" at bounding box center [516, 228] width 12 height 12
click at [397, 224] on input "checkbox" at bounding box center [403, 228] width 12 height 12
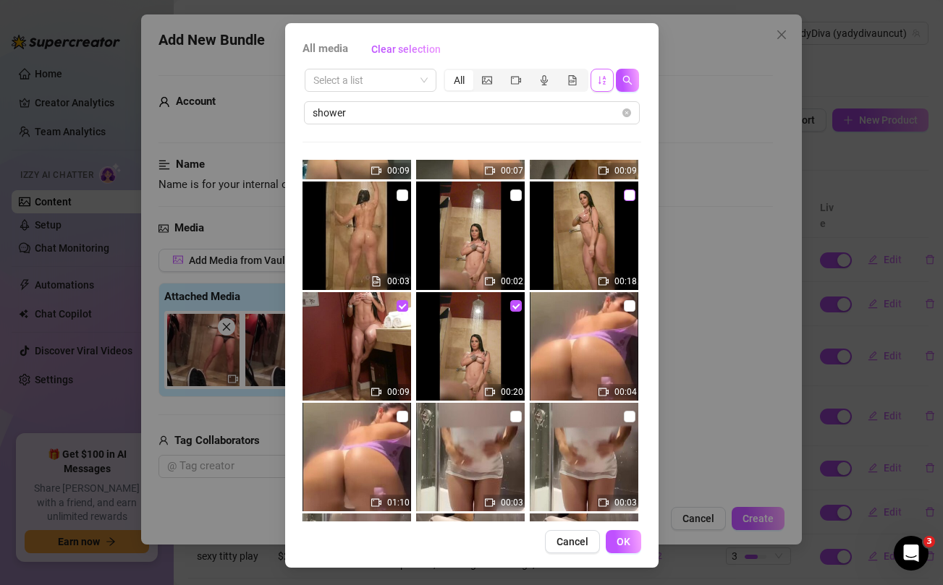
click at [631, 195] on input "checkbox" at bounding box center [630, 196] width 12 height 12
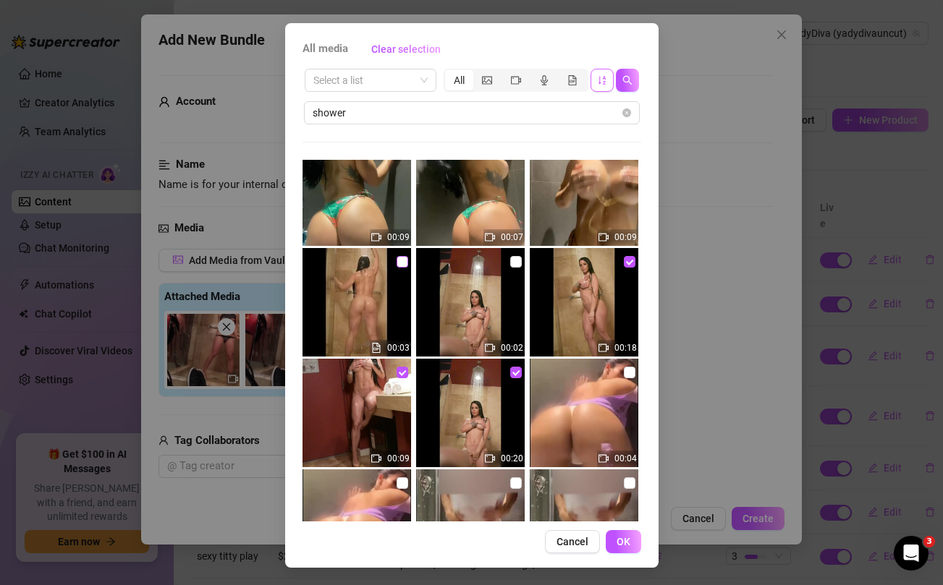
click at [397, 261] on input "checkbox" at bounding box center [403, 262] width 12 height 12
click at [519, 258] on input "checkbox" at bounding box center [516, 262] width 12 height 12
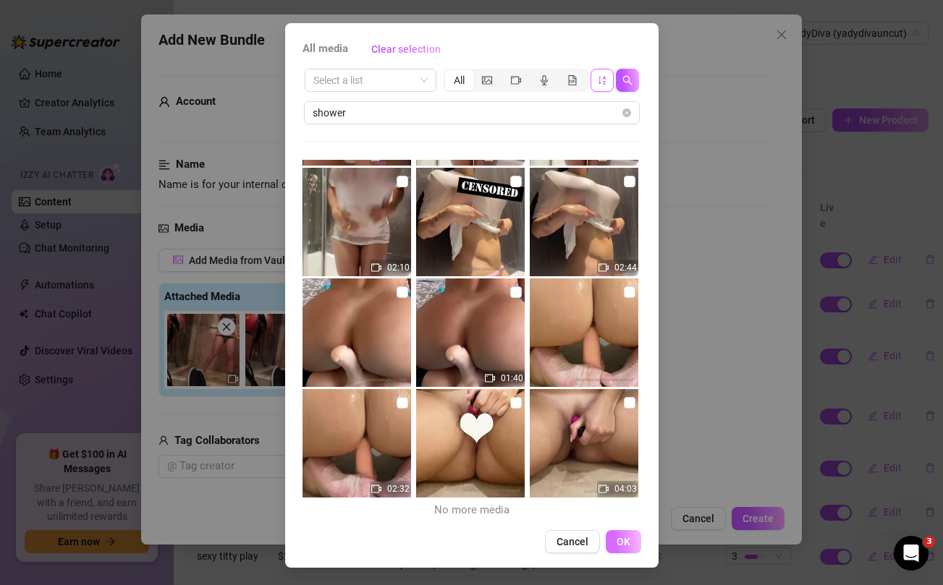
click at [625, 544] on span "OK" at bounding box center [624, 542] width 14 height 12
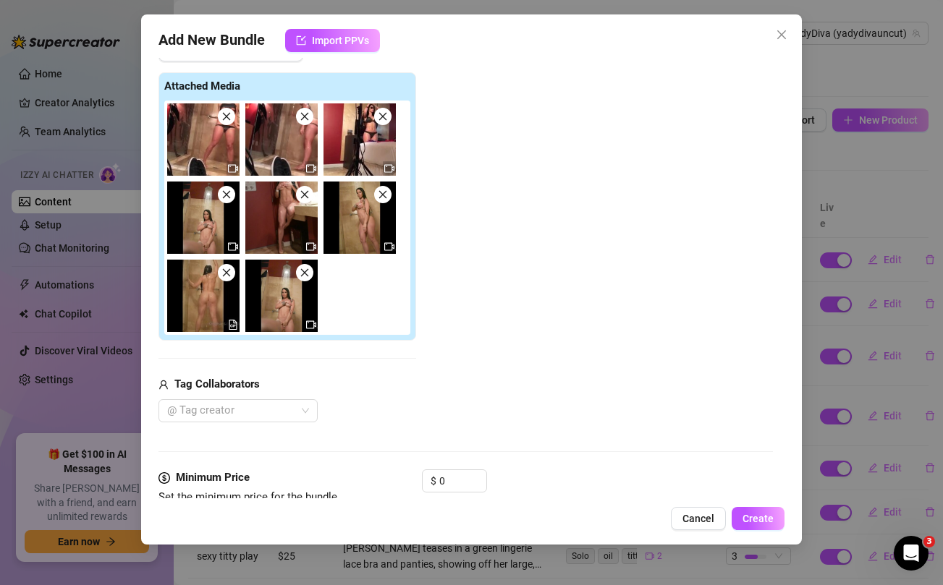
scroll to position [381, 0]
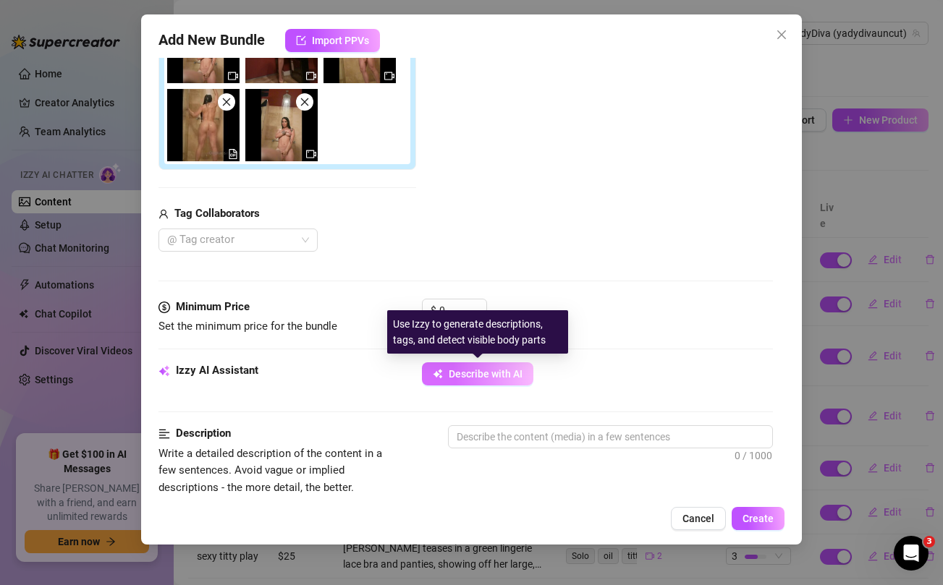
click at [487, 379] on span "Describe with AI" at bounding box center [486, 374] width 74 height 12
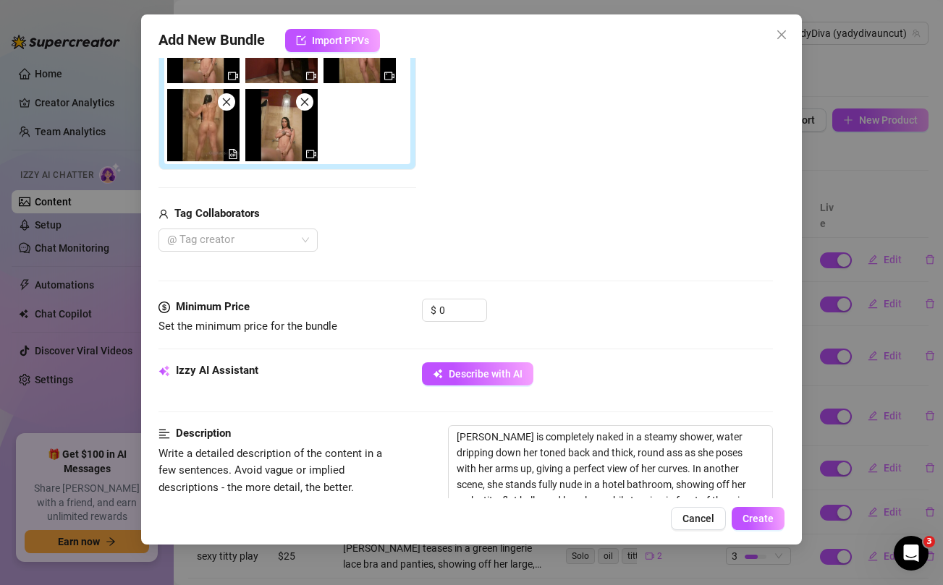
scroll to position [436, 0]
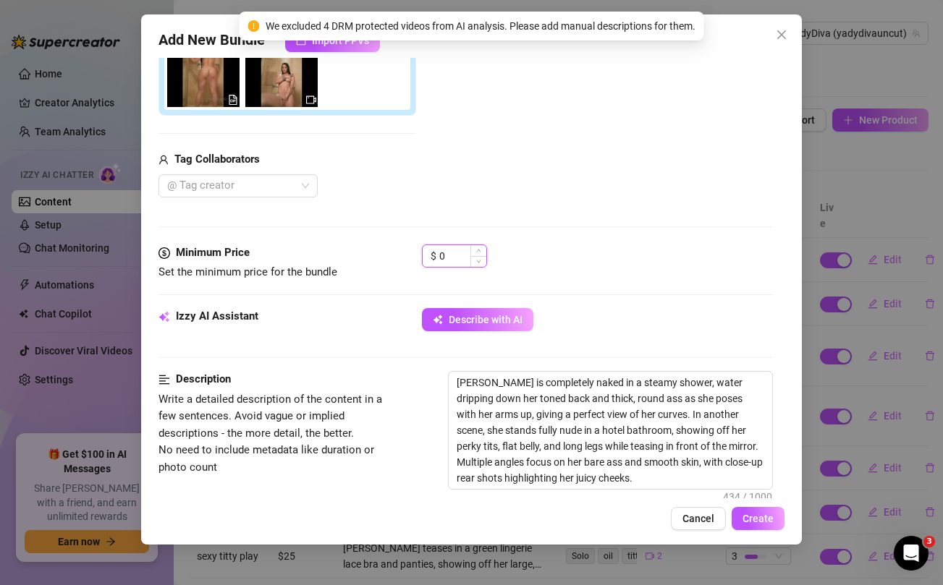
click at [458, 260] on input "0" at bounding box center [462, 256] width 47 height 22
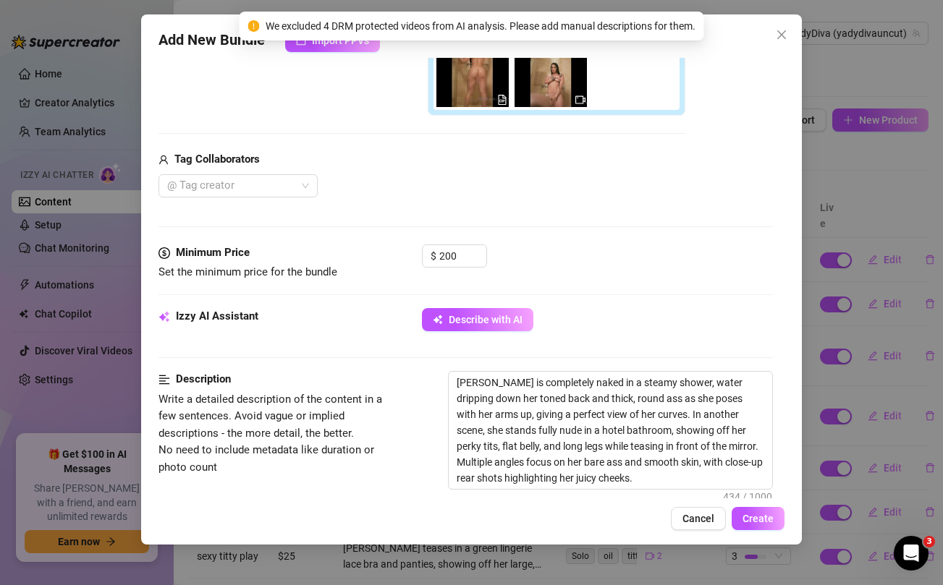
click at [471, 193] on div "@ Tag creator" at bounding box center [421, 185] width 527 height 23
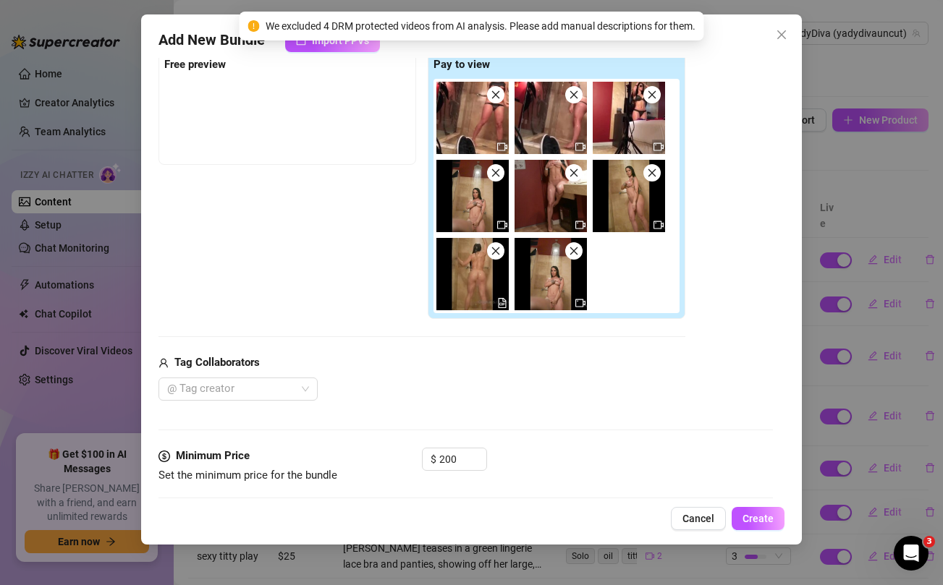
scroll to position [232, 0]
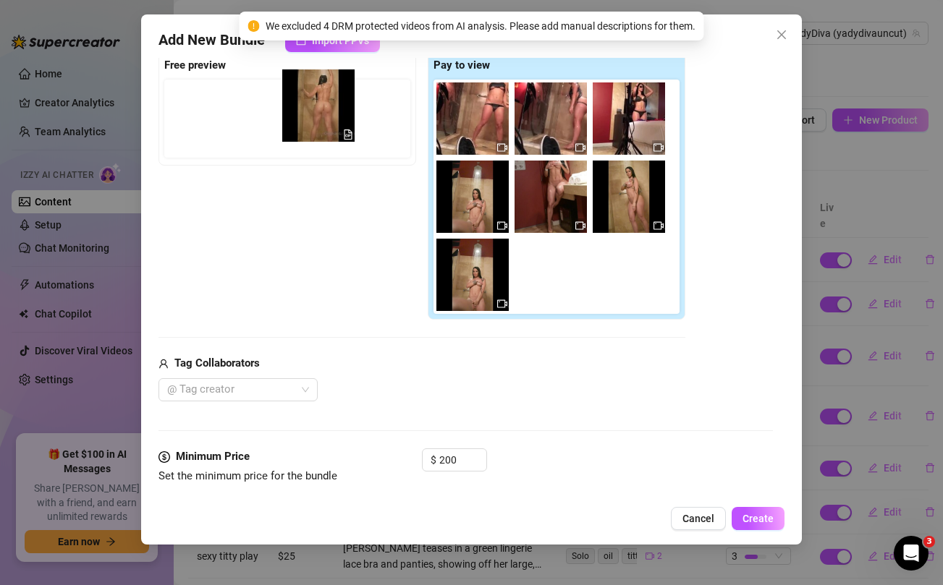
drag, startPoint x: 476, startPoint y: 275, endPoint x: 318, endPoint y: 105, distance: 232.5
click at [318, 105] on div "Free preview Pay to view" at bounding box center [421, 185] width 527 height 269
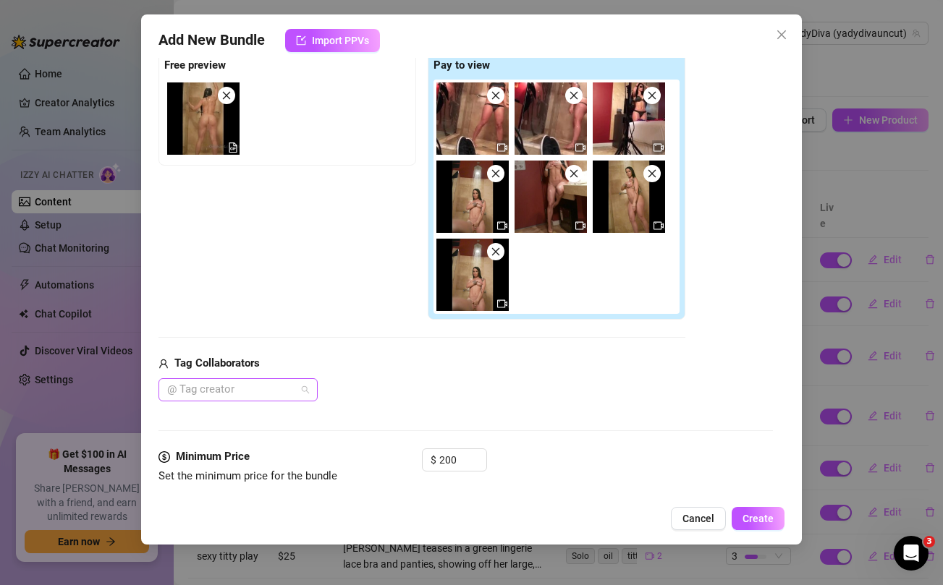
click at [298, 388] on div at bounding box center [230, 390] width 138 height 20
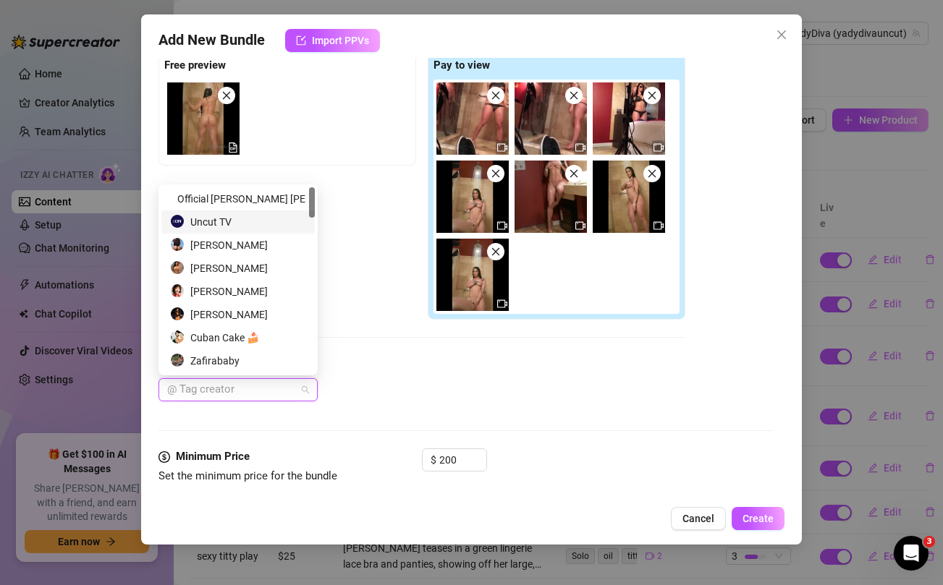
click at [244, 221] on div "Uncut TV" at bounding box center [238, 222] width 136 height 16
click at [455, 383] on div "Uncut TV" at bounding box center [421, 389] width 527 height 23
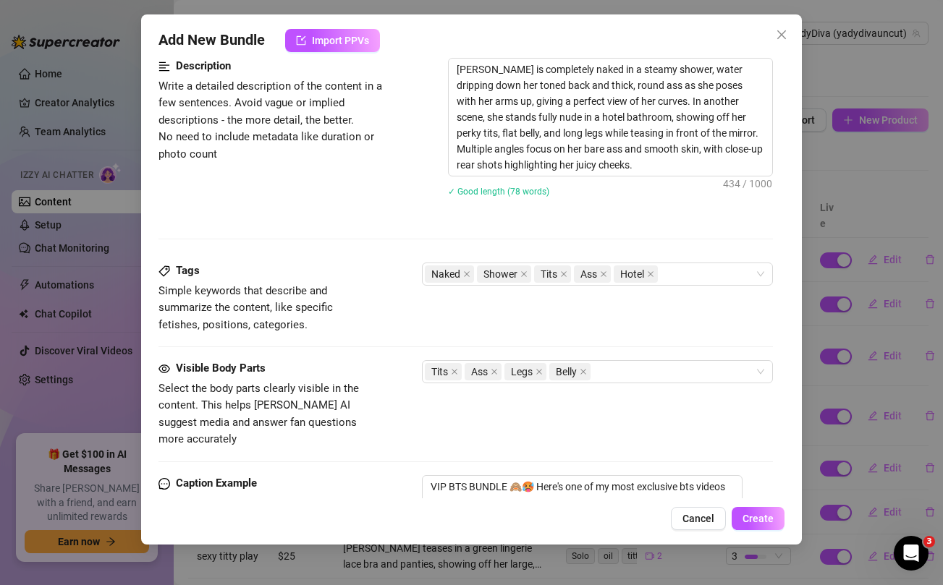
scroll to position [808, 0]
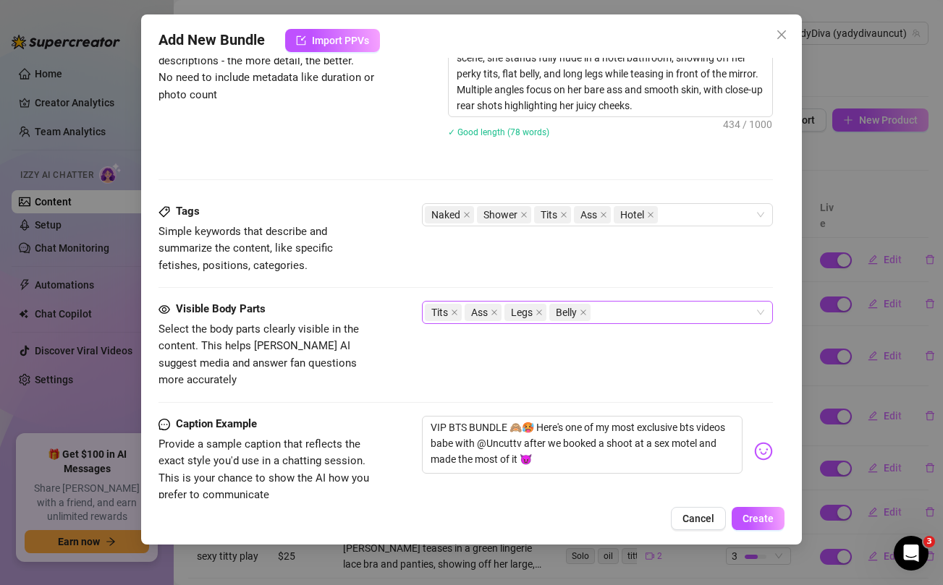
click at [648, 316] on div "Tits Ass Legs Belly" at bounding box center [589, 313] width 329 height 20
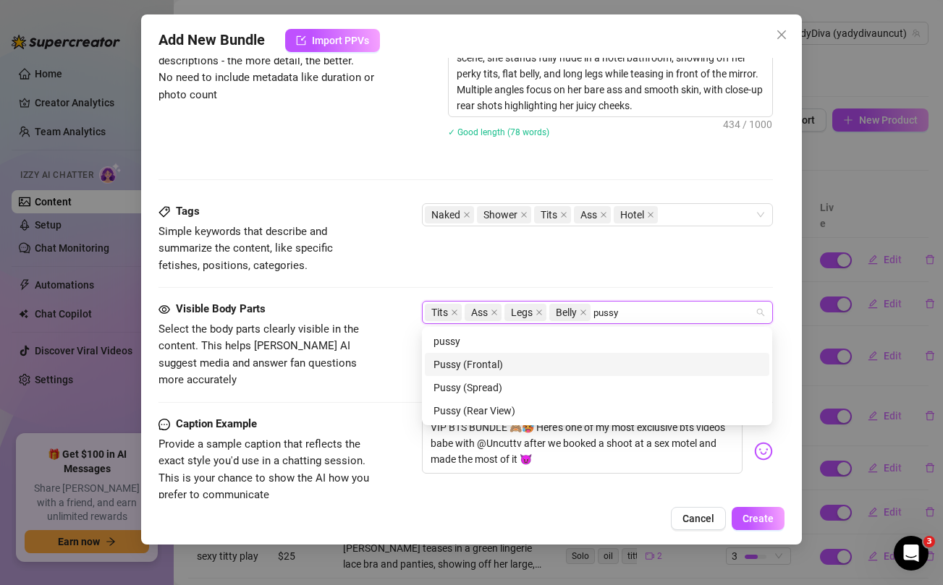
click at [494, 362] on div "Pussy (Frontal)" at bounding box center [596, 365] width 327 height 16
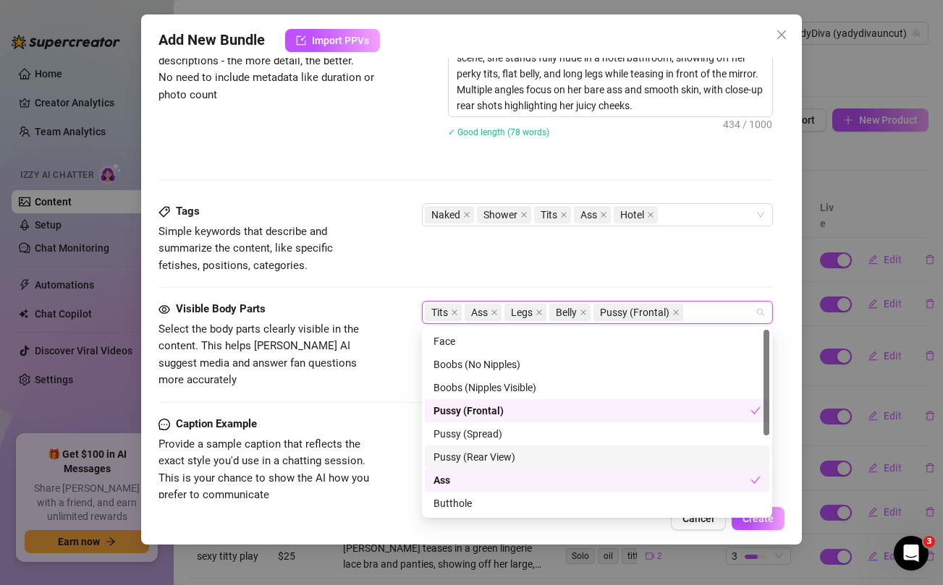
click at [490, 457] on div "Pussy (Rear View)" at bounding box center [596, 457] width 327 height 16
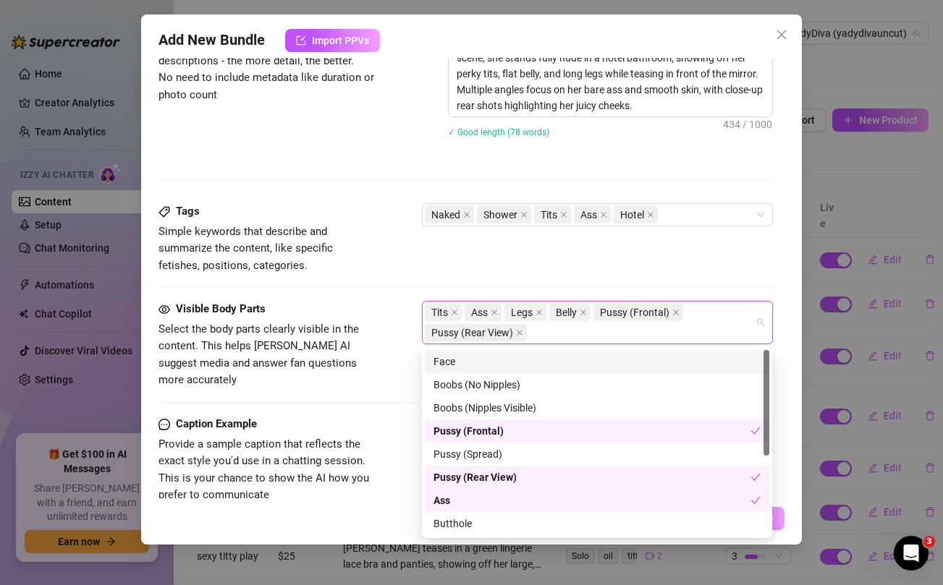
click at [722, 253] on div "Tags Simple keywords that describe and summarize the content, like specific fet…" at bounding box center [465, 238] width 614 height 71
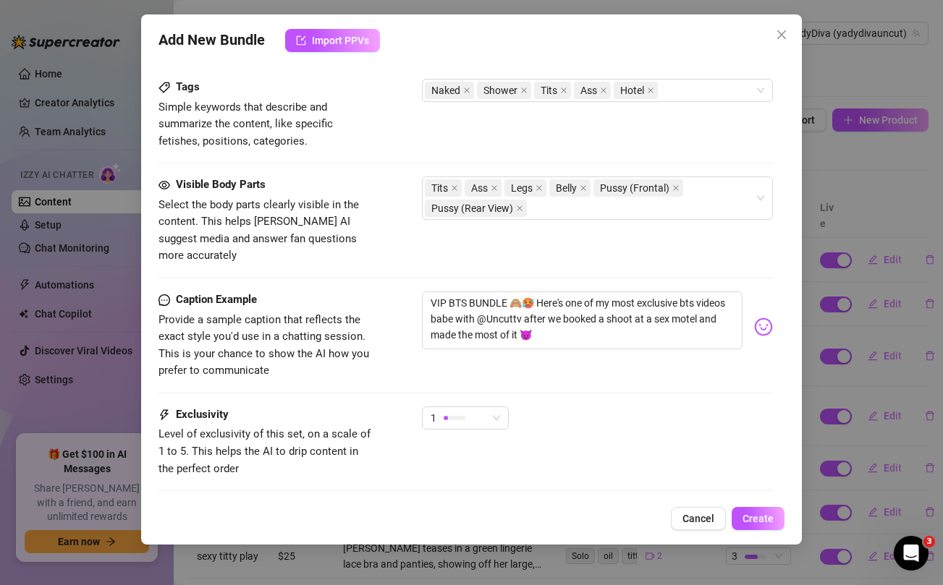
scroll to position [1002, 0]
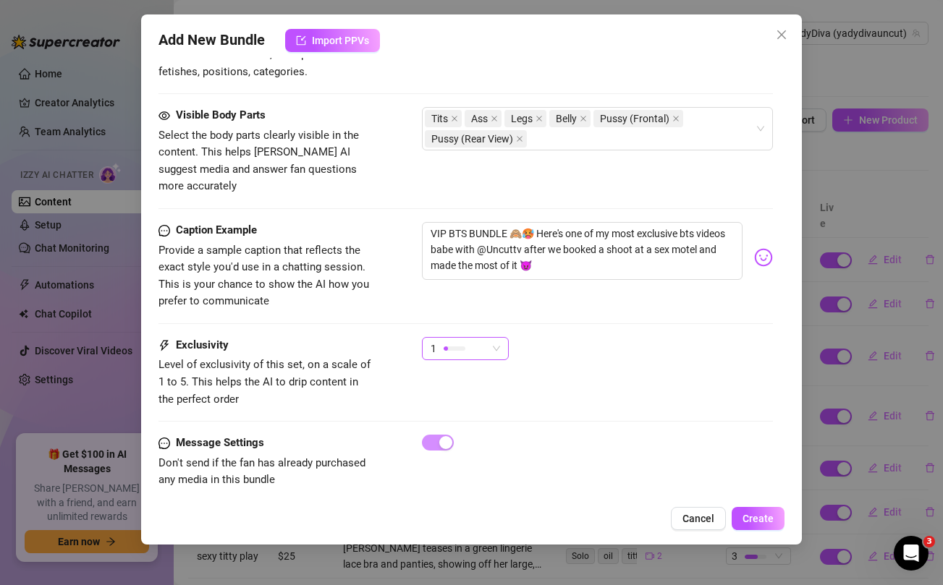
click at [480, 338] on div "1" at bounding box center [459, 349] width 56 height 22
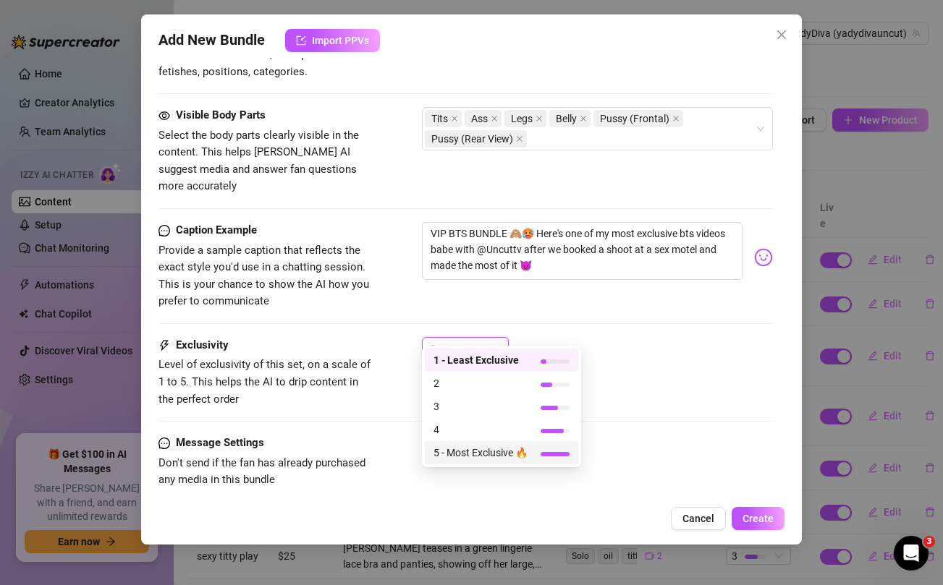
click at [450, 452] on span "5 - Most Exclusive 🔥" at bounding box center [480, 453] width 94 height 16
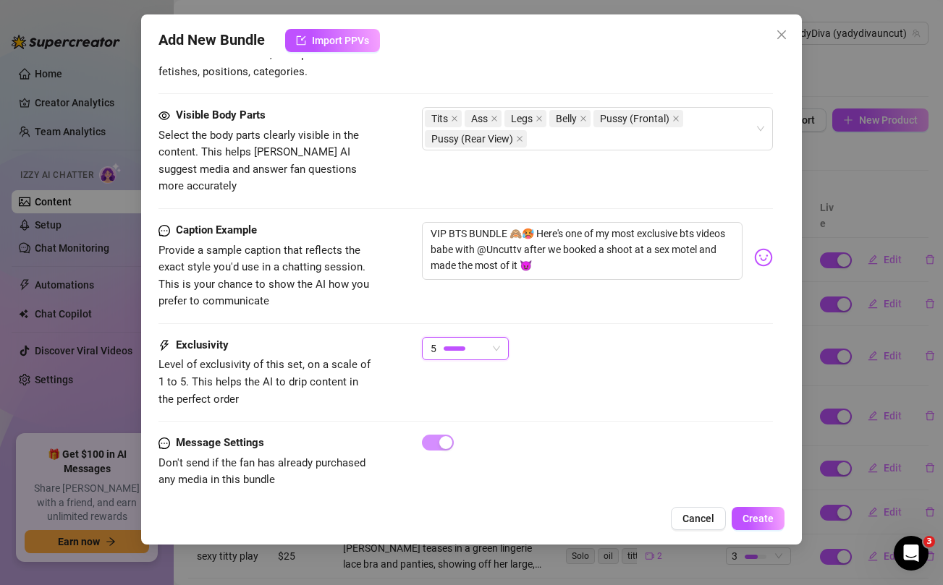
click at [613, 377] on div "Exclusivity Level of exclusivity of this set, on a scale of 1 to 5. This helps …" at bounding box center [465, 372] width 614 height 71
click at [764, 524] on span "Create" at bounding box center [758, 519] width 31 height 12
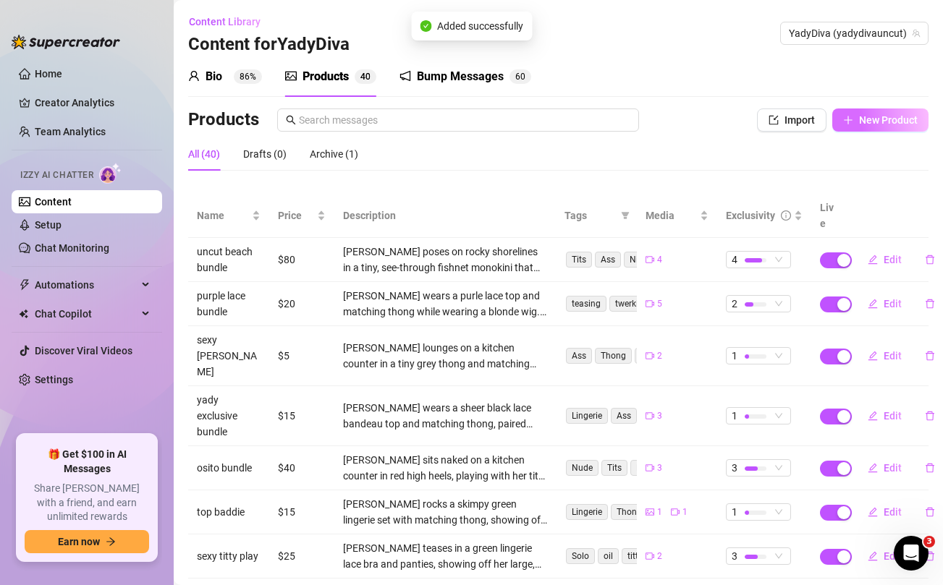
click at [860, 122] on span "New Product" at bounding box center [888, 120] width 59 height 12
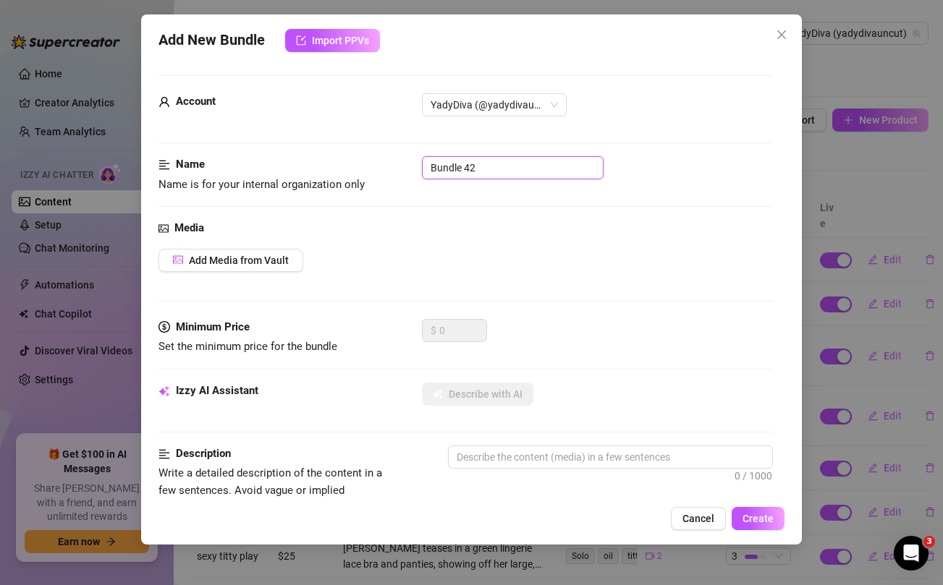
click at [521, 171] on input "Bundle 42" at bounding box center [513, 167] width 182 height 23
click at [267, 265] on span "Add Media from Vault" at bounding box center [239, 261] width 100 height 12
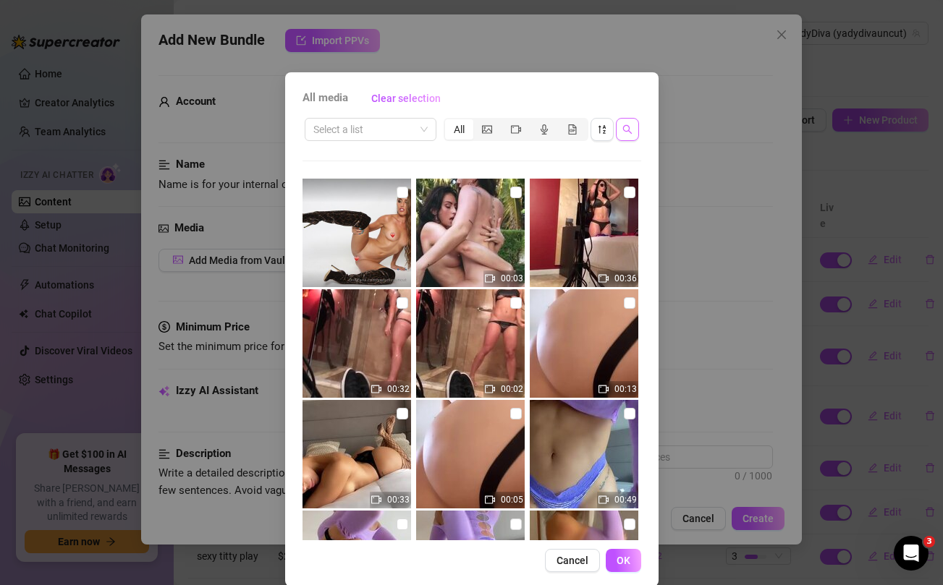
click at [630, 133] on icon "search" at bounding box center [626, 129] width 9 height 9
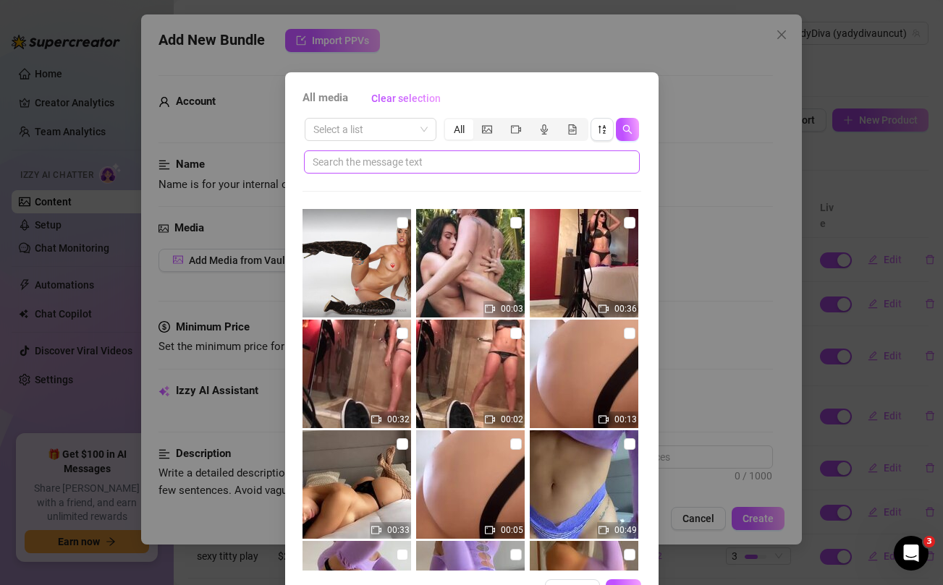
click at [493, 170] on span at bounding box center [472, 162] width 336 height 23
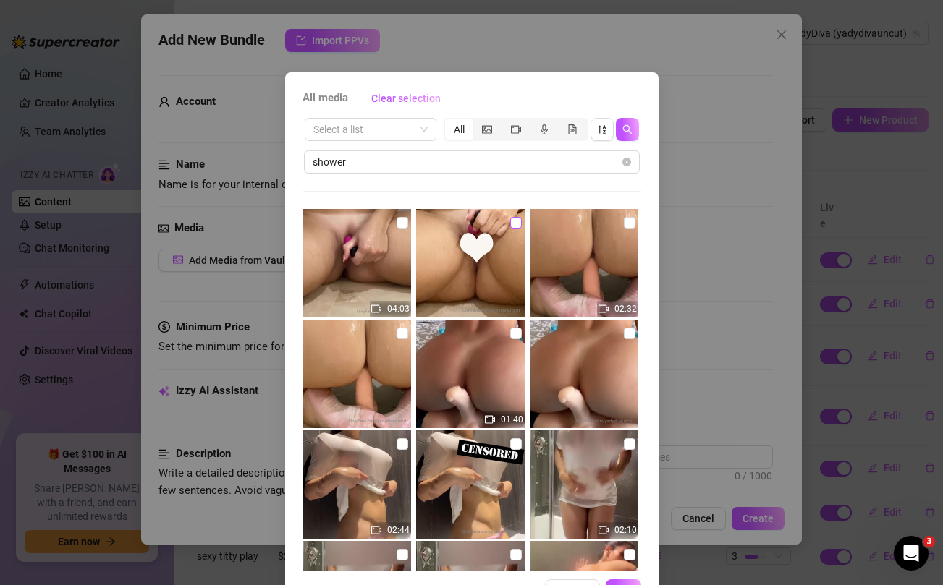
click at [515, 224] on input "checkbox" at bounding box center [516, 223] width 12 height 12
click at [403, 223] on input "checkbox" at bounding box center [403, 223] width 12 height 12
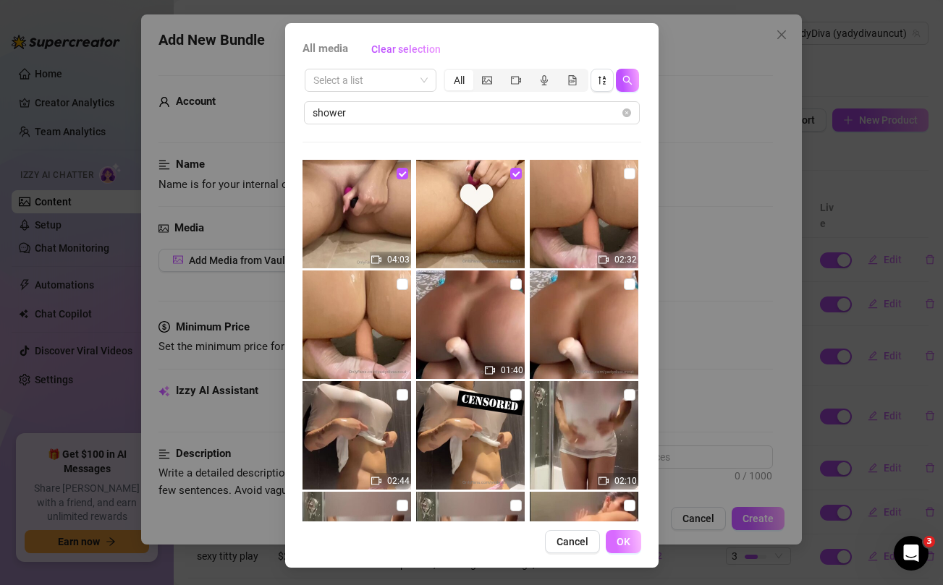
click at [630, 545] on button "OK" at bounding box center [623, 541] width 35 height 23
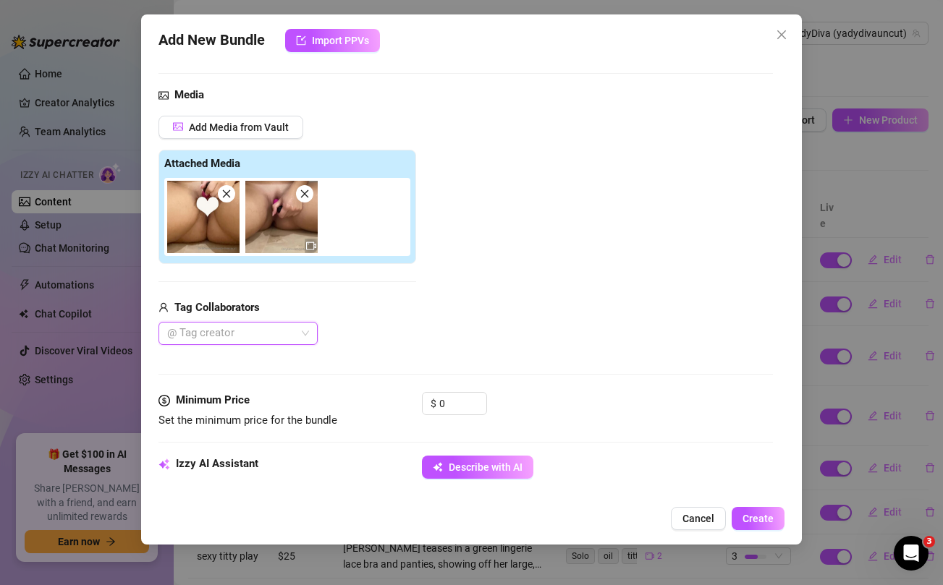
scroll to position [173, 0]
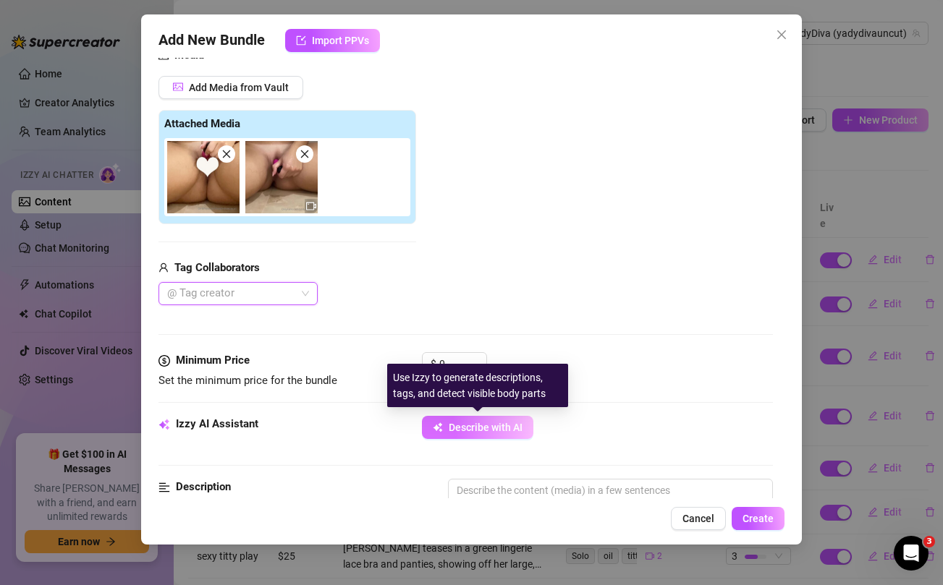
click at [468, 434] on button "Describe with AI" at bounding box center [477, 427] width 111 height 23
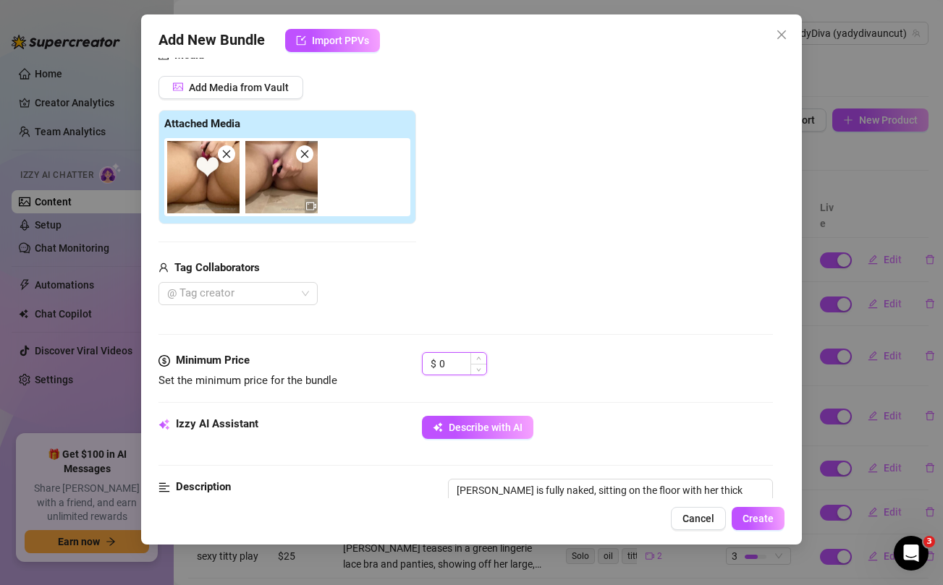
click at [452, 360] on input "0" at bounding box center [462, 364] width 47 height 22
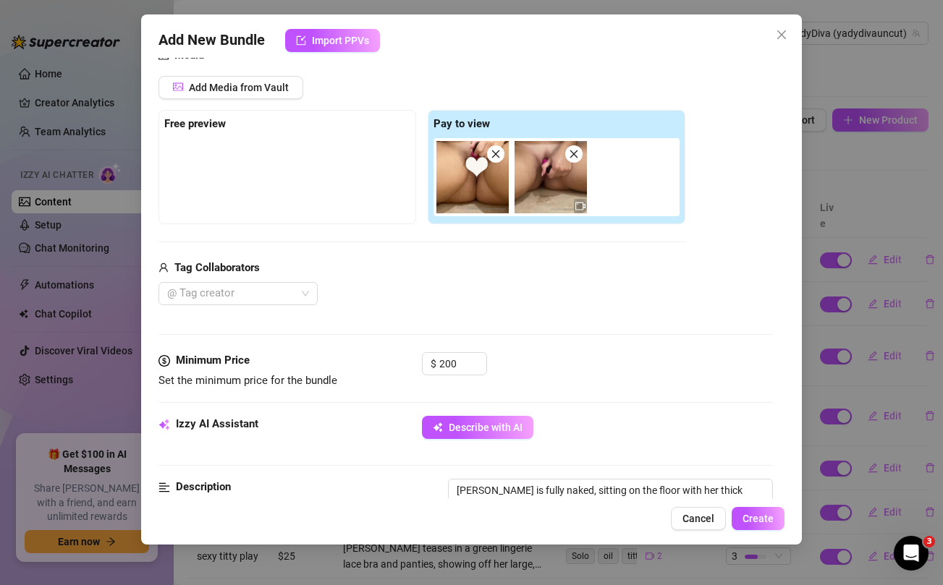
click at [465, 331] on div "Media Add Media from Vault Free preview Pay to view Tag Collaborators @ Tag cre…" at bounding box center [465, 199] width 614 height 305
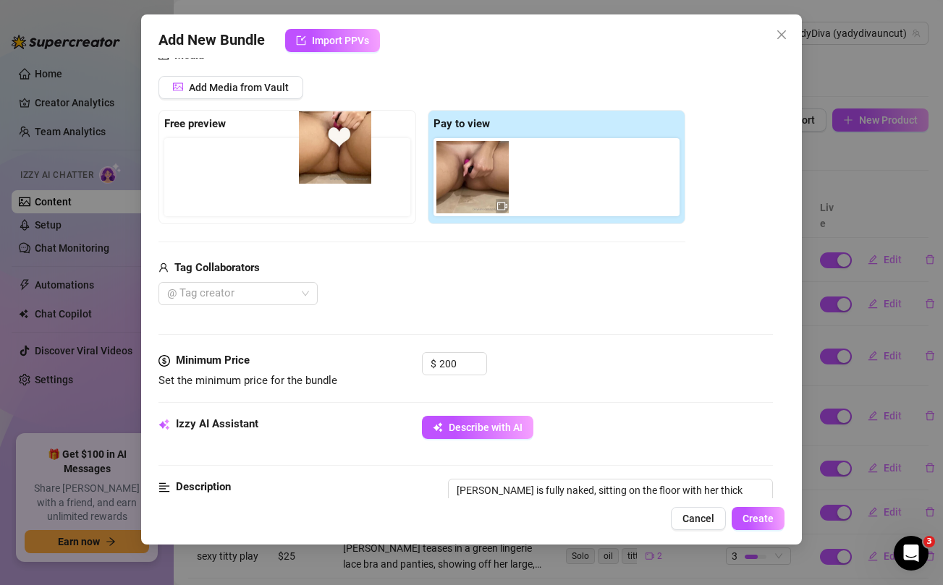
drag, startPoint x: 469, startPoint y: 182, endPoint x: 320, endPoint y: 158, distance: 151.1
click at [320, 158] on div "Free preview Pay to view" at bounding box center [421, 167] width 527 height 114
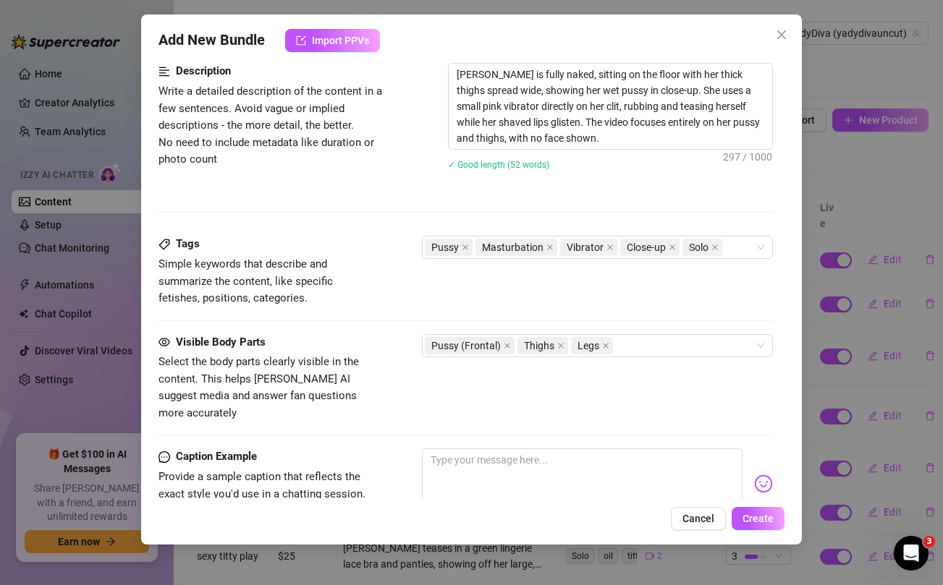
scroll to position [597, 0]
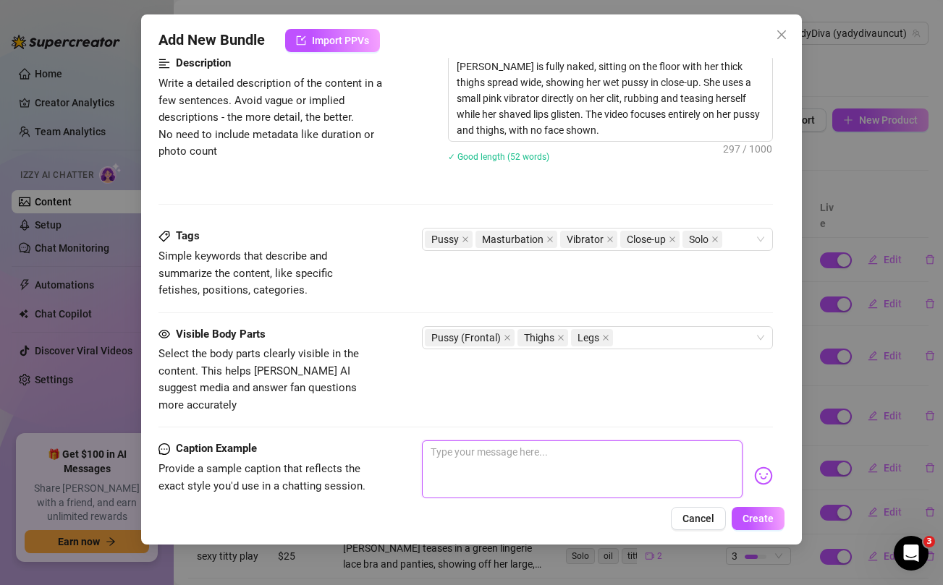
click at [559, 441] on textarea at bounding box center [582, 470] width 320 height 58
paste textarea "No games… just me fucking this pussy raw for you 💦🍑"
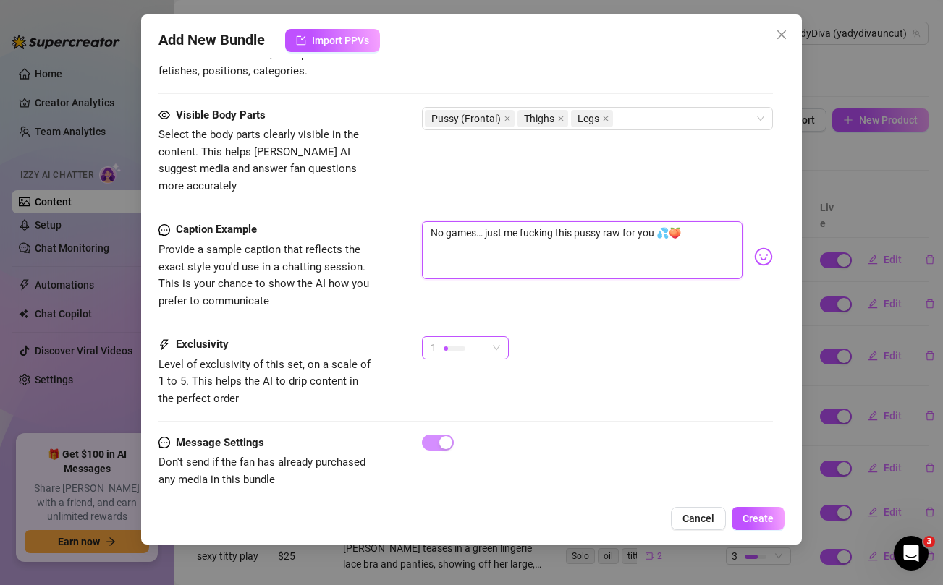
click at [468, 337] on div "1" at bounding box center [459, 348] width 56 height 22
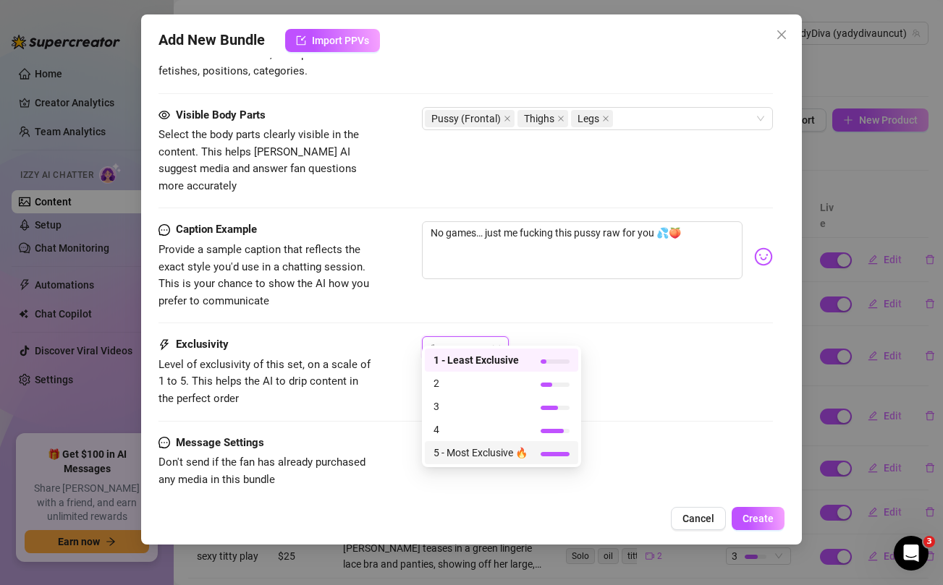
click at [460, 449] on span "5 - Most Exclusive 🔥" at bounding box center [480, 453] width 94 height 16
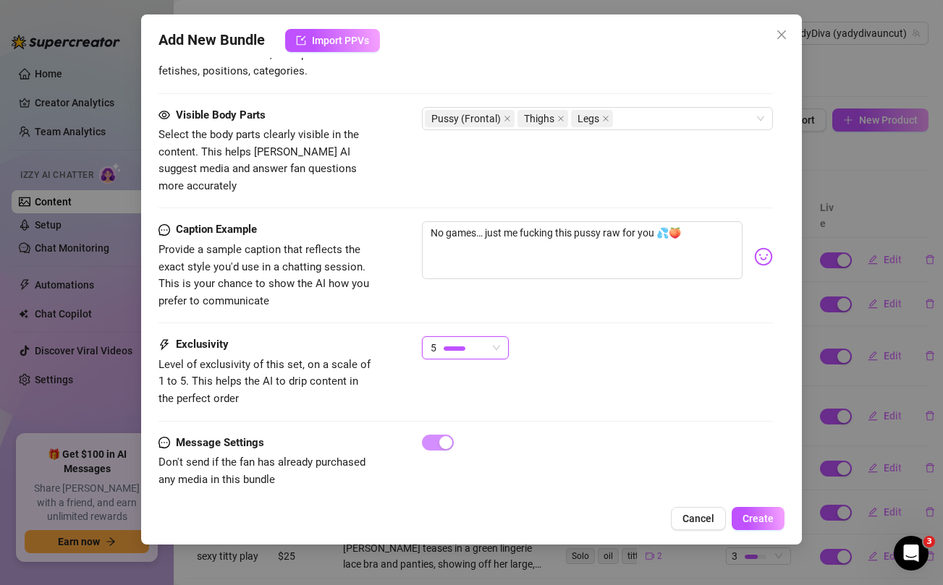
click at [666, 386] on div "Exclusivity Level of exclusivity of this set, on a scale of 1 to 5. This helps …" at bounding box center [465, 372] width 614 height 71
click at [774, 521] on button "Create" at bounding box center [758, 518] width 53 height 23
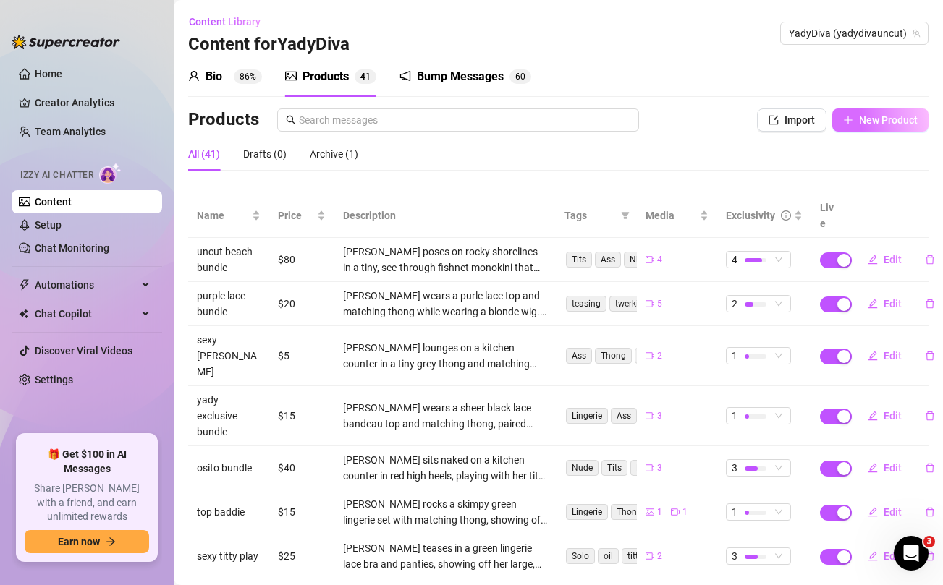
click at [876, 124] on span "New Product" at bounding box center [888, 120] width 59 height 12
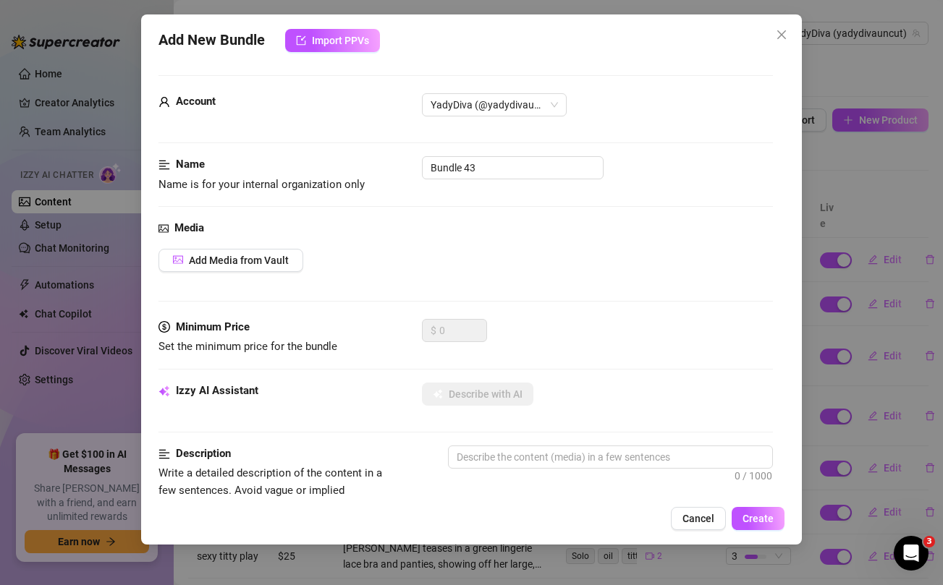
click at [876, 191] on div "Add New Bundle Import PPVs Account YadyDiva (@yadydivauncut) Name Name is for y…" at bounding box center [471, 292] width 943 height 585
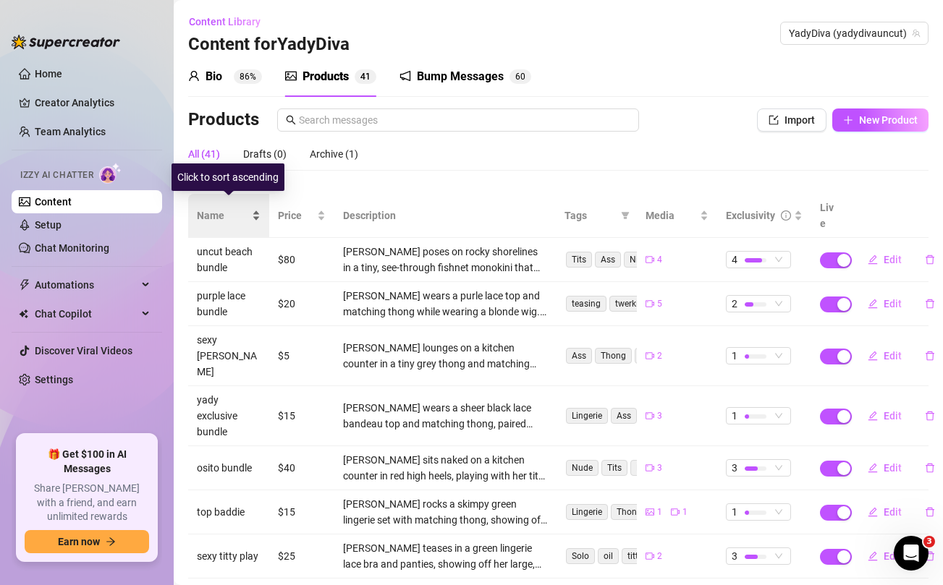
click at [206, 208] on span "Name" at bounding box center [223, 216] width 52 height 16
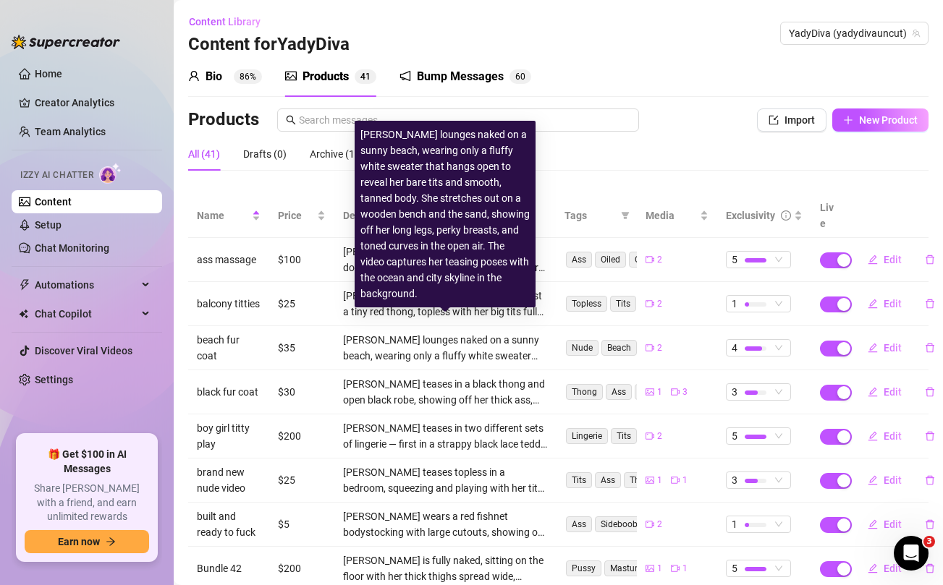
scroll to position [162, 0]
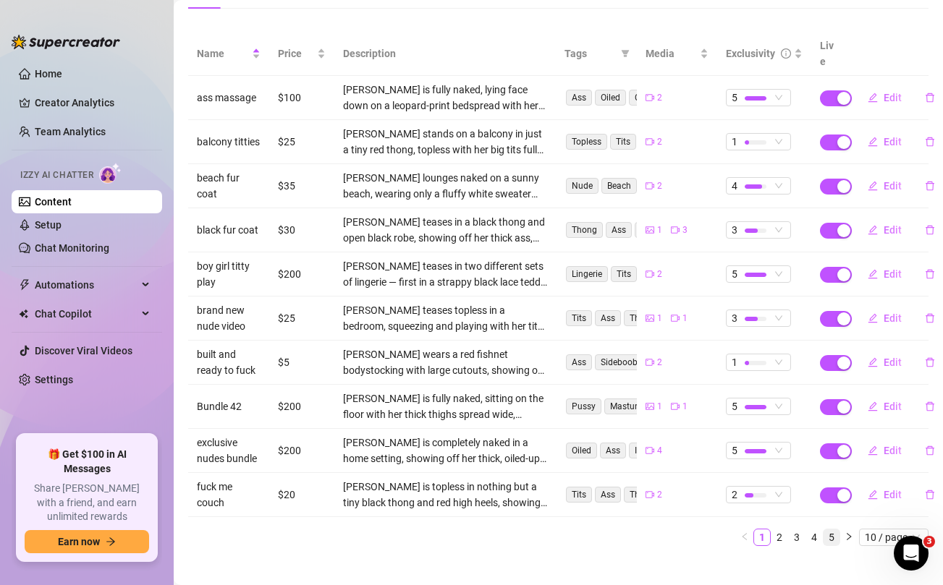
click at [833, 530] on link "5" at bounding box center [832, 538] width 16 height 16
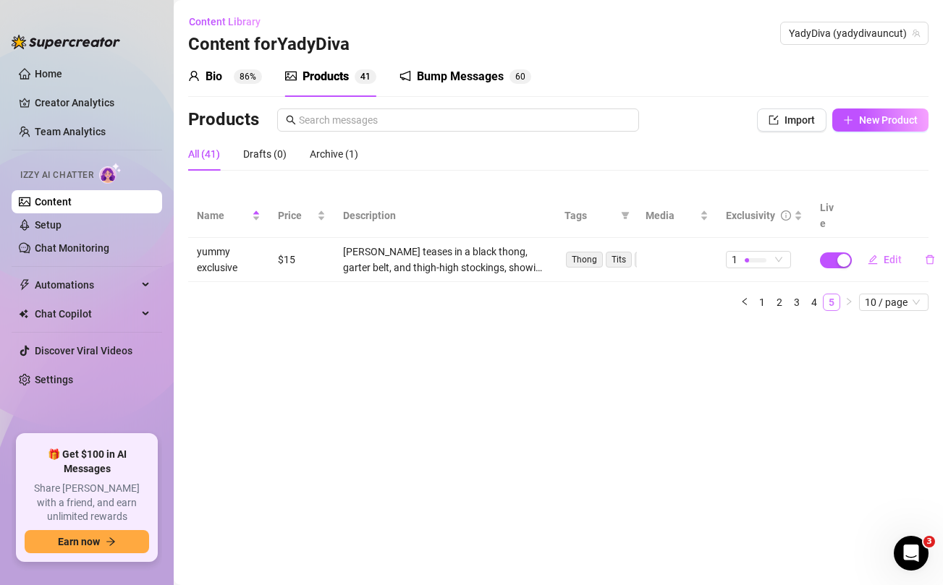
scroll to position [0, 0]
click at [813, 295] on link "4" at bounding box center [814, 303] width 16 height 16
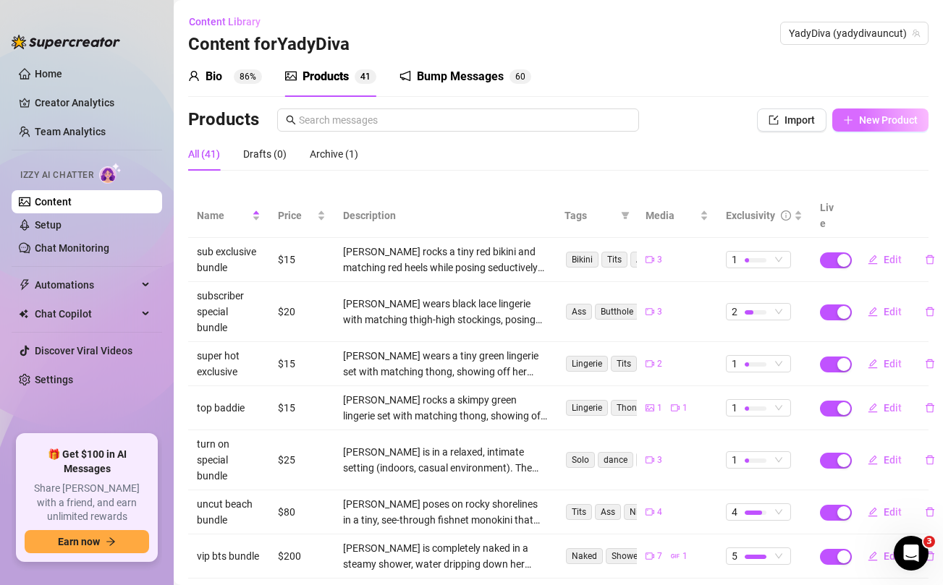
click at [864, 117] on span "New Product" at bounding box center [888, 120] width 59 height 12
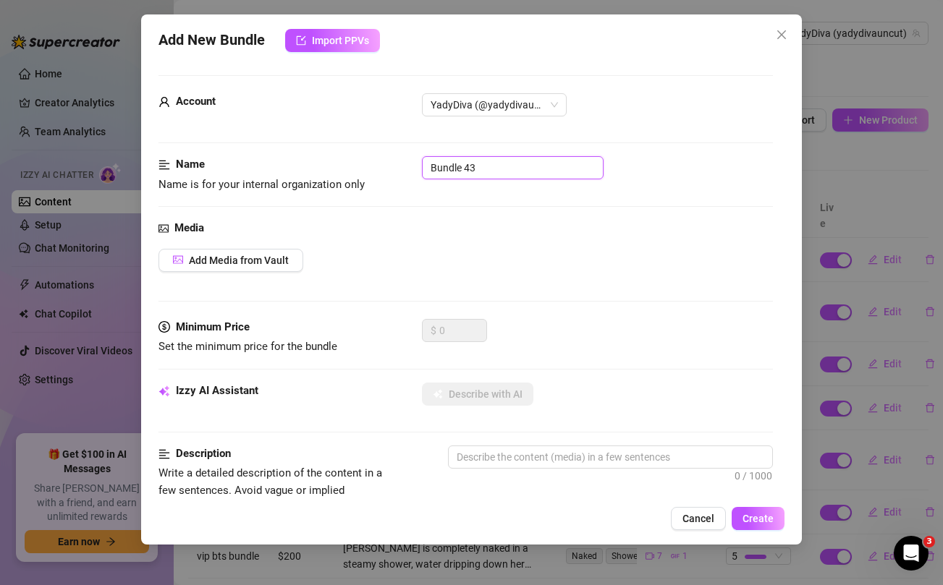
click at [494, 165] on input "Bundle 43" at bounding box center [513, 167] width 182 height 23
click at [523, 220] on div "Media" at bounding box center [465, 228] width 614 height 17
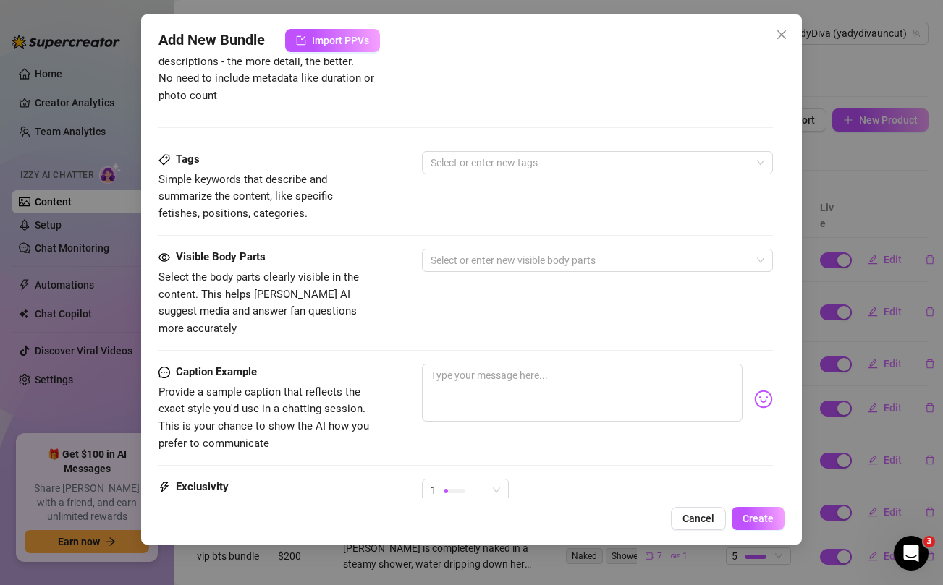
scroll to position [588, 0]
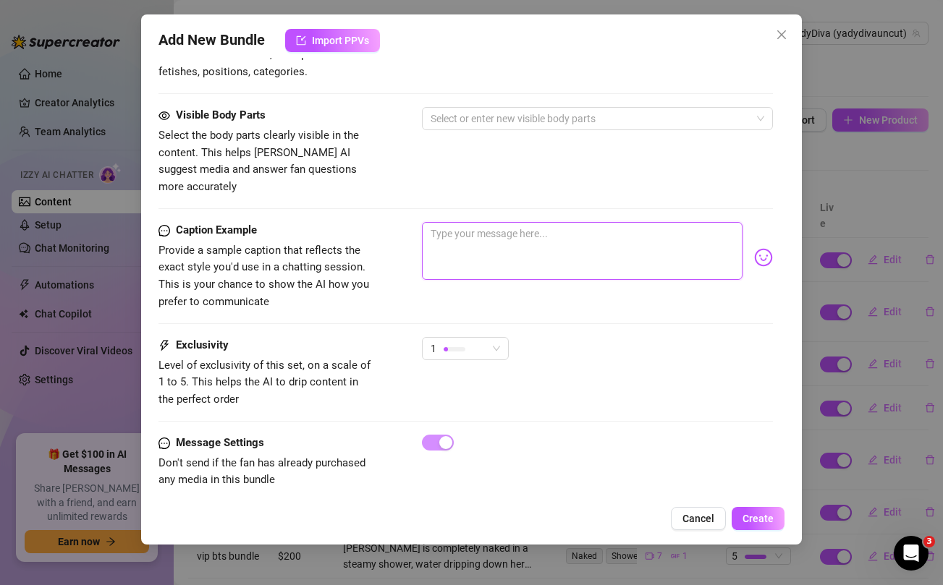
click at [515, 234] on textarea at bounding box center [582, 251] width 320 height 58
paste textarea "perfect peach bundle just for you babe 😍 isn't this just the most perfect ass y…"
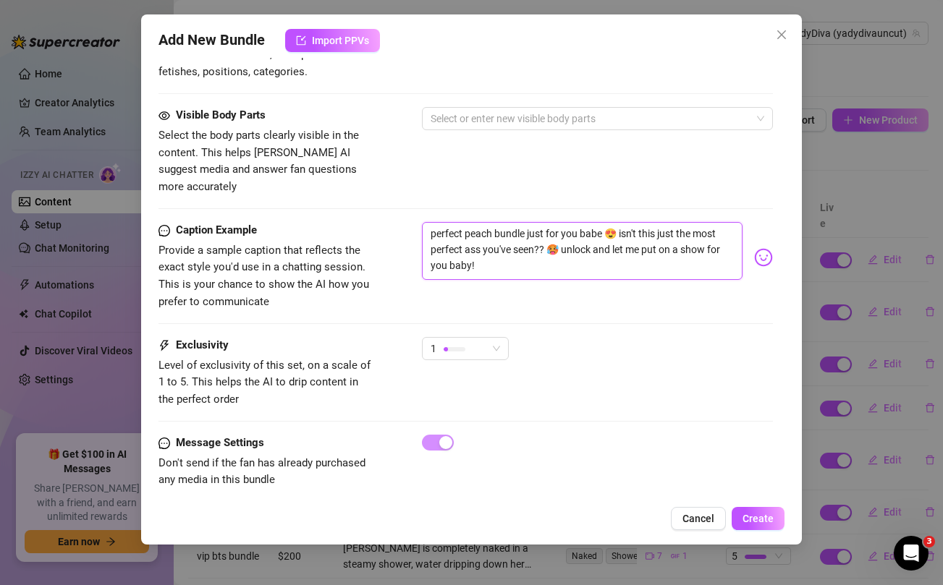
drag, startPoint x: 515, startPoint y: 235, endPoint x: 544, endPoint y: 234, distance: 29.0
click at [544, 234] on textarea "perfect peach bundle just for you babe 😍 isn't this just the most perfect ass y…" at bounding box center [582, 251] width 320 height 58
click at [494, 154] on div "Visible Body Parts Select the body parts clearly visible in the content. This h…" at bounding box center [465, 151] width 614 height 88
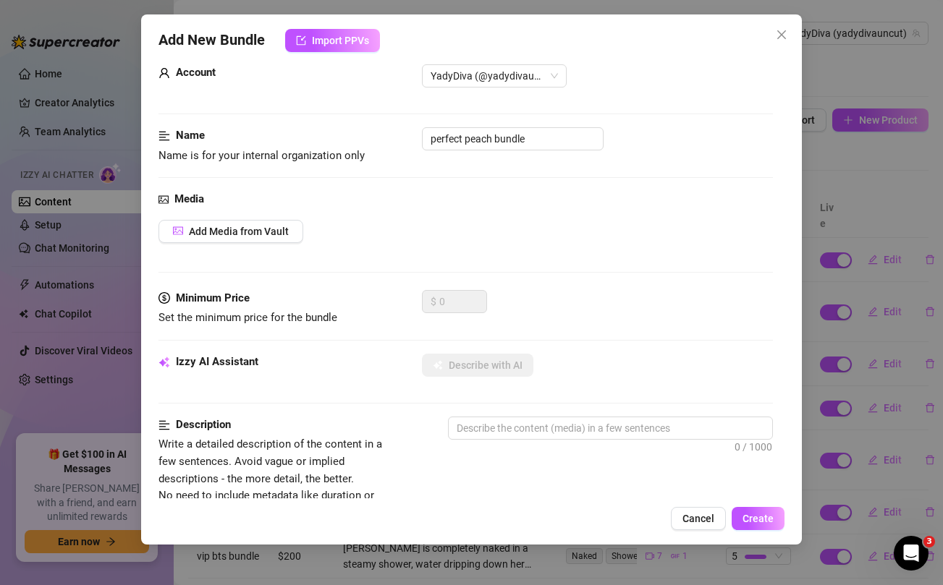
scroll to position [0, 0]
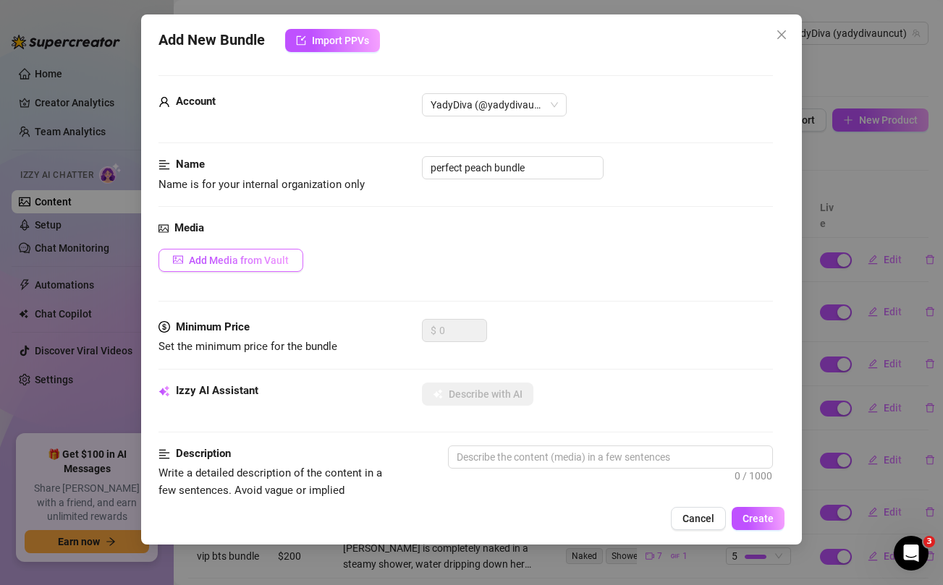
click at [263, 266] on span "Add Media from Vault" at bounding box center [239, 261] width 100 height 12
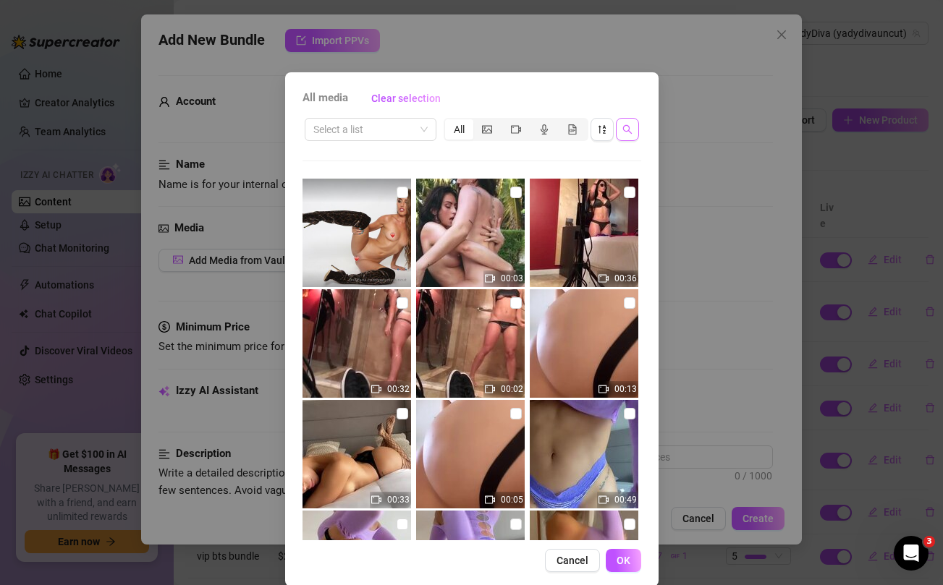
click at [625, 131] on icon "search" at bounding box center [626, 129] width 9 height 9
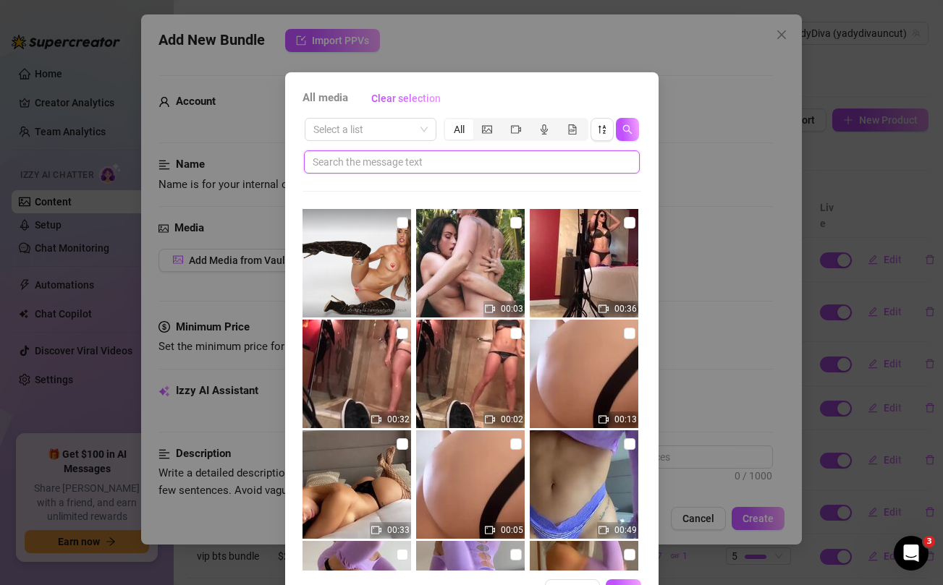
click at [509, 161] on input "text" at bounding box center [466, 162] width 307 height 16
paste input "seen??"
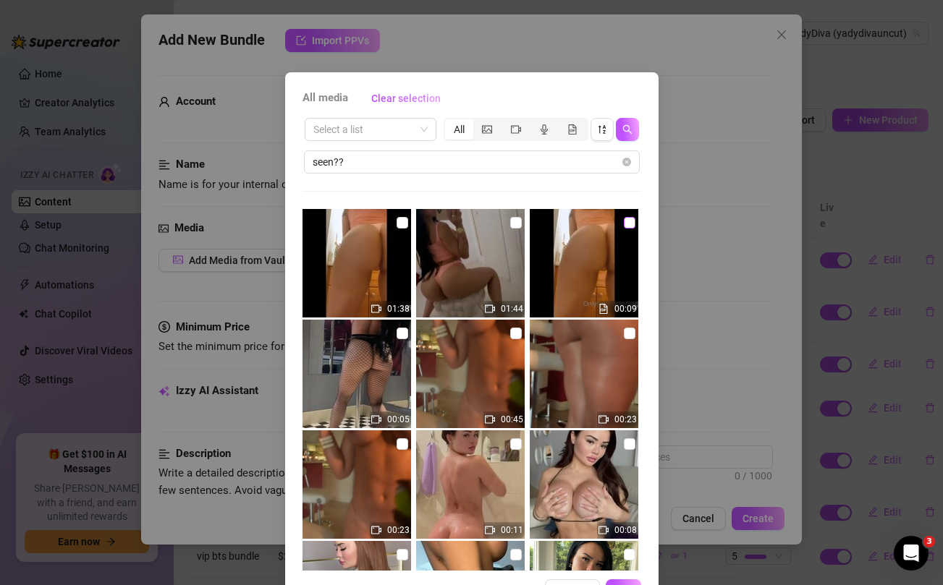
click at [625, 221] on input "checkbox" at bounding box center [630, 223] width 12 height 12
click at [515, 224] on input "checkbox" at bounding box center [516, 223] width 12 height 12
click at [405, 223] on input "checkbox" at bounding box center [403, 223] width 12 height 12
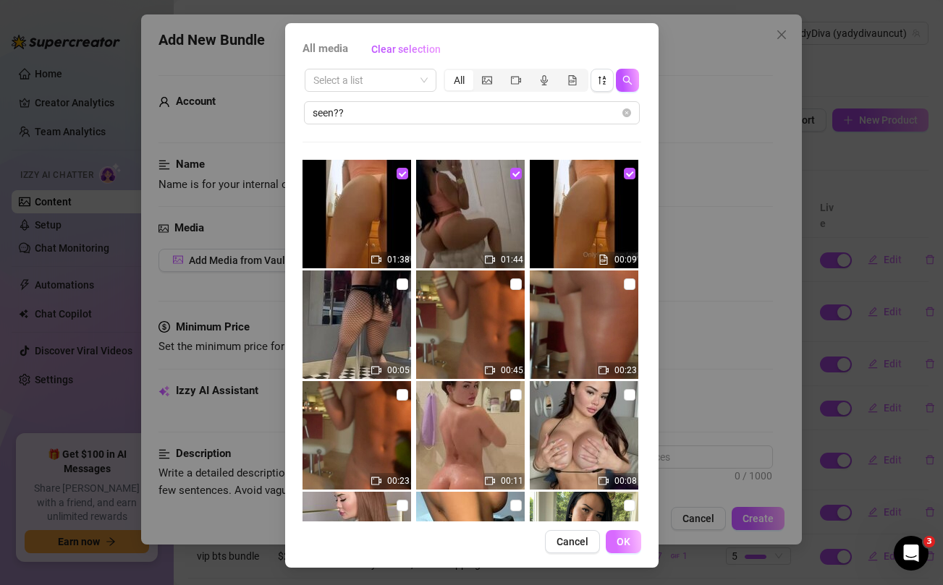
click at [625, 544] on span "OK" at bounding box center [624, 542] width 14 height 12
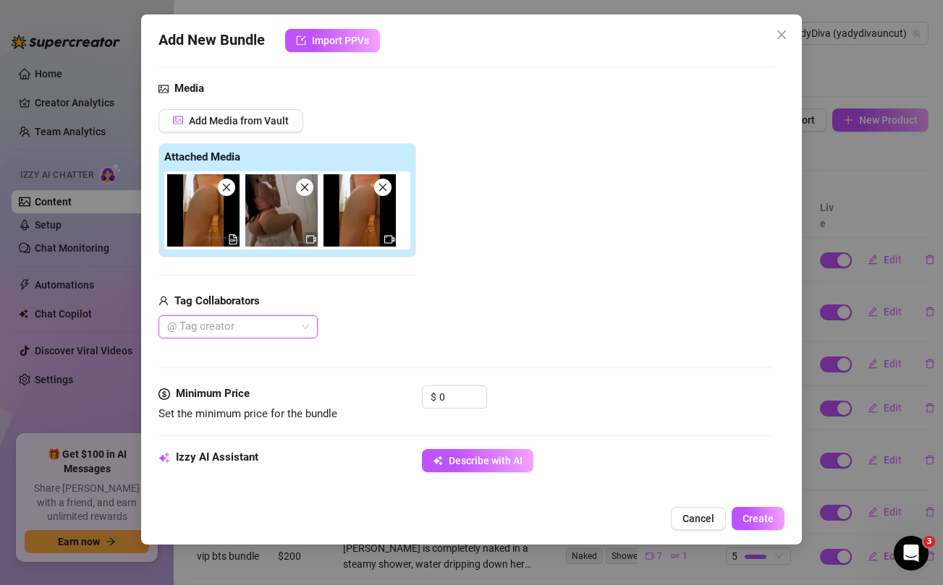
scroll to position [216, 0]
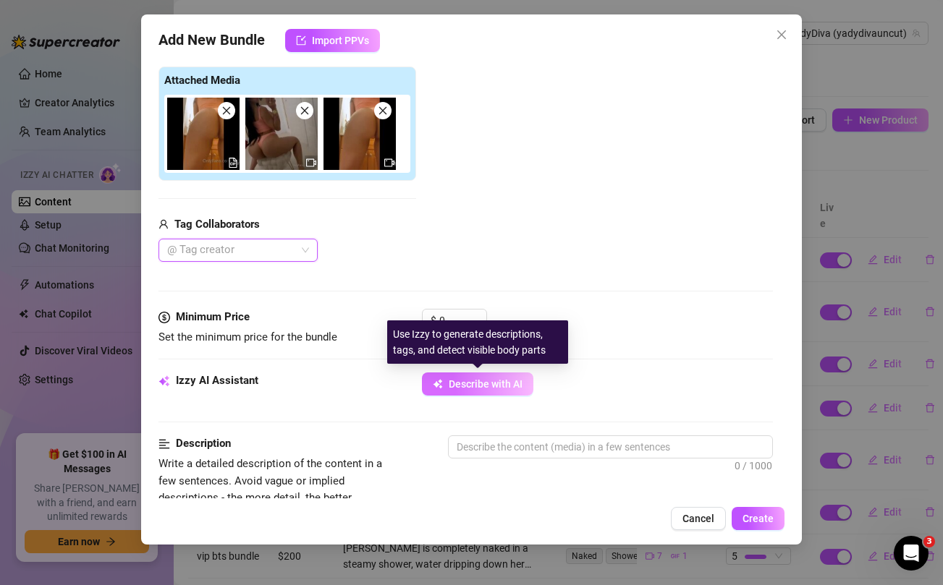
click at [507, 384] on span "Describe with AI" at bounding box center [486, 384] width 74 height 12
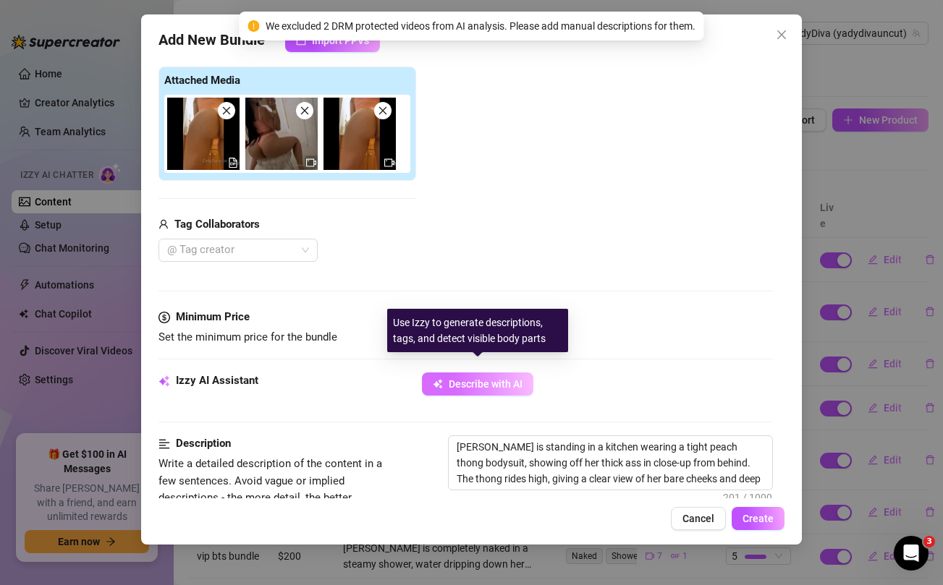
scroll to position [234, 0]
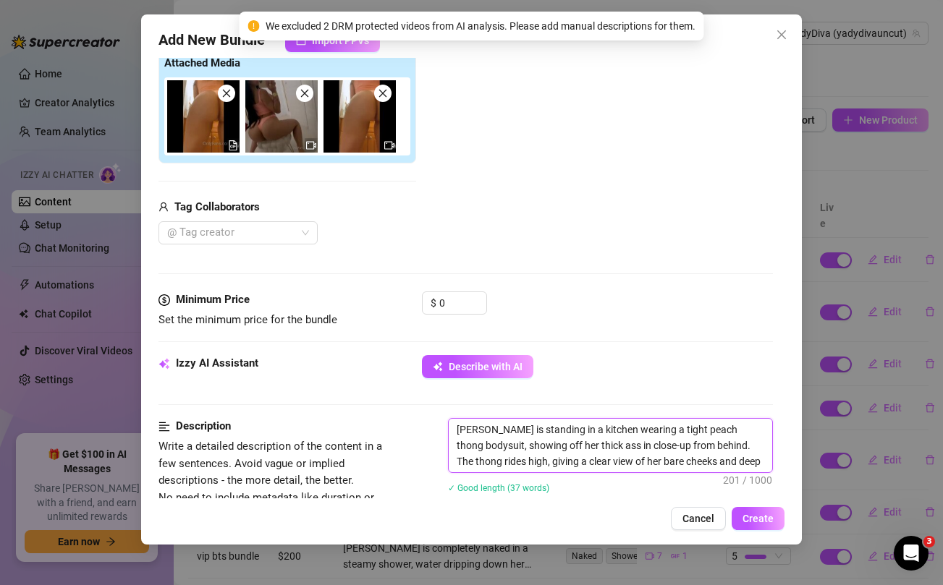
click at [744, 432] on textarea "Yadira is standing in a kitchen wearing a tight peach thong bodysuit, showing o…" at bounding box center [610, 446] width 323 height 54
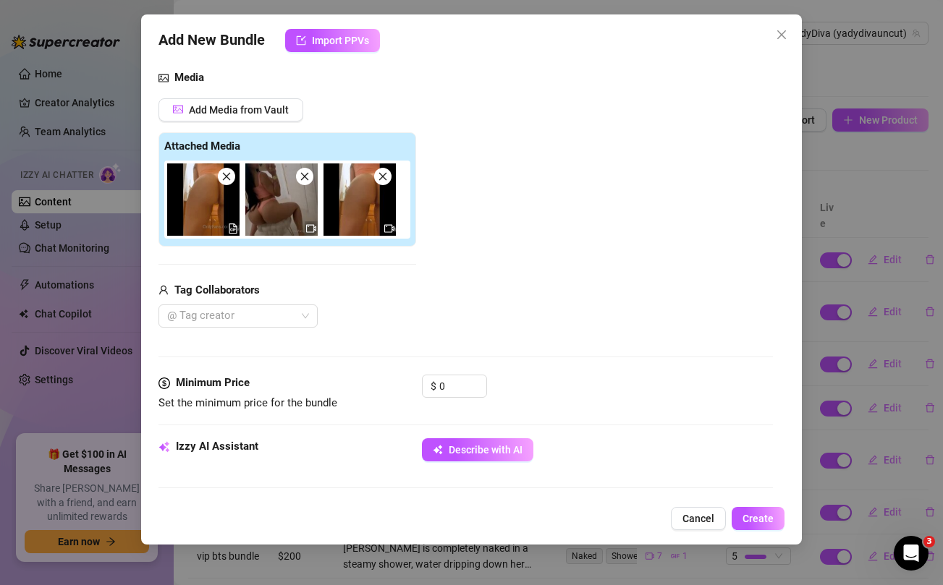
scroll to position [167, 0]
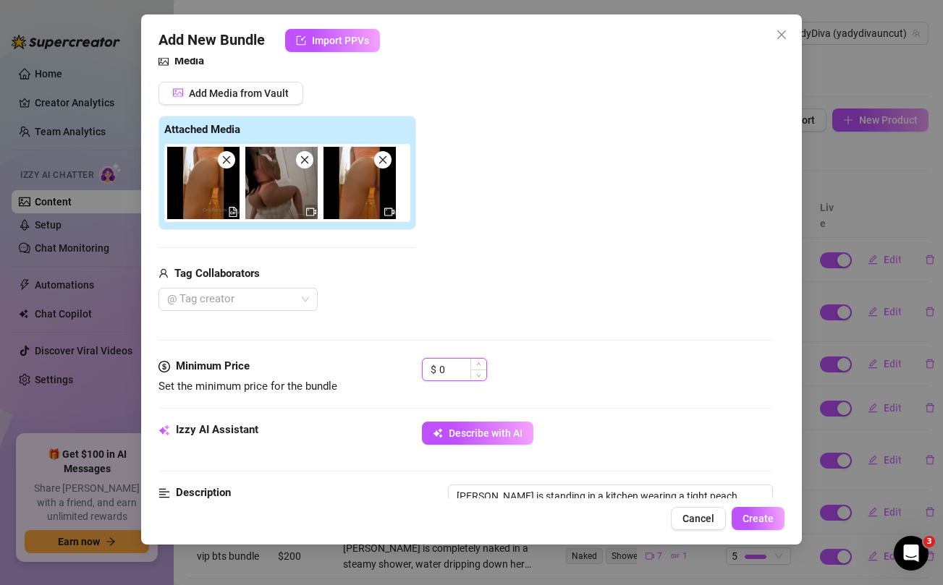
click at [453, 373] on input "0" at bounding box center [462, 370] width 47 height 22
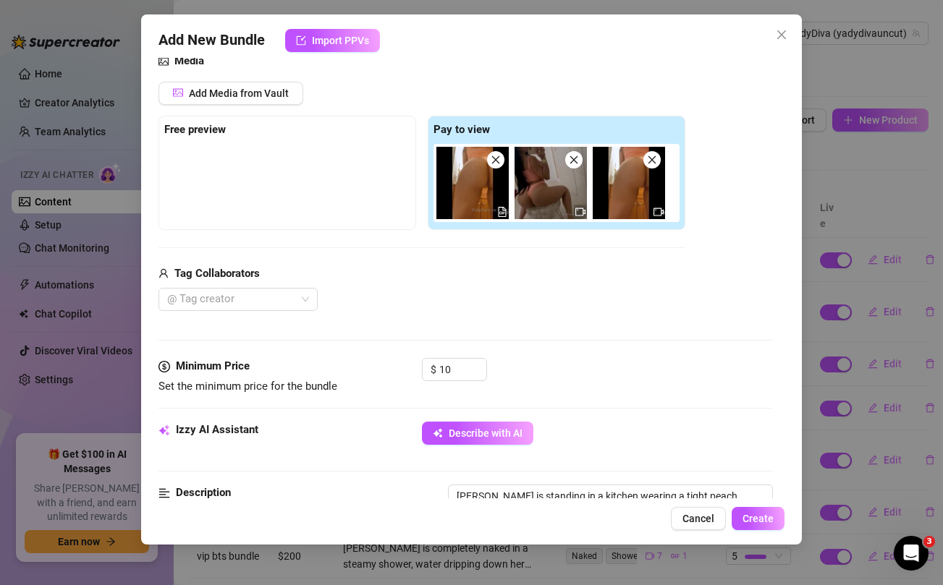
click at [475, 292] on div "@ Tag creator" at bounding box center [421, 299] width 527 height 23
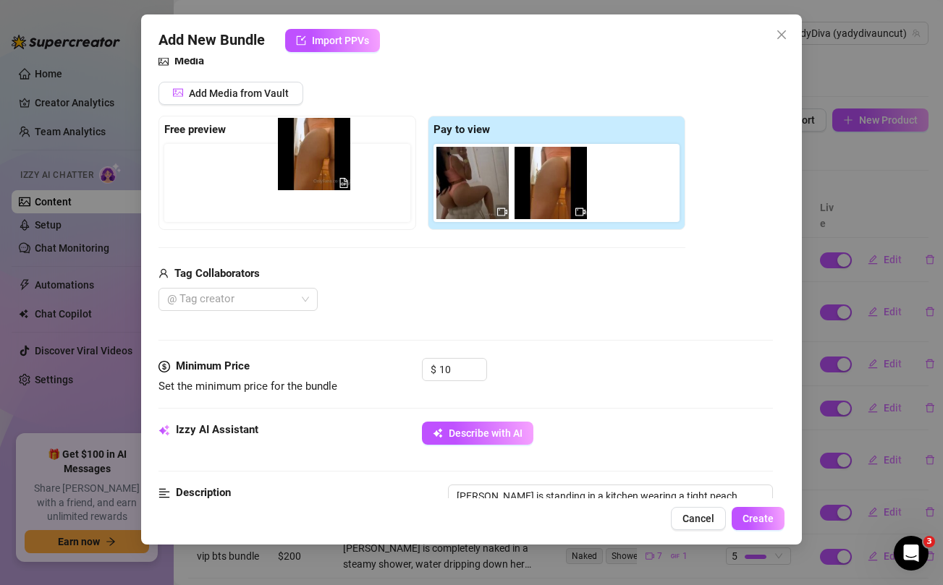
drag, startPoint x: 475, startPoint y: 179, endPoint x: 312, endPoint y: 150, distance: 165.4
click at [312, 150] on div "Free preview Pay to view" at bounding box center [421, 173] width 527 height 114
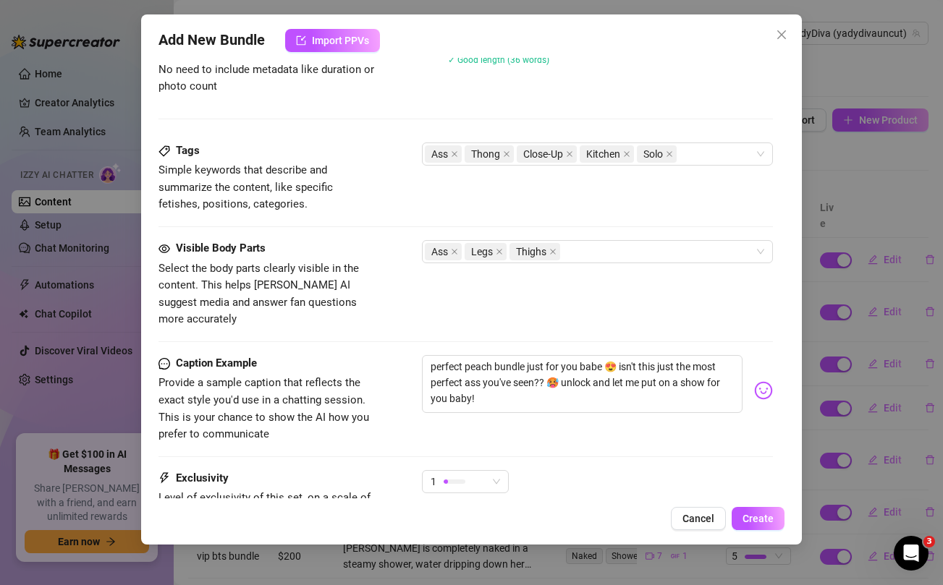
scroll to position [795, 0]
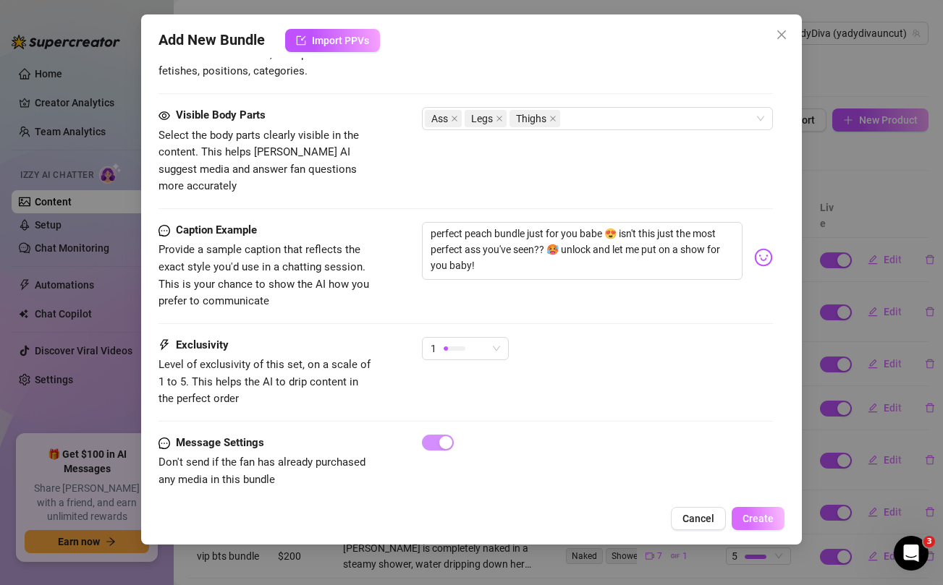
click at [757, 521] on span "Create" at bounding box center [758, 519] width 31 height 12
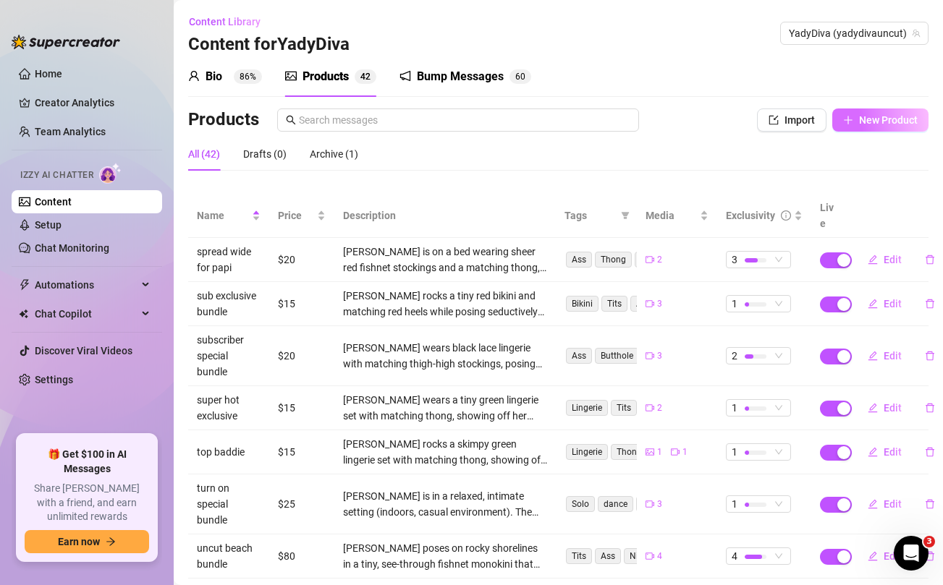
click at [871, 117] on span "New Product" at bounding box center [888, 120] width 59 height 12
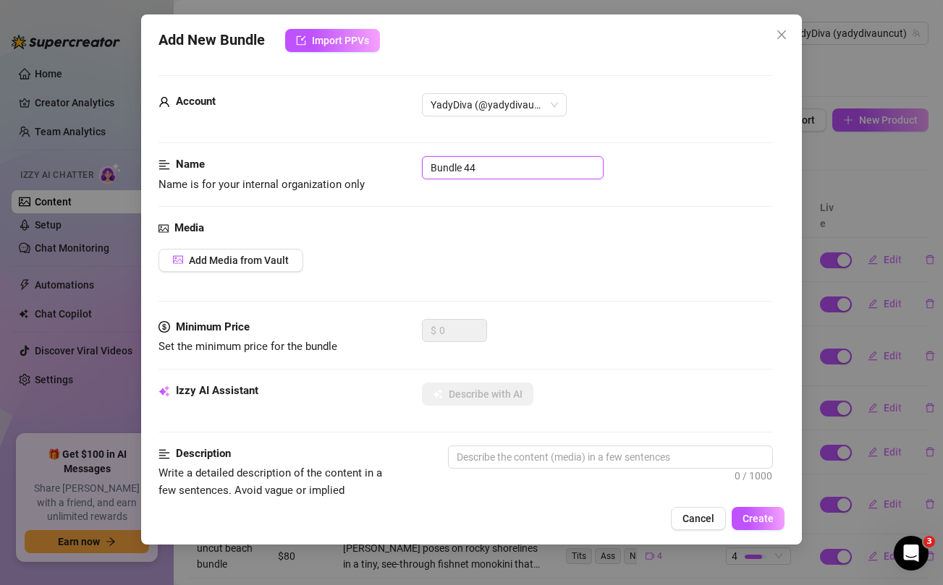
click at [530, 174] on input "Bundle 44" at bounding box center [513, 167] width 182 height 23
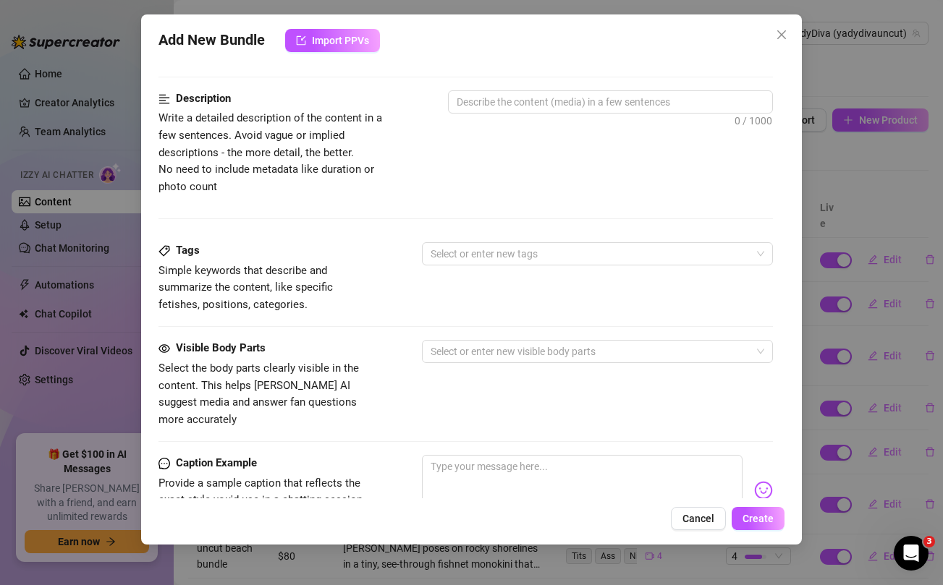
scroll to position [588, 0]
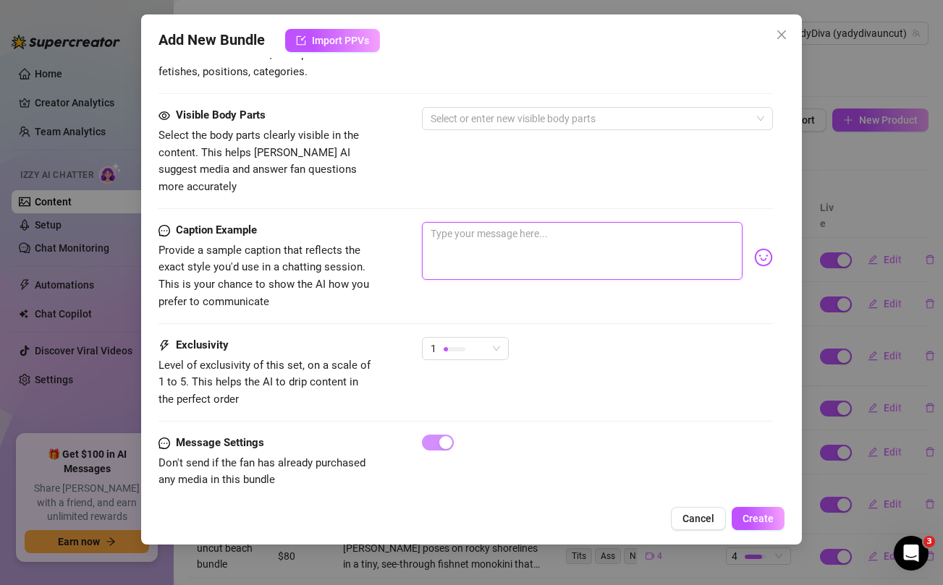
click at [583, 228] on textarea at bounding box center [582, 251] width 320 height 58
paste textarea "Showing off this ass for you daddy 🍑 ... i know this is your favourite ass to w…"
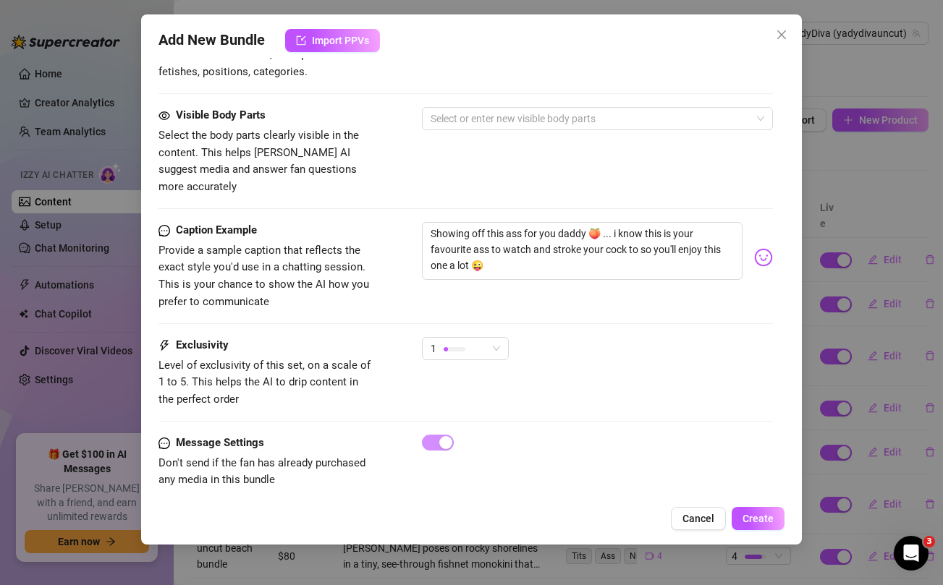
click at [492, 158] on div "Visible Body Parts Select the body parts clearly visible in the content. This h…" at bounding box center [465, 151] width 614 height 88
click at [455, 230] on textarea "Showing off this ass for you daddy 🍑 ... i know this is your favourite ass to w…" at bounding box center [582, 251] width 320 height 58
click at [455, 159] on div "Visible Body Parts Select the body parts clearly visible in the content. This h…" at bounding box center [465, 151] width 614 height 88
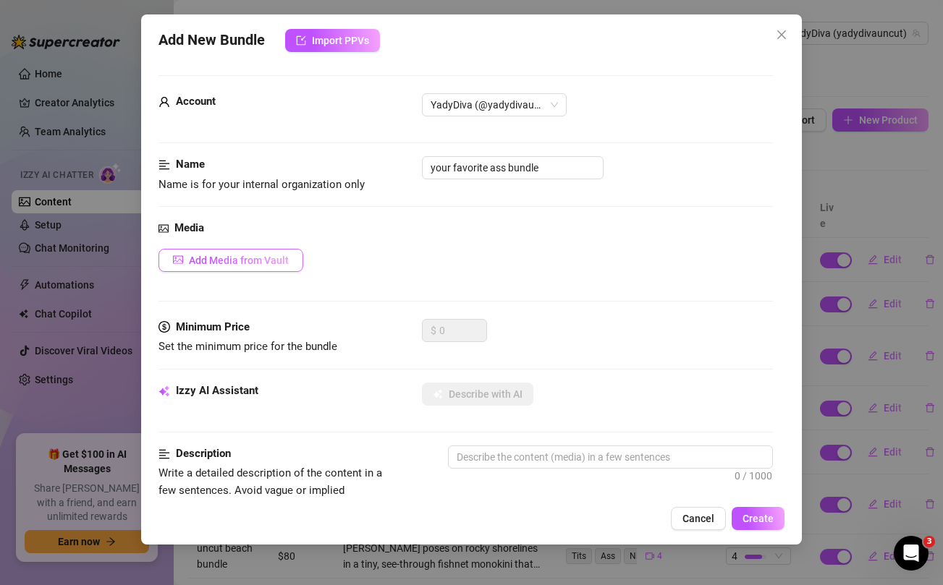
click at [248, 268] on button "Add Media from Vault" at bounding box center [230, 260] width 145 height 23
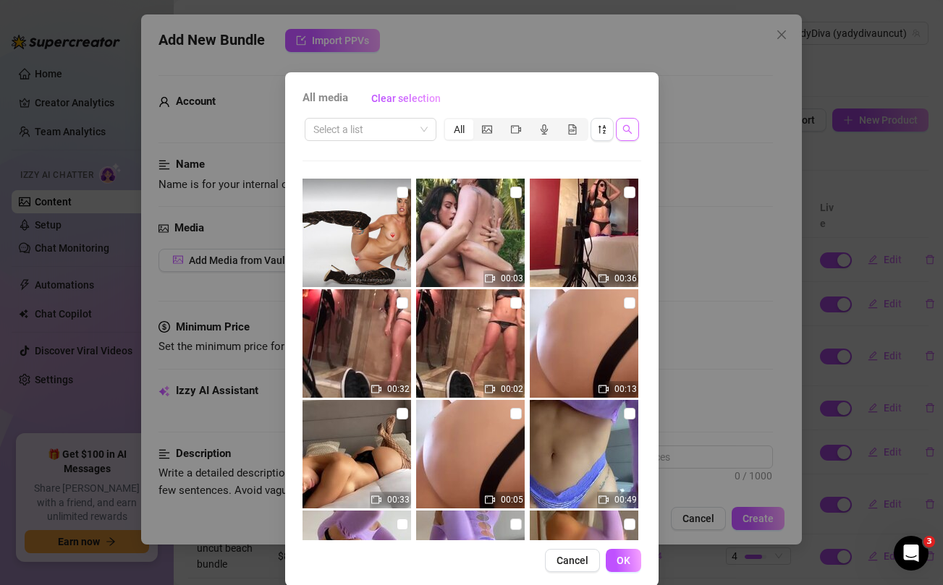
click at [627, 135] on span "button" at bounding box center [627, 130] width 10 height 12
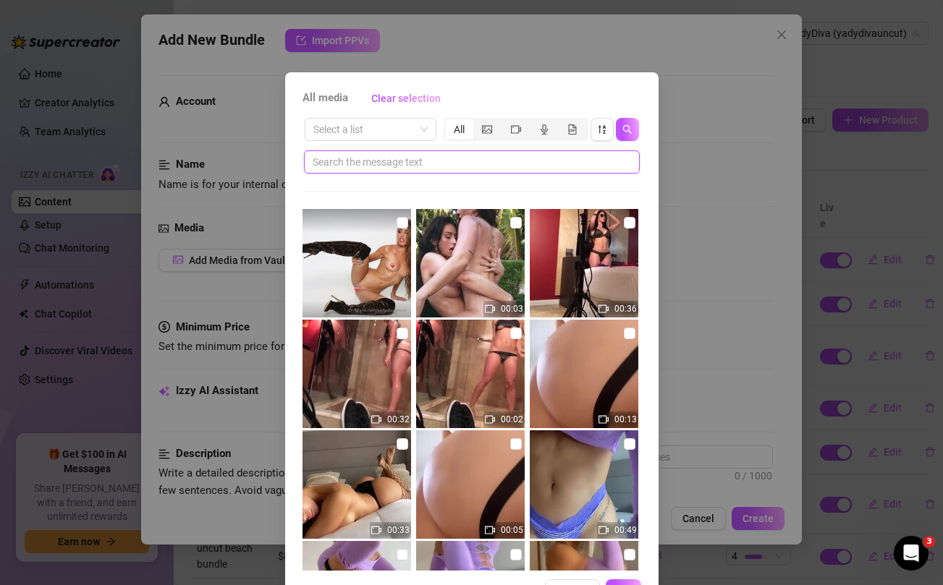
click at [530, 166] on input "text" at bounding box center [466, 162] width 307 height 16
paste input "favourite"
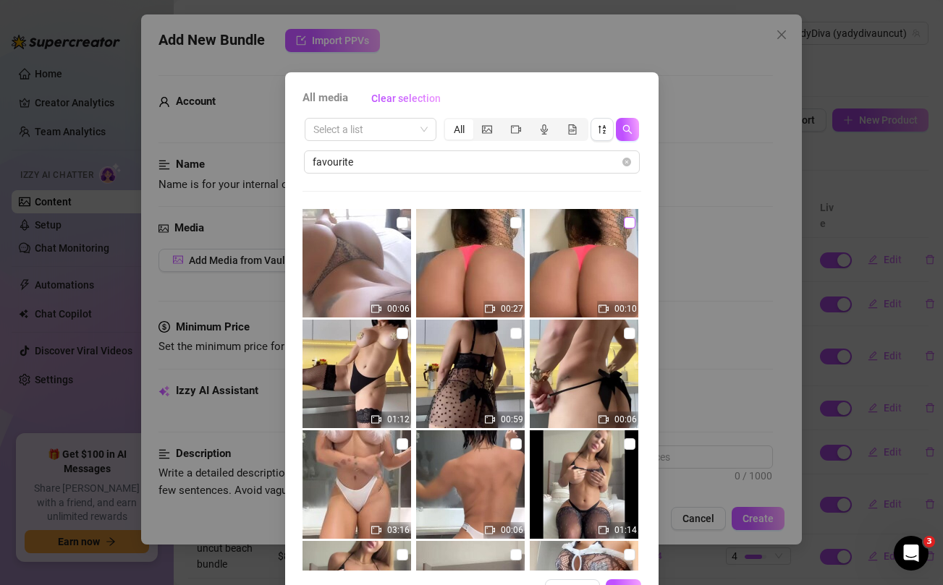
click at [630, 219] on input "checkbox" at bounding box center [630, 223] width 12 height 12
click at [515, 222] on input "checkbox" at bounding box center [516, 223] width 12 height 12
click at [405, 220] on input "checkbox" at bounding box center [403, 223] width 12 height 12
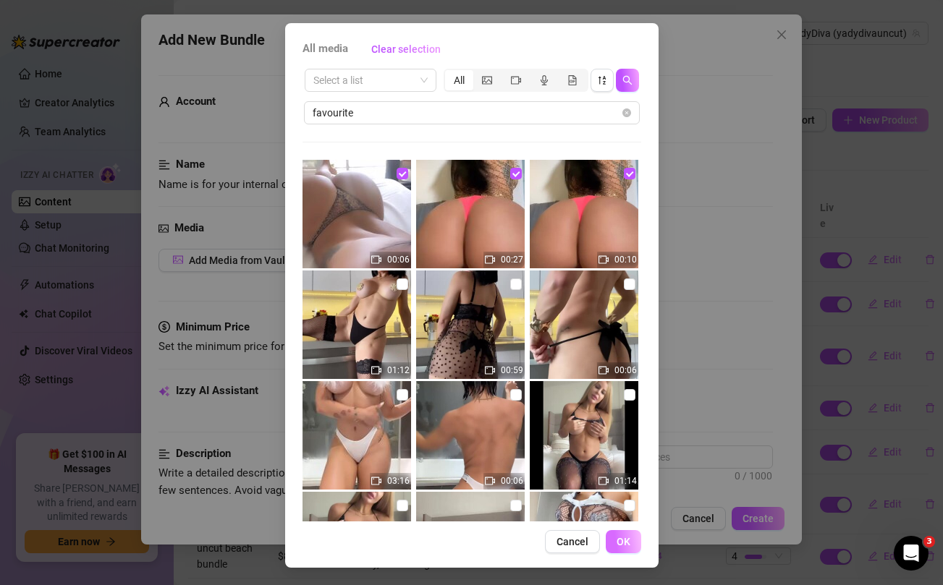
click at [629, 541] on span "OK" at bounding box center [624, 542] width 14 height 12
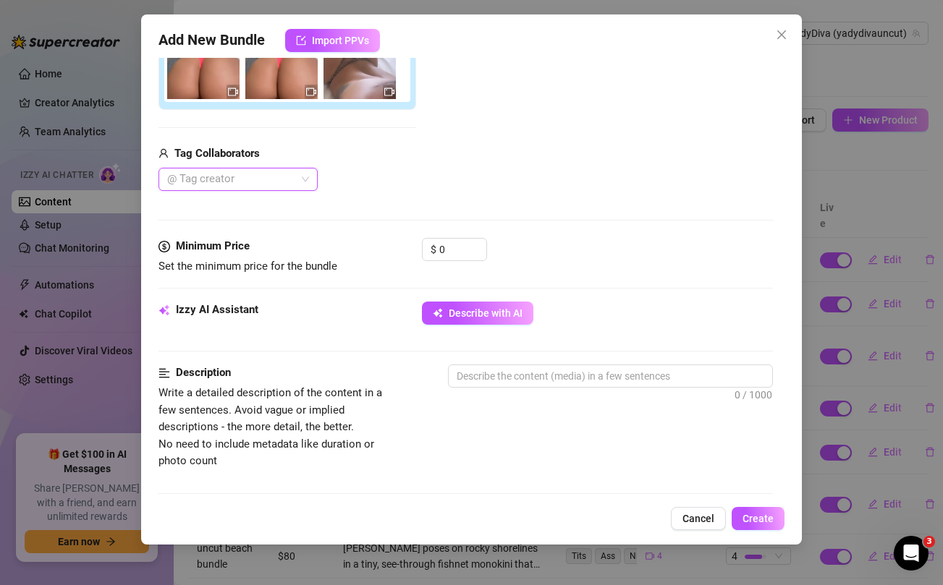
scroll to position [304, 0]
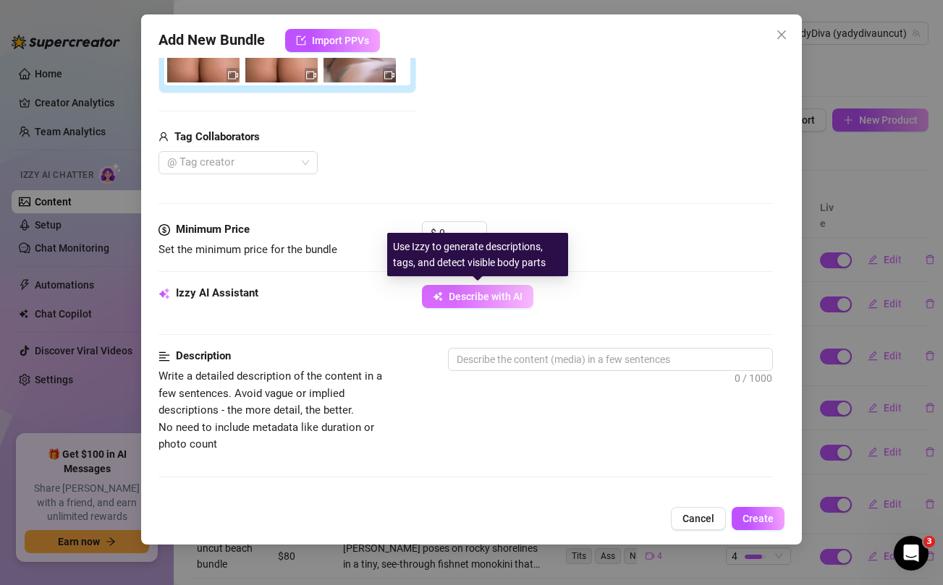
click at [495, 303] on button "Describe with AI" at bounding box center [477, 296] width 111 height 23
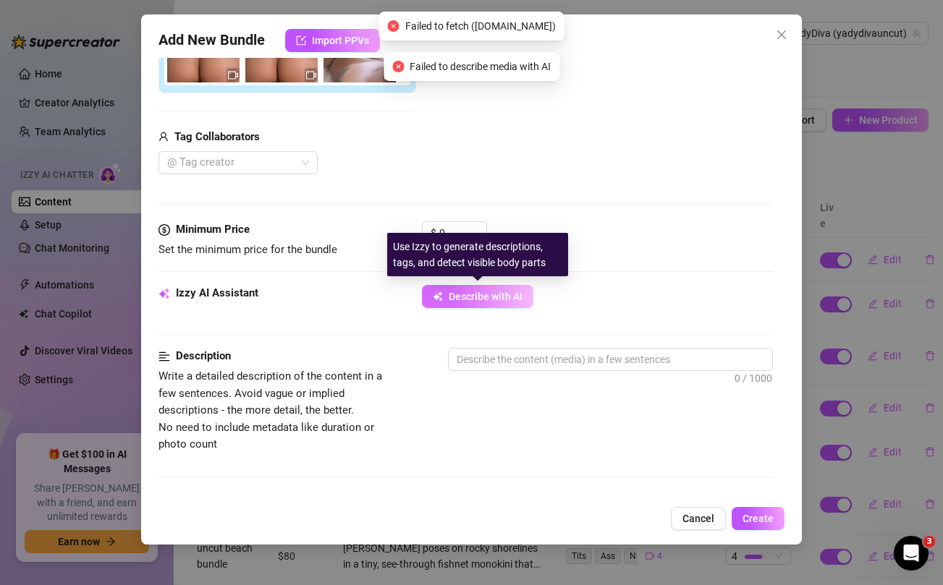
click at [495, 303] on button "Describe with AI" at bounding box center [477, 296] width 111 height 23
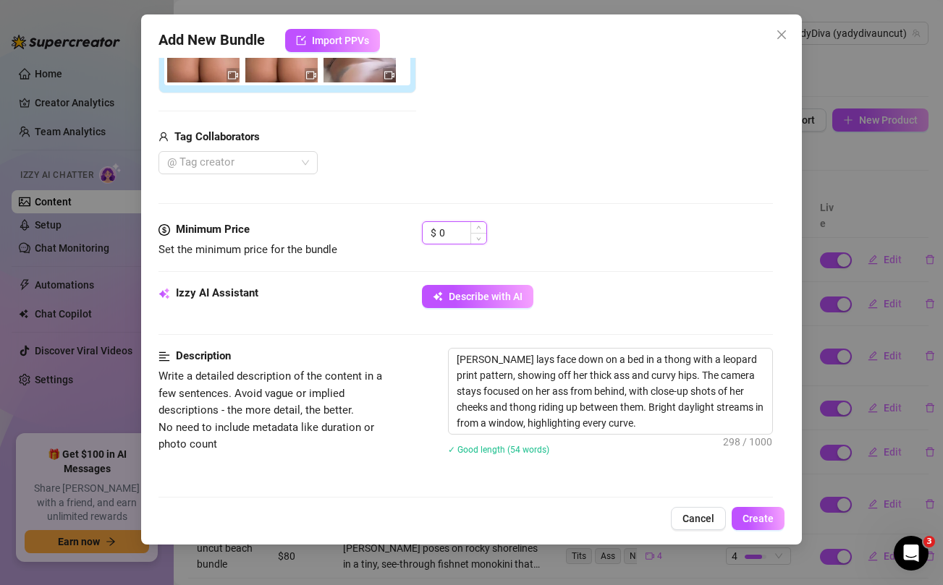
click at [452, 234] on input "0" at bounding box center [462, 233] width 47 height 22
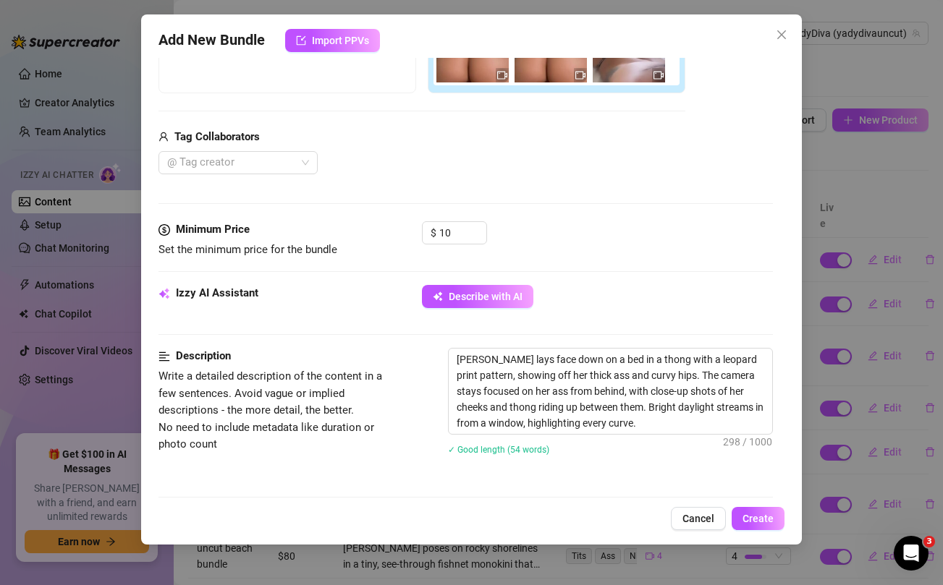
click at [481, 159] on div "@ Tag creator" at bounding box center [421, 162] width 527 height 23
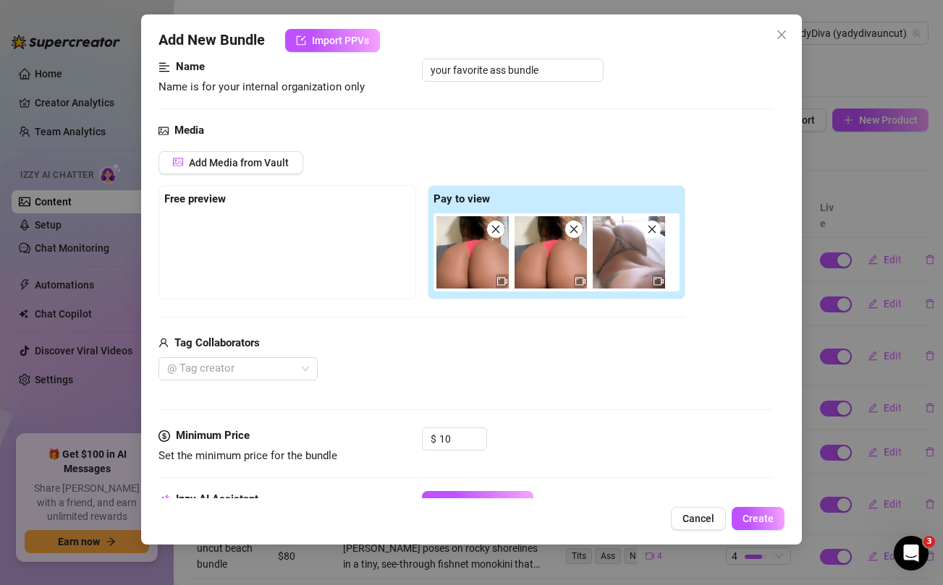
scroll to position [97, 0]
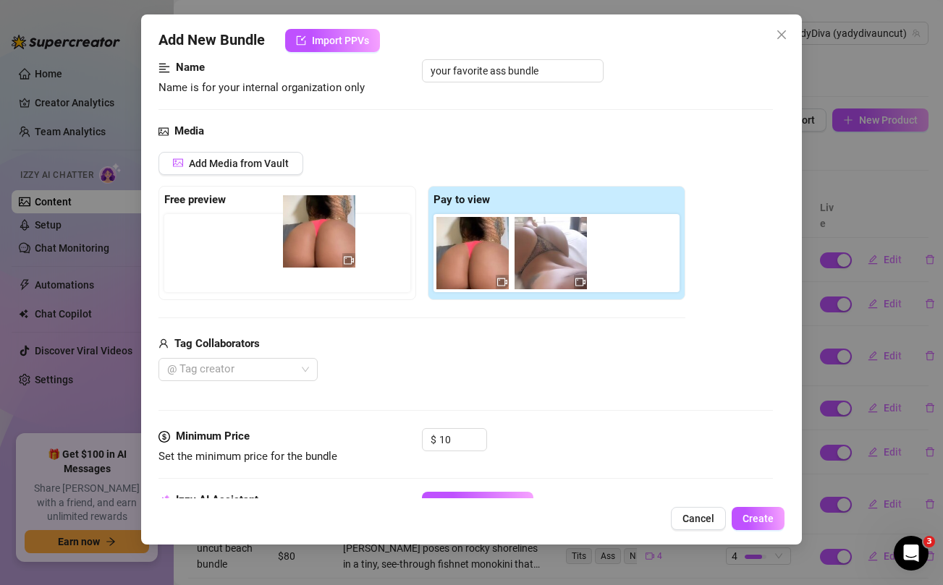
drag, startPoint x: 464, startPoint y: 245, endPoint x: 305, endPoint y: 224, distance: 159.9
click at [305, 224] on div "Free preview Pay to view" at bounding box center [421, 243] width 527 height 114
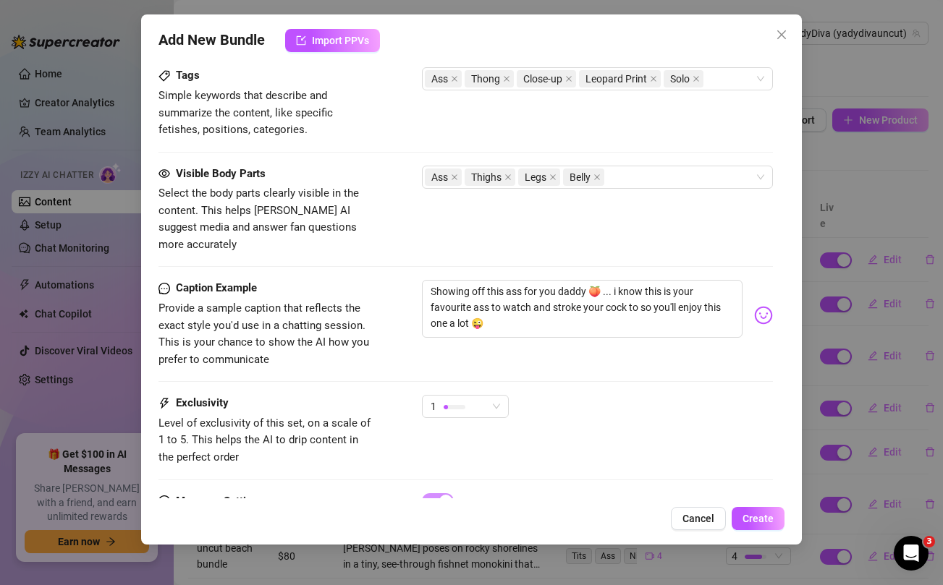
scroll to position [816, 0]
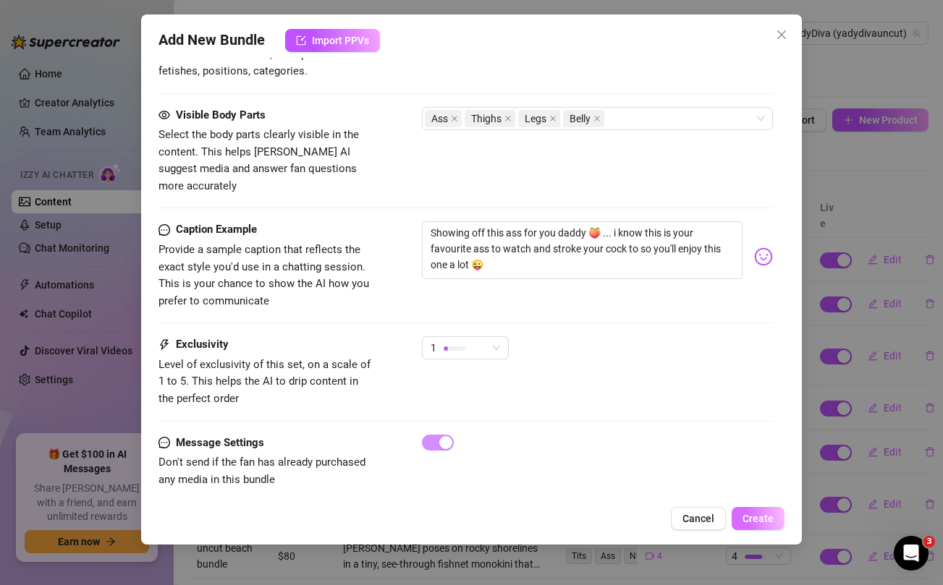
click at [762, 520] on span "Create" at bounding box center [758, 519] width 31 height 12
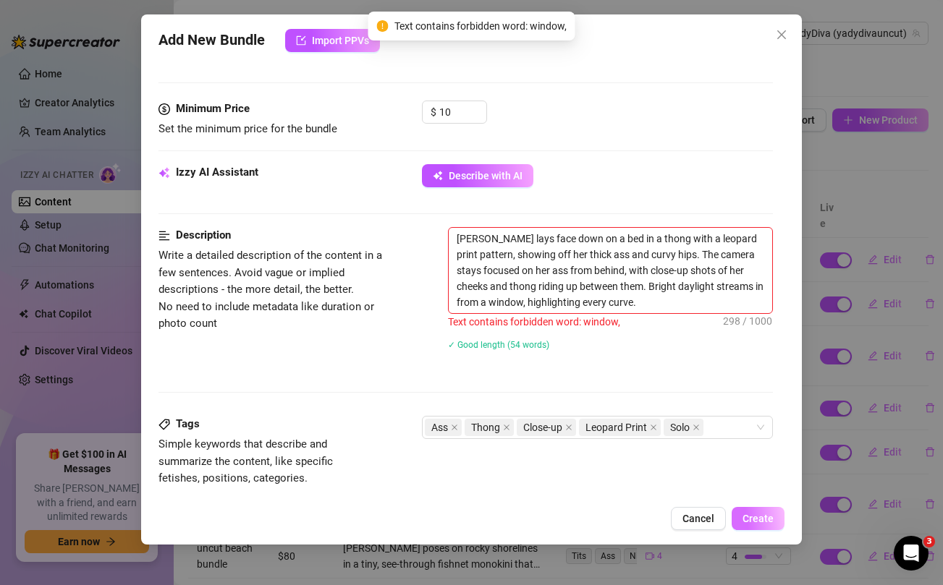
scroll to position [417, 0]
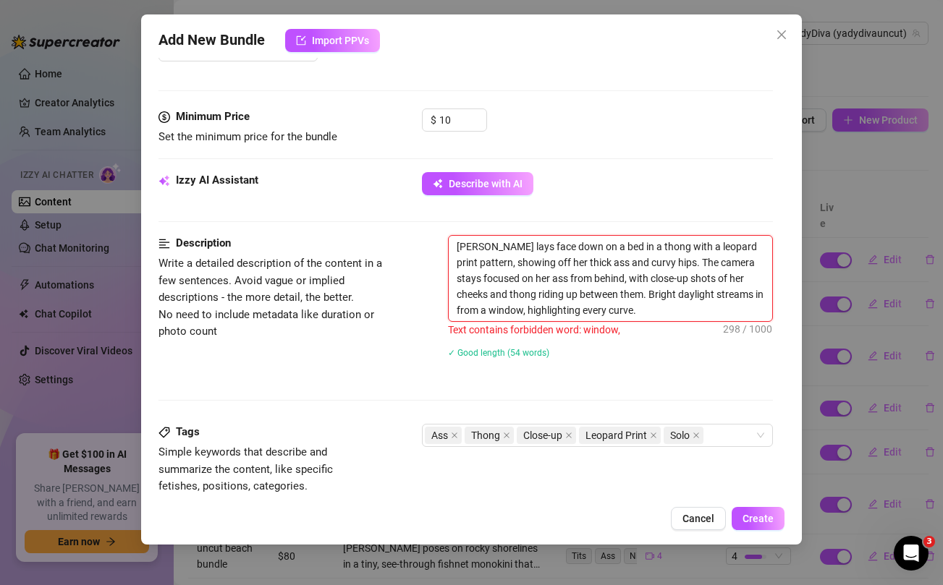
click at [470, 310] on textarea "Yadira lays face down on a bed in a thong with a leopard print pattern, showing…" at bounding box center [610, 278] width 323 height 85
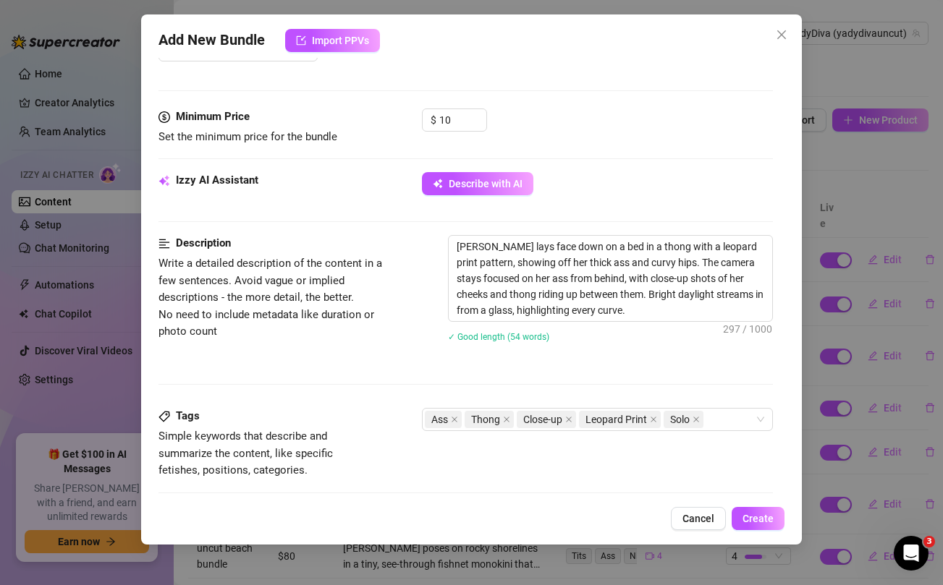
click at [401, 342] on div "Description Write a detailed description of the content in a few sentences. Avo…" at bounding box center [465, 298] width 614 height 126
click at [758, 519] on span "Create" at bounding box center [758, 519] width 31 height 12
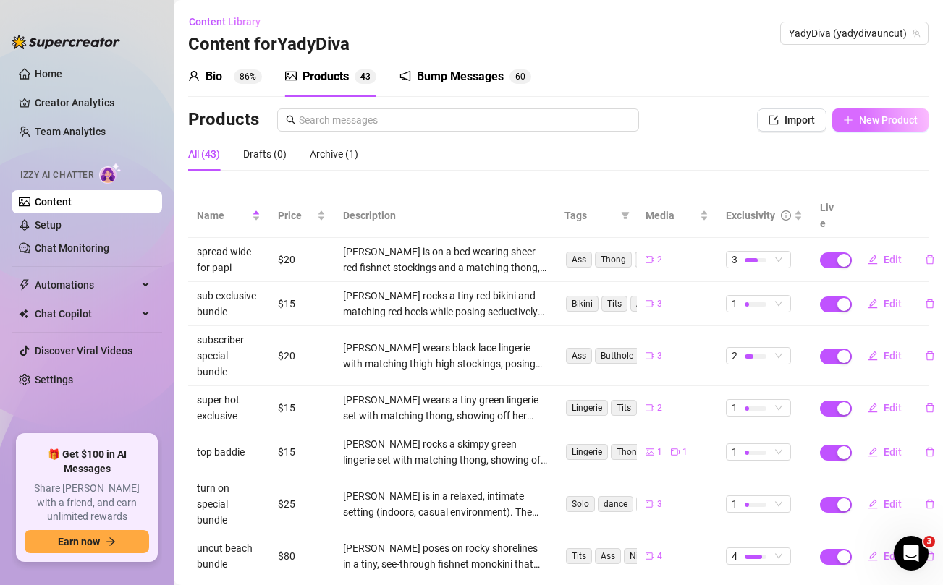
click at [867, 121] on span "New Product" at bounding box center [888, 120] width 59 height 12
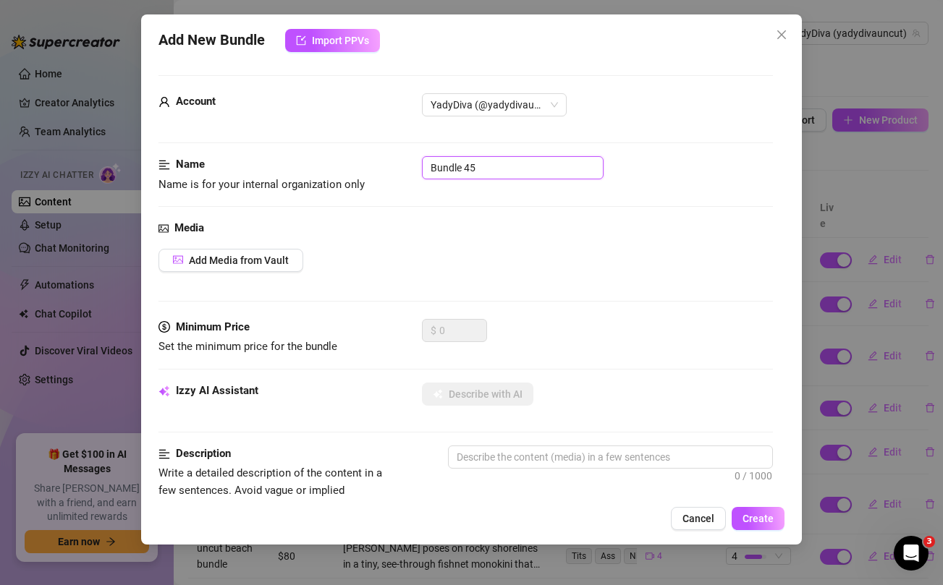
click at [529, 164] on input "Bundle 45" at bounding box center [513, 167] width 182 height 23
click at [578, 227] on div "Media" at bounding box center [465, 228] width 614 height 17
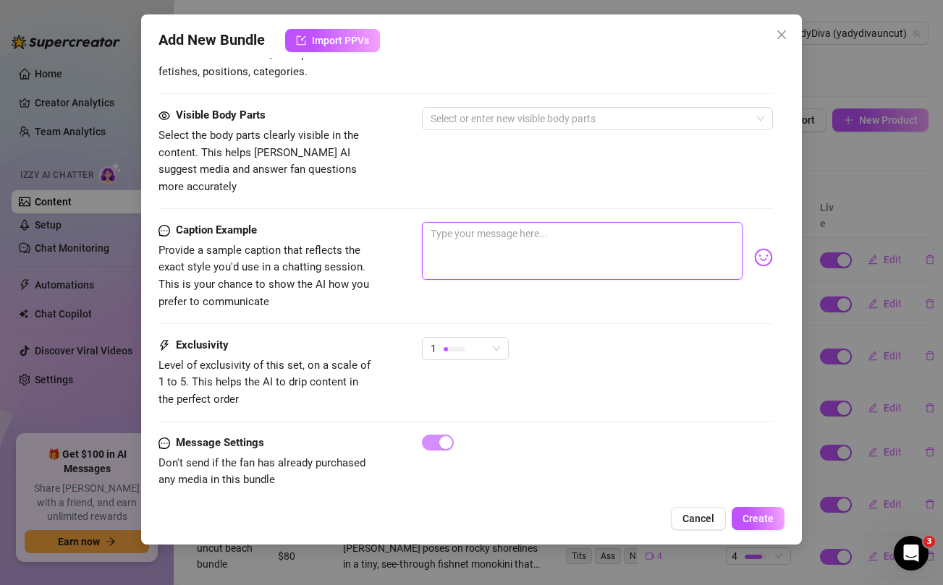
click at [535, 244] on textarea at bounding box center [582, 251] width 320 height 58
paste textarea "DONT BLINK or you'll miss the action 😈💦 Unlock this appreciation bundle to see …"
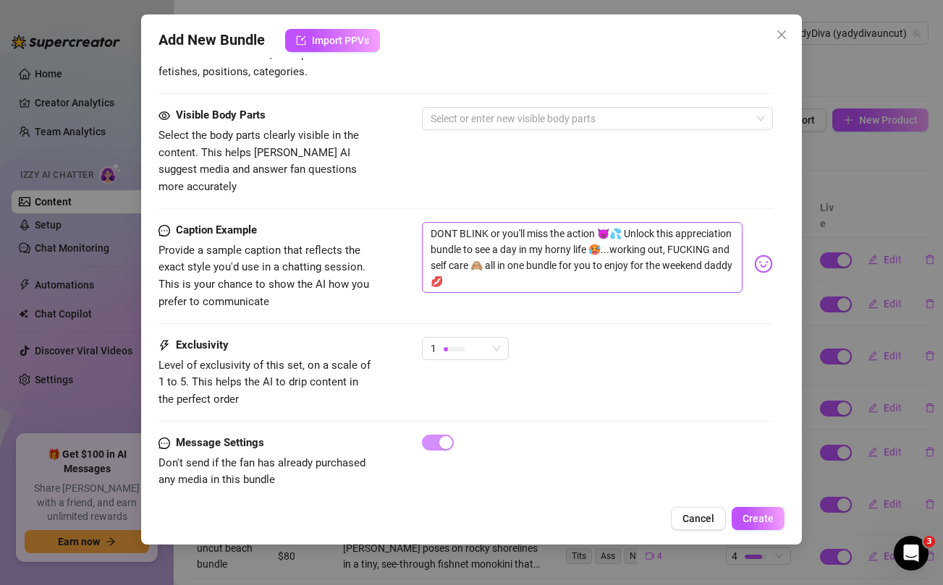
scroll to position [0, 0]
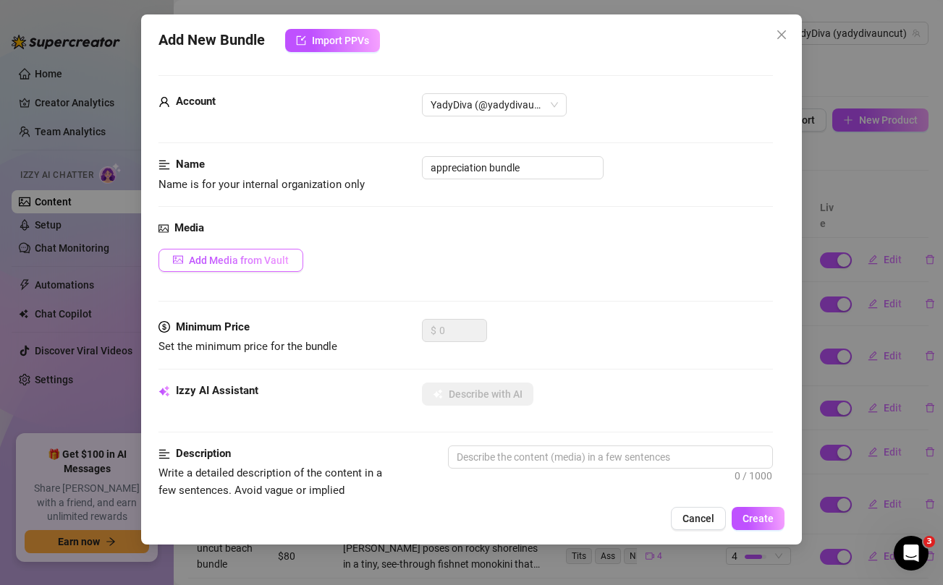
click at [242, 263] on span "Add Media from Vault" at bounding box center [239, 261] width 100 height 12
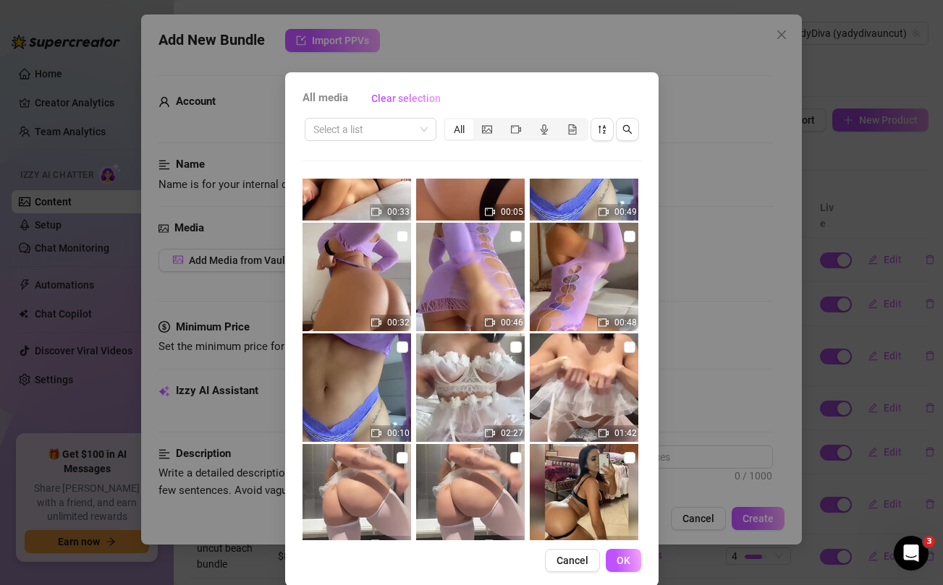
scroll to position [305, 0]
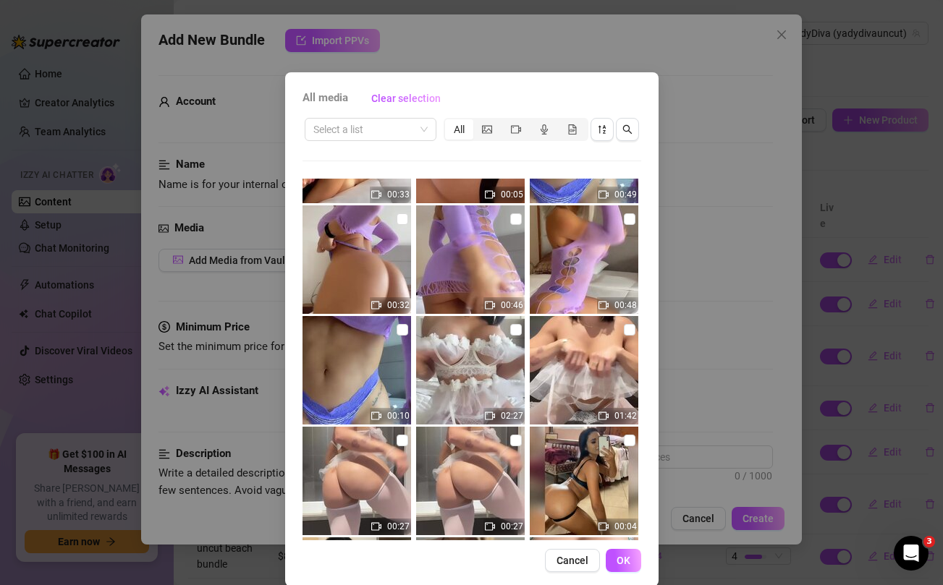
click at [746, 242] on div "All media Clear selection Select a list All 00:03 00:36 00:32 00:02 00:13 00:33…" at bounding box center [471, 292] width 943 height 585
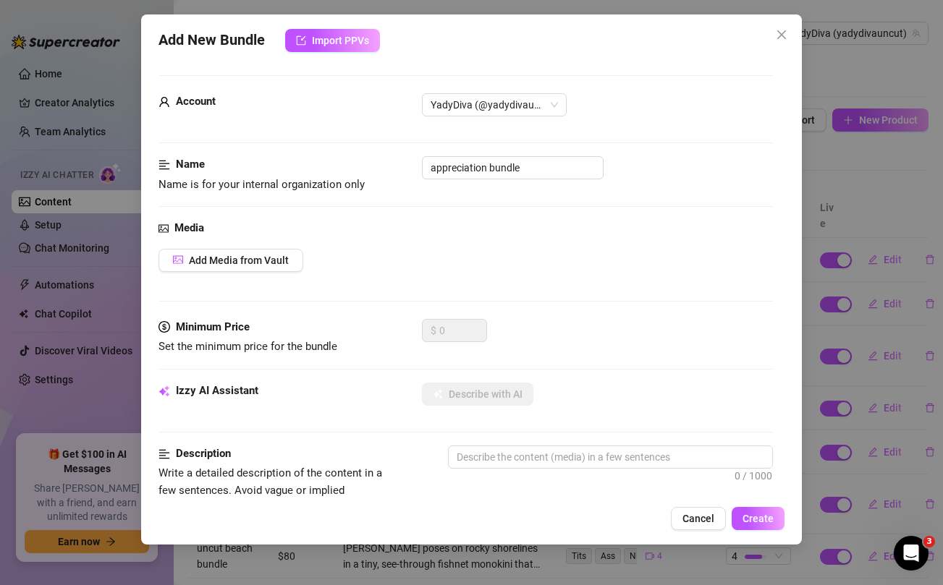
click at [921, 169] on div "Add New Bundle Import PPVs Account YadyDiva (@yadydivauncut) Name Name is for y…" at bounding box center [471, 292] width 943 height 585
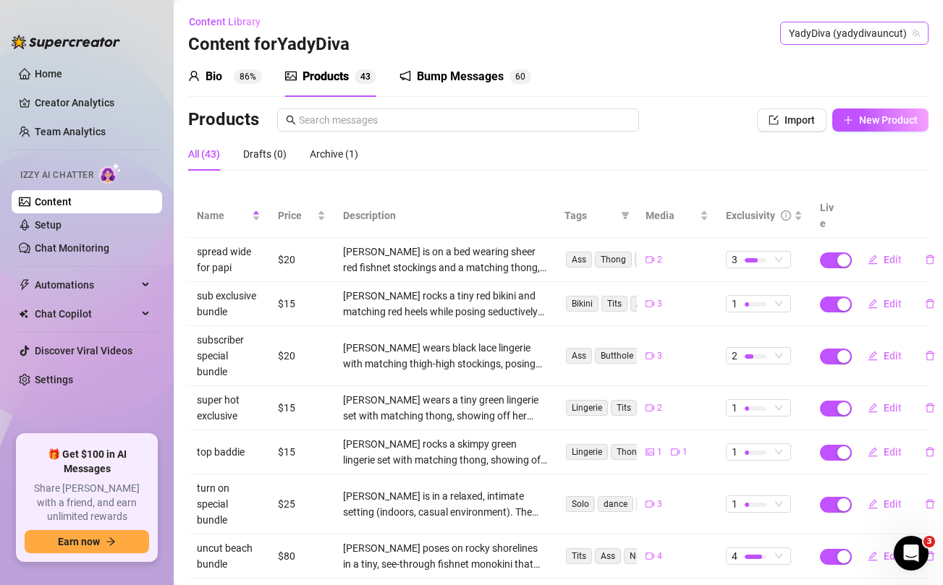
click at [853, 39] on span "YadyDiva (yadydivauncut)" at bounding box center [854, 33] width 131 height 22
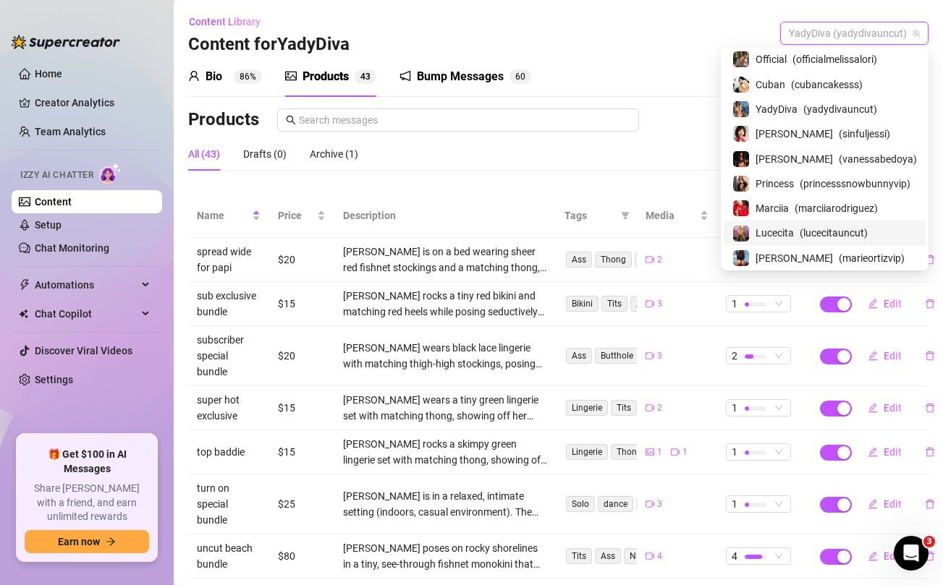
scroll to position [0, 0]
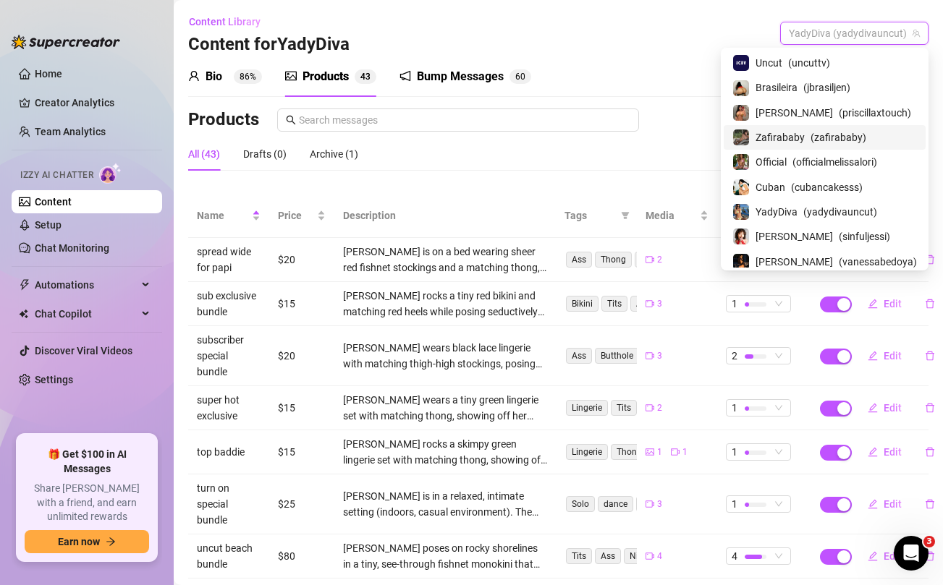
click at [801, 138] on span "Zafirababy" at bounding box center [780, 138] width 49 height 16
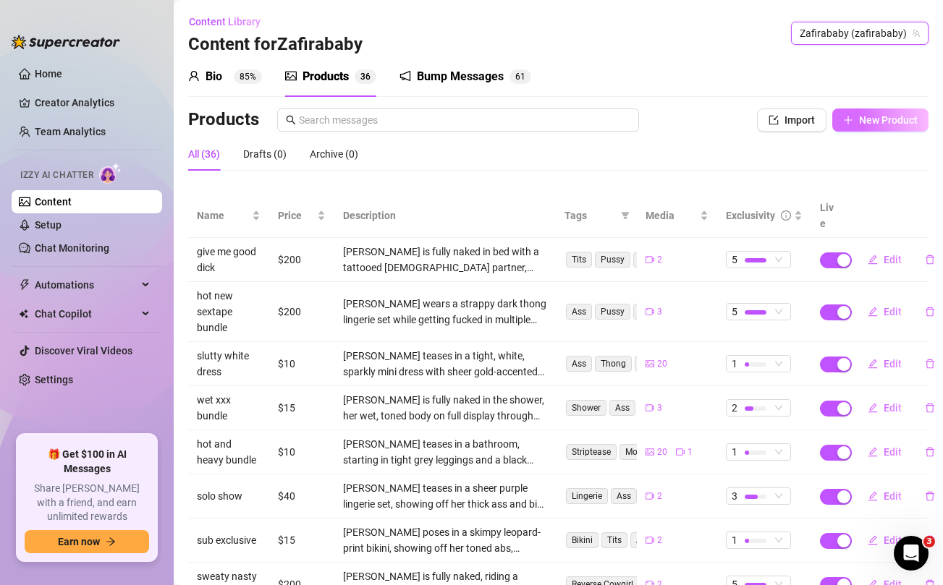
click at [877, 119] on span "New Product" at bounding box center [888, 120] width 59 height 12
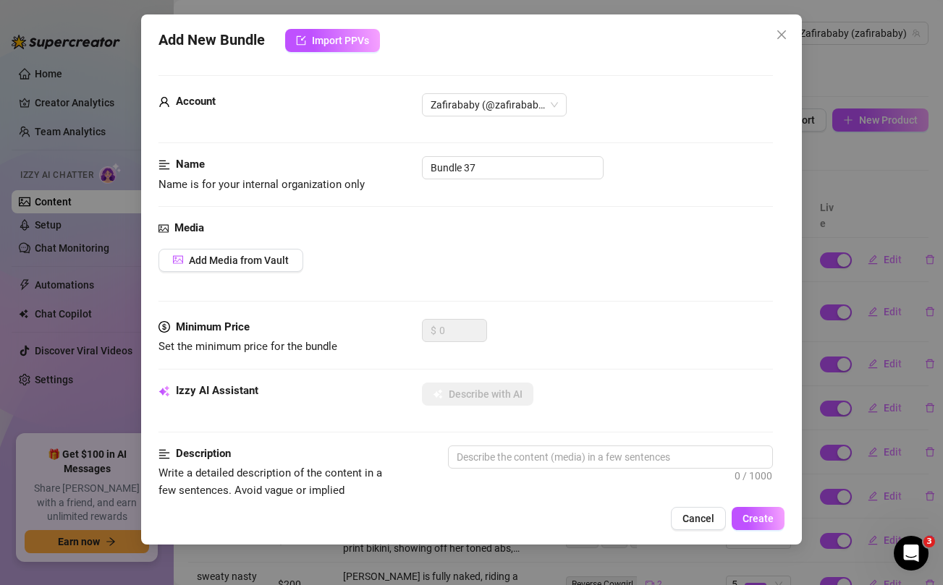
scroll to position [588, 0]
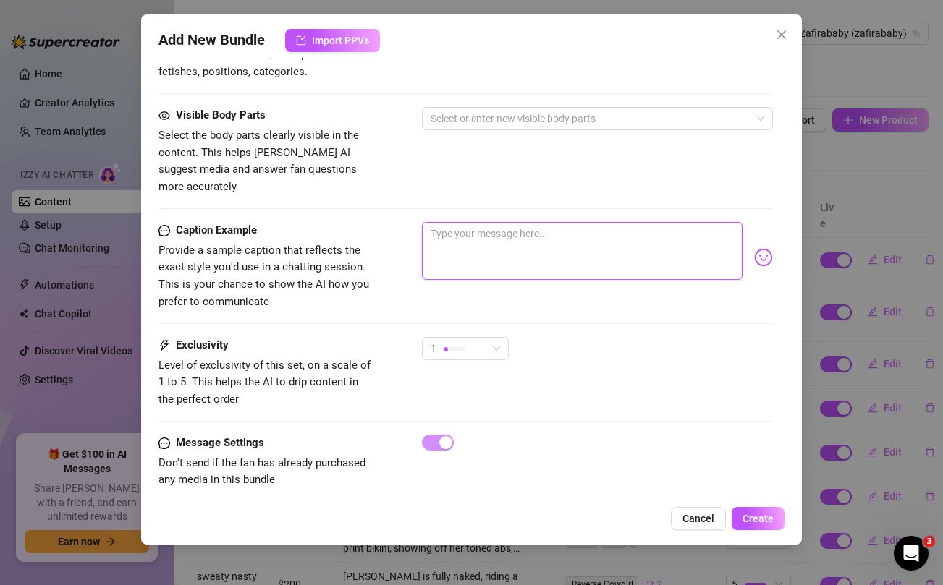
click at [511, 226] on textarea at bounding box center [582, 251] width 320 height 58
paste textarea "DONT BLINK or you'll miss the action 😈💦 Unlock this appreciation bundle to see …"
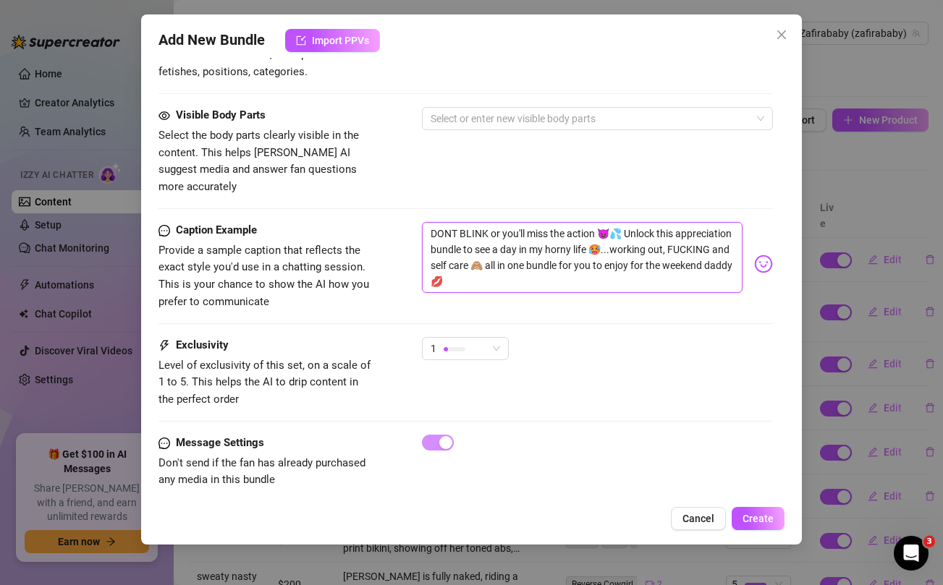
scroll to position [0, 0]
click at [485, 151] on div "Visible Body Parts Select the body parts clearly visible in the content. This h…" at bounding box center [465, 151] width 614 height 88
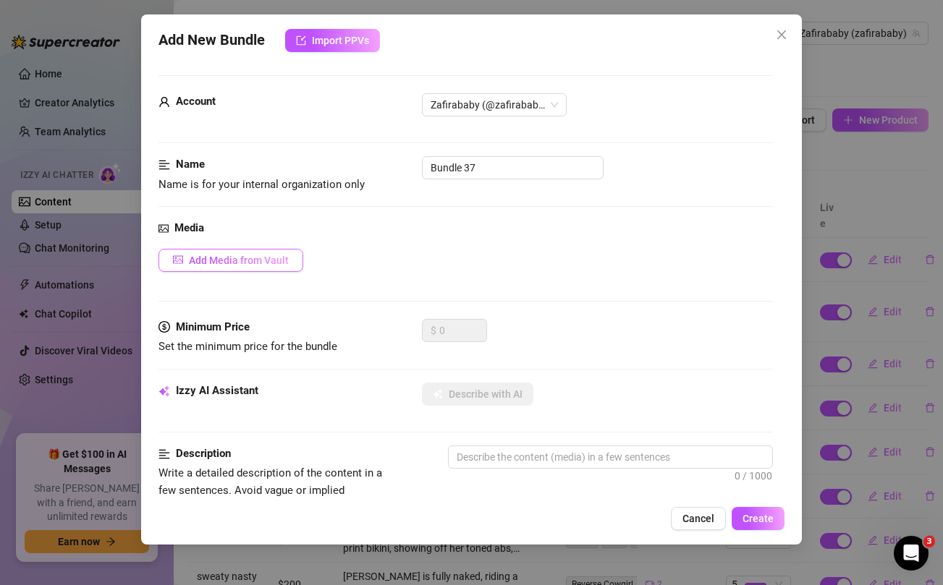
click at [263, 261] on span "Add Media from Vault" at bounding box center [239, 261] width 100 height 12
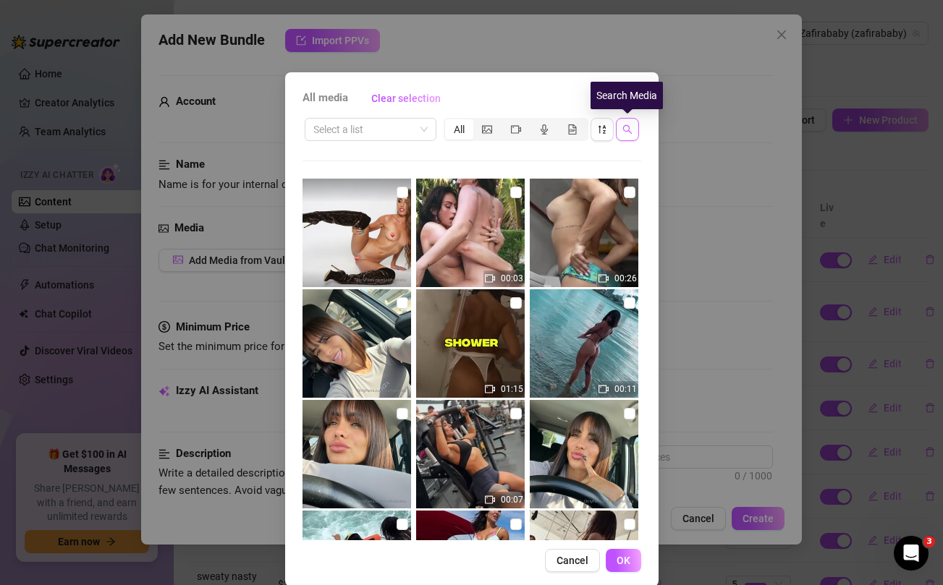
click at [627, 137] on button "button" at bounding box center [627, 129] width 23 height 23
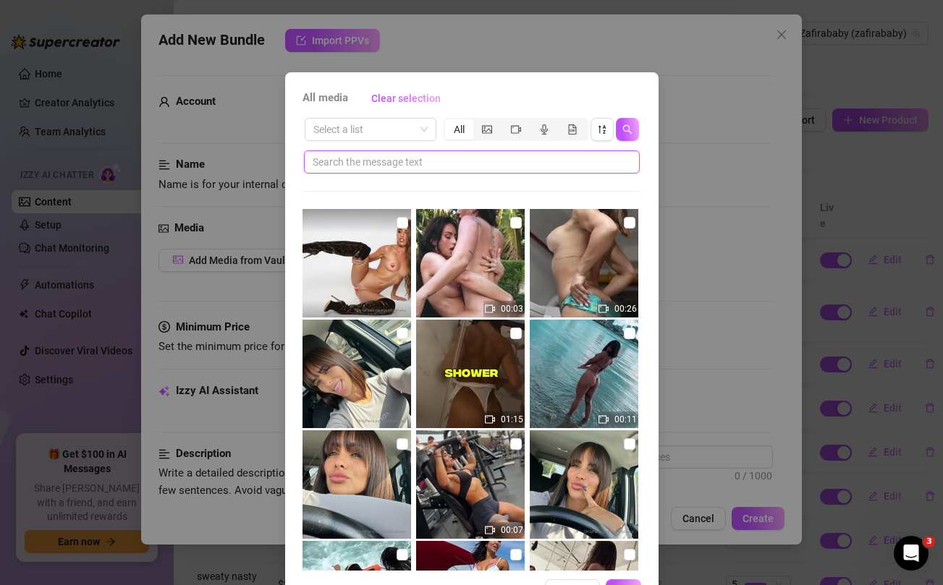
click at [495, 159] on input "text" at bounding box center [466, 162] width 307 height 16
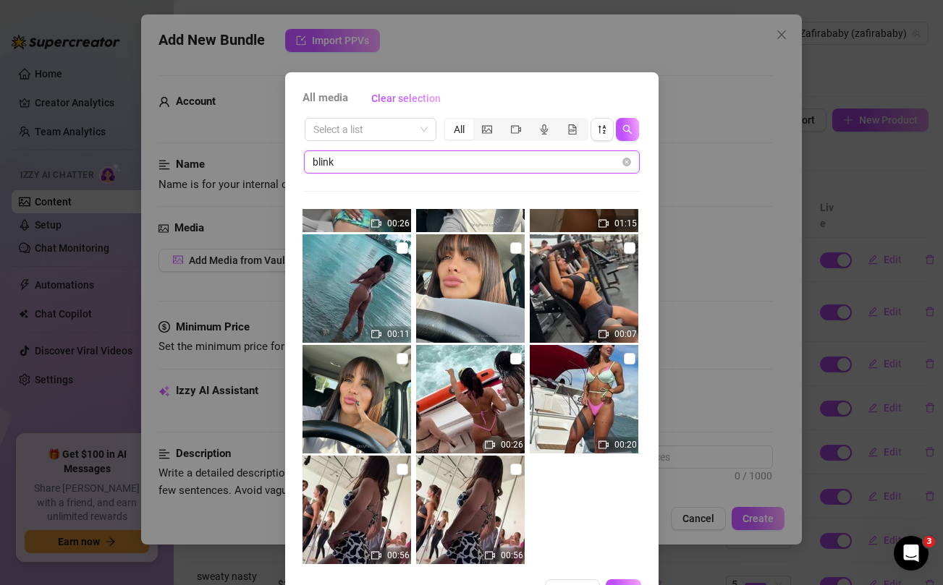
scroll to position [90, 0]
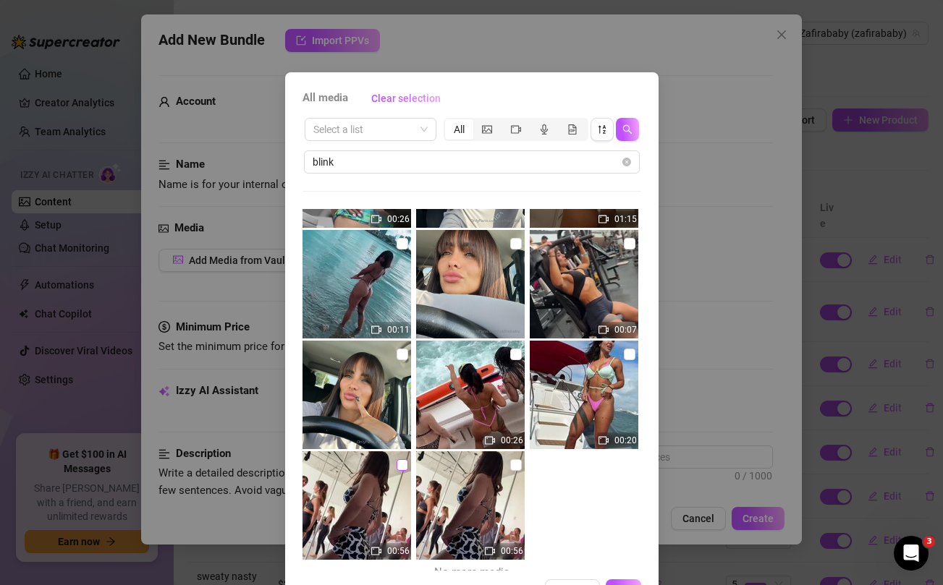
click at [404, 465] on input "checkbox" at bounding box center [403, 466] width 12 height 12
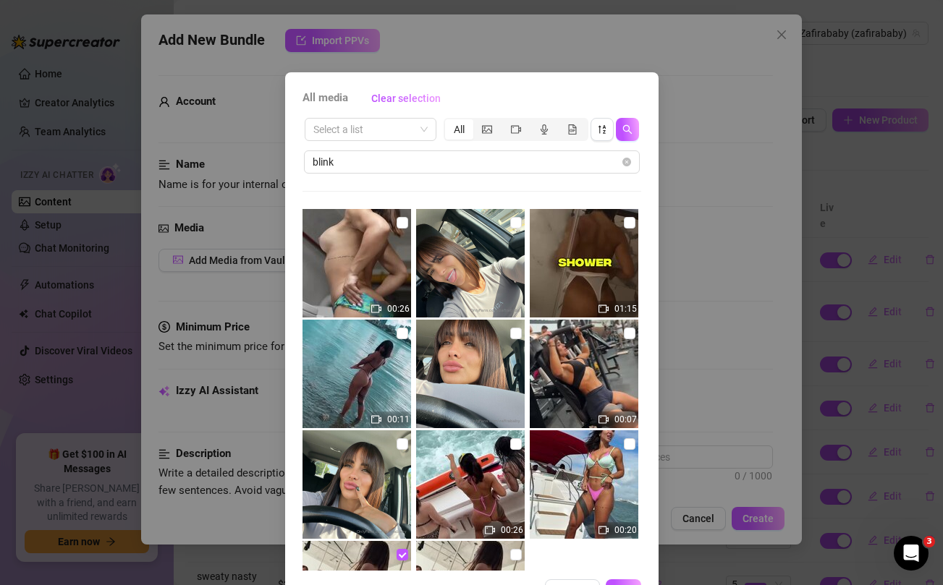
scroll to position [103, 0]
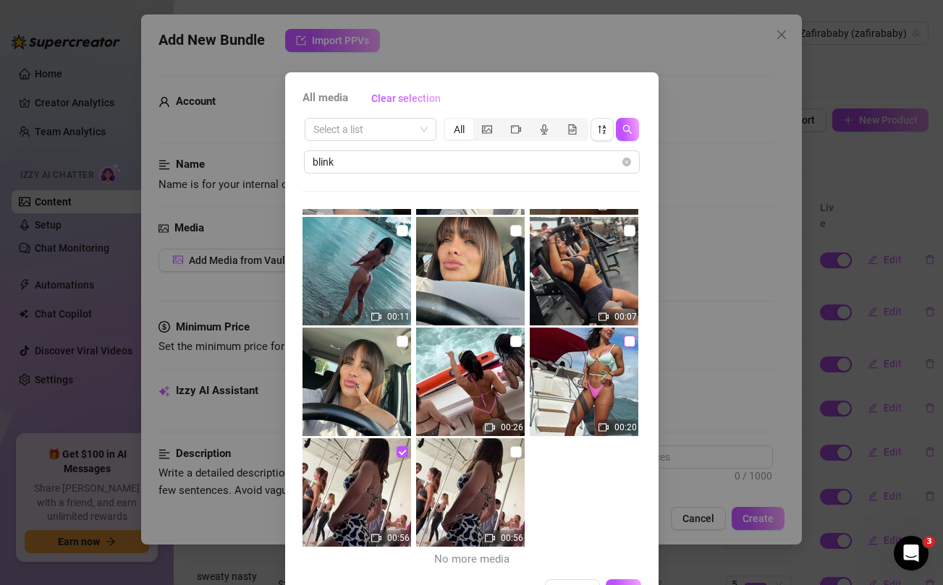
click at [627, 338] on input "checkbox" at bounding box center [630, 342] width 12 height 12
click at [514, 342] on input "checkbox" at bounding box center [516, 342] width 12 height 12
click at [401, 341] on input "checkbox" at bounding box center [403, 342] width 12 height 12
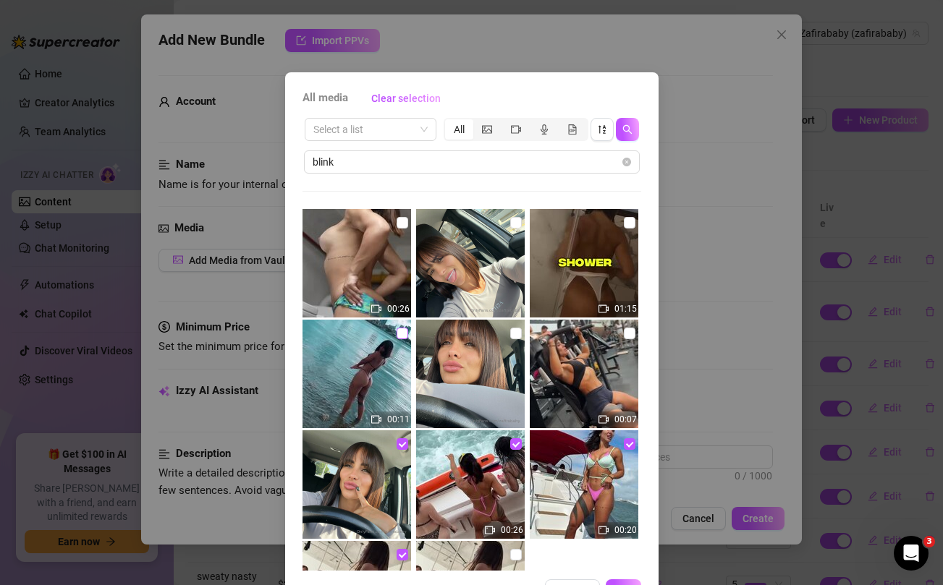
click at [402, 334] on input "checkbox" at bounding box center [403, 334] width 12 height 12
click at [402, 221] on input "checkbox" at bounding box center [403, 223] width 12 height 12
click at [517, 221] on input "checkbox" at bounding box center [516, 223] width 12 height 12
click at [515, 334] on input "checkbox" at bounding box center [516, 334] width 12 height 12
click at [627, 337] on input "checkbox" at bounding box center [630, 334] width 12 height 12
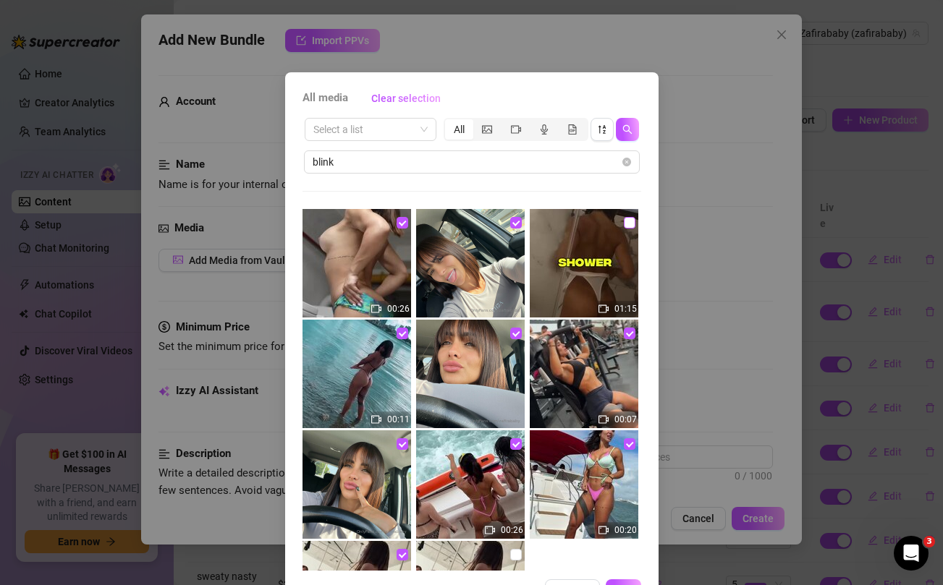
click at [627, 221] on input "checkbox" at bounding box center [630, 223] width 12 height 12
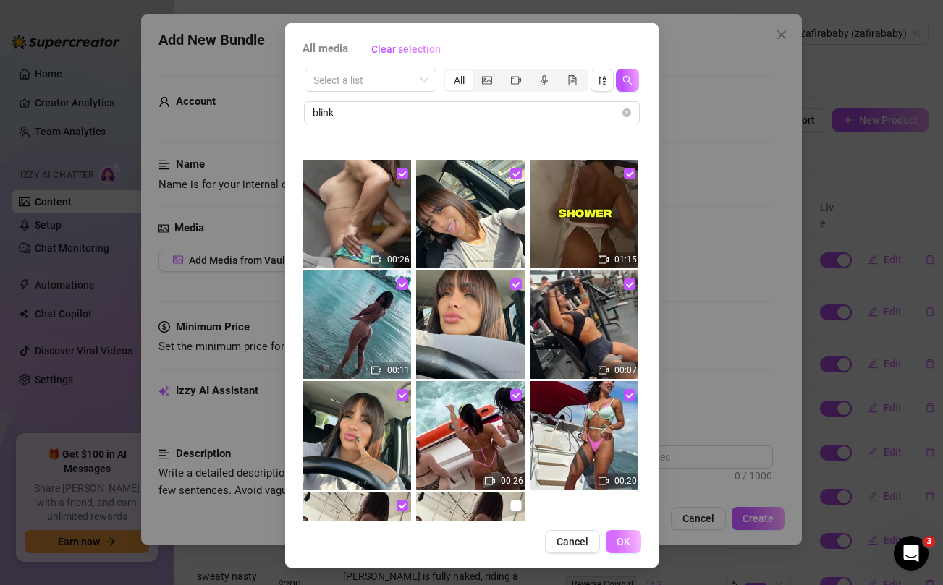
click at [623, 538] on span "OK" at bounding box center [624, 542] width 14 height 12
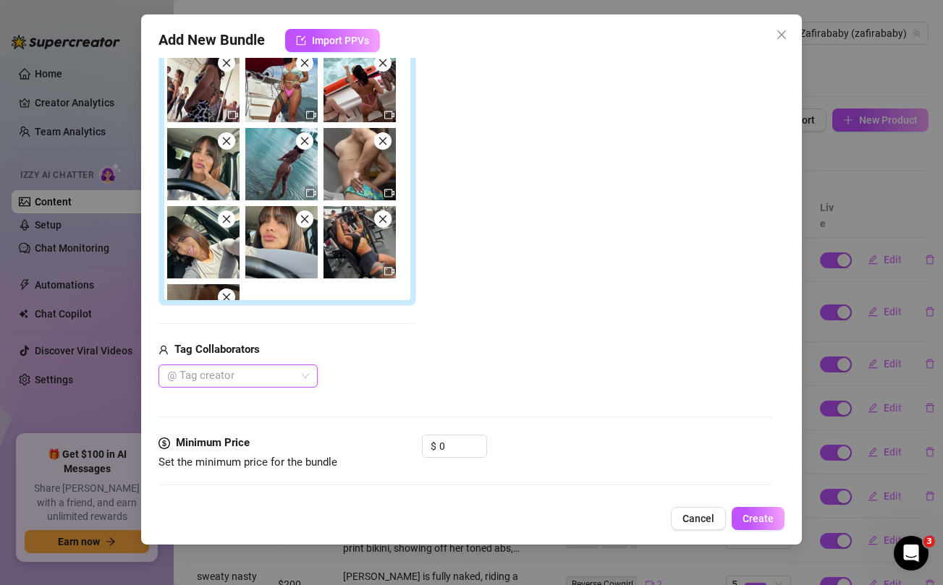
scroll to position [414, 0]
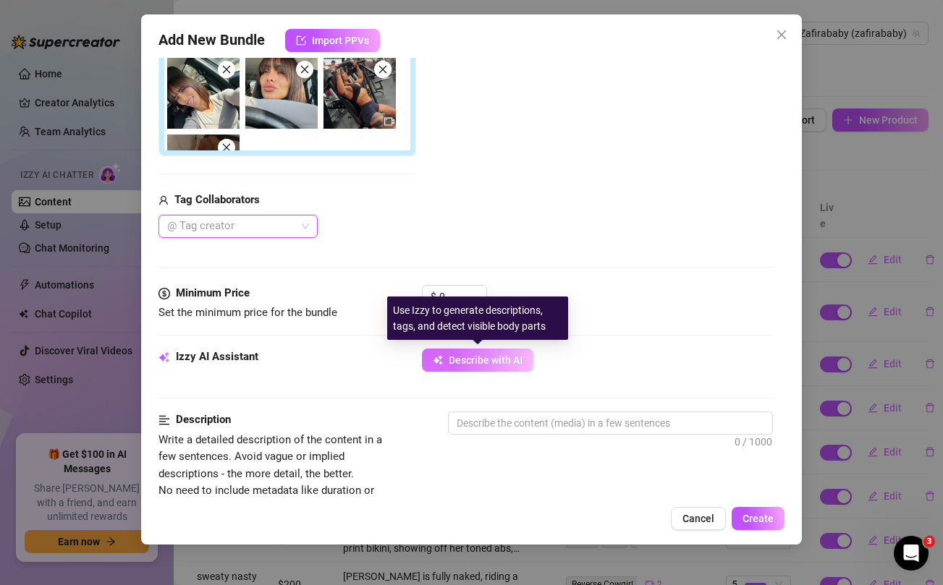
click at [486, 357] on span "Describe with AI" at bounding box center [486, 361] width 74 height 12
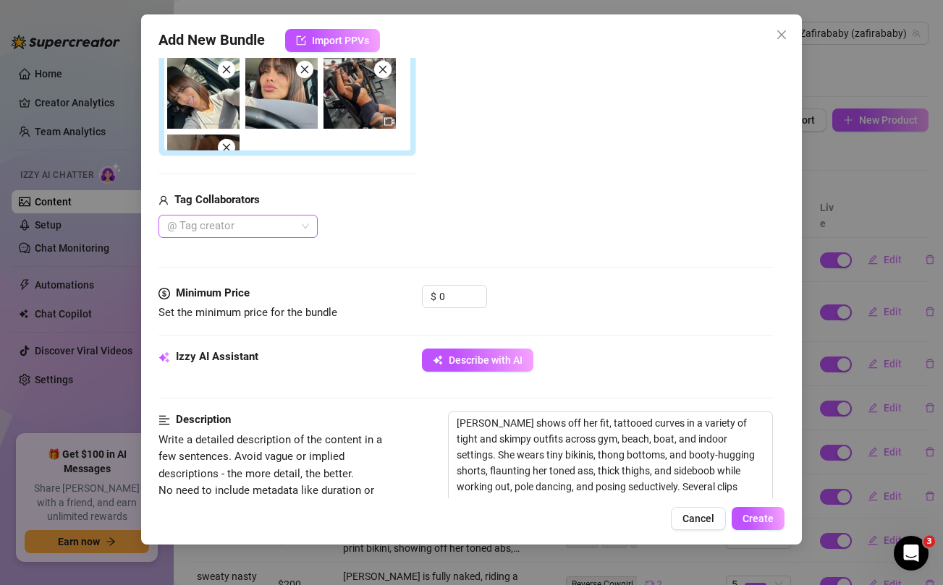
click at [297, 229] on div at bounding box center [230, 226] width 138 height 20
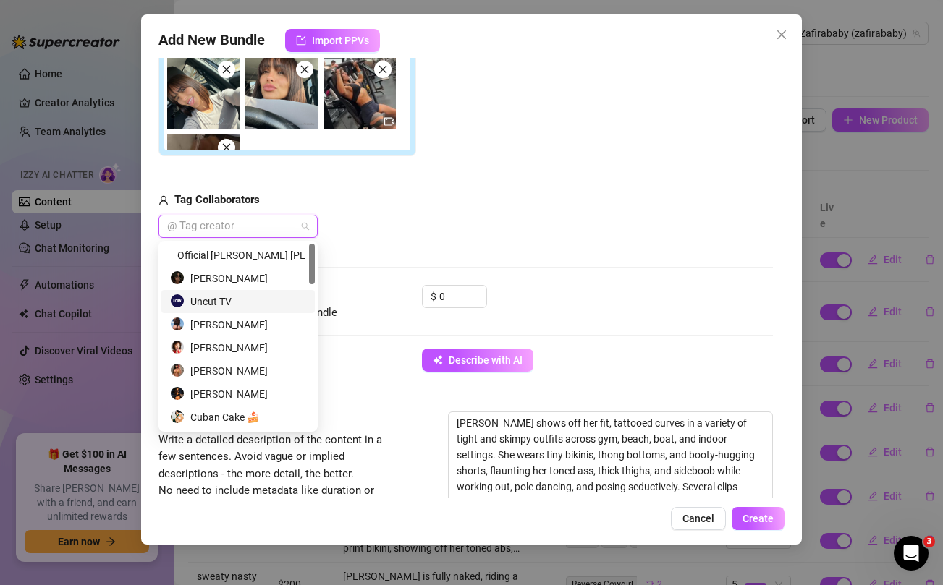
click at [231, 304] on div "Uncut TV" at bounding box center [238, 302] width 136 height 16
click at [527, 223] on div "Add Media from Vault Attached Media Tag Collaborators Uncut TV" at bounding box center [465, 36] width 614 height 403
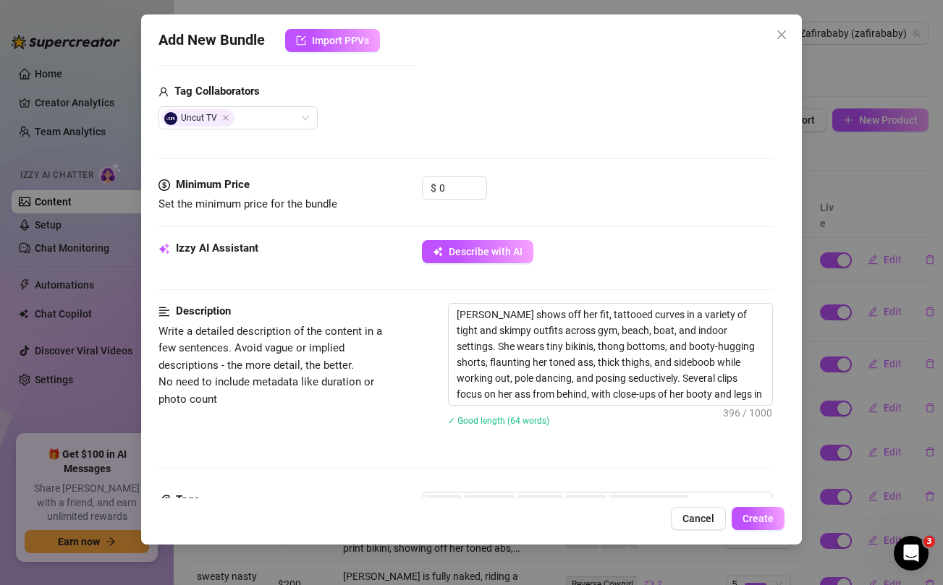
scroll to position [534, 0]
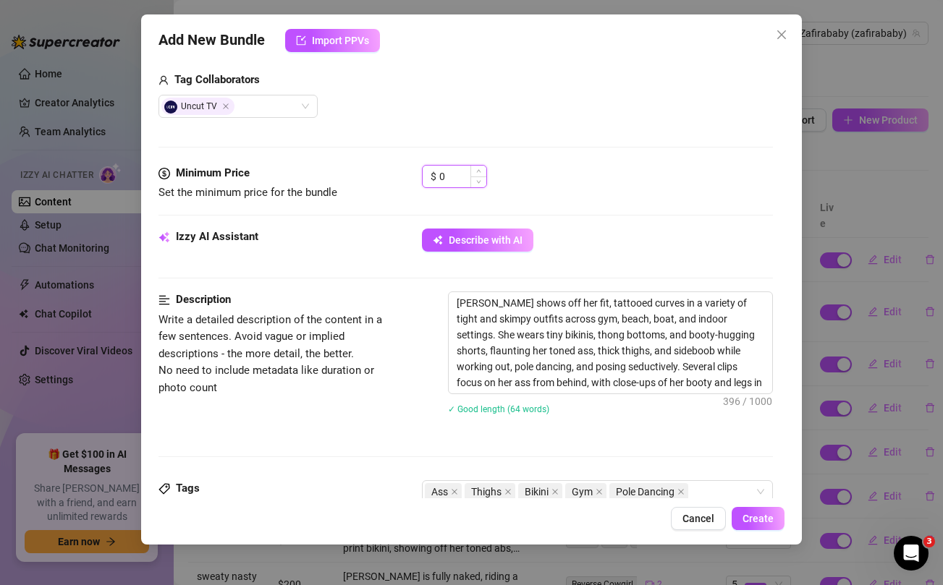
click at [449, 172] on input "0" at bounding box center [462, 177] width 47 height 22
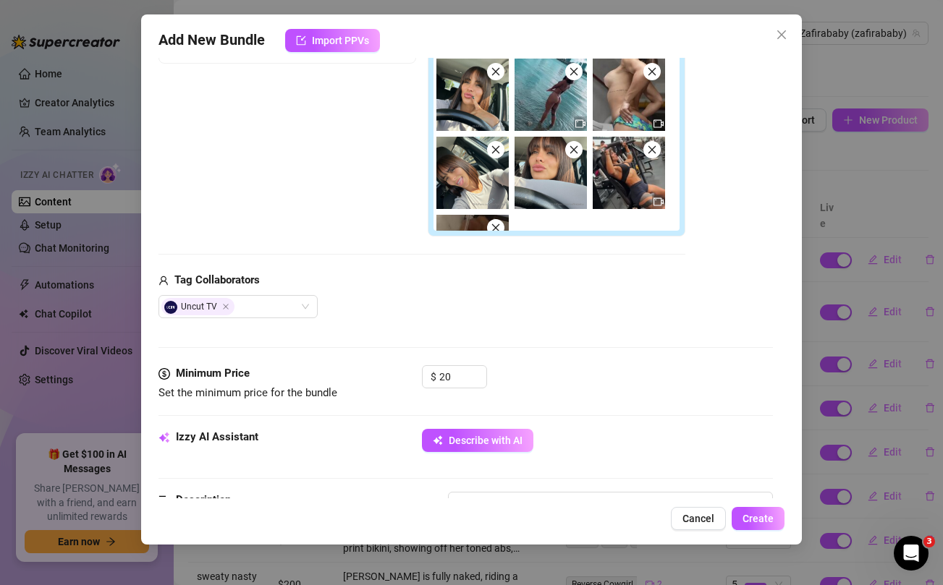
scroll to position [188, 0]
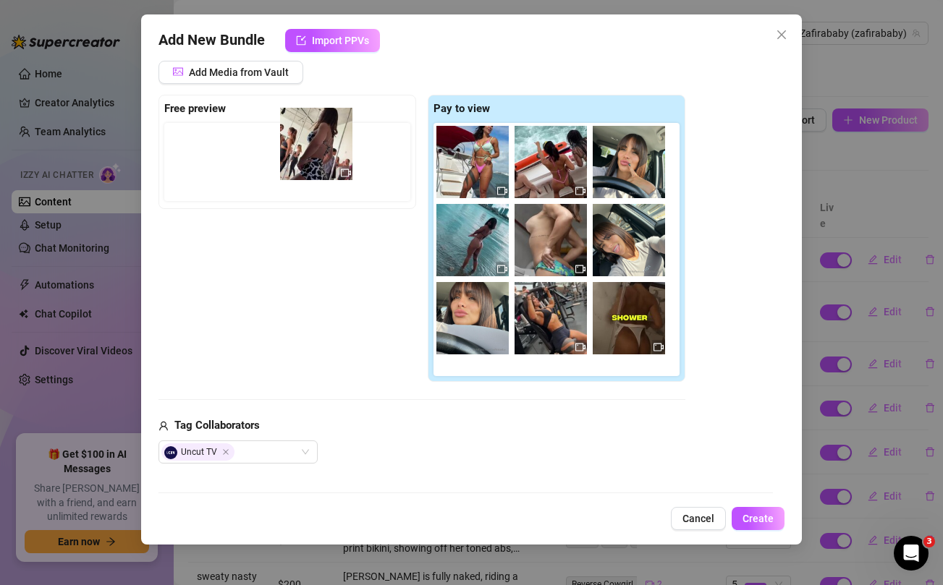
drag, startPoint x: 465, startPoint y: 167, endPoint x: 302, endPoint y: 148, distance: 163.9
click at [302, 148] on div "Free preview Pay to view" at bounding box center [421, 239] width 527 height 288
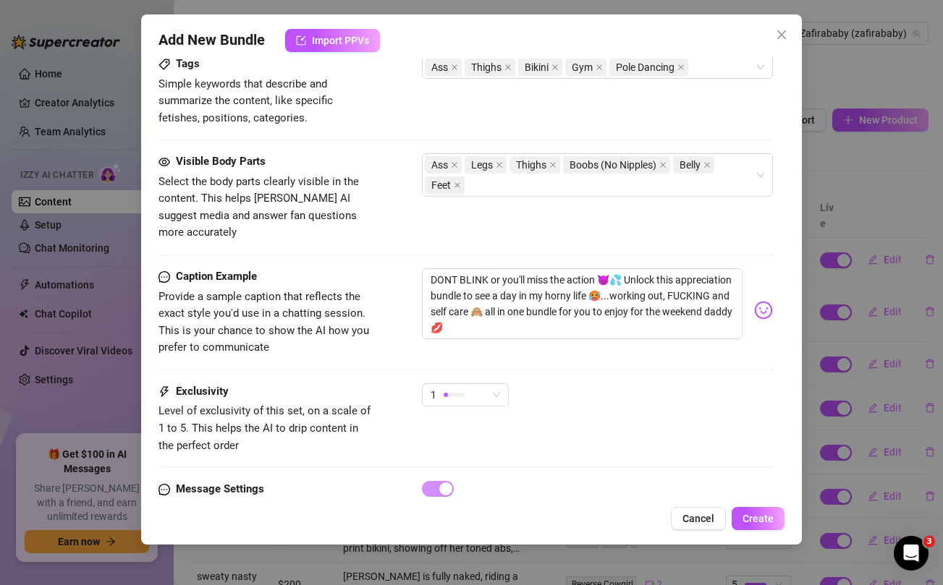
scroll to position [986, 0]
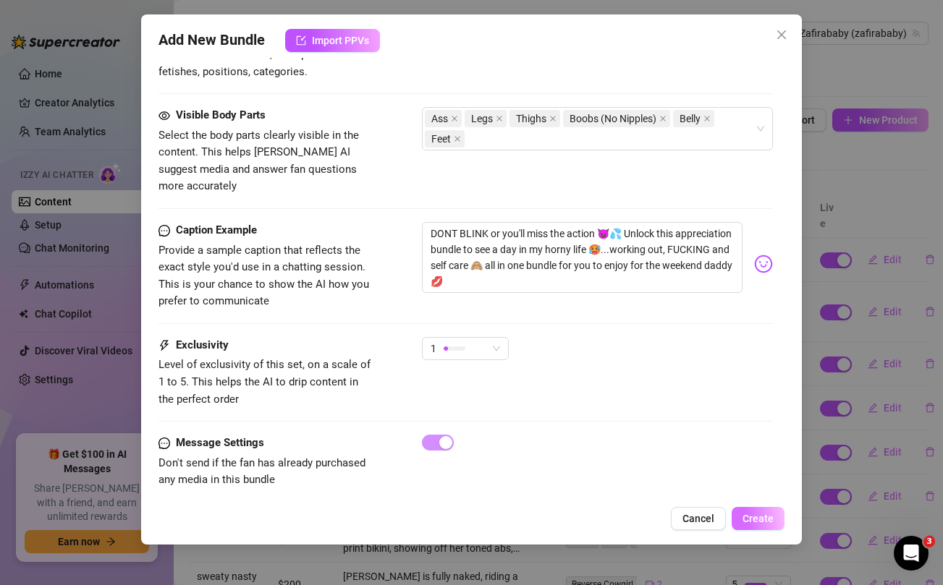
click at [771, 513] on span "Create" at bounding box center [758, 519] width 31 height 12
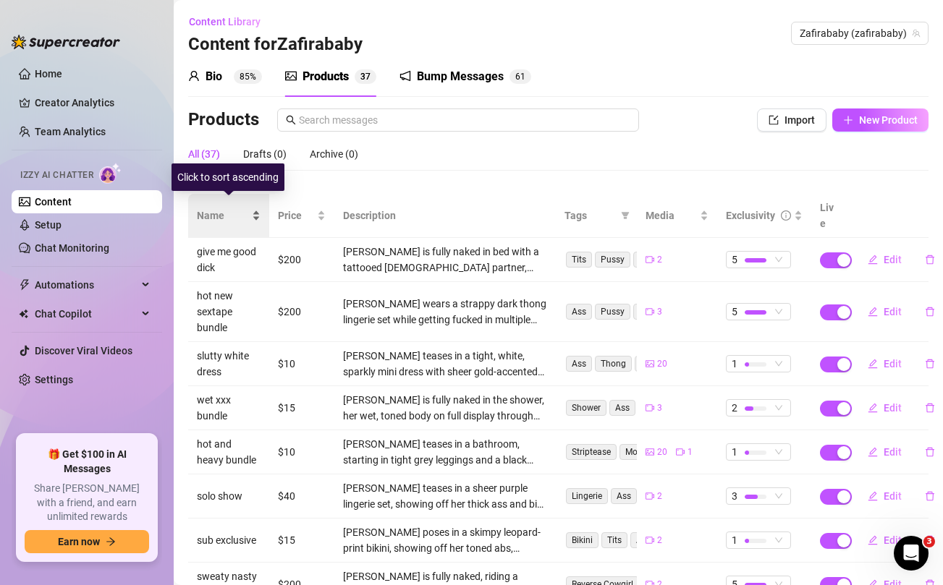
click at [212, 208] on span "Name" at bounding box center [223, 216] width 52 height 16
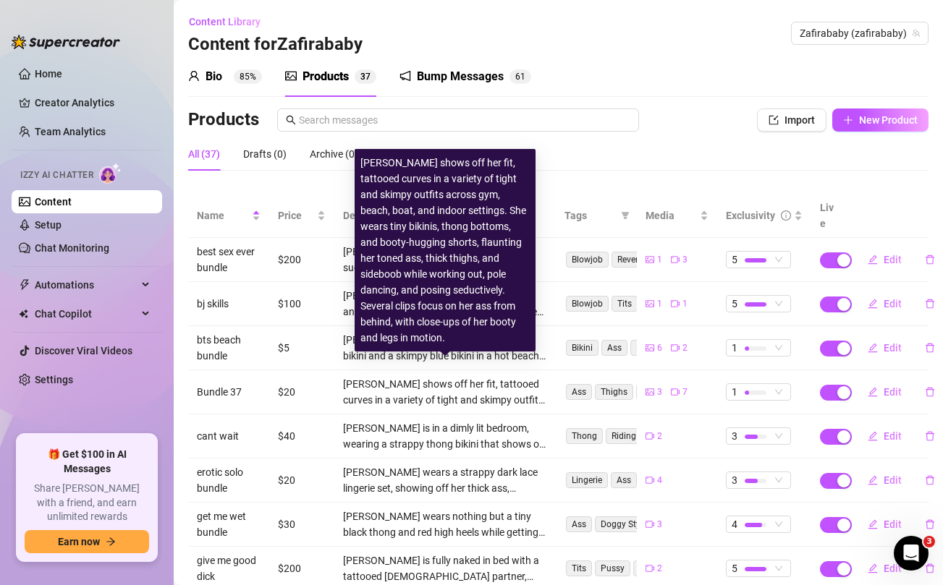
scroll to position [162, 0]
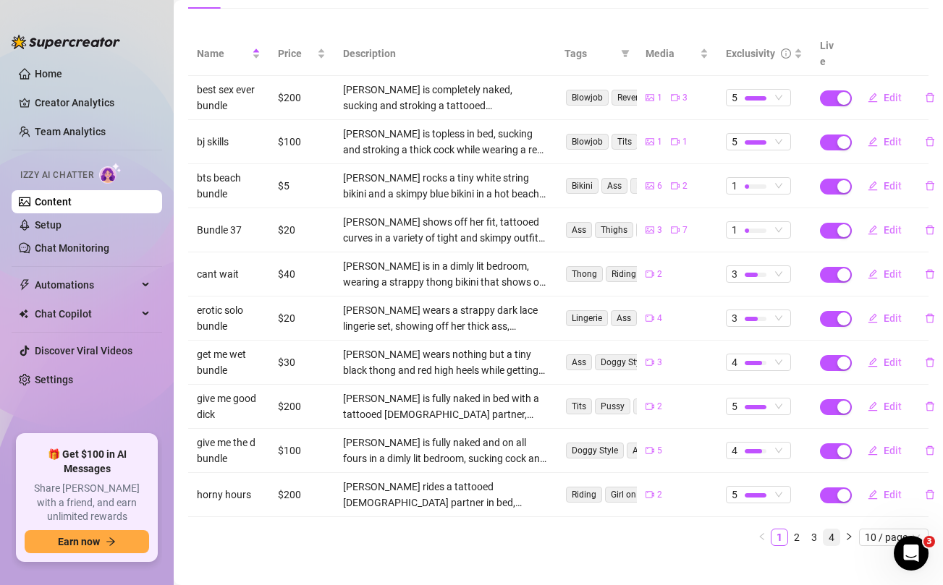
click at [831, 530] on link "4" at bounding box center [832, 538] width 16 height 16
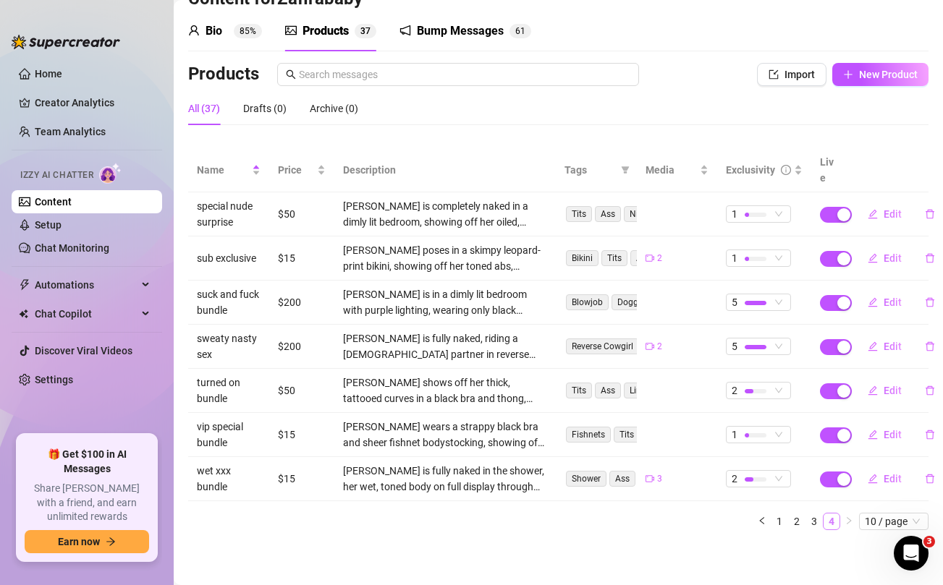
scroll to position [30, 0]
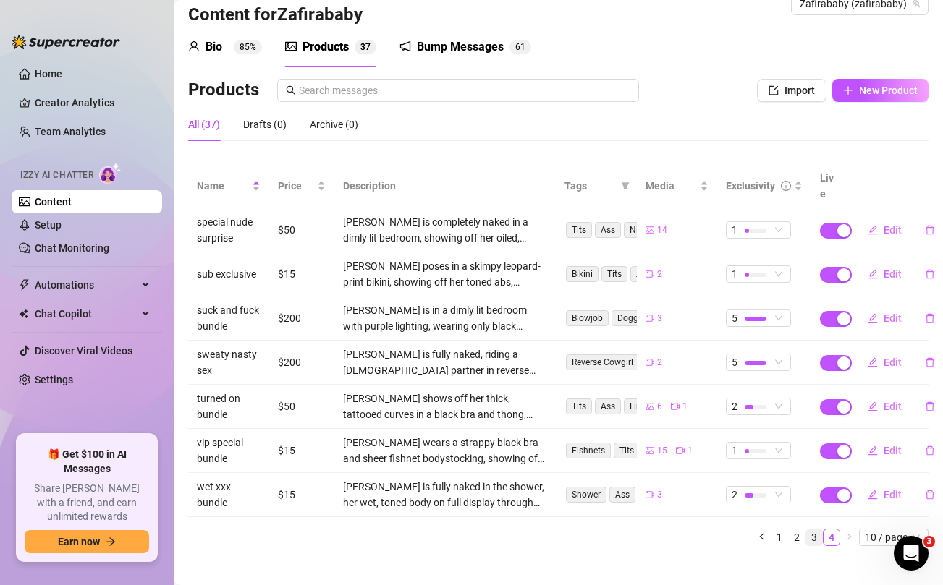
click at [812, 530] on link "3" at bounding box center [814, 538] width 16 height 16
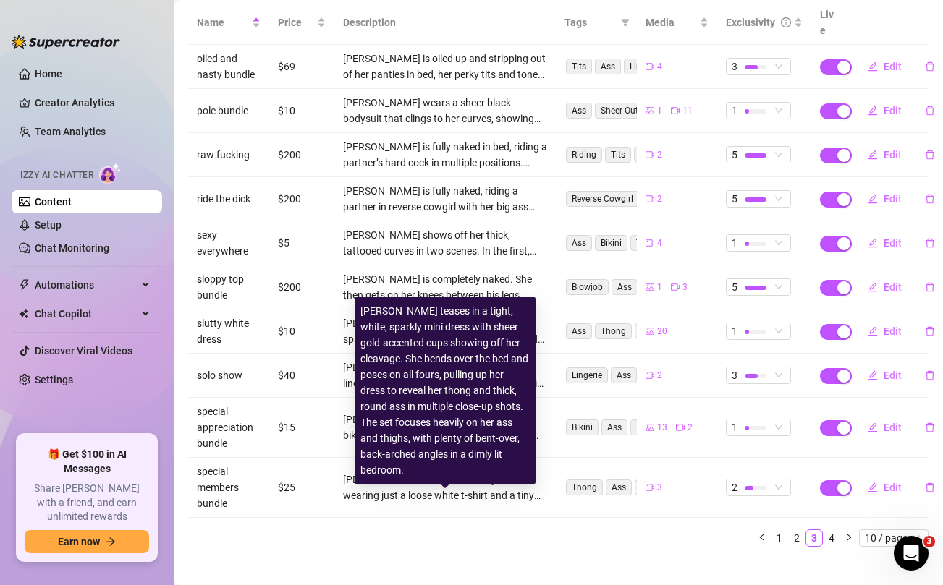
scroll to position [0, 0]
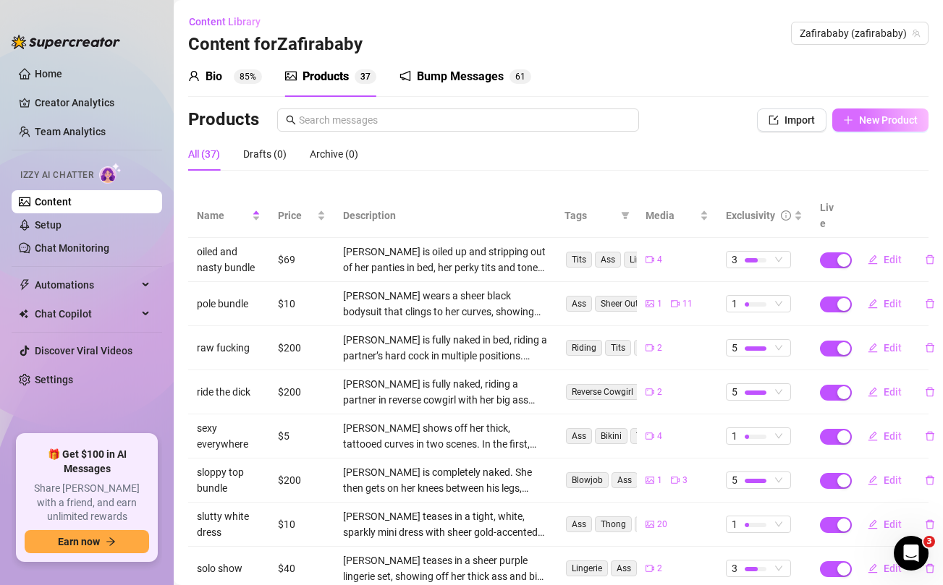
click at [867, 124] on span "New Product" at bounding box center [888, 120] width 59 height 12
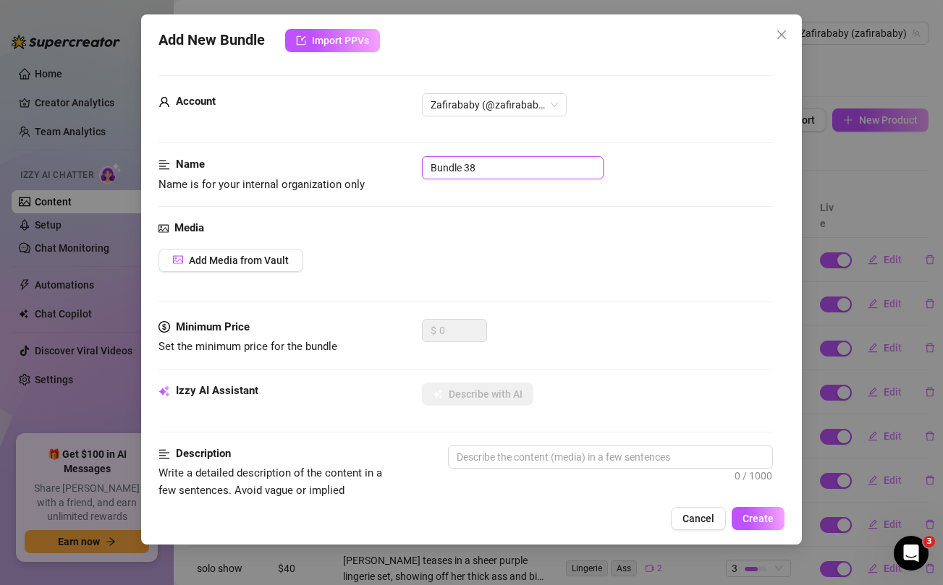
click at [486, 174] on input "Bundle 38" at bounding box center [513, 167] width 182 height 23
click at [504, 301] on div "Media Add Media from Vault" at bounding box center [465, 269] width 614 height 99
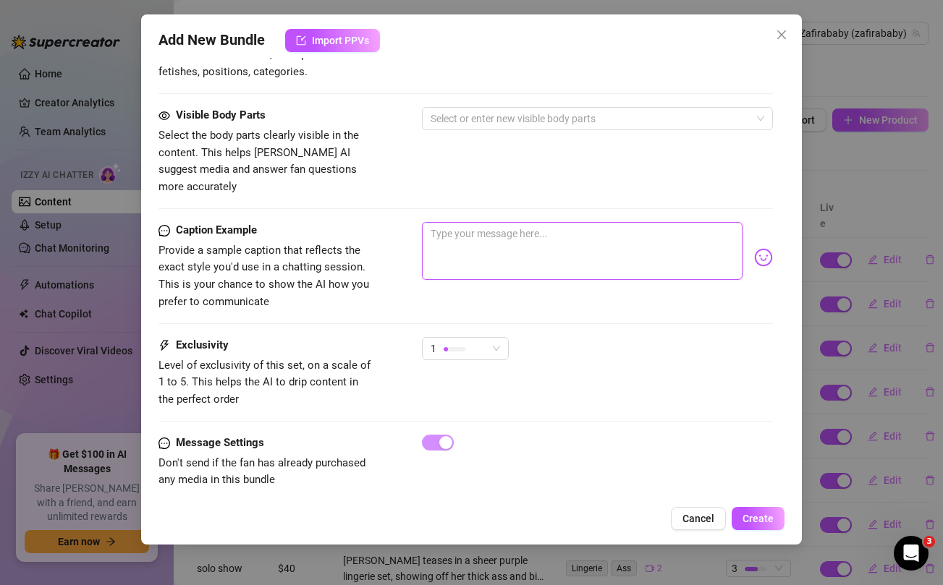
click at [521, 237] on textarea at bounding box center [582, 251] width 320 height 58
paste textarea "Omg we just had some AMAZING NASTY SEX and i can't wait for you to see me cum w…"
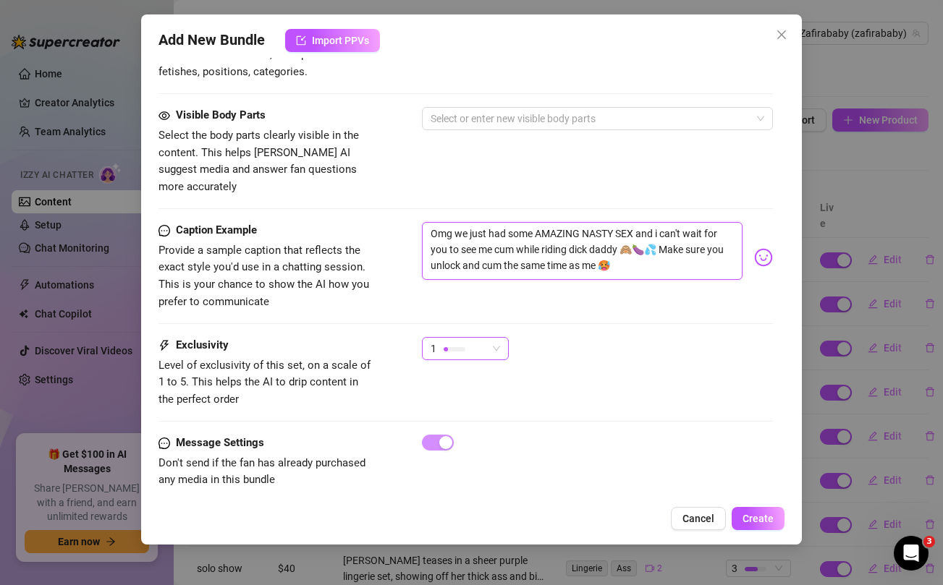
click at [482, 338] on div "1" at bounding box center [459, 349] width 56 height 22
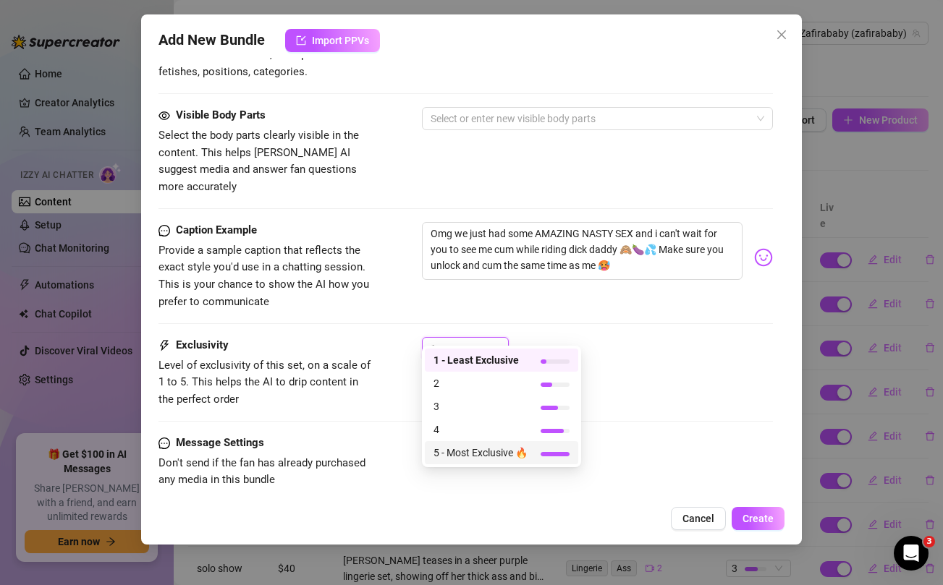
click at [478, 457] on span "5 - Most Exclusive 🔥" at bounding box center [480, 453] width 94 height 16
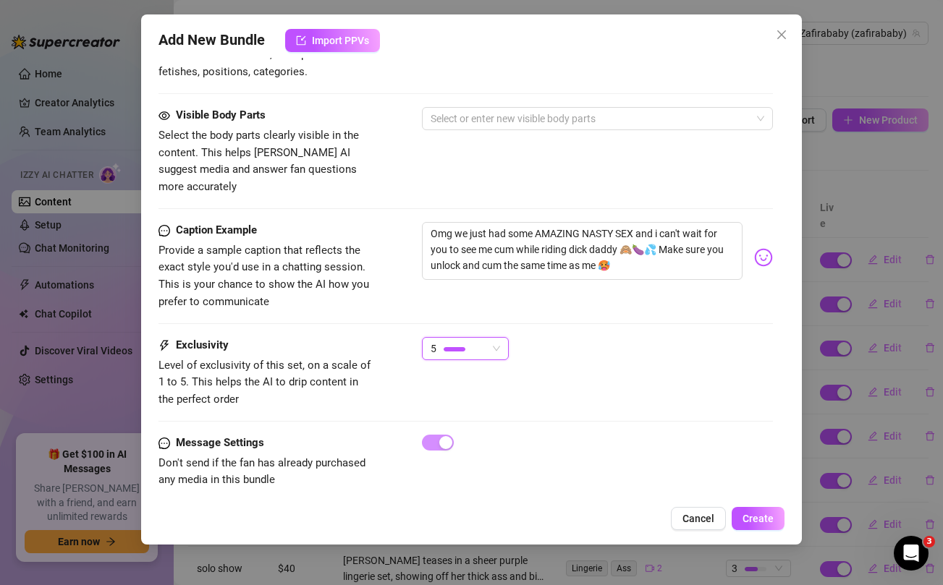
click at [635, 337] on div "5 5" at bounding box center [597, 355] width 350 height 36
drag, startPoint x: 624, startPoint y: 234, endPoint x: 653, endPoint y: 234, distance: 29.7
click at [653, 234] on textarea "Omg we just had some AMAZING NASTY SEX and i can't wait for you to see me cum w…" at bounding box center [582, 251] width 320 height 58
click at [514, 152] on div "Visible Body Parts Select the body parts clearly visible in the content. This h…" at bounding box center [465, 151] width 614 height 88
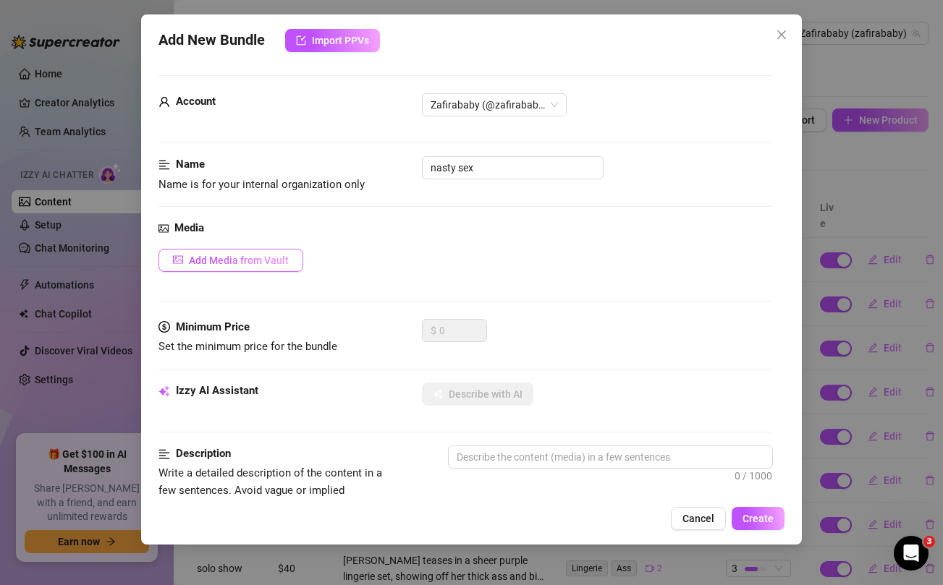
click at [246, 263] on span "Add Media from Vault" at bounding box center [239, 261] width 100 height 12
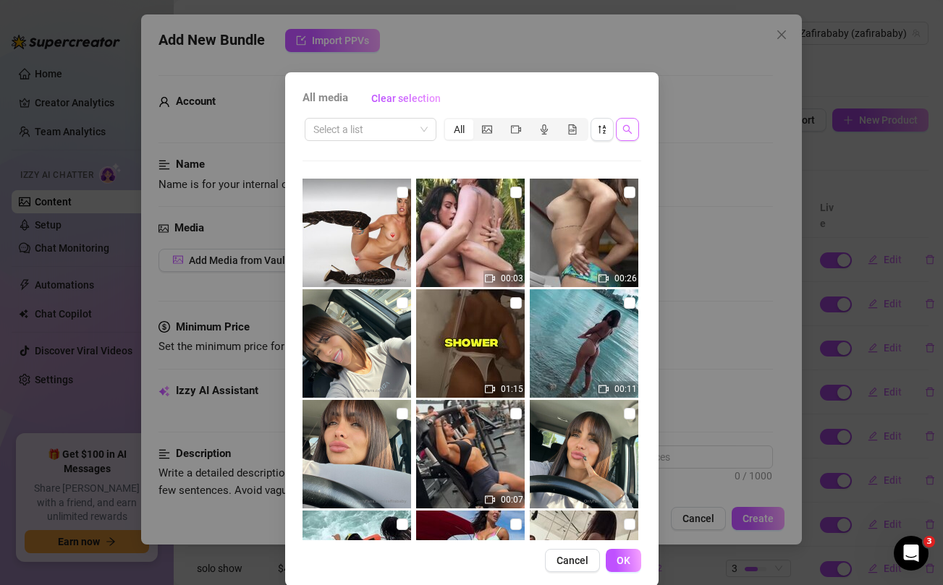
click at [627, 134] on icon "search" at bounding box center [627, 129] width 10 height 10
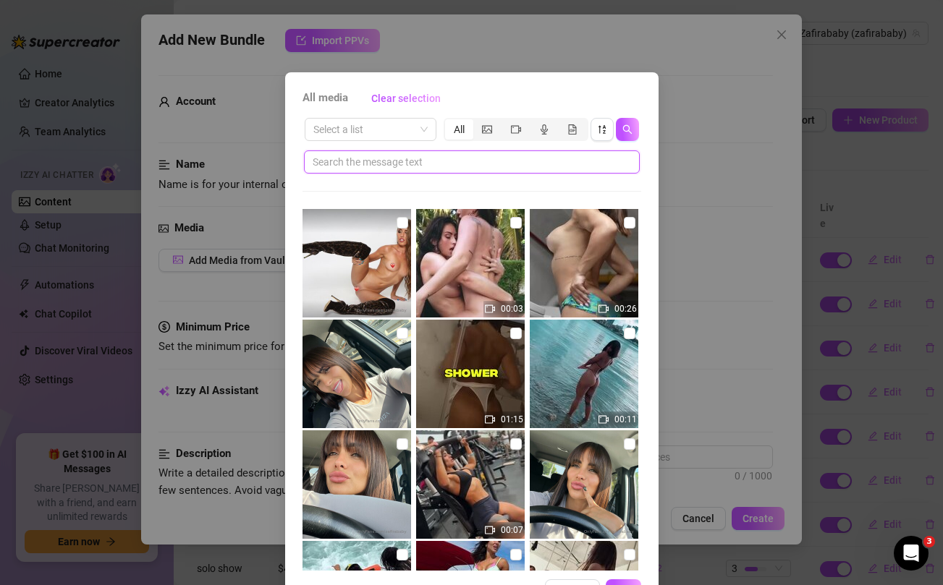
click at [523, 162] on input "text" at bounding box center [466, 162] width 307 height 16
paste input "🙈🍆💦"
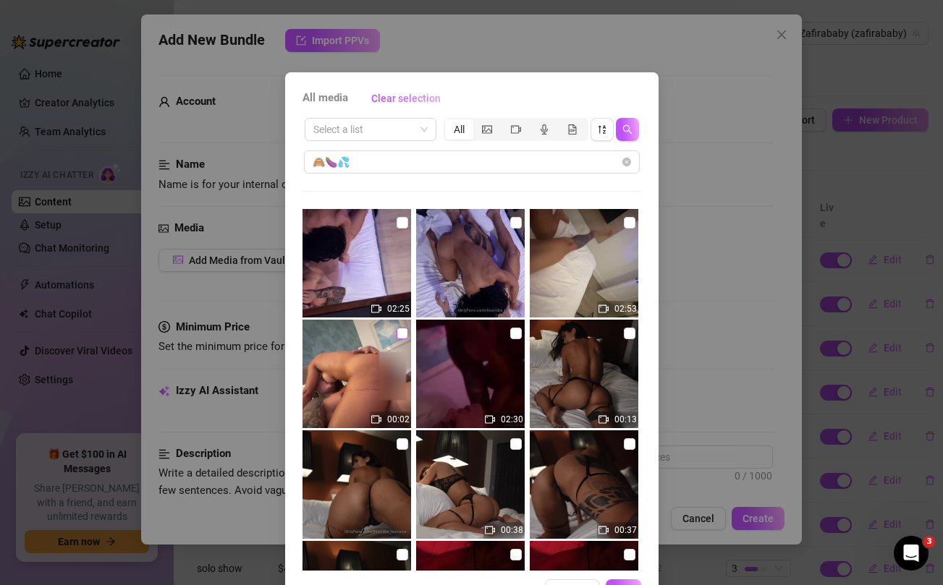
click at [403, 331] on input "checkbox" at bounding box center [403, 334] width 12 height 12
click at [630, 224] on input "checkbox" at bounding box center [630, 223] width 12 height 12
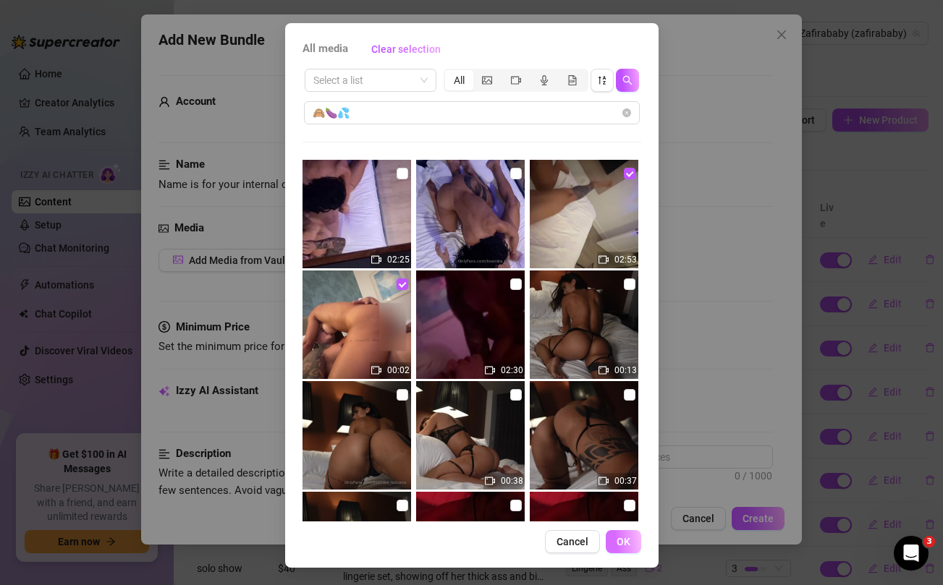
click at [631, 546] on button "OK" at bounding box center [623, 541] width 35 height 23
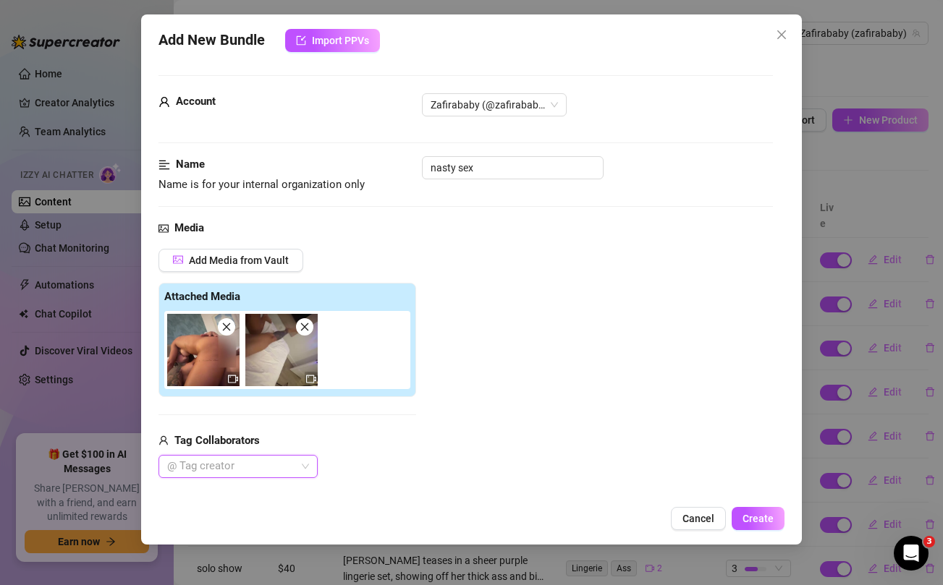
scroll to position [205, 0]
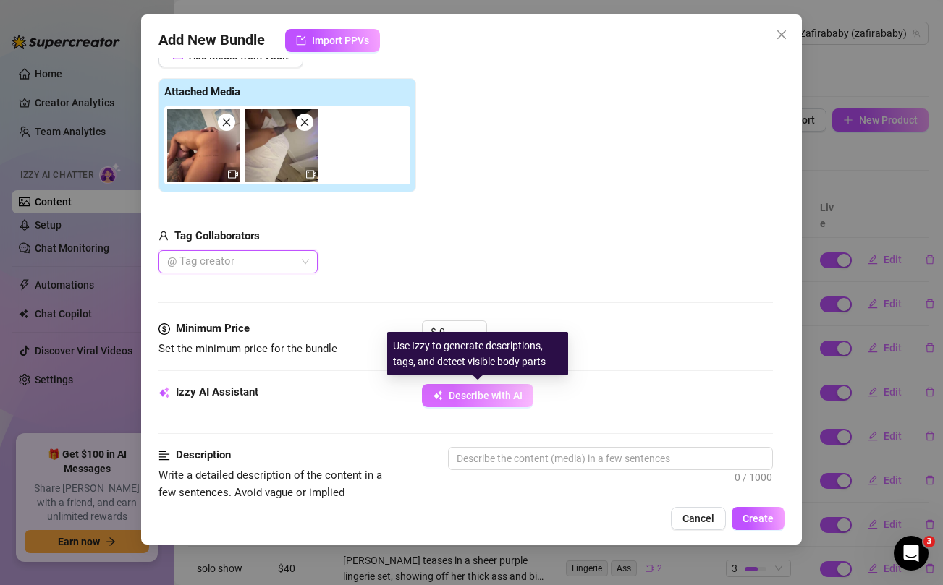
click at [458, 392] on span "Describe with AI" at bounding box center [486, 396] width 74 height 12
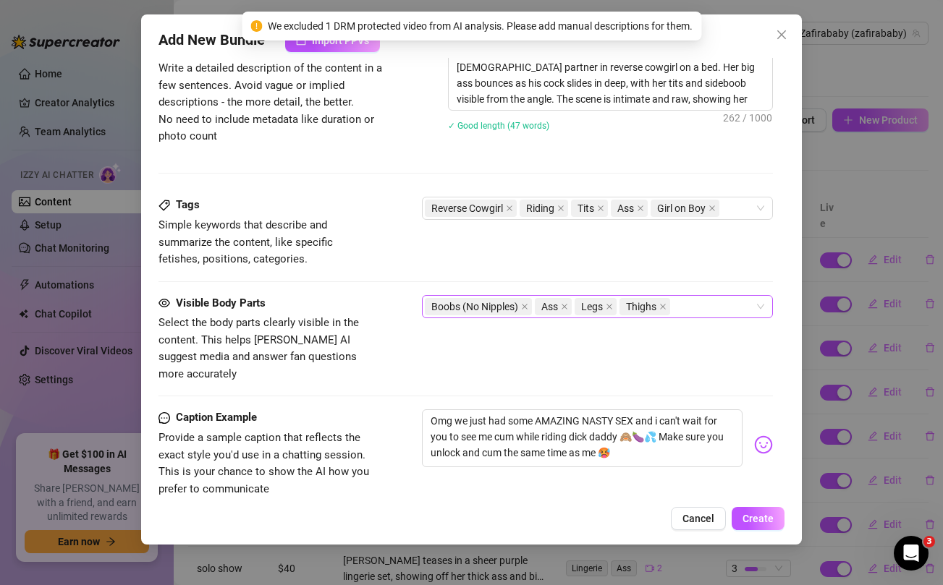
scroll to position [622, 0]
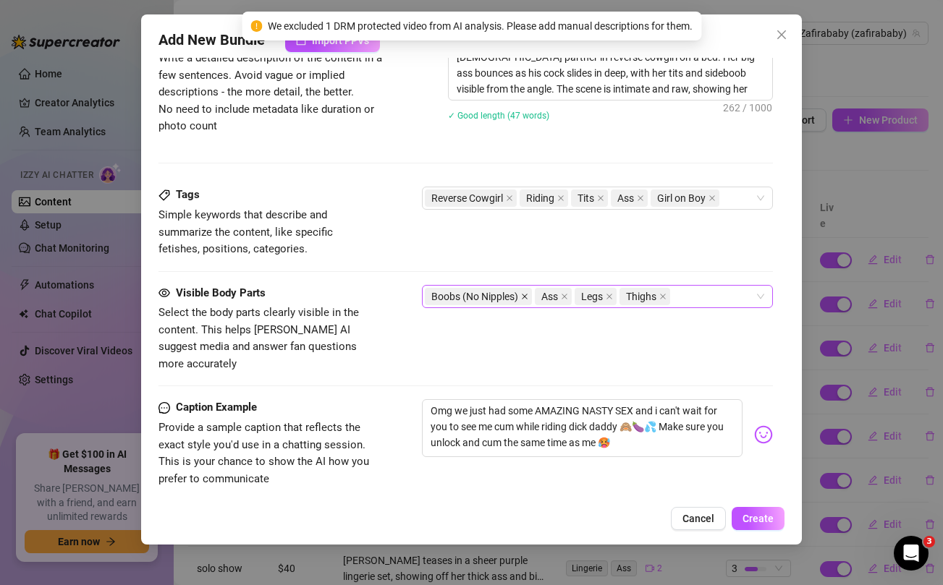
click at [527, 295] on icon "close" at bounding box center [526, 297] width 6 height 6
click at [606, 297] on div "Ass Legs Thighs" at bounding box center [589, 297] width 329 height 20
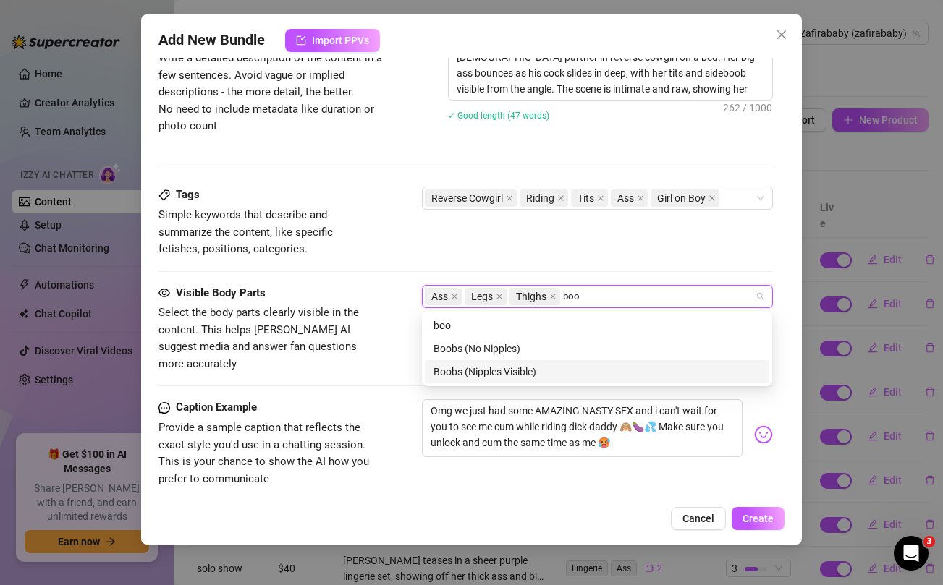
click at [526, 367] on div "Boobs (Nipples Visible)" at bounding box center [596, 372] width 327 height 16
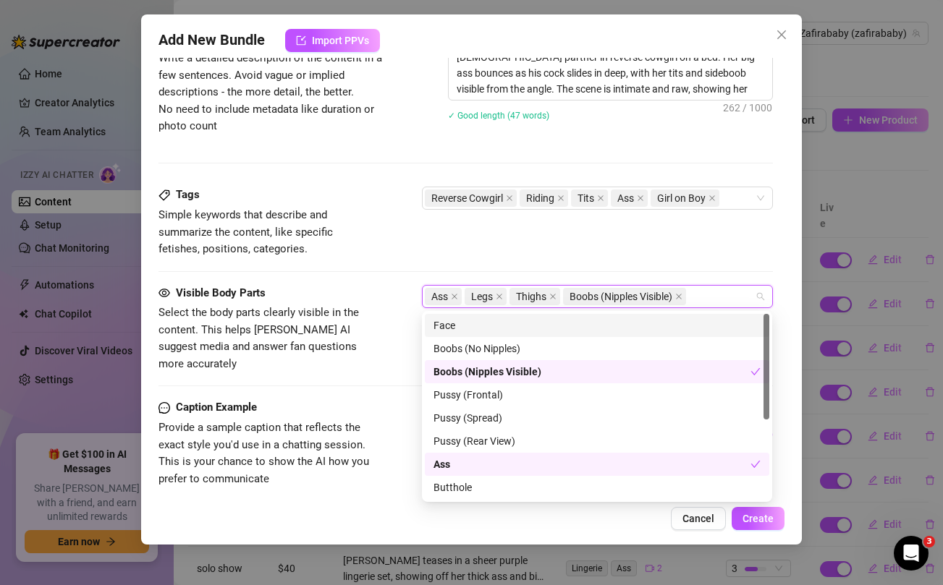
click at [577, 251] on div "Tags Simple keywords that describe and summarize the content, like specific fet…" at bounding box center [465, 222] width 614 height 71
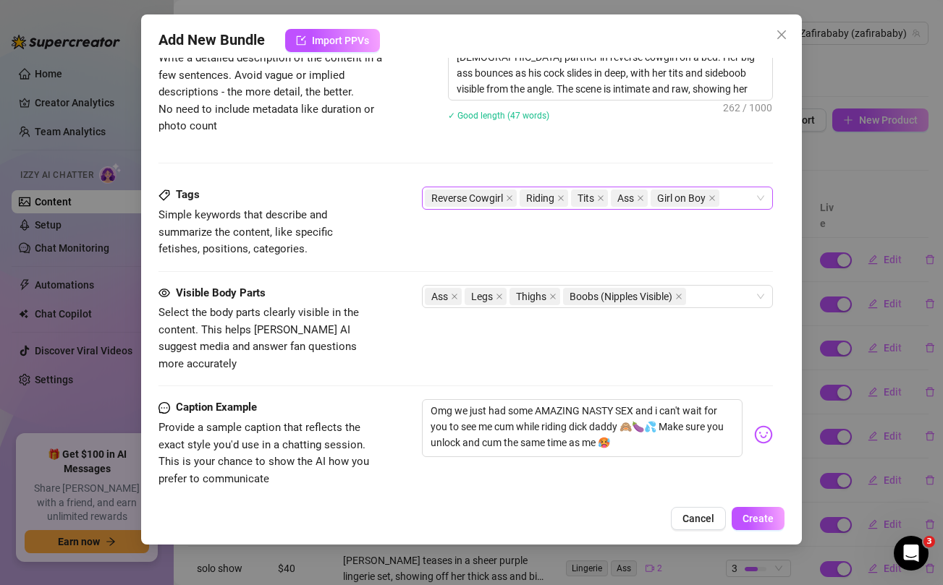
click at [737, 200] on div "Reverse Cowgirl Riding Tits Ass Girl on Boy" at bounding box center [589, 198] width 329 height 20
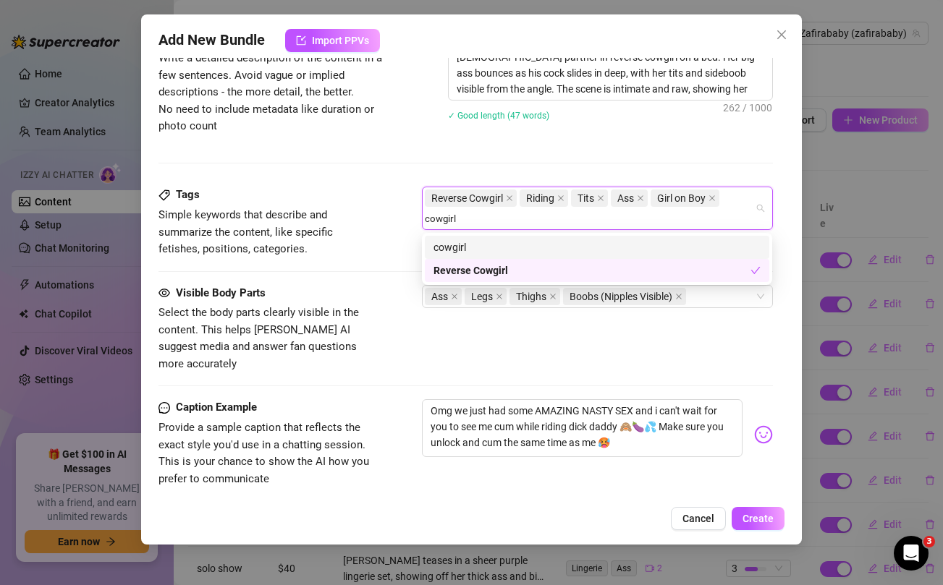
click at [474, 245] on div "cowgirl" at bounding box center [596, 248] width 327 height 16
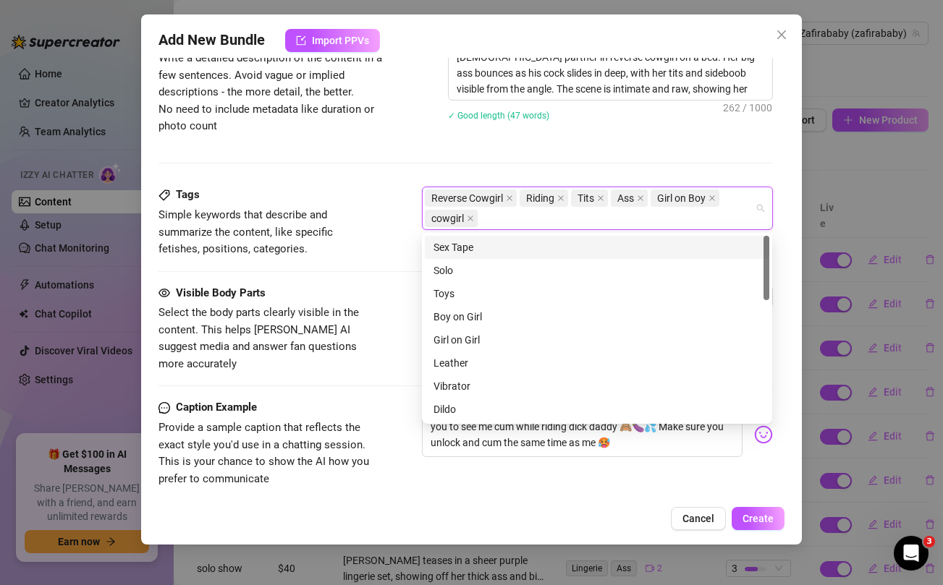
click at [387, 263] on div "Tags Simple keywords that describe and summarize the content, like specific fet…" at bounding box center [465, 236] width 614 height 98
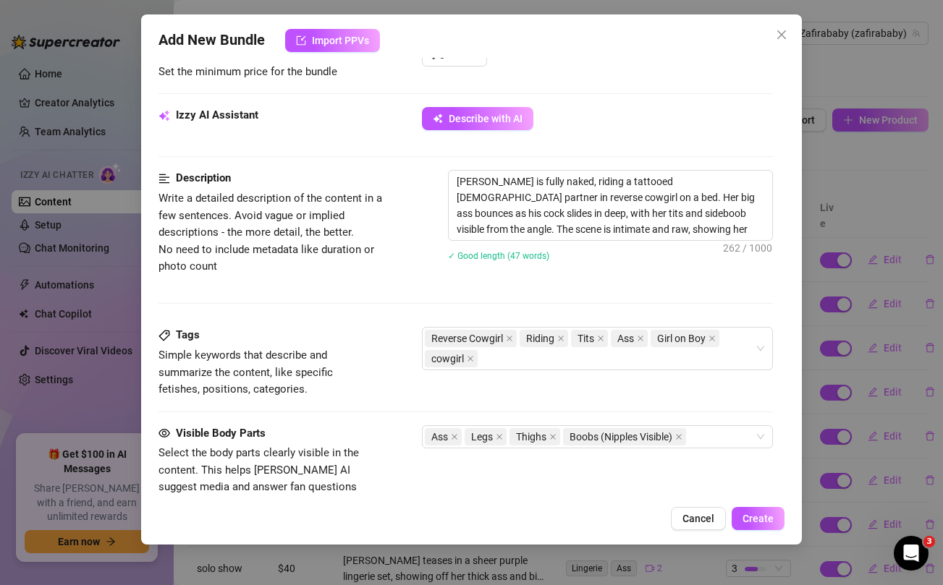
scroll to position [214, 0]
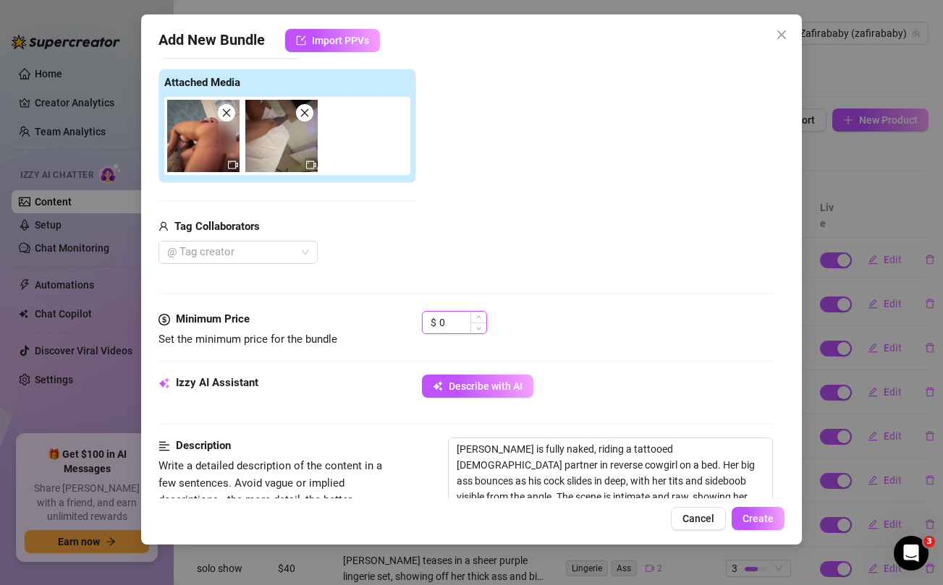
click at [451, 317] on input "0" at bounding box center [462, 323] width 47 height 22
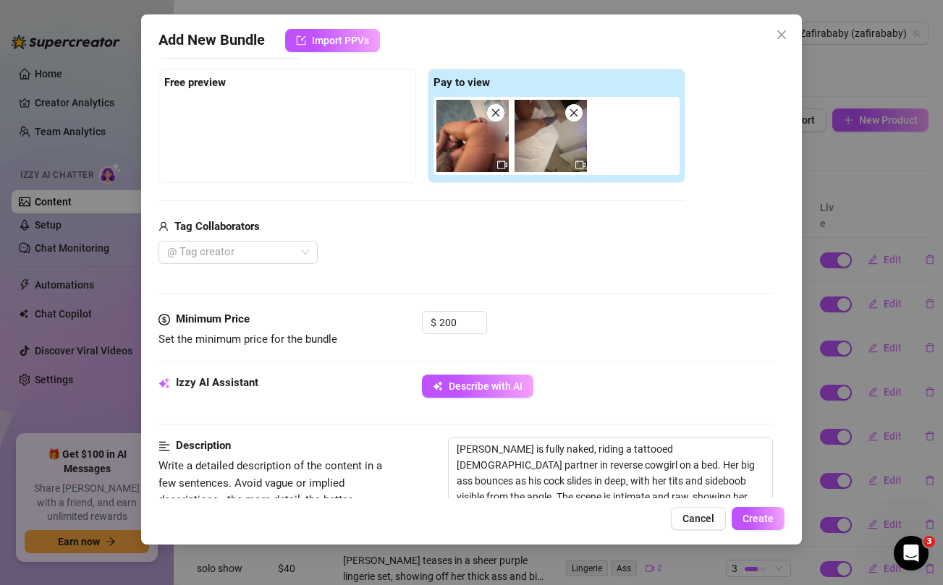
click at [484, 238] on div "Tag Collaborators @ Tag creator" at bounding box center [421, 242] width 527 height 46
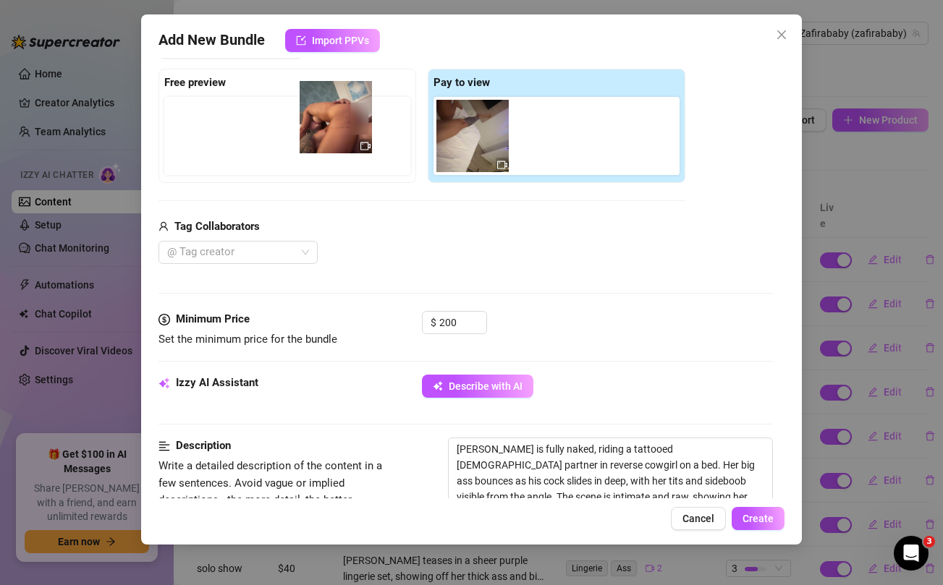
drag, startPoint x: 457, startPoint y: 152, endPoint x: 310, endPoint y: 133, distance: 148.1
click at [310, 133] on div "Free preview Pay to view" at bounding box center [421, 126] width 527 height 114
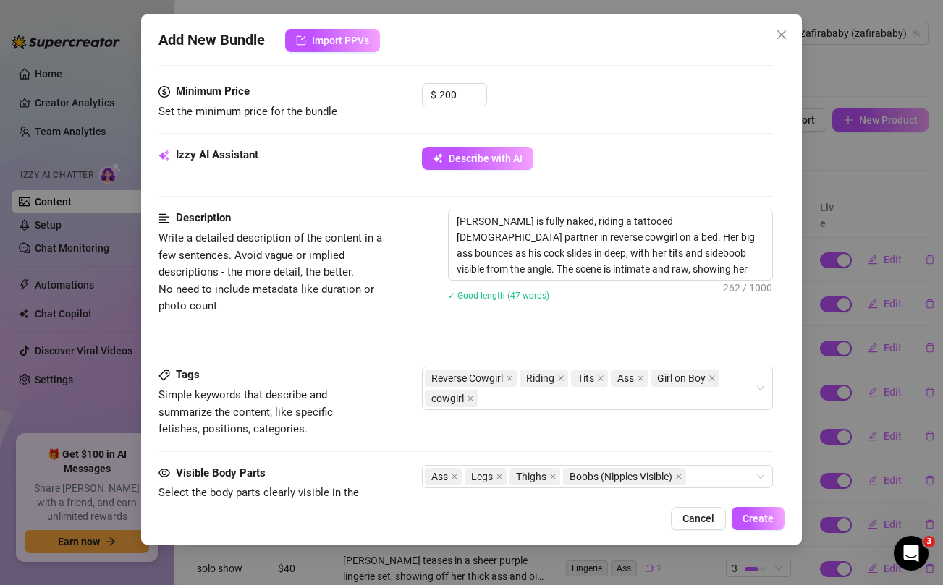
scroll to position [800, 0]
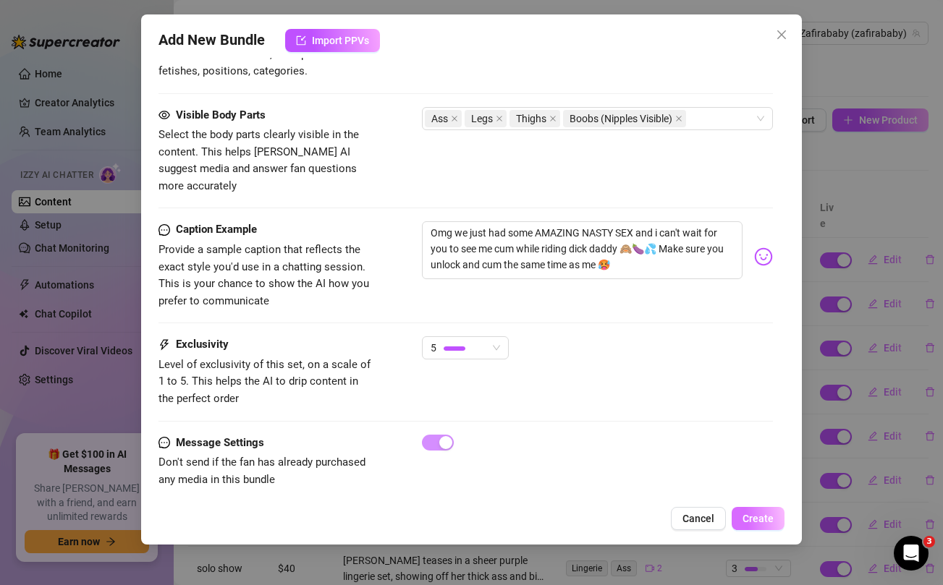
click at [771, 517] on span "Create" at bounding box center [758, 519] width 31 height 12
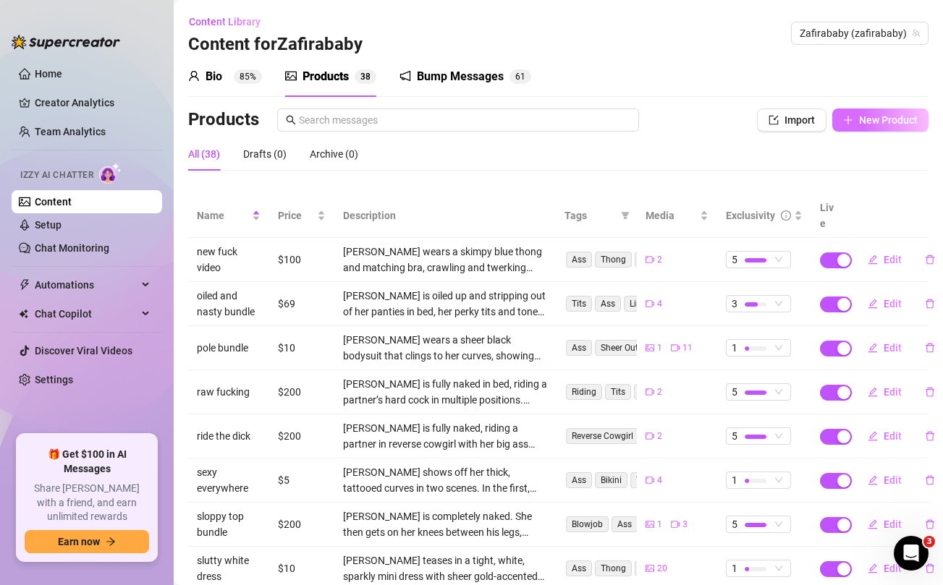
click at [860, 121] on span "New Product" at bounding box center [888, 120] width 59 height 12
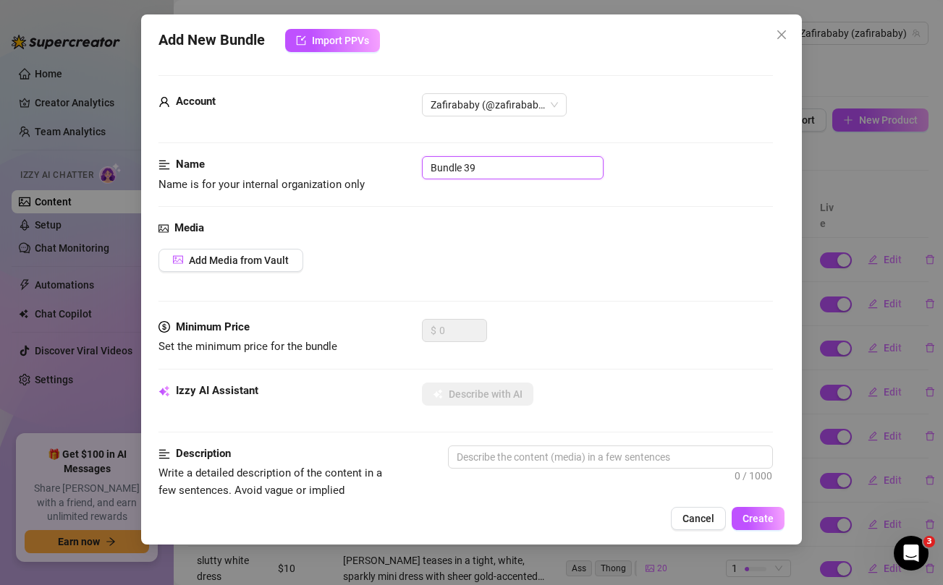
click at [559, 179] on input "Bundle 39" at bounding box center [513, 167] width 182 height 23
click at [617, 253] on div "Add Media from Vault" at bounding box center [465, 260] width 614 height 23
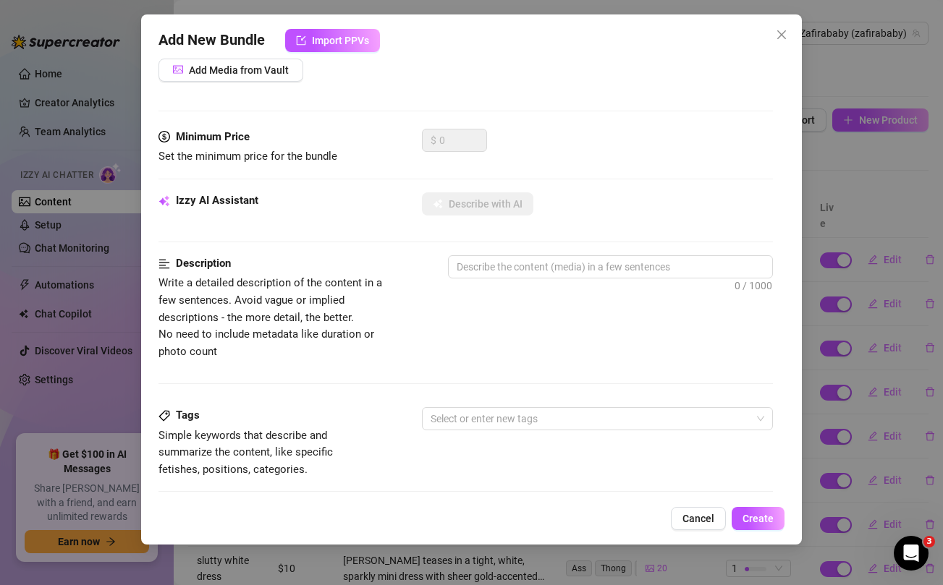
scroll to position [524, 0]
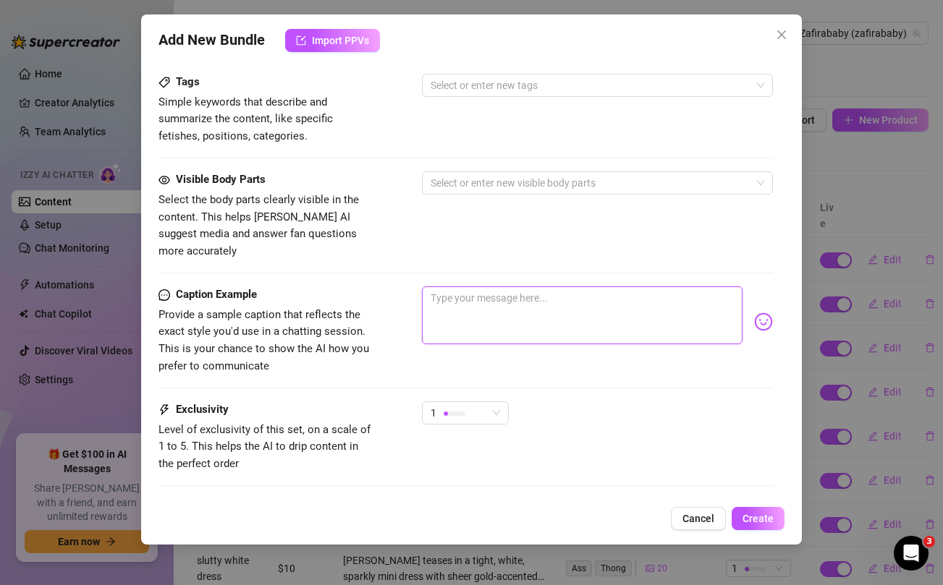
click at [516, 297] on textarea at bounding box center [582, 316] width 320 height 58
paste textarea "I bet you'll love the way i ride it 🍆 papi .. unlock this bundle and let me kno…"
drag, startPoint x: 566, startPoint y: 299, endPoint x: 648, endPoint y: 306, distance: 82.1
click at [648, 306] on textarea "I bet you'll love the way i ride it 🍆 papi .. unlock this bundle and let me kno…" at bounding box center [582, 316] width 320 height 58
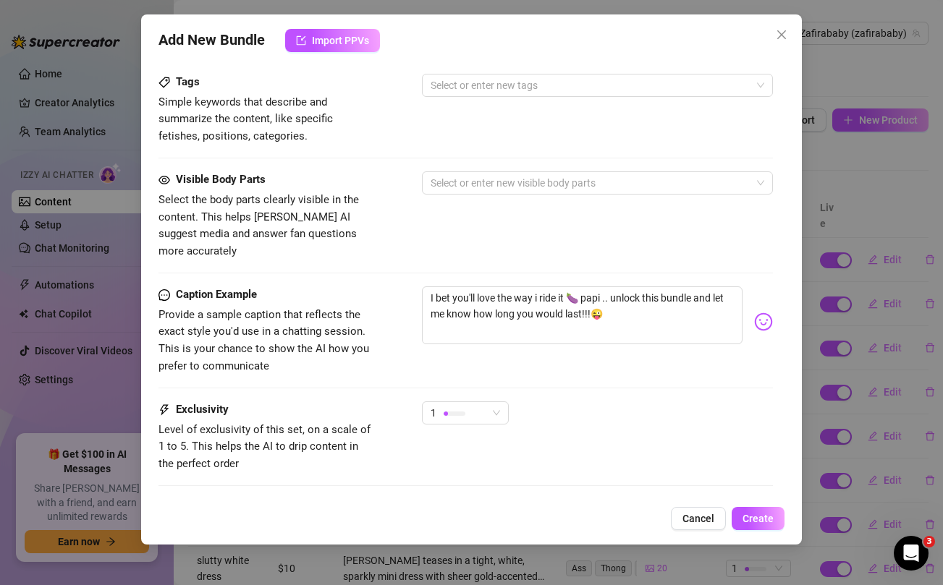
click at [602, 216] on div "Visible Body Parts Select the body parts clearly visible in the content. This h…" at bounding box center [465, 216] width 614 height 88
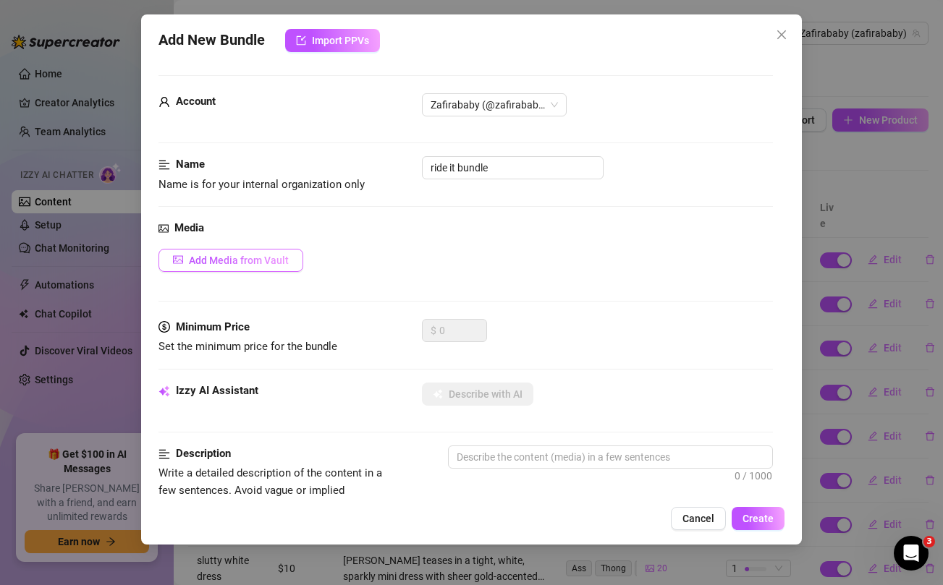
click at [276, 257] on span "Add Media from Vault" at bounding box center [239, 261] width 100 height 12
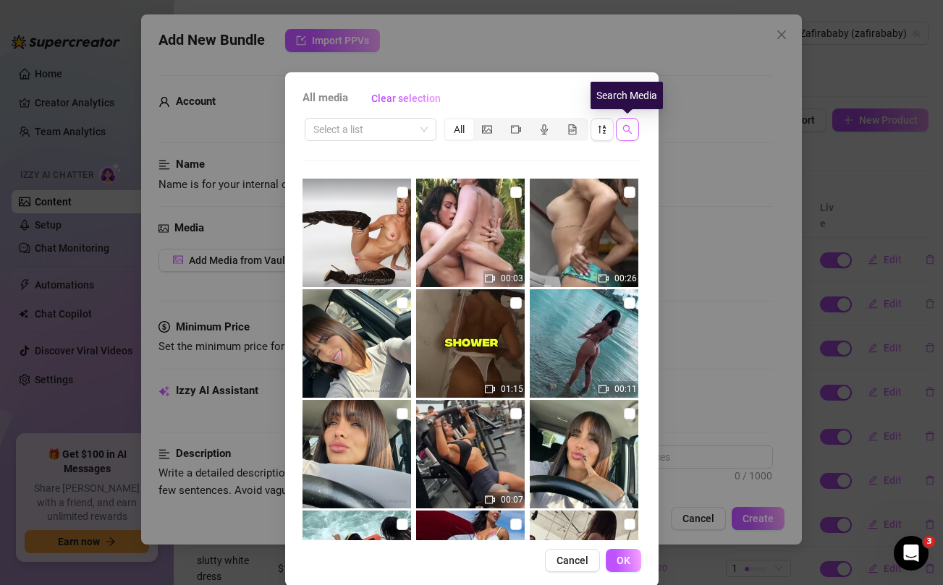
click at [628, 129] on icon "search" at bounding box center [626, 129] width 9 height 9
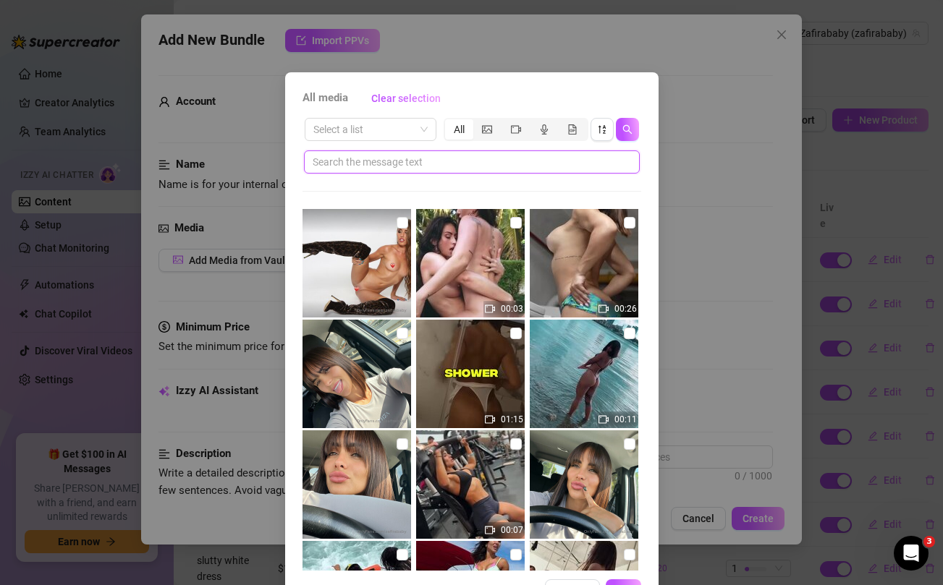
click at [459, 164] on input "text" at bounding box center [466, 162] width 307 height 16
paste input "last!!!😜"
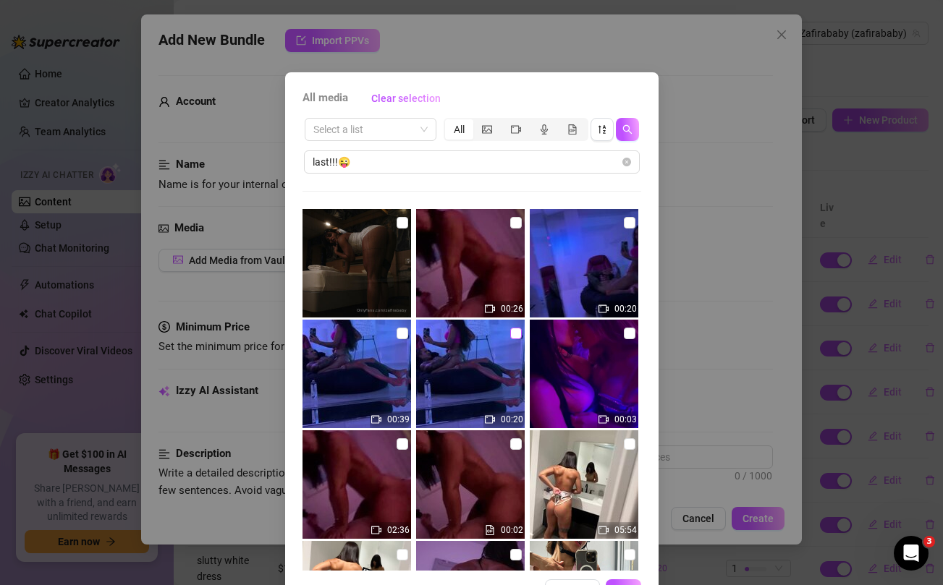
click at [515, 333] on input "checkbox" at bounding box center [516, 334] width 12 height 12
click at [402, 331] on input "checkbox" at bounding box center [403, 334] width 12 height 12
click at [628, 222] on input "checkbox" at bounding box center [630, 223] width 12 height 12
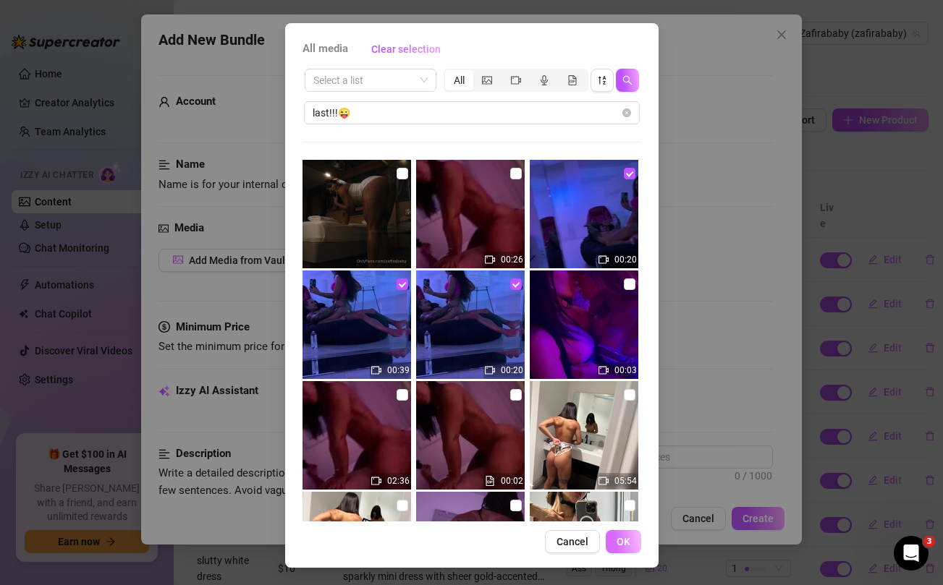
click at [625, 543] on span "OK" at bounding box center [624, 542] width 14 height 12
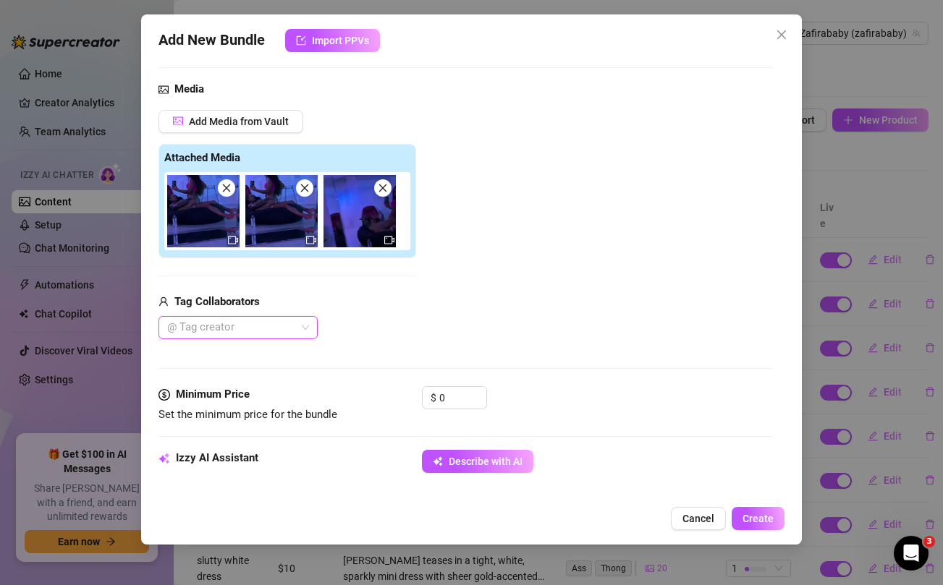
scroll to position [186, 0]
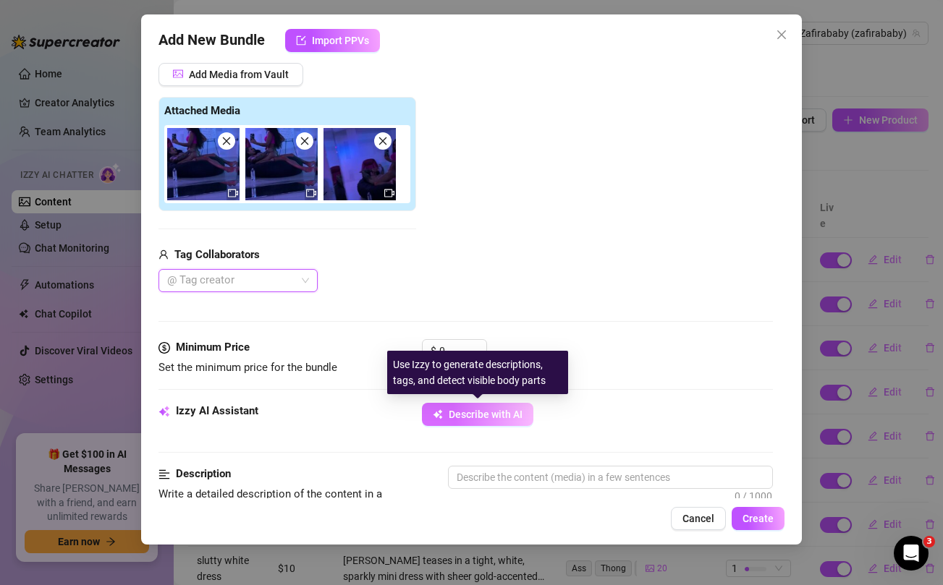
click at [485, 414] on span "Describe with AI" at bounding box center [486, 415] width 74 height 12
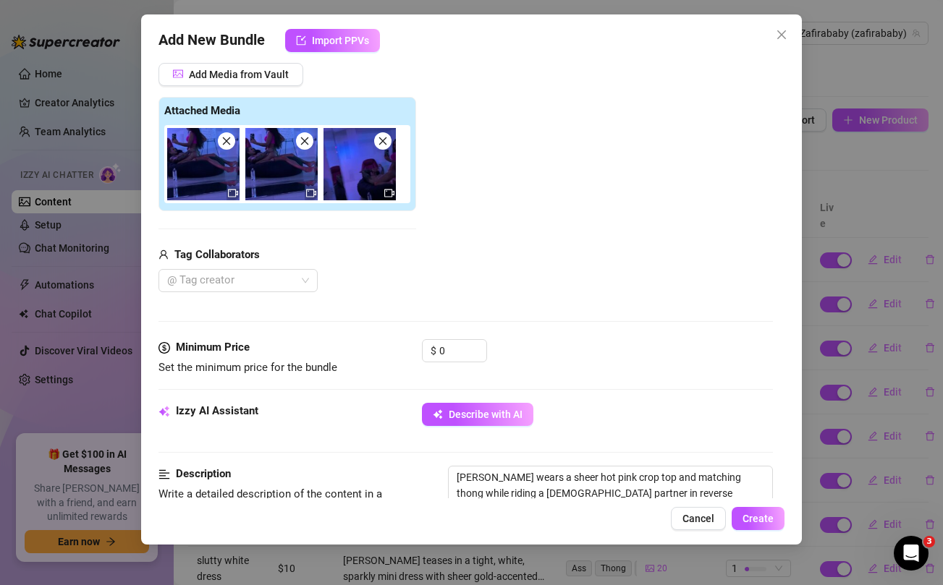
scroll to position [315, 0]
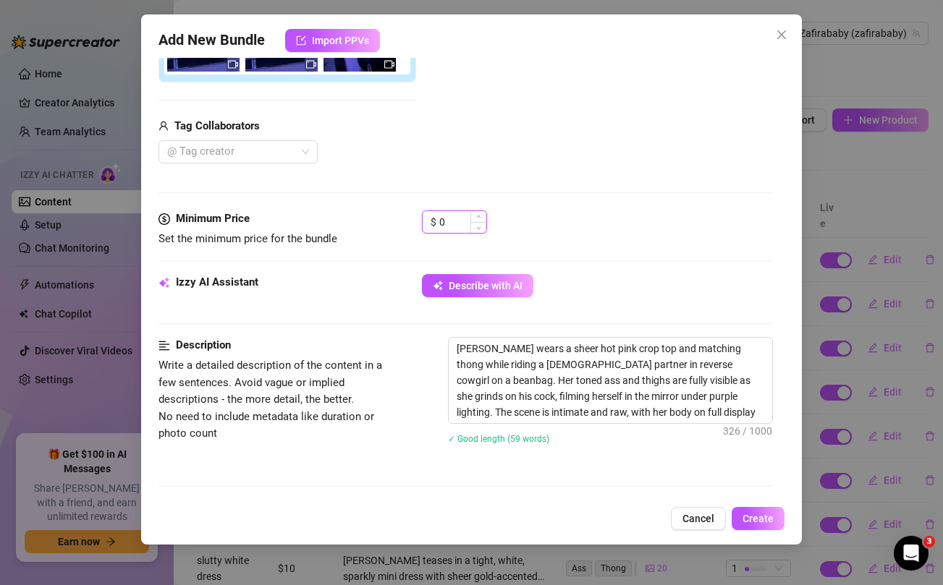
click at [460, 220] on input "0" at bounding box center [462, 222] width 47 height 22
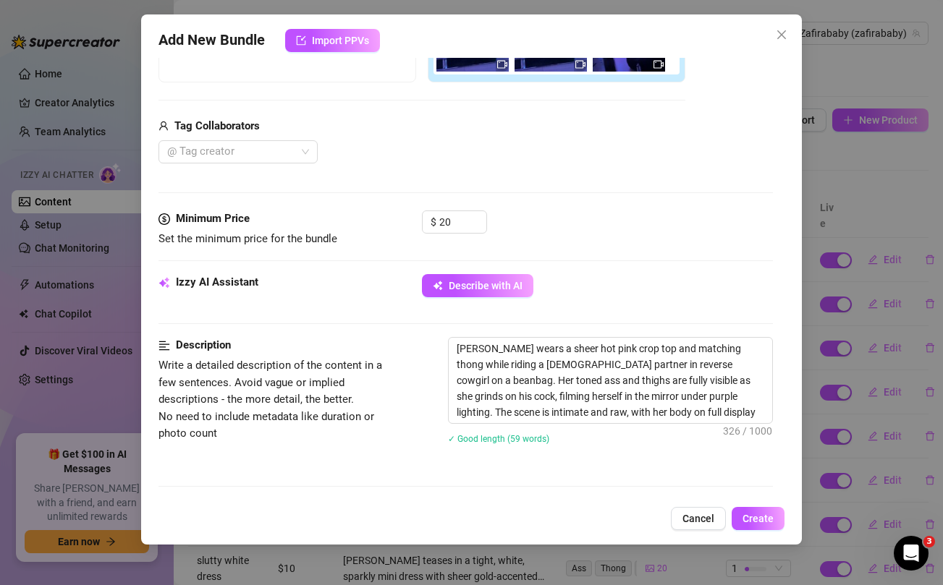
click at [522, 174] on div "Media Add Media from Vault Free preview Pay to view Tag Collaborators @ Tag cre…" at bounding box center [465, 57] width 614 height 305
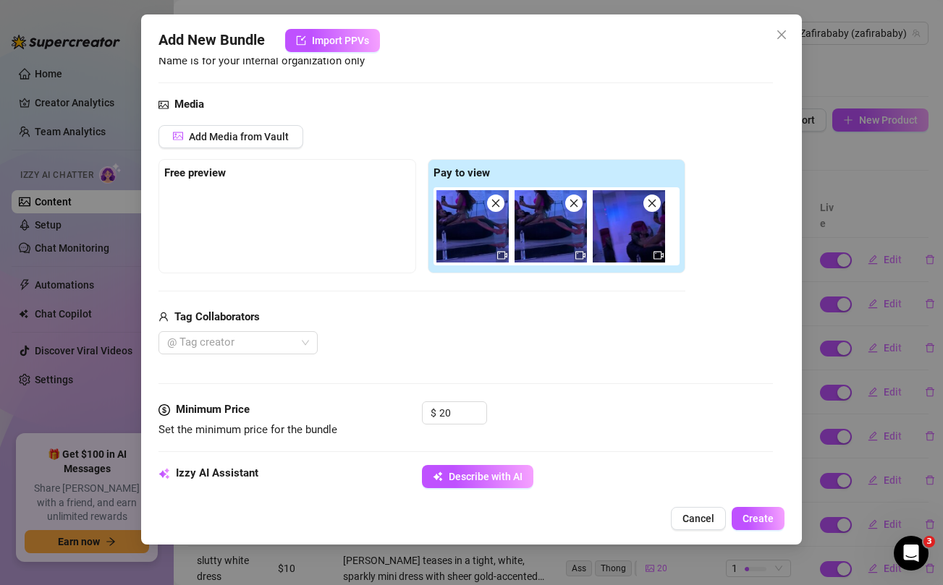
scroll to position [122, 0]
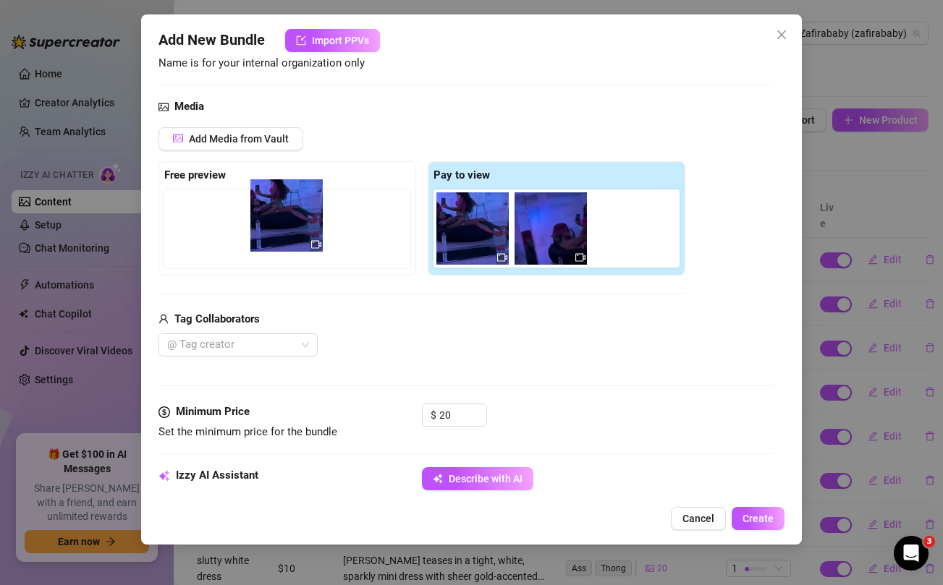
drag, startPoint x: 473, startPoint y: 245, endPoint x: 282, endPoint y: 232, distance: 190.8
click at [282, 232] on div "Free preview Pay to view" at bounding box center [421, 218] width 527 height 114
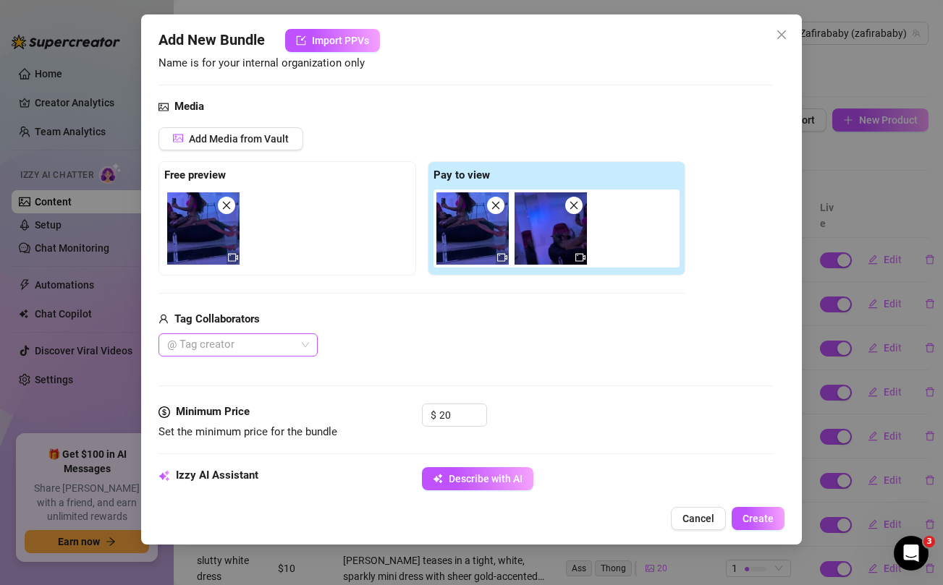
click at [287, 349] on div at bounding box center [230, 345] width 138 height 20
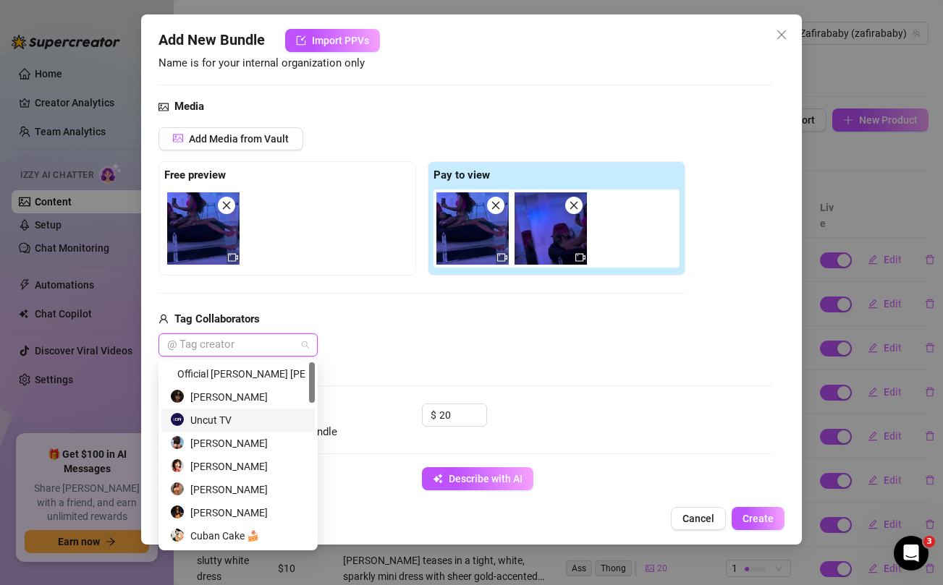
click at [209, 423] on div "Uncut TV" at bounding box center [238, 421] width 136 height 16
click at [543, 380] on div "Media Add Media from Vault Free preview Pay to view Tag Collaborators Uncut TV" at bounding box center [465, 250] width 614 height 305
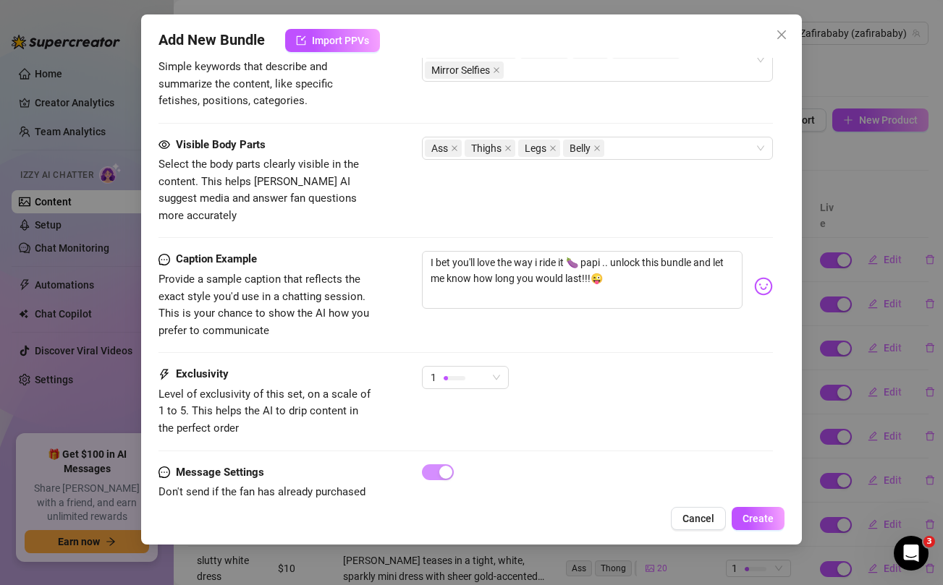
scroll to position [816, 0]
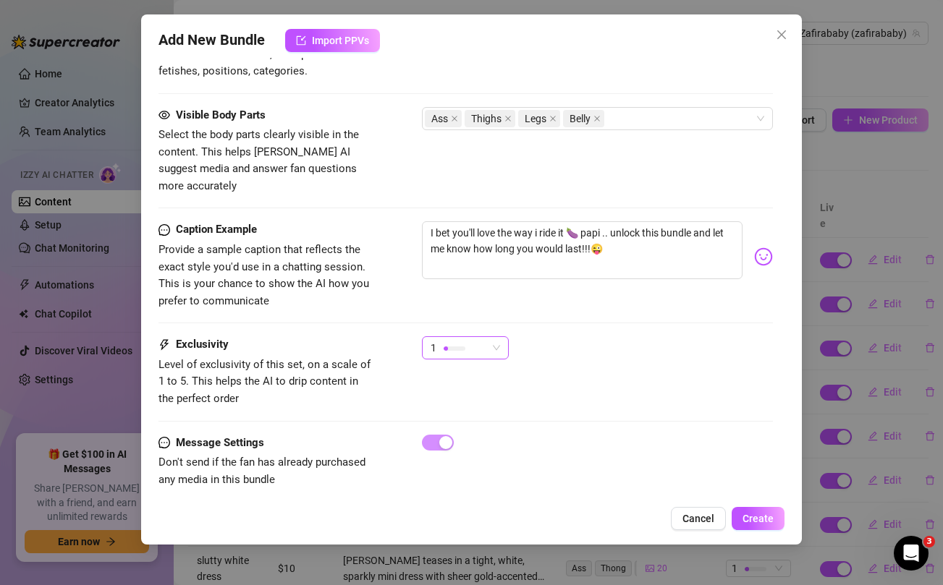
click at [478, 337] on div "1" at bounding box center [459, 348] width 56 height 22
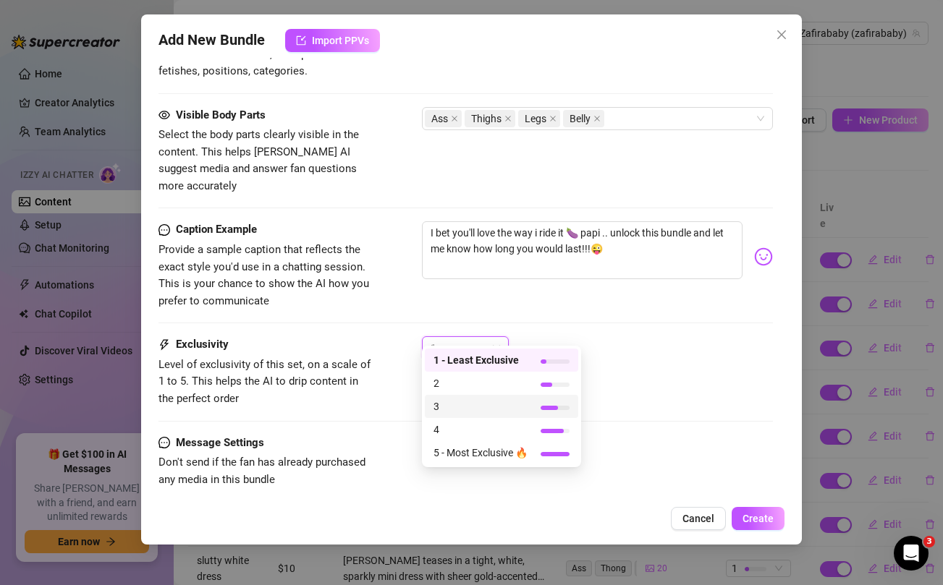
click at [441, 405] on span "3" at bounding box center [480, 407] width 94 height 16
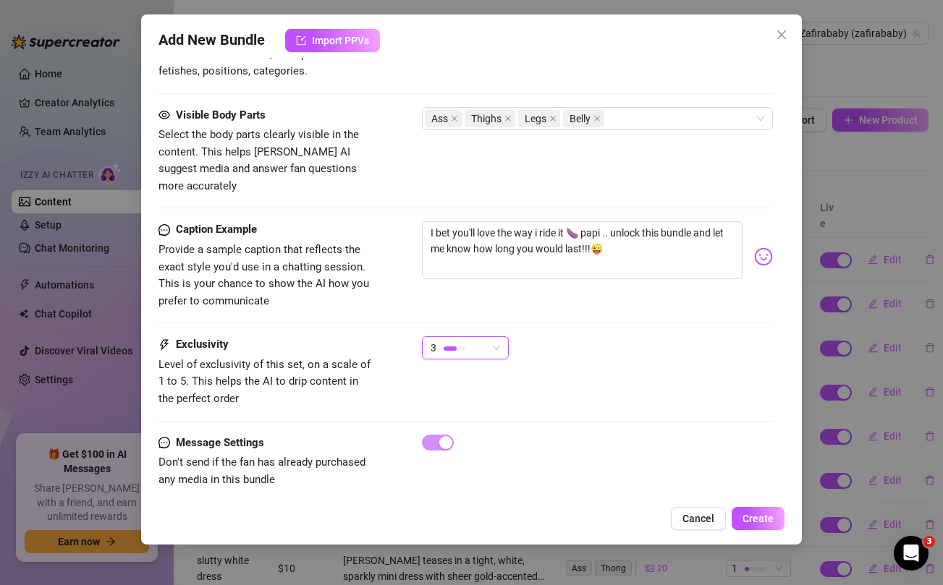
click at [713, 349] on div "3 3" at bounding box center [597, 355] width 350 height 36
click at [761, 519] on span "Create" at bounding box center [758, 519] width 31 height 12
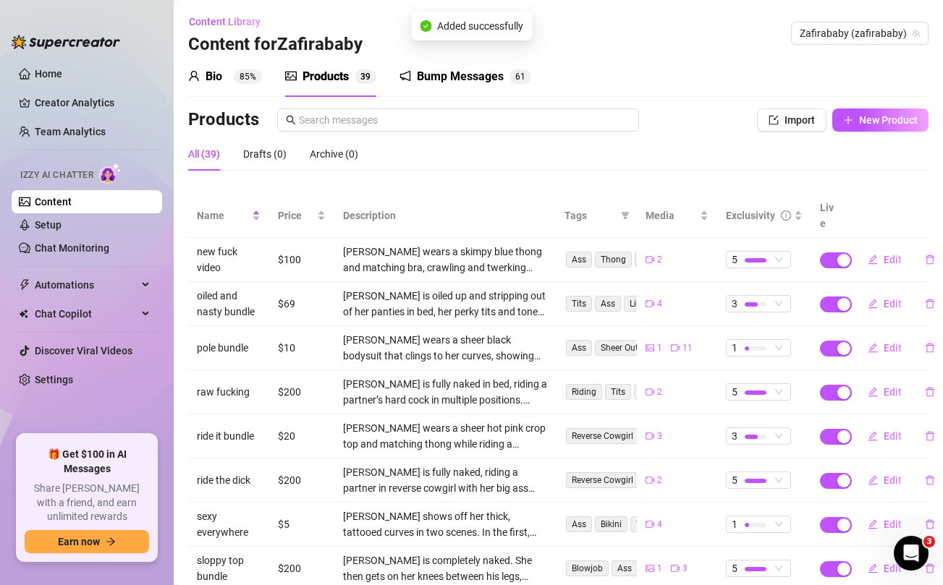
scroll to position [162, 0]
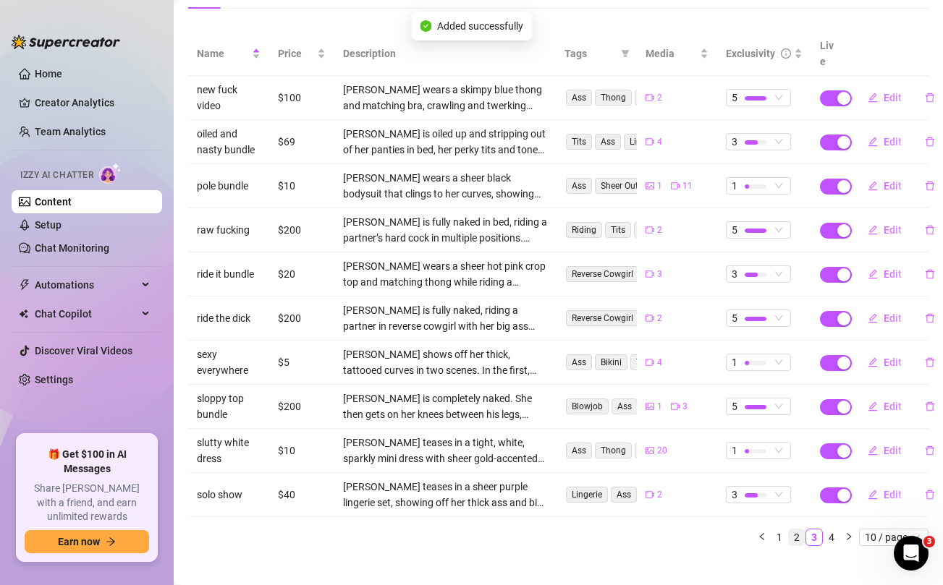
click at [796, 530] on link "2" at bounding box center [797, 538] width 16 height 16
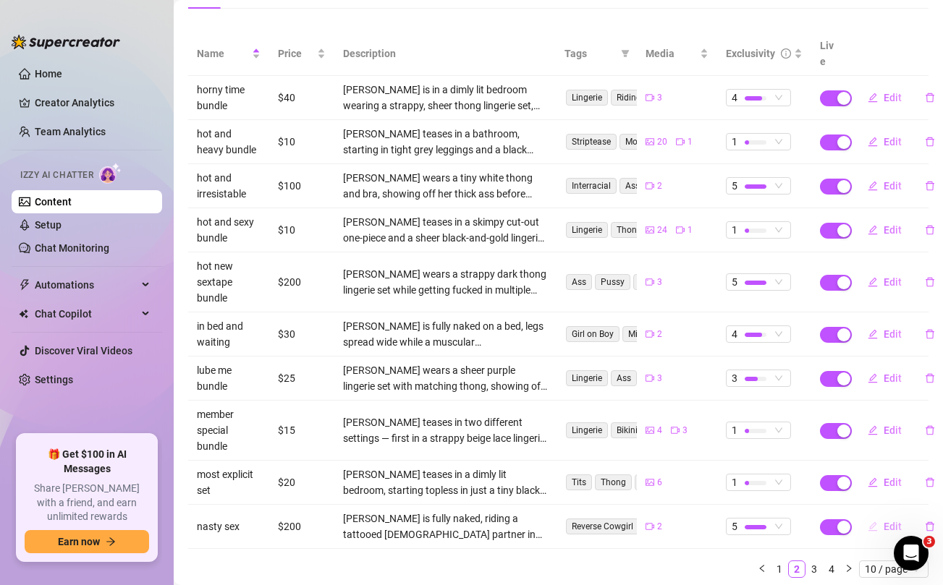
click at [890, 521] on span "Edit" at bounding box center [893, 527] width 18 height 12
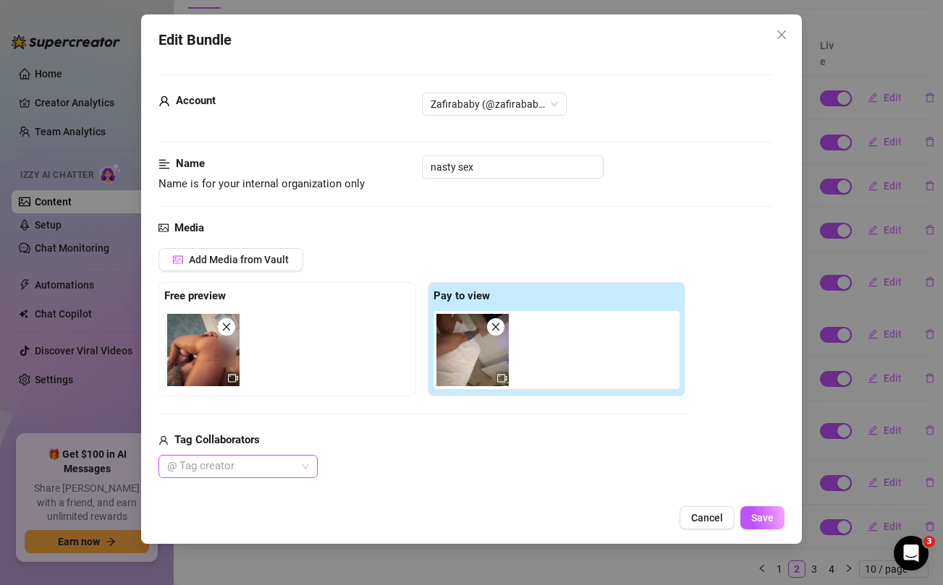
scroll to position [108, 0]
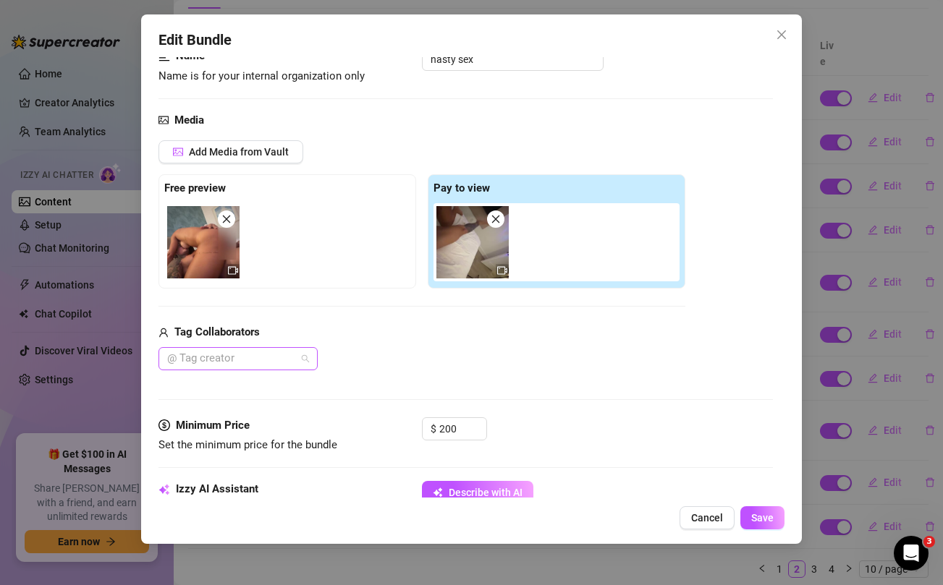
click at [287, 360] on div at bounding box center [230, 359] width 138 height 20
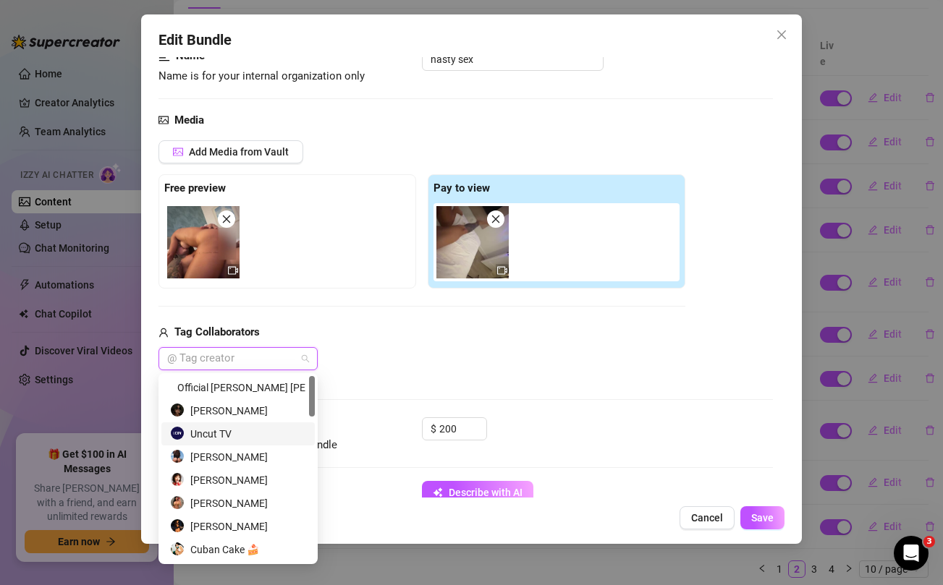
click at [208, 433] on div "Uncut TV" at bounding box center [238, 434] width 136 height 16
click at [759, 521] on span "Save" at bounding box center [762, 518] width 22 height 12
